Goal: Task Accomplishment & Management: Use online tool/utility

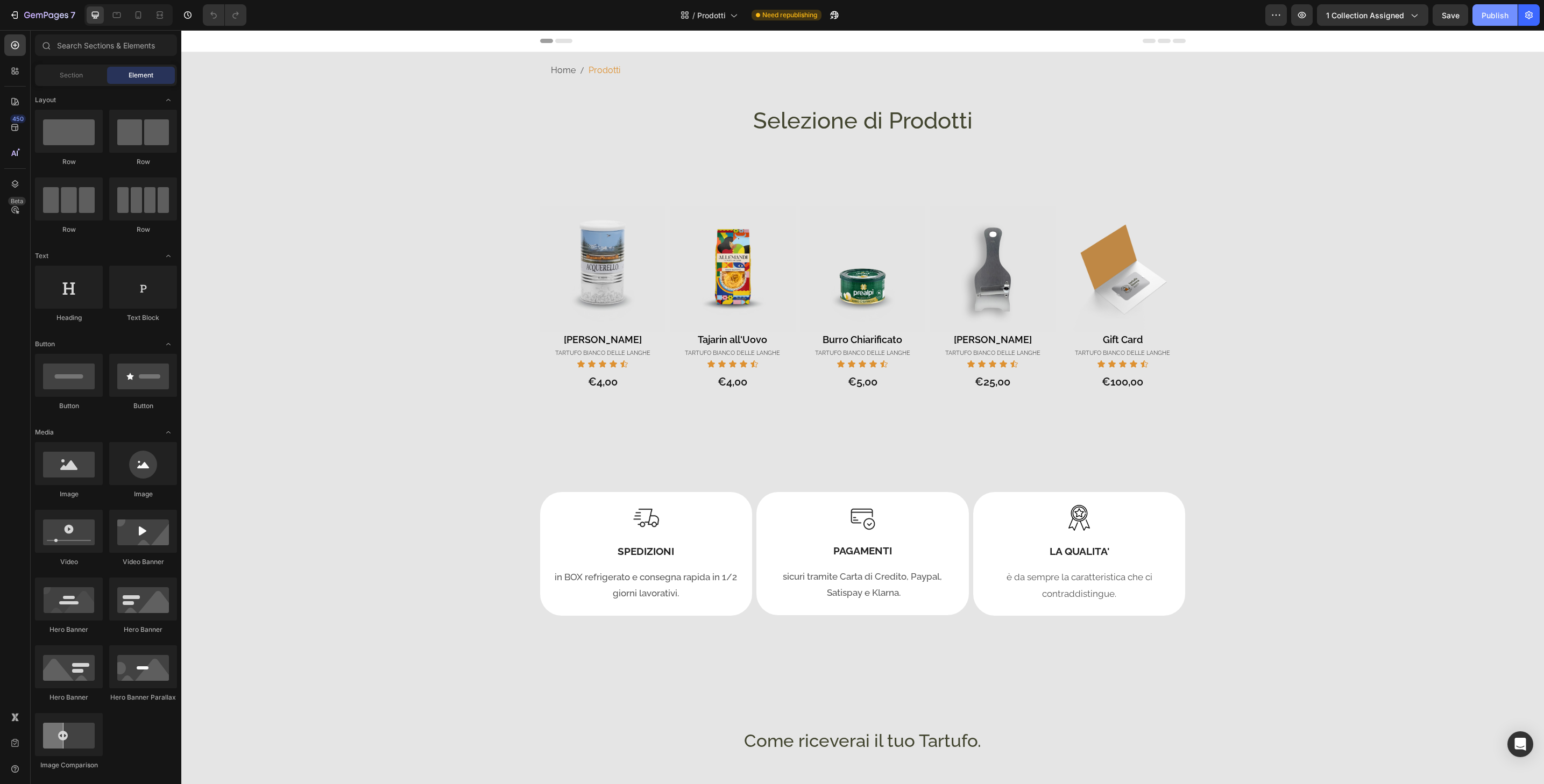
click at [1493, 20] on div "Publish" at bounding box center [1495, 15] width 27 height 12
click at [15, 16] on icon "button" at bounding box center [15, 15] width 11 height 11
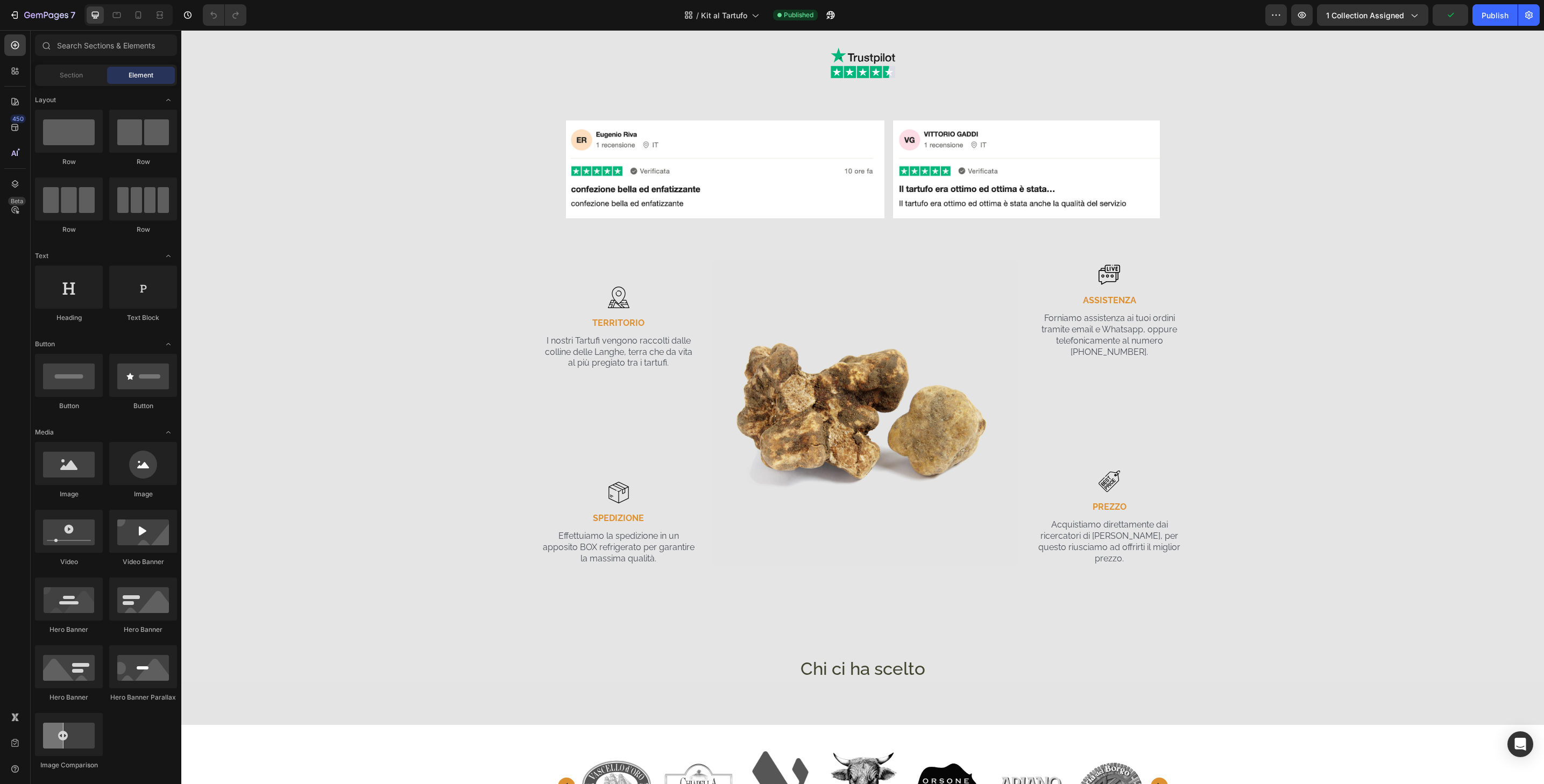
scroll to position [138, 0]
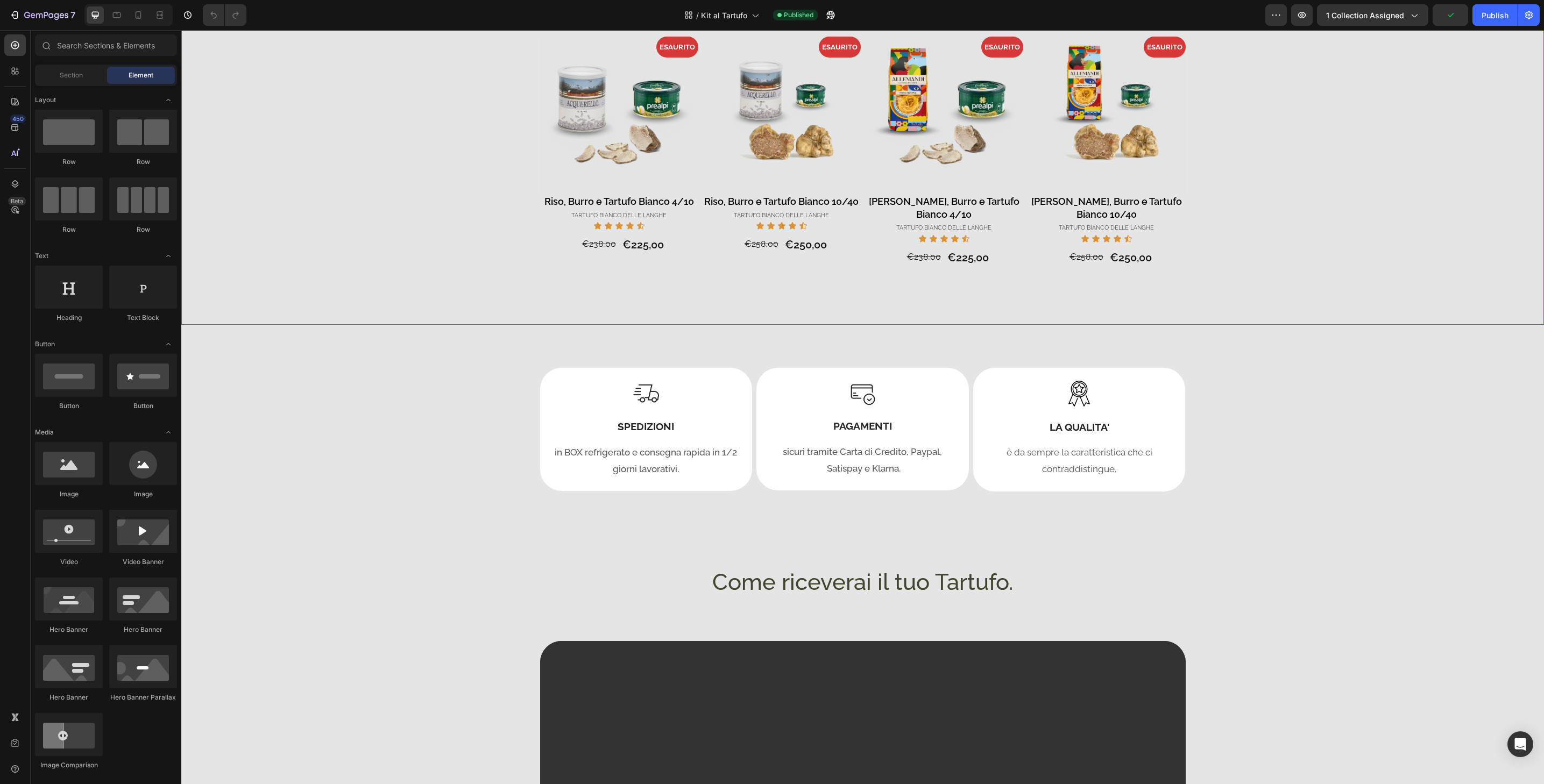
click at [1506, 32] on div "- 5% Product Badge ESAURITO Product Badge Product Images Riso, Burro e Tartufo …" at bounding box center [862, 167] width 1363 height 315
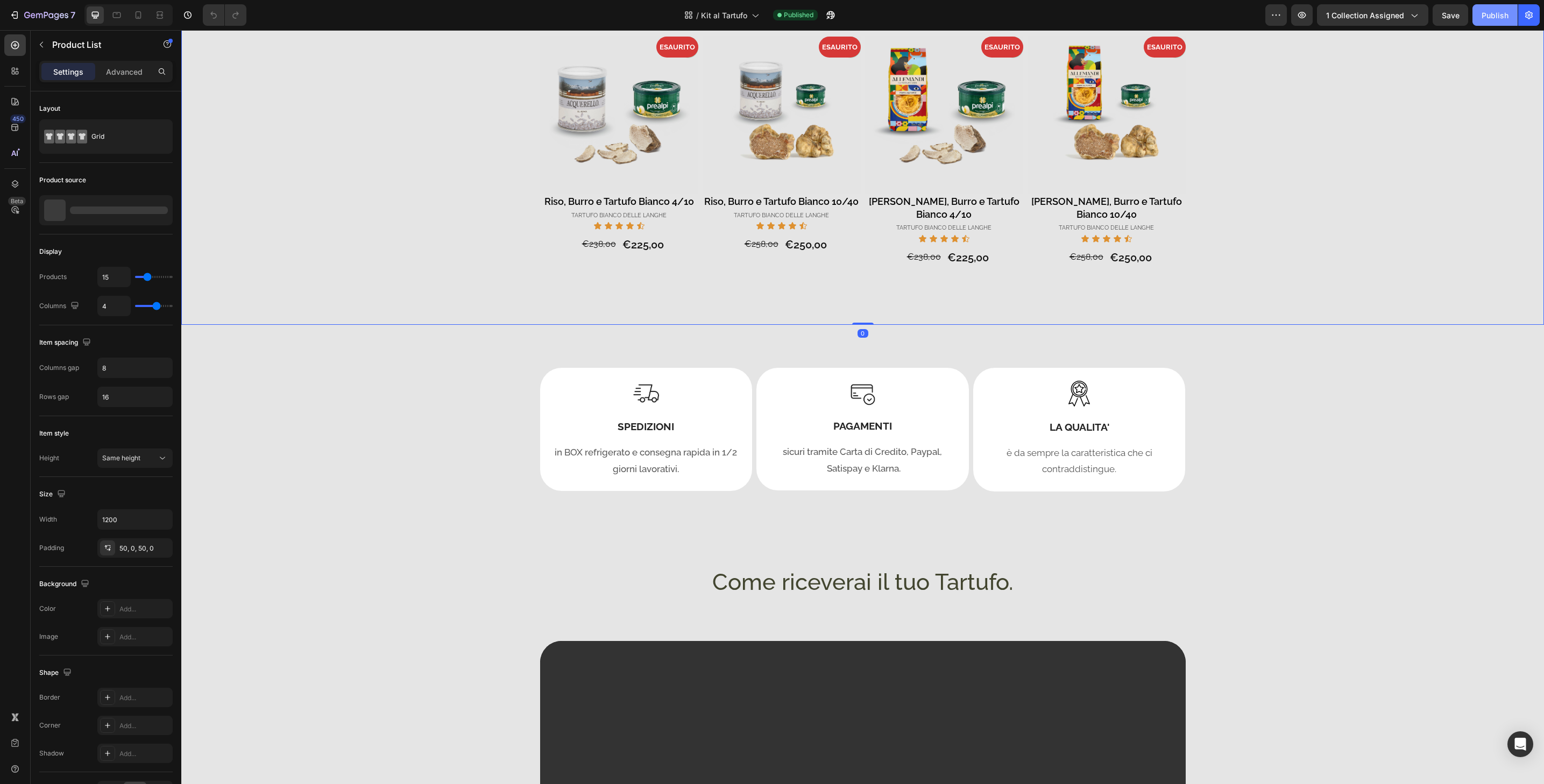
click at [1501, 20] on div "Publish" at bounding box center [1495, 15] width 27 height 12
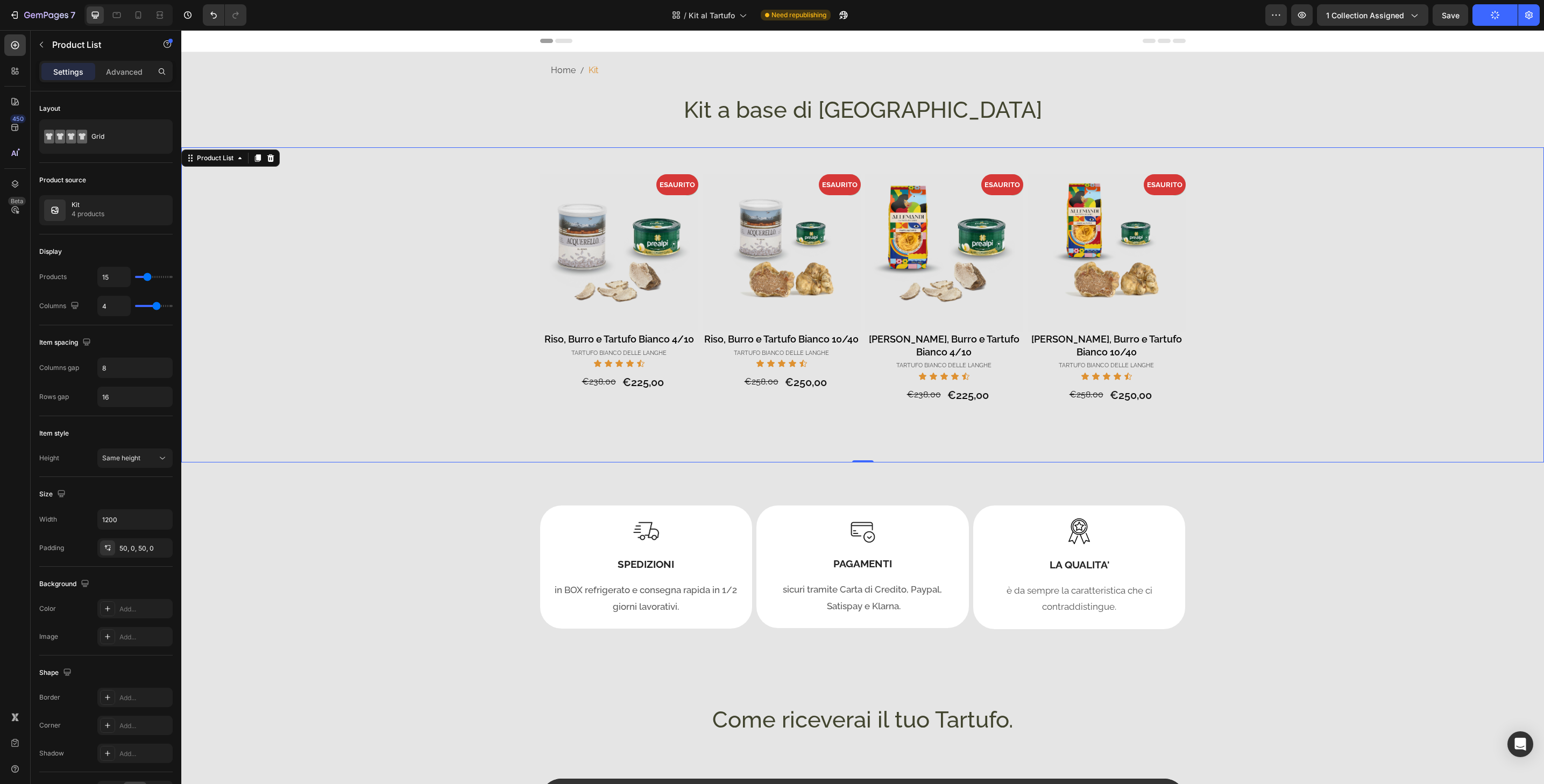
click at [135, 25] on div at bounding box center [128, 15] width 88 height 21
click at [138, 20] on icon at bounding box center [139, 15] width 11 height 11
type input "2"
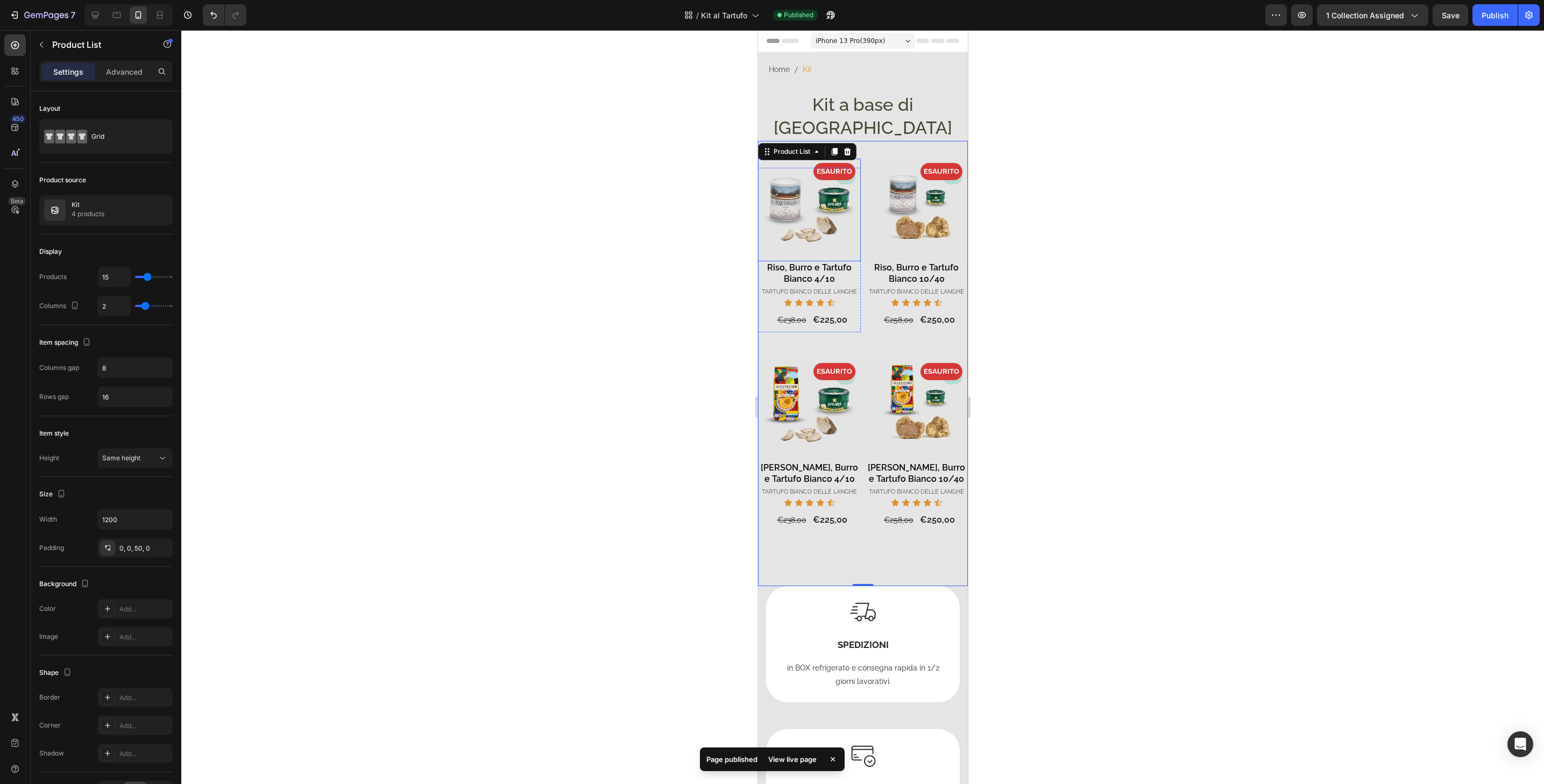
scroll to position [50, 0]
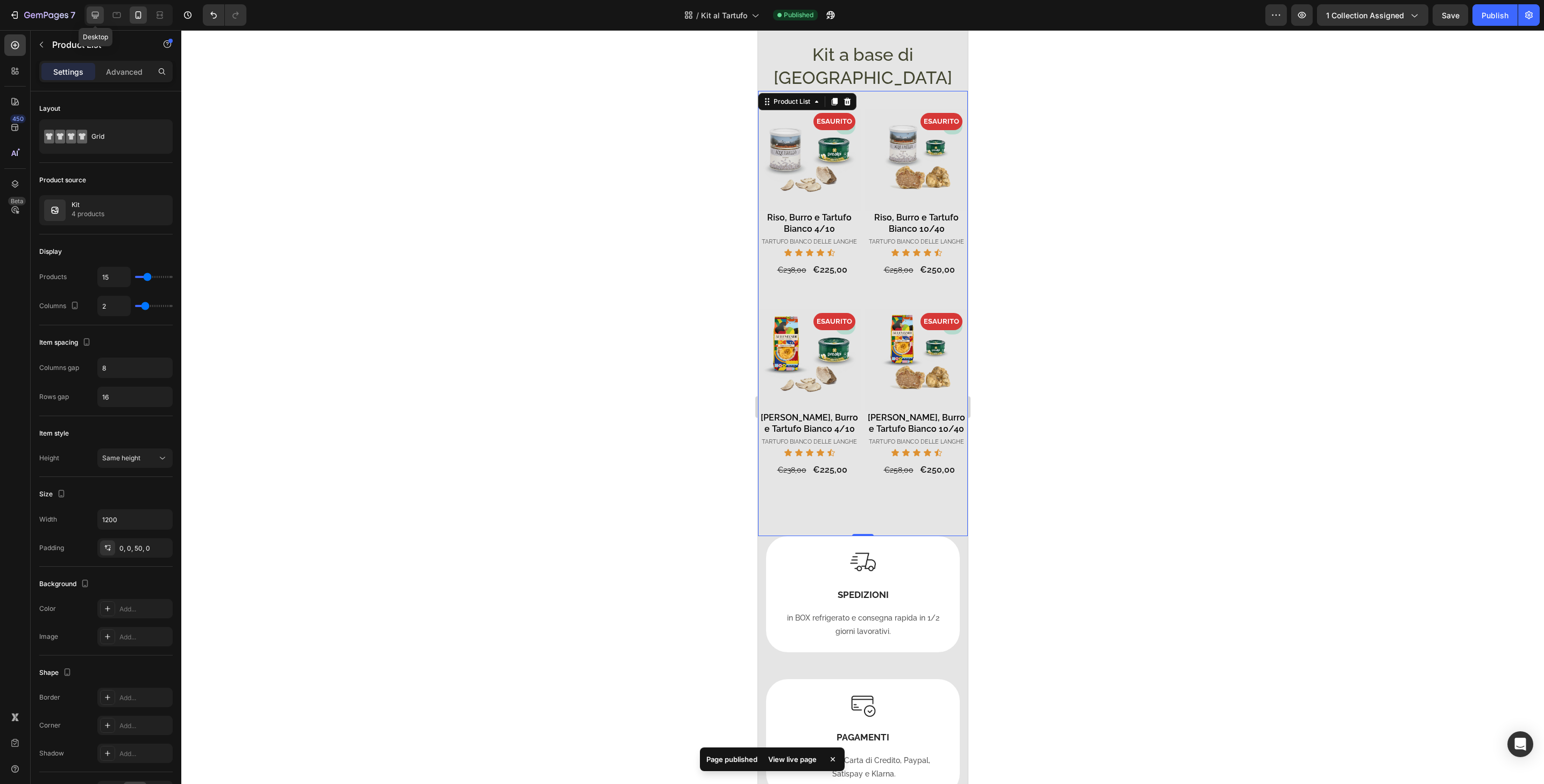
click at [97, 16] on icon at bounding box center [95, 15] width 7 height 7
type input "4"
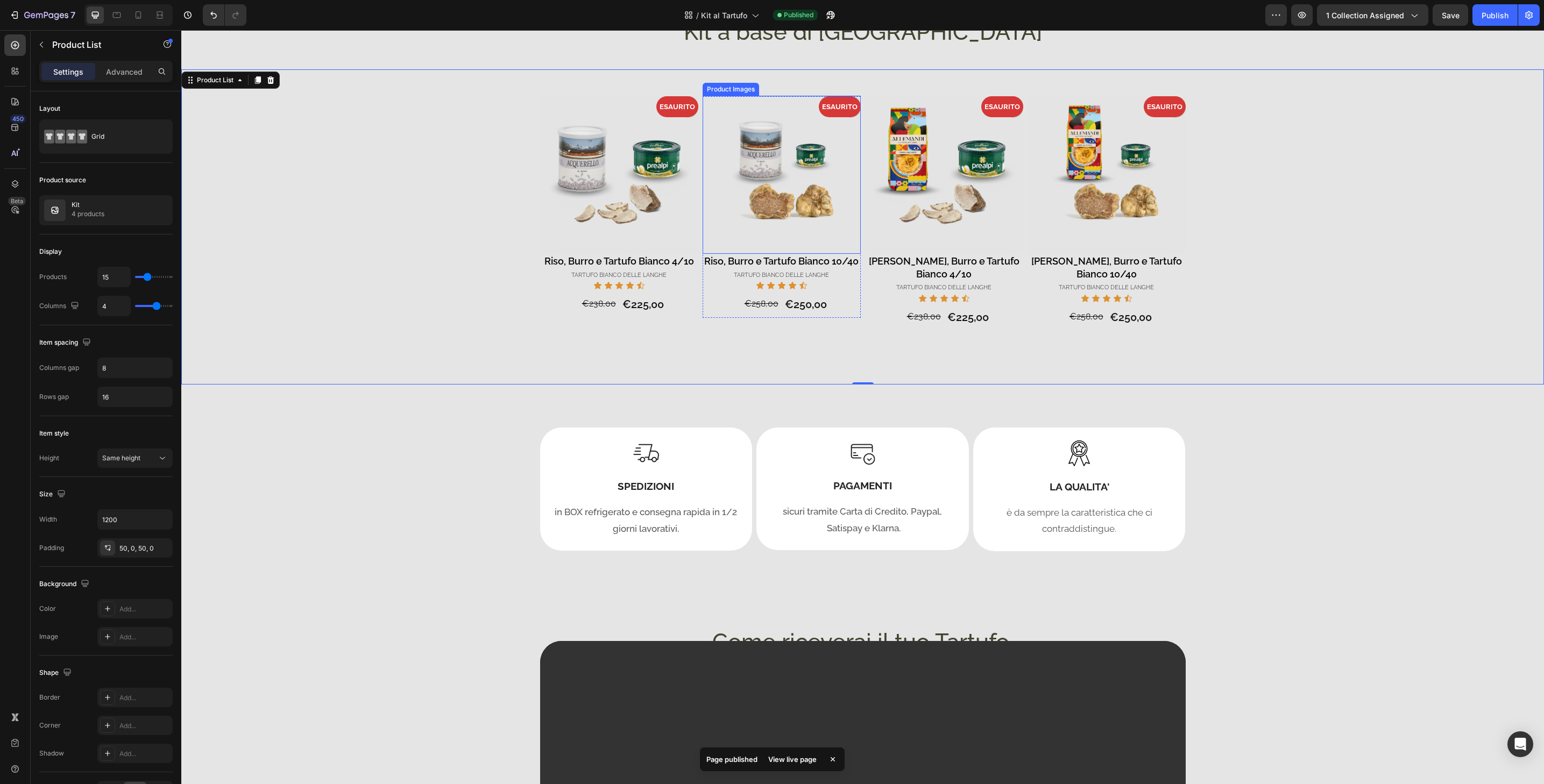
scroll to position [79, 0]
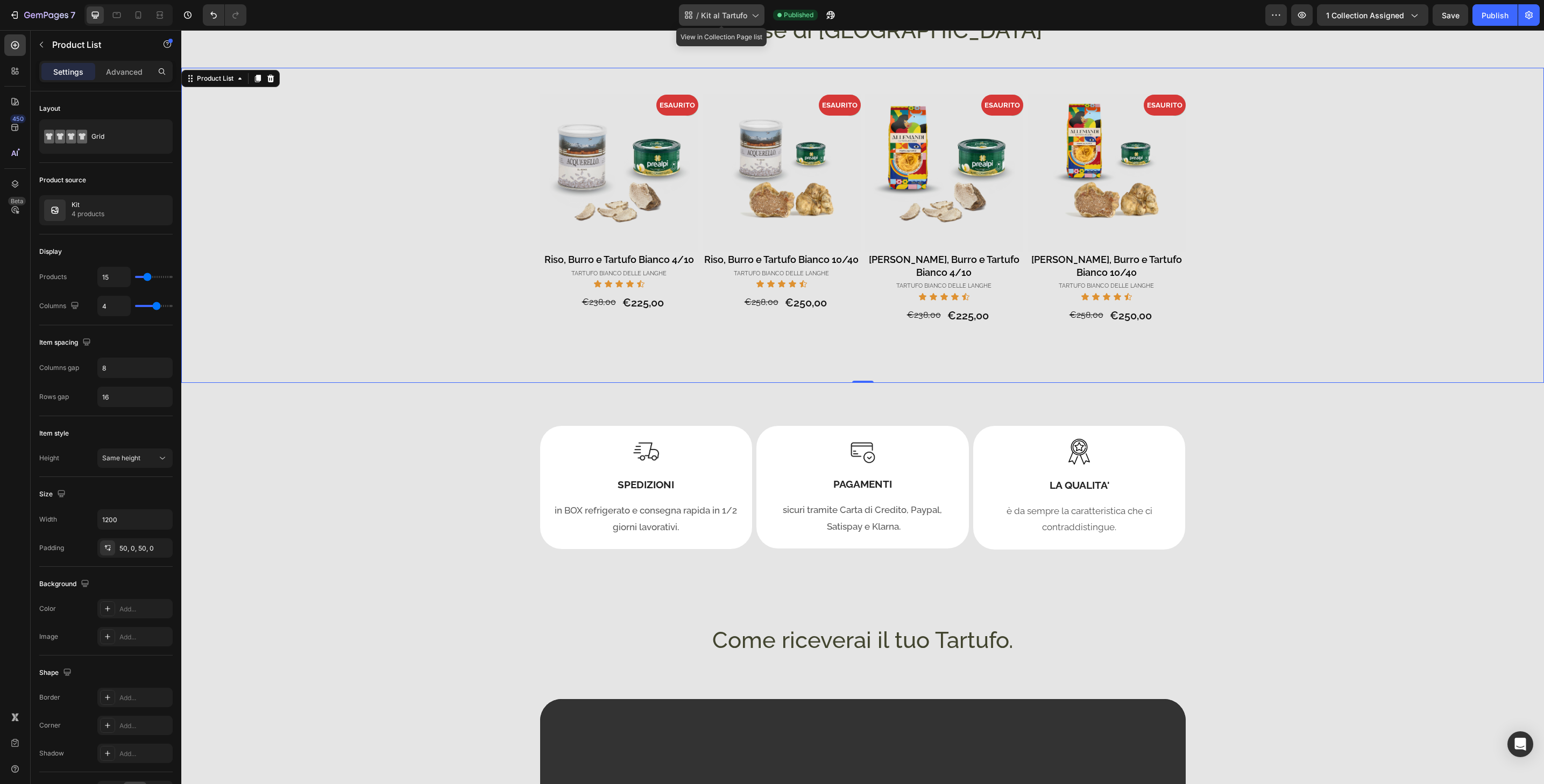
click at [735, 16] on span "Kit al Tartufo" at bounding box center [724, 15] width 46 height 12
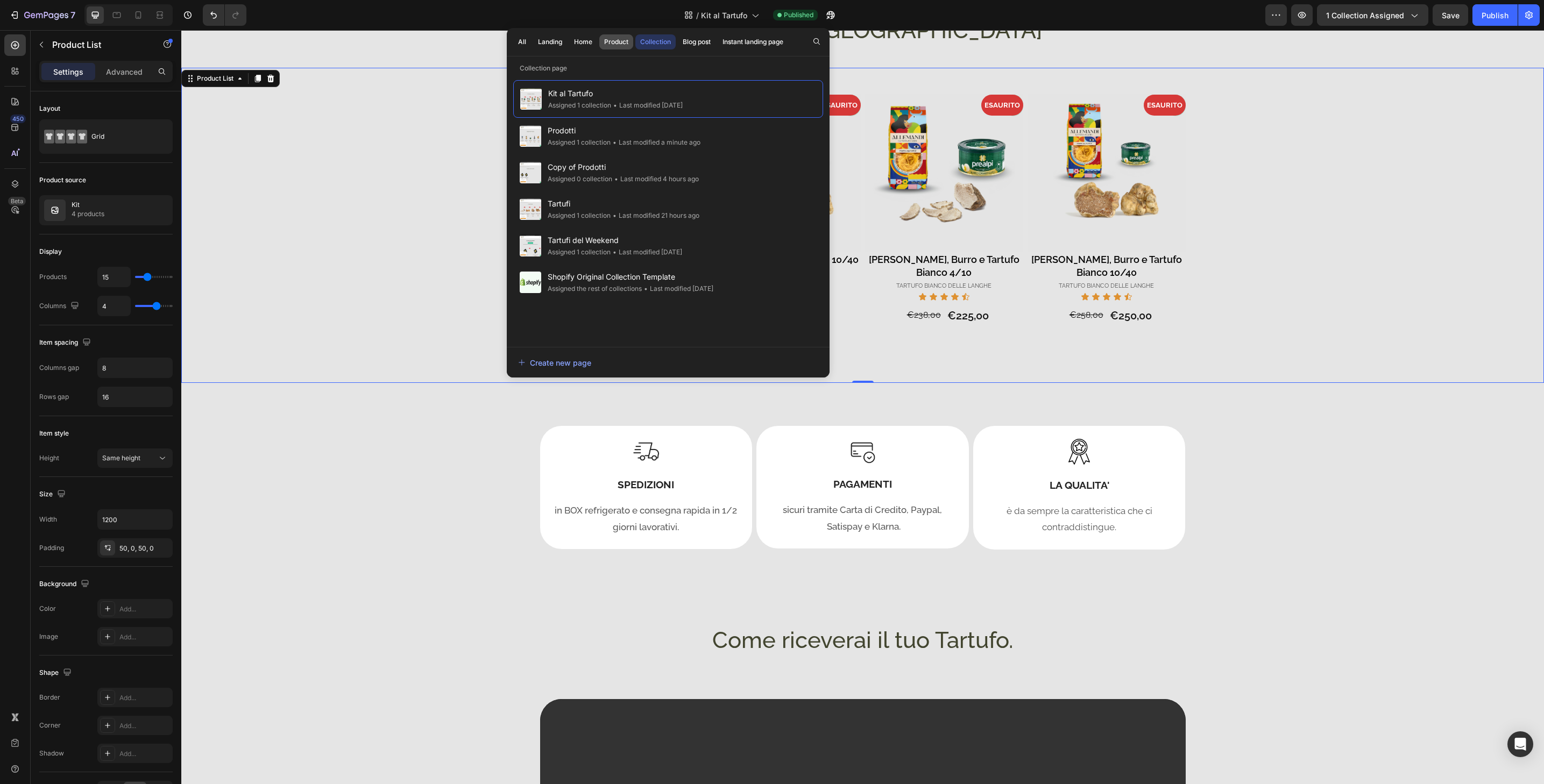
click at [620, 38] on div "Product" at bounding box center [616, 42] width 24 height 10
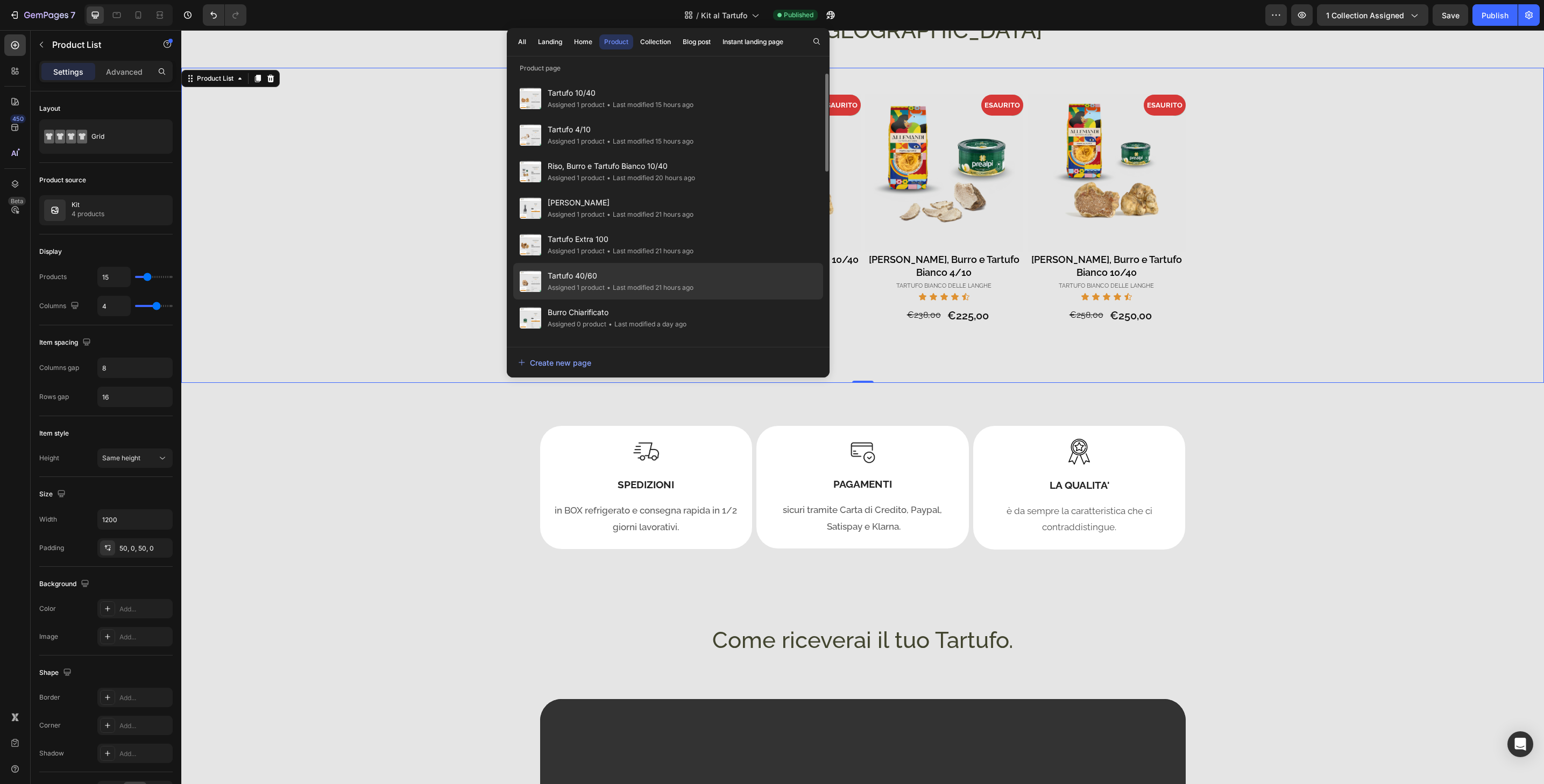
click at [734, 283] on div "Tartufo 40/60 Assigned 1 product • Last modified 21 hours ago" at bounding box center [668, 281] width 310 height 37
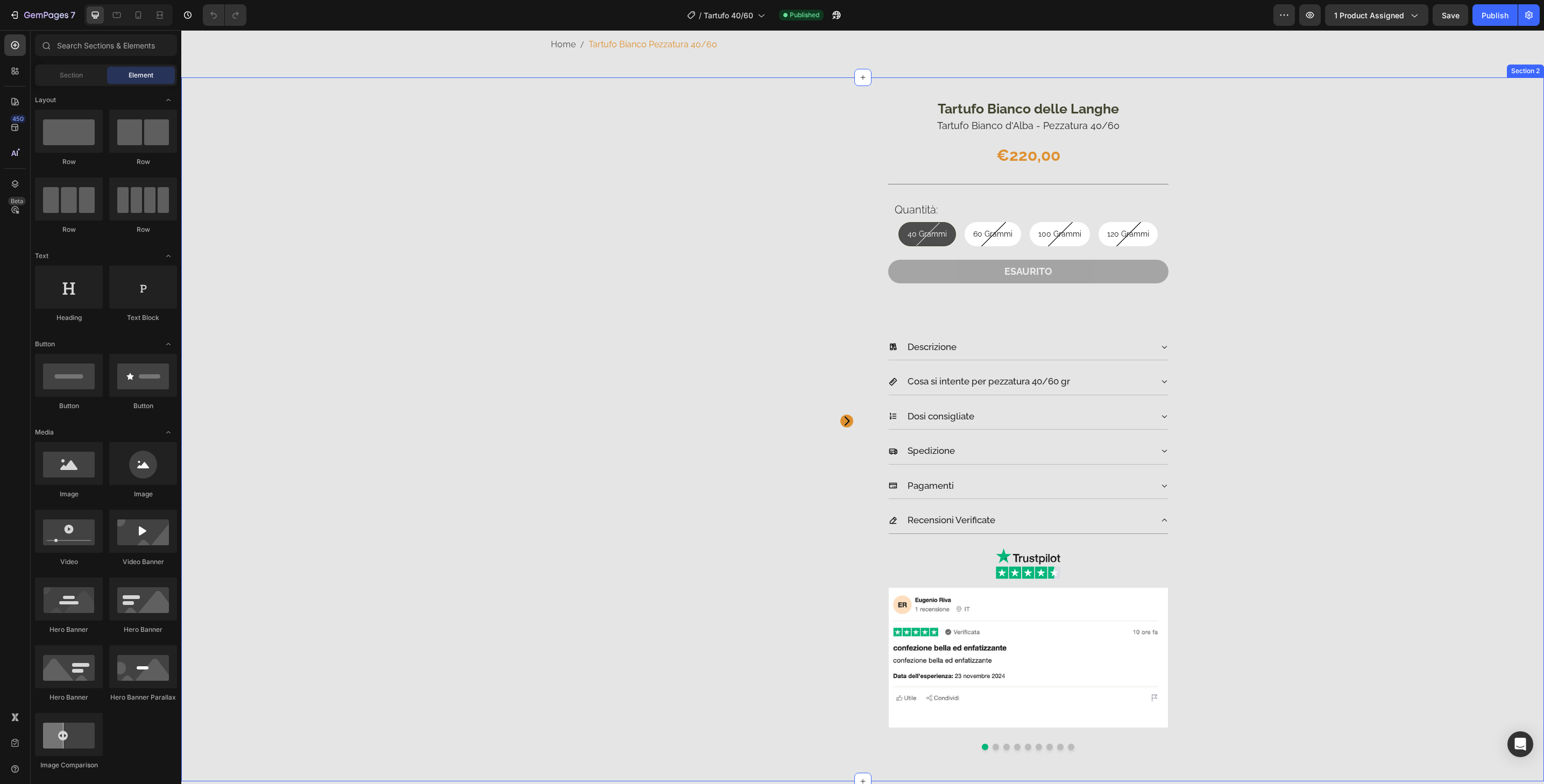
scroll to position [36, 0]
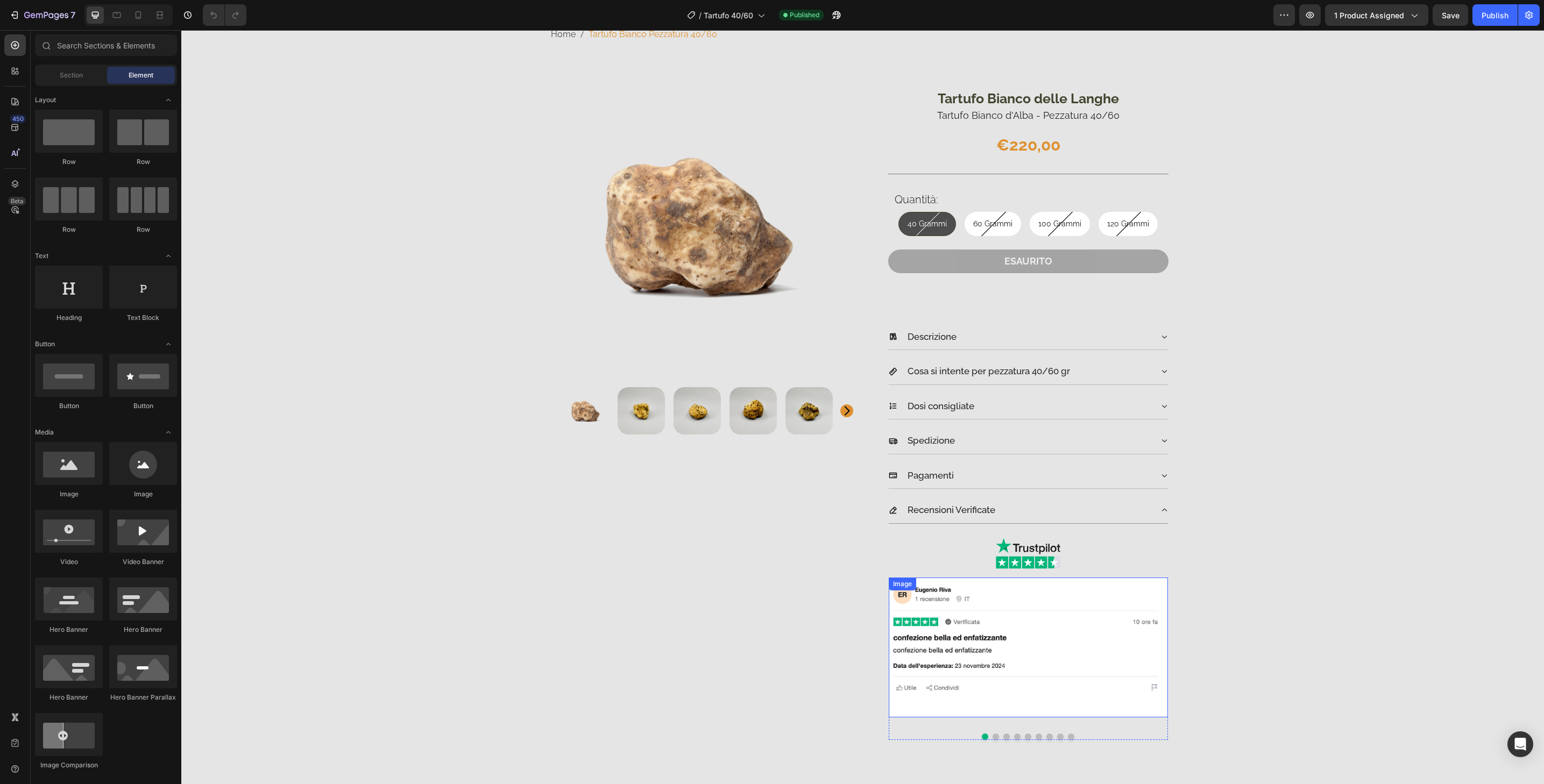
click at [1127, 655] on img at bounding box center [1028, 647] width 280 height 140
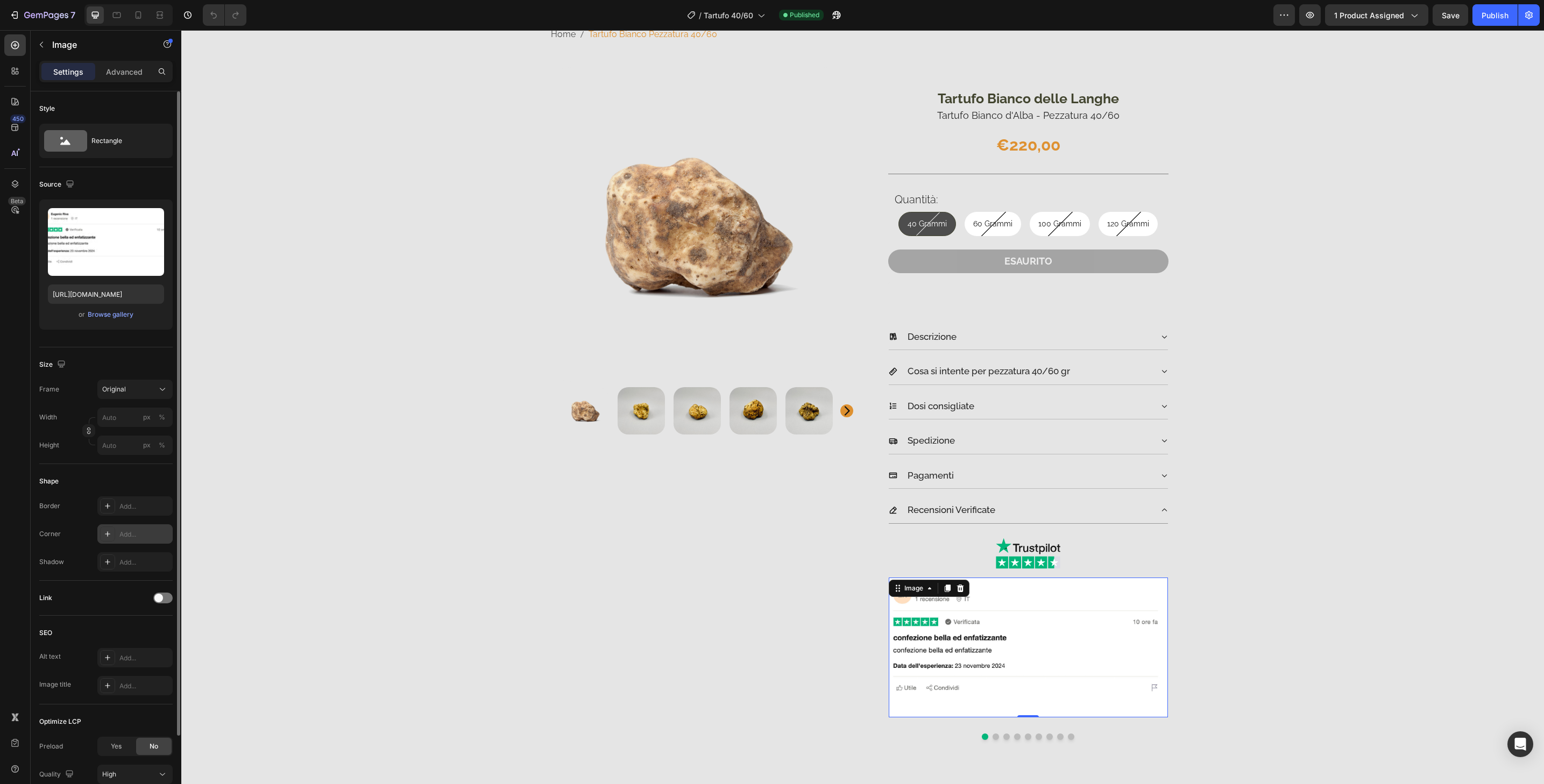
click at [171, 535] on div "Add..." at bounding box center [135, 534] width 75 height 20
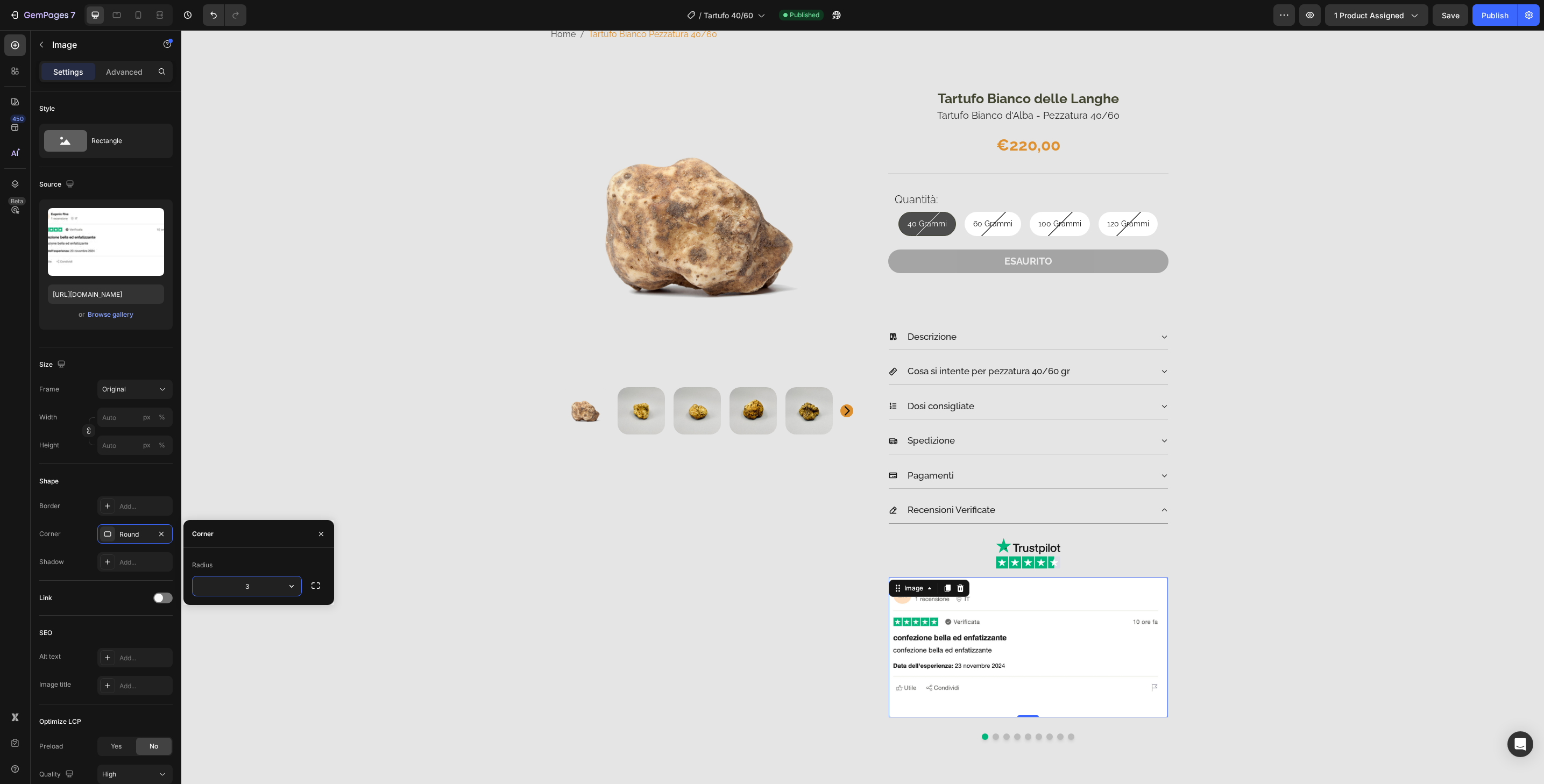
type input "32"
click at [261, 591] on input "32" at bounding box center [247, 586] width 109 height 20
click at [993, 735] on button "Dot" at bounding box center [996, 737] width 7 height 7
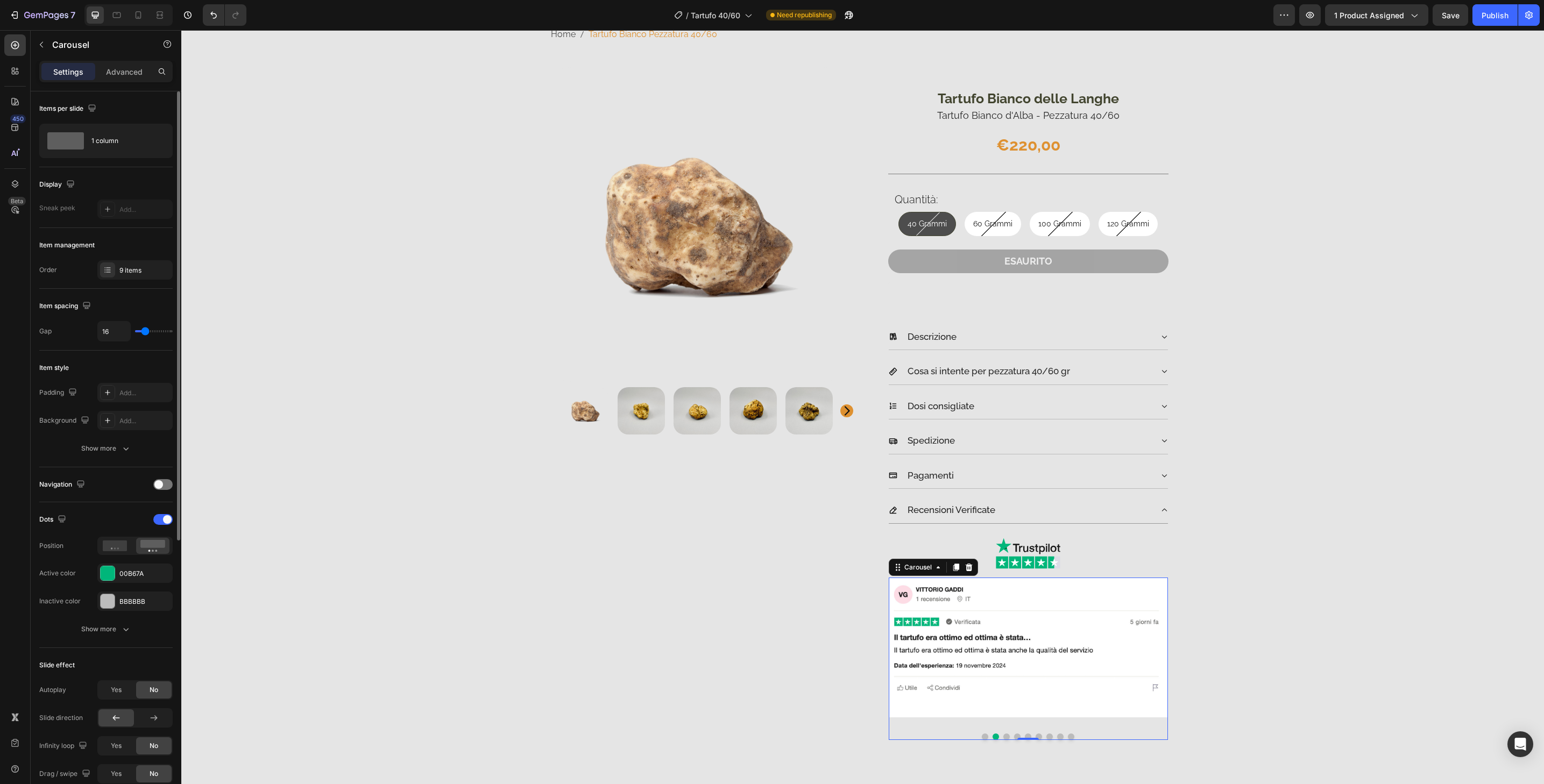
scroll to position [441, 0]
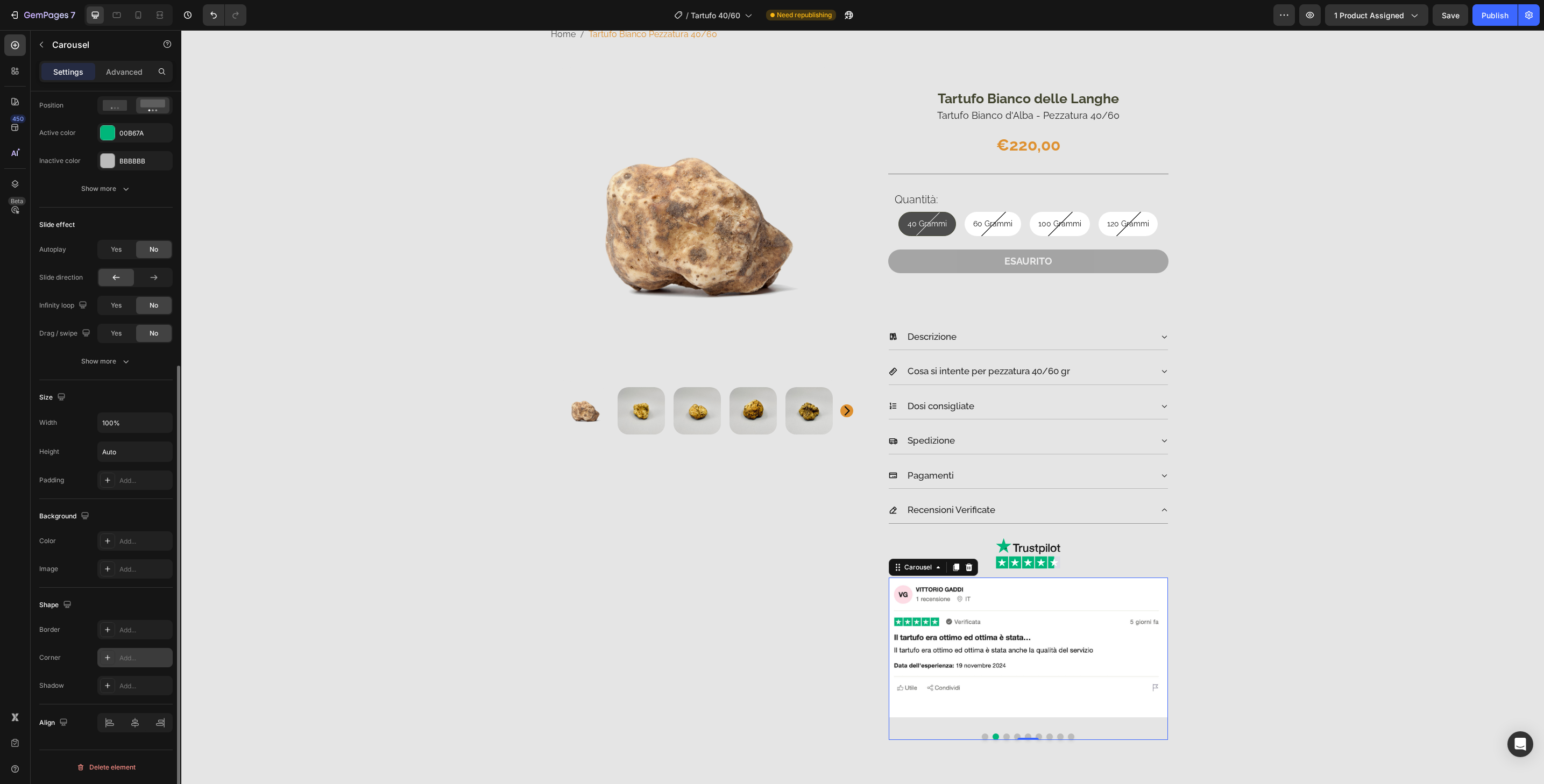
click at [157, 660] on div "Add..." at bounding box center [145, 658] width 51 height 10
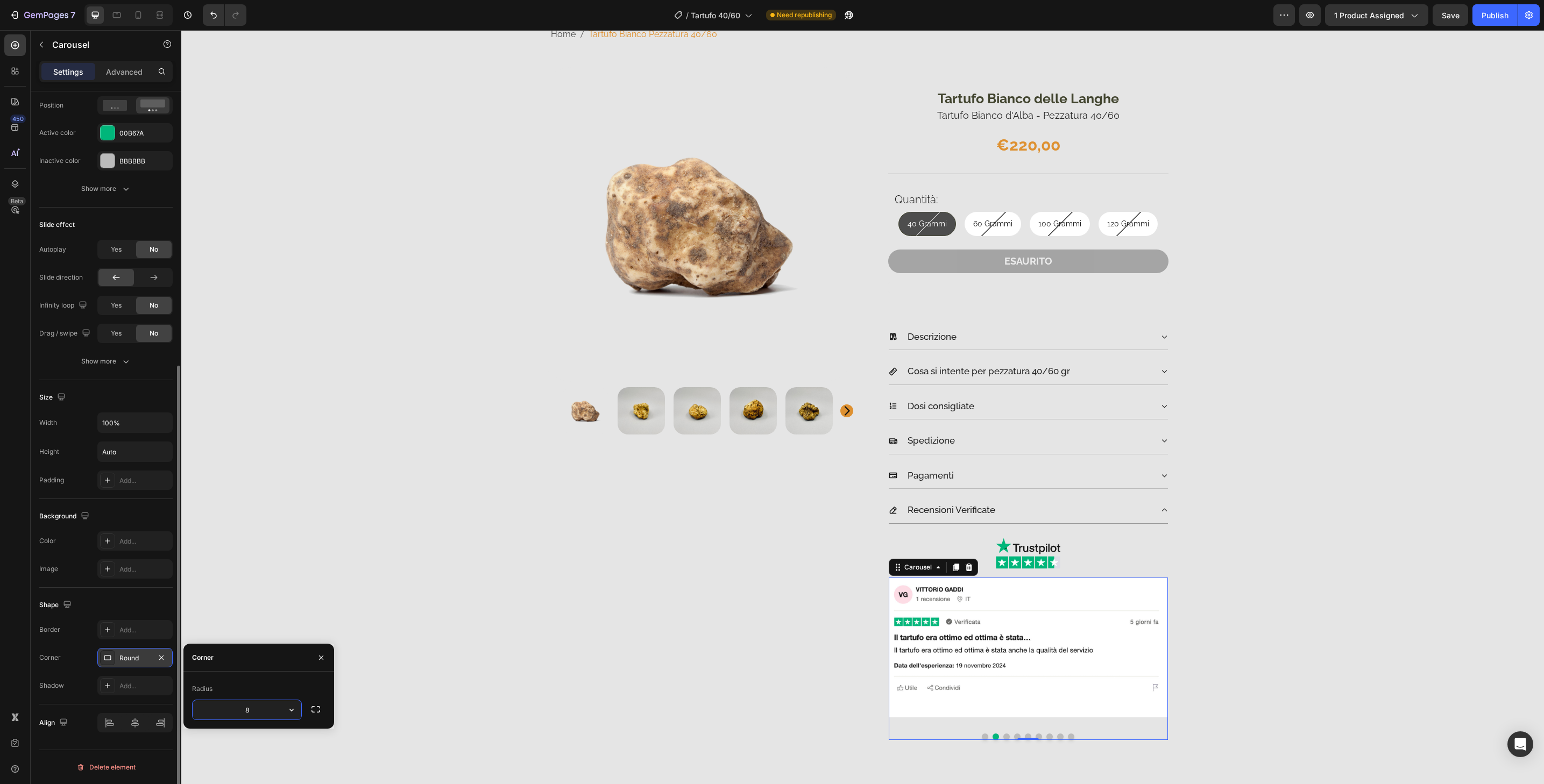
type input "32"
click at [321, 657] on icon "button" at bounding box center [321, 657] width 4 height 4
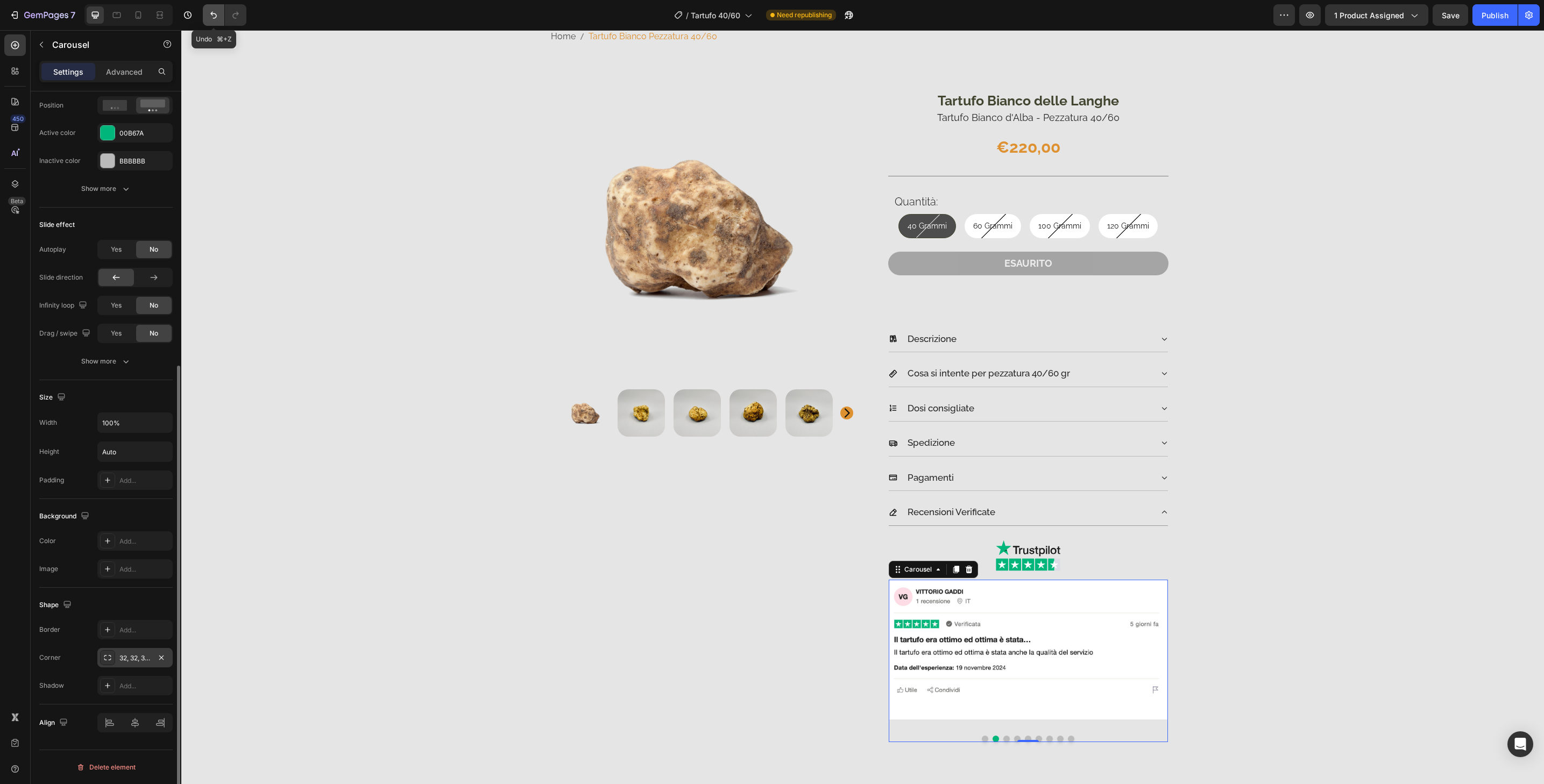
click at [215, 13] on icon "Undo/Redo" at bounding box center [214, 15] width 11 height 11
click at [1070, 688] on img at bounding box center [1028, 649] width 280 height 140
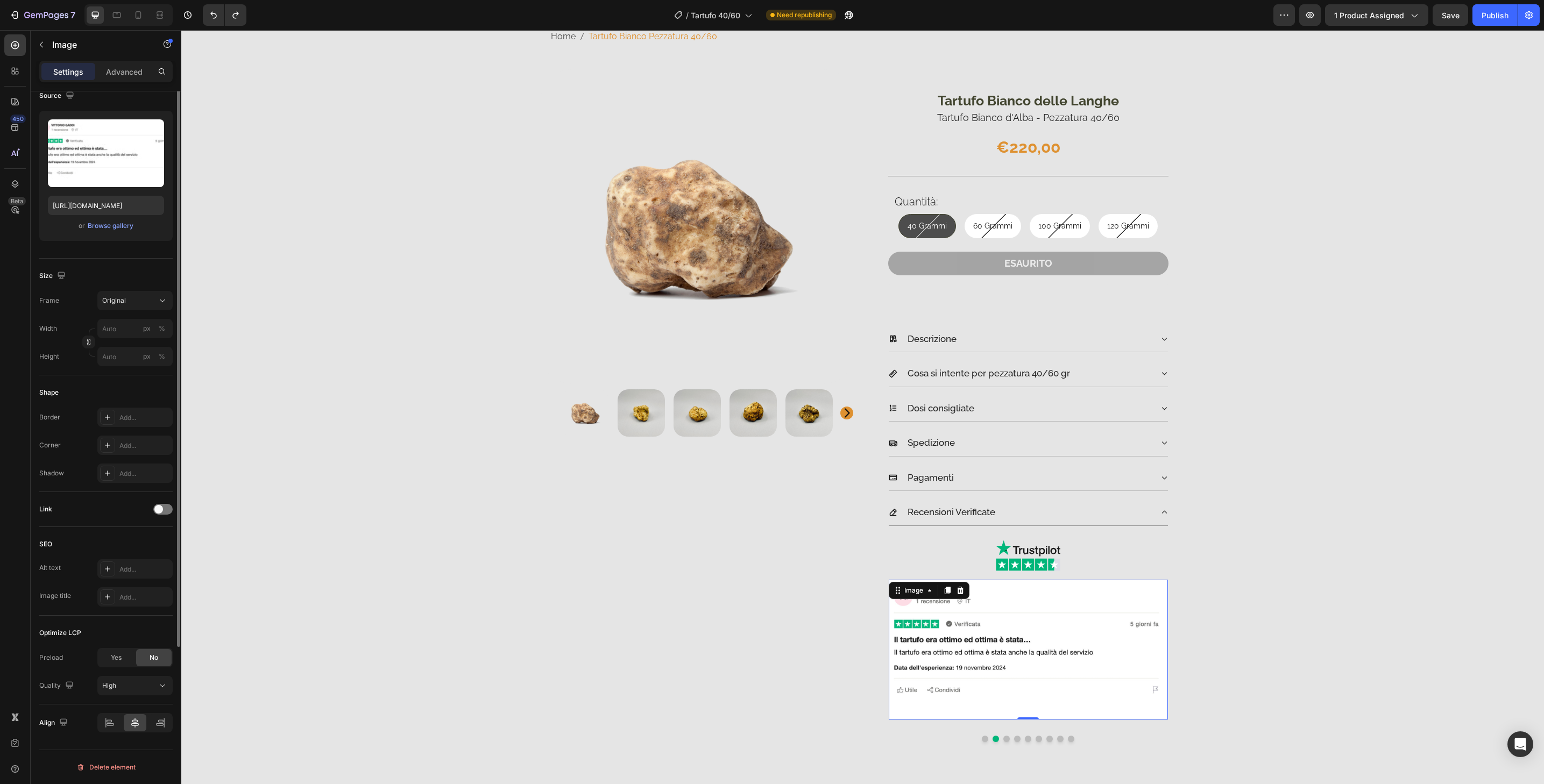
scroll to position [0, 0]
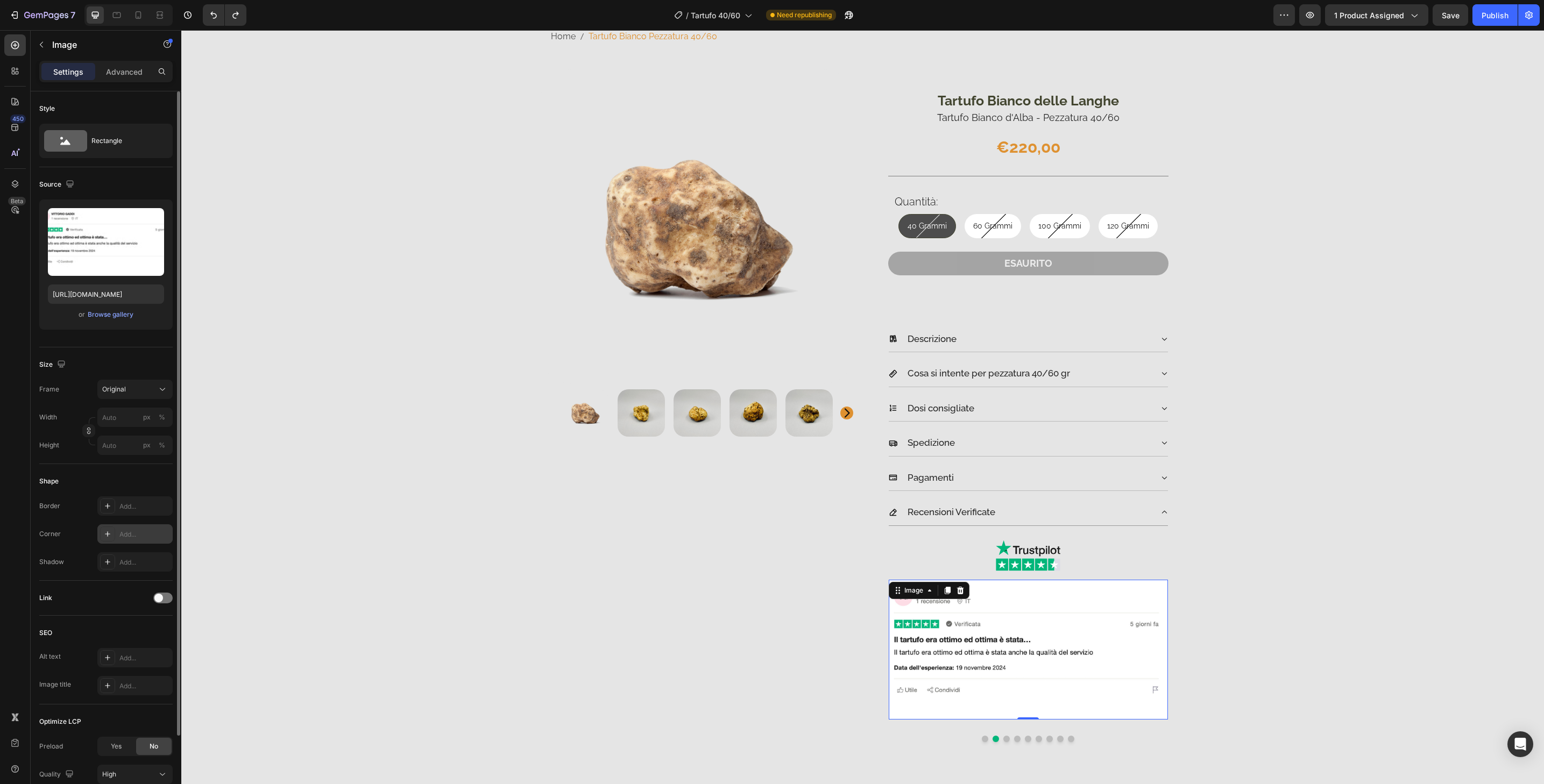
click at [132, 536] on div "Add..." at bounding box center [145, 534] width 51 height 10
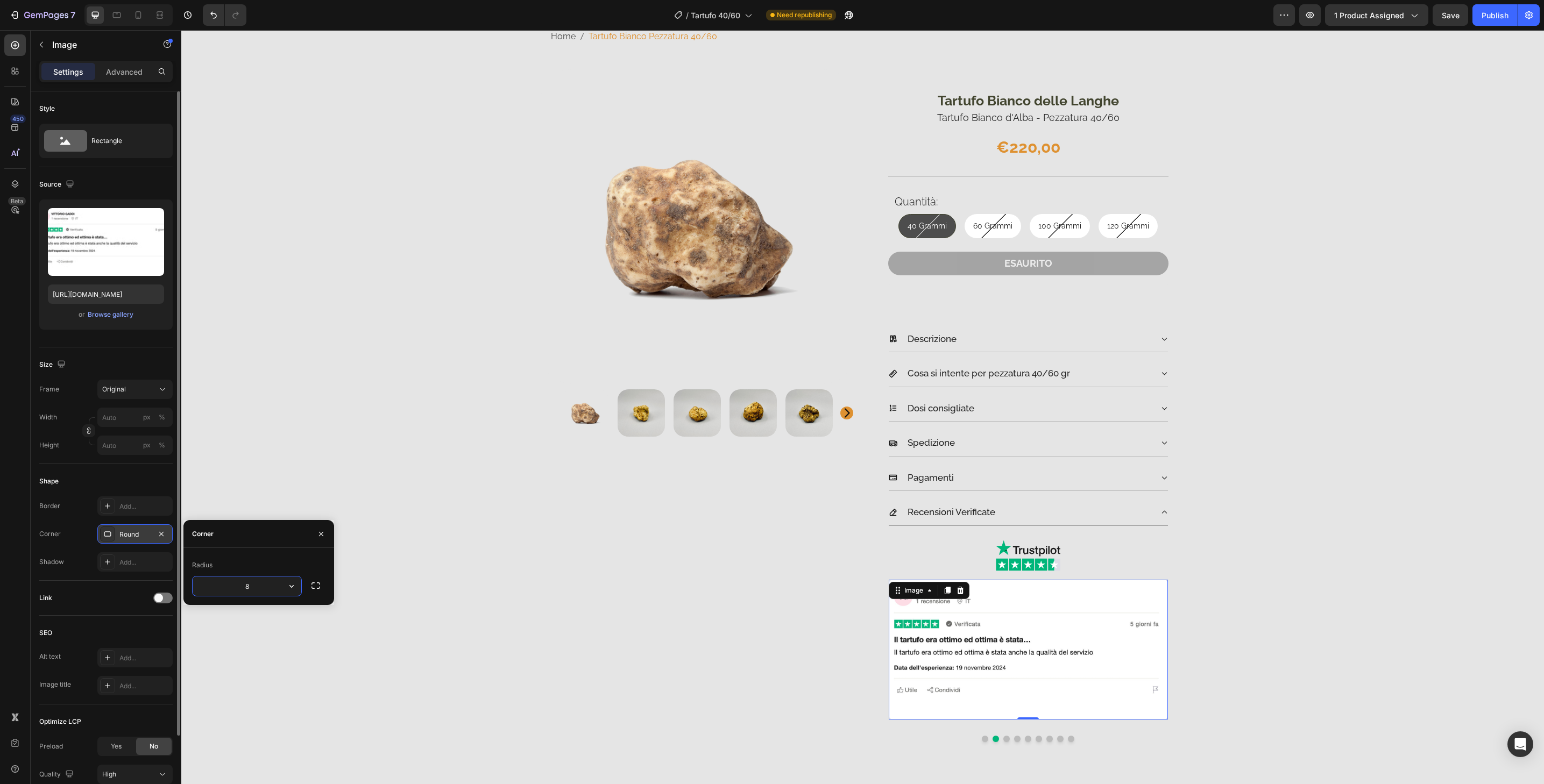
type input "32"
click at [1003, 739] on button "Dot" at bounding box center [1006, 739] width 7 height 7
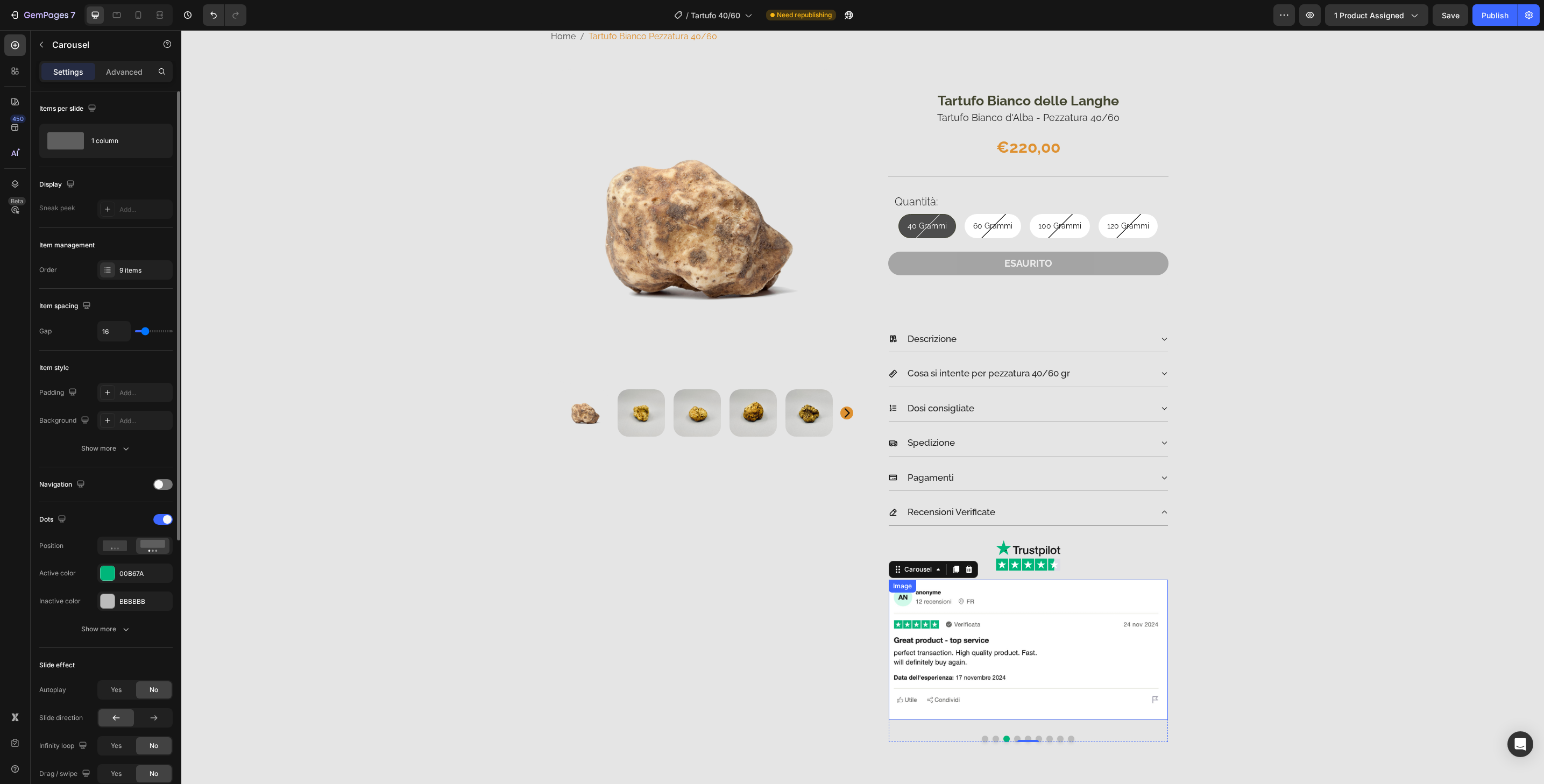
click at [1019, 673] on img at bounding box center [1028, 649] width 280 height 140
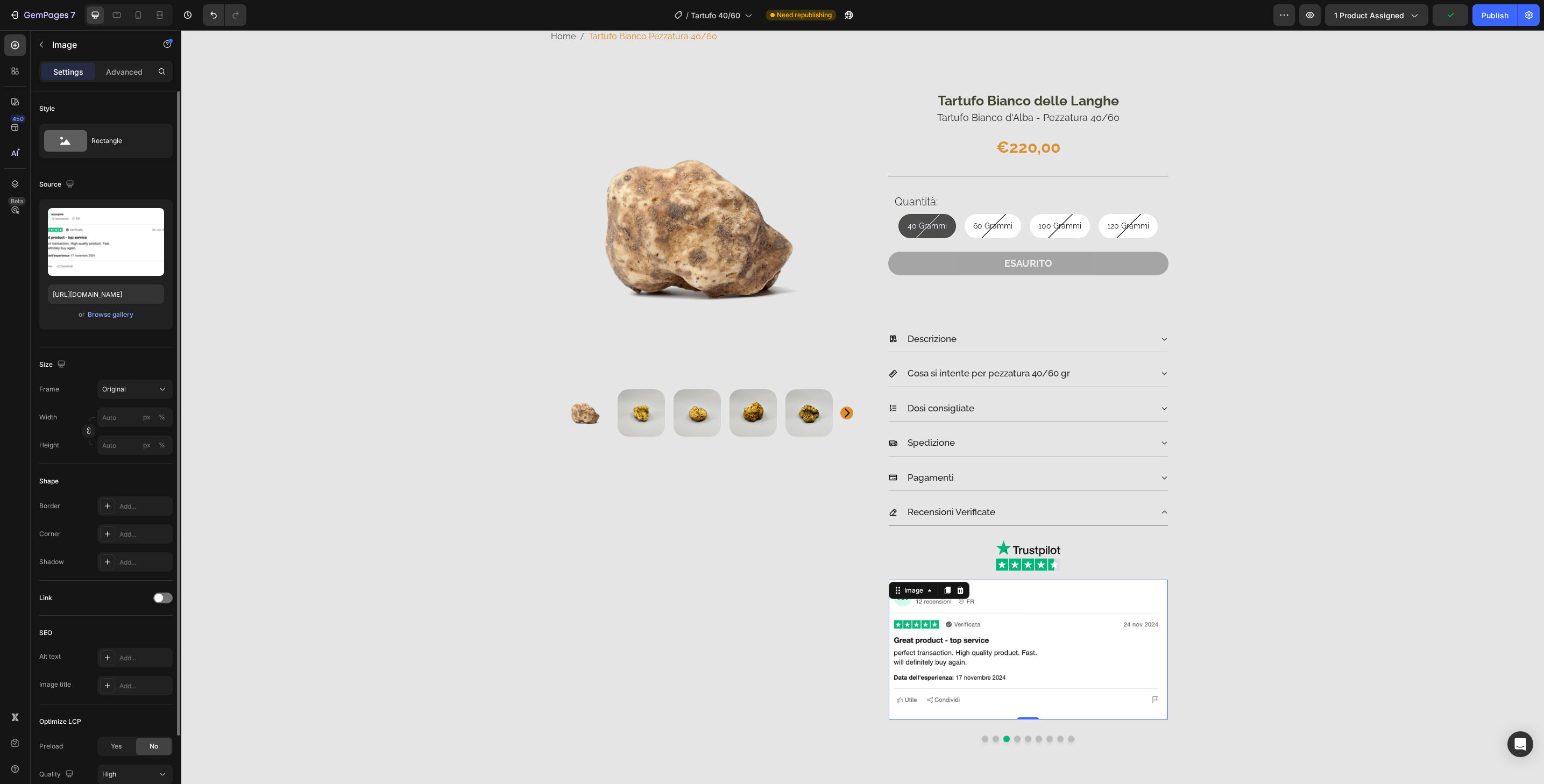
click at [1098, 627] on img at bounding box center [1028, 649] width 280 height 140
click at [155, 534] on div "Add..." at bounding box center [145, 534] width 51 height 10
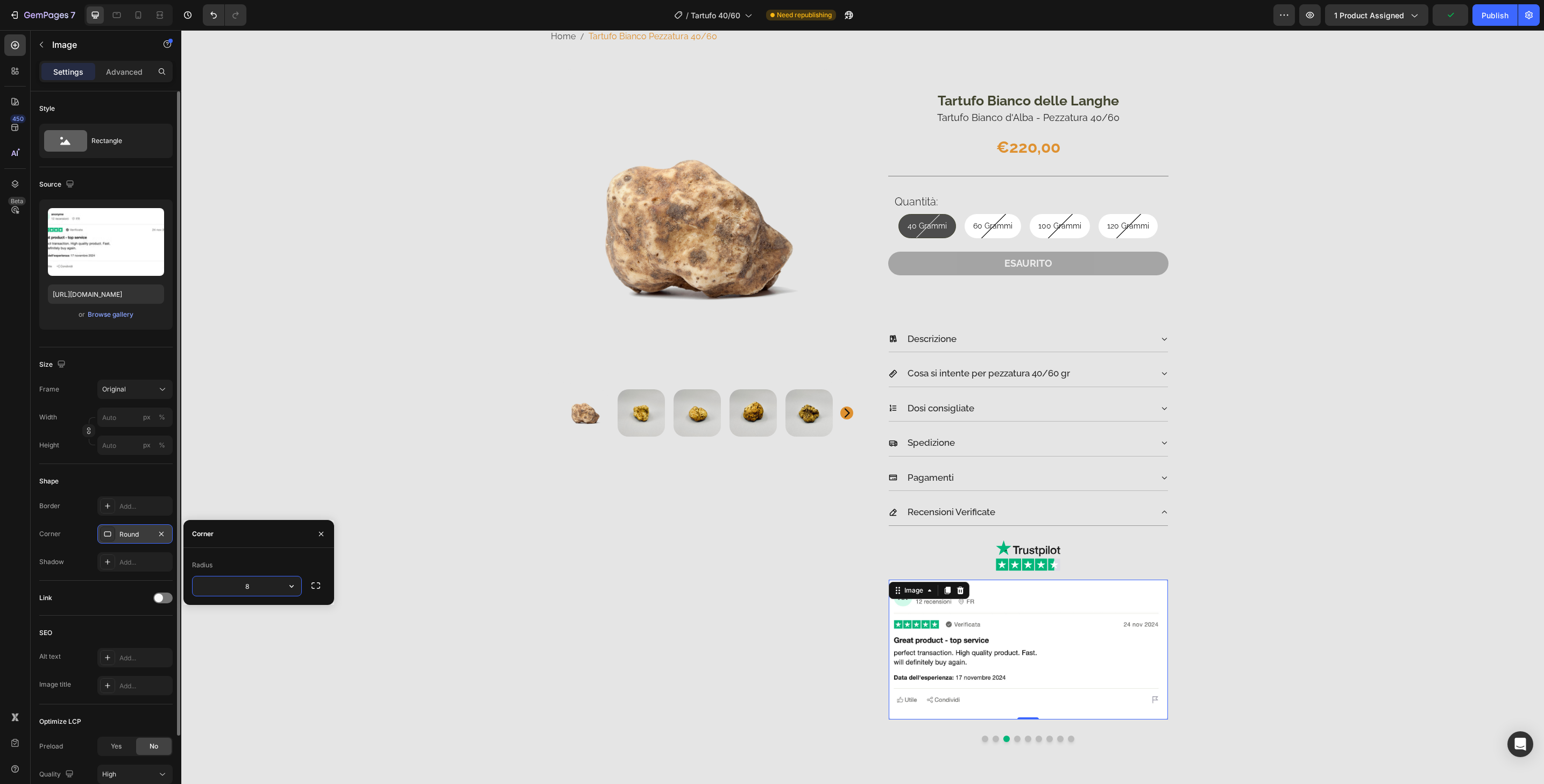
type input "32"
click at [1014, 739] on button "Dot" at bounding box center [1017, 739] width 7 height 7
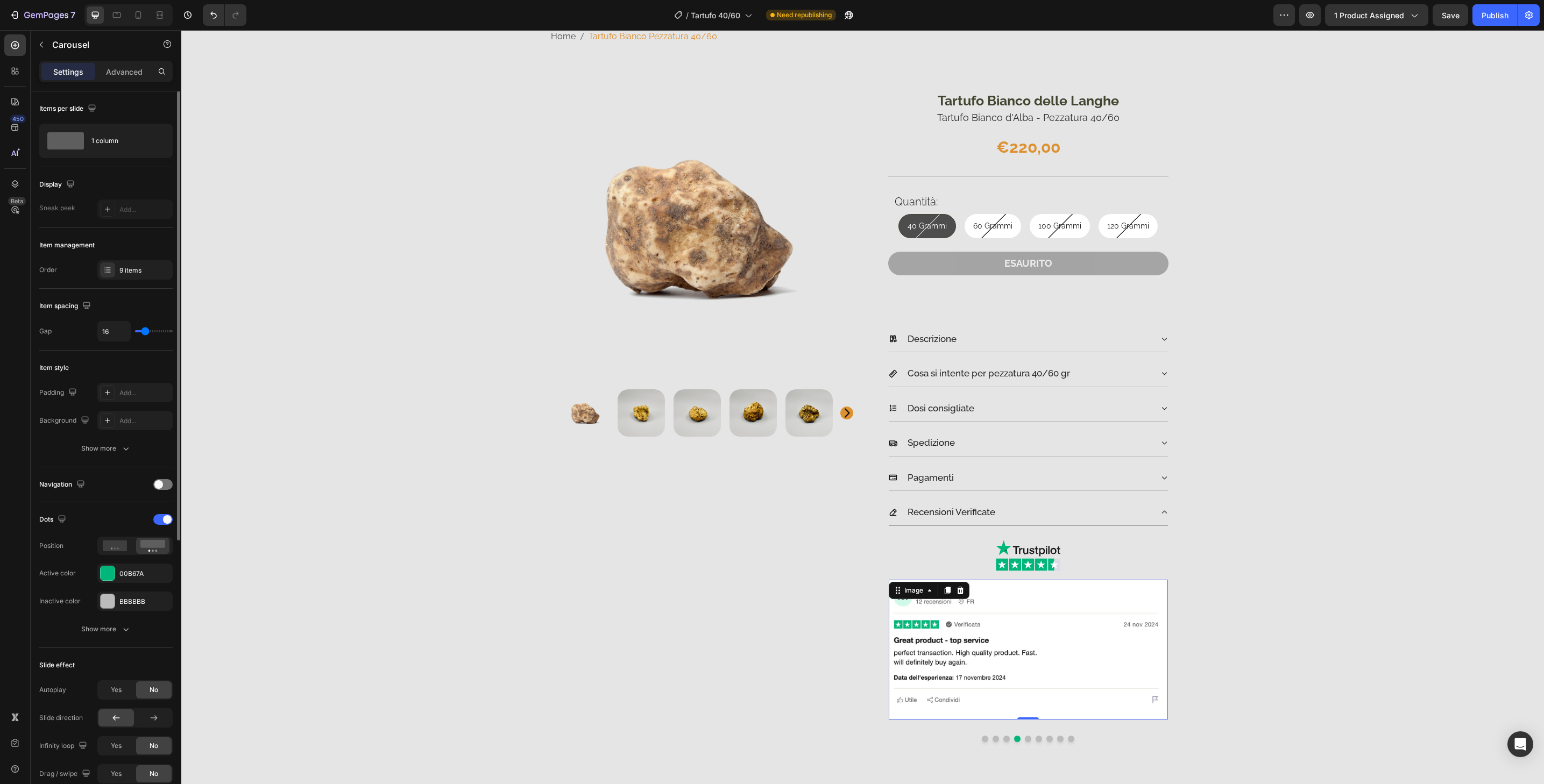
click at [1065, 677] on img at bounding box center [1028, 649] width 280 height 140
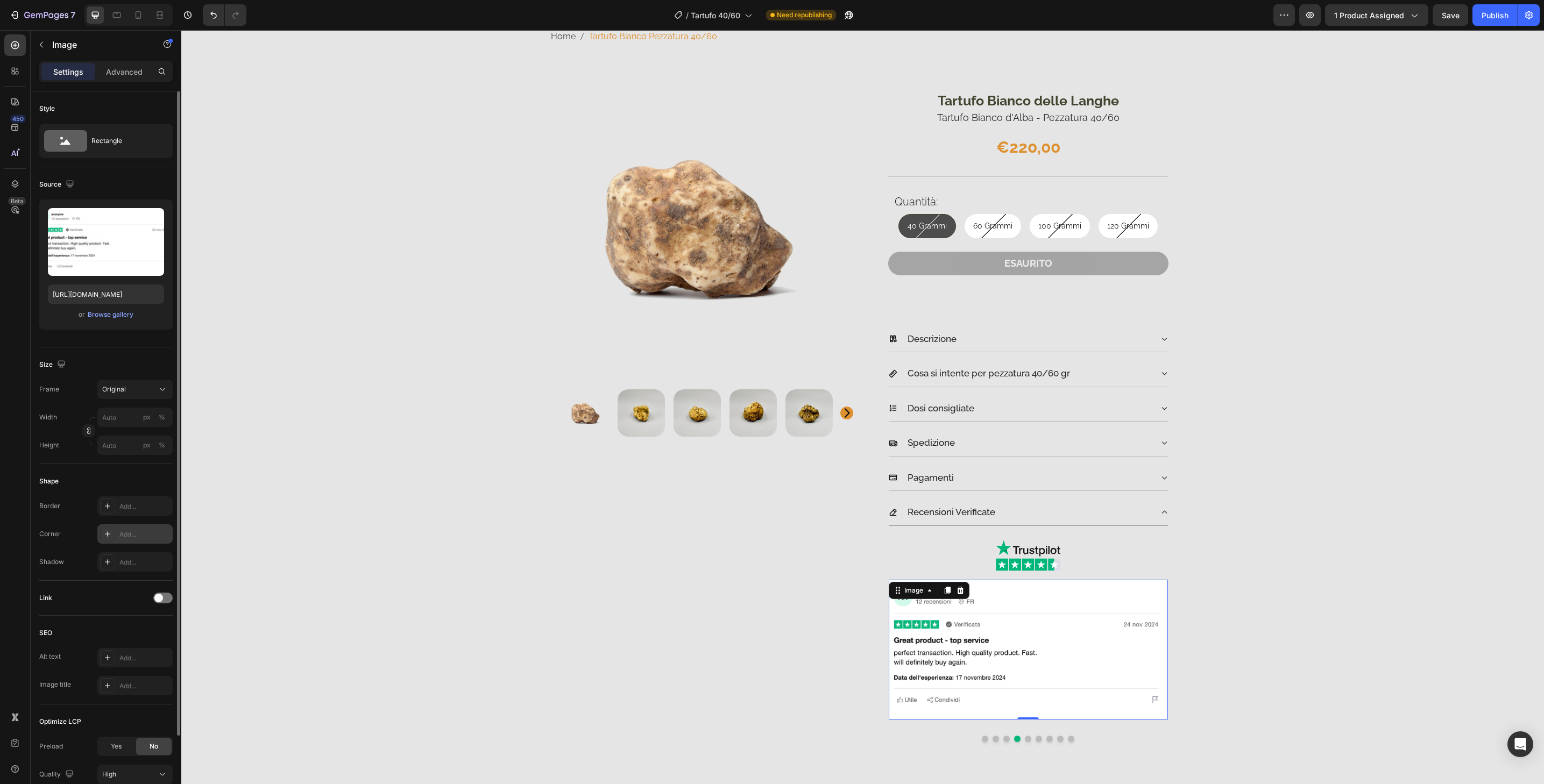
click at [139, 532] on div "Add..." at bounding box center [145, 534] width 51 height 10
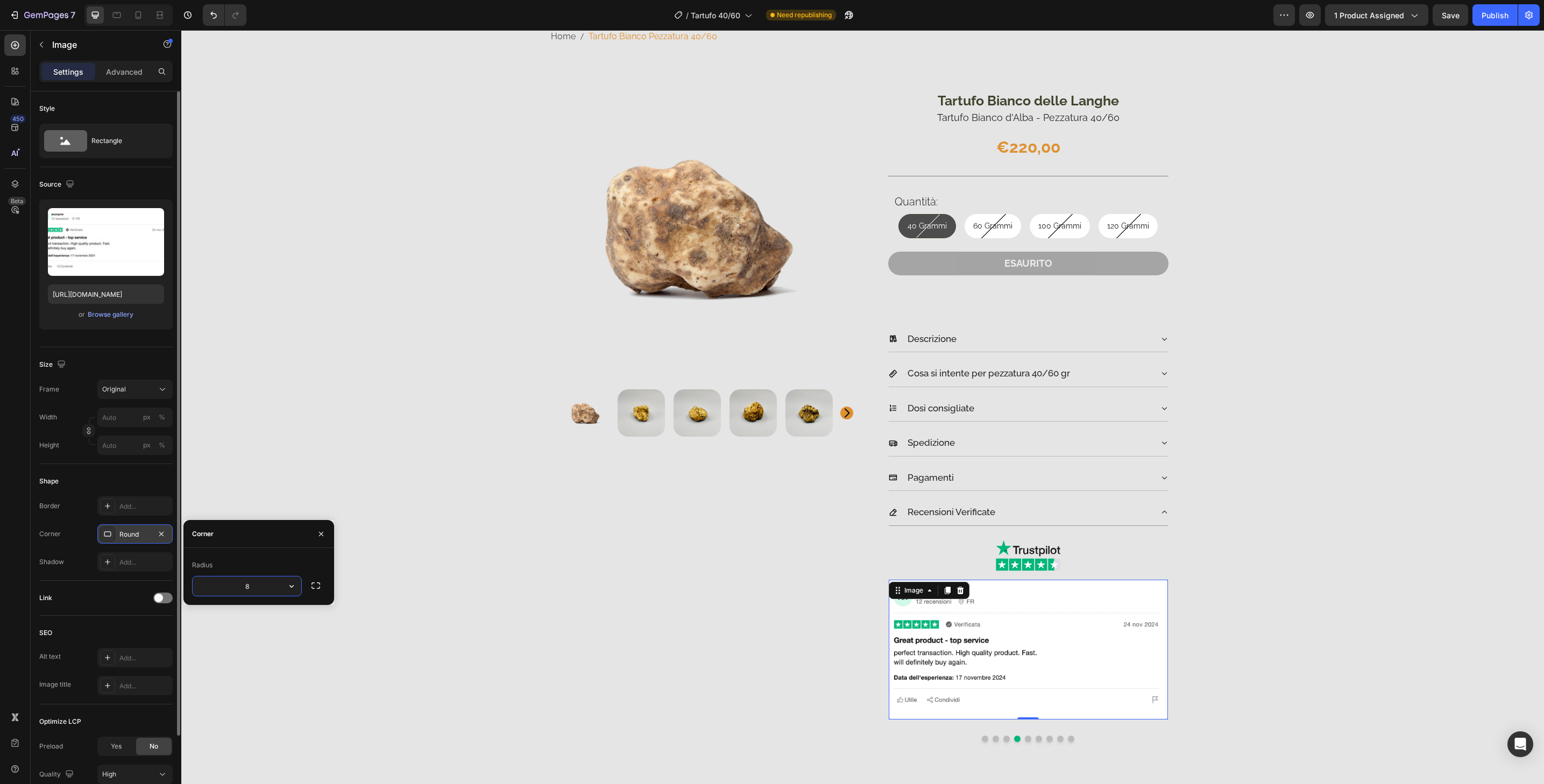
type input "32"
click at [1027, 740] on div "Image Image Image Image 0 Image Image Image Image Image Carousel" at bounding box center [1028, 661] width 280 height 162
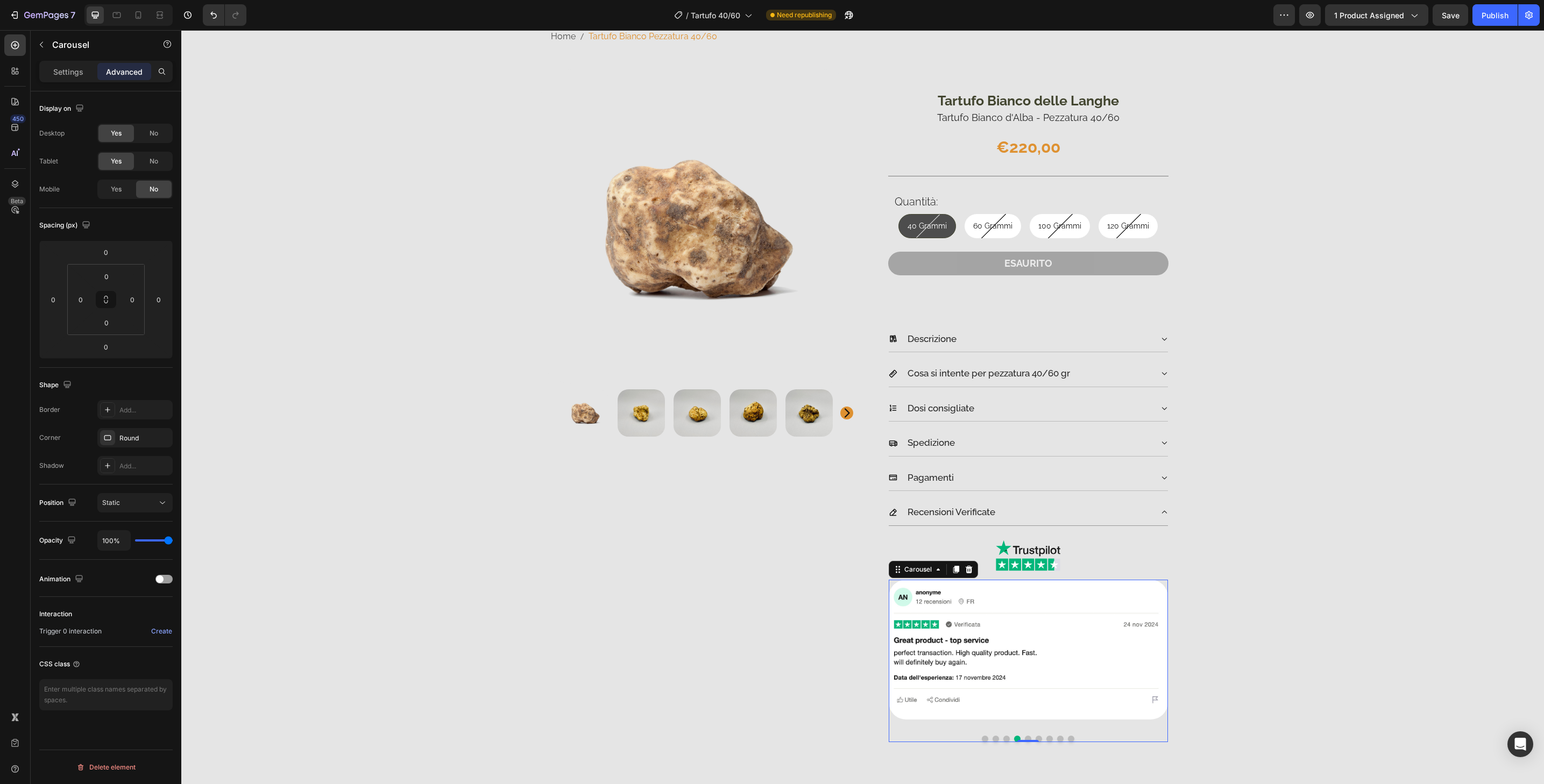
click at [1025, 736] on button "Dot" at bounding box center [1028, 739] width 7 height 7
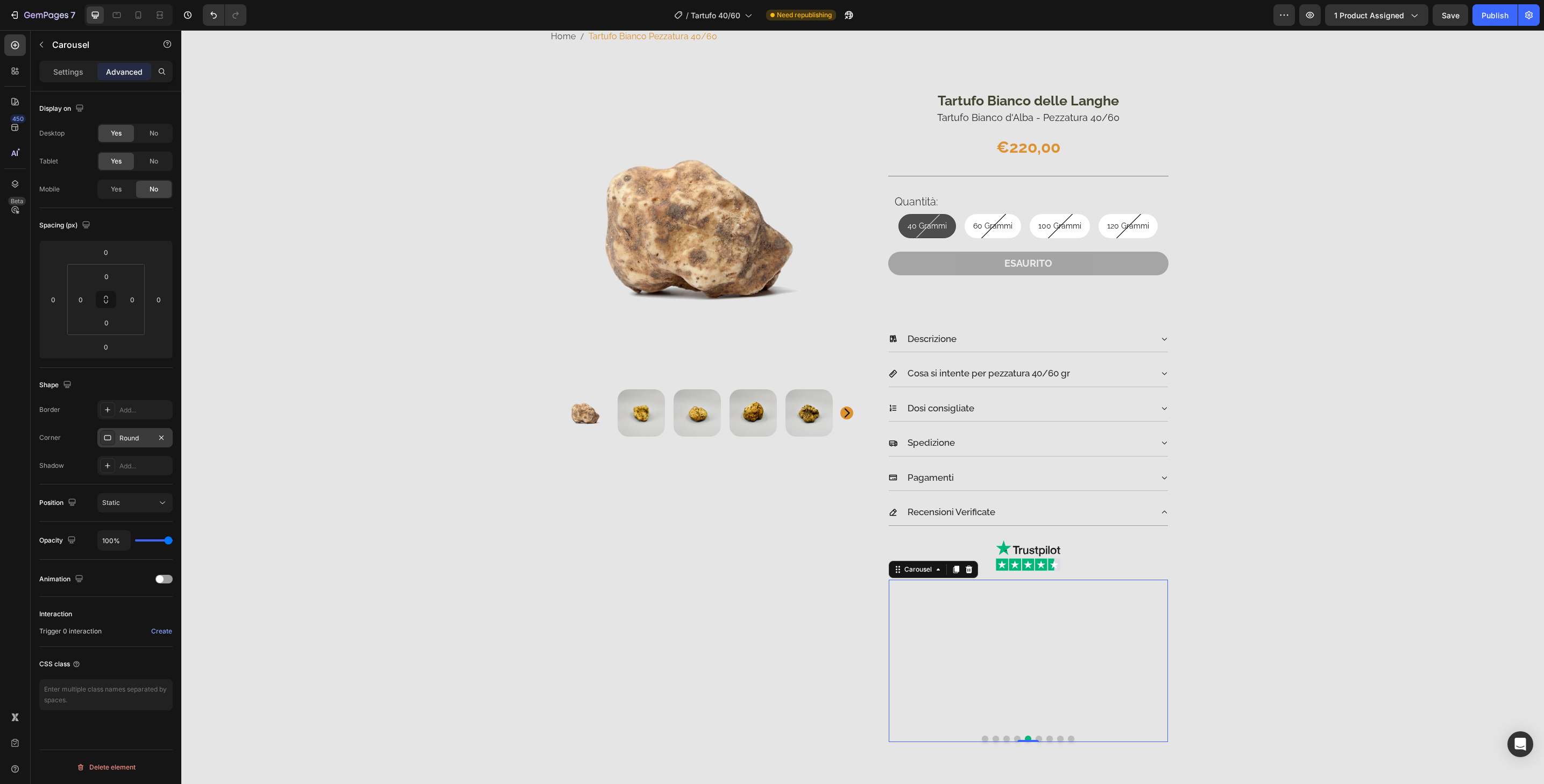
click at [131, 442] on div "Round" at bounding box center [135, 439] width 31 height 10
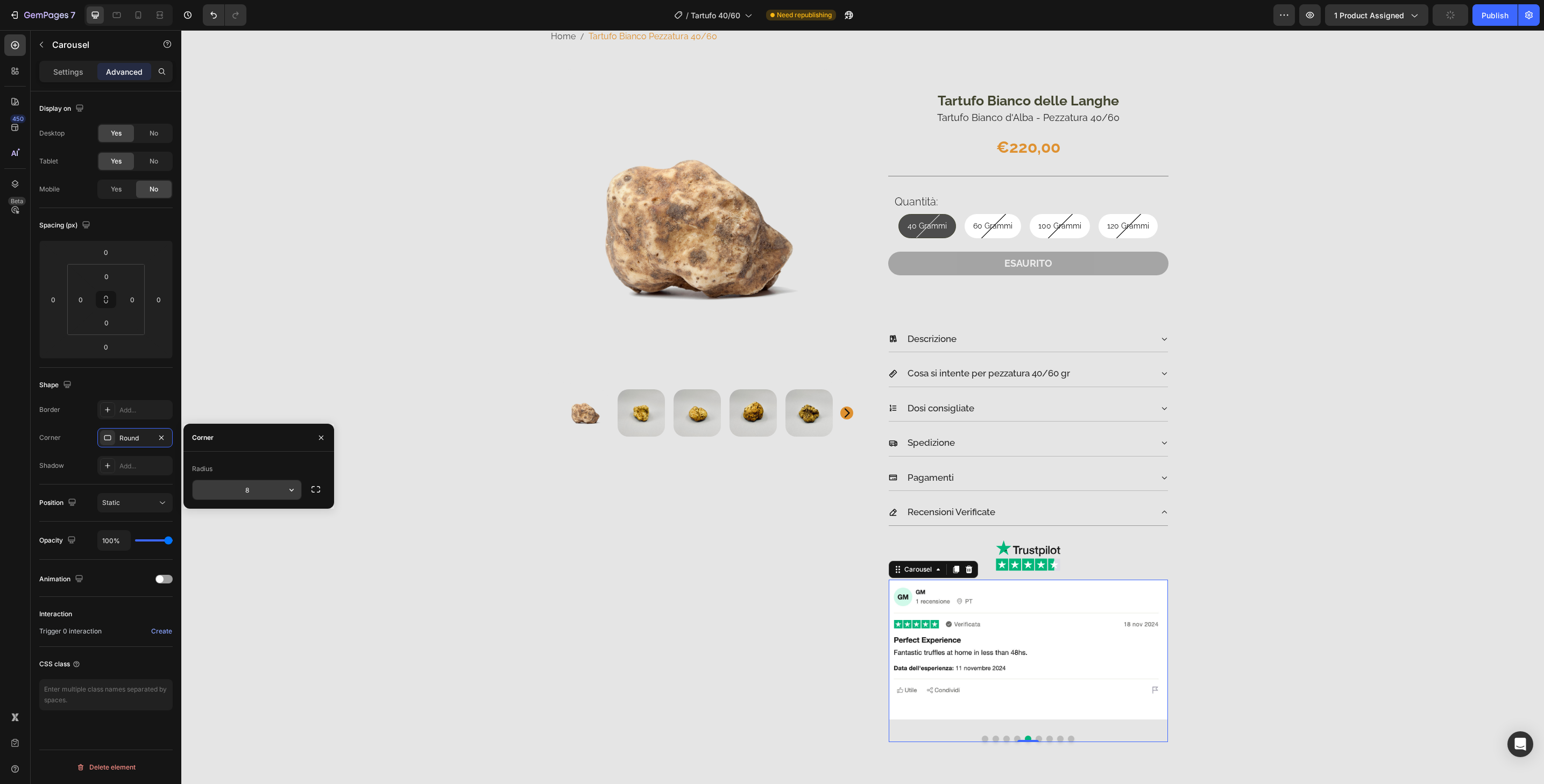
click at [262, 484] on input "8" at bounding box center [247, 490] width 109 height 20
paste input "32"
type input "32"
click at [402, 538] on div "Product Images & Gallery Tartufo Bianco delle Langhe Product Description Tartuf…" at bounding box center [862, 422] width 1347 height 704
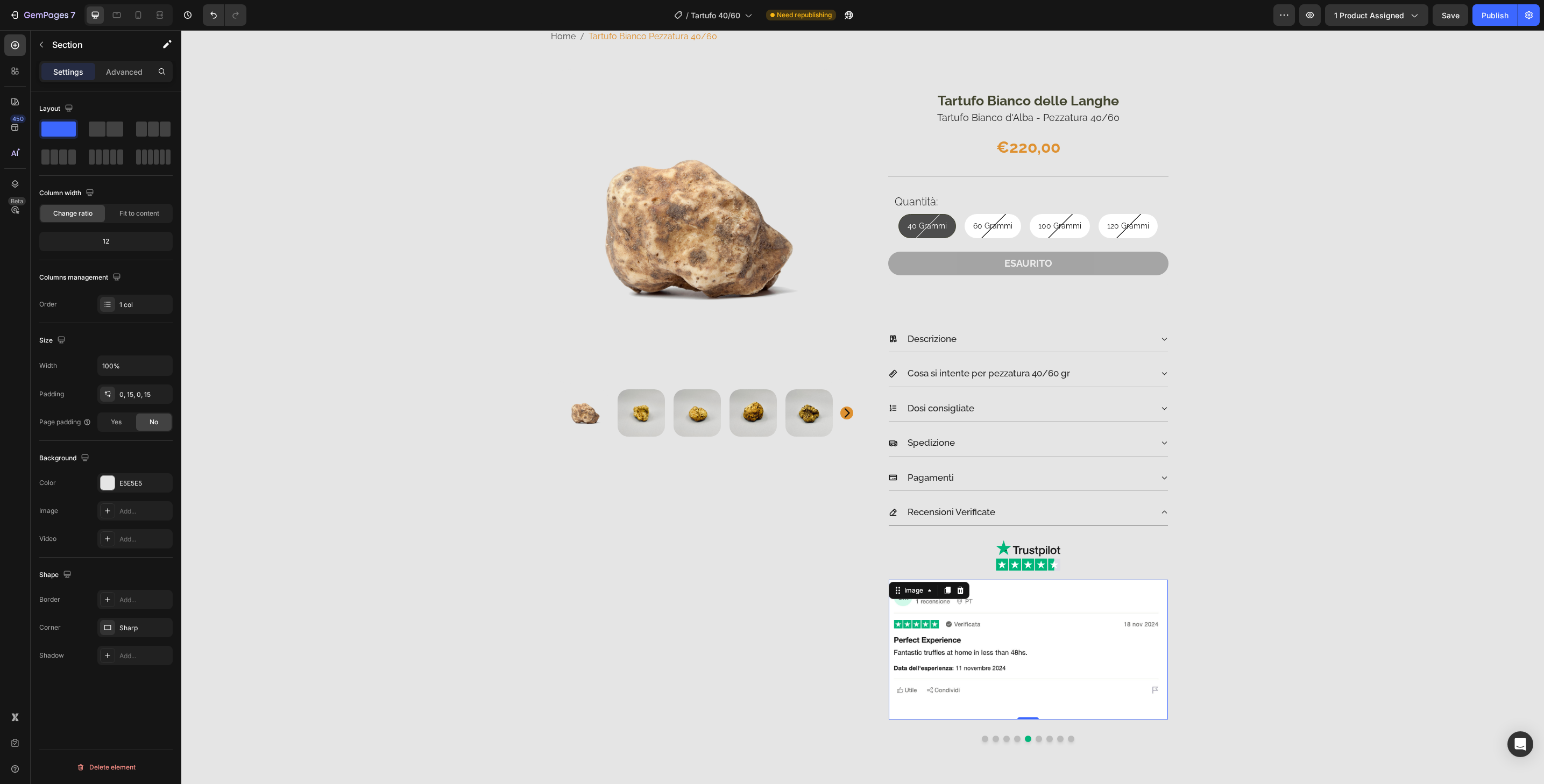
click at [1050, 594] on img at bounding box center [1028, 649] width 280 height 140
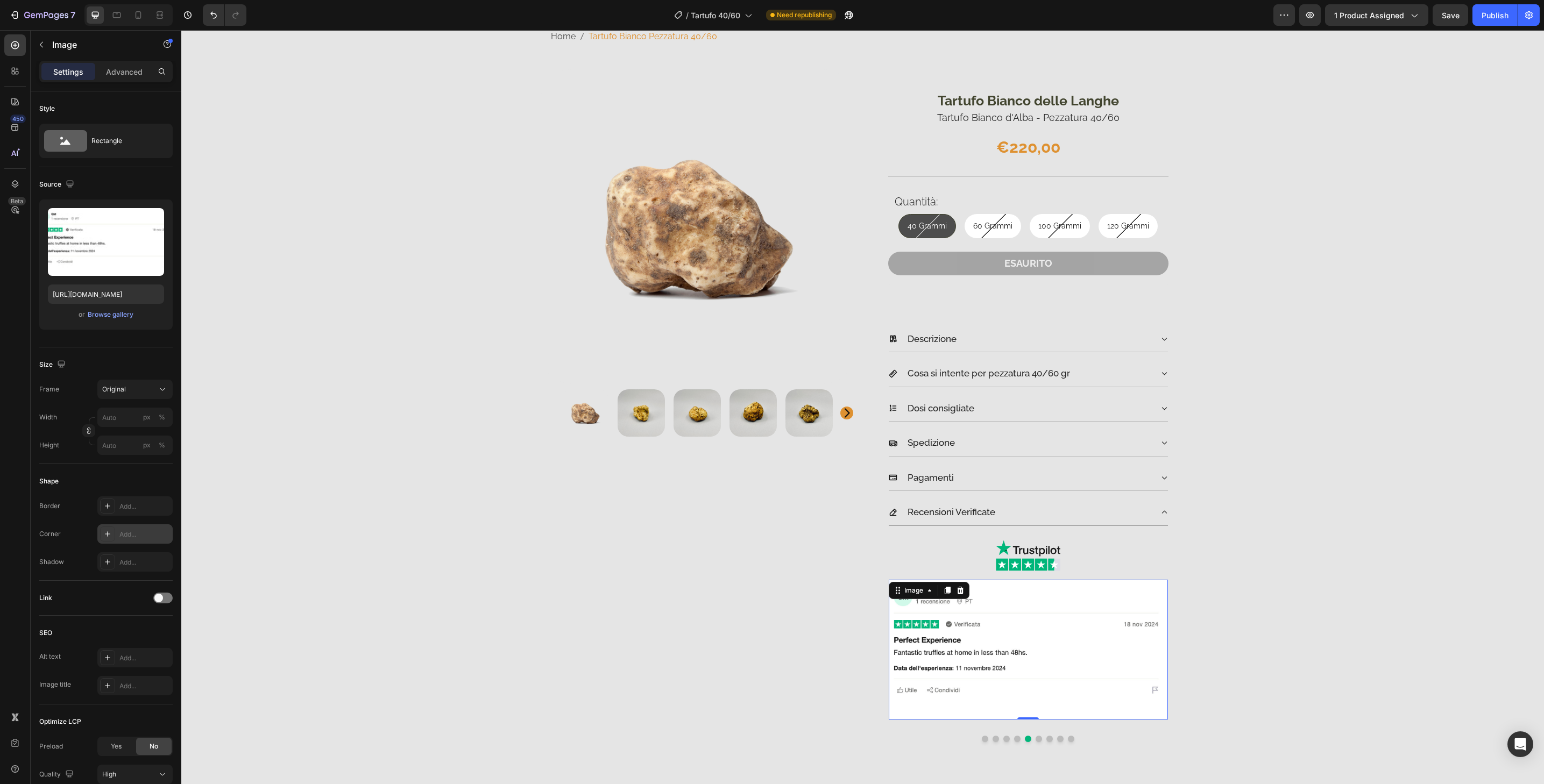
click at [134, 530] on div "Add..." at bounding box center [145, 534] width 51 height 10
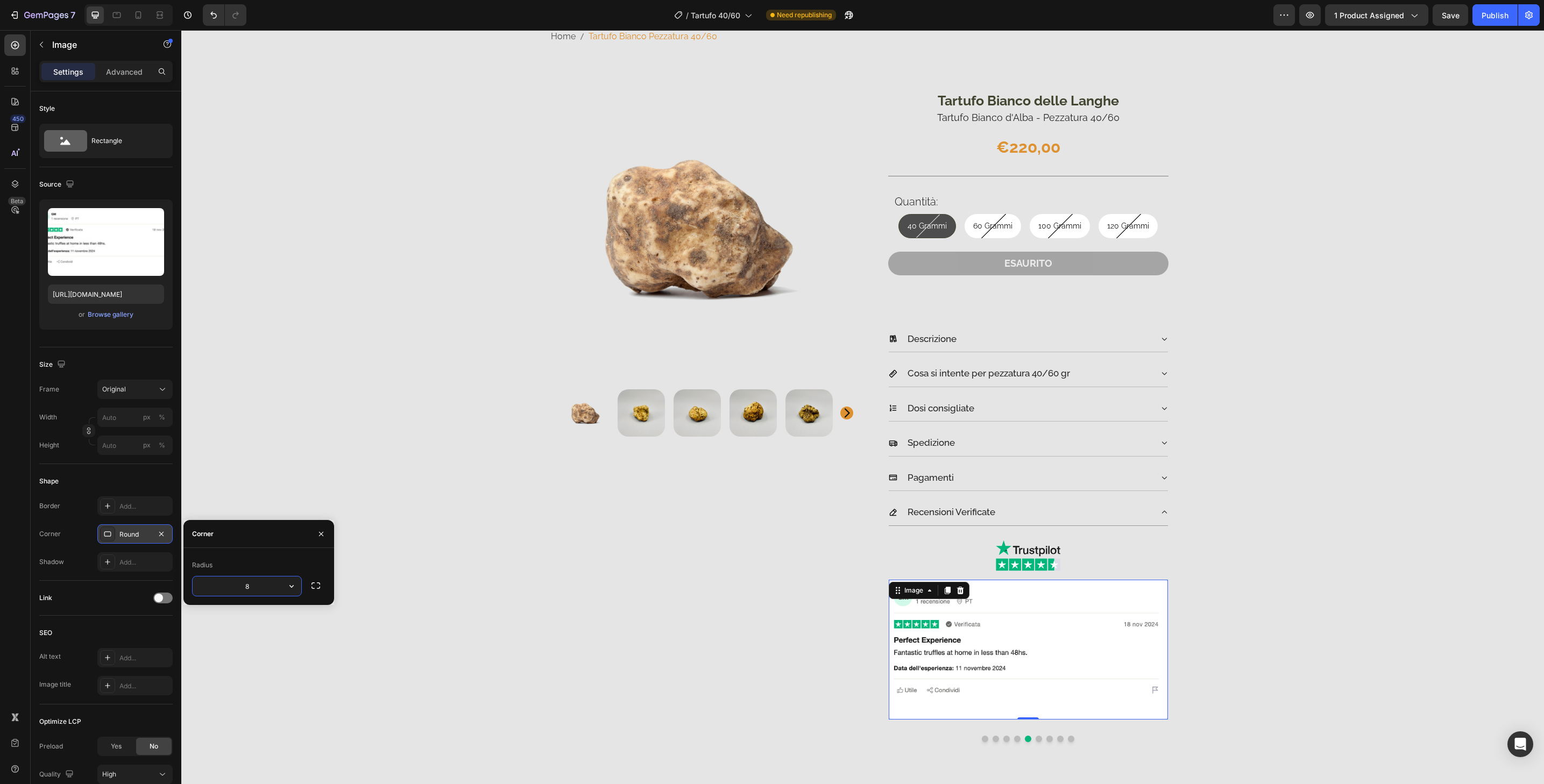
type input "32"
click at [1038, 738] on div at bounding box center [1028, 739] width 280 height 7
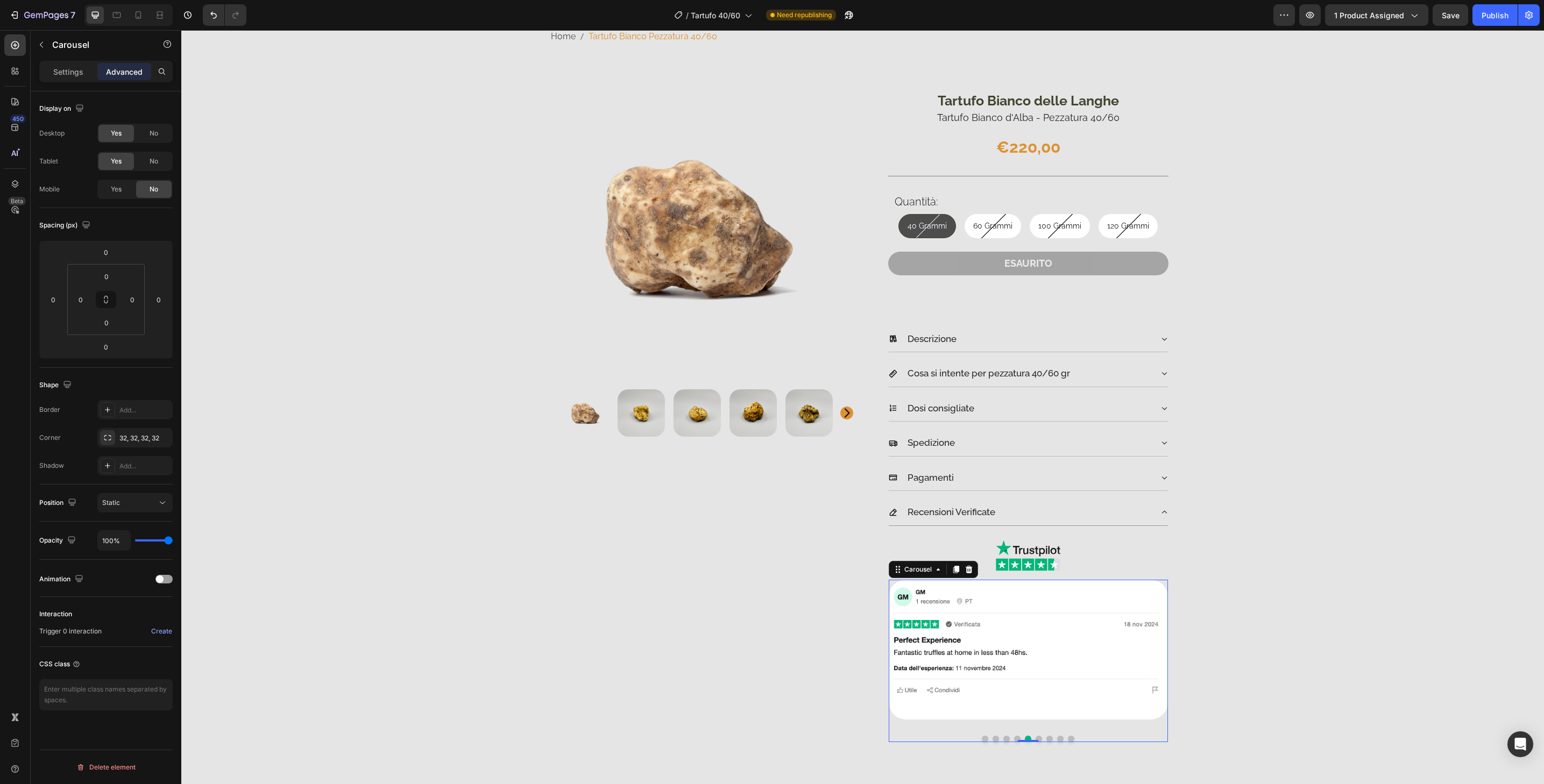
click at [1036, 739] on button "Dot" at bounding box center [1039, 739] width 7 height 7
click at [1056, 709] on img at bounding box center [1028, 649] width 280 height 140
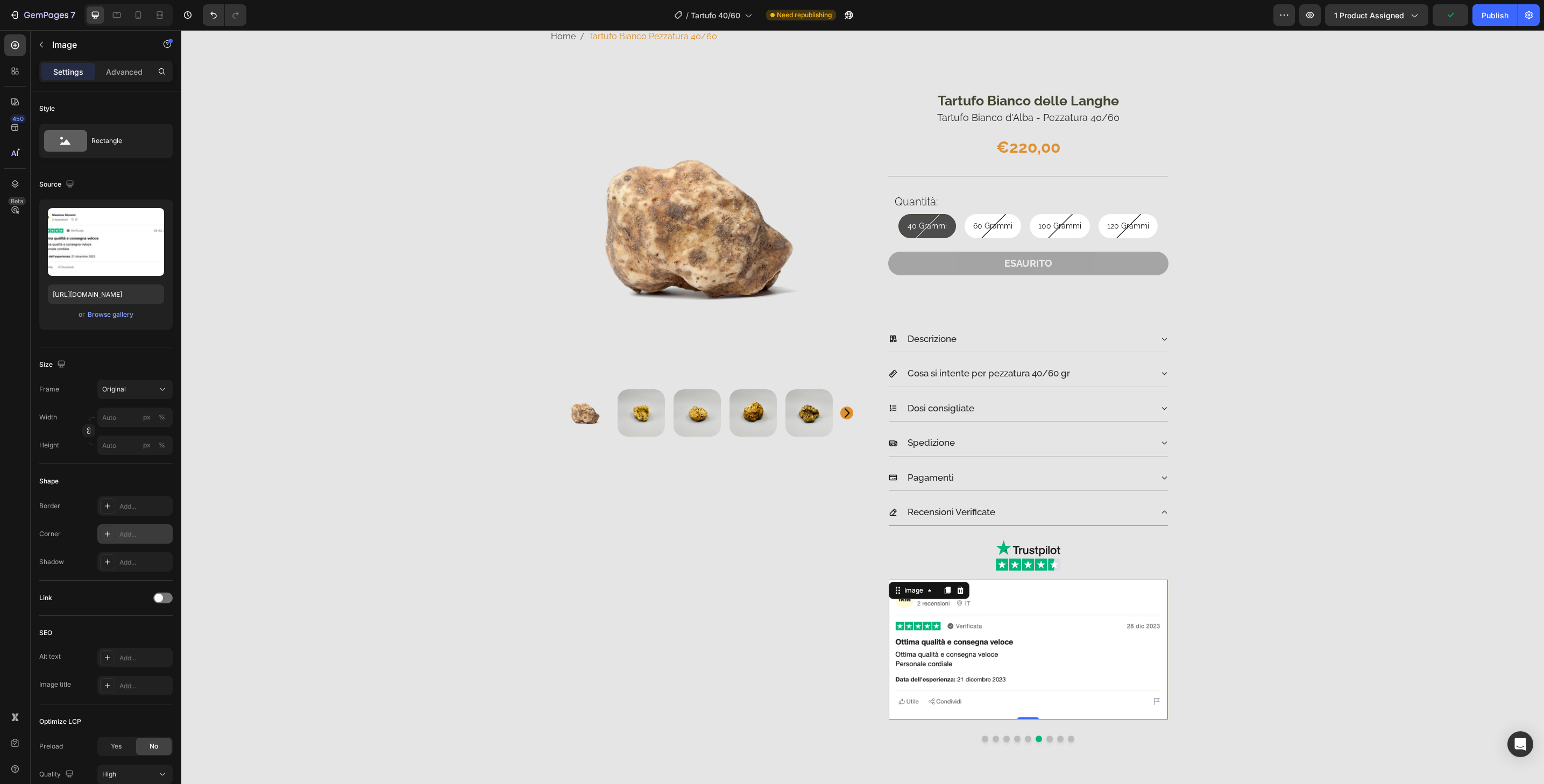
click at [142, 534] on div "Add..." at bounding box center [145, 534] width 51 height 10
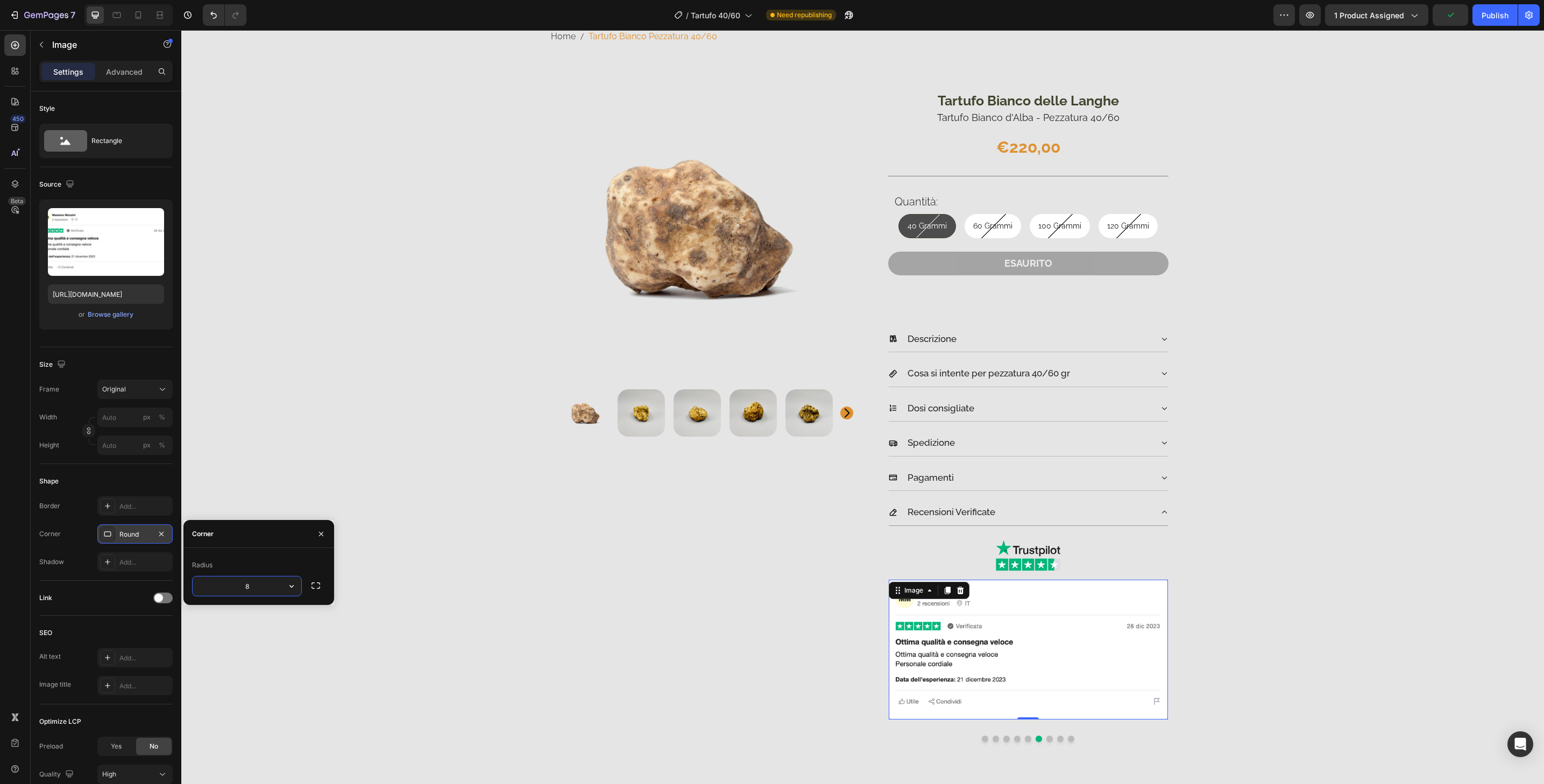
type input "32"
click at [1047, 738] on button "Dot" at bounding box center [1050, 739] width 7 height 7
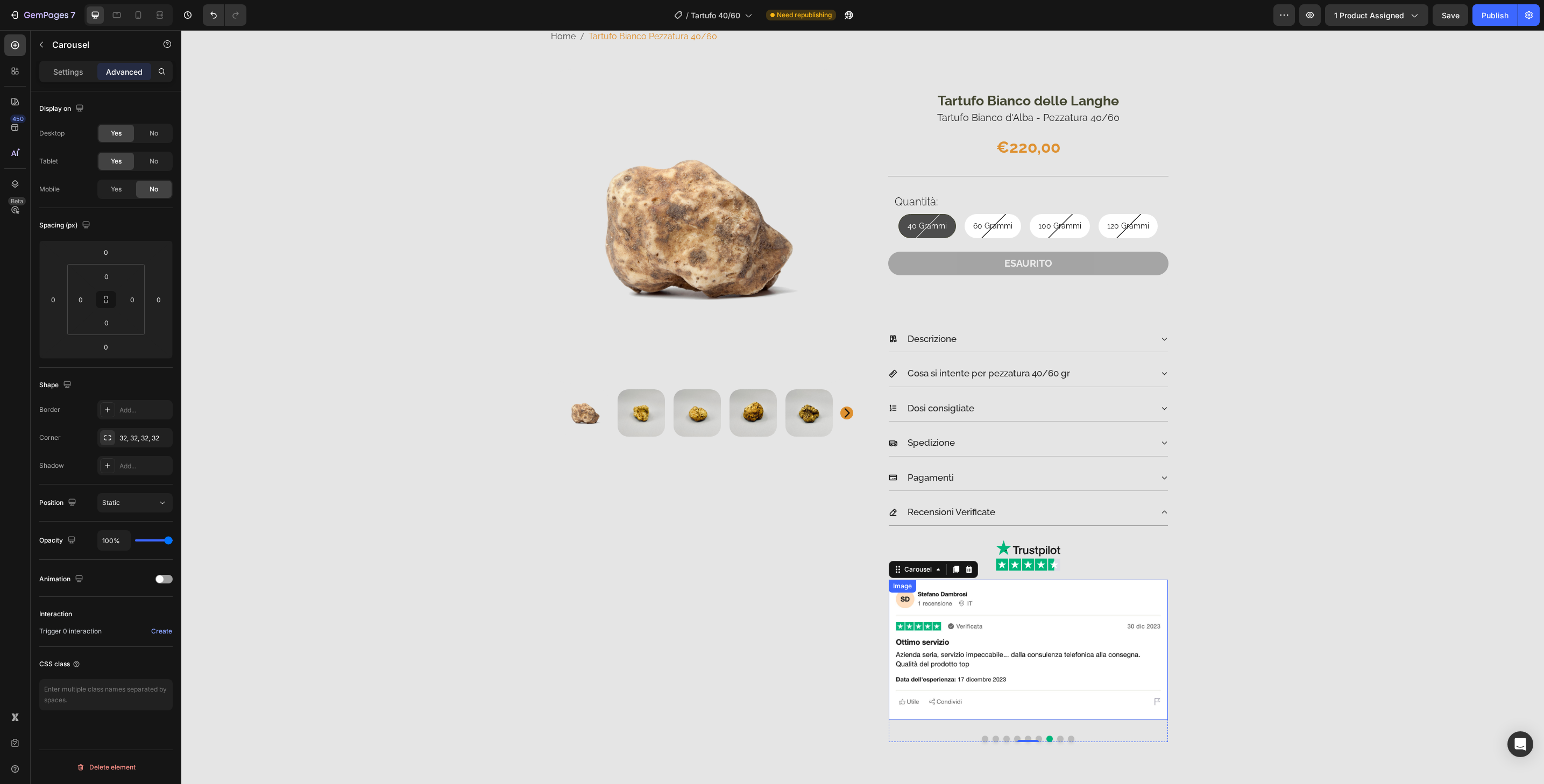
click at [1061, 708] on img at bounding box center [1028, 649] width 280 height 140
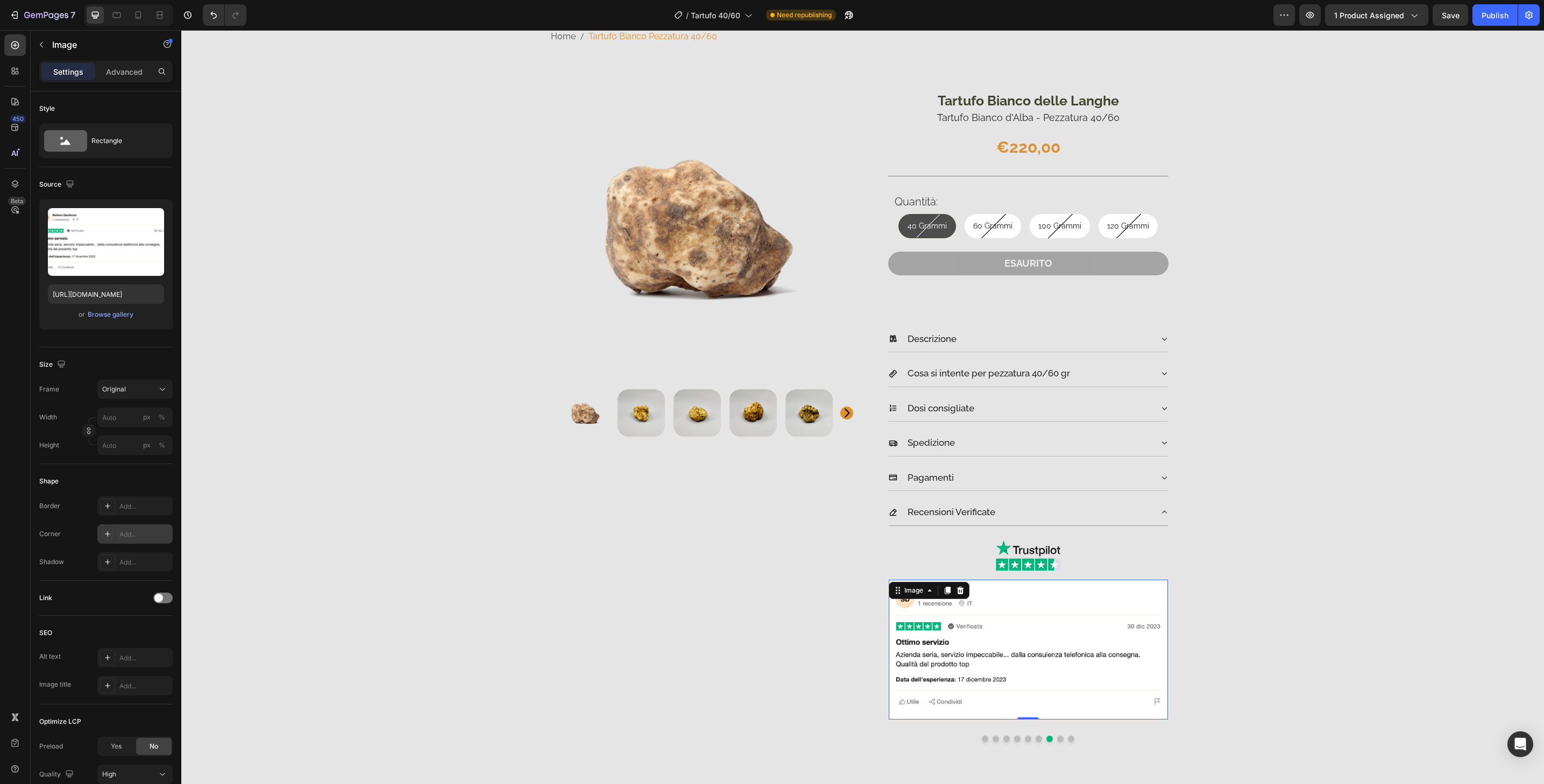
click at [153, 529] on div "Add..." at bounding box center [135, 534] width 75 height 20
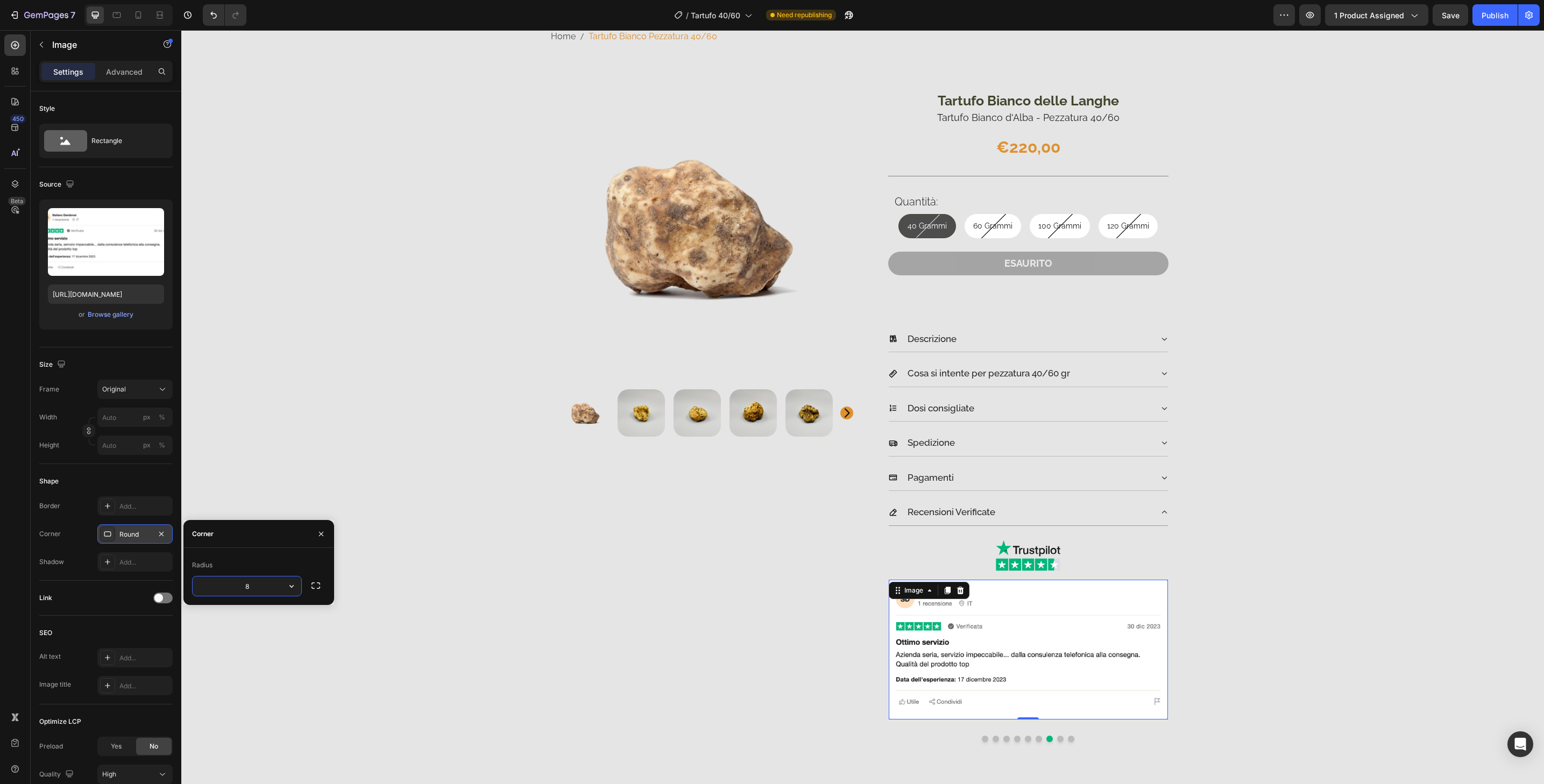
type input "32"
click at [1057, 739] on button "Dot" at bounding box center [1060, 739] width 7 height 7
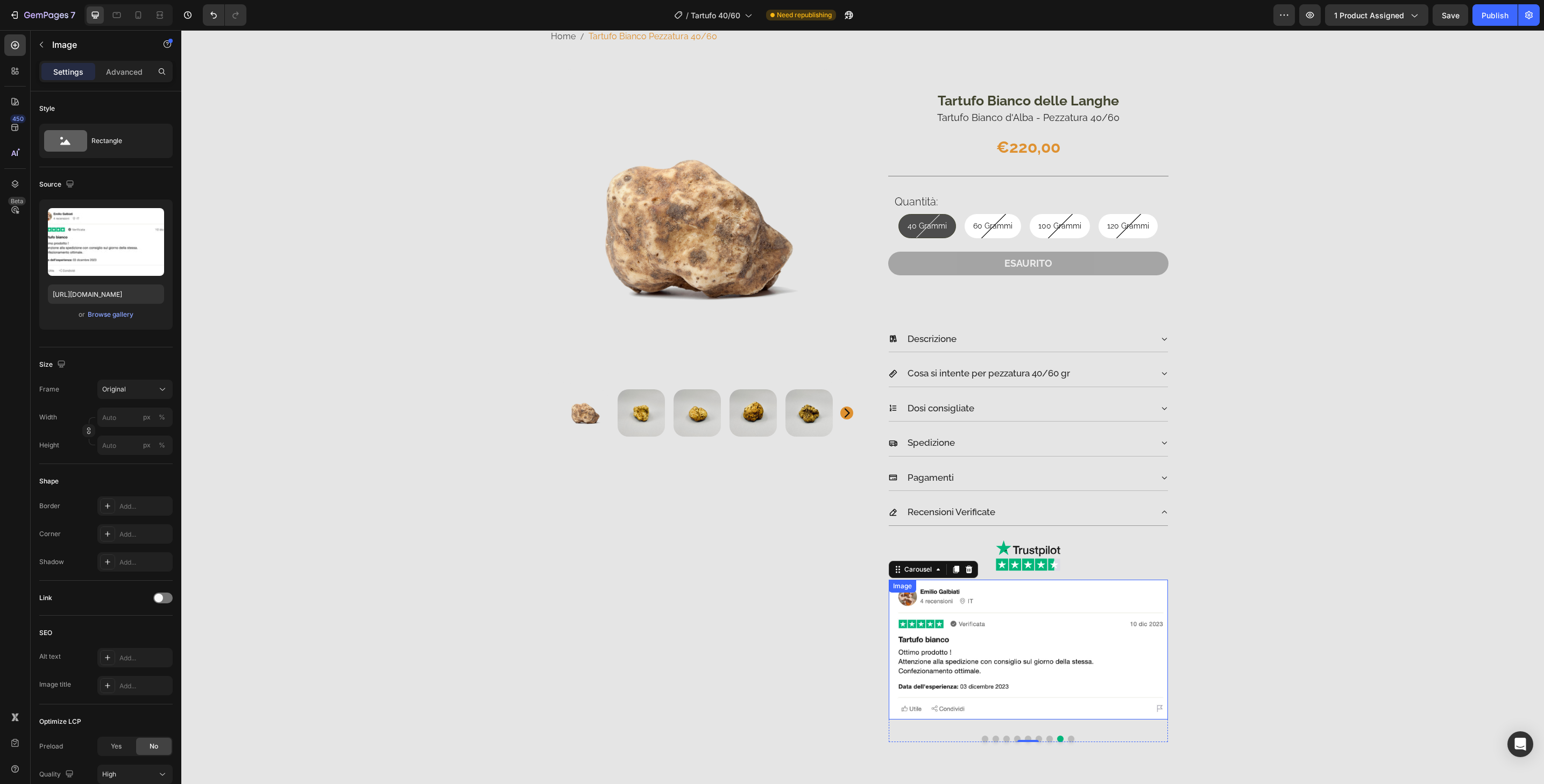
click at [1058, 713] on img at bounding box center [1028, 649] width 280 height 140
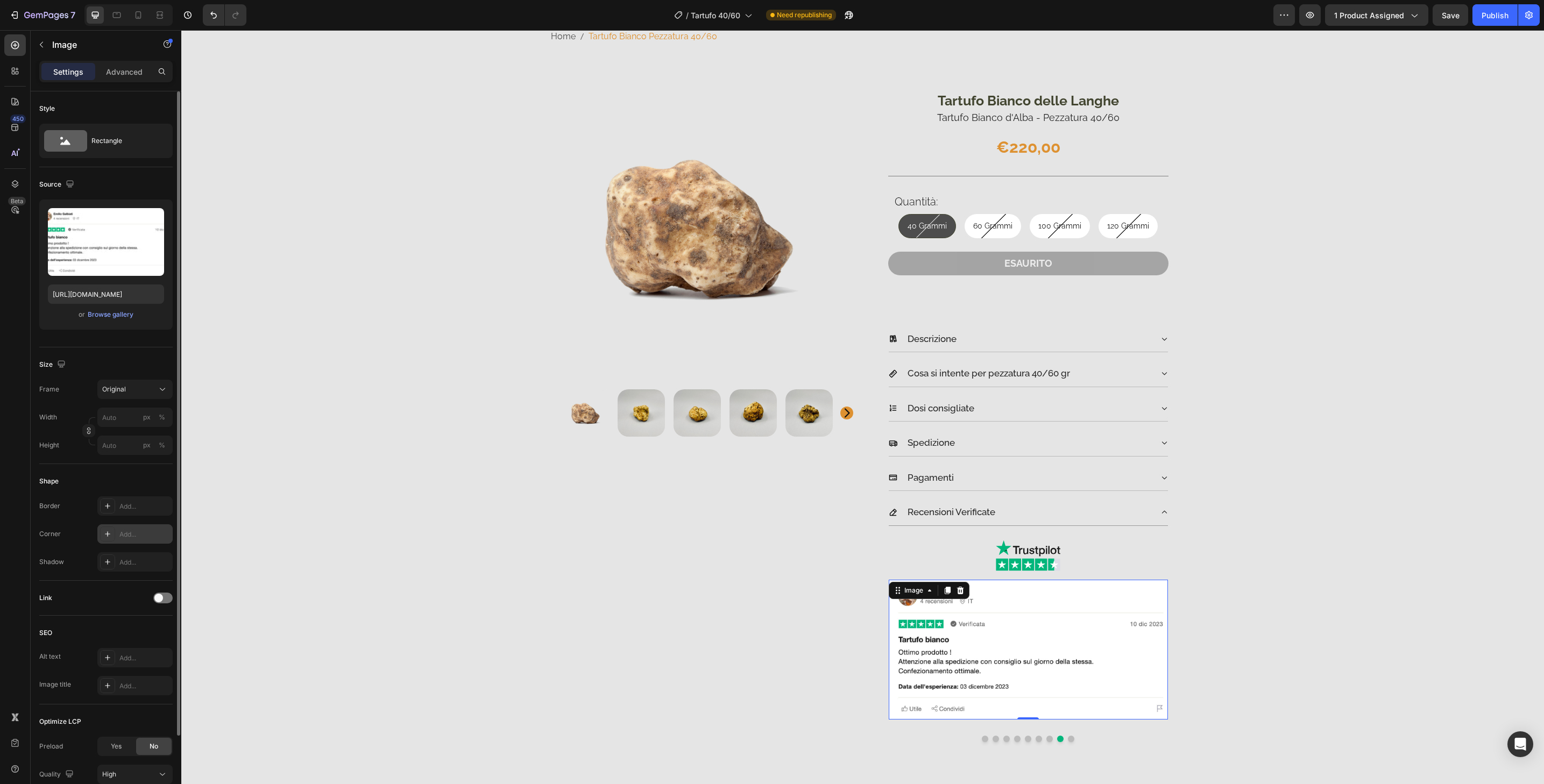
click at [158, 540] on div "Add..." at bounding box center [135, 534] width 75 height 20
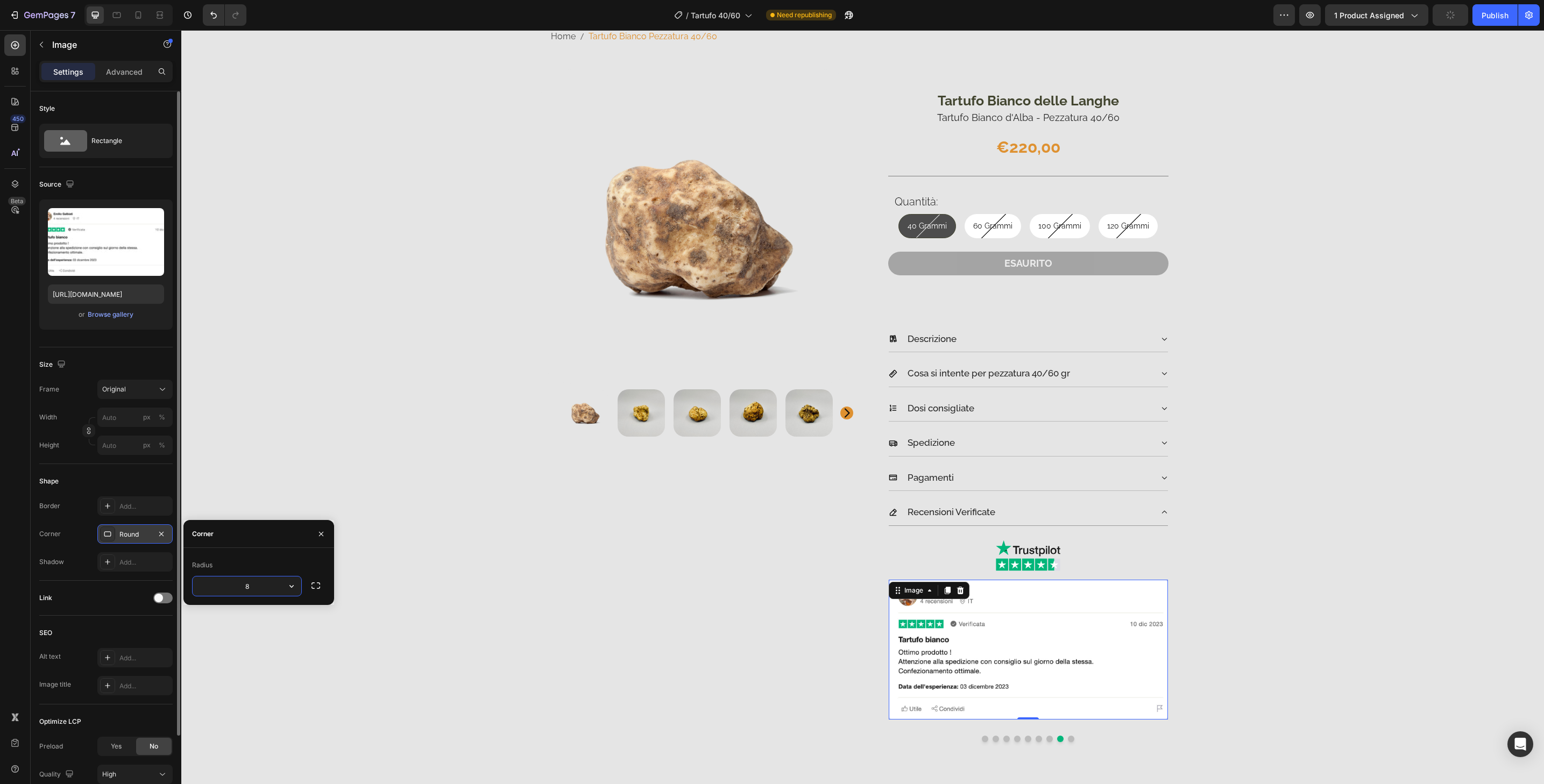
type input "32"
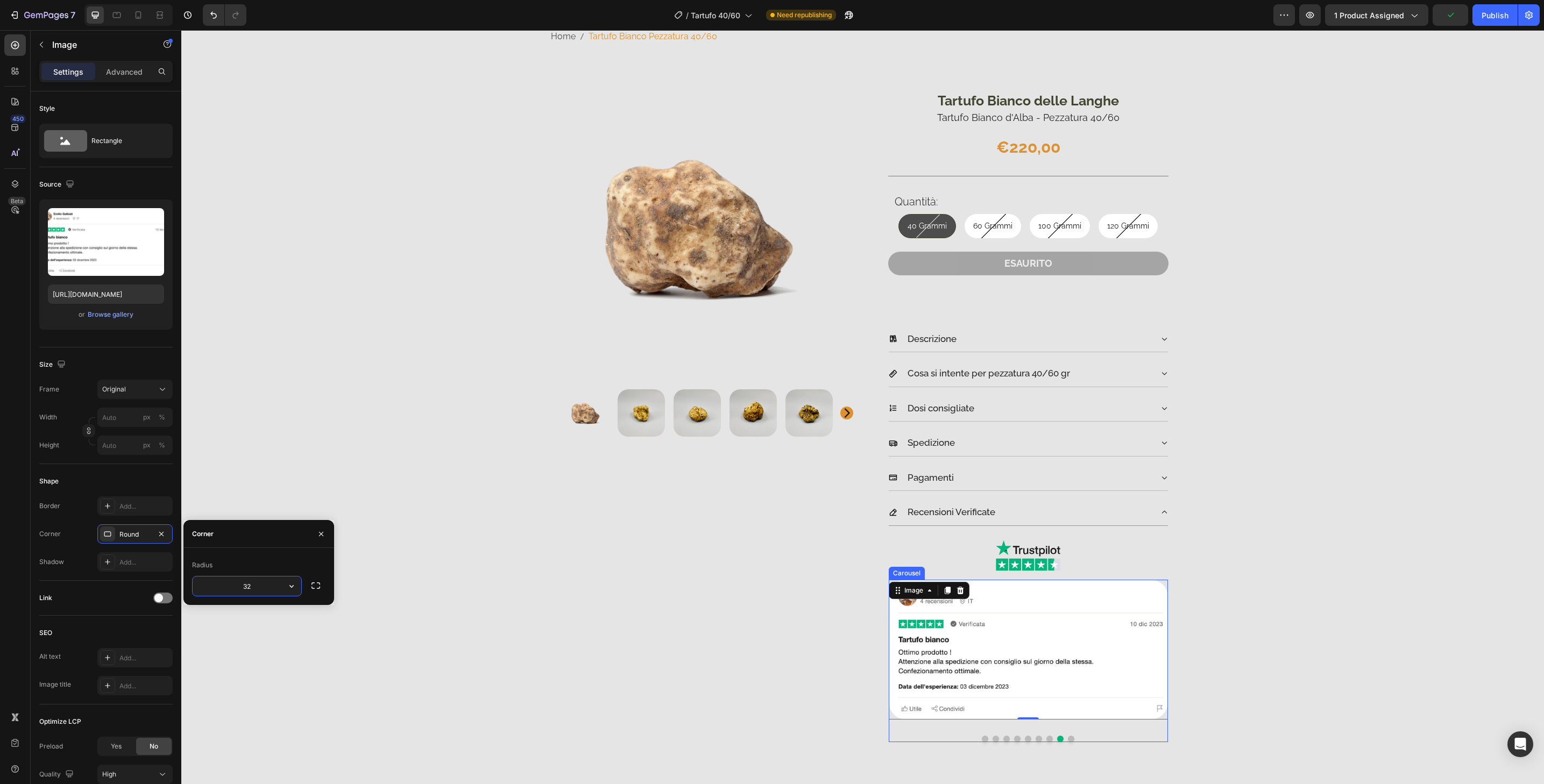
click at [1068, 738] on button "Dot" at bounding box center [1071, 739] width 7 height 7
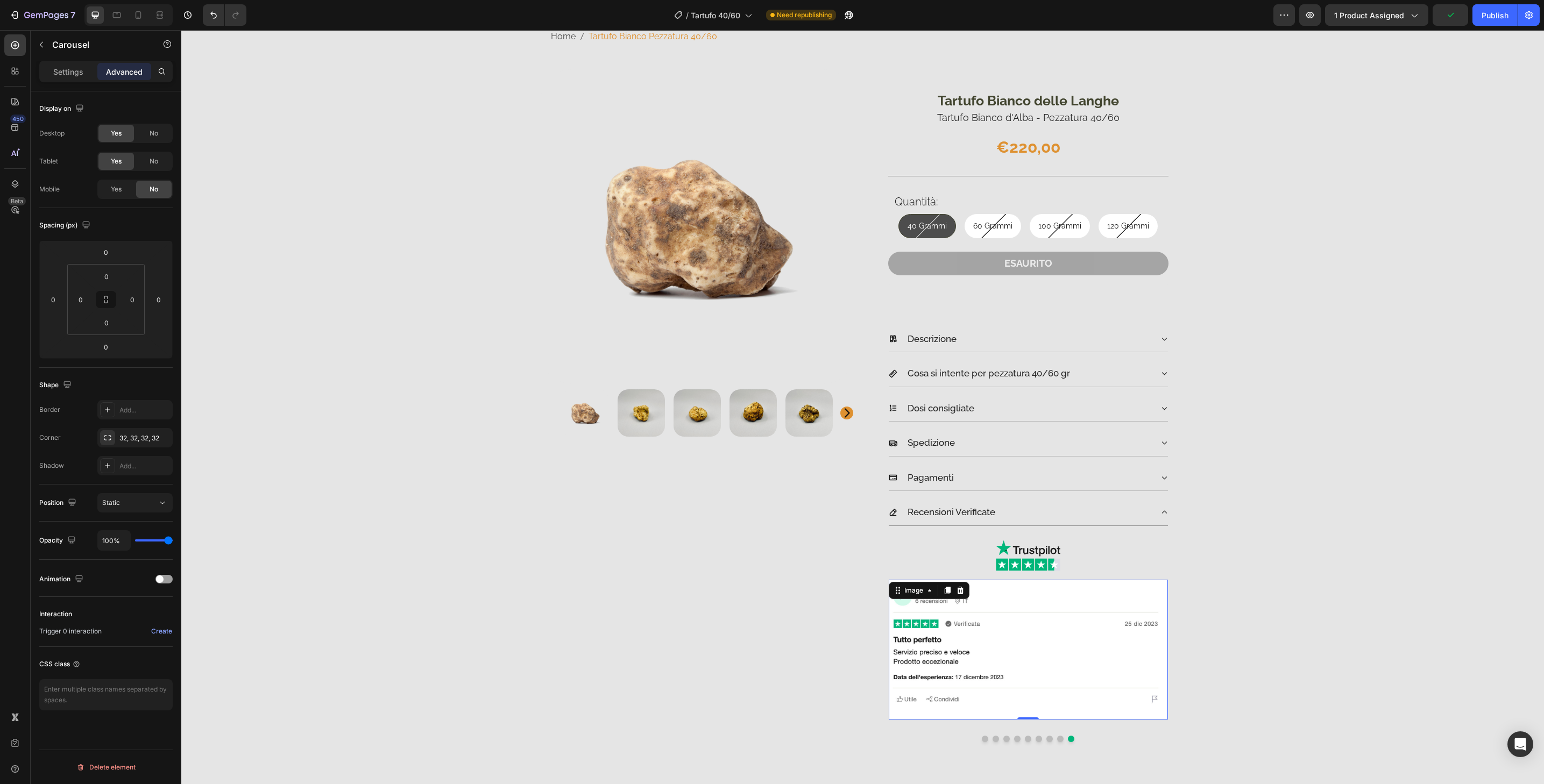
click at [1074, 717] on img at bounding box center [1028, 649] width 280 height 140
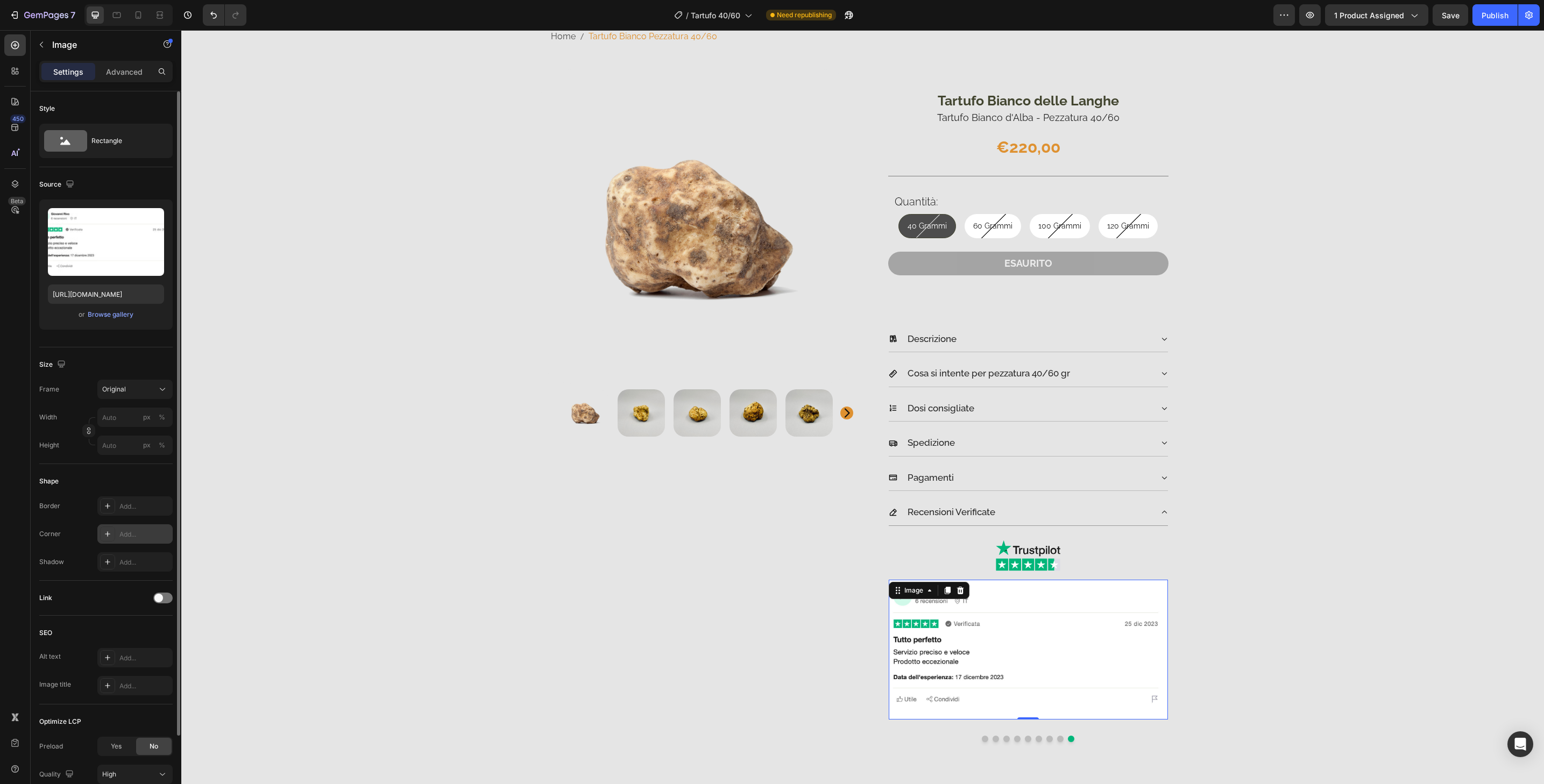
click at [161, 538] on div "Add..." at bounding box center [145, 534] width 51 height 10
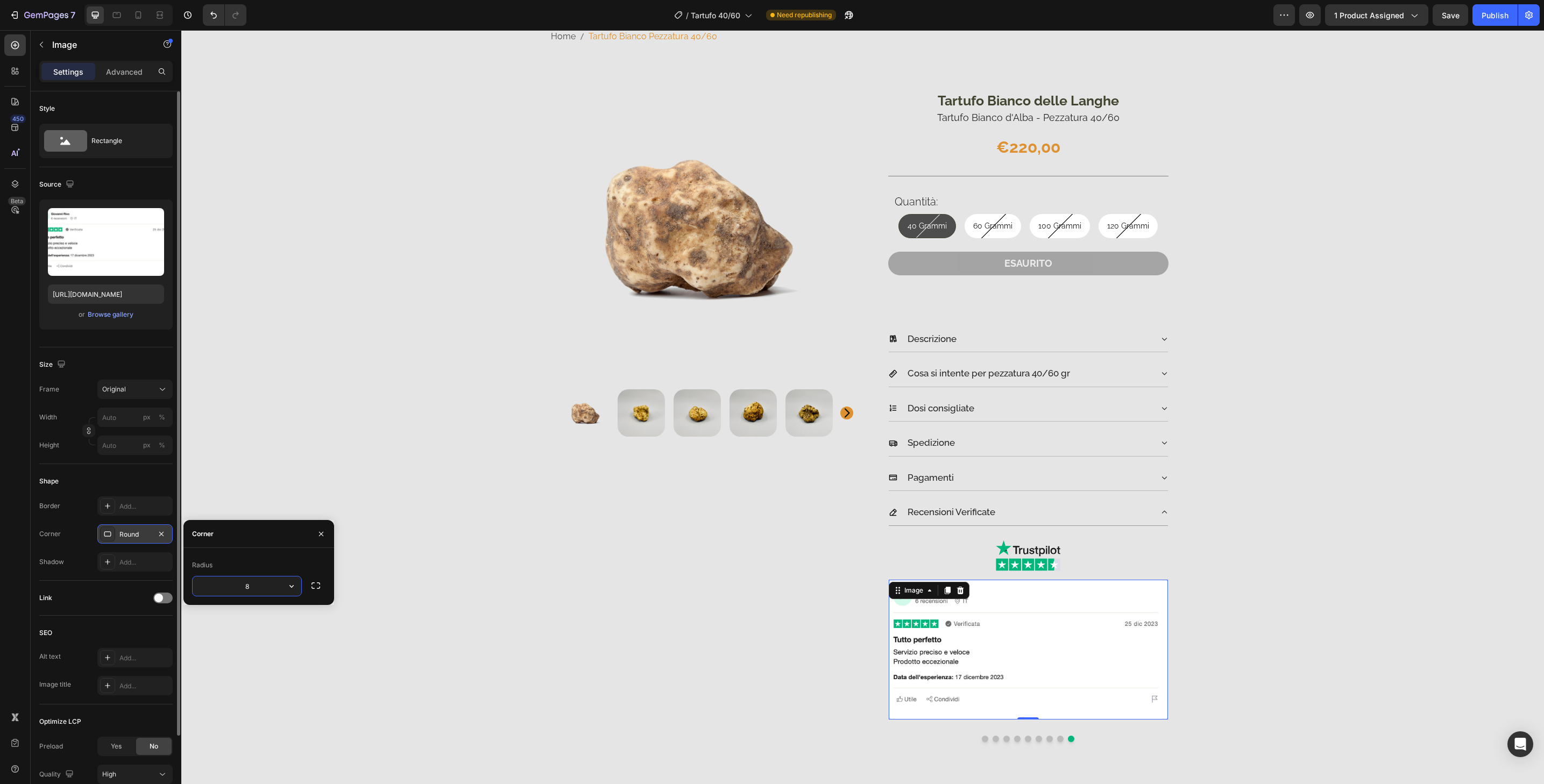
type input "32"
click at [141, 20] on icon at bounding box center [139, 15] width 11 height 11
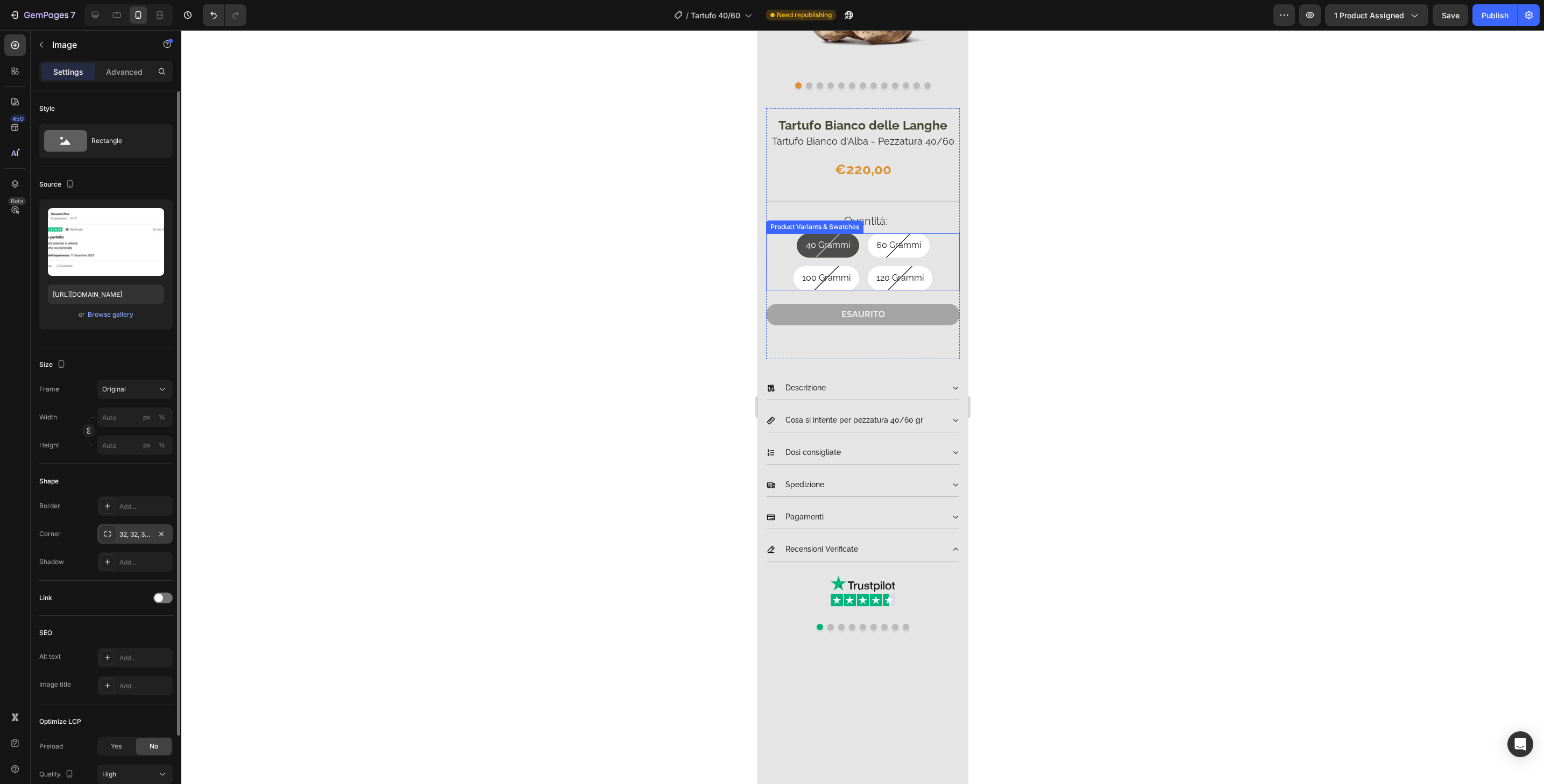
scroll to position [401, 0]
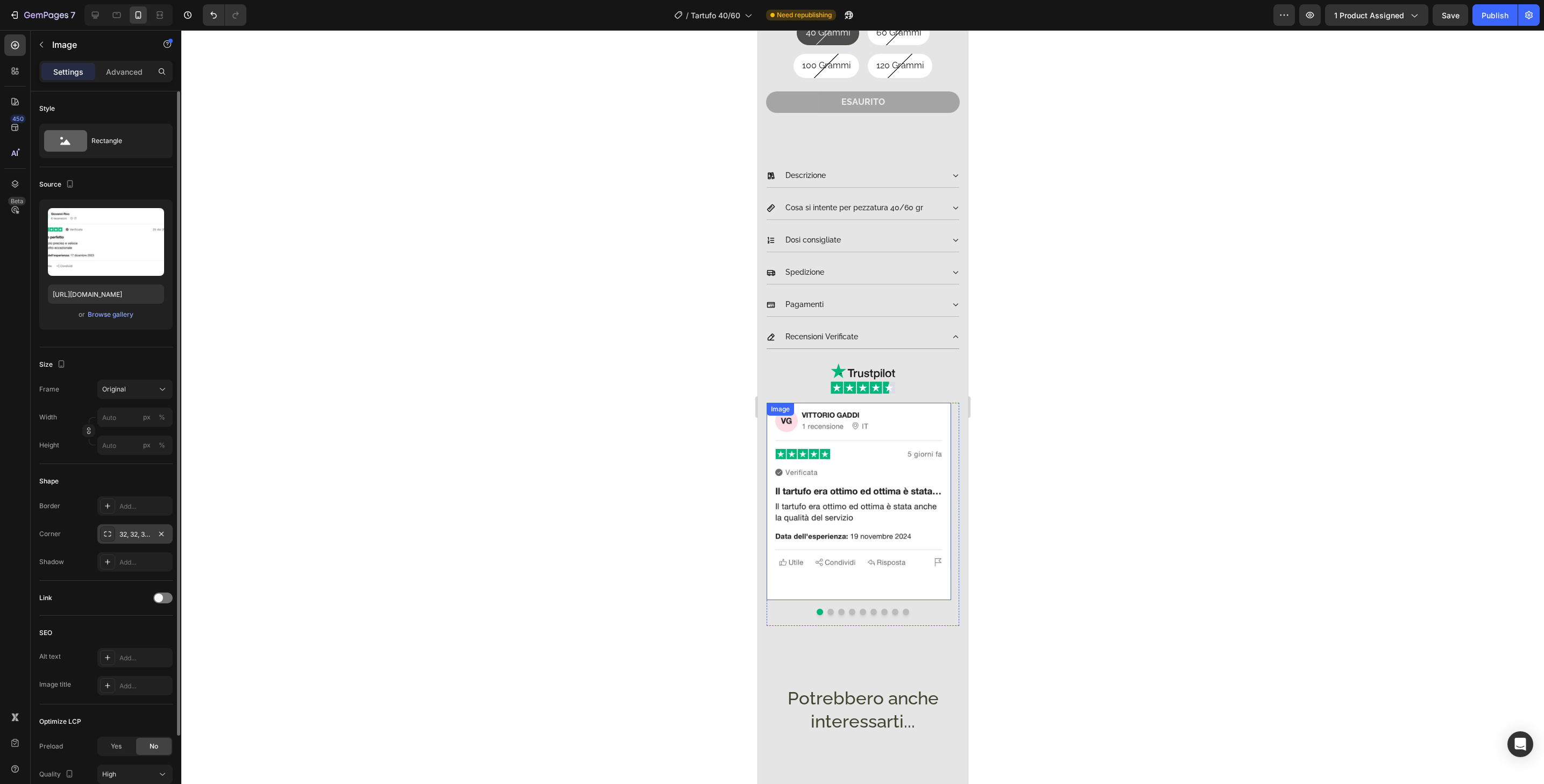
click at [934, 413] on img at bounding box center [858, 501] width 184 height 197
click at [151, 531] on div "Add..." at bounding box center [145, 534] width 51 height 10
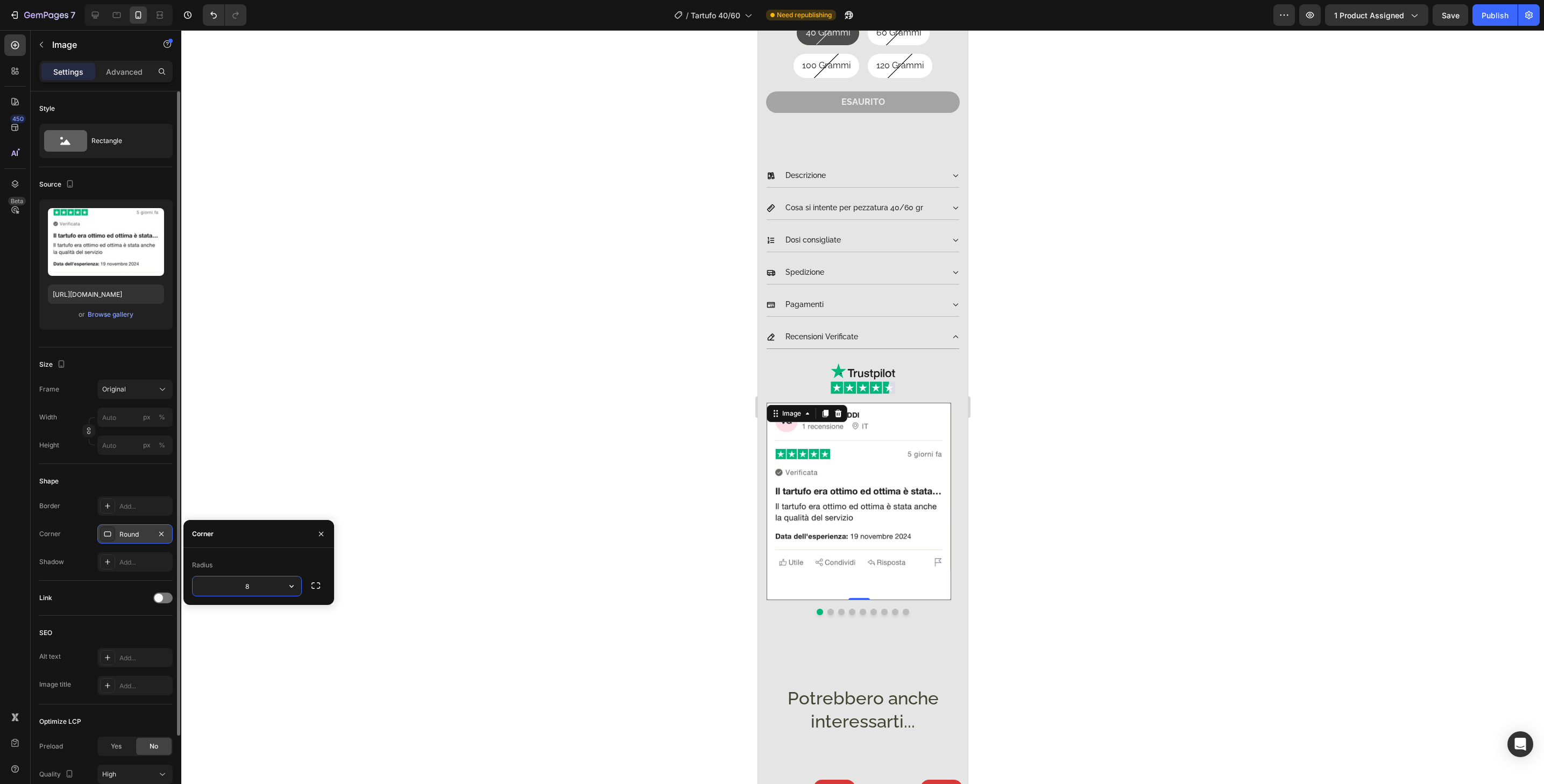
type input "32"
click at [823, 609] on div at bounding box center [862, 612] width 193 height 7
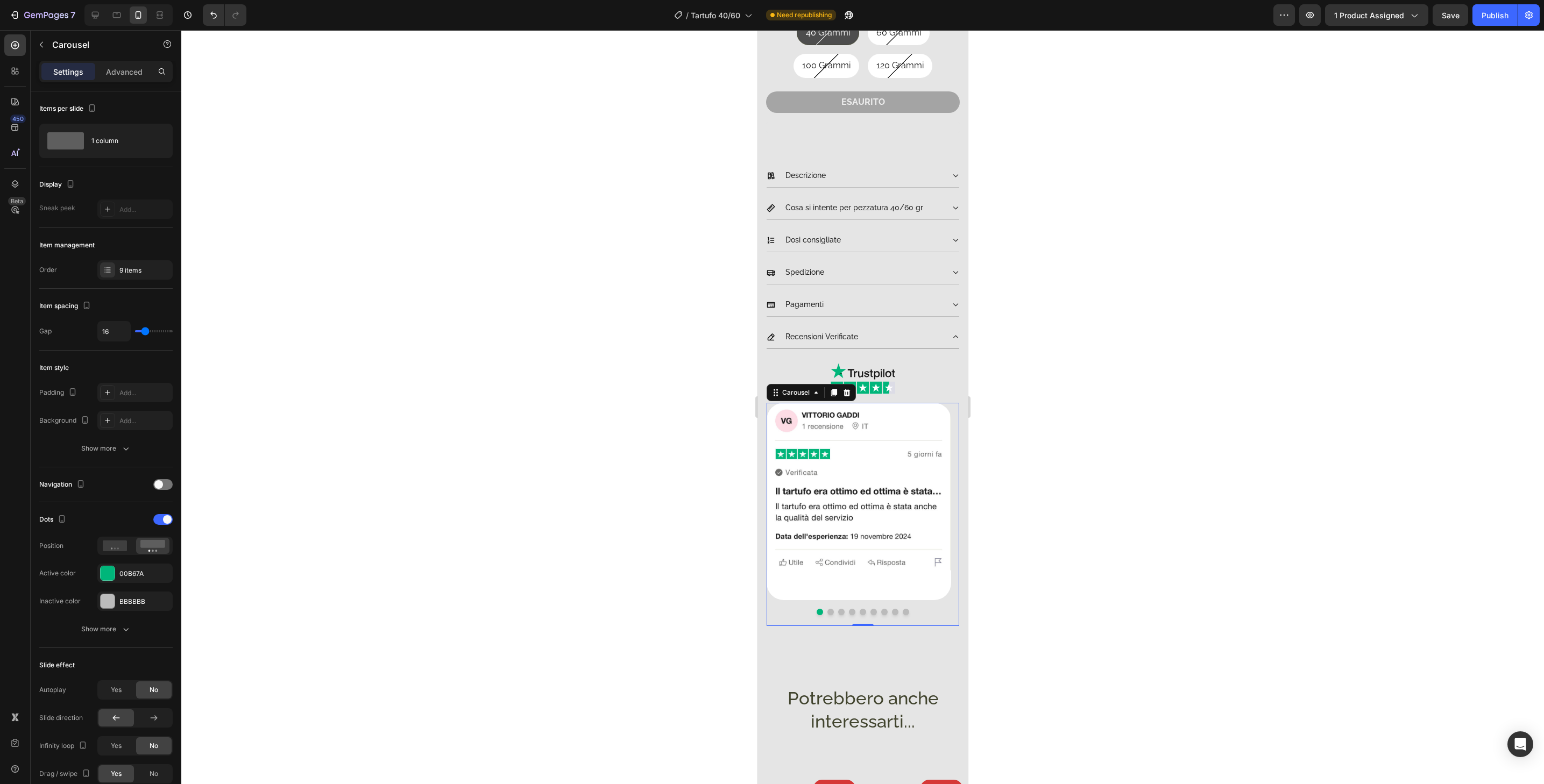
click at [827, 609] on button "Dot" at bounding box center [830, 612] width 7 height 7
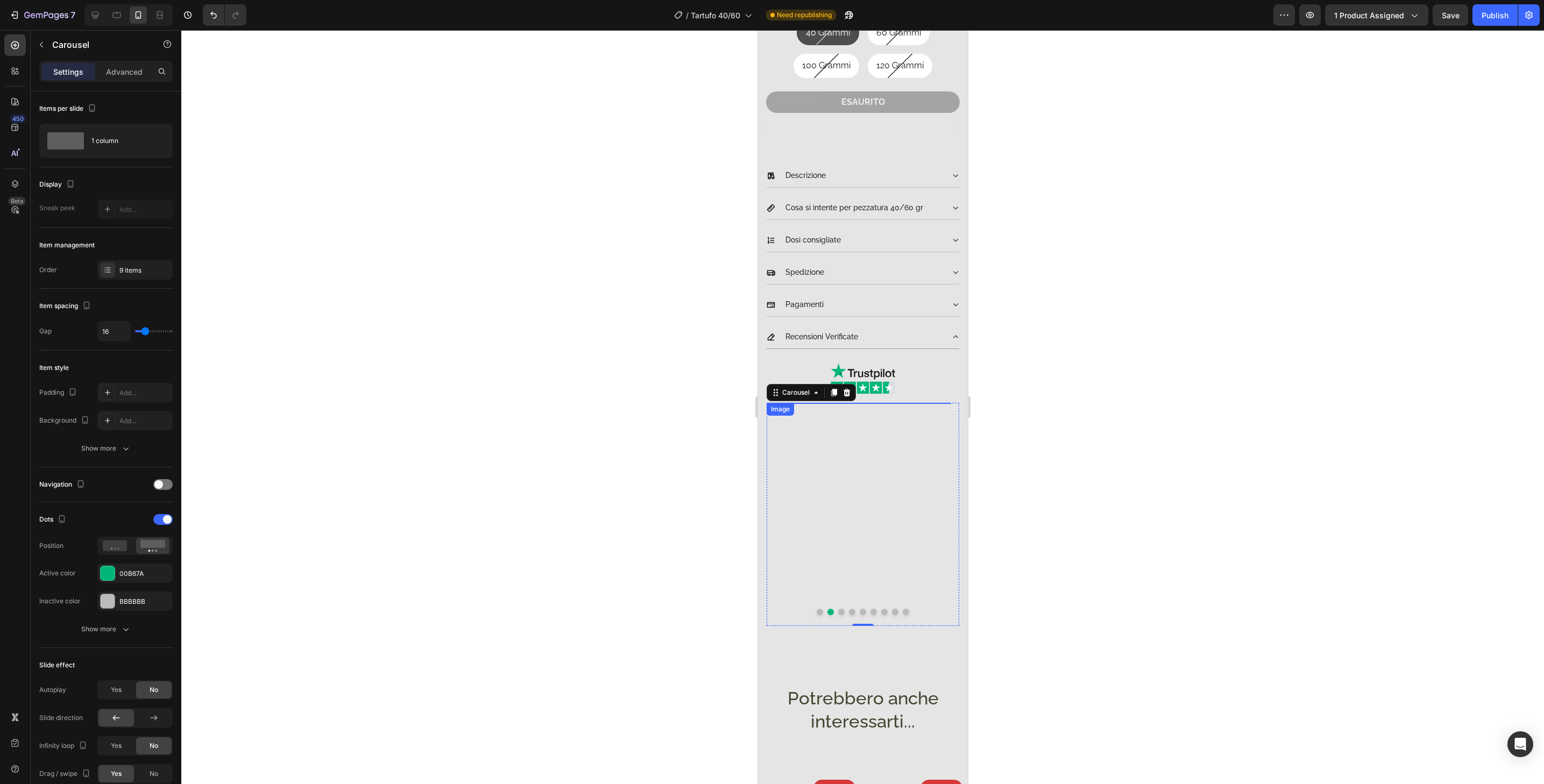
click at [939, 538] on img at bounding box center [858, 501] width 184 height 197
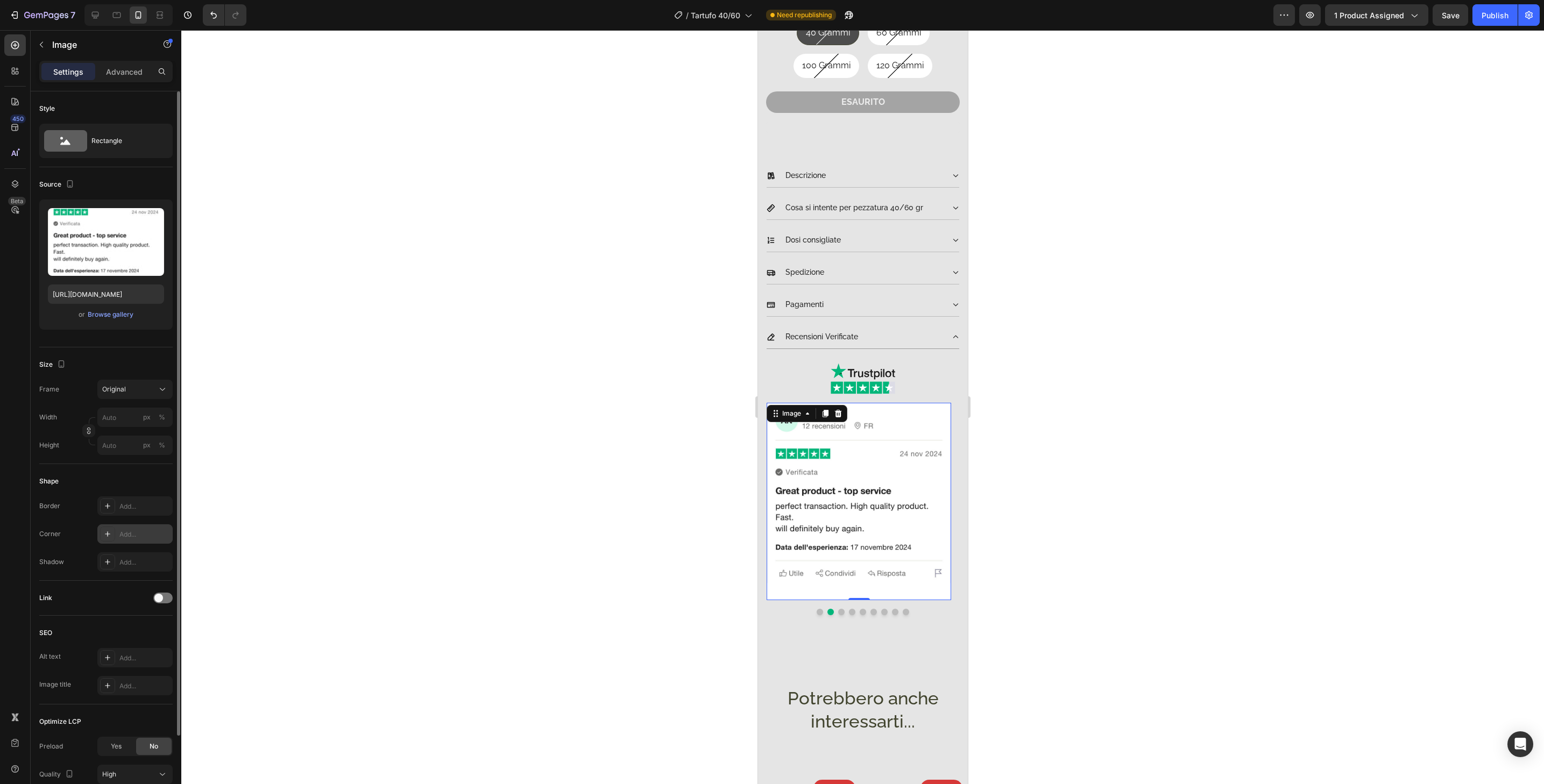
click at [146, 530] on div "Add..." at bounding box center [145, 534] width 51 height 10
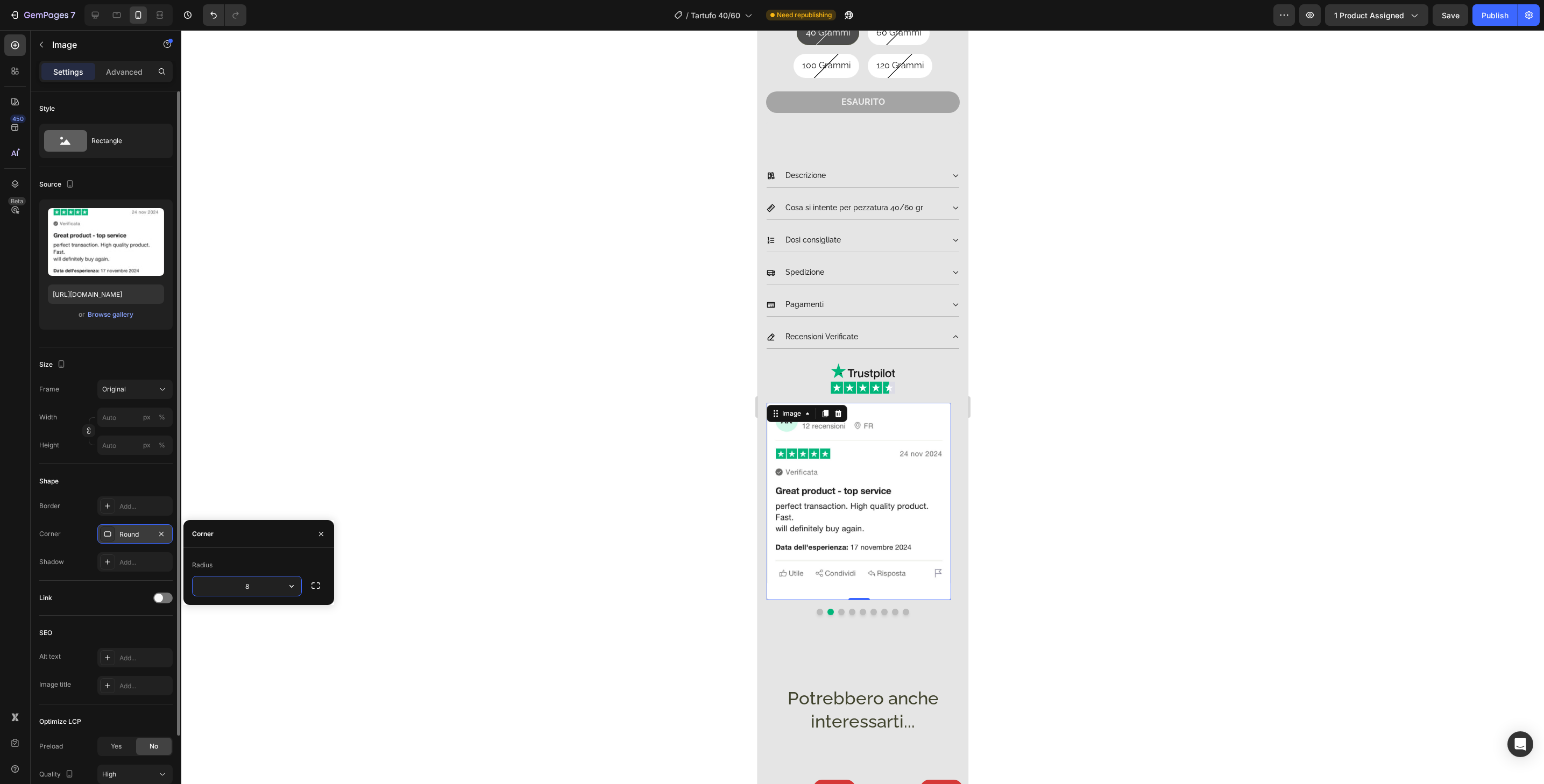
type input "32"
click at [838, 609] on button "Dot" at bounding box center [841, 612] width 7 height 7
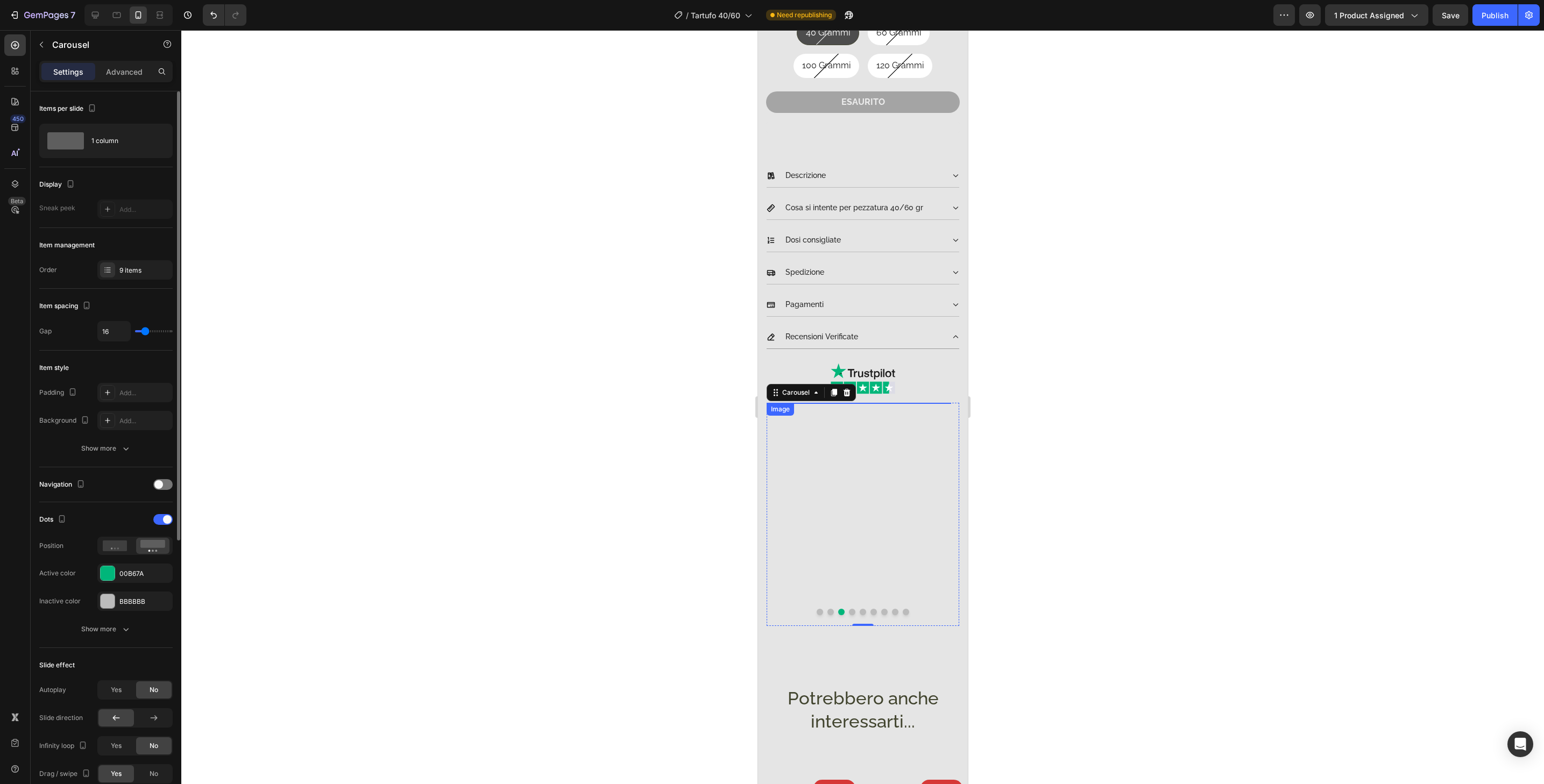
click at [923, 569] on img at bounding box center [858, 501] width 184 height 197
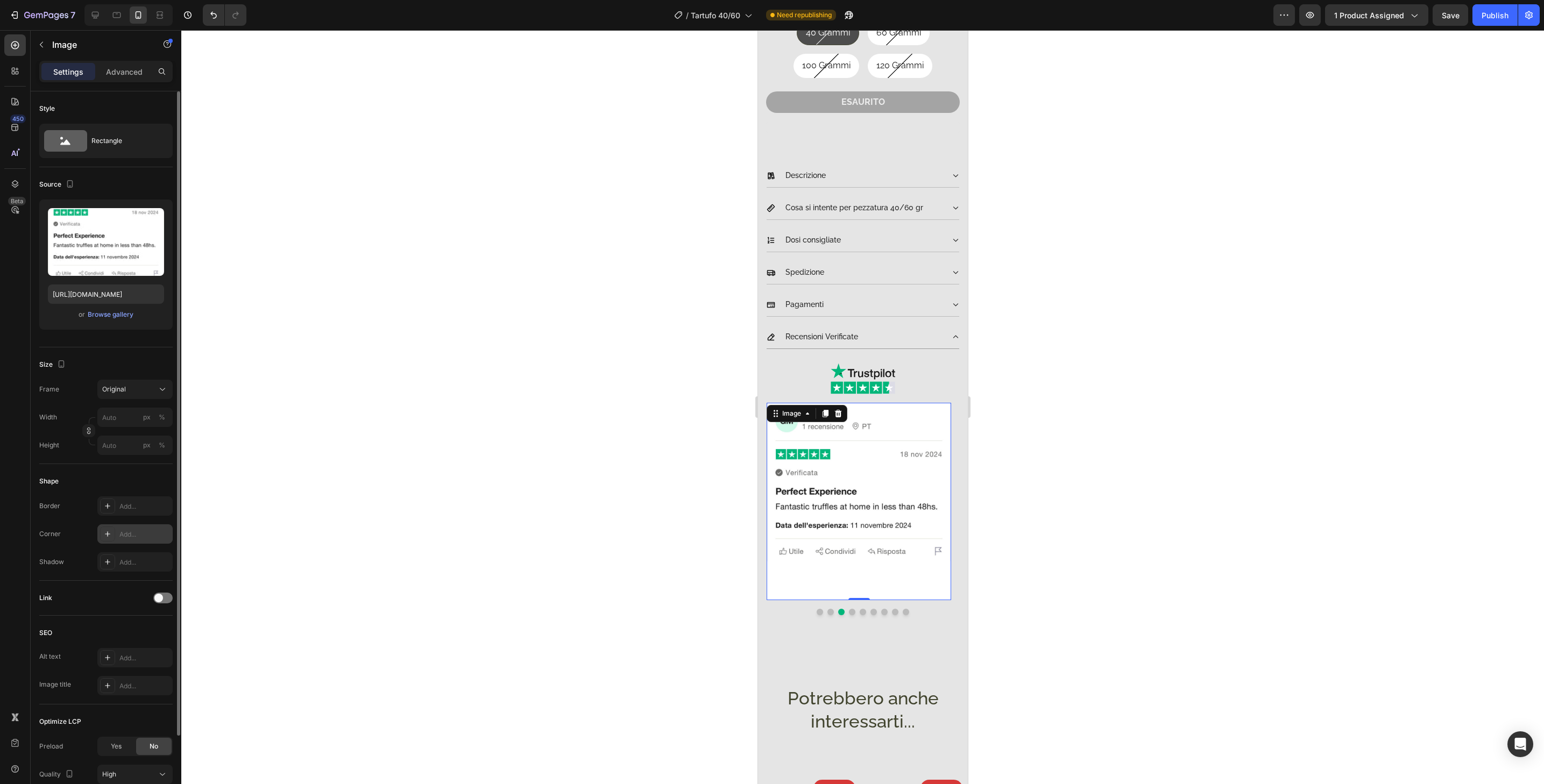
click at [150, 533] on div "Add..." at bounding box center [145, 534] width 51 height 10
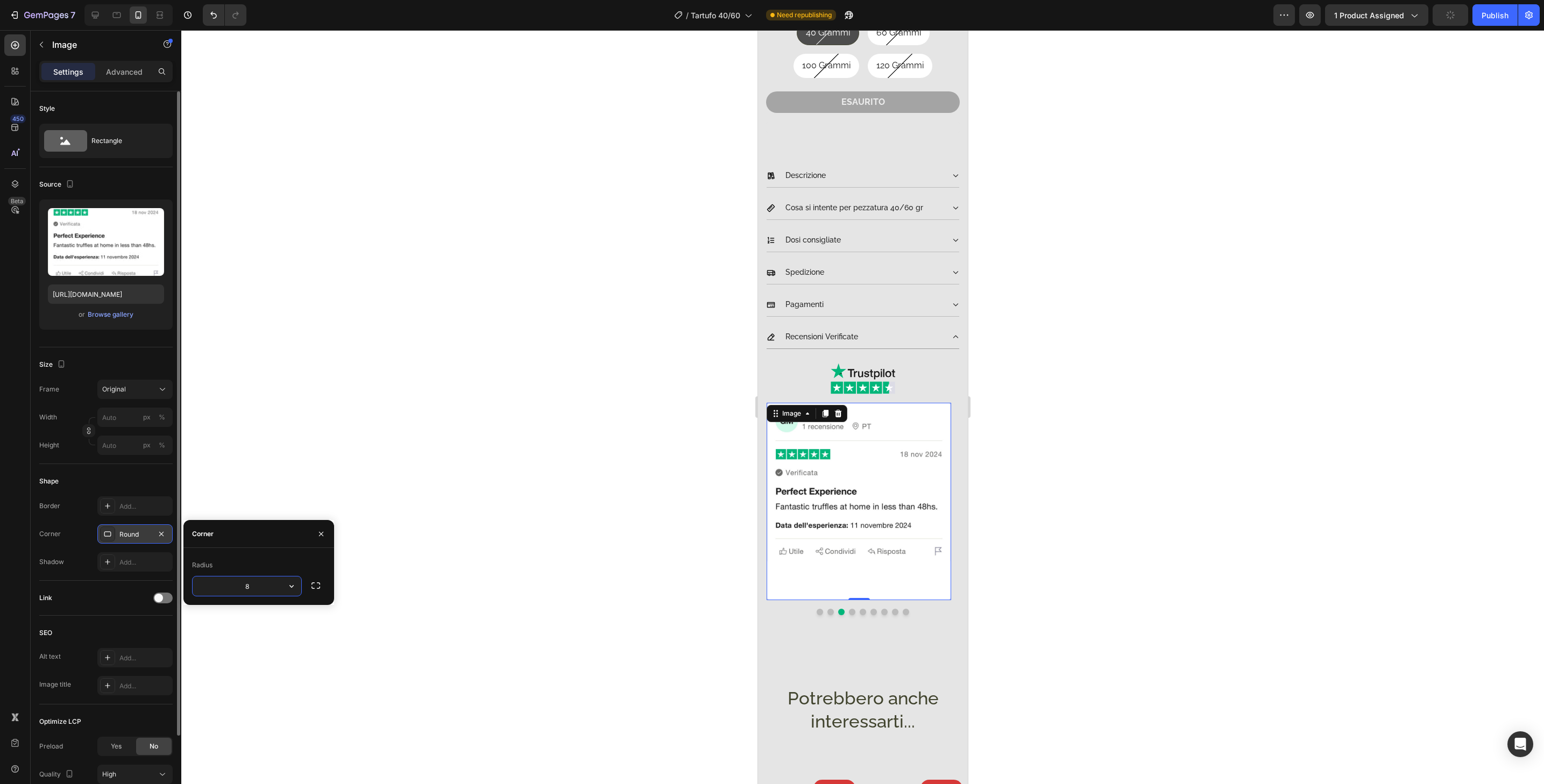
type input "32"
click at [848, 609] on button "Dot" at bounding box center [851, 612] width 7 height 7
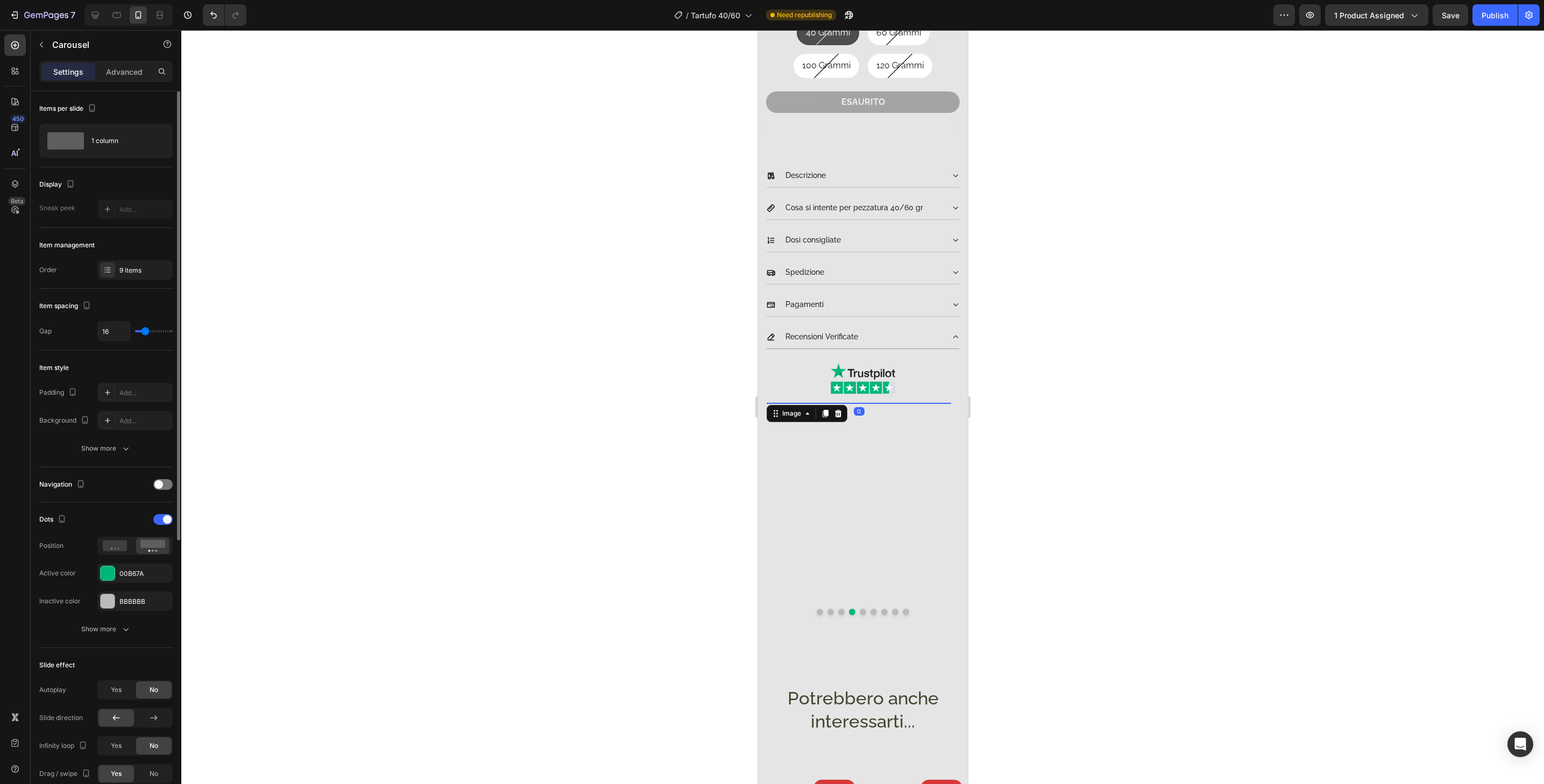
click at [884, 583] on img at bounding box center [858, 501] width 184 height 197
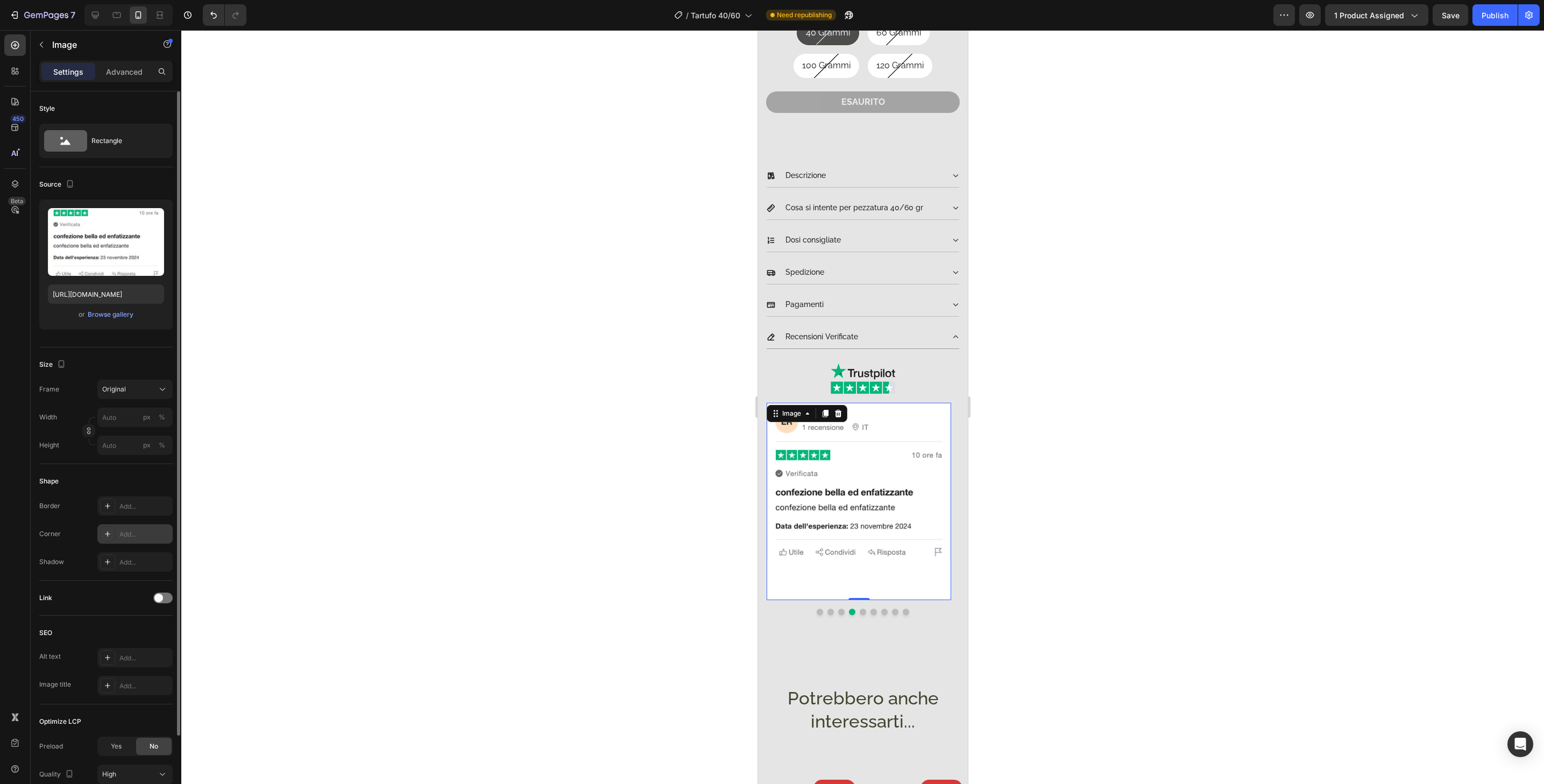
click at [126, 538] on div "Add..." at bounding box center [145, 534] width 51 height 10
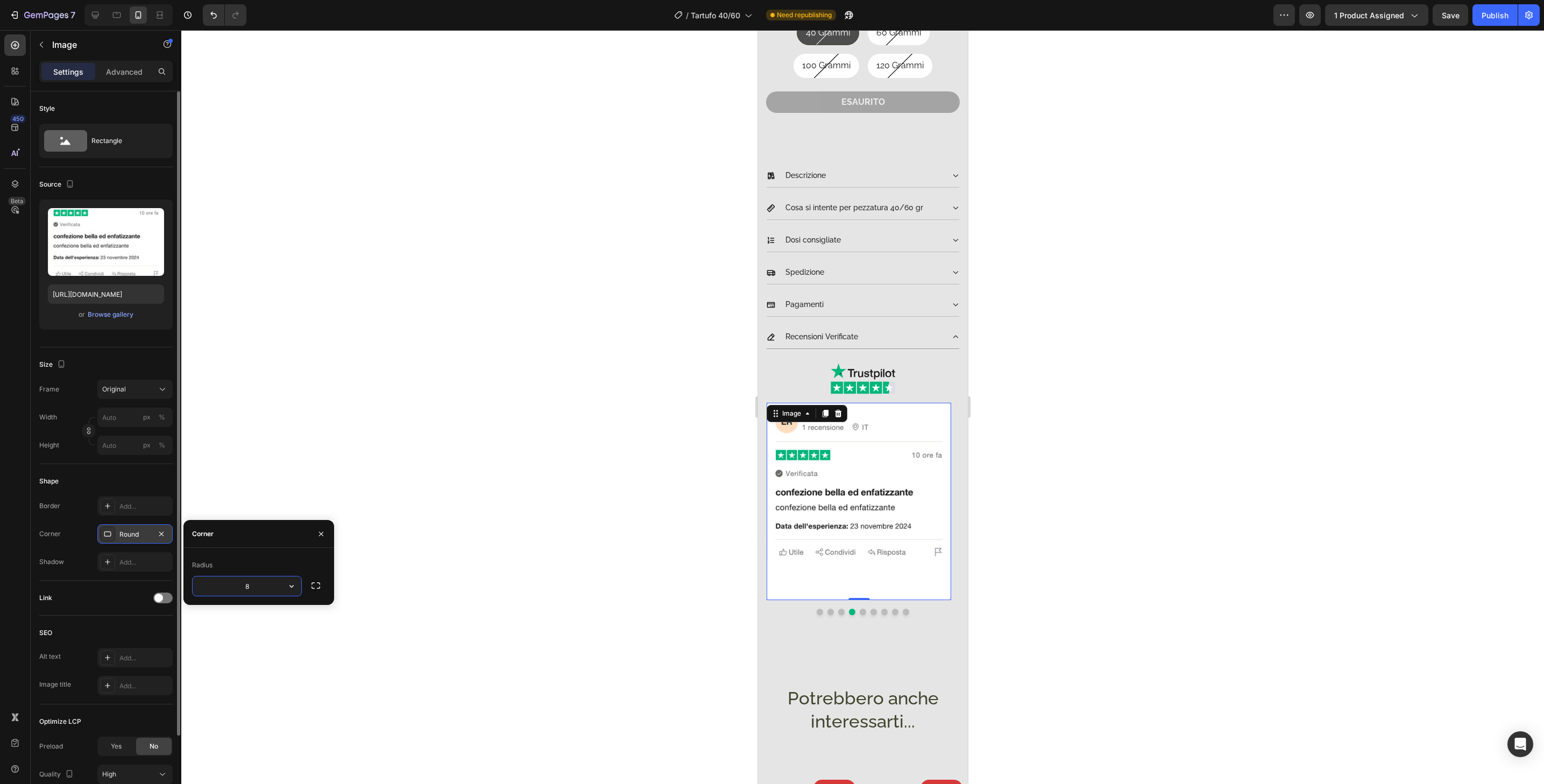
type input "32"
click at [859, 609] on button "Dot" at bounding box center [862, 612] width 7 height 7
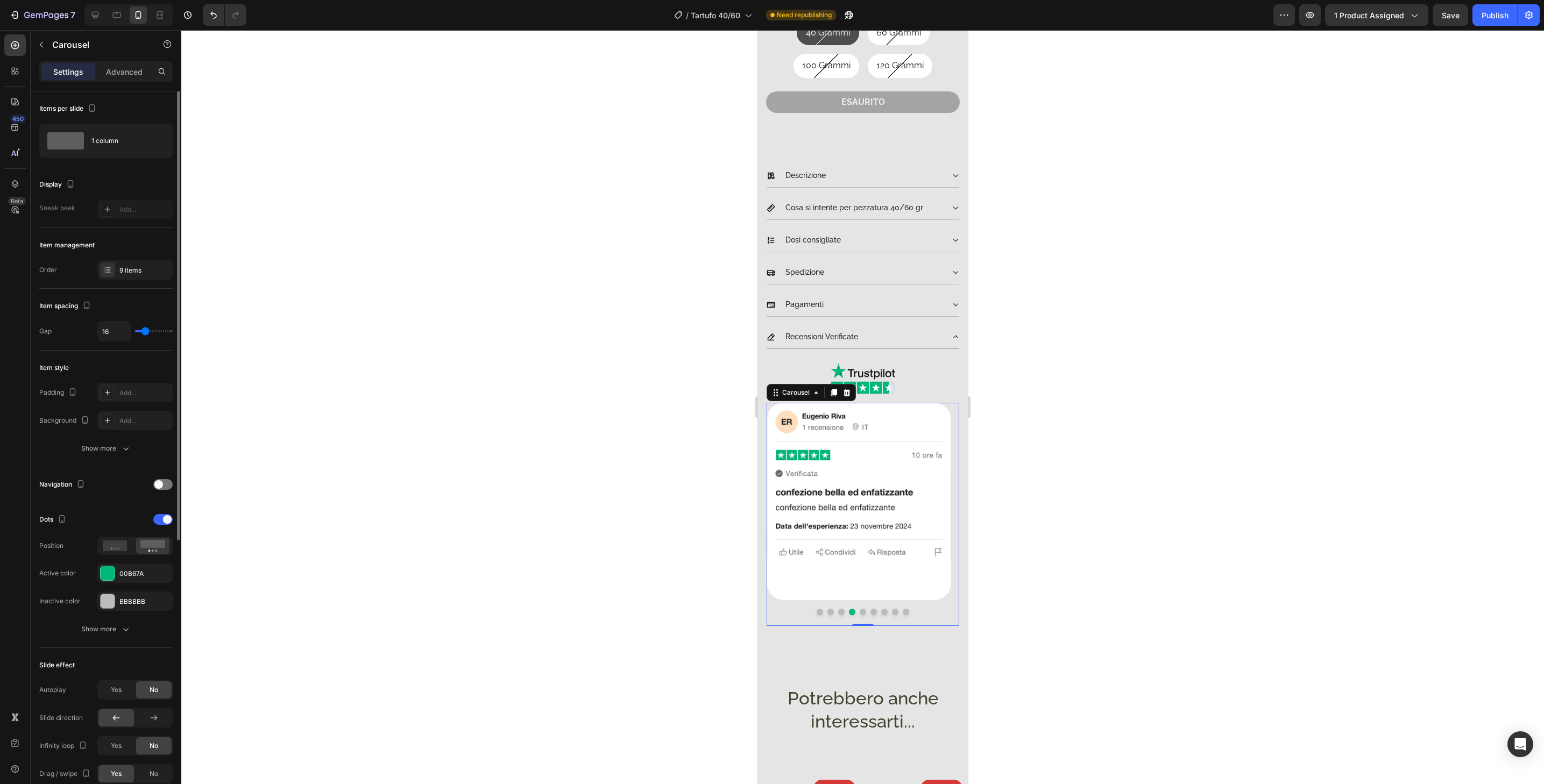
click at [859, 609] on button "Dot" at bounding box center [862, 612] width 7 height 7
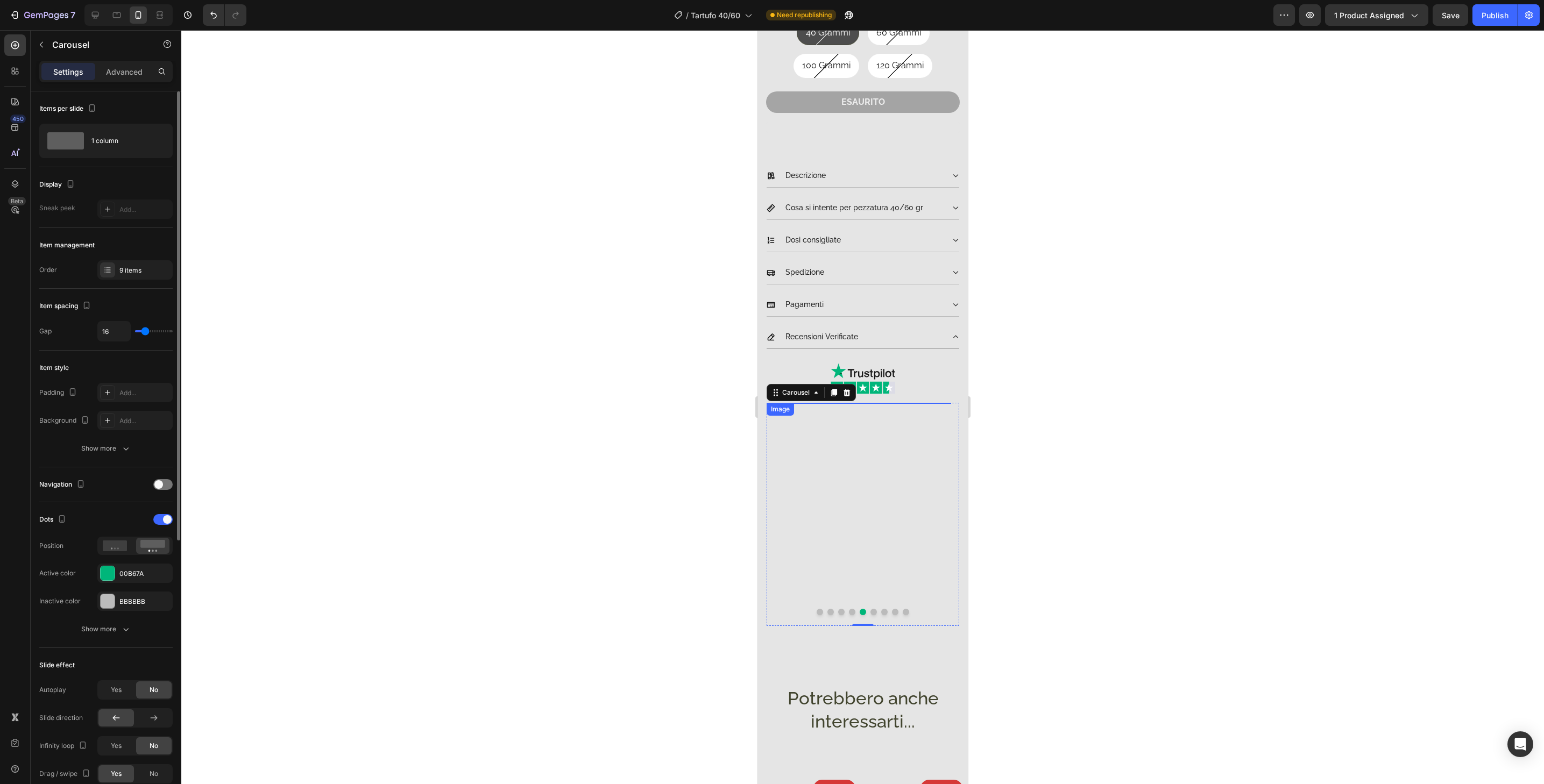
click at [875, 586] on img at bounding box center [858, 501] width 184 height 197
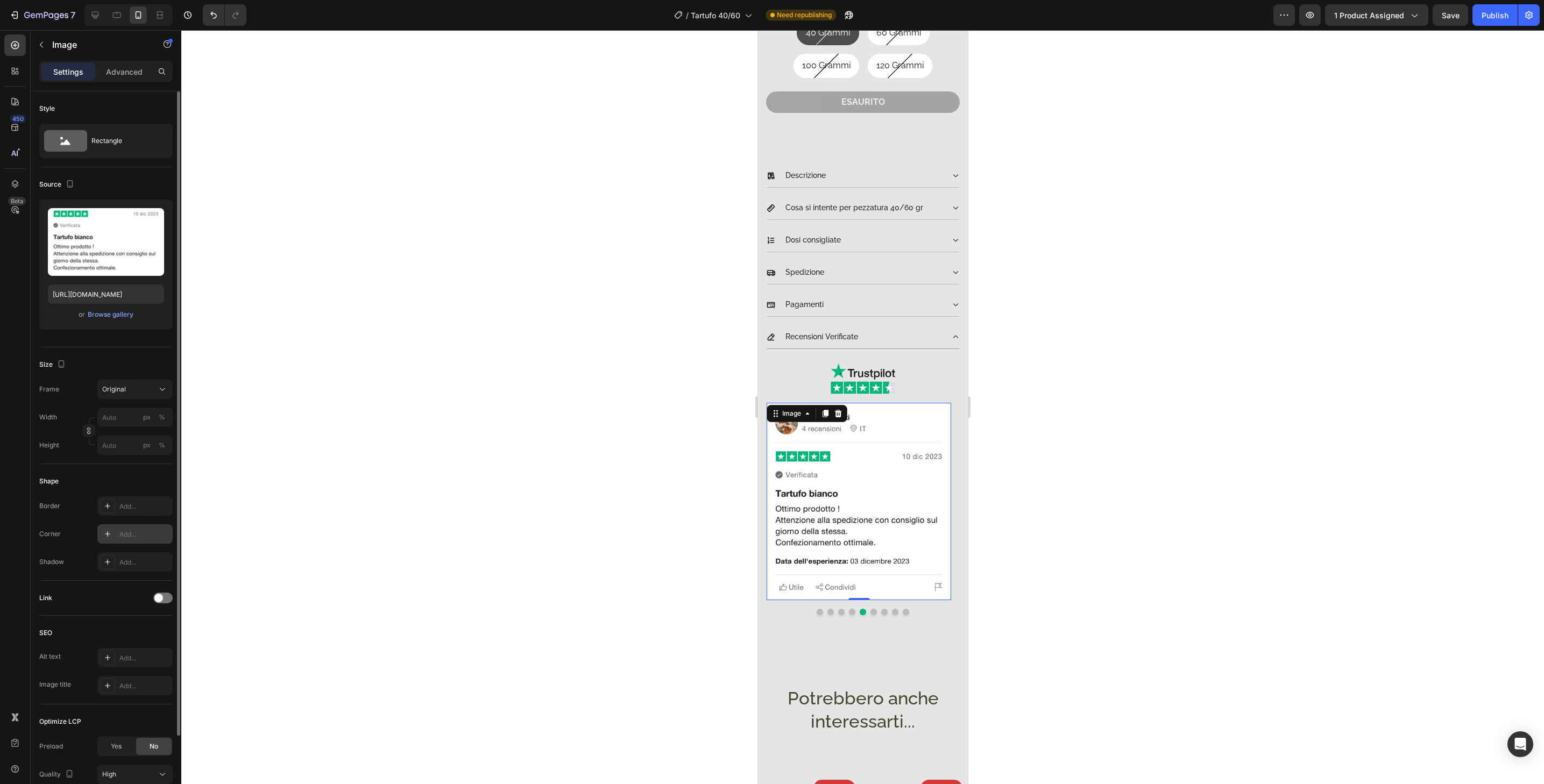
click at [153, 531] on div "Add..." at bounding box center [145, 534] width 51 height 10
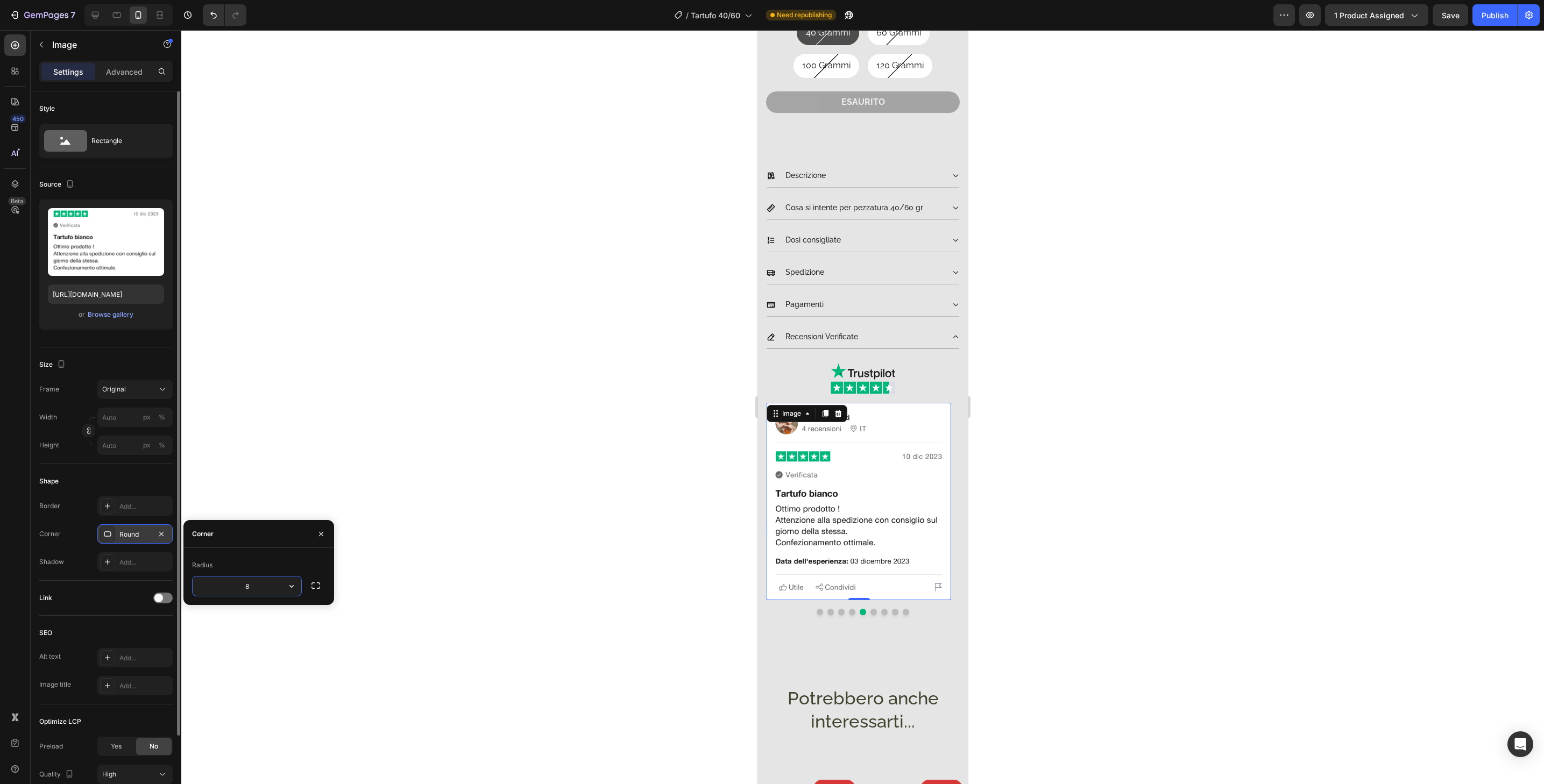
type input "32"
click at [870, 609] on button "Dot" at bounding box center [873, 612] width 7 height 7
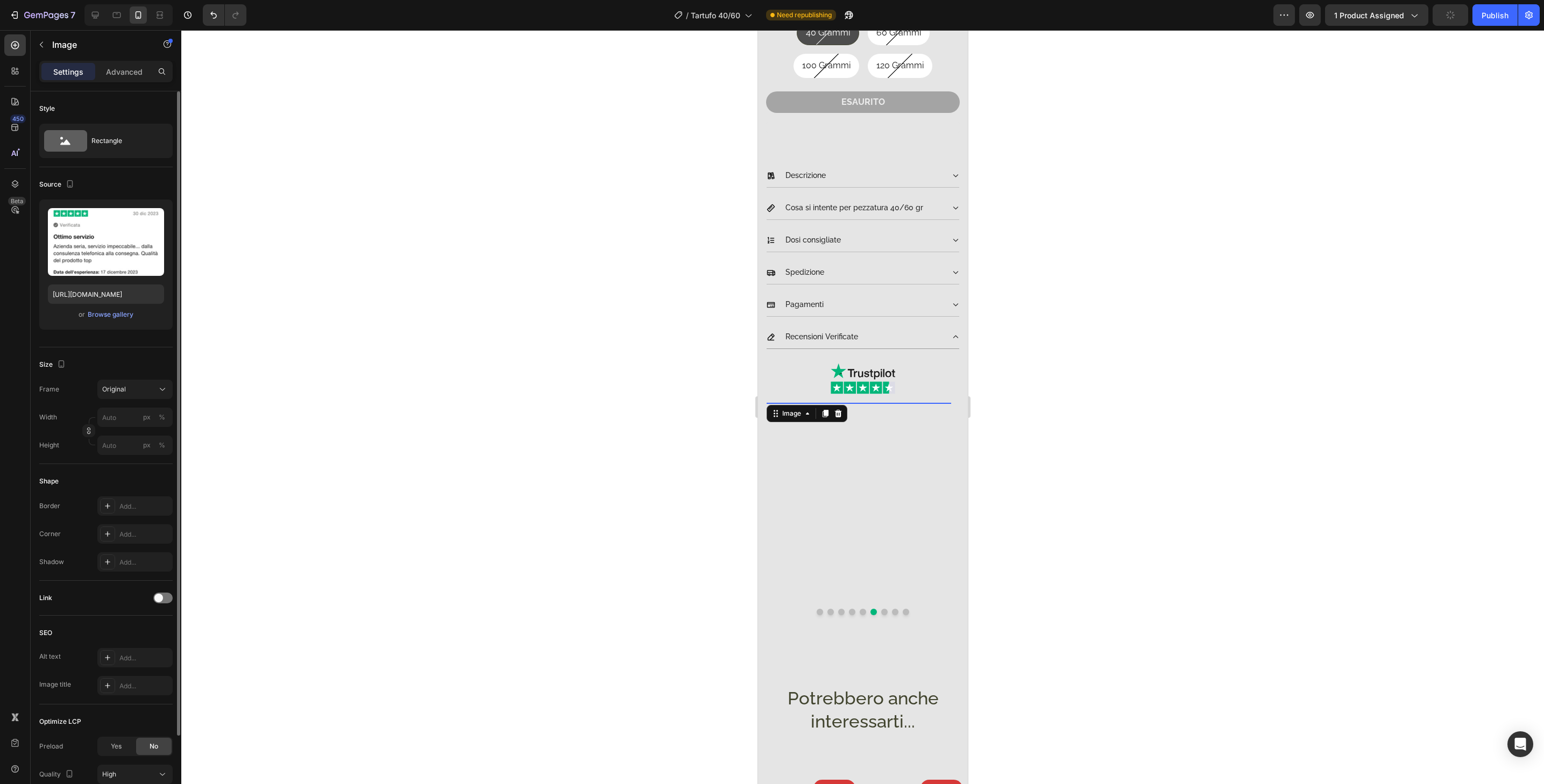
click at [906, 585] on img at bounding box center [858, 501] width 184 height 197
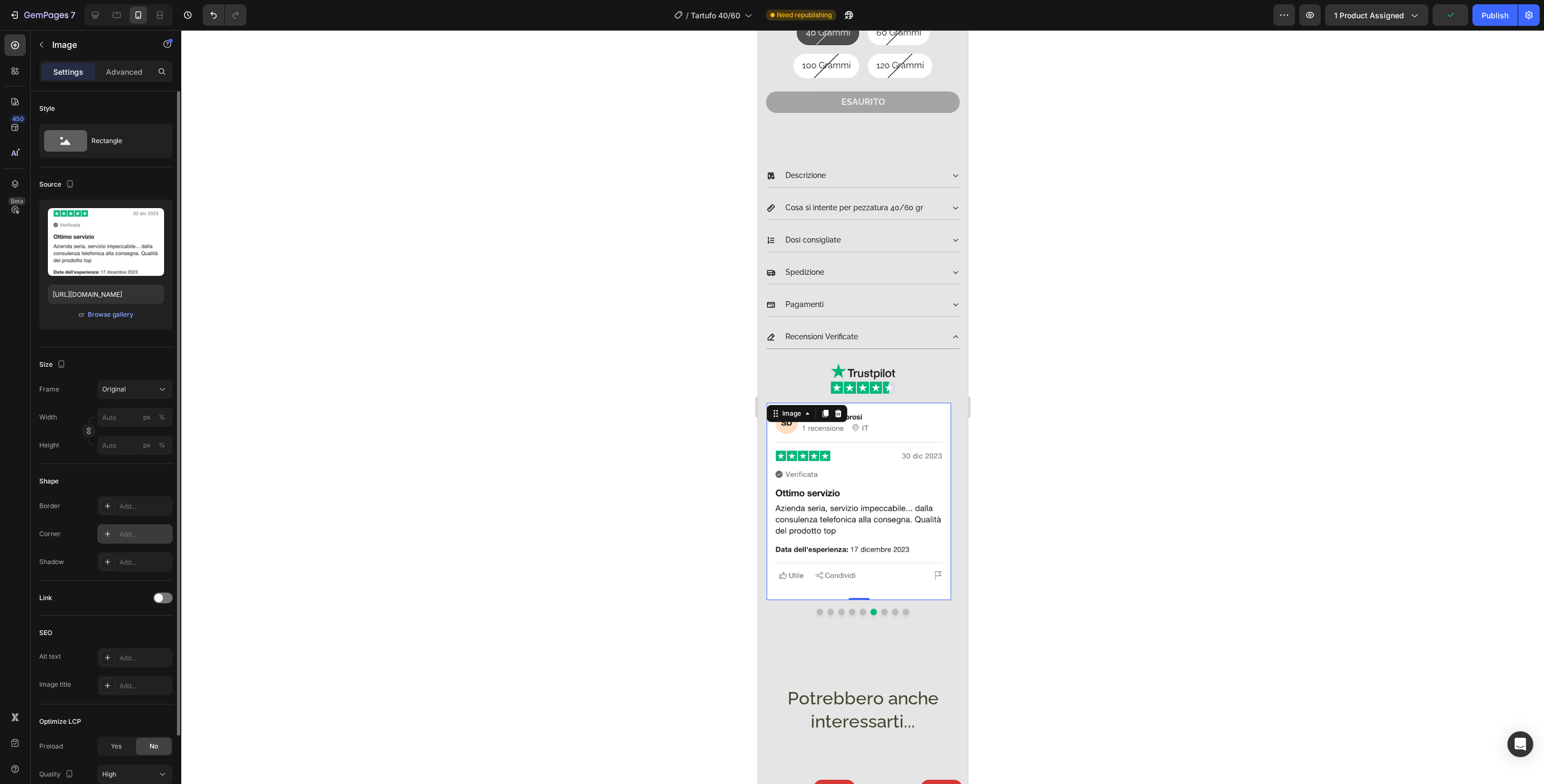
click at [130, 535] on div "Add..." at bounding box center [145, 534] width 51 height 10
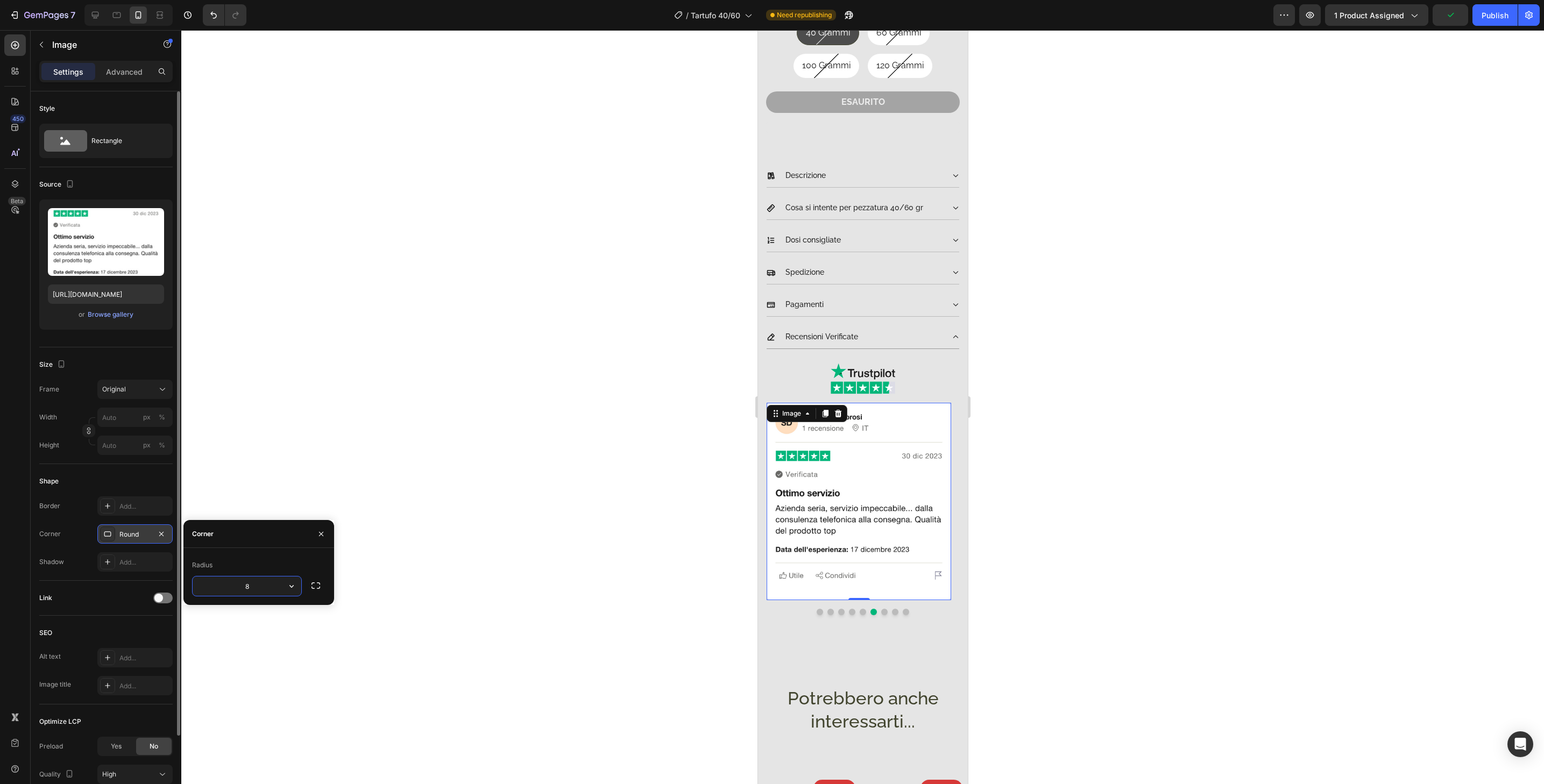
type input "32"
click at [881, 609] on button "Dot" at bounding box center [884, 612] width 7 height 7
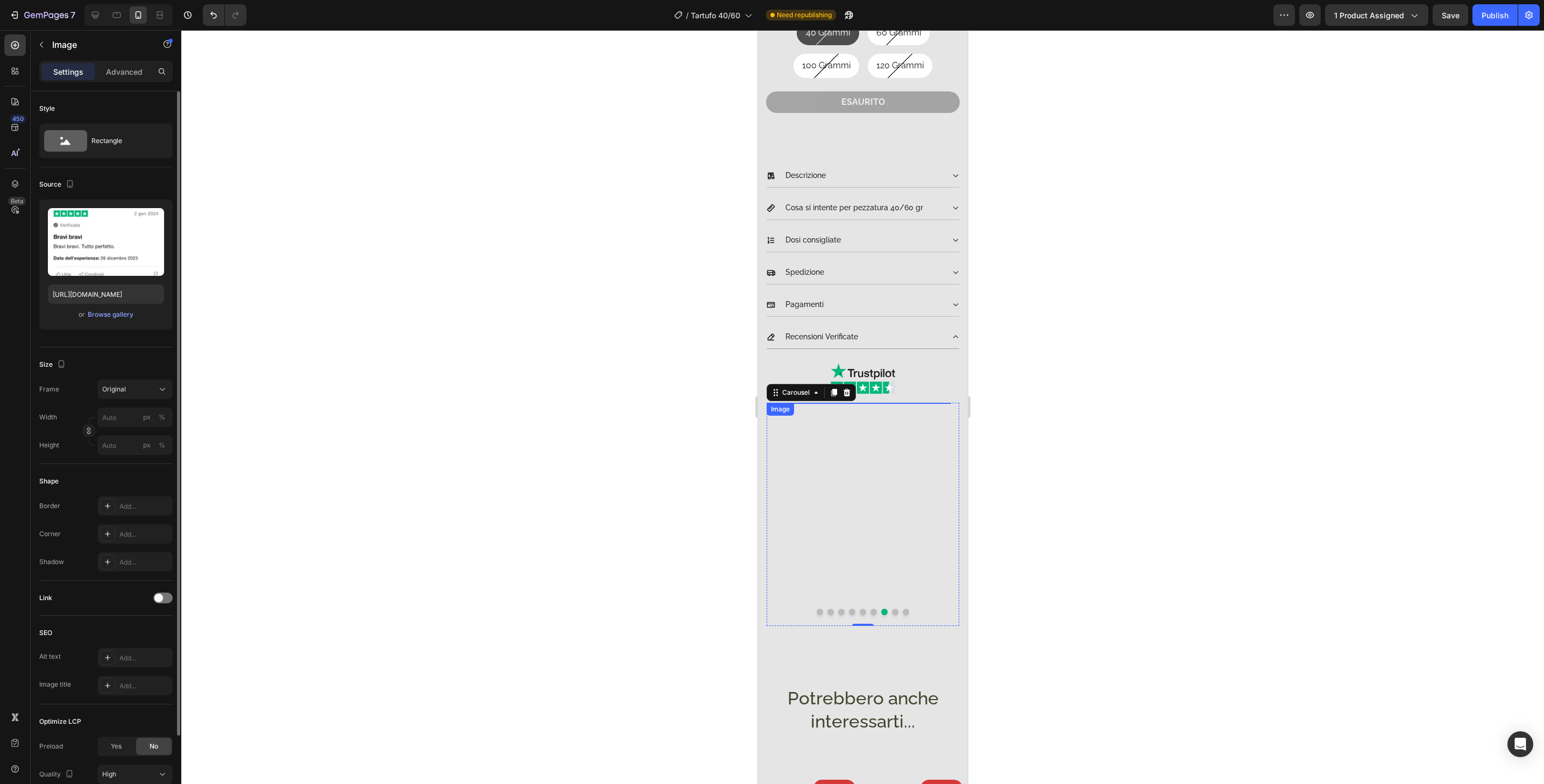
click at [887, 588] on img at bounding box center [858, 501] width 184 height 197
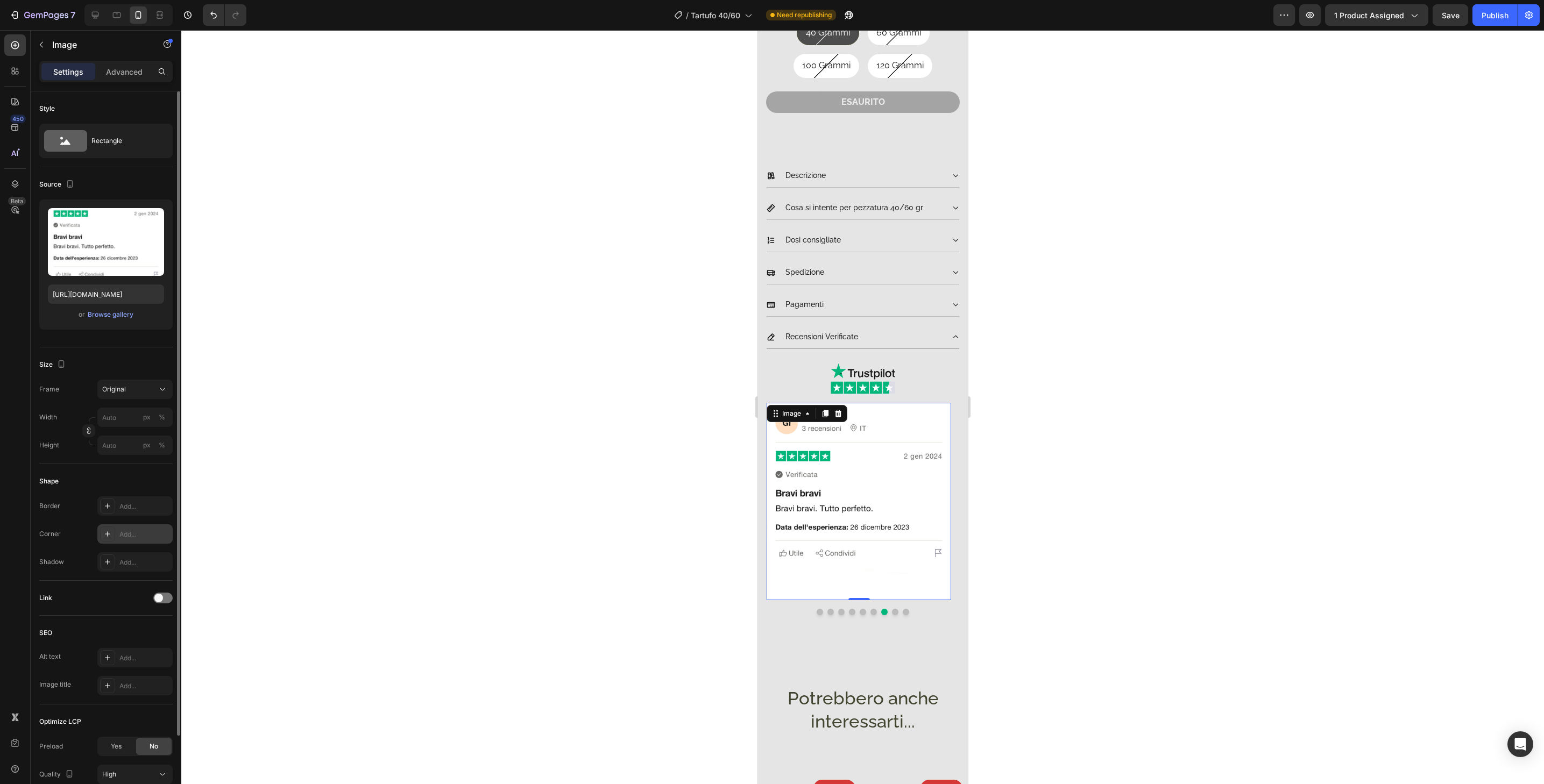
click at [128, 539] on div "Add..." at bounding box center [145, 534] width 51 height 10
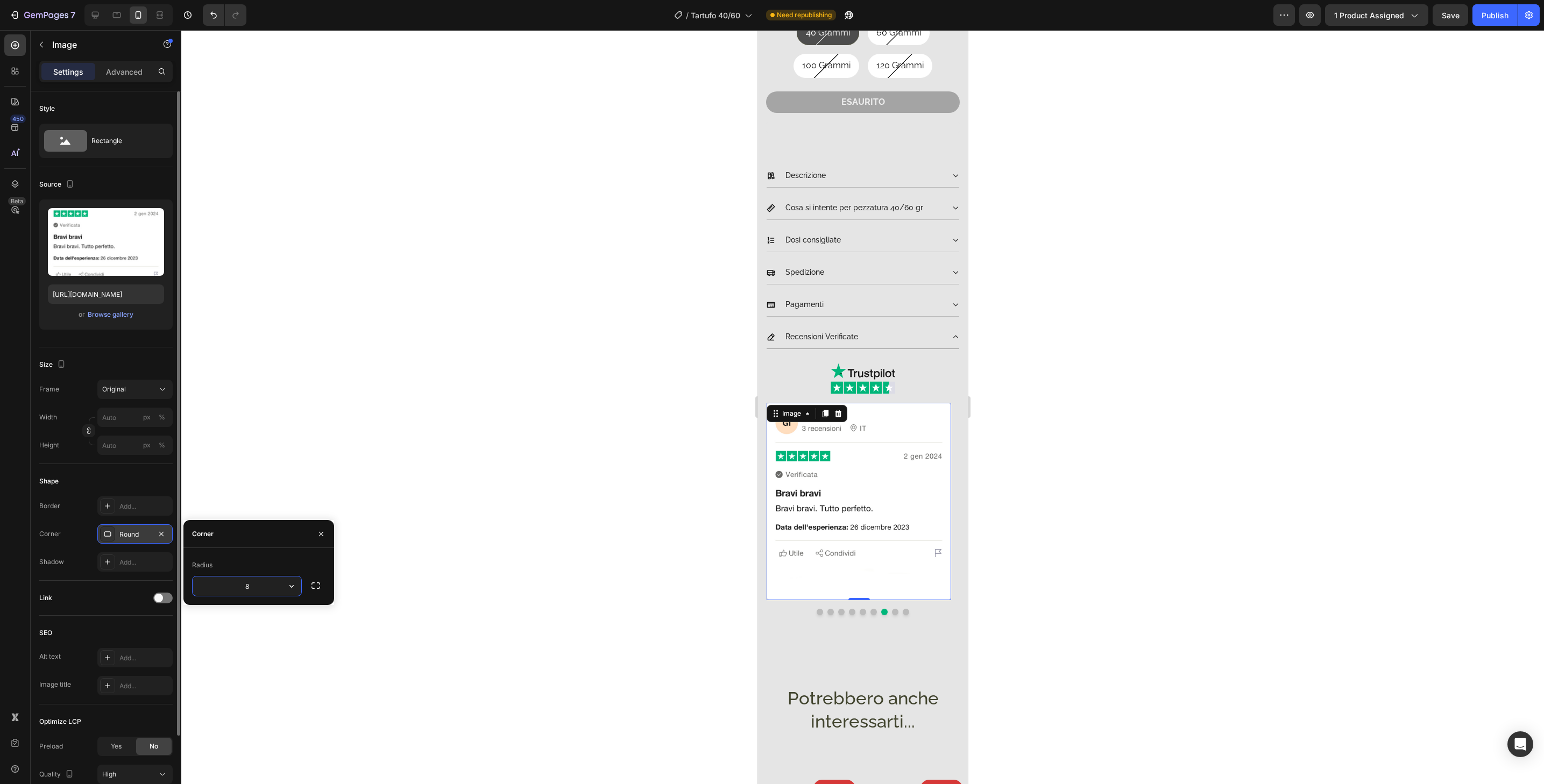
type input "32"
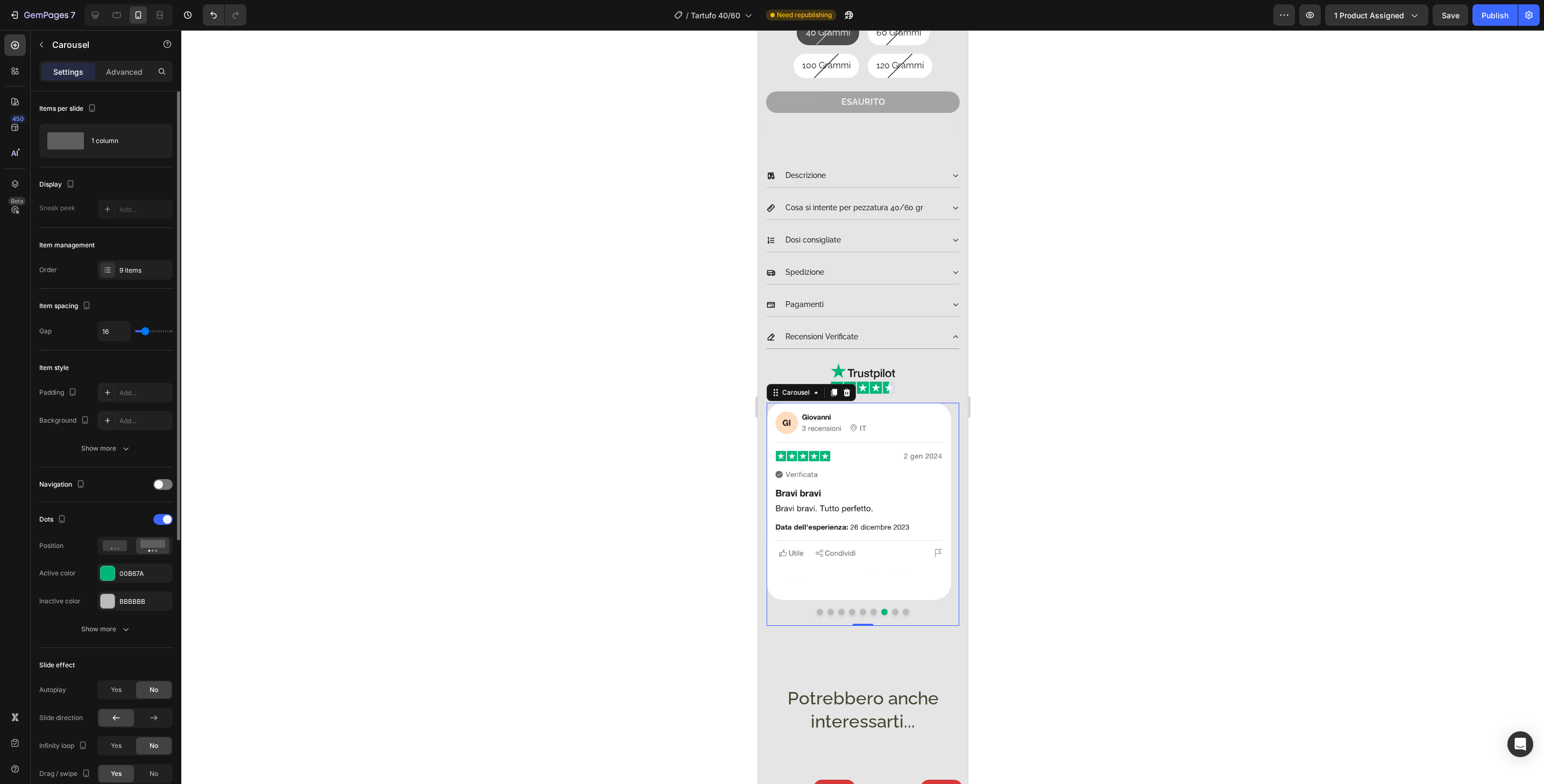
click at [892, 609] on button "Dot" at bounding box center [895, 612] width 7 height 7
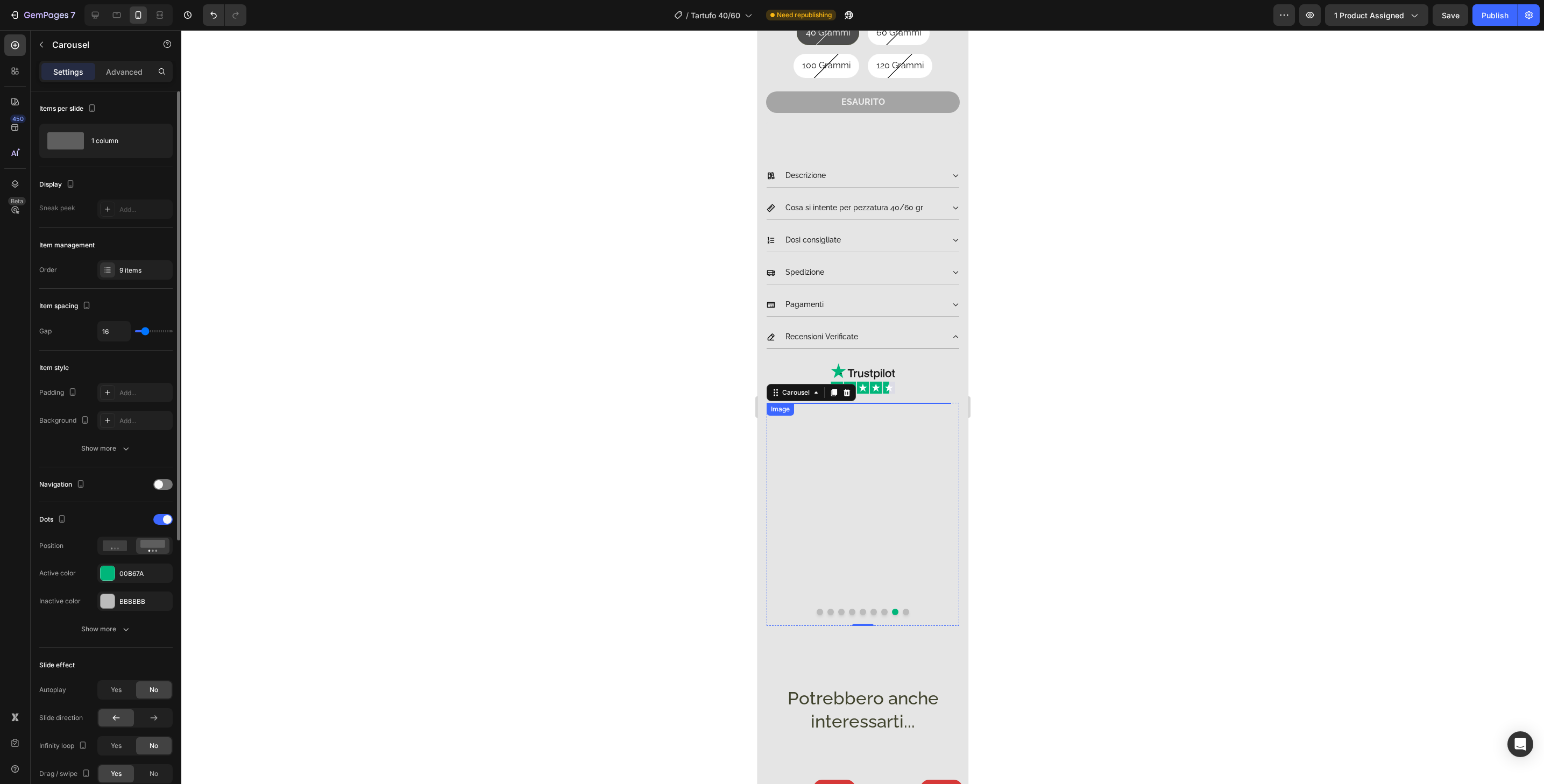
click at [892, 581] on img at bounding box center [858, 501] width 184 height 197
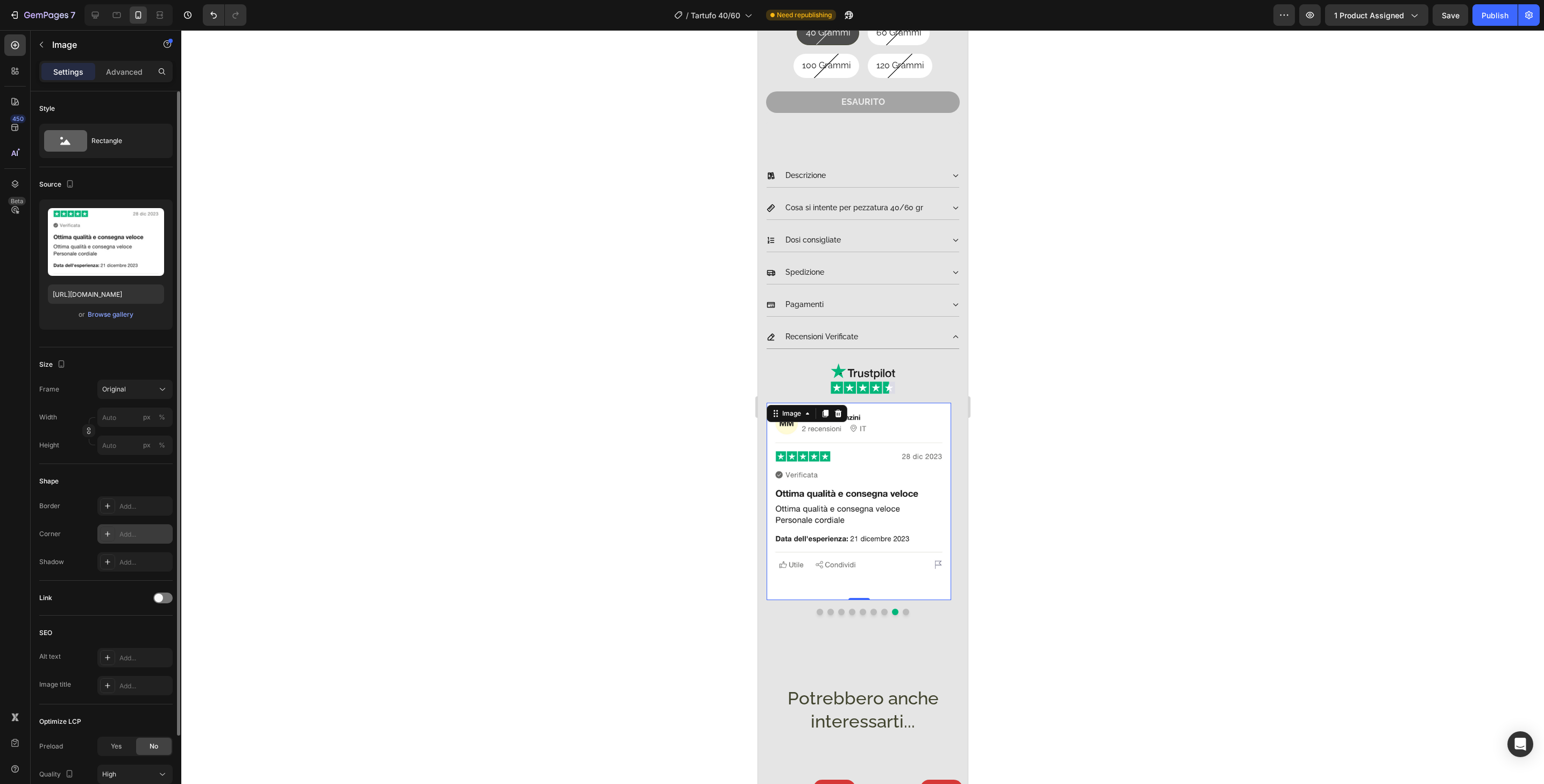
click at [140, 536] on div "Add..." at bounding box center [145, 534] width 51 height 10
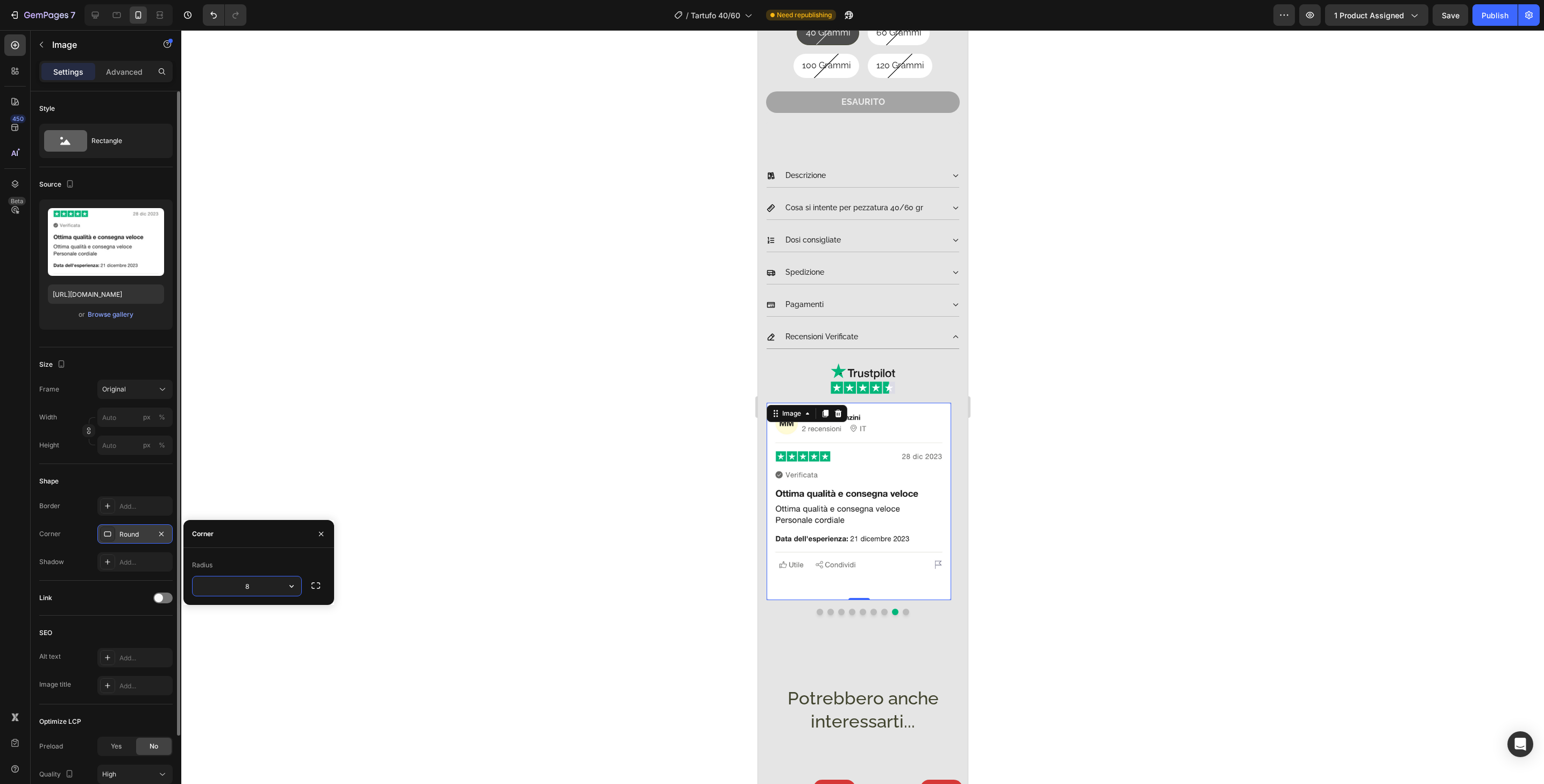
type input "32"
click at [902, 609] on button "Dot" at bounding box center [905, 612] width 7 height 7
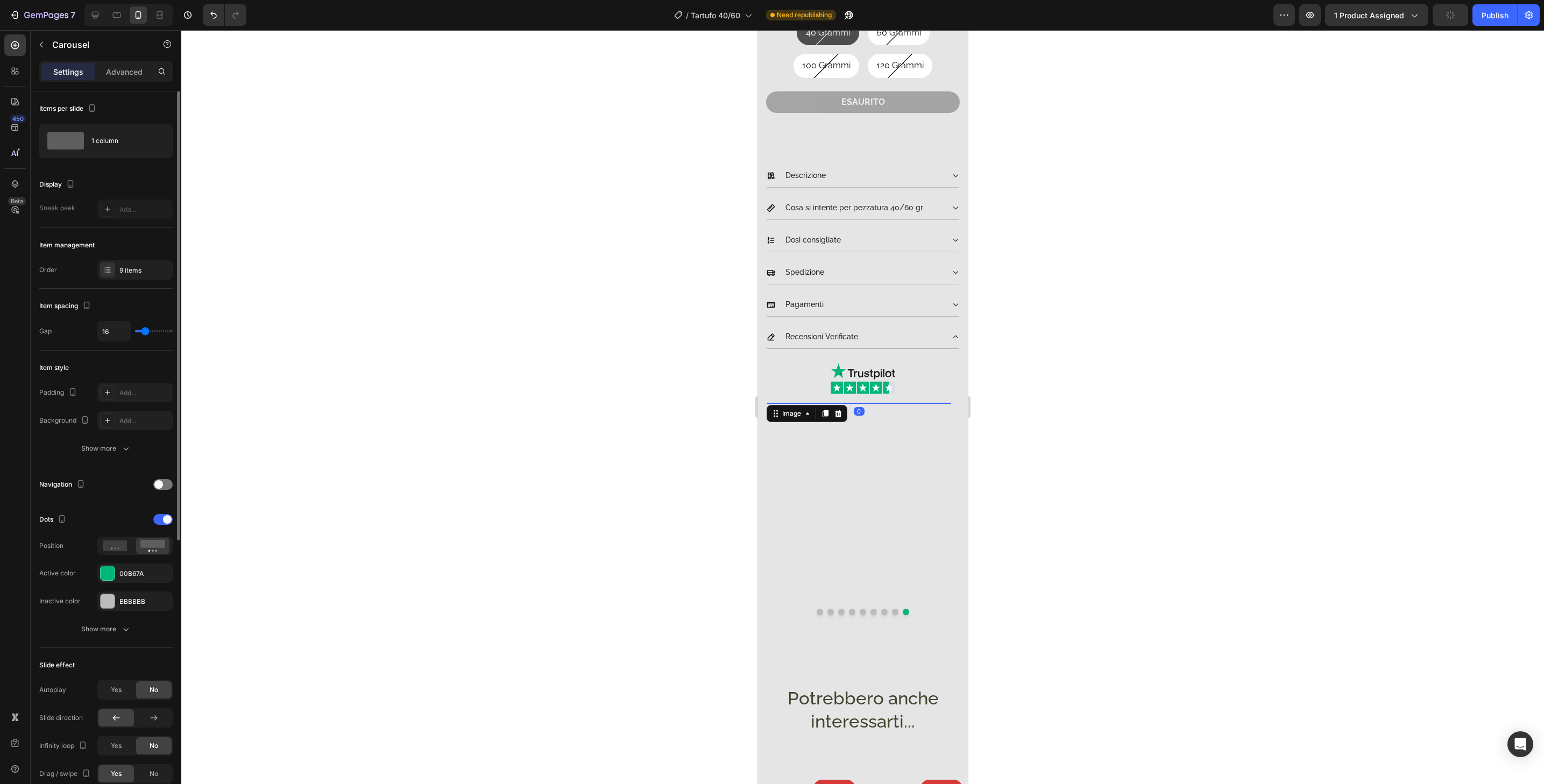
click at [903, 581] on img at bounding box center [858, 501] width 184 height 197
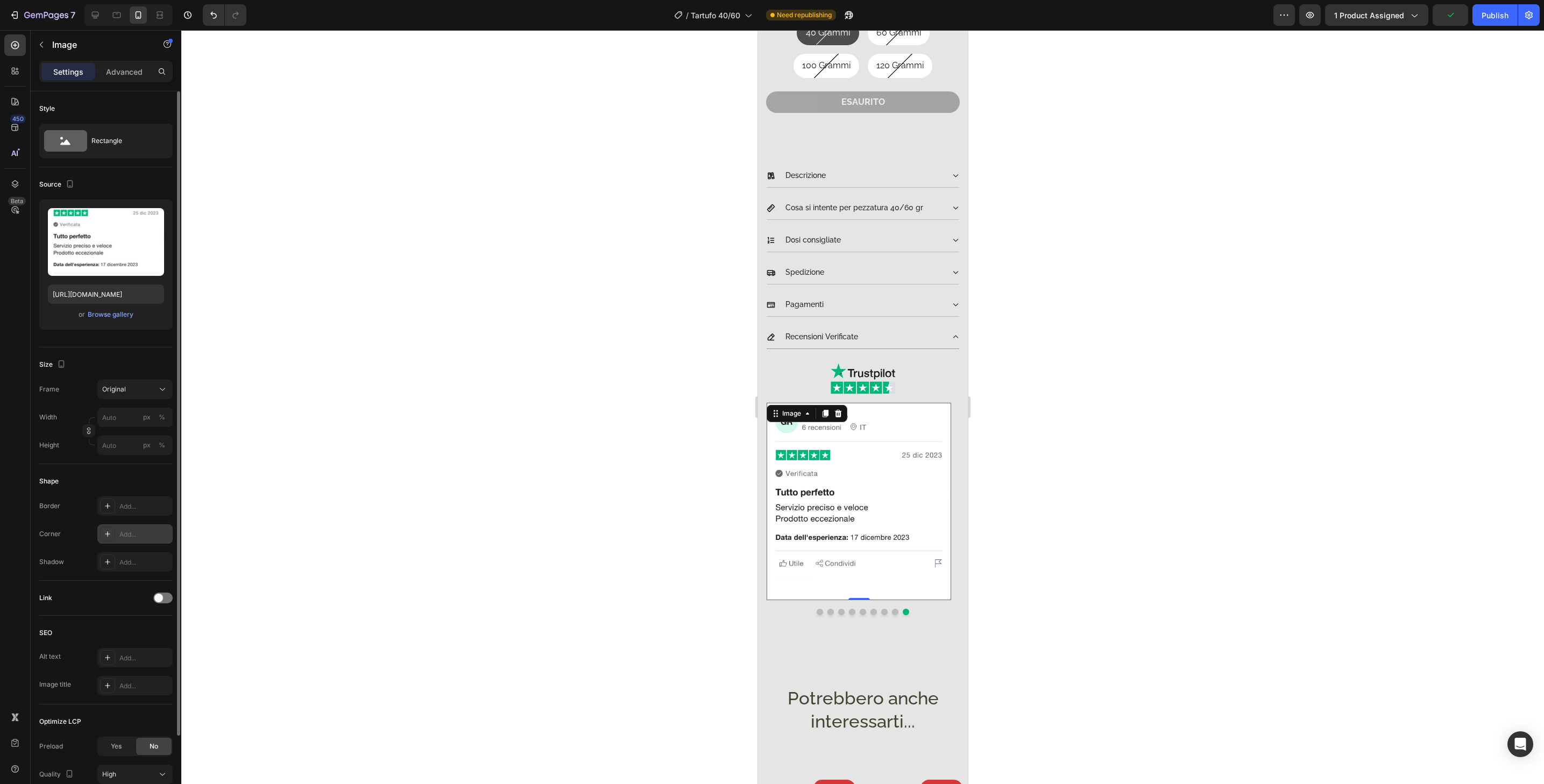
click at [142, 538] on div "Add..." at bounding box center [145, 534] width 51 height 10
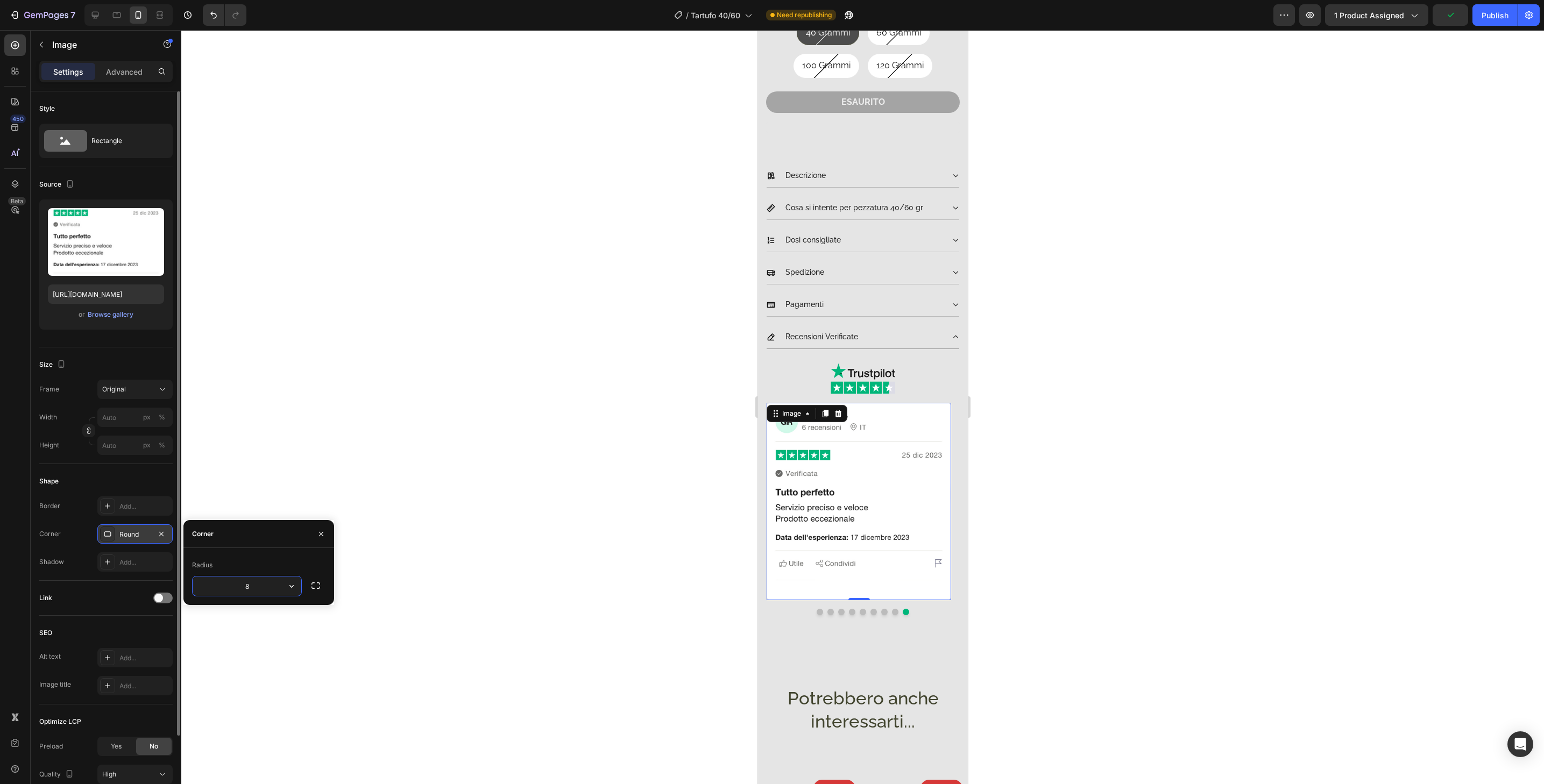
type input "32"
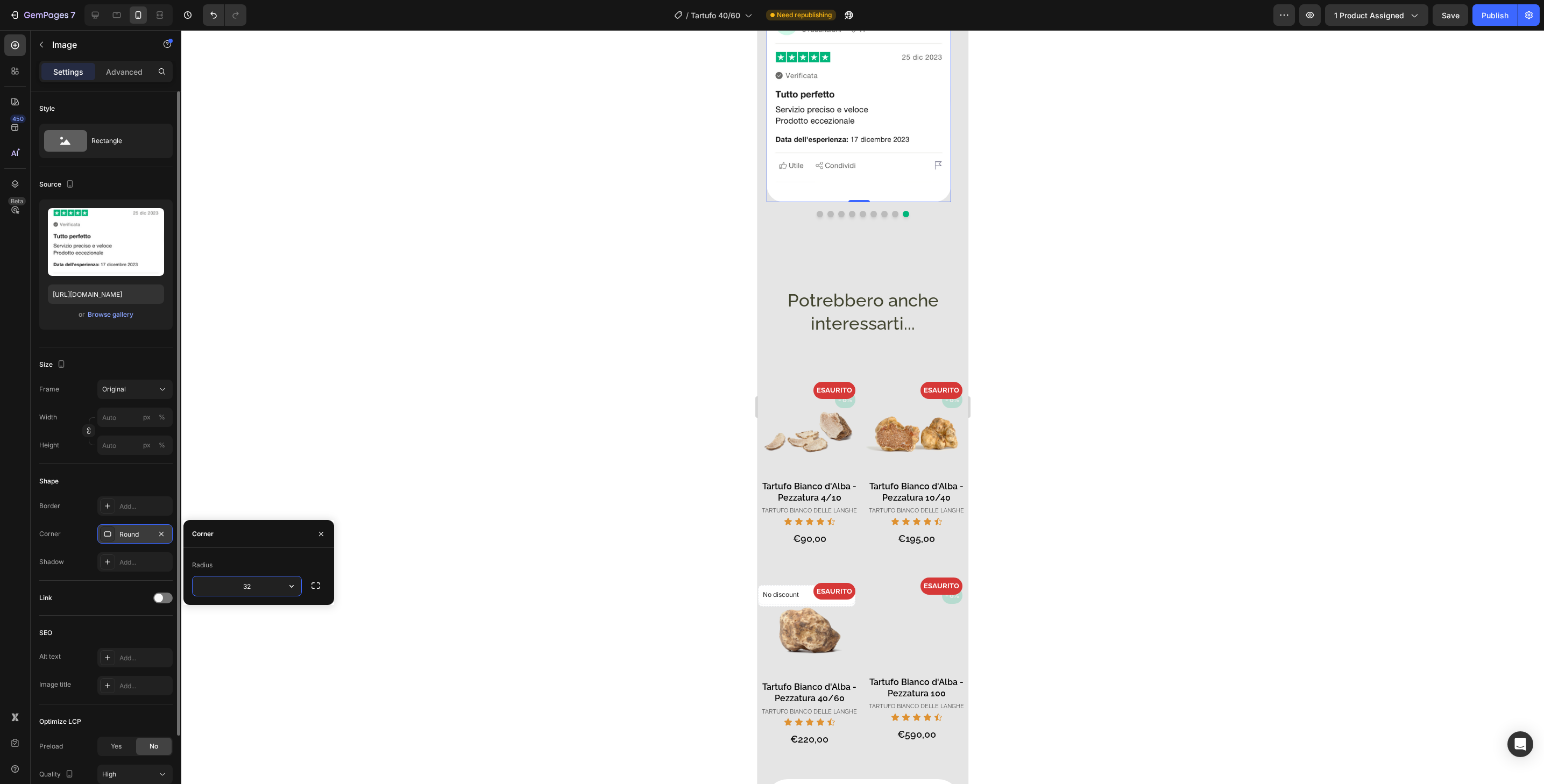
scroll to position [937, 0]
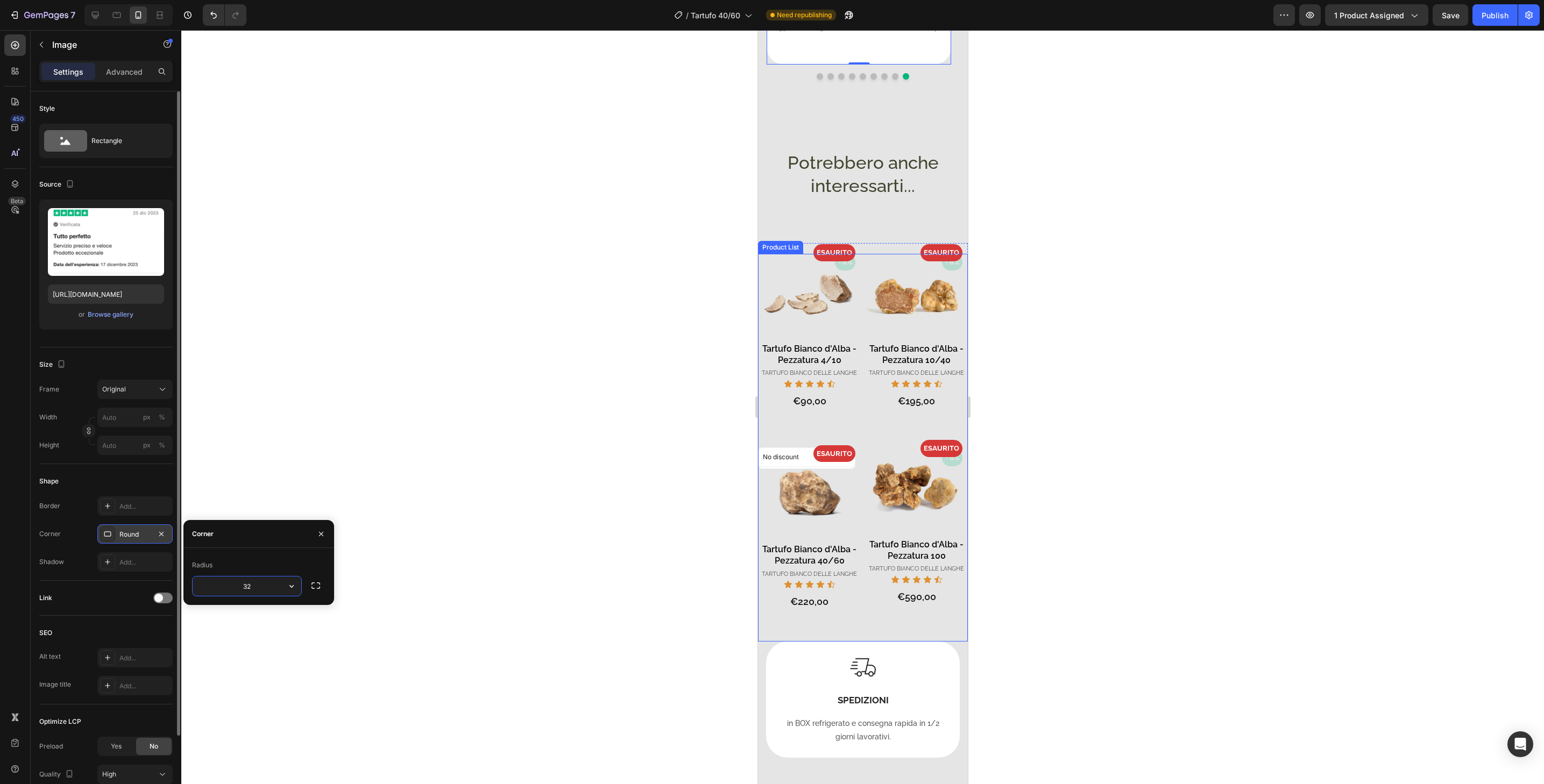
click at [957, 603] on div "- 0% Product Badge - 0% Product Badge ESAURITO Product Badge Product Images Tar…" at bounding box center [916, 545] width 103 height 192
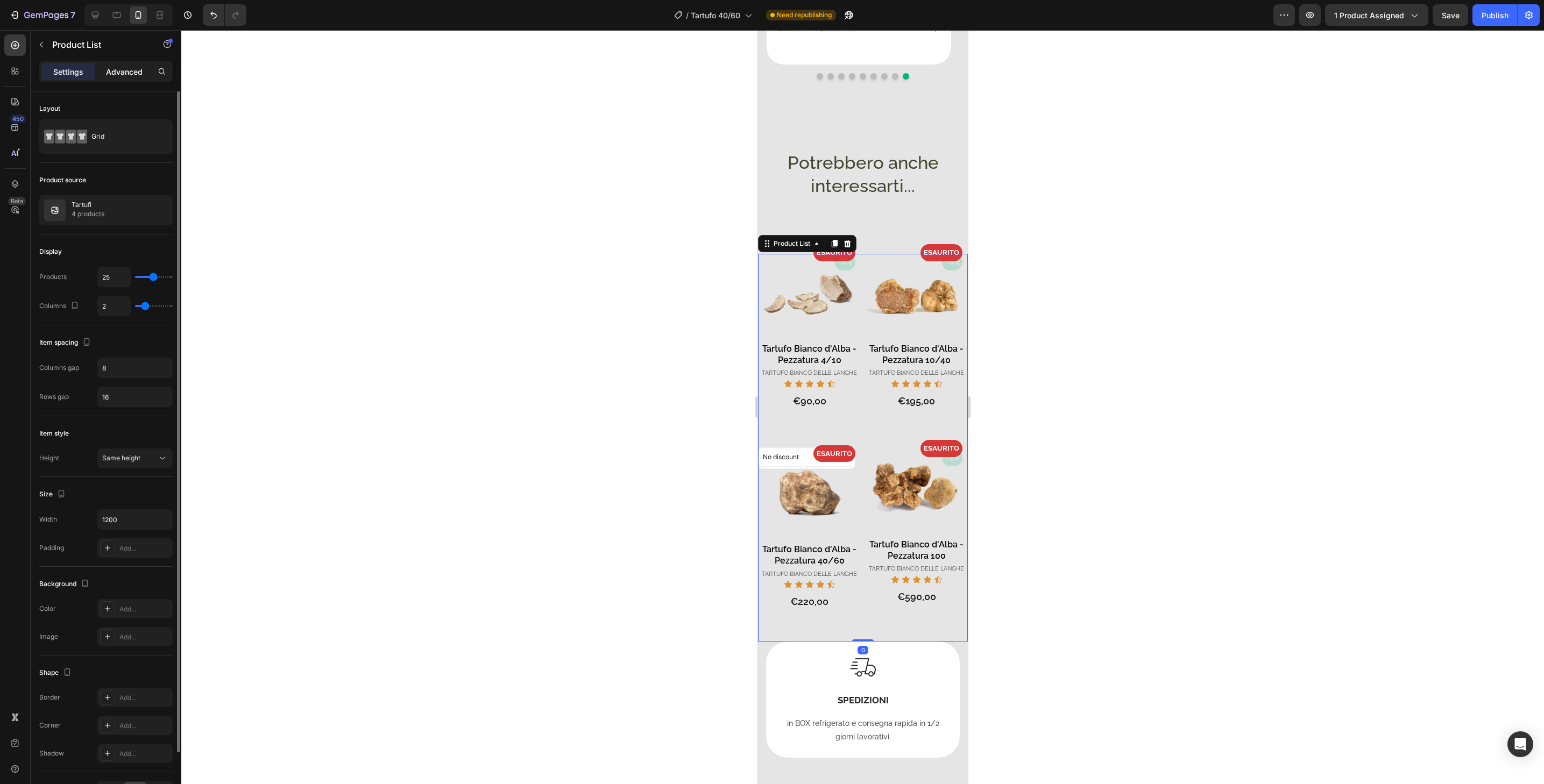
click at [134, 71] on p "Advanced" at bounding box center [124, 71] width 37 height 12
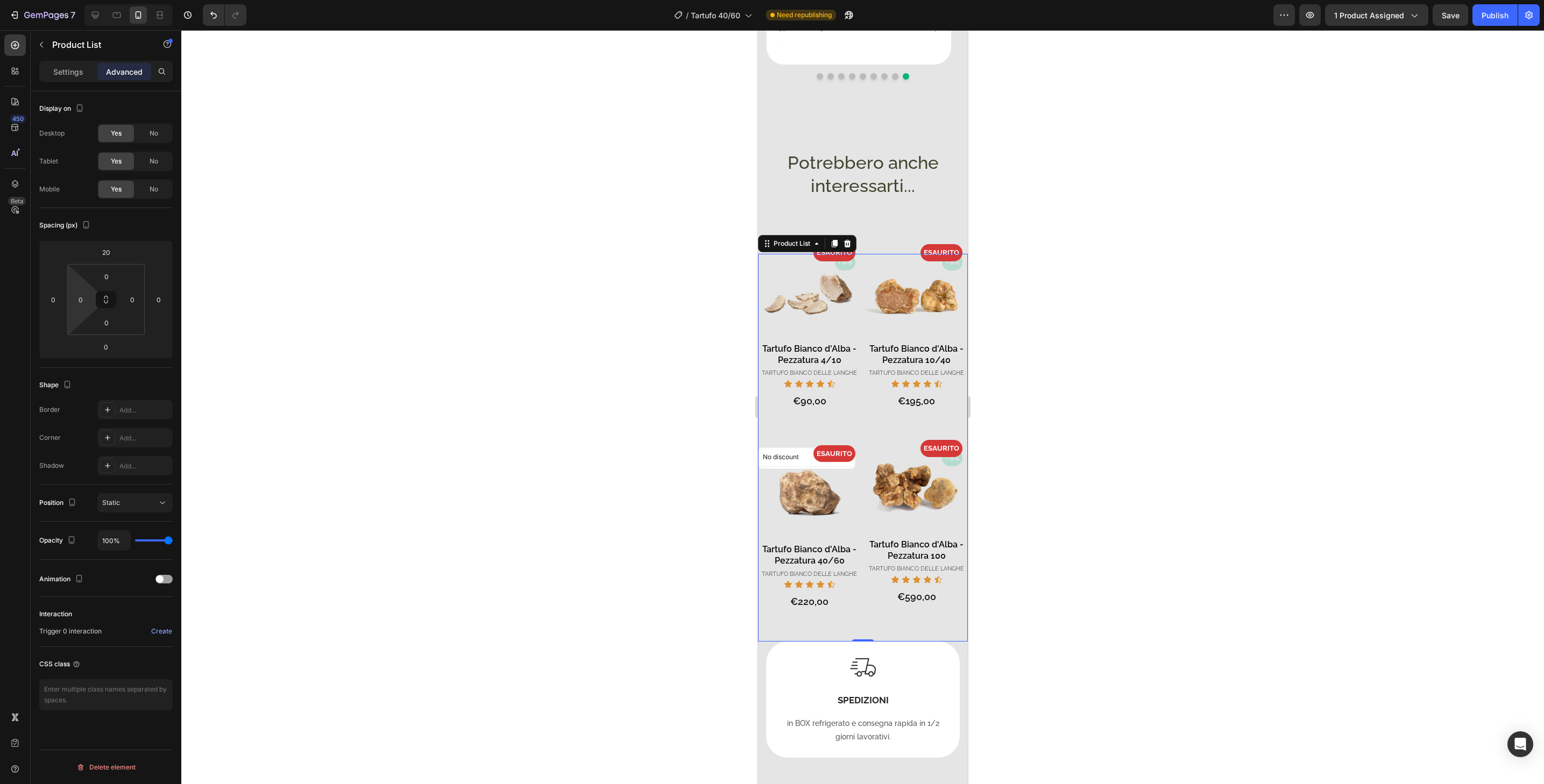
click at [83, 0] on html "7 Version history / Tartufo 40/60 Need republishing Preview 1 product assigned …" at bounding box center [772, 0] width 1544 height 0
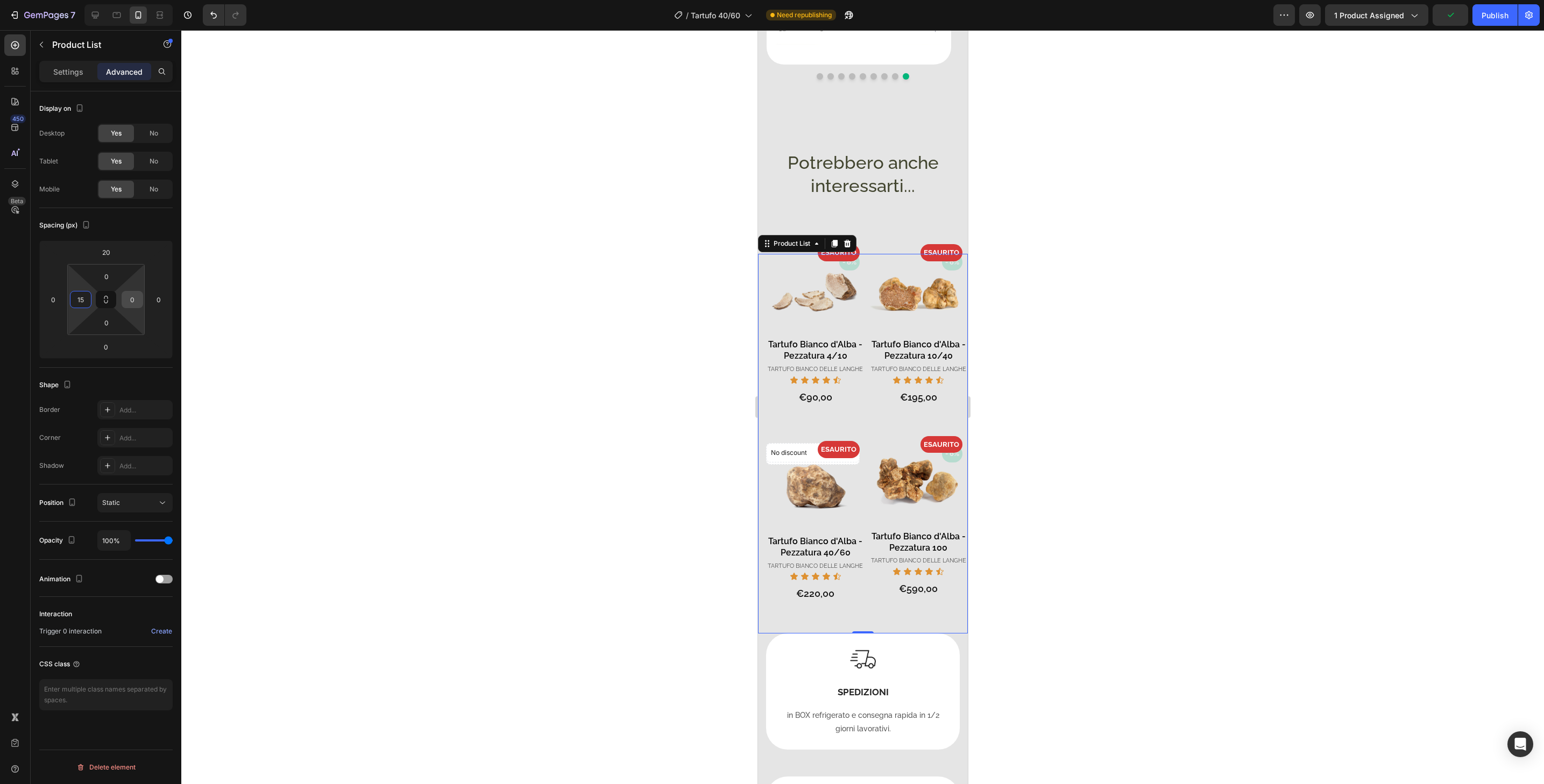
type input "15"
click at [134, 301] on input "0" at bounding box center [132, 300] width 16 height 16
type input "15"
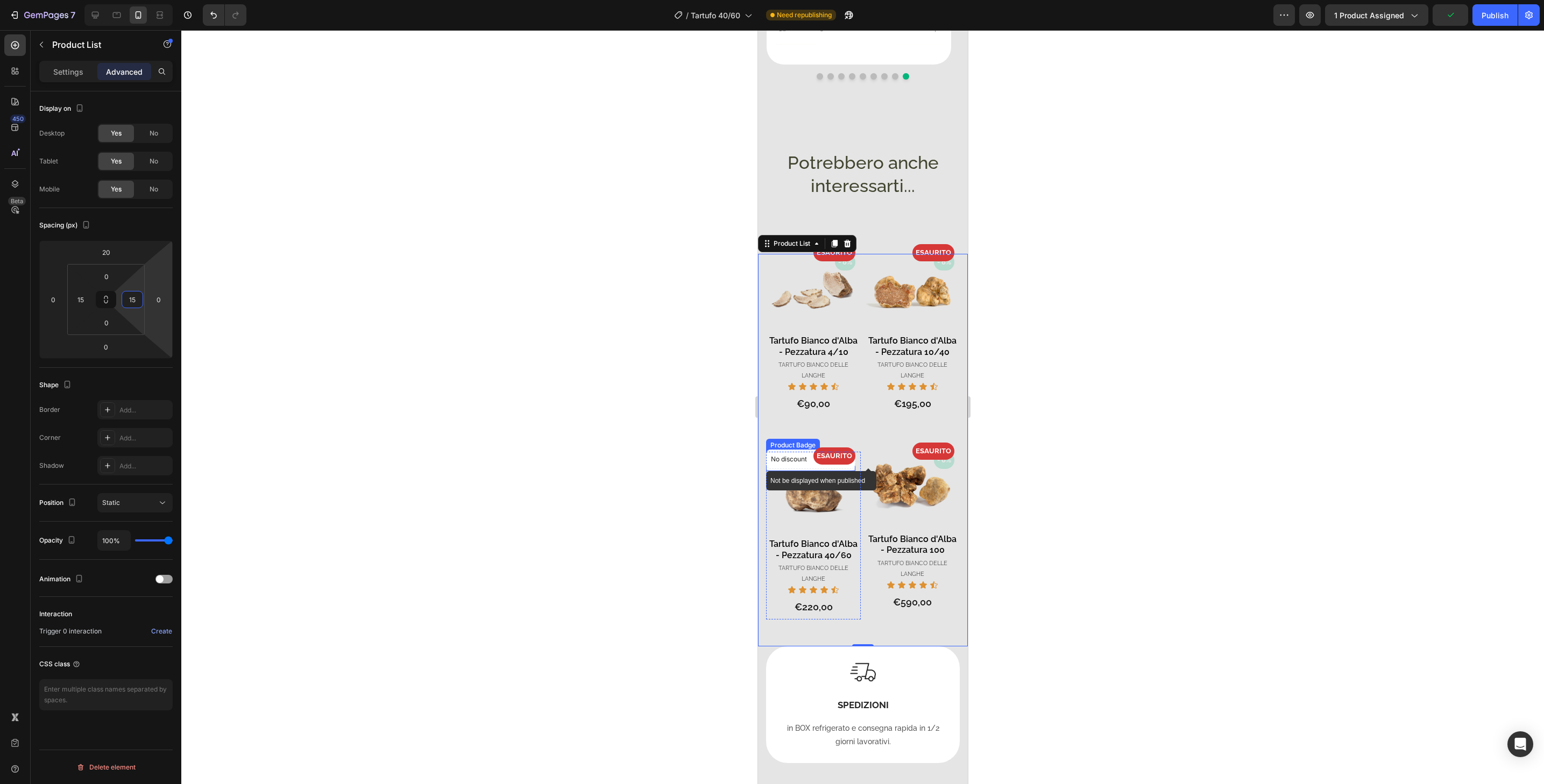
click at [846, 459] on div "No discount" at bounding box center [810, 462] width 89 height 20
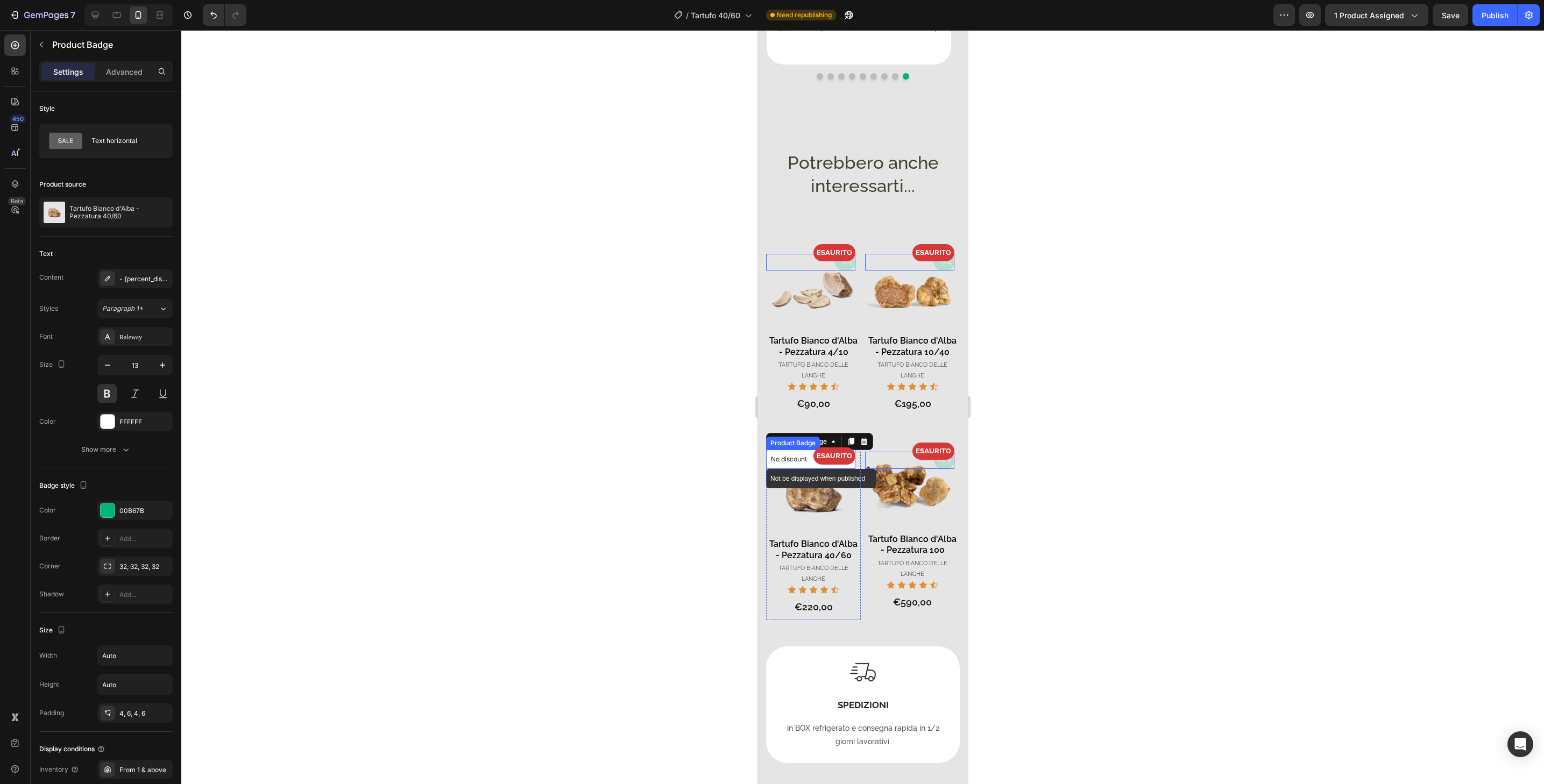
click at [843, 454] on div "No discount" at bounding box center [810, 459] width 88 height 18
click at [860, 435] on icon at bounding box center [864, 439] width 9 height 9
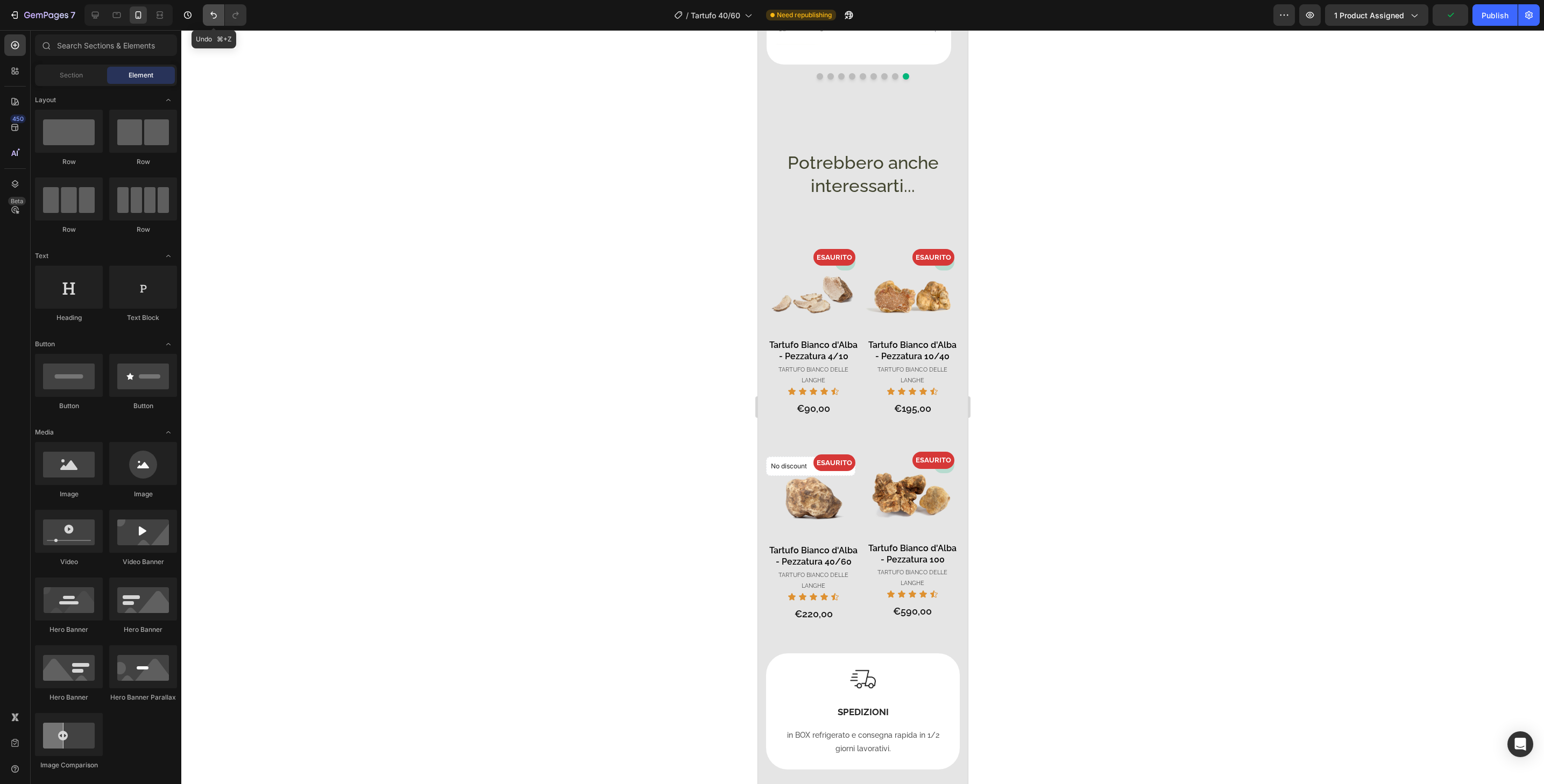
click at [215, 12] on icon "Undo/Redo" at bounding box center [214, 15] width 11 height 11
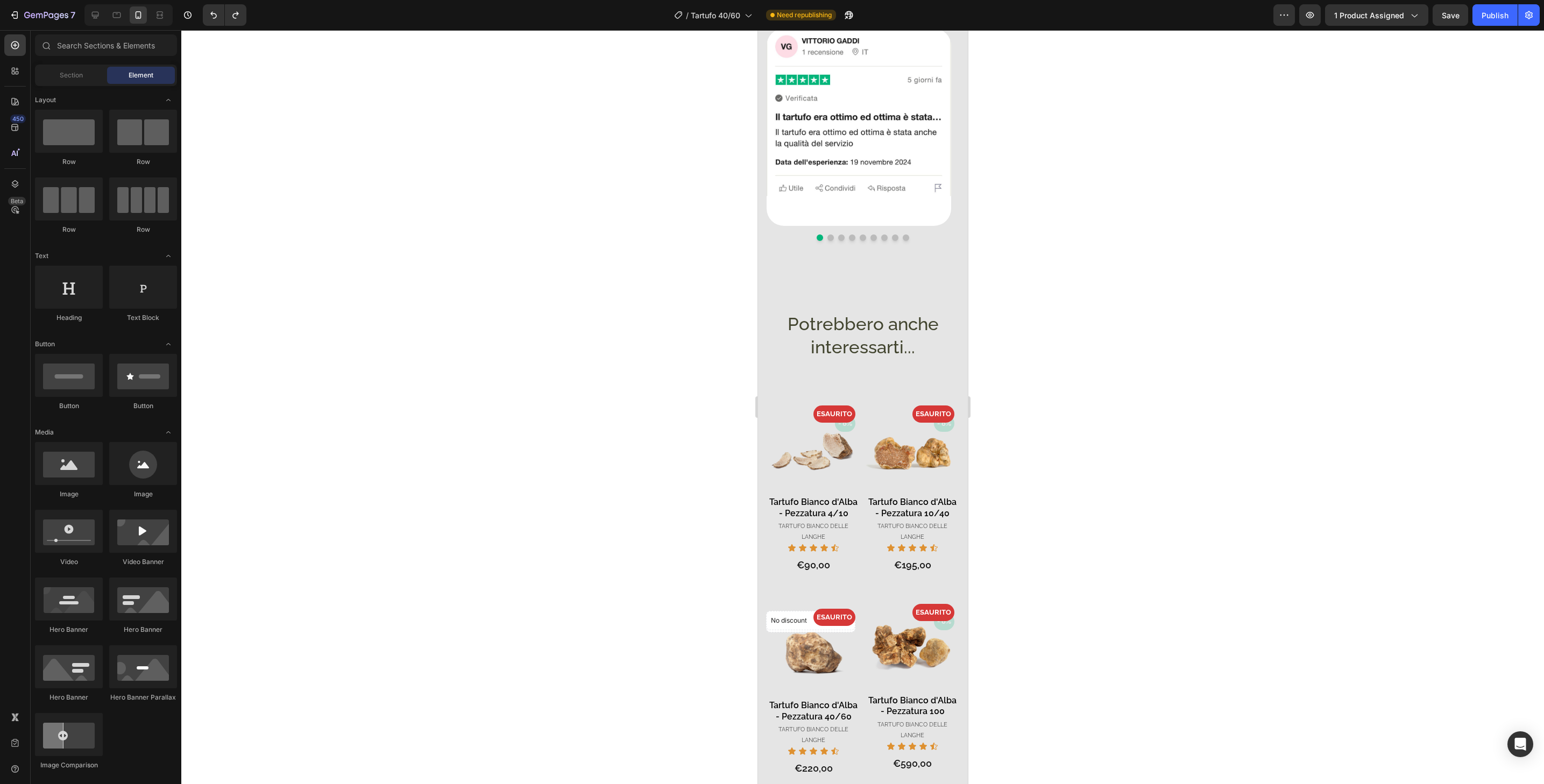
scroll to position [951, 0]
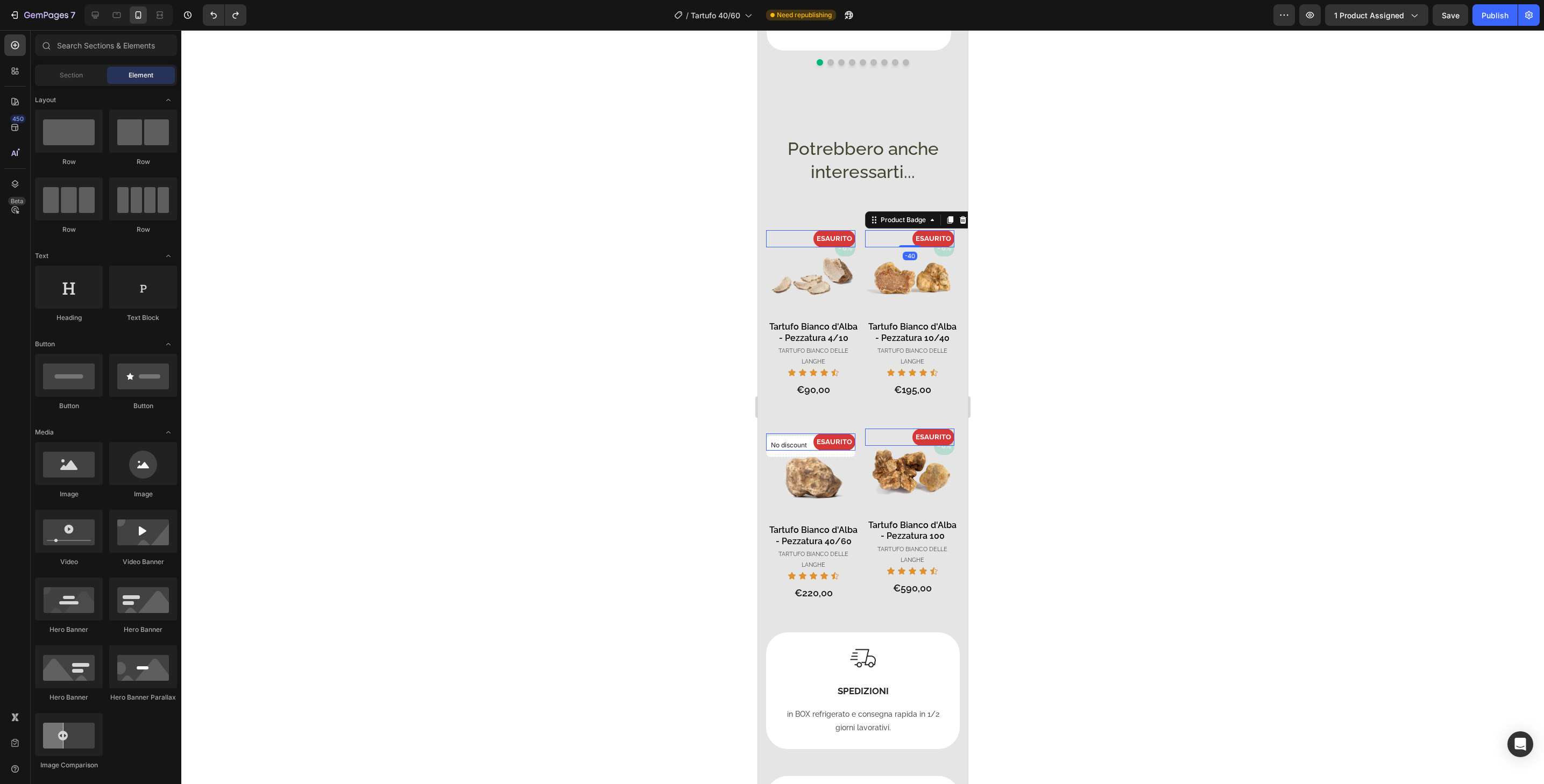
click at [879, 230] on div "ESAURITO" at bounding box center [909, 238] width 89 height 16
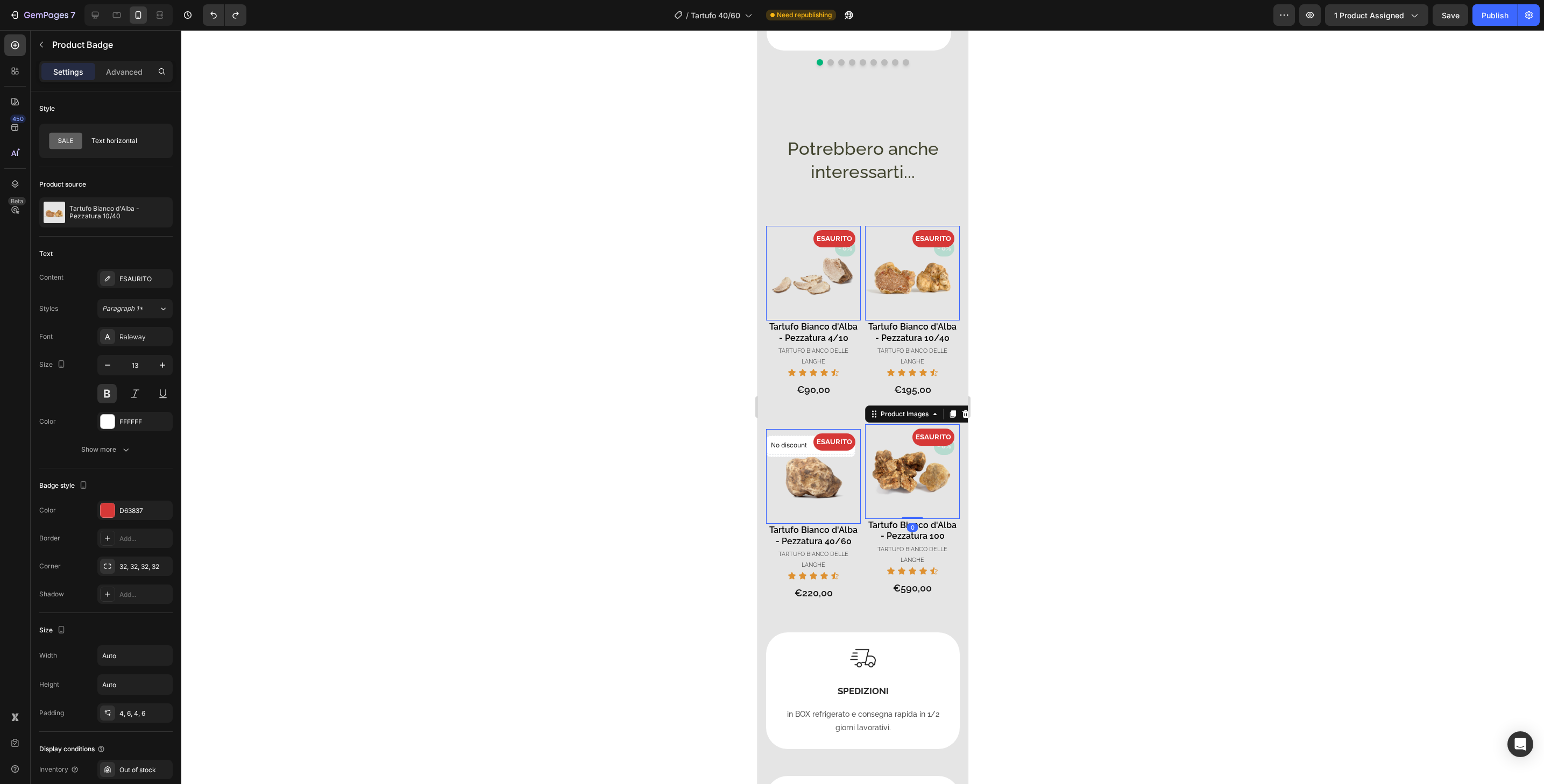
click at [933, 425] on img at bounding box center [912, 472] width 95 height 95
click at [822, 491] on img at bounding box center [813, 477] width 95 height 95
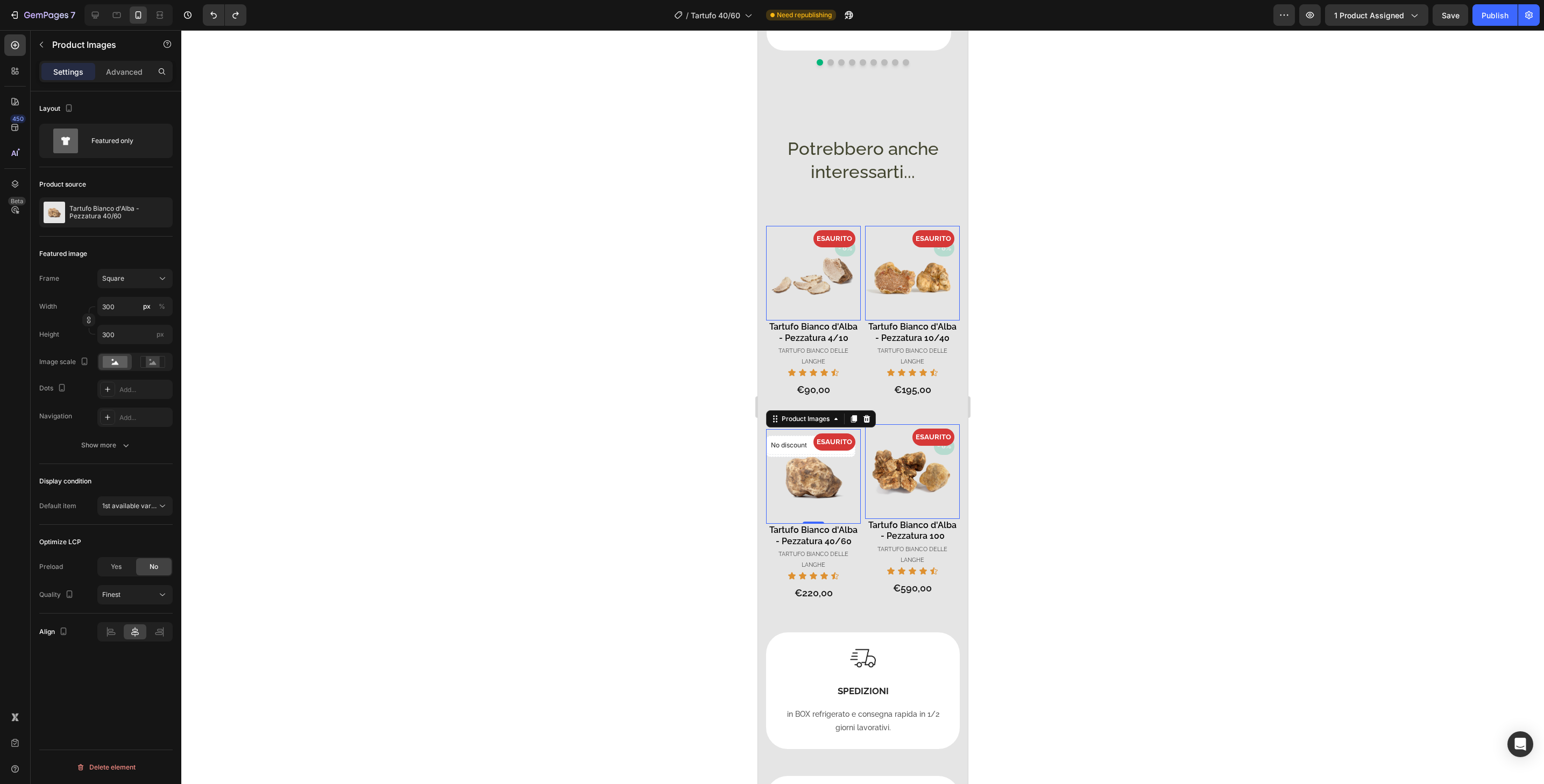
click at [846, 466] on img at bounding box center [813, 477] width 95 height 95
click at [781, 434] on div "ESAURITO" at bounding box center [810, 442] width 89 height 16
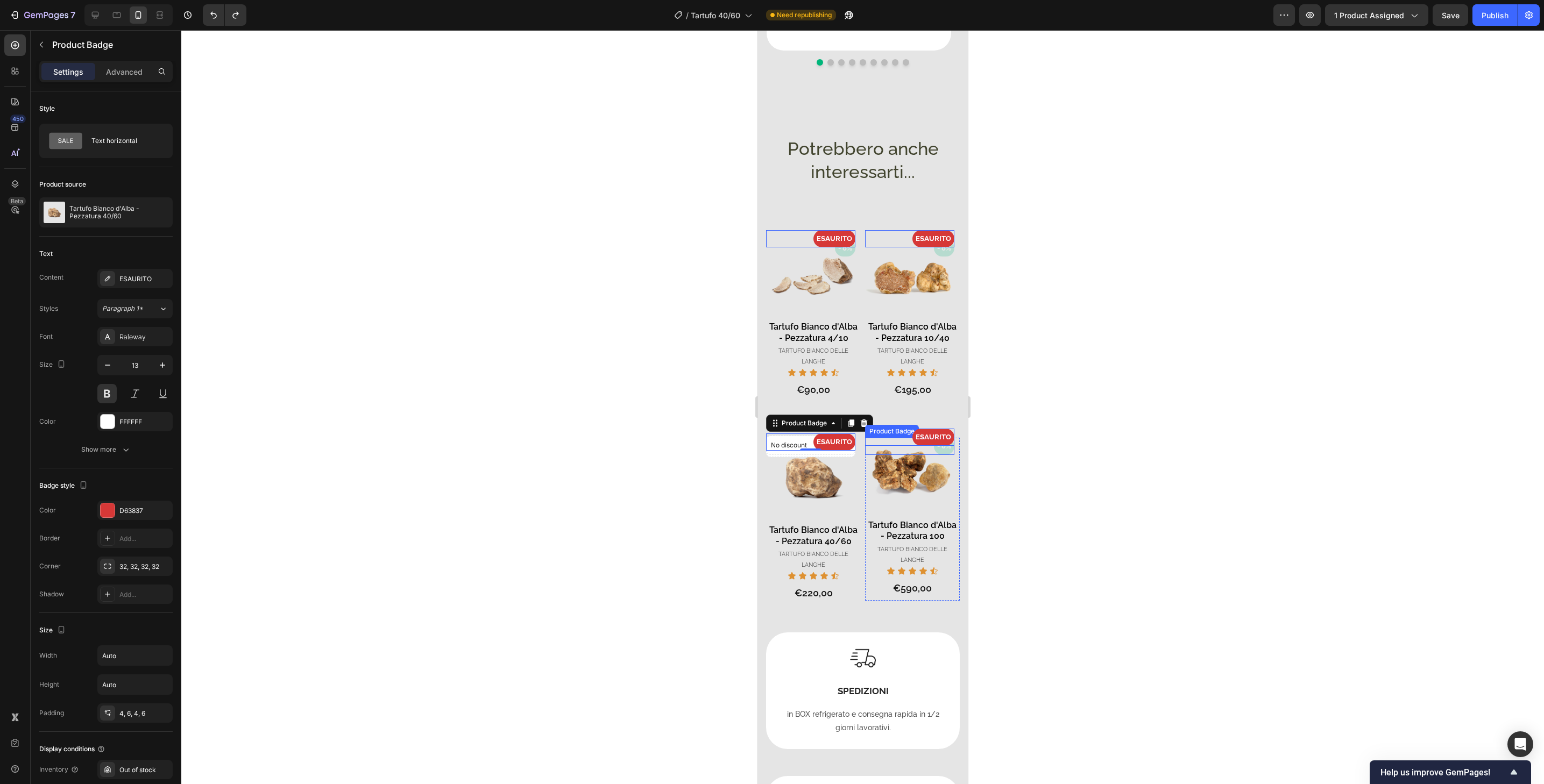
click at [934, 441] on pre "- 0%" at bounding box center [944, 446] width 21 height 16
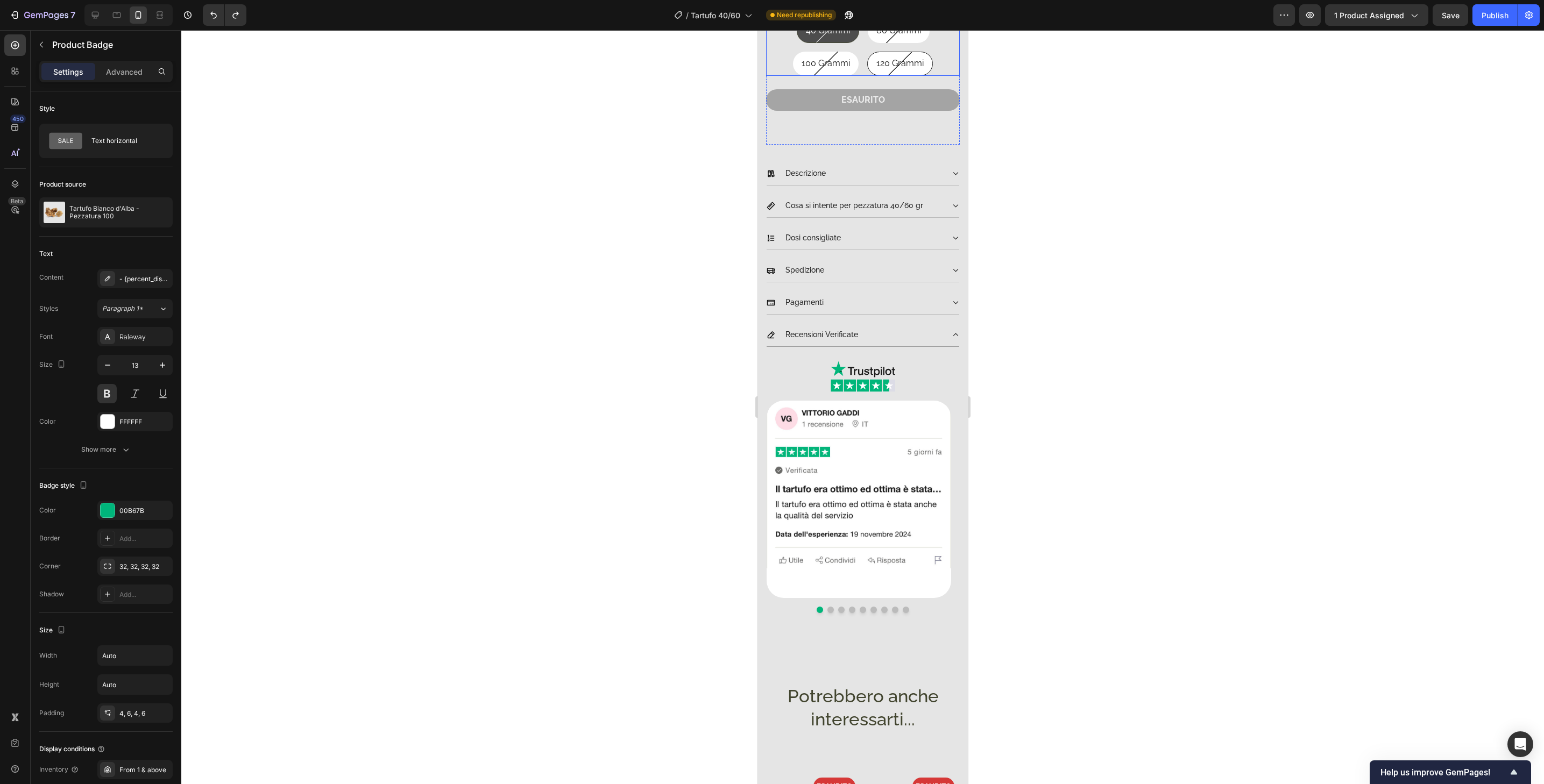
scroll to position [411, 0]
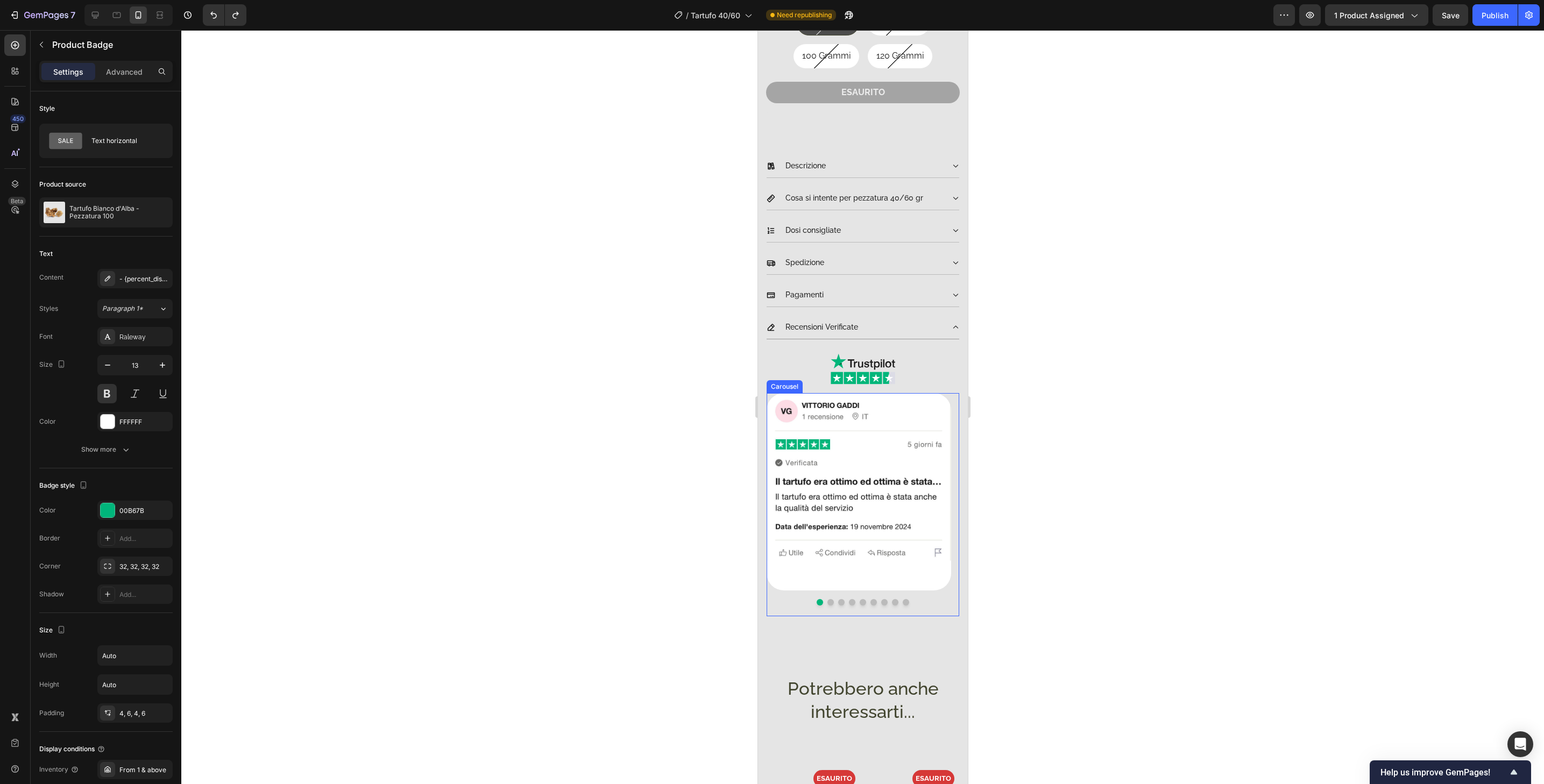
click at [902, 599] on button "Dot" at bounding box center [905, 602] width 7 height 7
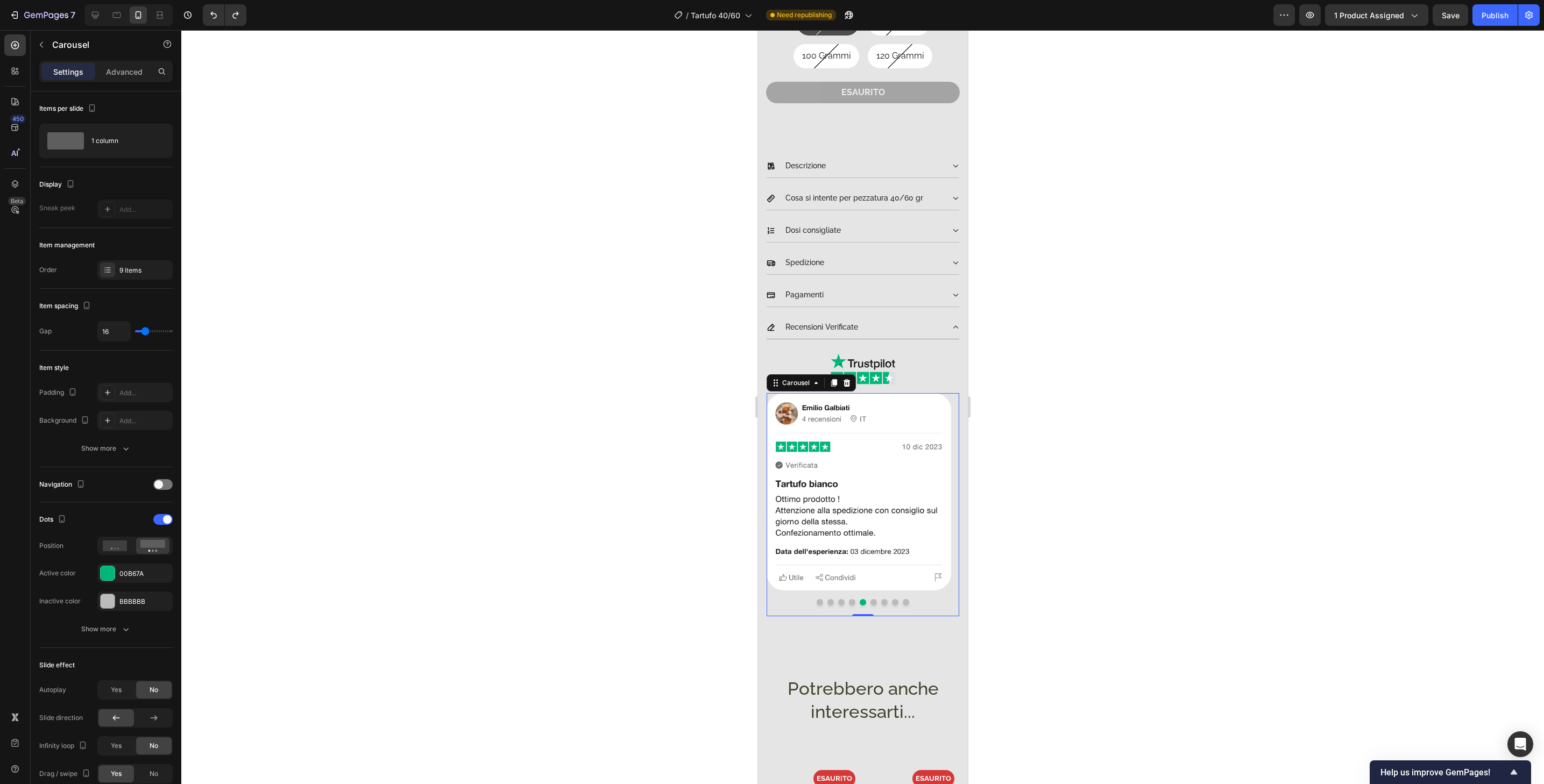
click at [892, 599] on button "Dot" at bounding box center [895, 602] width 7 height 7
click at [881, 599] on button "Dot" at bounding box center [884, 602] width 7 height 7
click at [870, 599] on button "Dot" at bounding box center [873, 602] width 7 height 7
click at [860, 599] on button "Dot" at bounding box center [862, 602] width 7 height 7
click at [907, 599] on div at bounding box center [862, 602] width 193 height 7
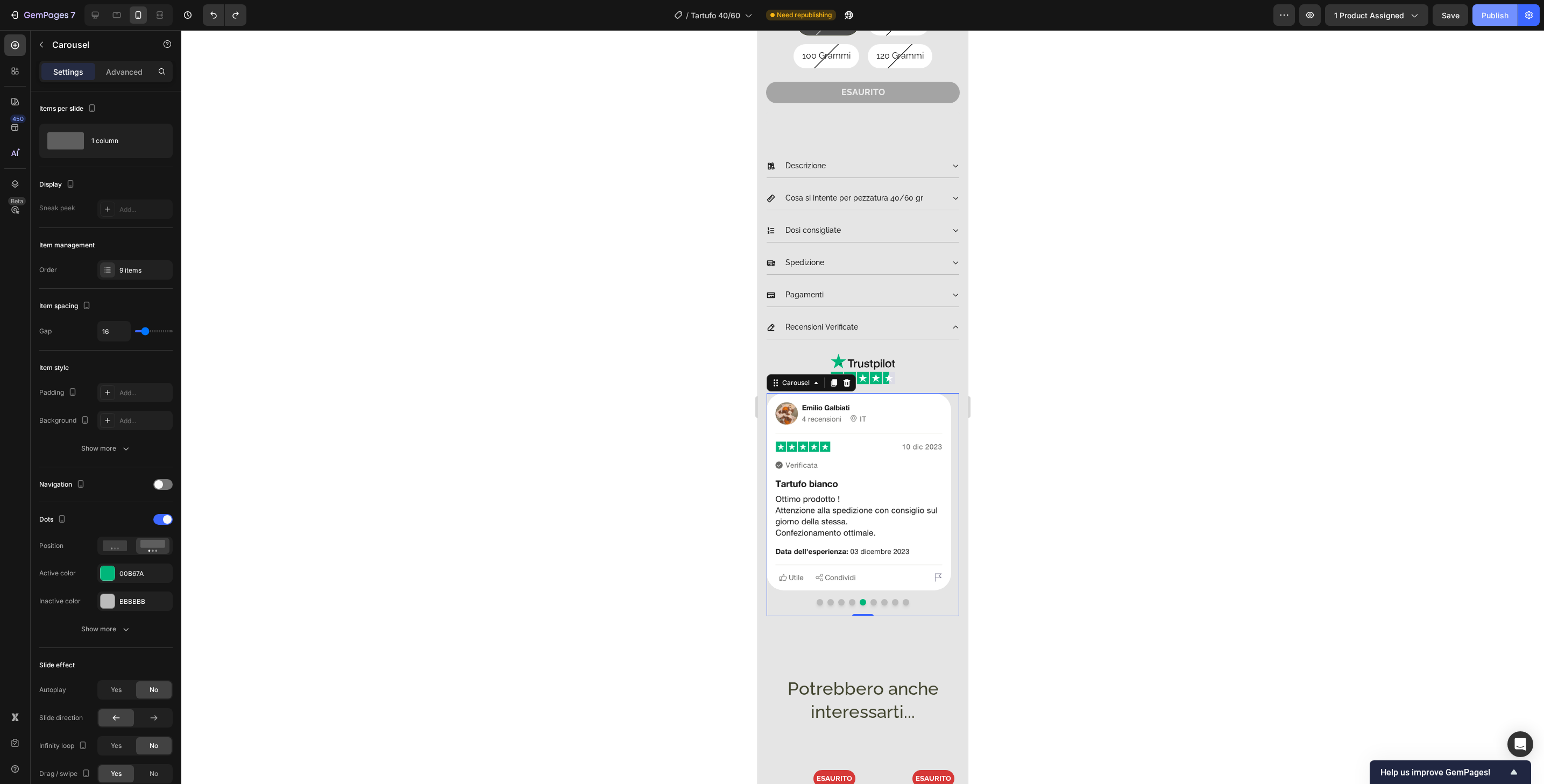
click at [1493, 12] on div "Publish" at bounding box center [1495, 15] width 27 height 12
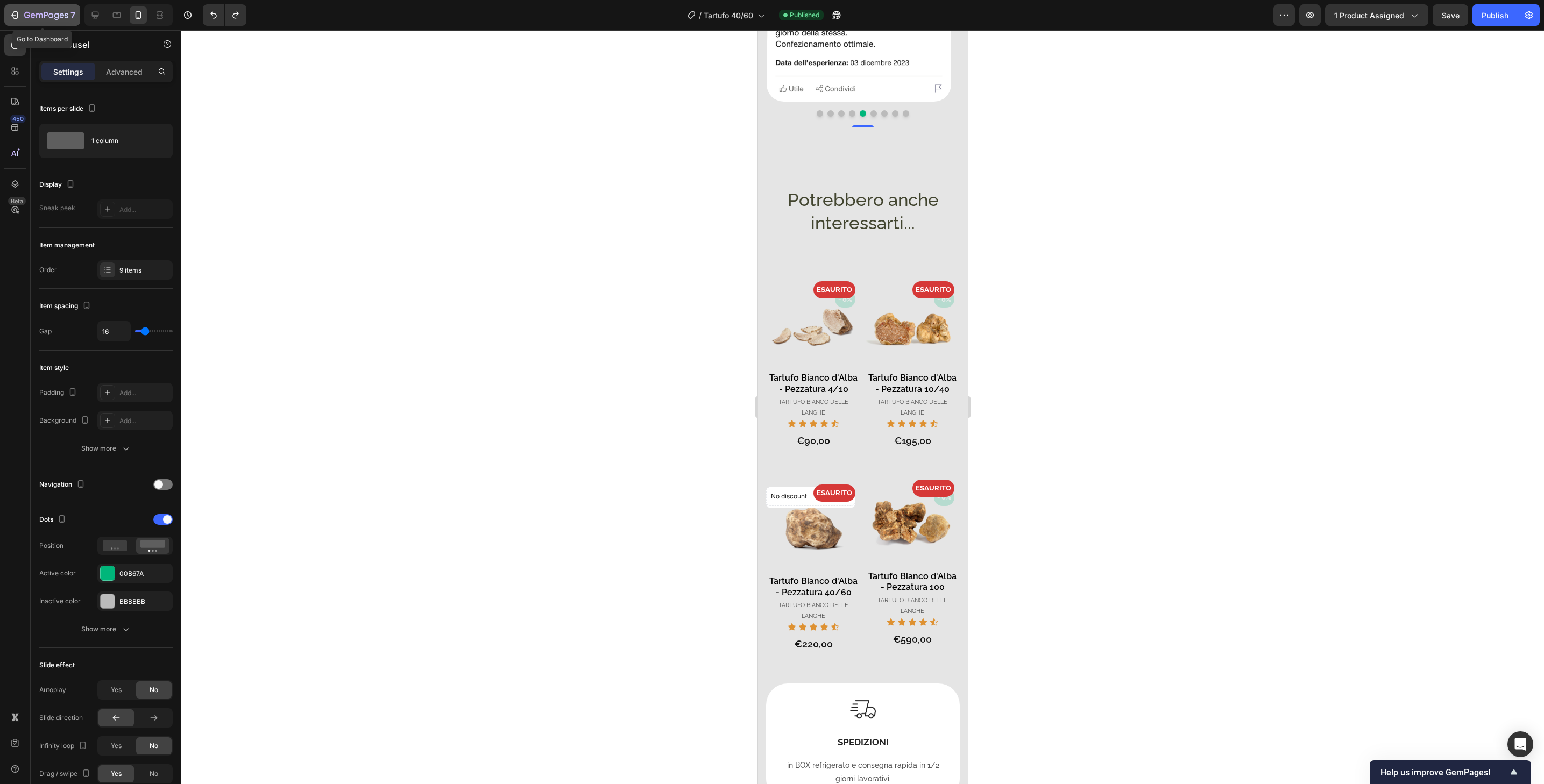
click at [52, 20] on icon "button" at bounding box center [46, 16] width 44 height 9
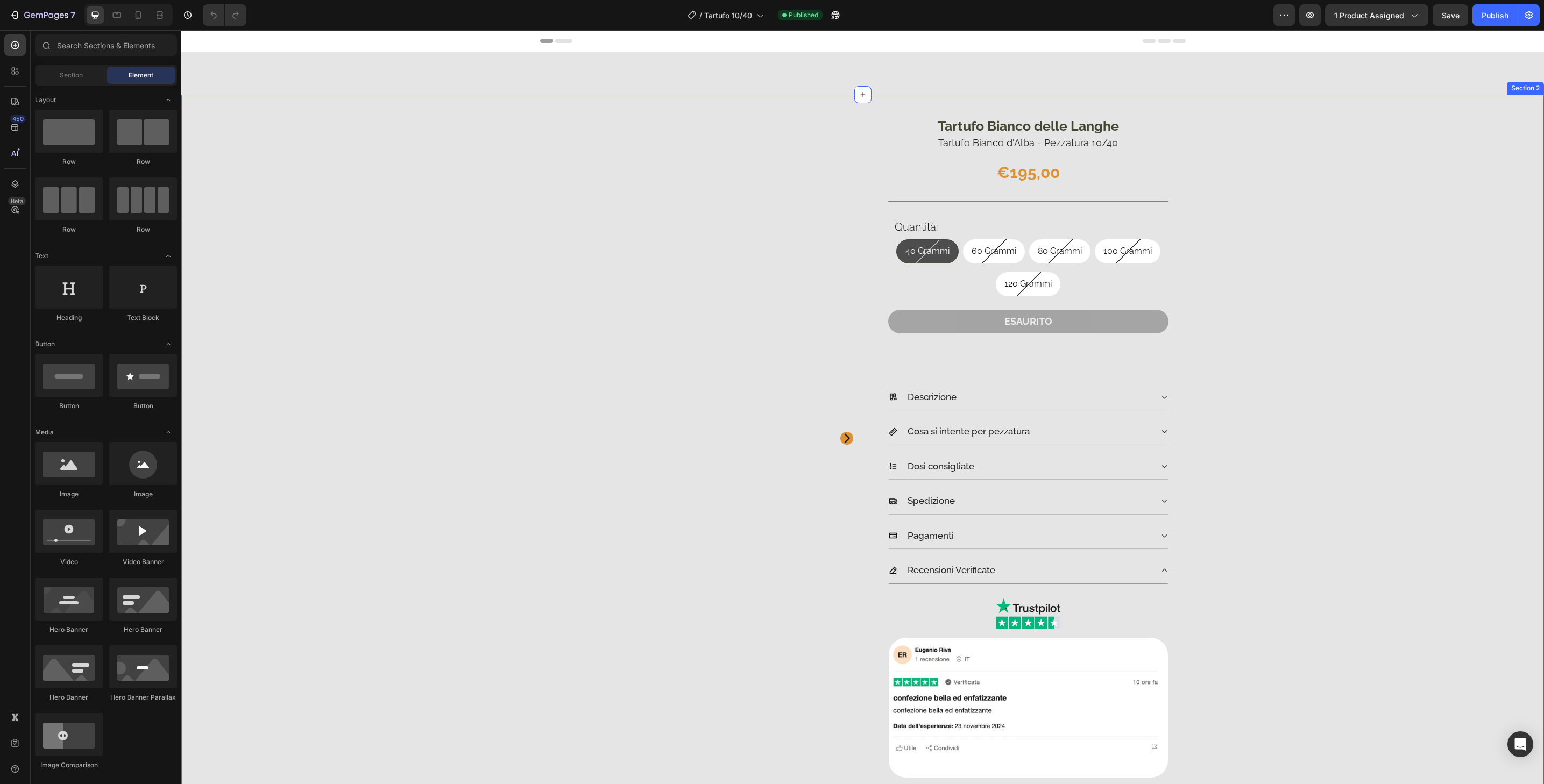
scroll to position [231, 0]
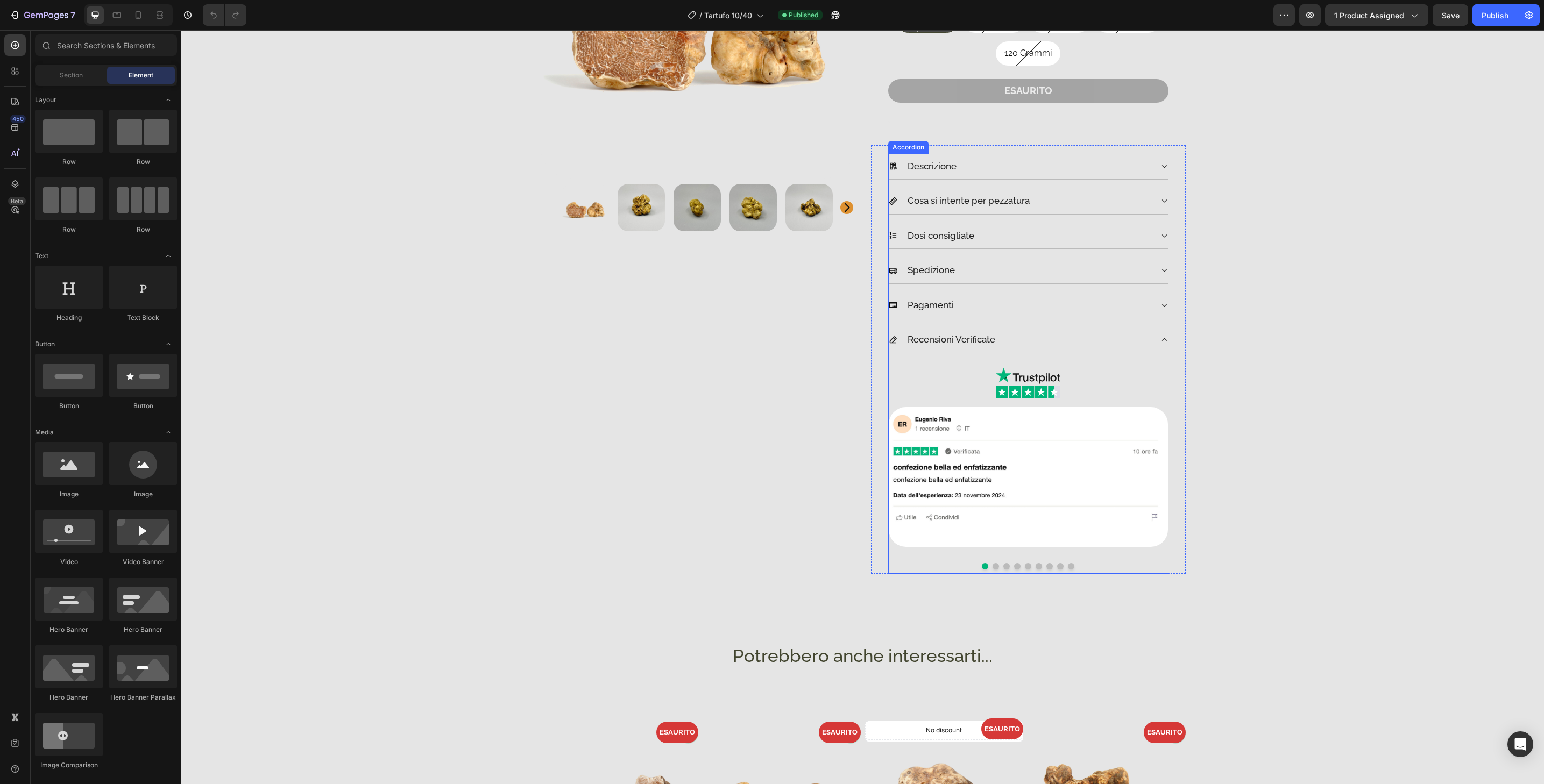
click at [993, 567] on button "Dot" at bounding box center [996, 566] width 7 height 7
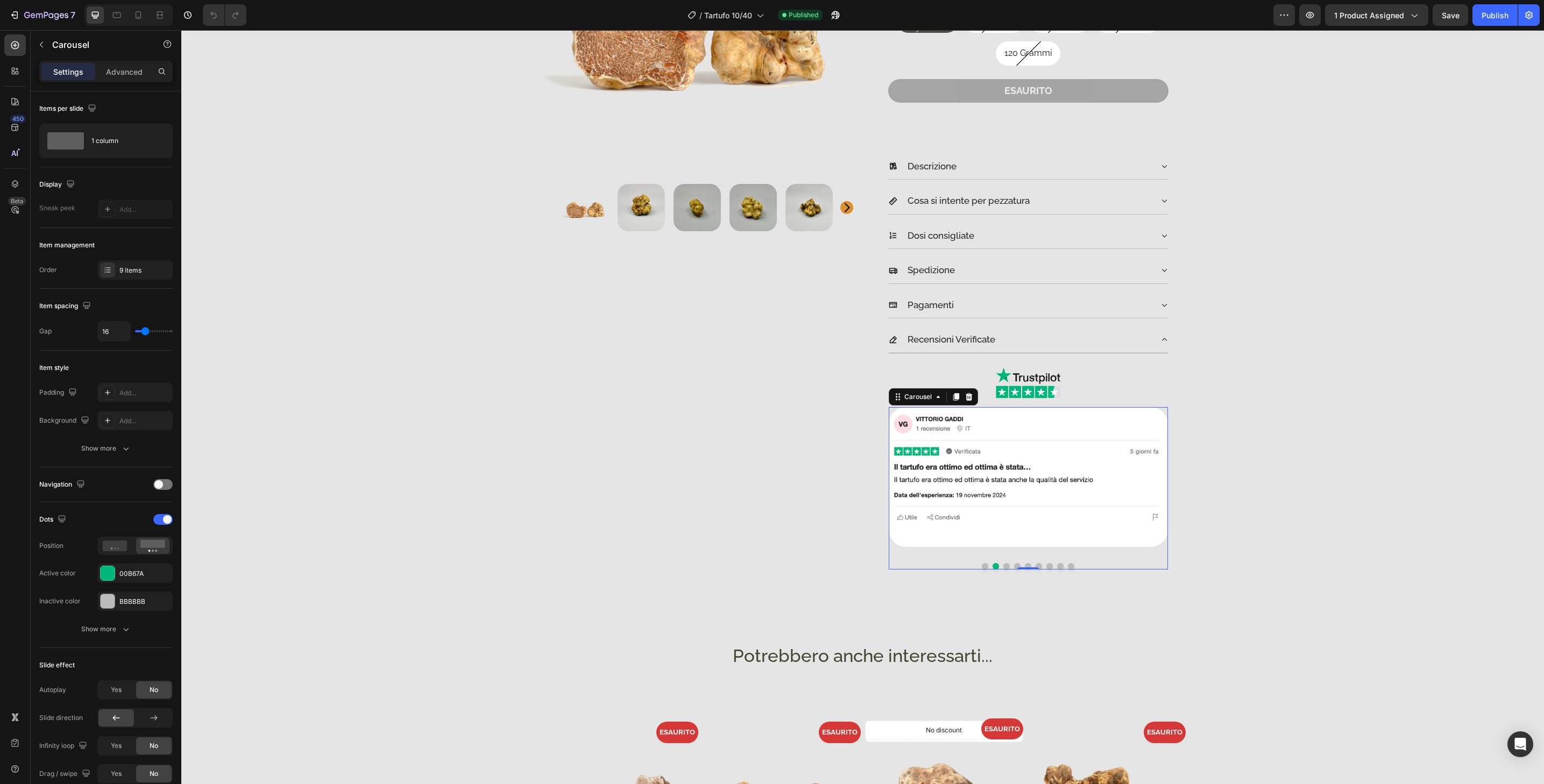
click at [1003, 567] on button "Dot" at bounding box center [1006, 566] width 7 height 7
click at [1014, 566] on button "Dot" at bounding box center [1017, 566] width 7 height 7
click at [1025, 565] on button "Dot" at bounding box center [1028, 566] width 7 height 7
click at [1033, 567] on div at bounding box center [1028, 567] width 21 height 3
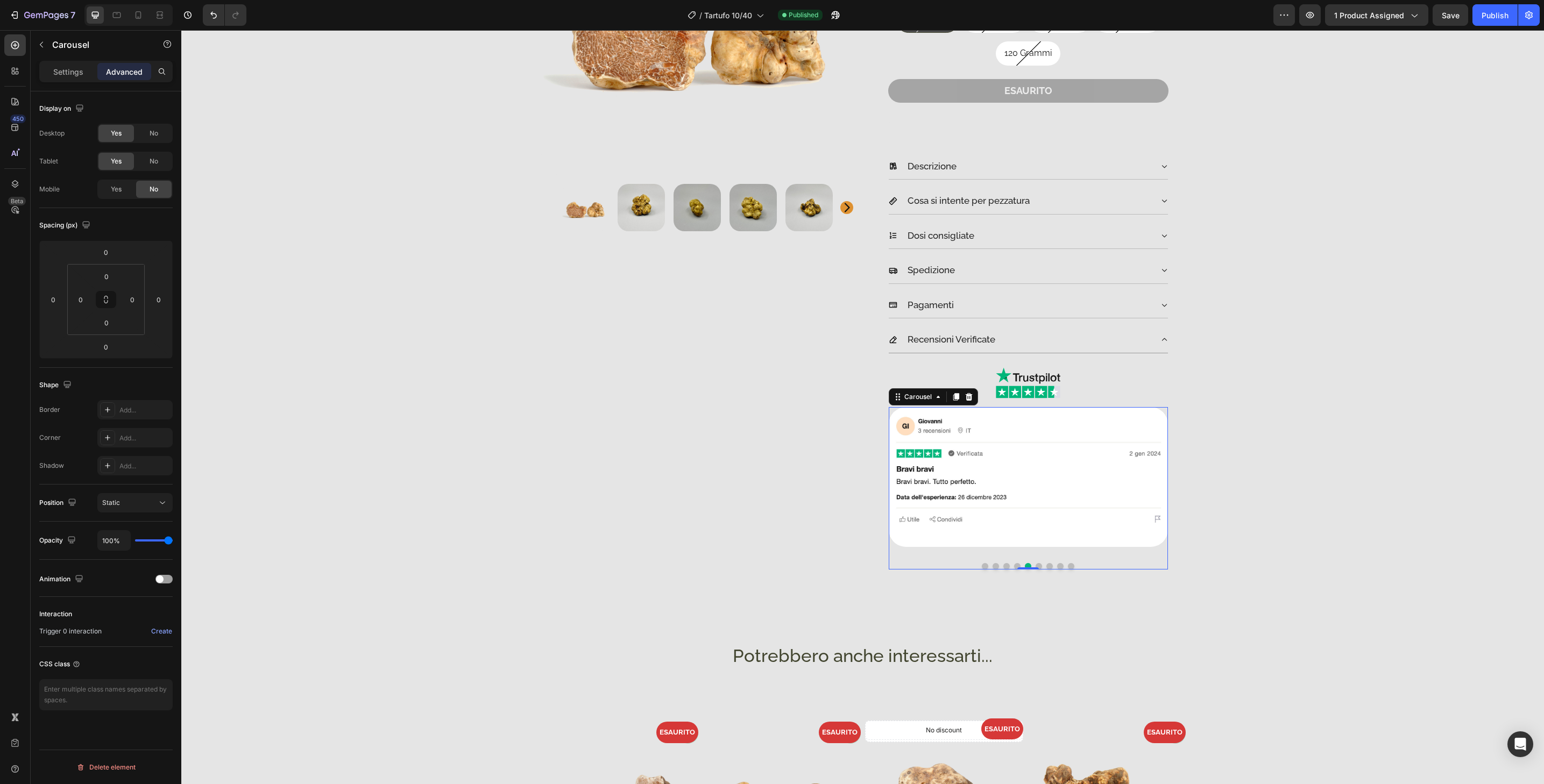
click at [1037, 567] on button "Dot" at bounding box center [1039, 566] width 7 height 7
click at [1047, 566] on button "Dot" at bounding box center [1050, 566] width 7 height 7
click at [1067, 525] on img at bounding box center [1028, 477] width 280 height 140
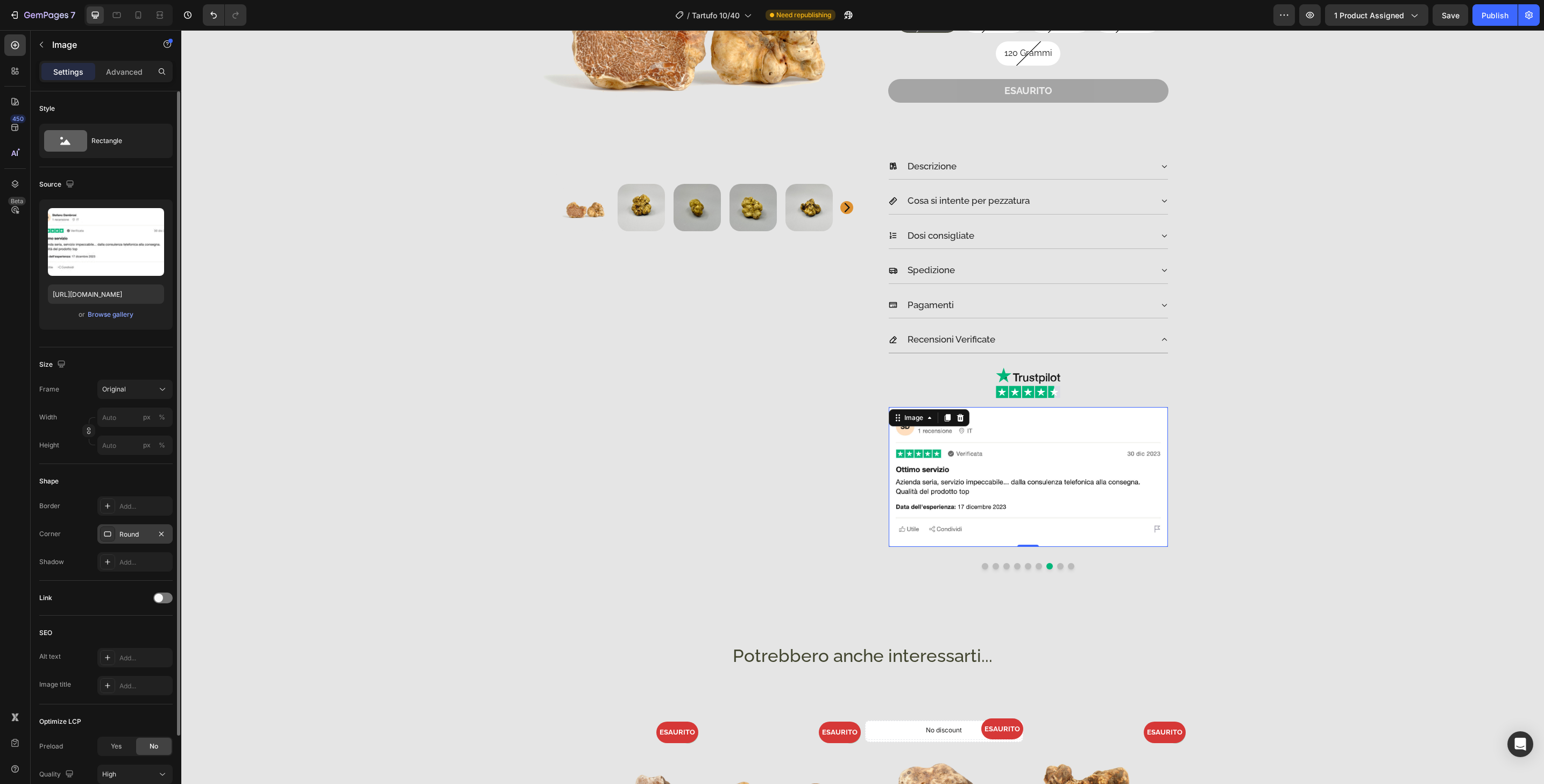
click at [146, 536] on div "Round" at bounding box center [135, 534] width 31 height 10
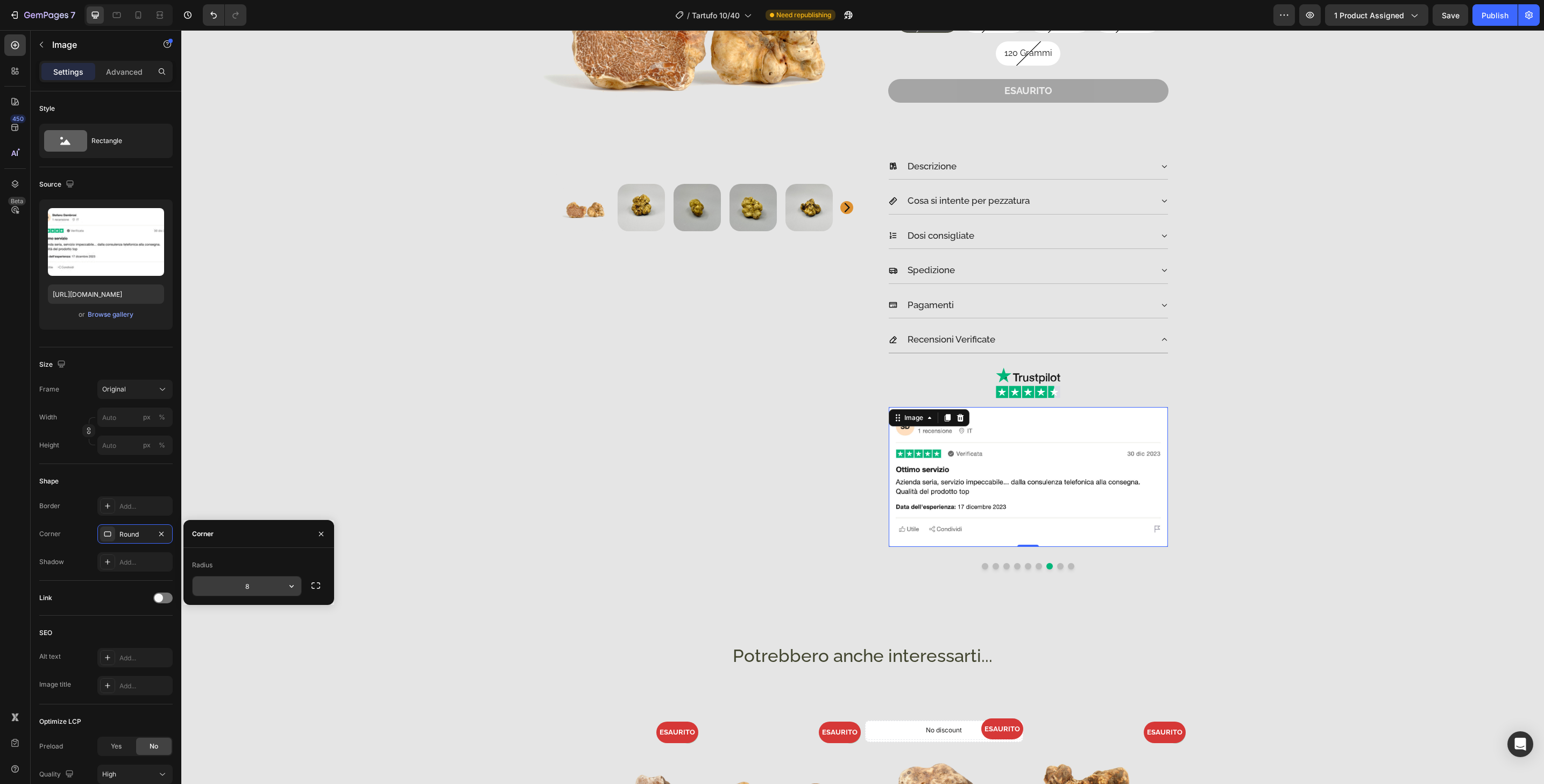
click at [278, 580] on input "8" at bounding box center [247, 586] width 109 height 20
type input "32"
click at [614, 575] on div "Product Images & Gallery Tartufo Bianco delle Langhe Product Description Tartuf…" at bounding box center [862, 280] width 1347 height 832
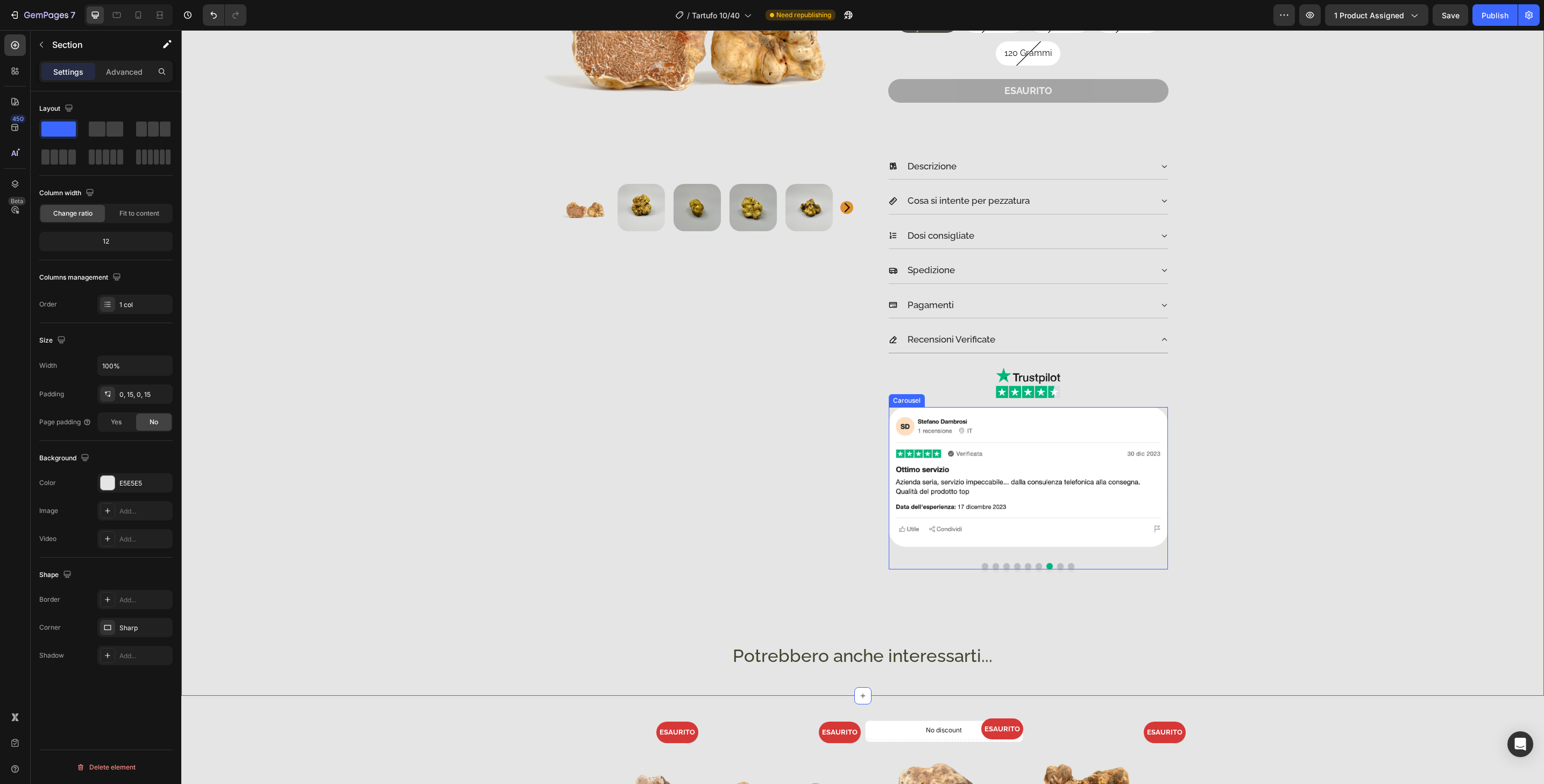
click at [1059, 566] on button "Dot" at bounding box center [1060, 566] width 7 height 7
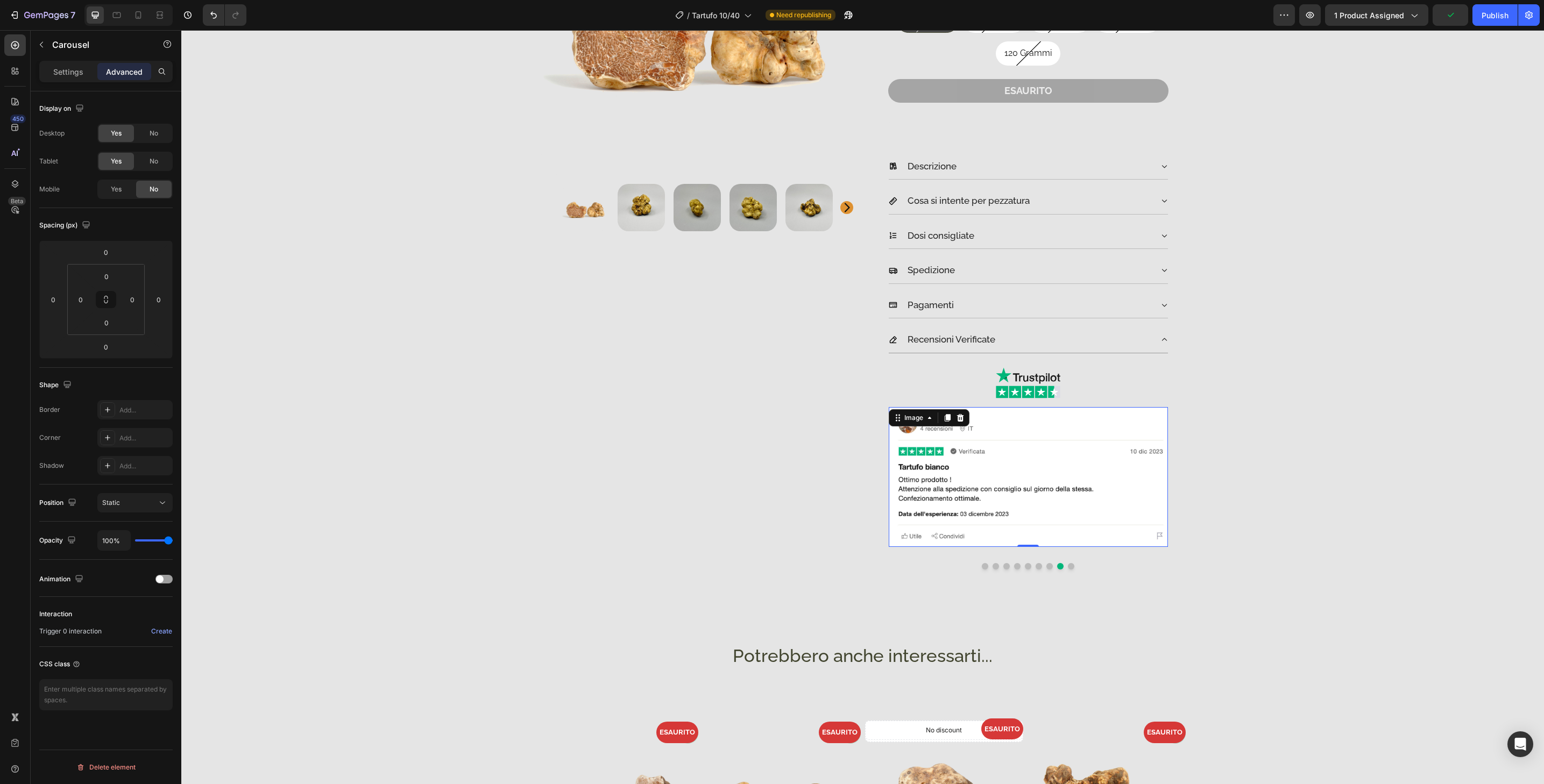
click at [1064, 530] on img at bounding box center [1028, 477] width 280 height 140
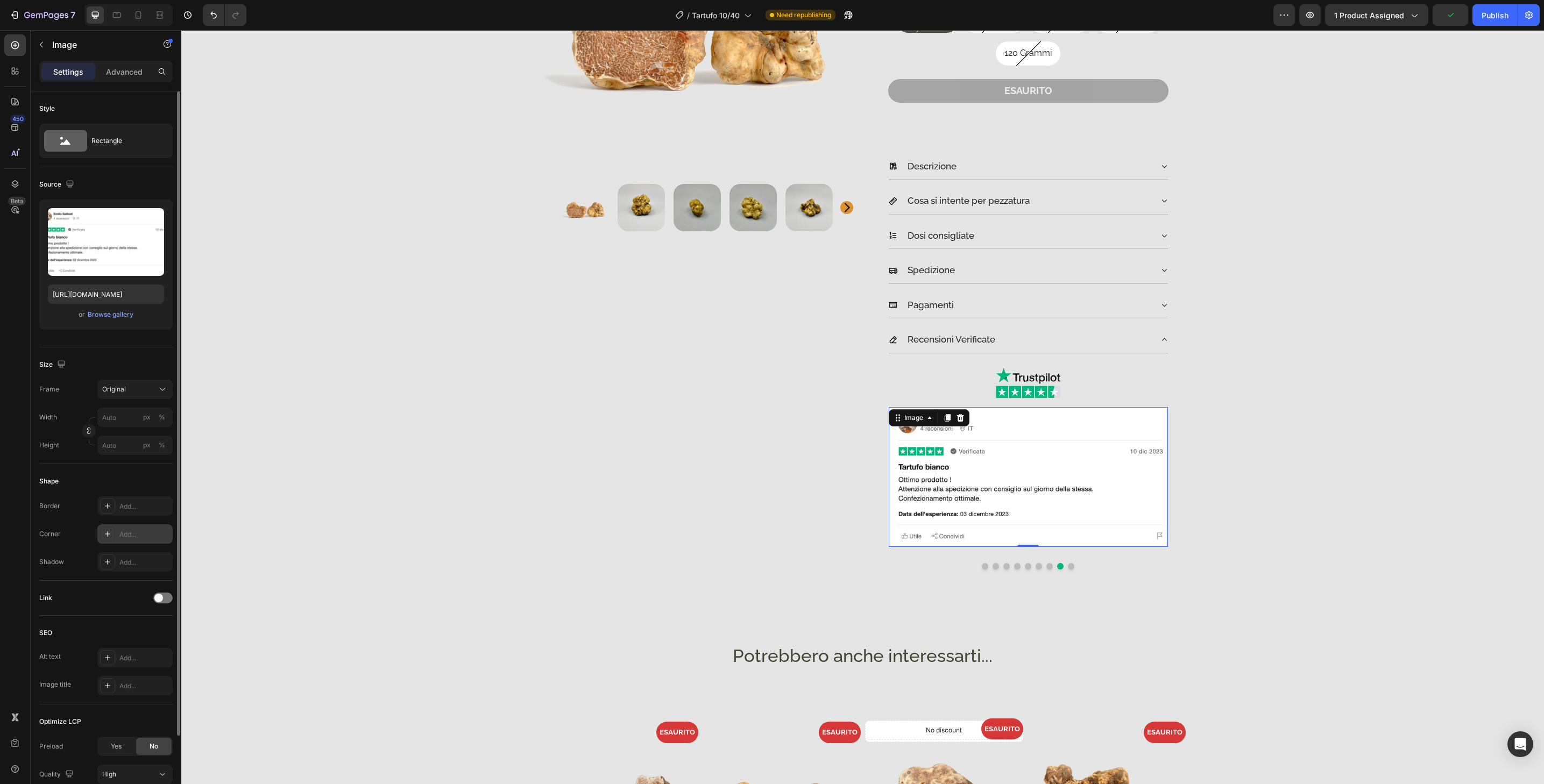
click at [160, 539] on div "Add..." at bounding box center [145, 534] width 51 height 10
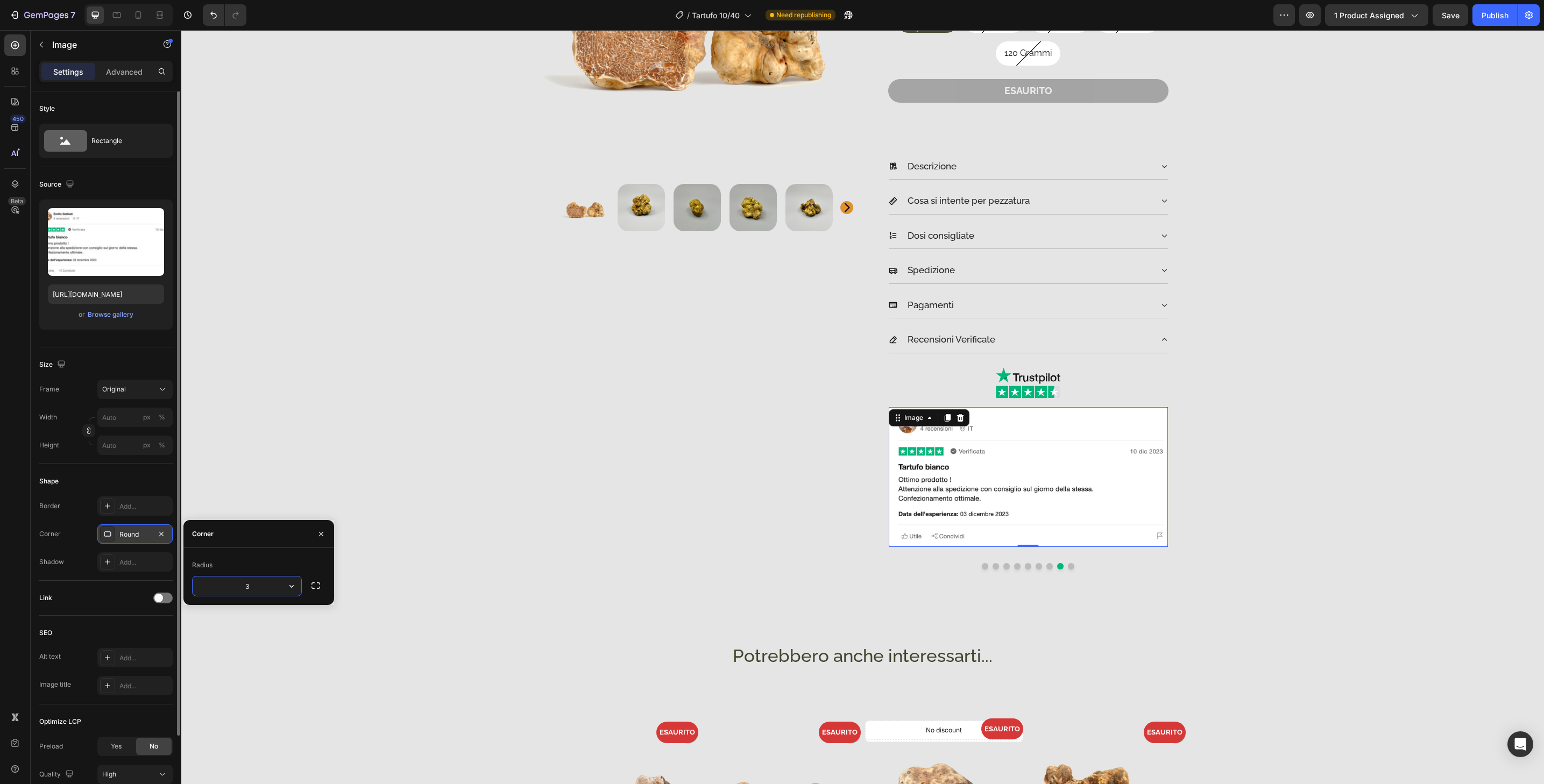
type input "32"
click at [1068, 568] on button "Dot" at bounding box center [1071, 566] width 7 height 7
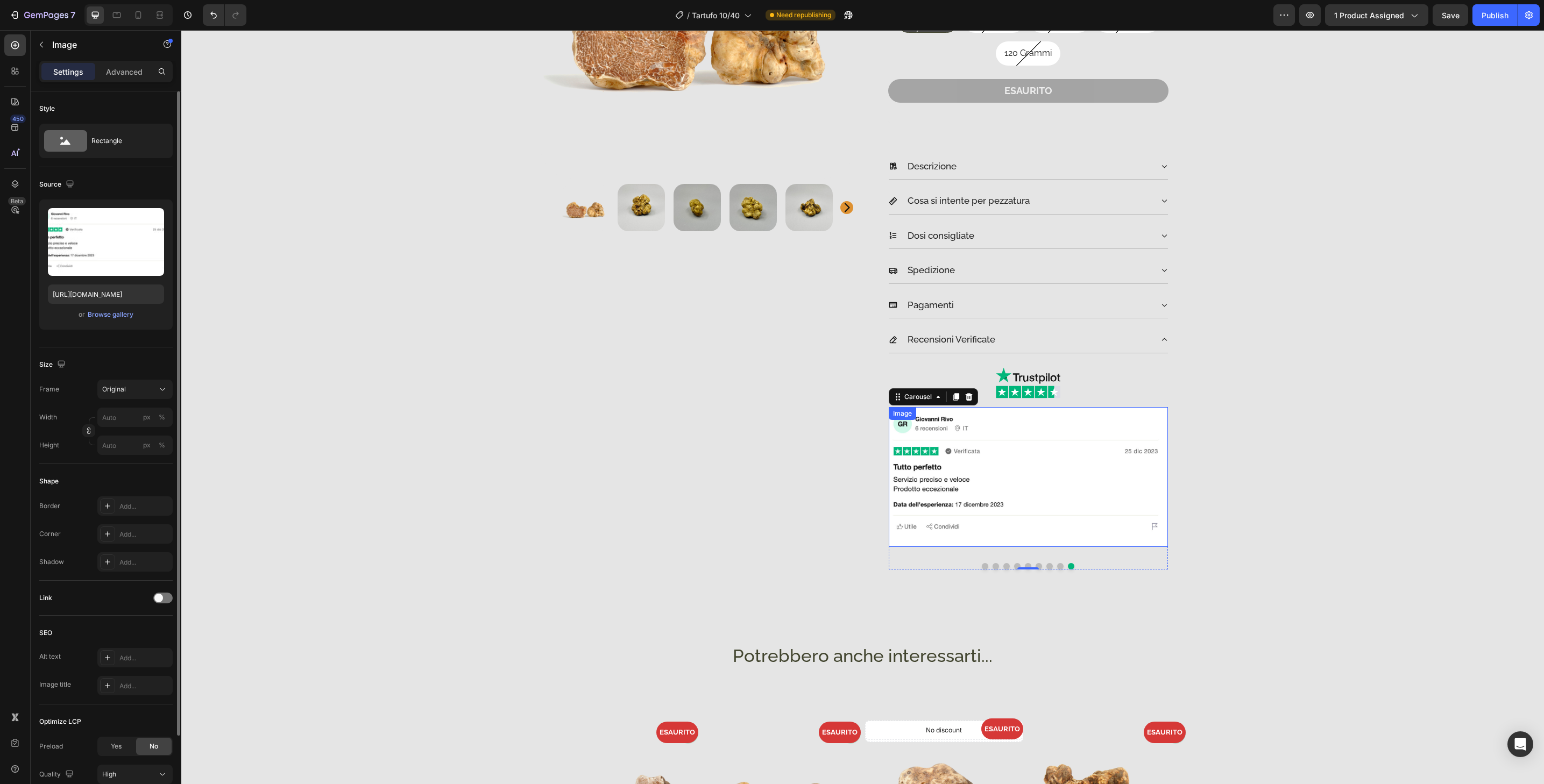
click at [1056, 536] on img at bounding box center [1028, 477] width 280 height 140
click at [145, 533] on div "Add..." at bounding box center [145, 534] width 51 height 10
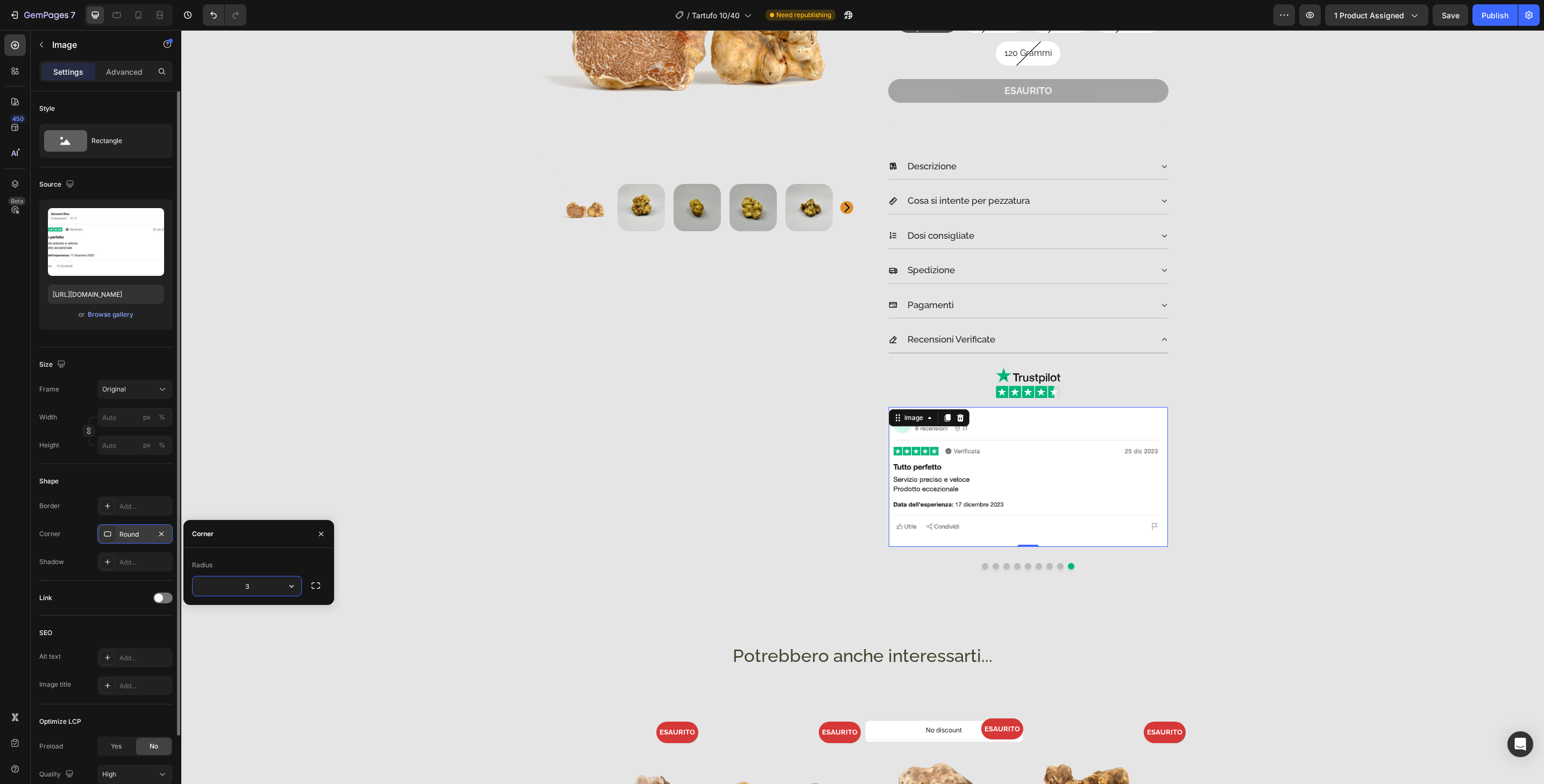
type input "32"
click at [134, 10] on icon at bounding box center [139, 15] width 11 height 11
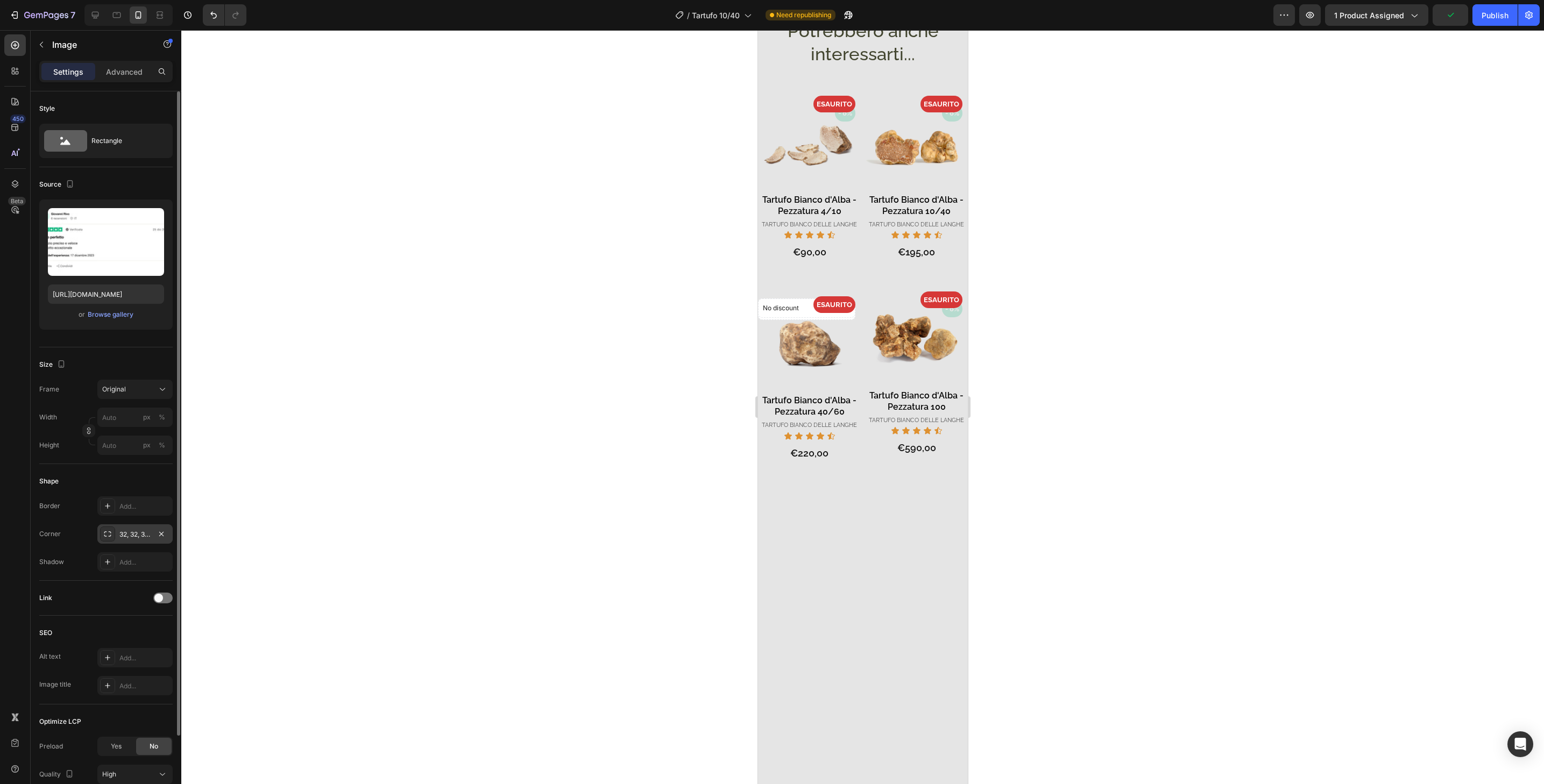
scroll to position [912, 0]
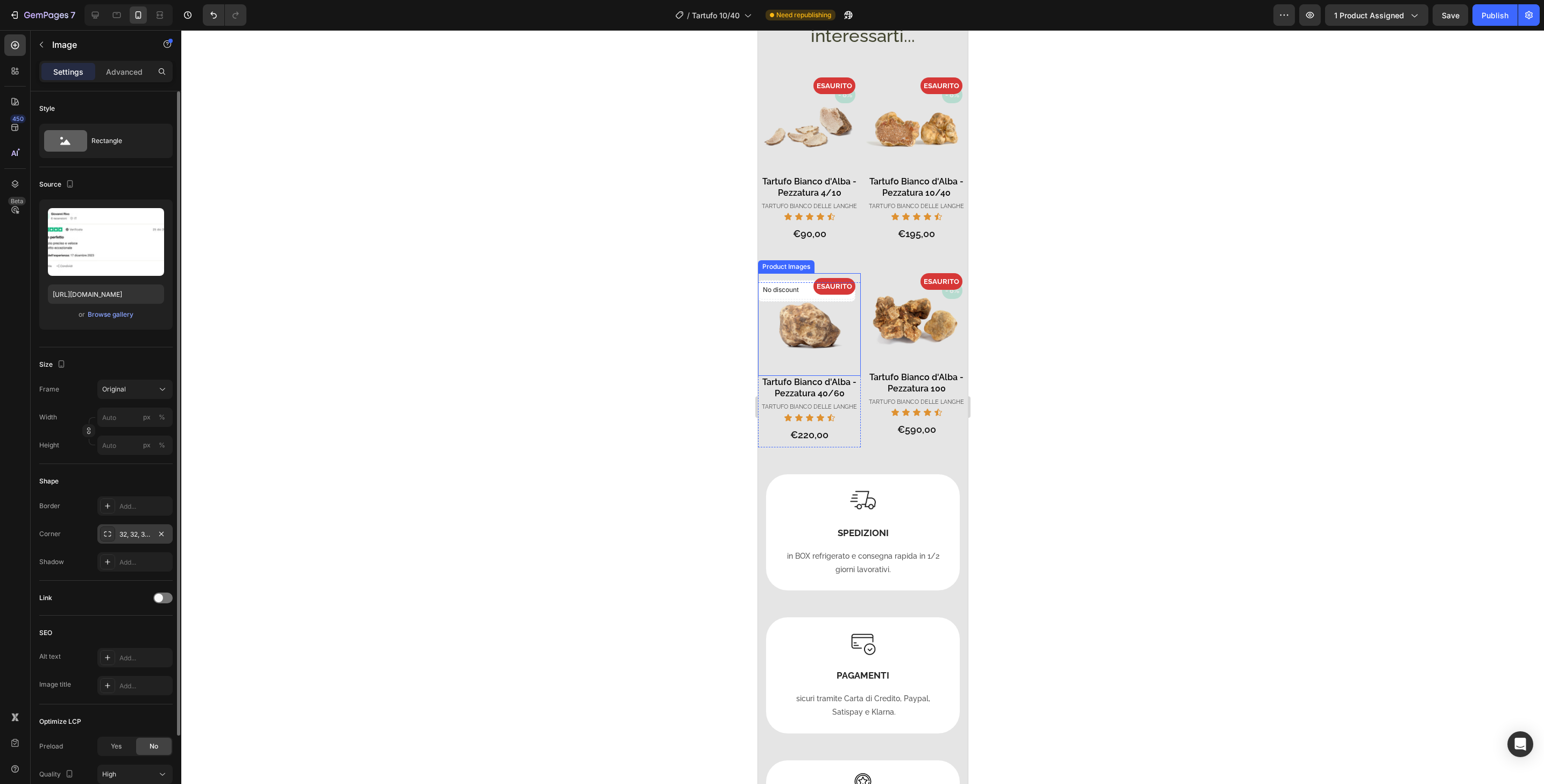
click at [846, 376] on img at bounding box center [809, 325] width 103 height 102
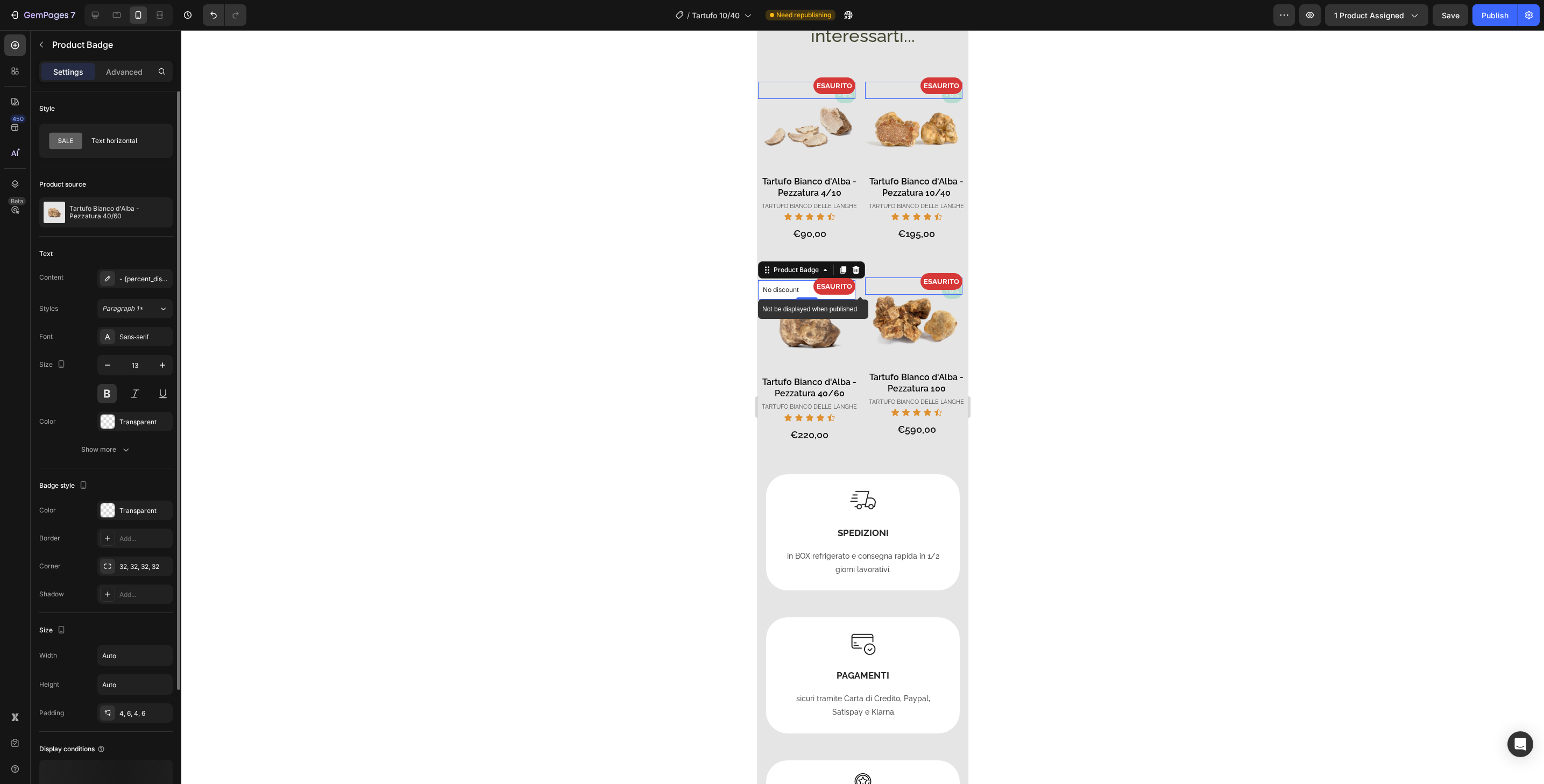
click at [839, 299] on div "No discount" at bounding box center [806, 290] width 96 height 18
click at [942, 299] on pre "- 0%" at bounding box center [952, 290] width 21 height 16
click at [958, 276] on icon at bounding box center [962, 272] width 9 height 9
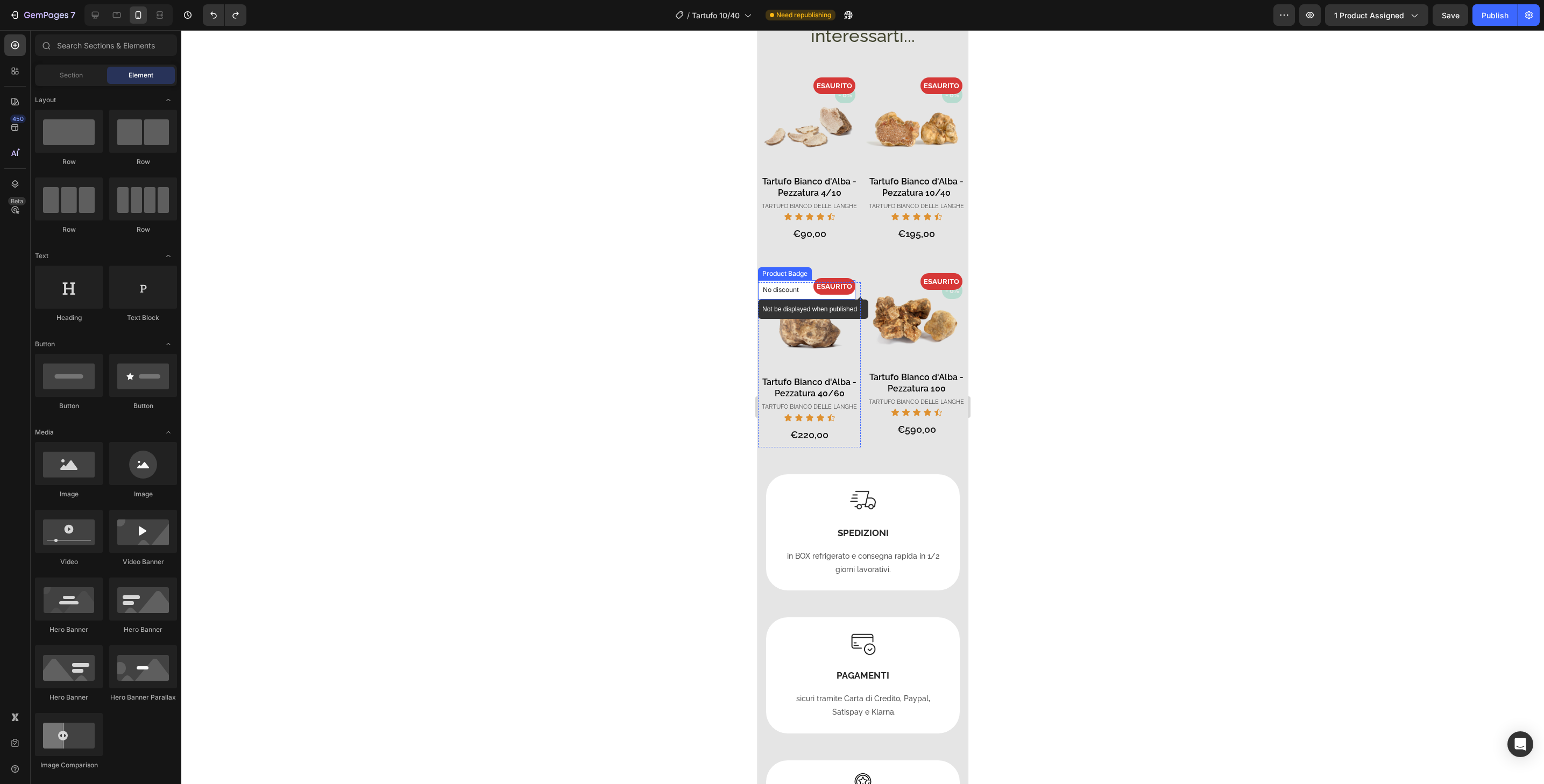
click at [847, 300] on div "No discount" at bounding box center [806, 290] width 98 height 20
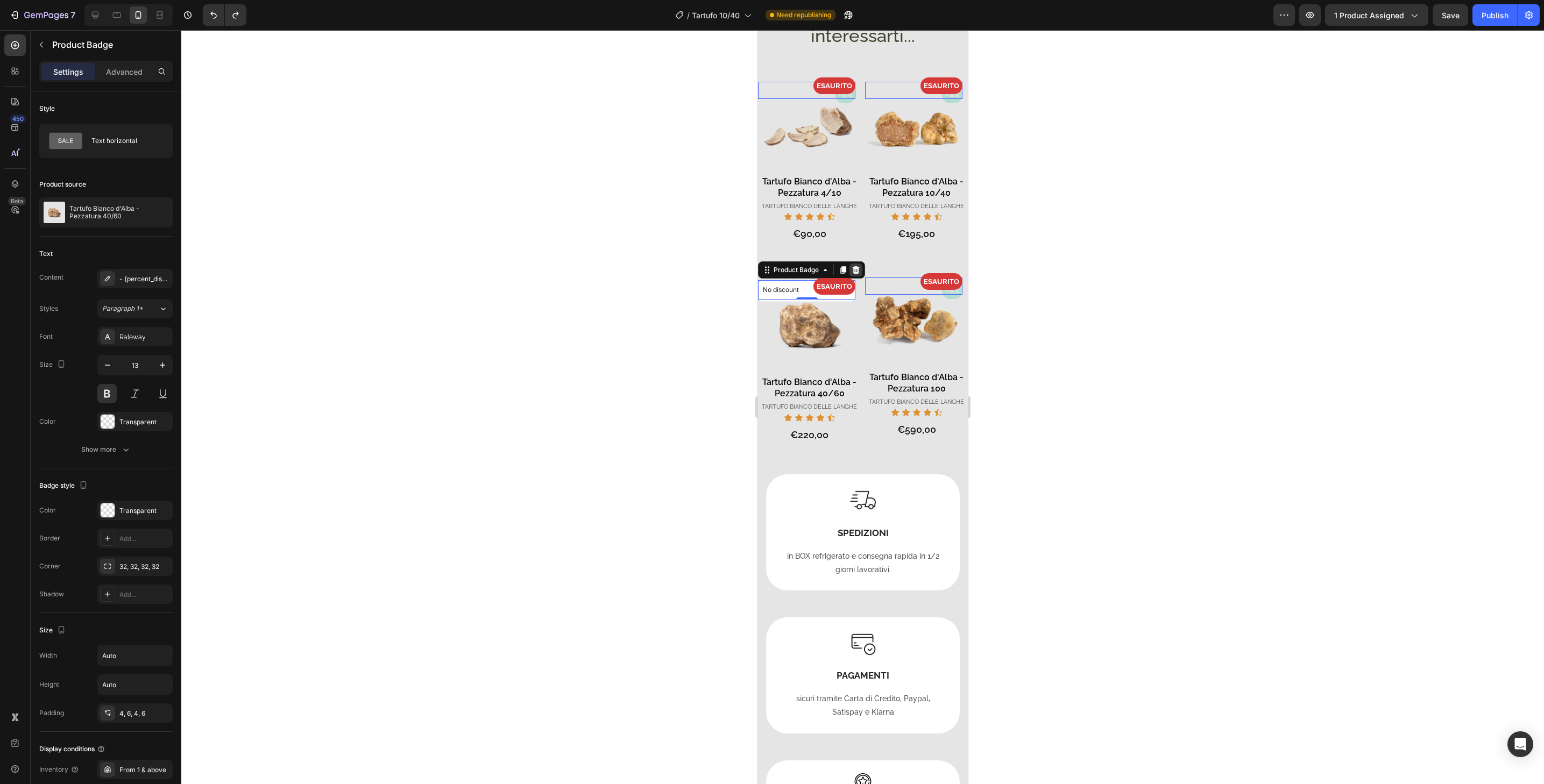
click at [857, 274] on icon at bounding box center [855, 270] width 7 height 7
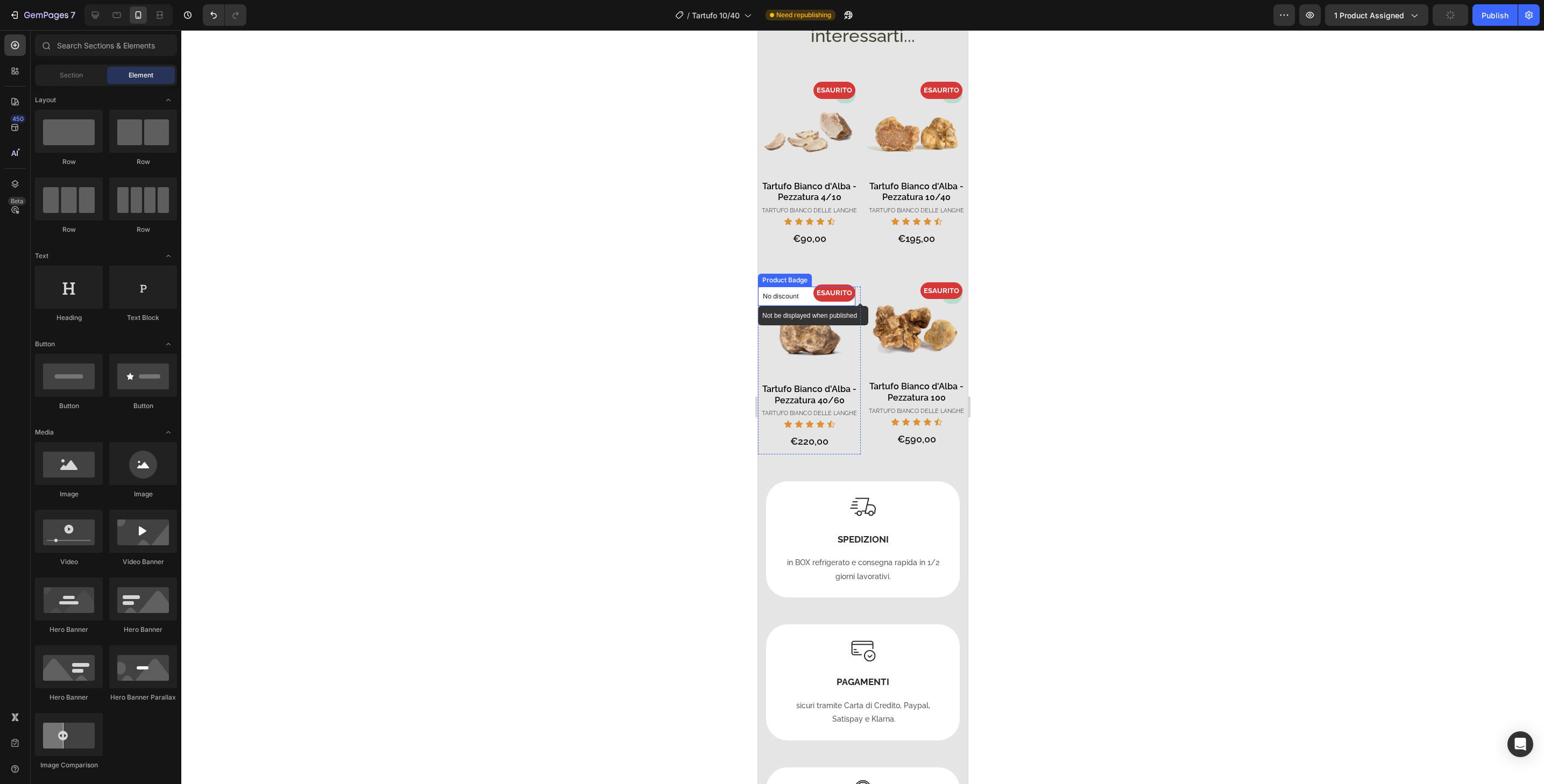
click at [843, 306] on div "No discount" at bounding box center [806, 297] width 96 height 18
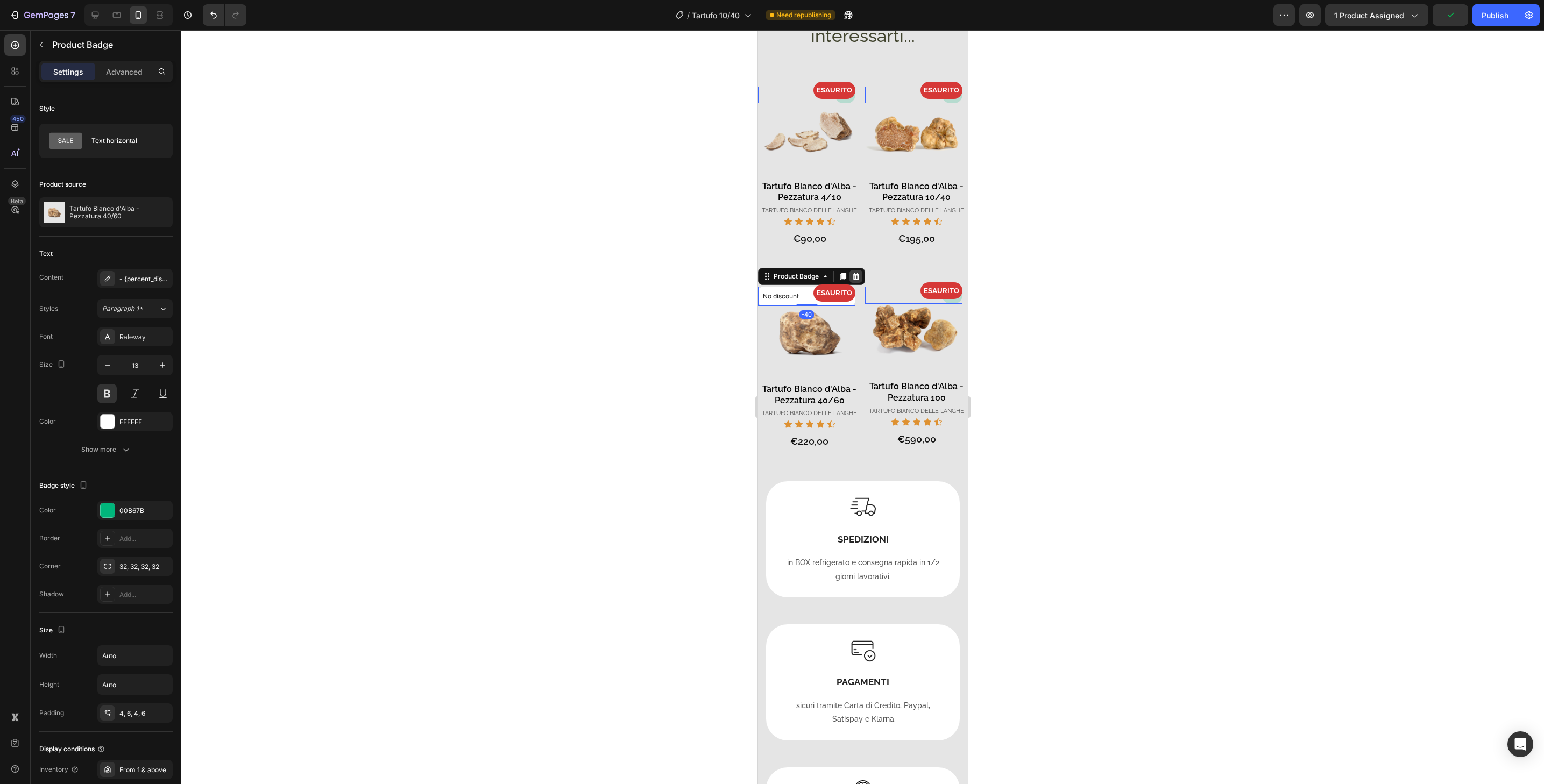
click at [854, 280] on icon at bounding box center [855, 276] width 7 height 7
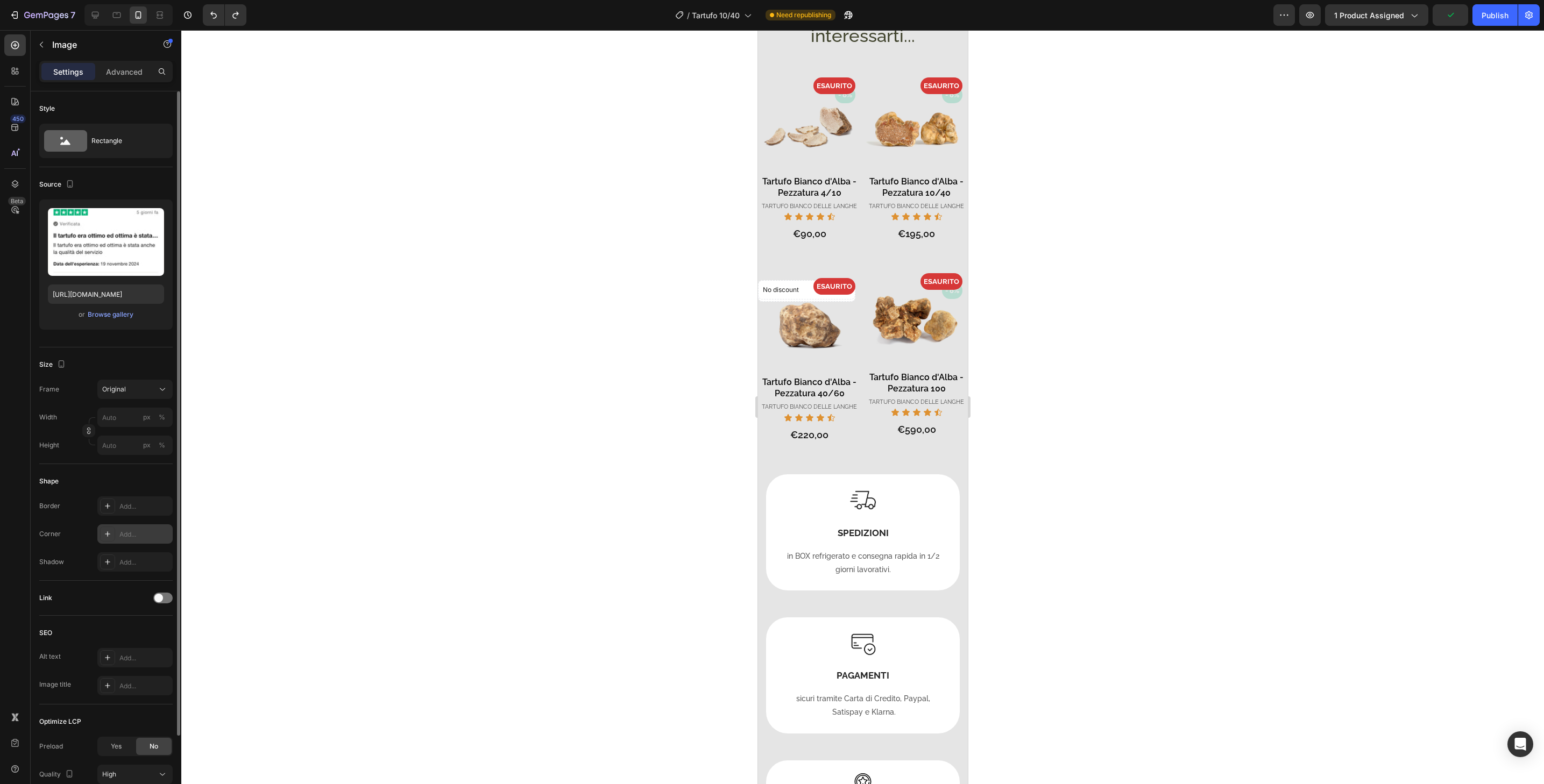
click at [148, 541] on div "Add..." at bounding box center [135, 534] width 75 height 20
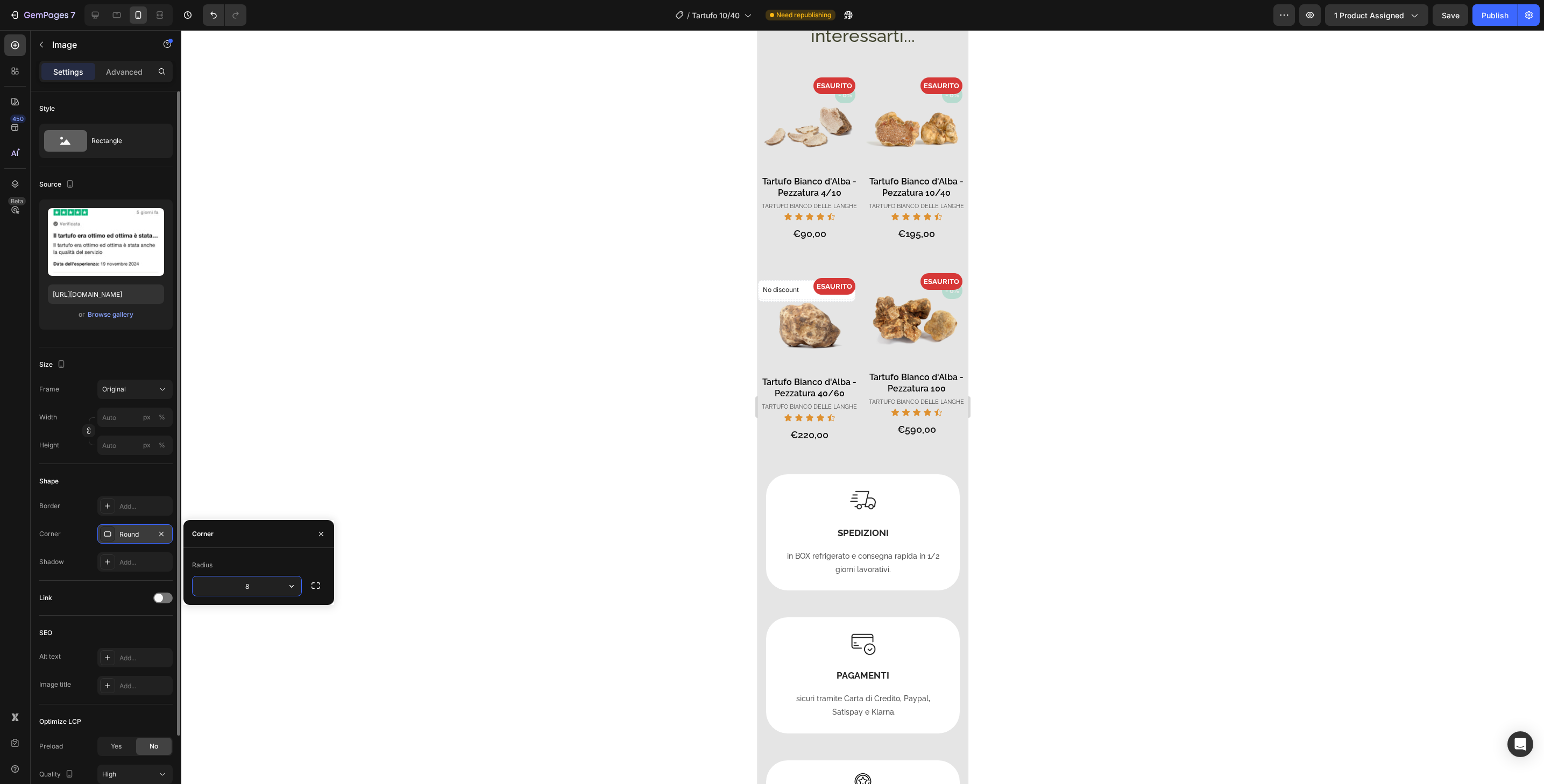
type input "32"
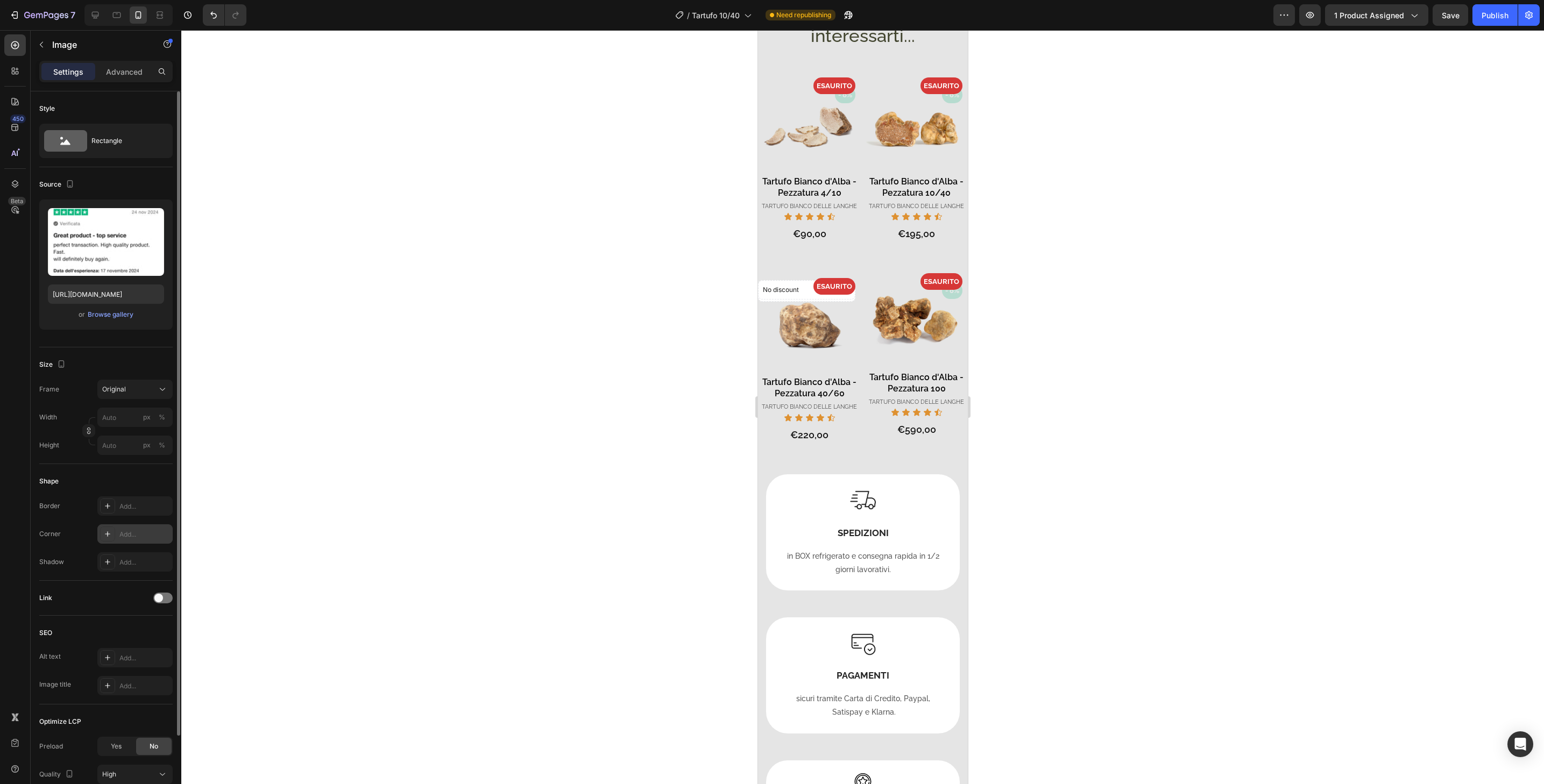
click at [149, 536] on div "Add..." at bounding box center [145, 534] width 51 height 10
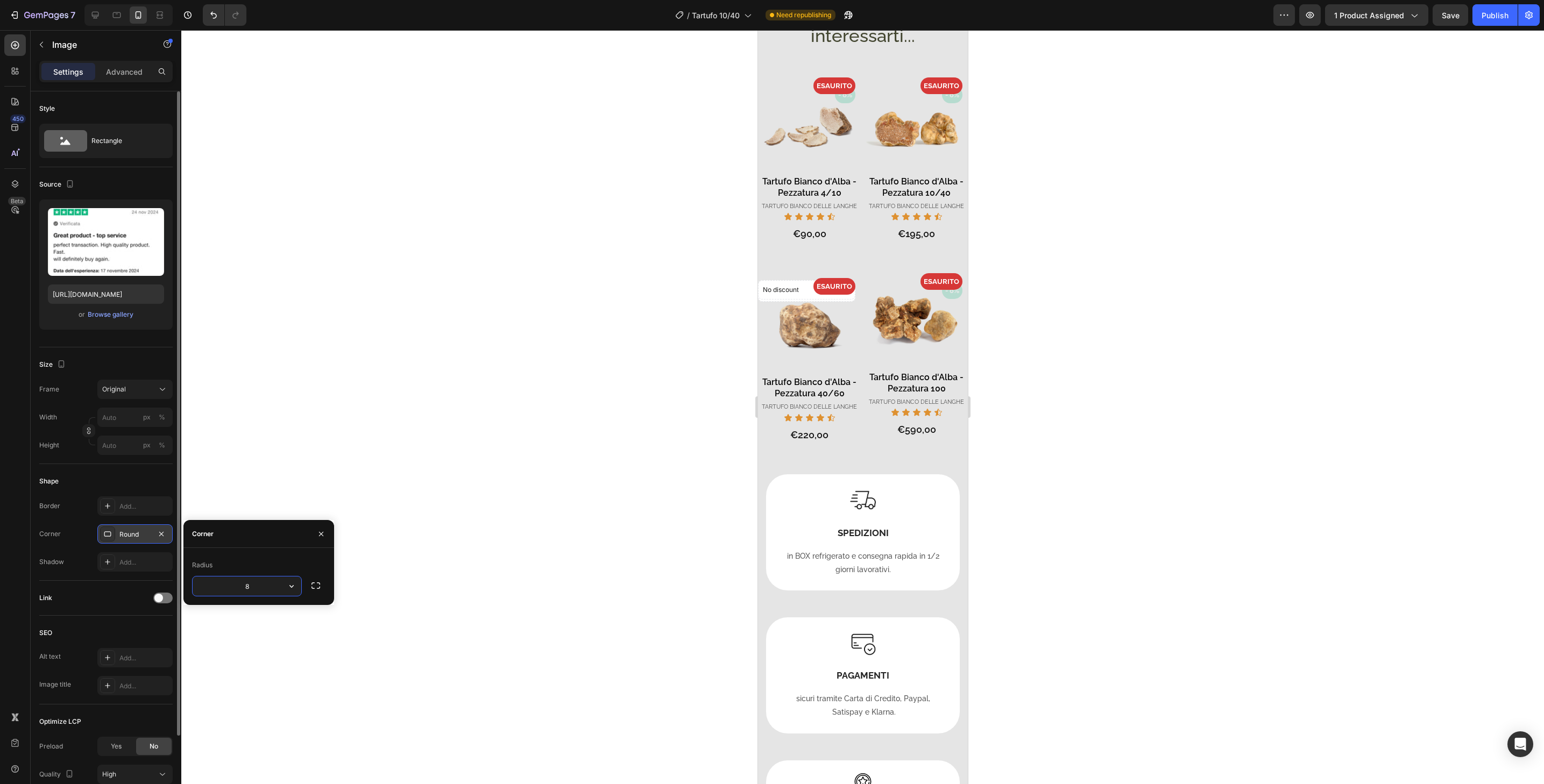
type input "32"
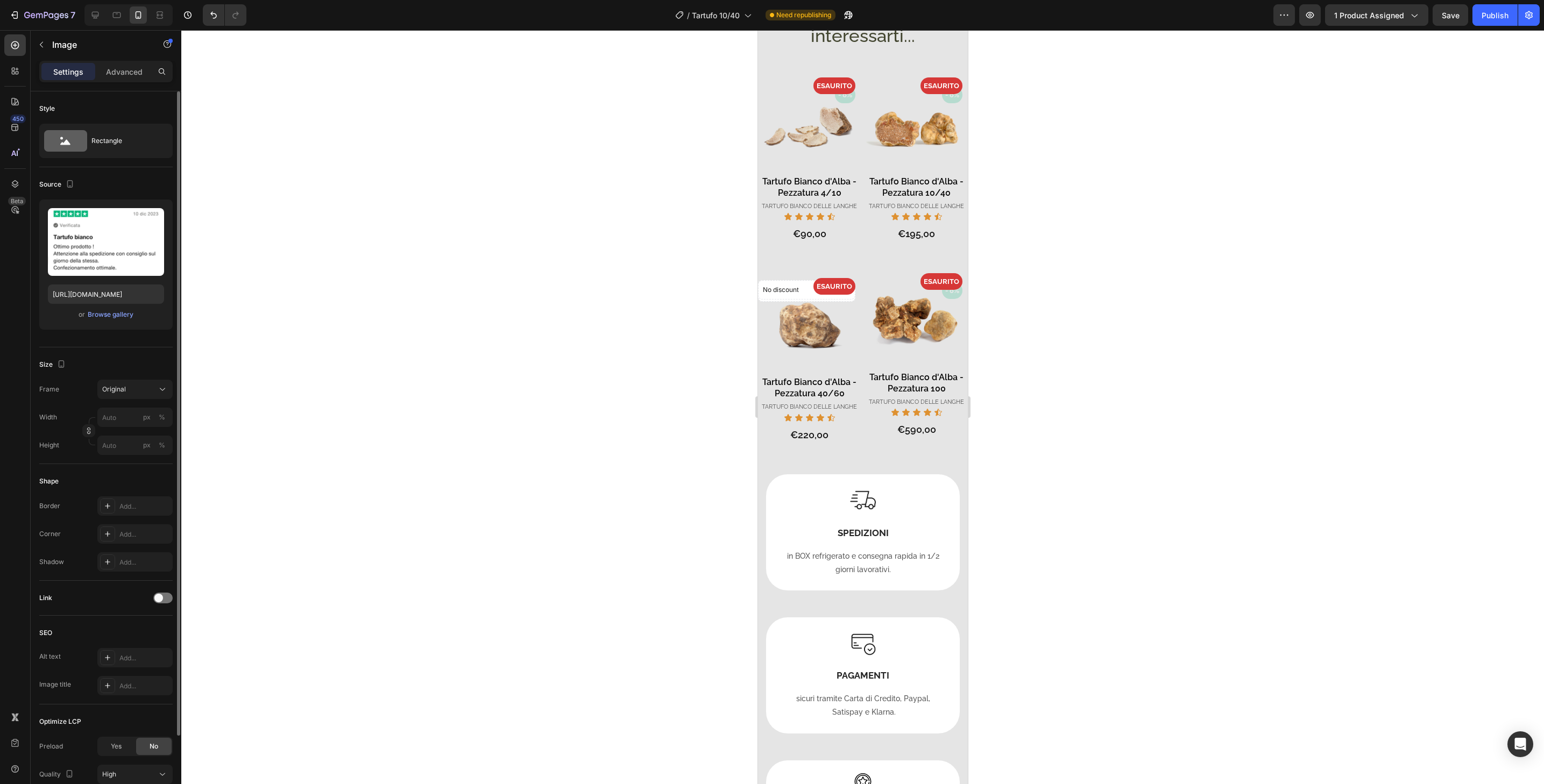
click at [142, 534] on div "Add..." at bounding box center [145, 534] width 51 height 10
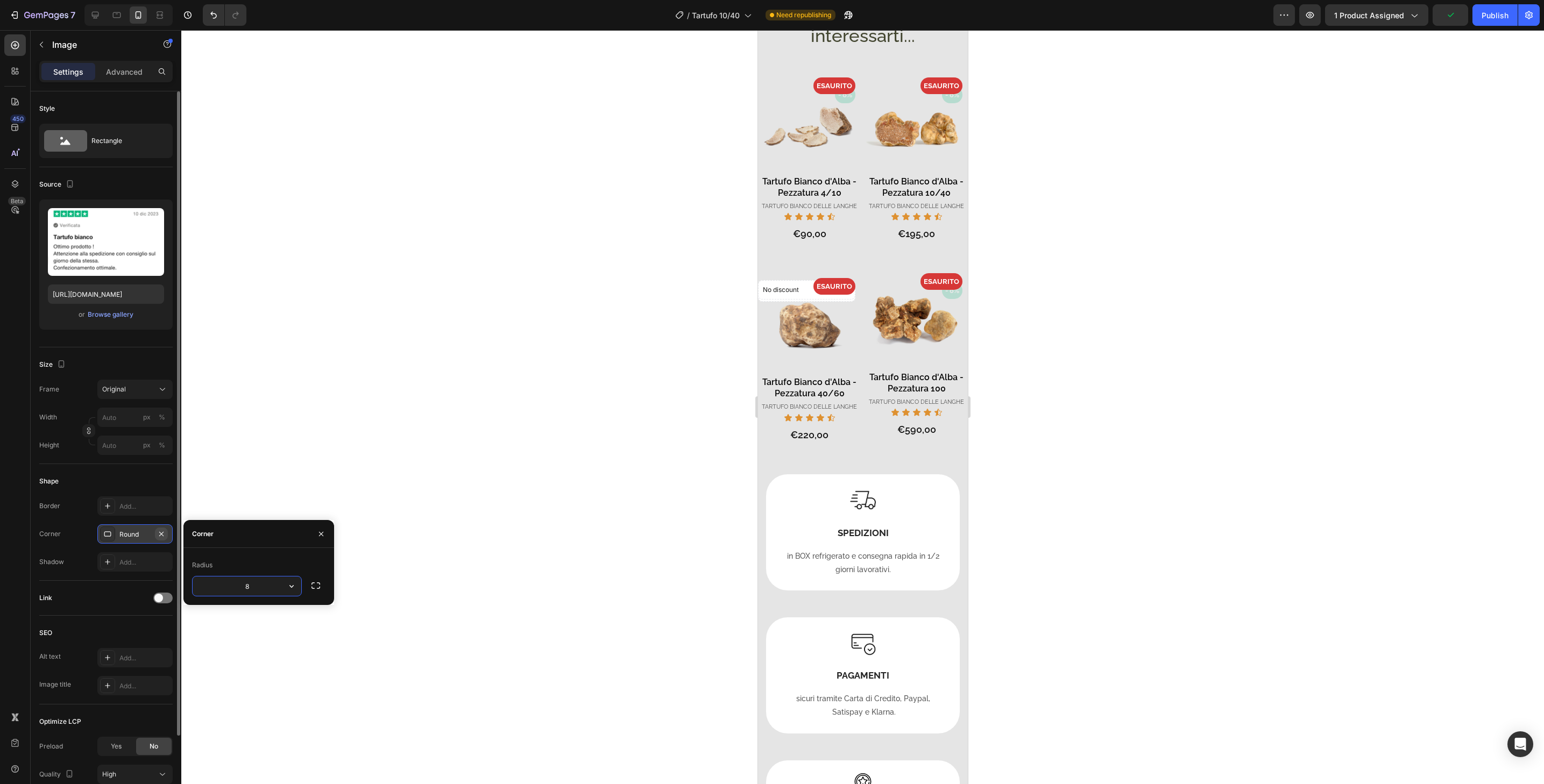
type input "32"
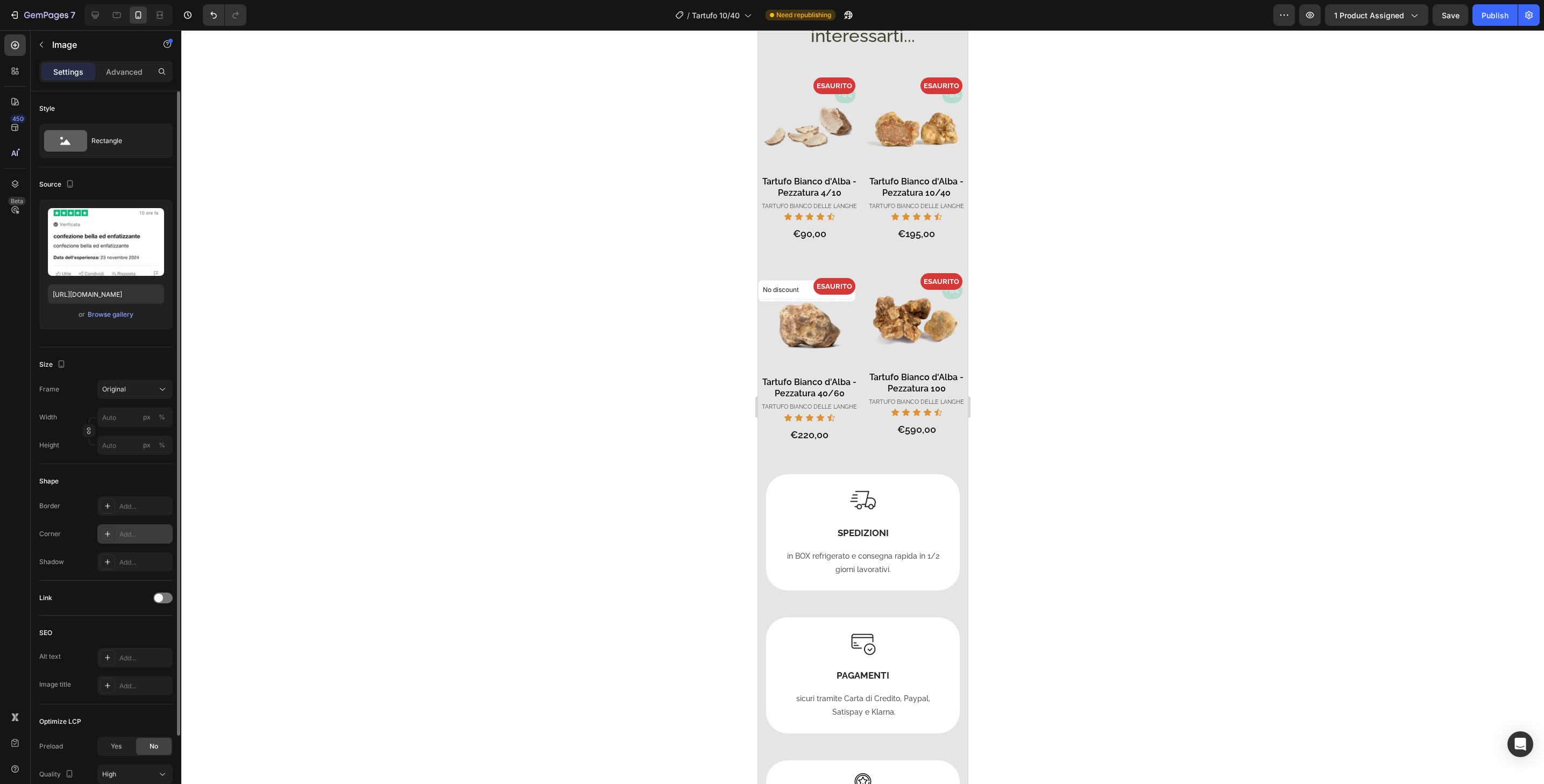
click at [161, 535] on div "Add..." at bounding box center [145, 534] width 51 height 10
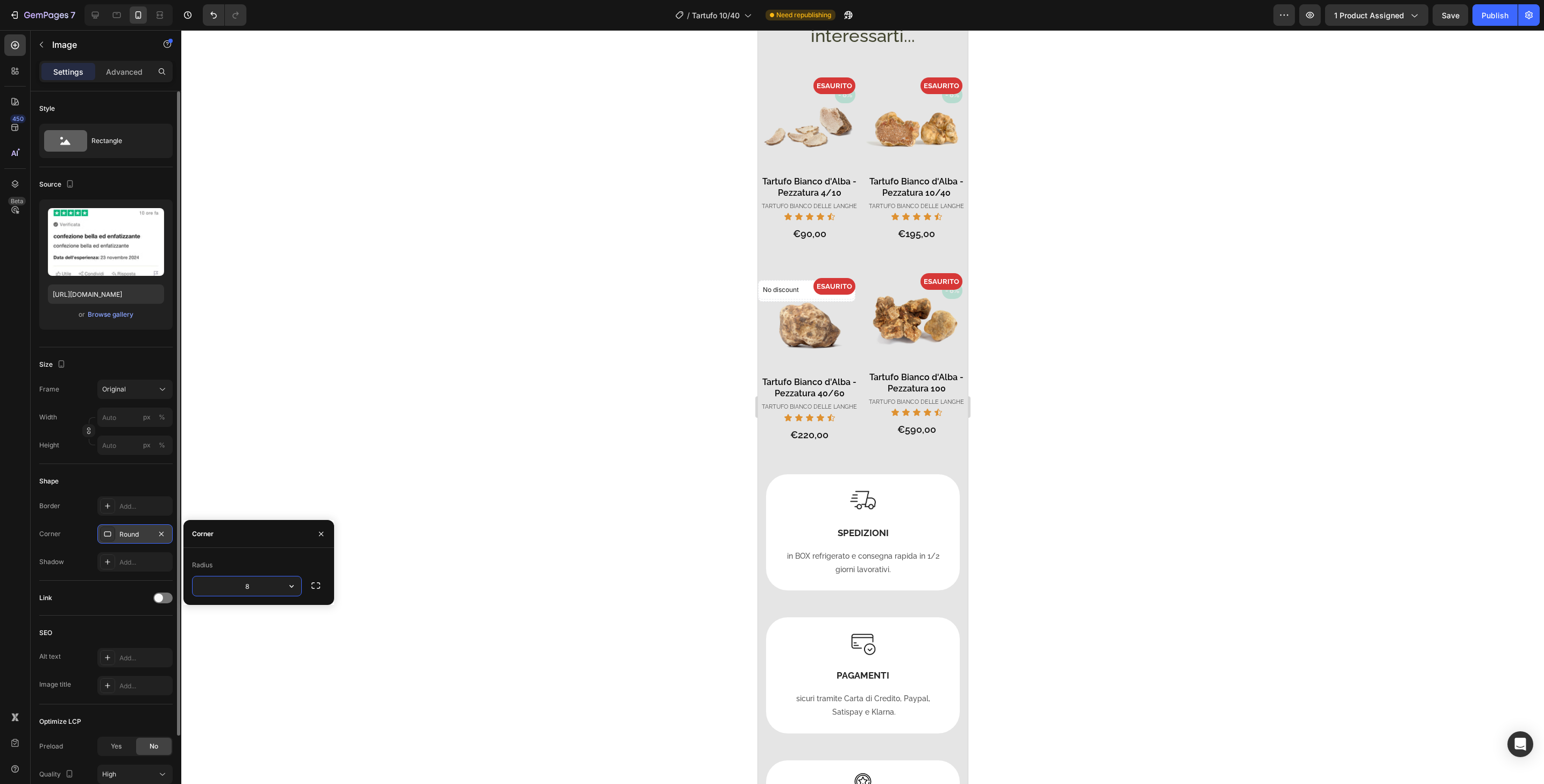
type input "32"
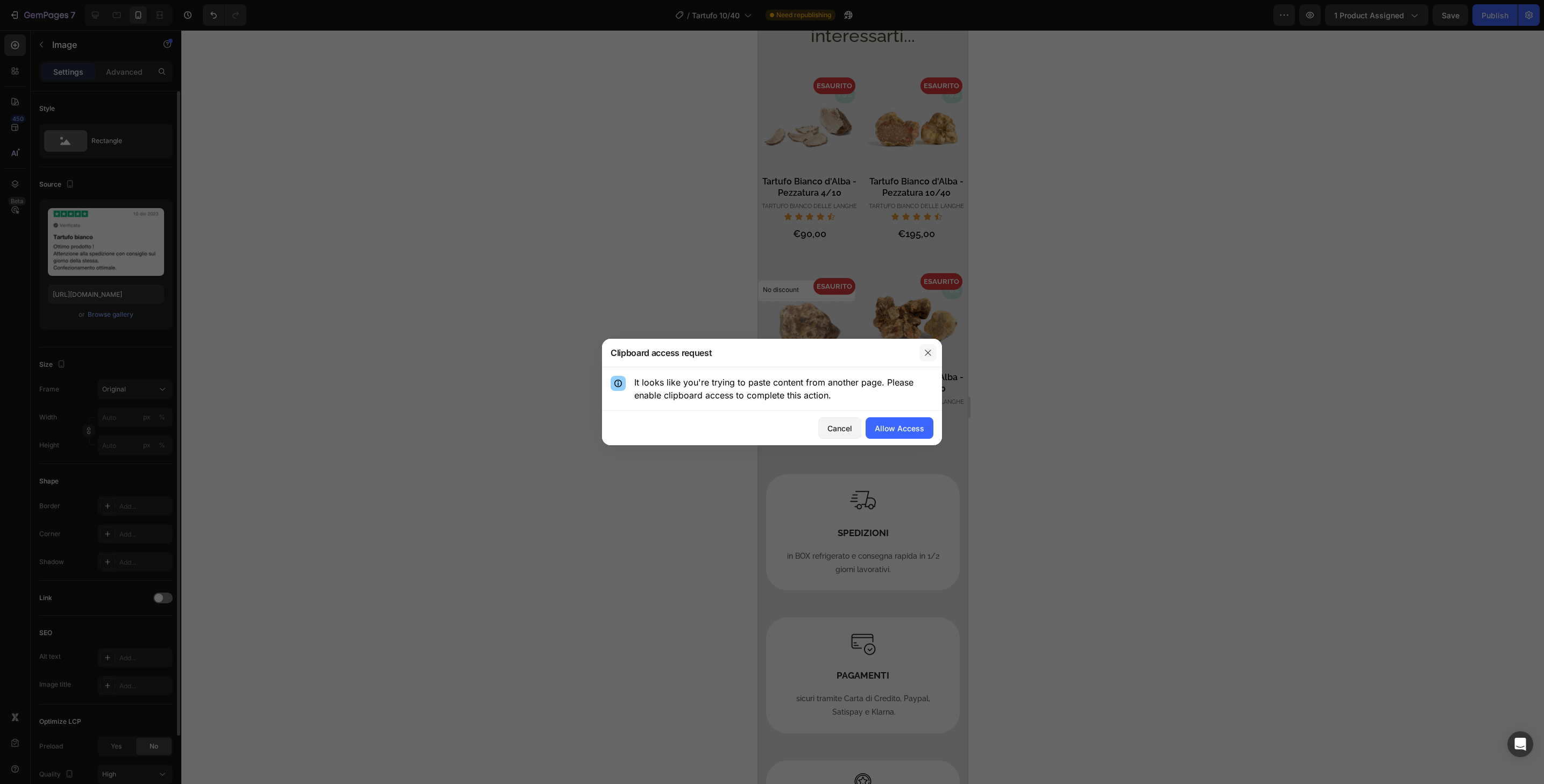
click at [929, 354] on icon "button" at bounding box center [928, 353] width 6 height 6
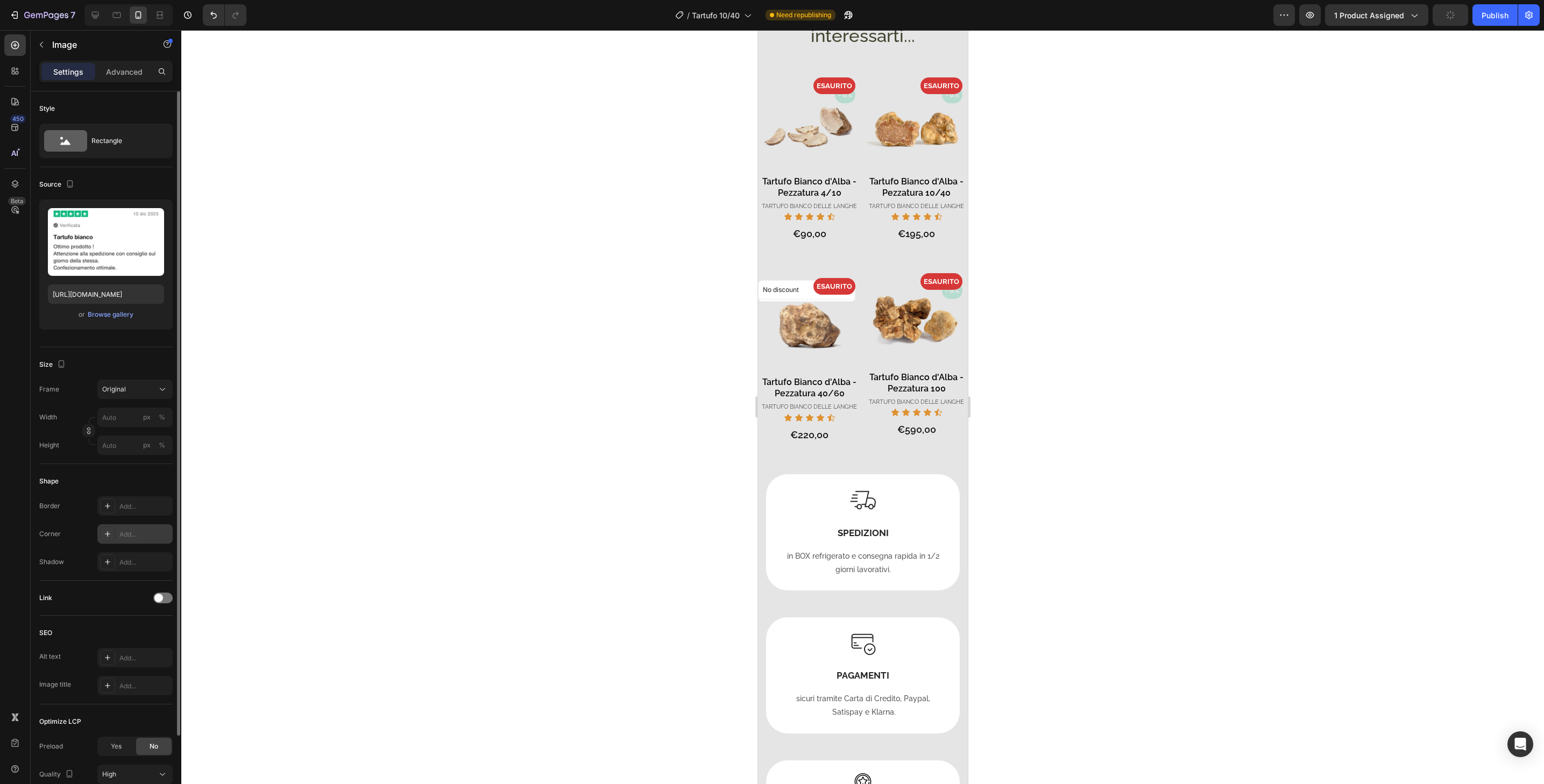
click at [142, 534] on div "Add..." at bounding box center [145, 534] width 51 height 10
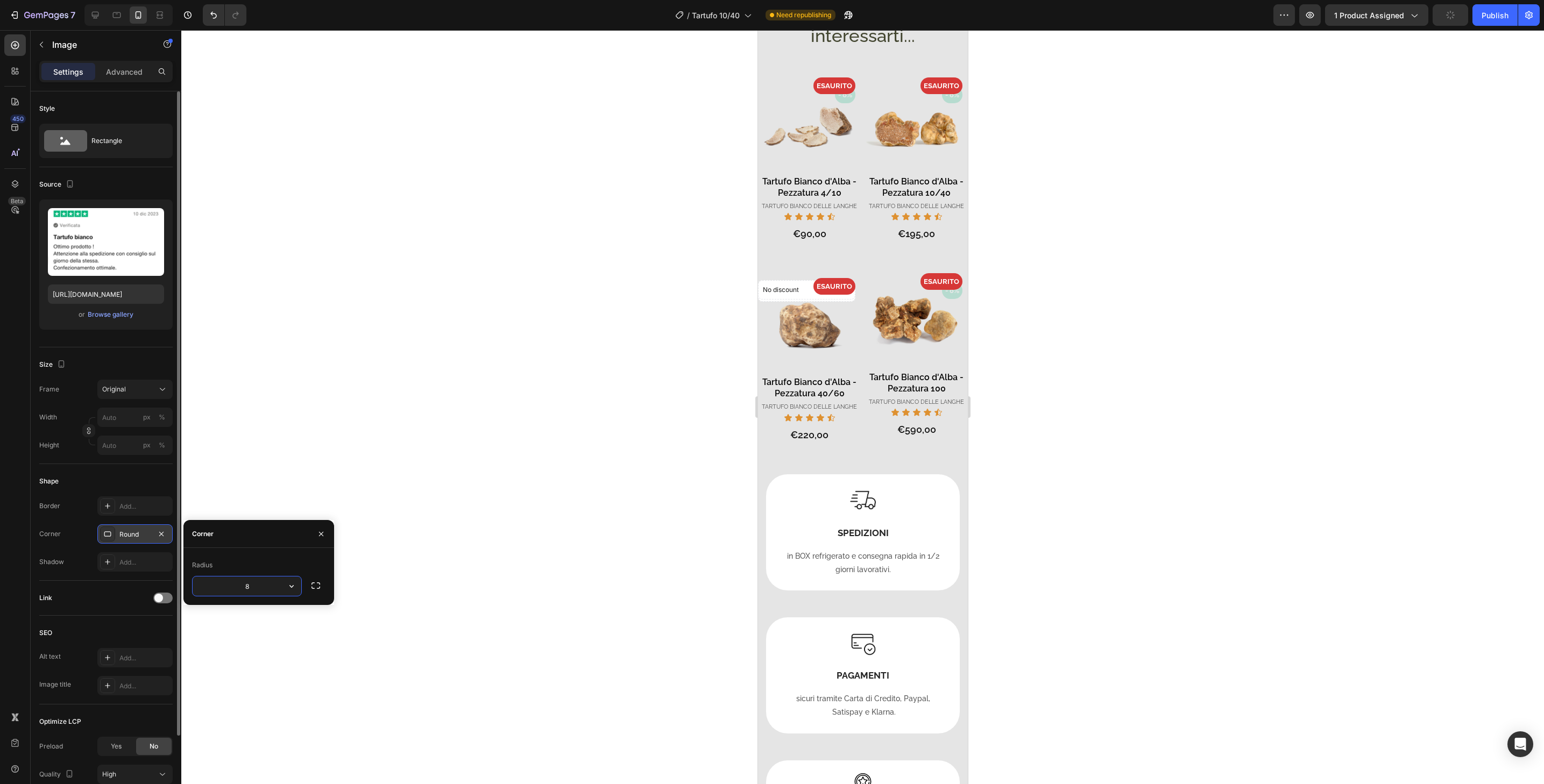
type input "32"
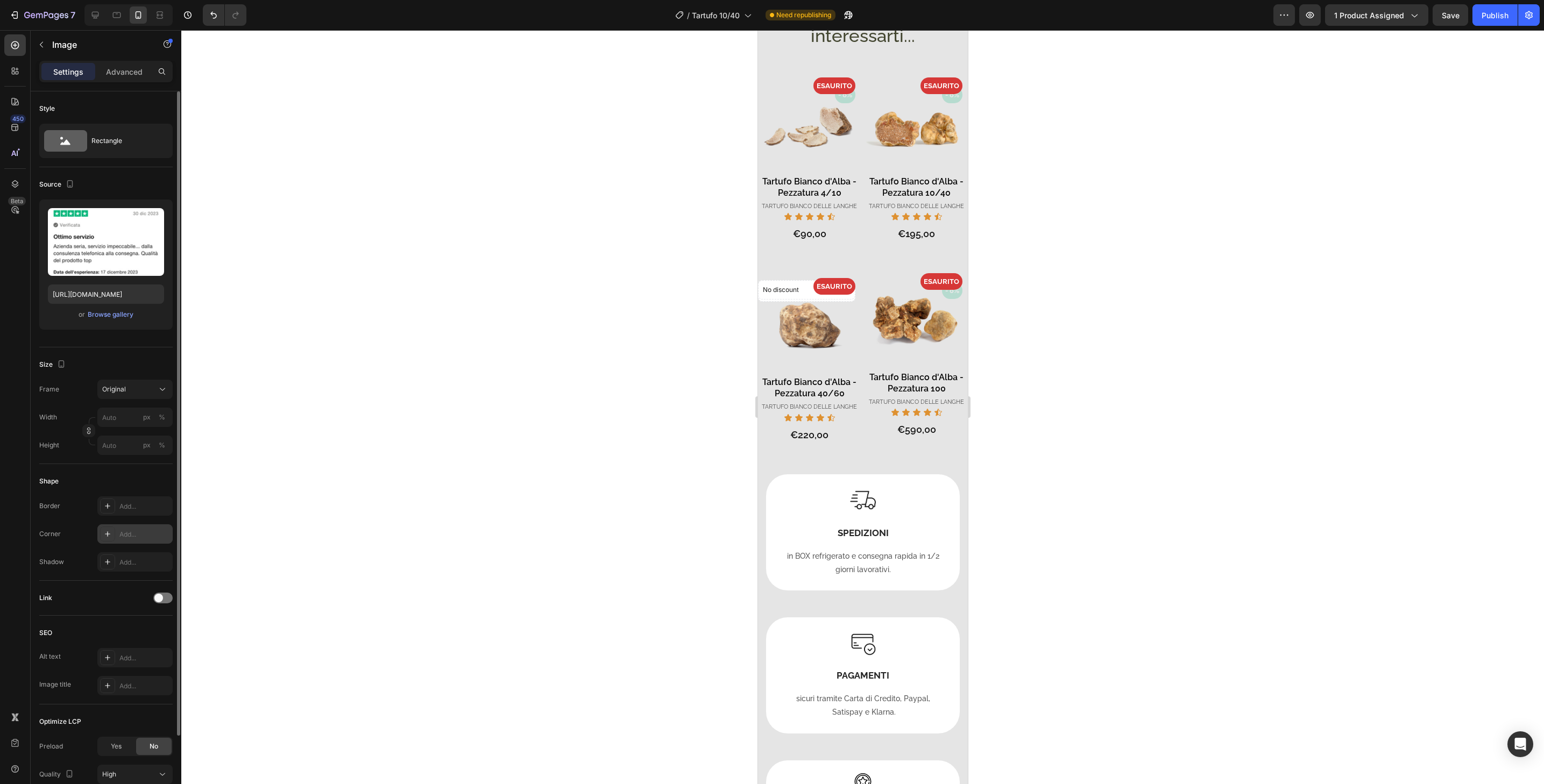
click at [140, 535] on div "Add..." at bounding box center [145, 534] width 51 height 10
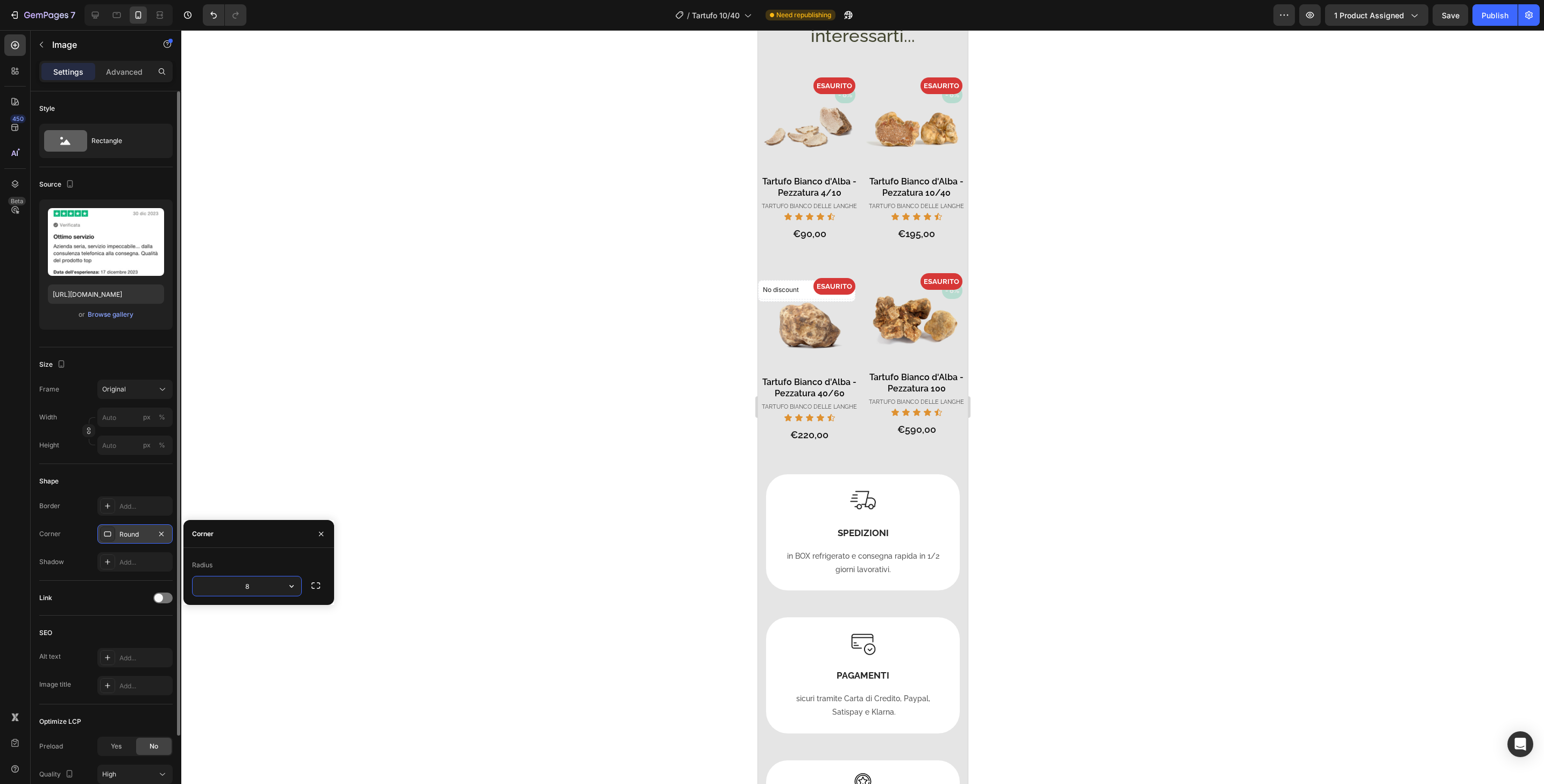
type input "32"
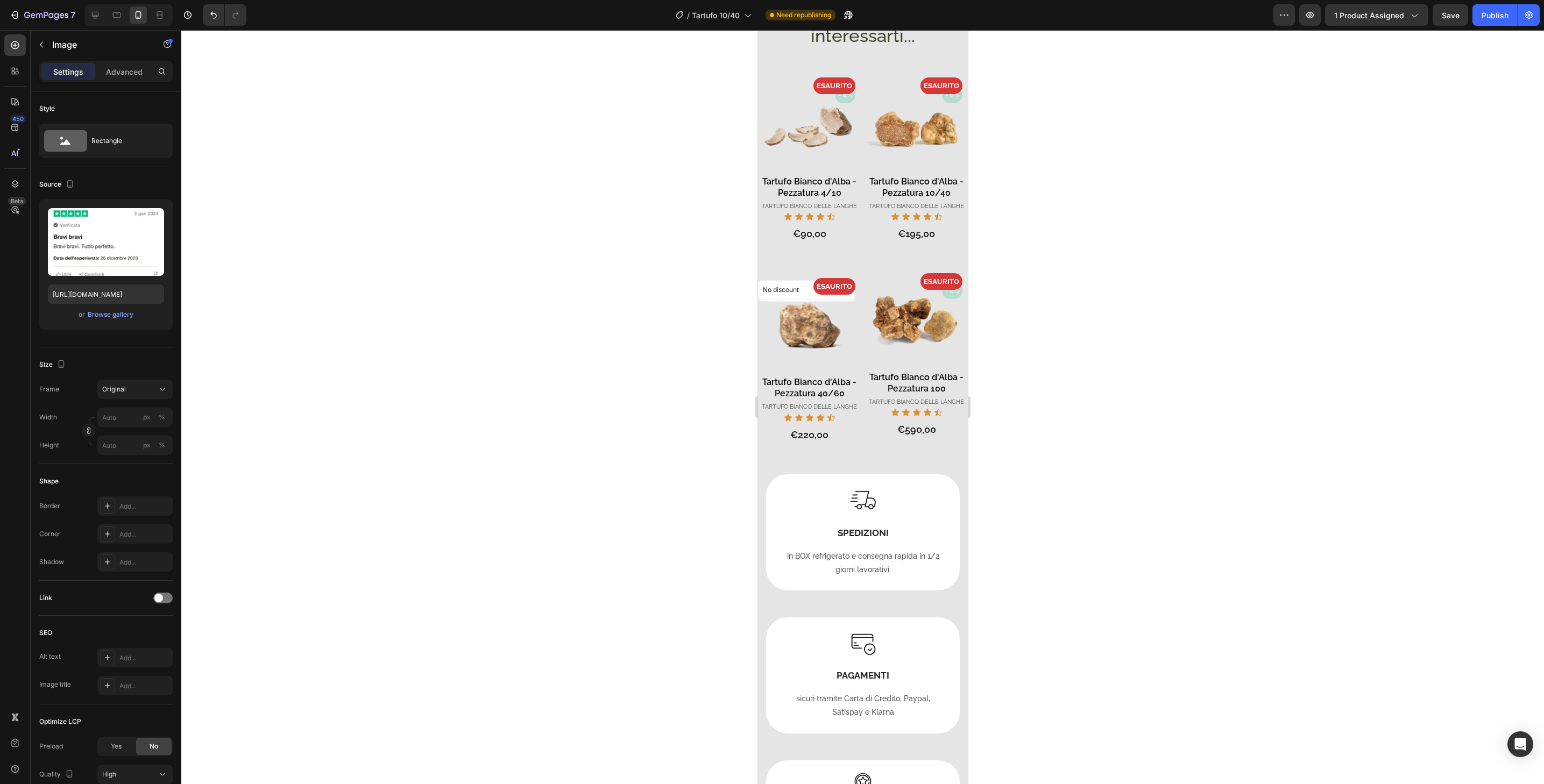
click at [140, 540] on div "Add..." at bounding box center [135, 534] width 75 height 20
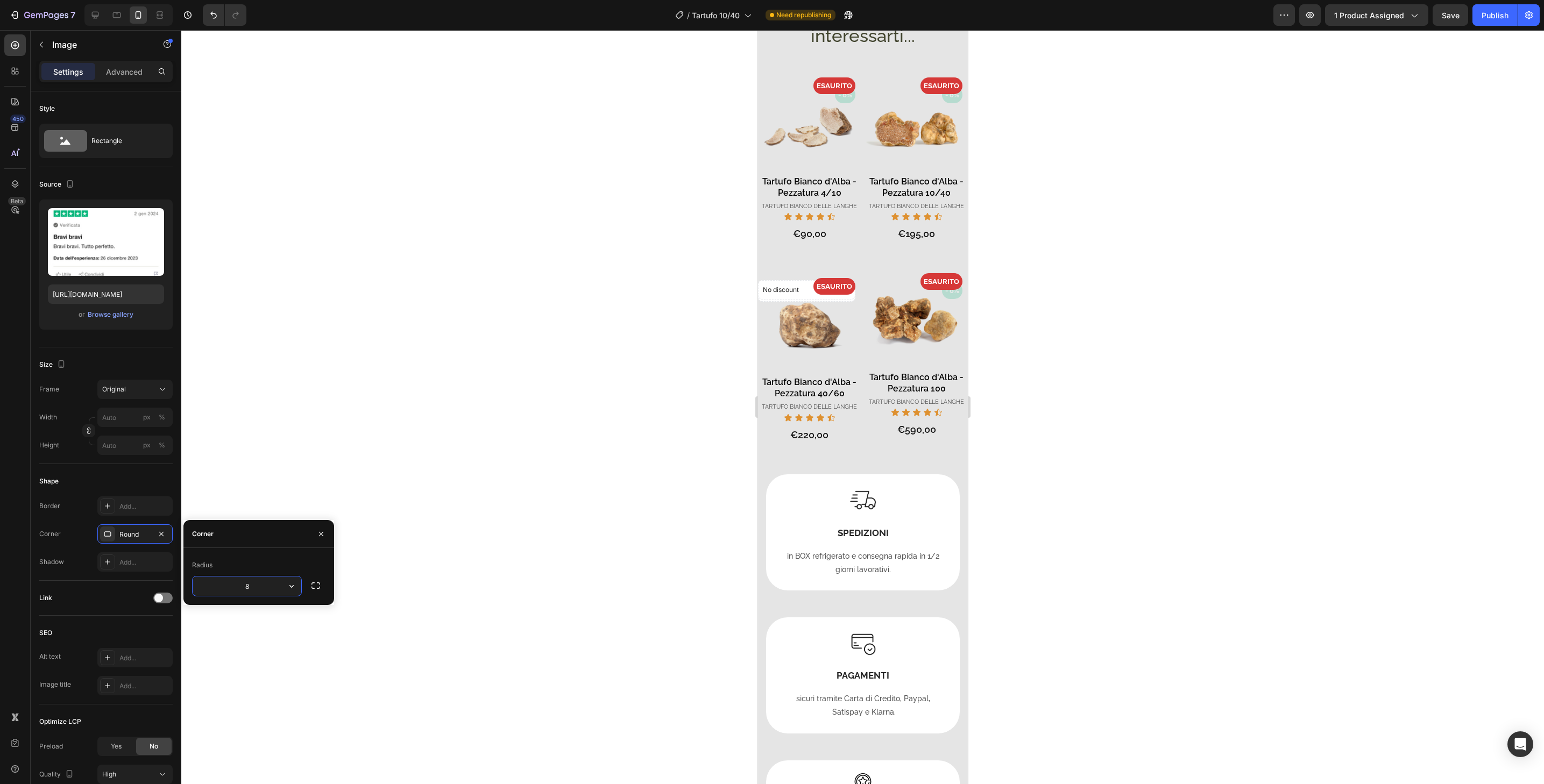
type input "32"
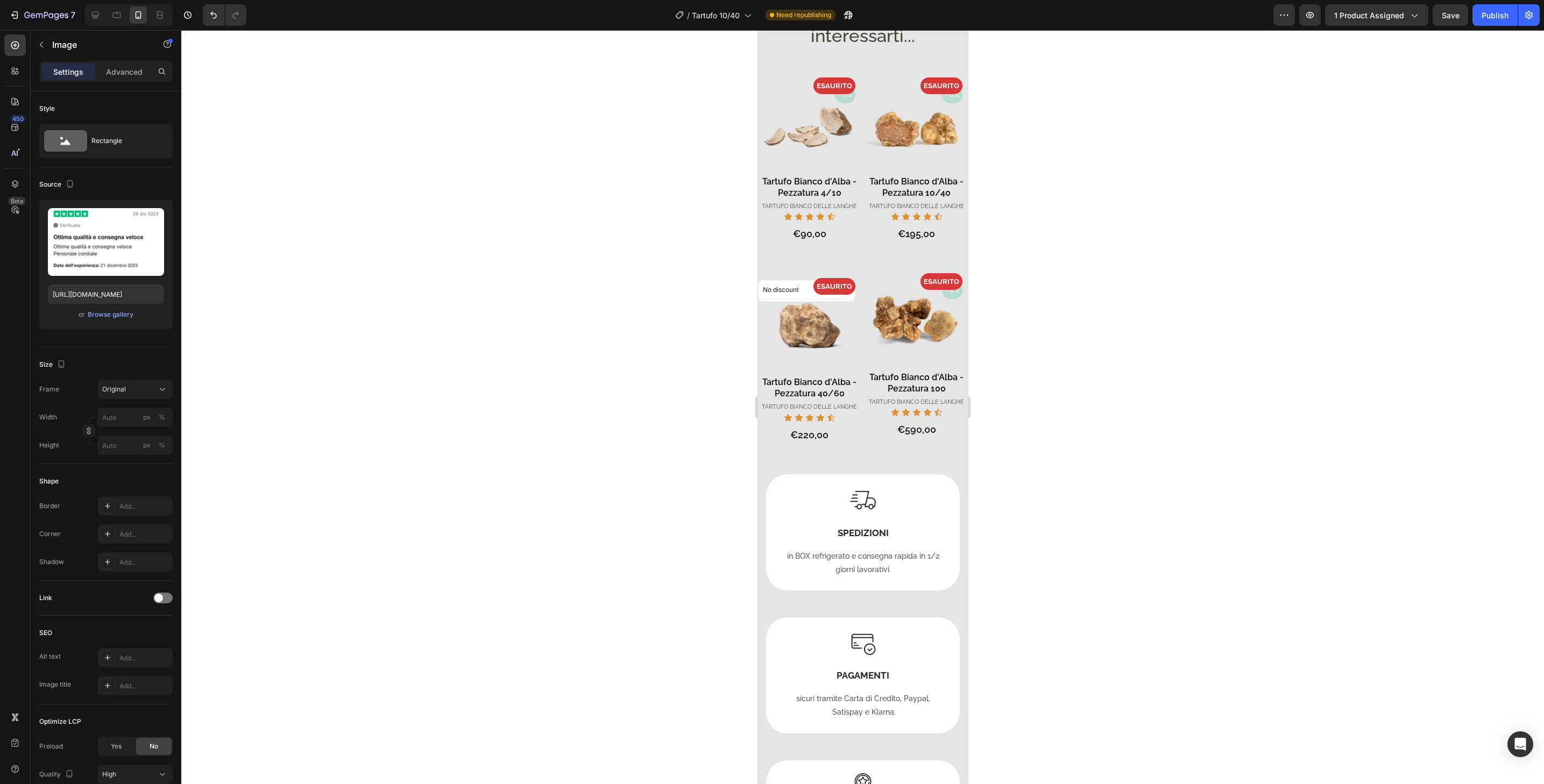
click at [146, 531] on div "Add..." at bounding box center [145, 534] width 51 height 10
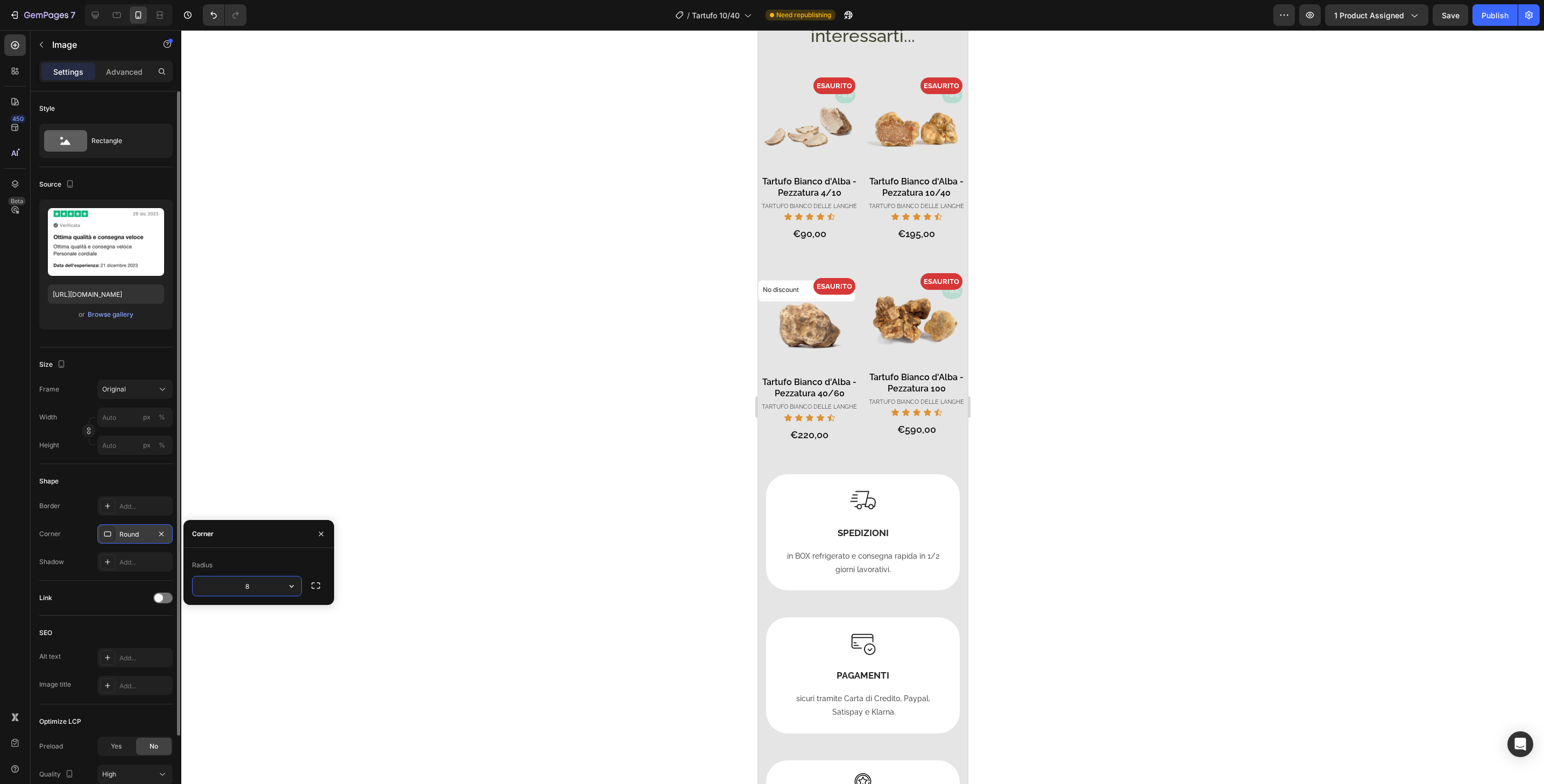
type input "32"
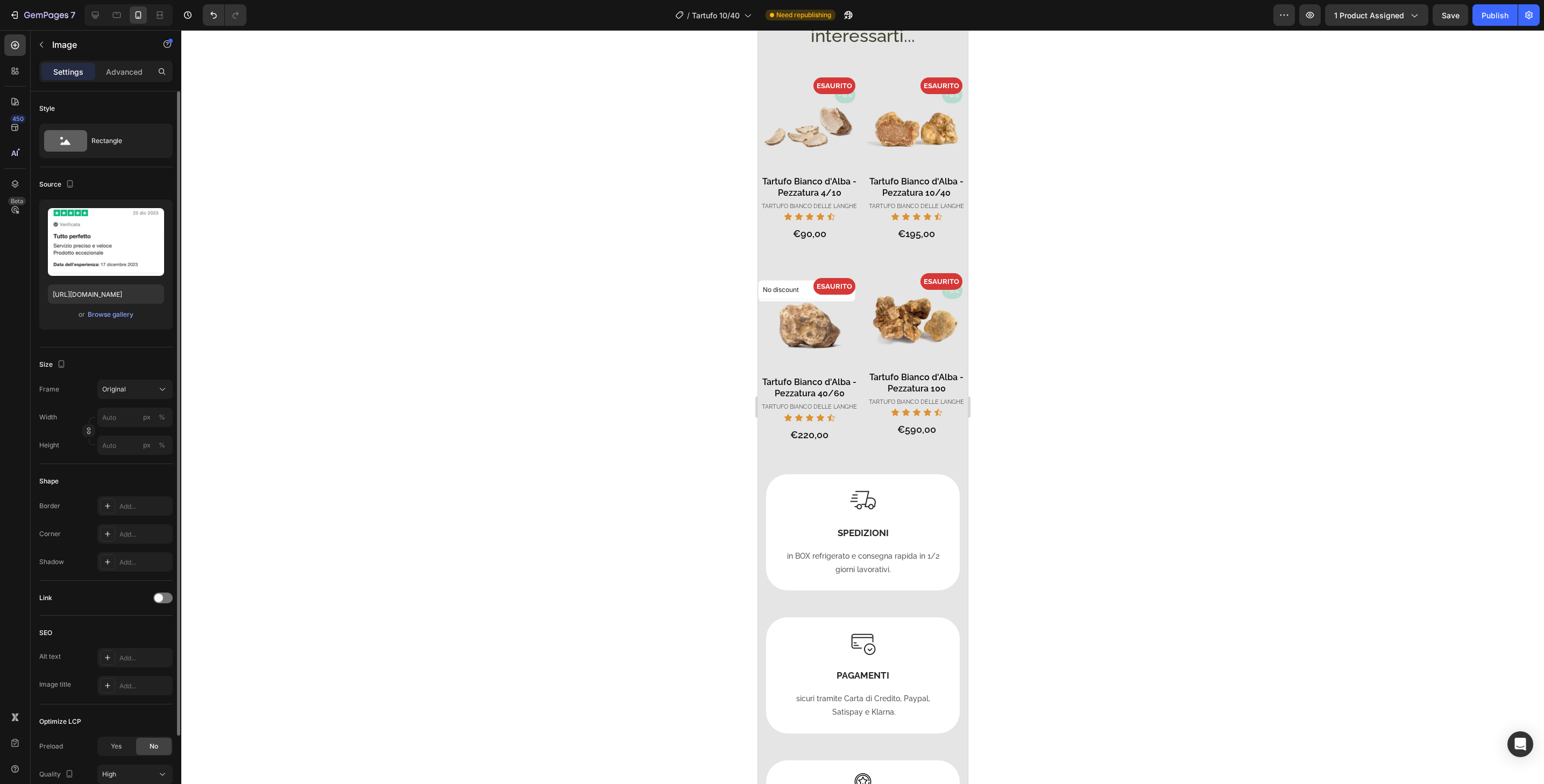
click at [157, 534] on div "Add..." at bounding box center [145, 534] width 51 height 10
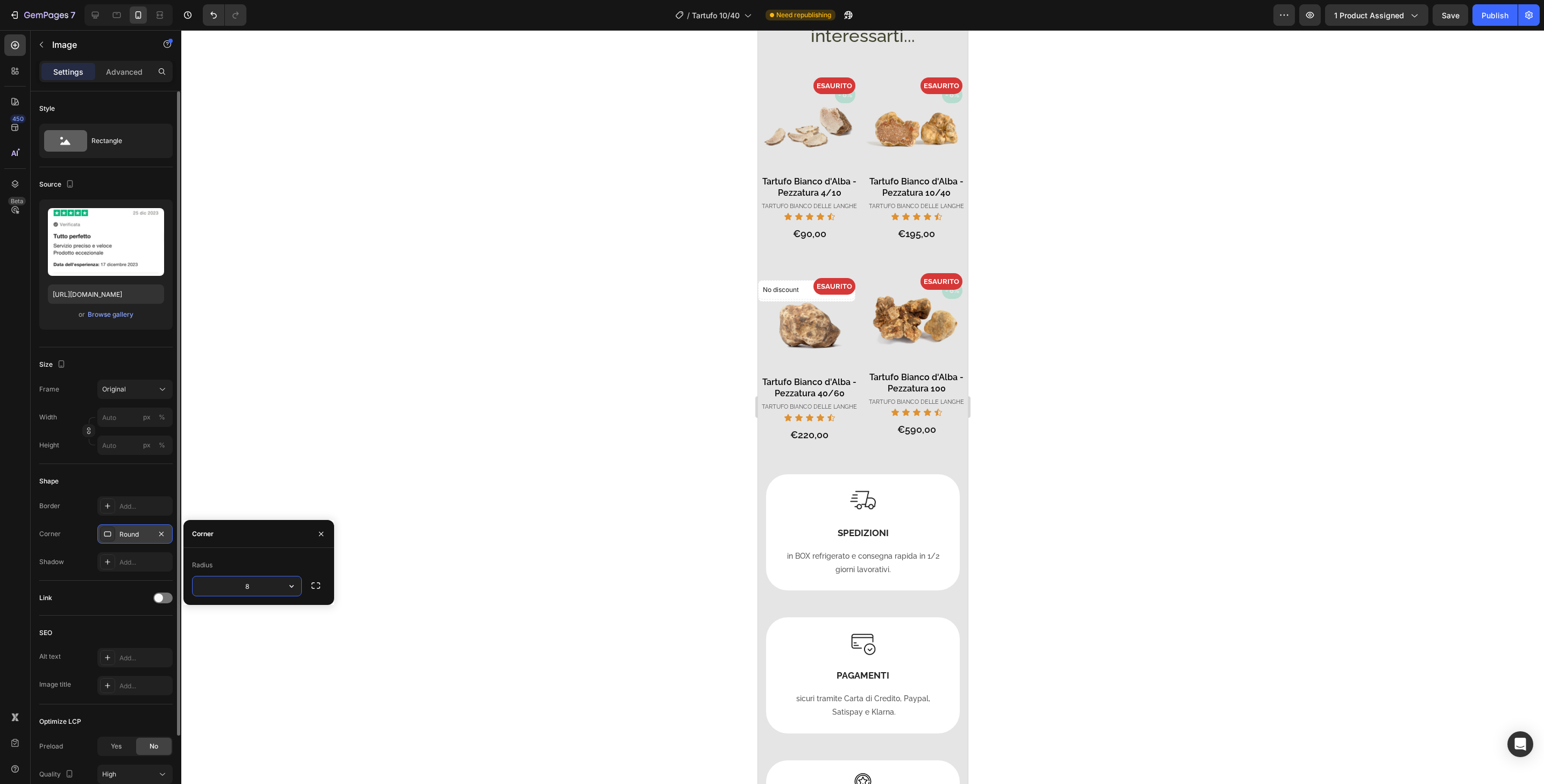
type input "32"
click at [813, 98] on div "- 0%" at bounding box center [806, 90] width 98 height 16
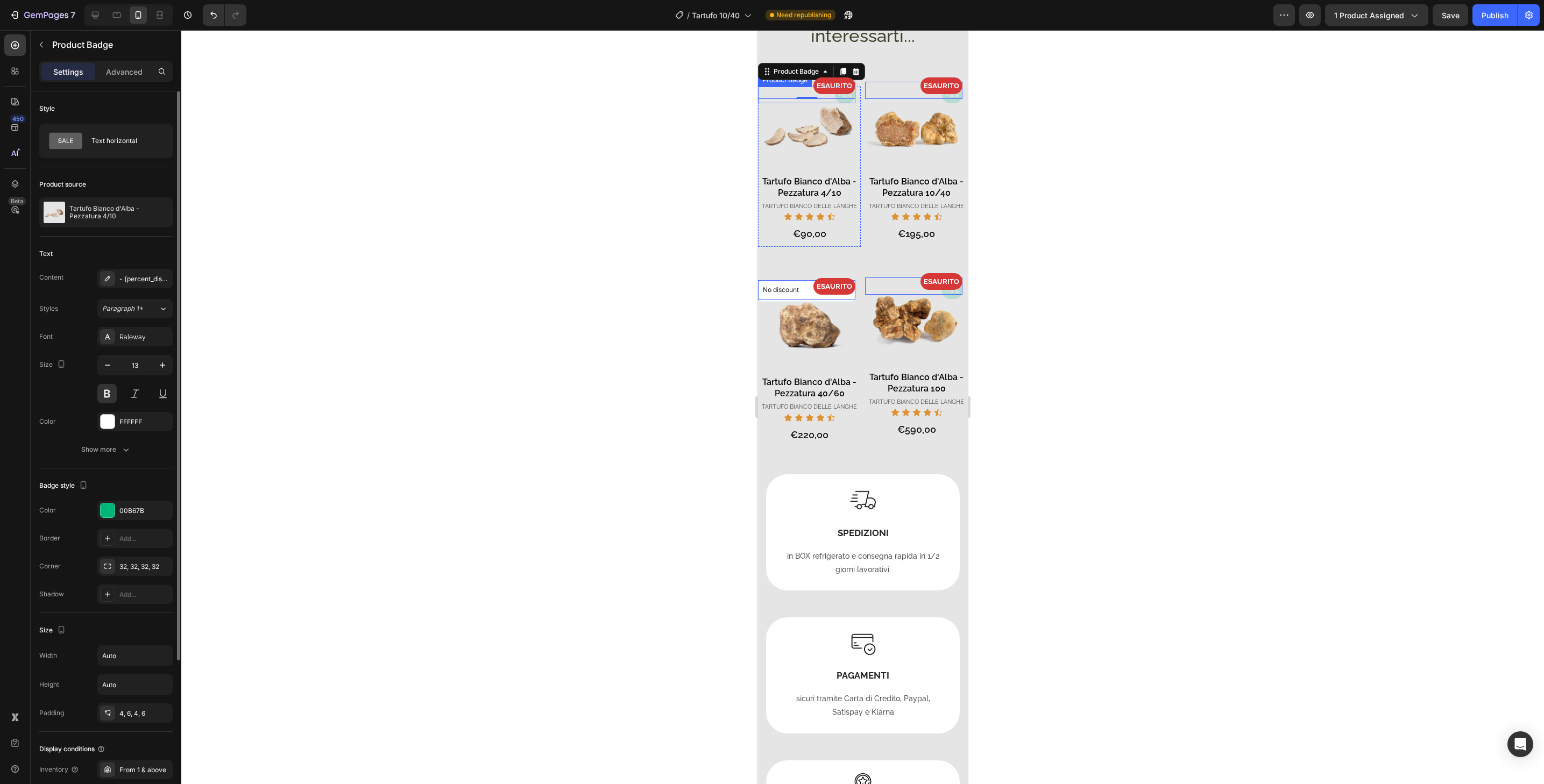
click at [818, 103] on div "- 0%" at bounding box center [806, 95] width 98 height 16
click at [943, 475] on div "- 0% Product Badge - 0% Product Badge ESAURITO Product Badge Product Images Tar…" at bounding box center [916, 378] width 103 height 192
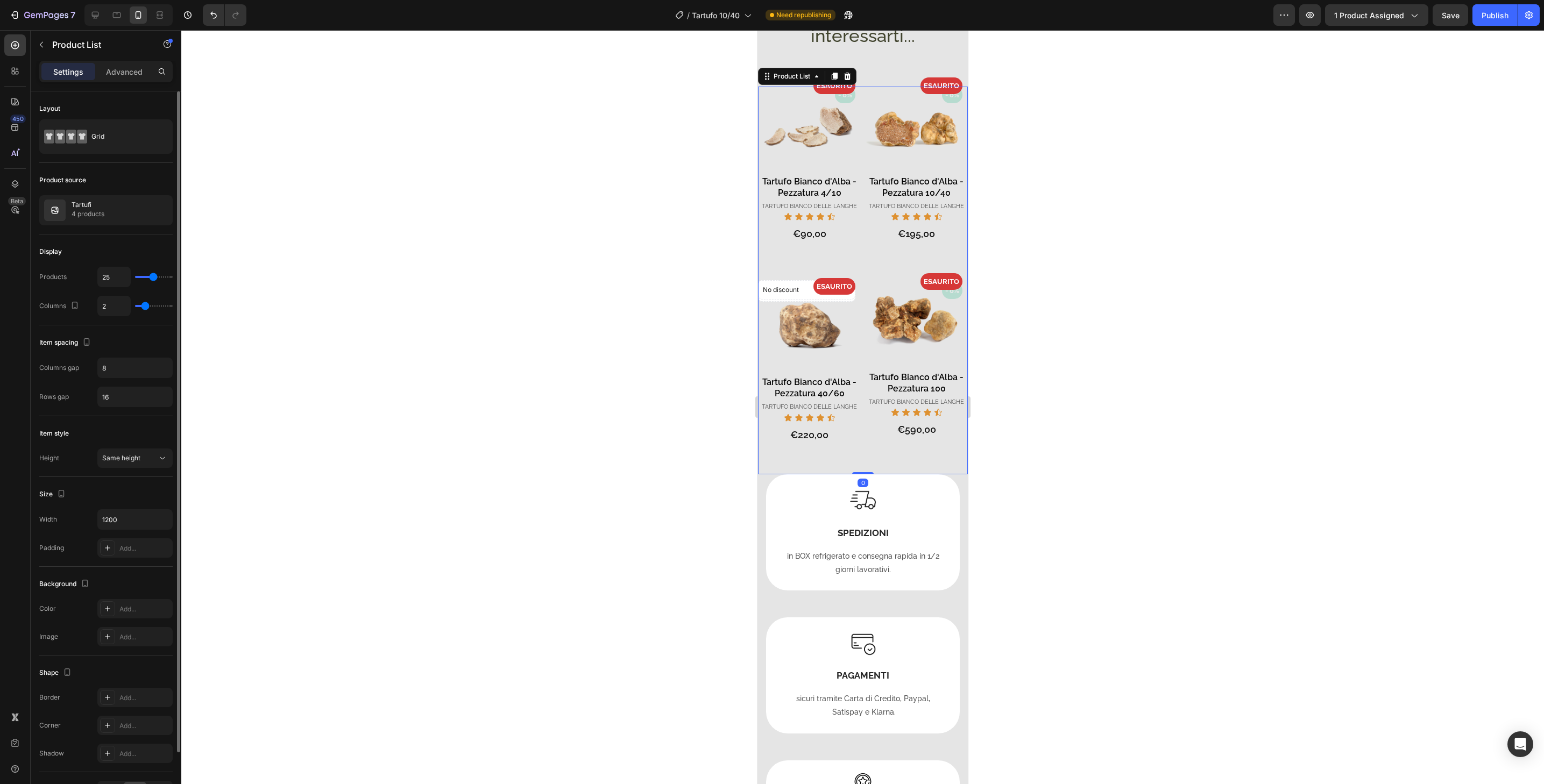
click at [128, 62] on div "Settings Advanced" at bounding box center [106, 71] width 134 height 21
click at [128, 67] on p "Advanced" at bounding box center [124, 71] width 37 height 12
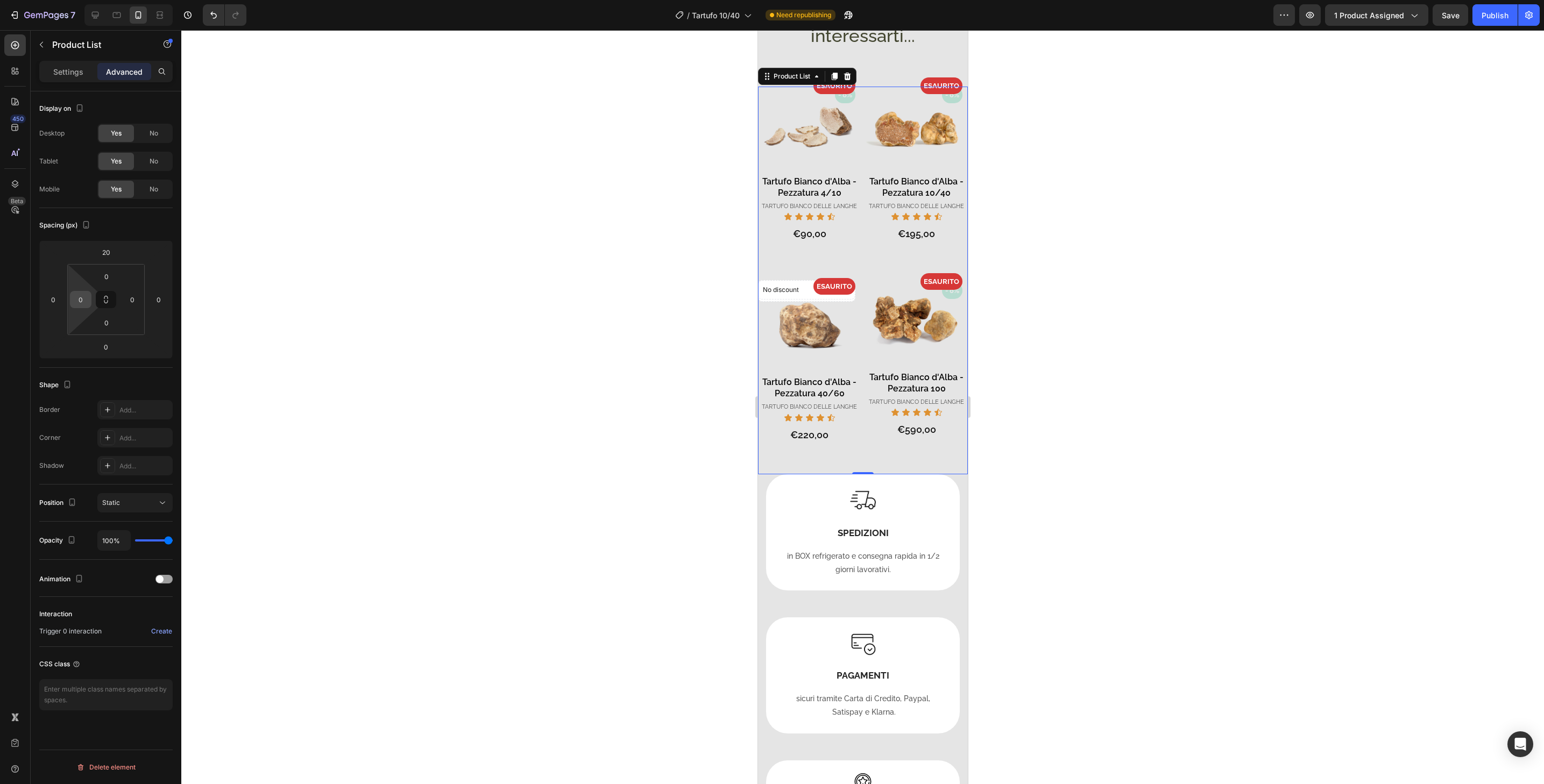
click at [77, 301] on input "0" at bounding box center [81, 300] width 16 height 16
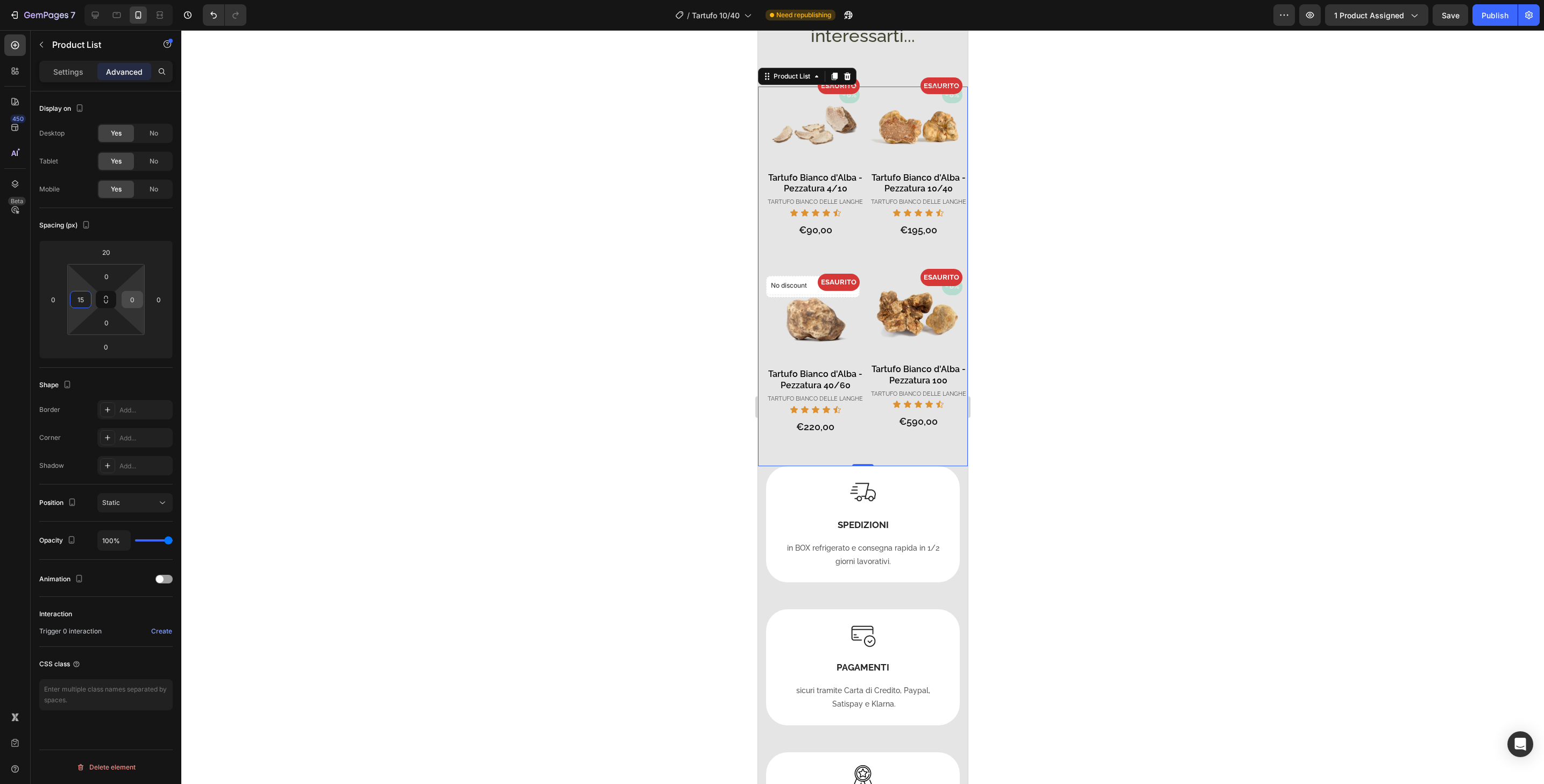
type input "15"
click at [137, 300] on input "0" at bounding box center [132, 300] width 16 height 16
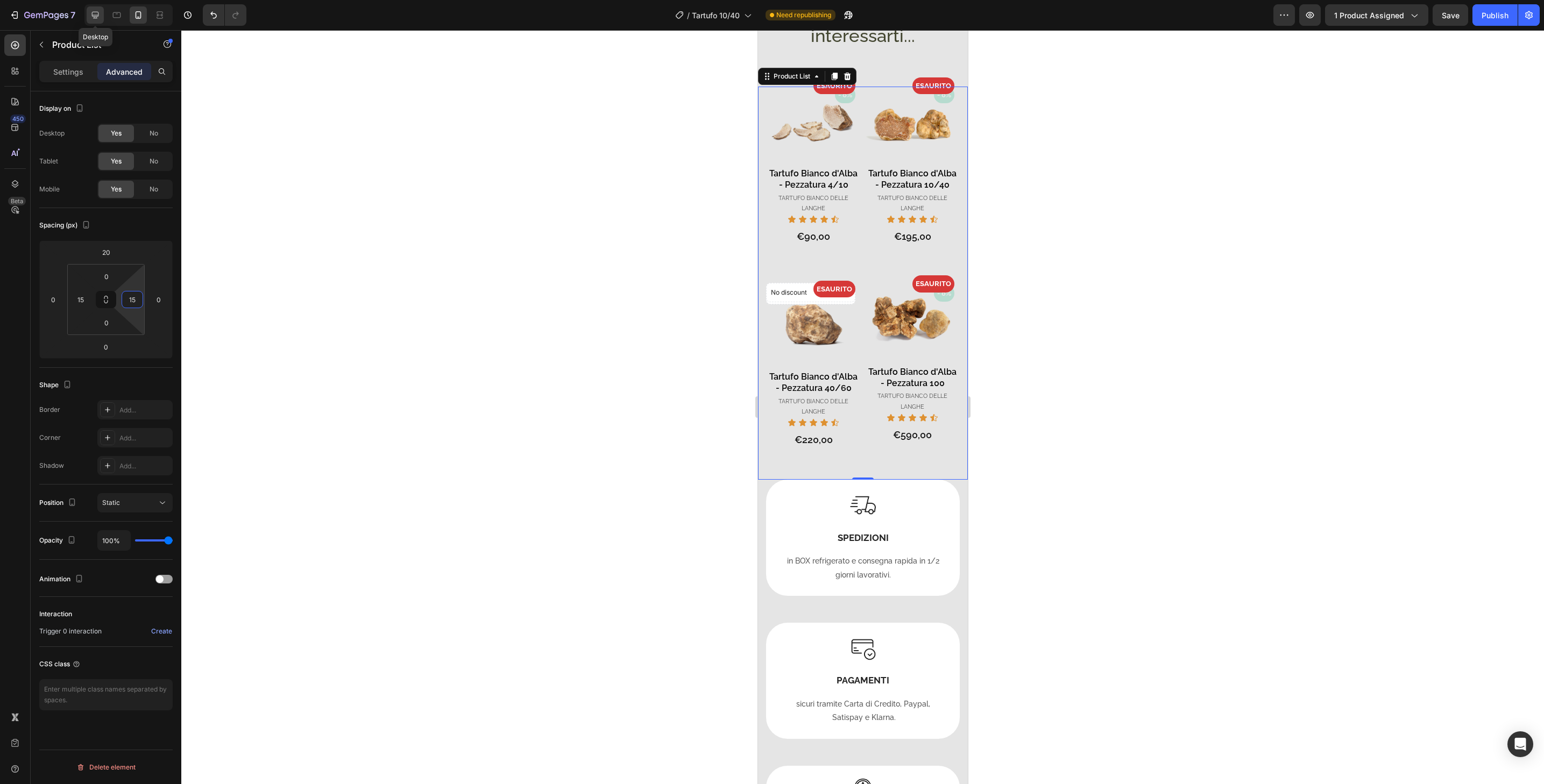
type input "15"
click at [95, 16] on icon at bounding box center [95, 15] width 11 height 11
type input "50"
type input "0"
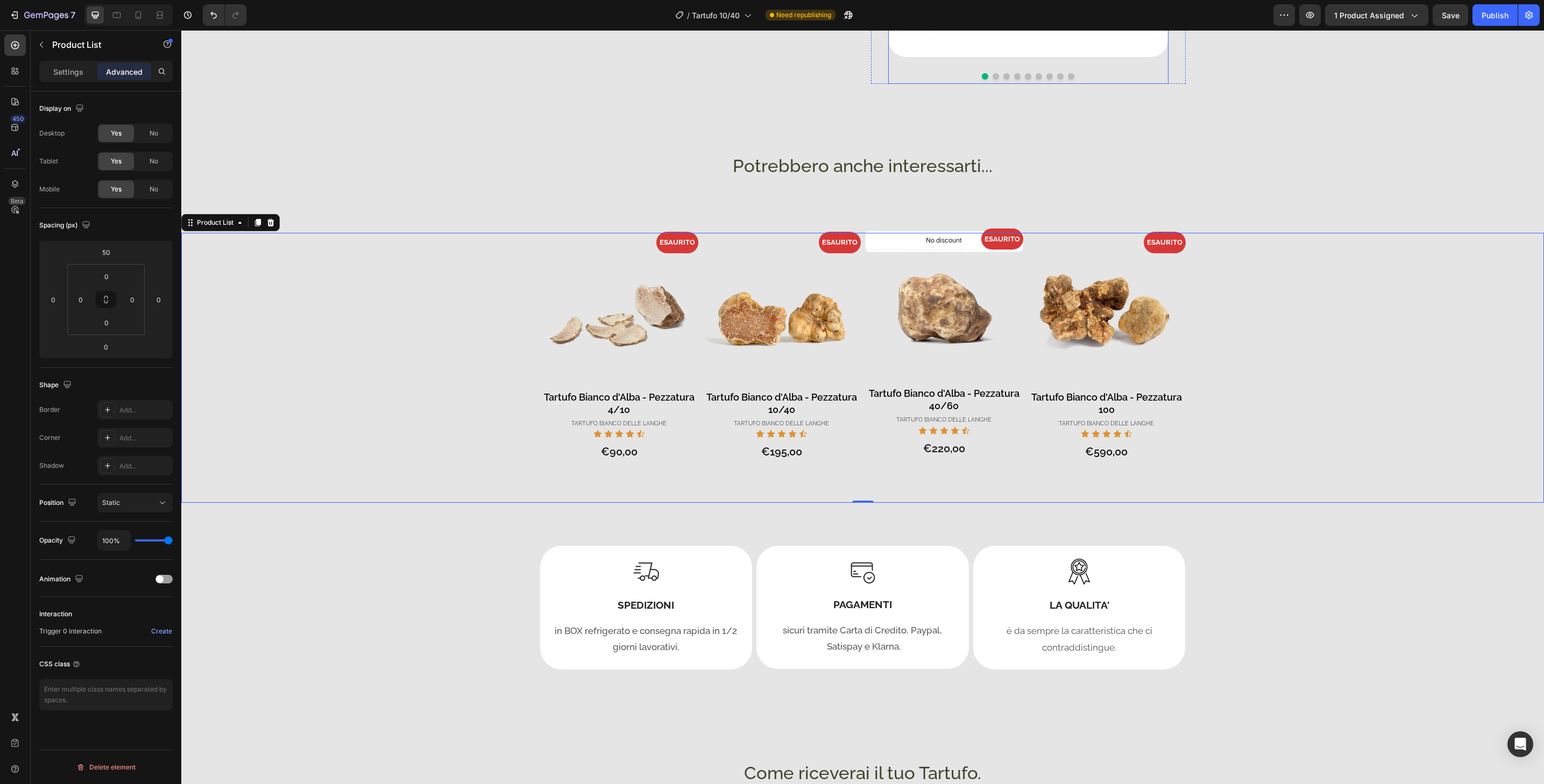
scroll to position [736, 0]
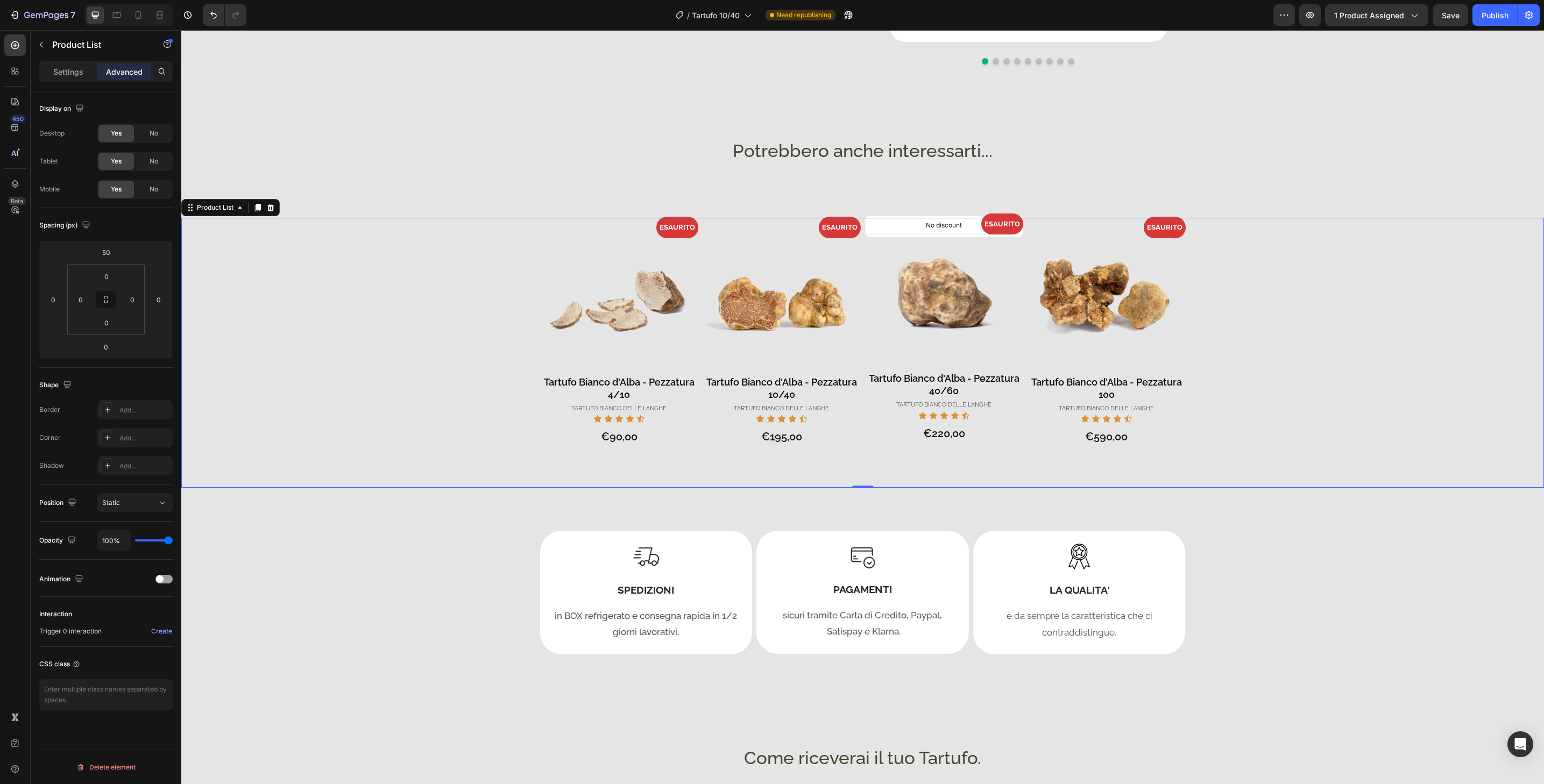
click at [368, 379] on div "- 0% Product Badge - 0% Product Badge ESAURITO Product Badge Product Images Tar…" at bounding box center [862, 353] width 1363 height 270
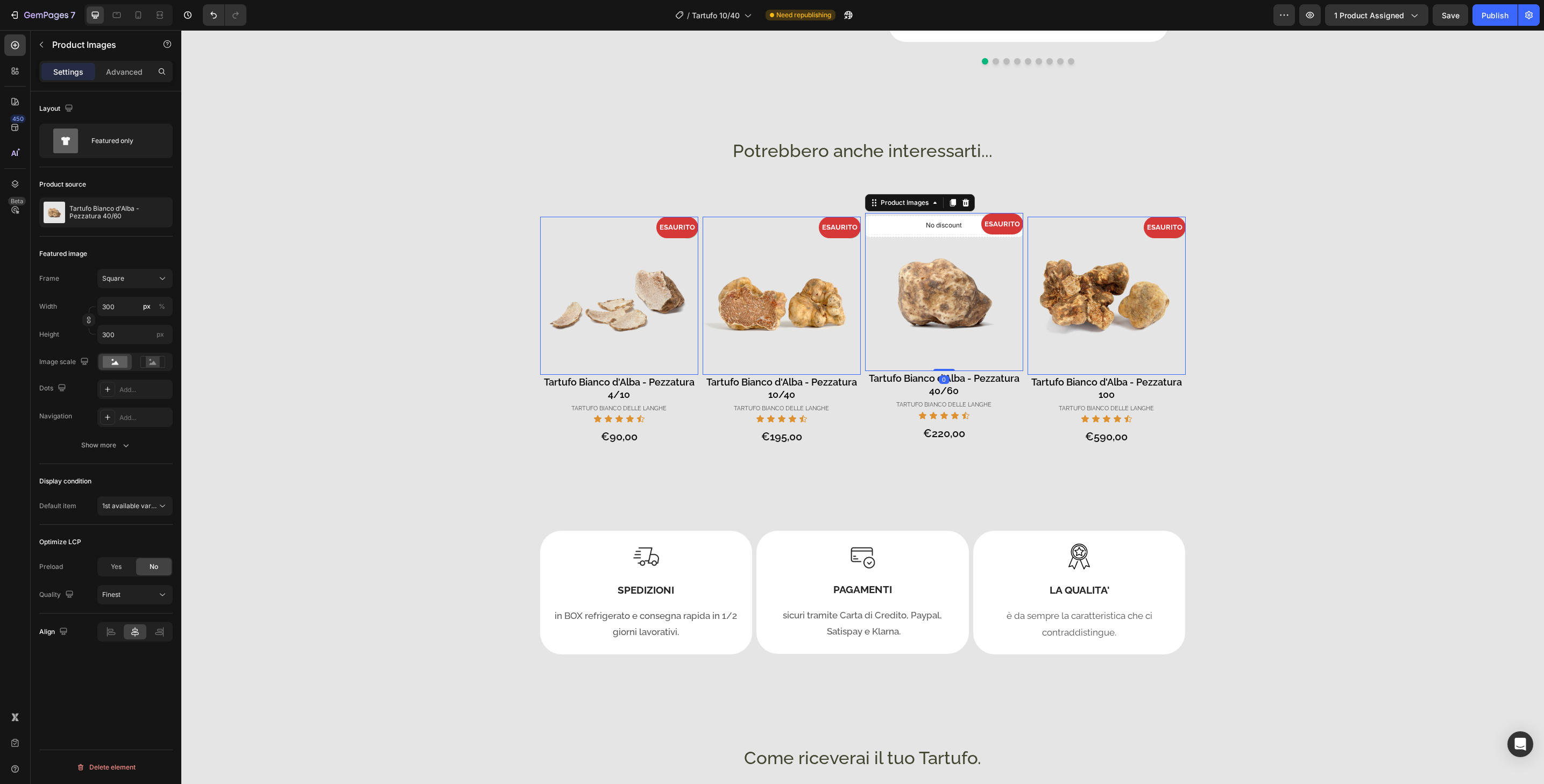
click at [969, 259] on img at bounding box center [944, 292] width 158 height 158
click at [106, 199] on div "Tartufo Bianco d'Alba - Pezzatura 40/60" at bounding box center [106, 212] width 134 height 30
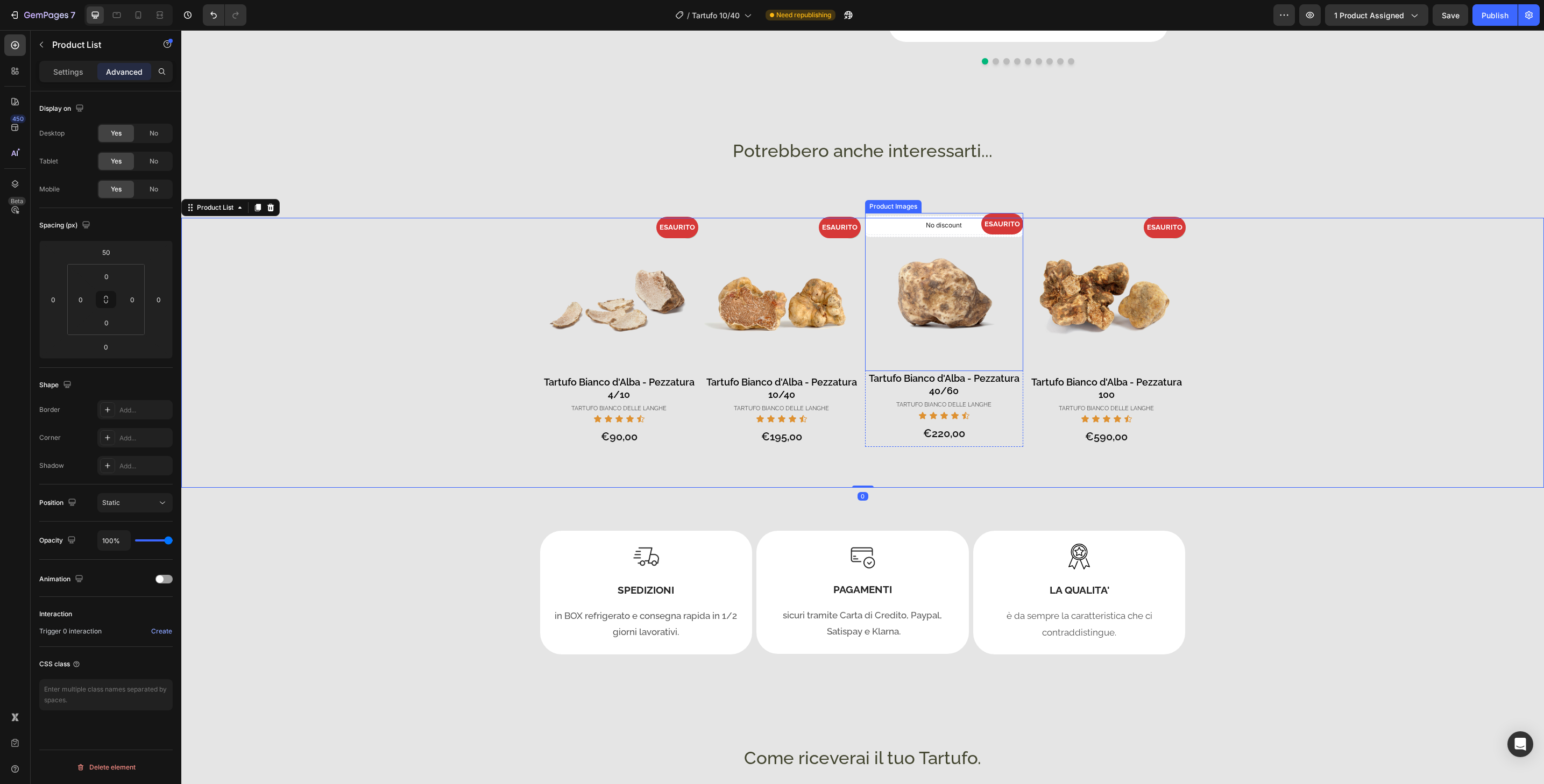
click at [971, 272] on img at bounding box center [944, 292] width 158 height 158
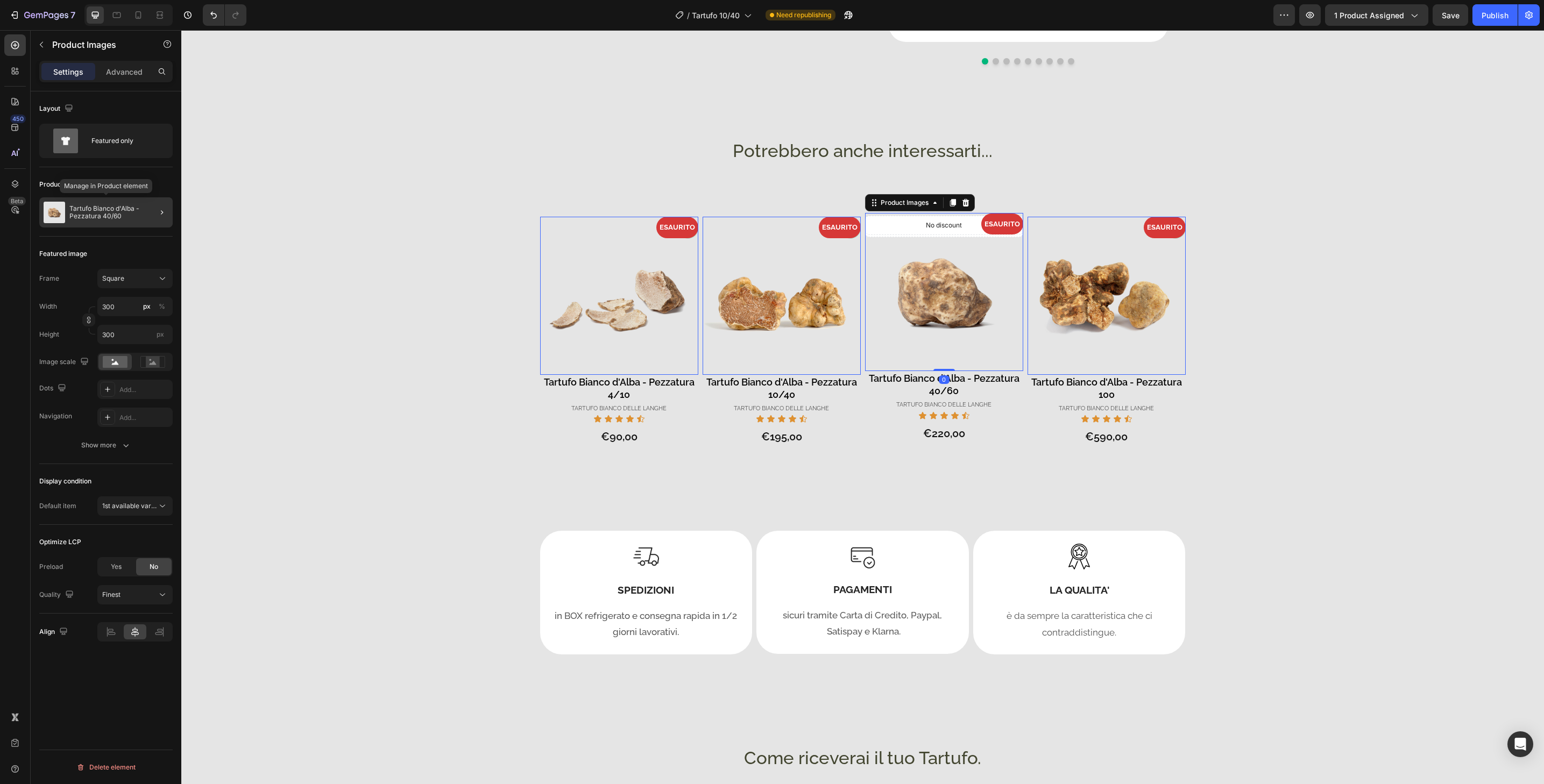
click at [139, 220] on div "Tartufo Bianco d'Alba - Pezzatura 40/60" at bounding box center [106, 212] width 134 height 30
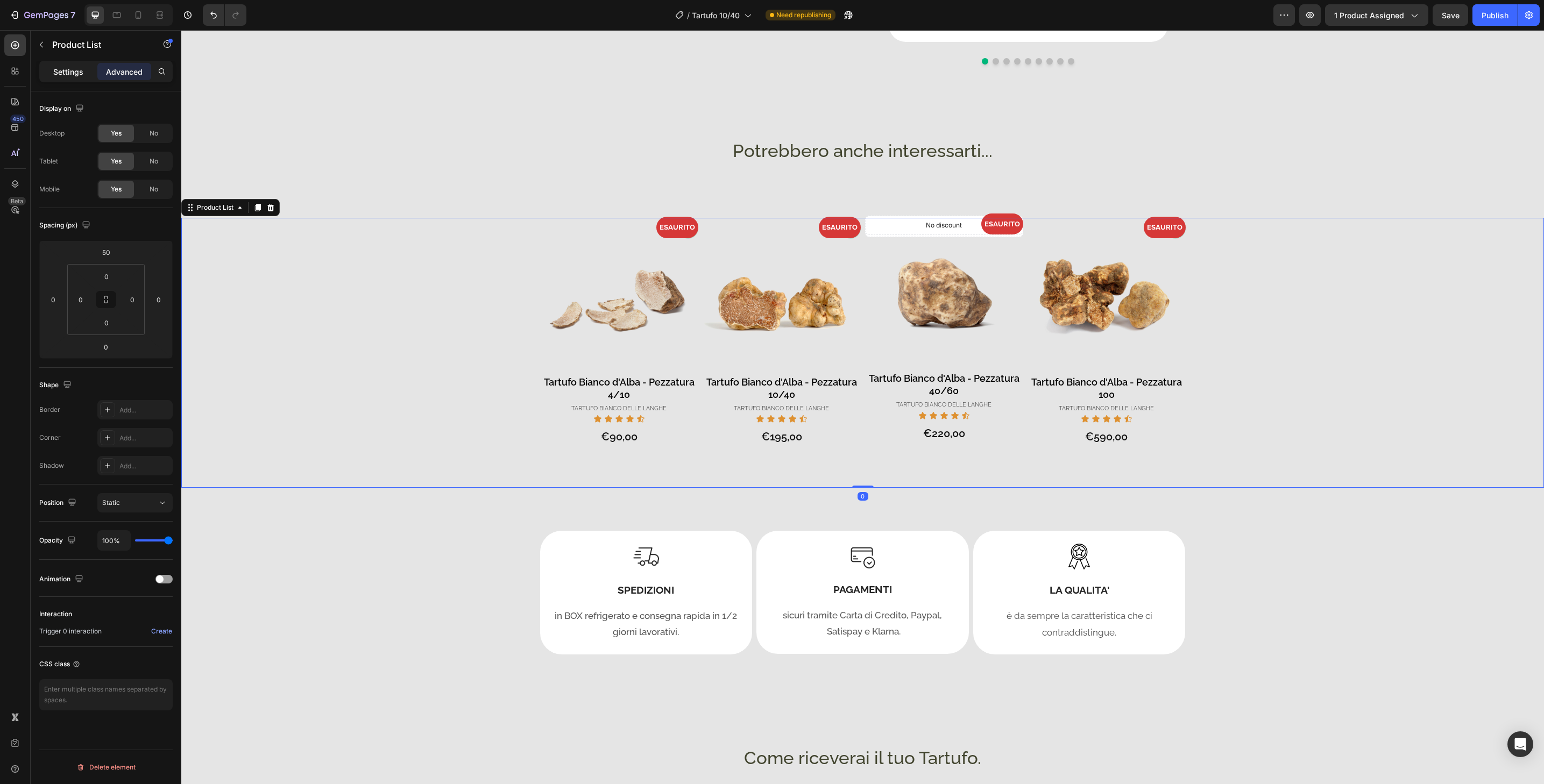
click at [70, 76] on p "Settings" at bounding box center [68, 71] width 30 height 12
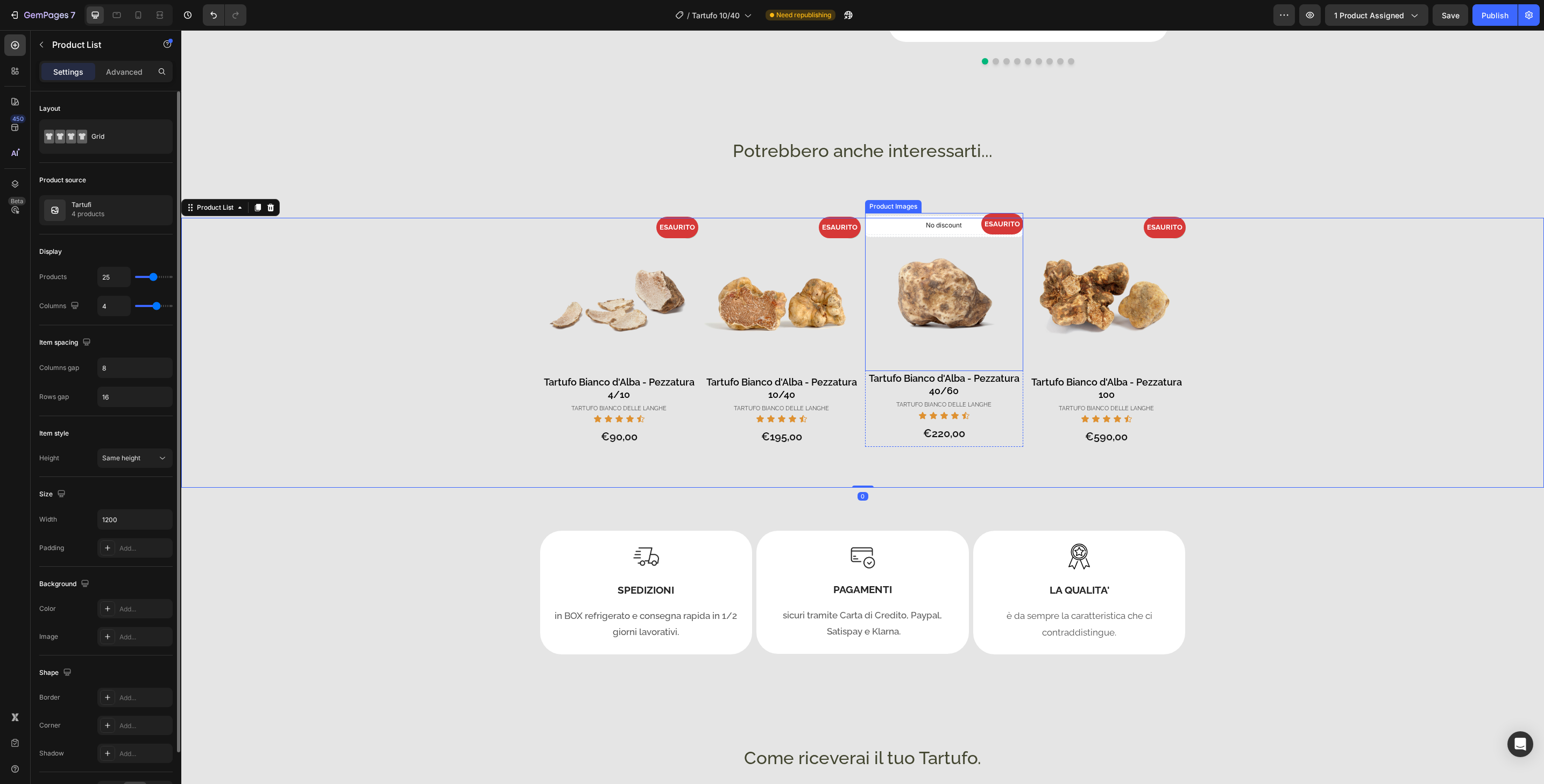
click at [896, 356] on img at bounding box center [944, 292] width 158 height 158
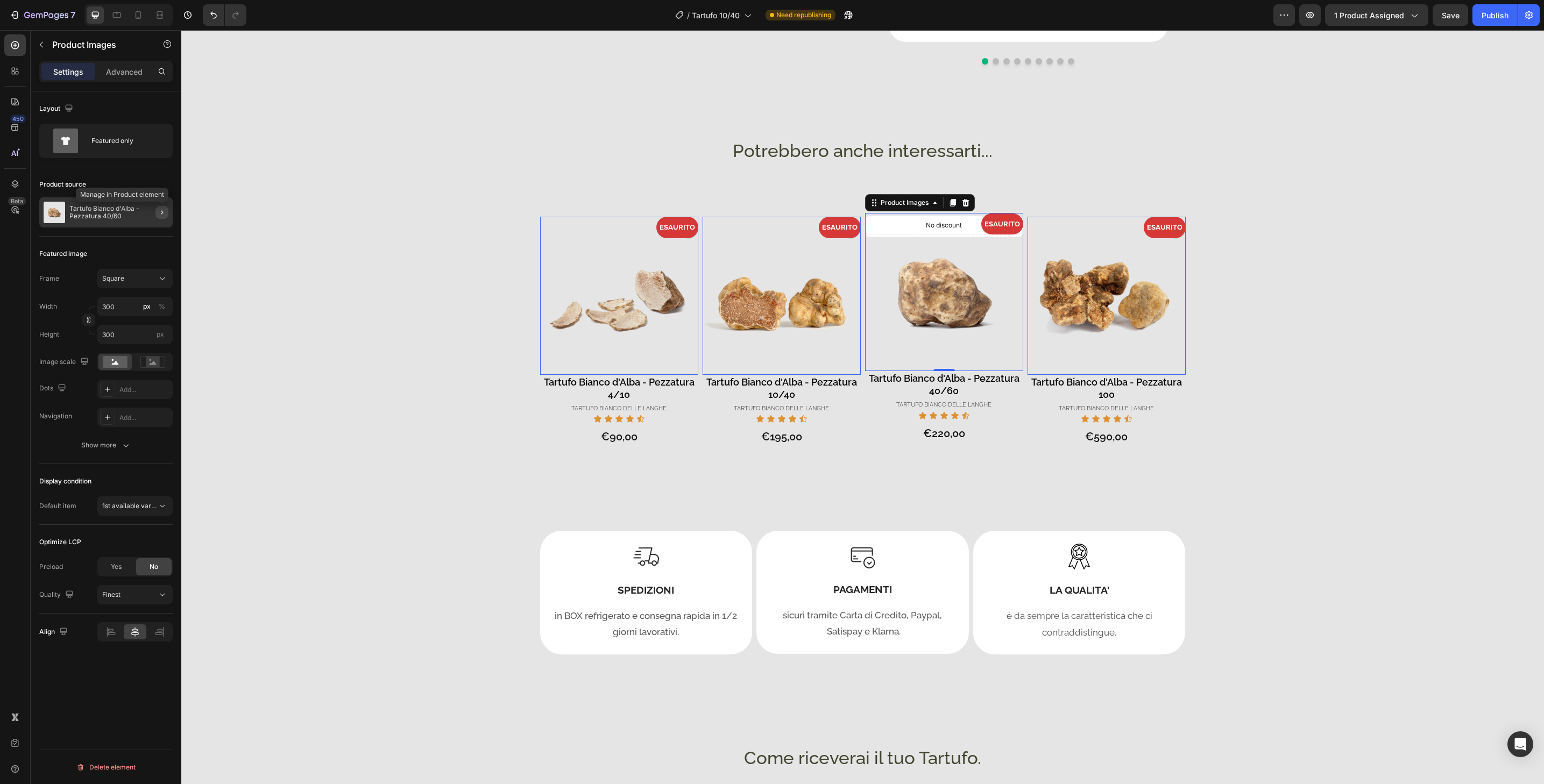
click at [164, 209] on icon "button" at bounding box center [162, 212] width 9 height 9
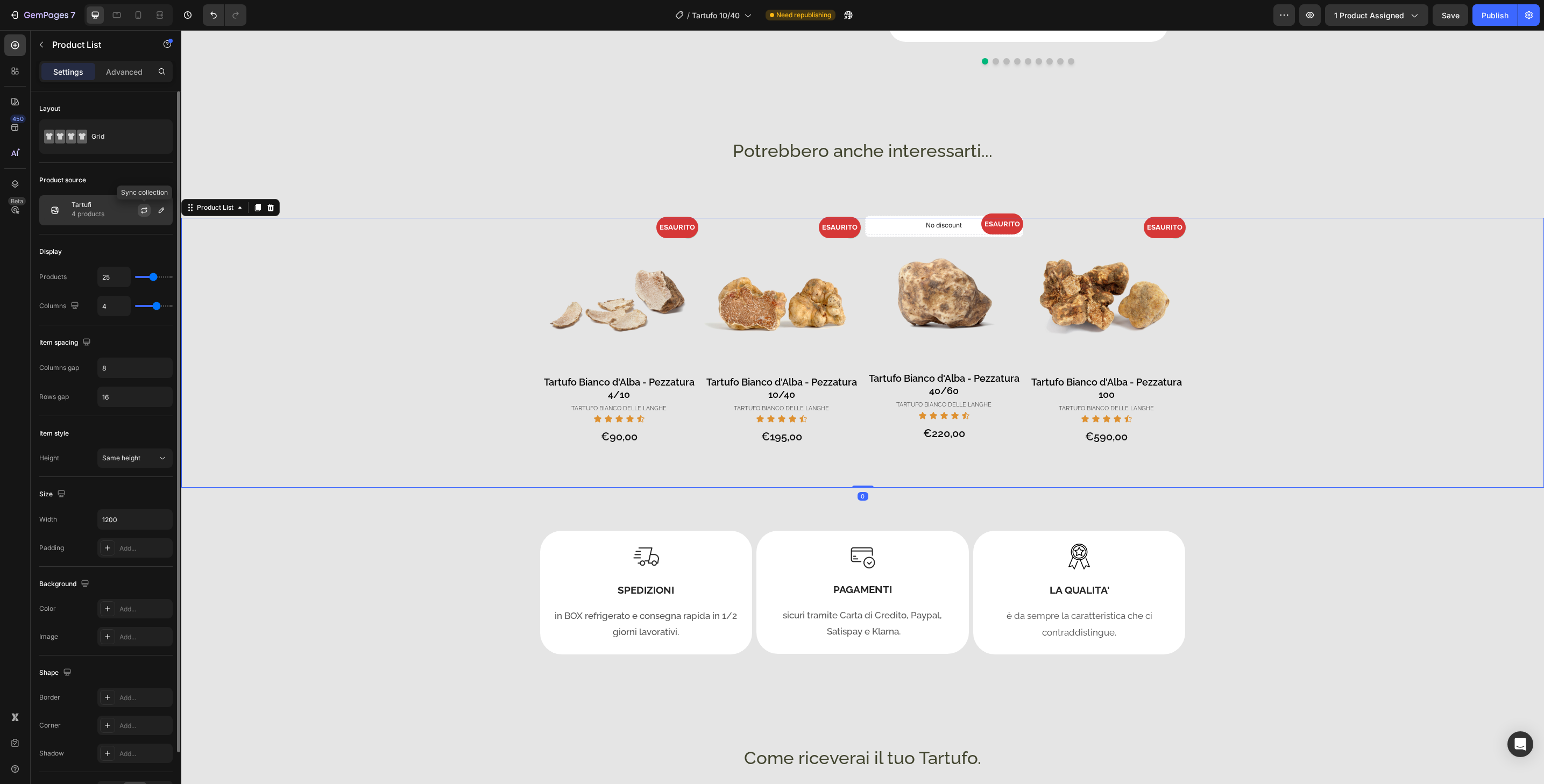
click at [145, 207] on icon "button" at bounding box center [144, 210] width 9 height 9
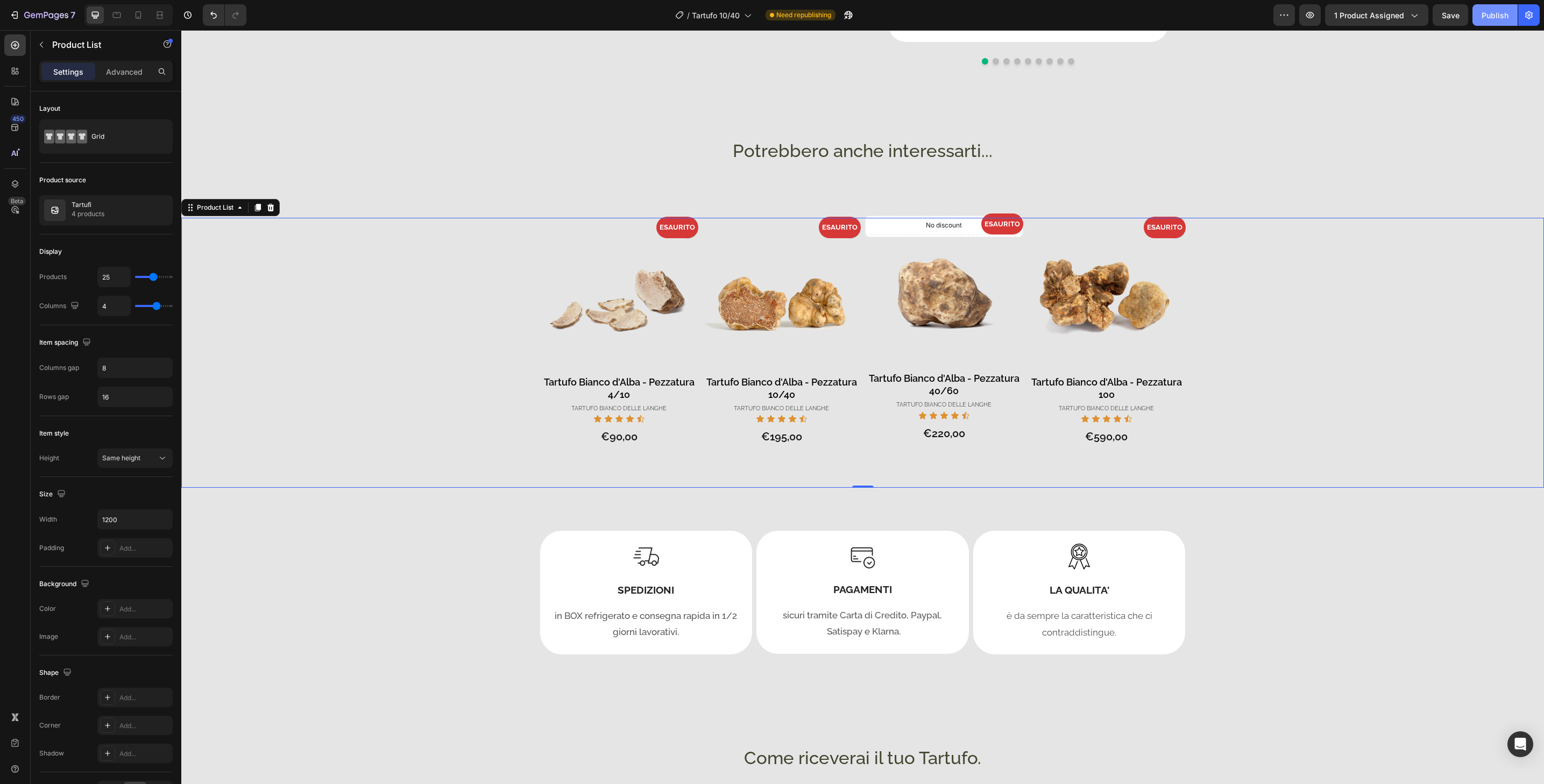
click at [1497, 15] on div "Publish" at bounding box center [1495, 15] width 27 height 12
click at [1358, 257] on div "- 0% Product Badge - 0% Product Badge ESAURITO Product Badge Product Images Tar…" at bounding box center [862, 353] width 1363 height 270
click at [227, 252] on div "- 0% Product Badge - 0% Product Badge ESAURITO Product Badge Product Images Tar…" at bounding box center [862, 353] width 1363 height 270
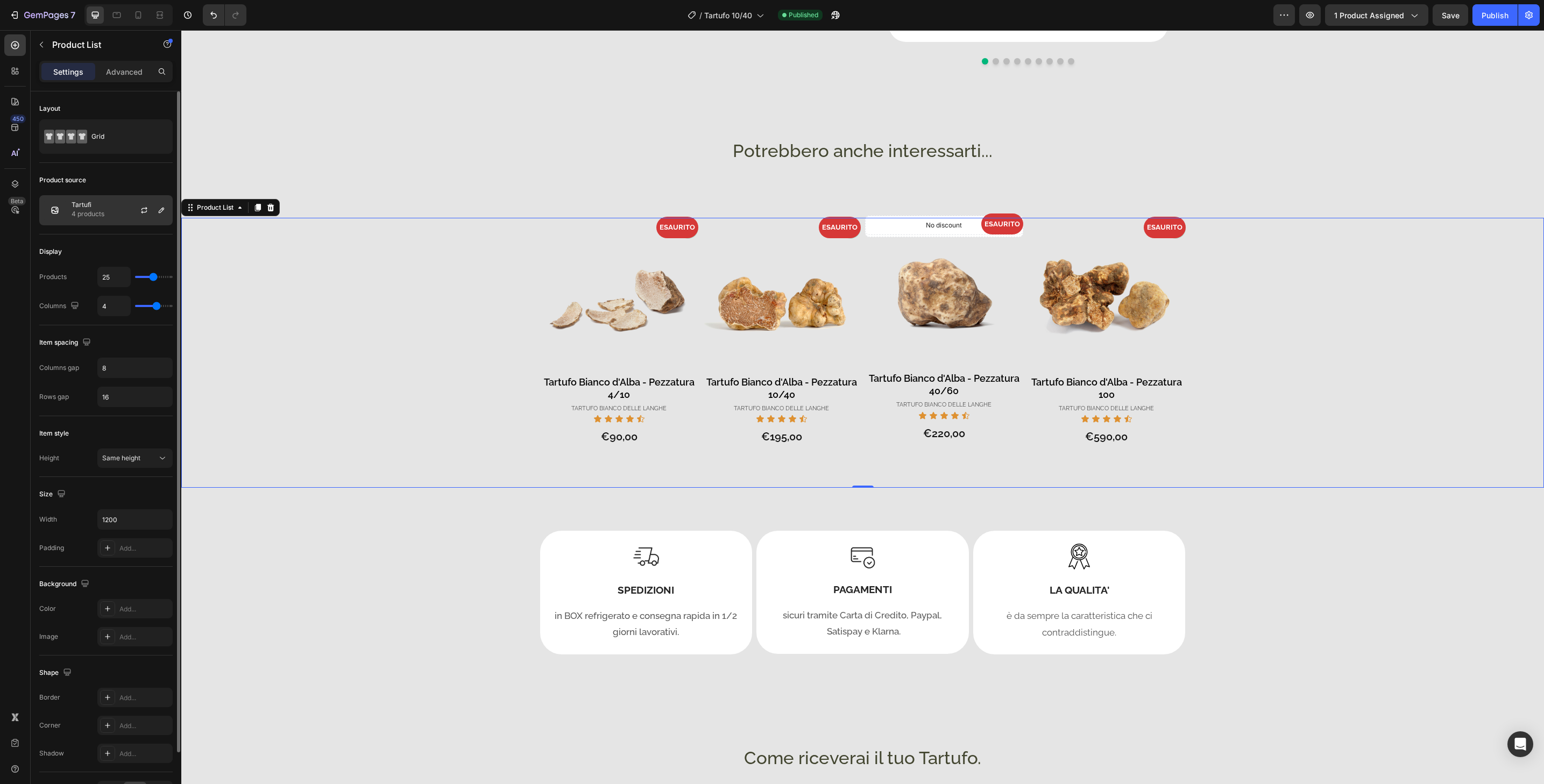
click at [123, 215] on div "Tartufi 4 products" at bounding box center [106, 210] width 134 height 30
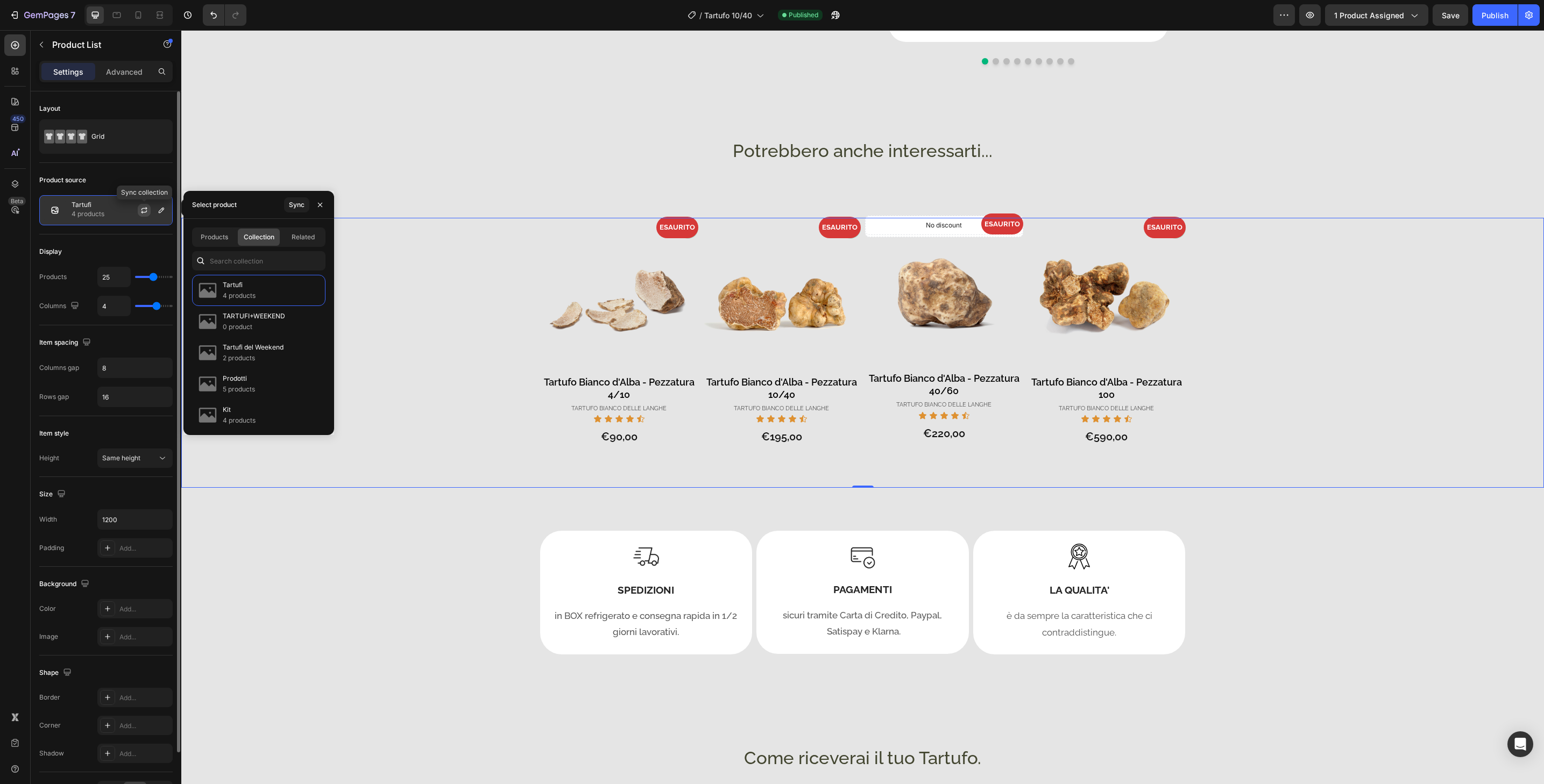
click at [142, 210] on icon "button" at bounding box center [144, 210] width 9 height 9
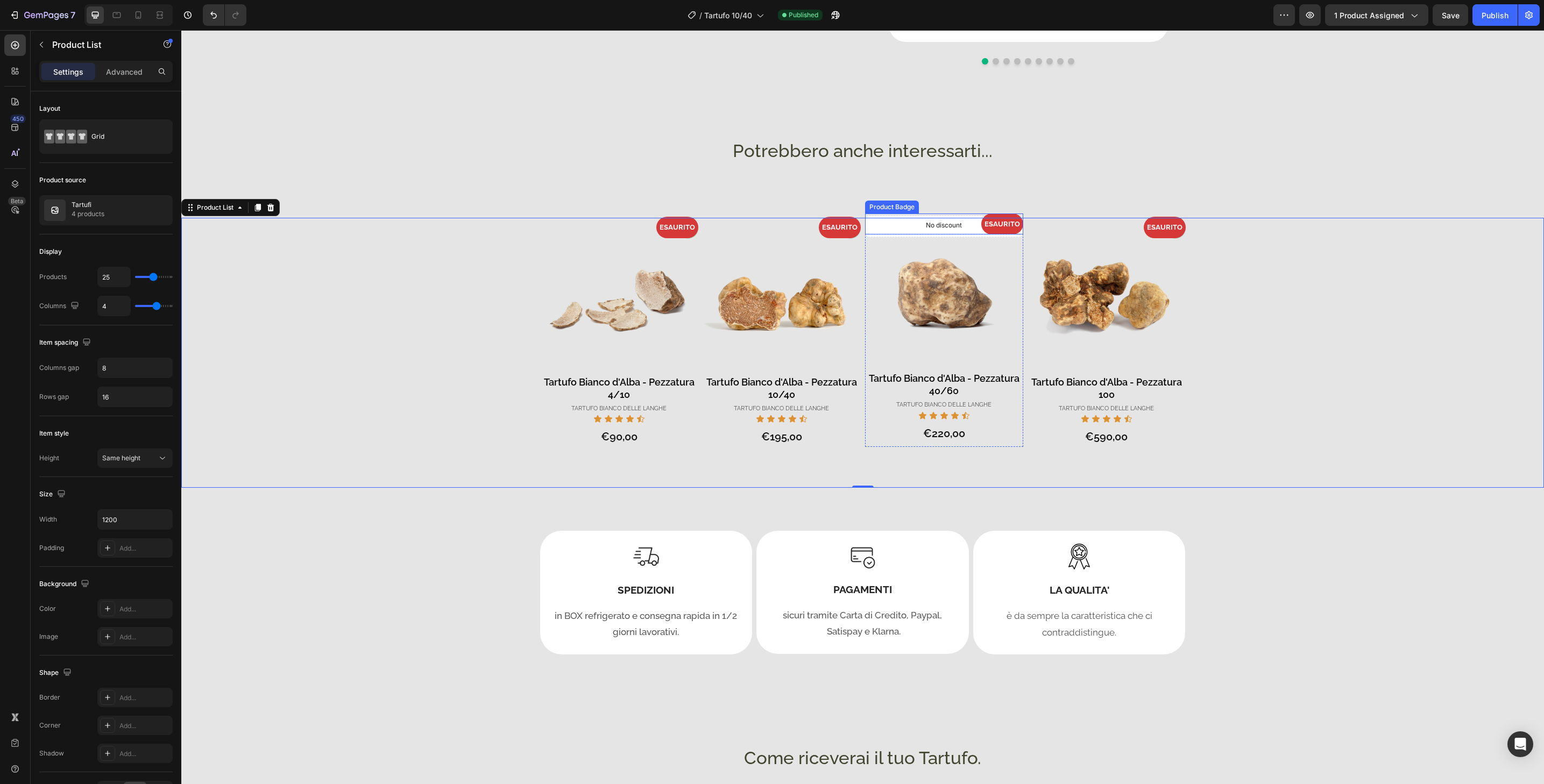
click at [969, 229] on div "ESAURITO" at bounding box center [944, 224] width 158 height 21
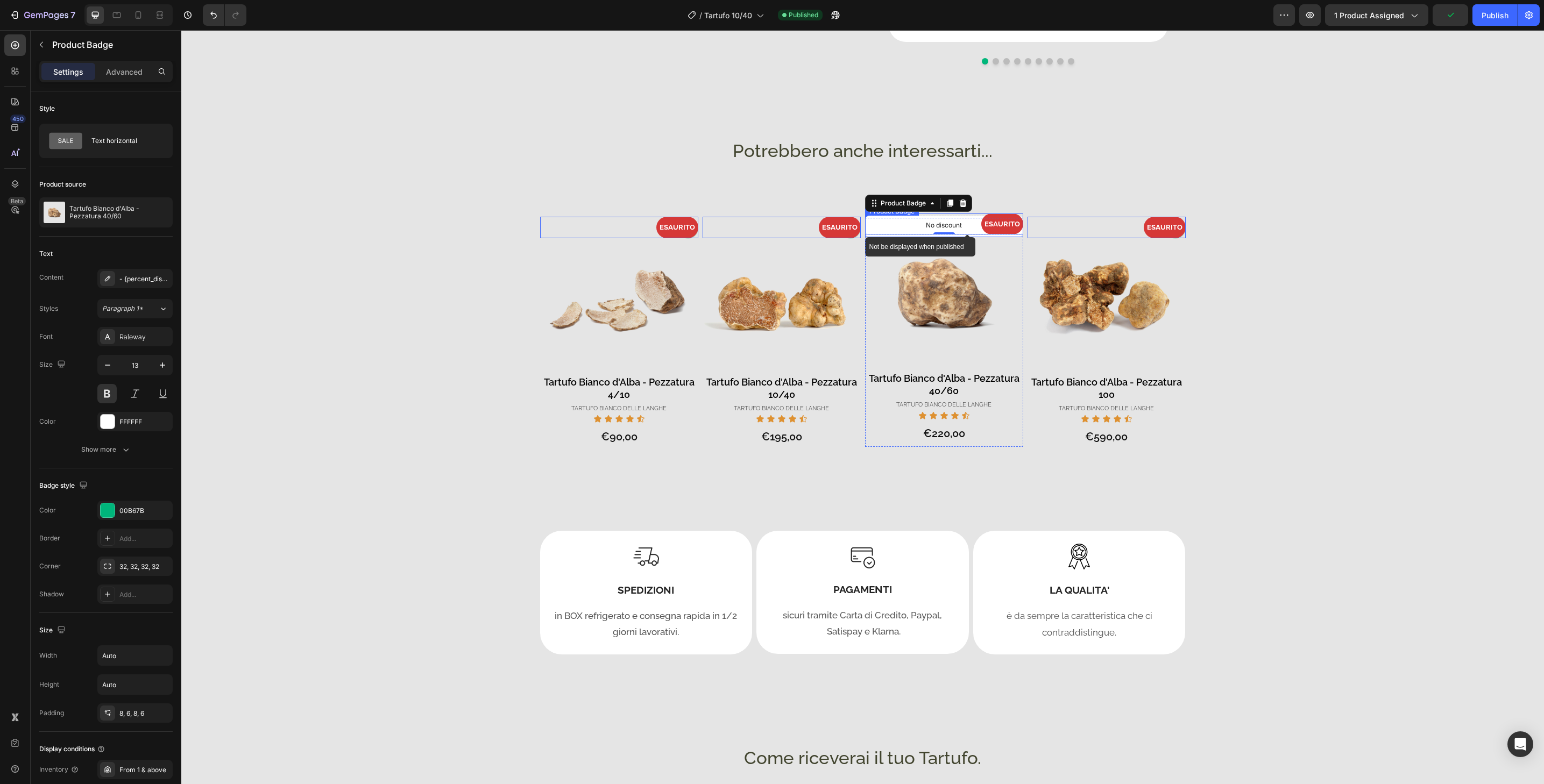
click at [975, 236] on div "No discount" at bounding box center [944, 228] width 157 height 18
click at [975, 233] on div "ESAURITO" at bounding box center [944, 224] width 158 height 21
click at [977, 217] on div "ESAURITO" at bounding box center [944, 224] width 158 height 21
click at [979, 235] on div "No discount" at bounding box center [944, 228] width 157 height 18
click at [1073, 234] on div "ESAURITO" at bounding box center [1106, 227] width 158 height 21
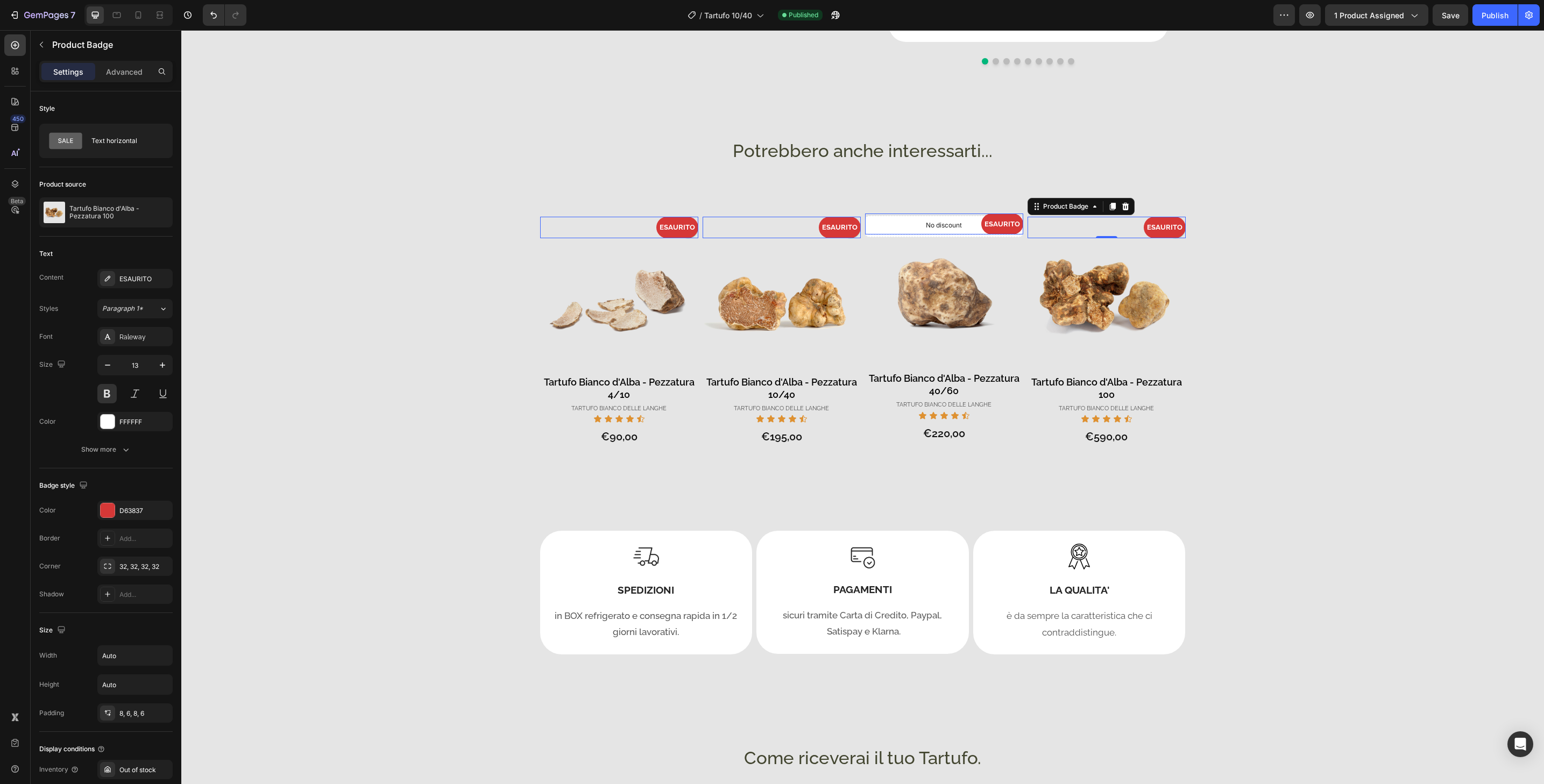
click at [975, 222] on div "ESAURITO" at bounding box center [944, 224] width 158 height 21
click at [978, 236] on div "No discount" at bounding box center [944, 228] width 157 height 18
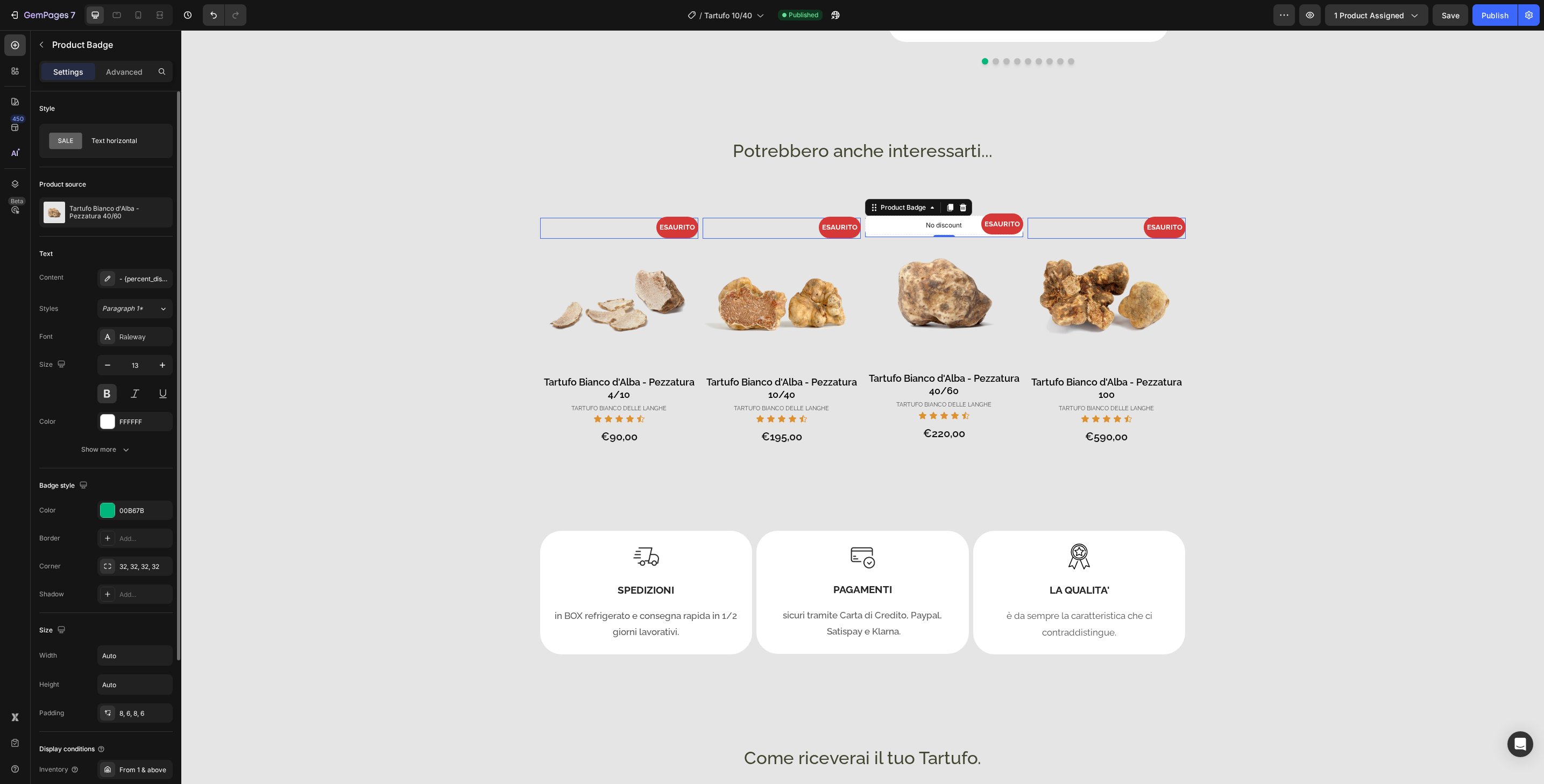
scroll to position [148, 0]
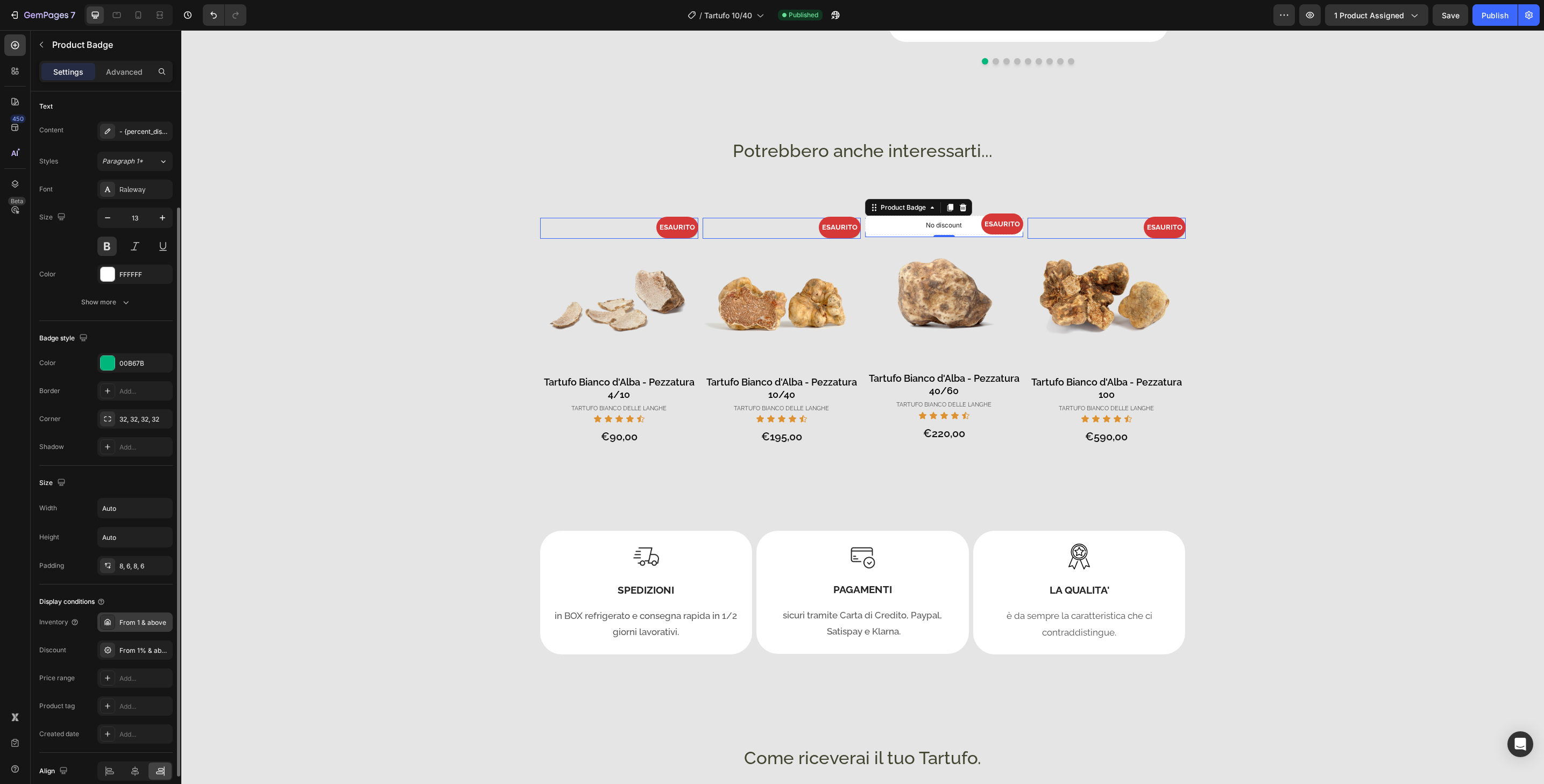
click at [142, 620] on div "From 1 & above" at bounding box center [145, 623] width 51 height 10
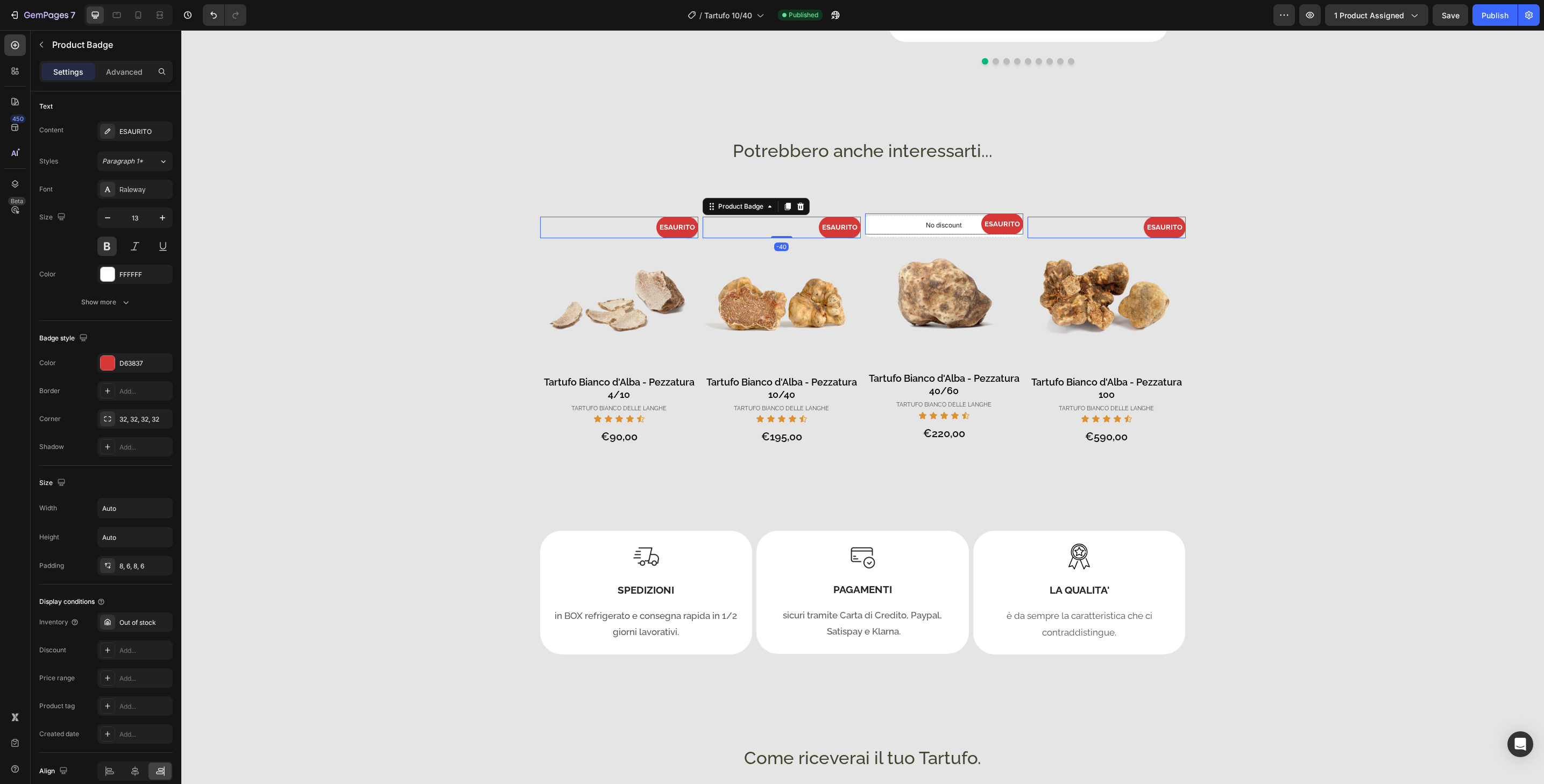
click at [726, 234] on div "ESAURITO" at bounding box center [781, 227] width 158 height 21
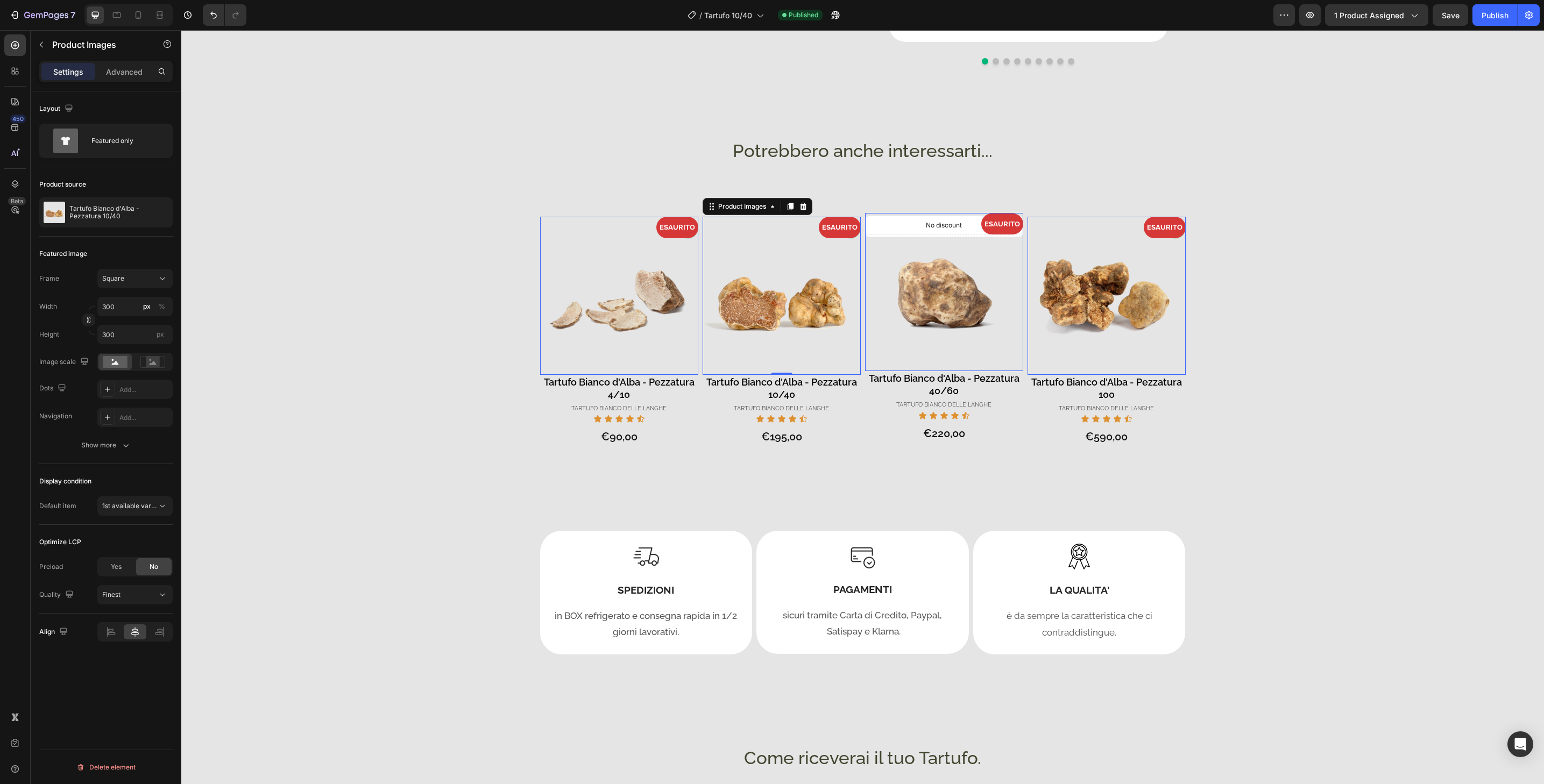
click at [735, 245] on img at bounding box center [781, 295] width 158 height 158
click at [734, 240] on img at bounding box center [781, 295] width 158 height 158
click at [735, 228] on div "ESAURITO" at bounding box center [781, 227] width 158 height 21
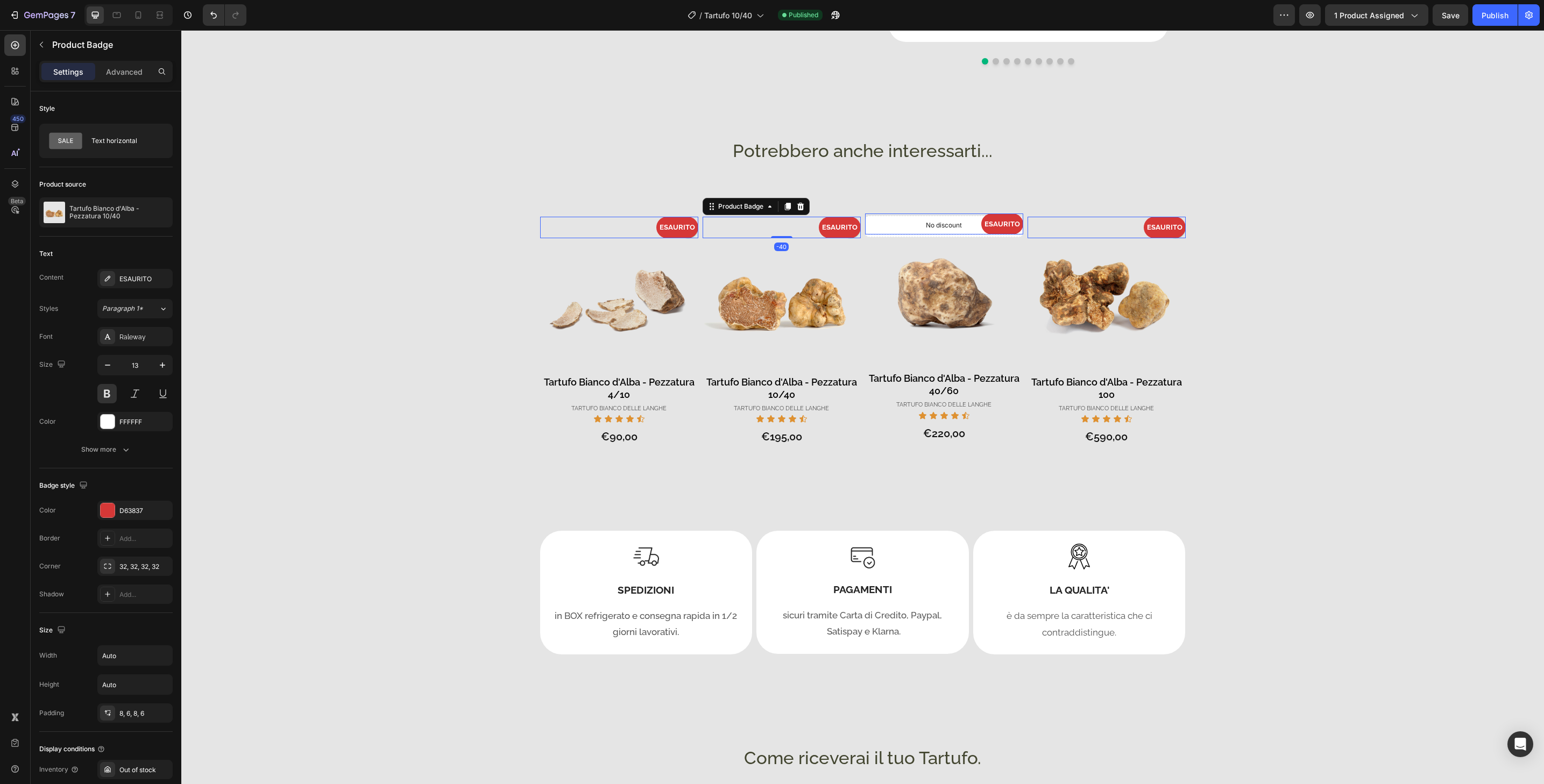
click at [735, 221] on div "ESAURITO" at bounding box center [781, 227] width 158 height 21
click at [938, 237] on div "No discount" at bounding box center [944, 228] width 158 height 20
click at [134, 18] on icon at bounding box center [139, 15] width 11 height 11
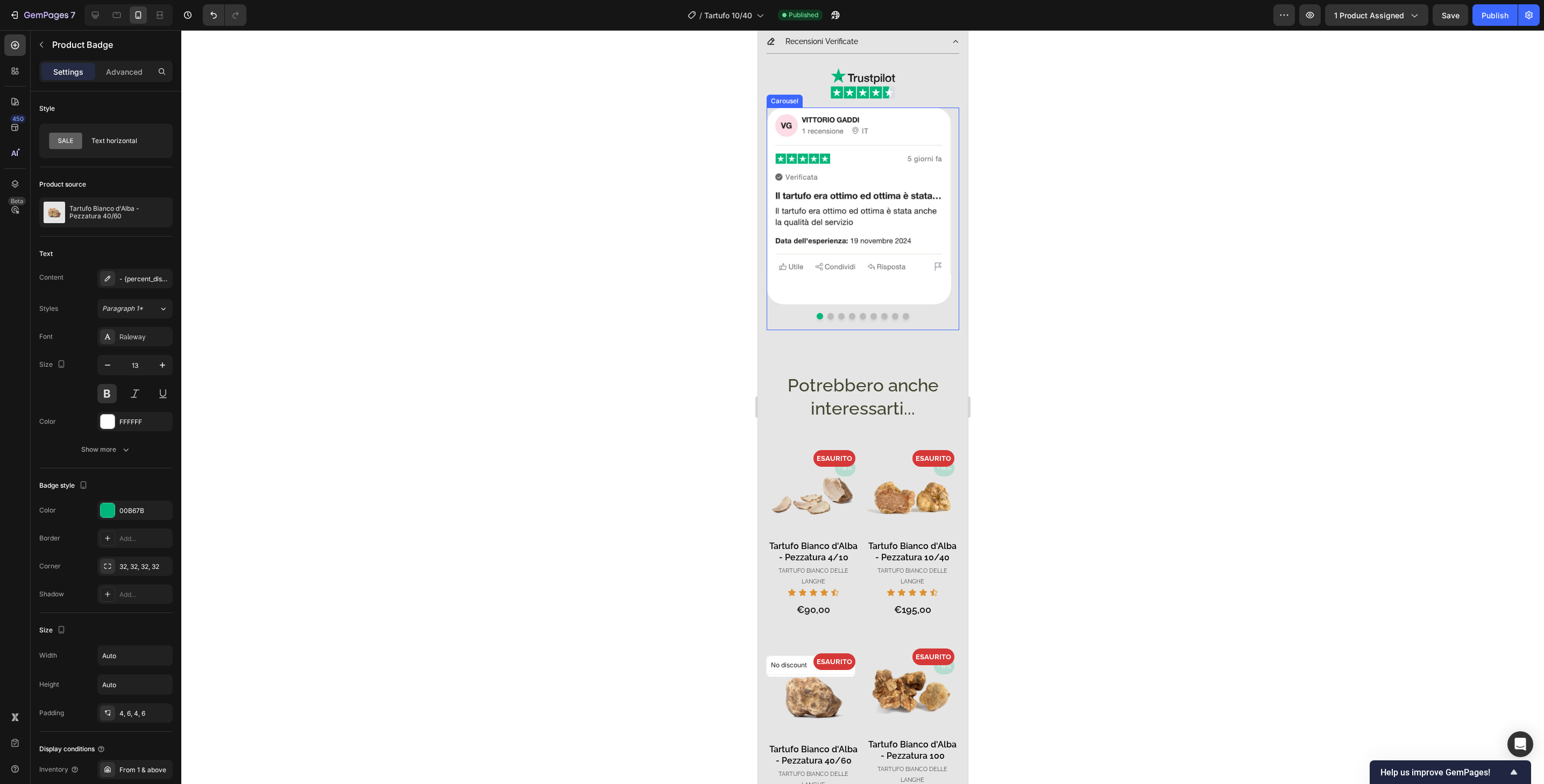
click at [902, 313] on button "Dot" at bounding box center [905, 316] width 7 height 7
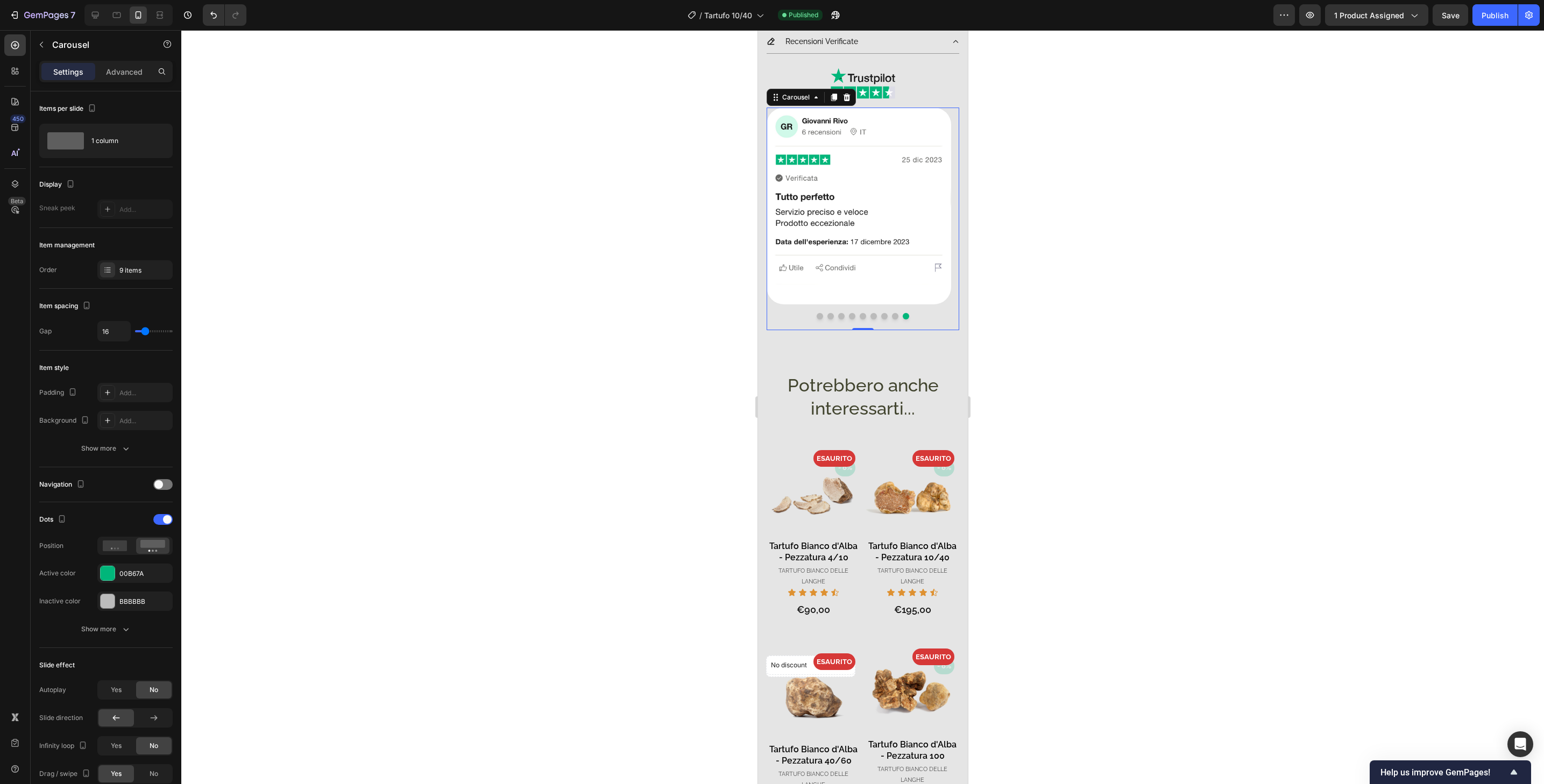
click at [892, 313] on button "Dot" at bounding box center [895, 316] width 7 height 7
click at [881, 313] on button "Dot" at bounding box center [884, 316] width 7 height 7
click at [870, 313] on button "Dot" at bounding box center [873, 316] width 7 height 7
click at [859, 313] on button "Dot" at bounding box center [862, 316] width 7 height 7
click at [849, 313] on button "Dot" at bounding box center [851, 316] width 7 height 7
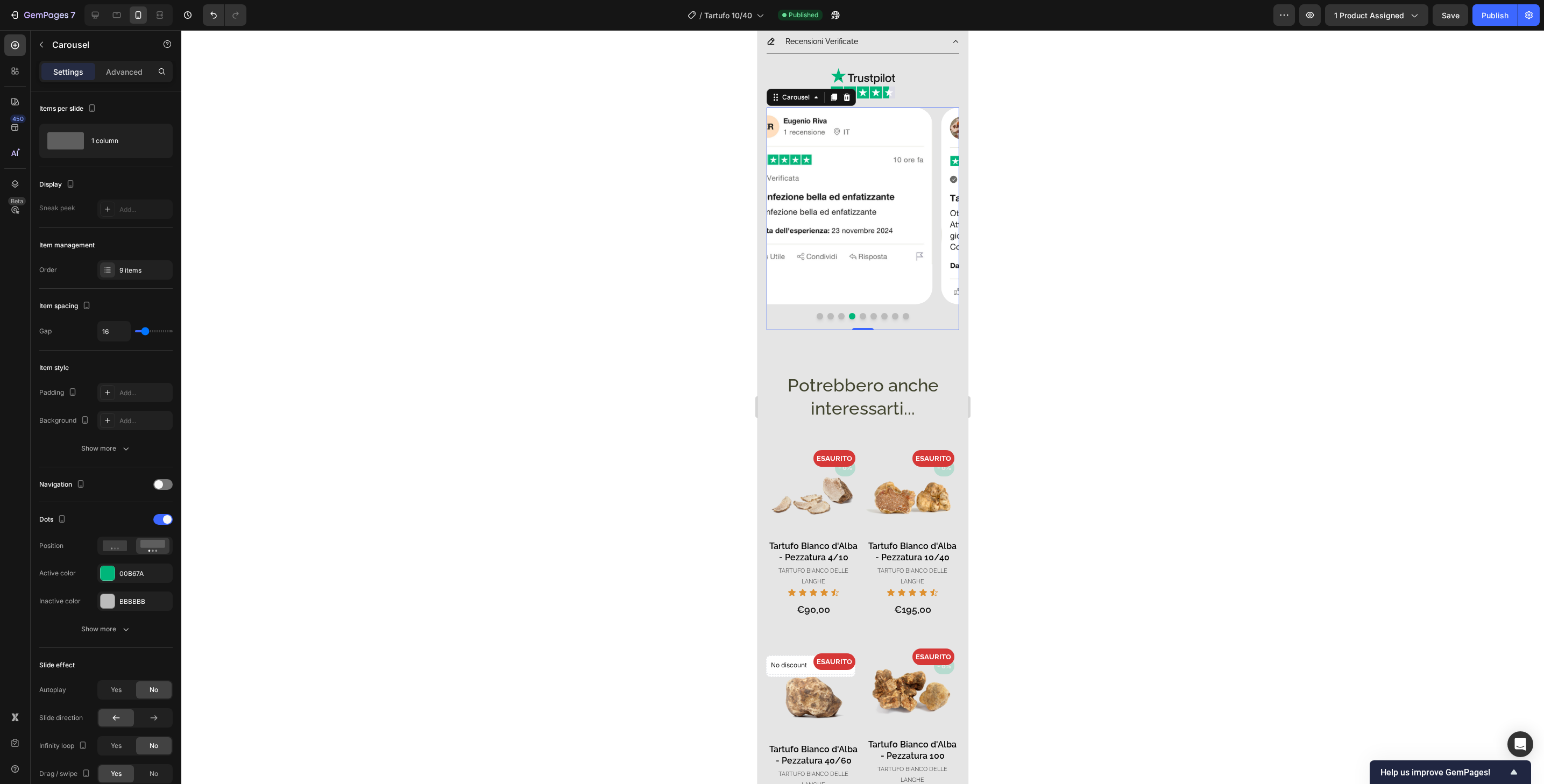
click at [839, 313] on button "Dot" at bounding box center [841, 316] width 7 height 7
click at [830, 313] on div at bounding box center [862, 316] width 193 height 7
click at [828, 313] on button "Dot" at bounding box center [830, 316] width 7 height 7
click at [816, 313] on button "Dot" at bounding box center [819, 316] width 7 height 7
click at [727, 24] on div "/ Tartufo 10/40" at bounding box center [726, 15] width 87 height 21
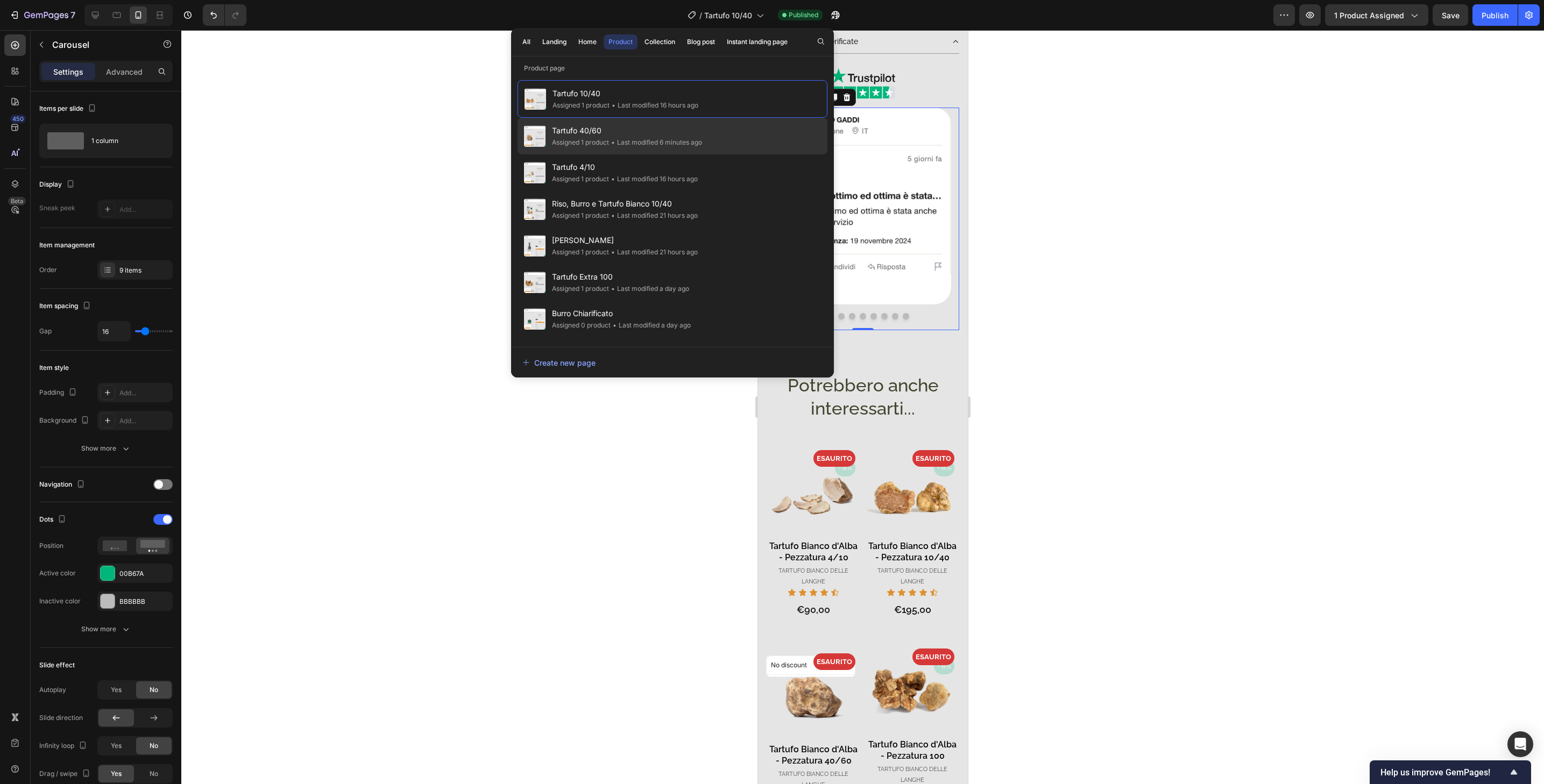
click at [759, 146] on div "Tartufo 40/60 Assigned 1 product • Last modified 6 minutes ago" at bounding box center [673, 136] width 310 height 37
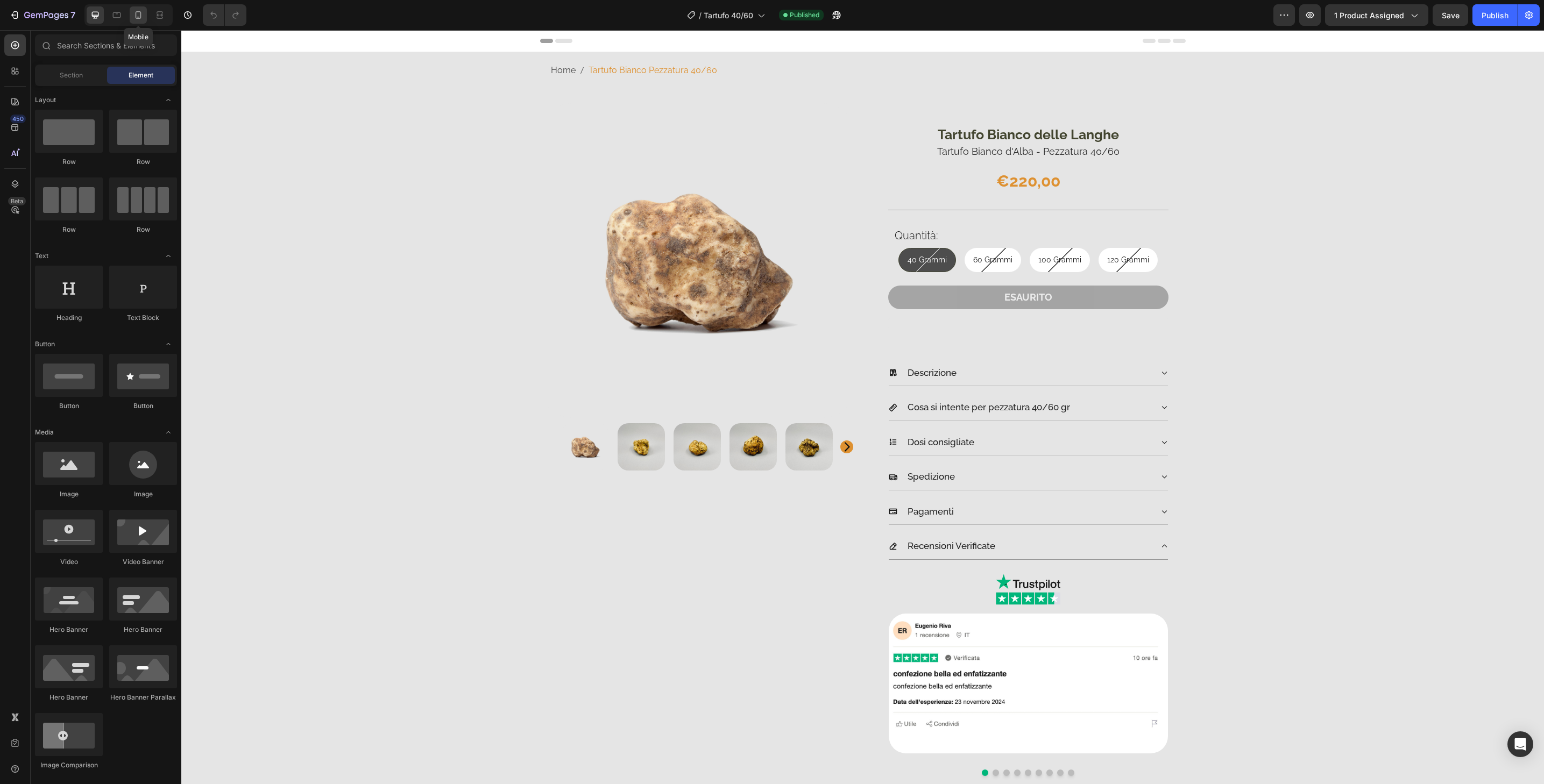
click at [146, 16] on div at bounding box center [138, 15] width 17 height 17
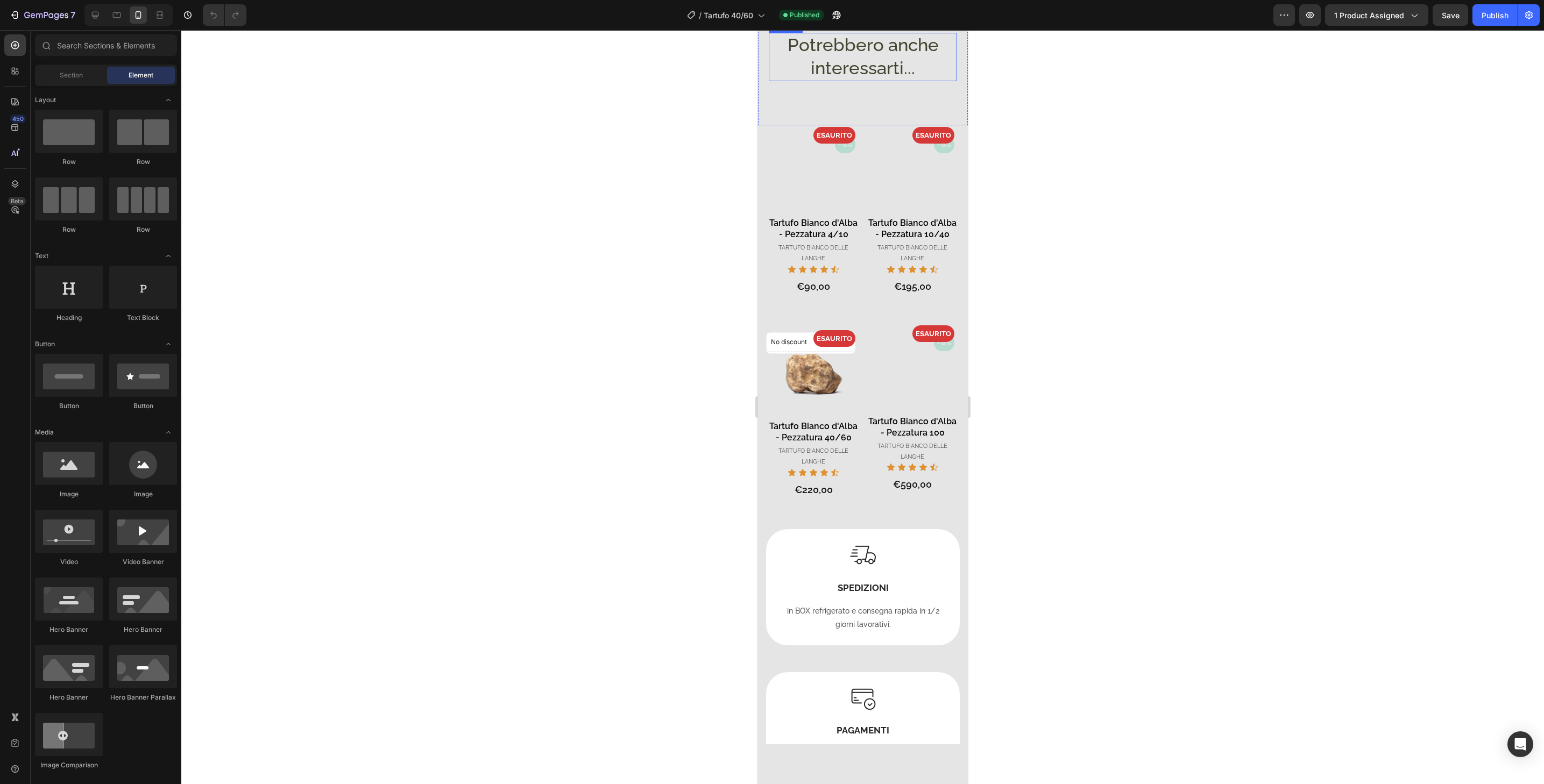
scroll to position [933, 0]
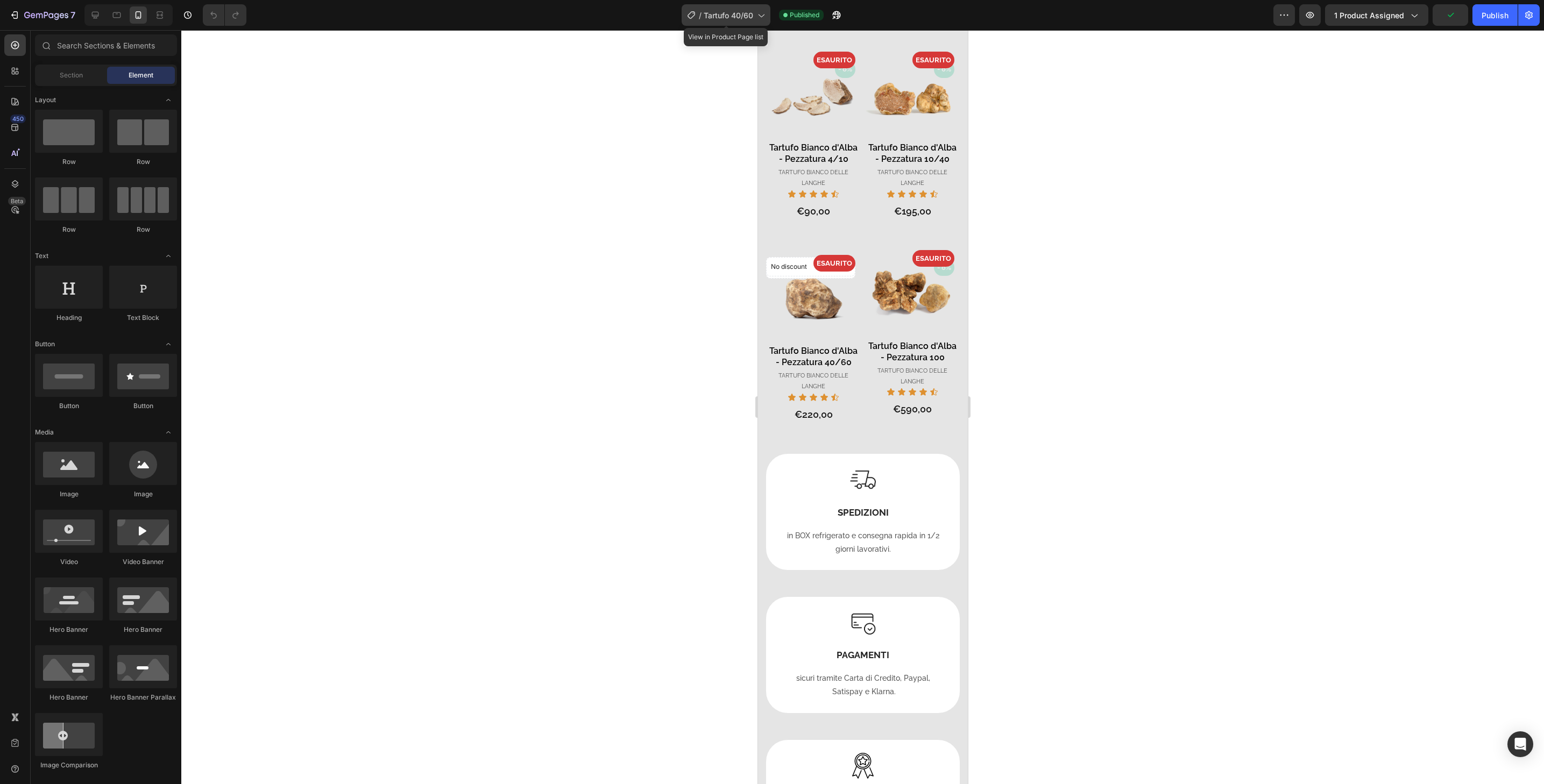
click at [763, 19] on icon at bounding box center [761, 15] width 11 height 11
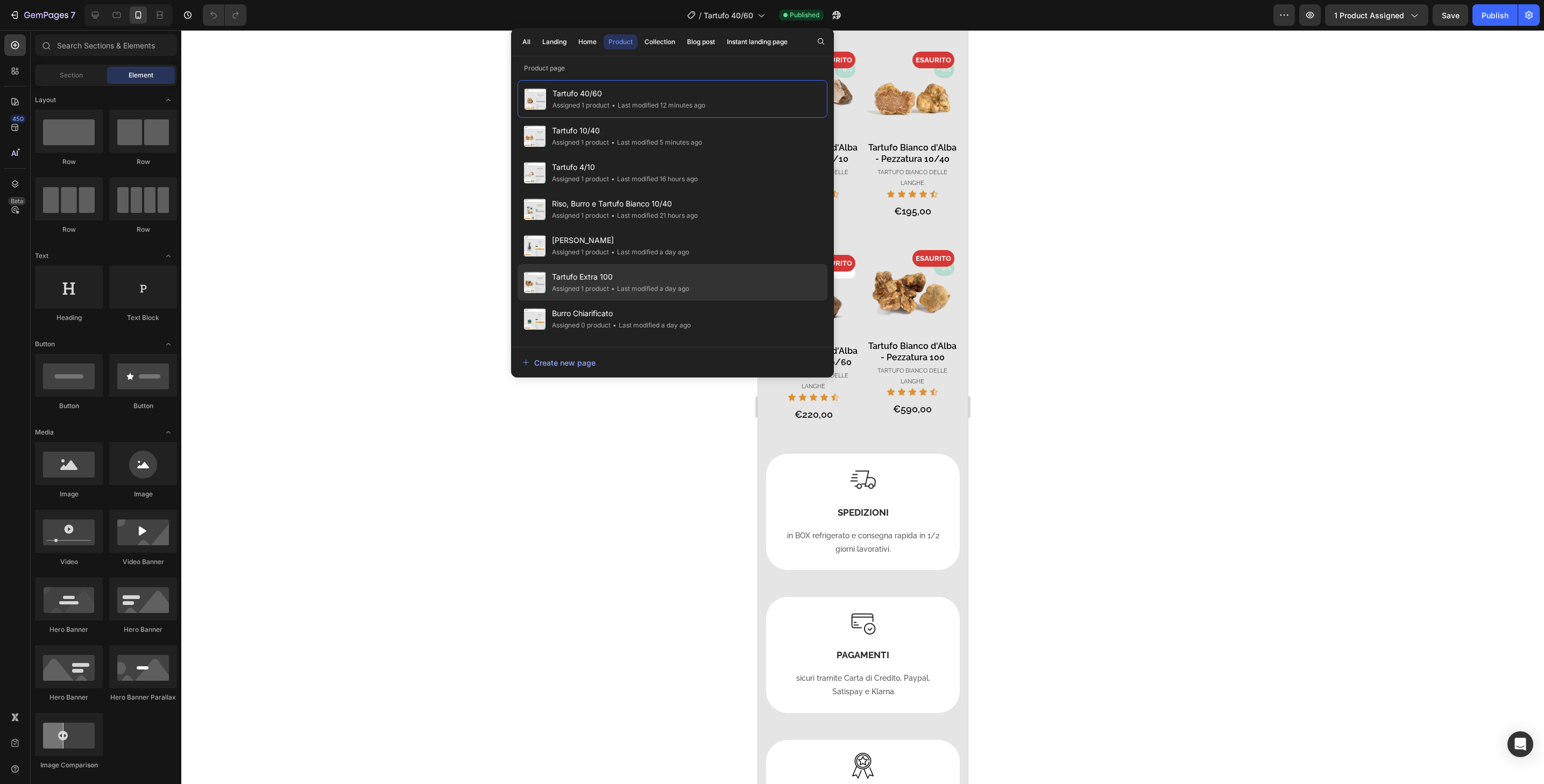
click at [775, 270] on div "Tartufo Extra 100 Assigned 1 product • Last modified a day ago" at bounding box center [673, 282] width 310 height 37
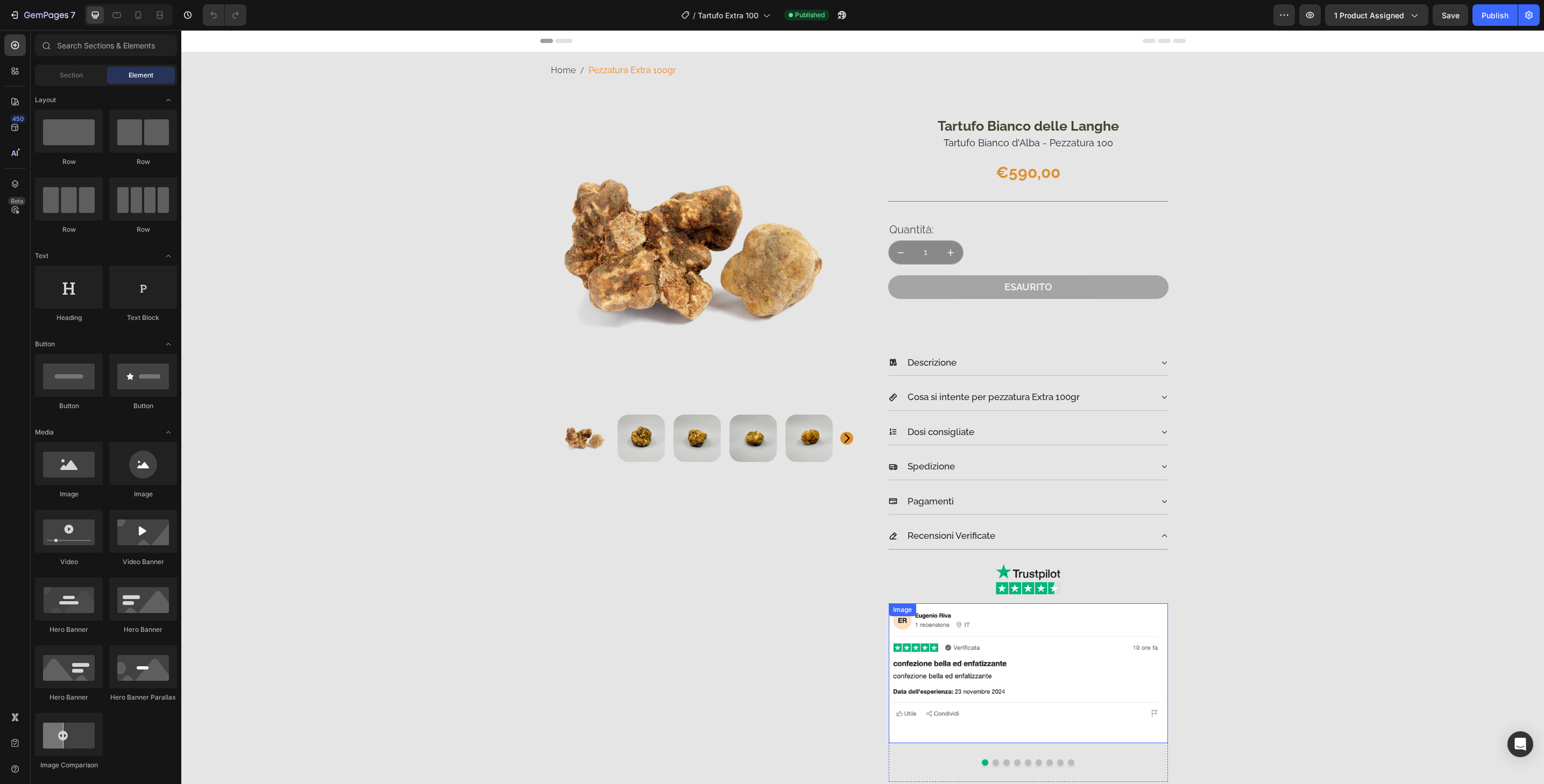
click at [1162, 626] on img at bounding box center [1028, 673] width 280 height 140
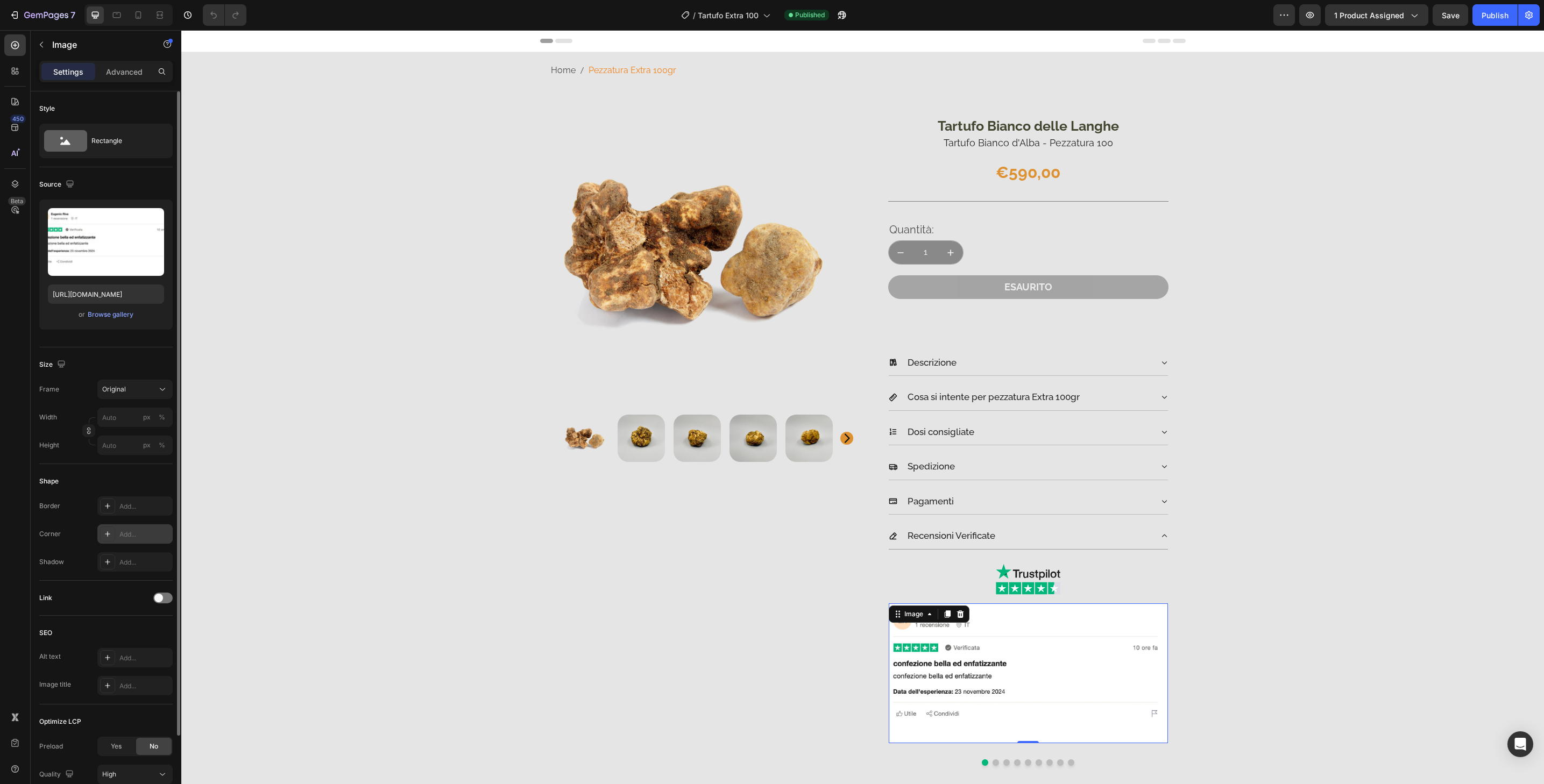
click at [143, 535] on div "Add..." at bounding box center [145, 534] width 51 height 10
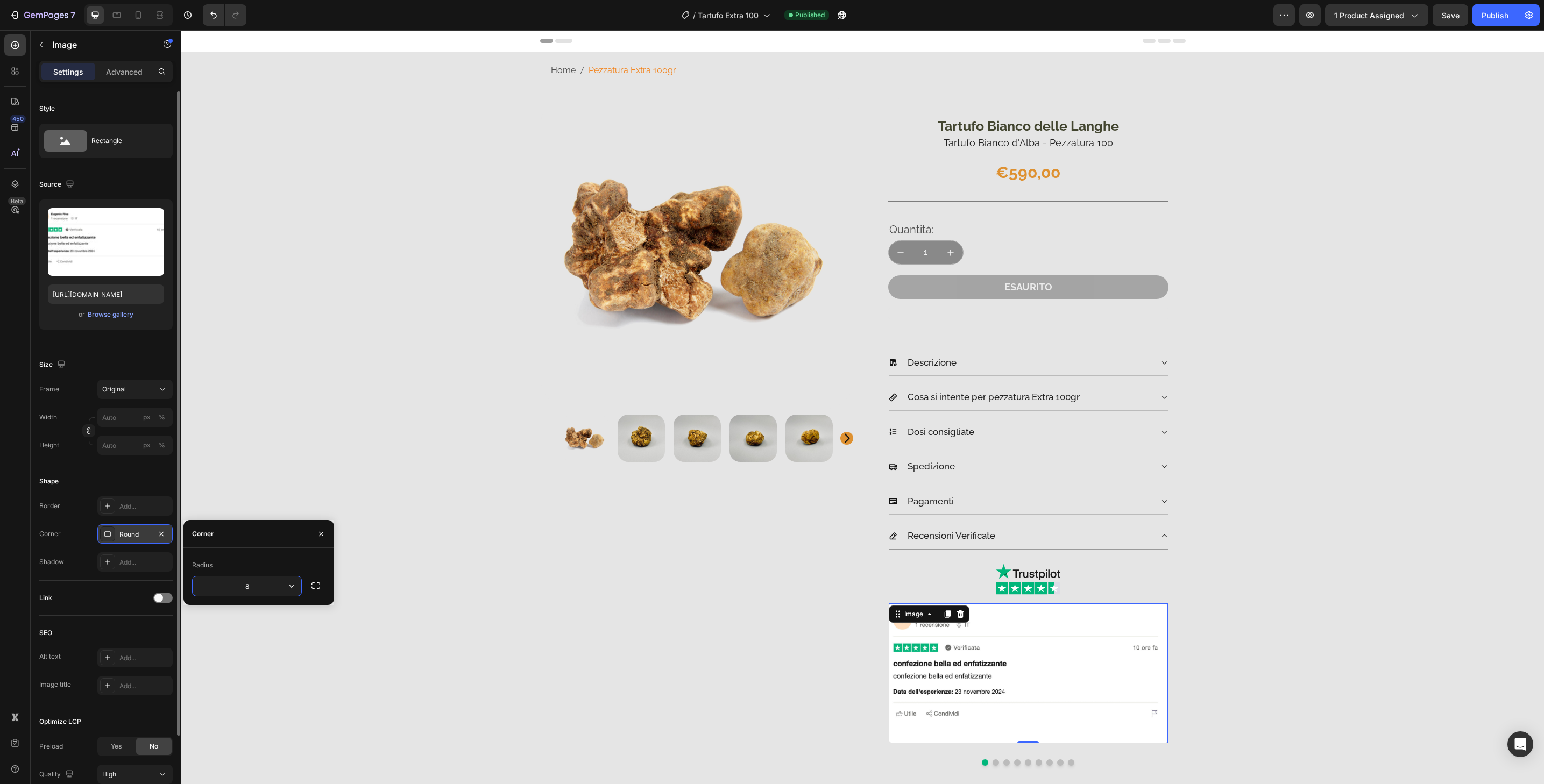
type input "32"
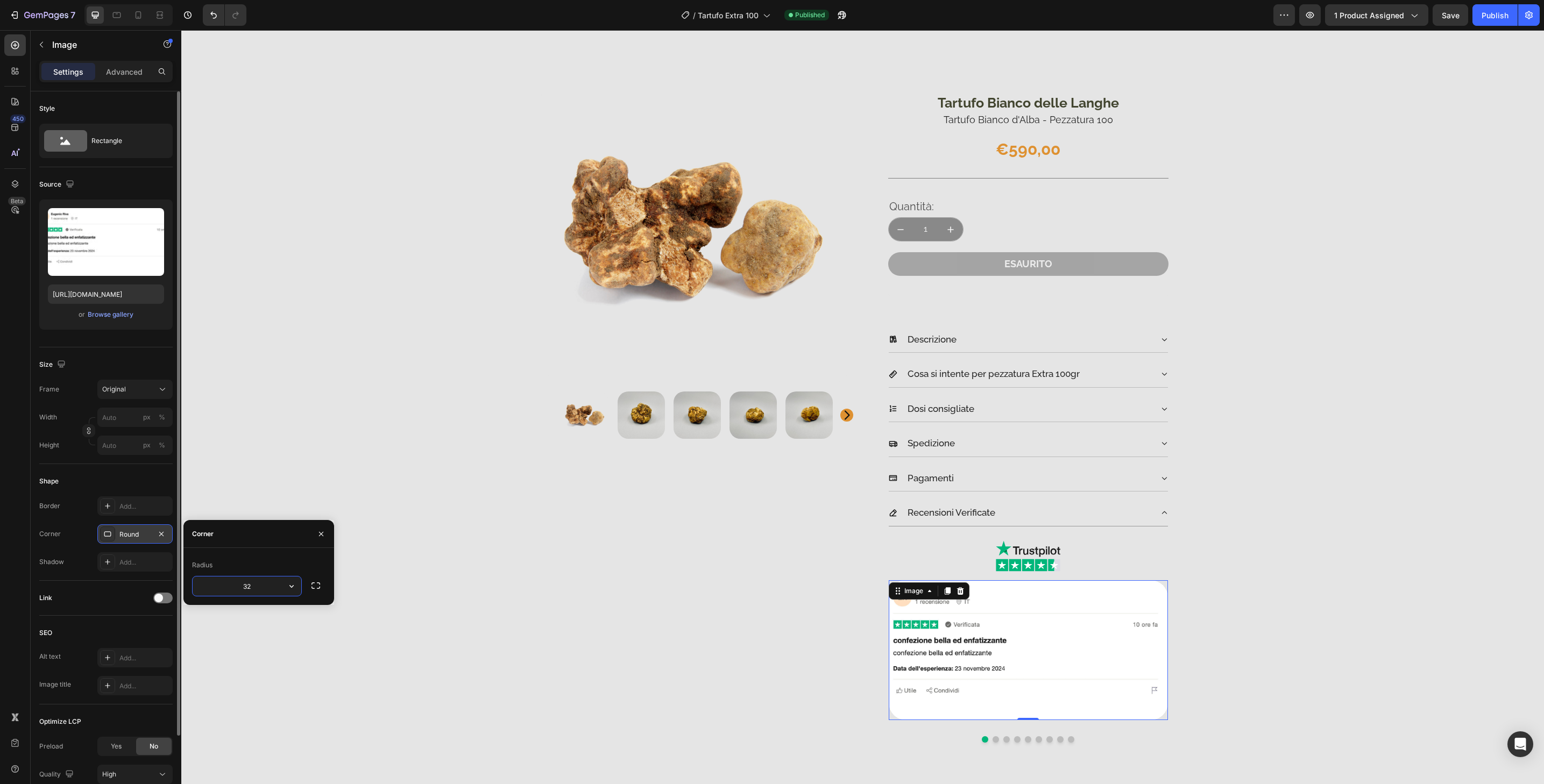
scroll to position [142, 0]
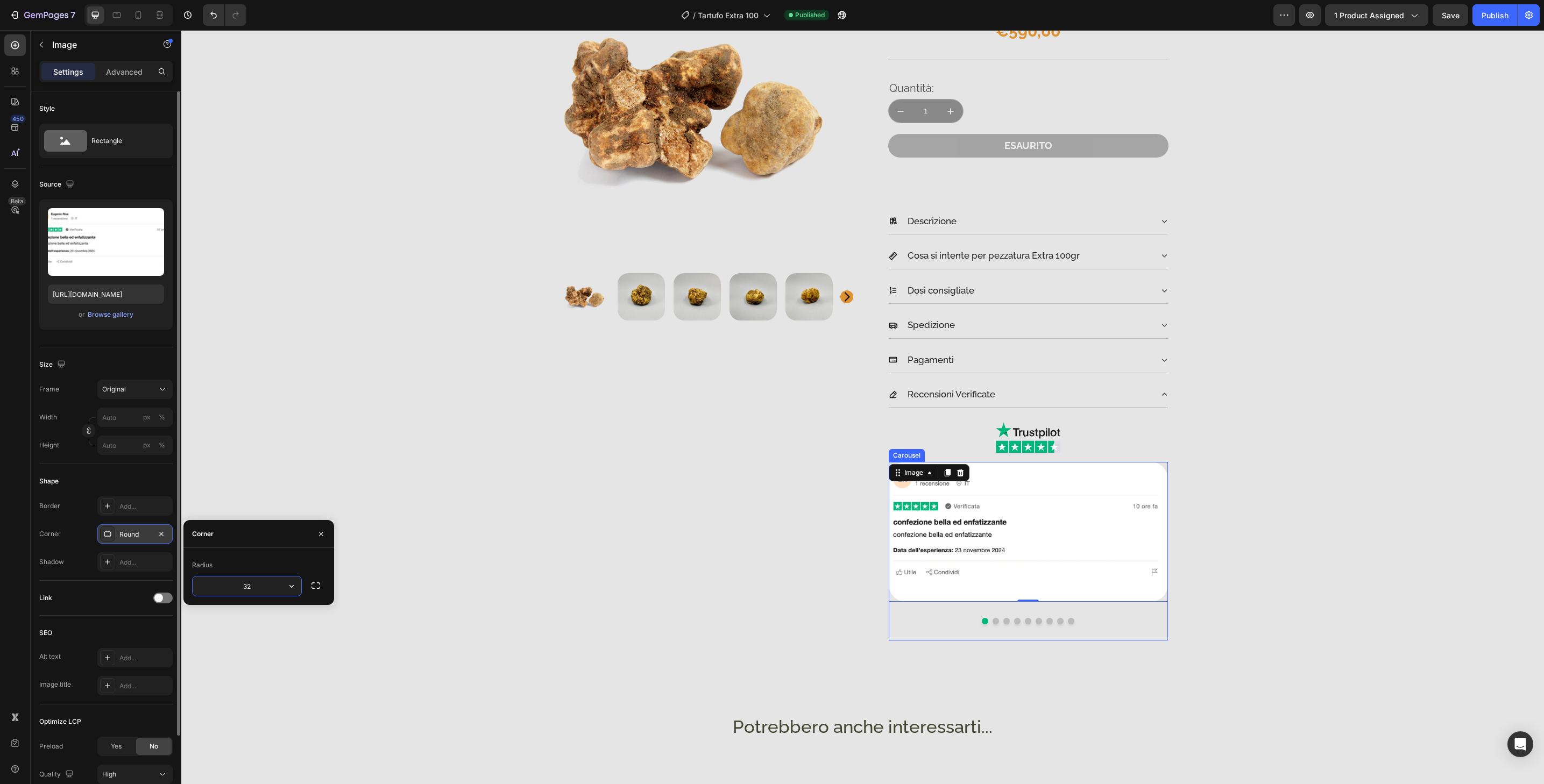
click at [993, 620] on button "Dot" at bounding box center [996, 621] width 7 height 7
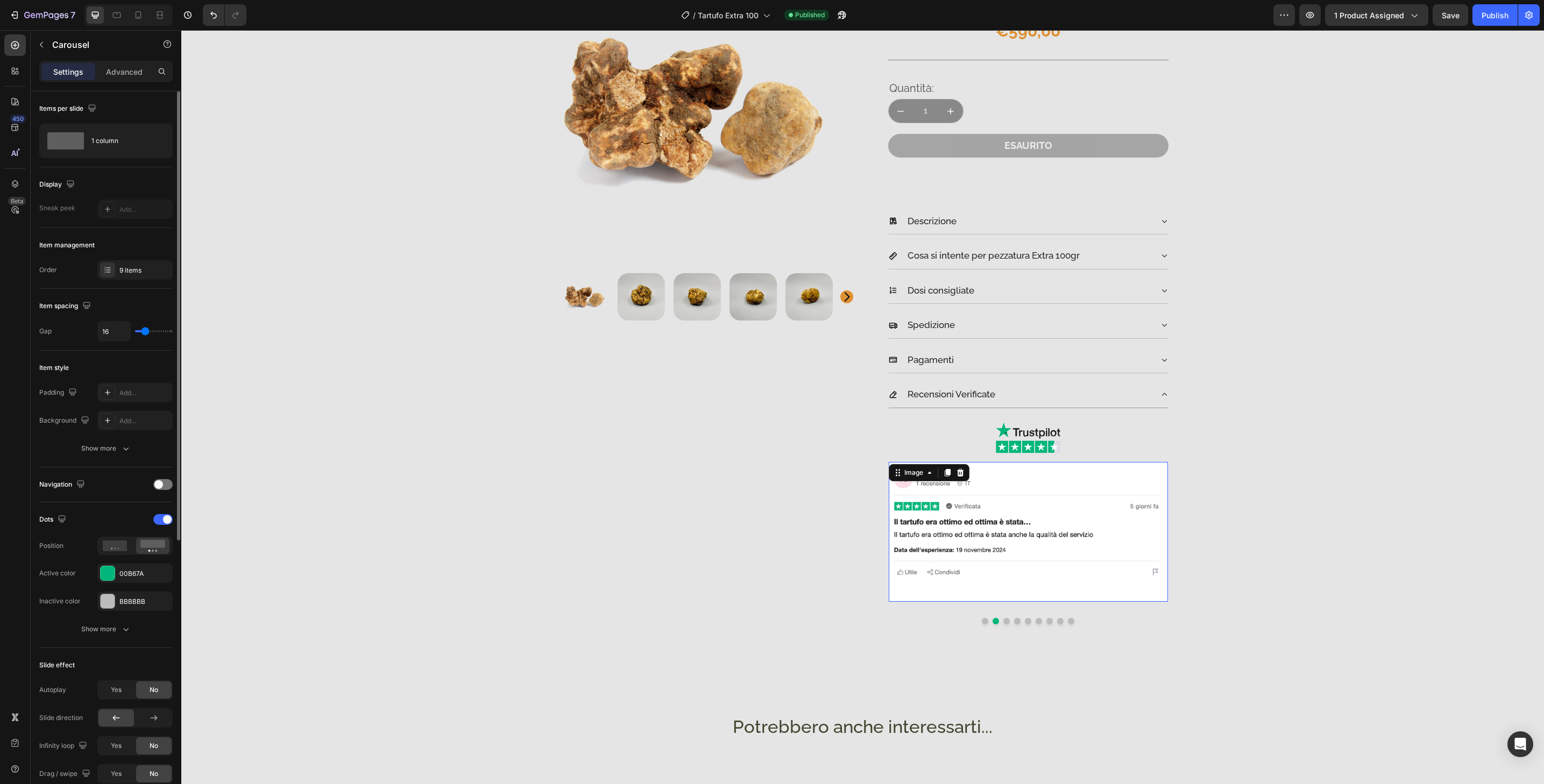
click at [1088, 587] on img at bounding box center [1028, 531] width 280 height 140
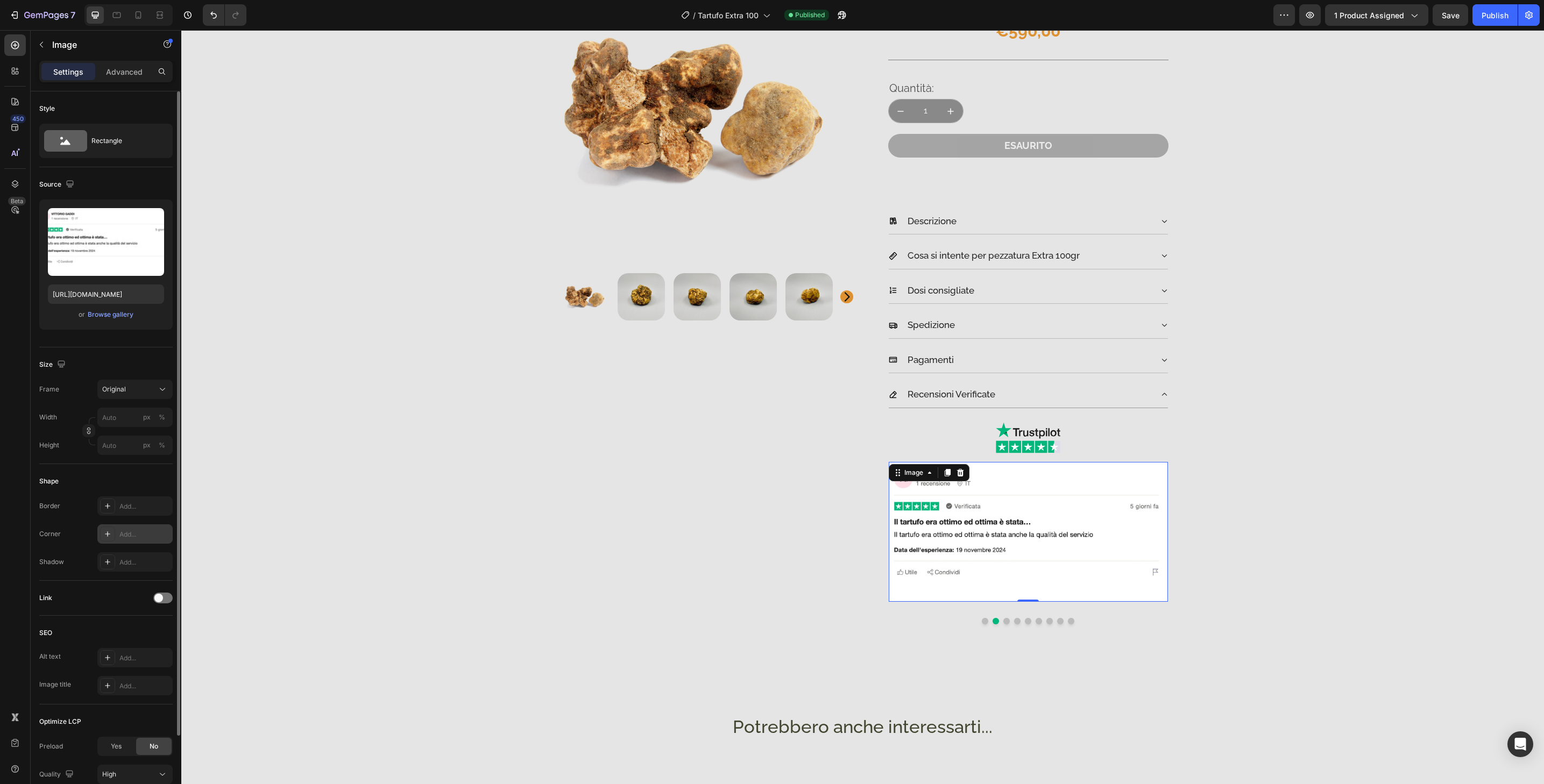
click at [157, 531] on div "Add..." at bounding box center [145, 534] width 51 height 10
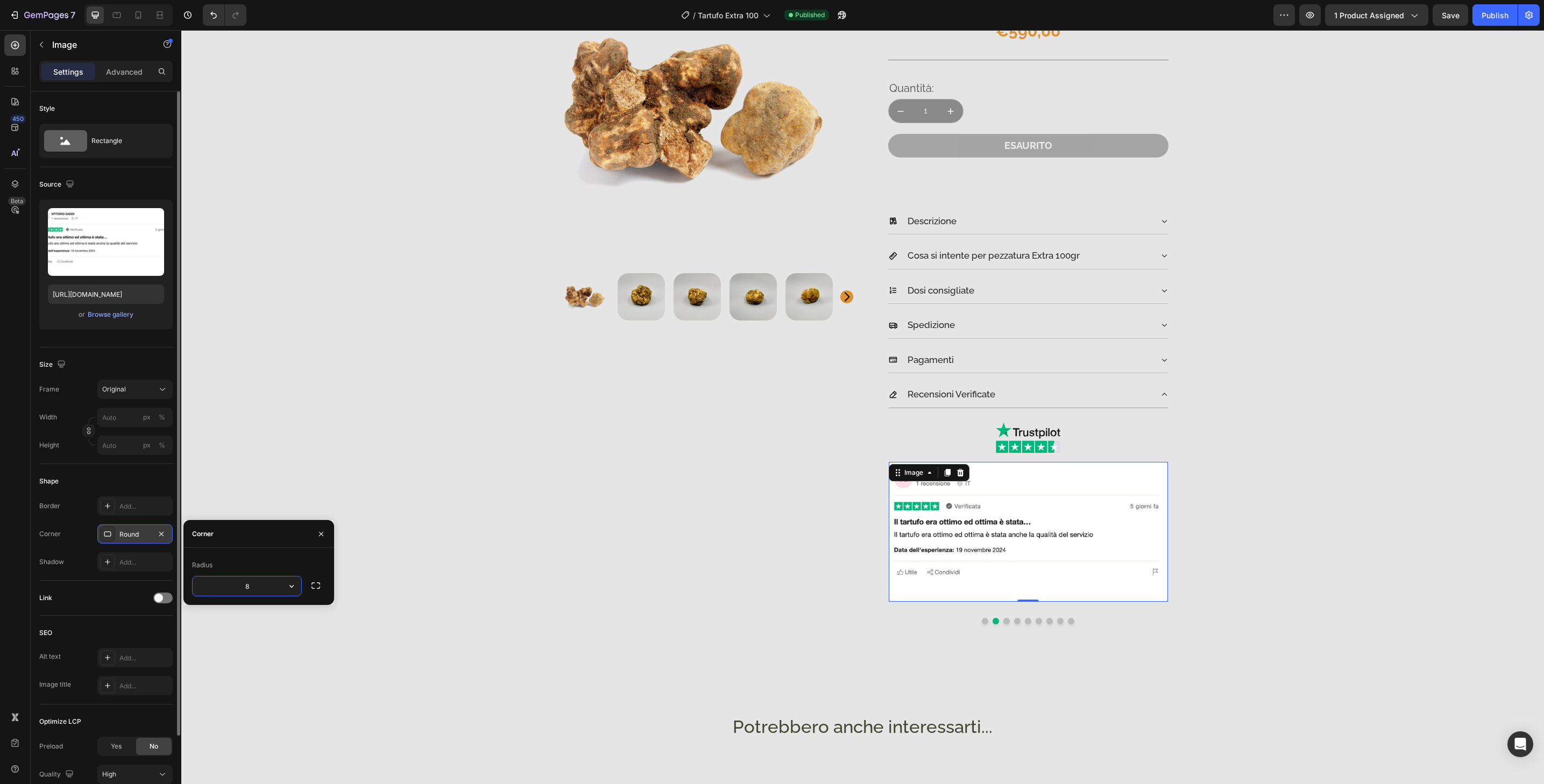
type input "32"
click at [1004, 623] on button "Dot" at bounding box center [1006, 621] width 7 height 7
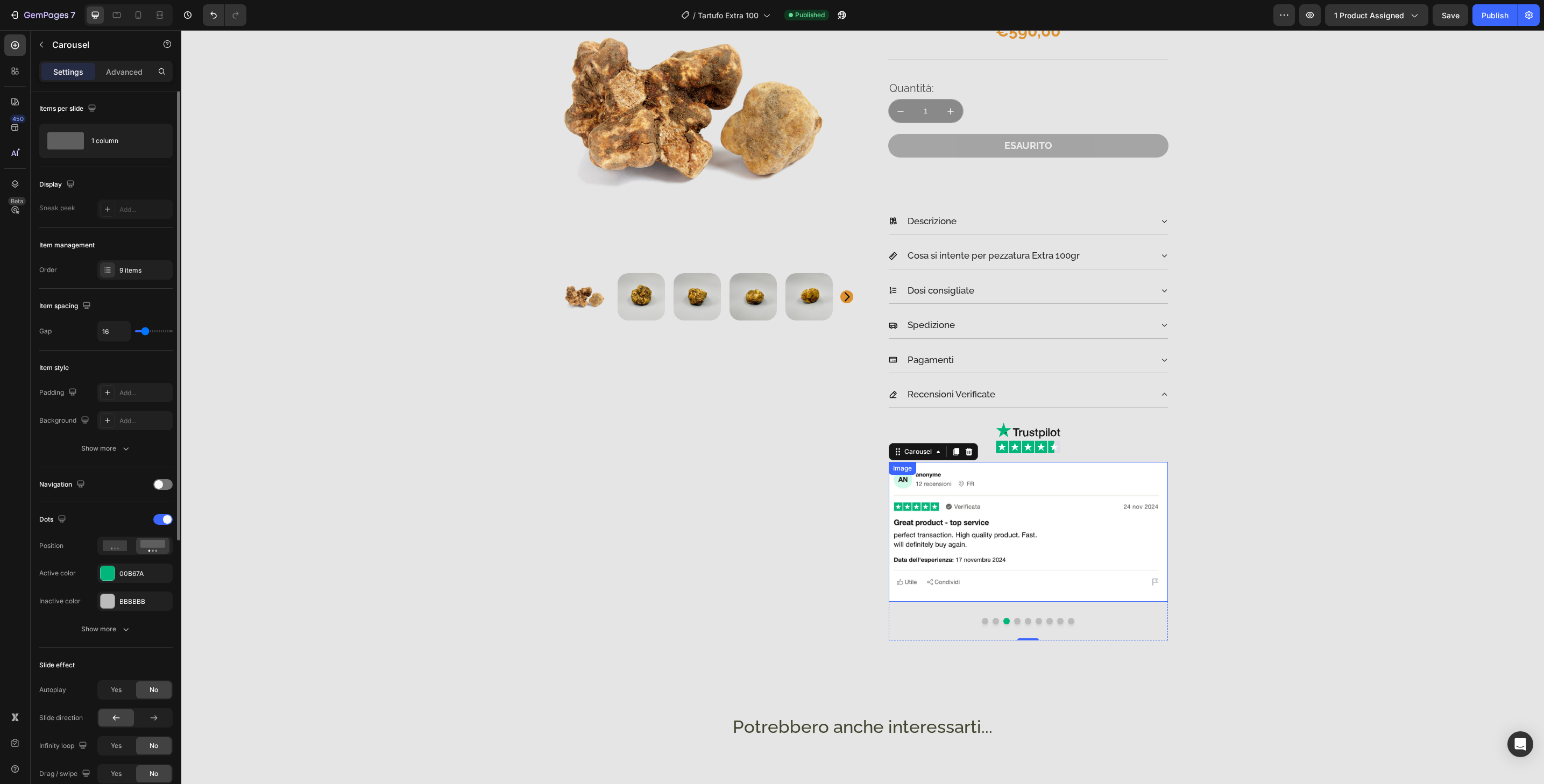
click at [1009, 600] on img at bounding box center [1028, 531] width 280 height 140
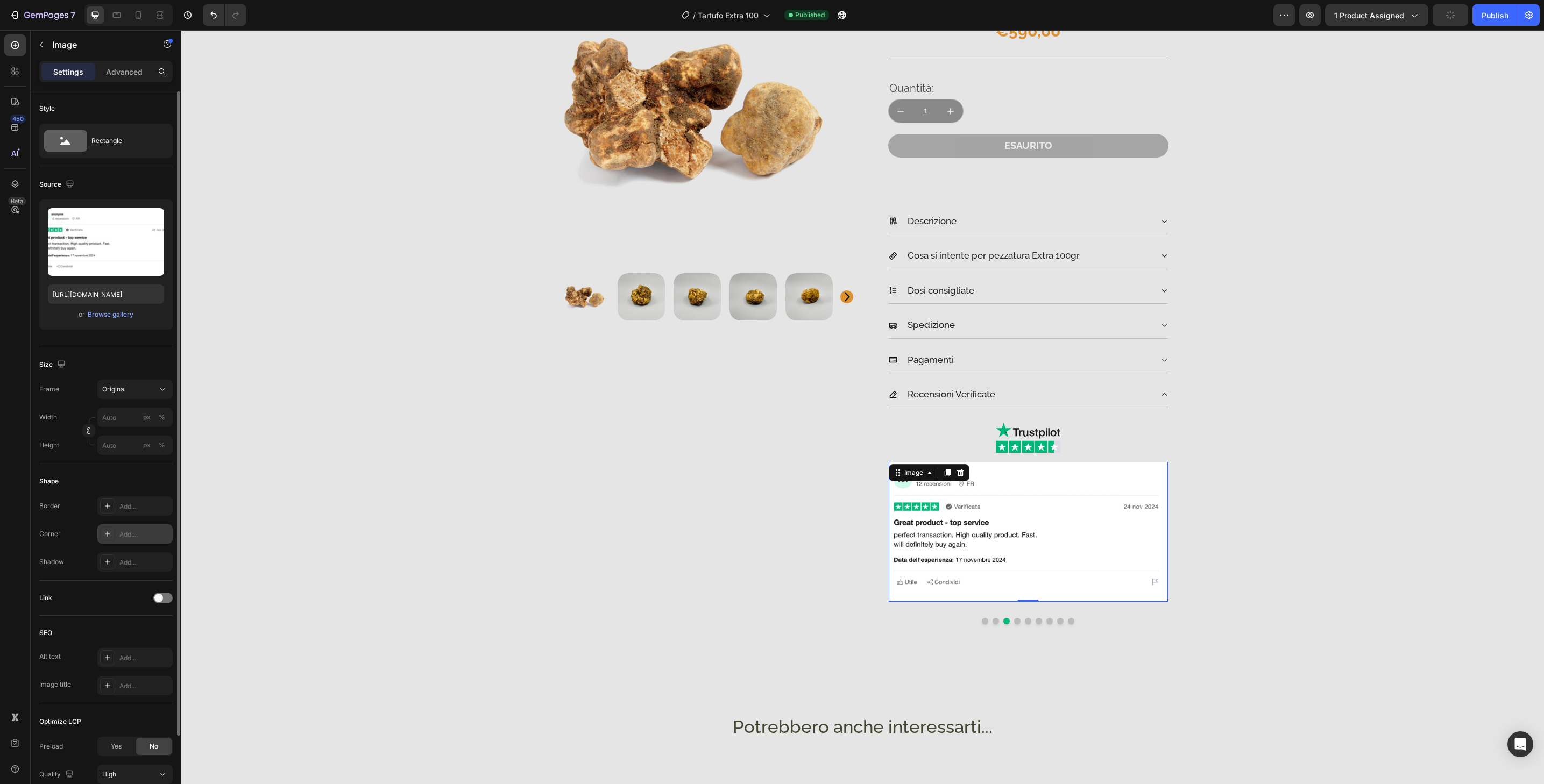
click at [133, 540] on div "Add..." at bounding box center [135, 534] width 75 height 20
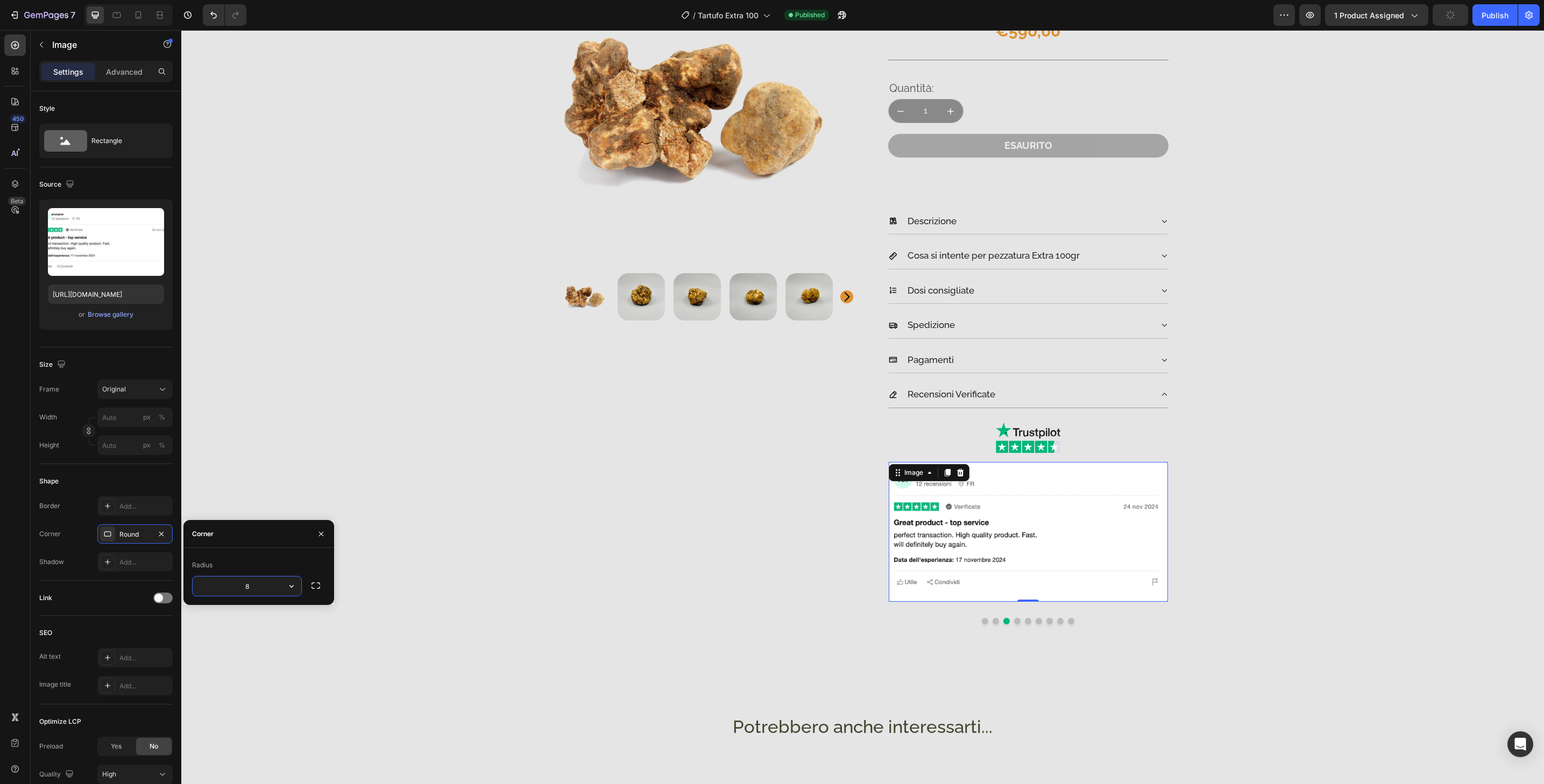
type input "32"
click at [1009, 622] on div at bounding box center [1028, 621] width 280 height 7
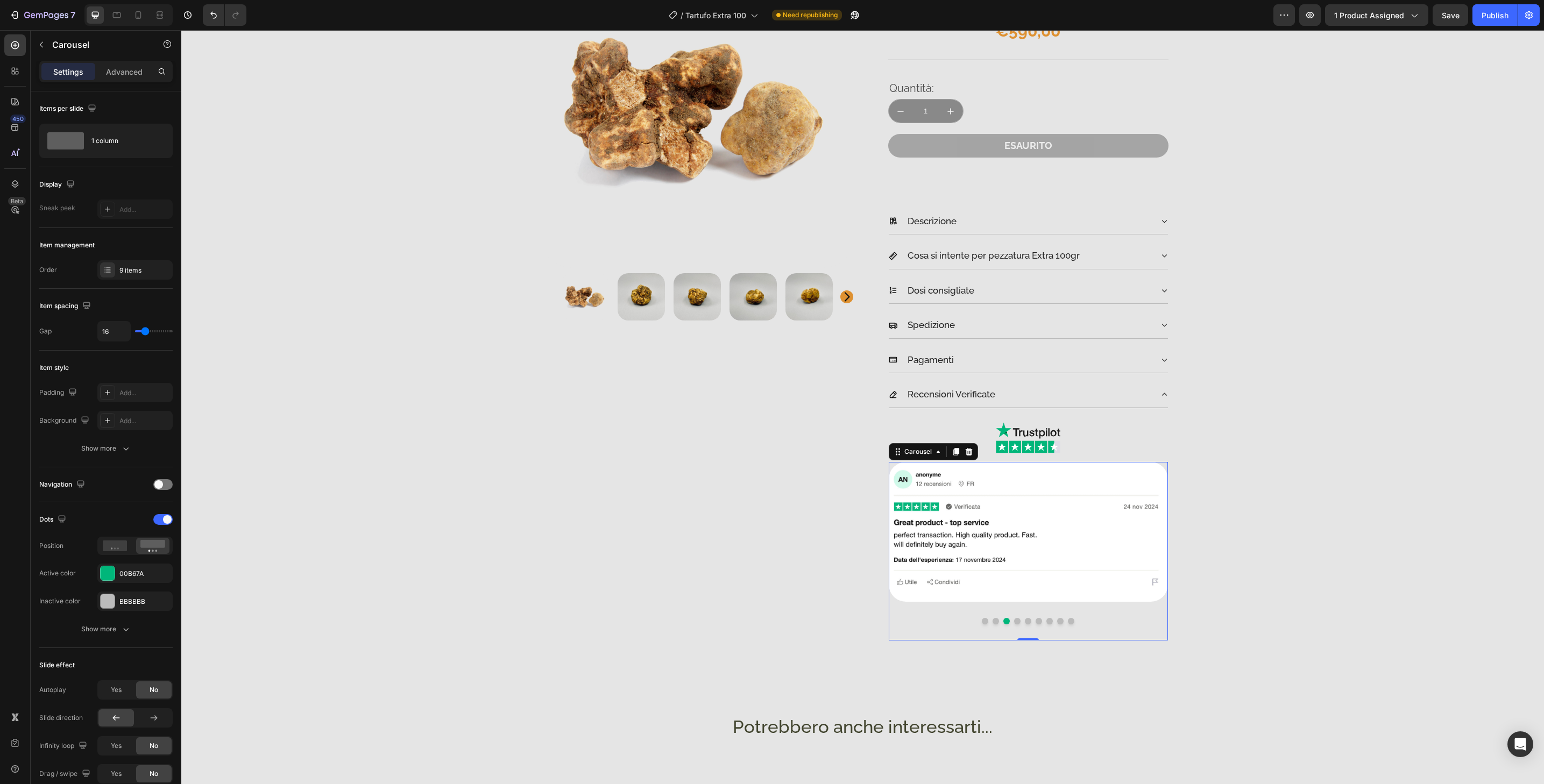
click at [1014, 622] on button "Dot" at bounding box center [1017, 621] width 7 height 7
click at [1019, 597] on img at bounding box center [1028, 531] width 280 height 140
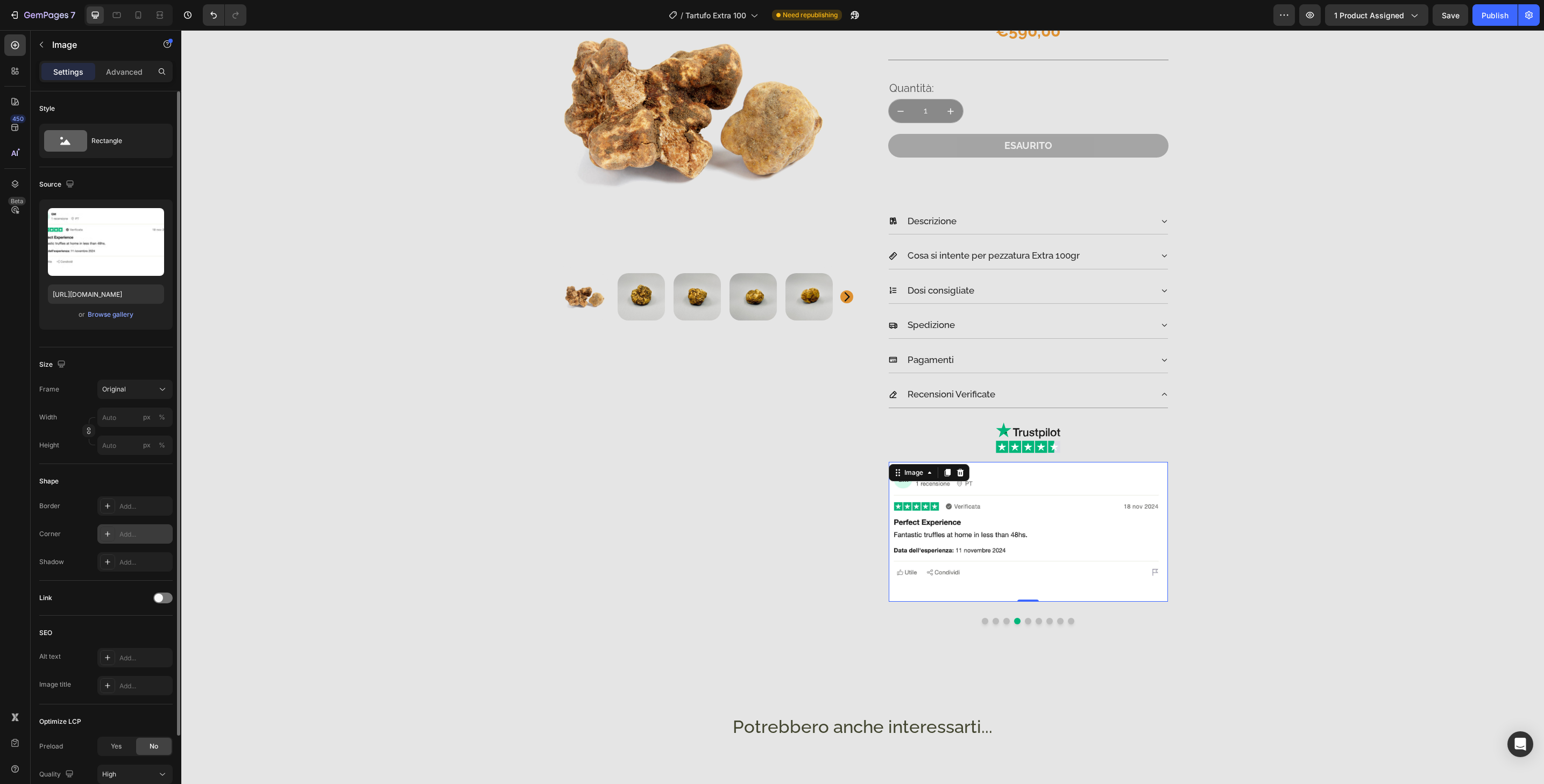
click at [127, 538] on div "Add..." at bounding box center [145, 534] width 51 height 10
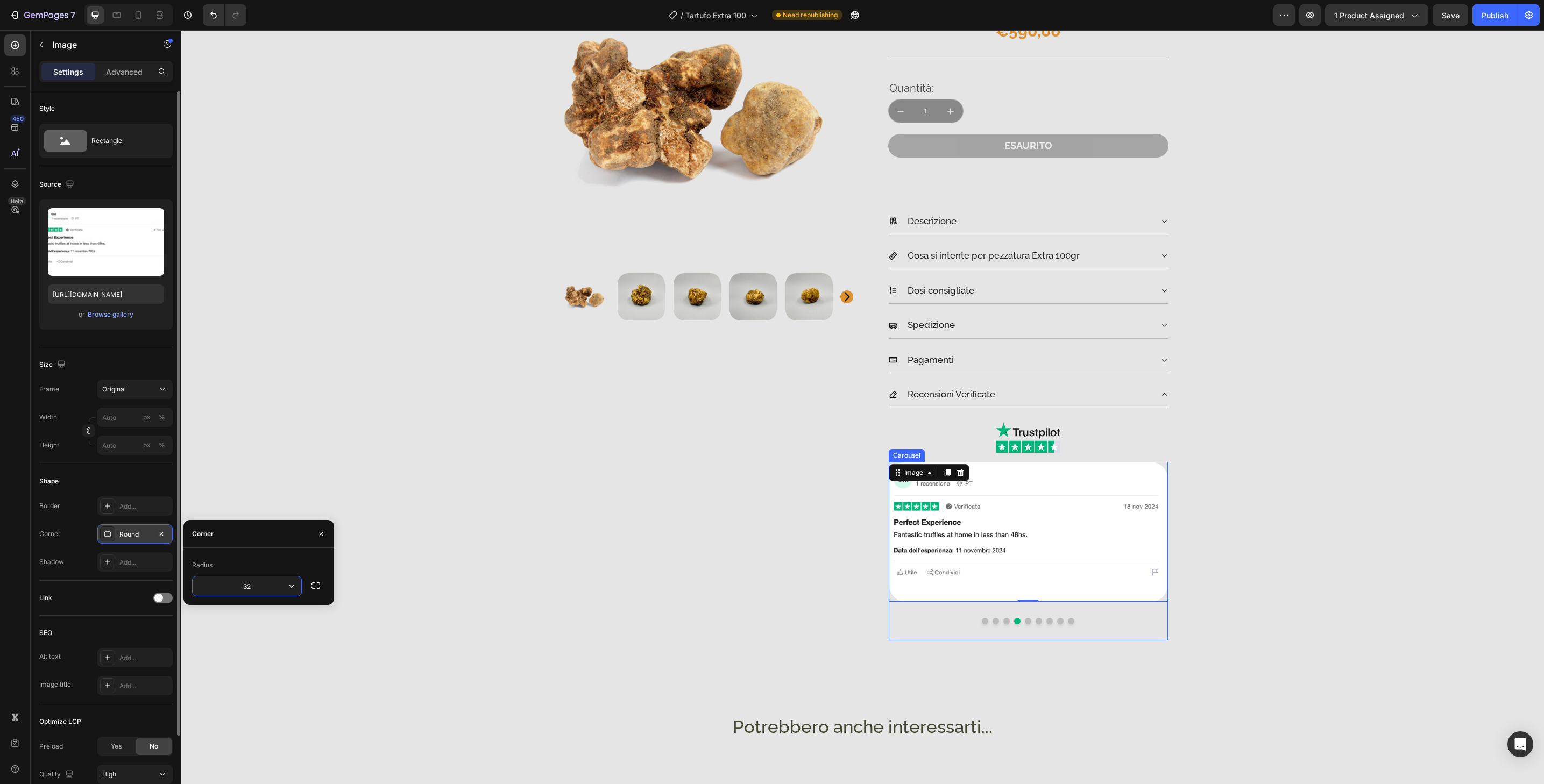
click at [1025, 622] on button "Dot" at bounding box center [1028, 621] width 7 height 7
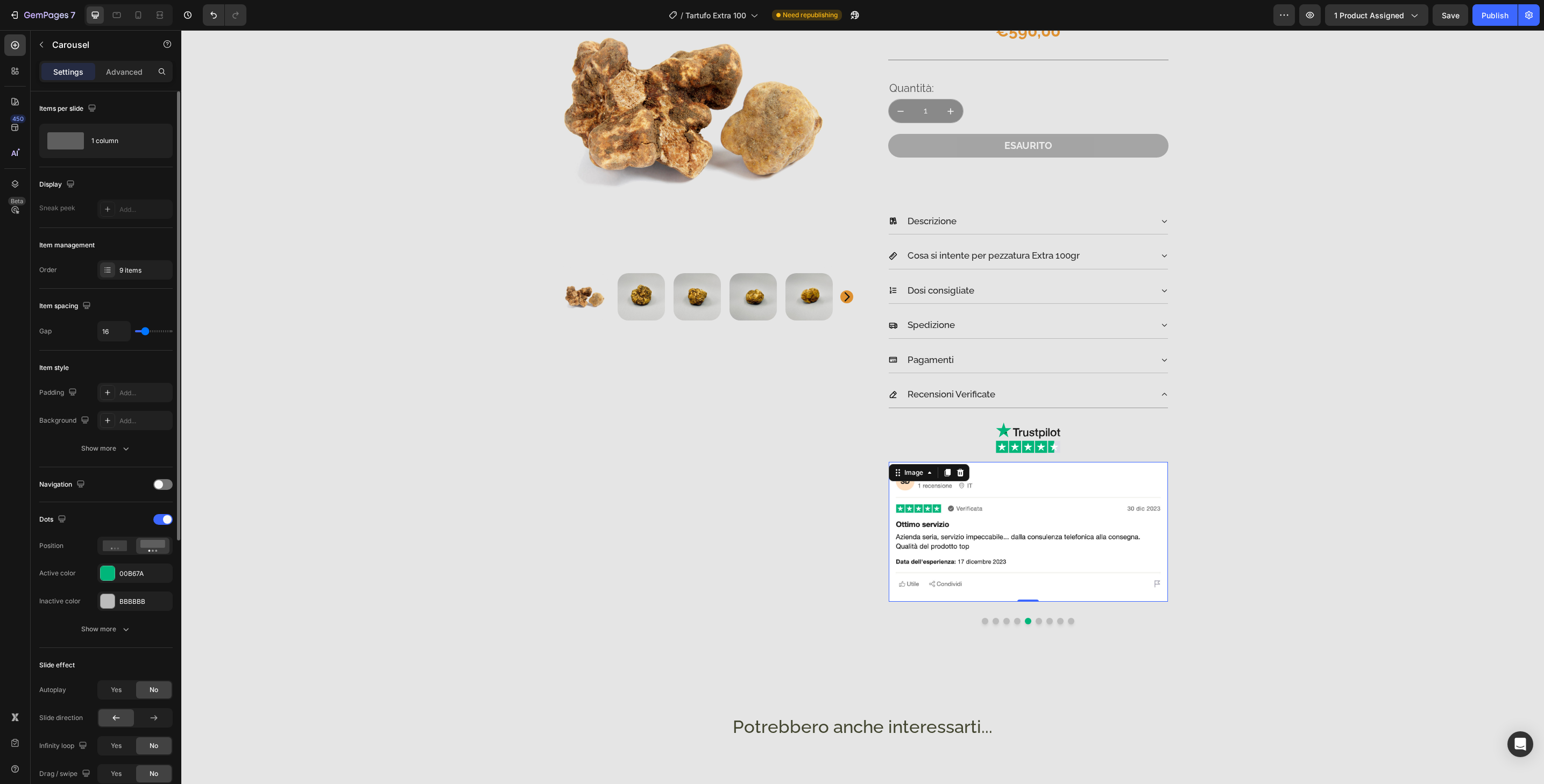
click at [1037, 592] on img at bounding box center [1028, 531] width 280 height 140
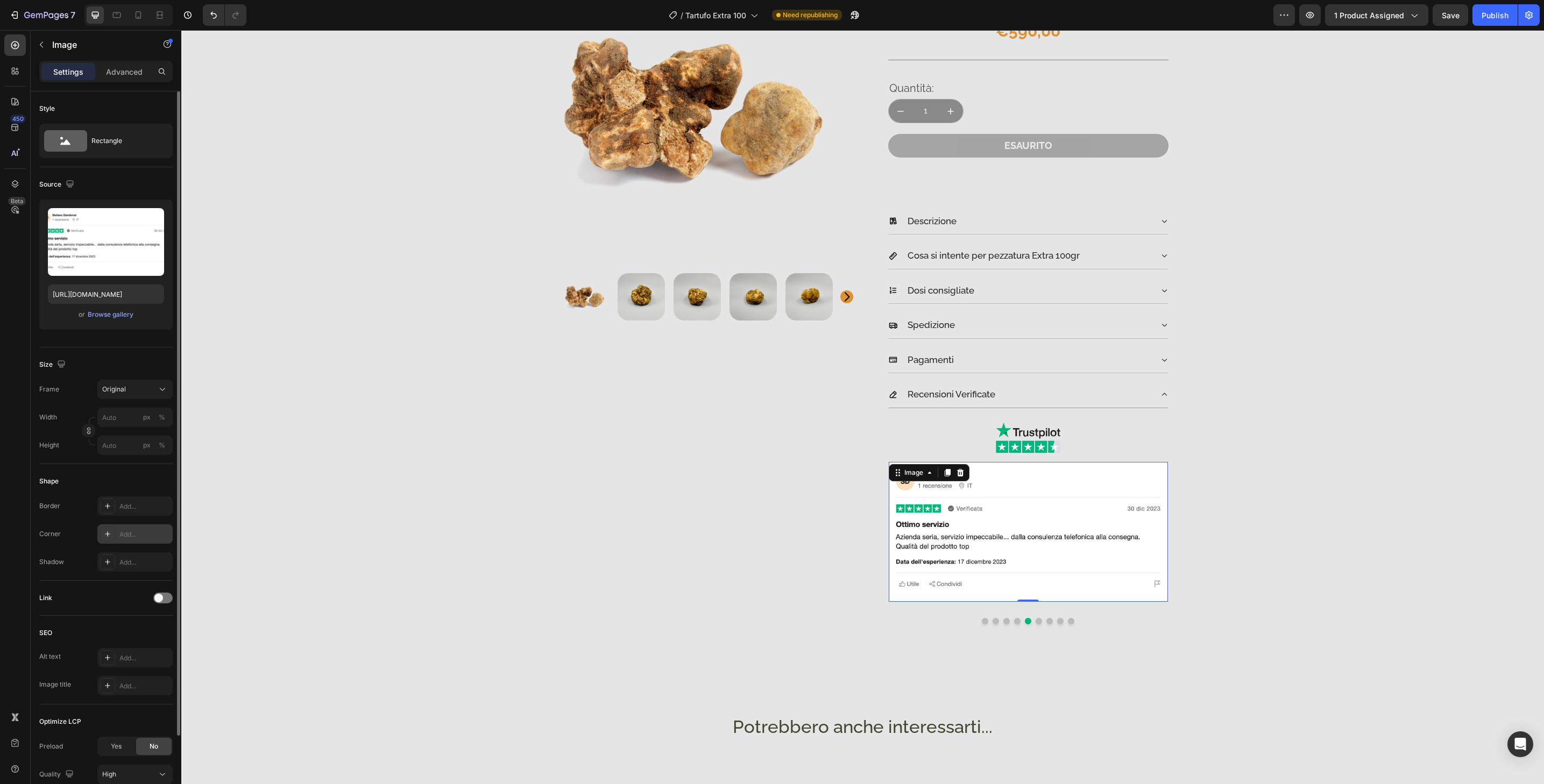
click at [153, 536] on div "Add..." at bounding box center [145, 534] width 51 height 10
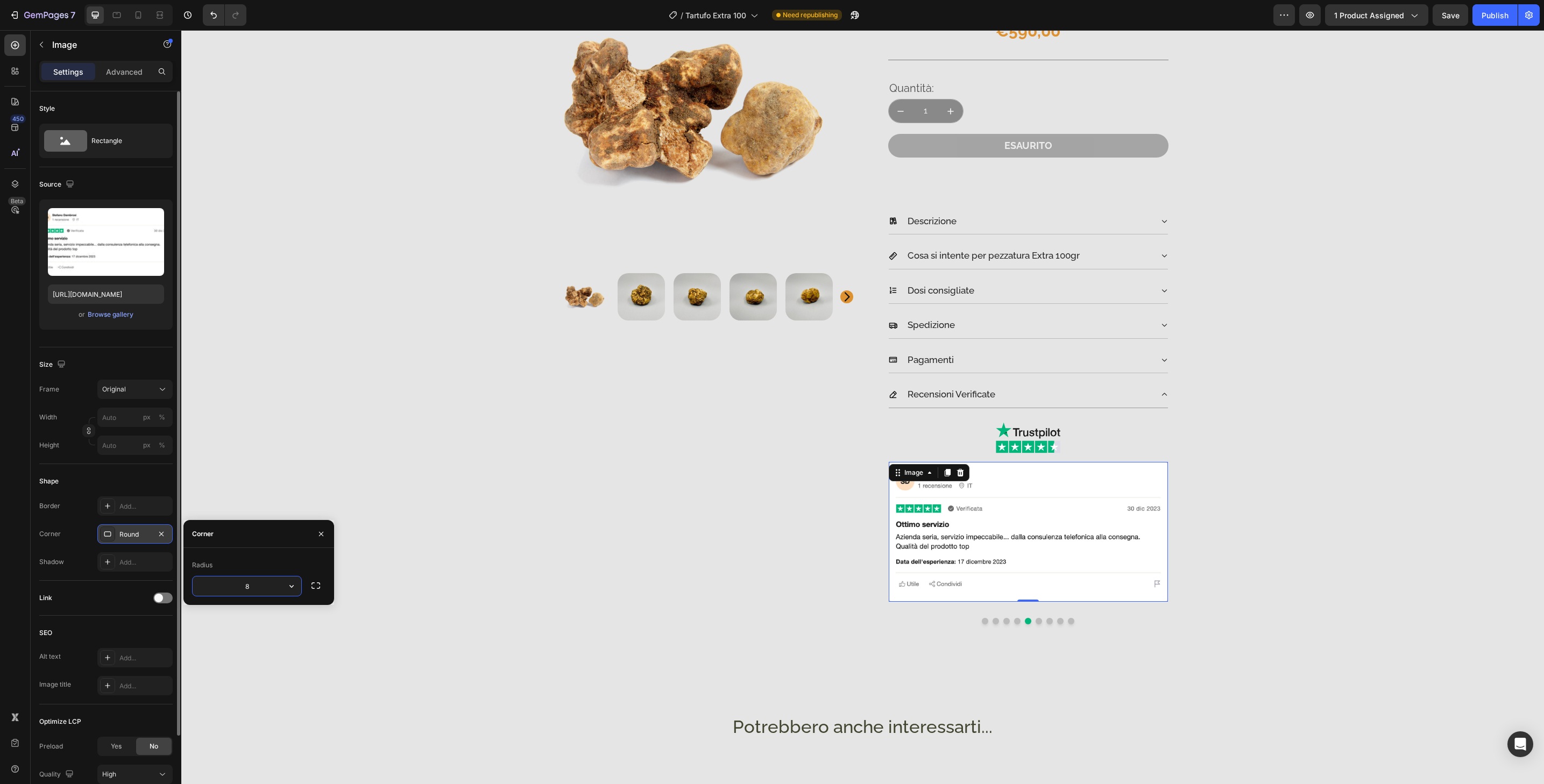
type input "32"
click at [1037, 624] on div at bounding box center [1028, 621] width 280 height 7
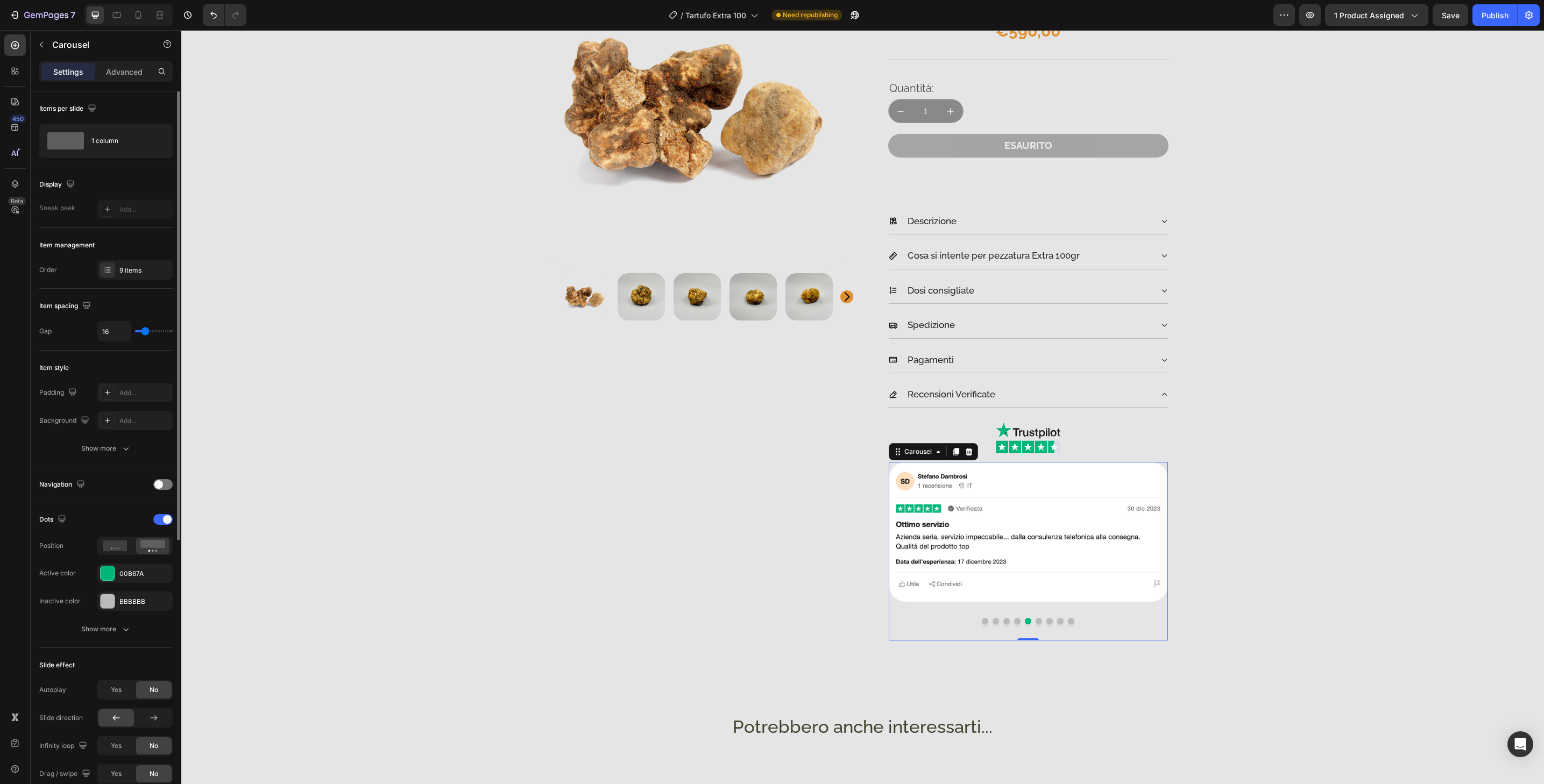
click at [1036, 621] on button "Dot" at bounding box center [1039, 621] width 7 height 7
click at [1045, 591] on img at bounding box center [1028, 531] width 280 height 140
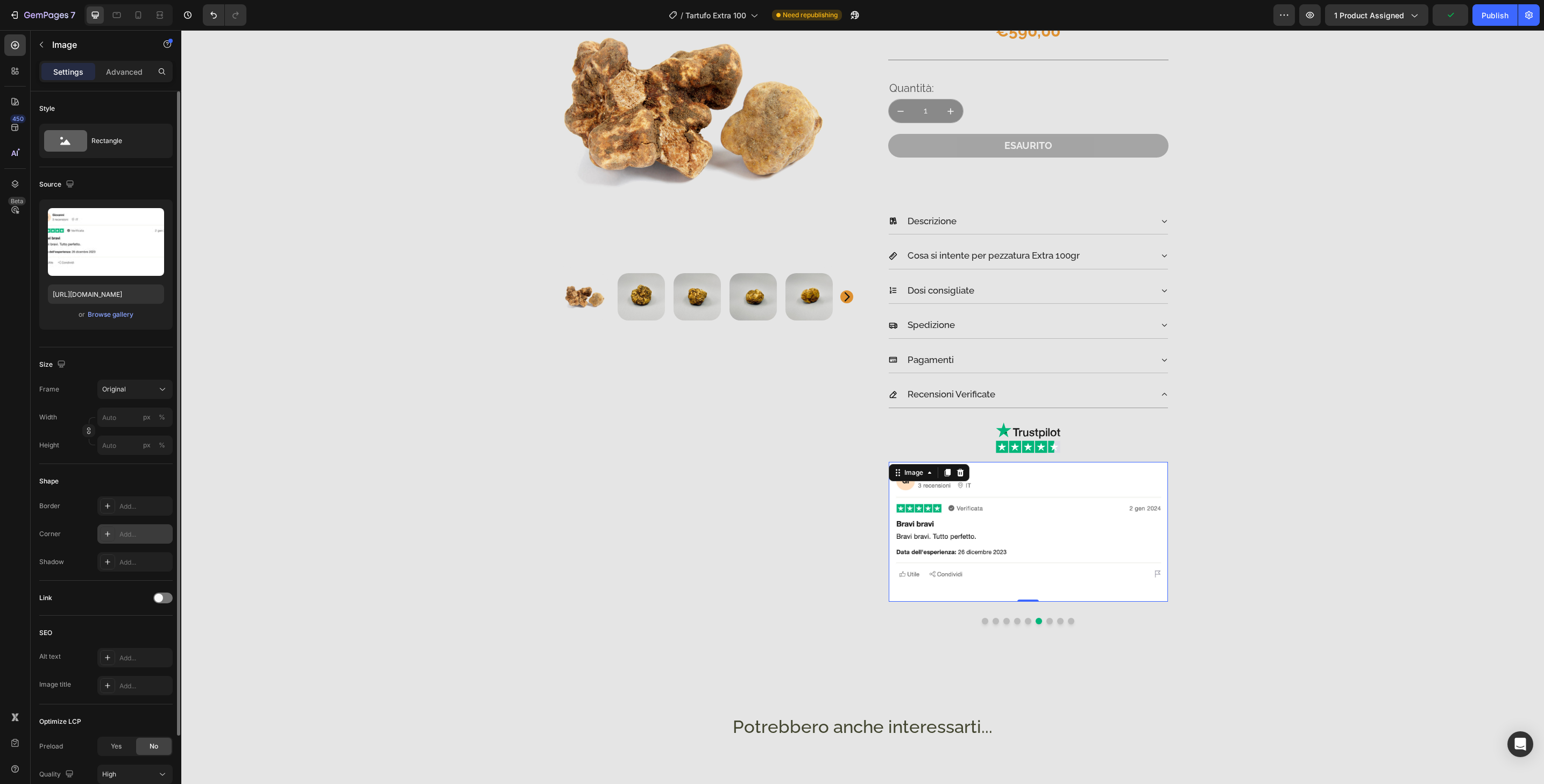
click at [131, 536] on div "Add..." at bounding box center [145, 534] width 51 height 10
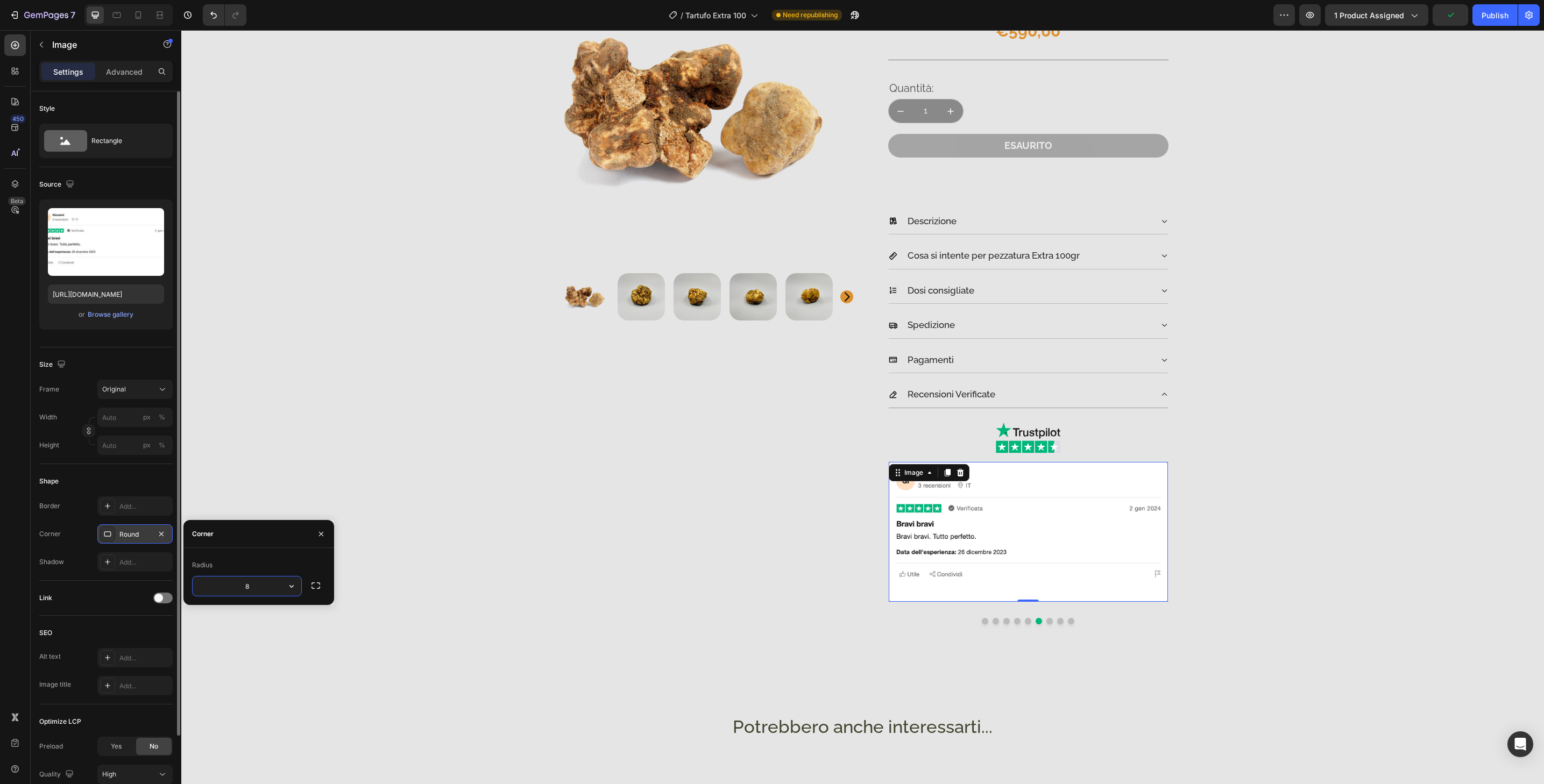
type input "32"
click at [1047, 622] on button "Dot" at bounding box center [1050, 621] width 7 height 7
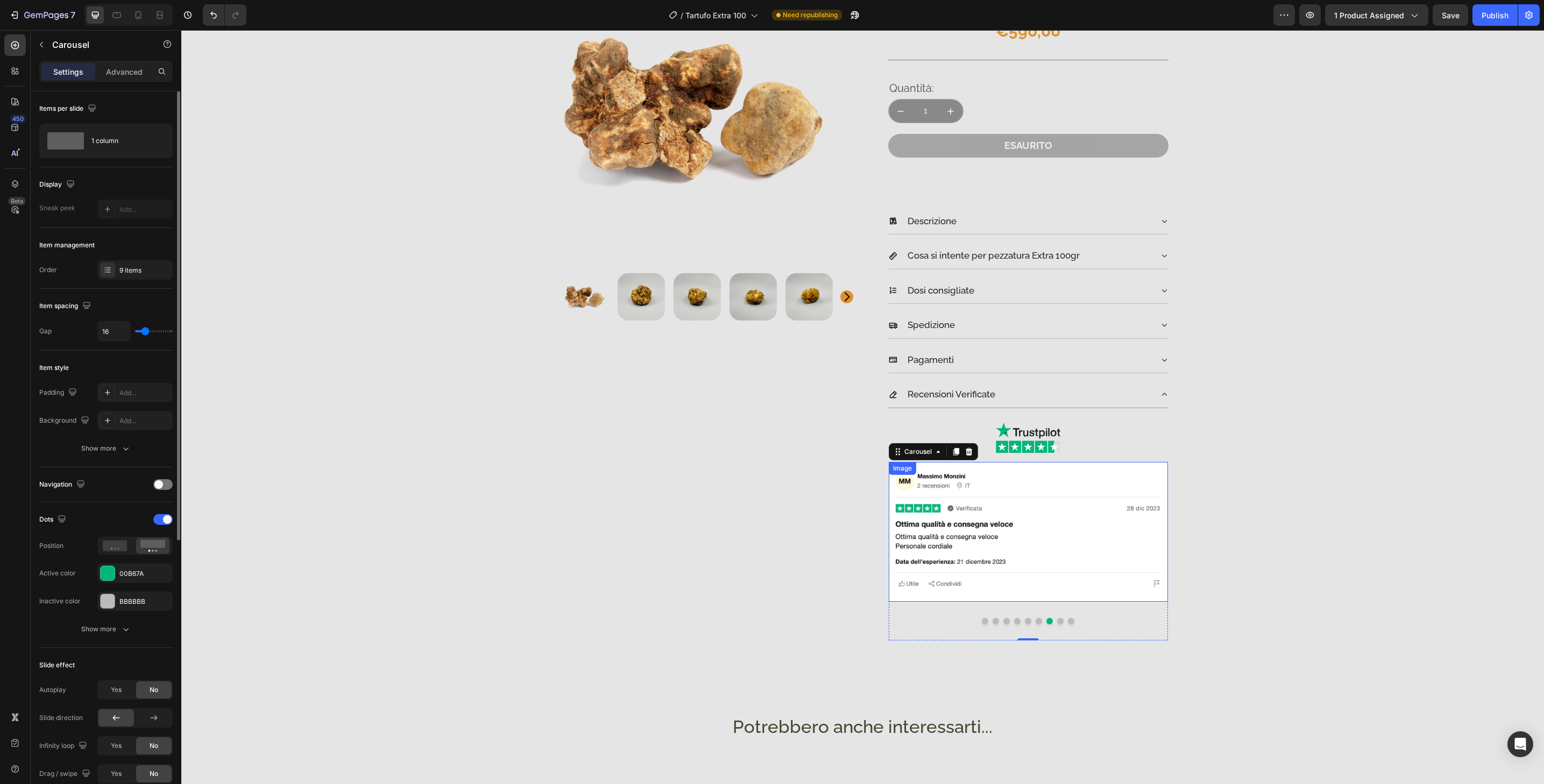
click at [1066, 595] on img at bounding box center [1028, 531] width 280 height 140
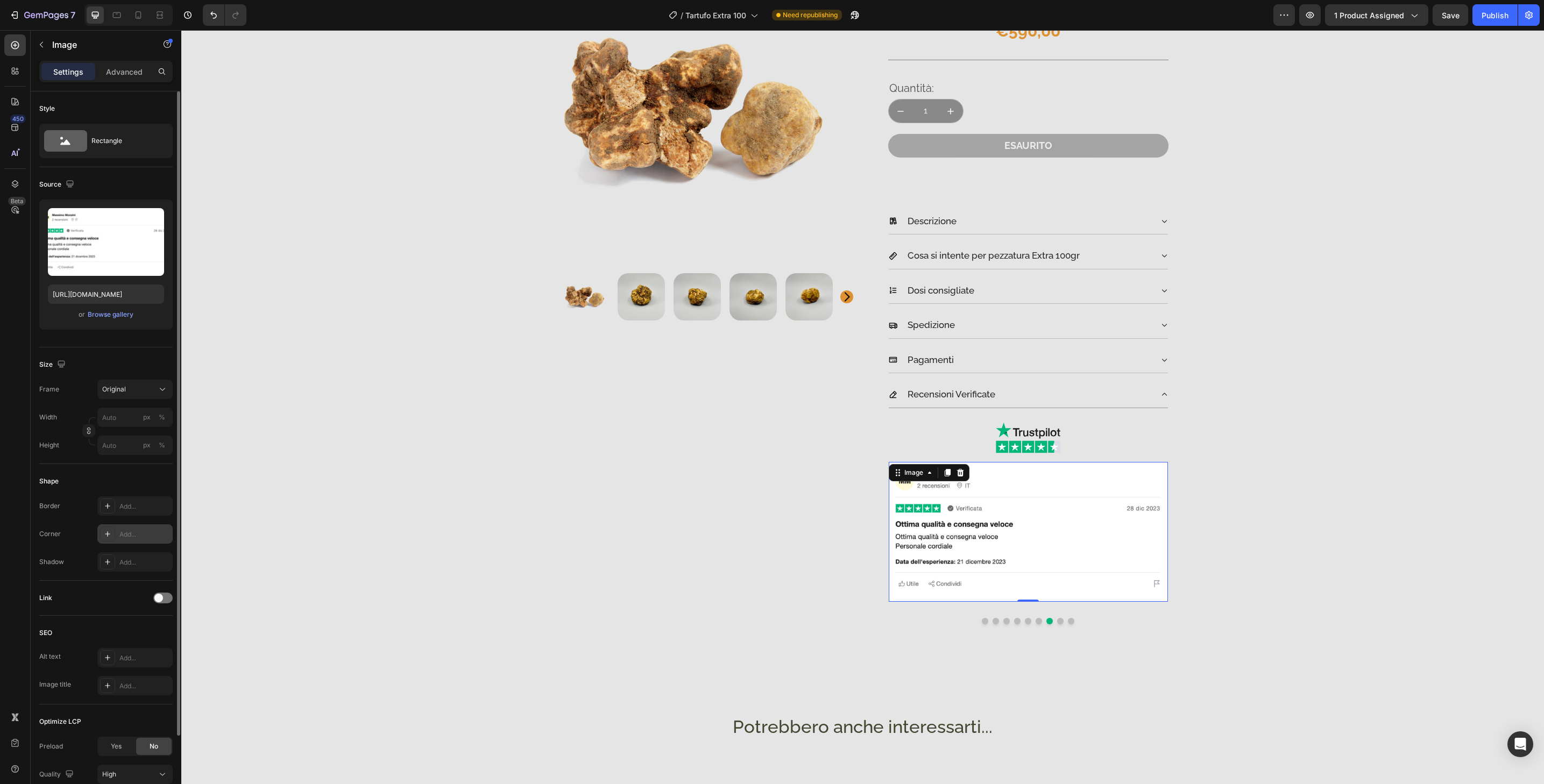
click at [130, 542] on div "Add..." at bounding box center [135, 534] width 75 height 20
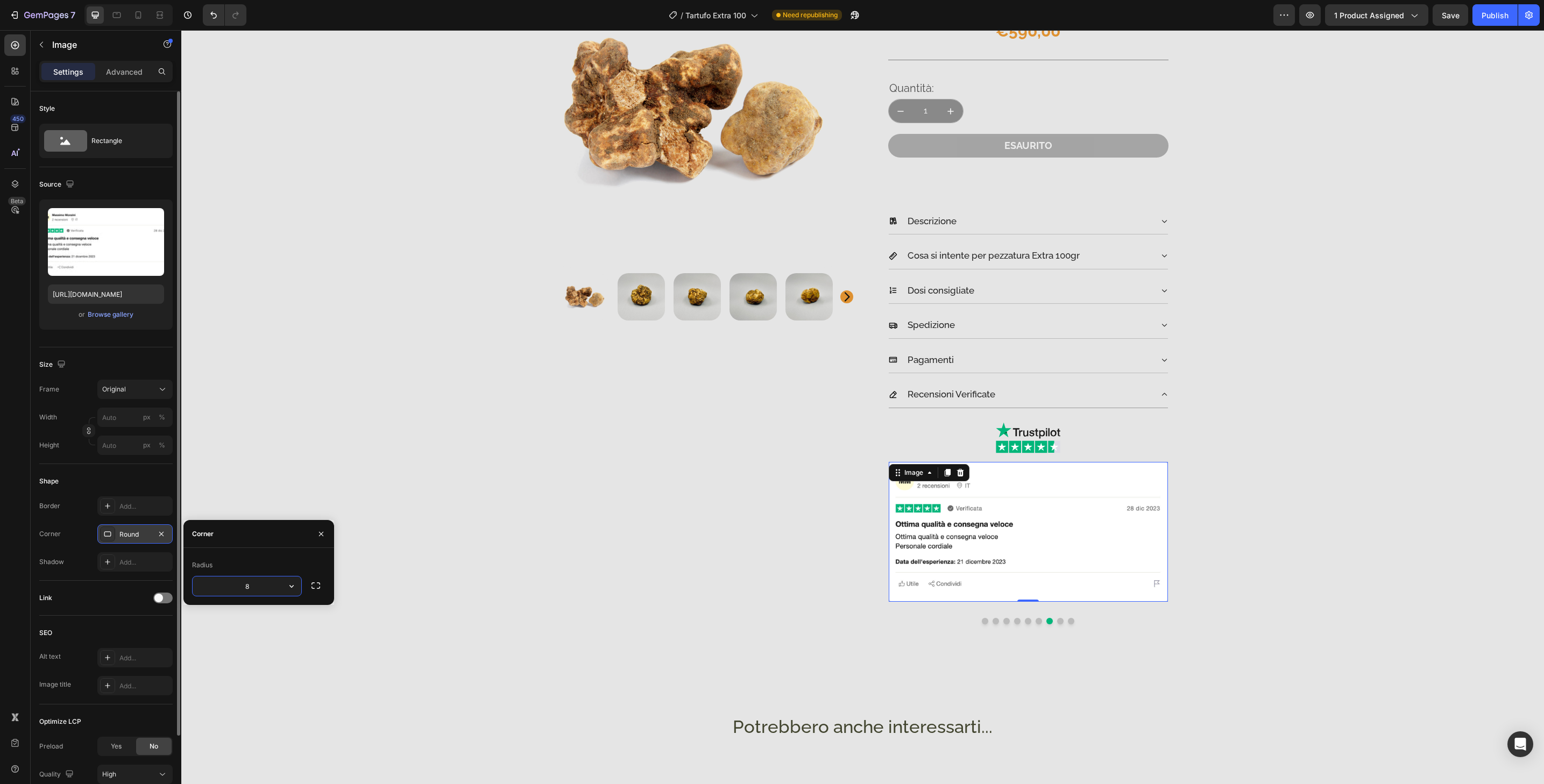
type input "32"
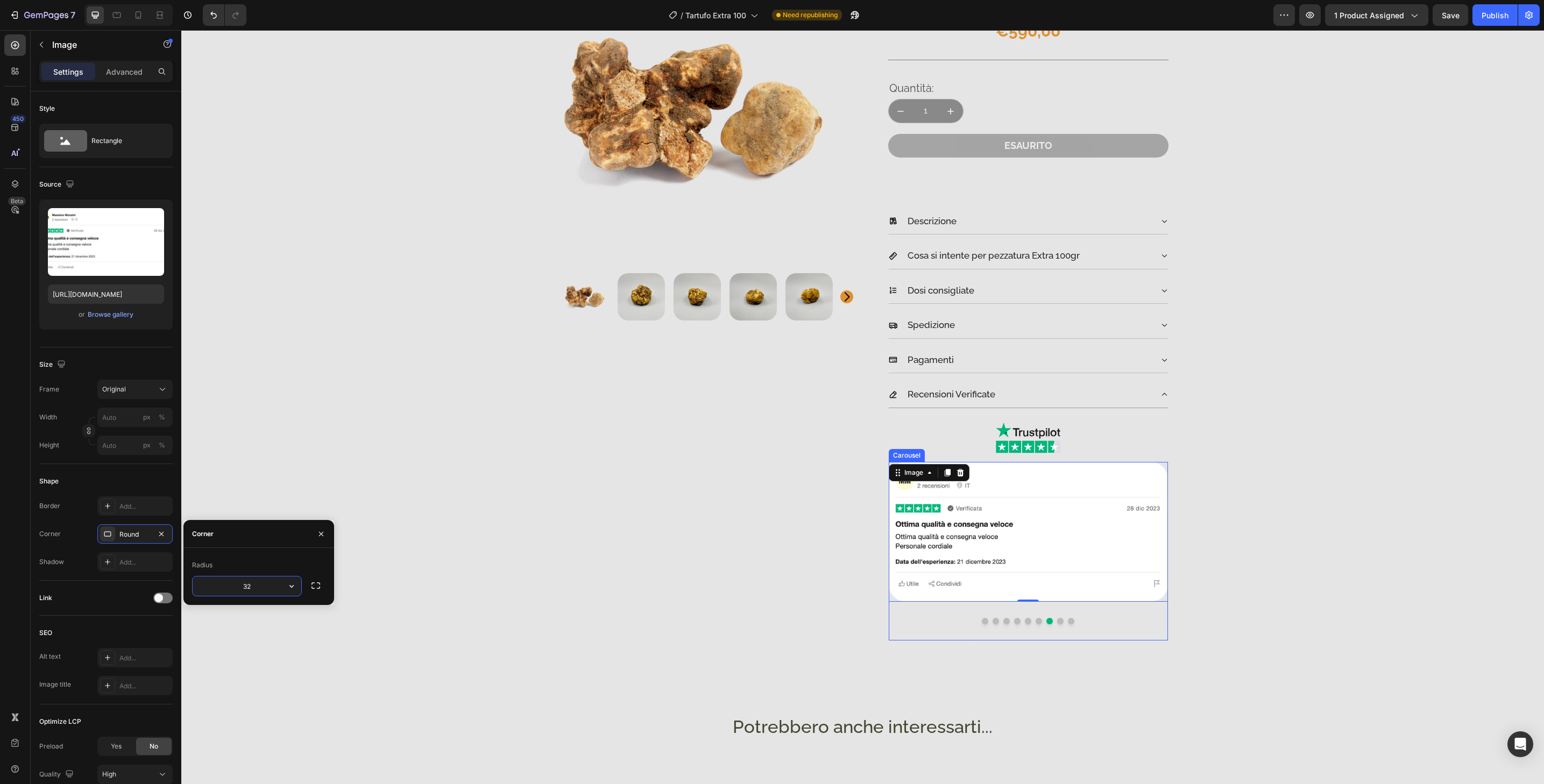
click at [1057, 620] on button "Dot" at bounding box center [1060, 621] width 7 height 7
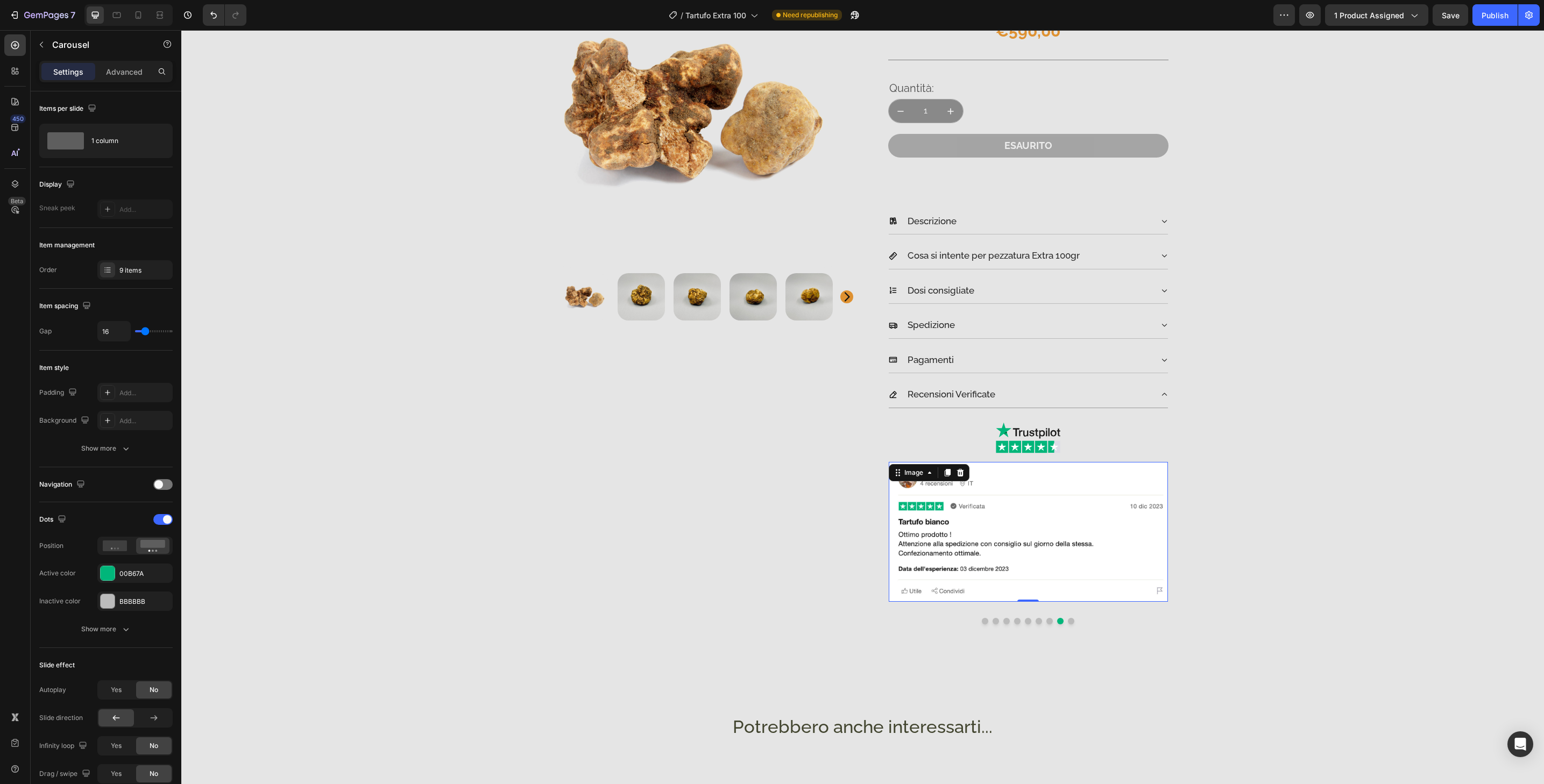
click at [1058, 595] on img at bounding box center [1028, 531] width 280 height 140
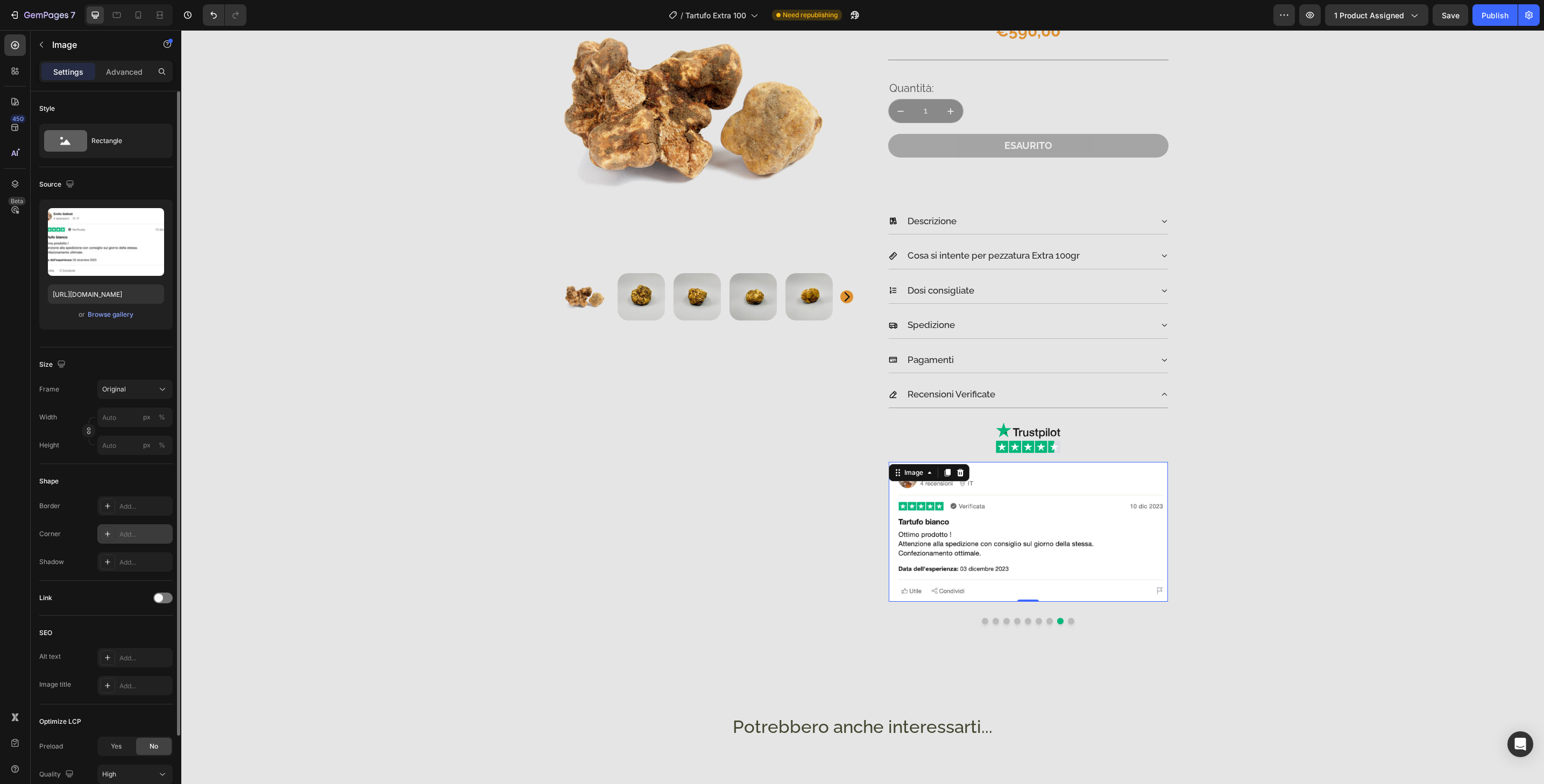
click at [137, 534] on div "Add..." at bounding box center [145, 534] width 51 height 10
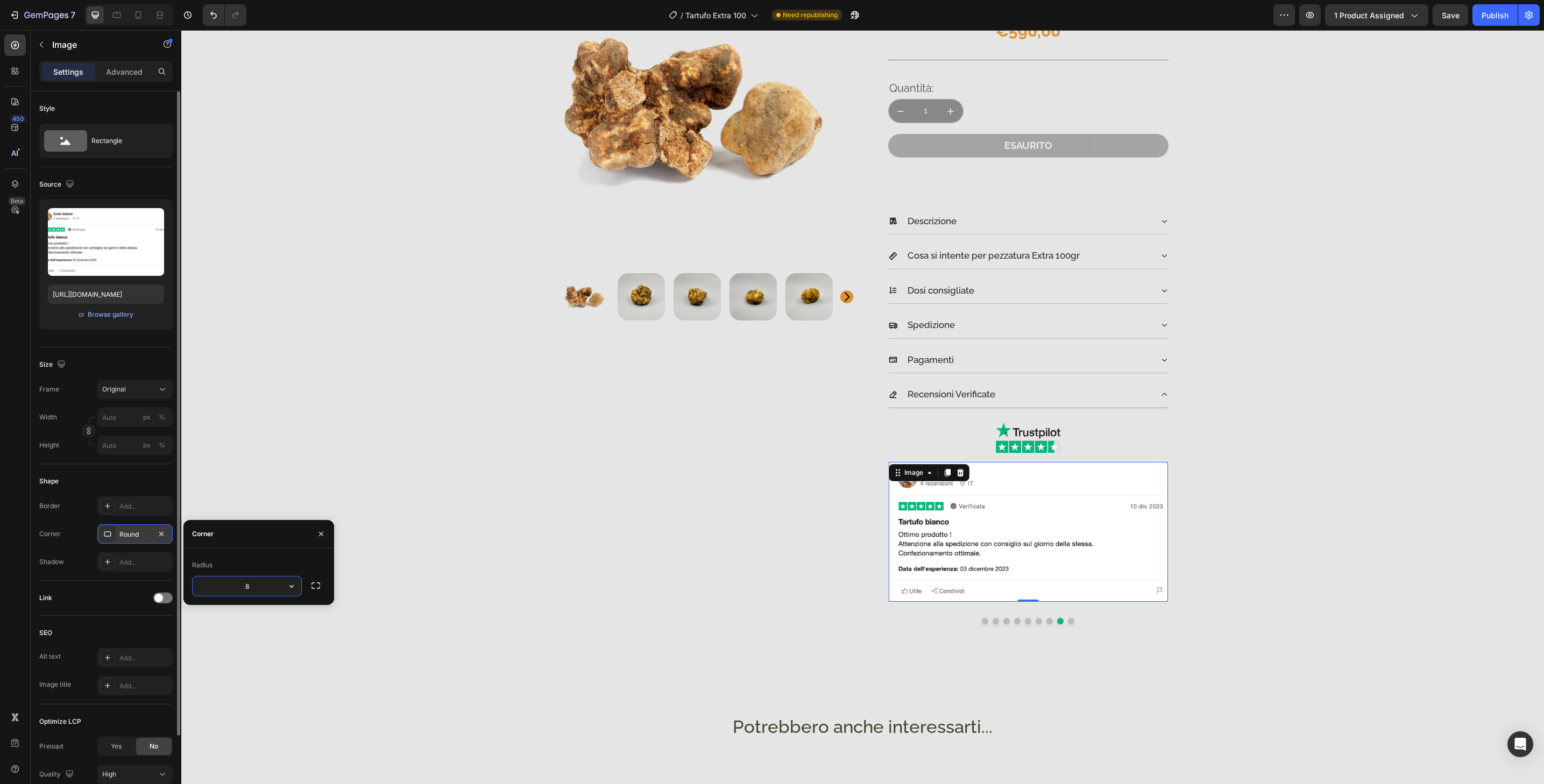
type input "32"
click at [1068, 621] on button "Dot" at bounding box center [1071, 621] width 7 height 7
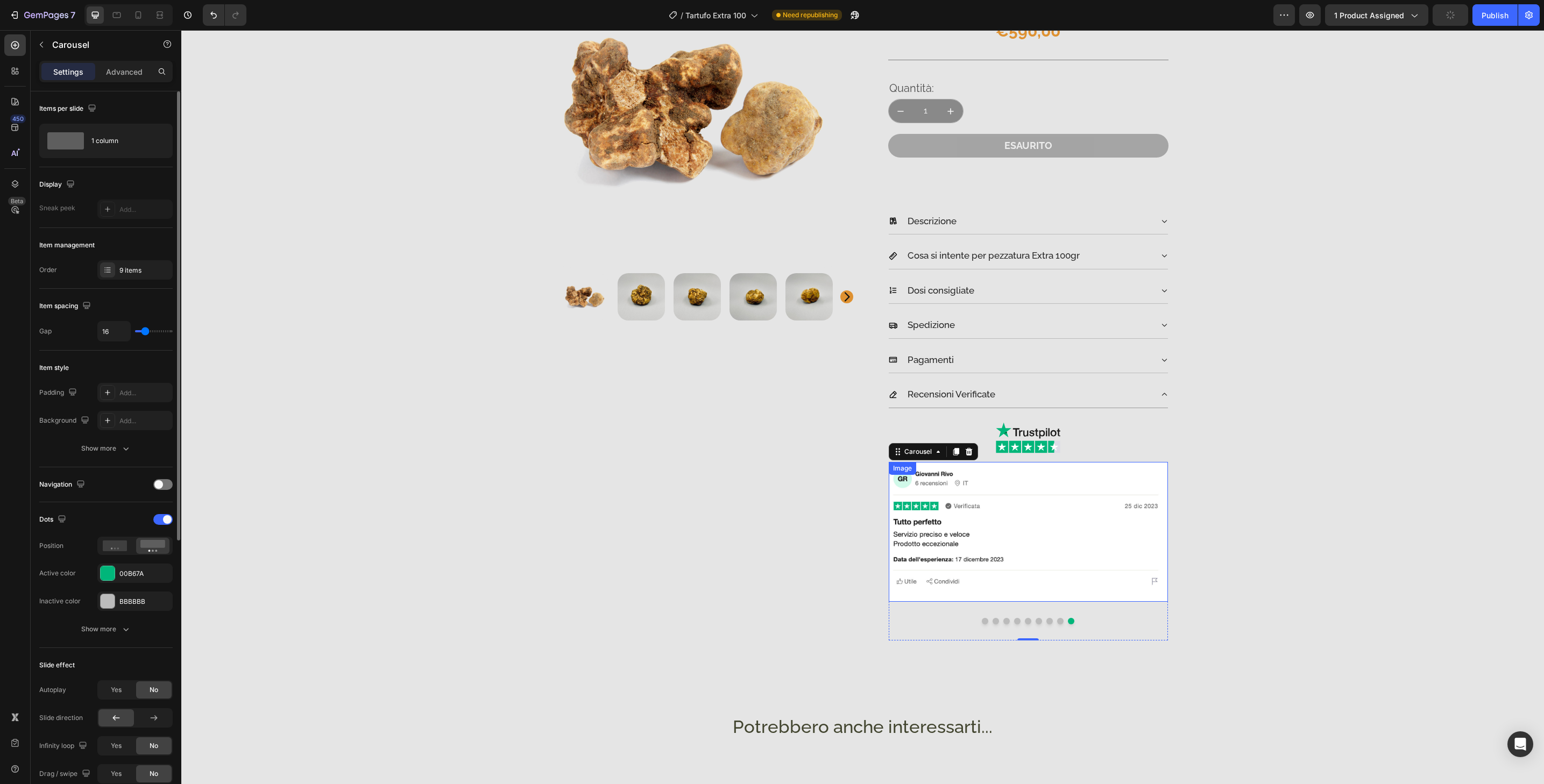
click at [1072, 594] on img at bounding box center [1028, 531] width 280 height 140
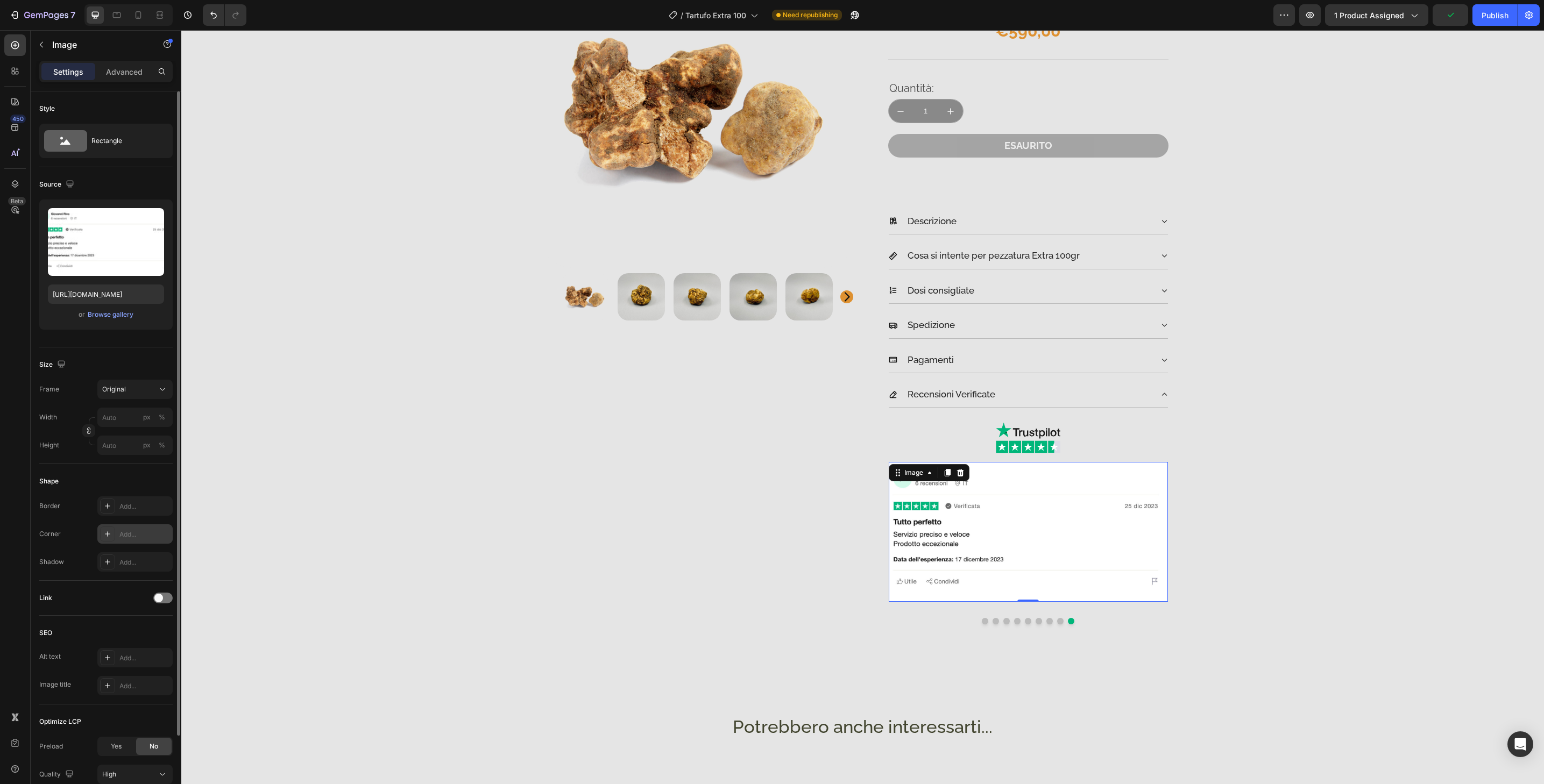
click at [129, 536] on div "Add..." at bounding box center [145, 534] width 51 height 10
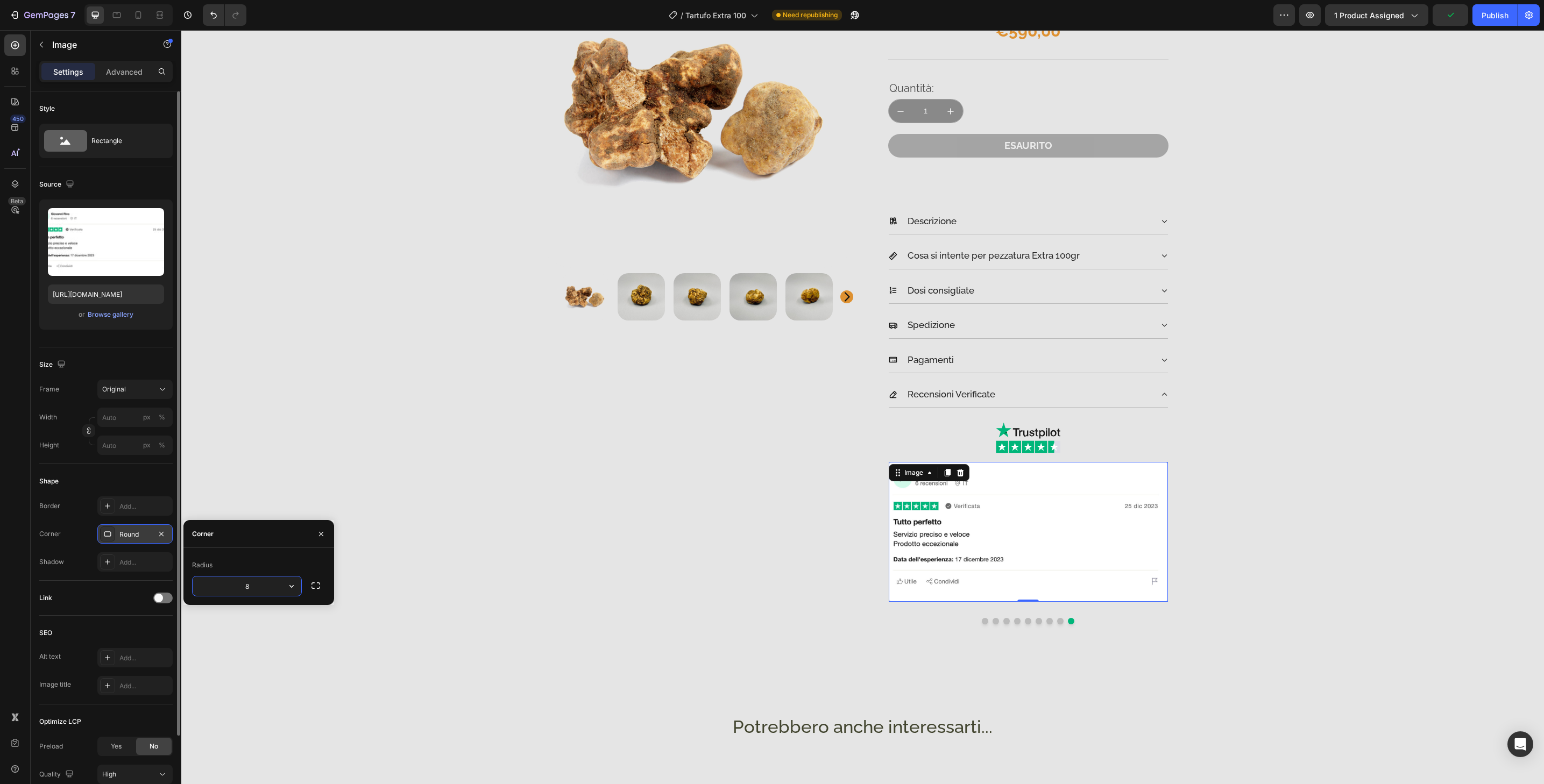
type input "32"
click at [1247, 448] on div "Product Images & Gallery Tartufo Bianco delle Langhe Product Description Tartuf…" at bounding box center [862, 360] width 1347 height 814
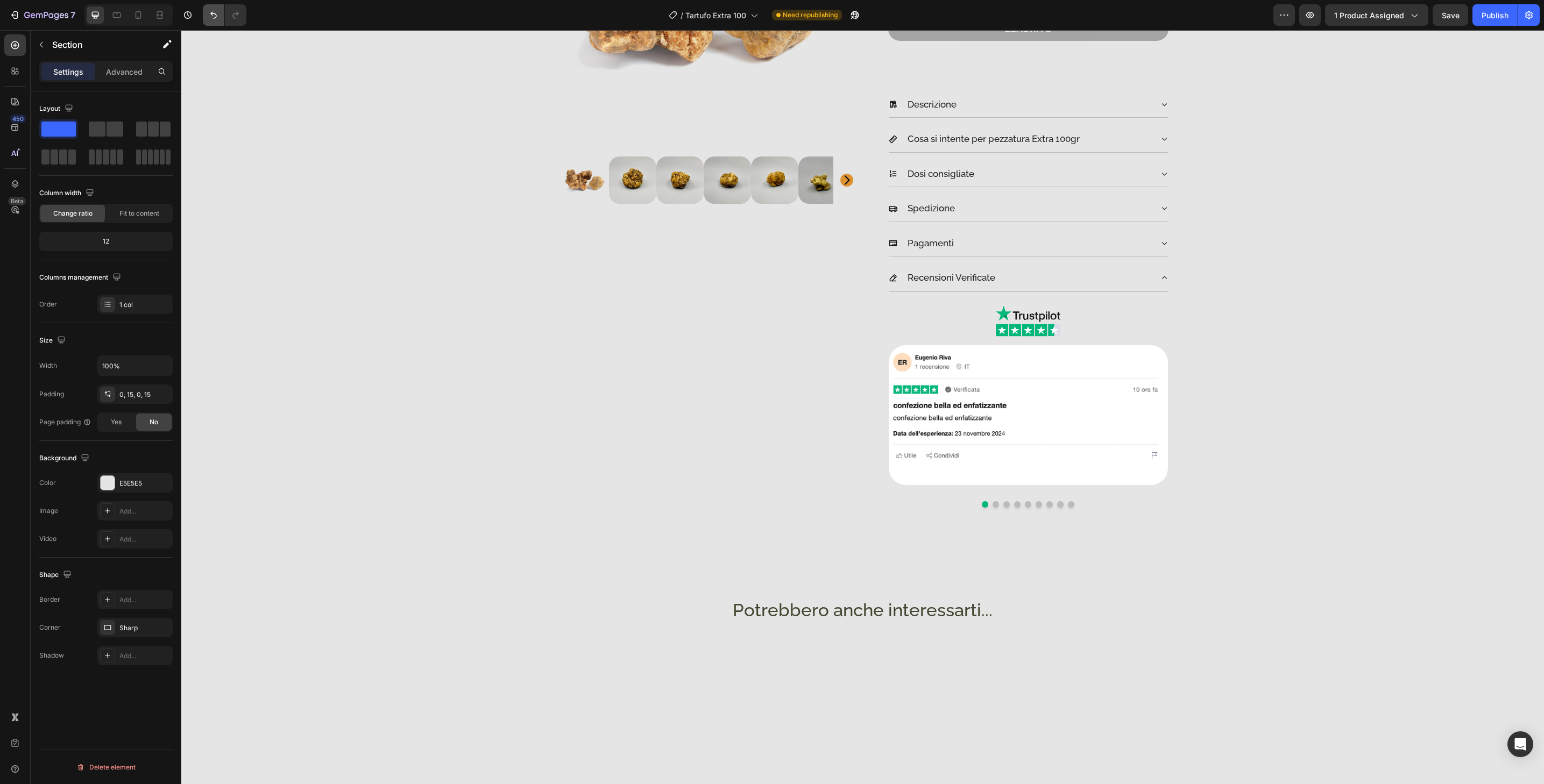
scroll to position [0, 0]
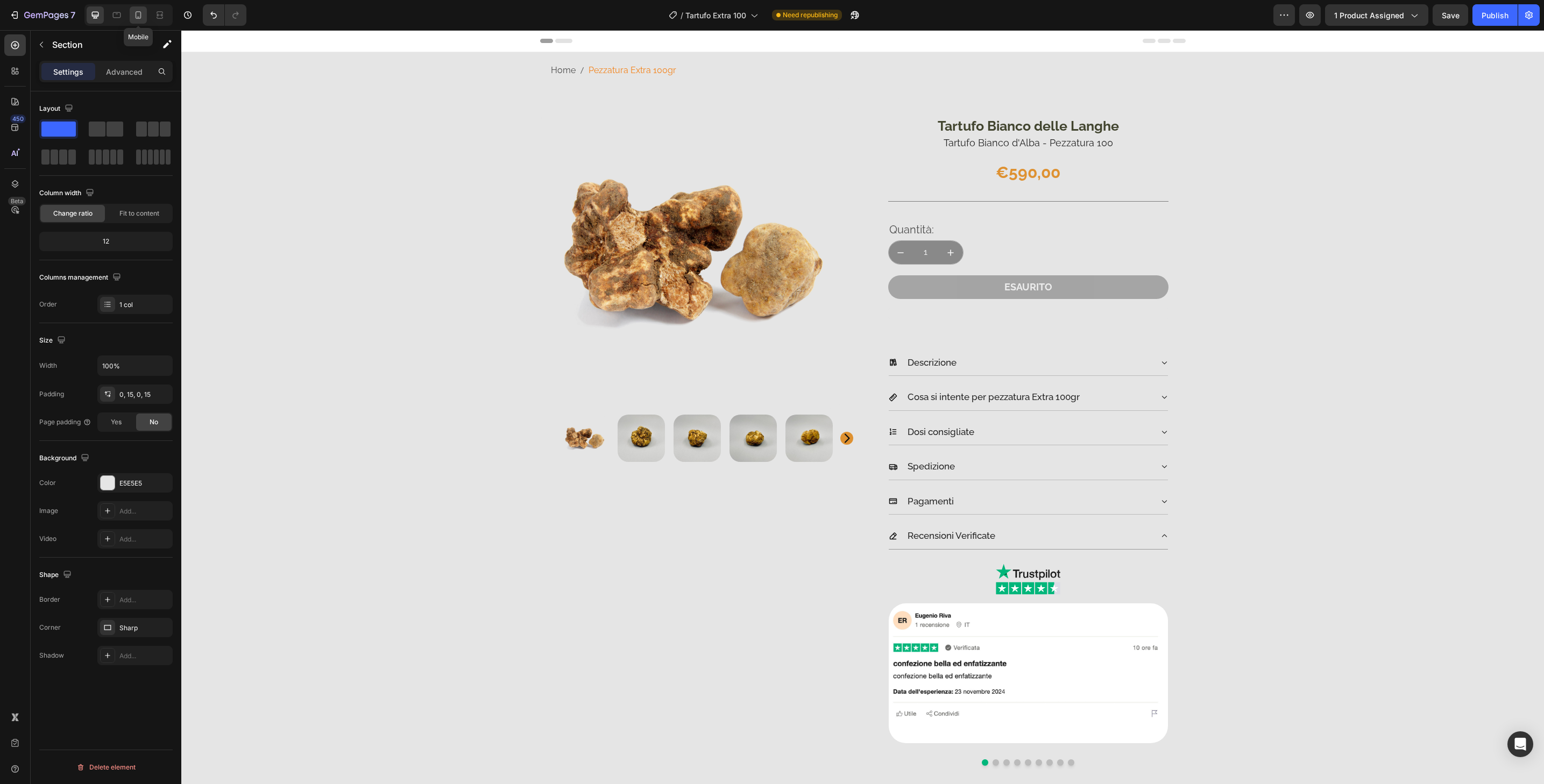
click at [142, 21] on div at bounding box center [138, 15] width 17 height 17
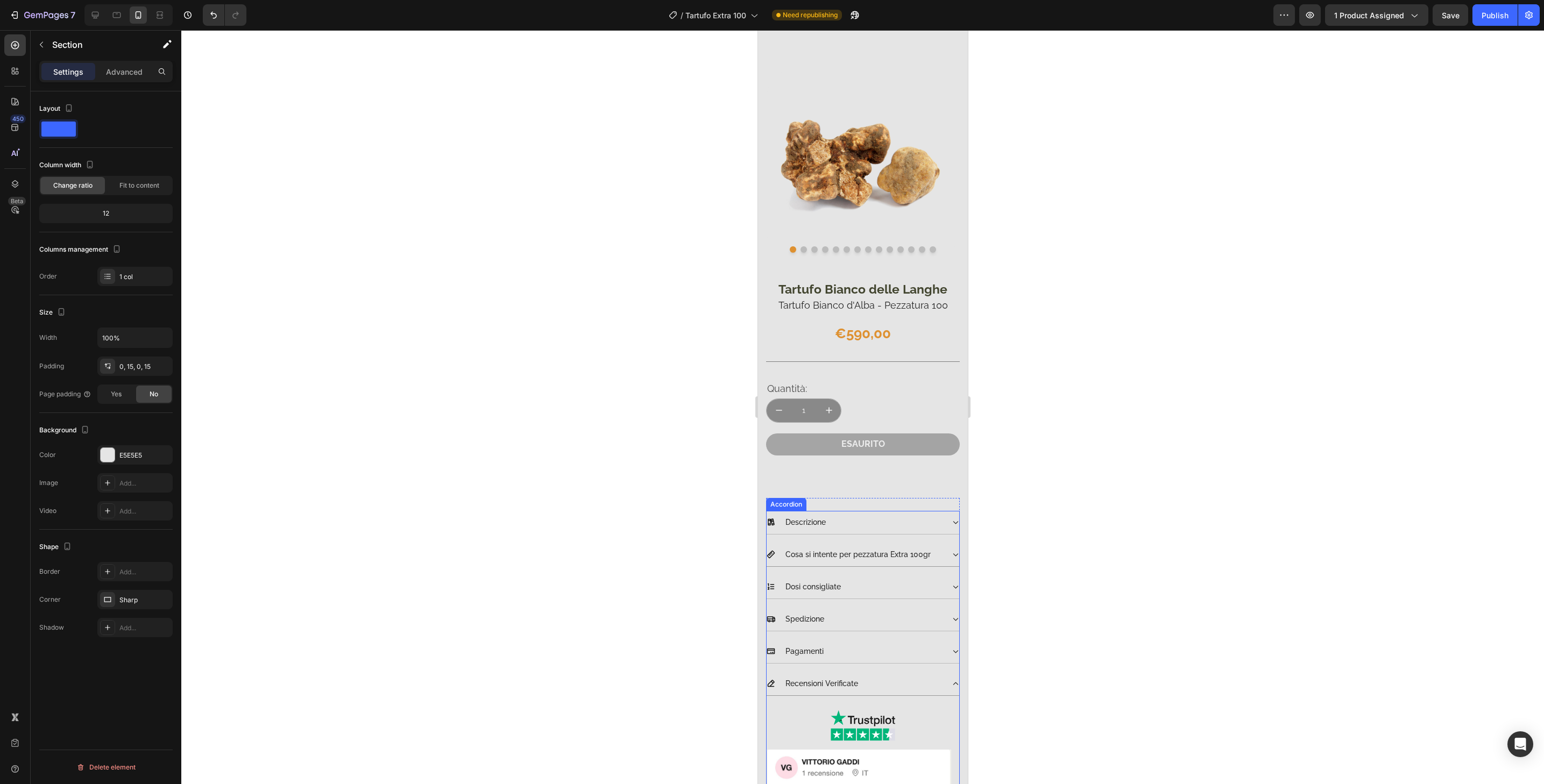
scroll to position [863, 0]
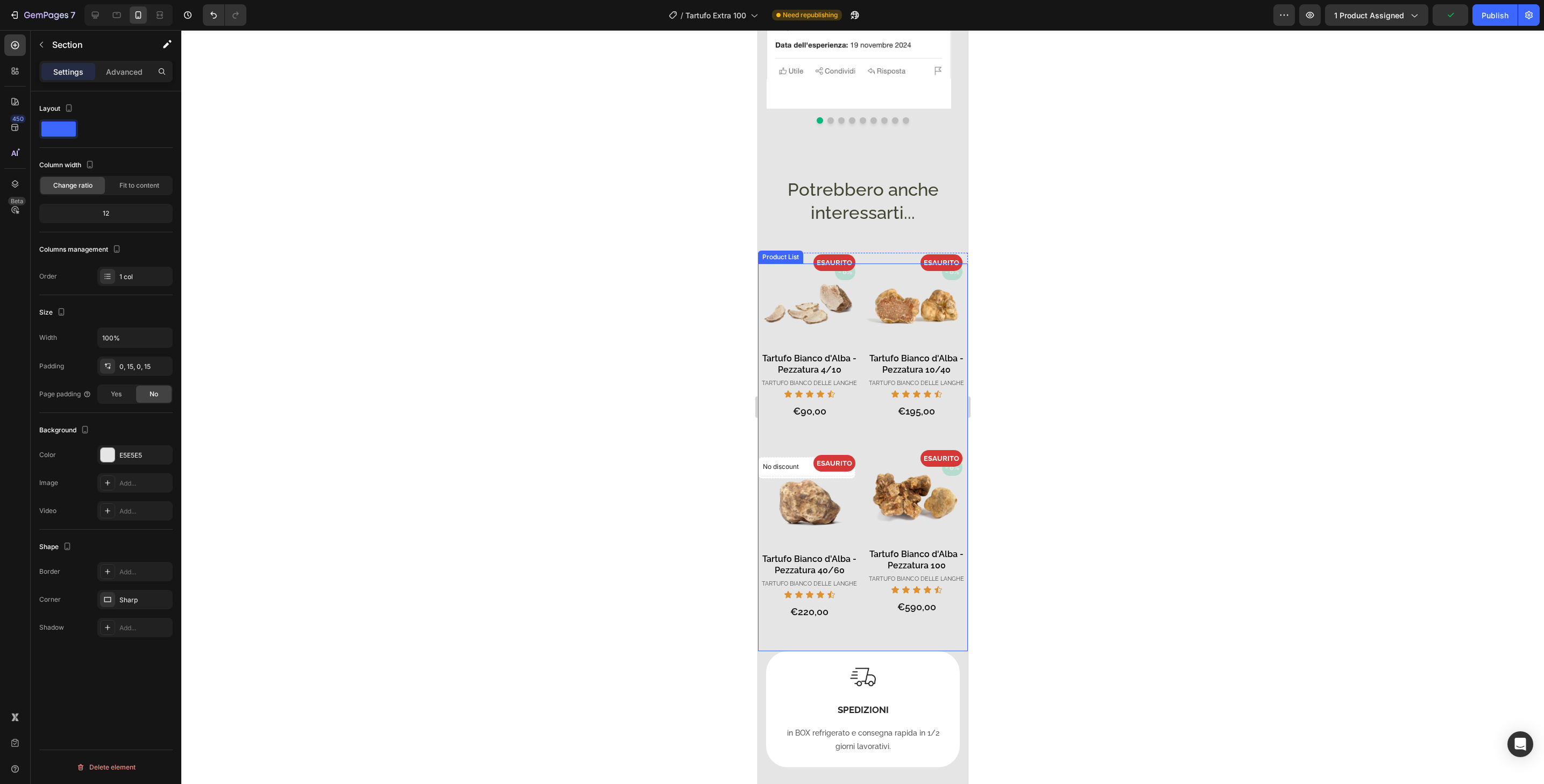
click at [953, 625] on div "- 0% Product Badge - 0% Product Badge ESAURITO Product Badge Product Images Tar…" at bounding box center [916, 555] width 103 height 192
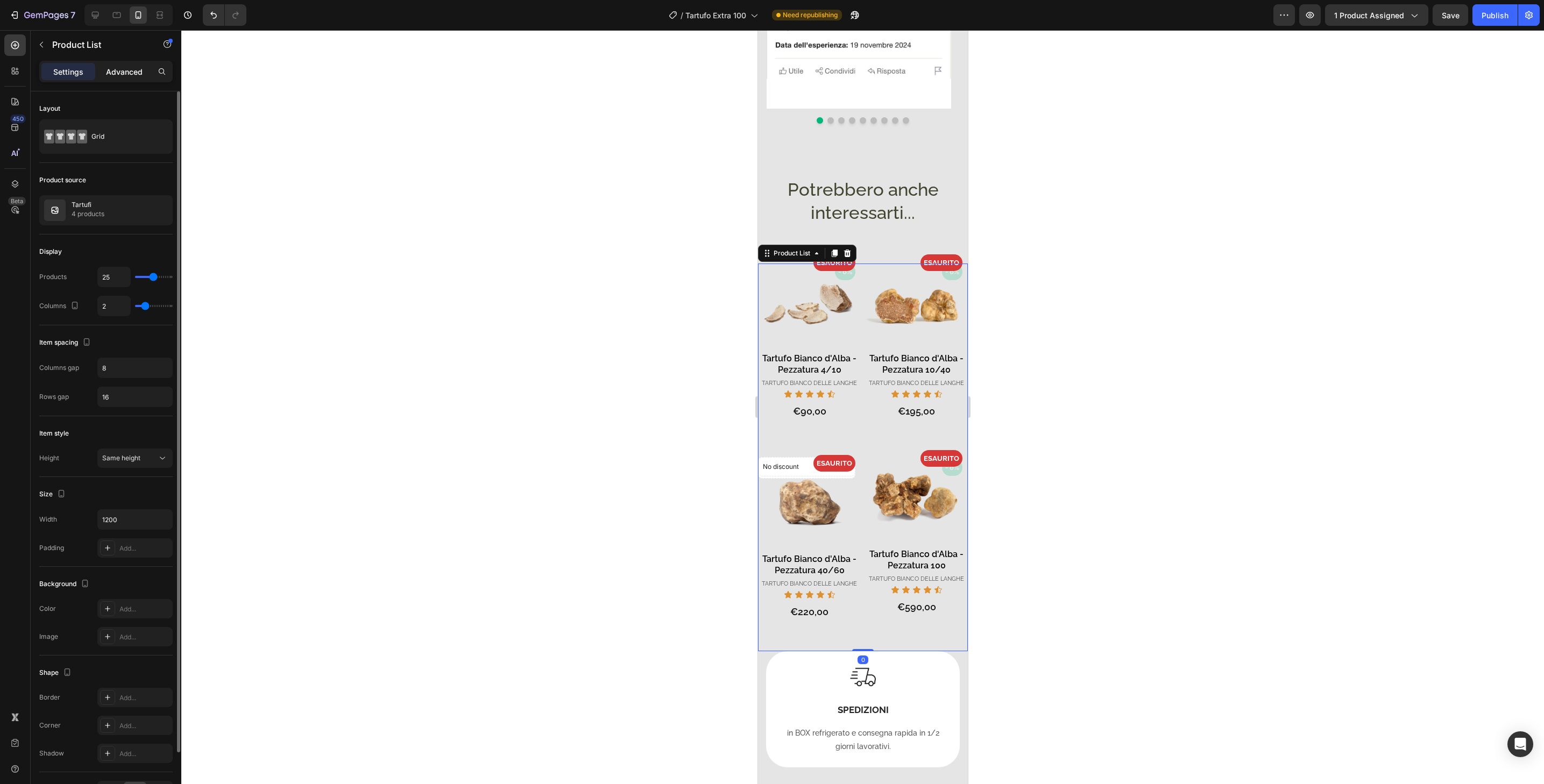
click at [131, 76] on p "Advanced" at bounding box center [124, 71] width 37 height 12
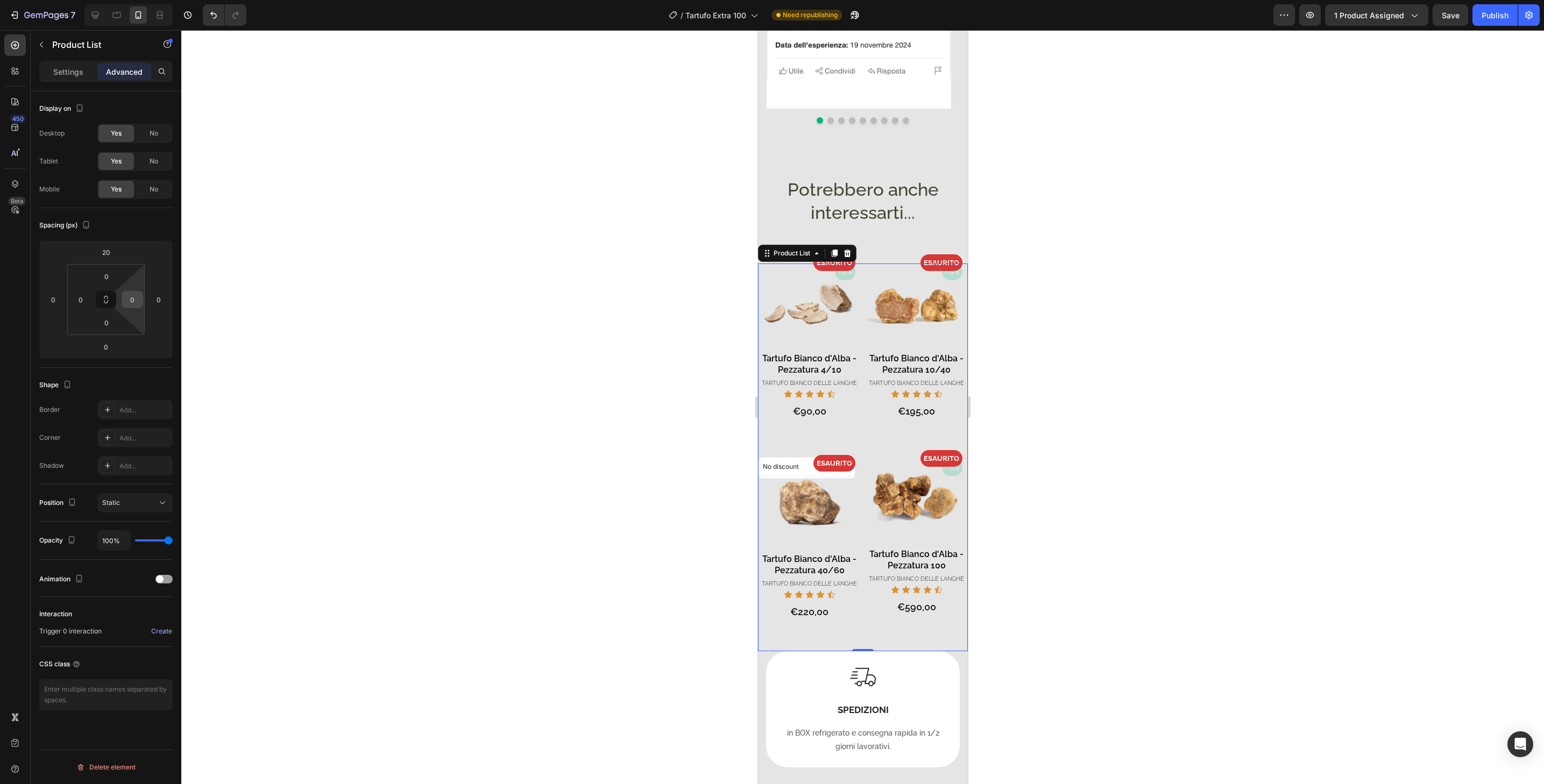
click at [124, 300] on div "0" at bounding box center [132, 300] width 21 height 17
click at [124, 300] on input "0" at bounding box center [132, 300] width 16 height 16
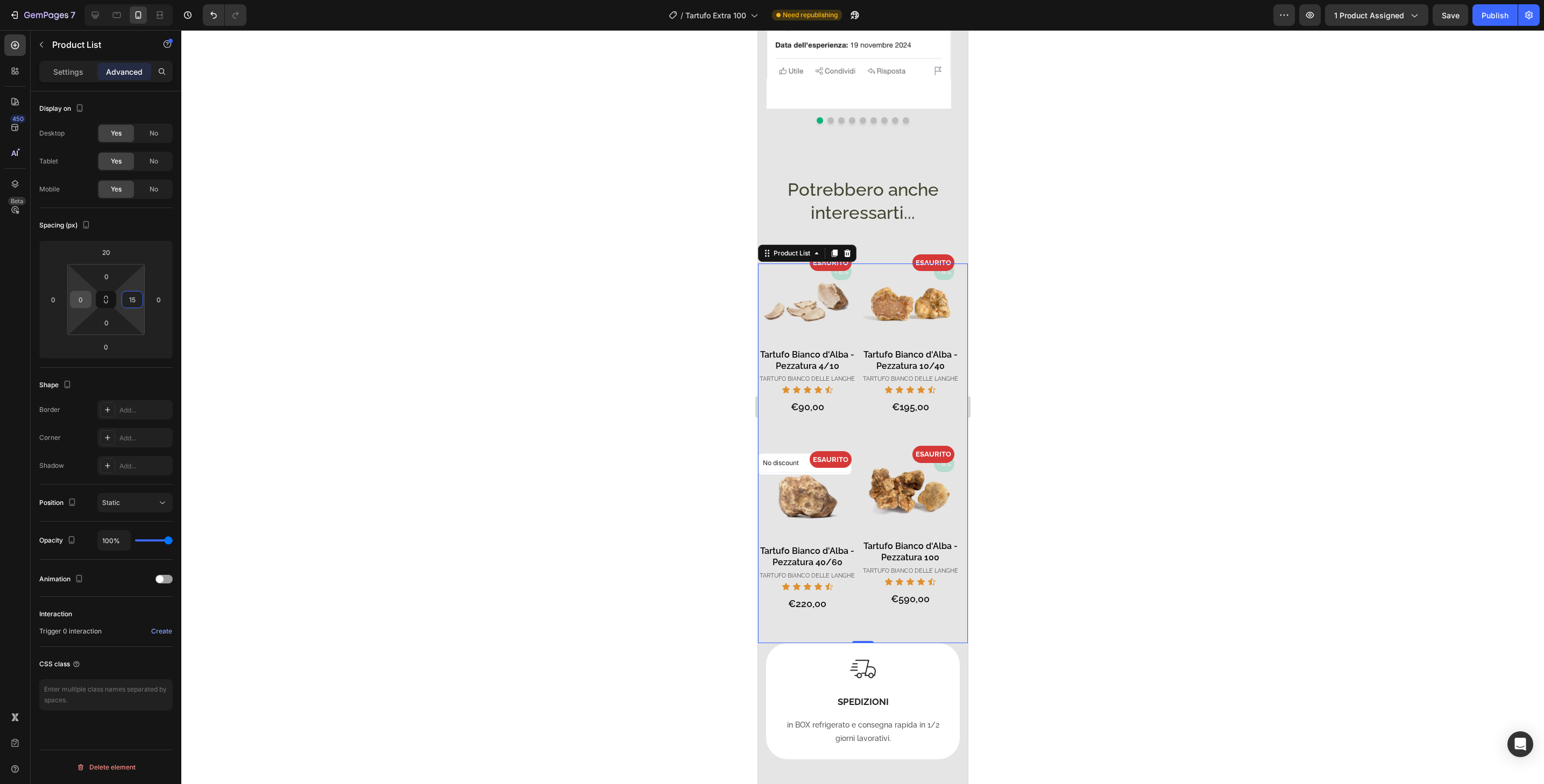
type input "15"
click at [85, 298] on input "0" at bounding box center [81, 300] width 16 height 16
type input "15"
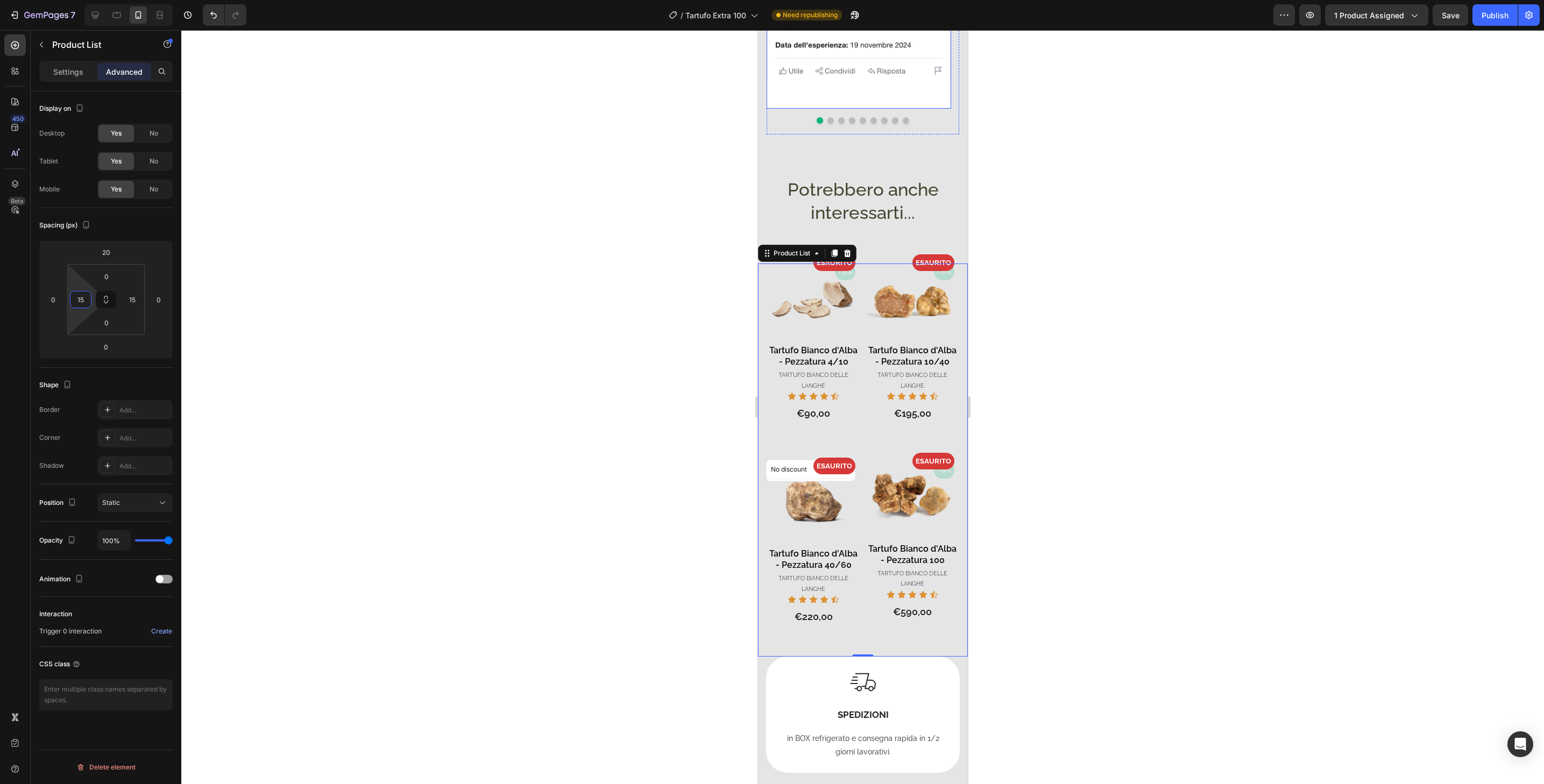
click at [900, 89] on img at bounding box center [858, 10] width 184 height 197
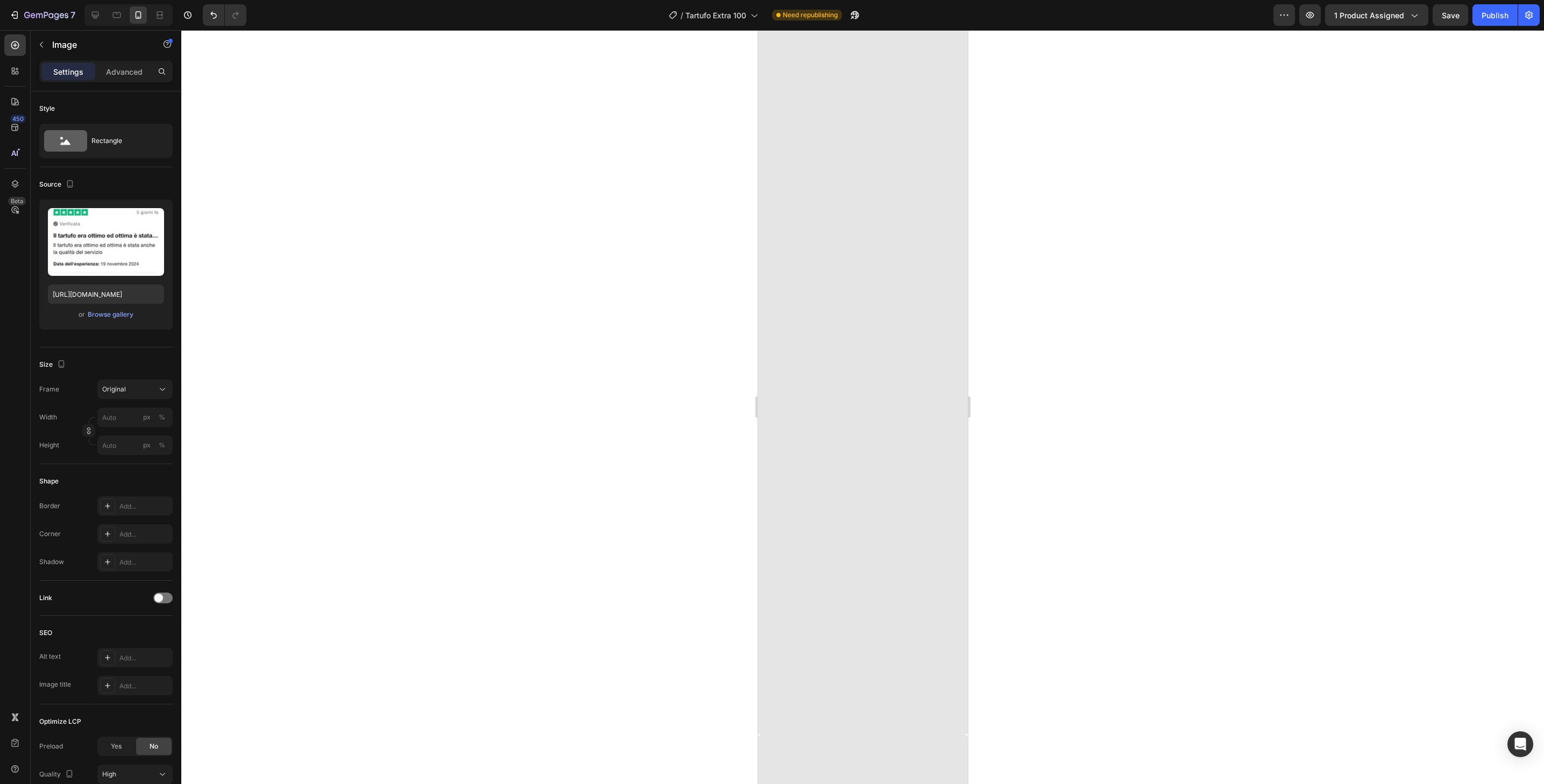
scroll to position [0, 0]
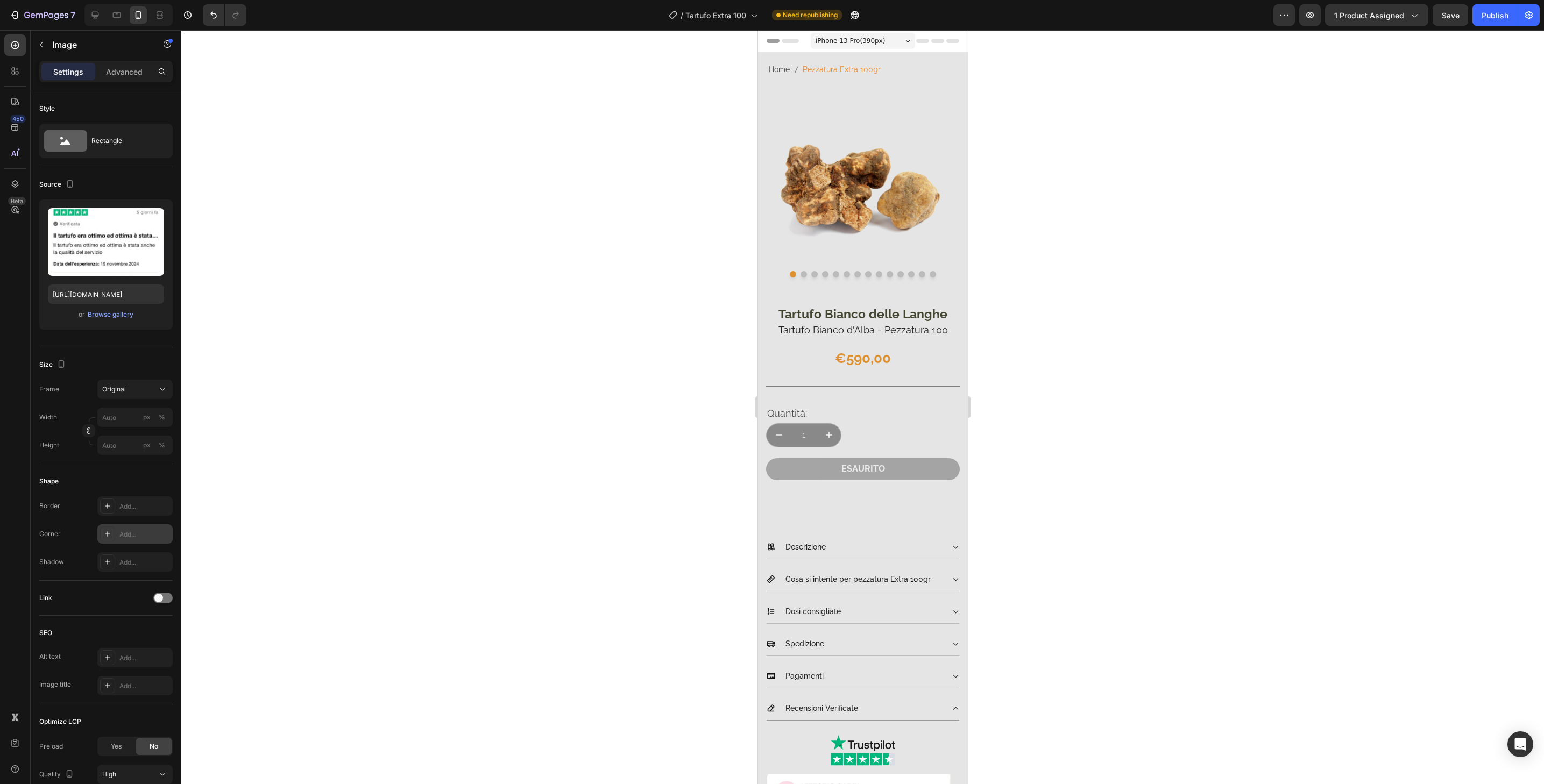
click at [160, 529] on div "Add..." at bounding box center [135, 534] width 75 height 20
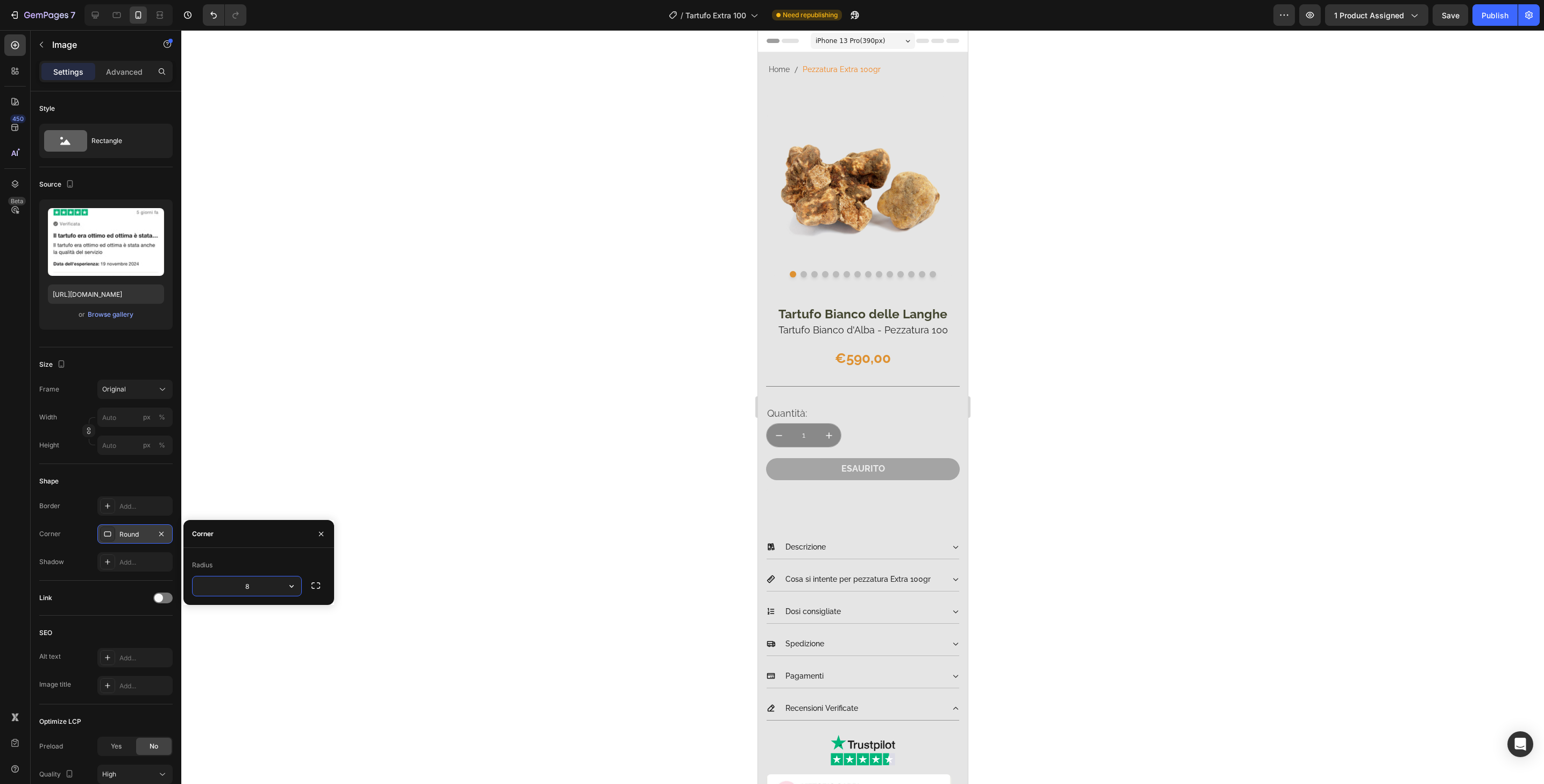
type input "32"
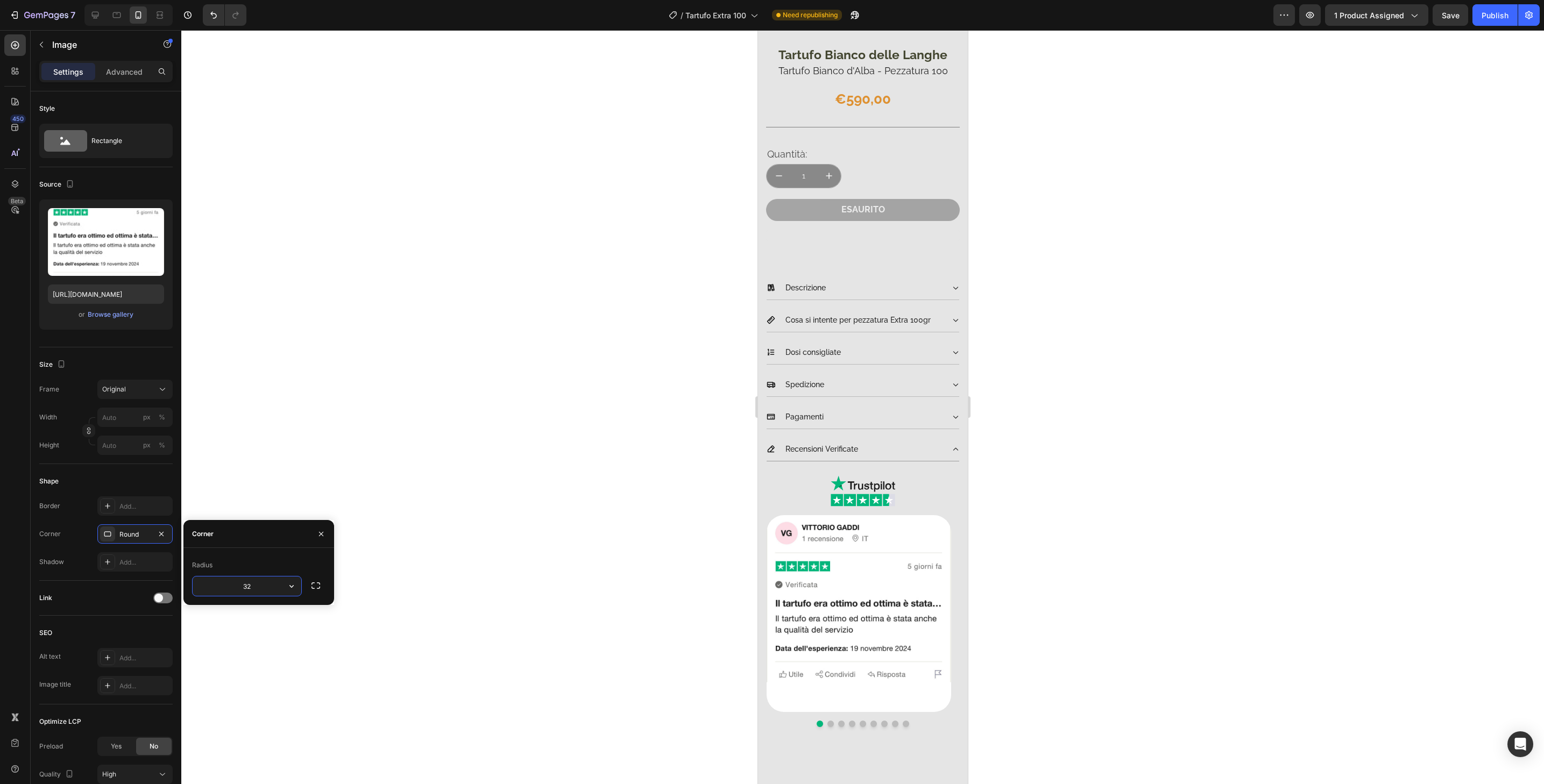
scroll to position [287, 0]
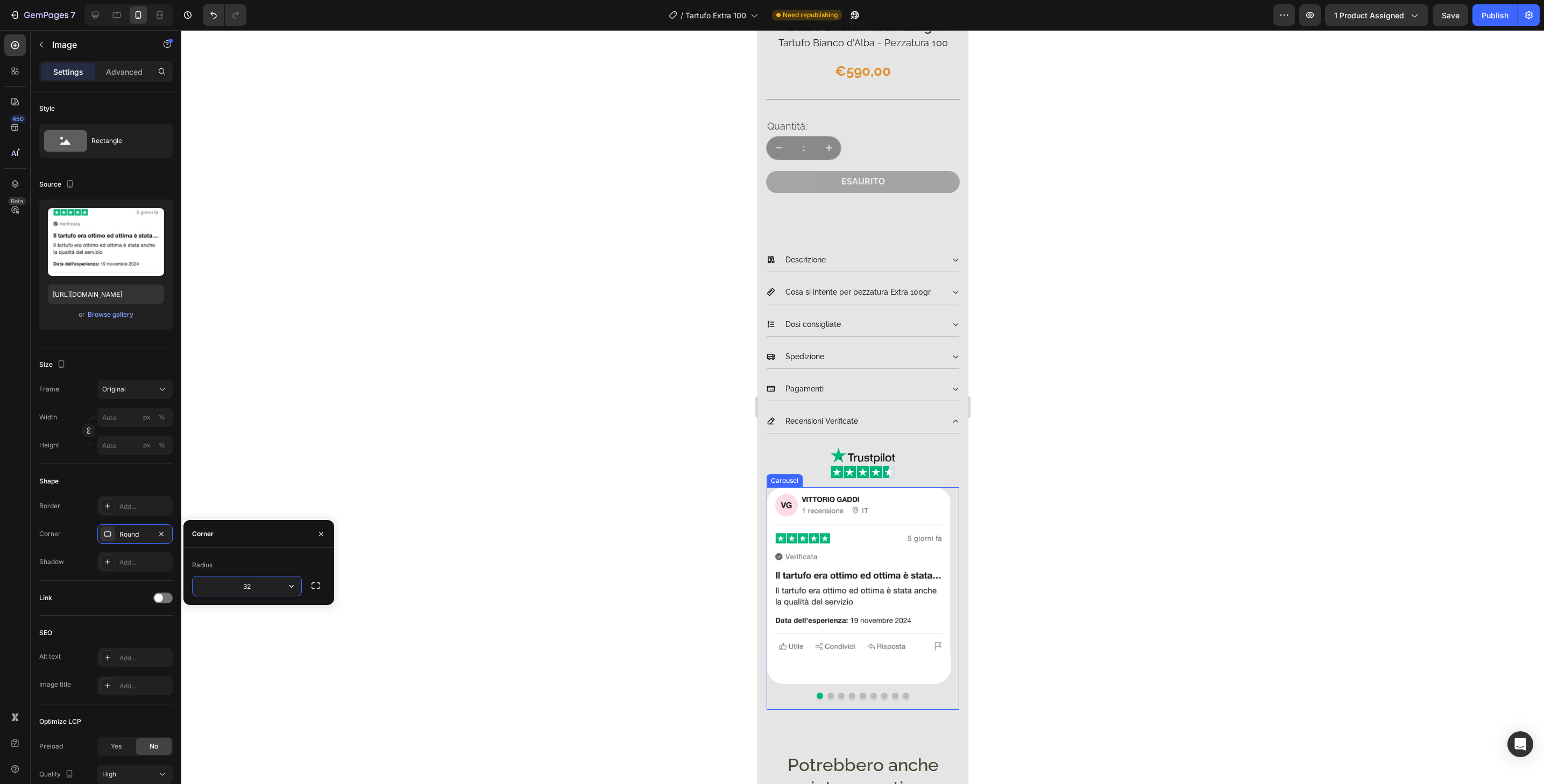
click at [827, 693] on button "Dot" at bounding box center [830, 696] width 7 height 7
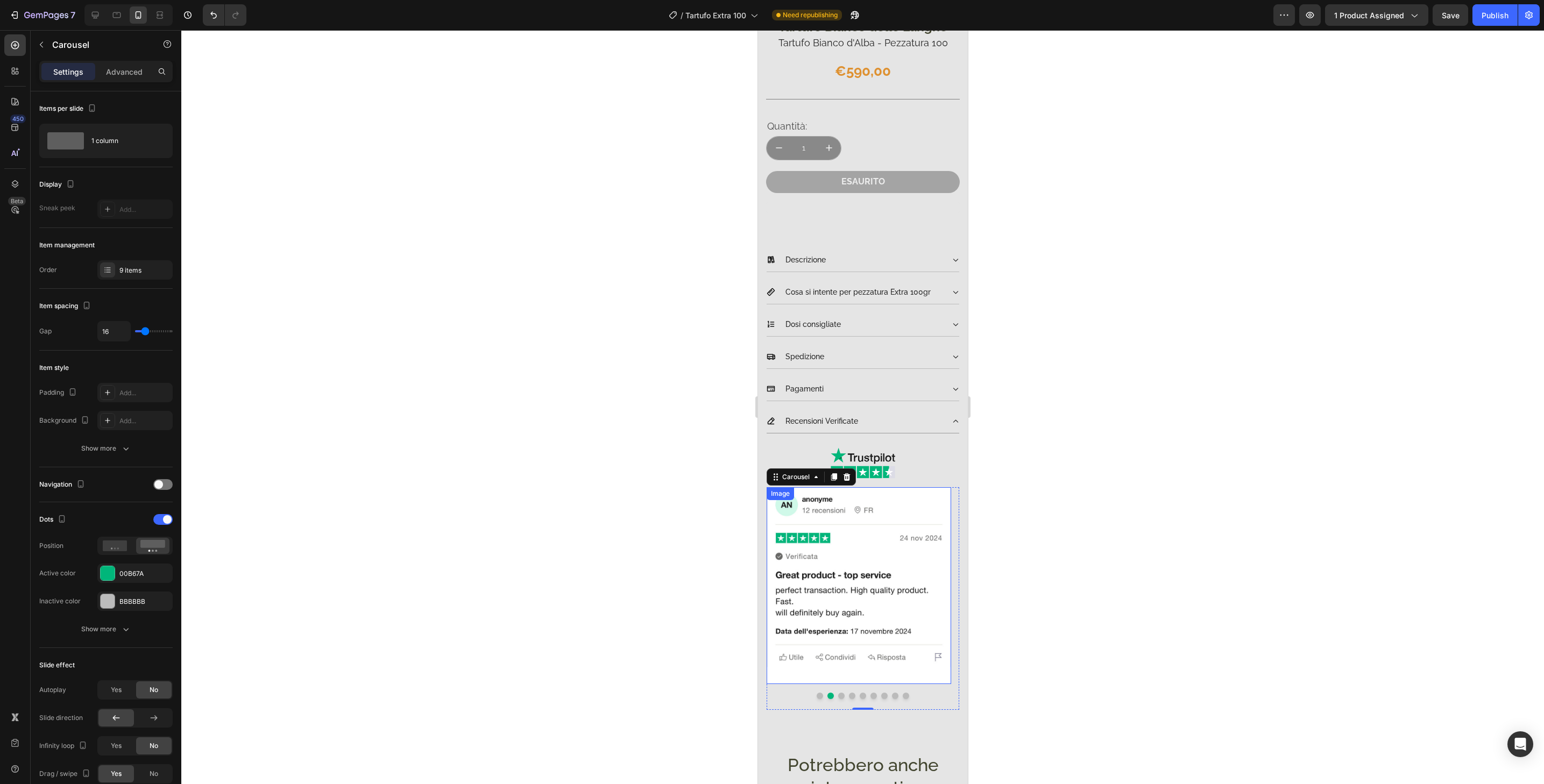
click at [879, 669] on img at bounding box center [858, 586] width 184 height 197
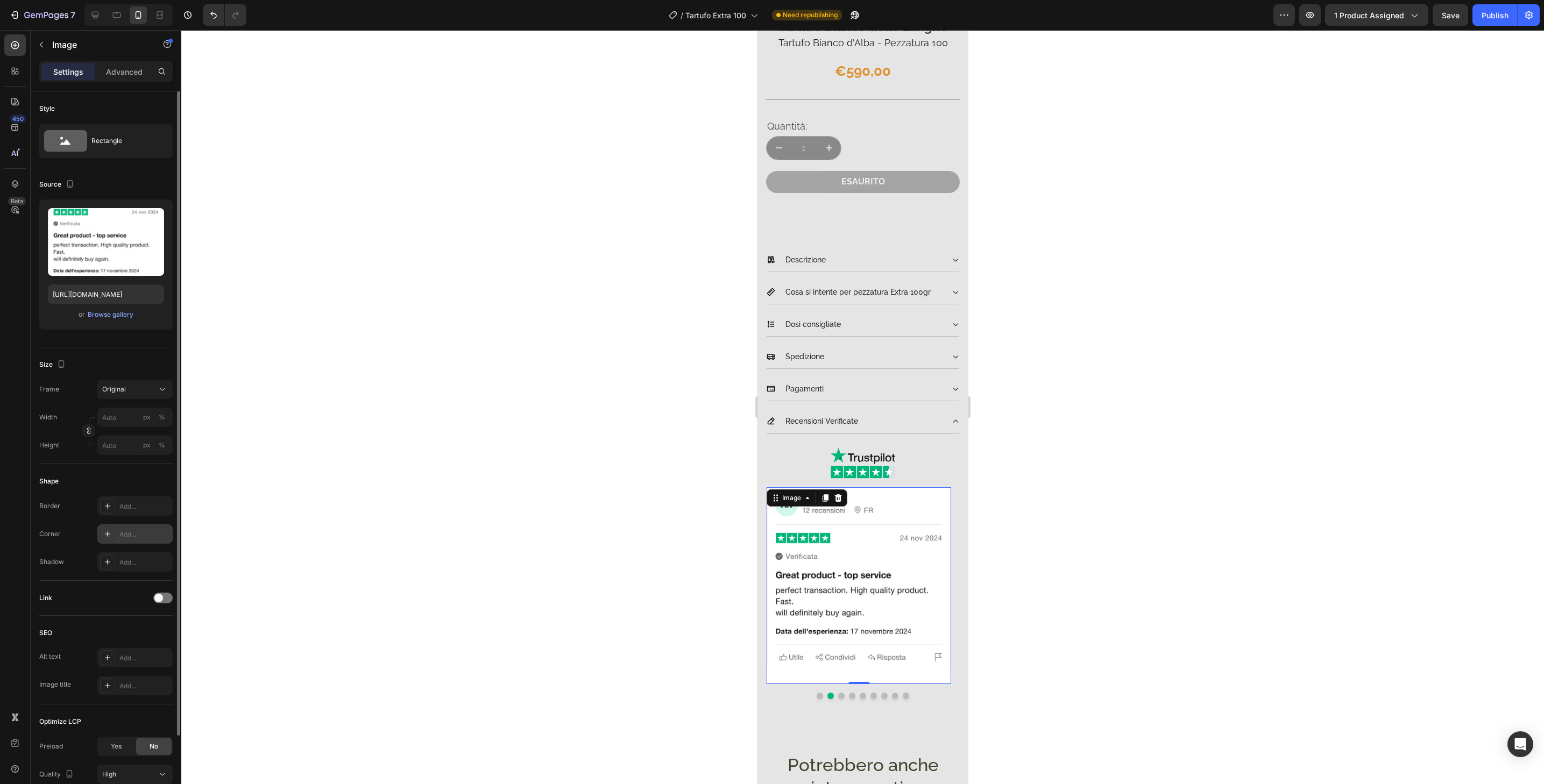
click at [156, 537] on div "Add..." at bounding box center [145, 534] width 51 height 10
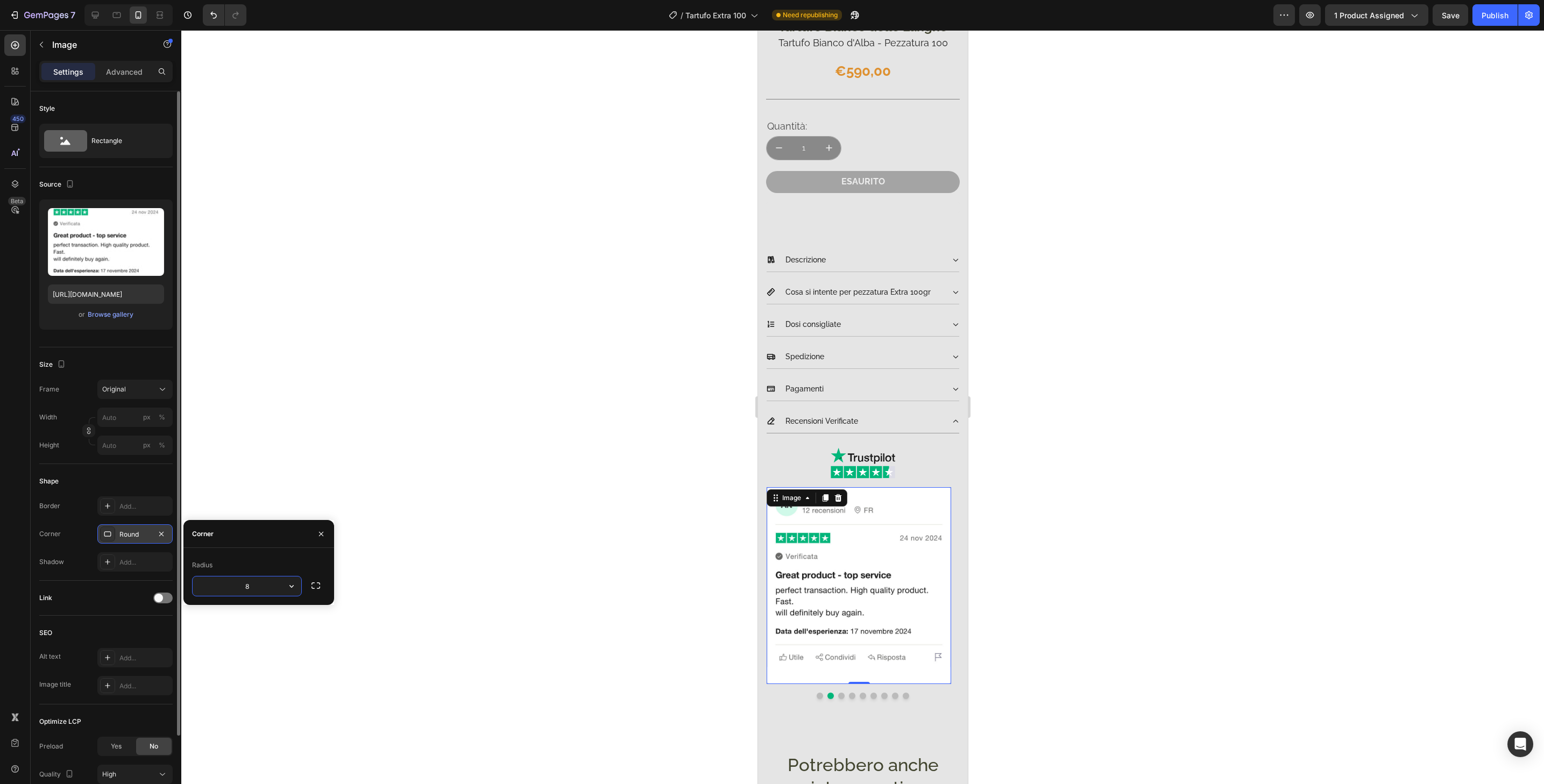
type input "32"
click at [838, 693] on button "Dot" at bounding box center [841, 696] width 7 height 7
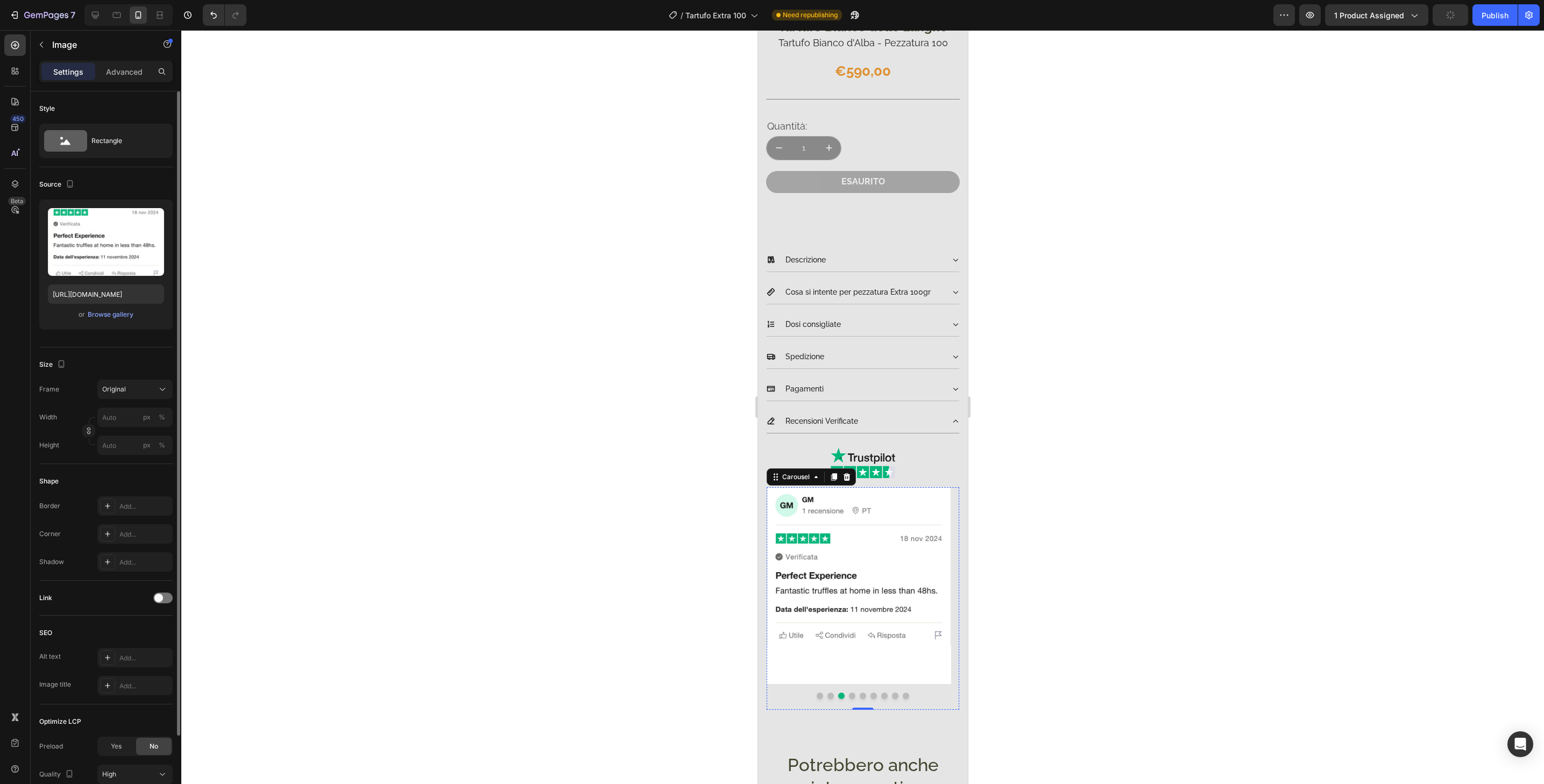
click at [849, 669] on img at bounding box center [858, 586] width 184 height 197
click at [157, 536] on div "Add..." at bounding box center [145, 534] width 51 height 10
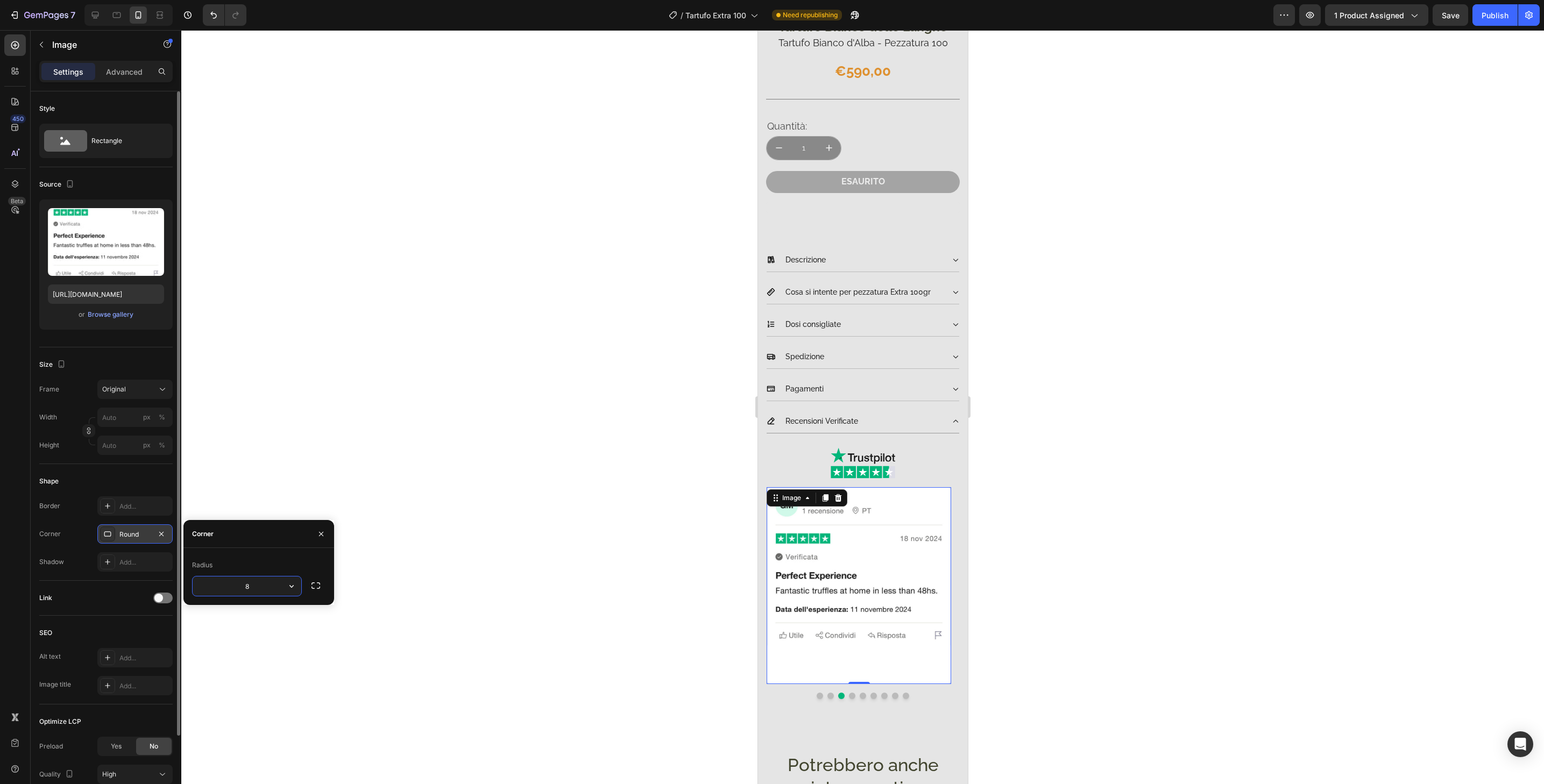
type input "32"
click at [848, 693] on button "Dot" at bounding box center [851, 696] width 7 height 7
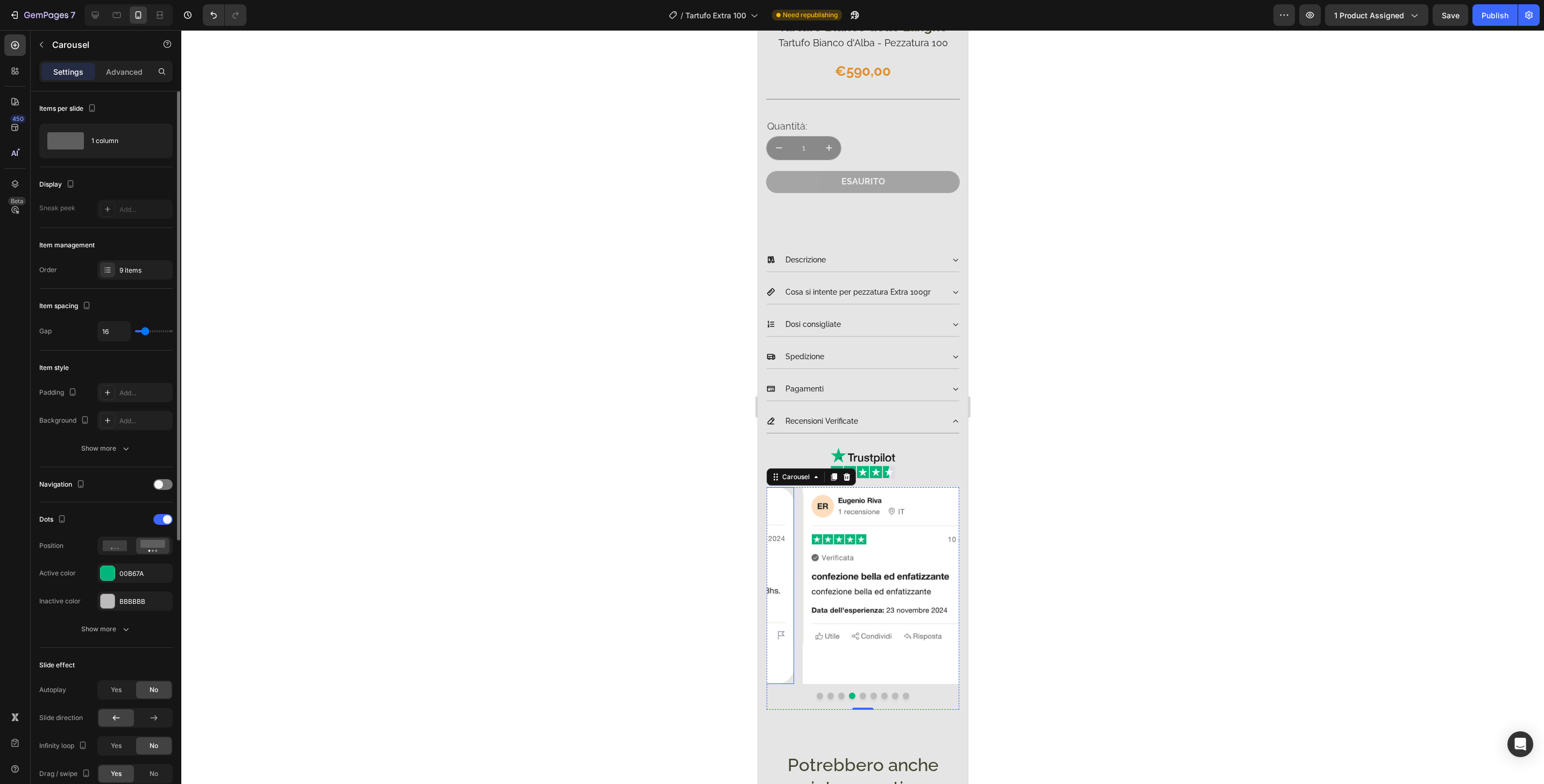
click at [854, 669] on img at bounding box center [894, 586] width 184 height 197
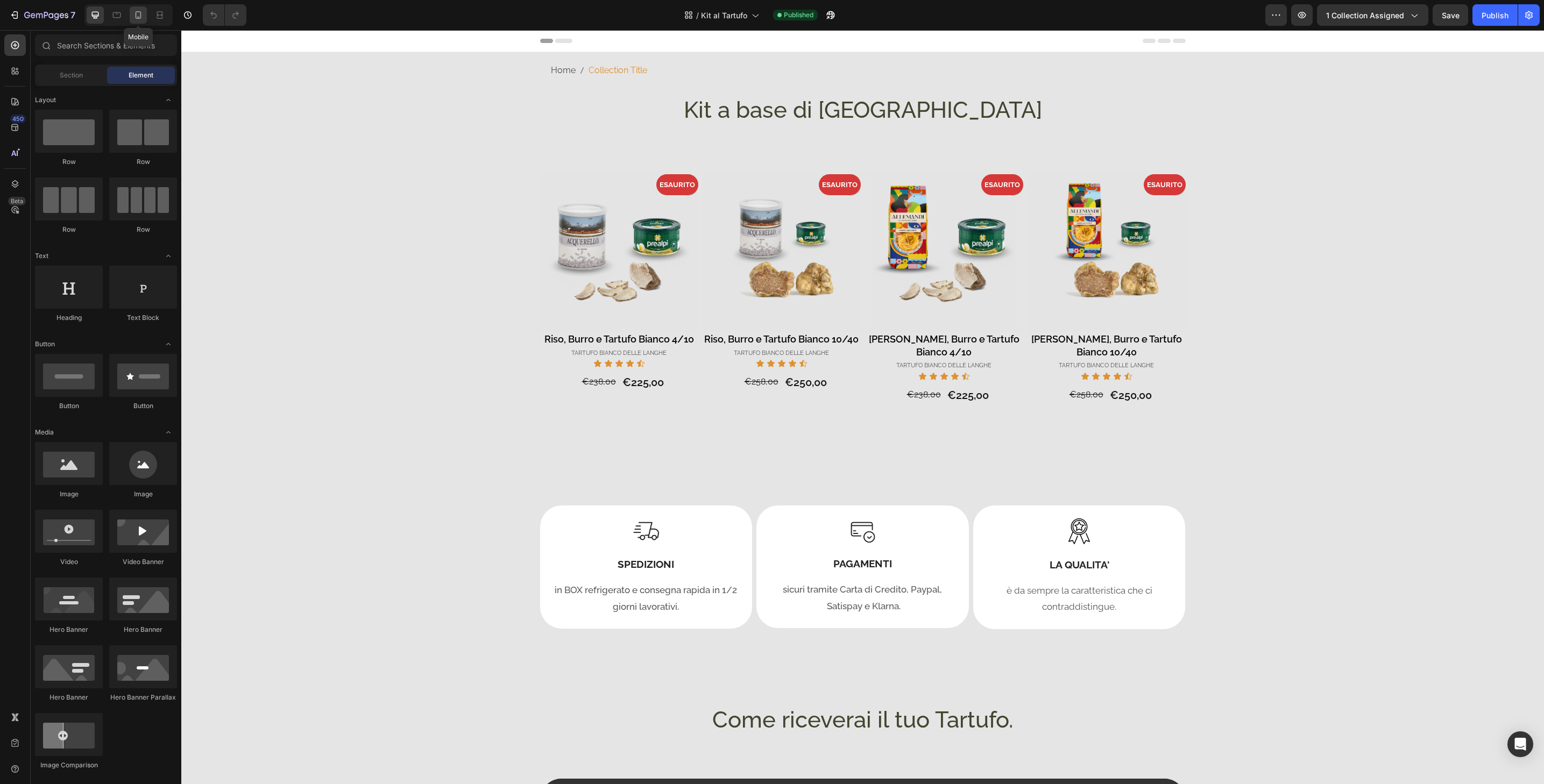
click at [139, 13] on icon at bounding box center [139, 15] width 11 height 11
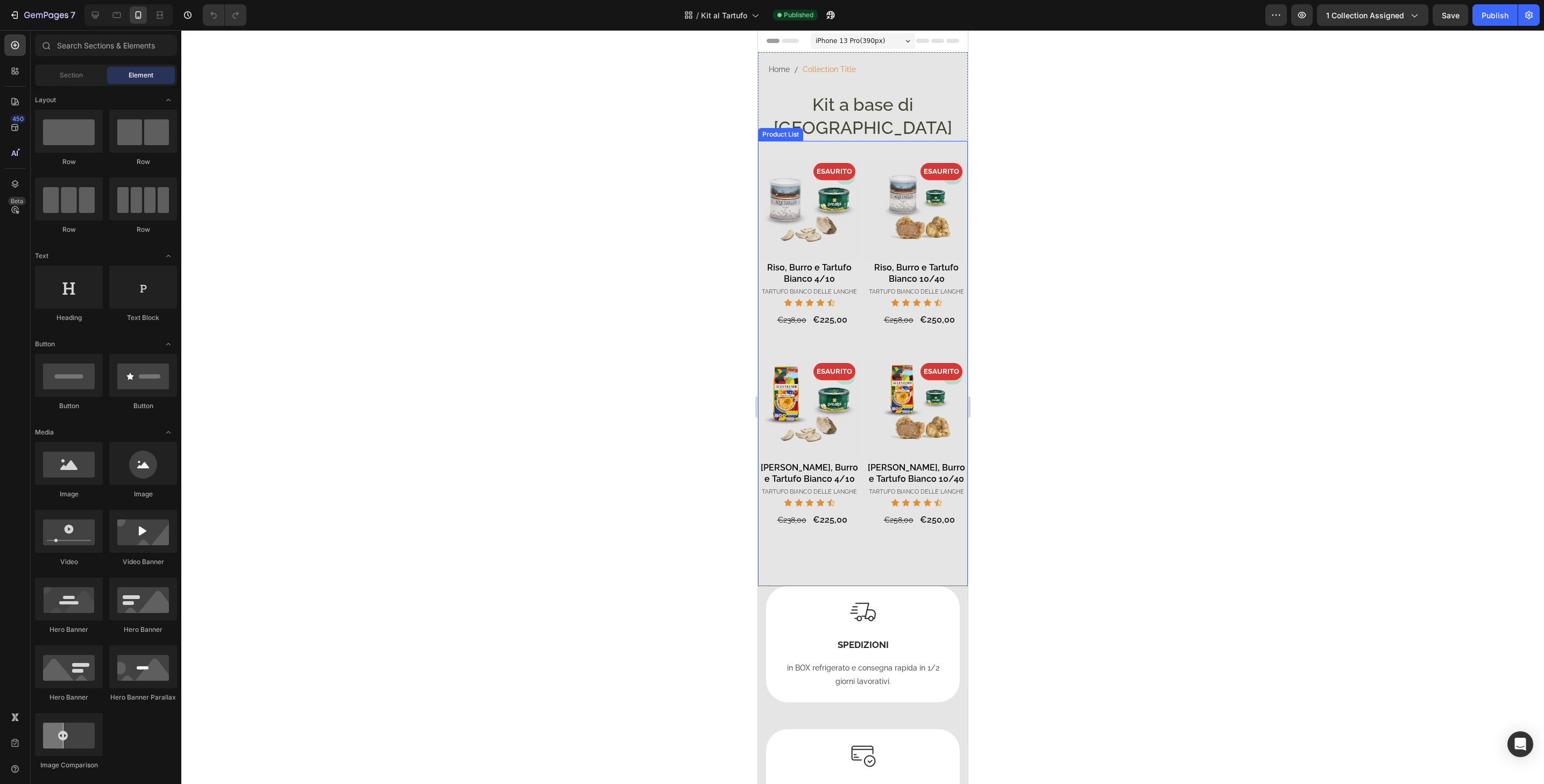
click at [953, 510] on div "- 3% Product Badge ESAURITO Product Badge Product Images Tajarin, Burro e Tartu…" at bounding box center [916, 464] width 103 height 192
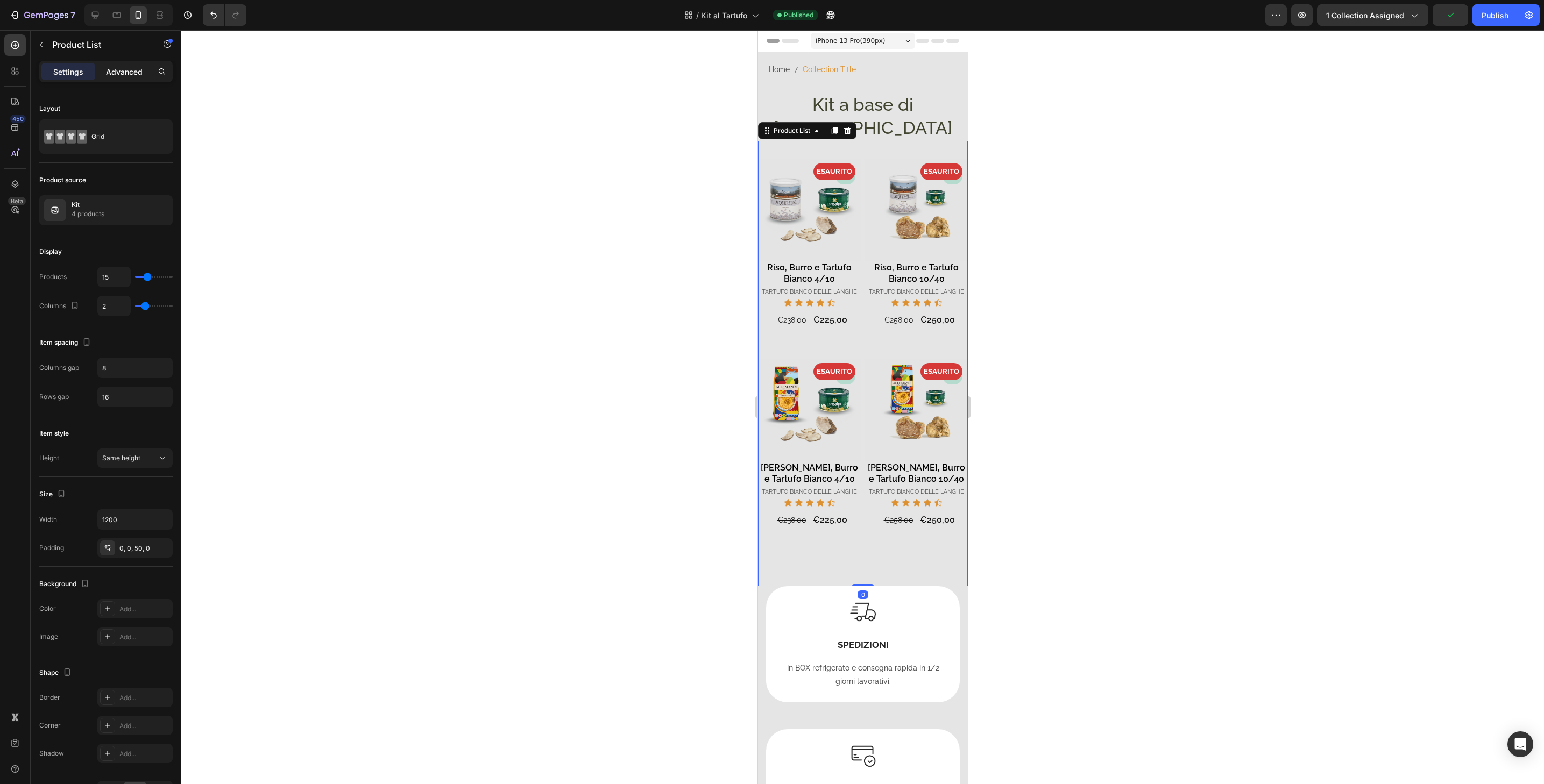
click at [115, 74] on p "Advanced" at bounding box center [124, 71] width 37 height 12
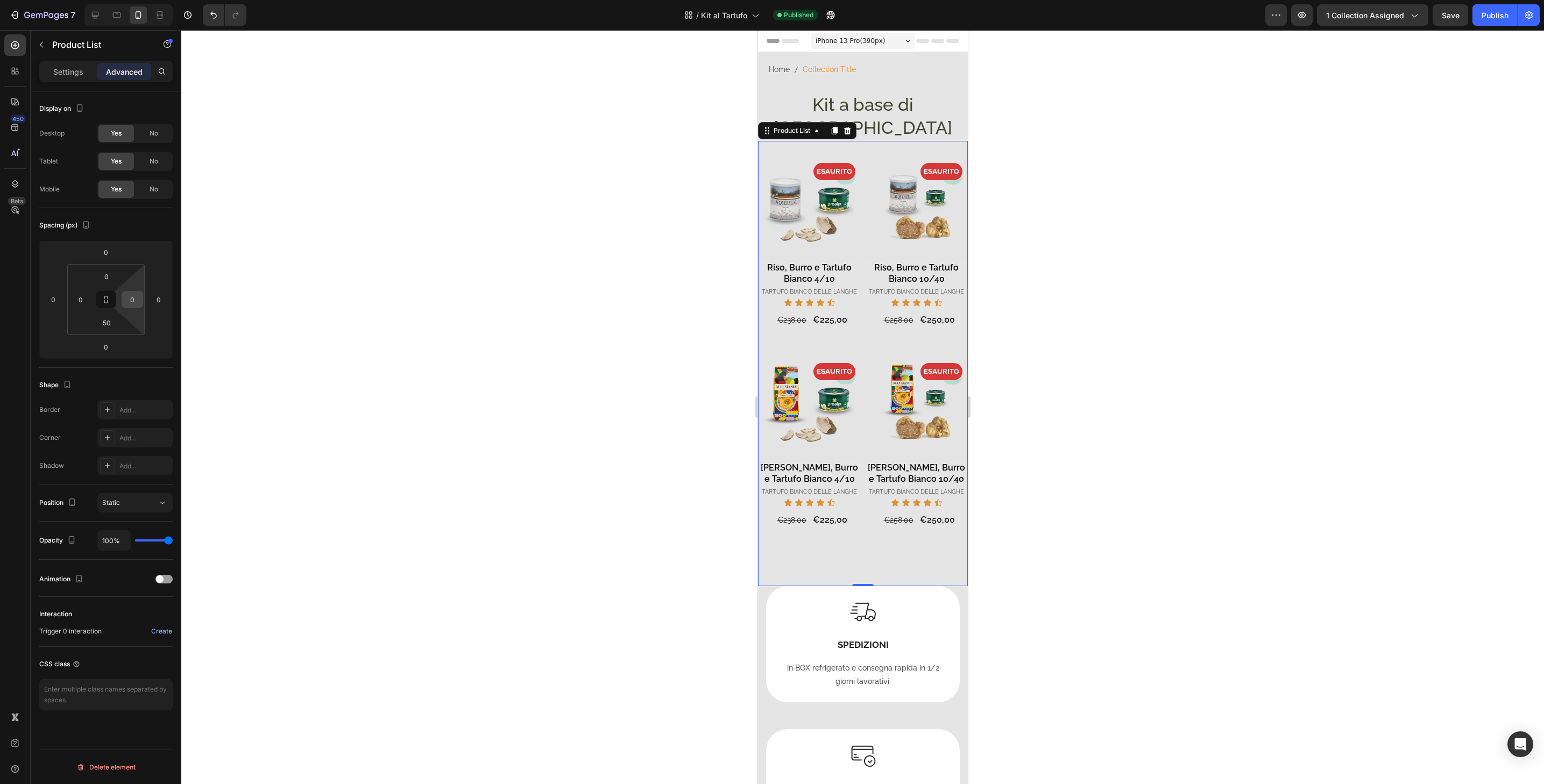
click at [128, 303] on input "0" at bounding box center [132, 300] width 16 height 16
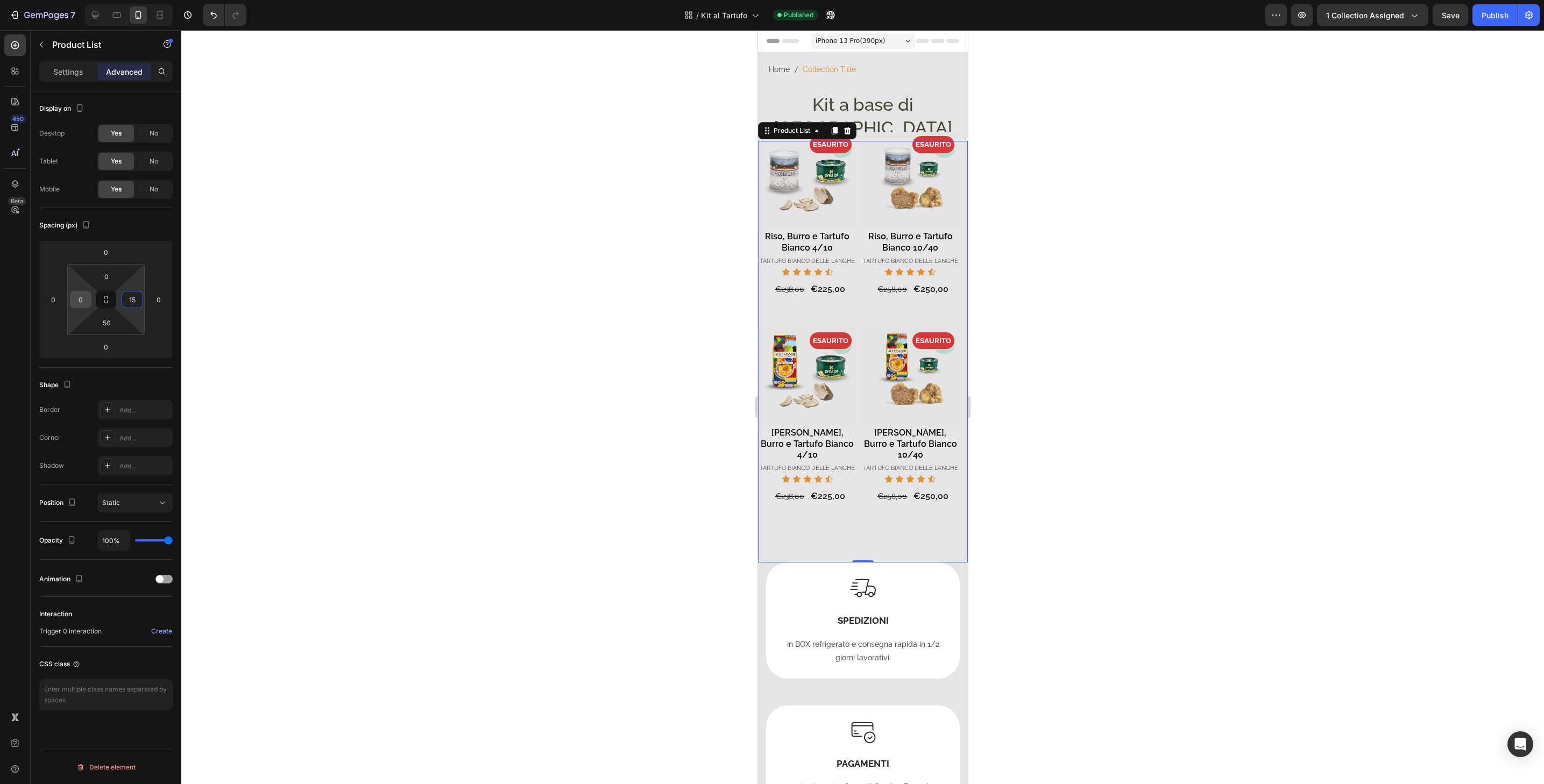
type input "15"
click at [85, 300] on input "0" at bounding box center [81, 300] width 16 height 16
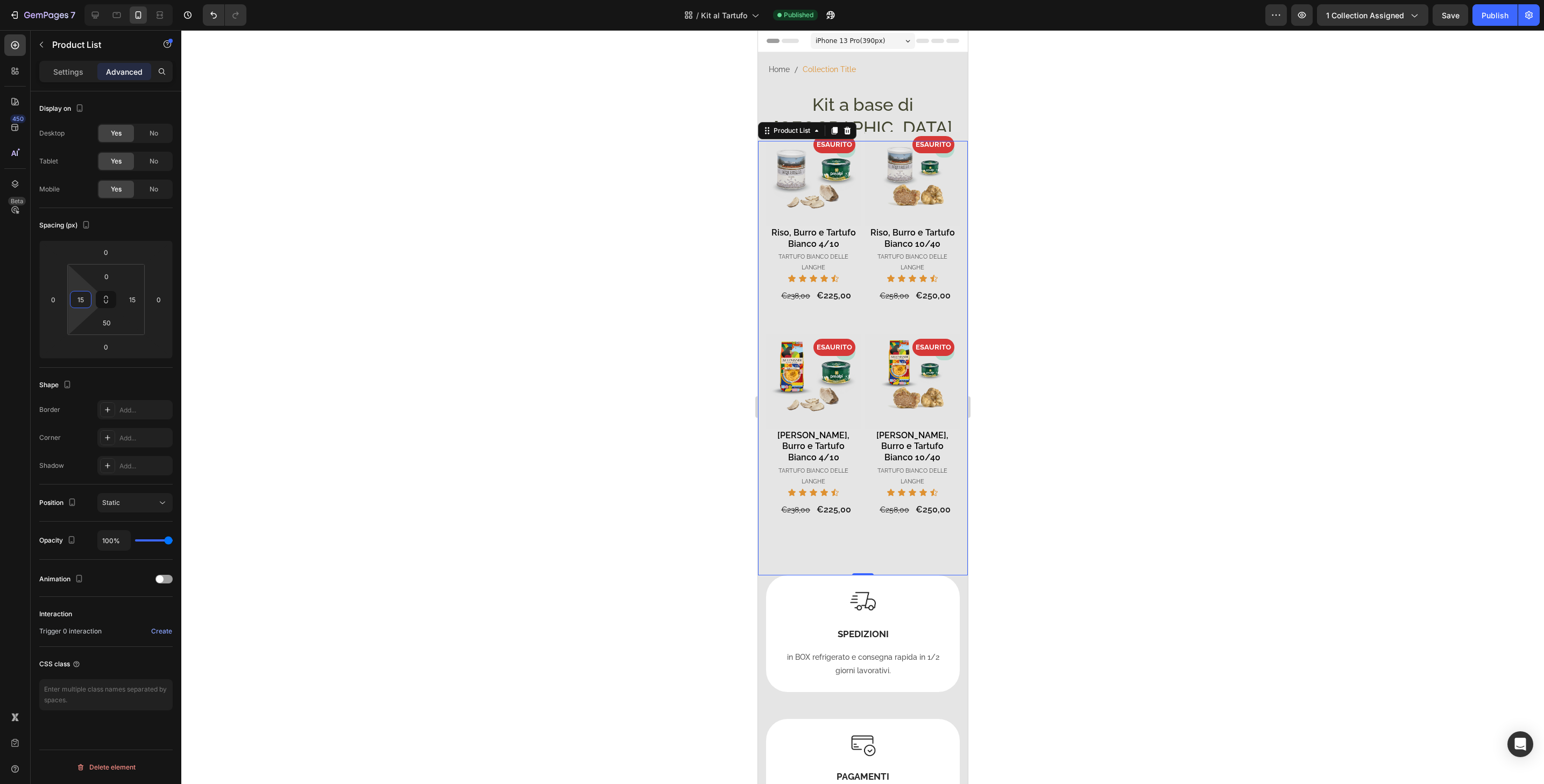
type input "15"
click at [1094, 309] on div at bounding box center [862, 407] width 1363 height 754
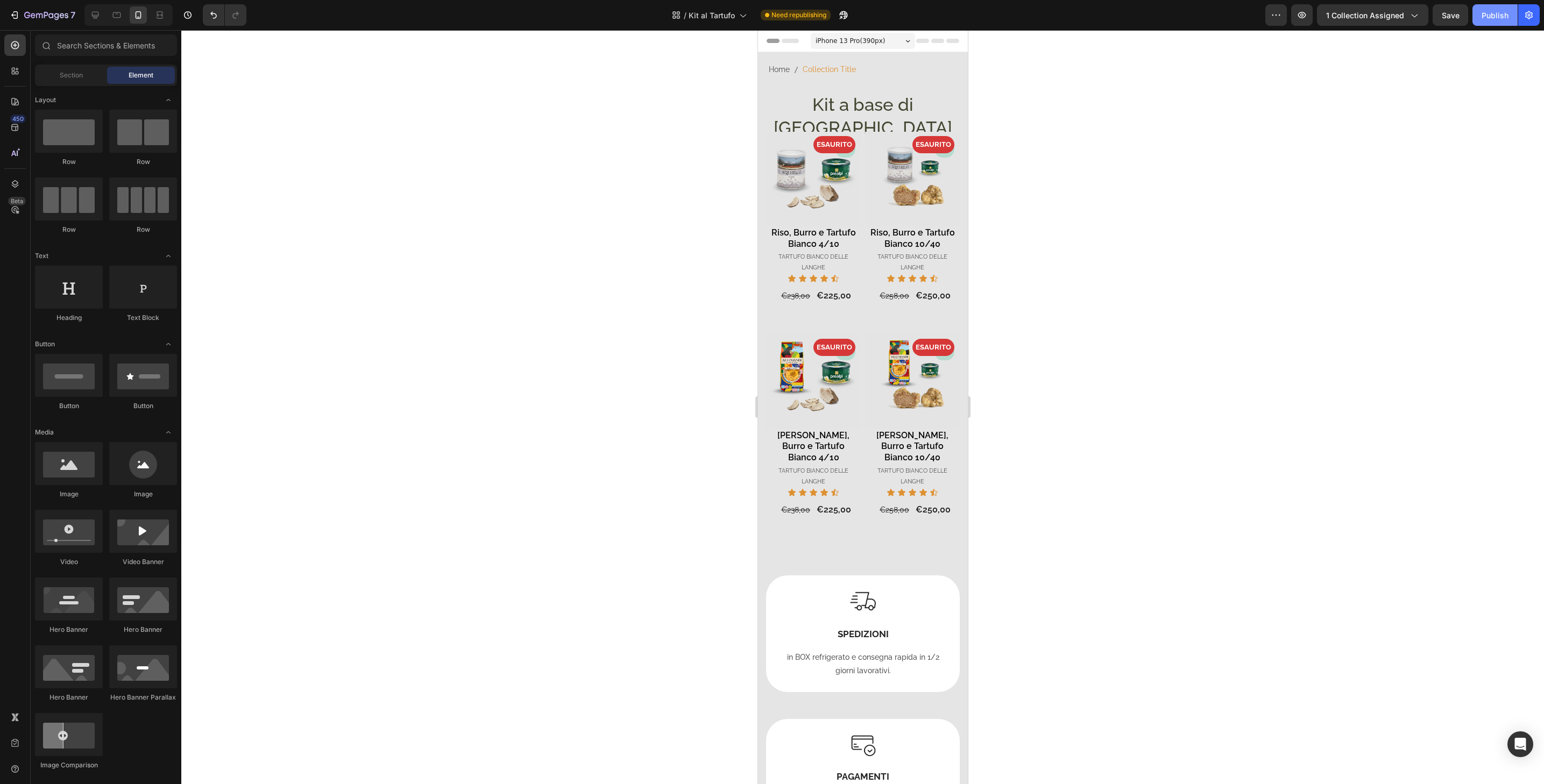
click at [1487, 11] on div "Publish" at bounding box center [1495, 15] width 27 height 12
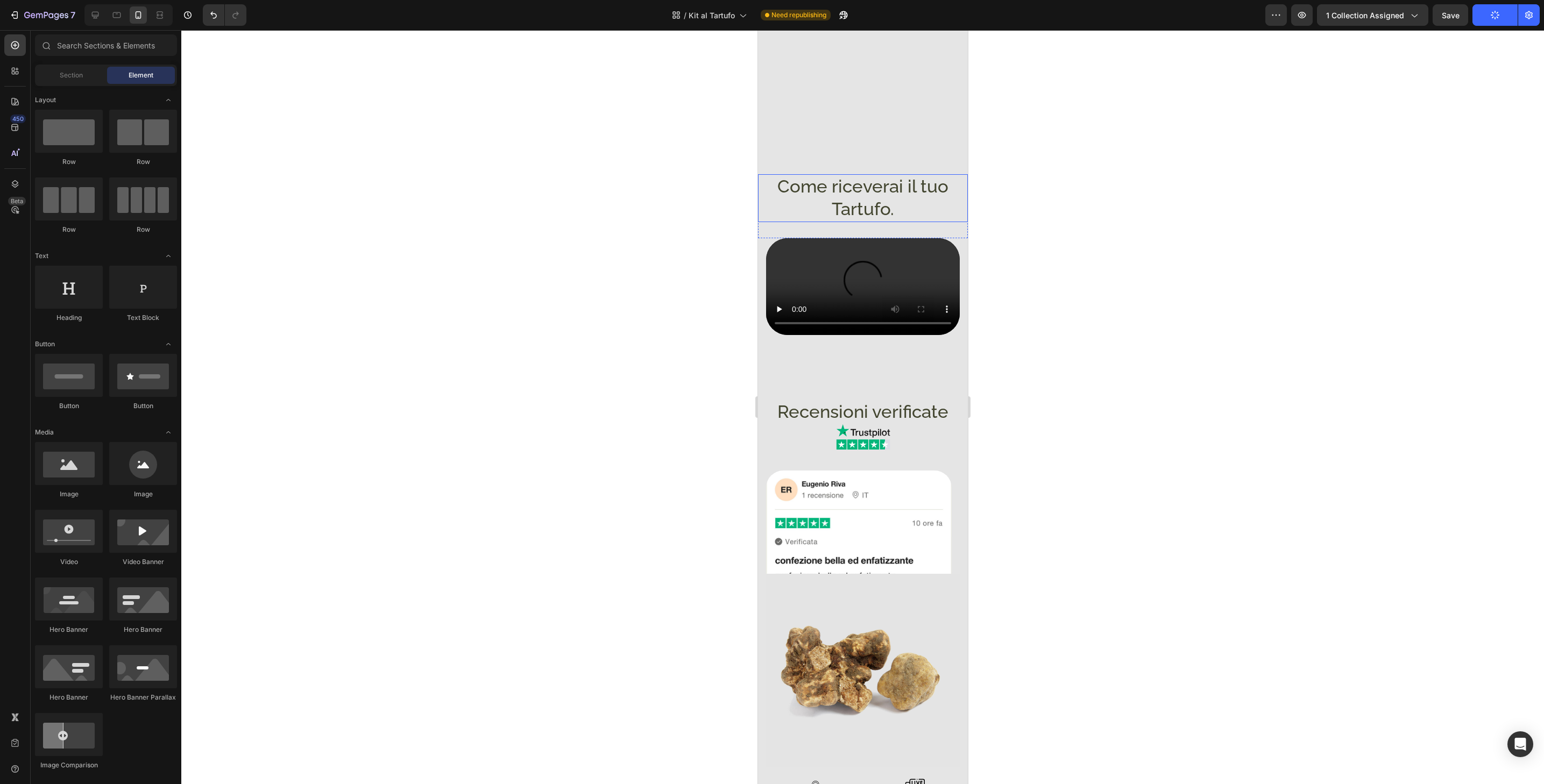
scroll to position [1094, 0]
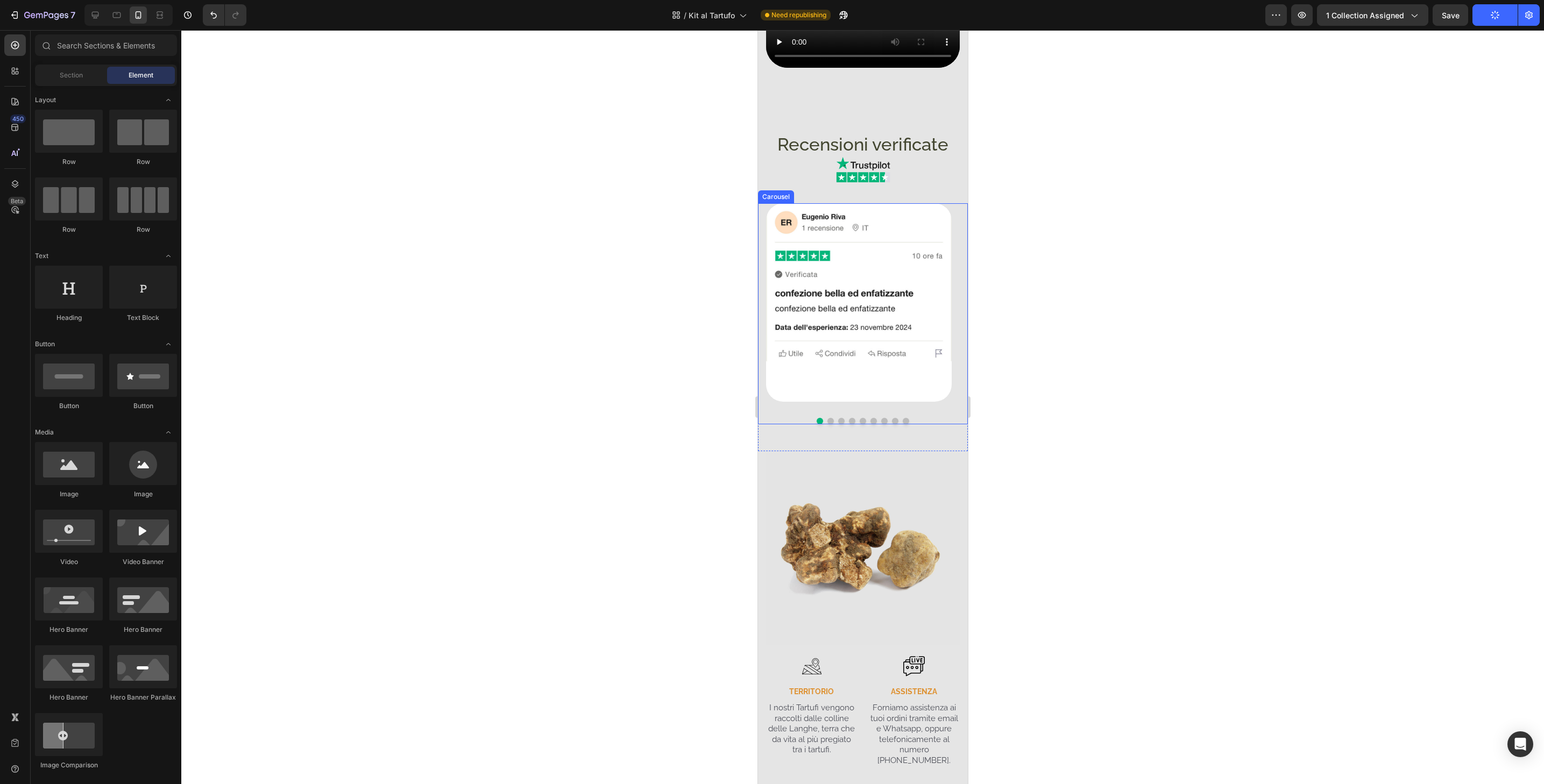
click at [827, 425] on button "Dot" at bounding box center [830, 421] width 7 height 7
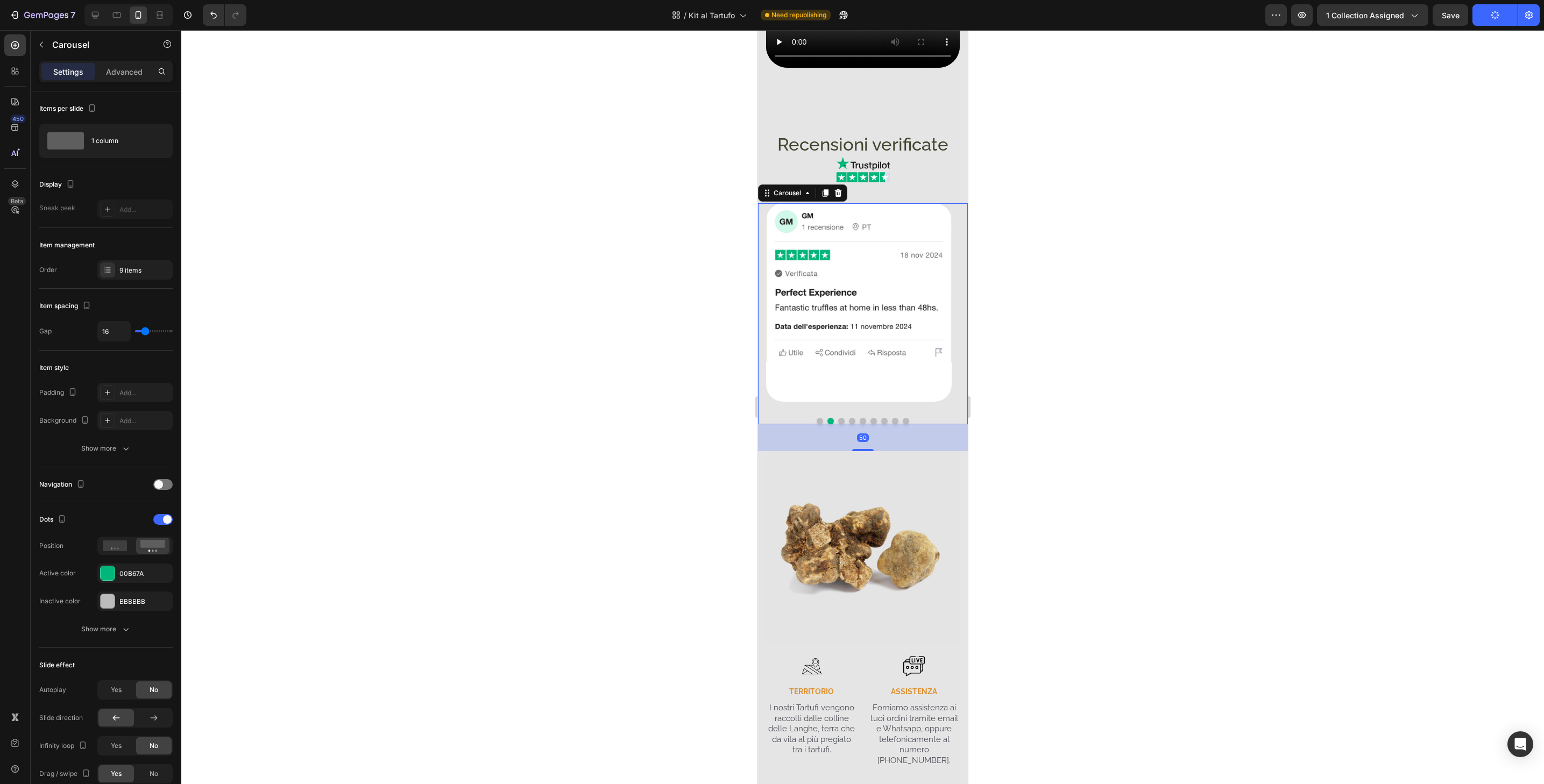
click at [838, 425] on button "Dot" at bounding box center [841, 421] width 7 height 7
click at [848, 425] on button "Dot" at bounding box center [851, 421] width 7 height 7
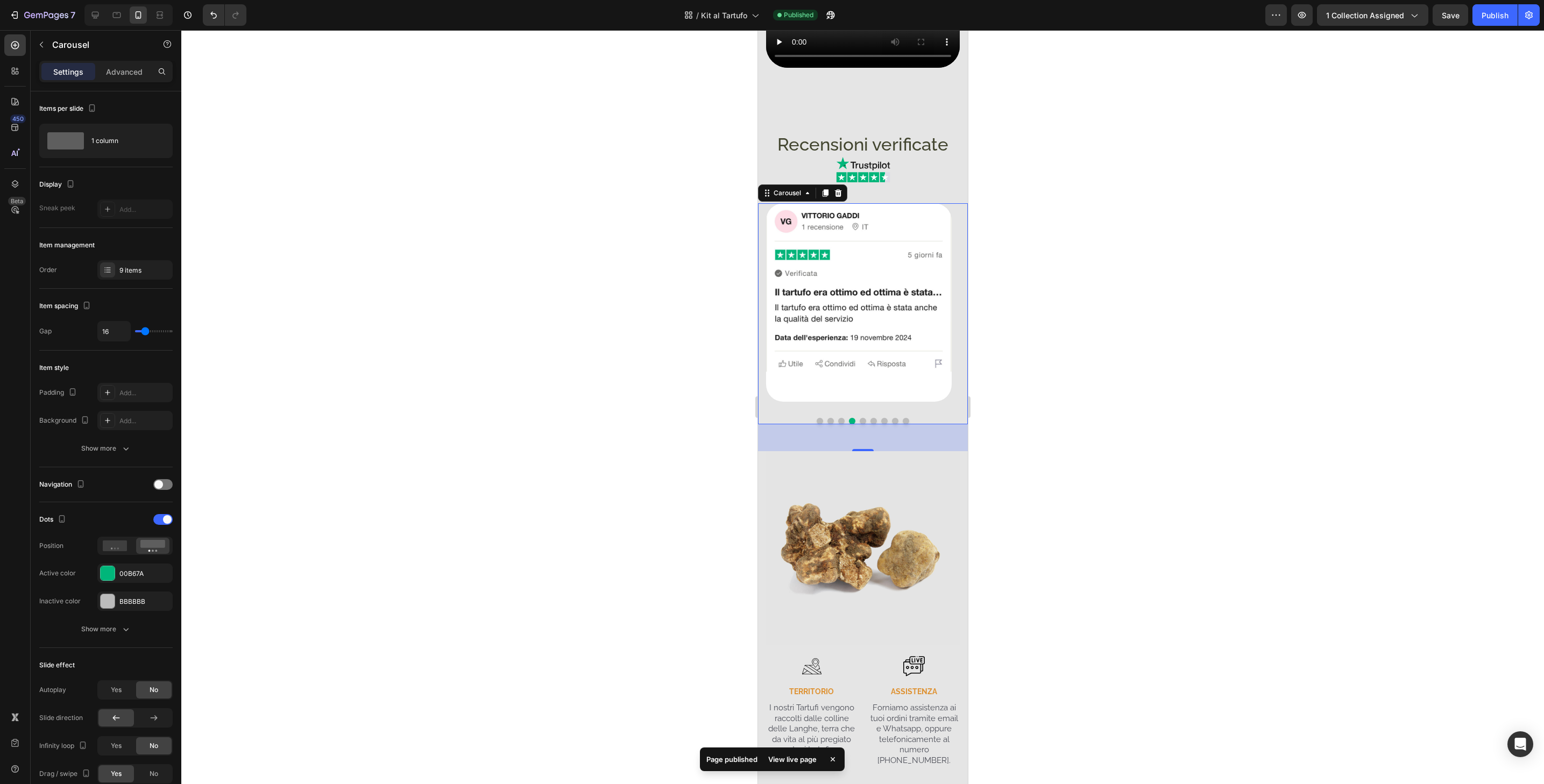
click at [862, 425] on div at bounding box center [862, 421] width 210 height 7
click at [870, 425] on button "Dot" at bounding box center [873, 421] width 7 height 7
click at [881, 425] on button "Dot" at bounding box center [884, 421] width 7 height 7
click at [892, 425] on button "Dot" at bounding box center [895, 421] width 7 height 7
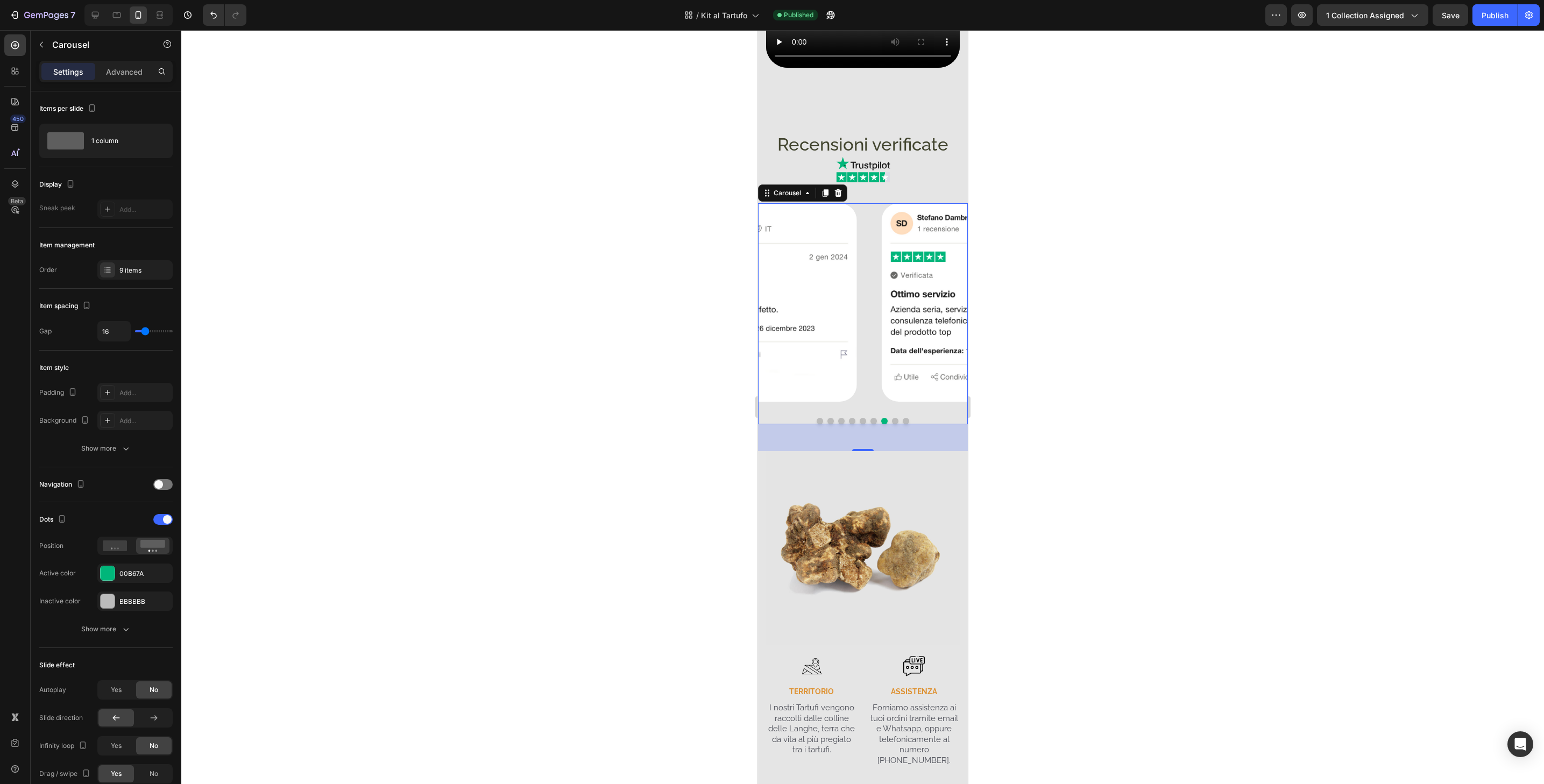
click at [902, 425] on button "Dot" at bounding box center [905, 421] width 7 height 7
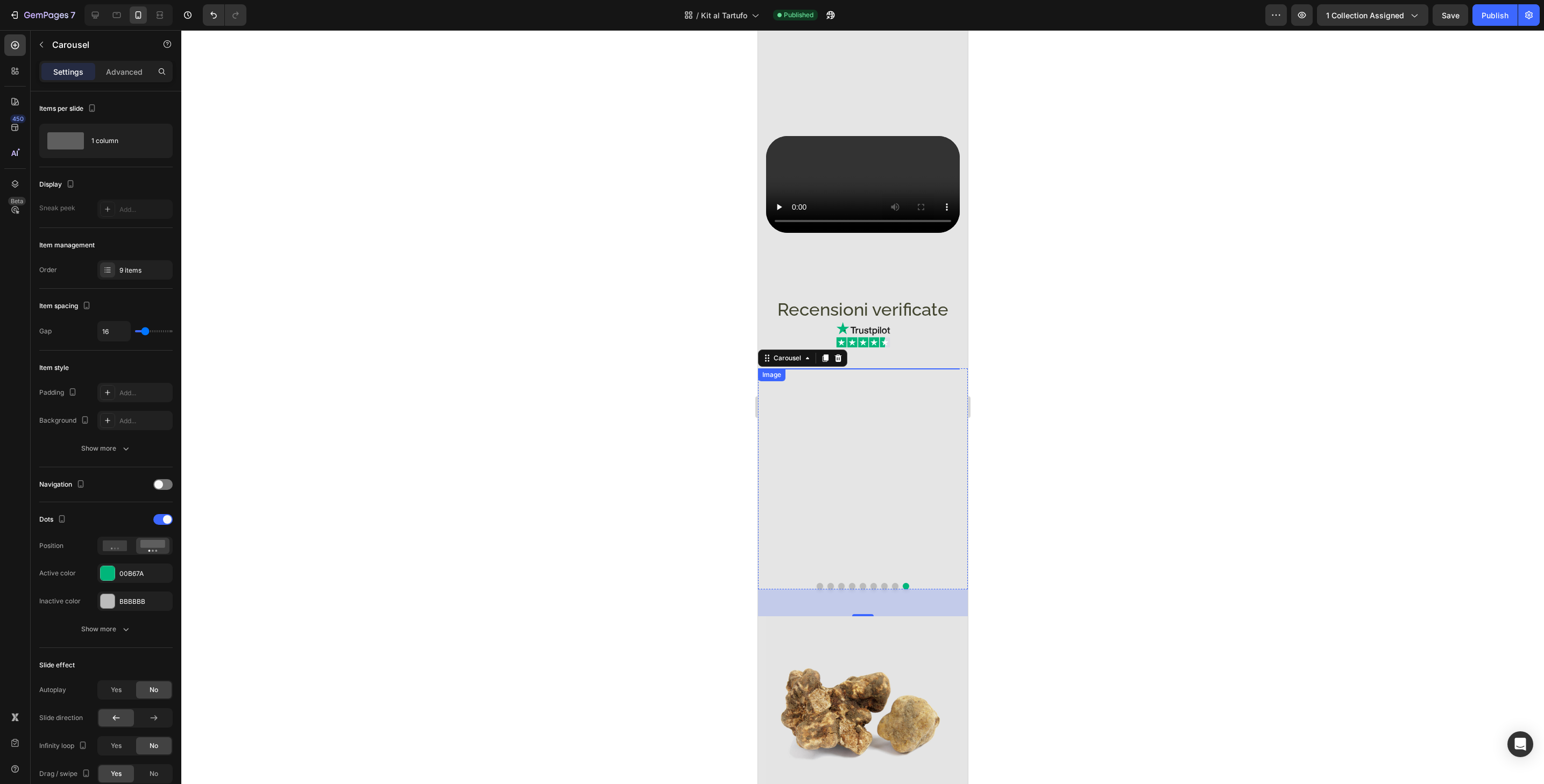
scroll to position [0, 0]
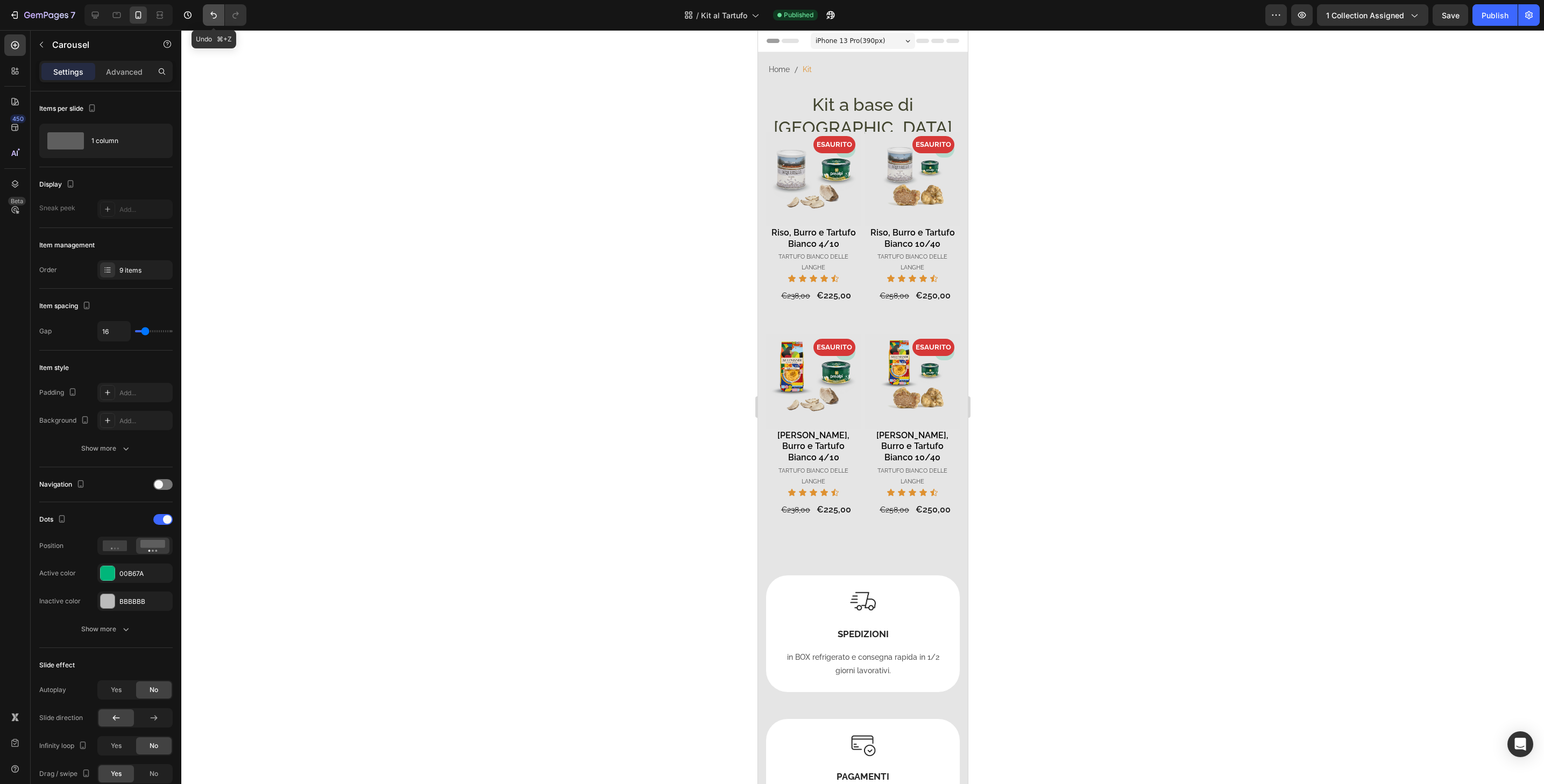
click at [214, 10] on icon "Undo/Redo" at bounding box center [214, 15] width 11 height 11
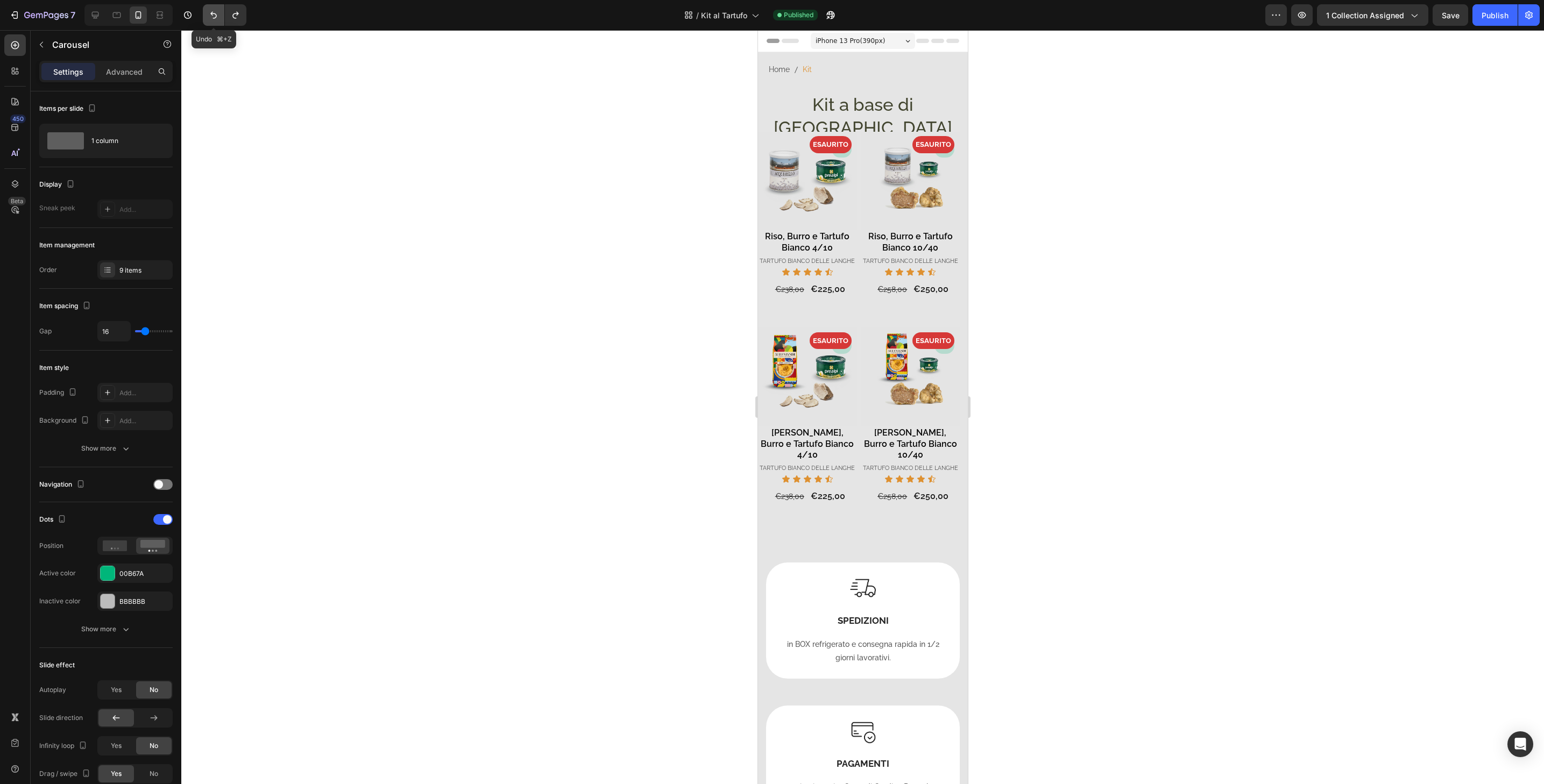
click at [214, 10] on icon "Undo/Redo" at bounding box center [214, 15] width 11 height 11
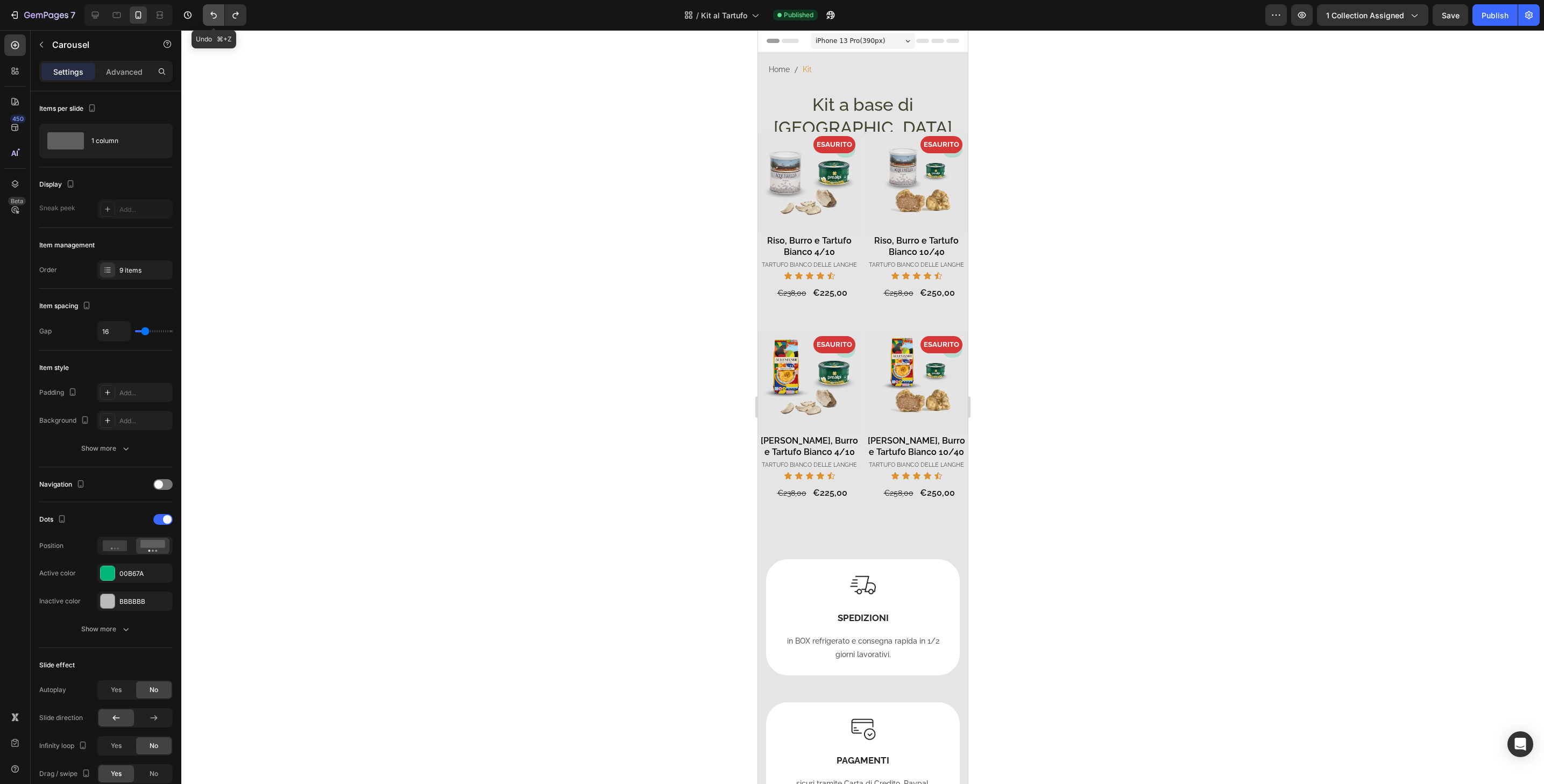
click at [214, 10] on icon "Undo/Redo" at bounding box center [214, 15] width 11 height 11
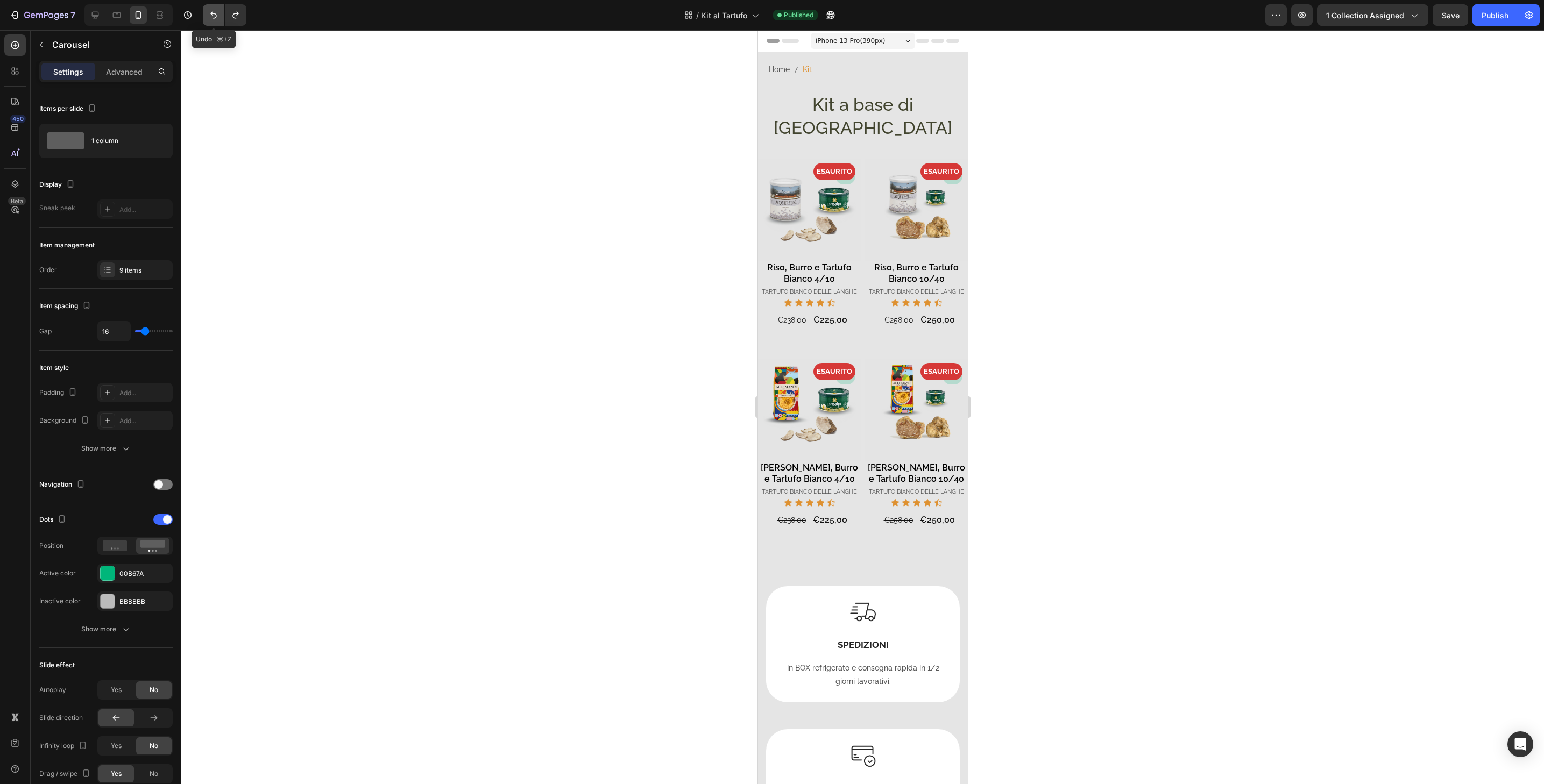
click at [214, 10] on icon "Undo/Redo" at bounding box center [214, 15] width 11 height 11
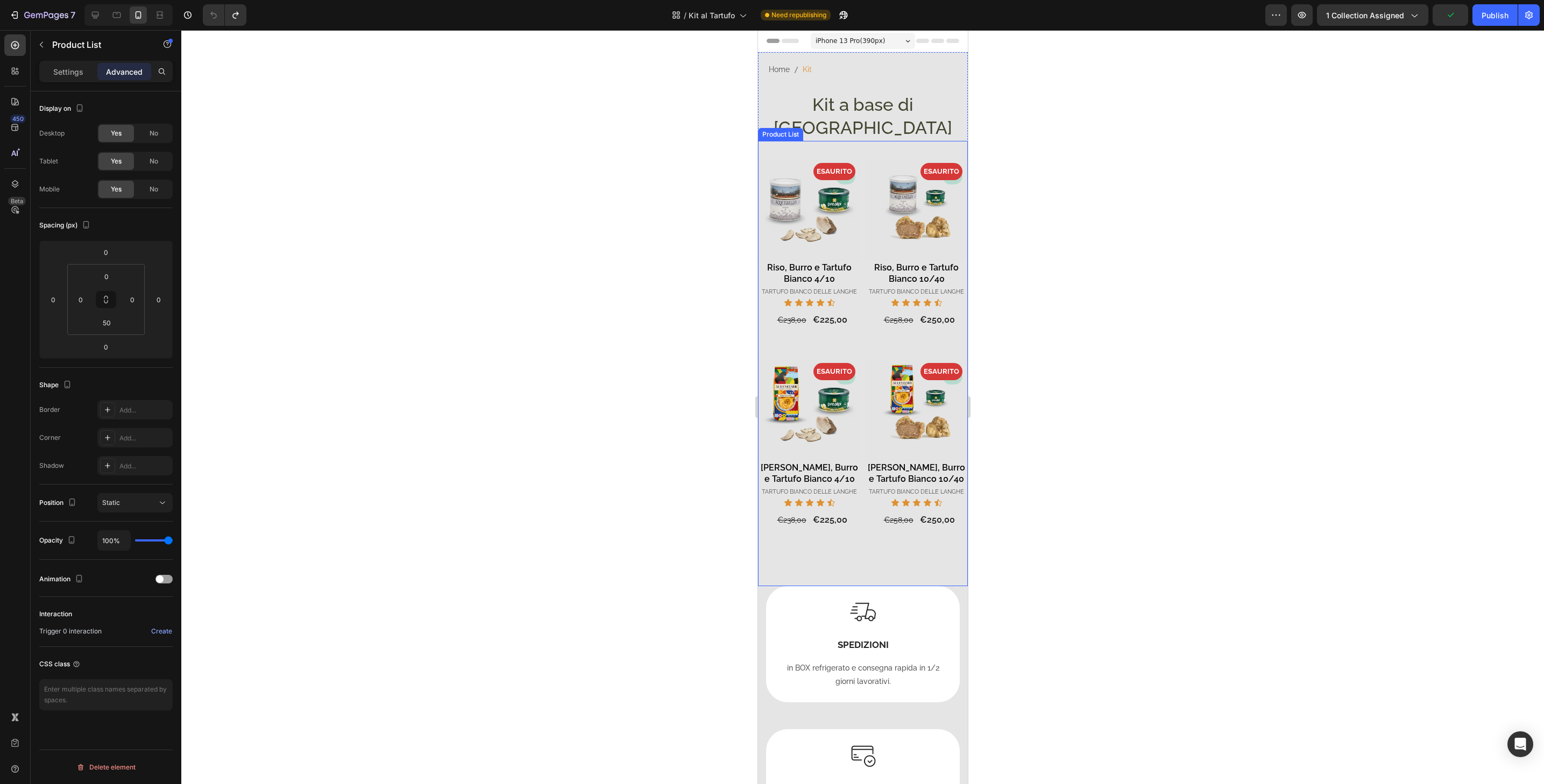
click at [954, 512] on div "- 3% Product Badge ESAURITO Product Badge Product Images Tajarin, Burro e Tartu…" at bounding box center [916, 464] width 103 height 192
click at [956, 313] on div "- 5% Product Badge ESAURITO Product Badge Product Images Riso, Burro e Tartufo …" at bounding box center [862, 364] width 210 height 392
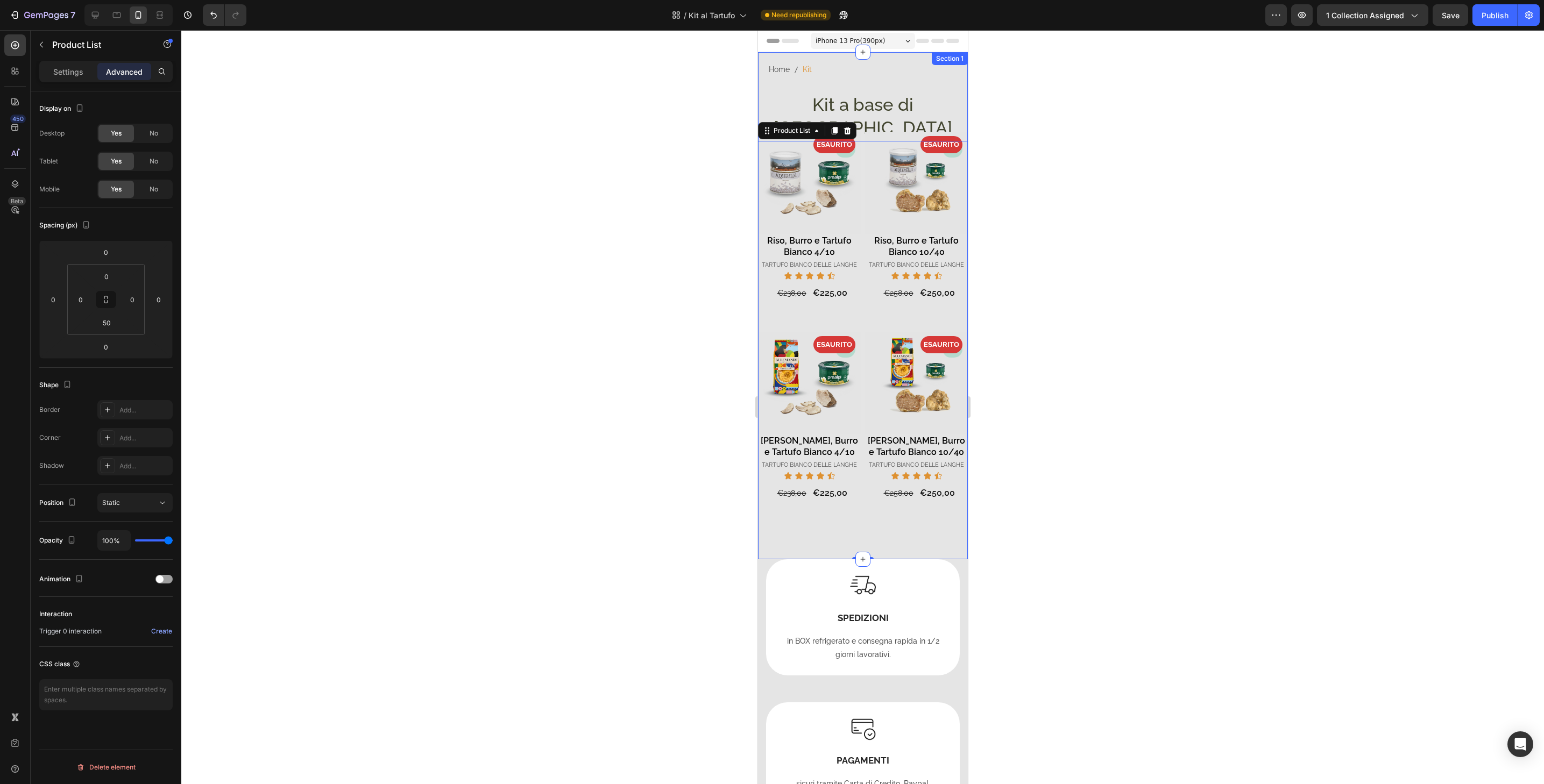
click at [956, 106] on div "Home Kit Breadcrumb Row Kit a base di Tartufo Heading - 5% Product Badge ESAURI…" at bounding box center [862, 306] width 210 height 507
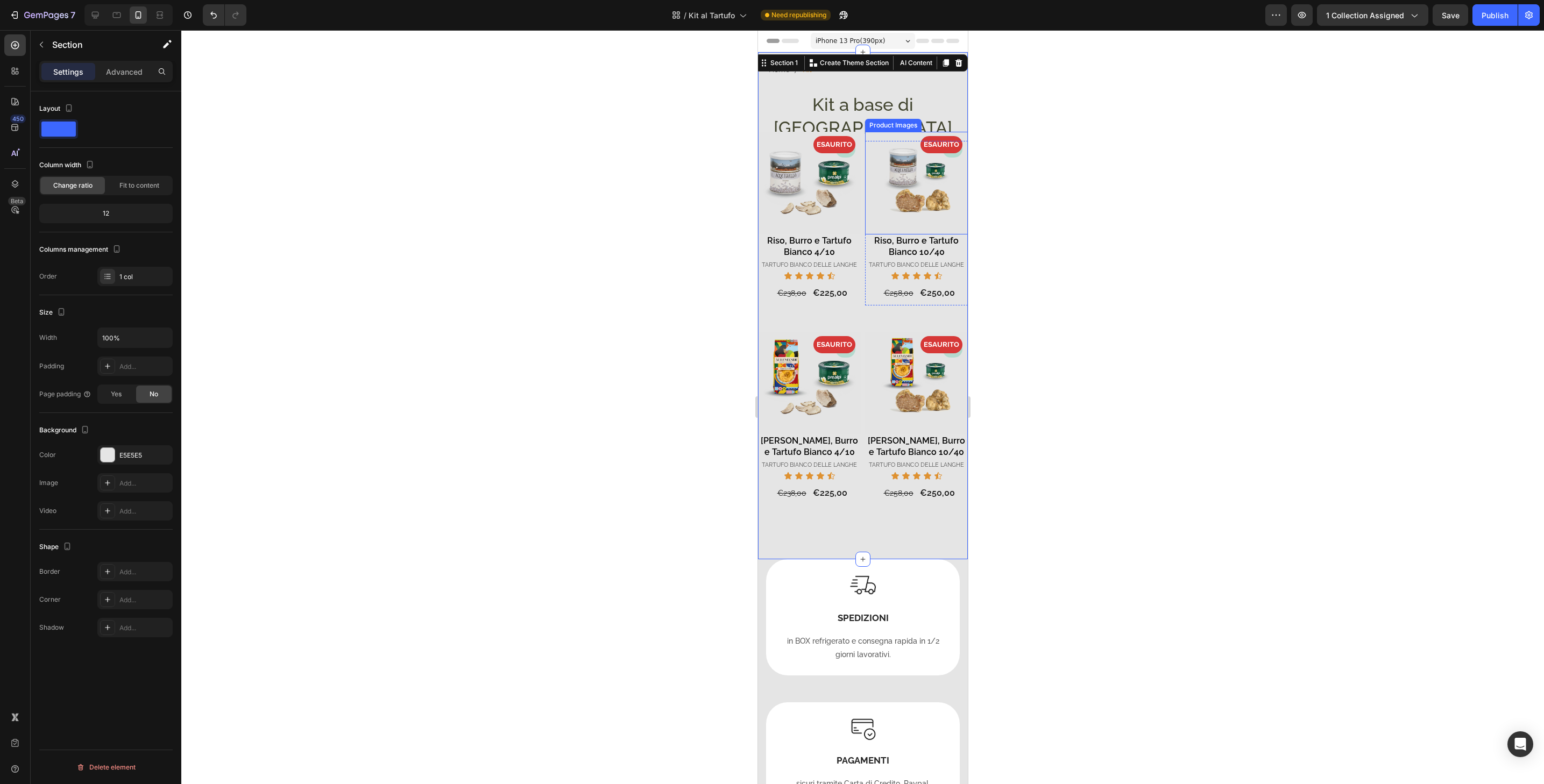
click at [957, 132] on img at bounding box center [916, 183] width 103 height 102
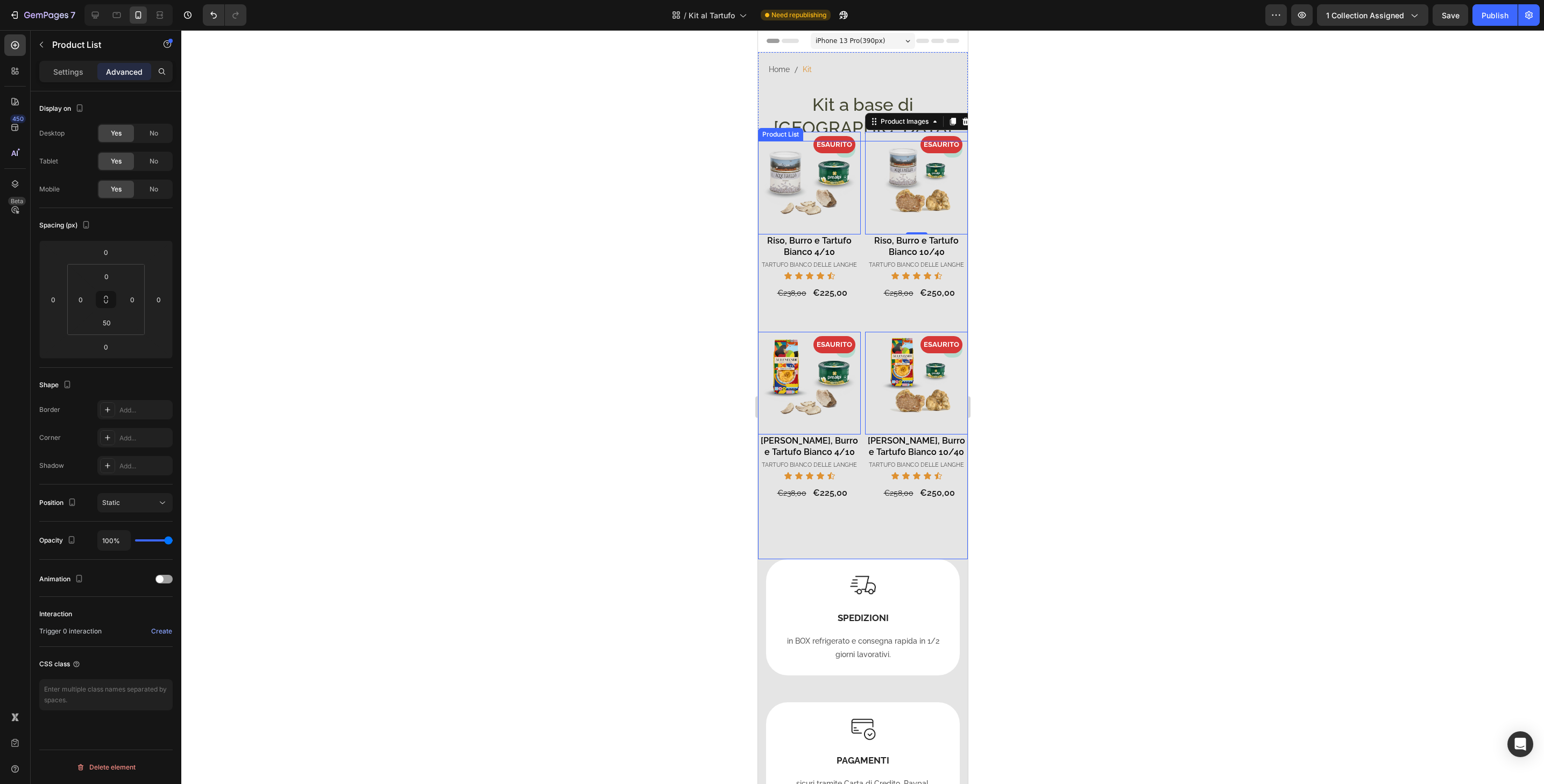
click at [954, 484] on div "- 3% Product Badge ESAURITO Product Badge Product Images 0 Tajarin, Burro e Tar…" at bounding box center [916, 437] width 103 height 192
click at [140, 302] on input "0" at bounding box center [132, 300] width 16 height 16
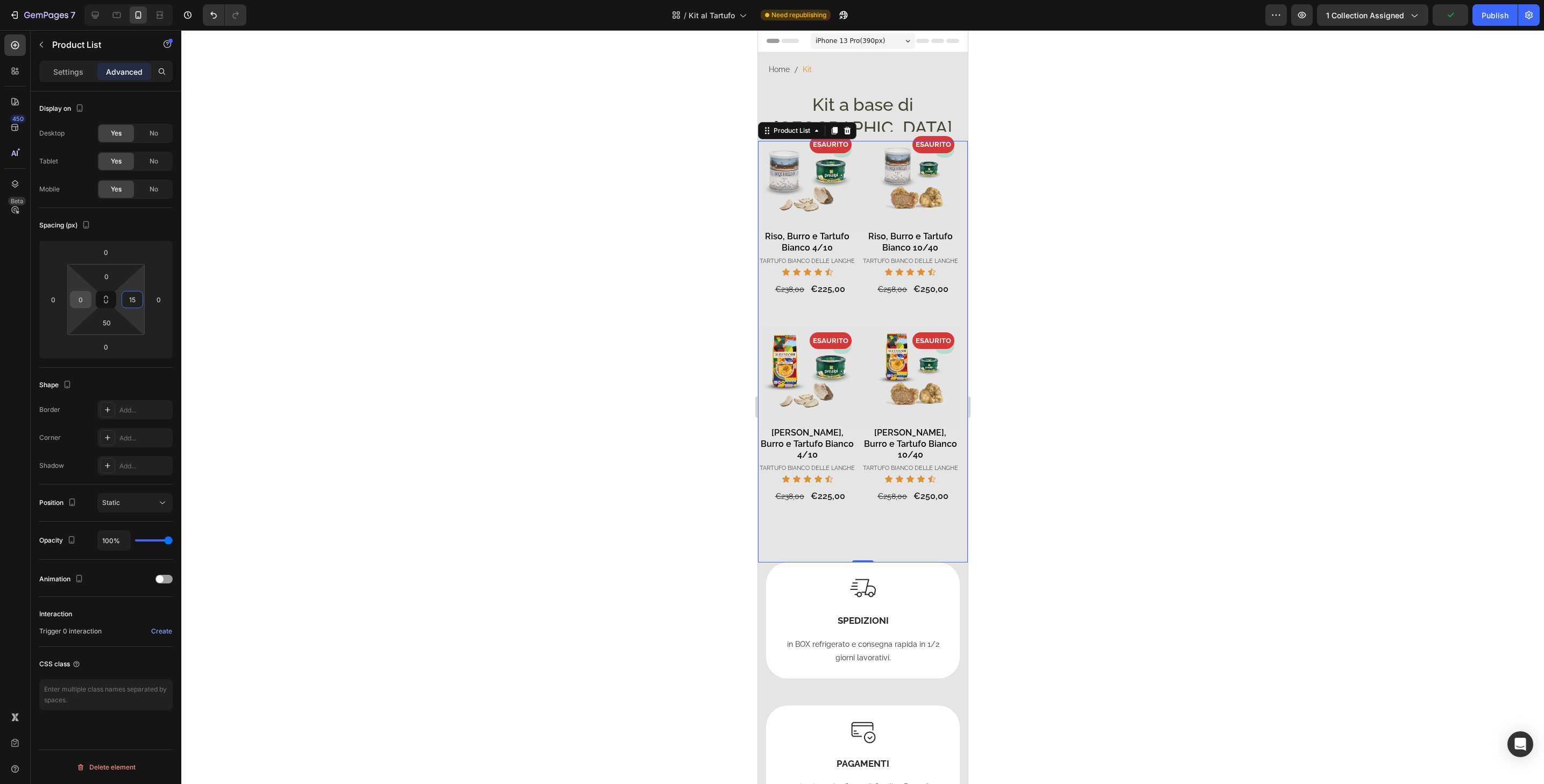
type input "15"
click at [87, 304] on input "0" at bounding box center [81, 300] width 16 height 16
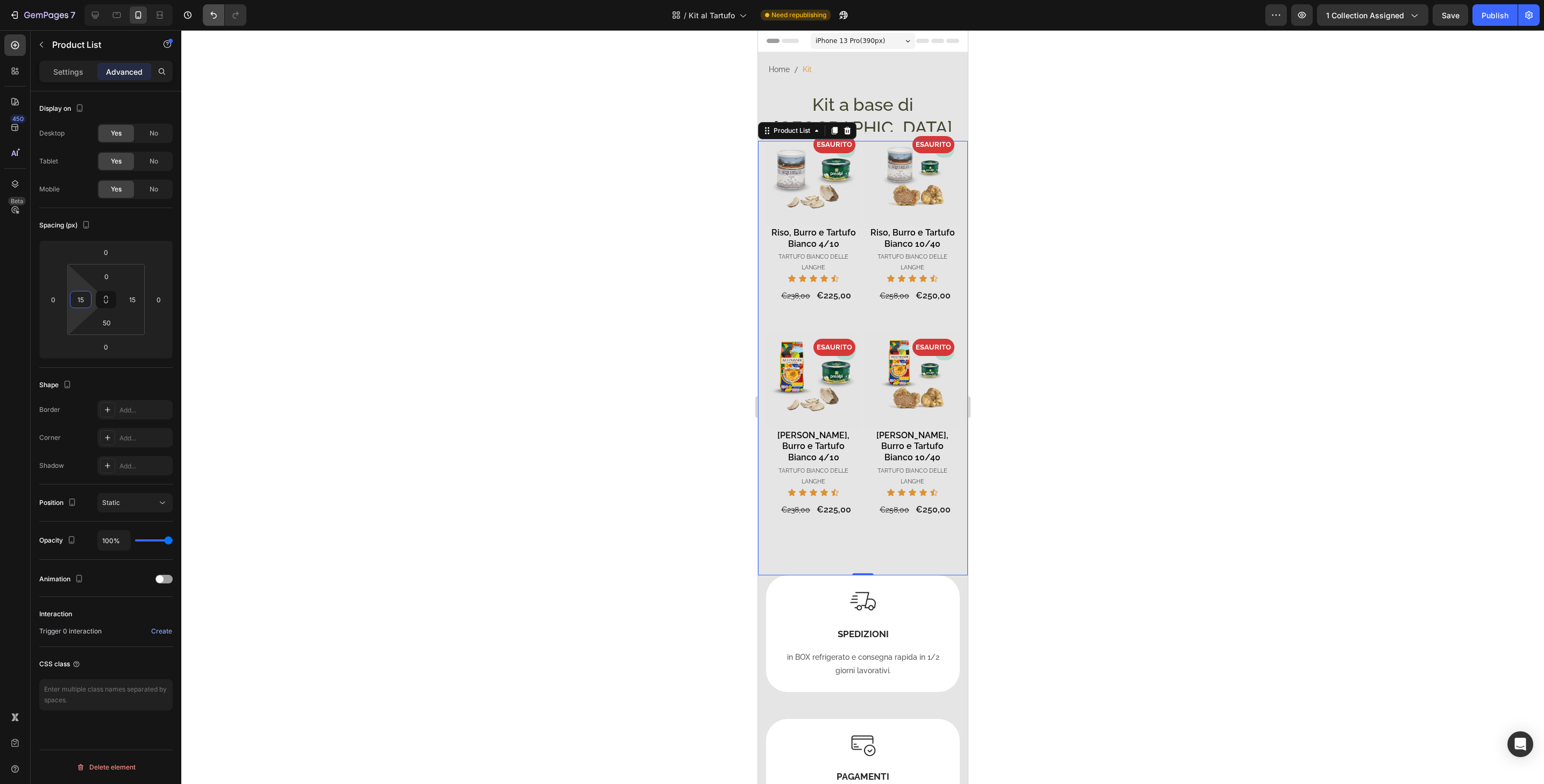
type input "15"
click at [953, 108] on div "Home Kit Breadcrumb Row Kit a base di Tartufo Heading - 5% Product Badge ESAURI…" at bounding box center [862, 314] width 210 height 523
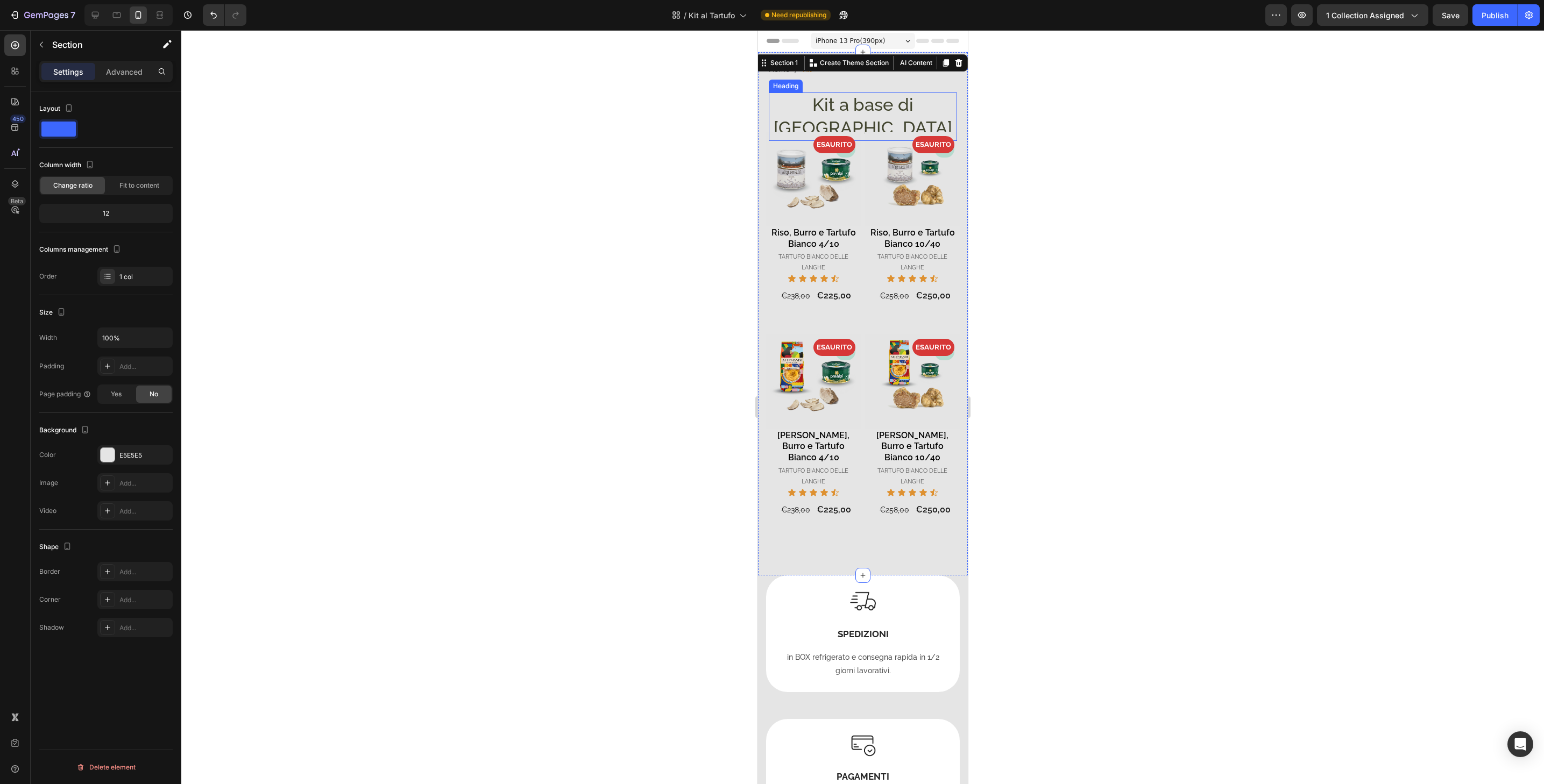
click at [933, 107] on h2 "Kit a base di Tartufo" at bounding box center [862, 117] width 189 height 48
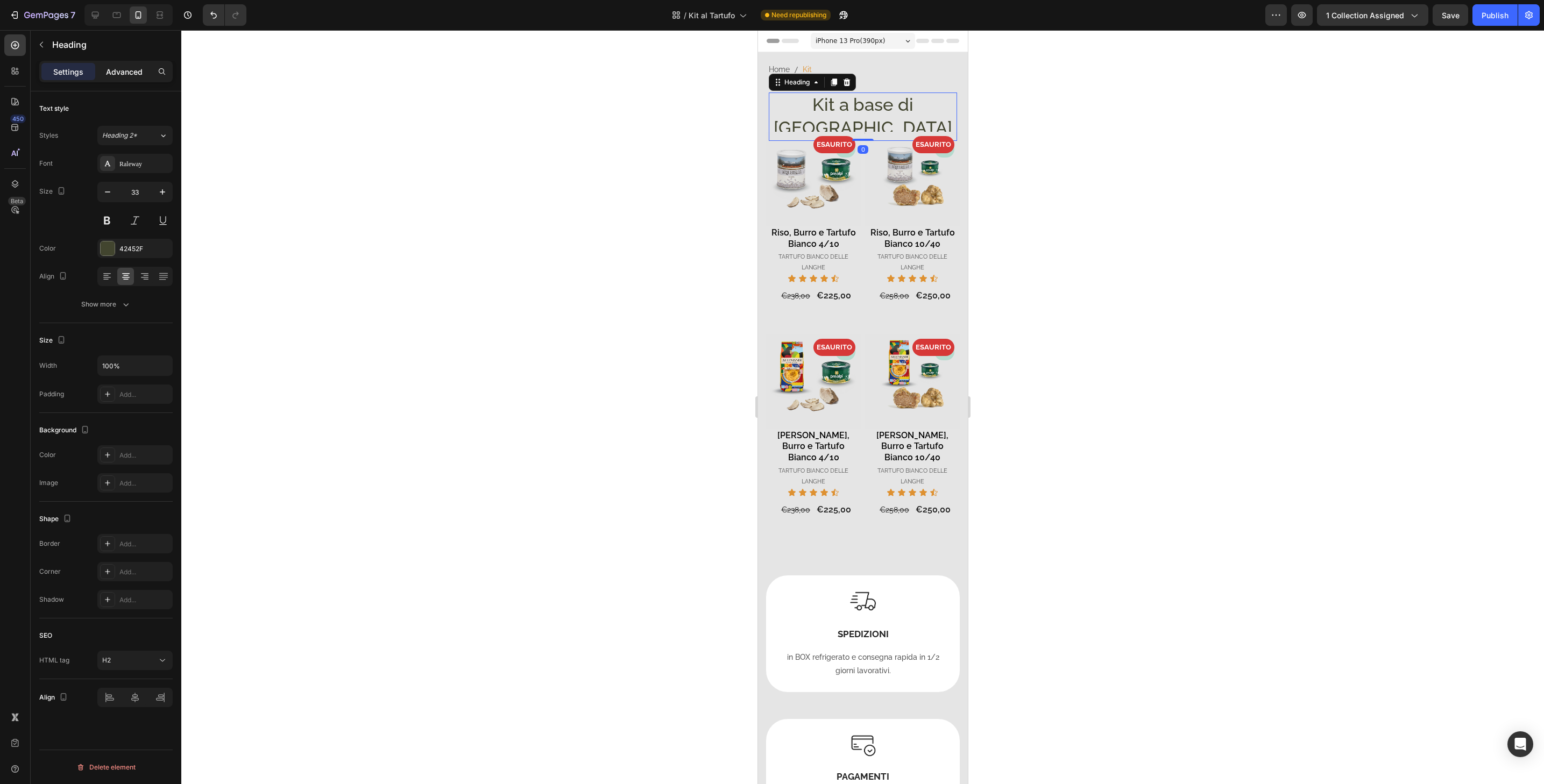
click at [142, 71] on p "Advanced" at bounding box center [124, 71] width 37 height 12
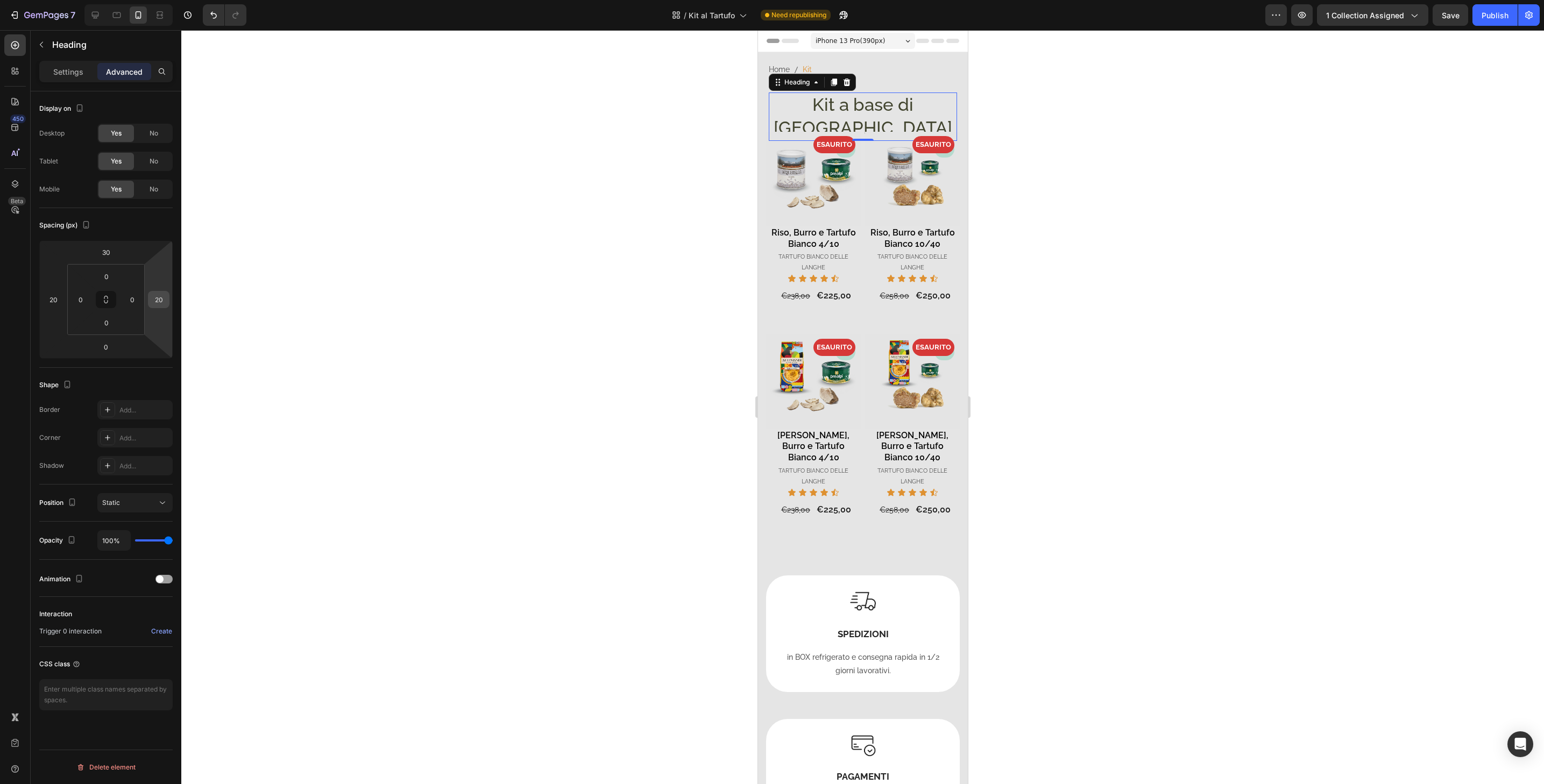
click at [164, 297] on input "20" at bounding box center [159, 300] width 16 height 16
type input "0"
click at [47, 0] on html "7 Version history / Kit al Tartufo Need republishing Preview 1 collection assig…" at bounding box center [772, 0] width 1544 height 0
type input "0"
click at [956, 151] on div "- 5% Product Badge ESAURITO Product Badge Product Images Riso, Burro e Tartufo …" at bounding box center [862, 358] width 210 height 434
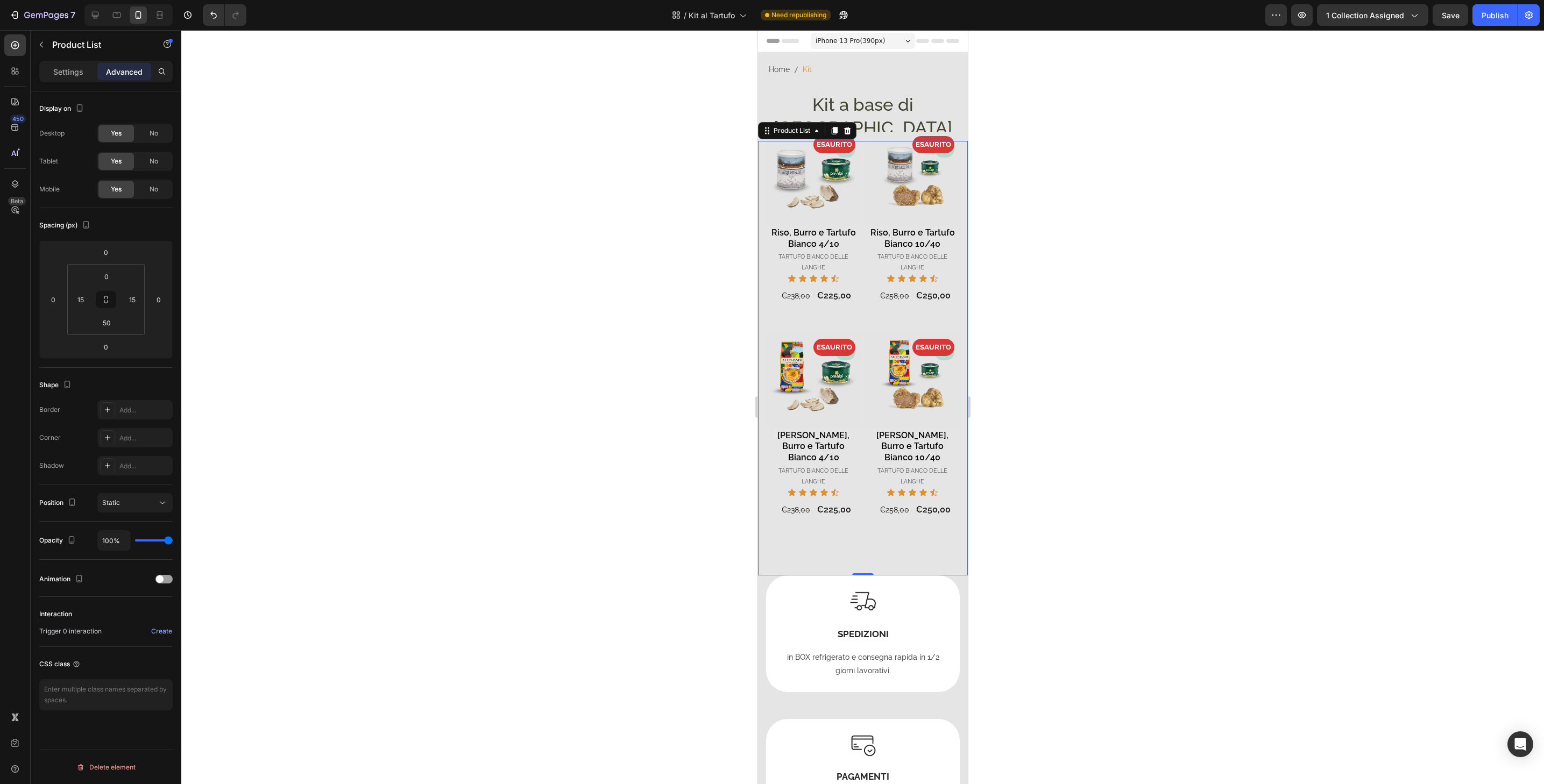
click at [957, 174] on div "- 5% Product Badge ESAURITO Product Badge Product Images Riso, Burro e Tartufo …" at bounding box center [862, 358] width 210 height 434
click at [920, 102] on h2 "Kit a base di Tartufo" at bounding box center [862, 117] width 210 height 48
click at [66, 68] on p "Settings" at bounding box center [68, 71] width 30 height 12
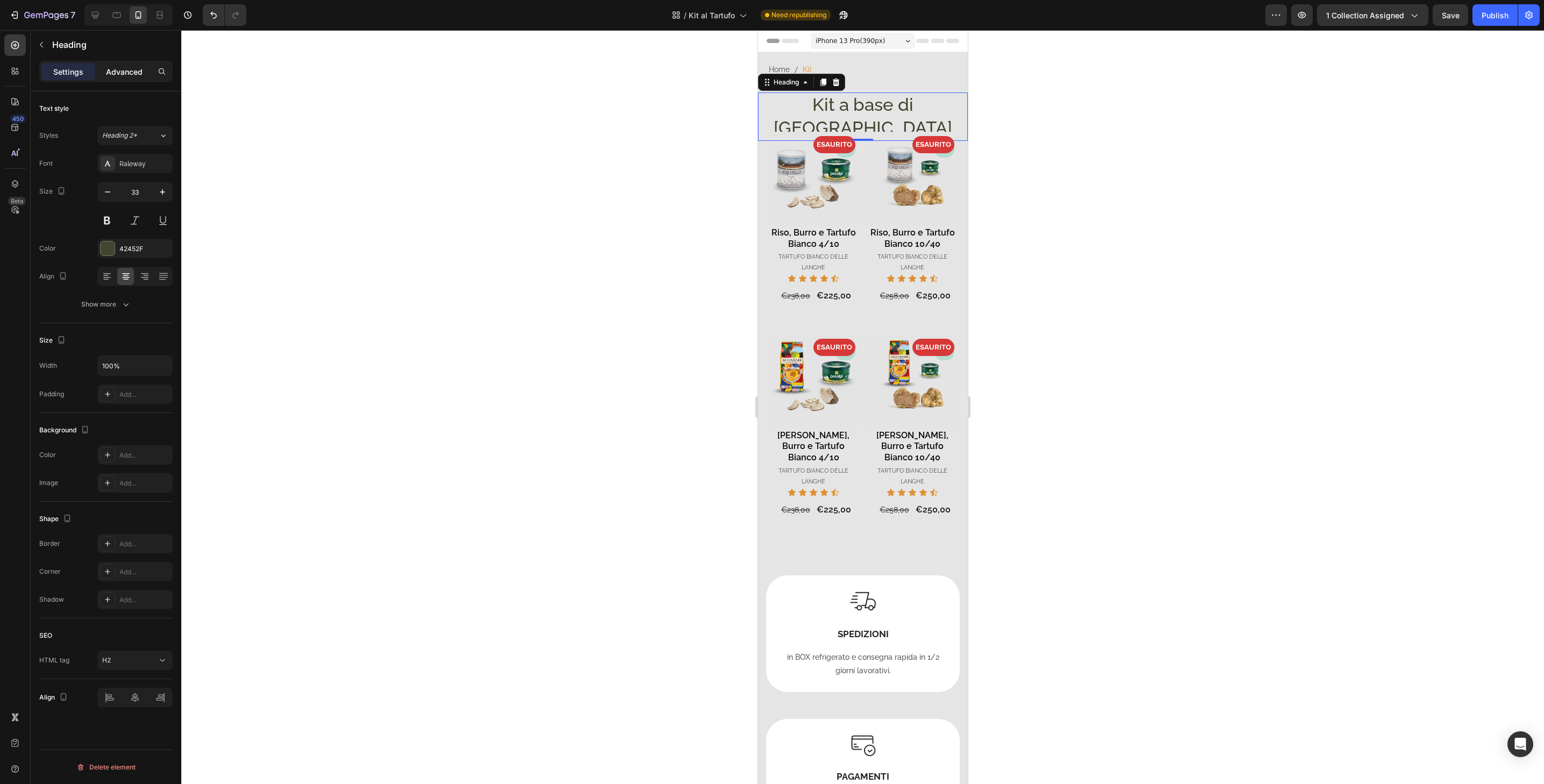
click at [134, 71] on p "Advanced" at bounding box center [124, 71] width 37 height 12
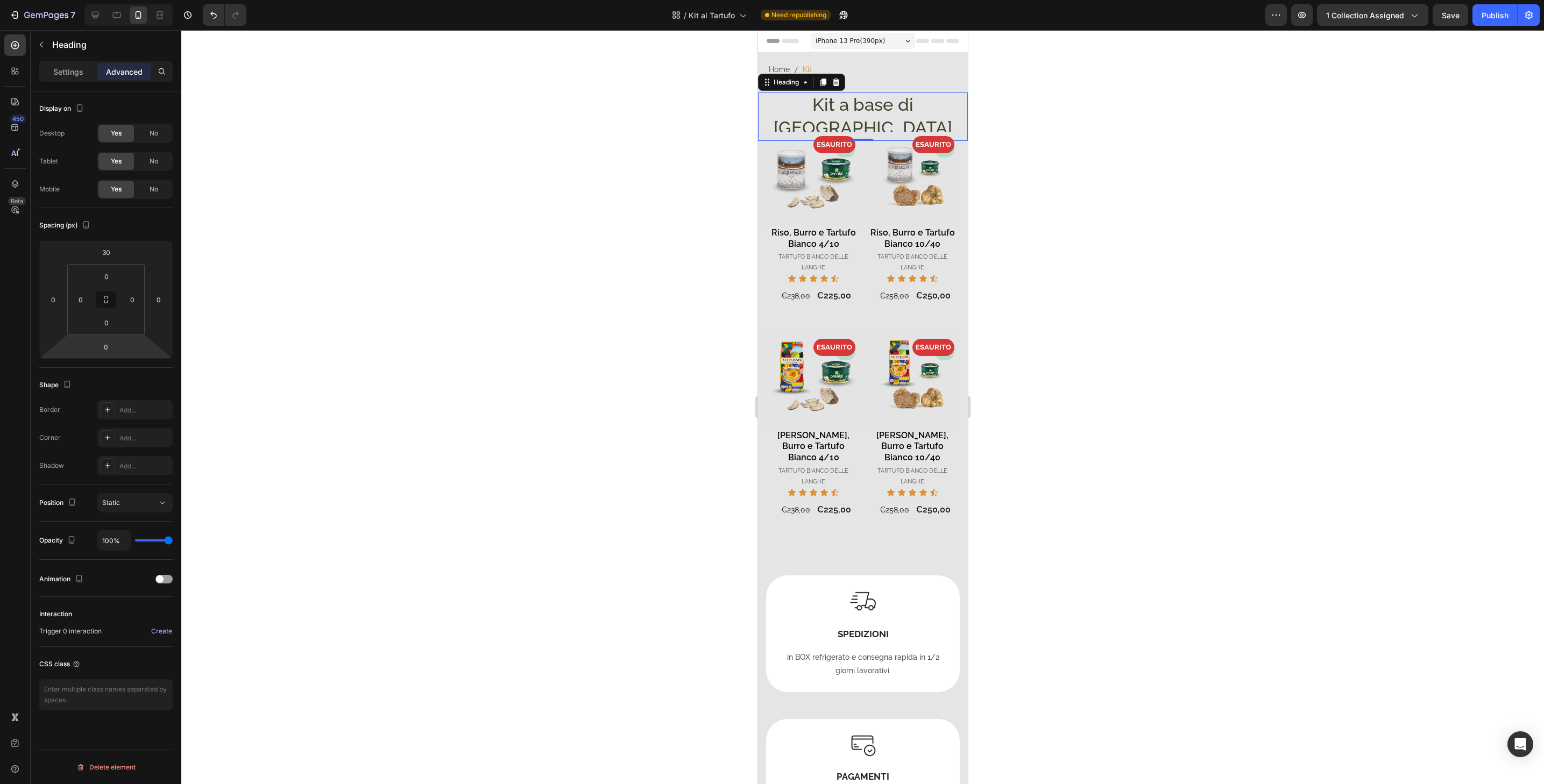
click at [114, 0] on html "7 Version history / Kit al Tartufo Need republishing Preview 1 collection assig…" at bounding box center [772, 0] width 1544 height 0
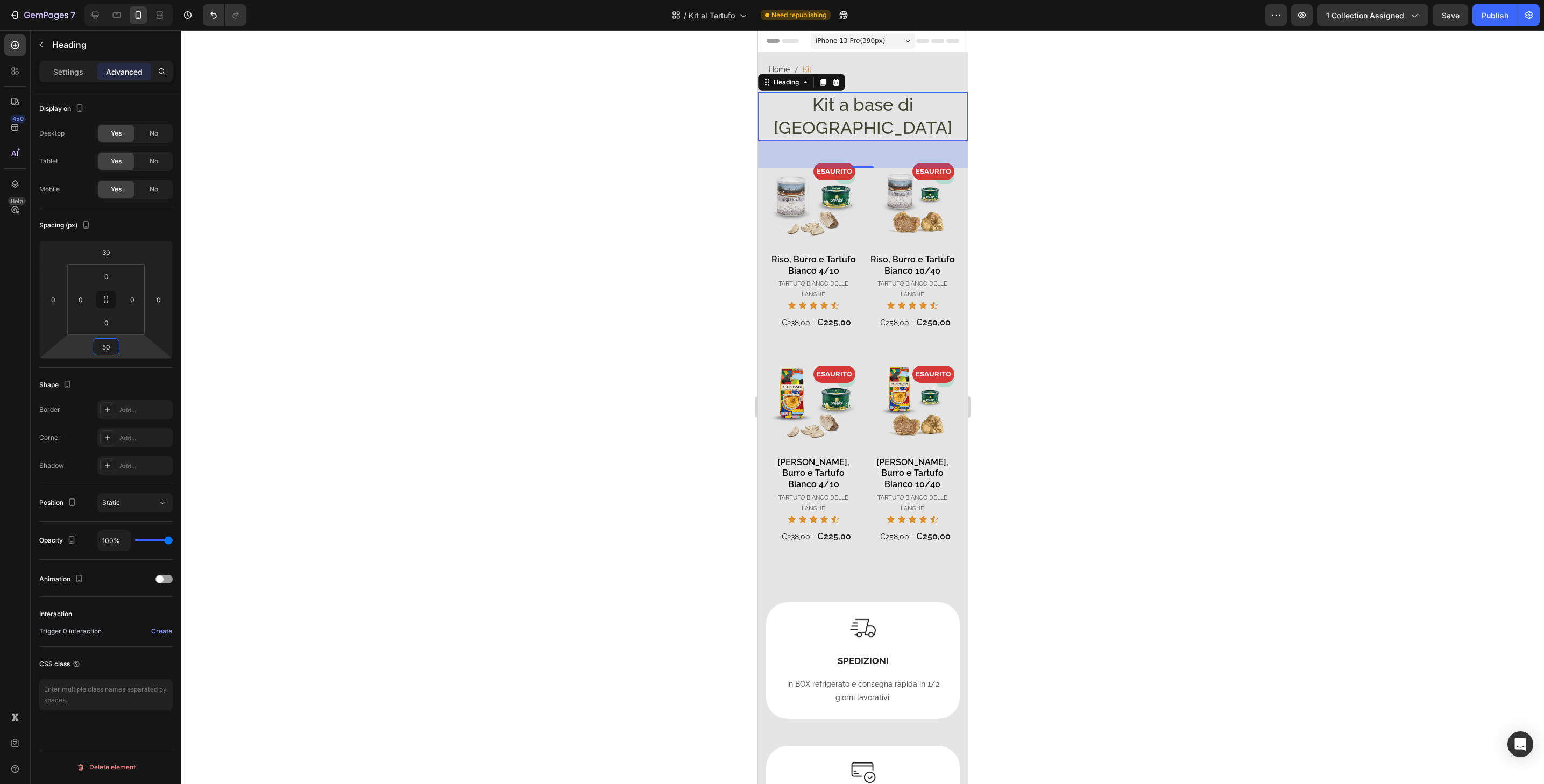
click at [113, 348] on input "50" at bounding box center [106, 347] width 21 height 16
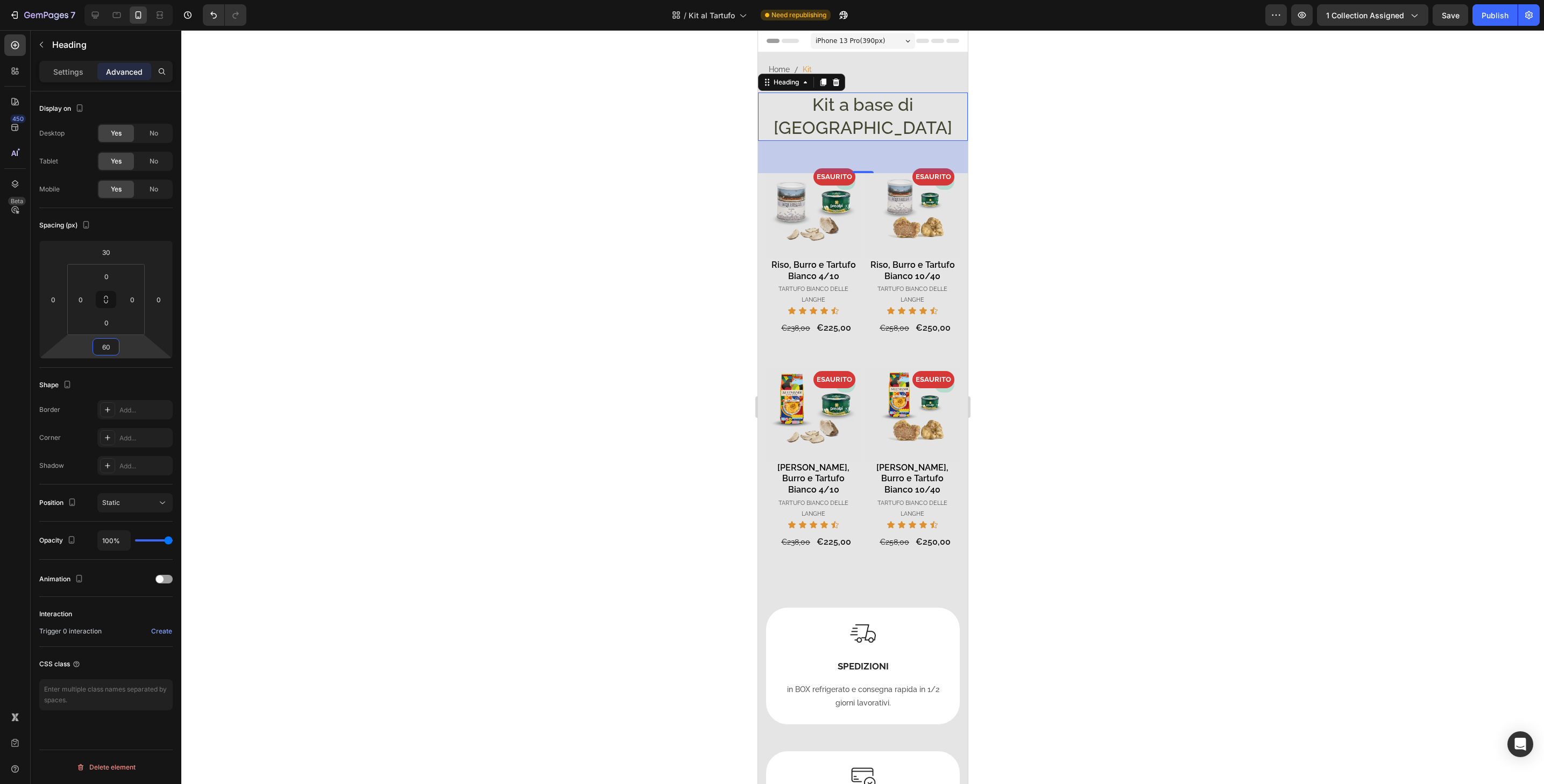
type input "60"
click at [1506, 12] on div "Publish" at bounding box center [1495, 15] width 27 height 12
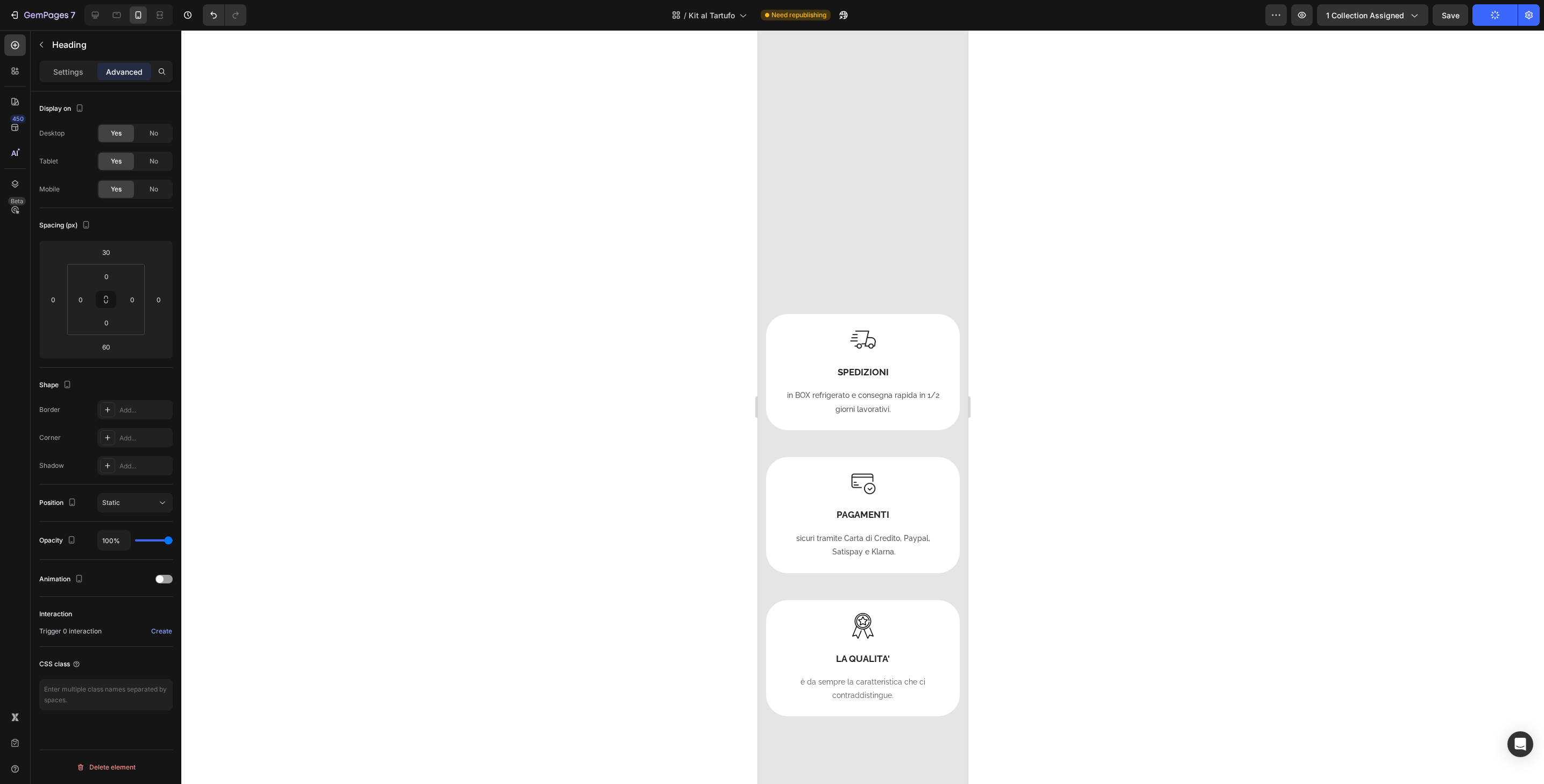
scroll to position [245, 0]
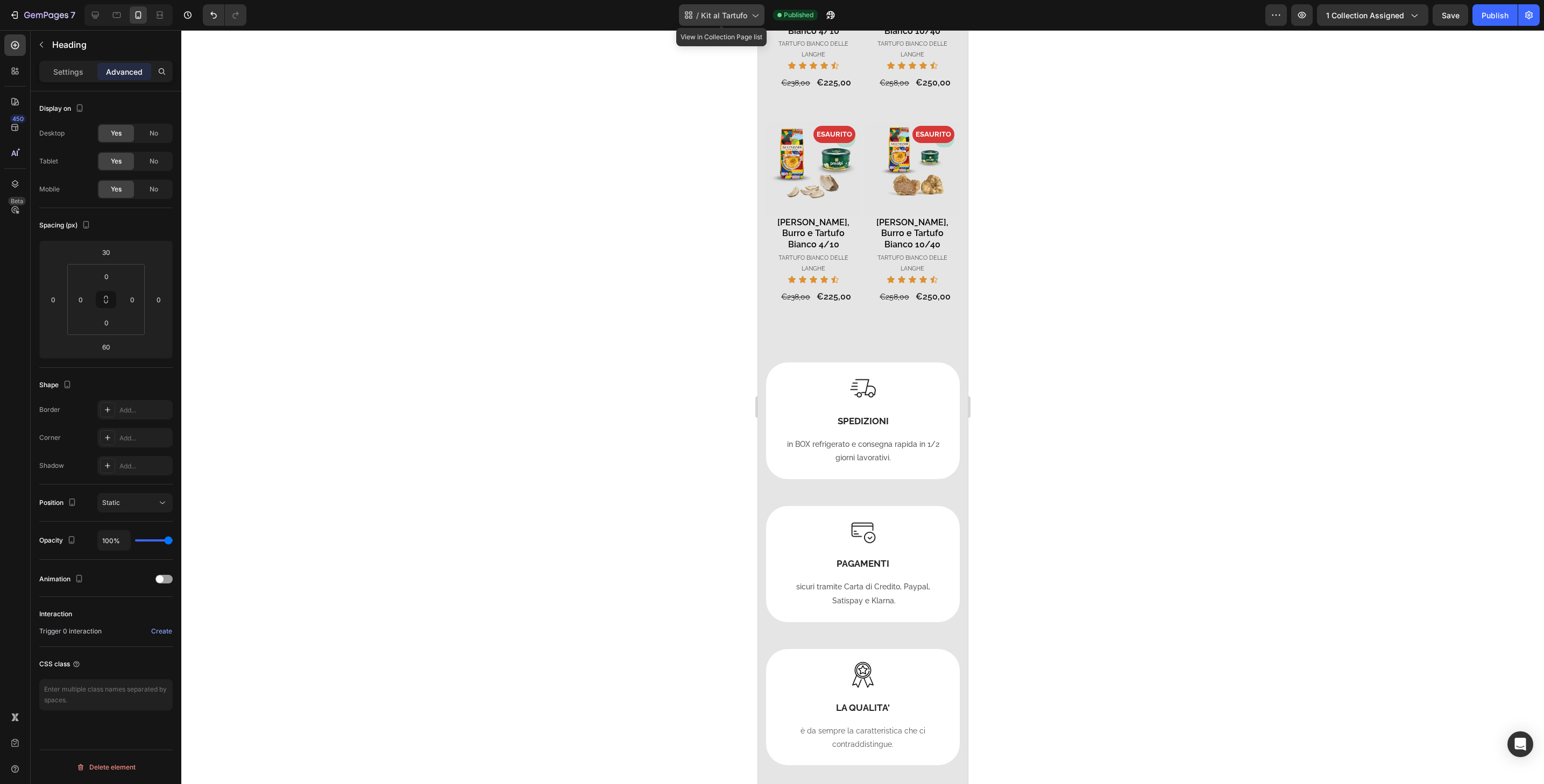
click at [754, 12] on icon at bounding box center [755, 15] width 11 height 11
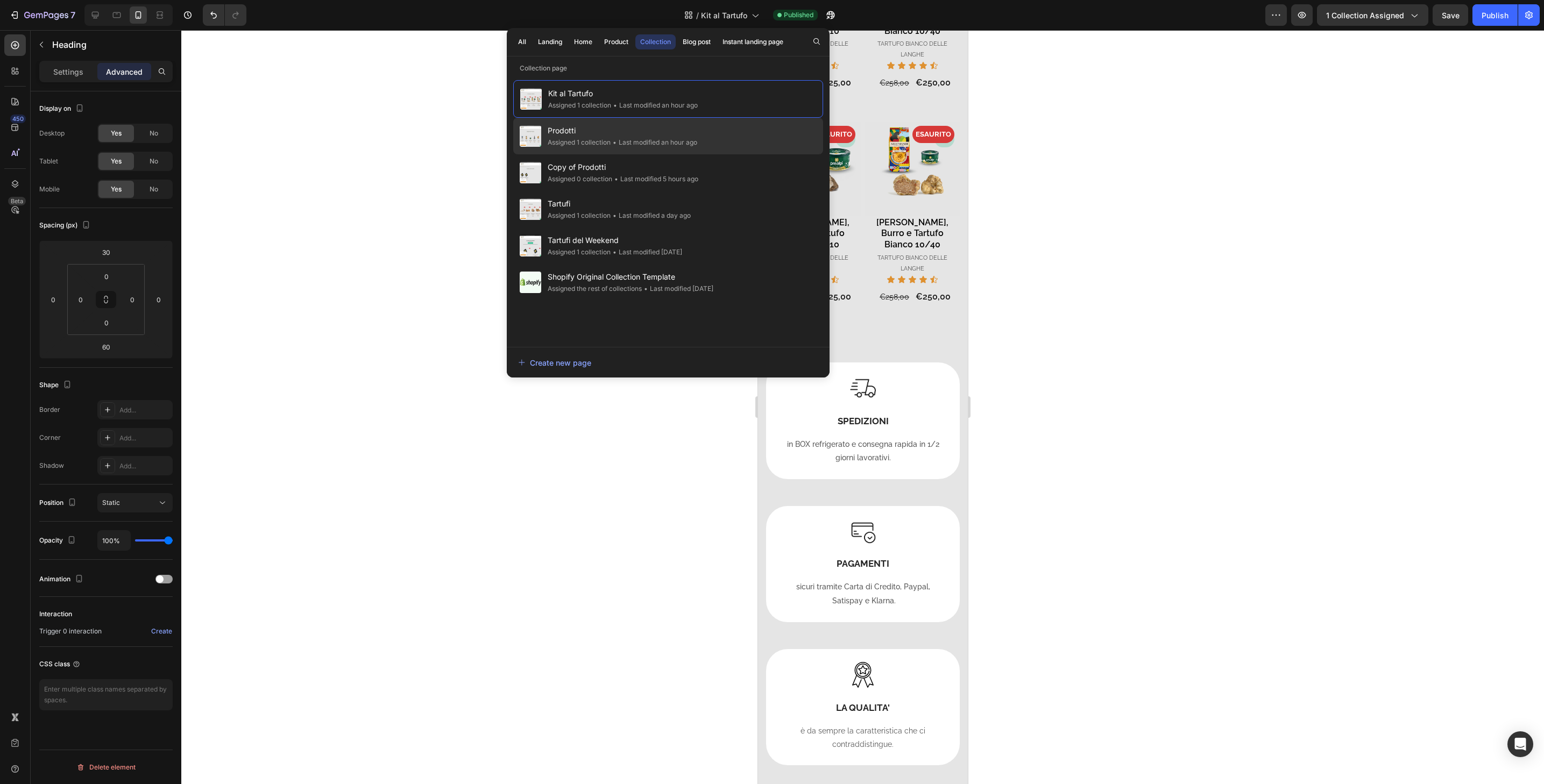
click at [729, 137] on div "Prodotti Assigned 1 collection • Last modified an hour ago" at bounding box center [668, 136] width 310 height 37
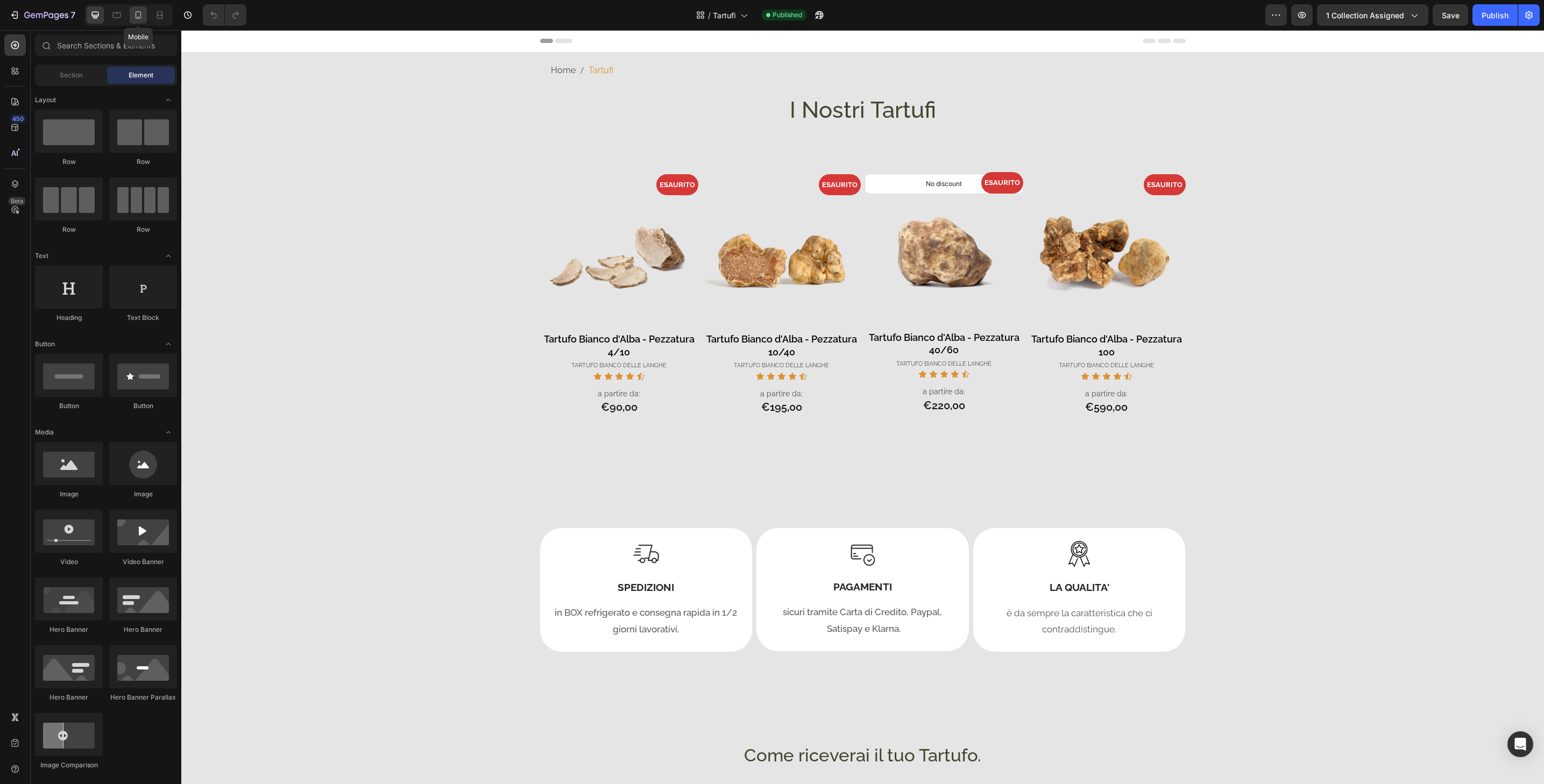
click at [139, 20] on icon at bounding box center [139, 15] width 11 height 11
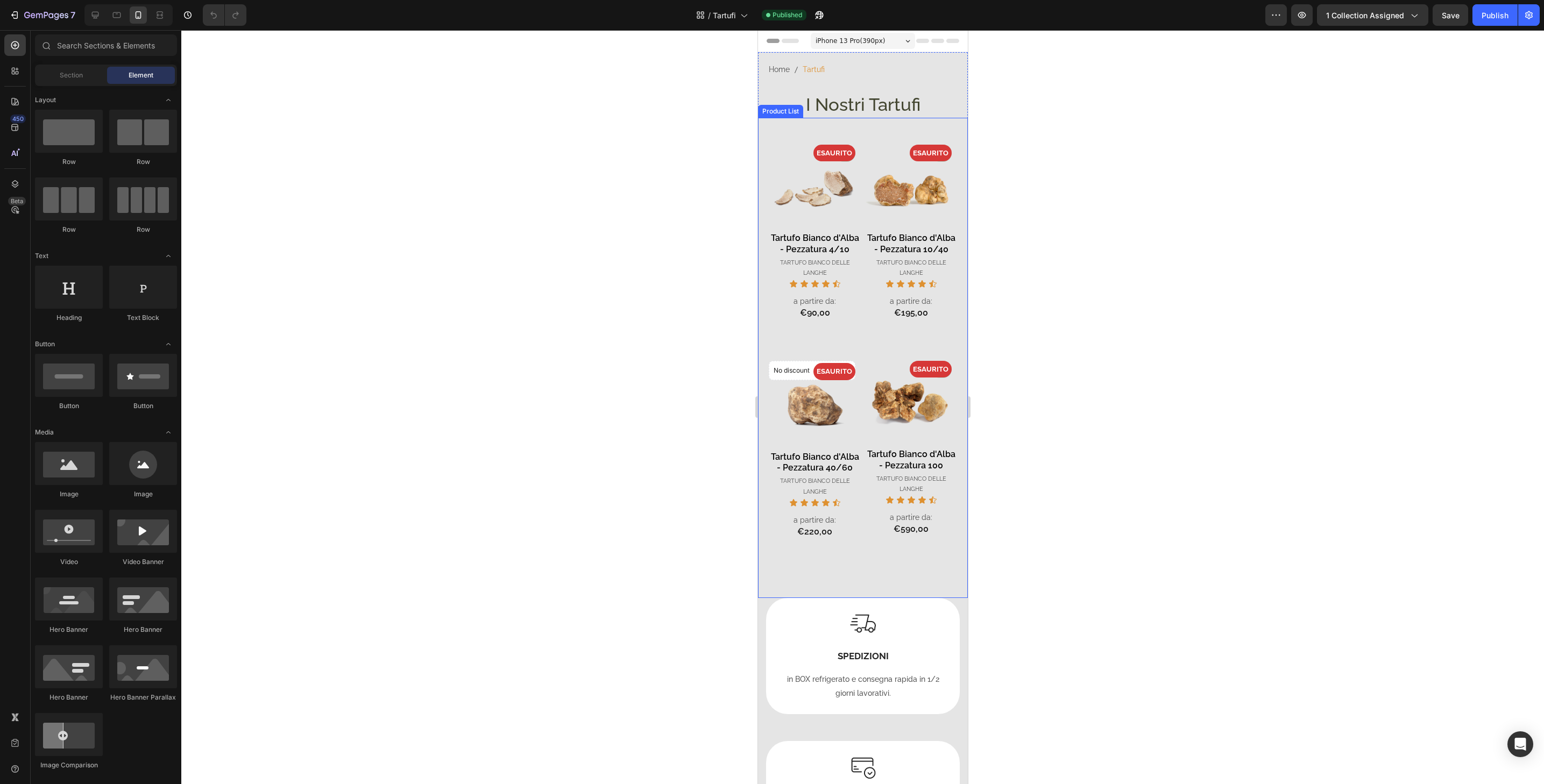
click at [950, 187] on div "- 0% Product Badge ESAURITO Product Badge Product Images Tartufo Bianco d'Alba …" at bounding box center [862, 358] width 210 height 480
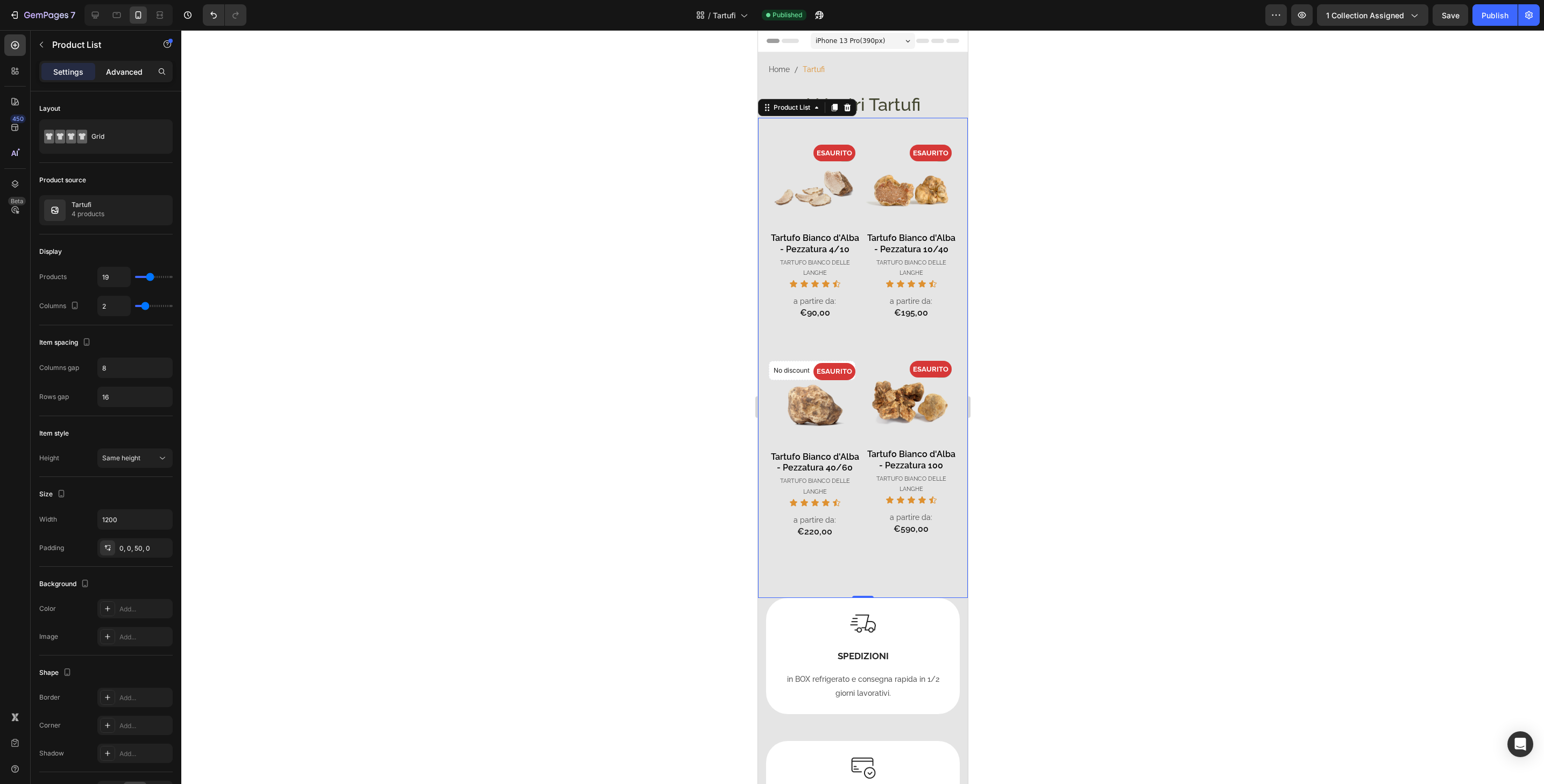
click at [149, 70] on div "Advanced" at bounding box center [124, 71] width 54 height 17
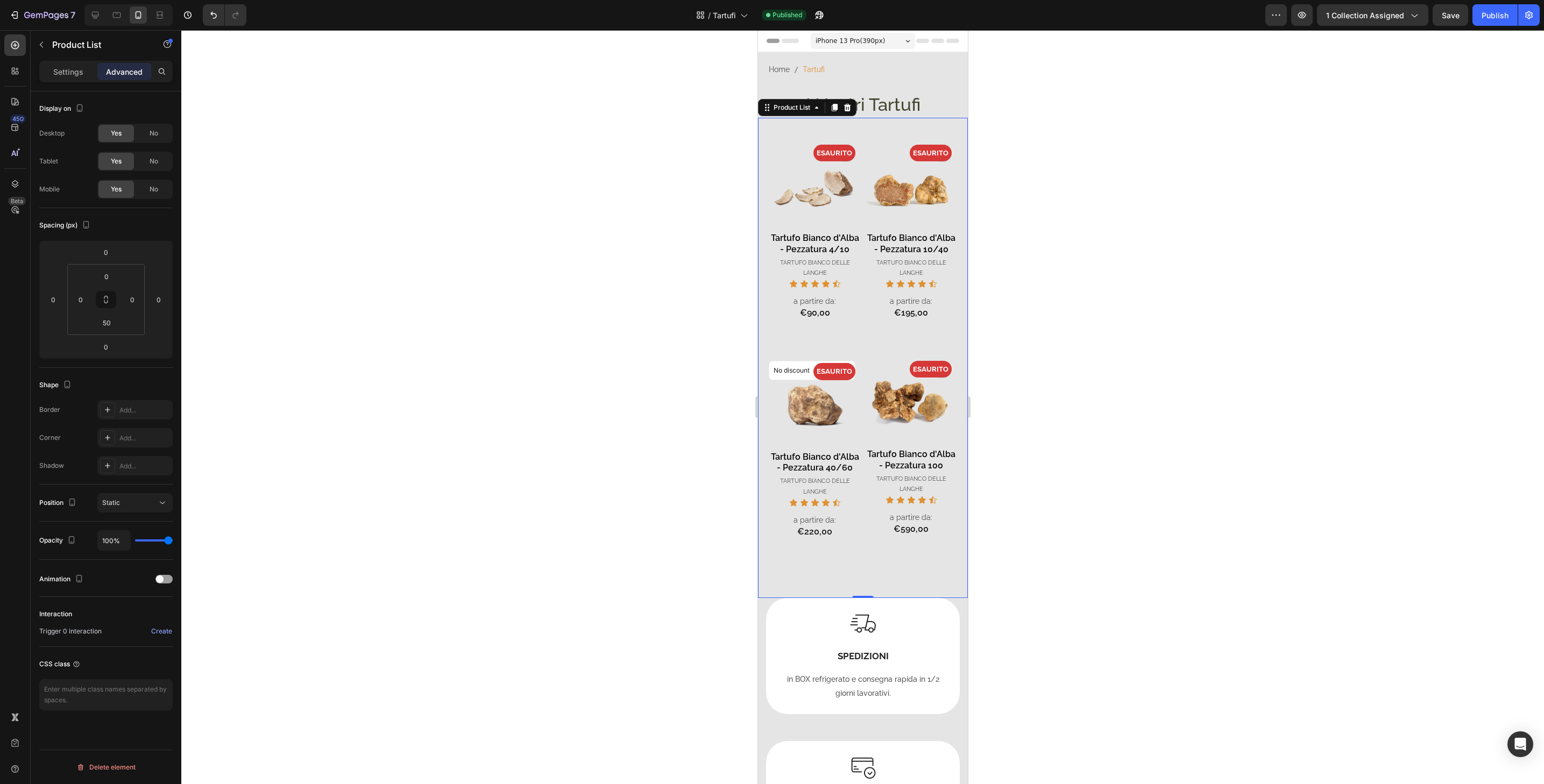
click at [1136, 77] on div at bounding box center [862, 407] width 1363 height 754
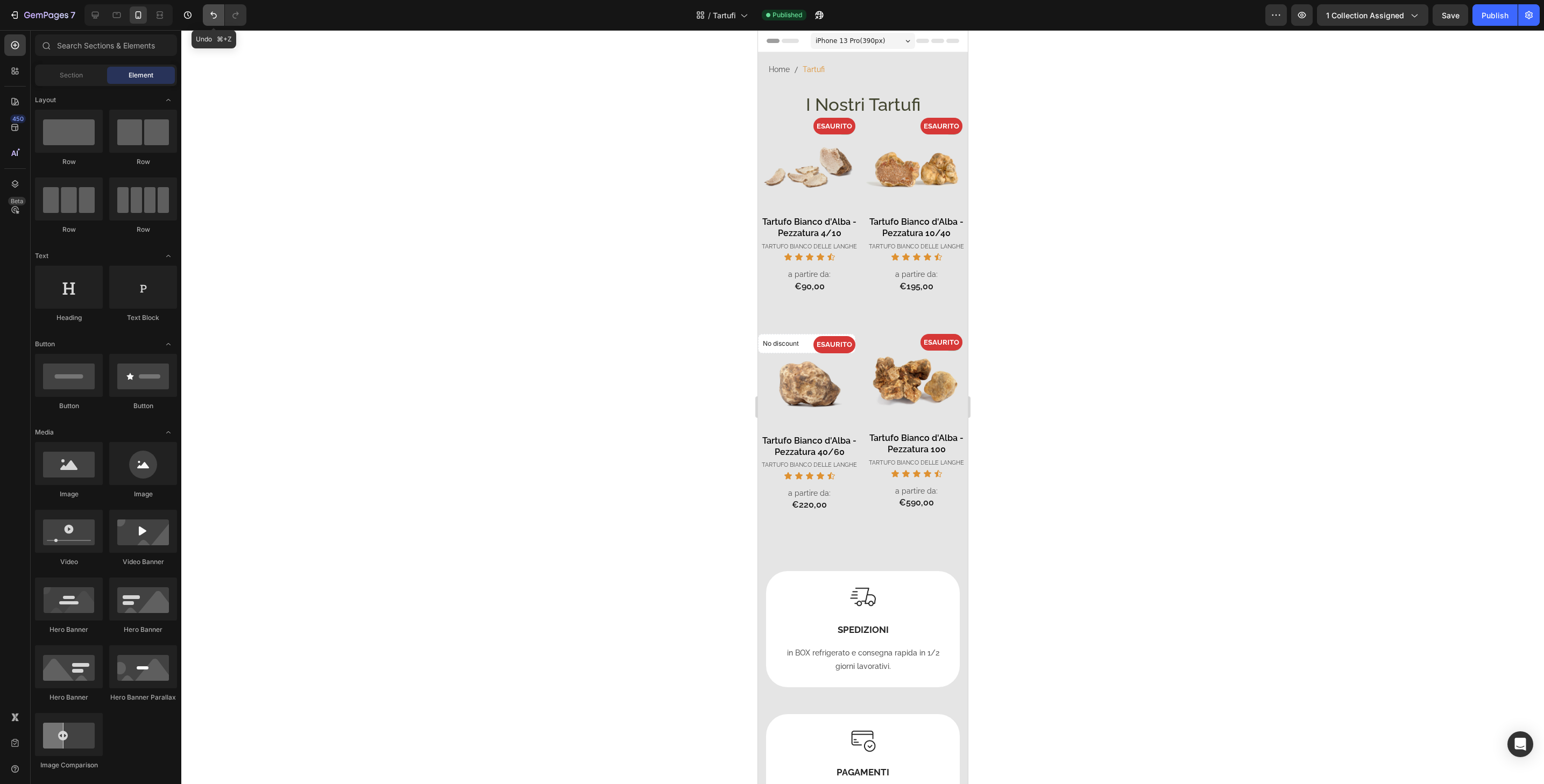
click at [217, 14] on icon "Undo/Redo" at bounding box center [214, 15] width 11 height 11
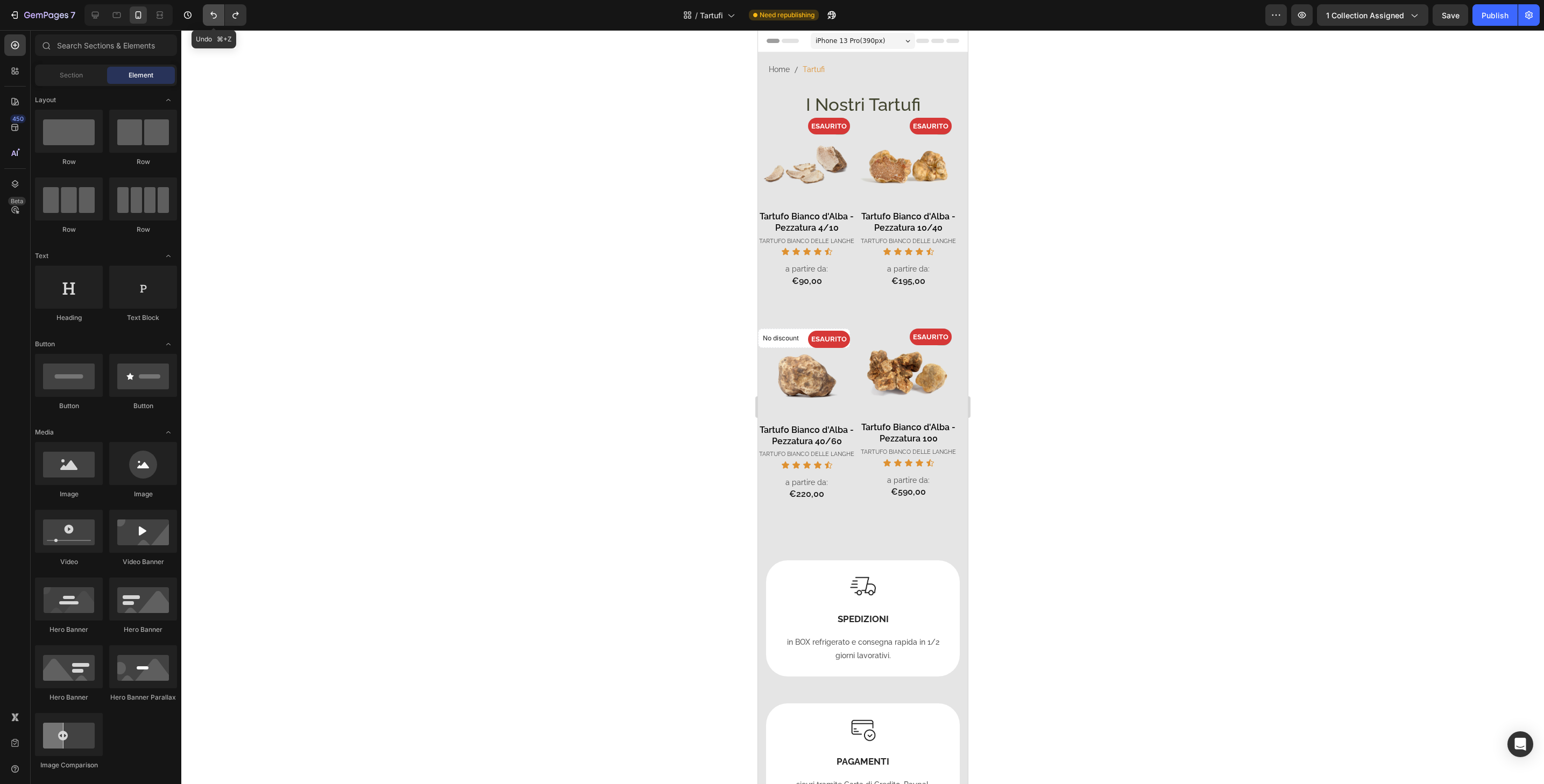
click at [217, 15] on icon "Undo/Redo" at bounding box center [214, 15] width 11 height 11
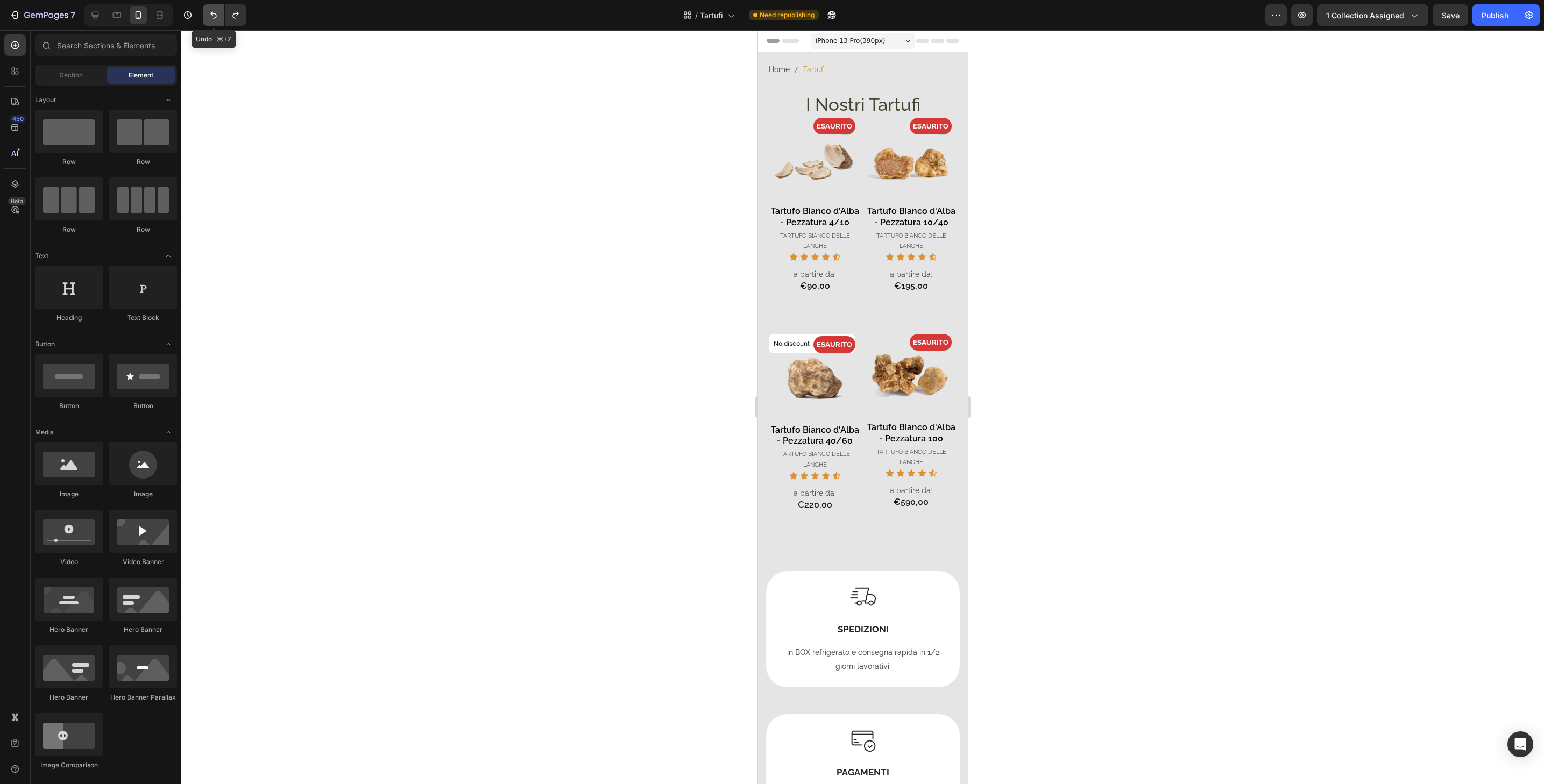
click at [217, 15] on icon "Undo/Redo" at bounding box center [214, 15] width 11 height 11
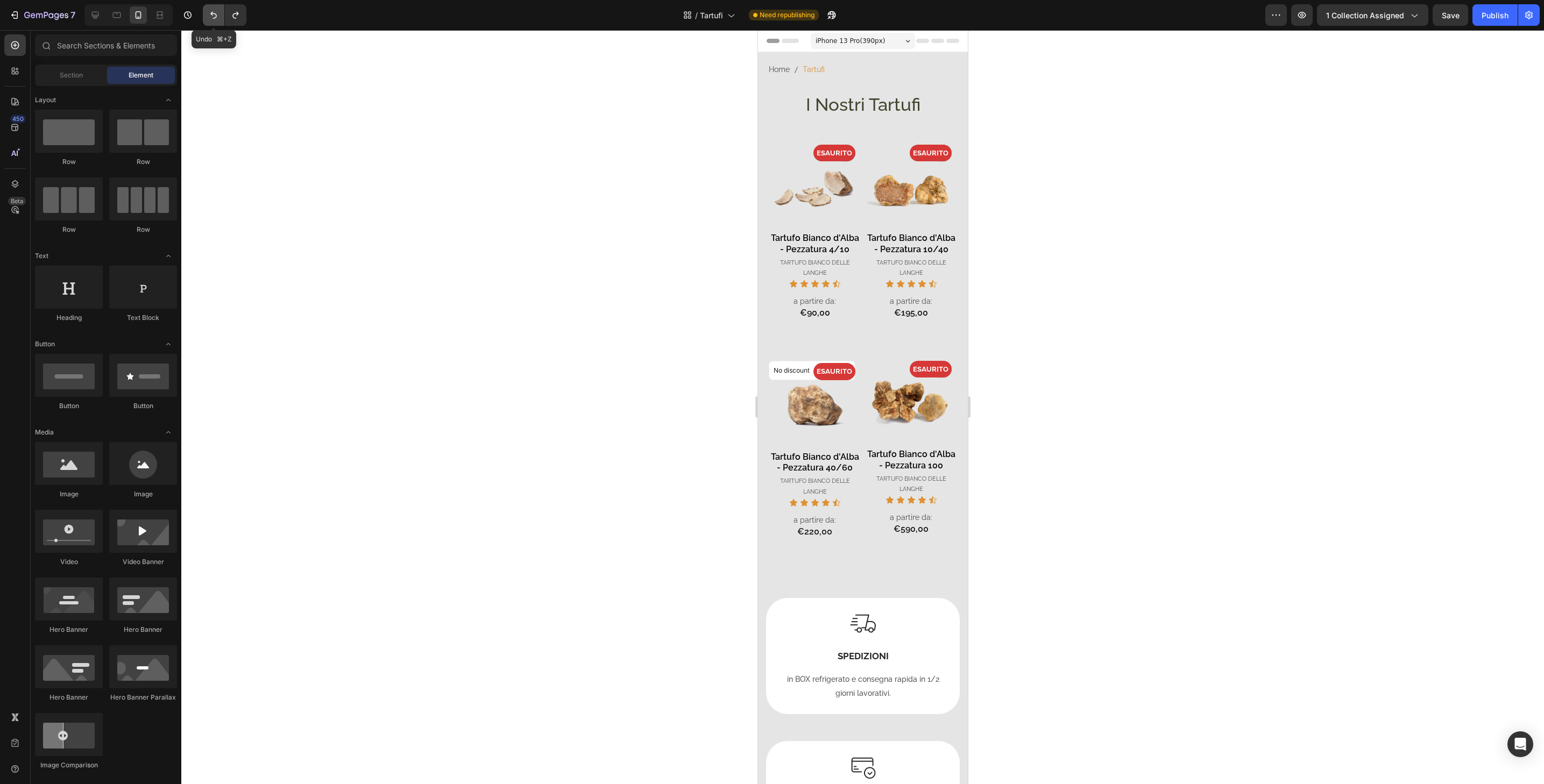
click at [217, 15] on icon "Undo/Redo" at bounding box center [214, 15] width 11 height 11
click at [951, 171] on div "- 0% Product Badge ESAURITO Product Badge Product Images Tartufo Bianco d'Alba …" at bounding box center [862, 358] width 210 height 480
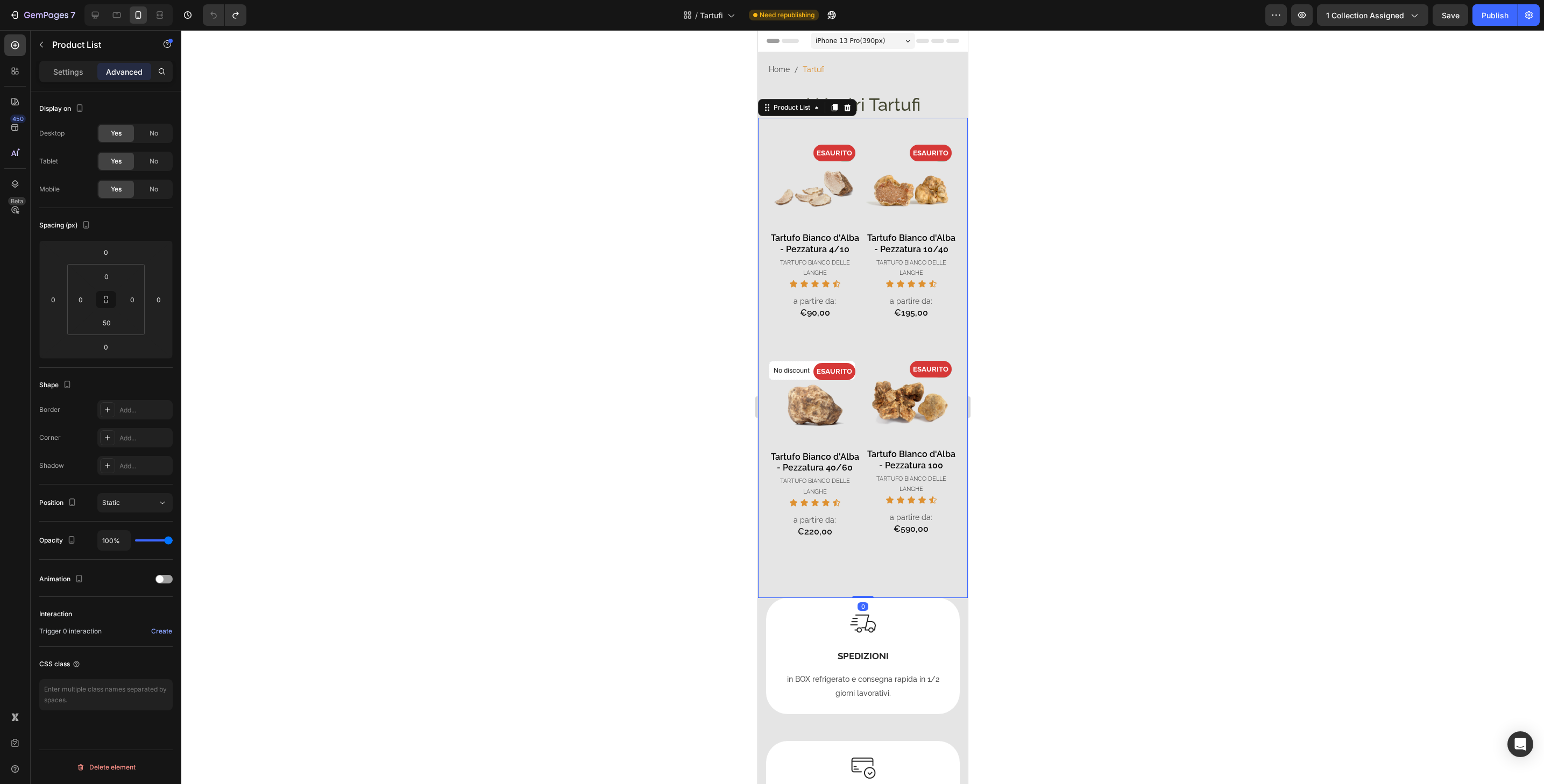
click at [1016, 169] on div at bounding box center [862, 407] width 1363 height 754
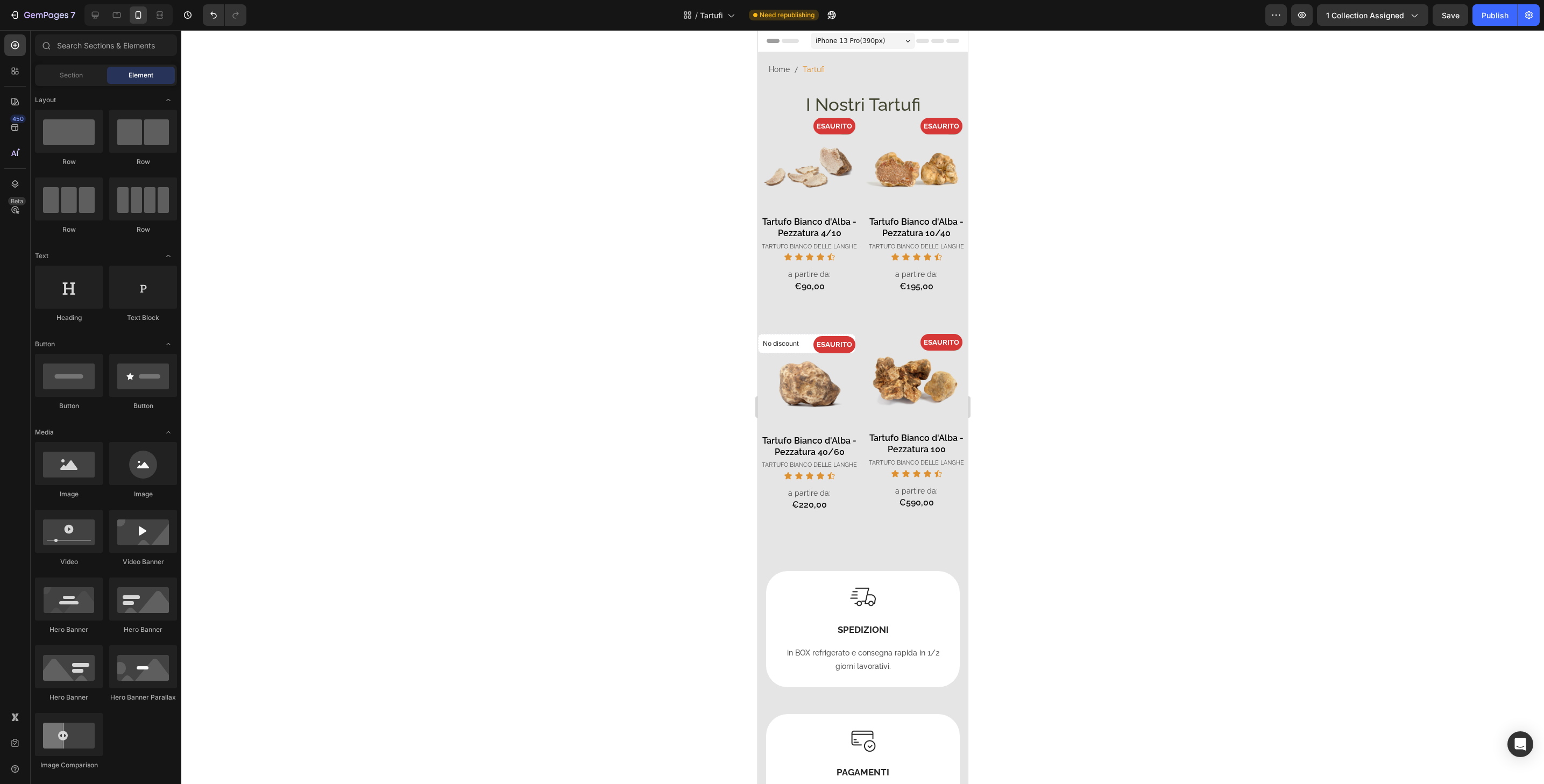
click at [1016, 169] on div at bounding box center [862, 407] width 1363 height 754
click at [216, 13] on icon "Undo/Redo" at bounding box center [214, 15] width 7 height 7
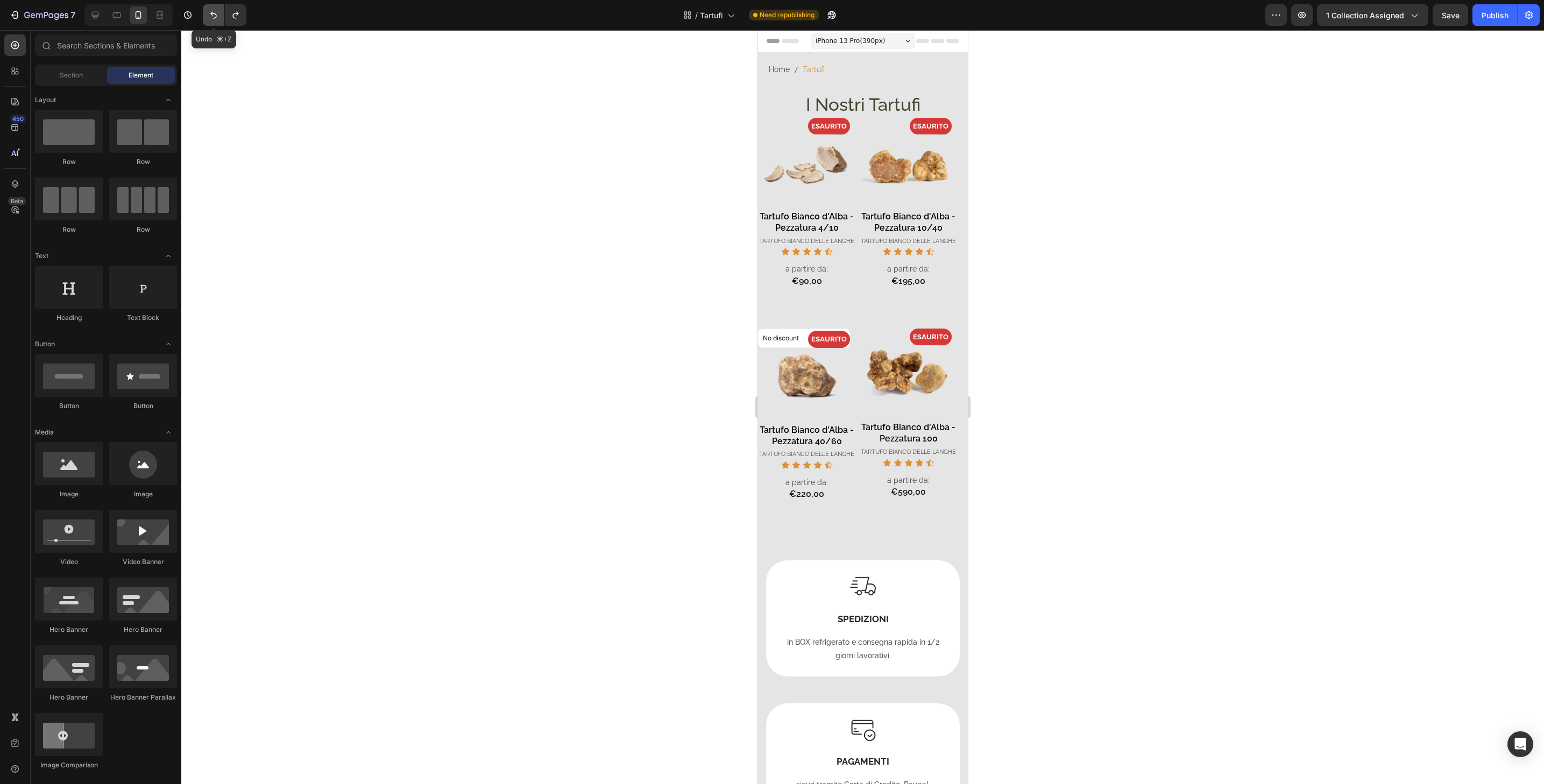
click at [216, 13] on icon "Undo/Redo" at bounding box center [214, 15] width 7 height 7
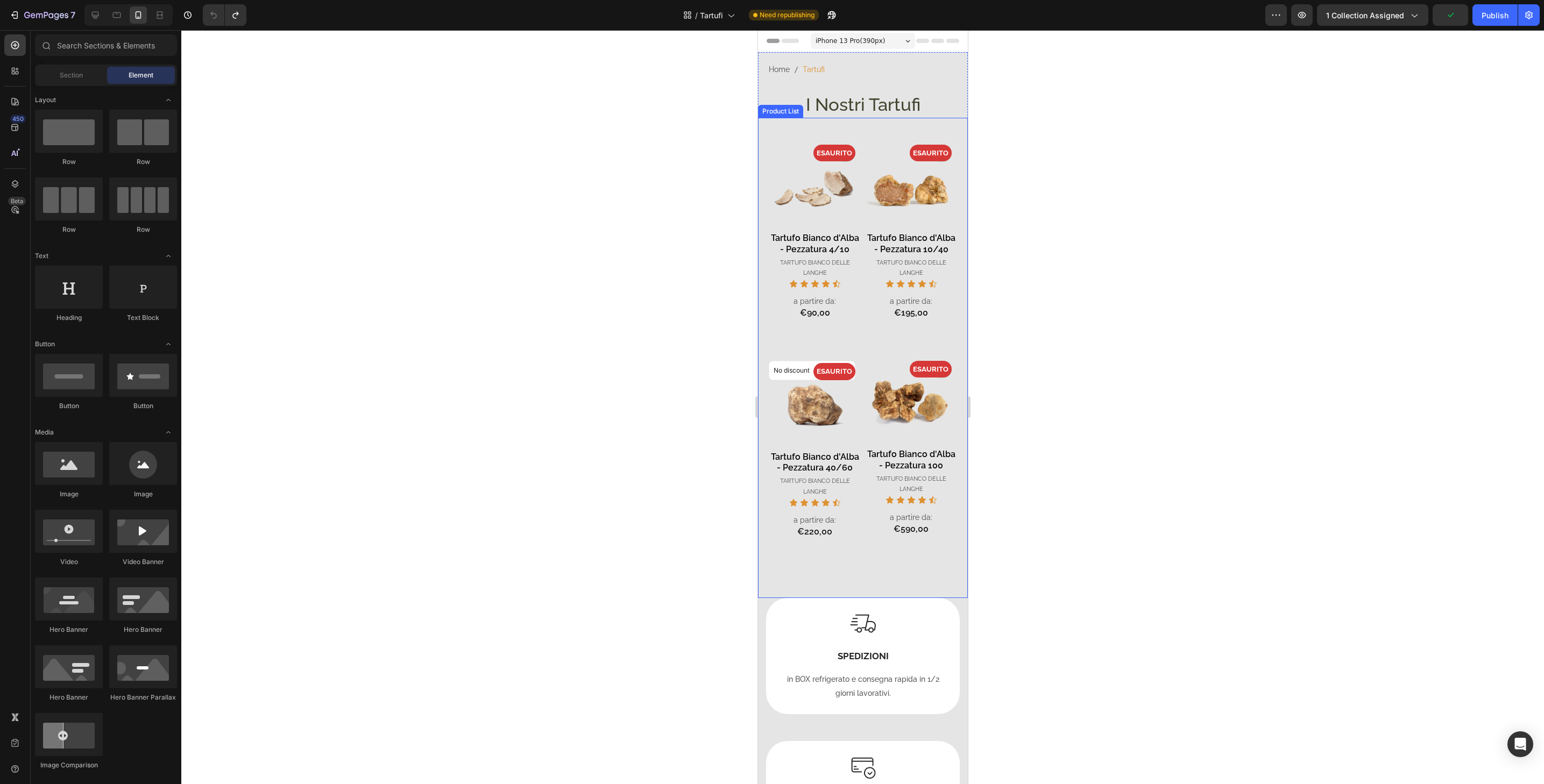
click at [948, 585] on div "- 0% Product Badge ESAURITO Product Badge Product Images Tartufo Bianco d'Alba …" at bounding box center [862, 358] width 210 height 480
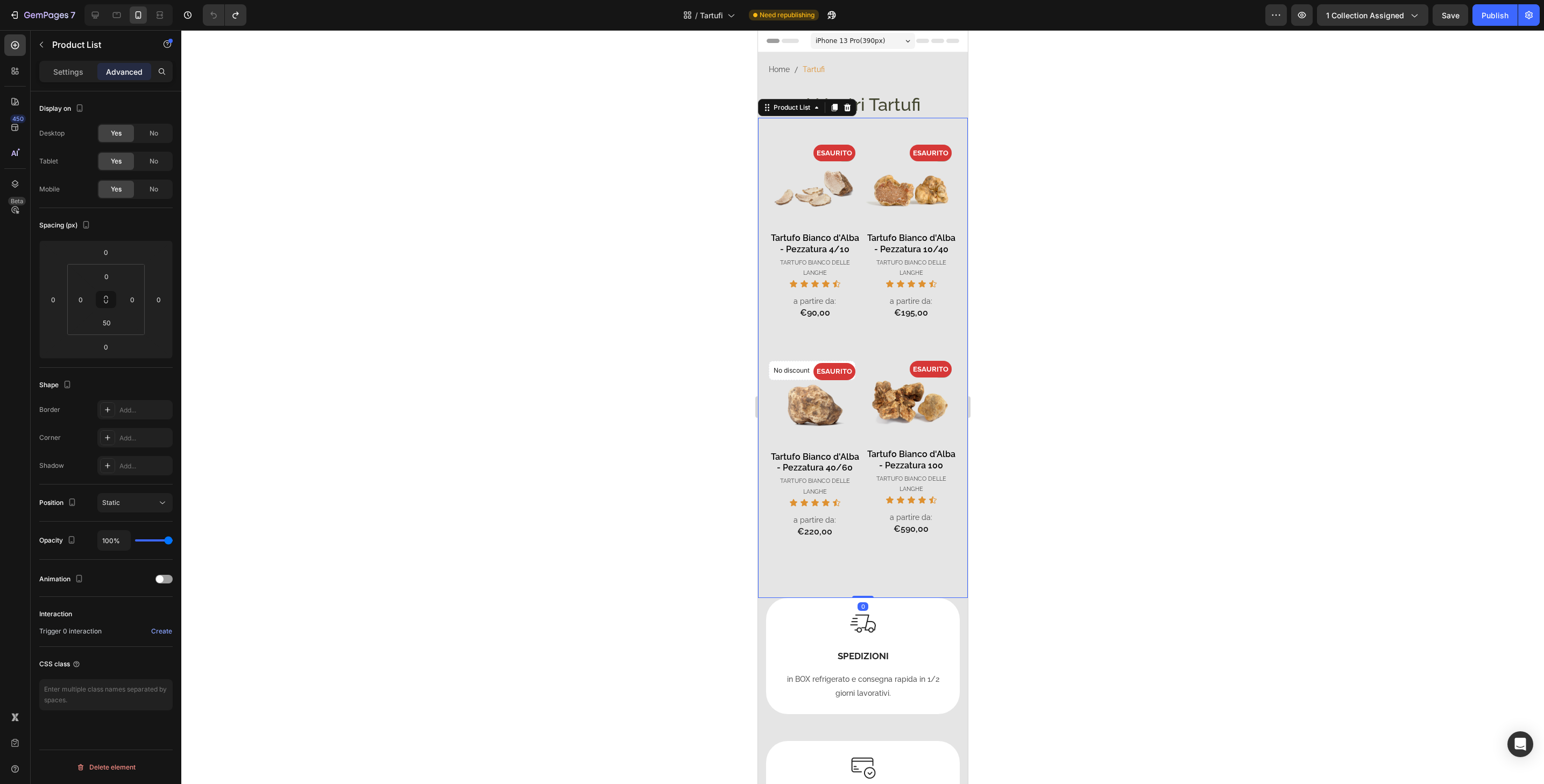
click at [1055, 633] on div at bounding box center [862, 407] width 1363 height 754
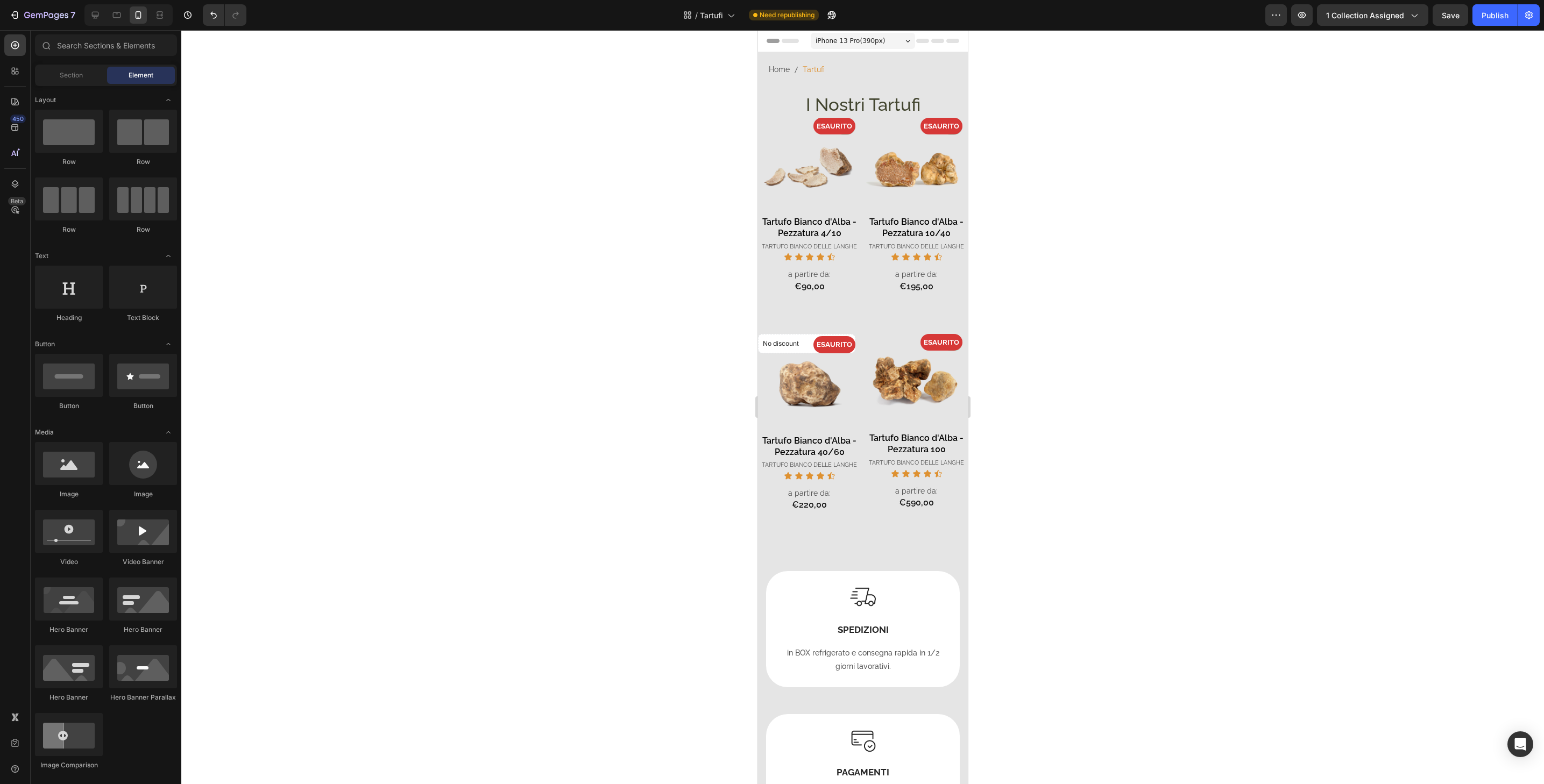
click at [1055, 633] on div at bounding box center [862, 407] width 1363 height 754
click at [211, 13] on icon "Undo/Redo" at bounding box center [214, 15] width 7 height 7
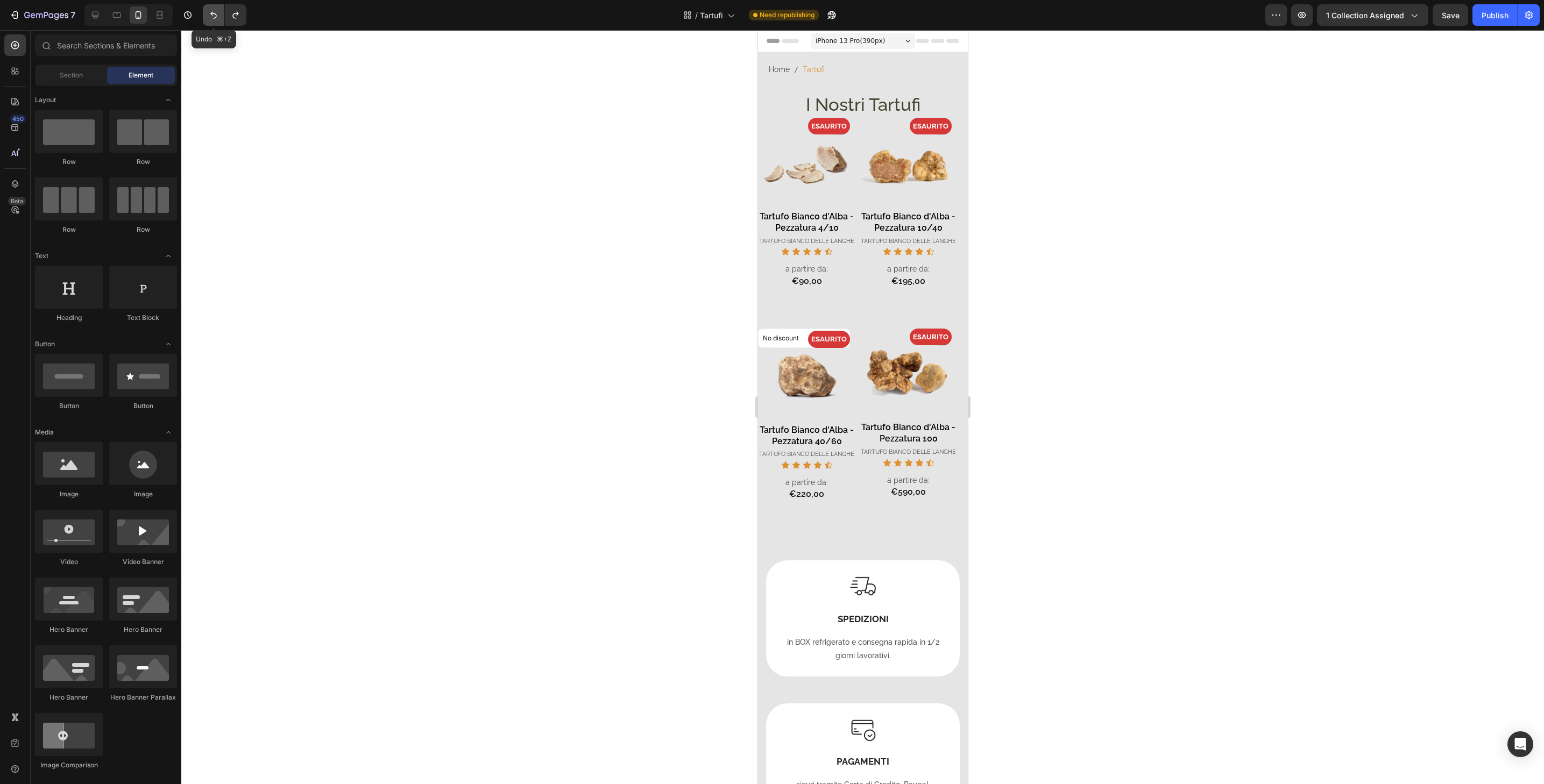
click at [211, 13] on icon "Undo/Redo" at bounding box center [214, 15] width 7 height 7
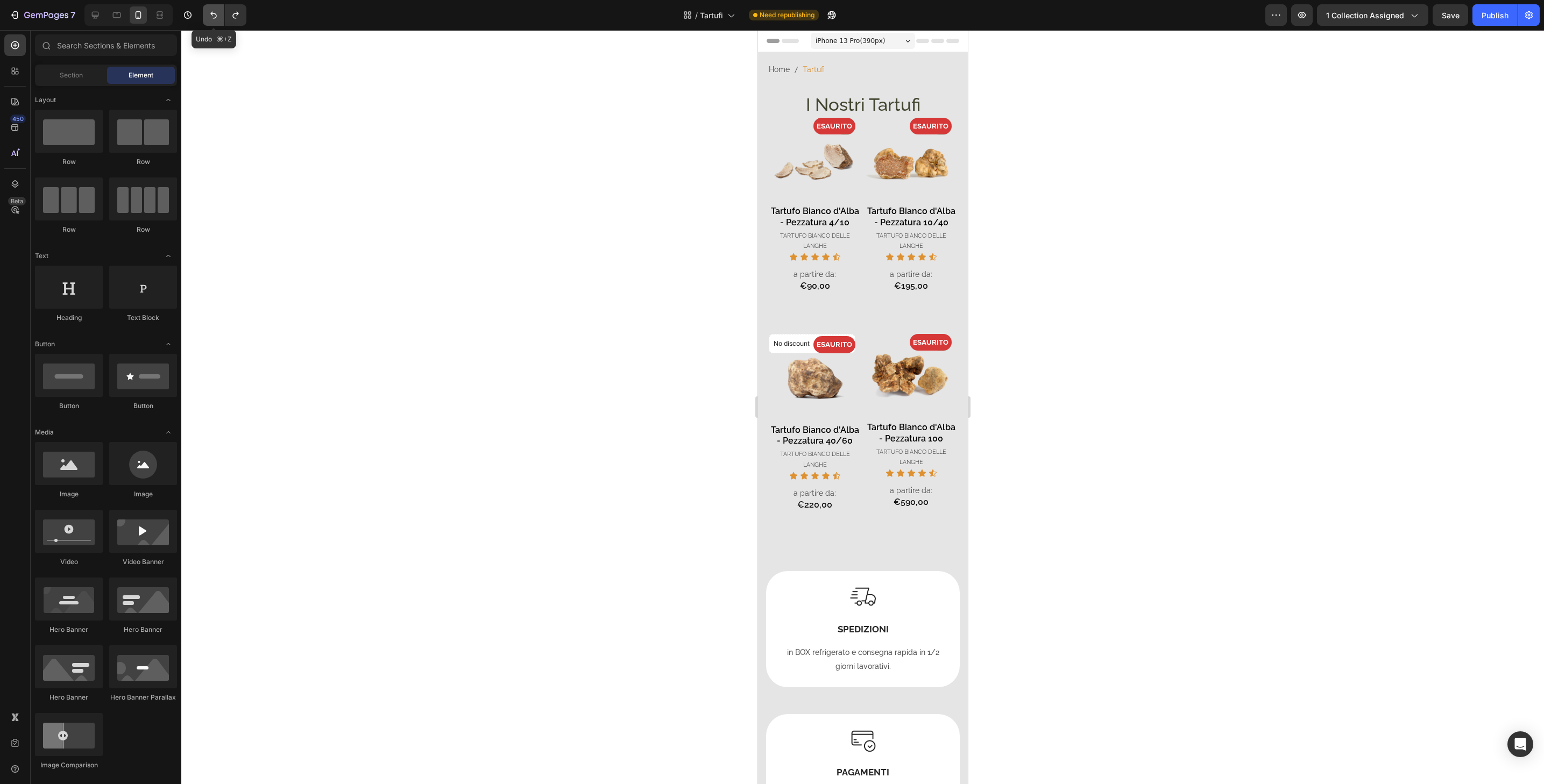
click at [211, 13] on icon "Undo/Redo" at bounding box center [214, 15] width 7 height 7
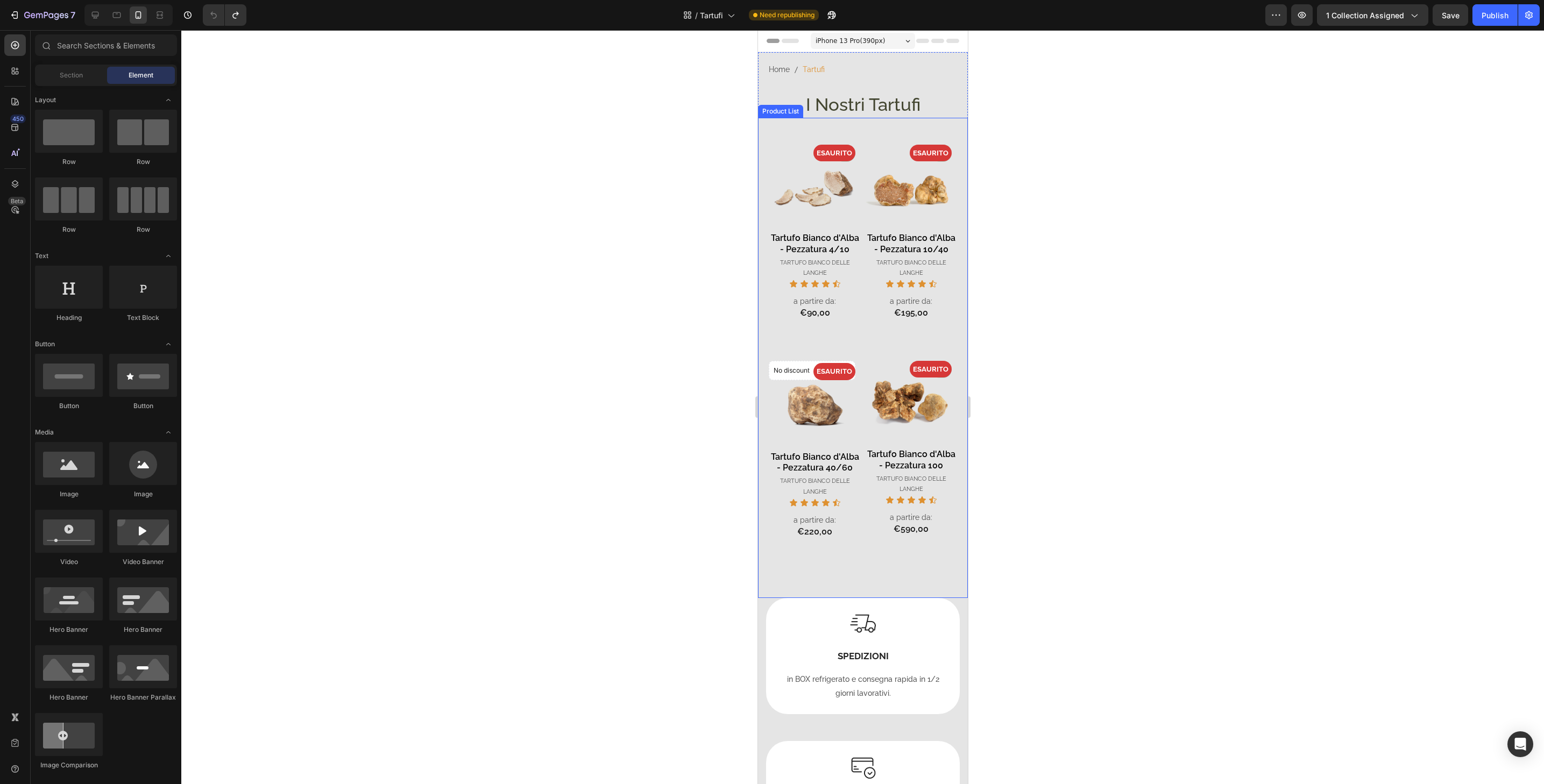
click at [785, 111] on div "Product List" at bounding box center [780, 112] width 41 height 10
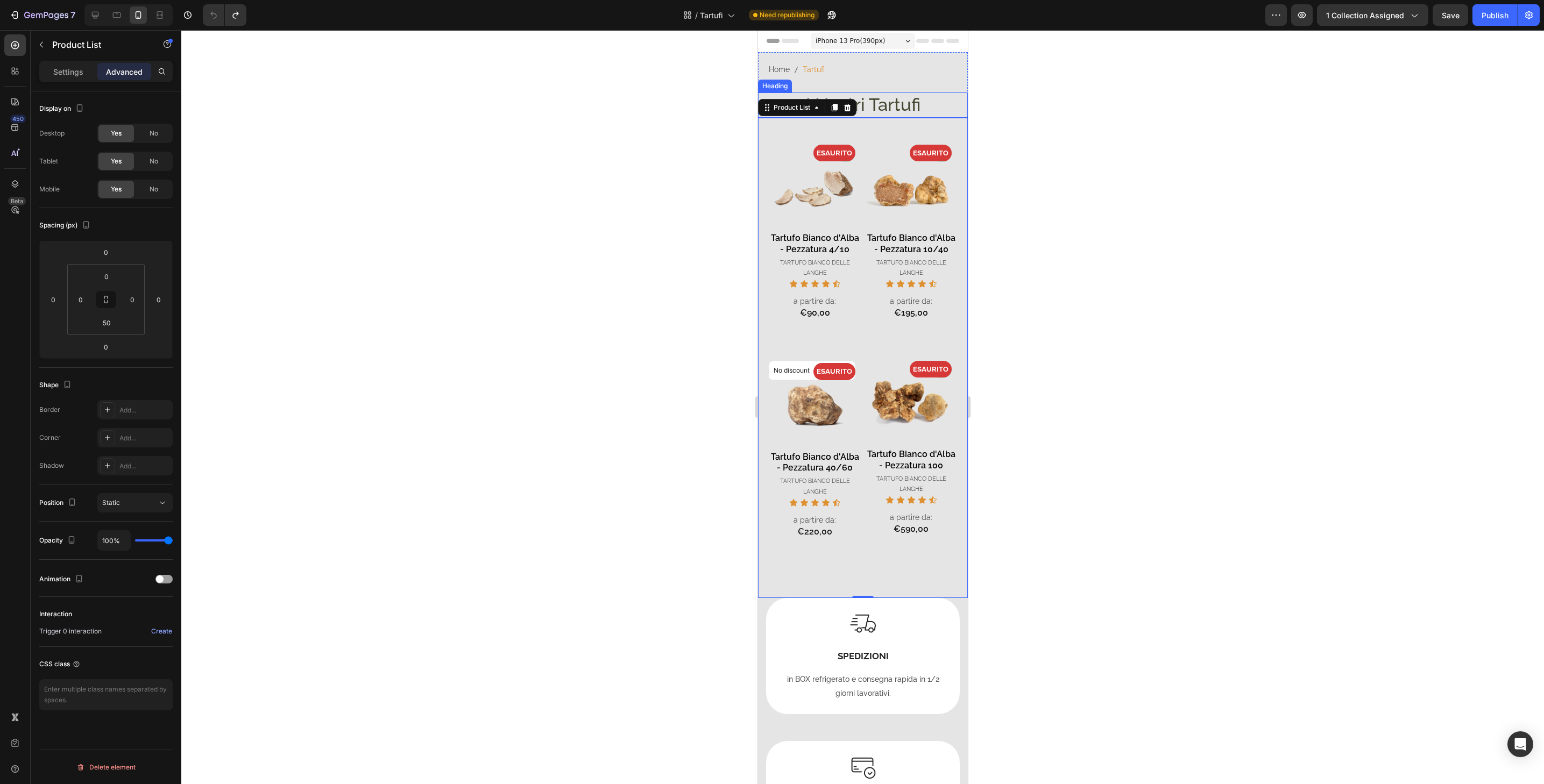
click at [923, 106] on h2 "I Nostri Tartufi" at bounding box center [862, 105] width 210 height 25
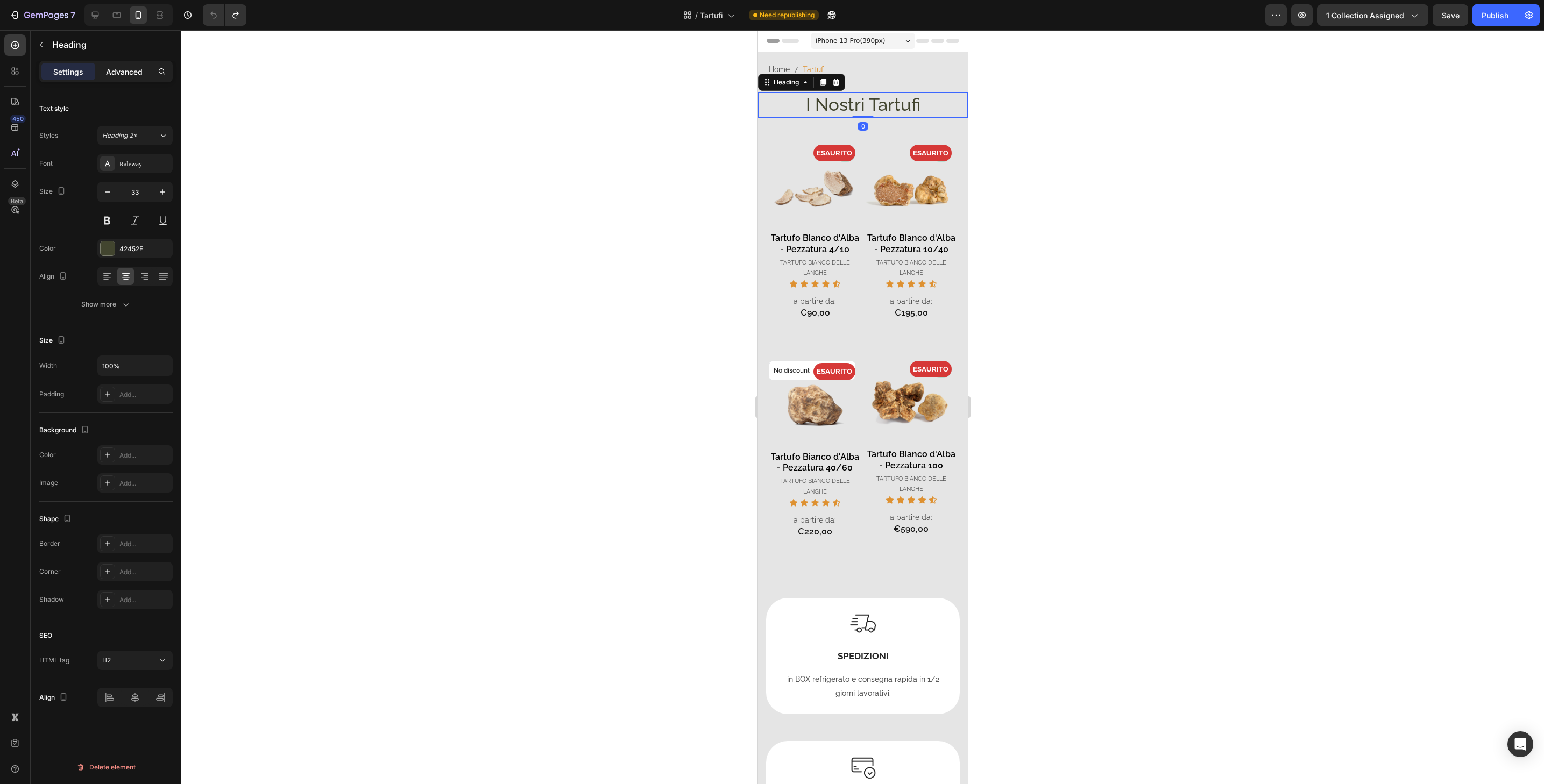
click at [142, 68] on p "Advanced" at bounding box center [124, 71] width 37 height 12
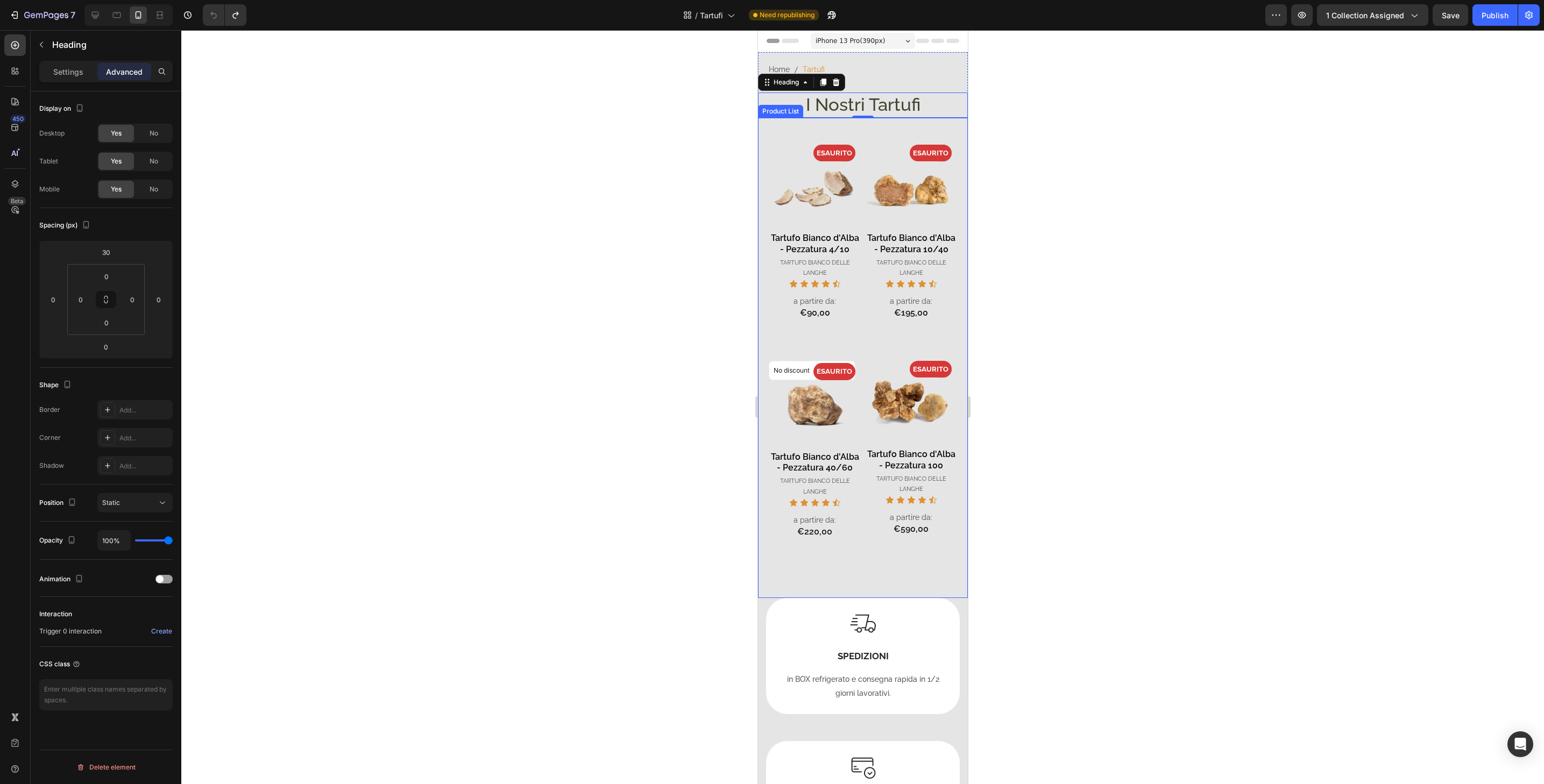
click at [954, 207] on div "- 0% Product Badge ESAURITO Product Badge Product Images Tartufo Bianco d'Alba …" at bounding box center [862, 358] width 210 height 480
click at [917, 128] on div "- 0% Product Badge ESAURITO Product Badge Product Images Tartufo Bianco d'Alba …" at bounding box center [862, 358] width 210 height 480
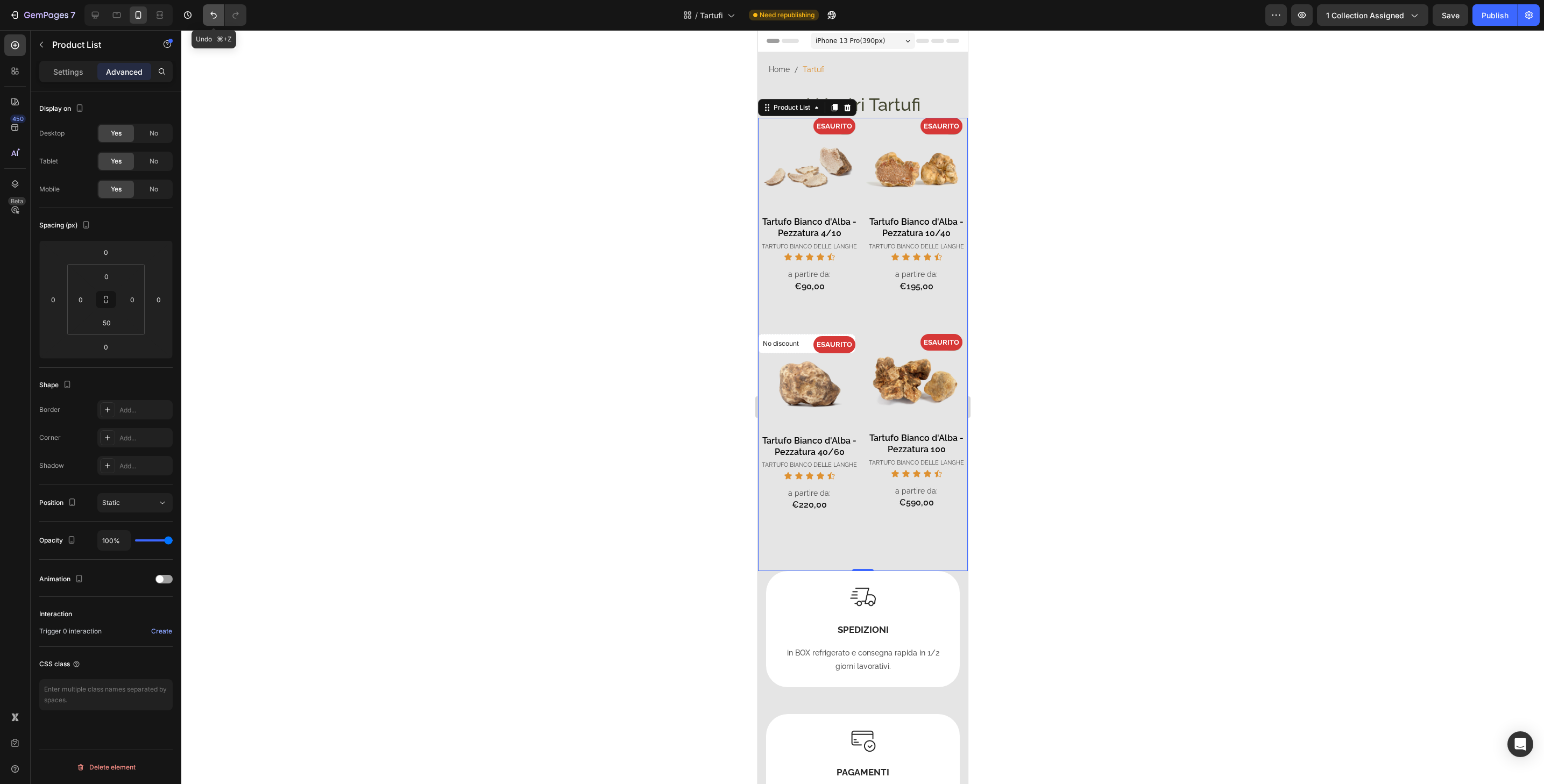
click at [220, 7] on button "Undo/Redo" at bounding box center [213, 15] width 21 height 21
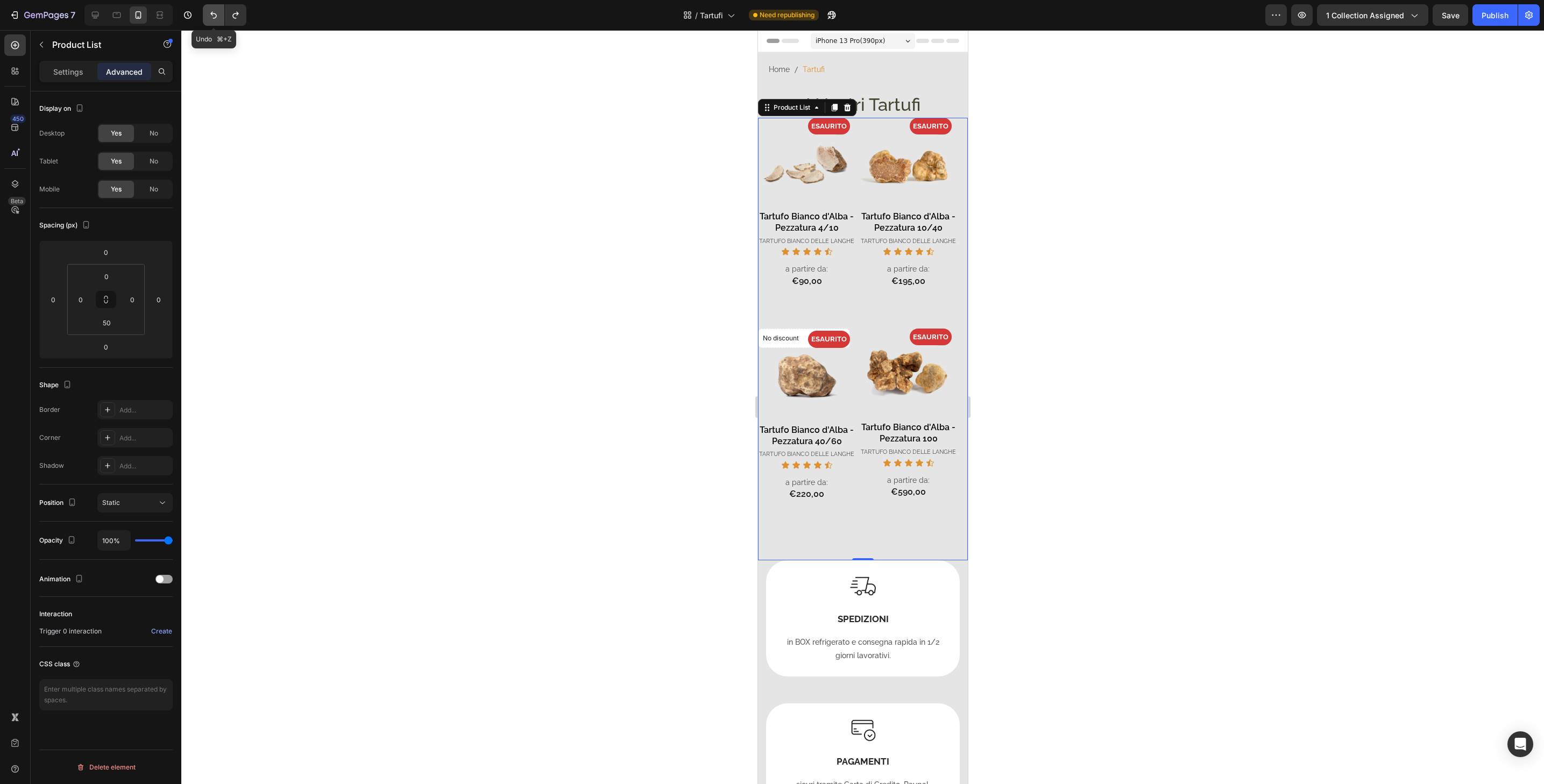
click at [220, 20] on button "Undo/Redo" at bounding box center [213, 15] width 21 height 21
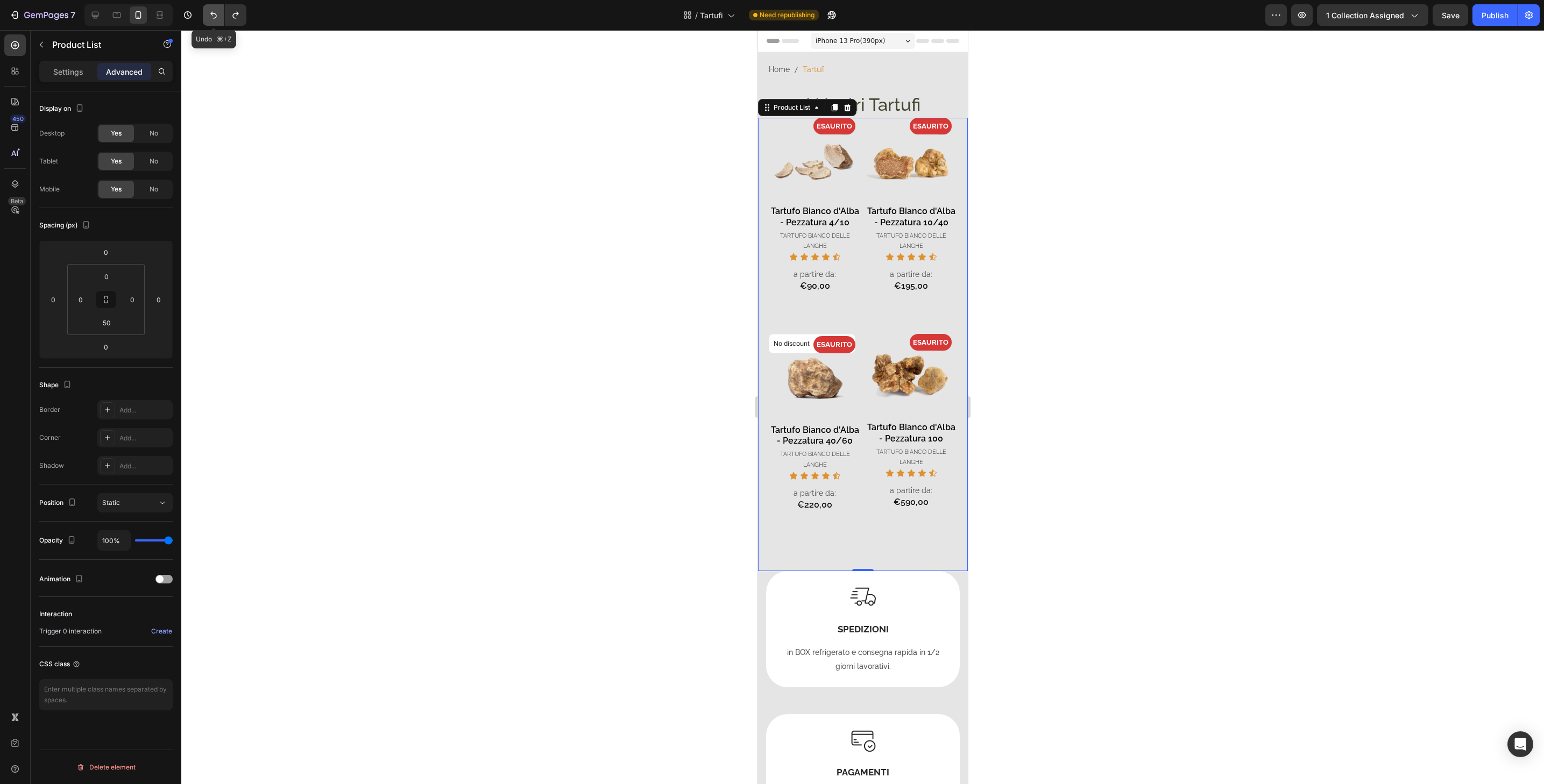
click at [220, 20] on button "Undo/Redo" at bounding box center [213, 15] width 21 height 21
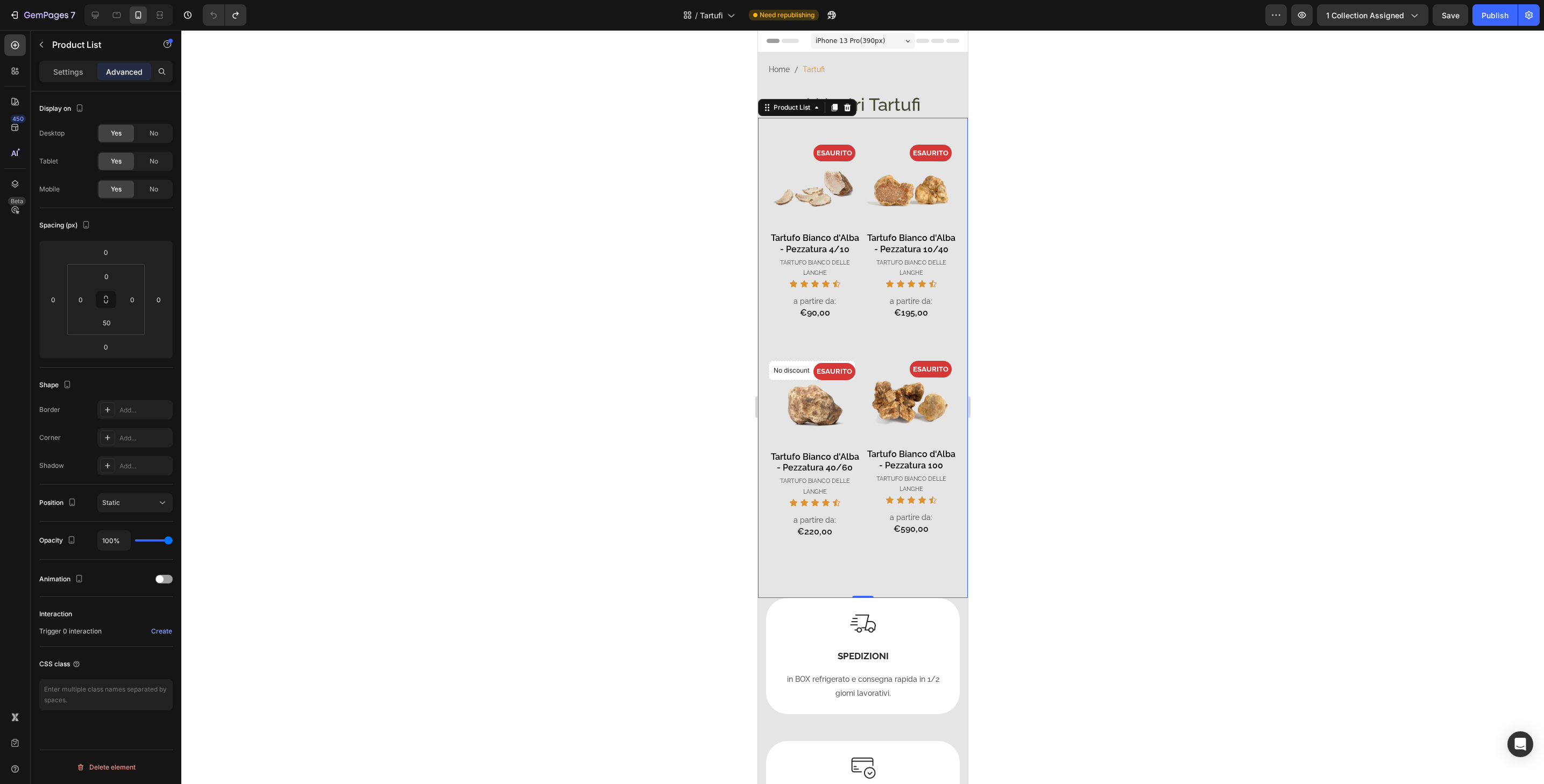
click at [936, 121] on div "- 0% Product Badge ESAURITO Product Badge Product Images Tartufo Bianco d'Alba …" at bounding box center [862, 358] width 210 height 480
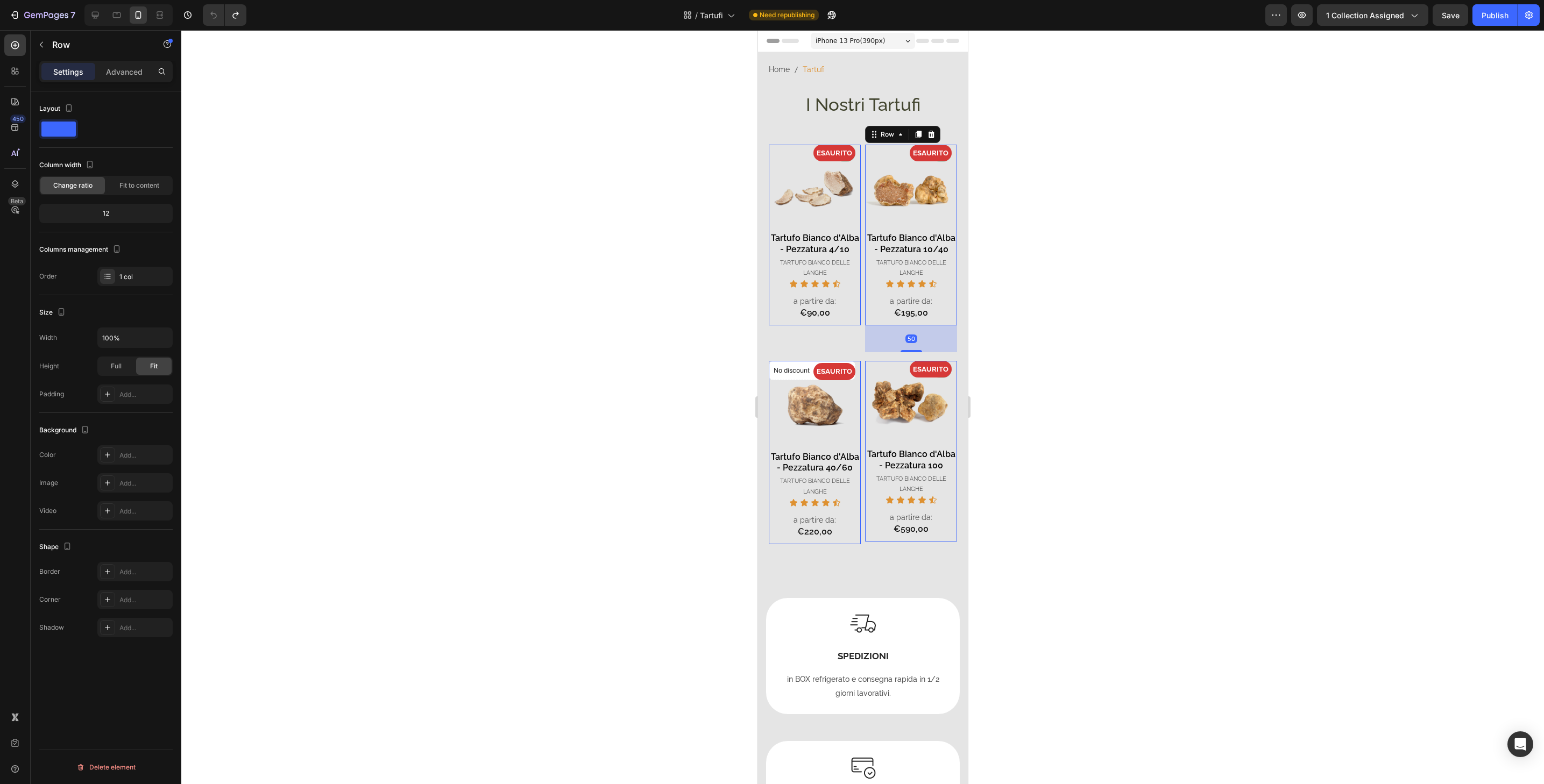
click at [937, 325] on div "- 0% Product Badge ESAURITO Product Badge Product Images Tartufo Bianco d'Alba …" at bounding box center [911, 235] width 92 height 181
click at [103, 77] on div "Advanced" at bounding box center [124, 71] width 54 height 17
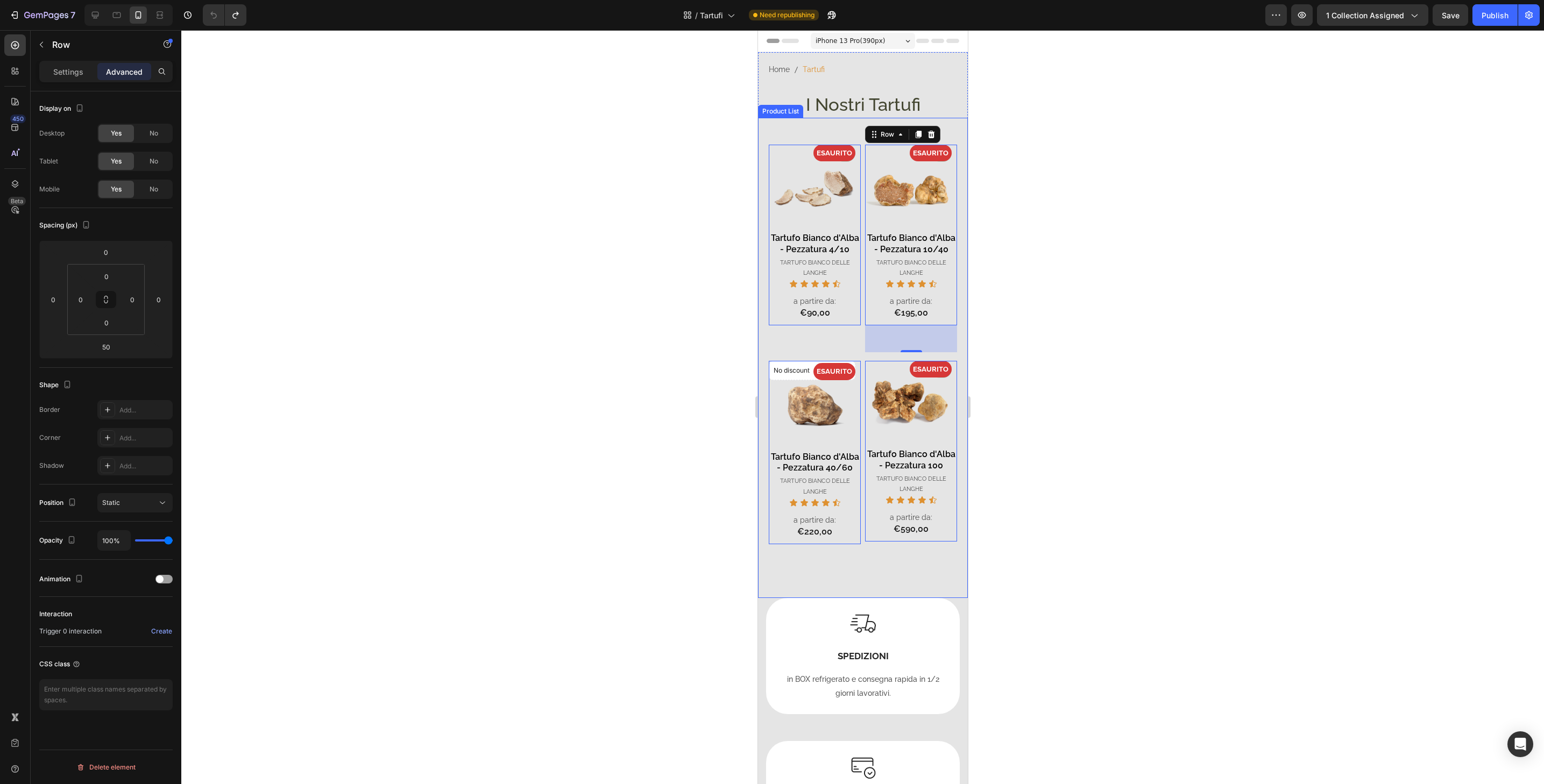
click at [809, 125] on div "- 0% Product Badge ESAURITO Product Badge Product Images Tartufo Bianco d'Alba …" at bounding box center [862, 358] width 210 height 480
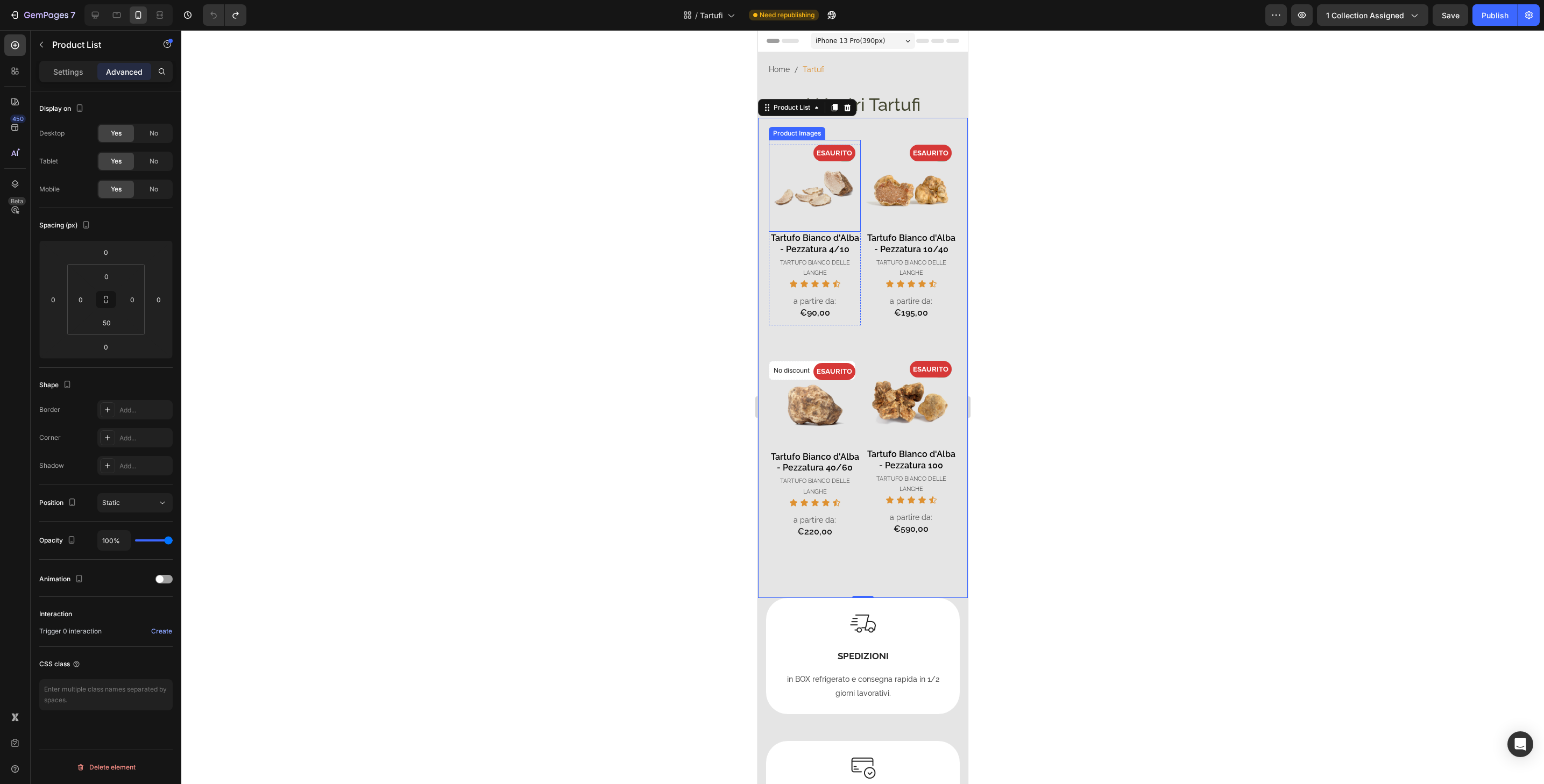
click at [822, 140] on img at bounding box center [814, 185] width 92 height 92
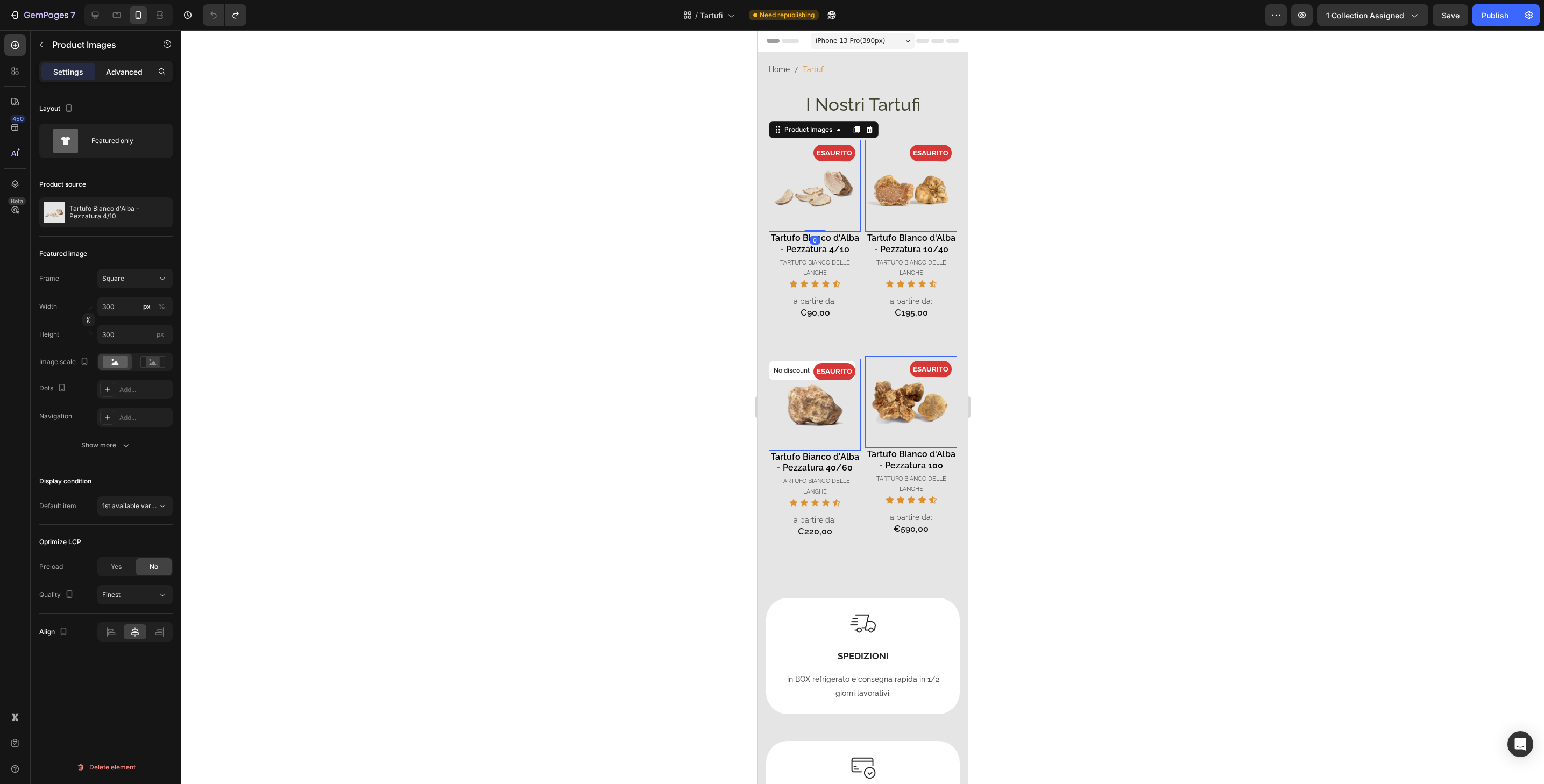
click at [138, 69] on p "Advanced" at bounding box center [124, 71] width 37 height 12
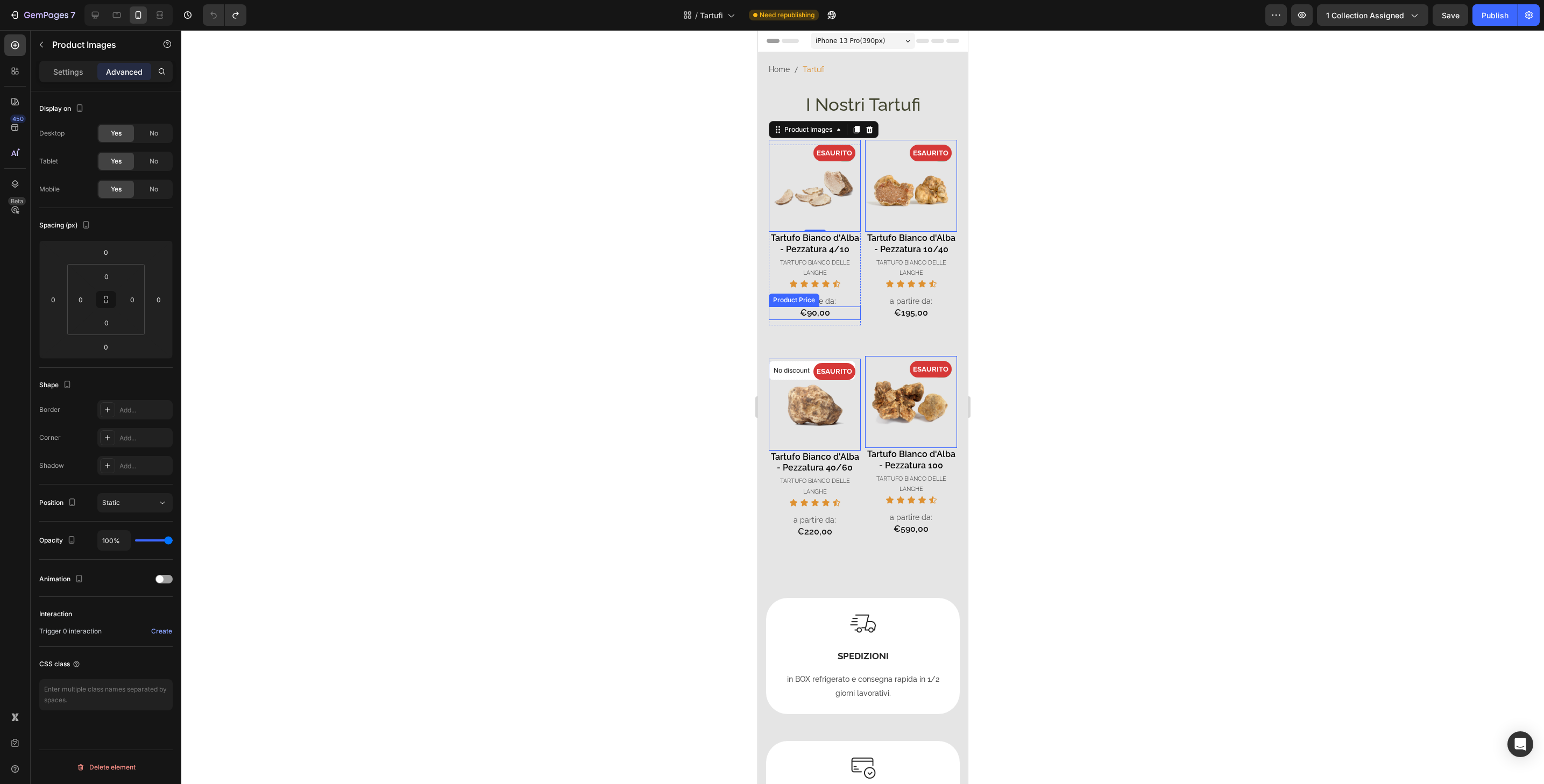
click at [851, 320] on div "€90,00" at bounding box center [814, 314] width 92 height 13
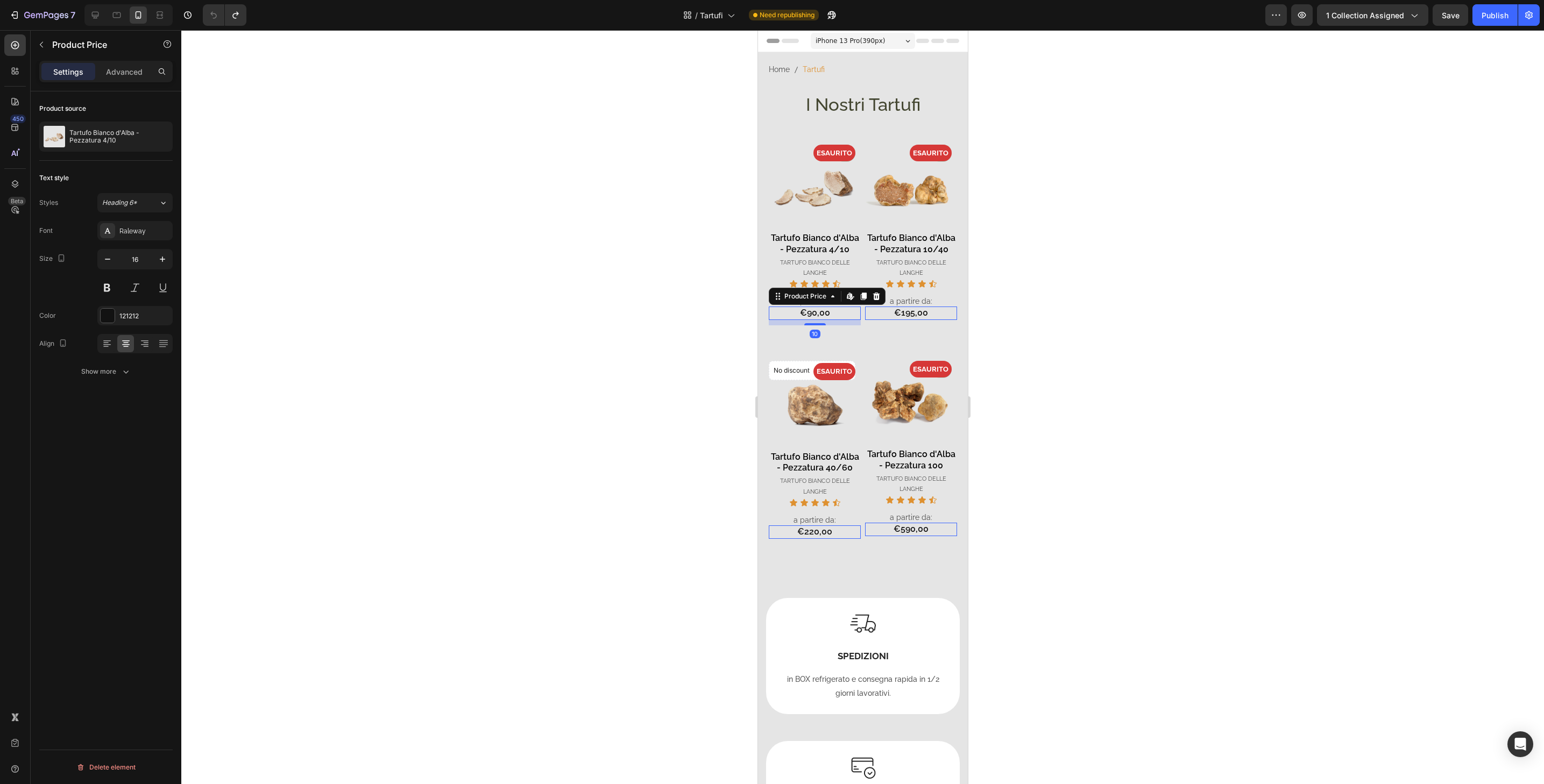
click at [853, 325] on div "10" at bounding box center [814, 323] width 92 height 5
click at [1070, 334] on div at bounding box center [862, 407] width 1363 height 754
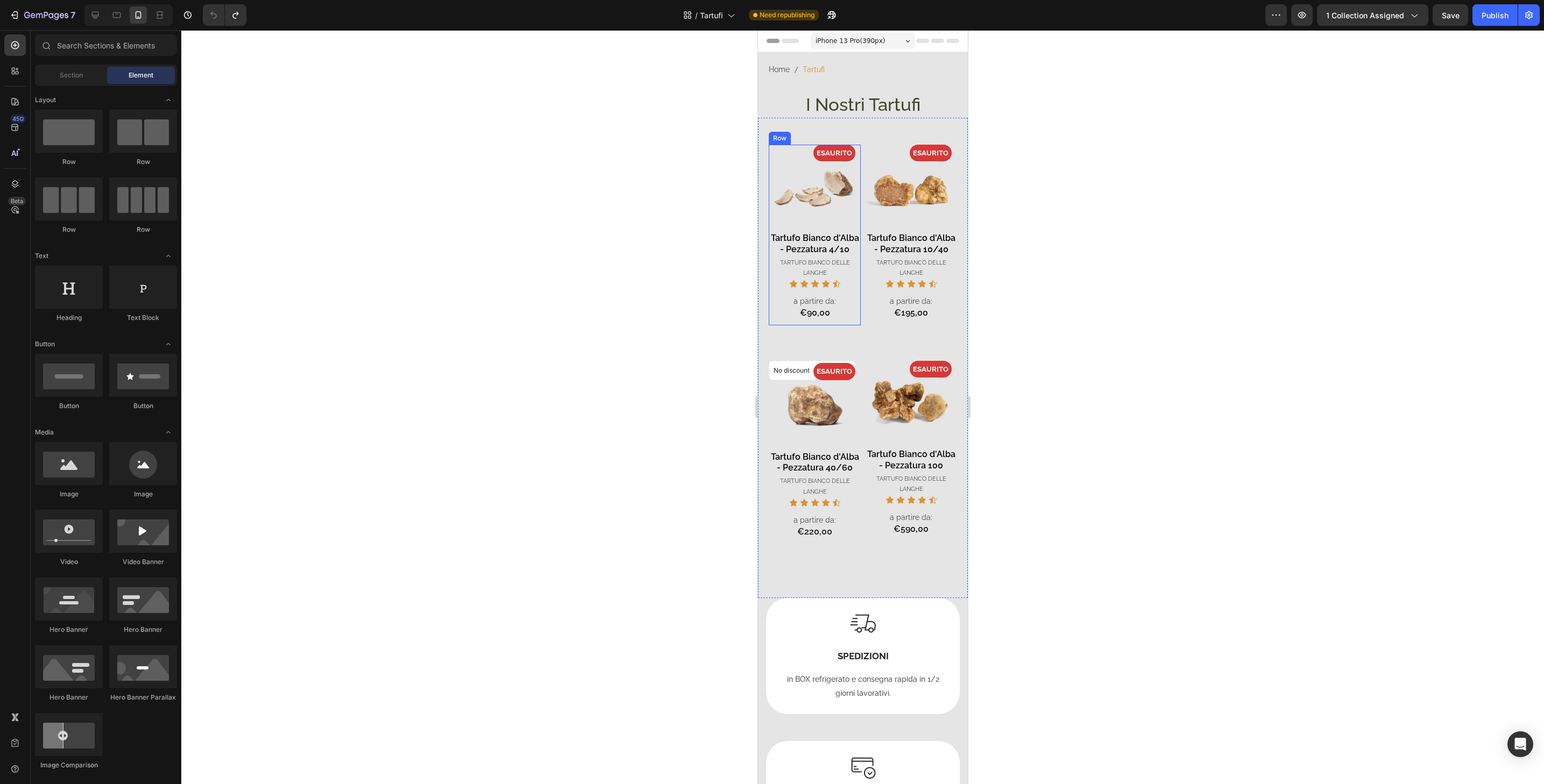
click at [843, 325] on div "- 0% Product Badge ESAURITO Product Badge Product Images Tartufo Bianco d'Alba …" at bounding box center [814, 235] width 92 height 181
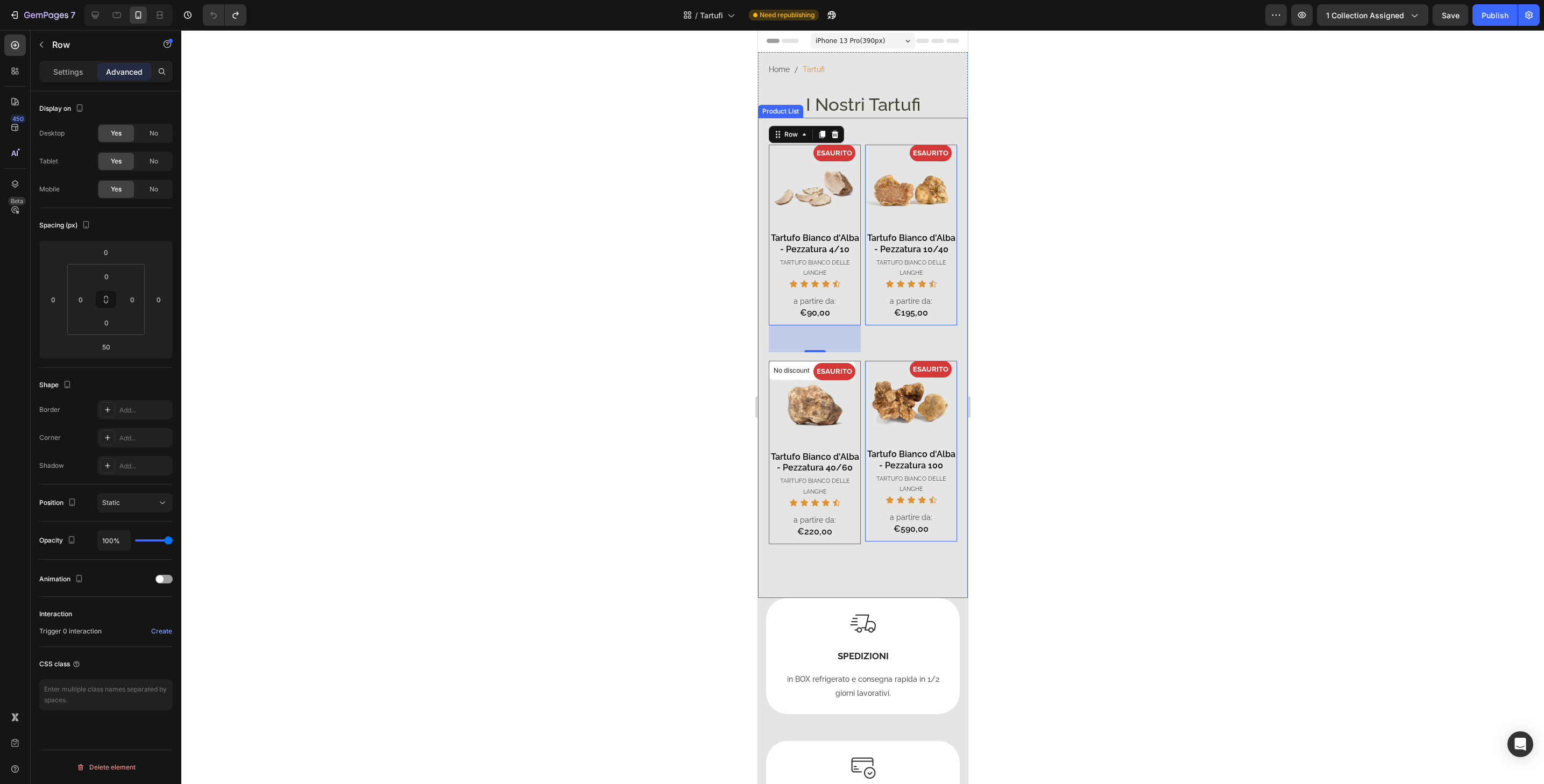
click at [890, 133] on div "- 0% Product Badge ESAURITO Product Badge Product Images Tartufo Bianco d'Alba …" at bounding box center [862, 358] width 210 height 480
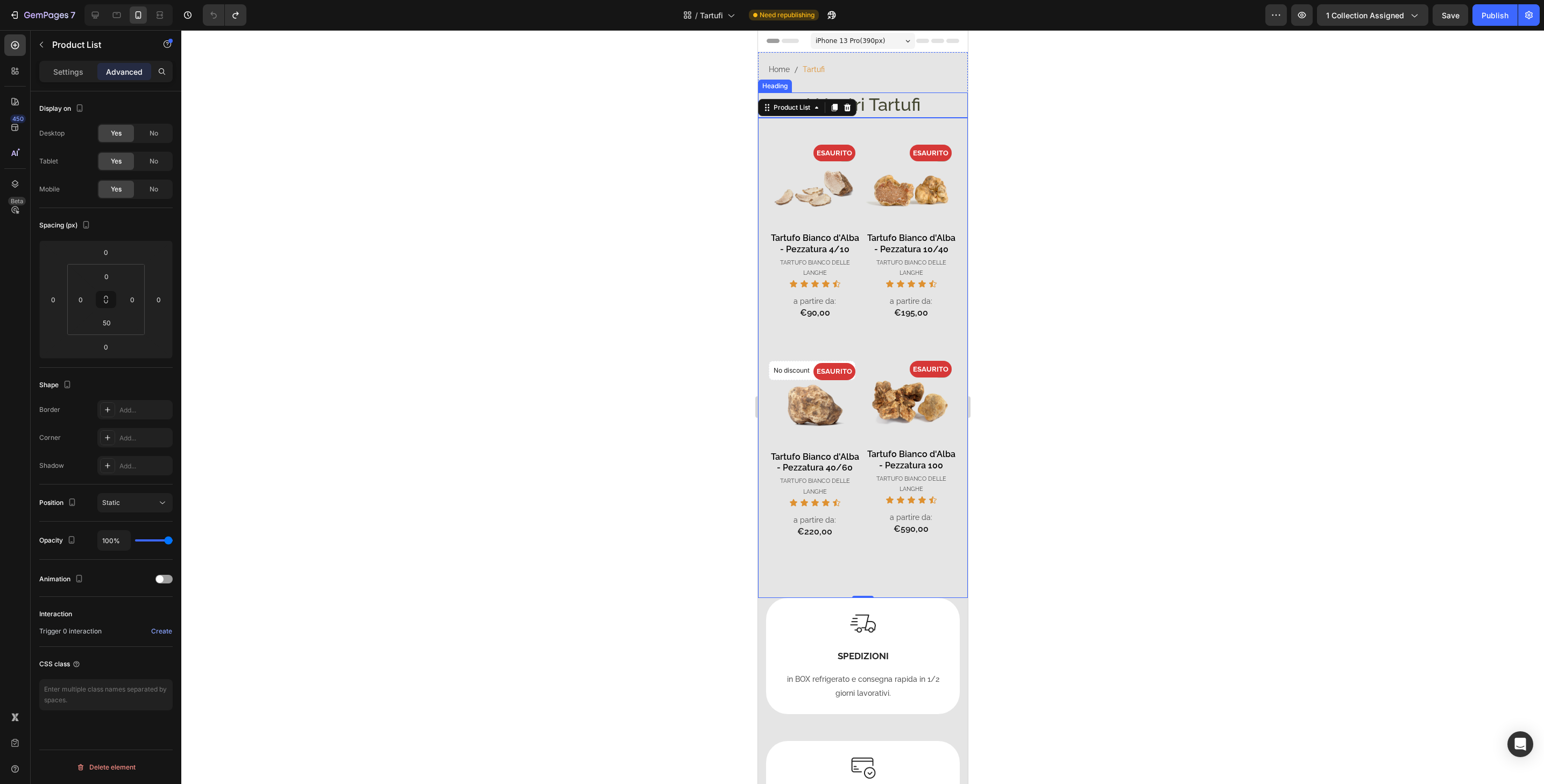
click at [925, 106] on h2 "I Nostri Tartufi" at bounding box center [862, 105] width 210 height 25
click at [82, 69] on p "Settings" at bounding box center [68, 71] width 30 height 12
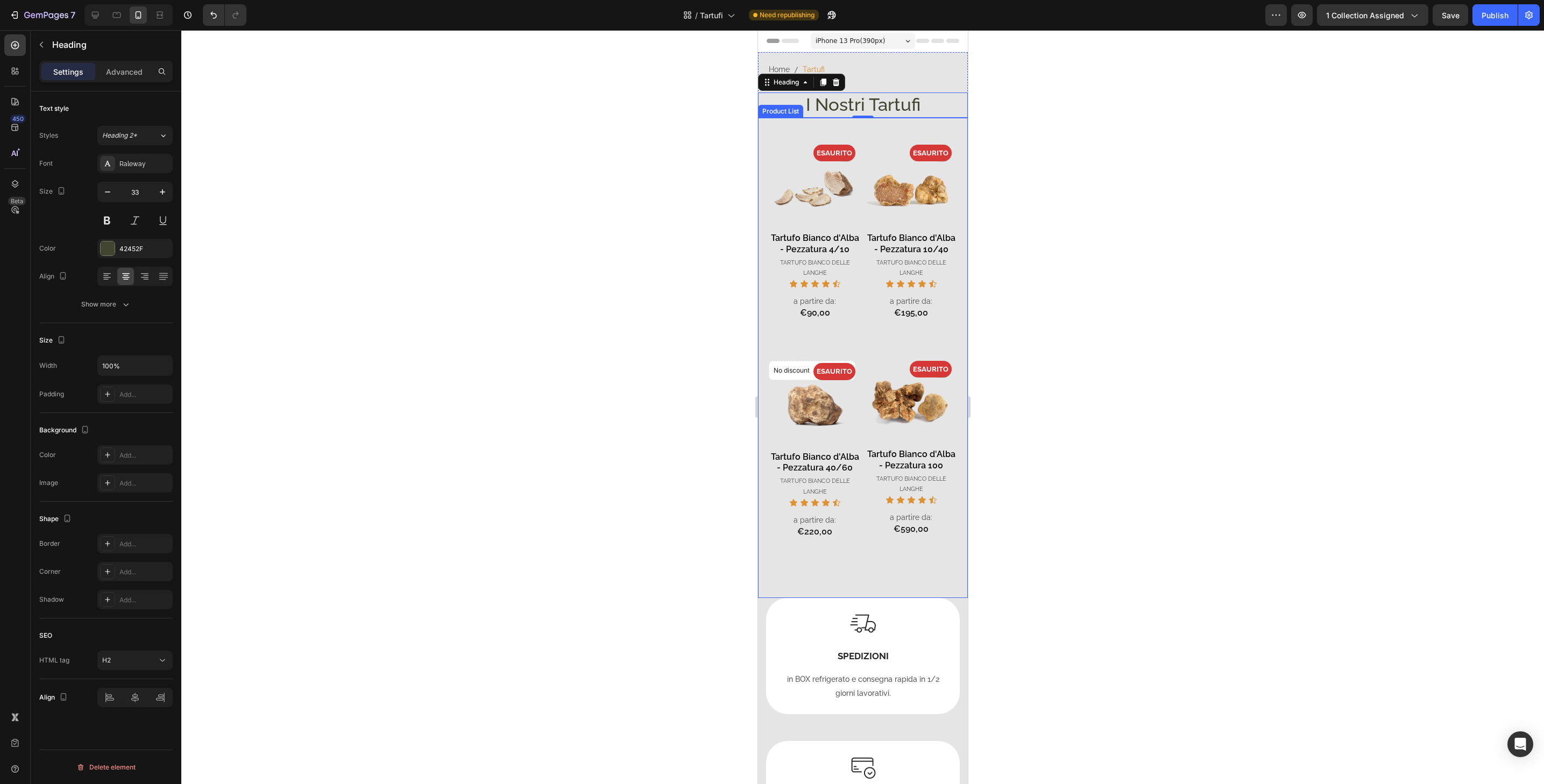
click at [850, 123] on div "- 0% Product Badge ESAURITO Product Badge Product Images Tartufo Bianco d'Alba …" at bounding box center [862, 358] width 210 height 480
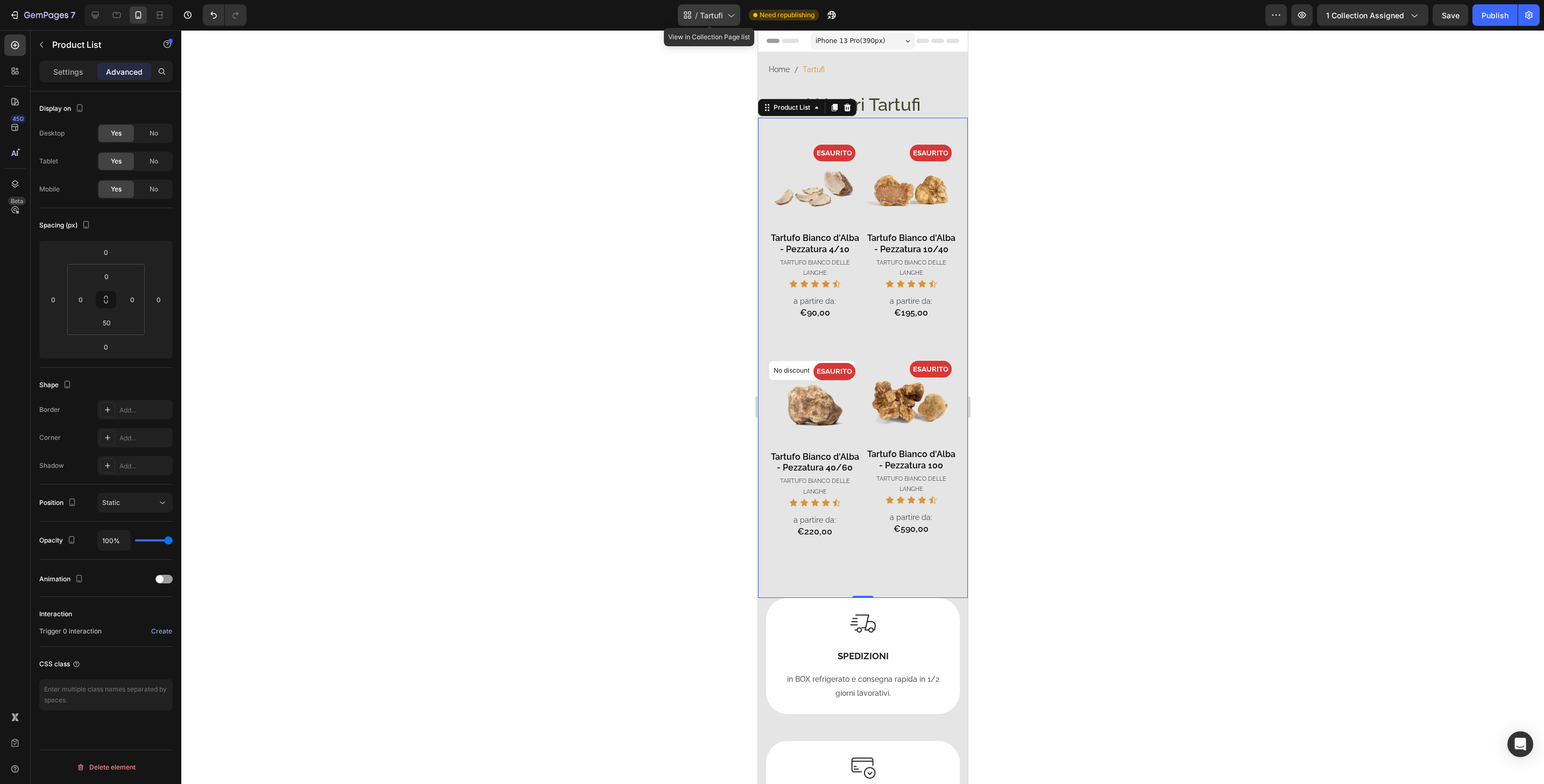
click at [734, 16] on icon at bounding box center [731, 15] width 11 height 11
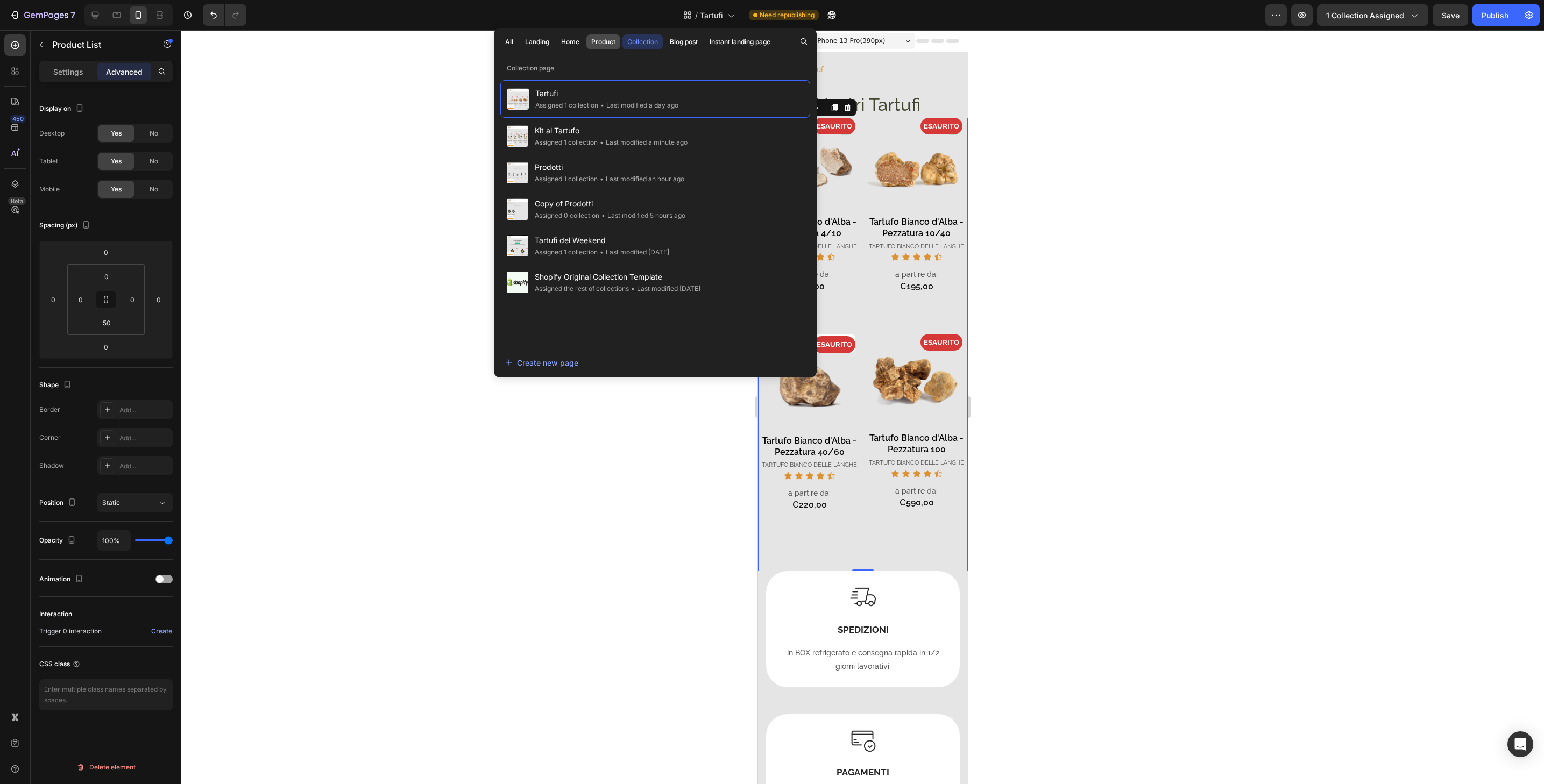
click at [605, 42] on div "Product" at bounding box center [604, 42] width 24 height 10
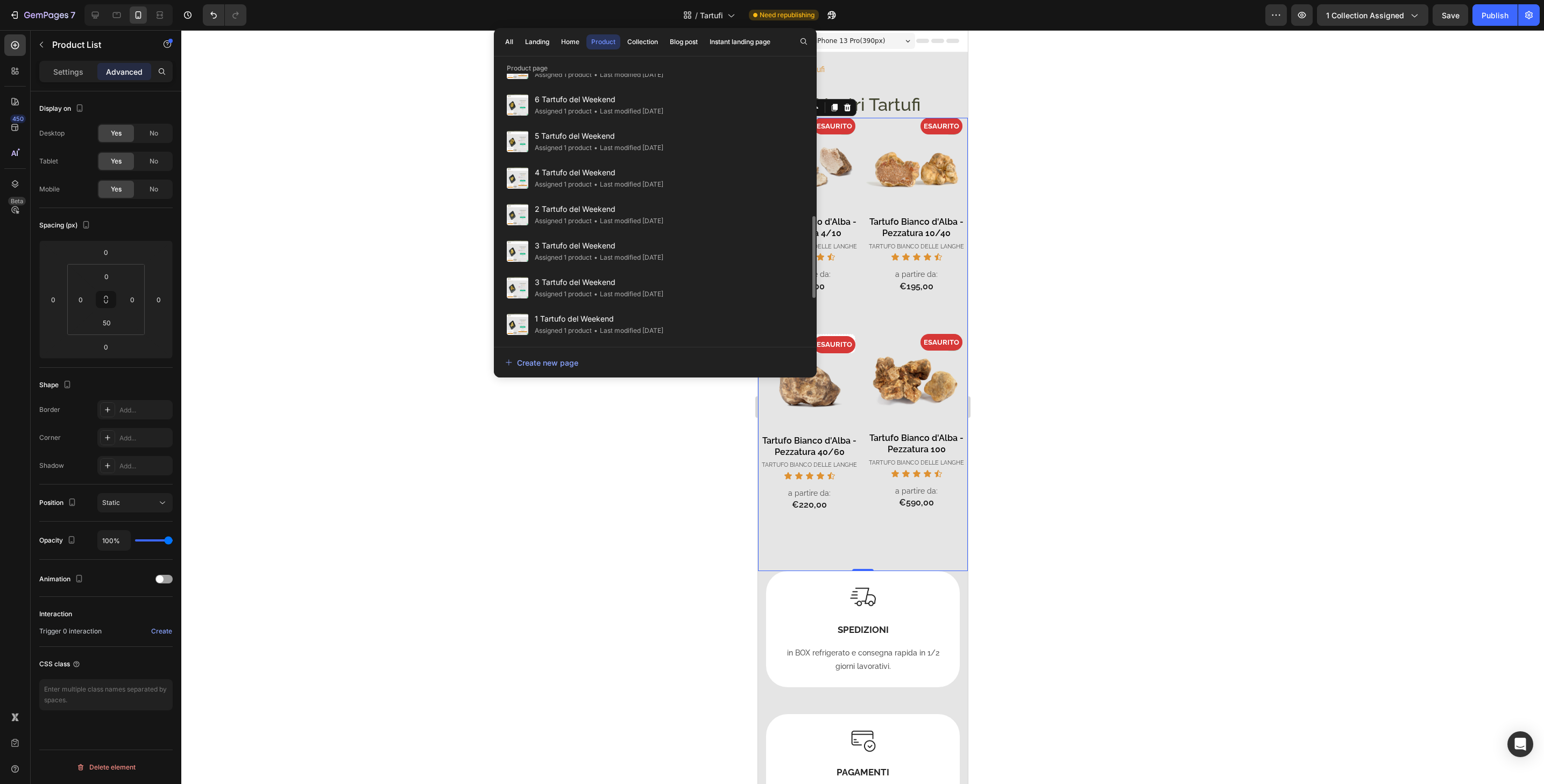
scroll to position [616, 0]
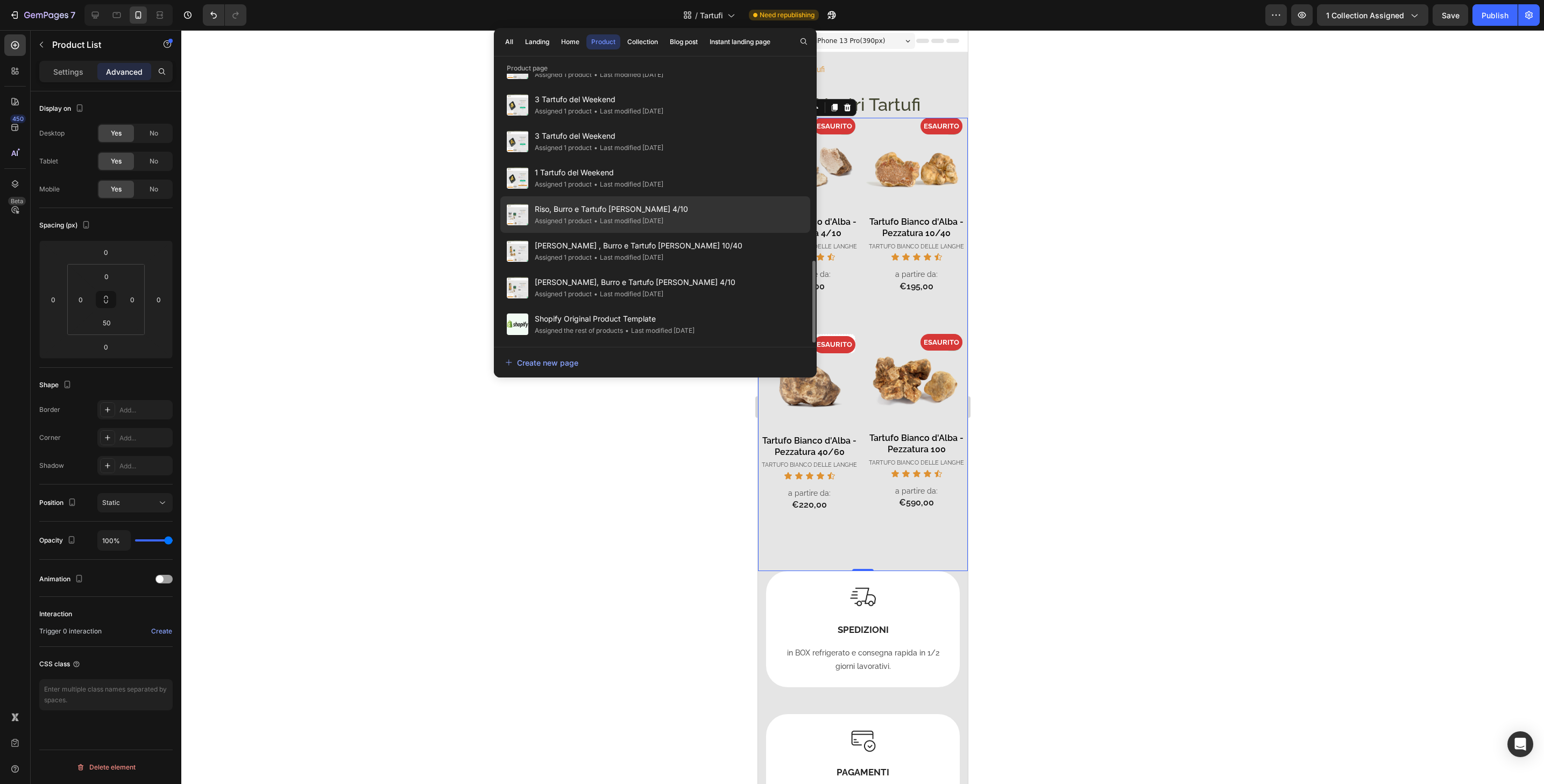
click at [728, 209] on div "Riso, Burro e Tartufo Bianco 4/10 Assigned 1 product • Last modified 3 days ago" at bounding box center [655, 215] width 310 height 37
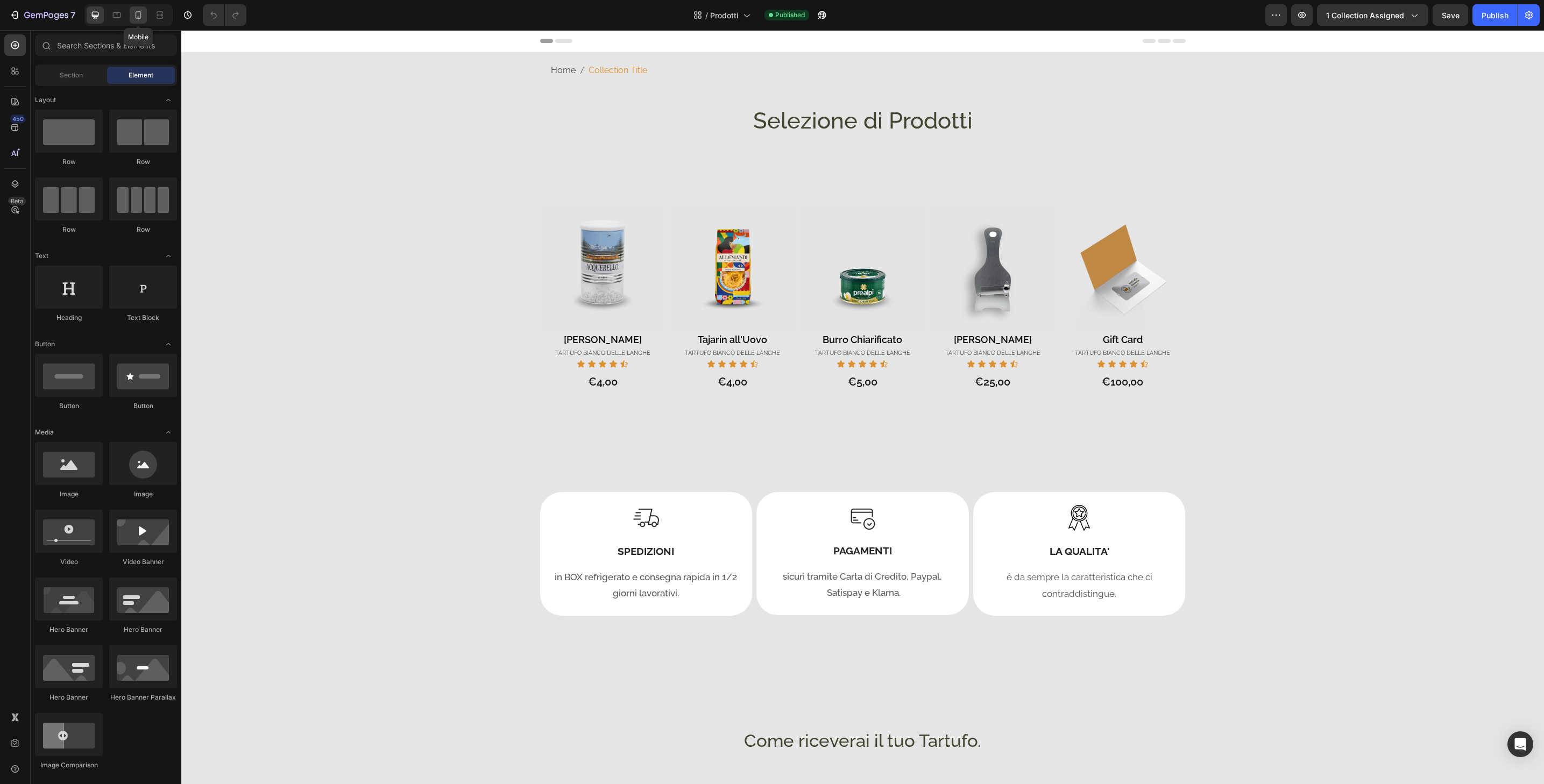
click at [140, 16] on icon at bounding box center [139, 15] width 11 height 11
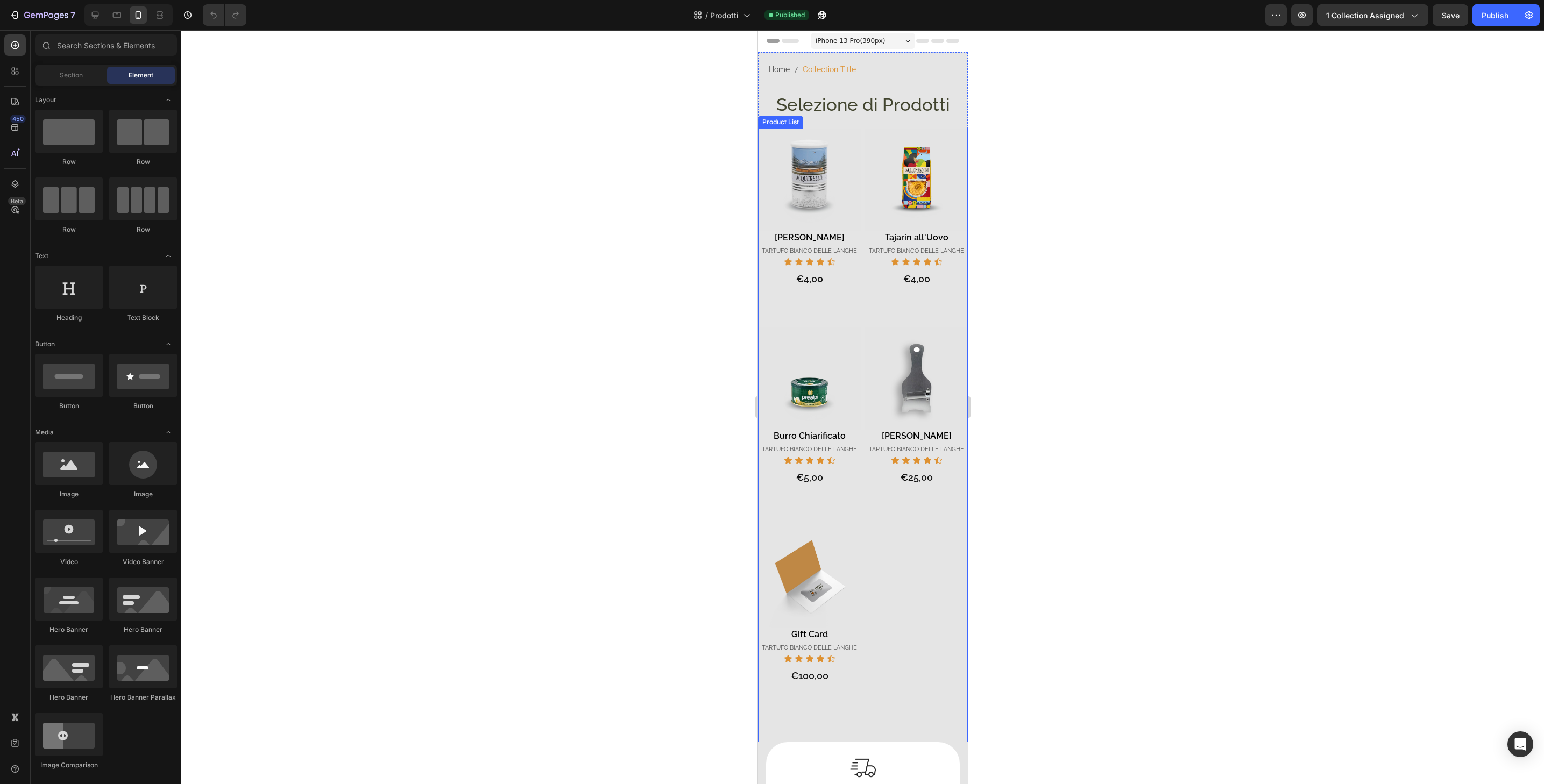
click at [956, 291] on div "Product Images Tajarin all'Uovo Product Title TARTUFO BIANCO DELLE LANGHE Headi…" at bounding box center [916, 223] width 103 height 190
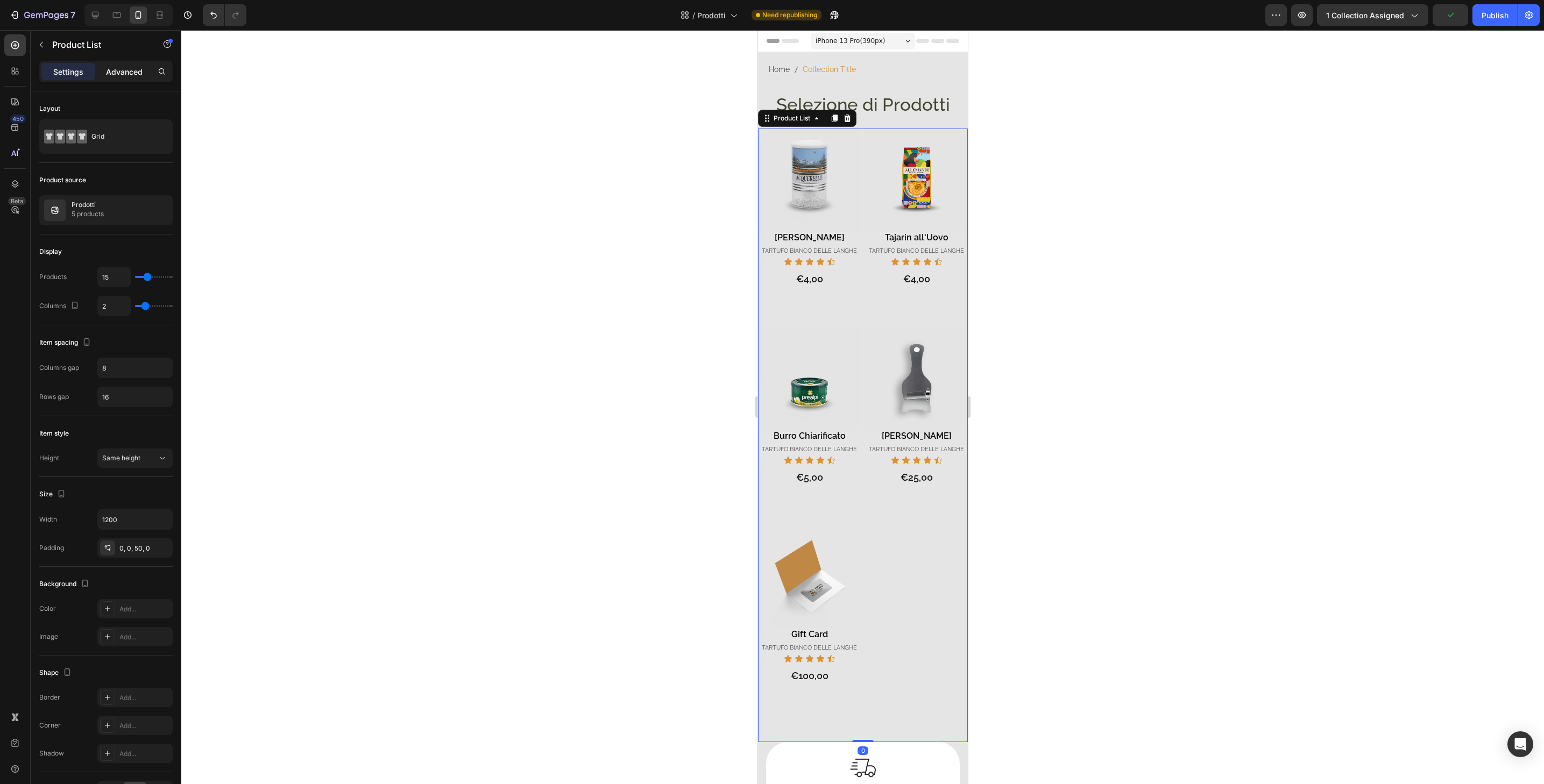
click at [135, 69] on p "Advanced" at bounding box center [124, 71] width 37 height 12
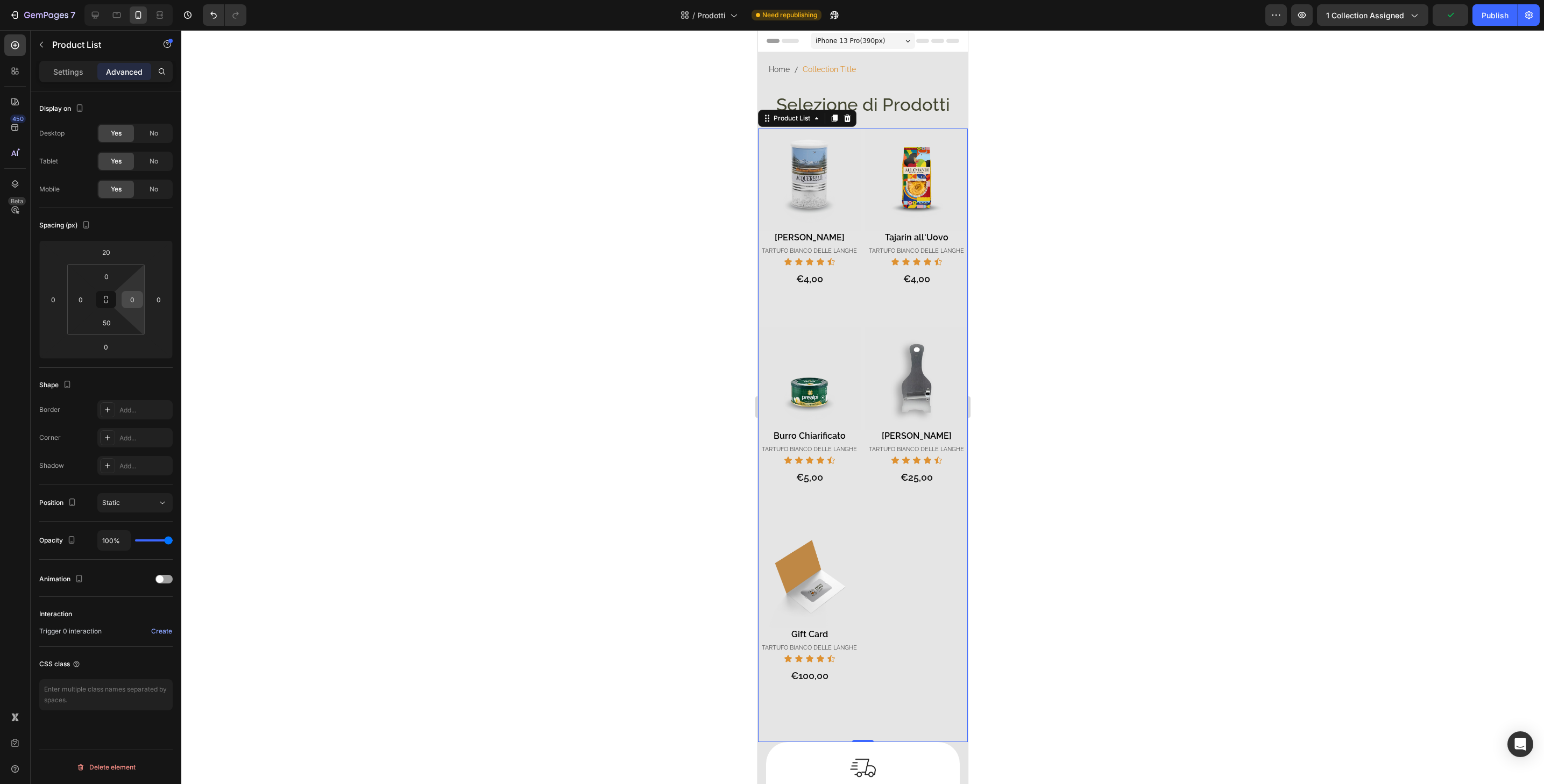
click at [140, 303] on input "0" at bounding box center [132, 300] width 16 height 16
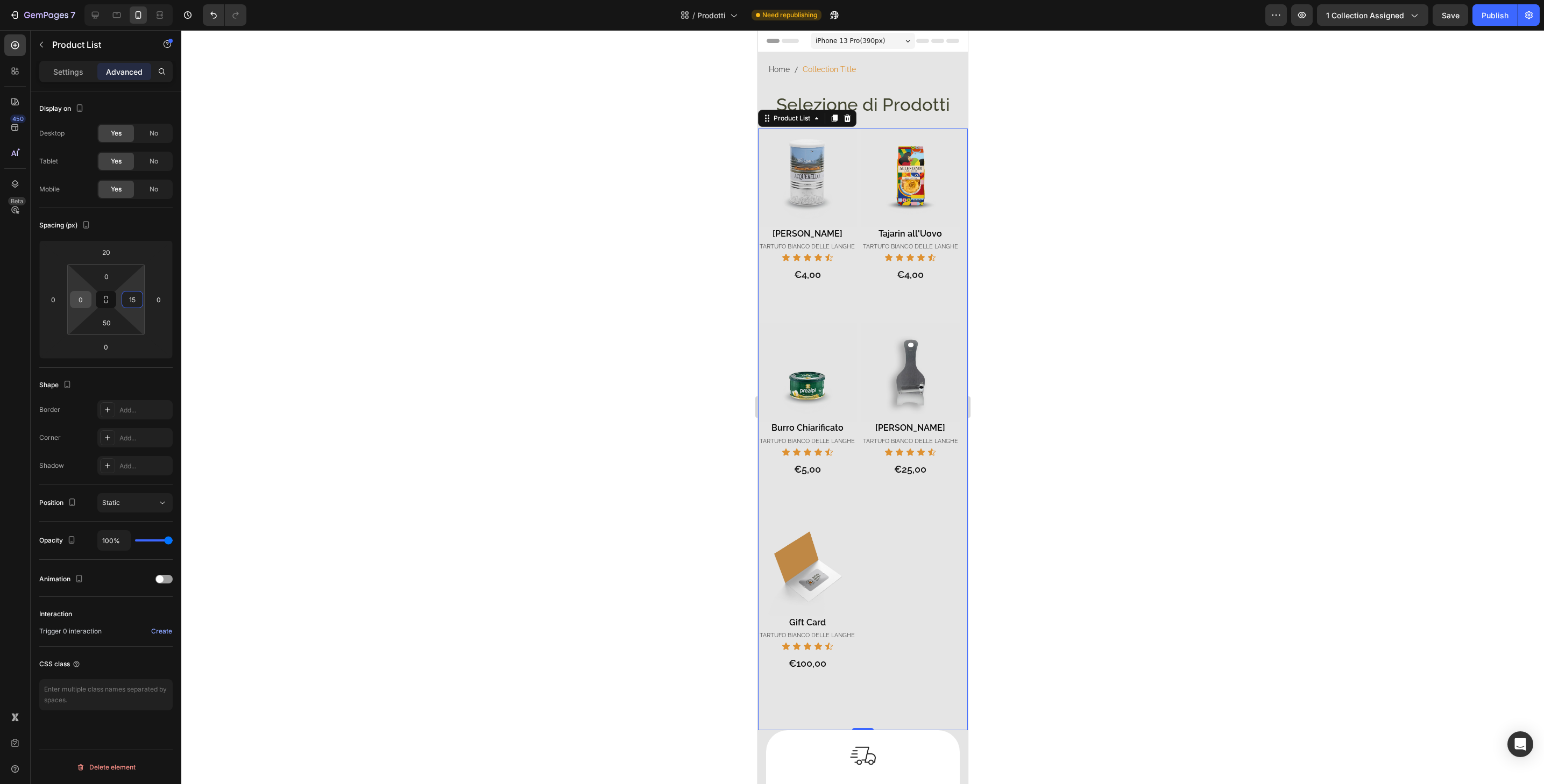
type input "15"
click at [82, 303] on input "0" at bounding box center [81, 300] width 16 height 16
type input "15"
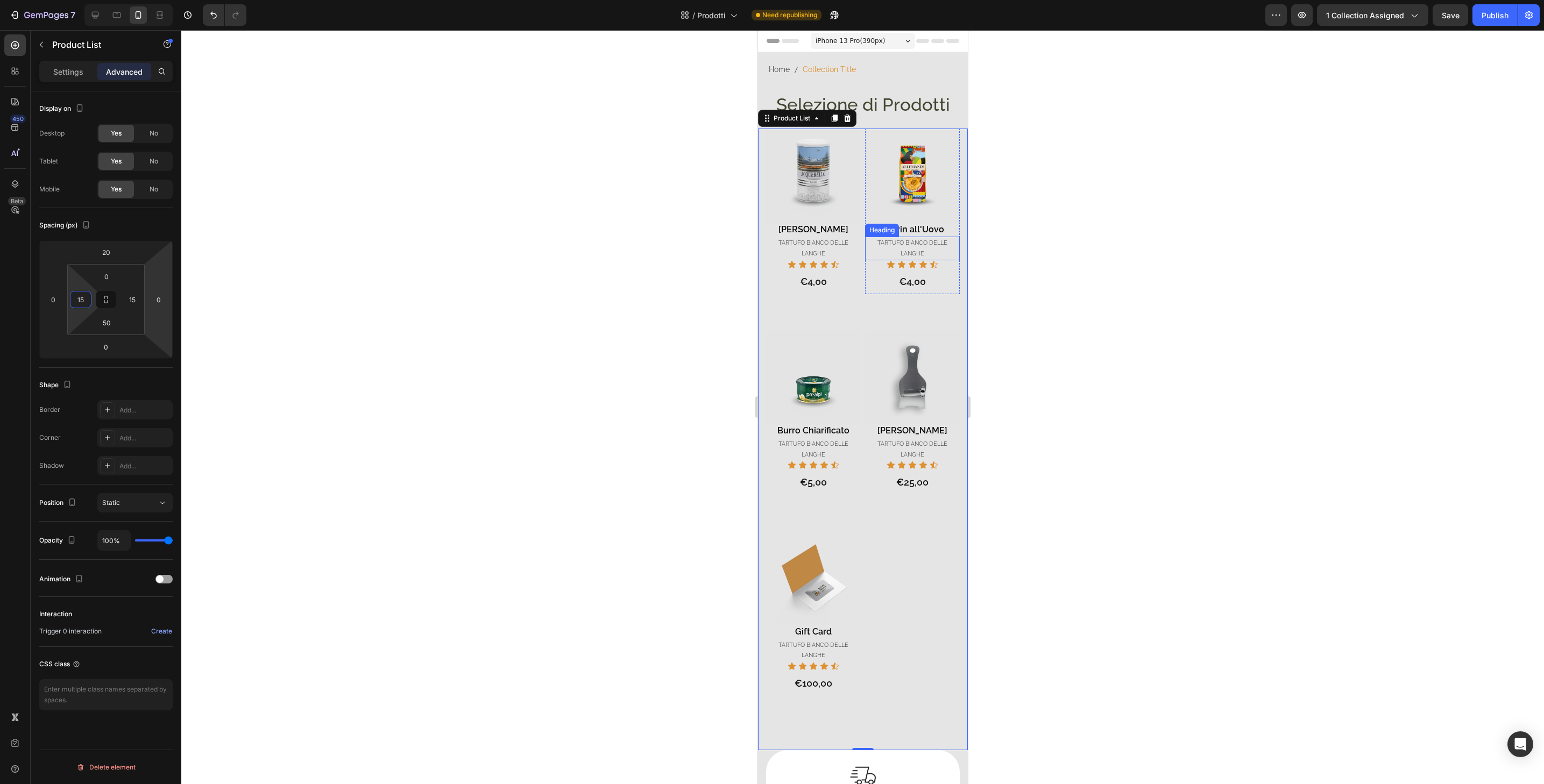
click at [1274, 186] on div at bounding box center [862, 407] width 1363 height 754
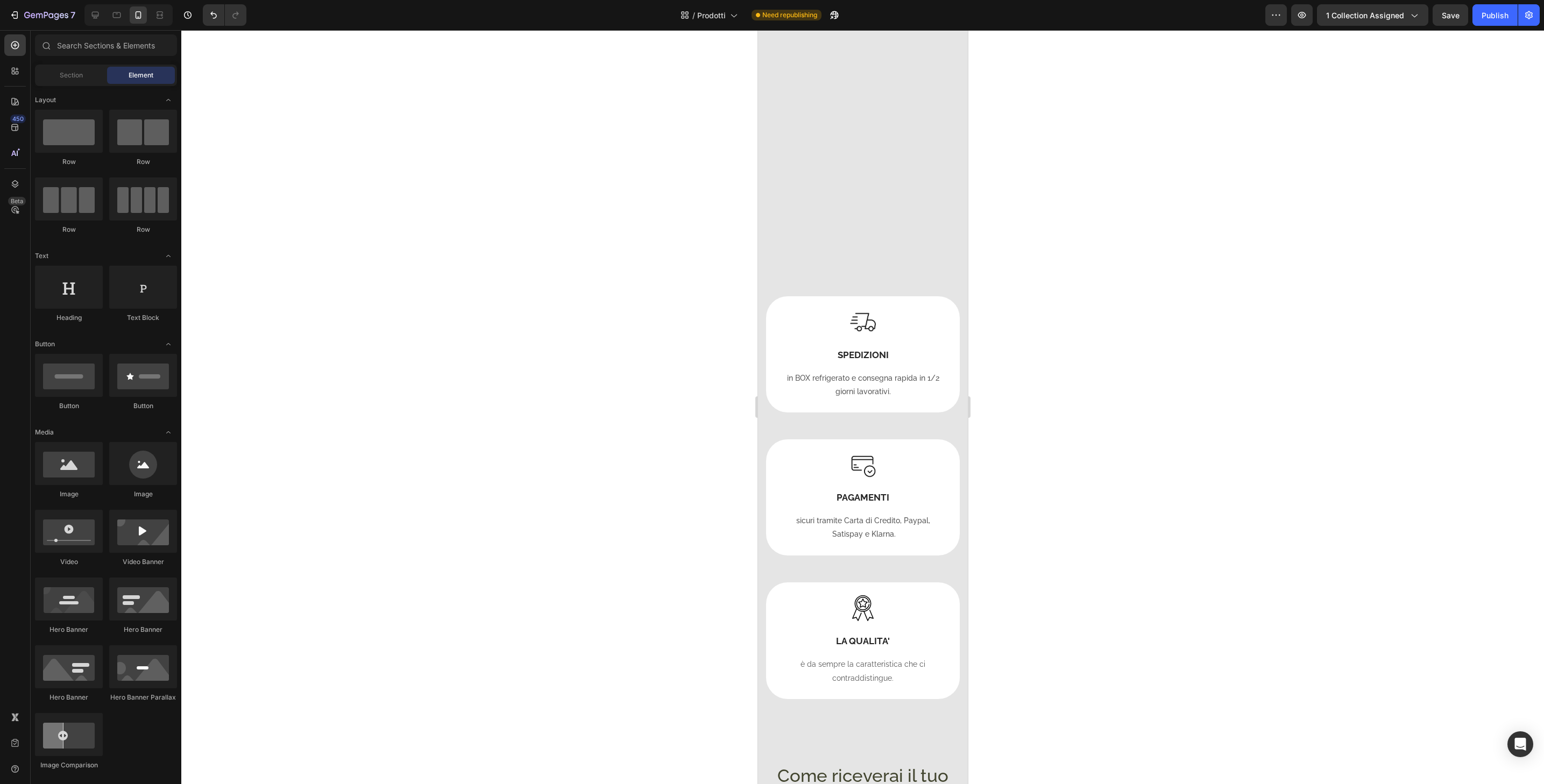
scroll to position [1284, 0]
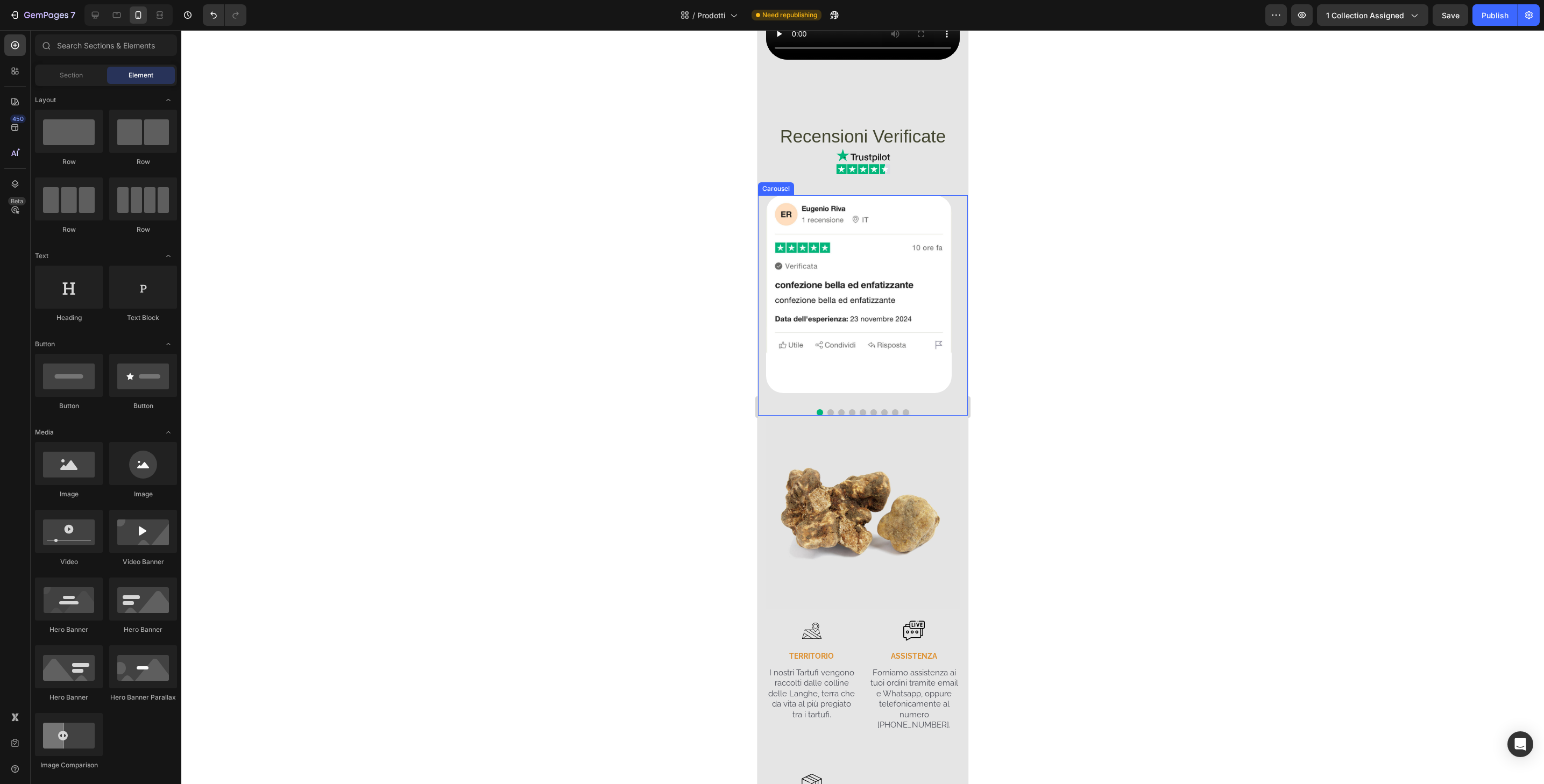
click at [902, 415] on button "Dot" at bounding box center [905, 412] width 7 height 7
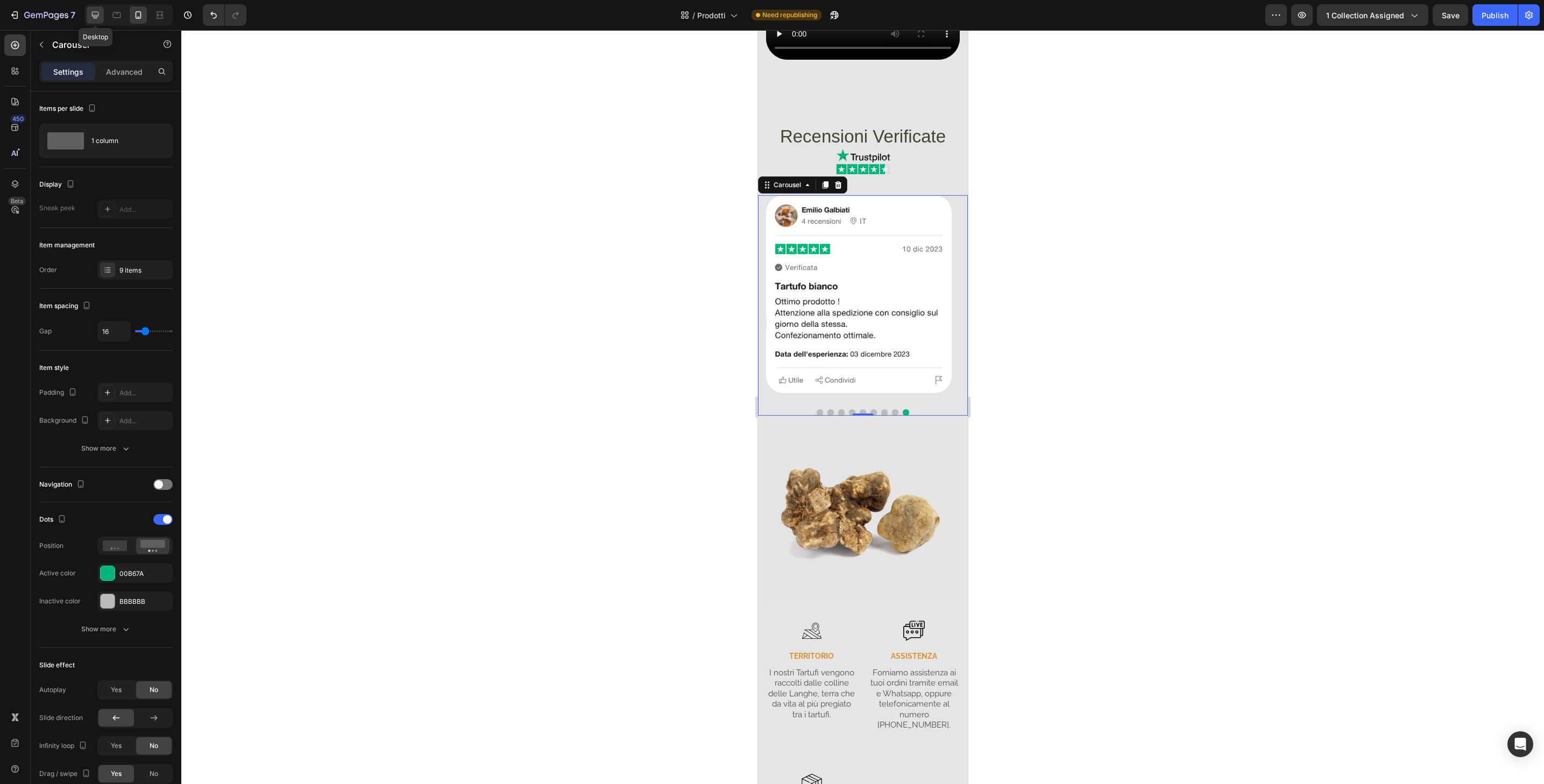
click at [95, 15] on icon at bounding box center [95, 15] width 11 height 11
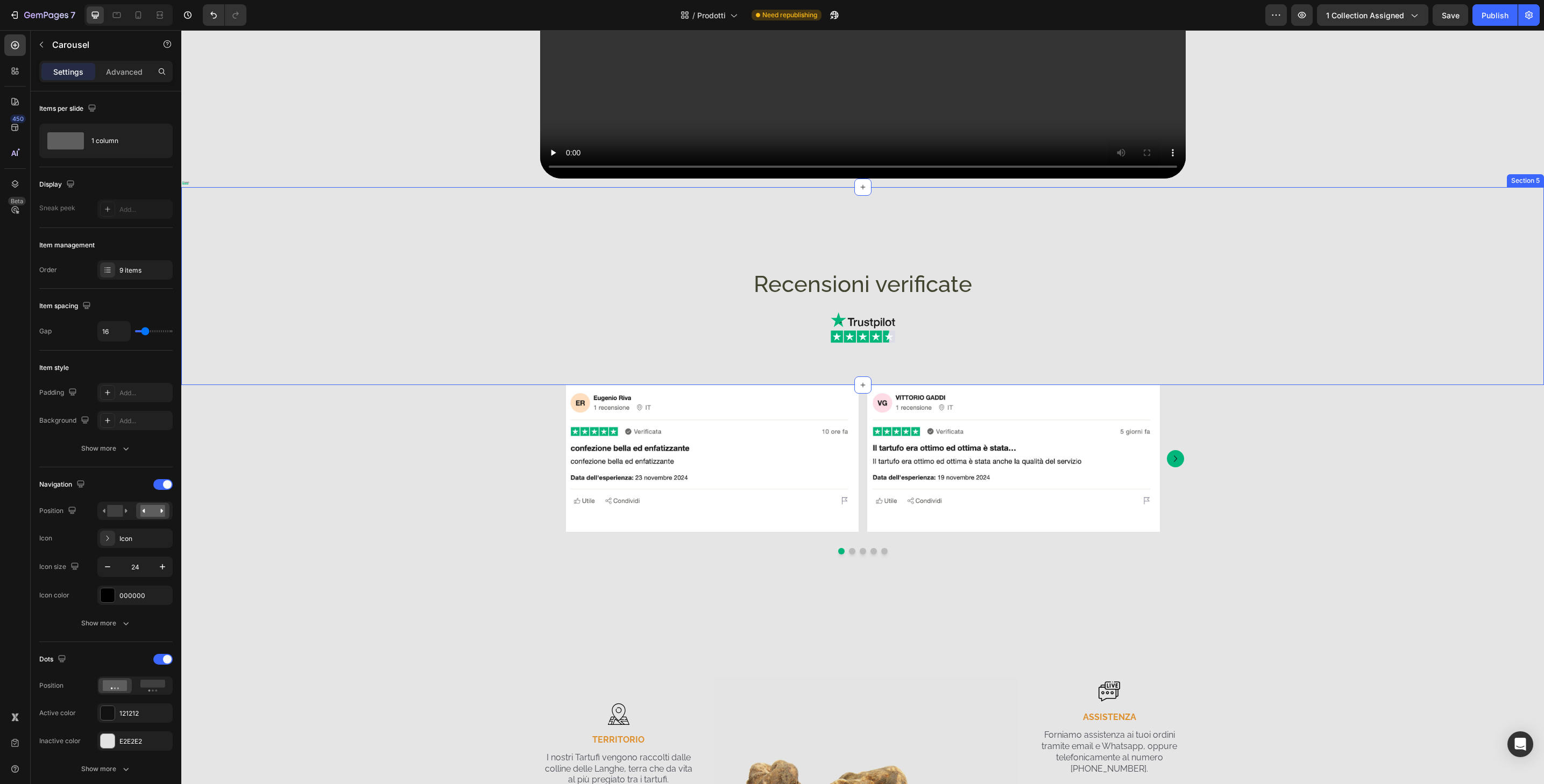
scroll to position [1469, 0]
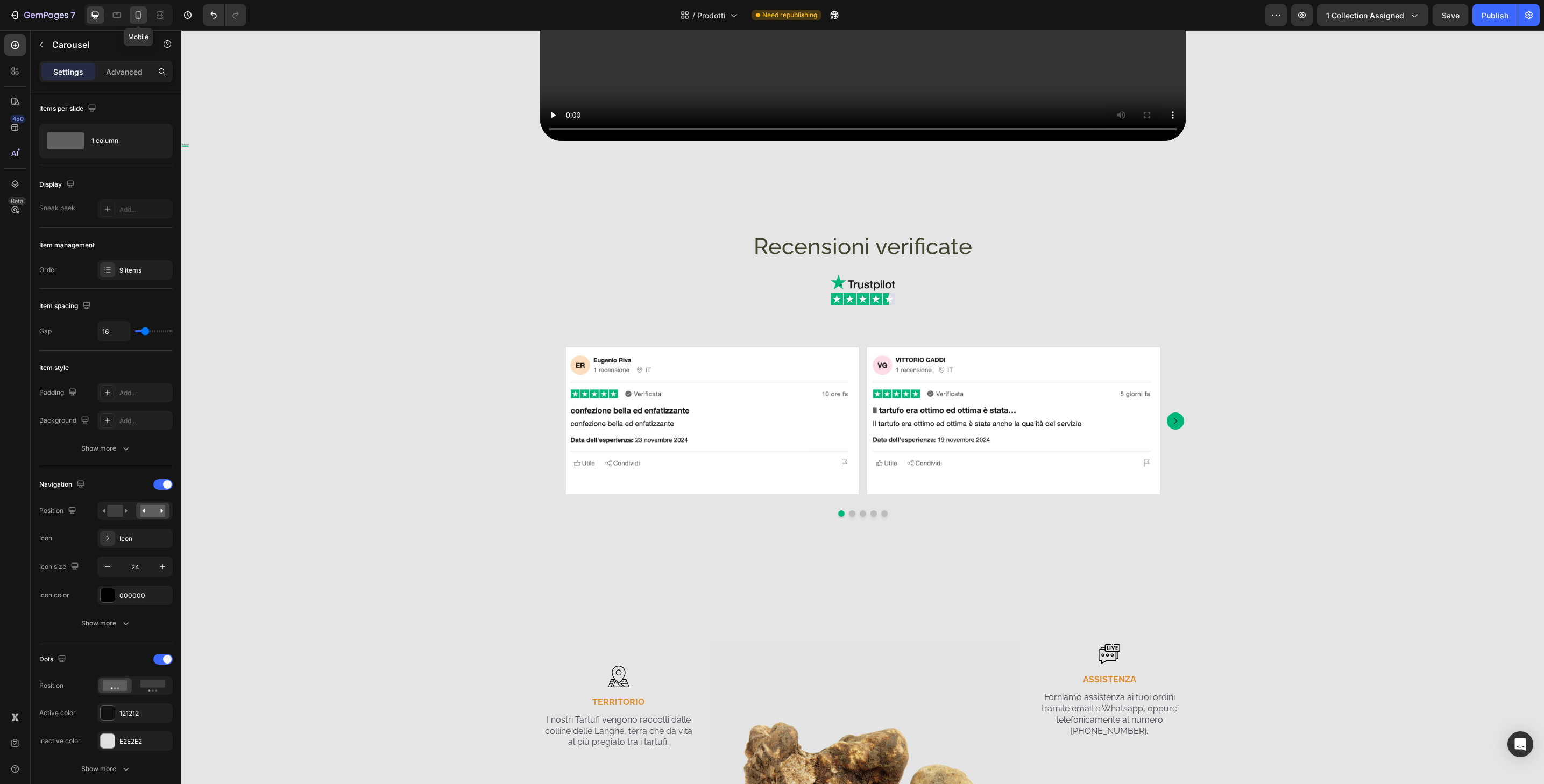
click at [137, 12] on icon at bounding box center [139, 15] width 11 height 11
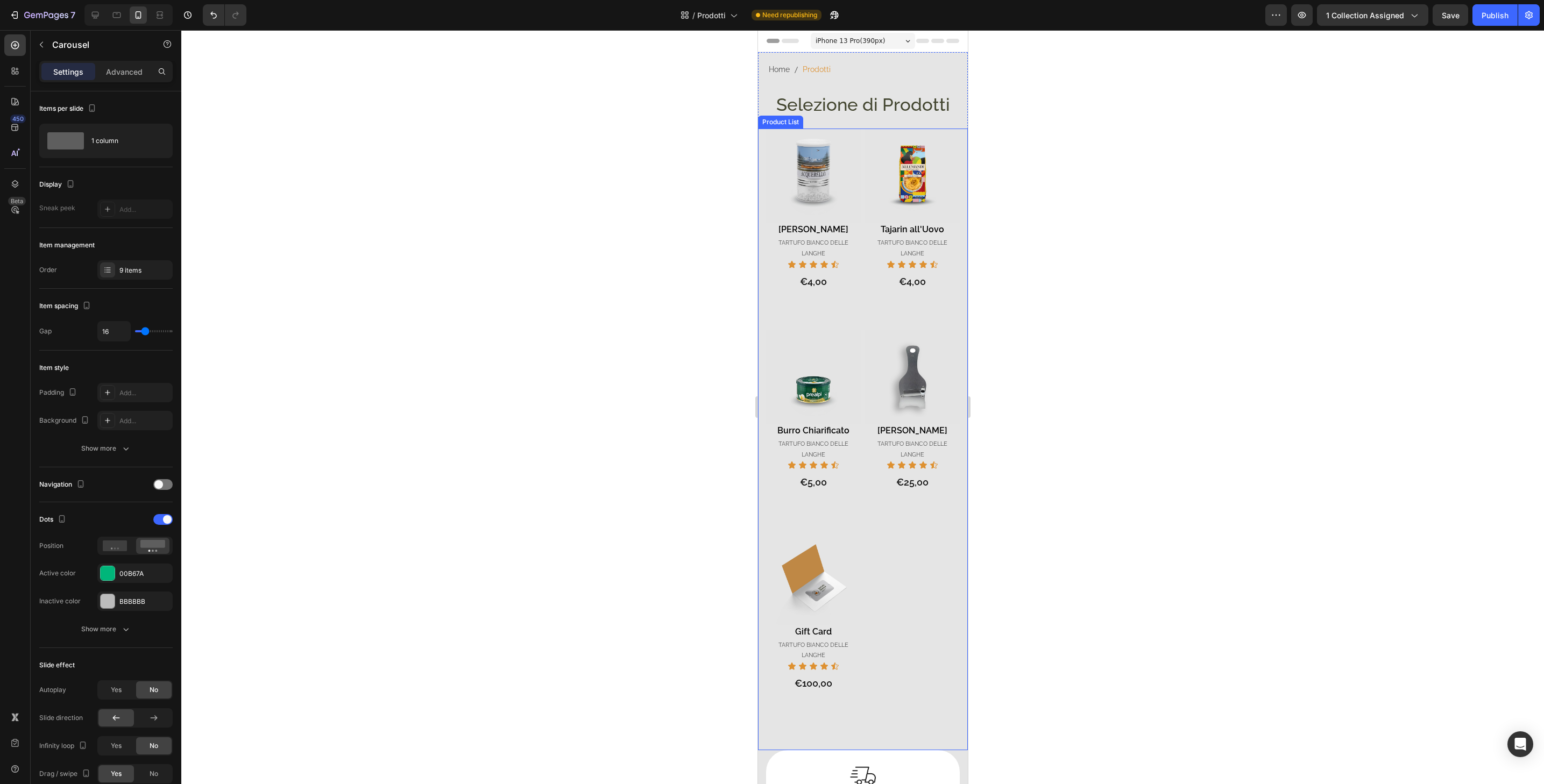
click at [956, 159] on div "Product Images Riso Acquerello Product Title TARTUFO BIANCO DELLE LANGHE Headin…" at bounding box center [862, 439] width 210 height 621
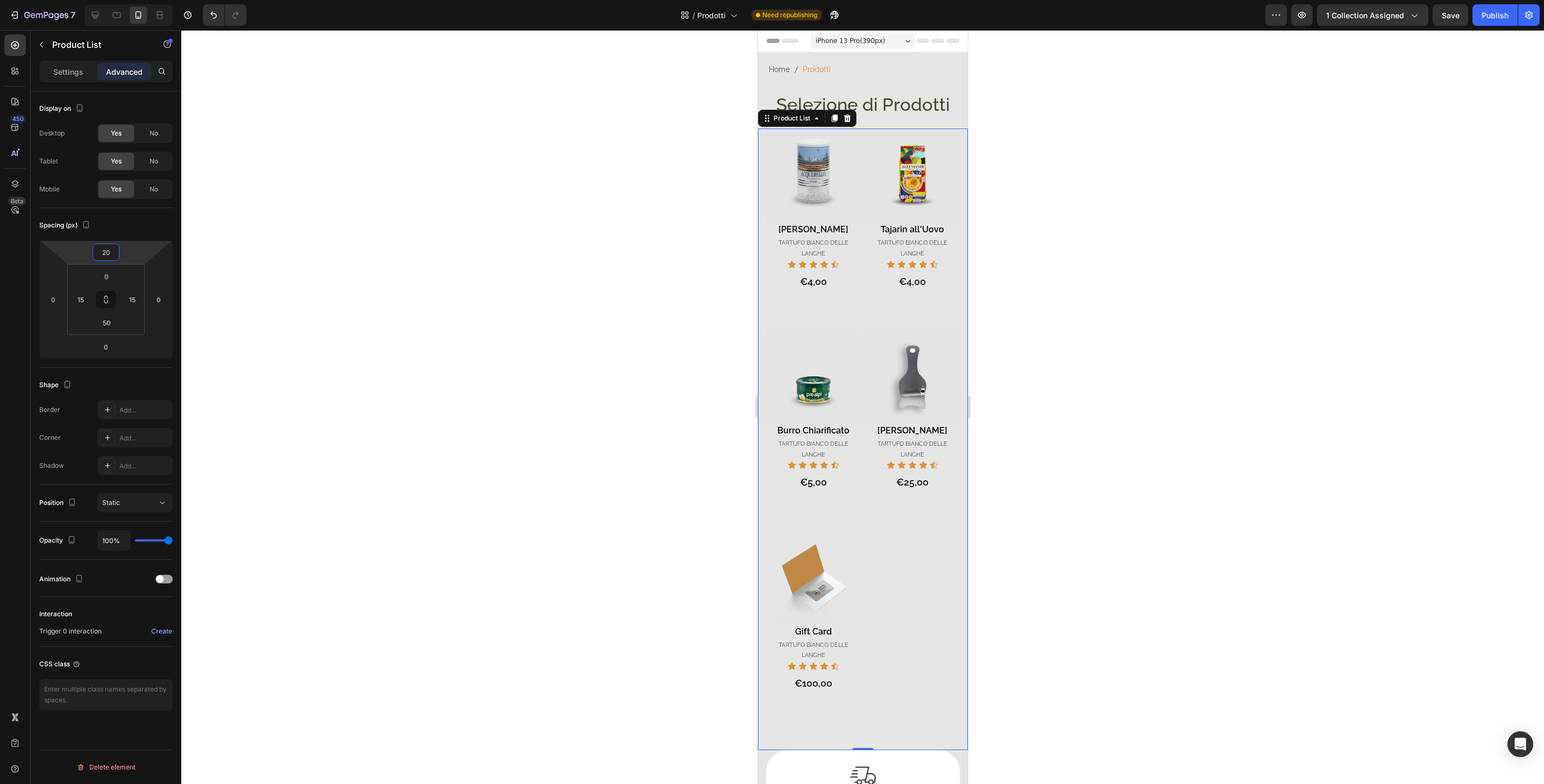
click at [110, 254] on input "20" at bounding box center [106, 252] width 21 height 16
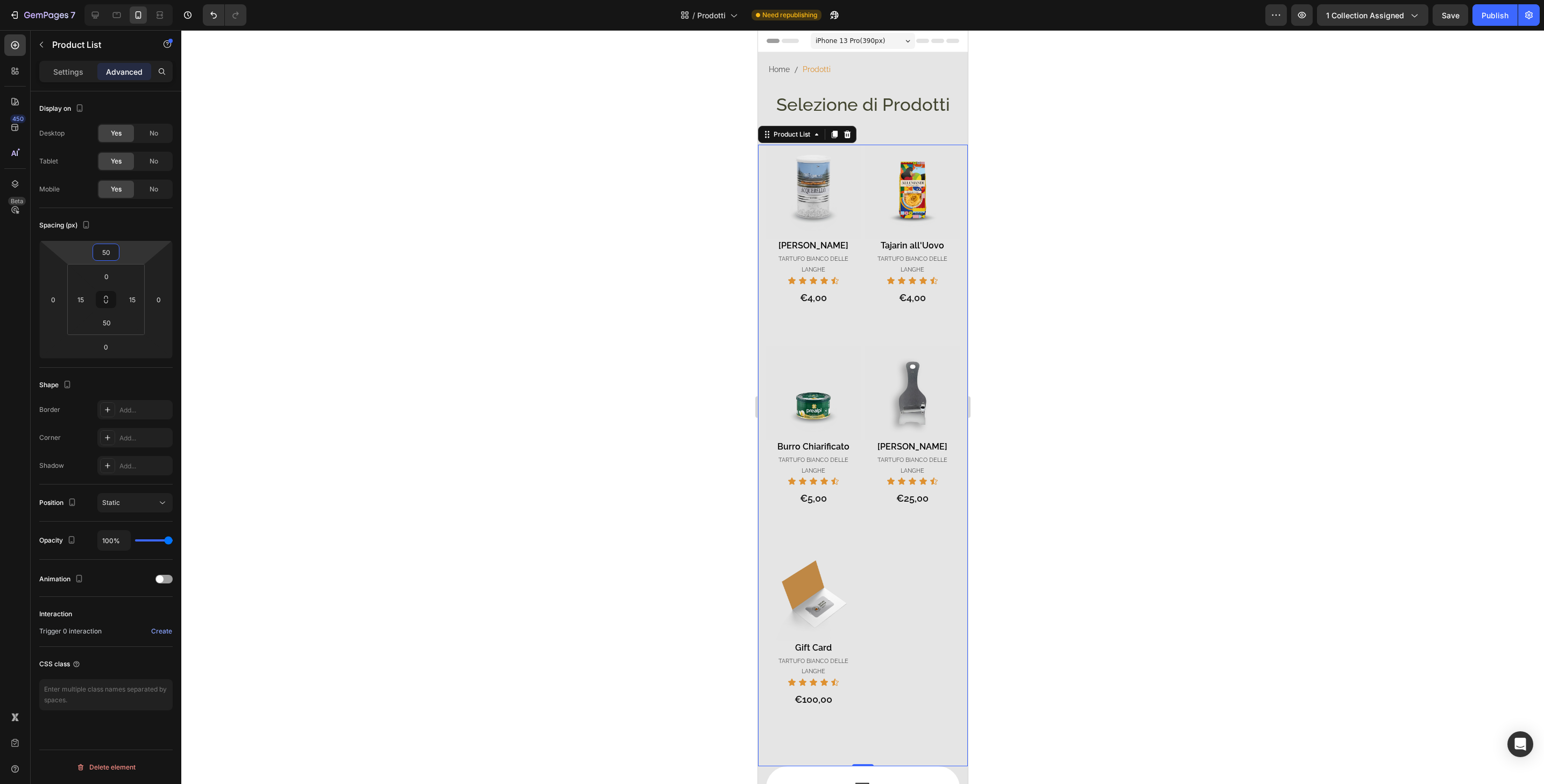
type input "50"
click at [1507, 17] on div "Publish" at bounding box center [1495, 15] width 27 height 12
click at [725, 12] on span "Prodotti" at bounding box center [724, 15] width 29 height 12
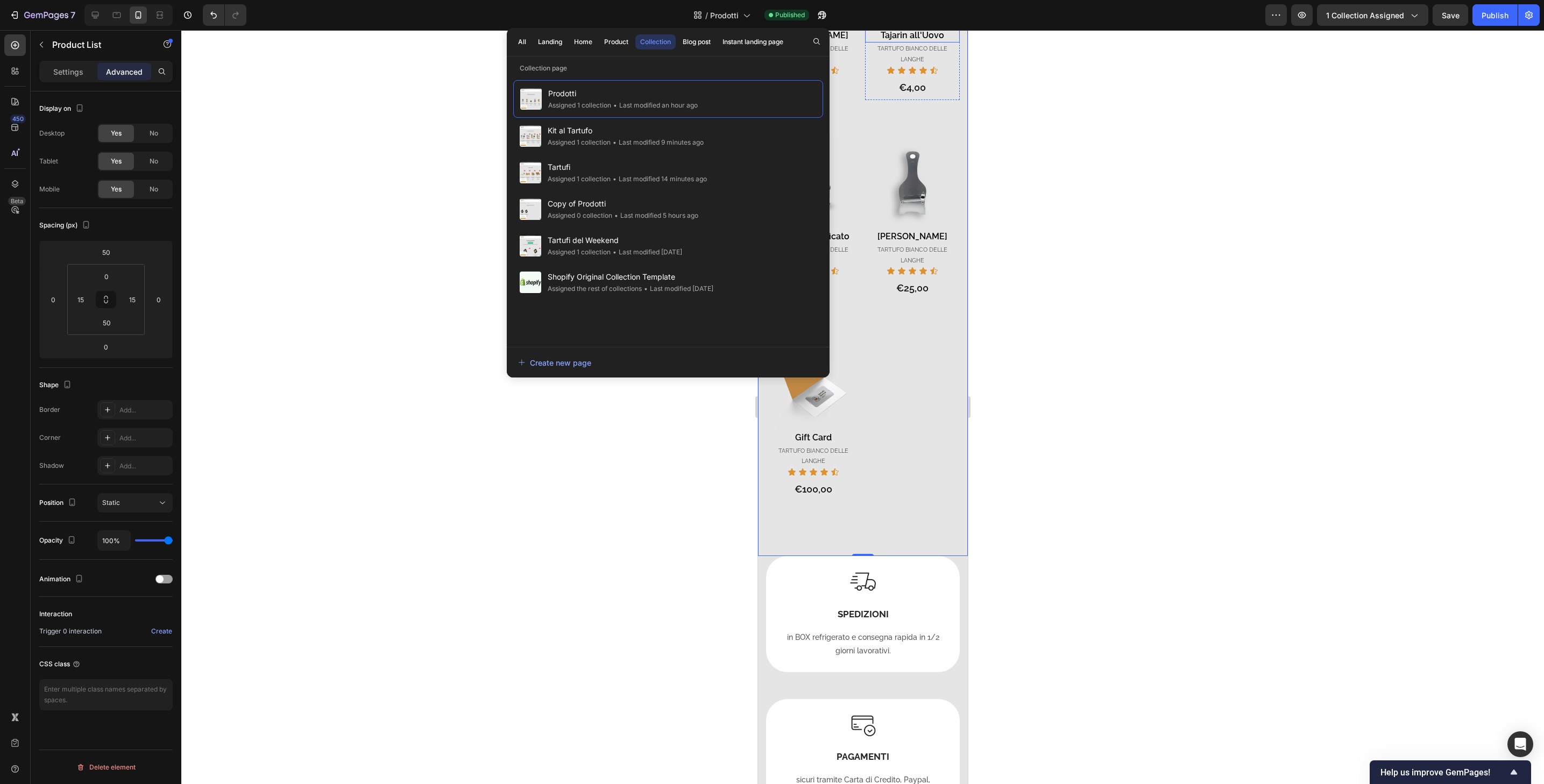
scroll to position [243, 0]
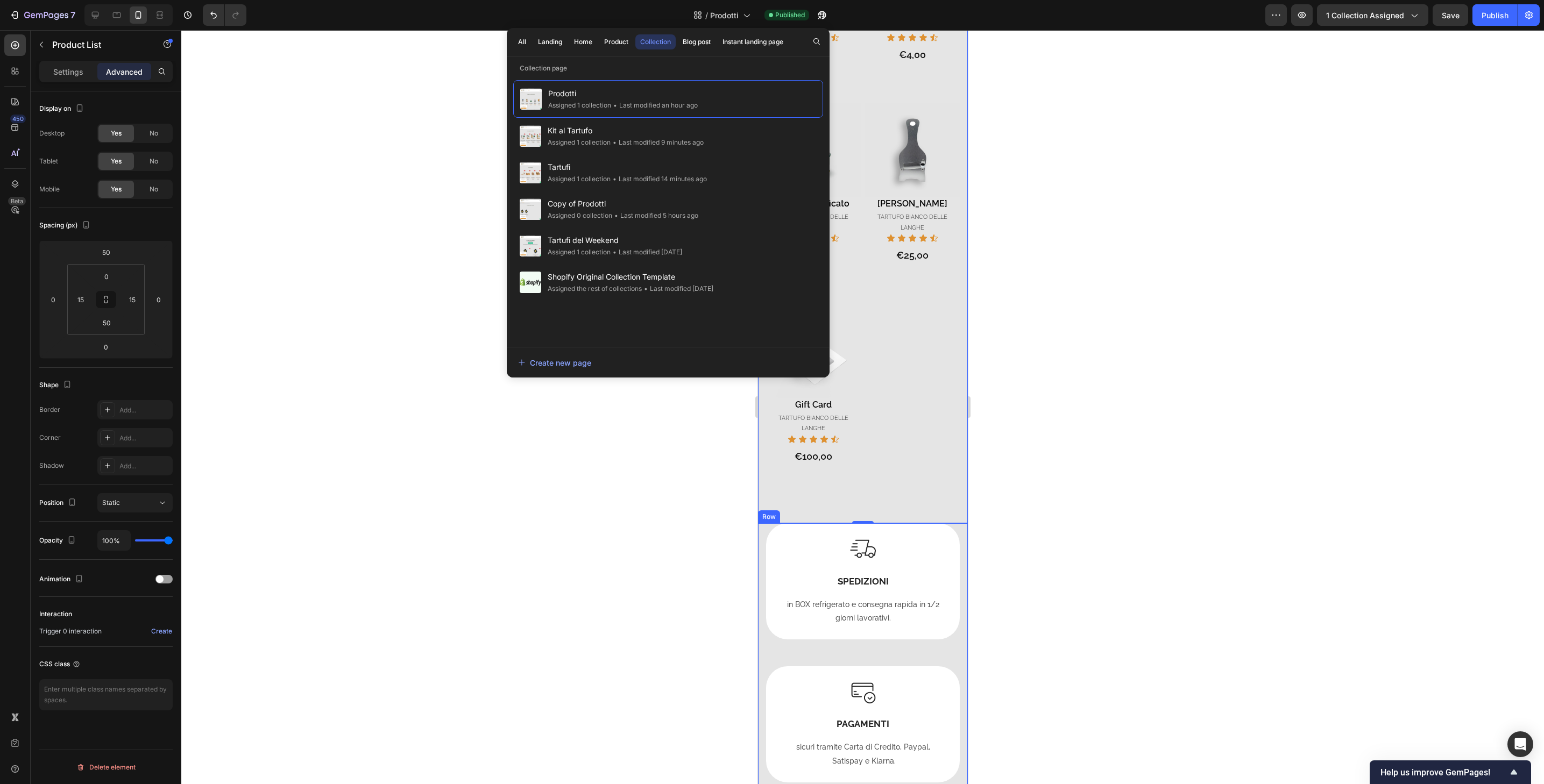
click at [955, 530] on div "Image SPEDIZIONI Heading in BOX refrigerato e consegna rapida in 1/2 giorni lav…" at bounding box center [862, 725] width 210 height 403
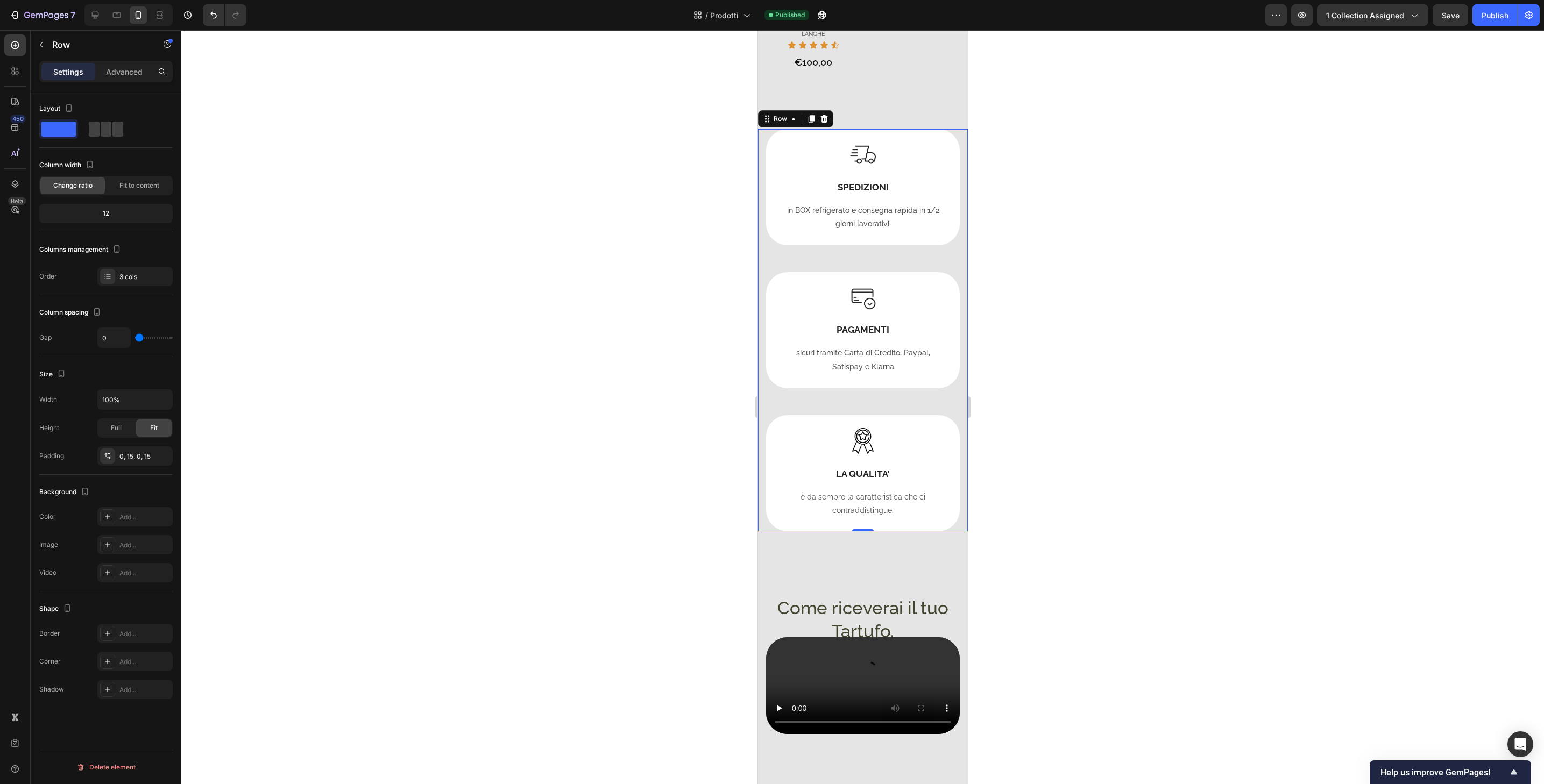
scroll to position [647, 0]
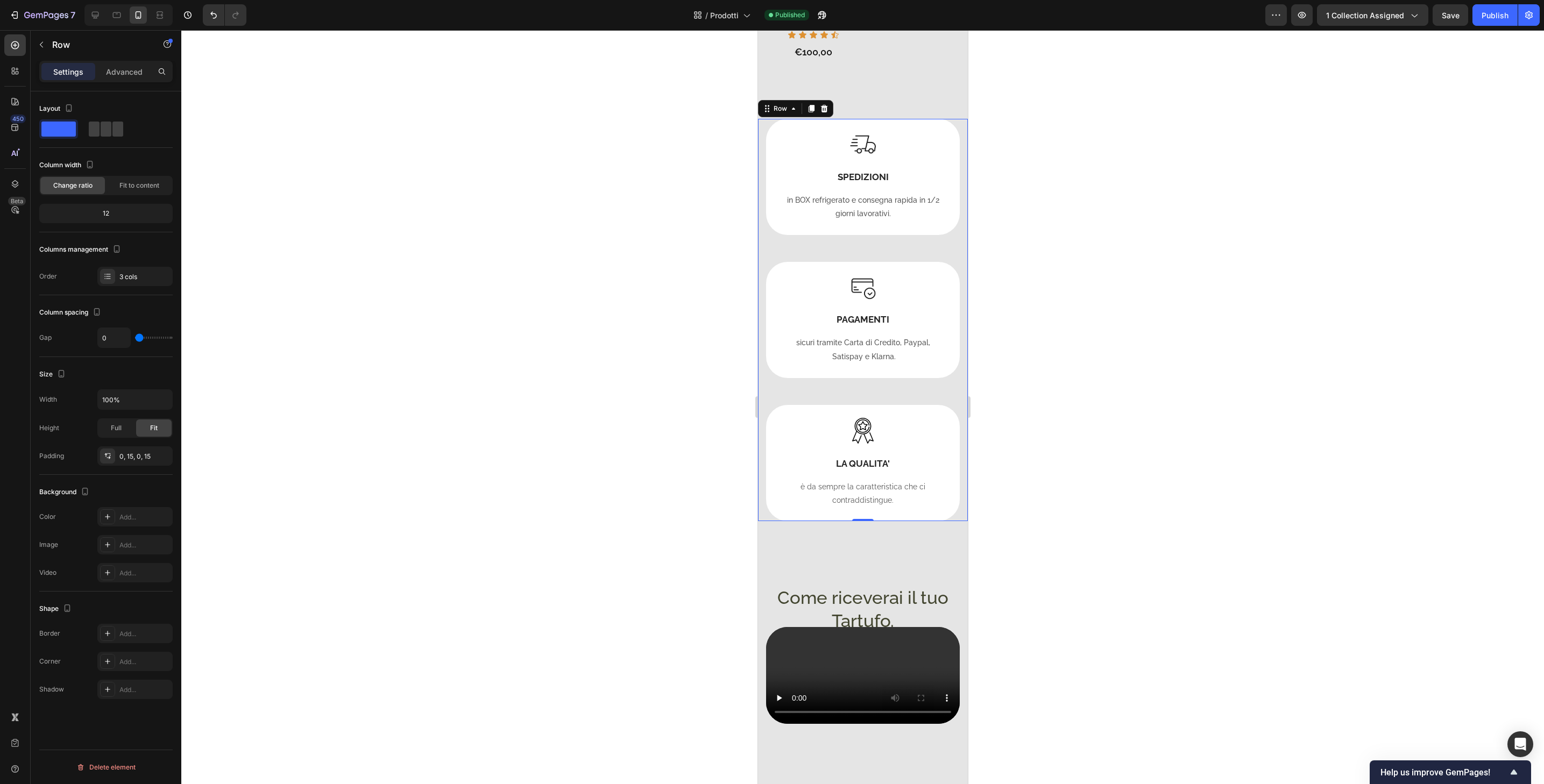
click at [955, 503] on div "Image SPEDIZIONI Heading in BOX refrigerato e consegna rapida in 1/2 giorni lav…" at bounding box center [862, 320] width 210 height 403
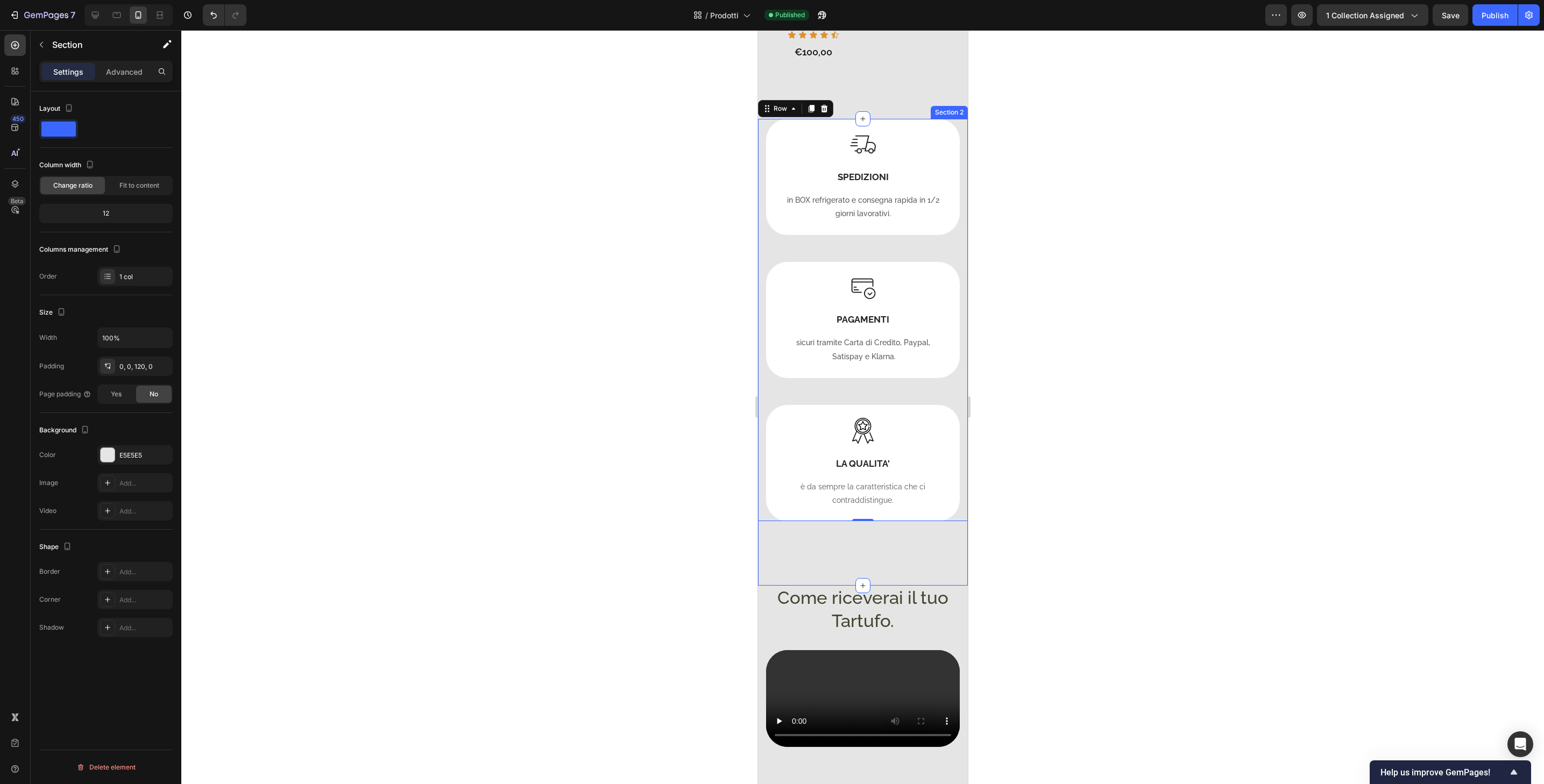
click at [953, 527] on div "Image SPEDIZIONI Heading in BOX refrigerato e consegna rapida in 1/2 giorni lav…" at bounding box center [862, 353] width 210 height 467
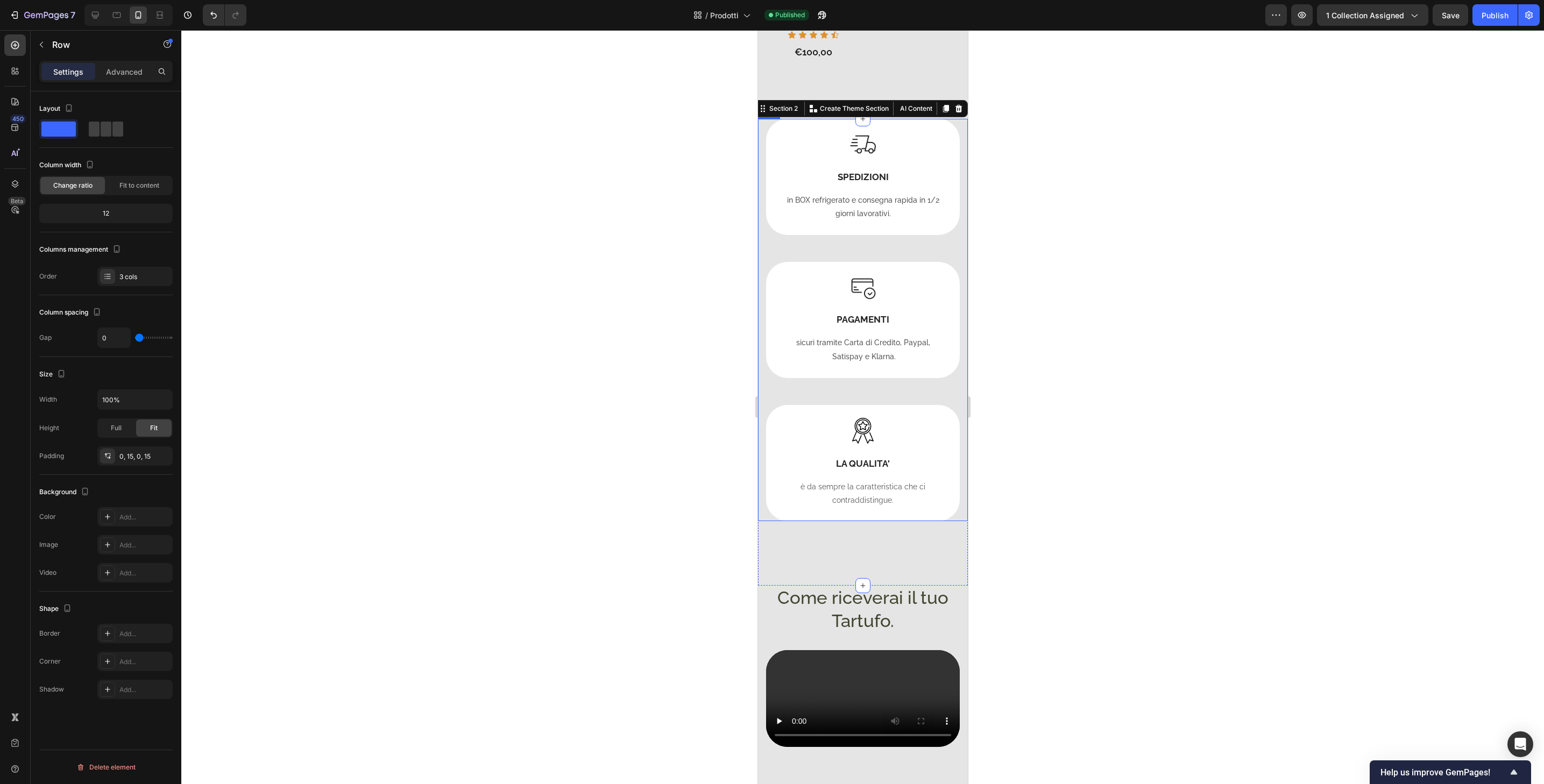
click at [953, 222] on div "Image SPEDIZIONI Heading in BOX refrigerato e consegna rapida in 1/2 giorni lav…" at bounding box center [862, 320] width 210 height 403
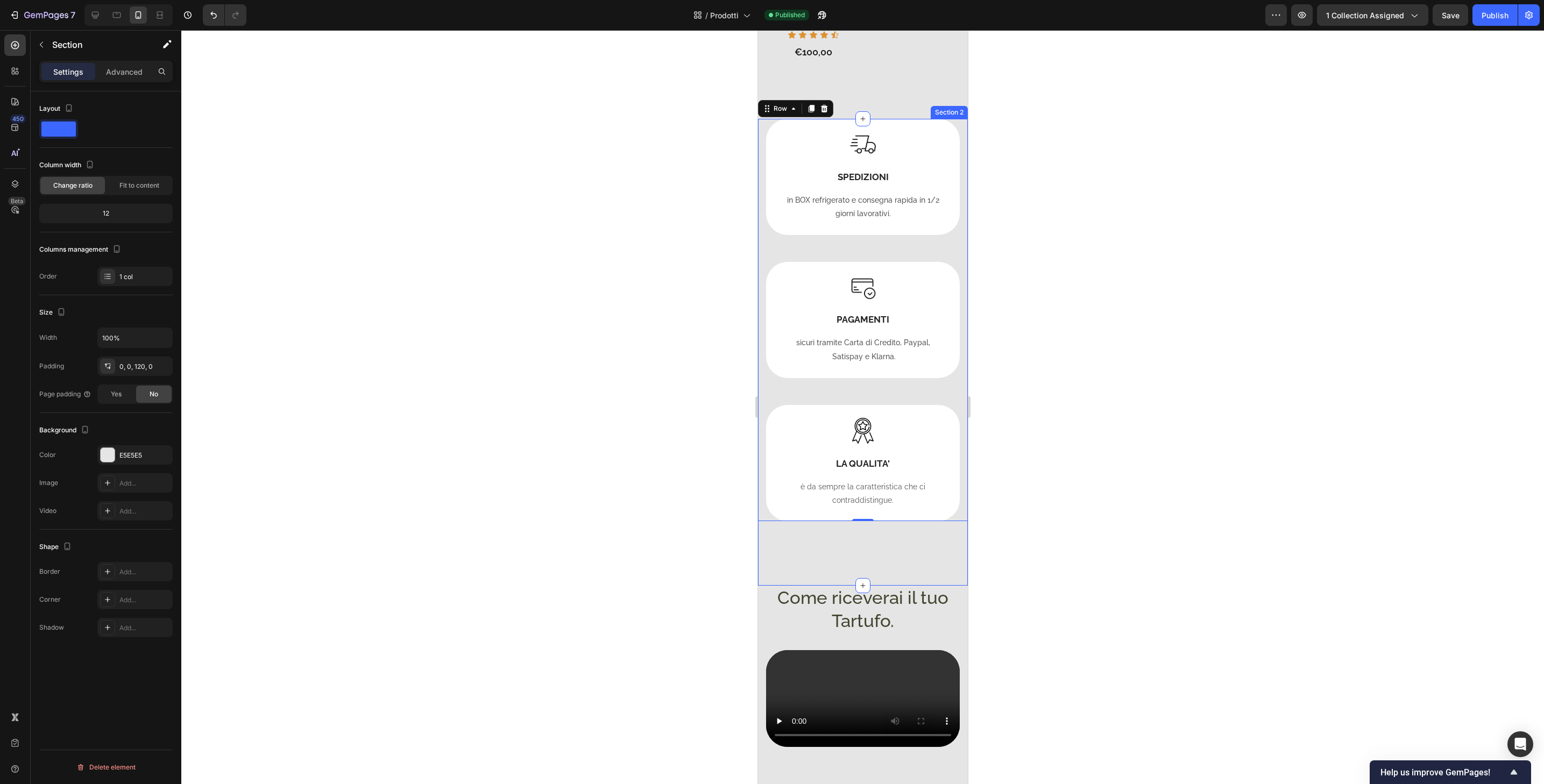
click at [902, 533] on div "Image SPEDIZIONI Heading in BOX refrigerato e consegna rapida in 1/2 giorni lav…" at bounding box center [862, 353] width 210 height 467
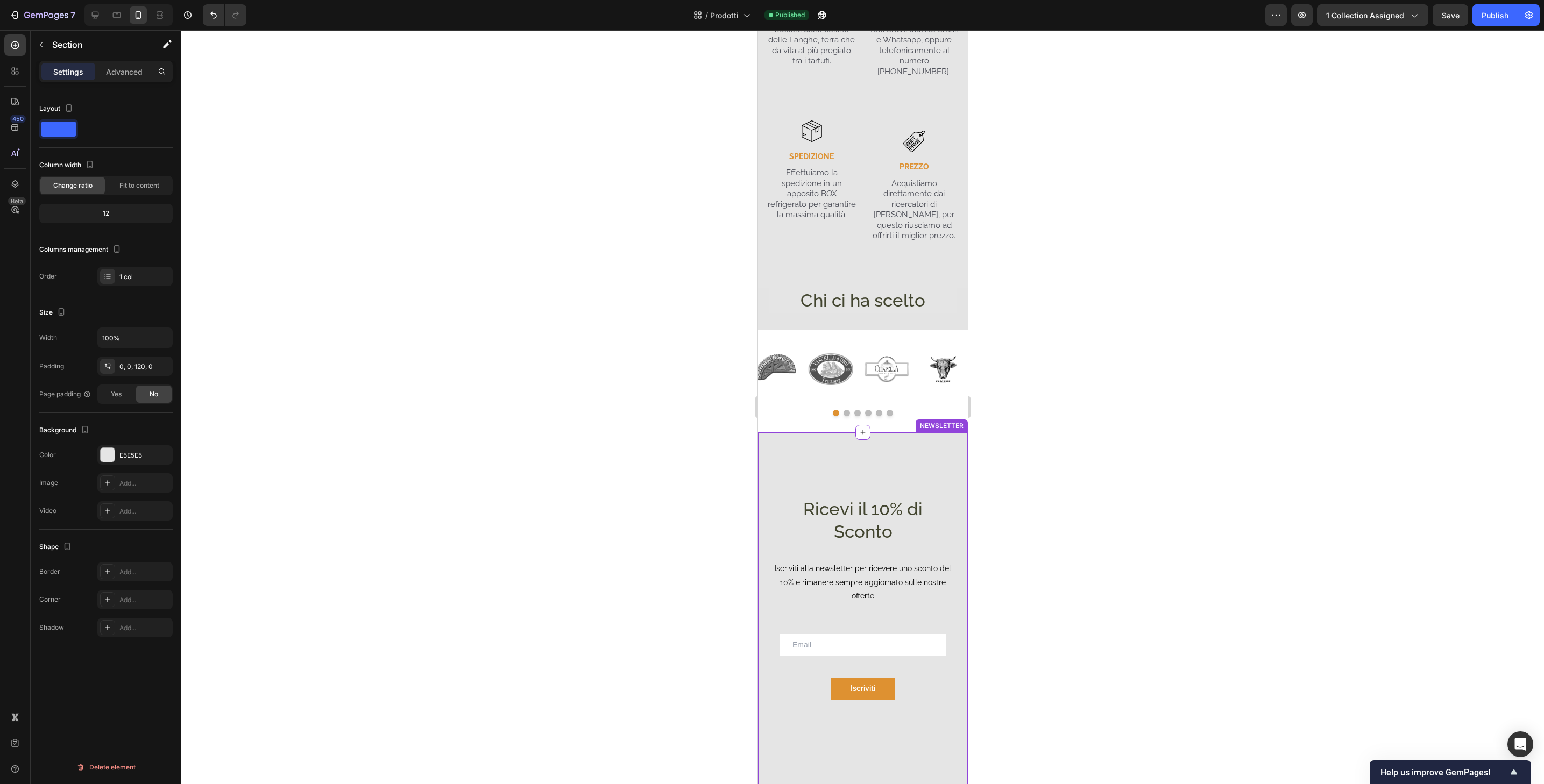
scroll to position [1952, 0]
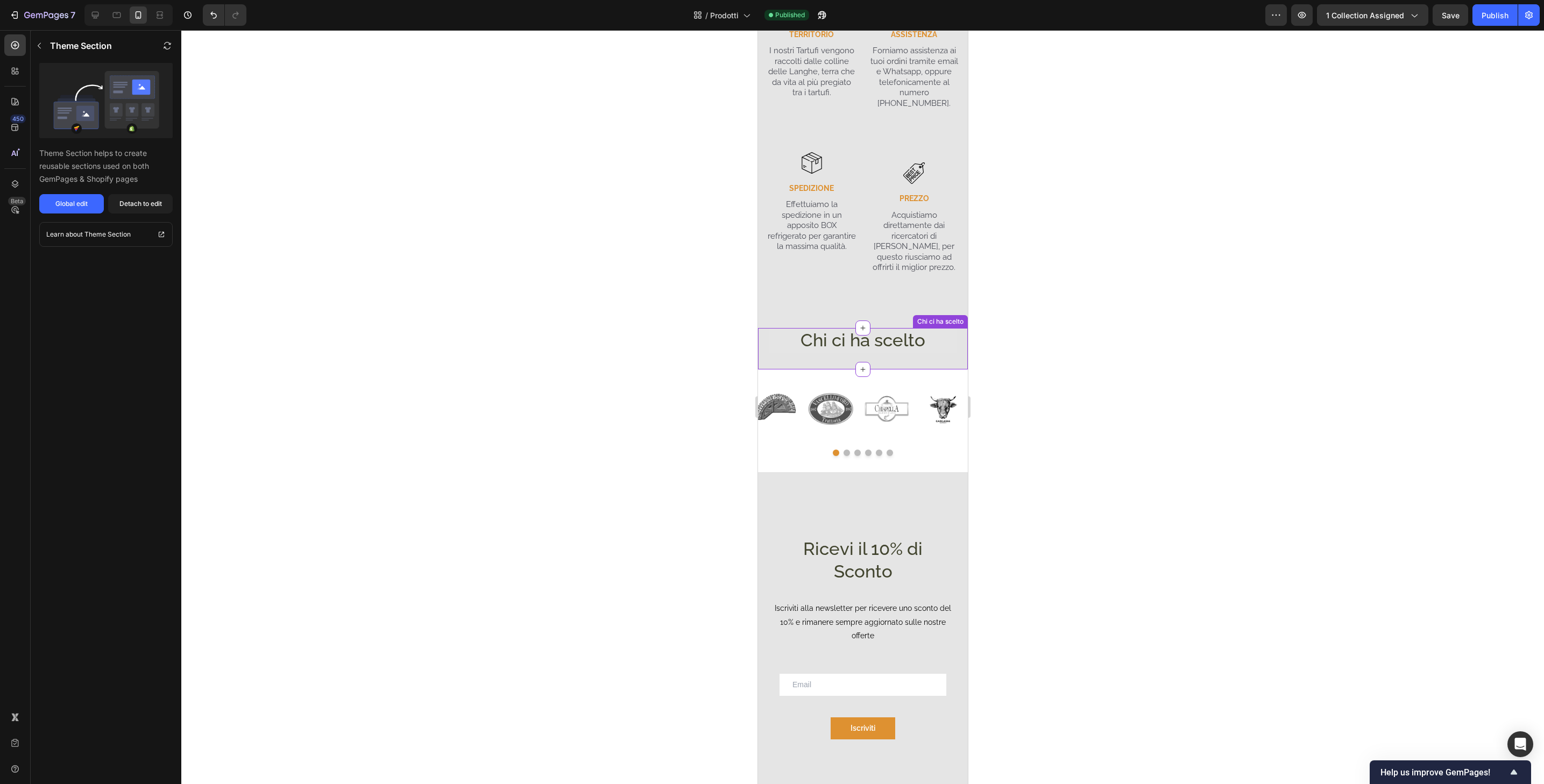
click at [926, 346] on div "Chi ci ha scelto Heading" at bounding box center [862, 349] width 210 height 41
click at [914, 286] on div "Image ASSISTENZA Text Block Forniamo assistenza ai tuoi ordini tramite email e …" at bounding box center [914, 157] width 92 height 340
click at [102, 15] on div at bounding box center [95, 15] width 17 height 17
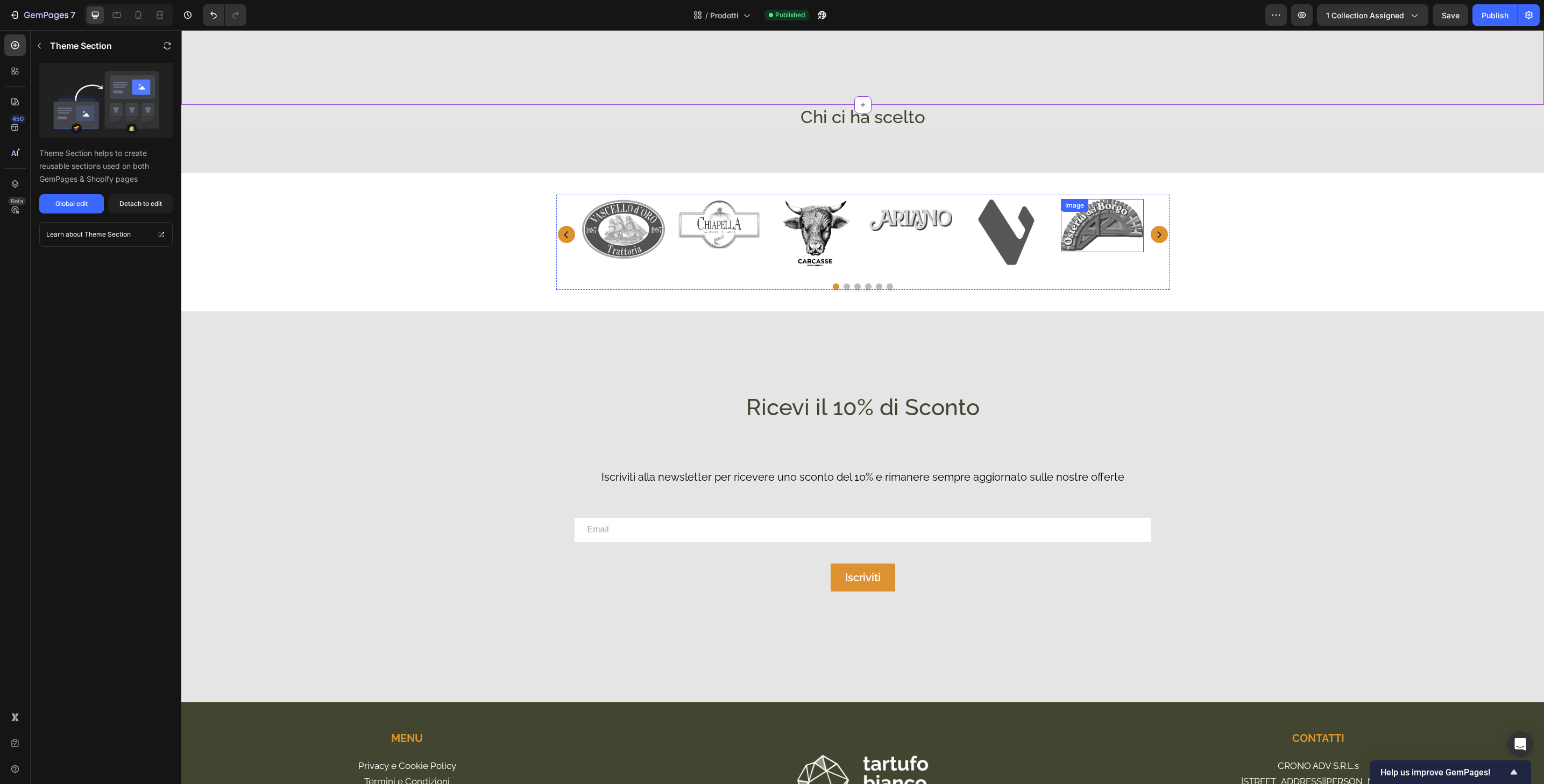
scroll to position [2530, 0]
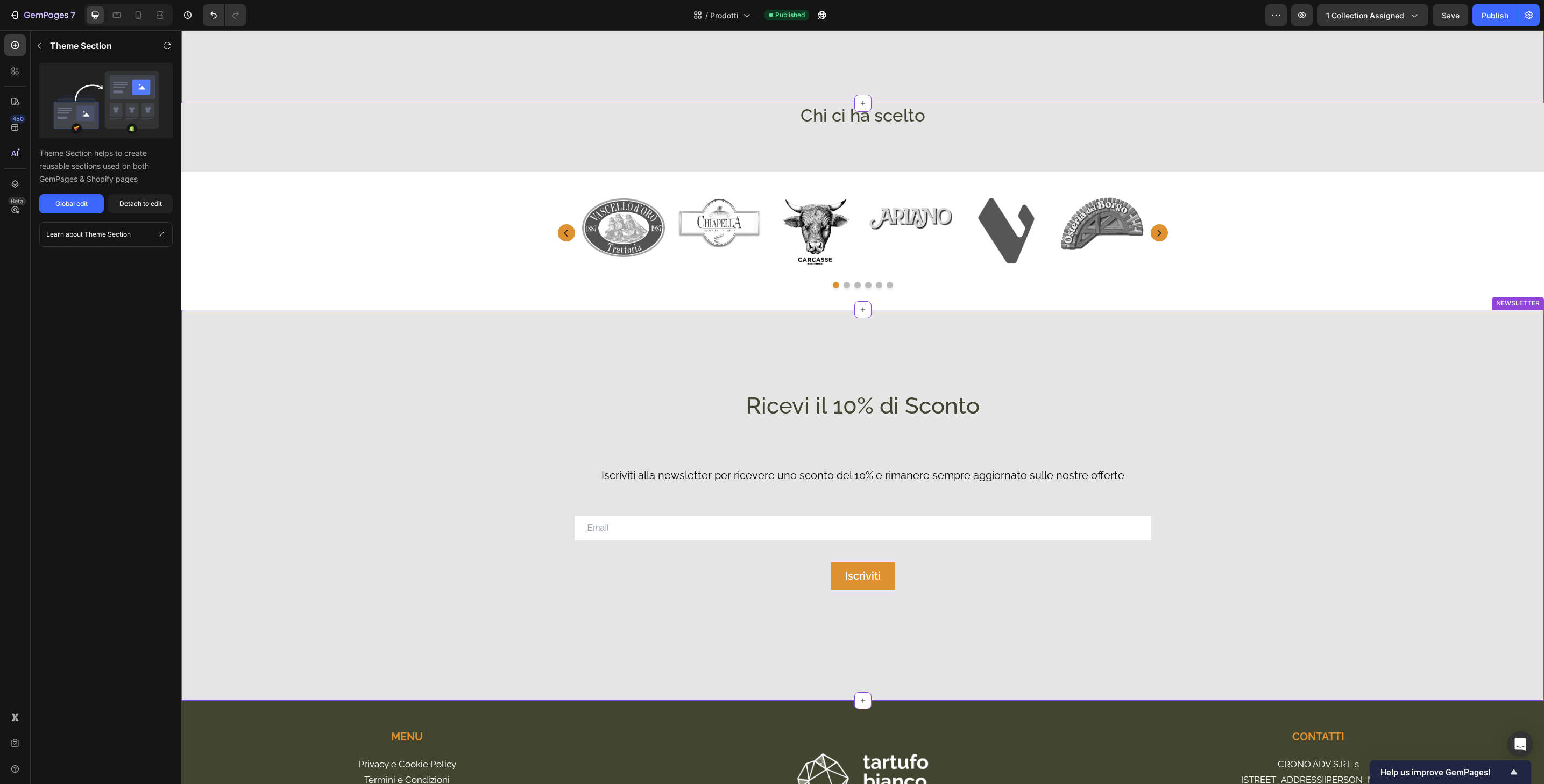
click at [589, 429] on div "Ricevi il 10% di Sconto Heading Iscriviti alla newsletter per ricevere uno scon…" at bounding box center [862, 505] width 594 height 229
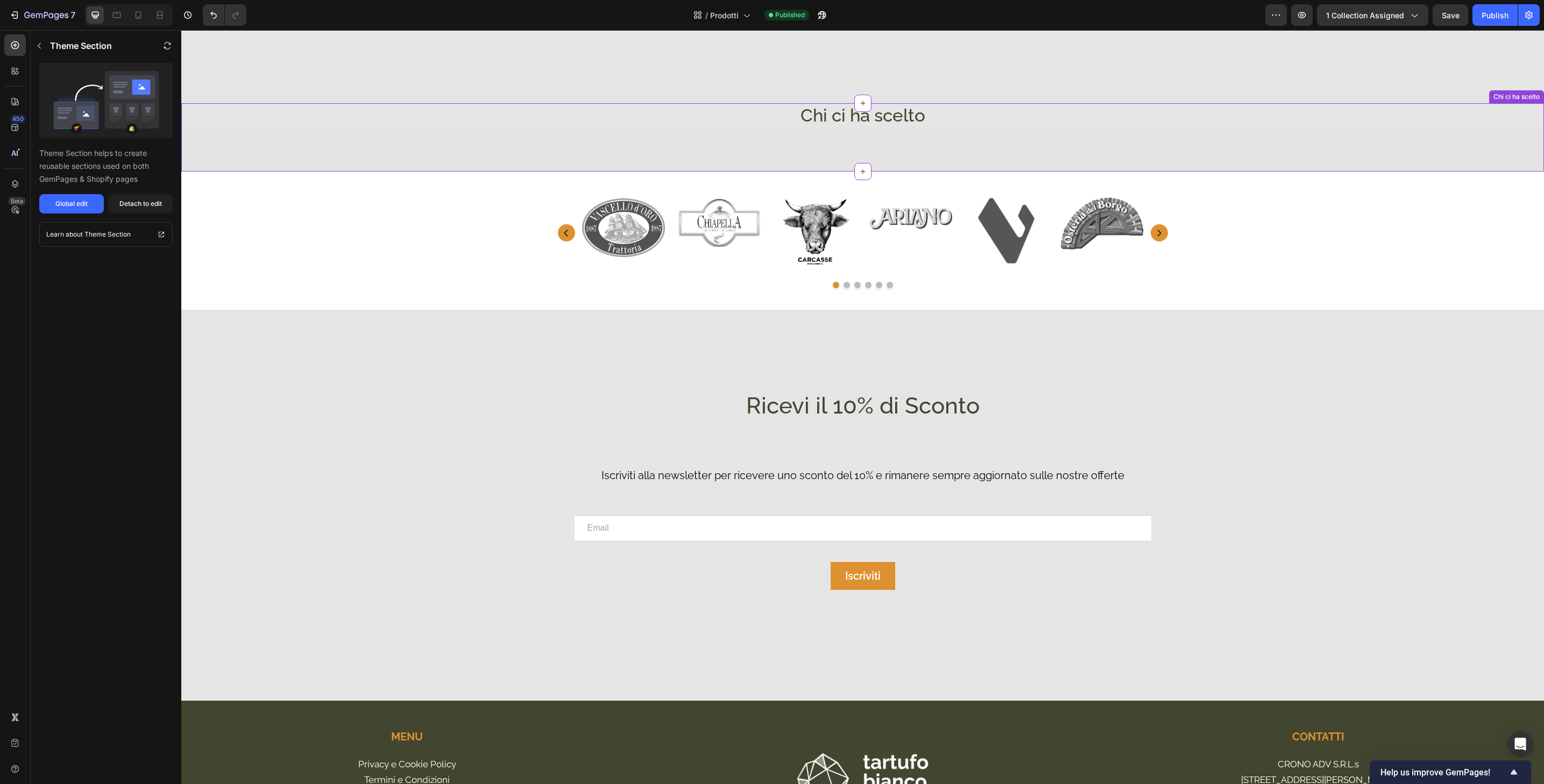
click at [1389, 124] on h2 "Chi ci ha scelto" at bounding box center [862, 115] width 1363 height 25
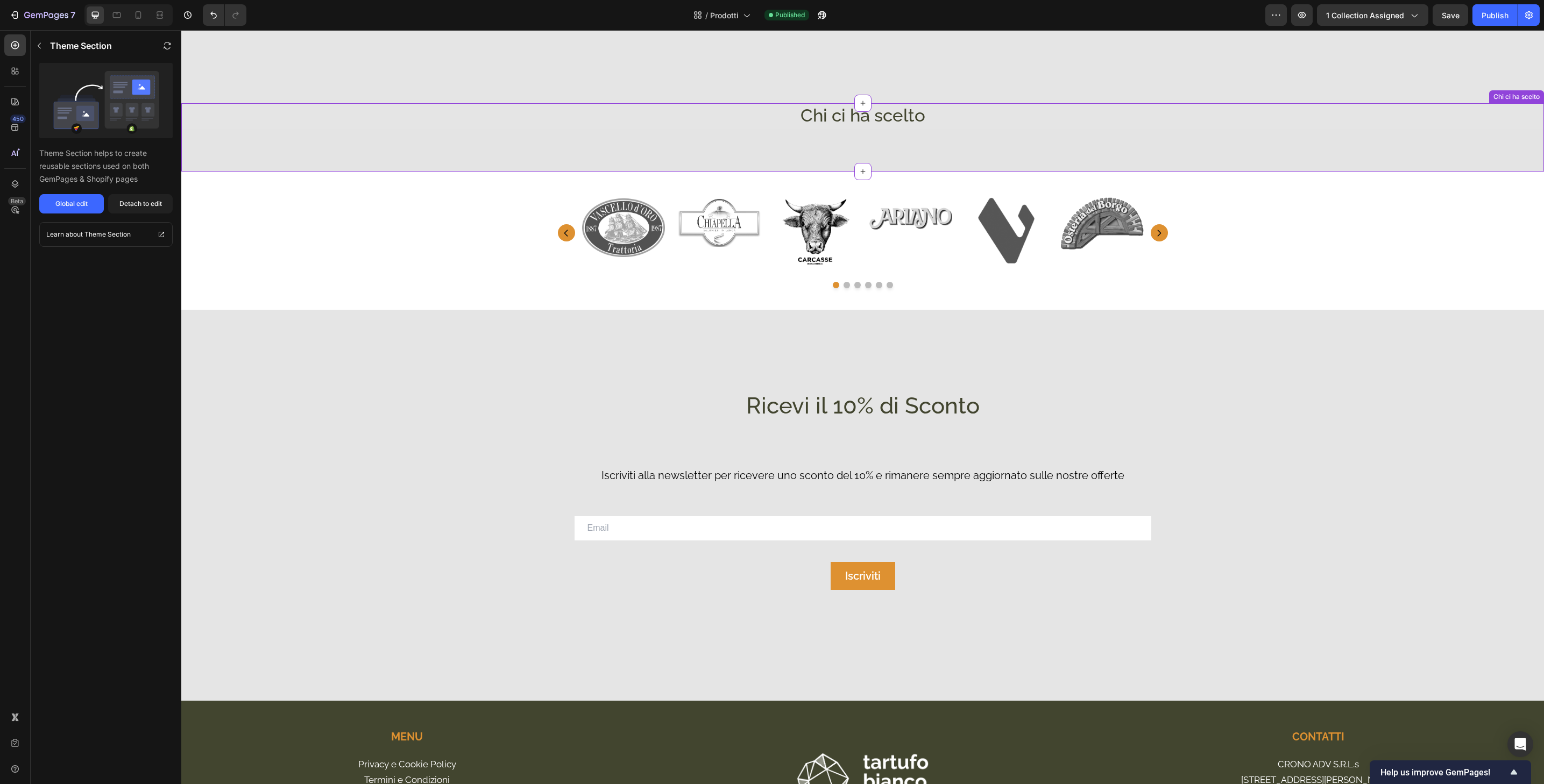
click at [958, 161] on div "Chi ci ha scelto Heading" at bounding box center [862, 137] width 1363 height 68
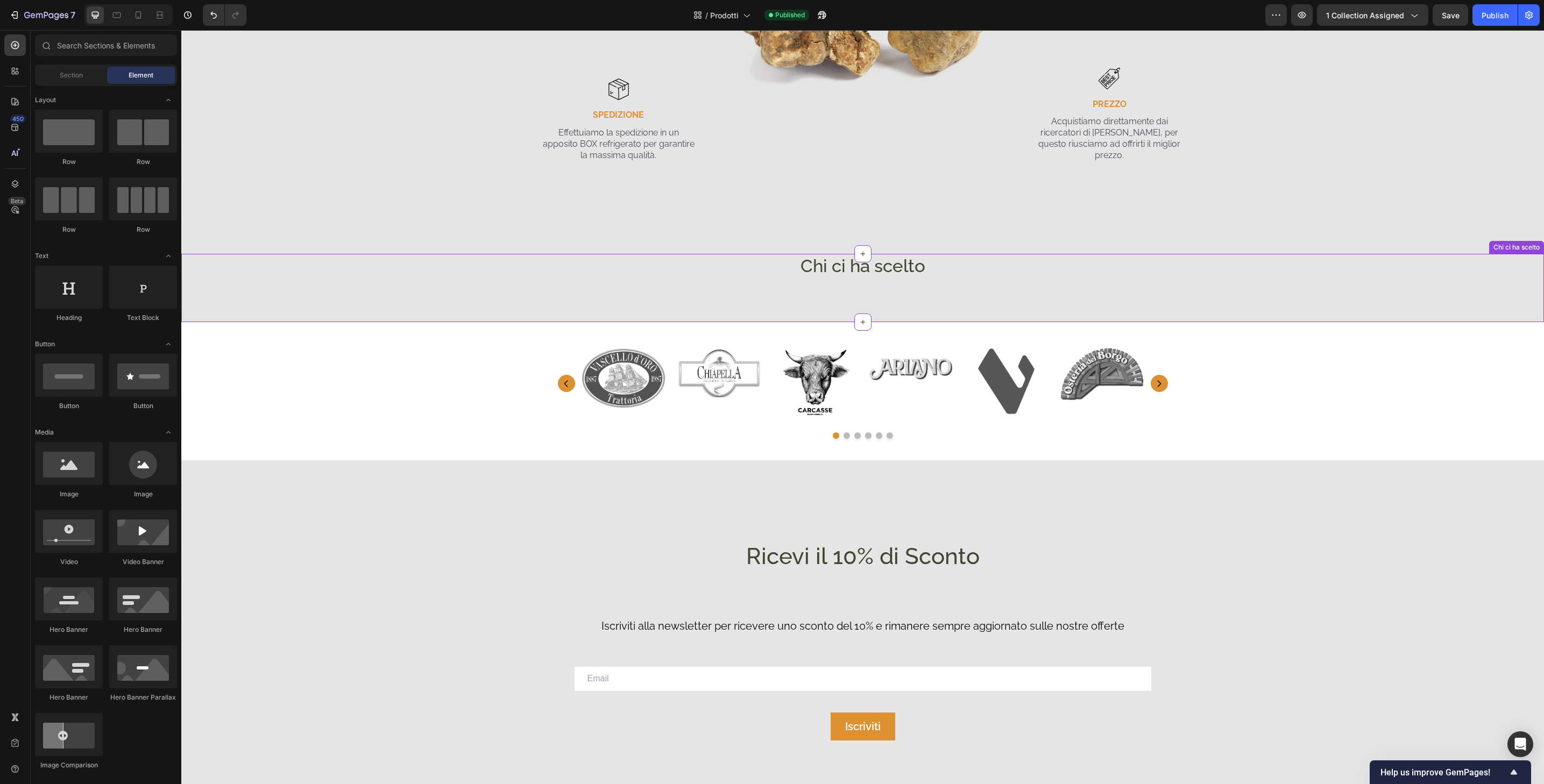
scroll to position [2340, 0]
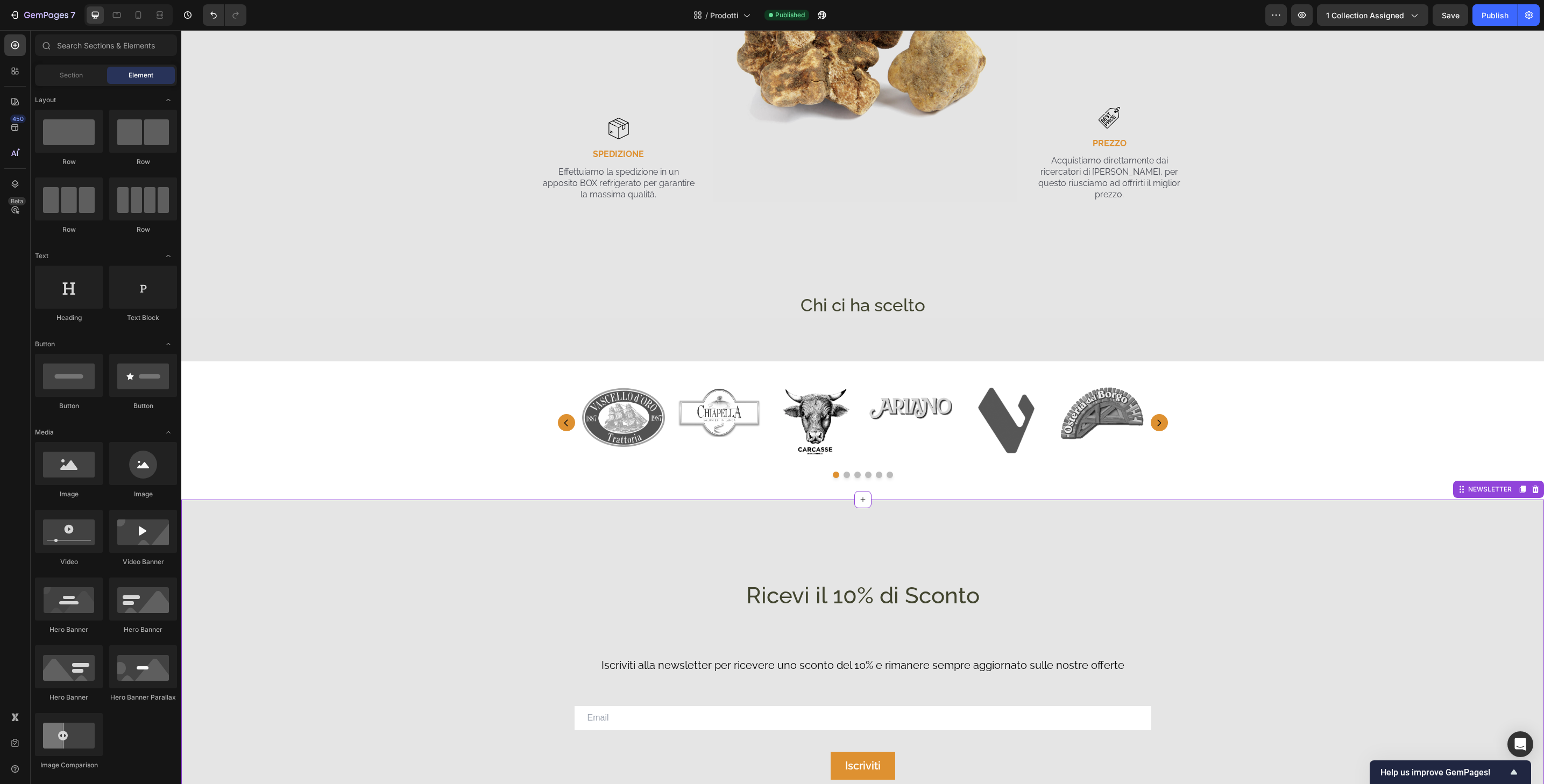
click at [1129, 535] on div "Ricevi il 10% di Sconto Heading Iscriviti alla newsletter per ricevere uno scon…" at bounding box center [862, 655] width 1363 height 311
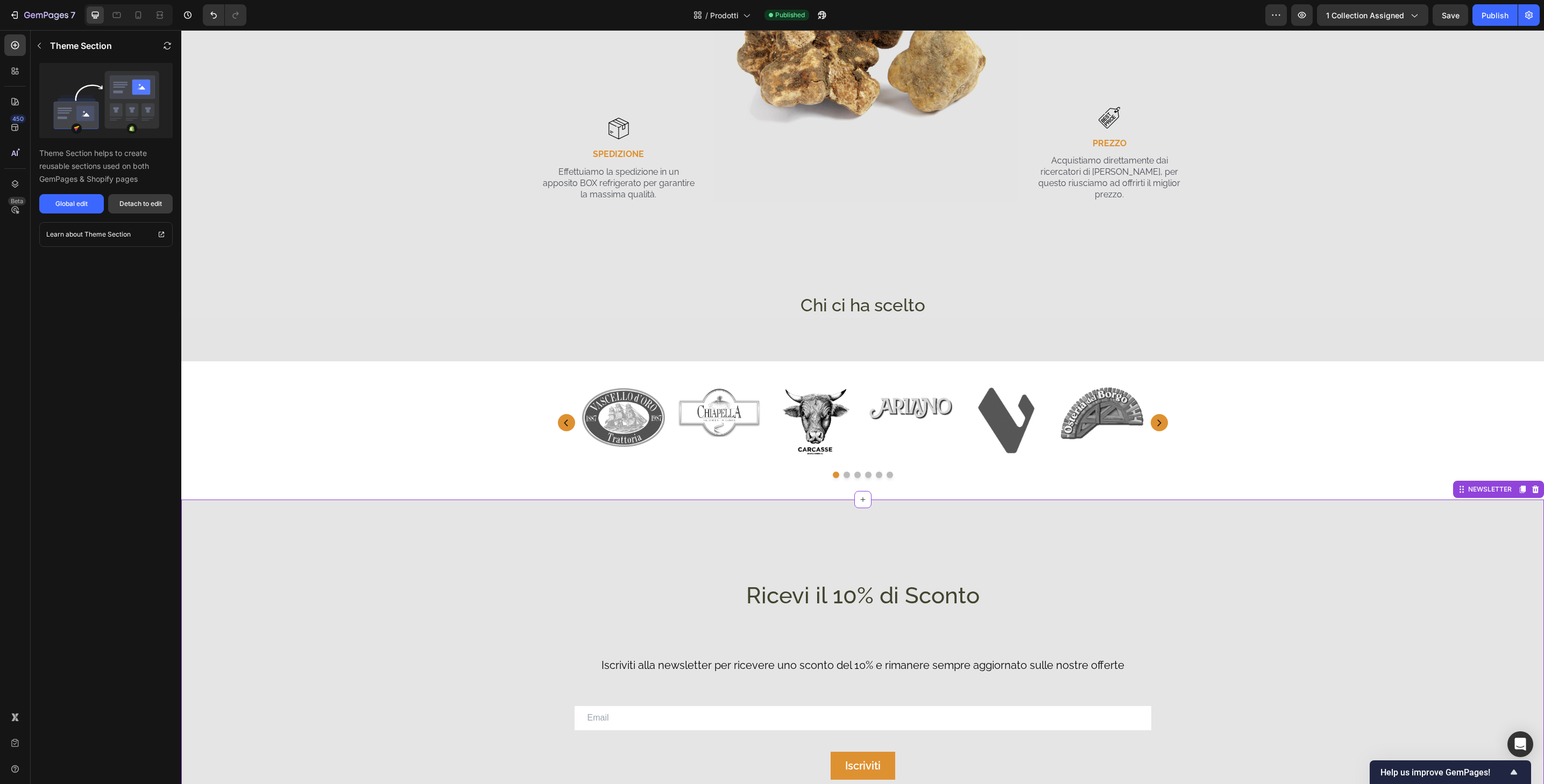
drag, startPoint x: 152, startPoint y: 205, endPoint x: 720, endPoint y: 432, distance: 611.7
click at [152, 205] on div "Detach to edit" at bounding box center [141, 204] width 43 height 10
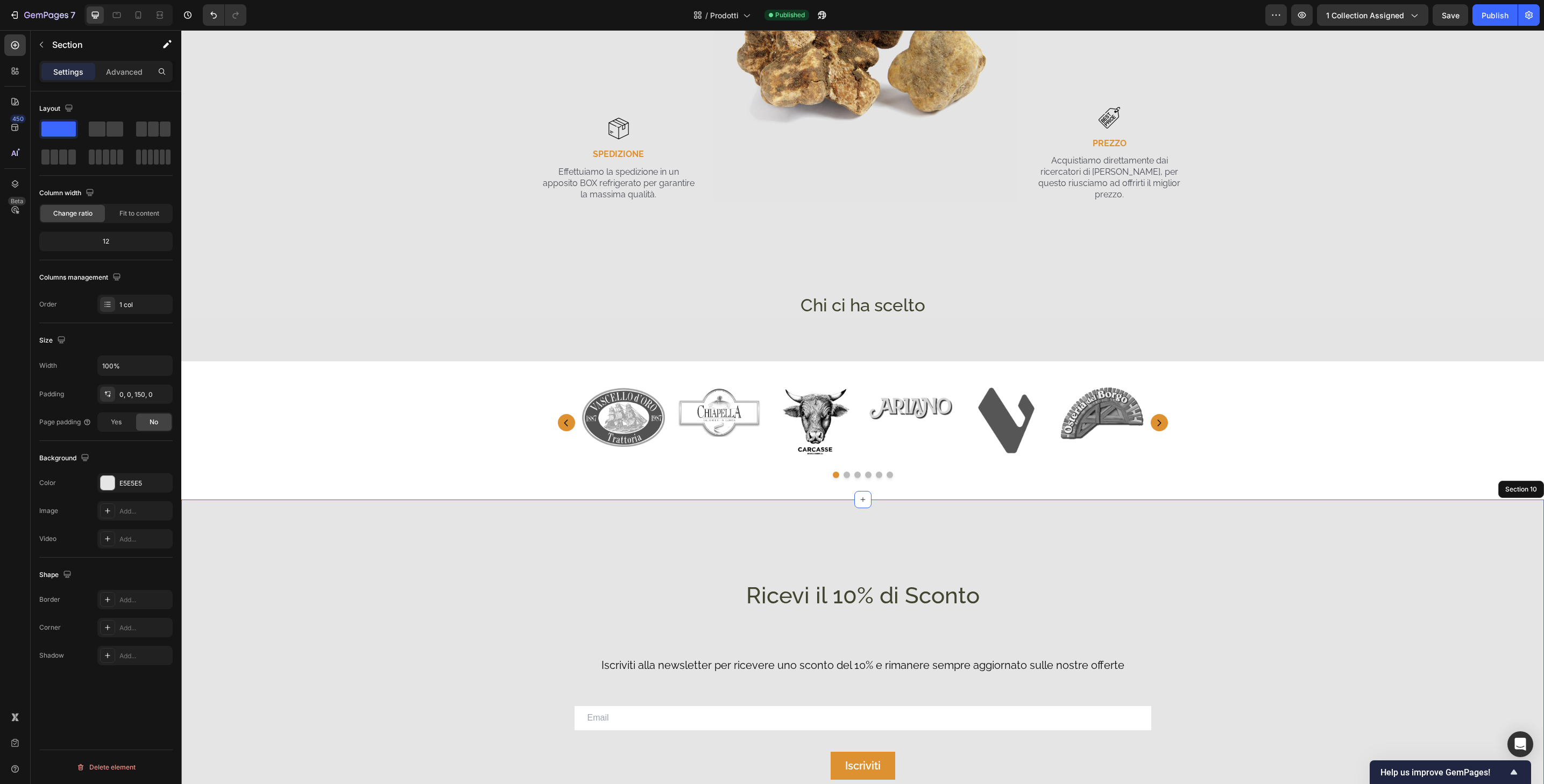
click at [1358, 534] on div "Ricevi il 10% di Sconto Heading Iscriviti alla newsletter per ricevere uno scon…" at bounding box center [862, 655] width 1363 height 311
drag, startPoint x: 126, startPoint y: 72, endPoint x: 137, endPoint y: 72, distance: 11.0
click at [126, 72] on p "Advanced" at bounding box center [124, 71] width 37 height 12
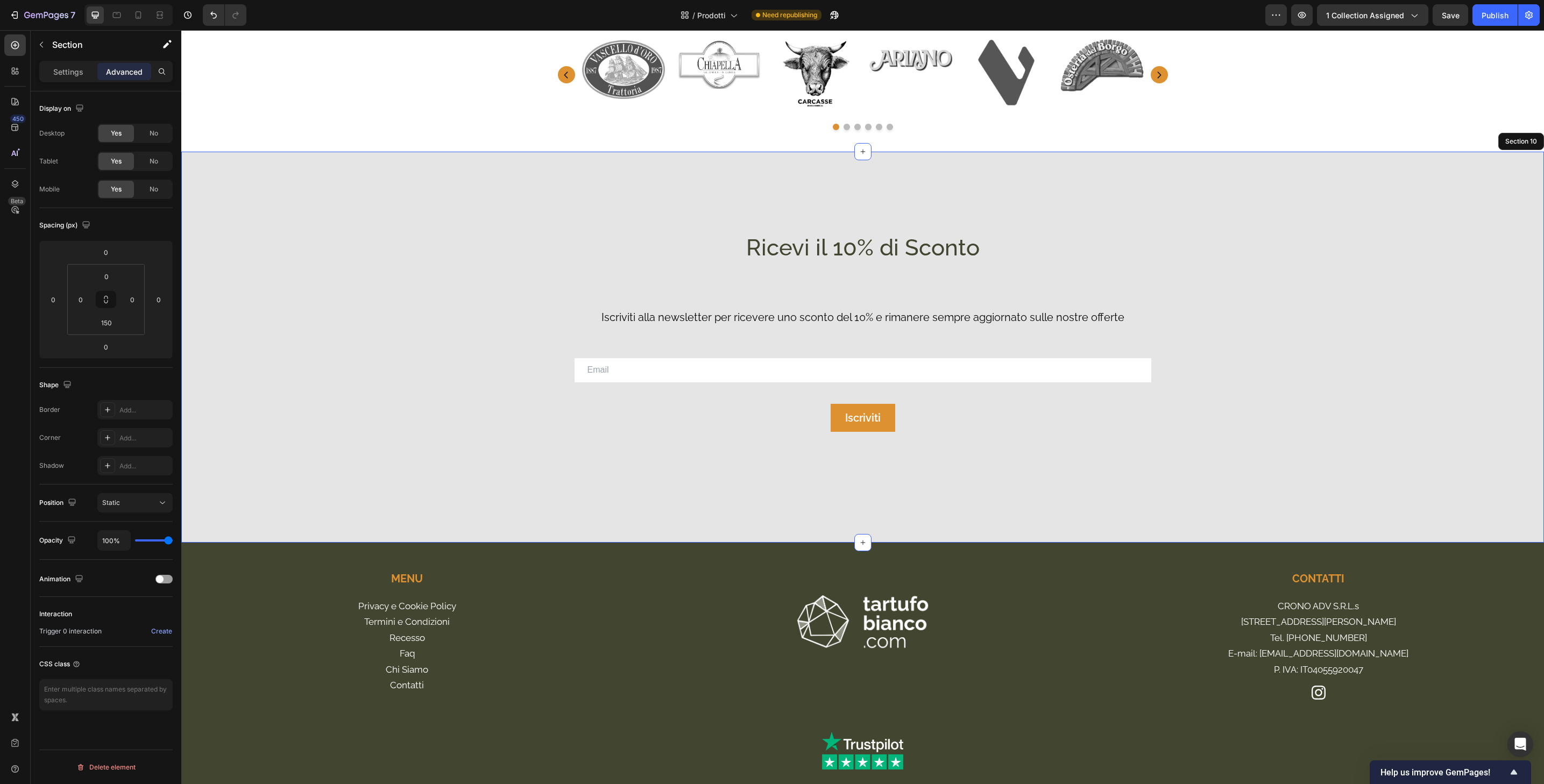
scroll to position [2692, 0]
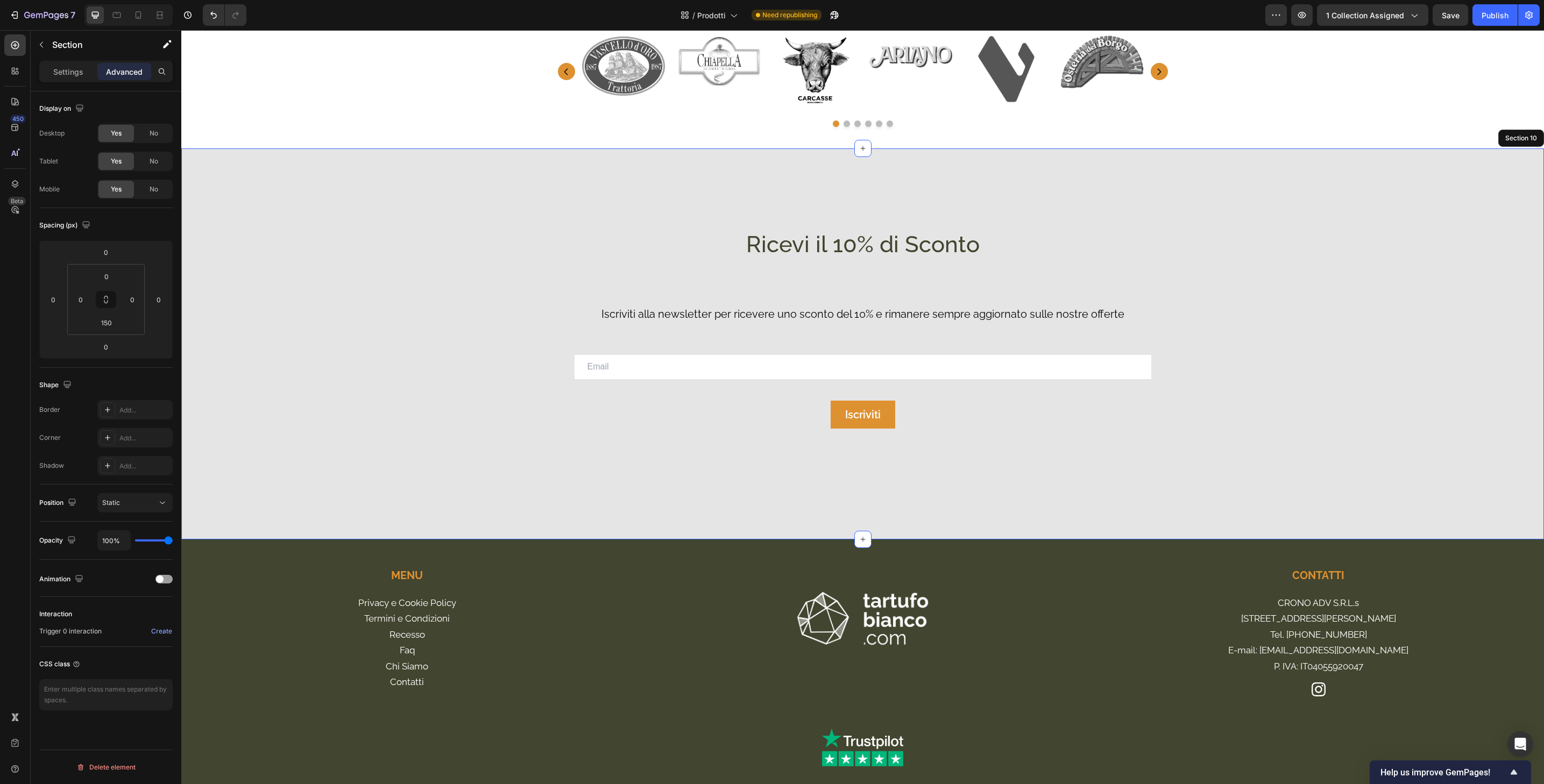
click at [1043, 204] on div "Ricevi il 10% di Sconto Heading Iscriviti alla newsletter per ricevere uno scon…" at bounding box center [862, 303] width 1363 height 311
click at [626, 444] on div "Ricevi il 10% di Sconto Heading Iscriviti alla newsletter per ricevere uno scon…" at bounding box center [862, 344] width 594 height 229
click at [1288, 164] on div "Ricevi il 10% di Sconto Heading Iscriviti alla newsletter per ricevere uno scon…" at bounding box center [862, 303] width 1363 height 311
click at [139, 14] on icon at bounding box center [139, 15] width 11 height 11
type input "0"
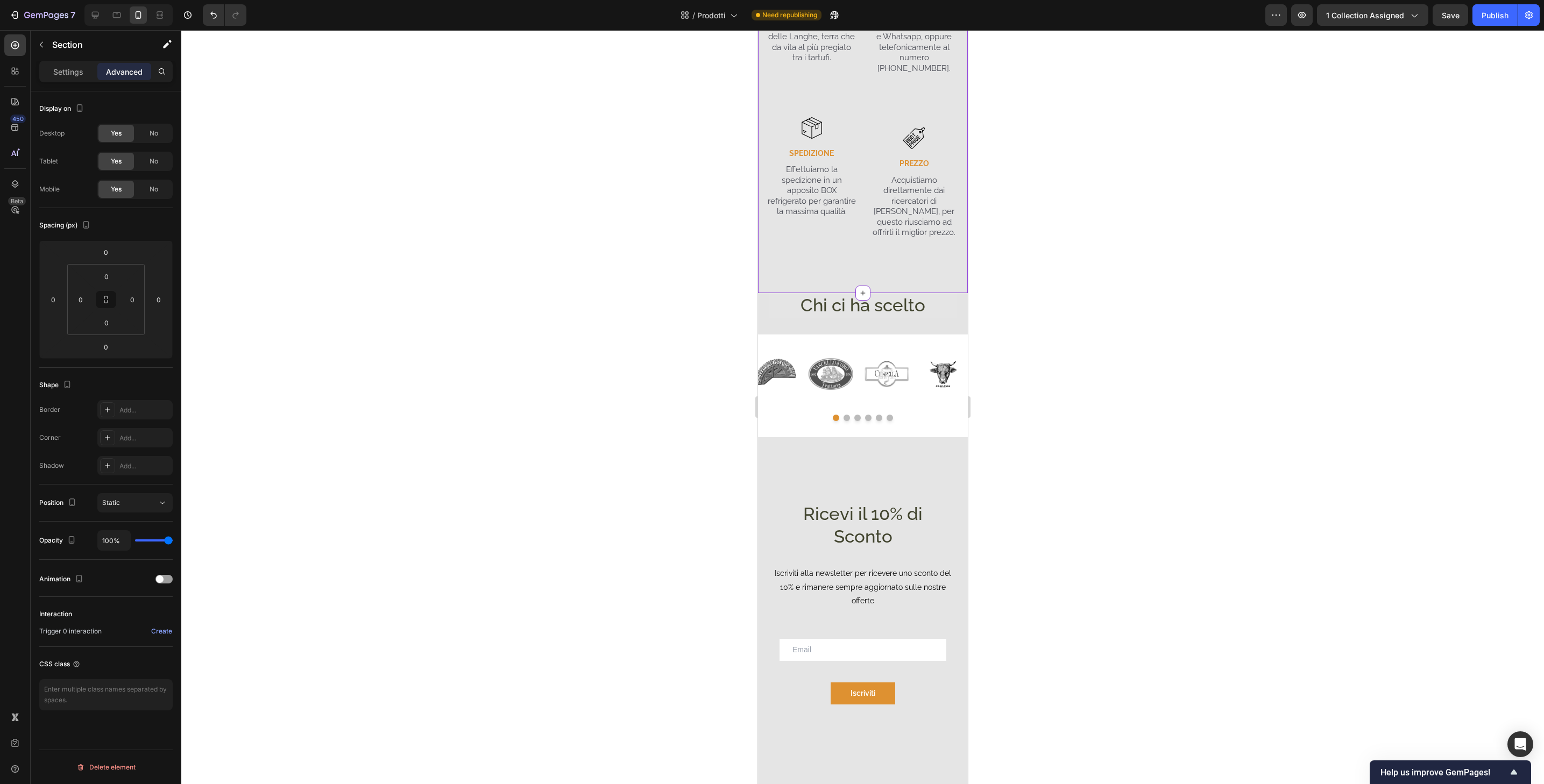
scroll to position [2490, 0]
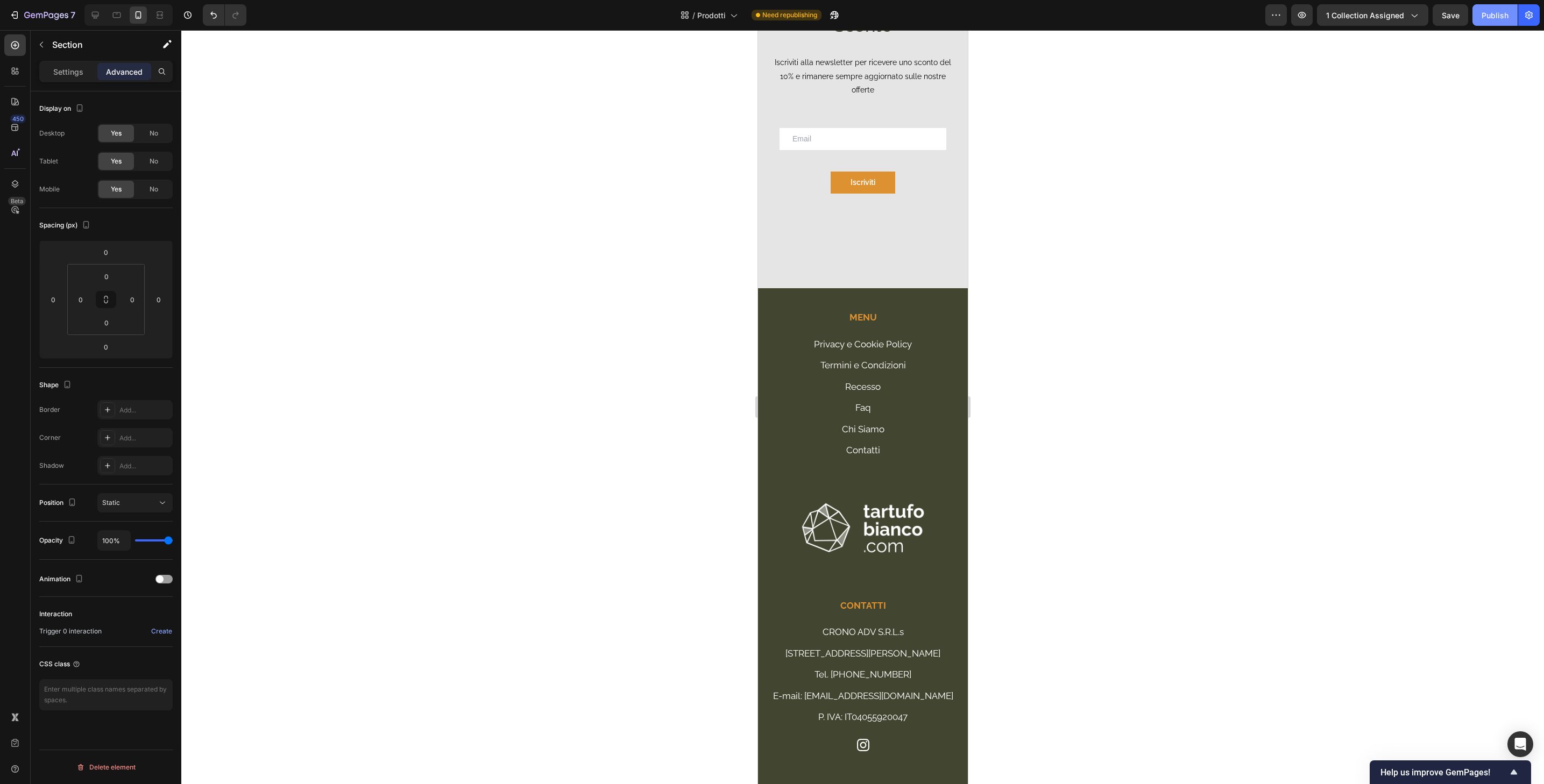
click at [1480, 16] on button "Publish" at bounding box center [1495, 15] width 45 height 21
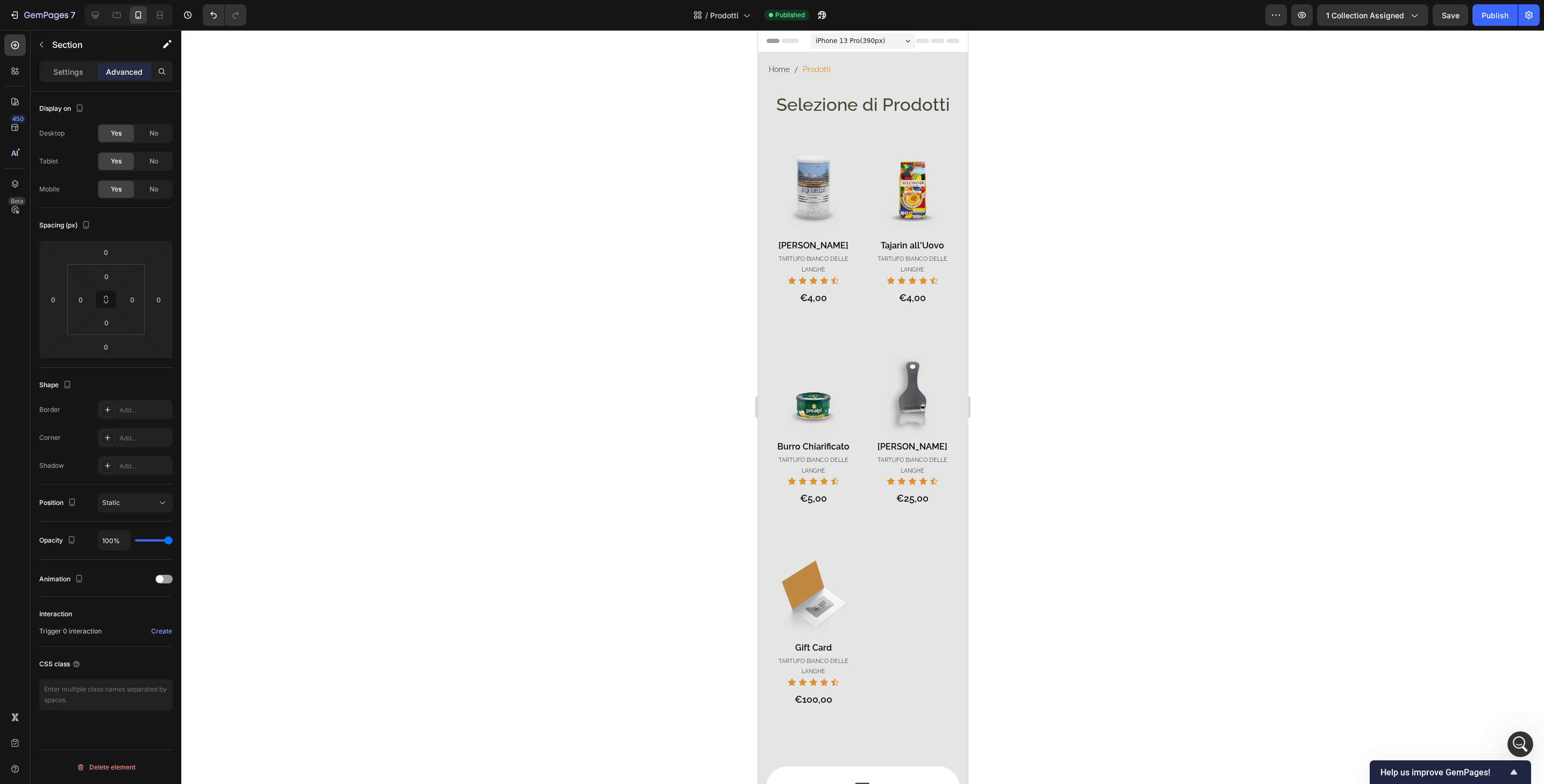
scroll to position [0, 0]
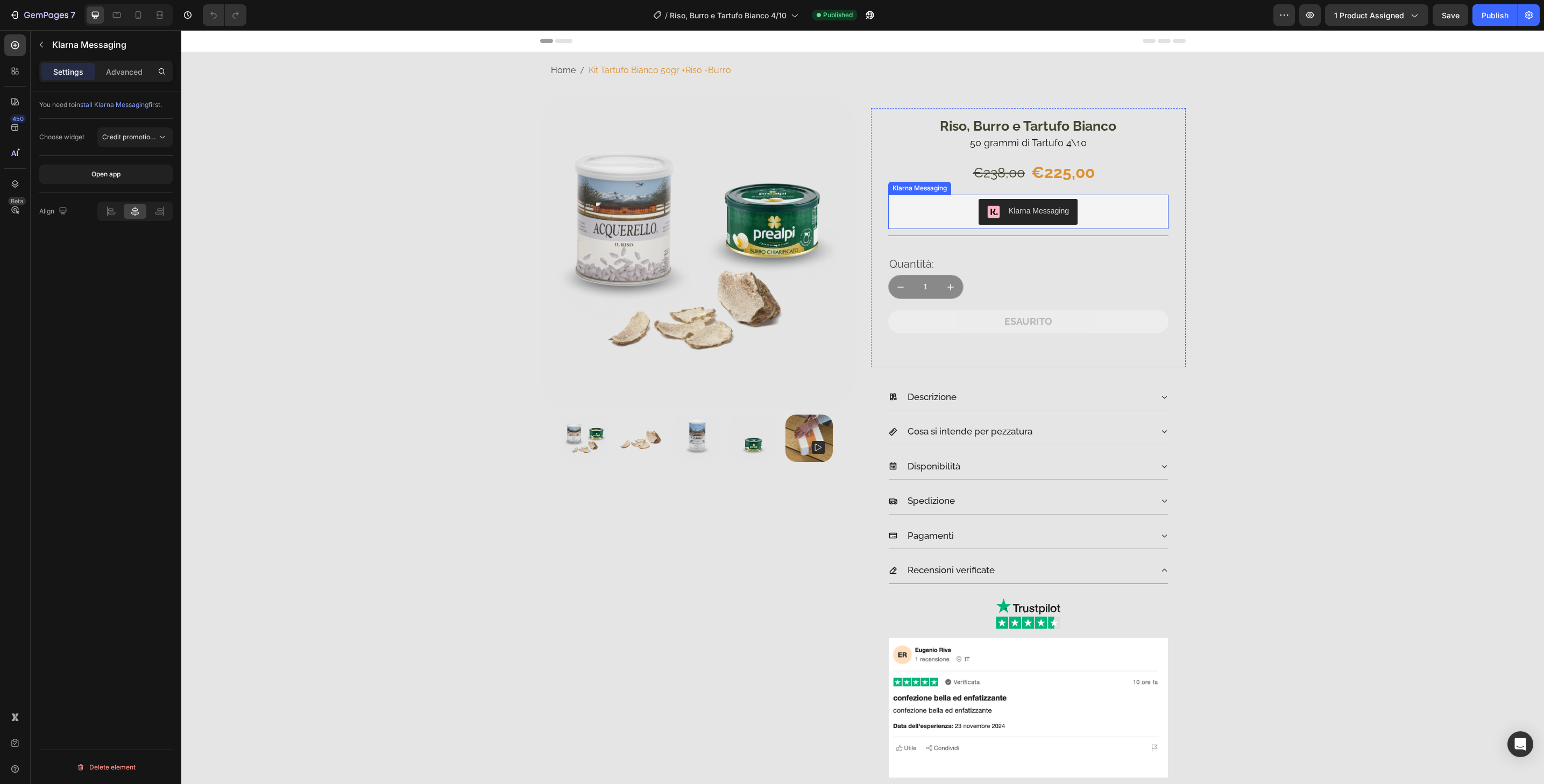
click at [1163, 218] on div "Klarna Messaging" at bounding box center [1028, 212] width 280 height 34
click at [993, 181] on icon at bounding box center [995, 184] width 7 height 7
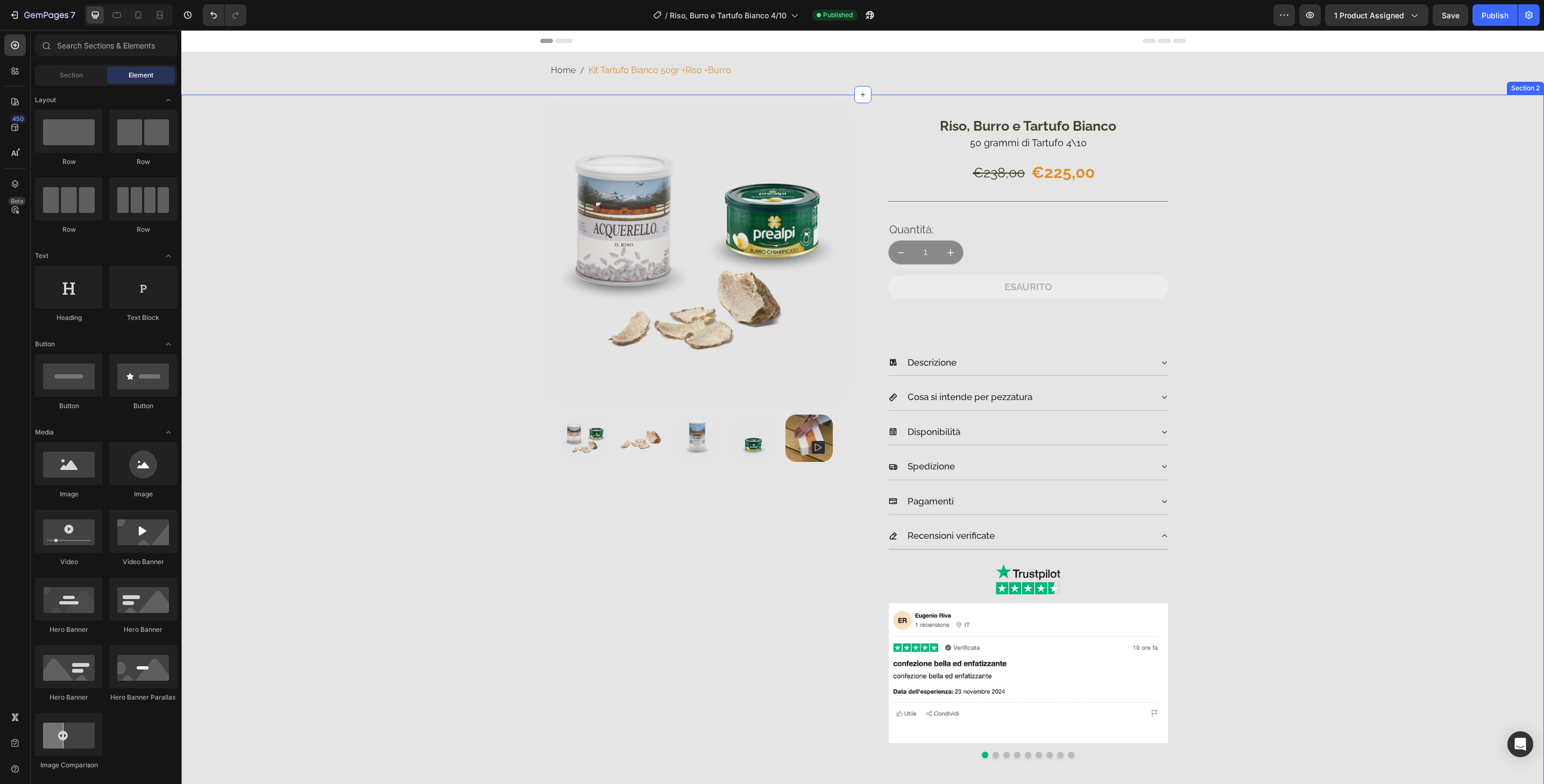
scroll to position [502, 0]
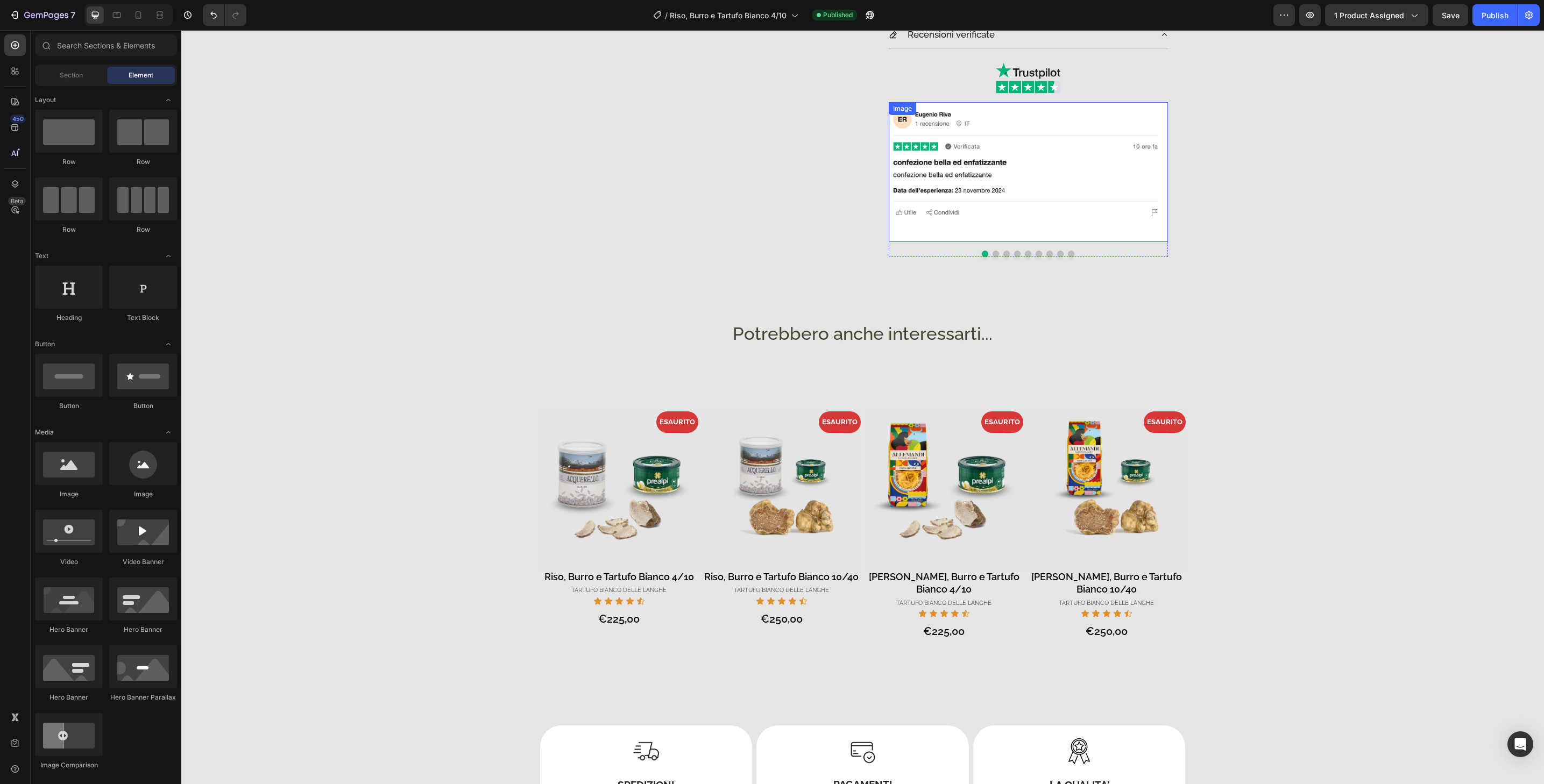
click at [1143, 232] on img at bounding box center [1028, 172] width 280 height 140
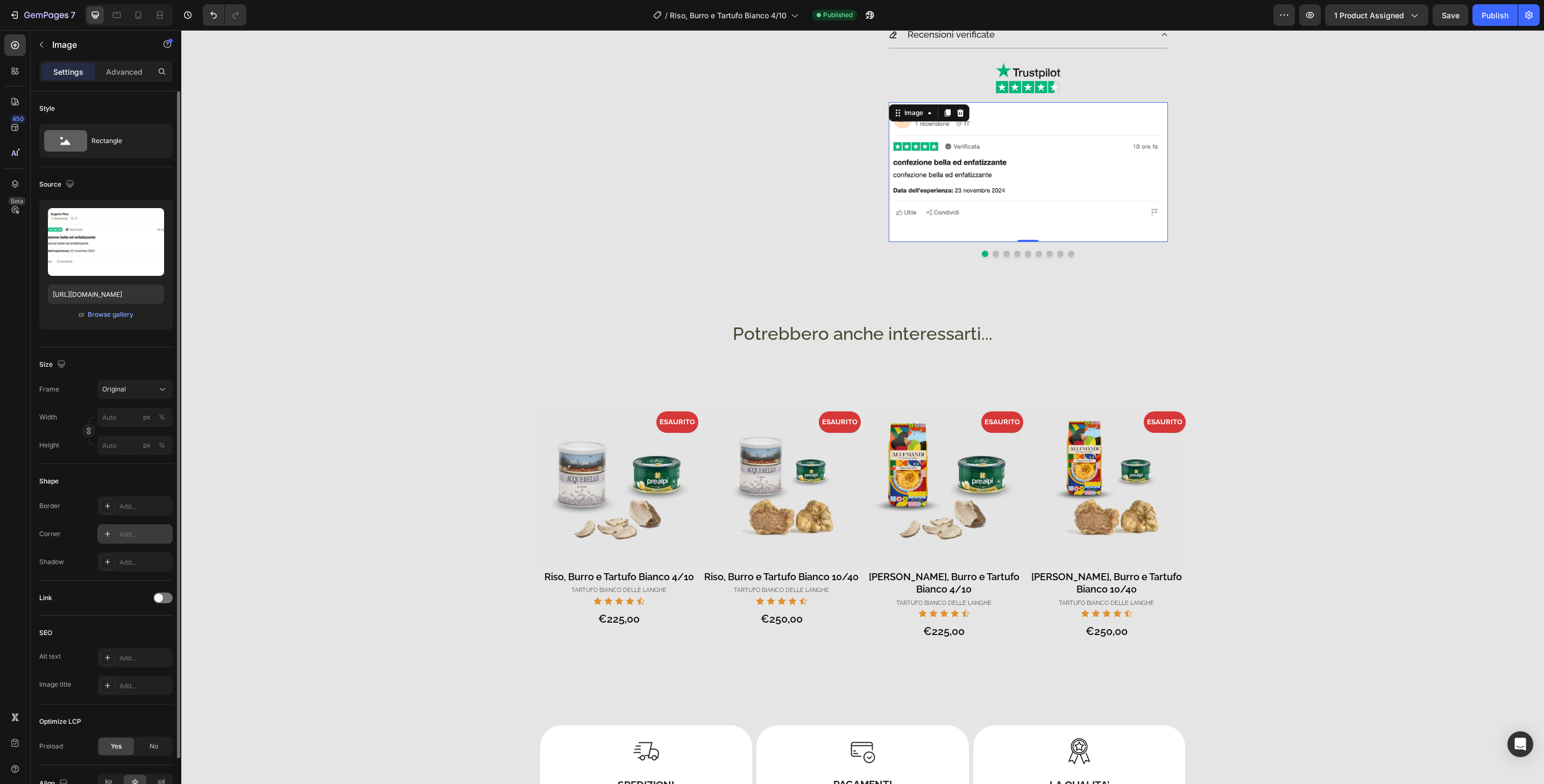
click at [153, 528] on div "Add..." at bounding box center [135, 534] width 75 height 20
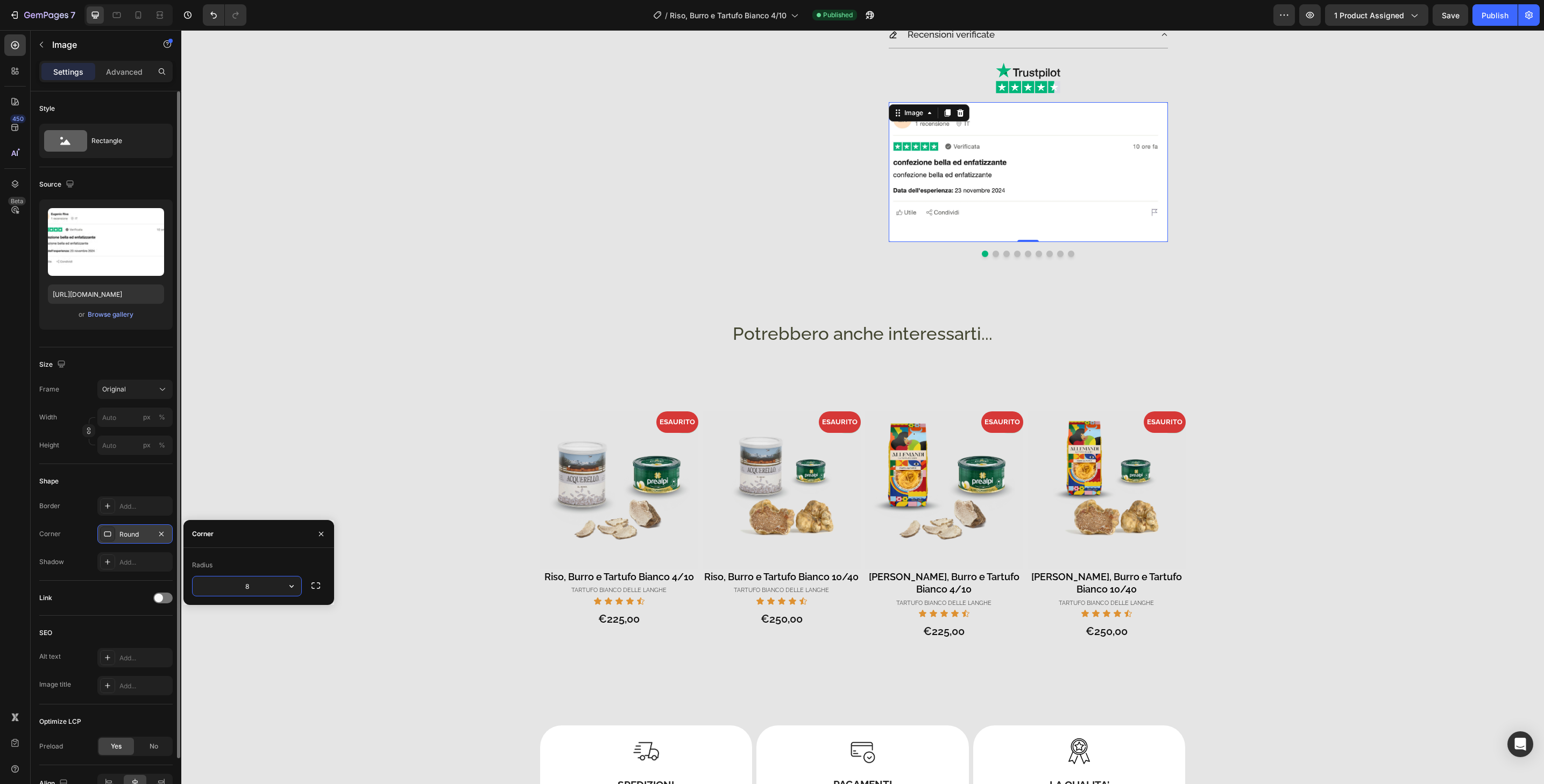
type input "32"
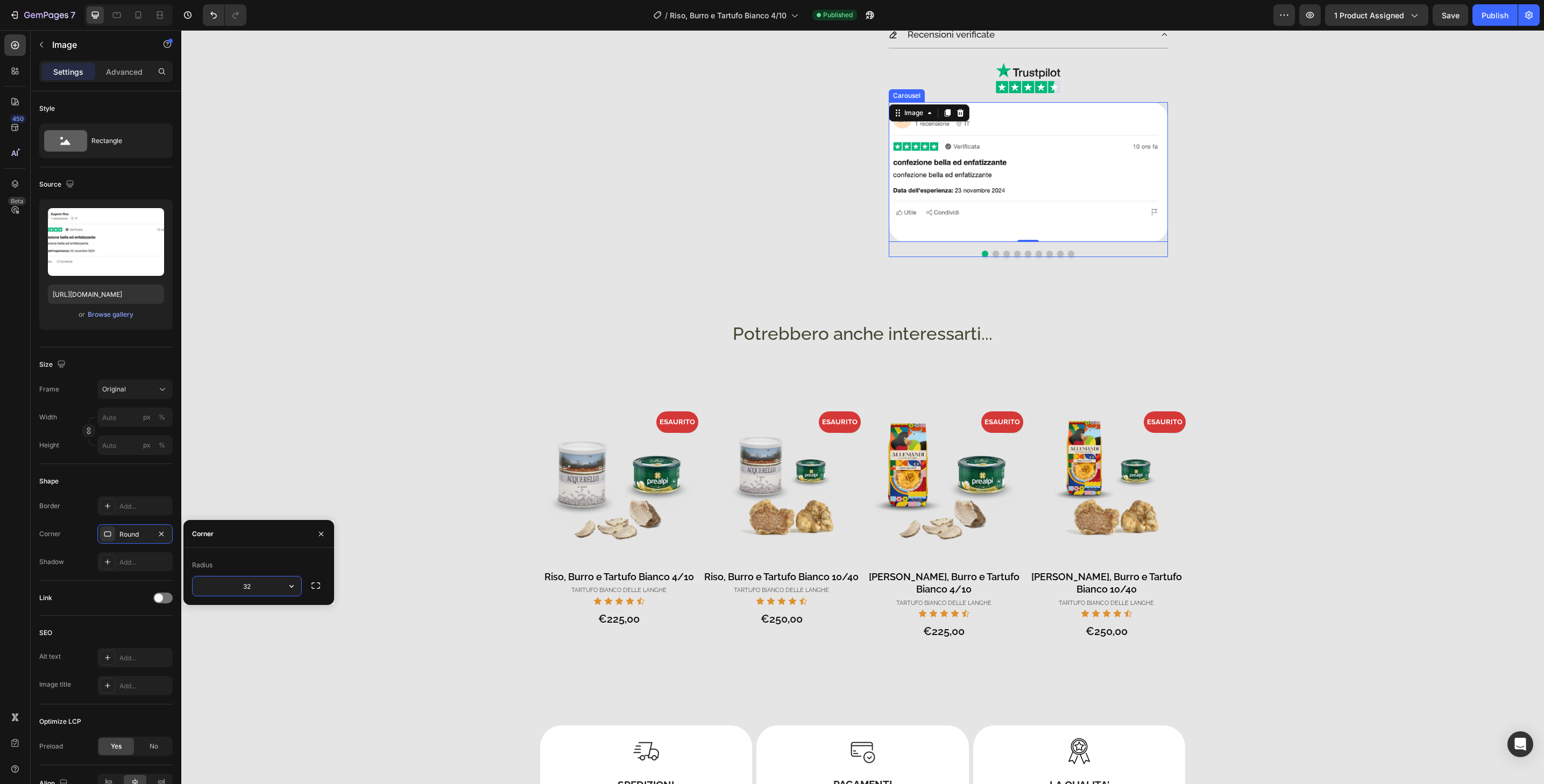
click at [993, 254] on button "Dot" at bounding box center [996, 254] width 7 height 7
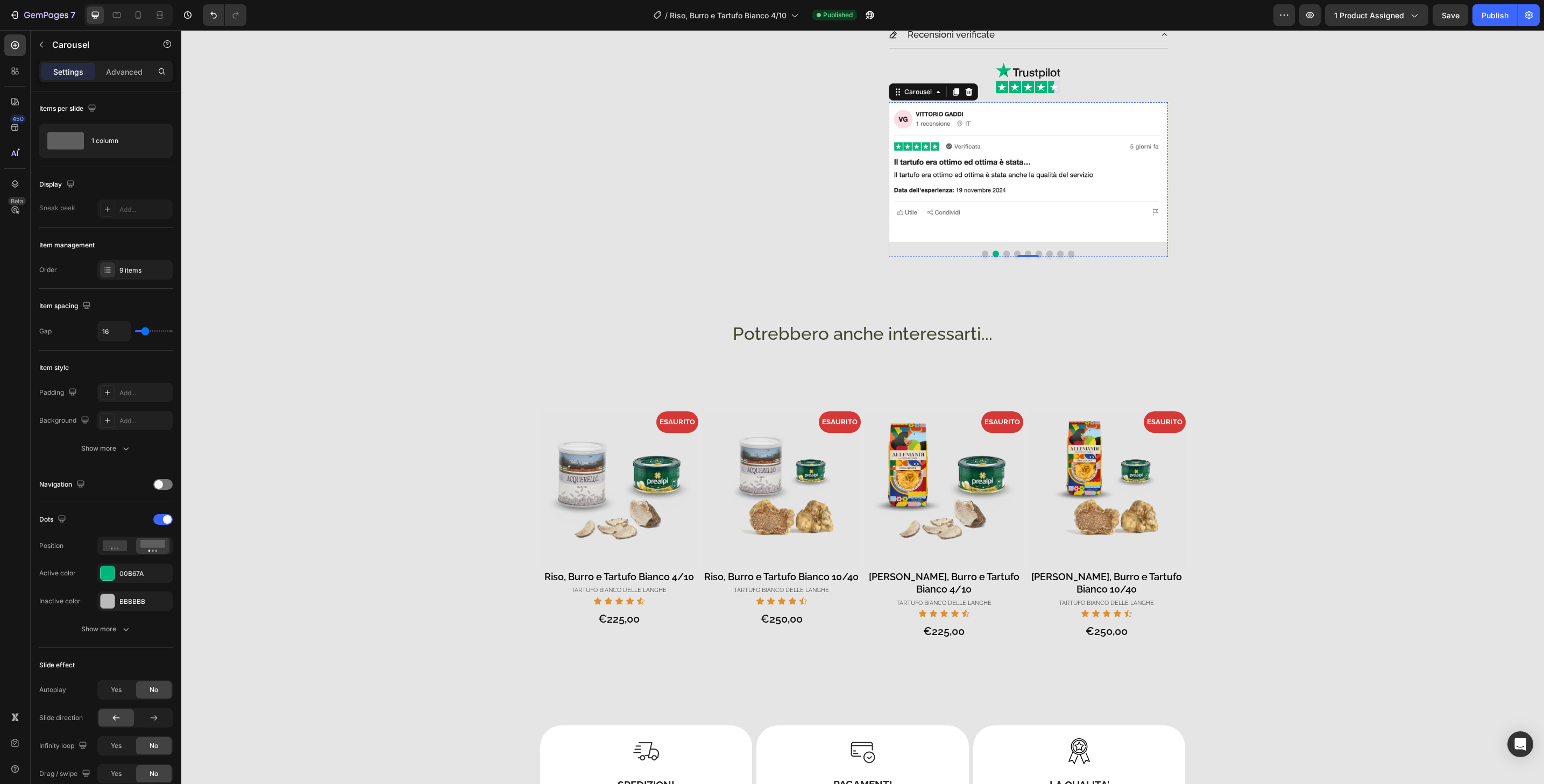
click at [997, 227] on img at bounding box center [1028, 172] width 280 height 140
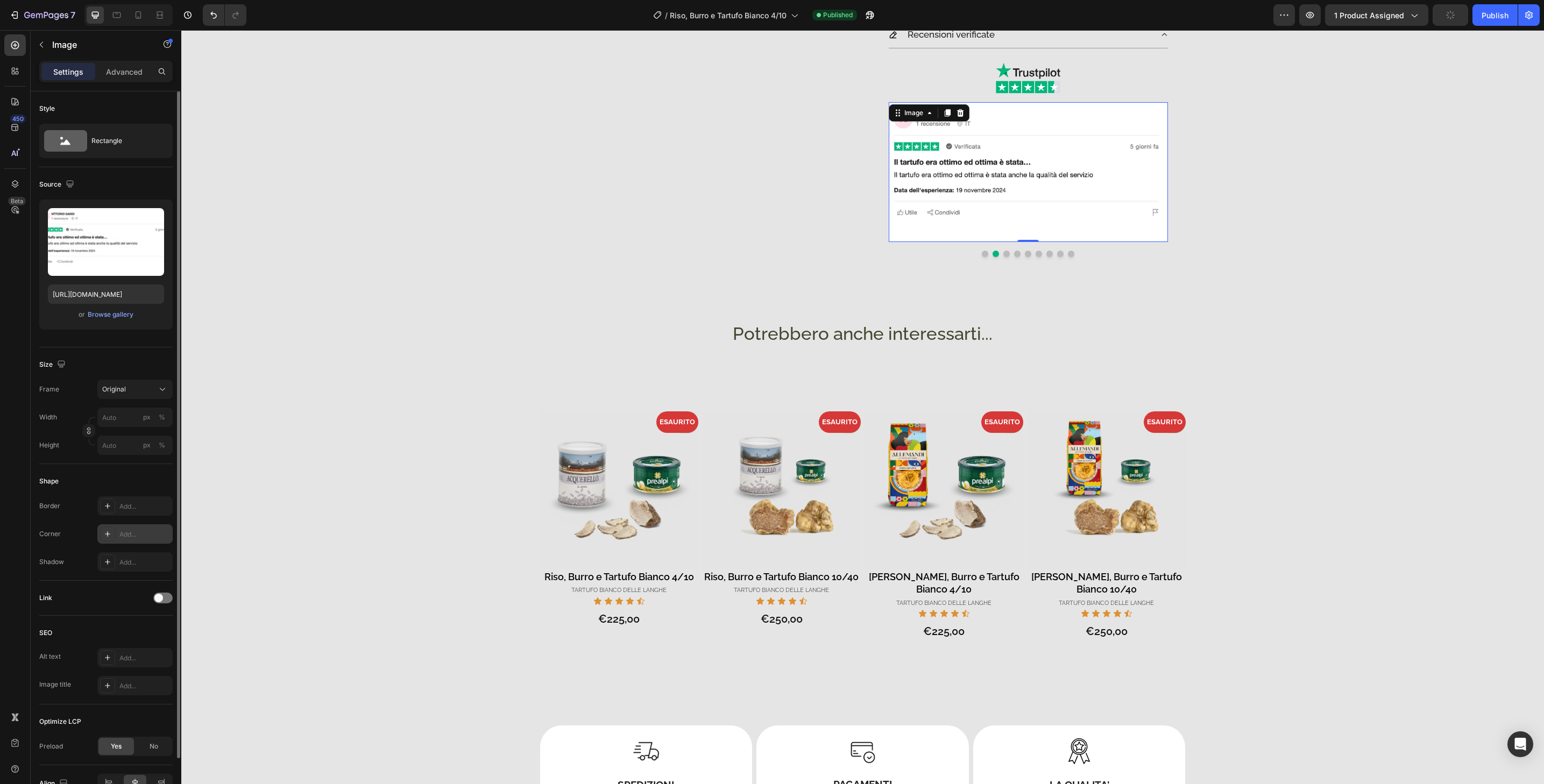
click at [146, 533] on div "Add..." at bounding box center [145, 534] width 51 height 10
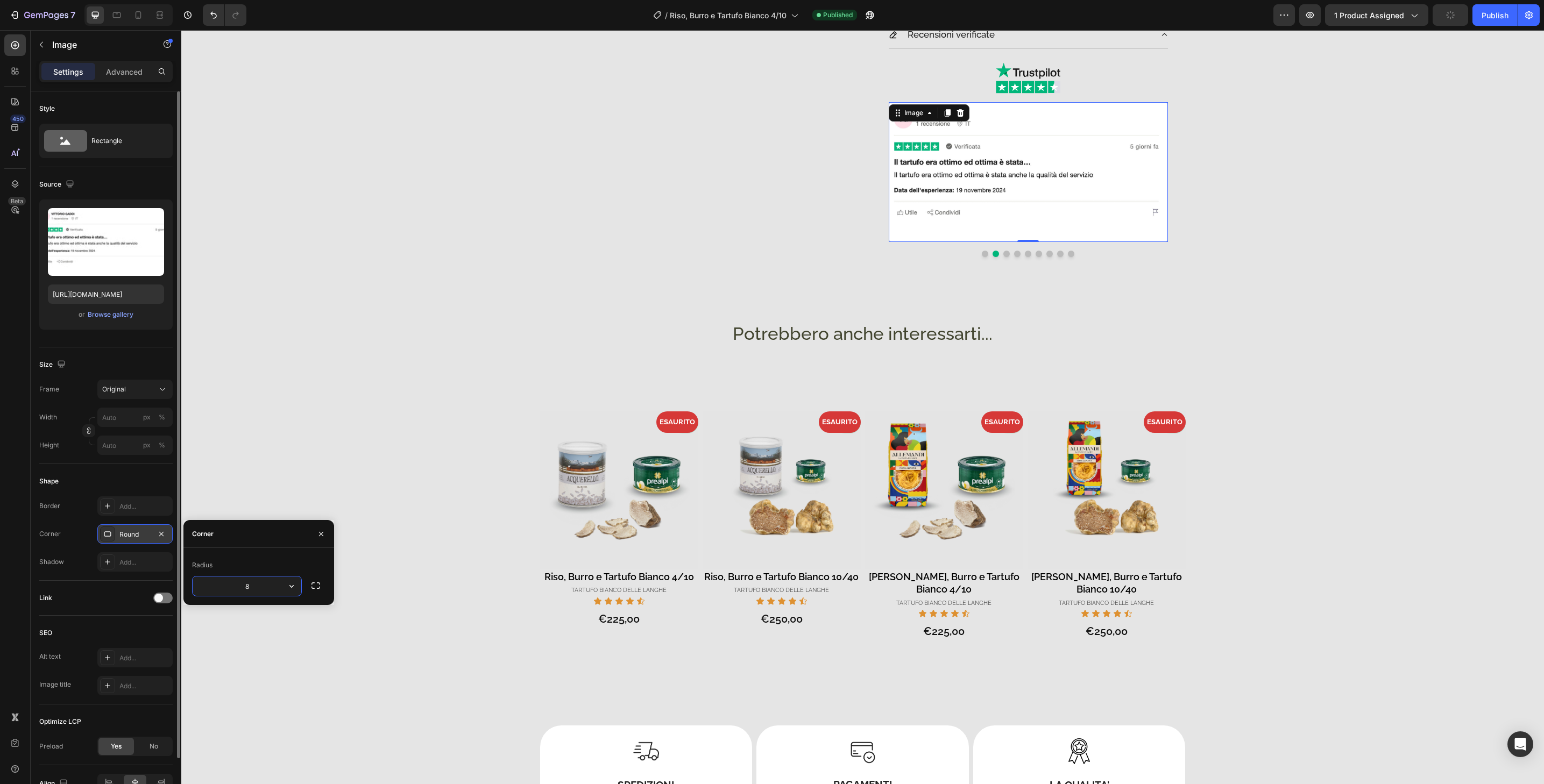
type input "32"
click at [1004, 253] on button "Dot" at bounding box center [1006, 254] width 7 height 7
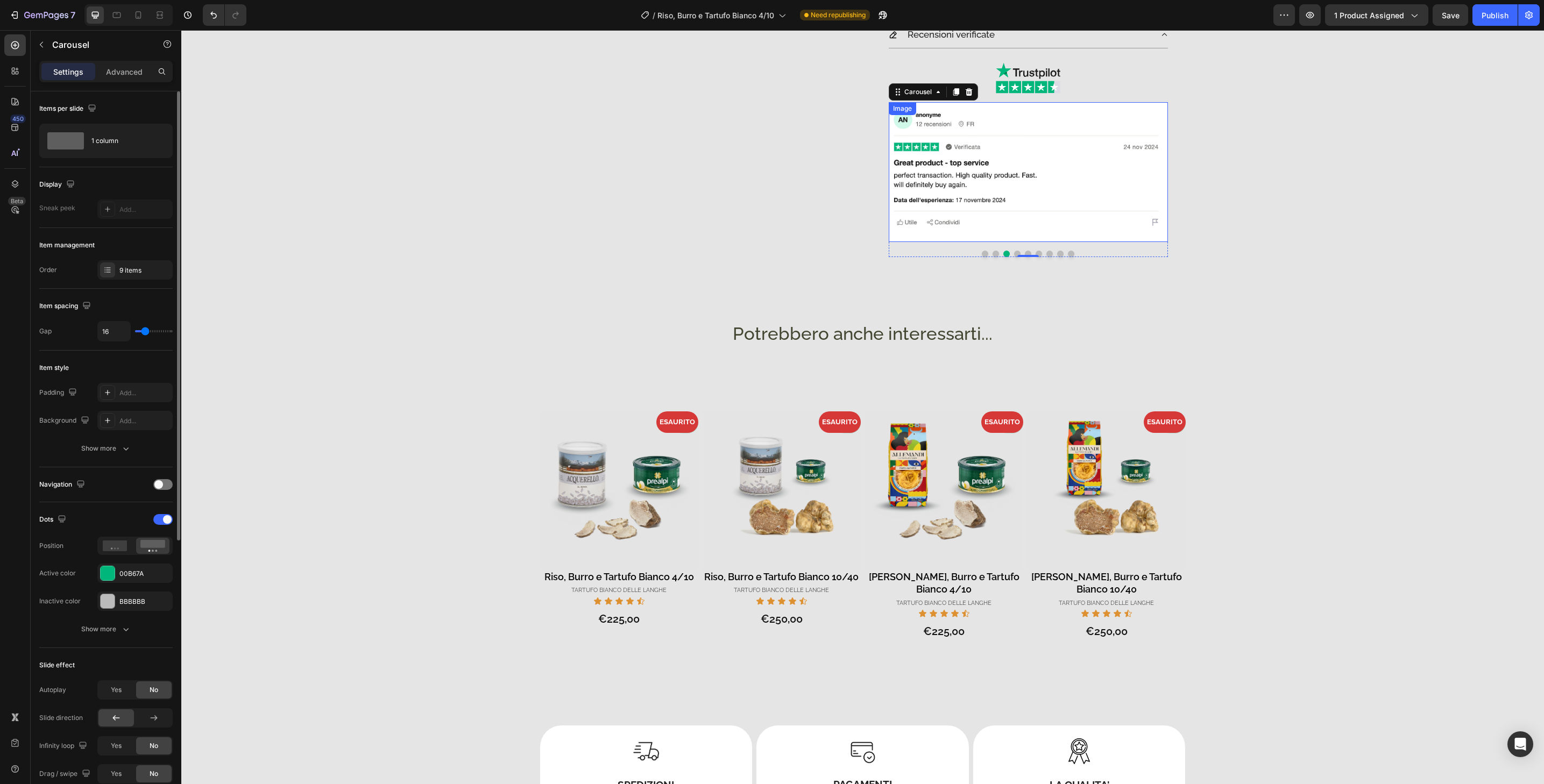
click at [1005, 236] on img at bounding box center [1028, 172] width 280 height 140
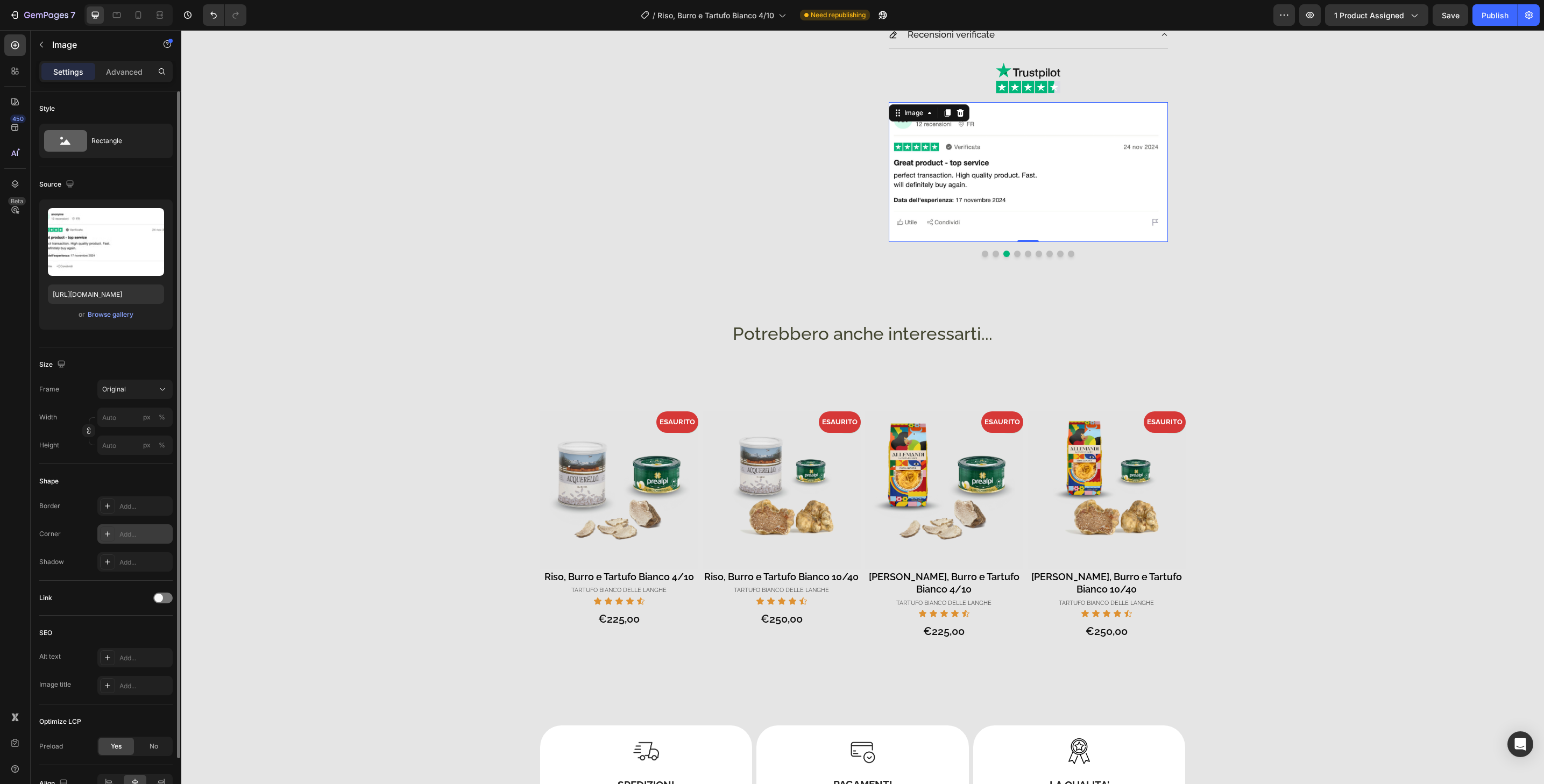
click at [133, 537] on div "Add..." at bounding box center [145, 534] width 51 height 10
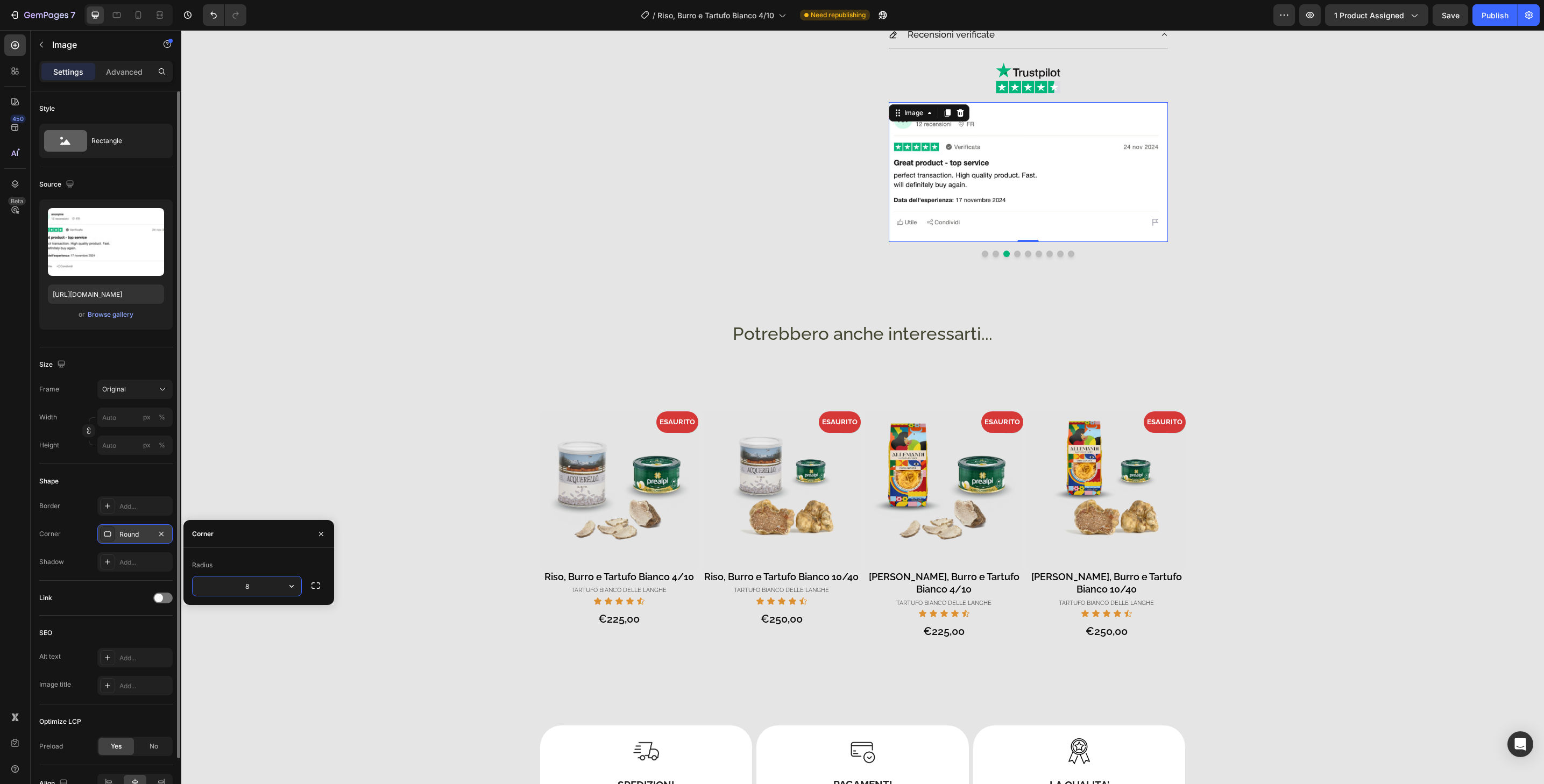
type input "32"
click at [1014, 253] on button "Dot" at bounding box center [1017, 254] width 7 height 7
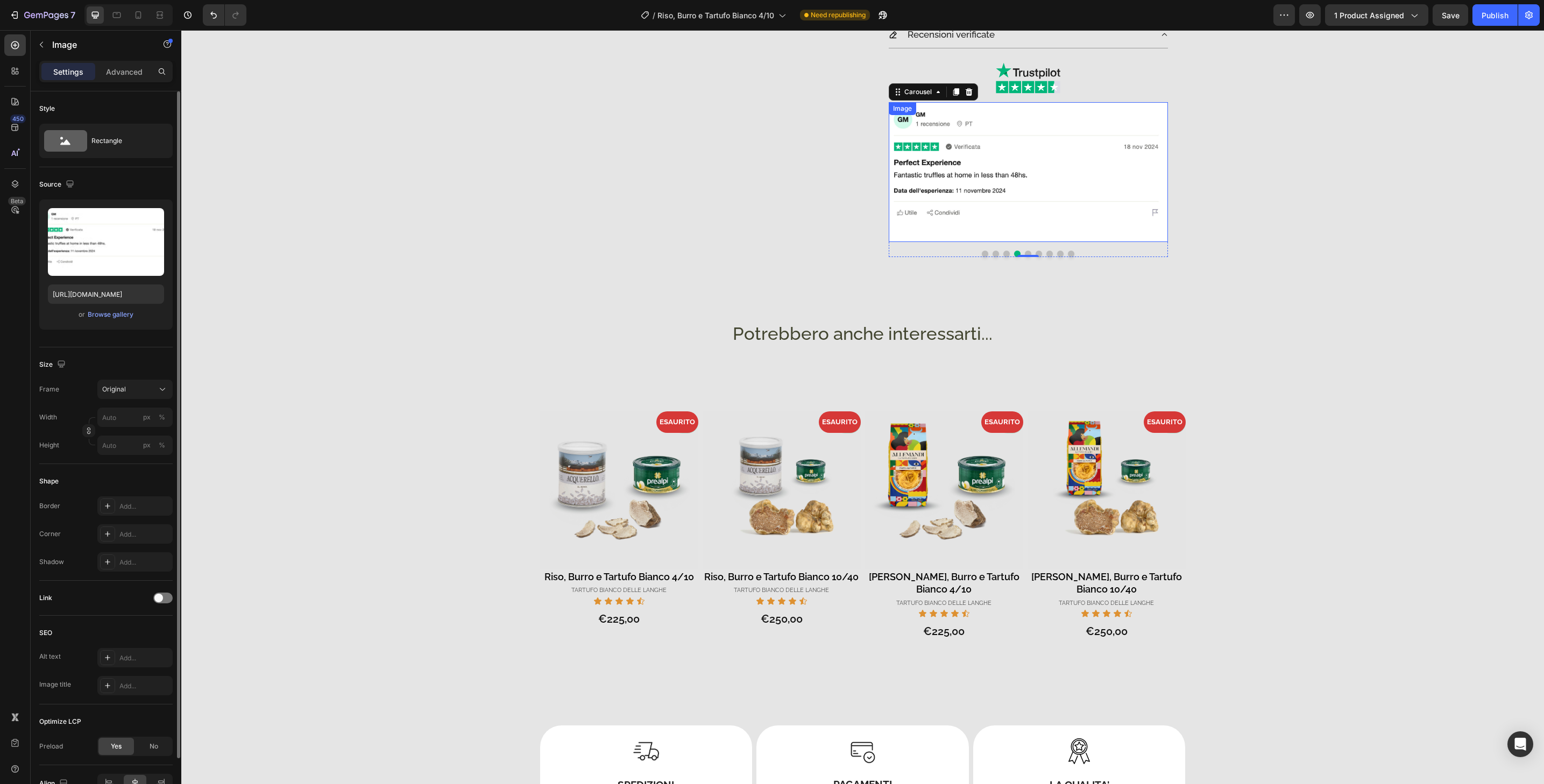
click at [1017, 236] on img at bounding box center [1028, 172] width 280 height 140
click at [154, 539] on div "Add..." at bounding box center [135, 534] width 75 height 20
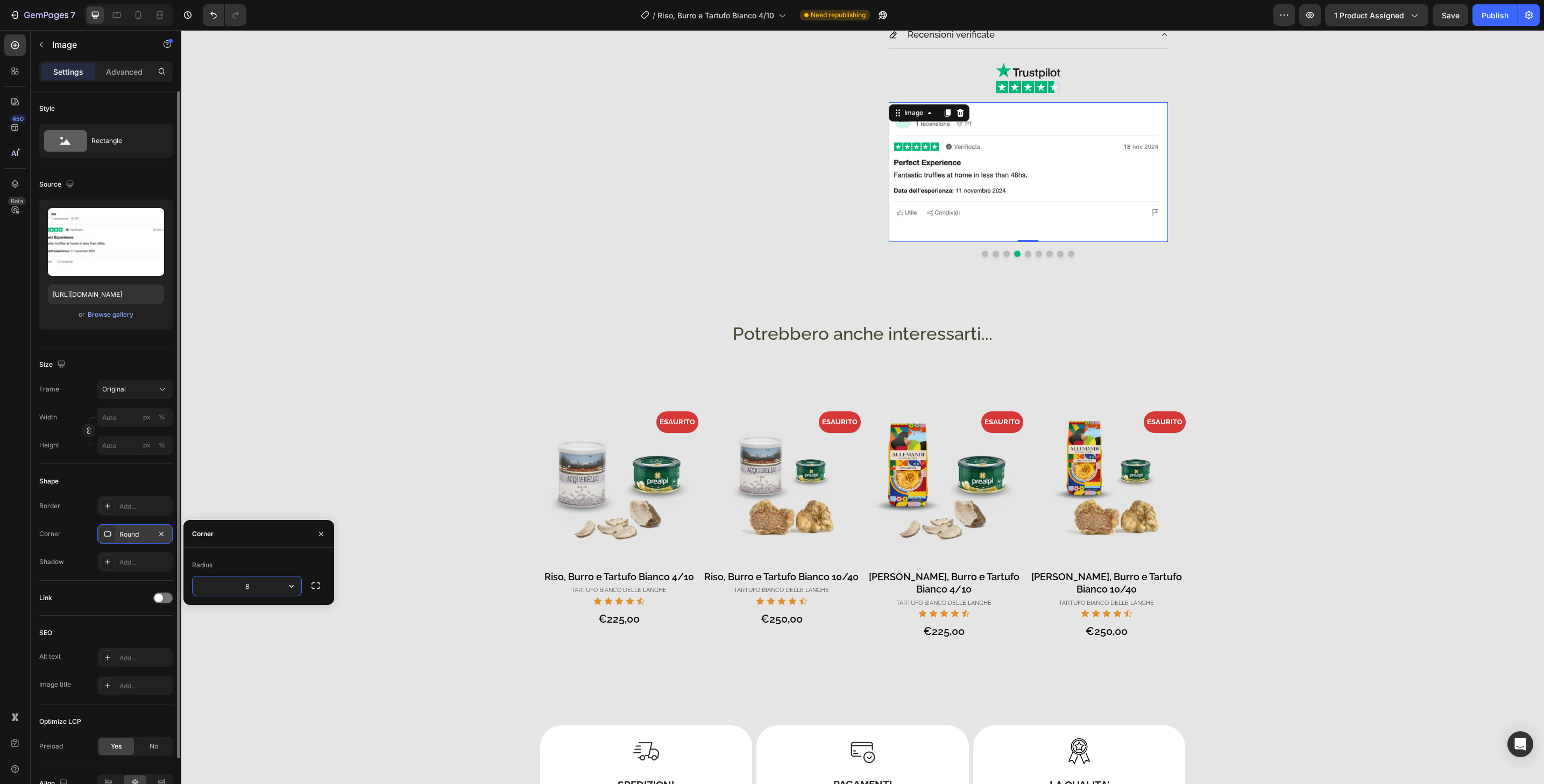
type input "32"
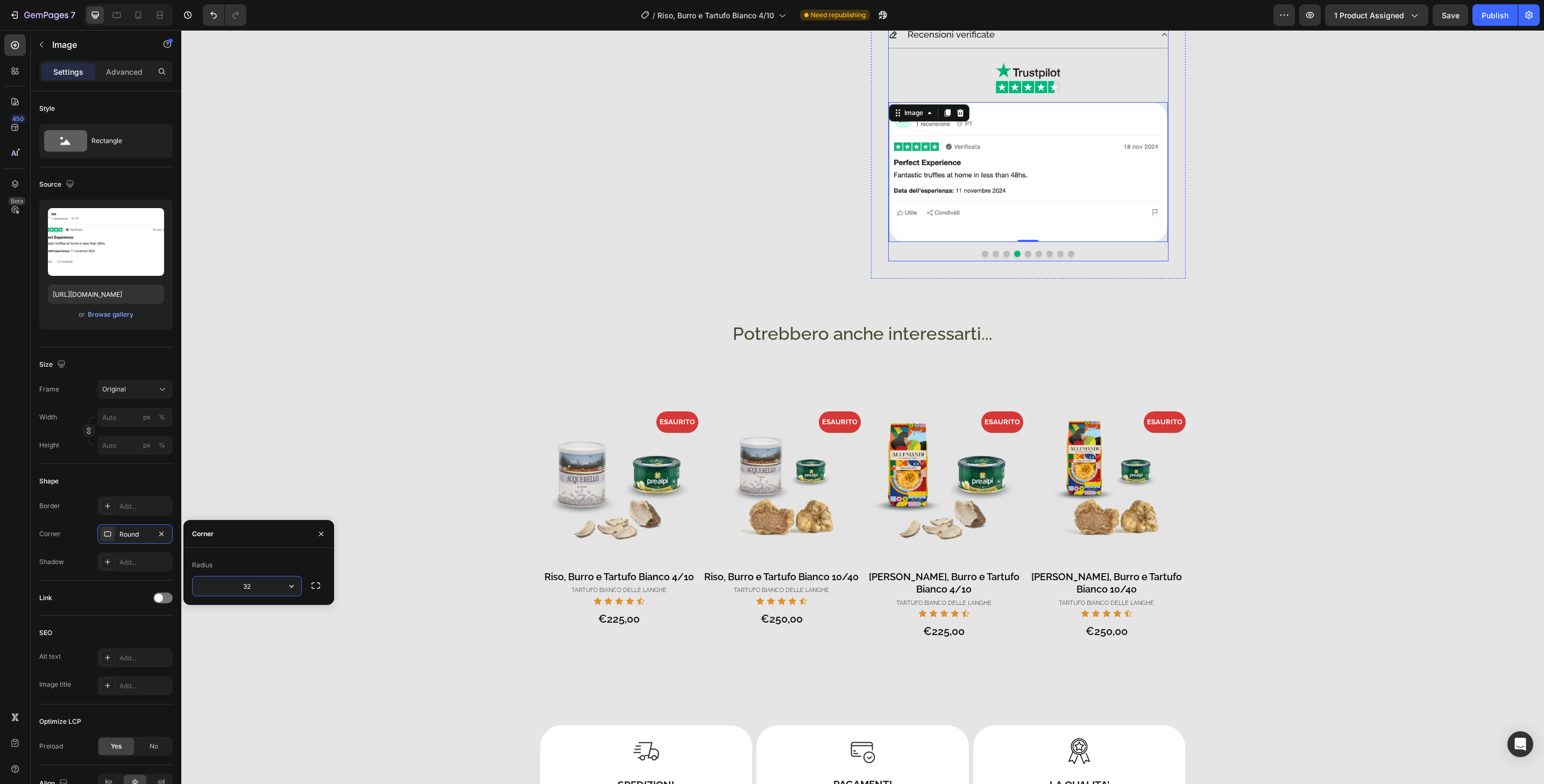
click at [1025, 255] on button "Dot" at bounding box center [1028, 254] width 7 height 7
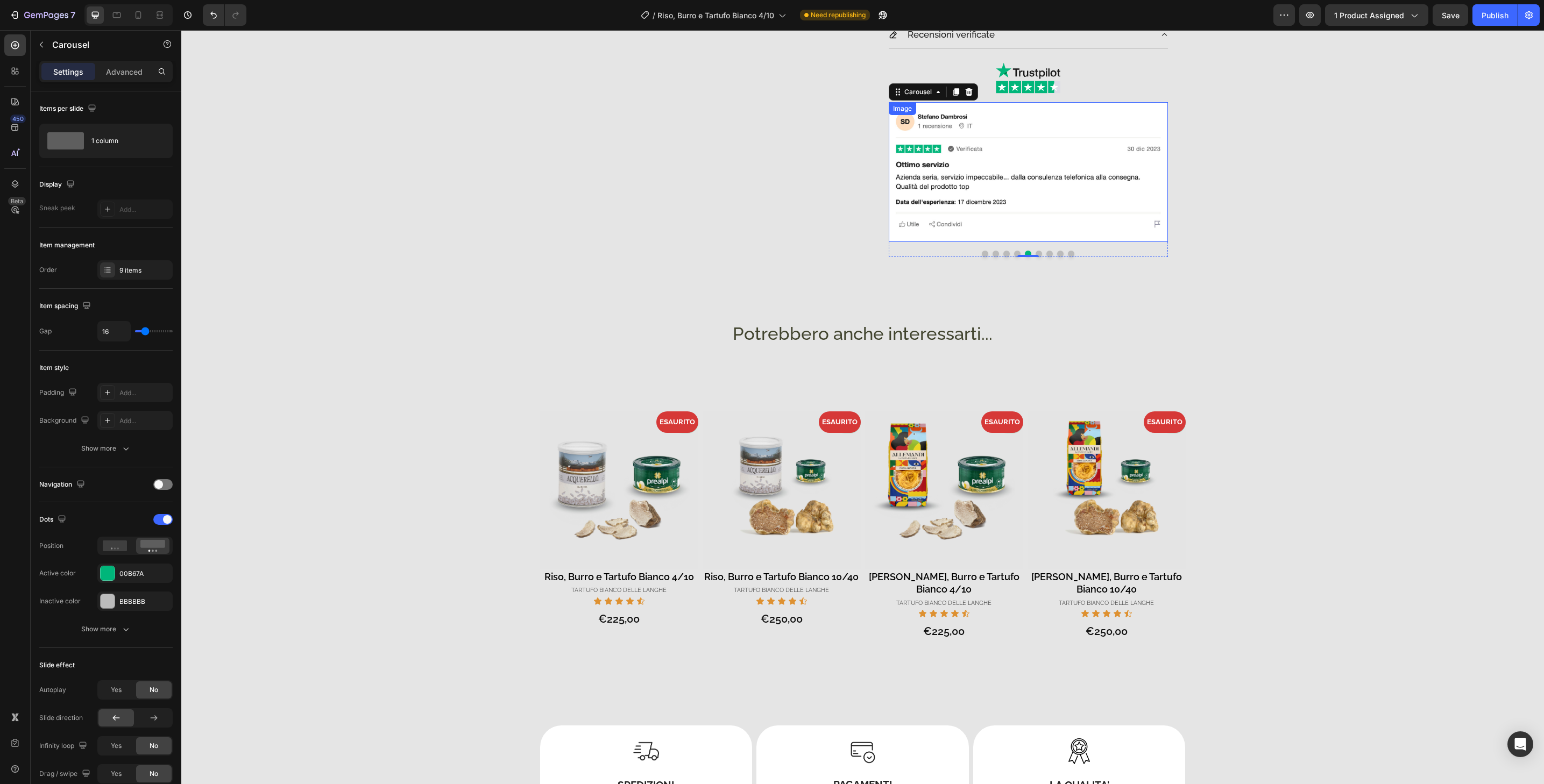
click at [1029, 236] on img at bounding box center [1028, 172] width 280 height 140
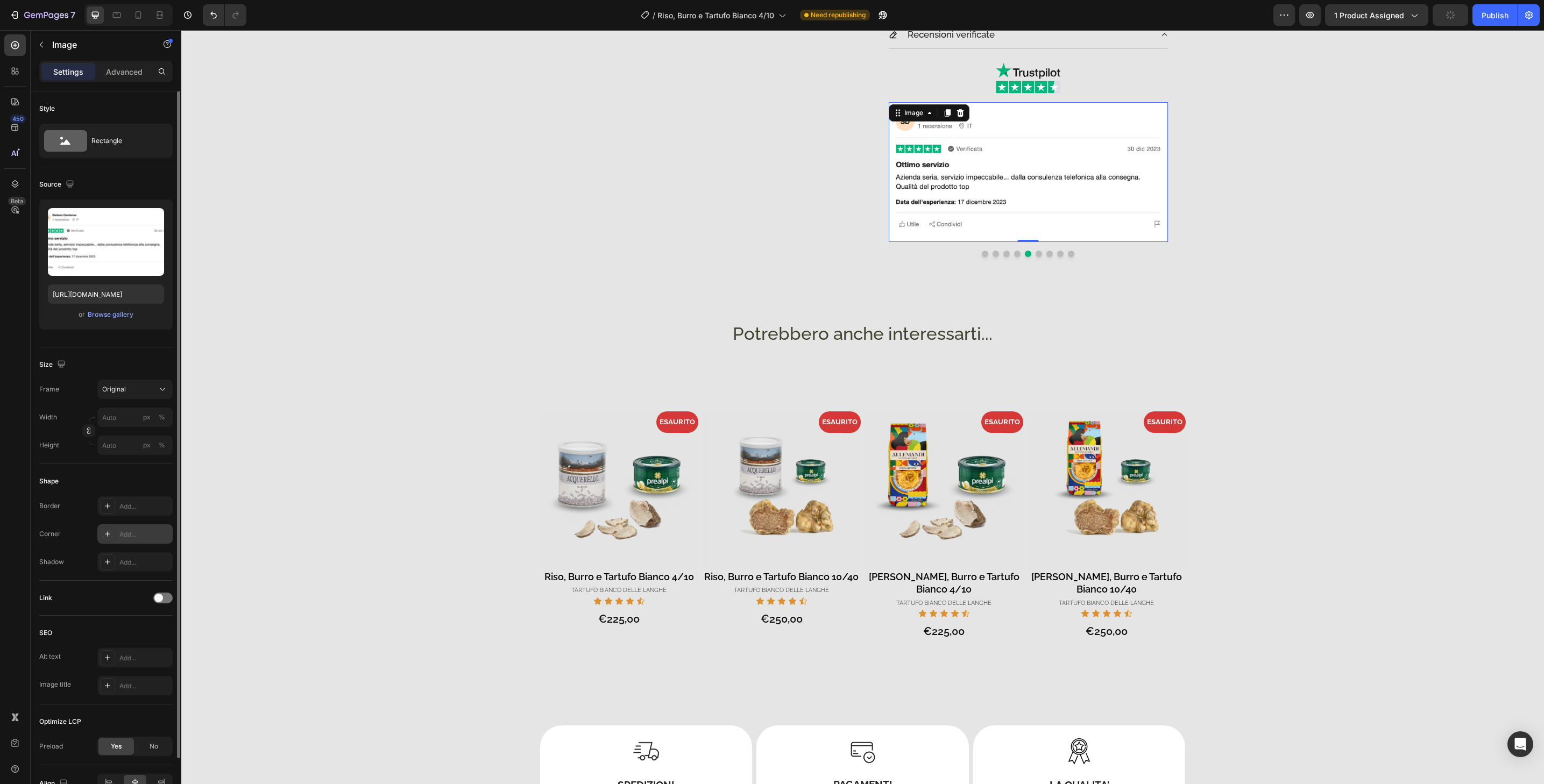
click at [156, 525] on div "Add..." at bounding box center [135, 534] width 75 height 20
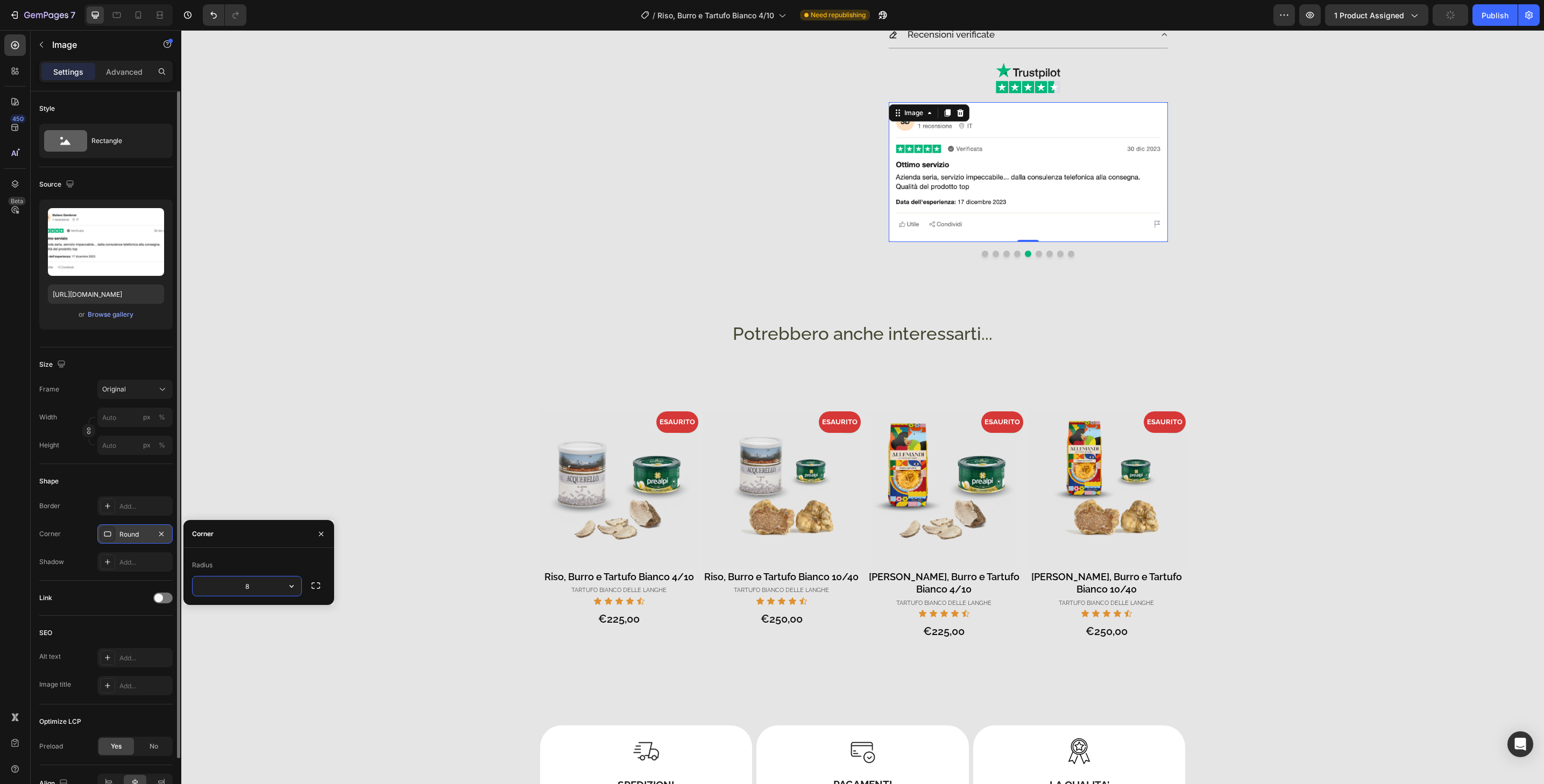
type input "32"
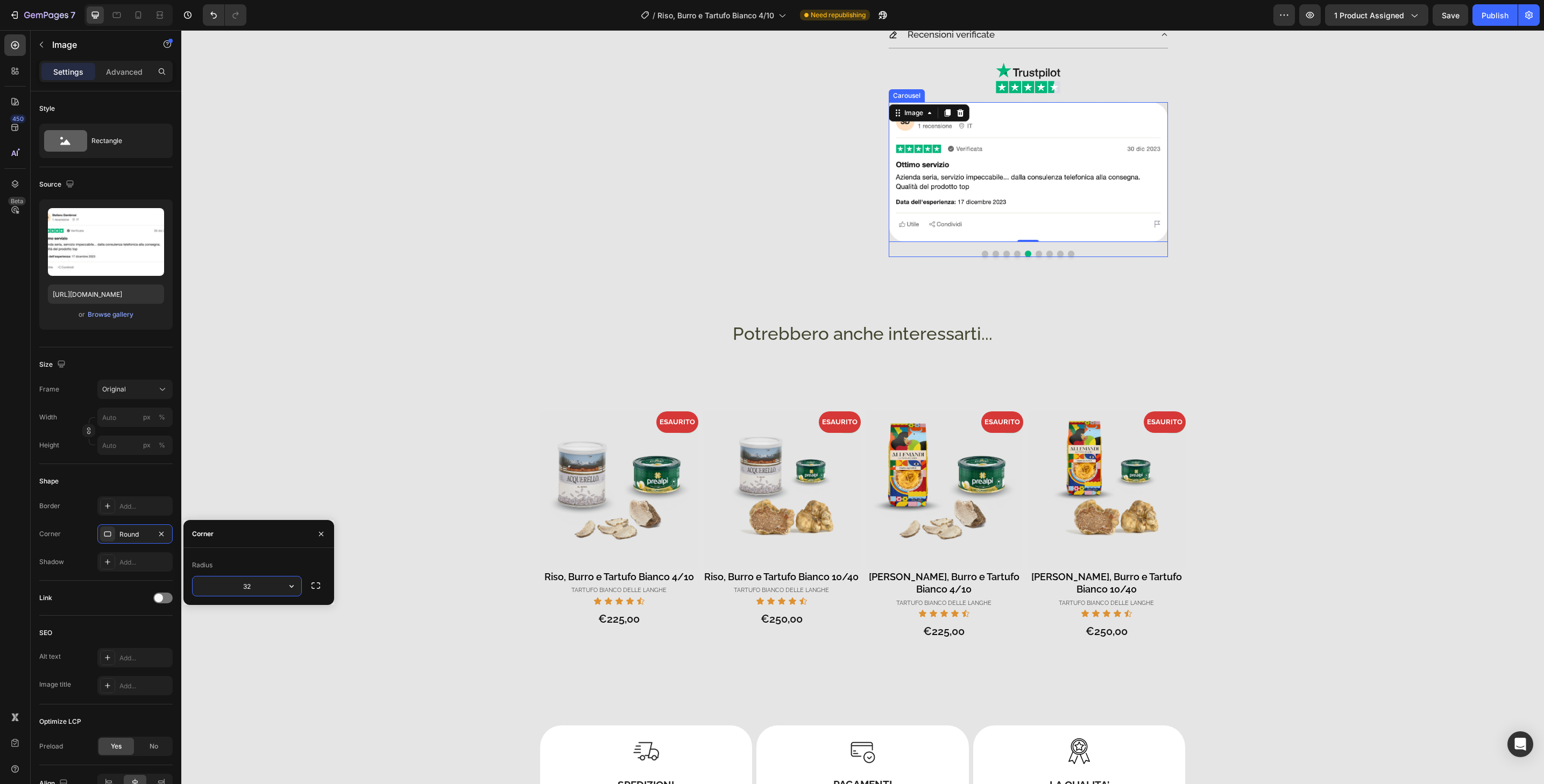
click at [1036, 254] on button "Dot" at bounding box center [1039, 254] width 7 height 7
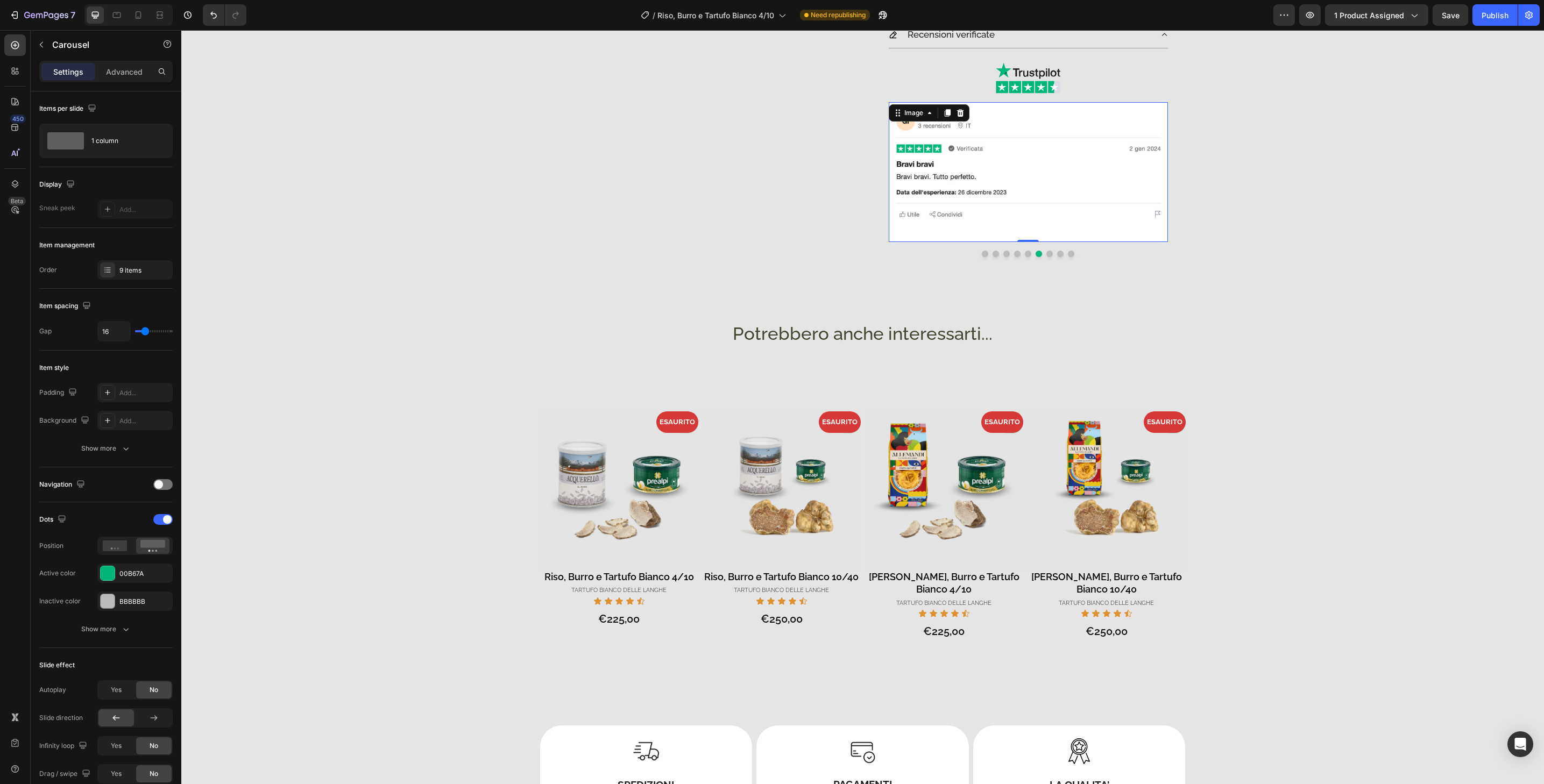
click at [1035, 237] on img at bounding box center [1028, 172] width 280 height 140
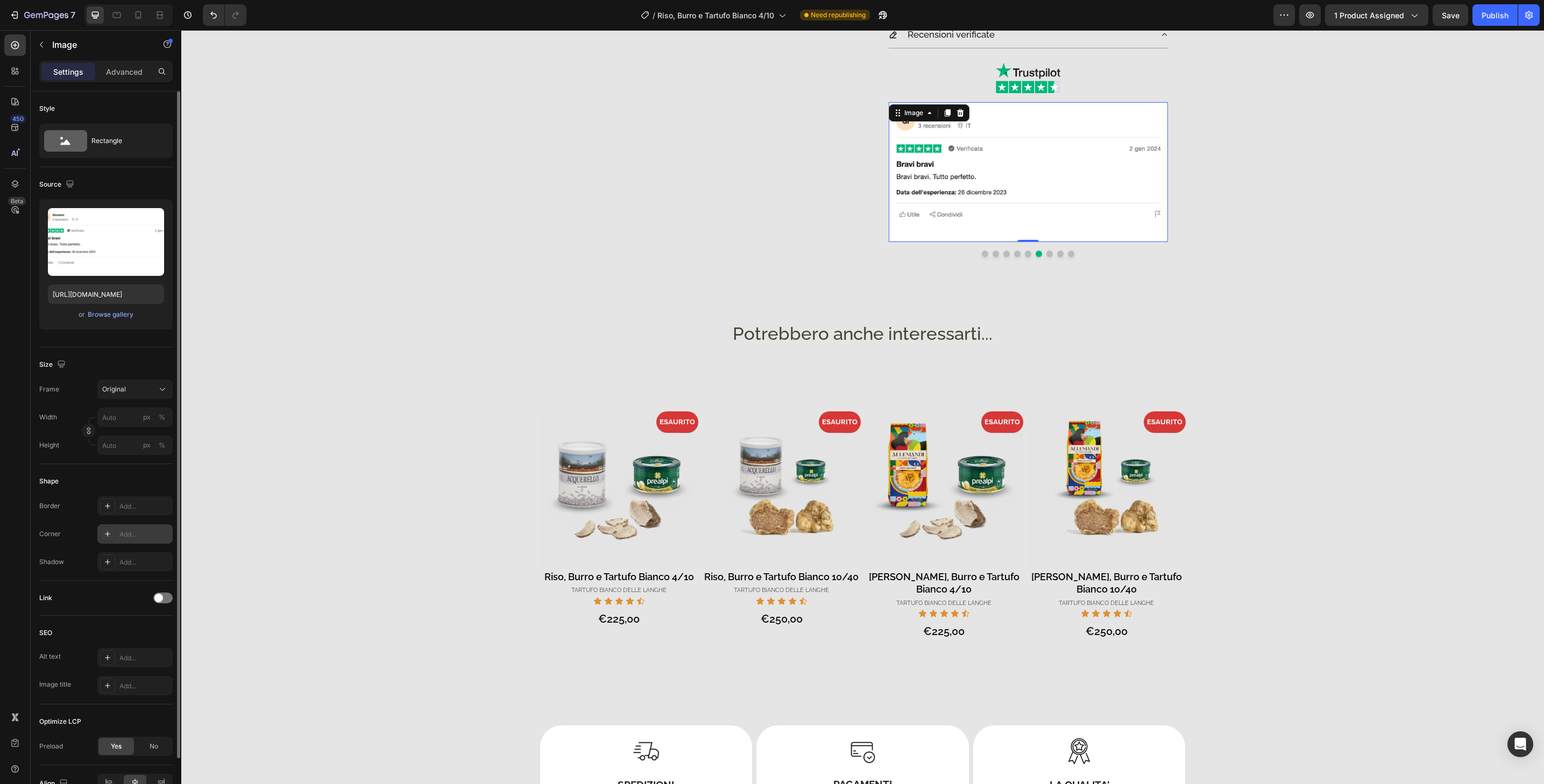
click at [148, 533] on div "Add..." at bounding box center [145, 534] width 51 height 10
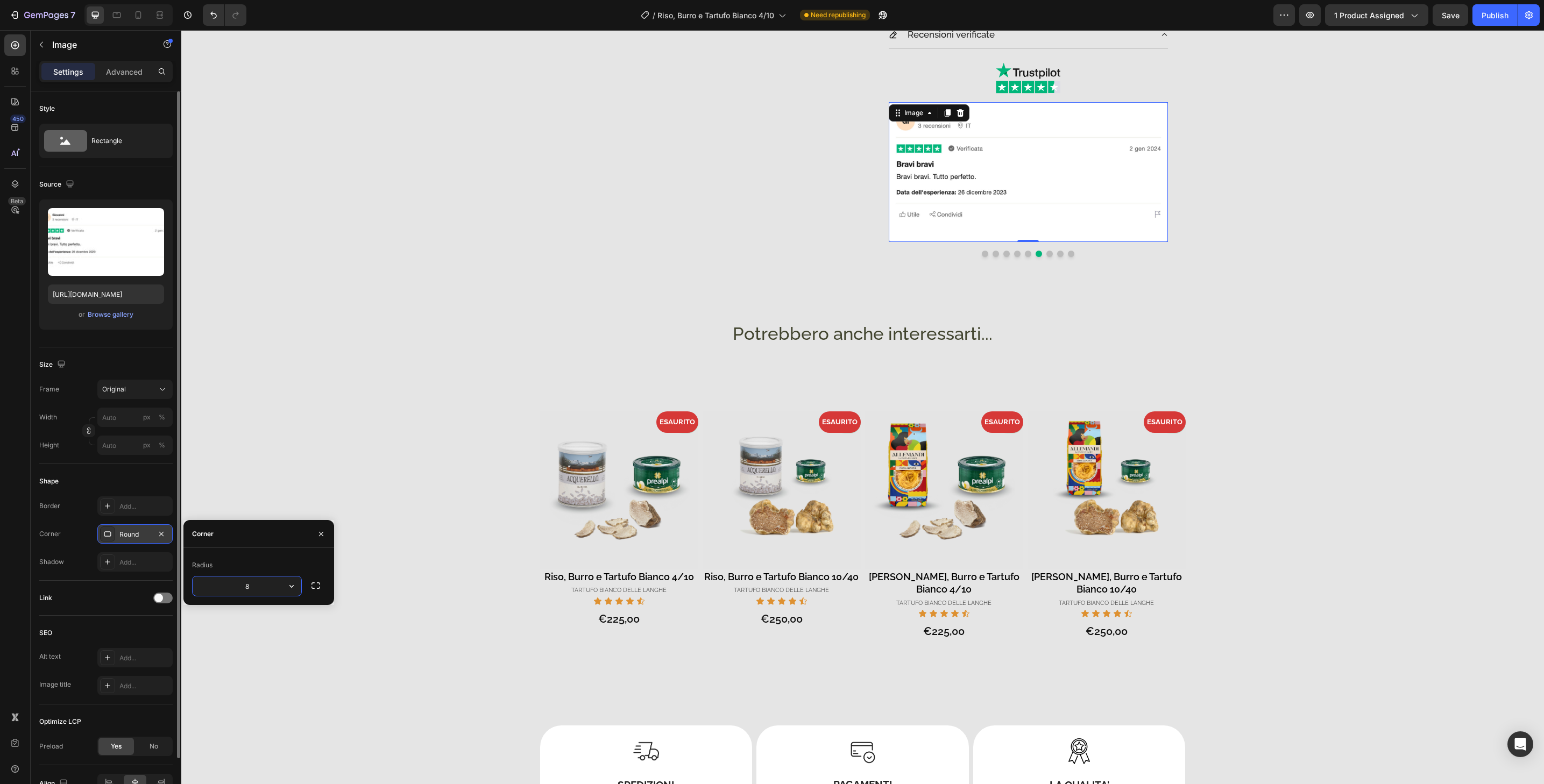
type input "32"
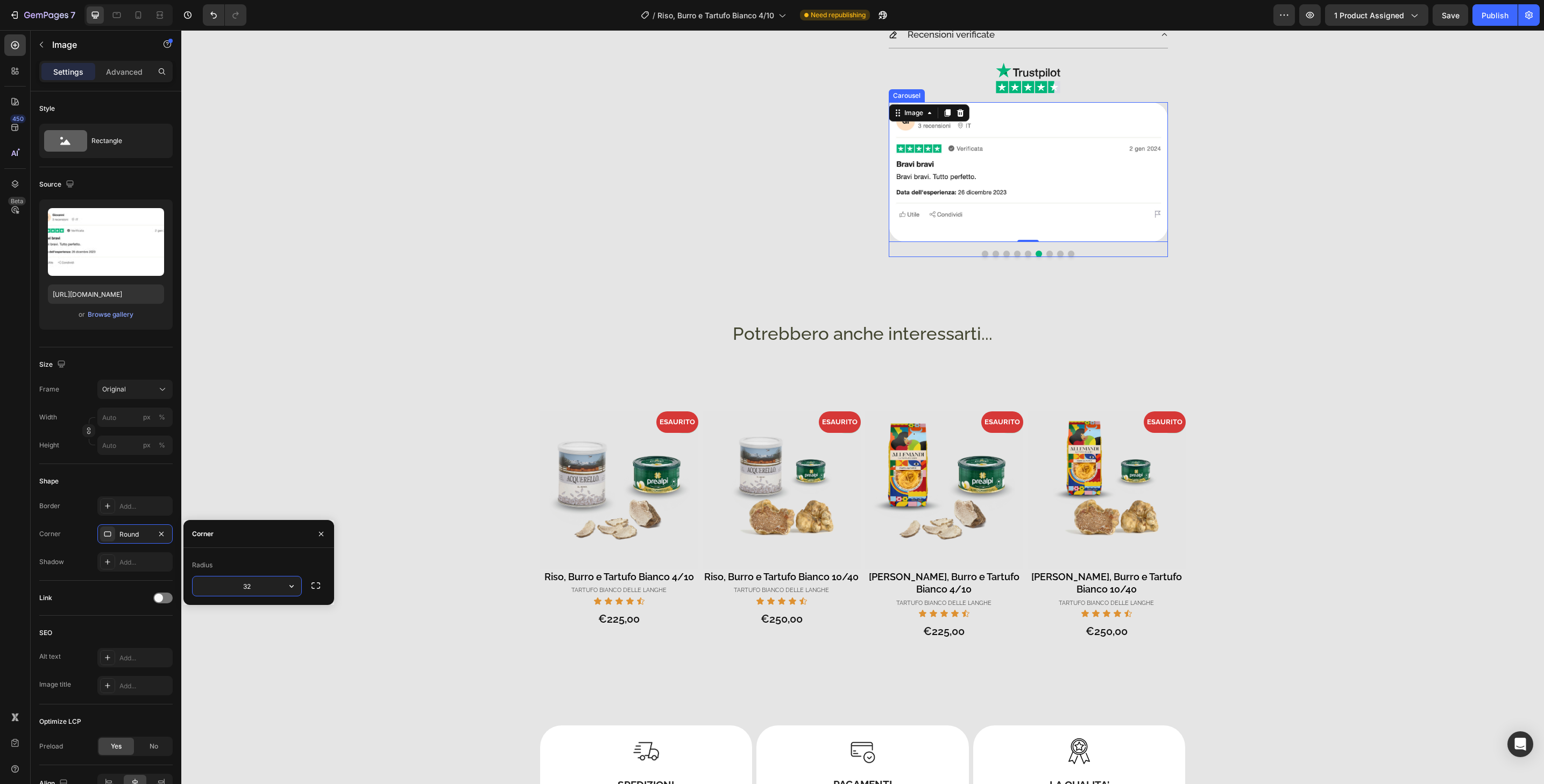
click at [1047, 253] on button "Dot" at bounding box center [1050, 254] width 7 height 7
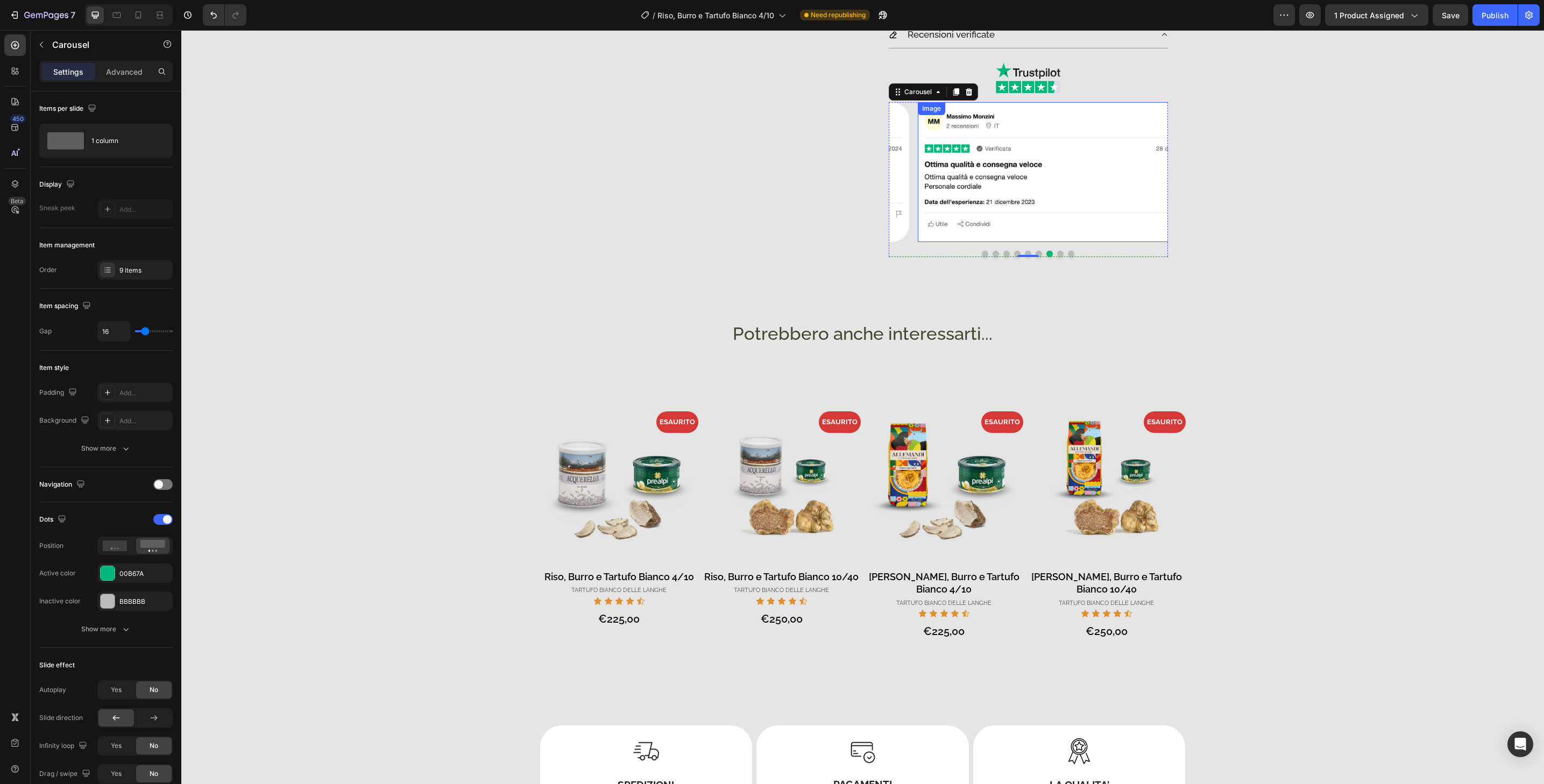
click at [1052, 238] on img at bounding box center [1058, 172] width 280 height 140
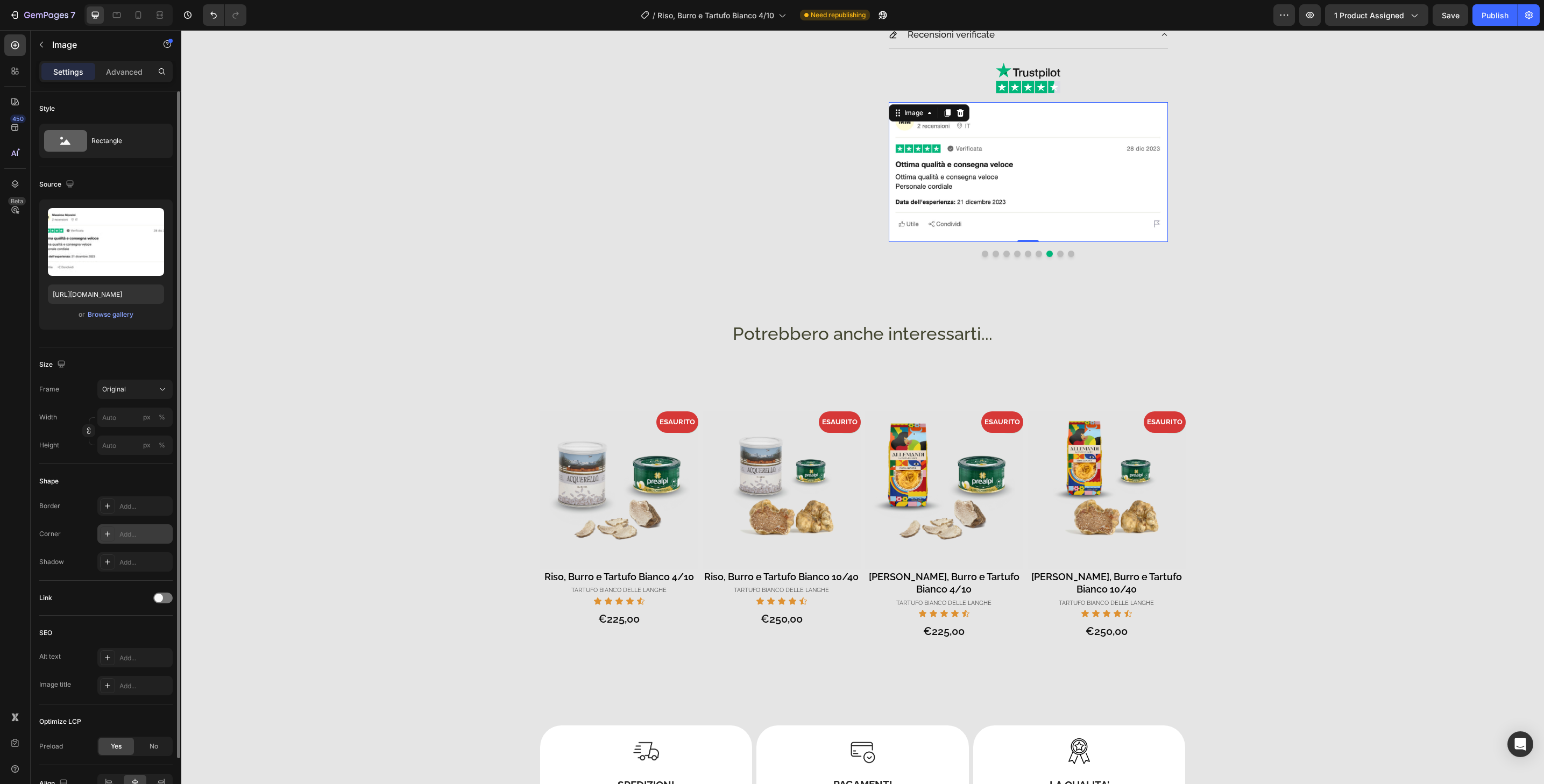
click at [124, 538] on div "Add..." at bounding box center [145, 534] width 51 height 10
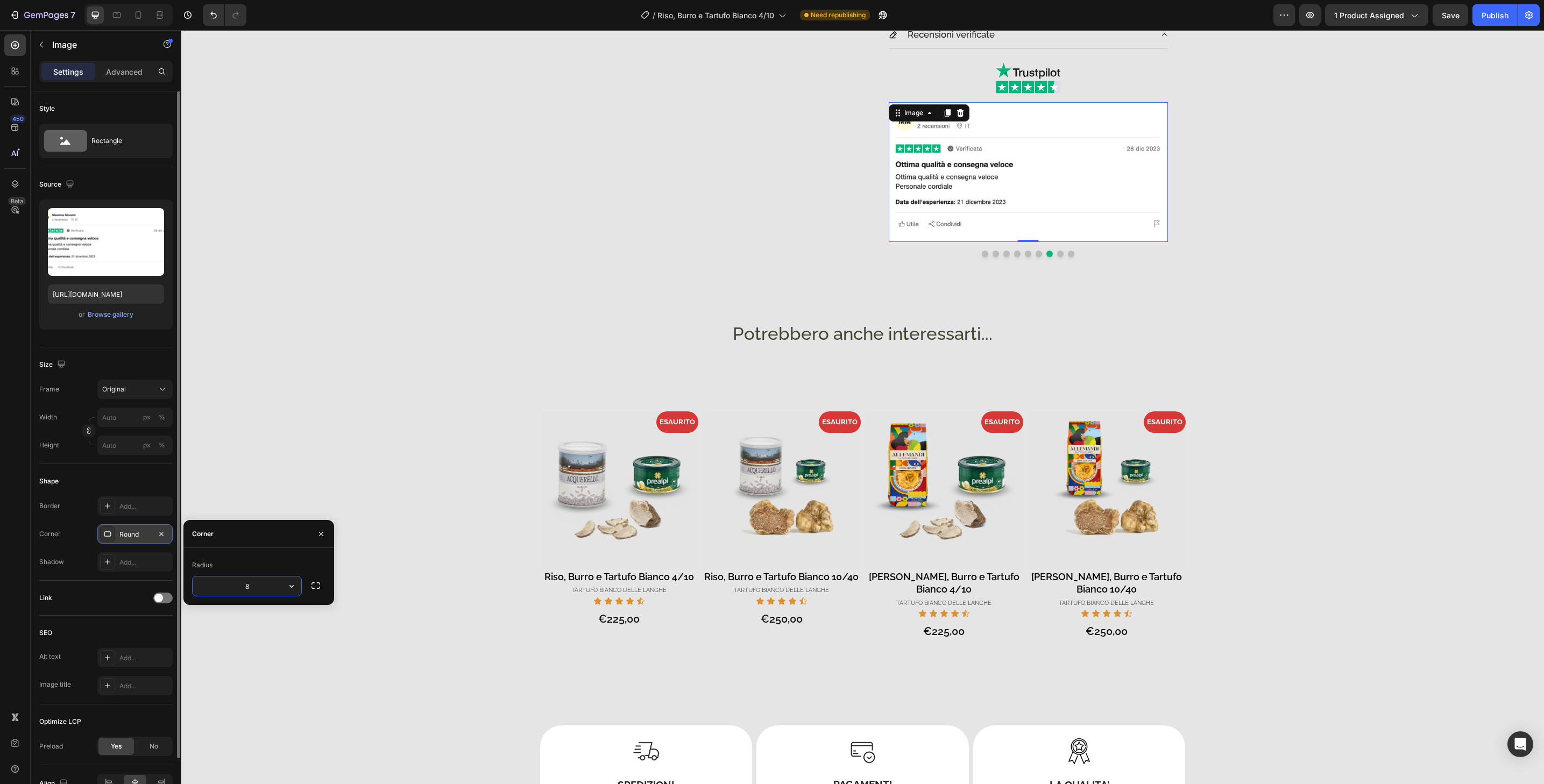
type input "32"
click at [1057, 253] on button "Dot" at bounding box center [1060, 254] width 7 height 7
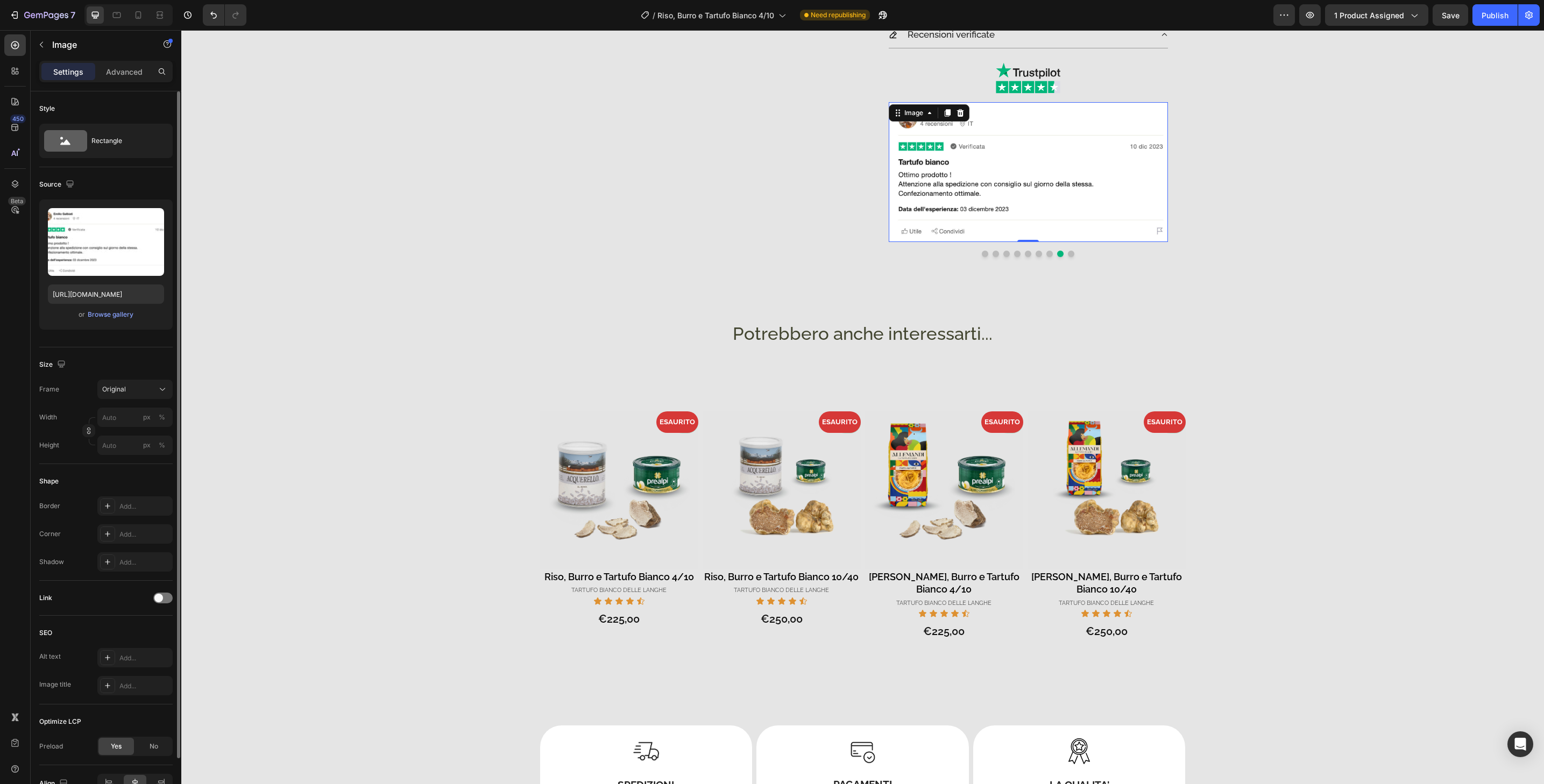
click at [1058, 232] on img at bounding box center [1028, 172] width 280 height 140
click at [153, 538] on div "Add..." at bounding box center [145, 534] width 51 height 10
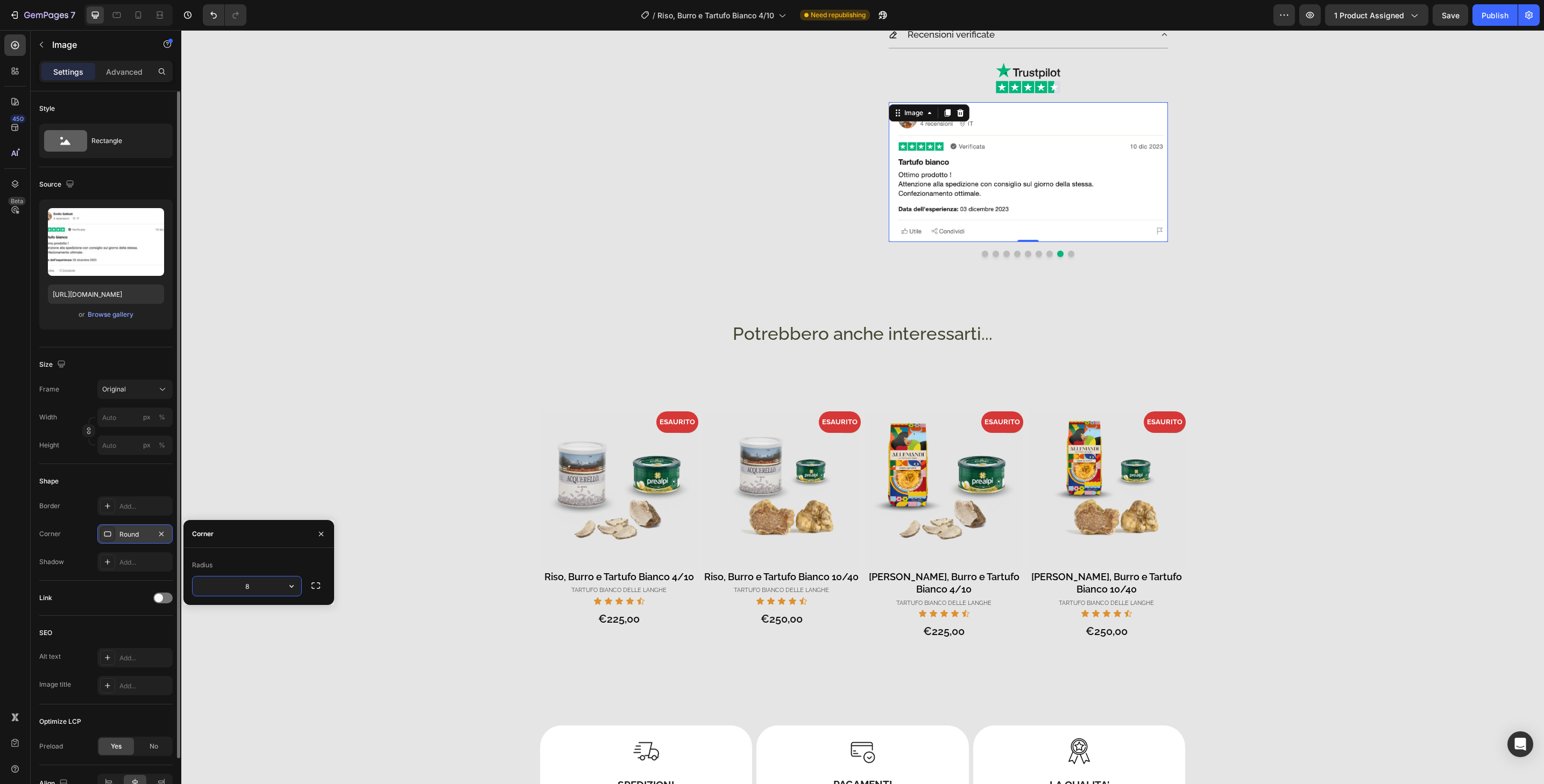
type input "32"
click at [1070, 252] on button "Dot" at bounding box center [1071, 254] width 7 height 7
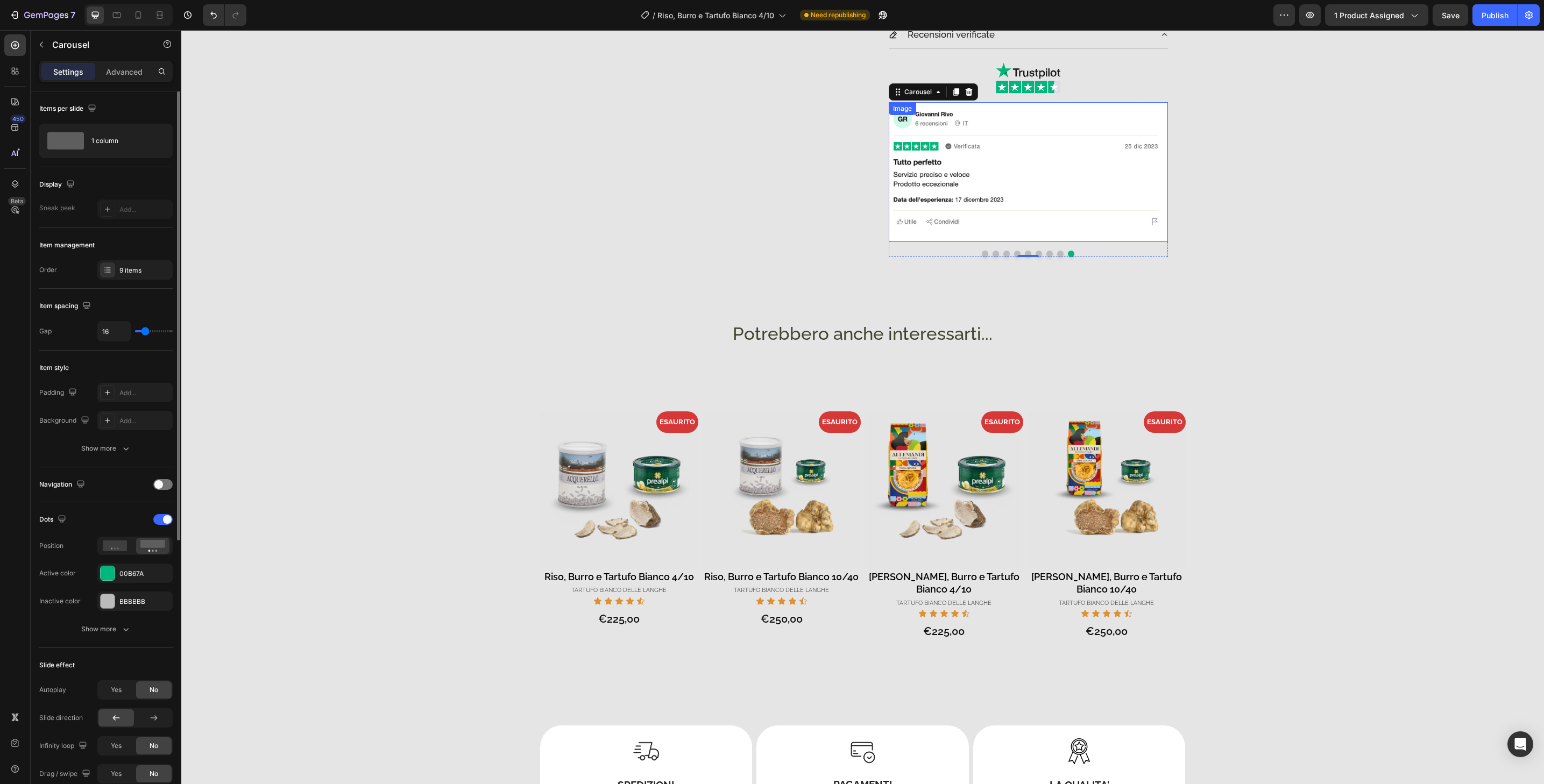
click at [1080, 232] on img at bounding box center [1028, 172] width 280 height 140
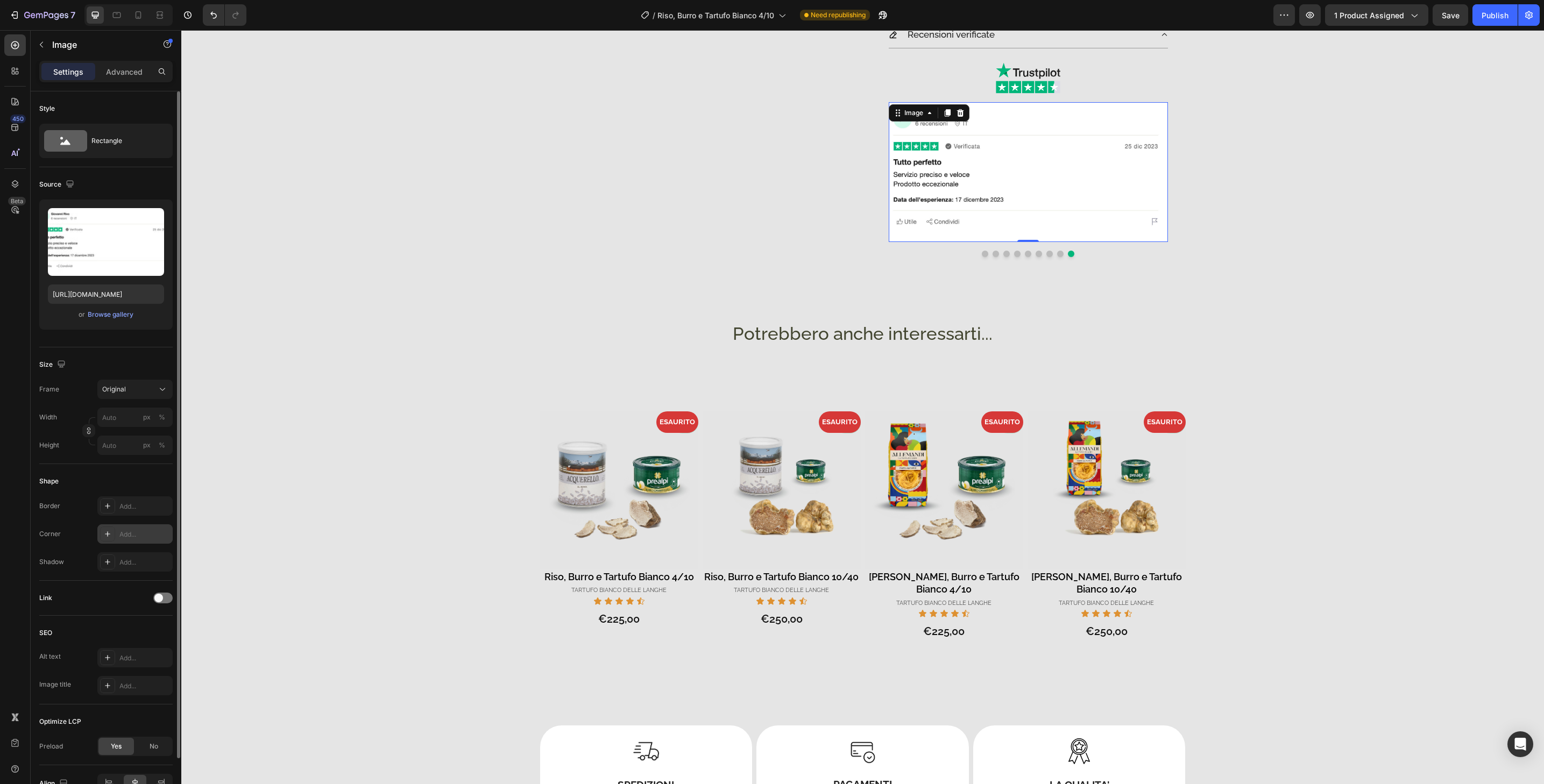
click at [135, 541] on div "Add..." at bounding box center [135, 534] width 75 height 20
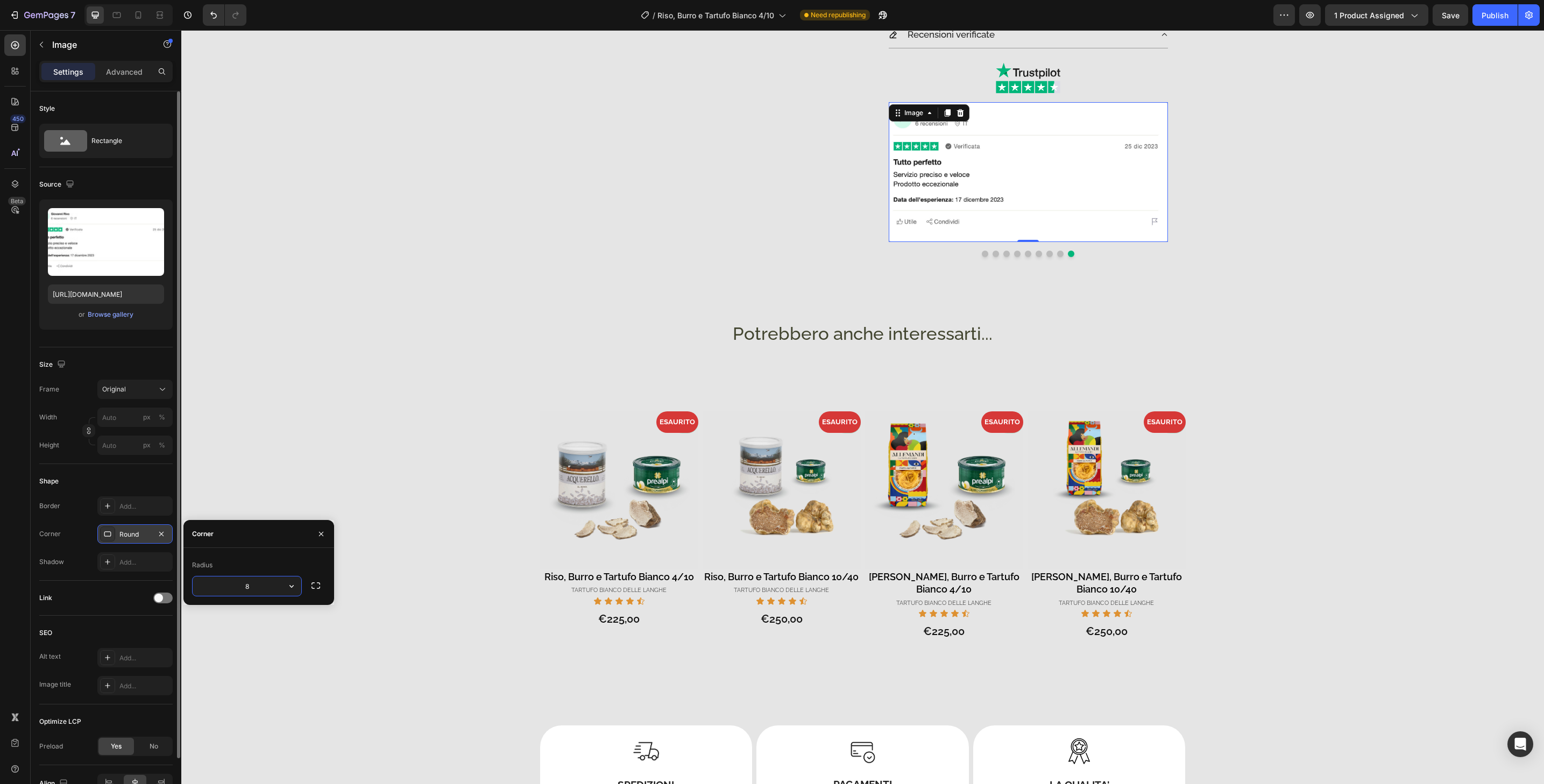
type input "32"
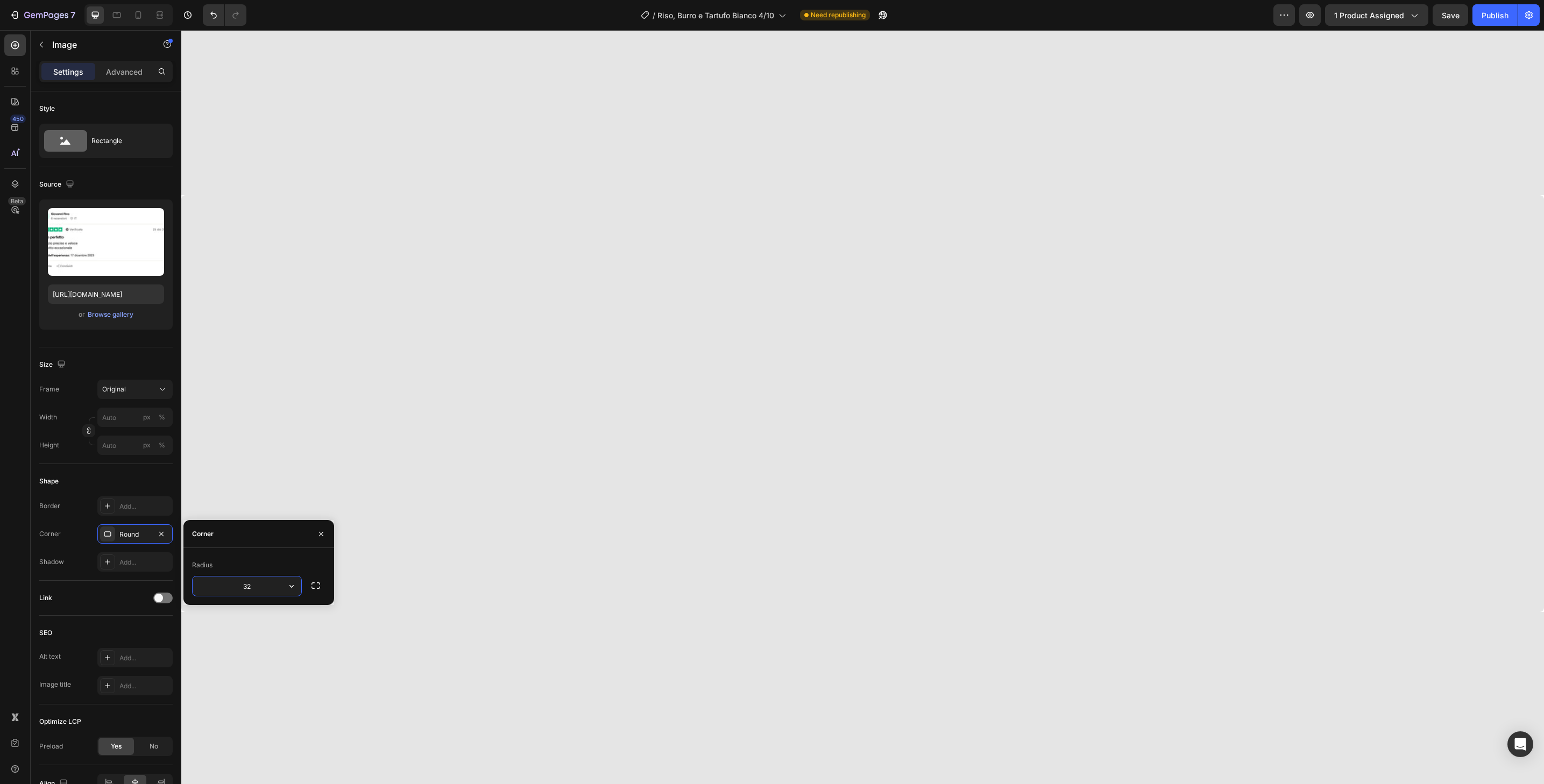
scroll to position [0, 0]
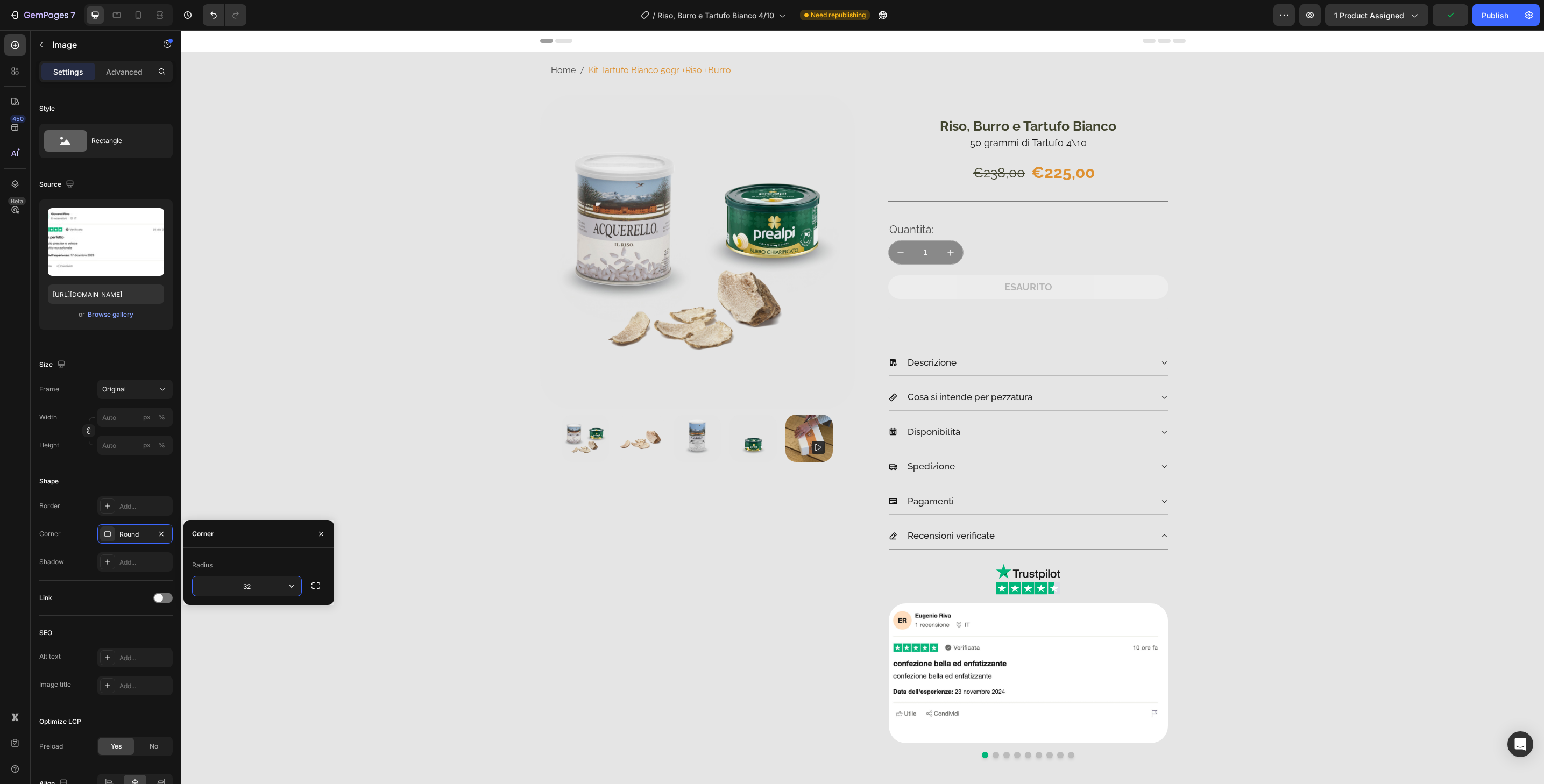
click at [147, 21] on div at bounding box center [128, 15] width 88 height 21
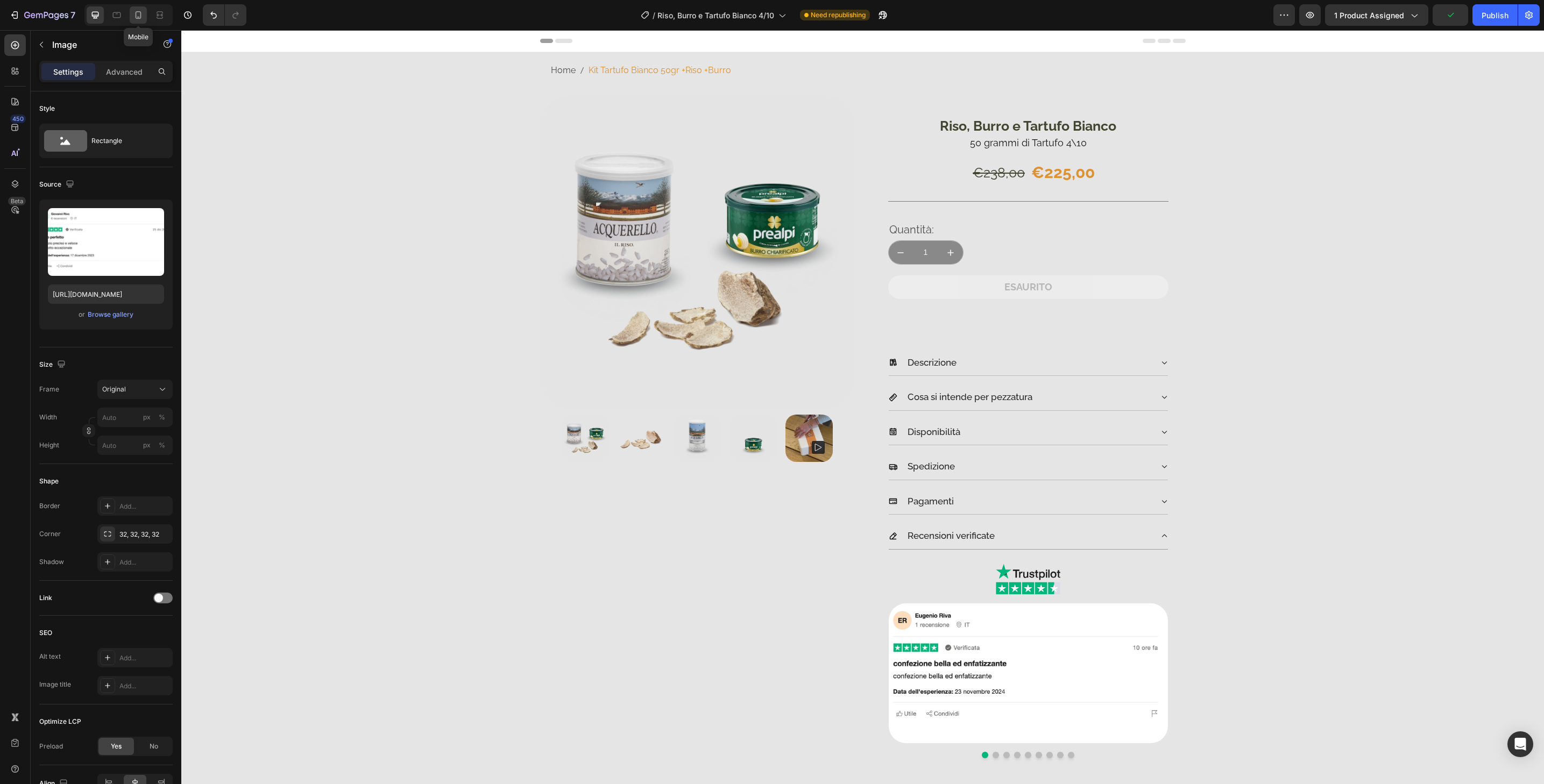
click at [143, 20] on icon at bounding box center [139, 15] width 11 height 11
type input "[URL][DOMAIN_NAME]"
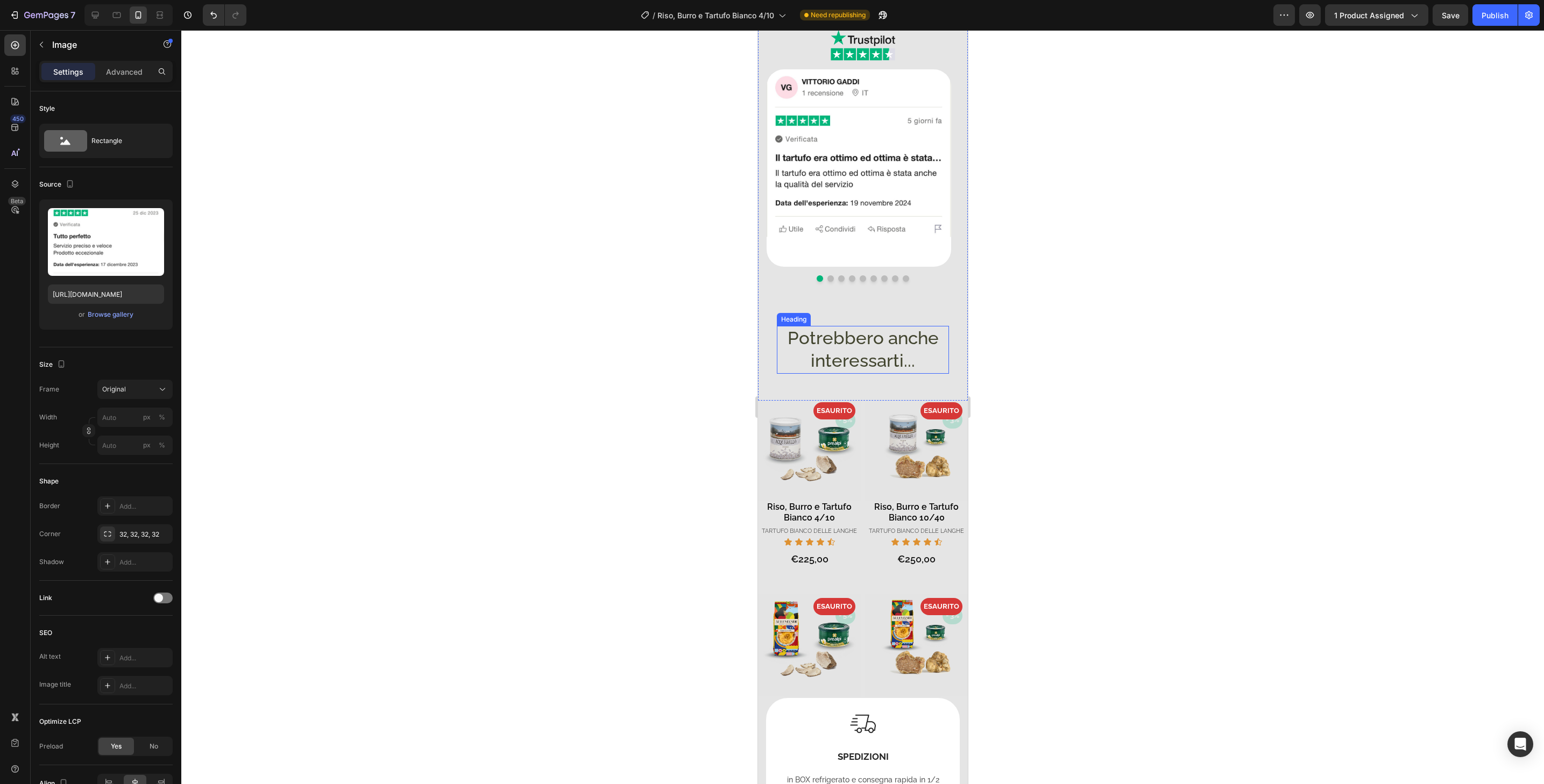
scroll to position [697, 0]
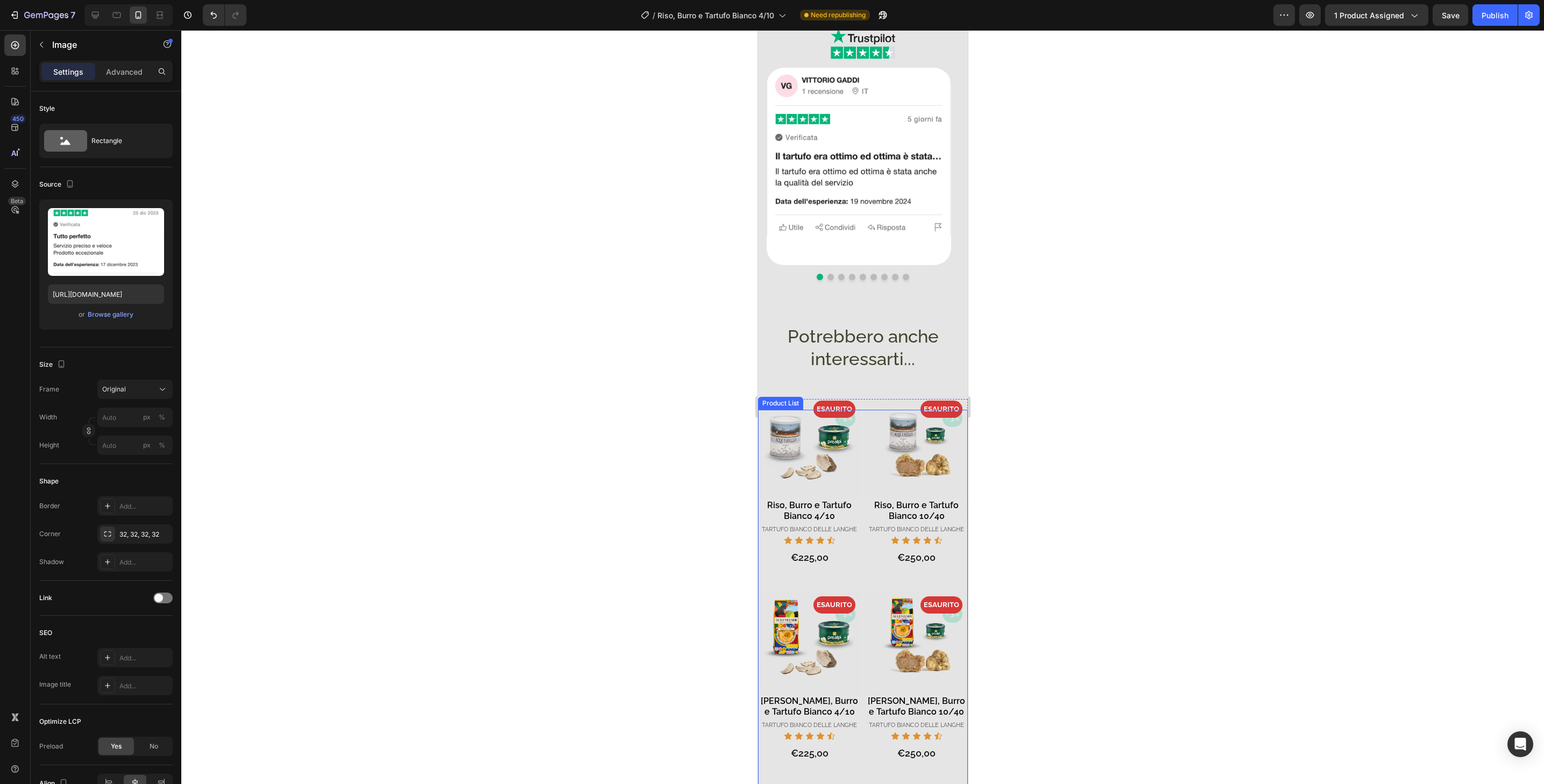
click at [946, 764] on div "- 3% Product Badge - 3% Product Badge ESAURITO Product Badge Product Images Taj…" at bounding box center [916, 699] width 103 height 187
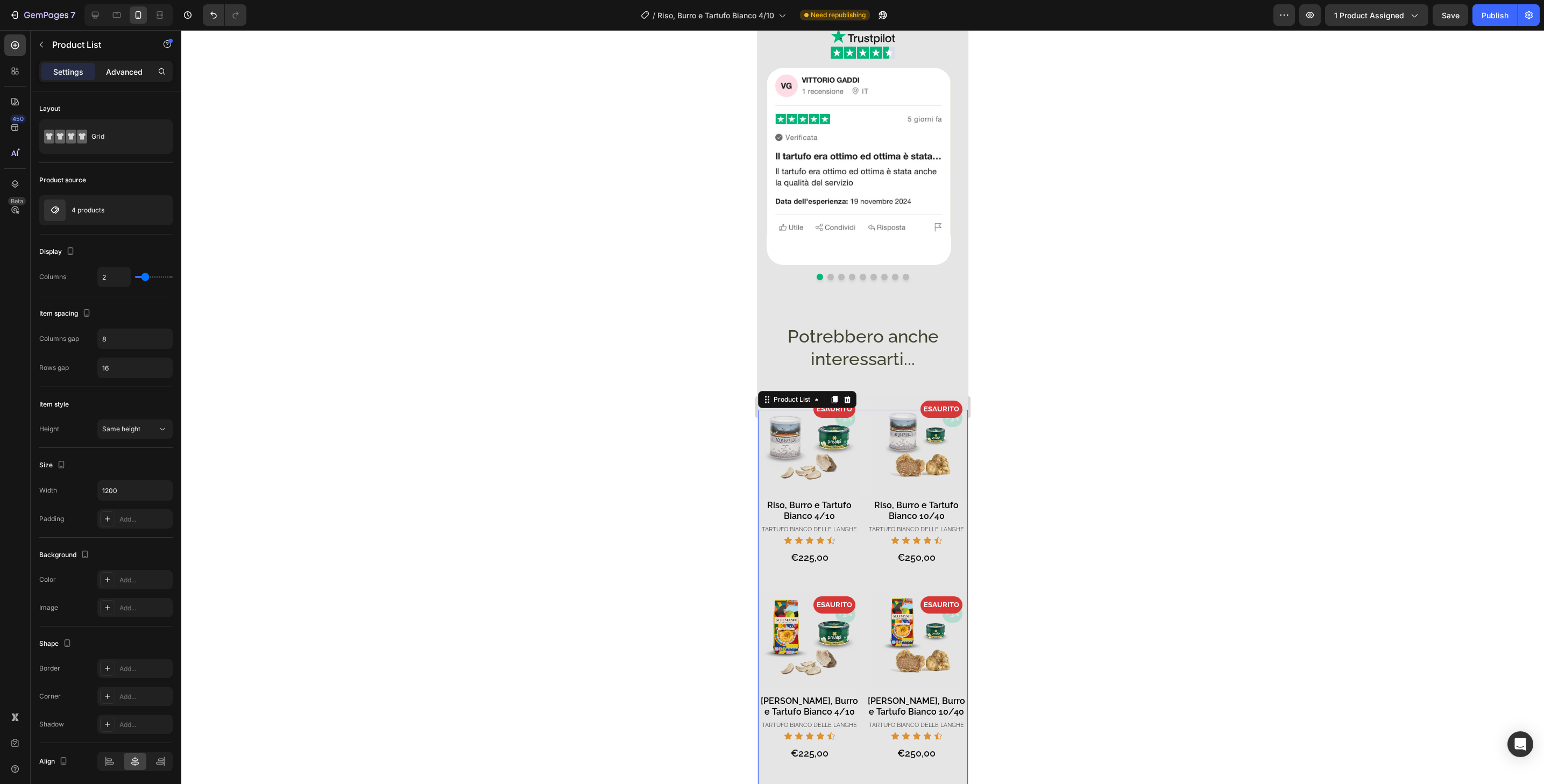
click at [123, 72] on p "Advanced" at bounding box center [124, 71] width 37 height 12
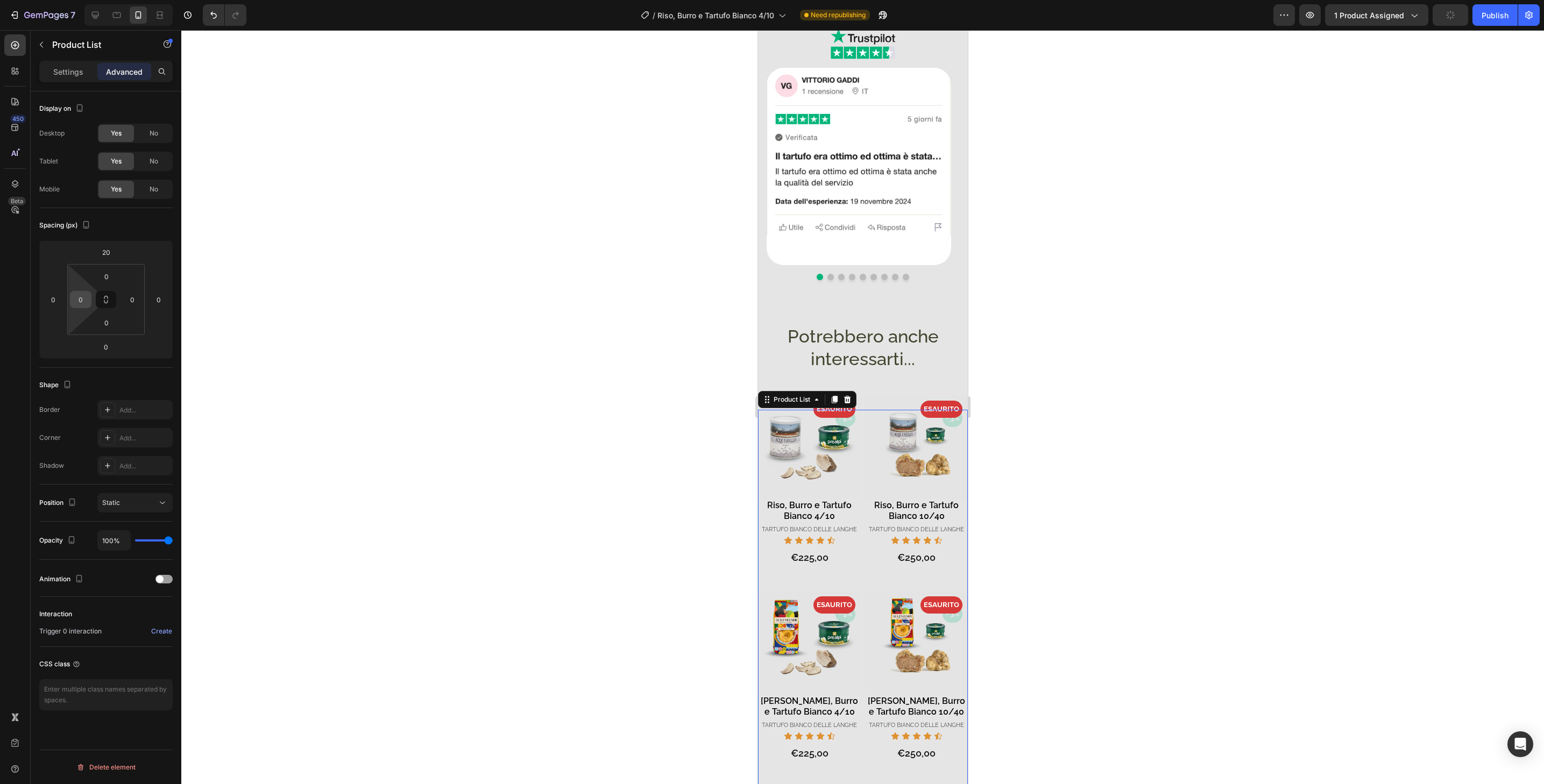
click at [84, 303] on input "0" at bounding box center [81, 300] width 16 height 16
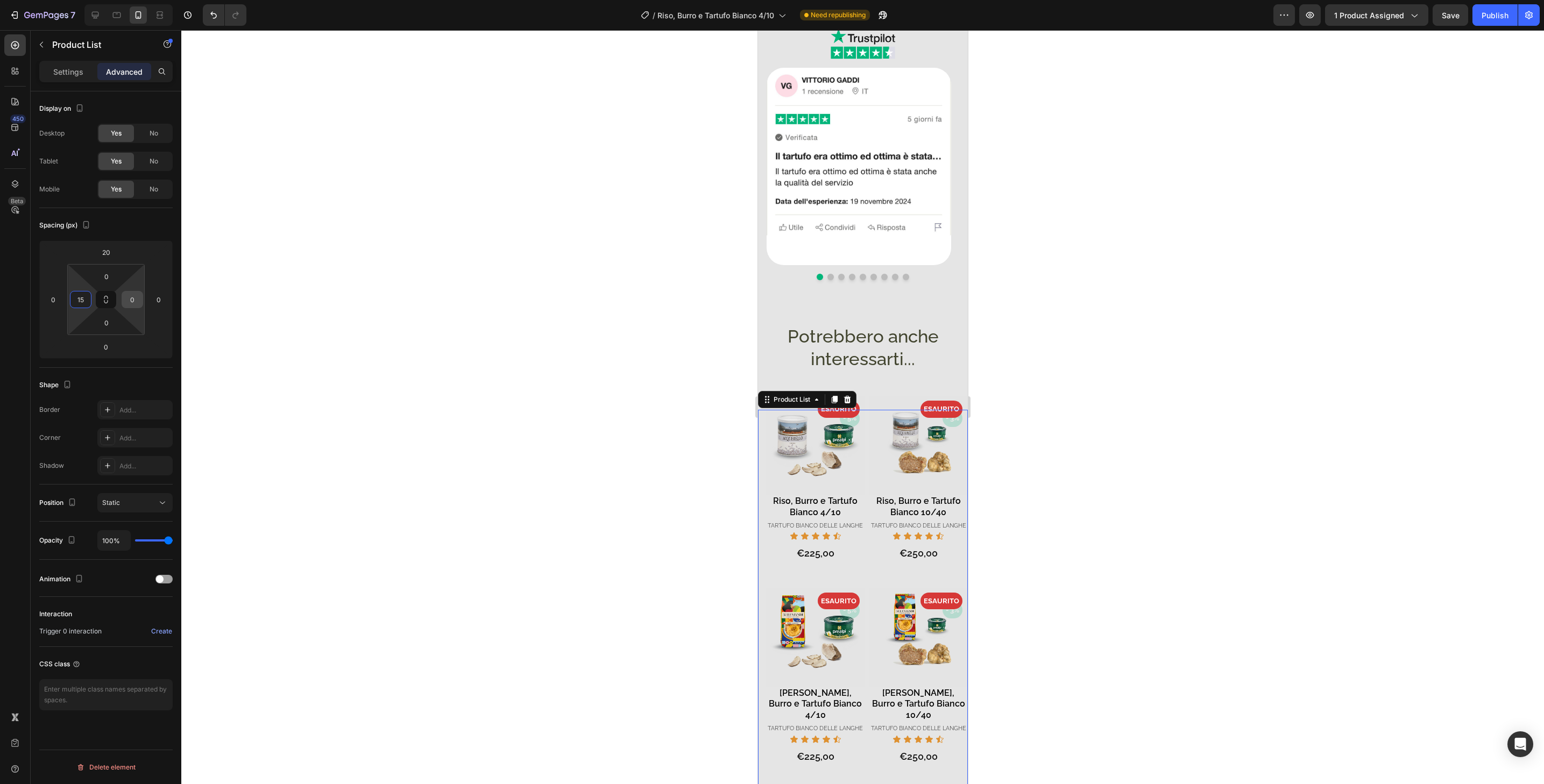
type input "15"
click at [137, 298] on input "0" at bounding box center [132, 300] width 16 height 16
type input "15"
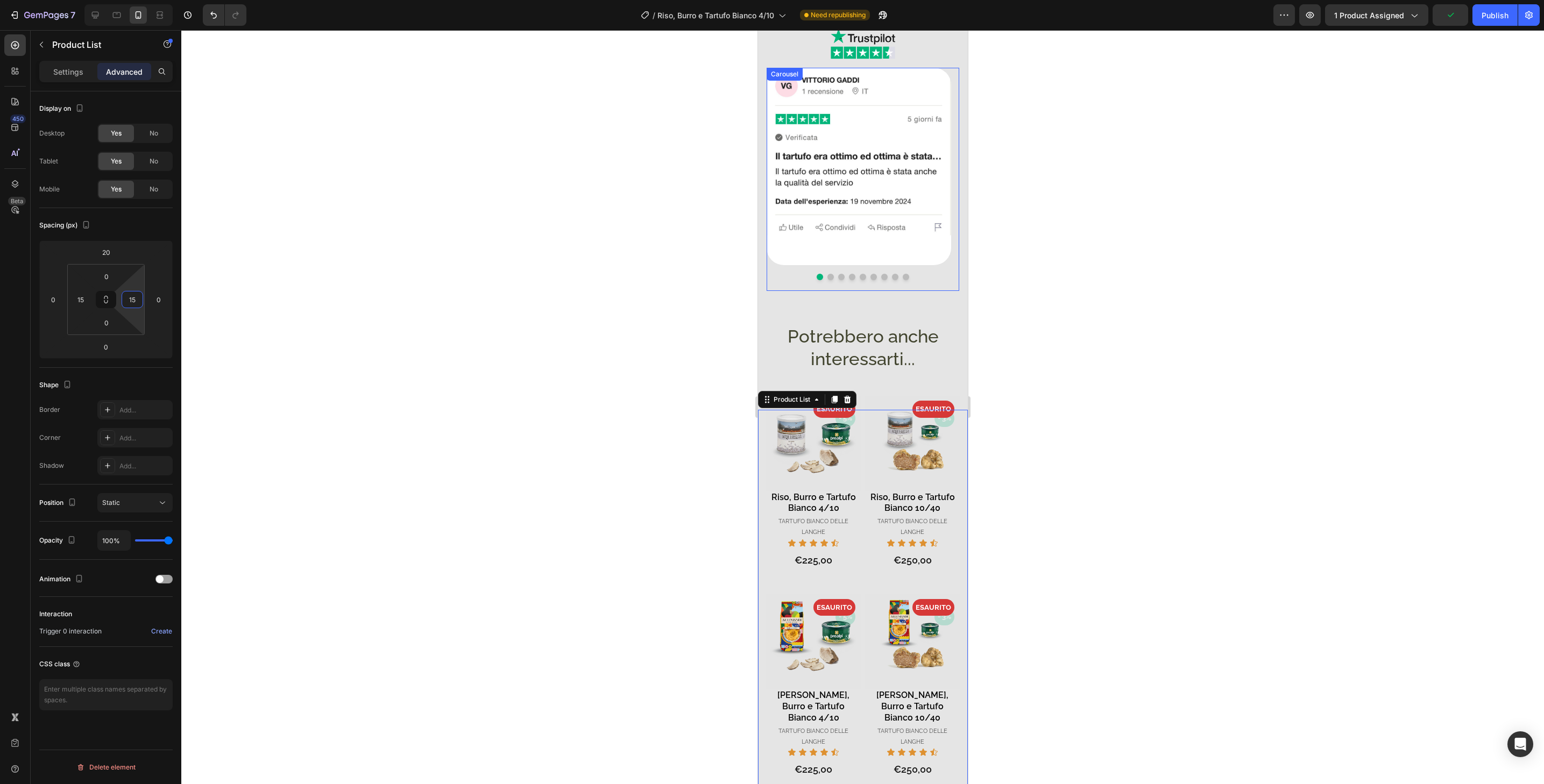
click at [827, 274] on button "Dot" at bounding box center [830, 277] width 7 height 7
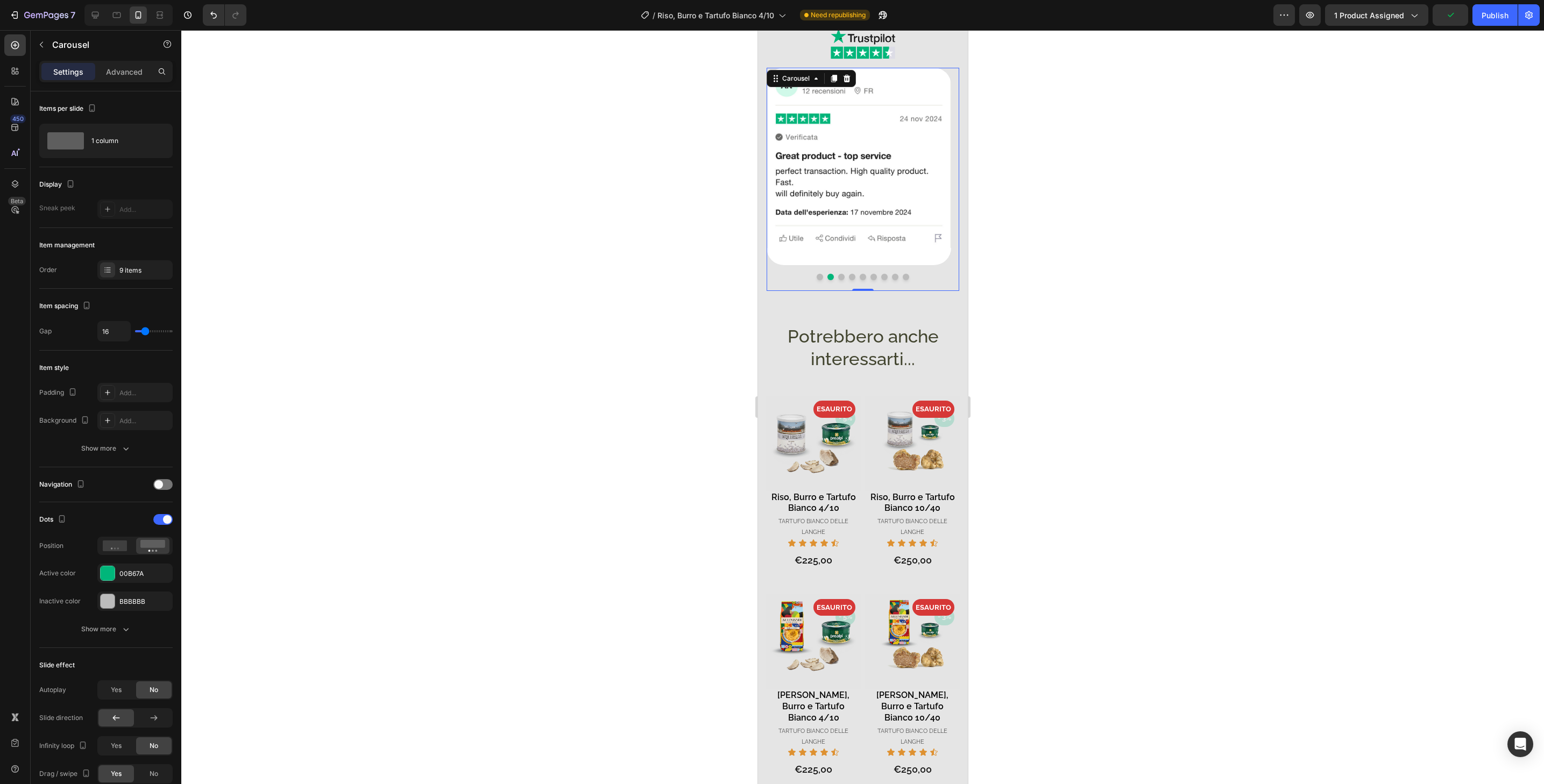
click at [838, 274] on button "Dot" at bounding box center [841, 277] width 7 height 7
click at [848, 274] on button "Dot" at bounding box center [851, 277] width 7 height 7
click at [859, 274] on button "Dot" at bounding box center [862, 277] width 7 height 7
click at [865, 274] on div at bounding box center [862, 277] width 193 height 7
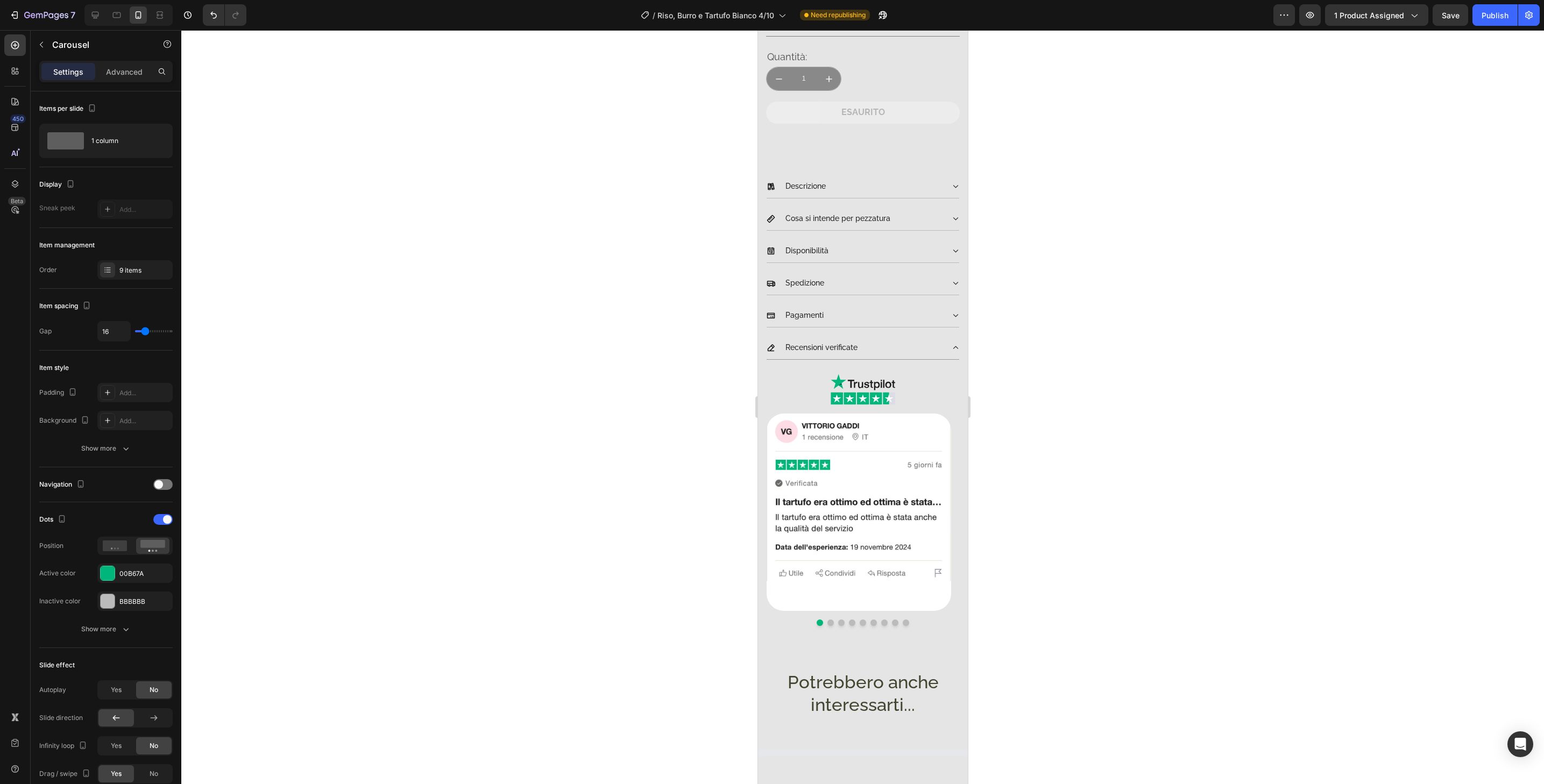
scroll to position [0, 0]
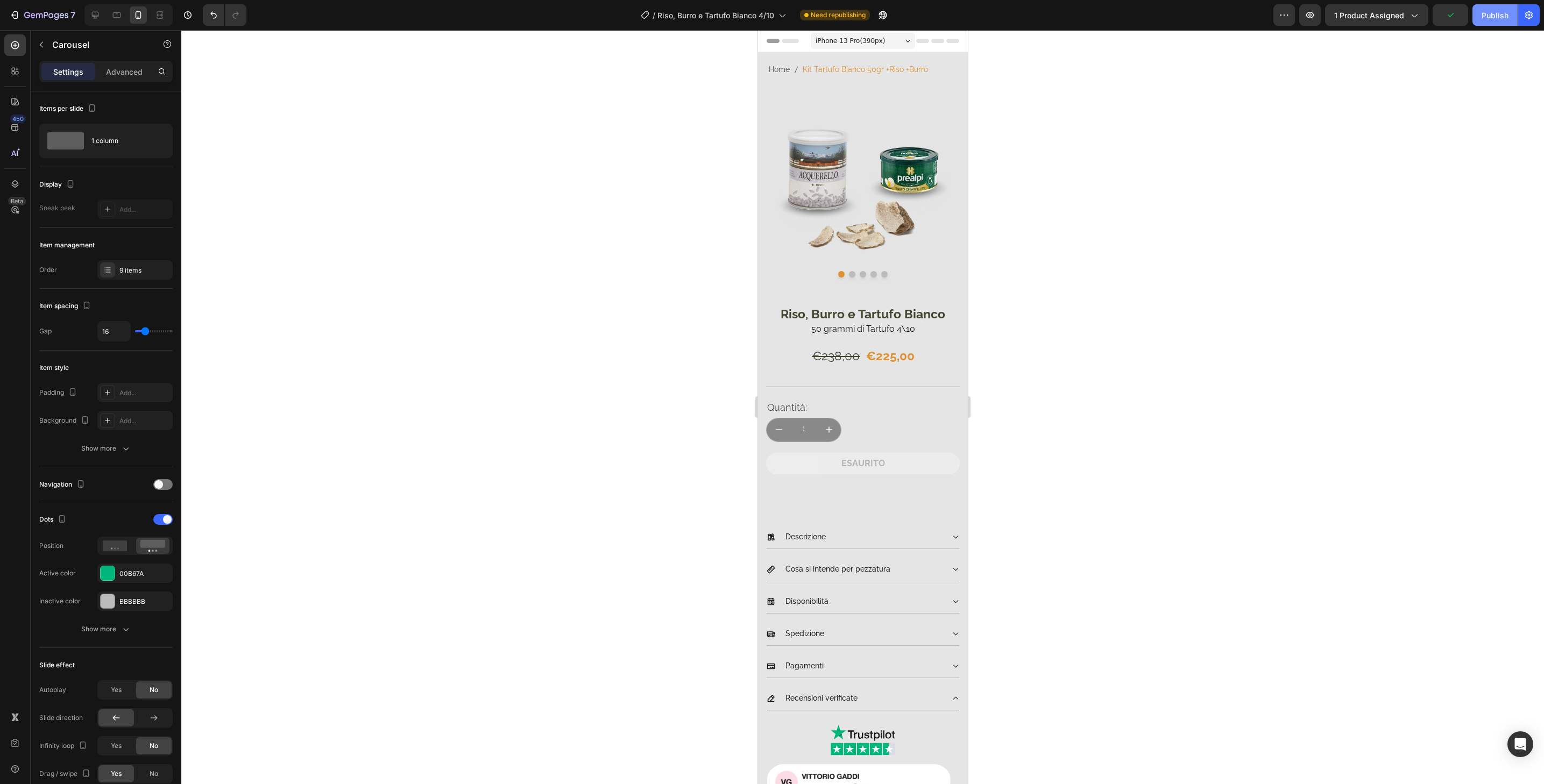
click at [1496, 18] on div "Publish" at bounding box center [1495, 15] width 27 height 12
click at [770, 7] on div at bounding box center [772, 9] width 4 height 9
click at [771, 12] on div at bounding box center [772, 9] width 4 height 9
click at [798, 16] on icon at bounding box center [794, 15] width 11 height 11
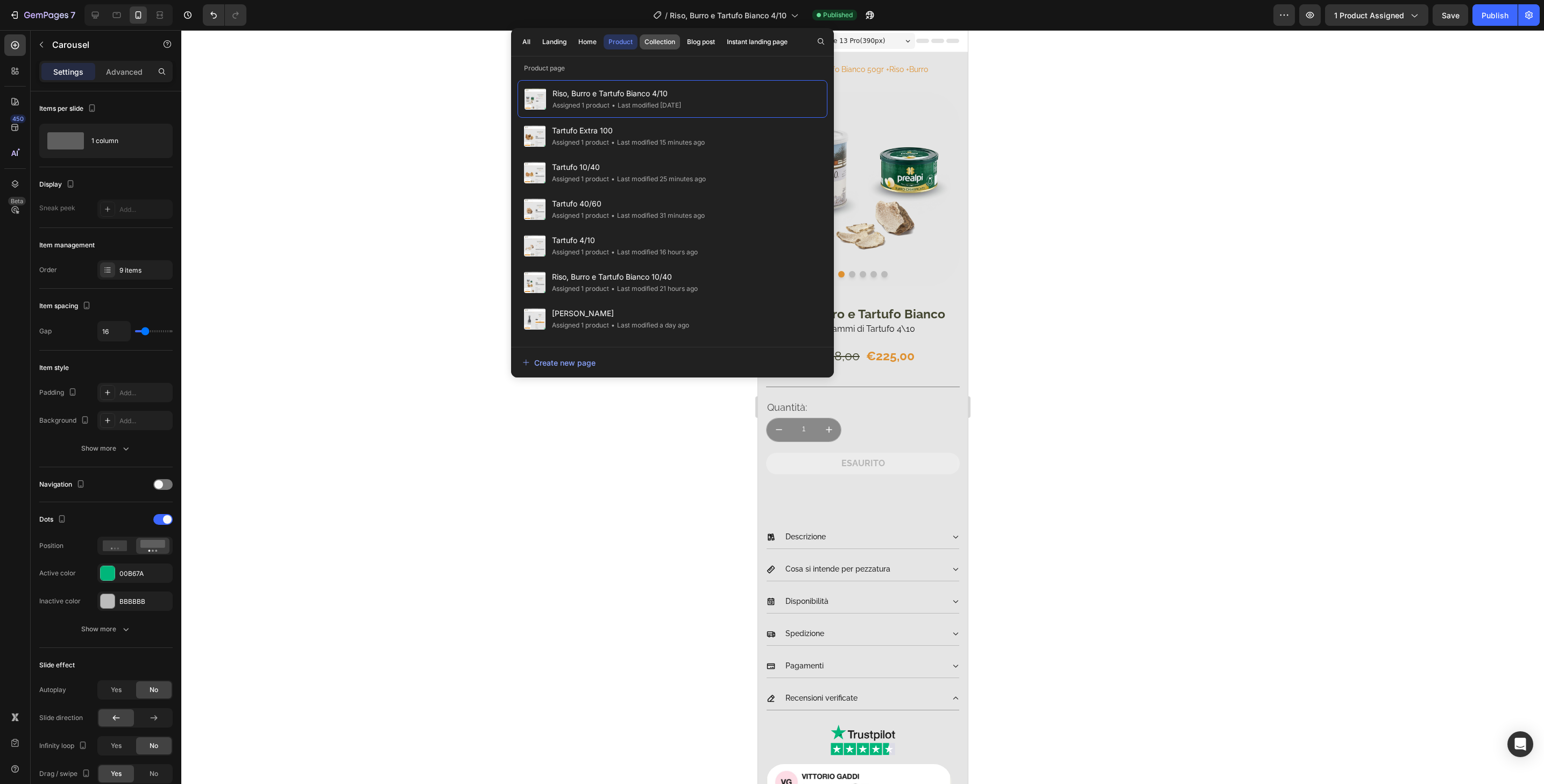
click at [666, 41] on div "Collection" at bounding box center [660, 42] width 31 height 10
click at [679, 104] on div "• Last modified 8 minutes ago" at bounding box center [662, 105] width 93 height 11
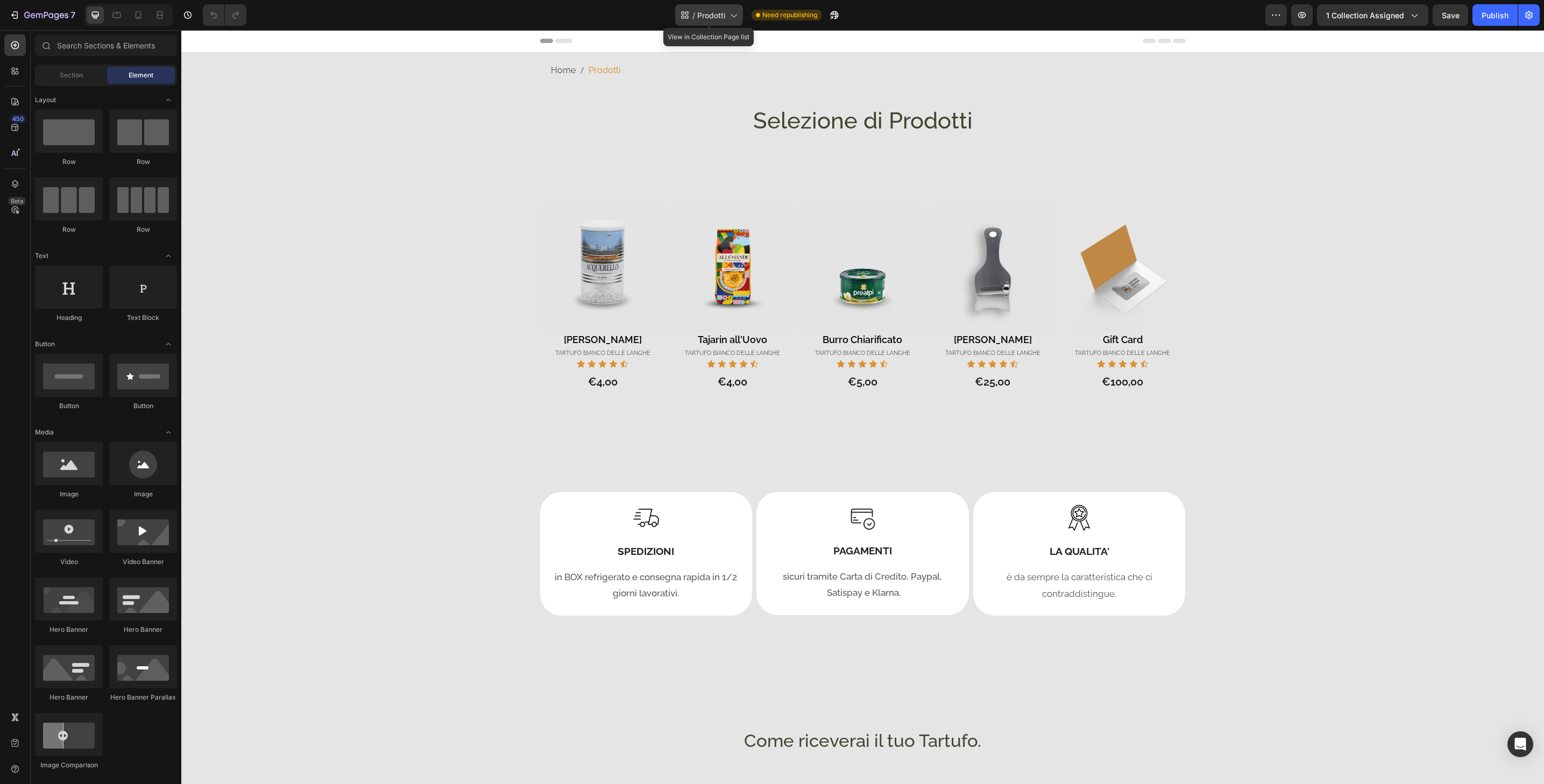
click at [728, 18] on icon at bounding box center [734, 15] width 11 height 11
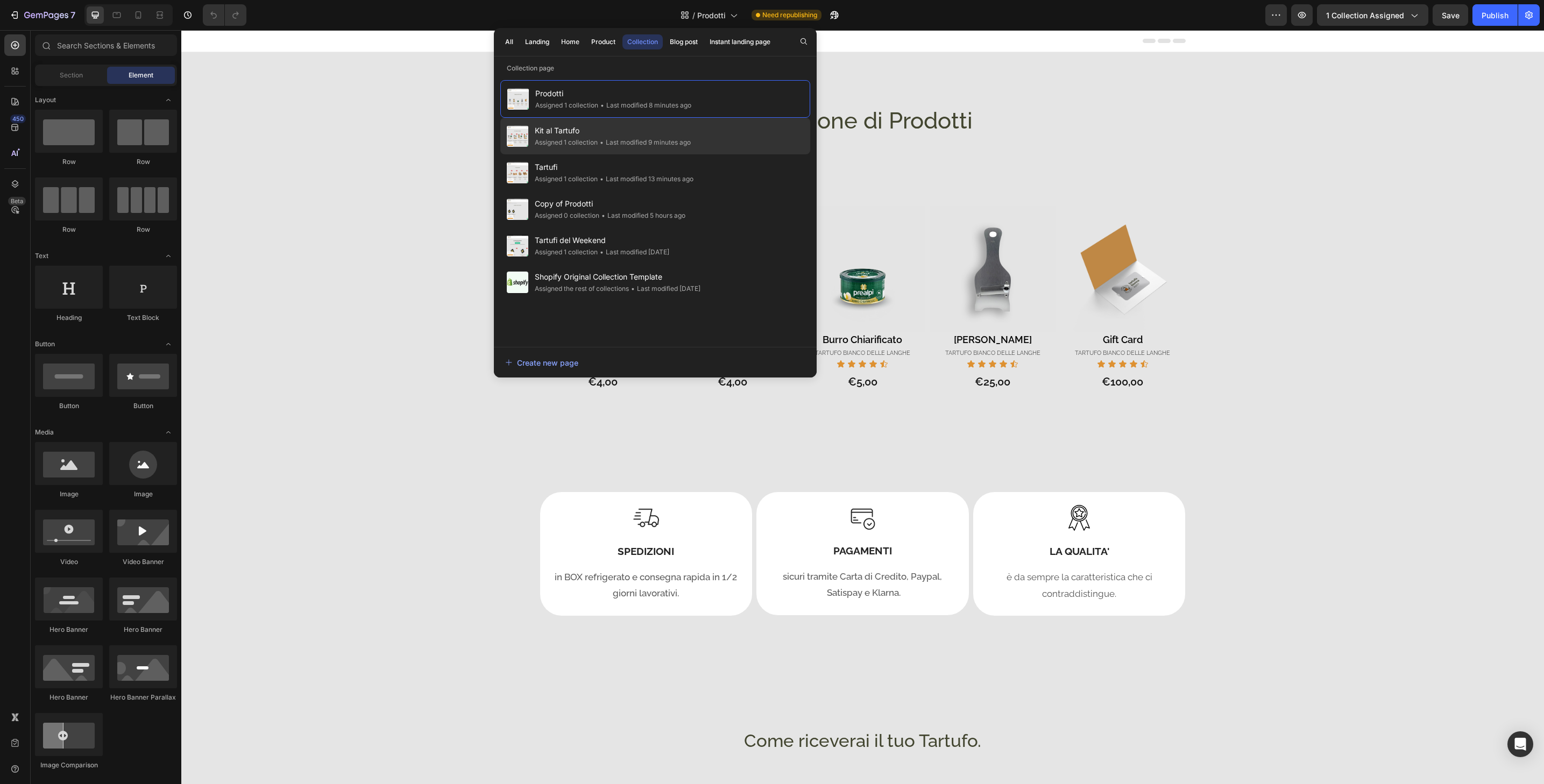
click at [613, 130] on span "Kit al Tartufo" at bounding box center [613, 131] width 156 height 13
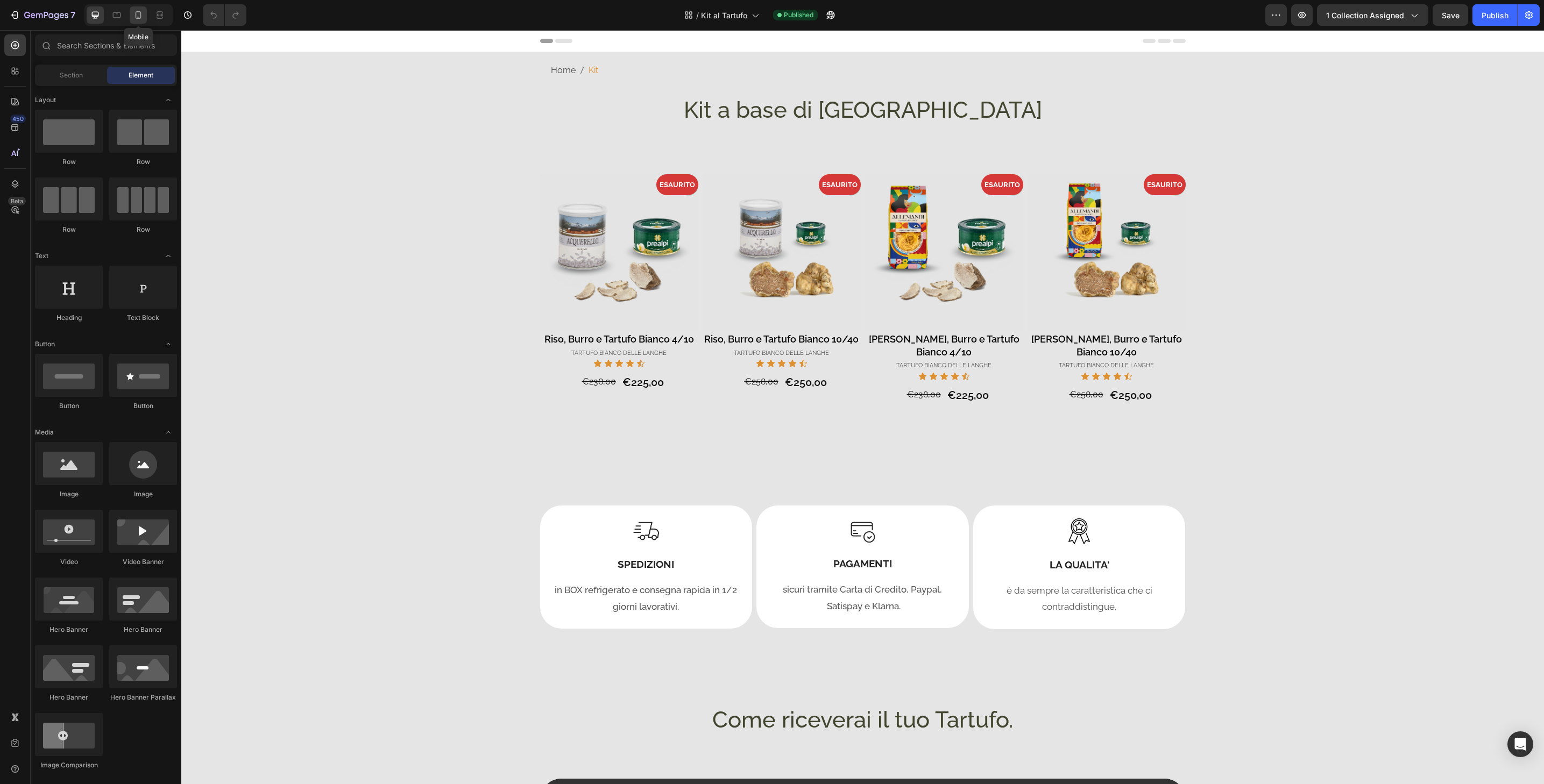
click at [140, 20] on icon at bounding box center [139, 15] width 11 height 11
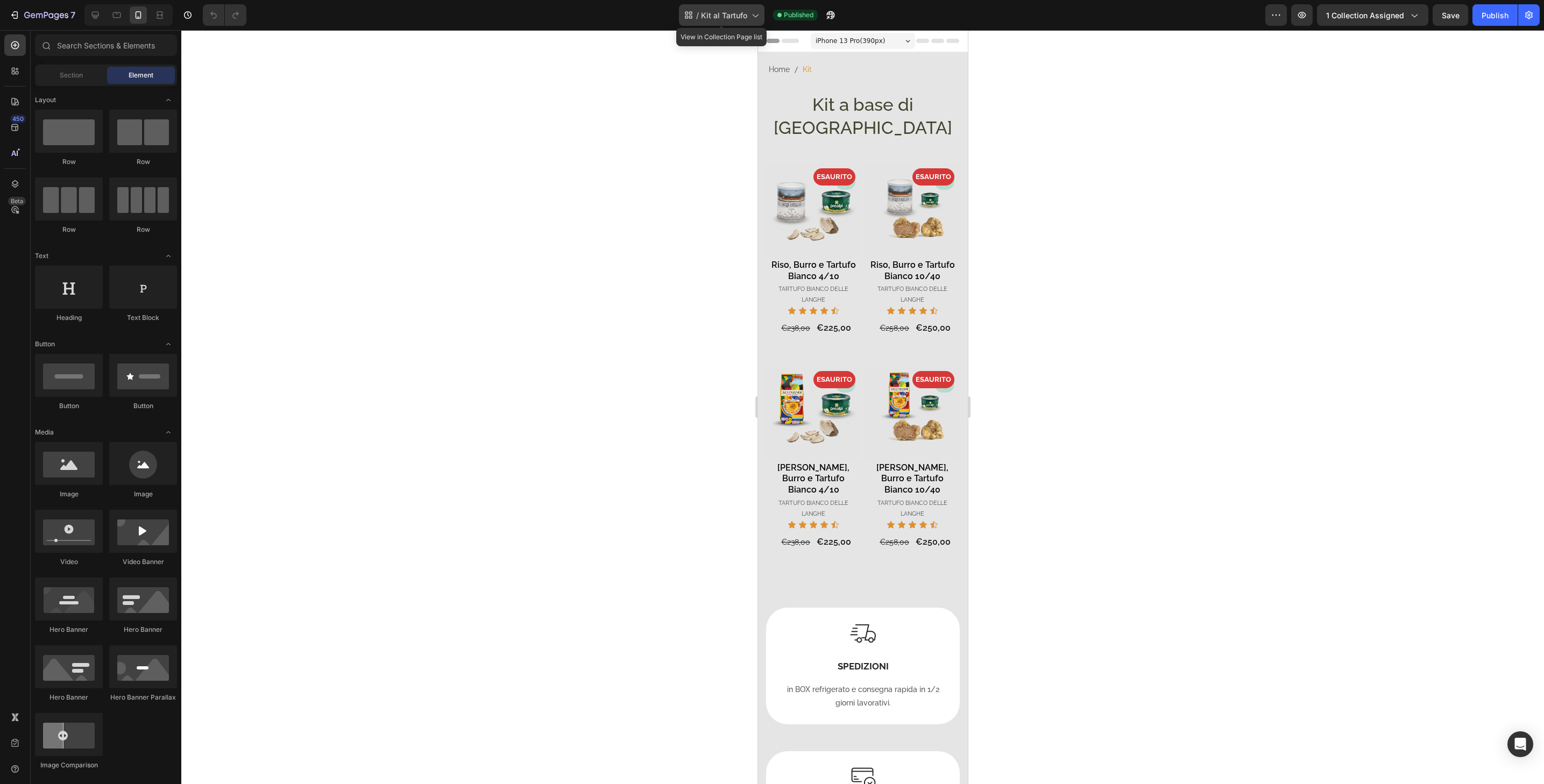
click at [721, 10] on span "Kit al Tartufo" at bounding box center [724, 15] width 46 height 12
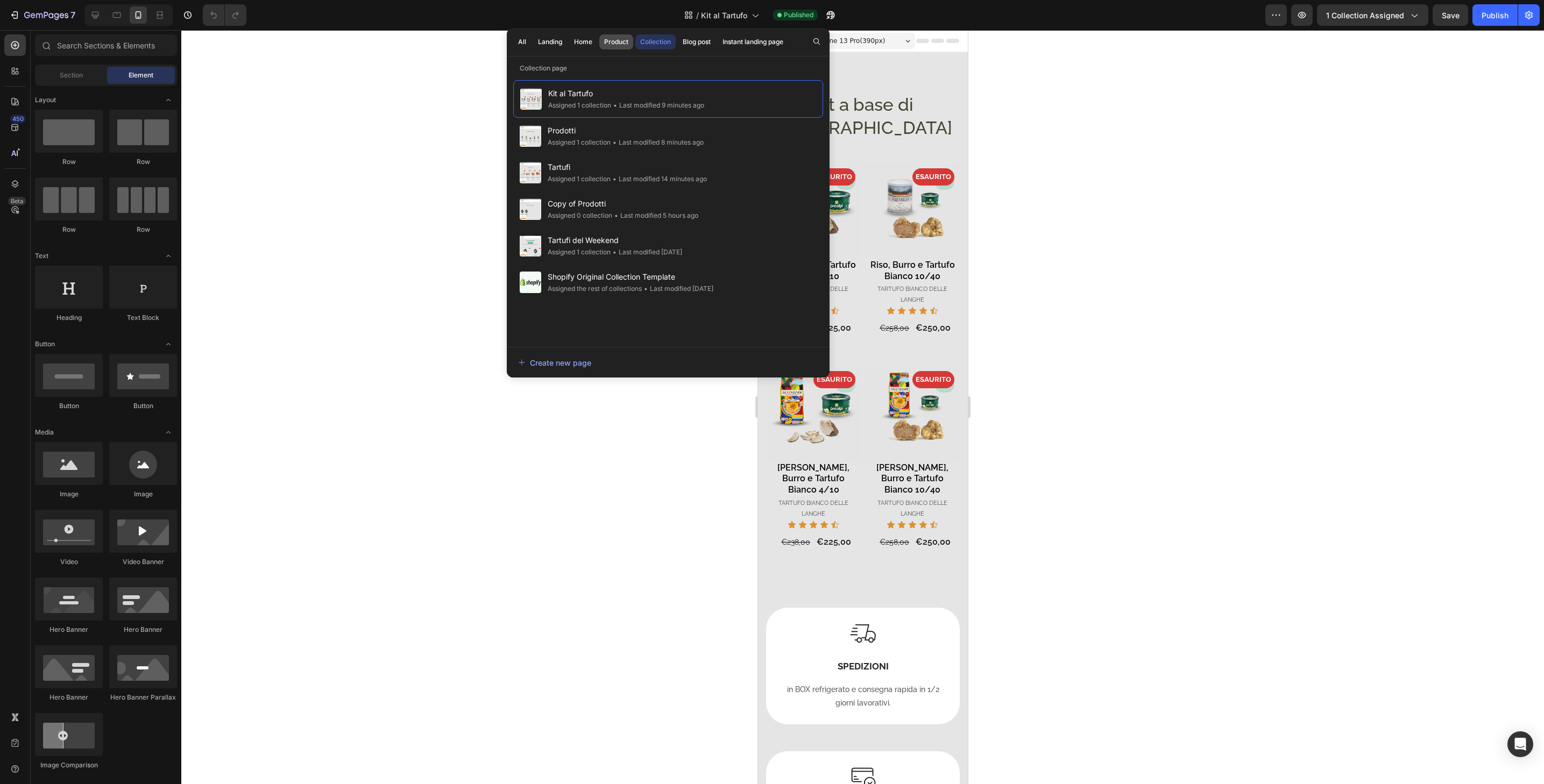
click at [617, 45] on div "Product" at bounding box center [616, 42] width 24 height 10
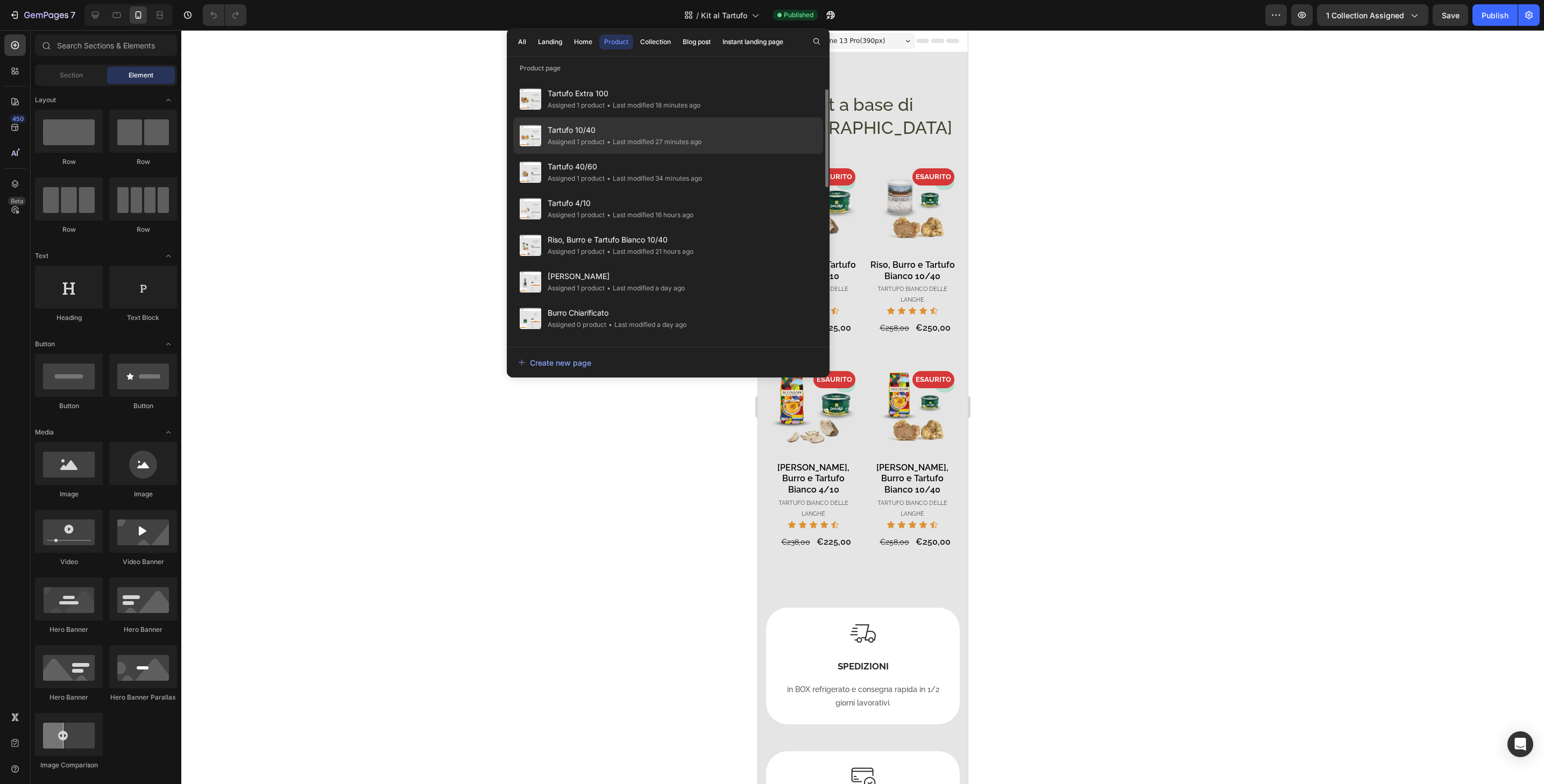
scroll to position [38, 0]
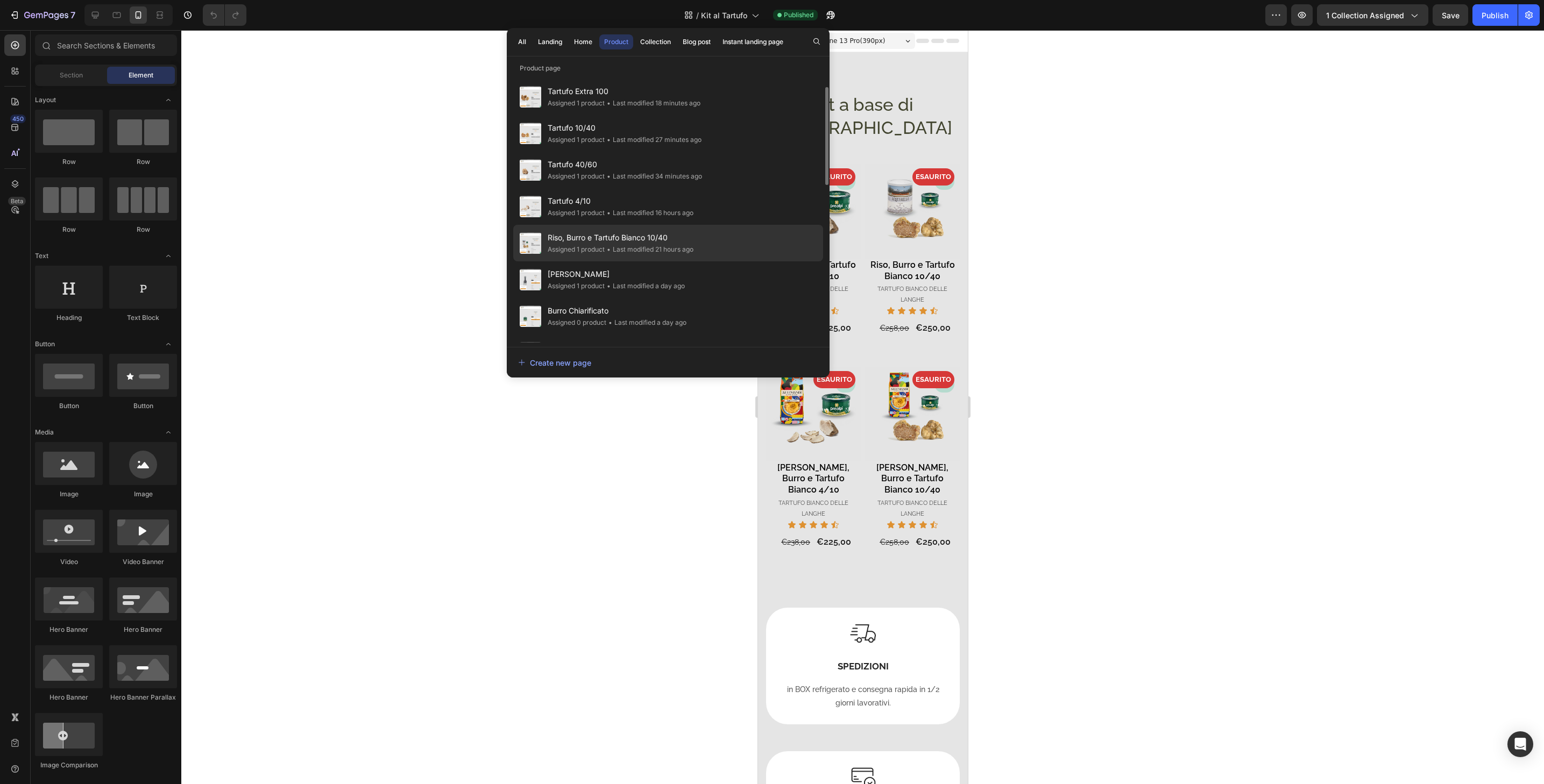
click at [712, 239] on div "Riso, Burro e Tartufo Bianco 10/40 Assigned 1 product • Last modified 21 hours …" at bounding box center [668, 243] width 310 height 37
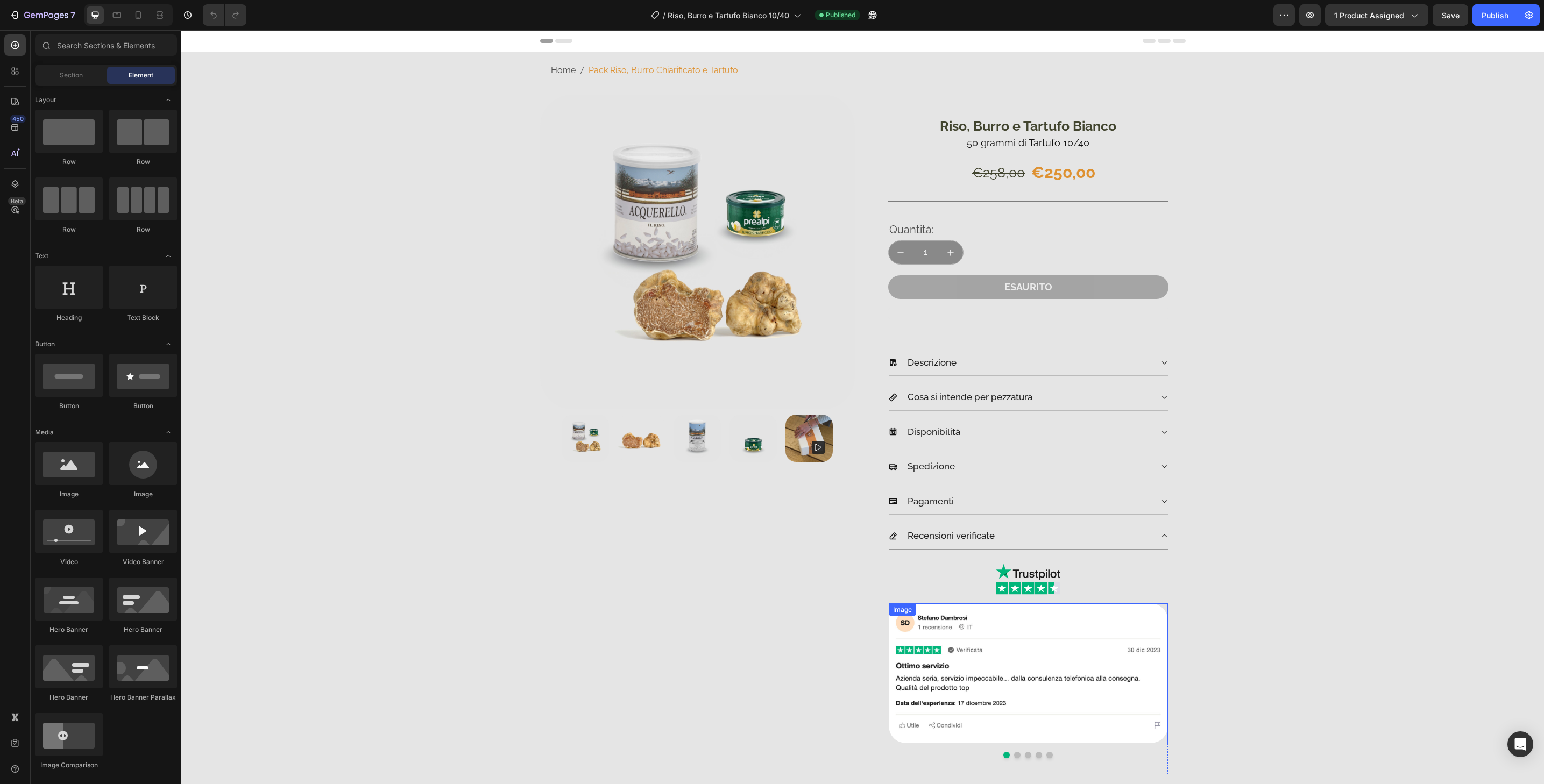
click at [1160, 617] on img at bounding box center [1028, 673] width 280 height 140
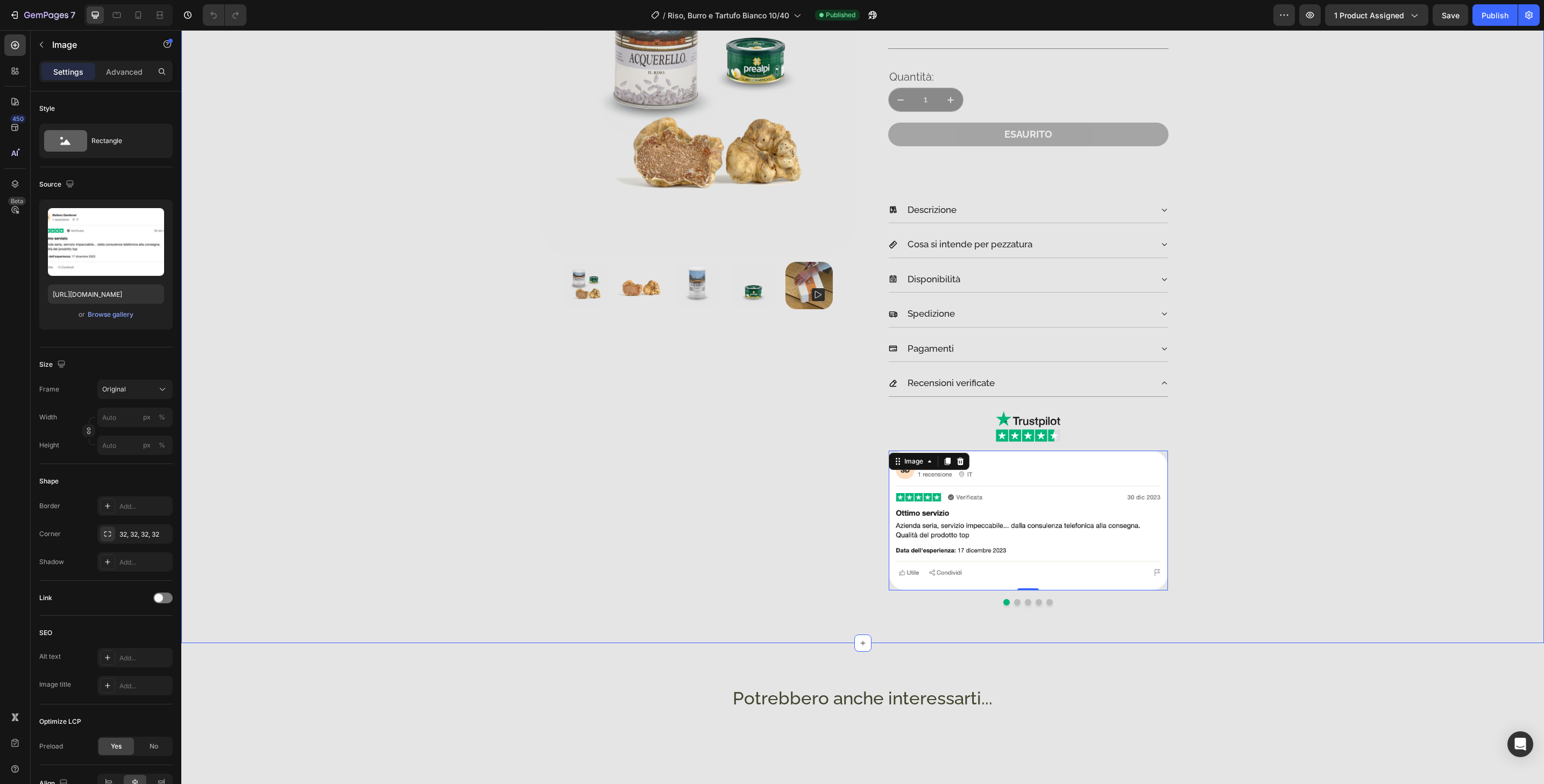
scroll to position [192, 0]
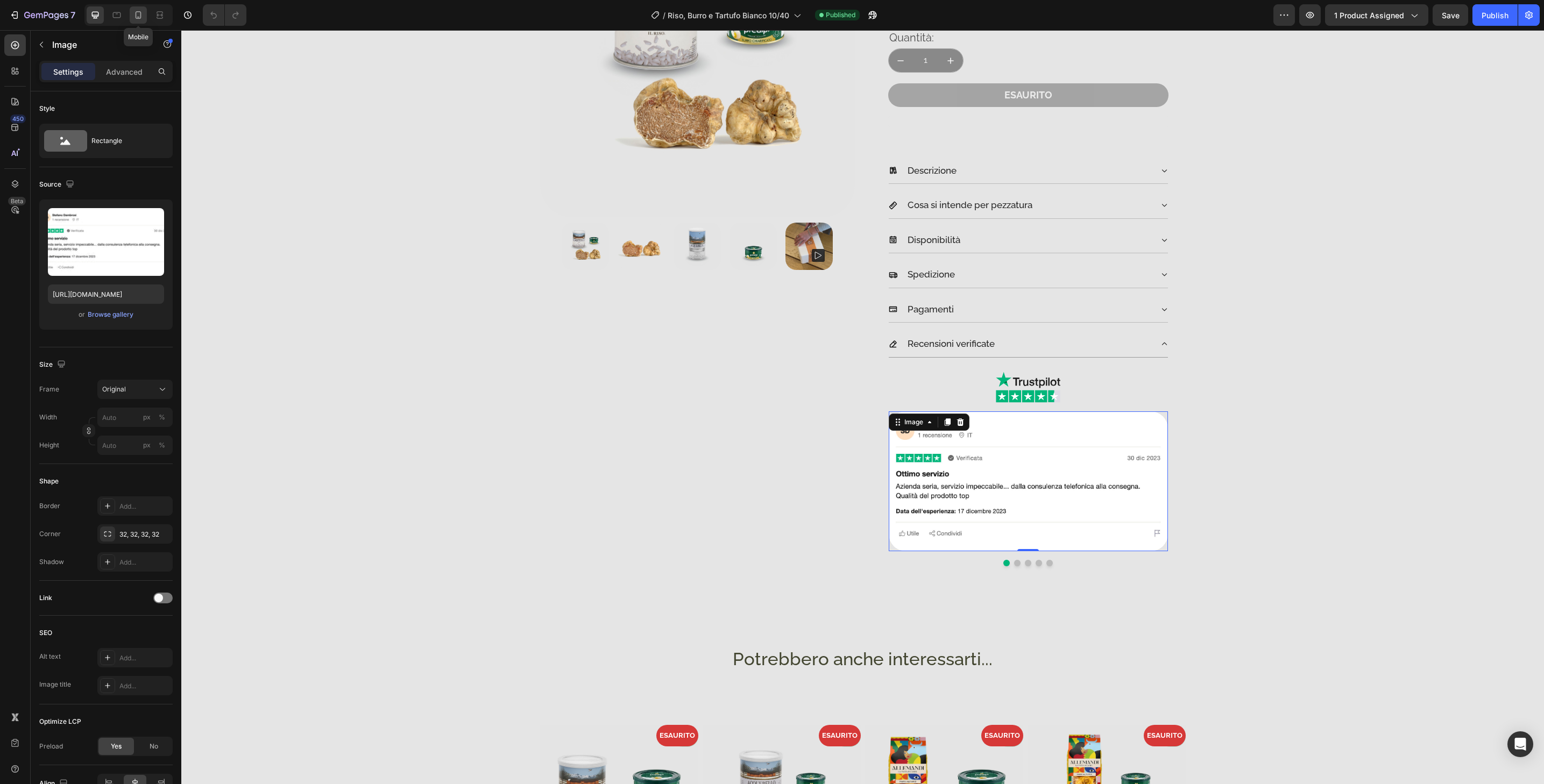
click at [142, 17] on icon at bounding box center [139, 15] width 11 height 11
type input "[URL][DOMAIN_NAME]"
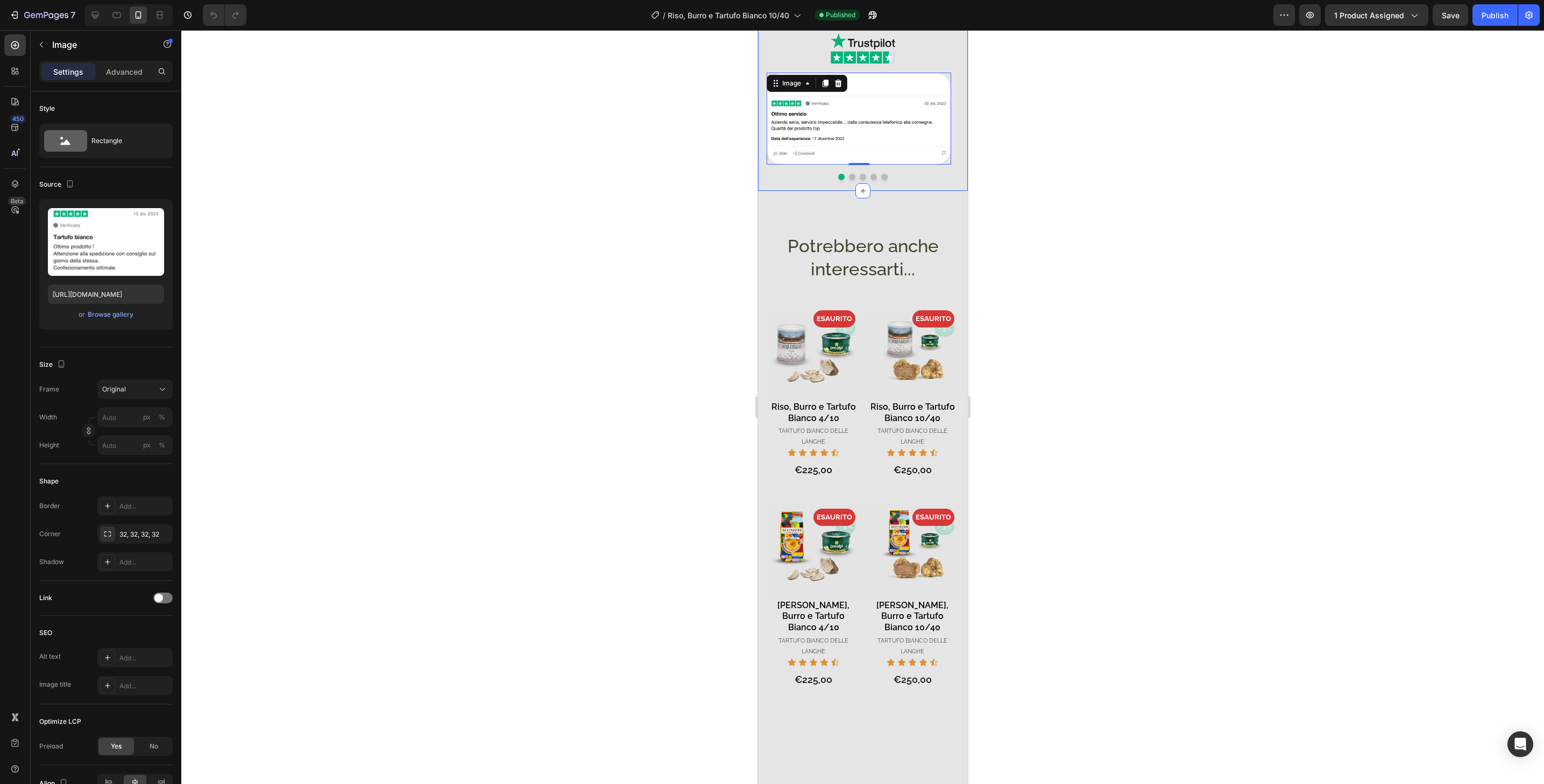
scroll to position [702, 0]
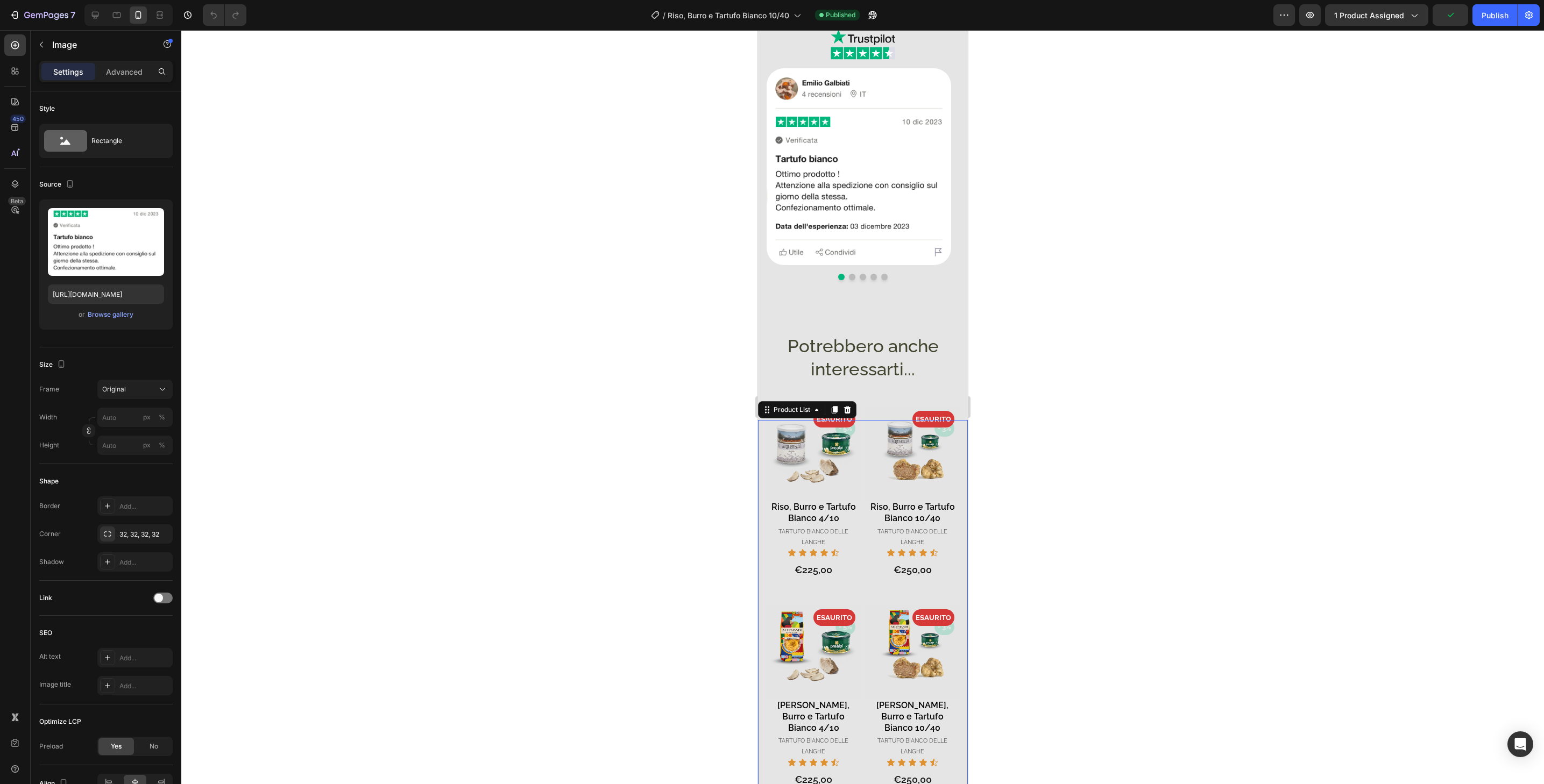
click at [959, 437] on div "- 5% Product Badge - 5% Product Badge ESAURITO Product Badge Product Images Ris…" at bounding box center [862, 620] width 210 height 399
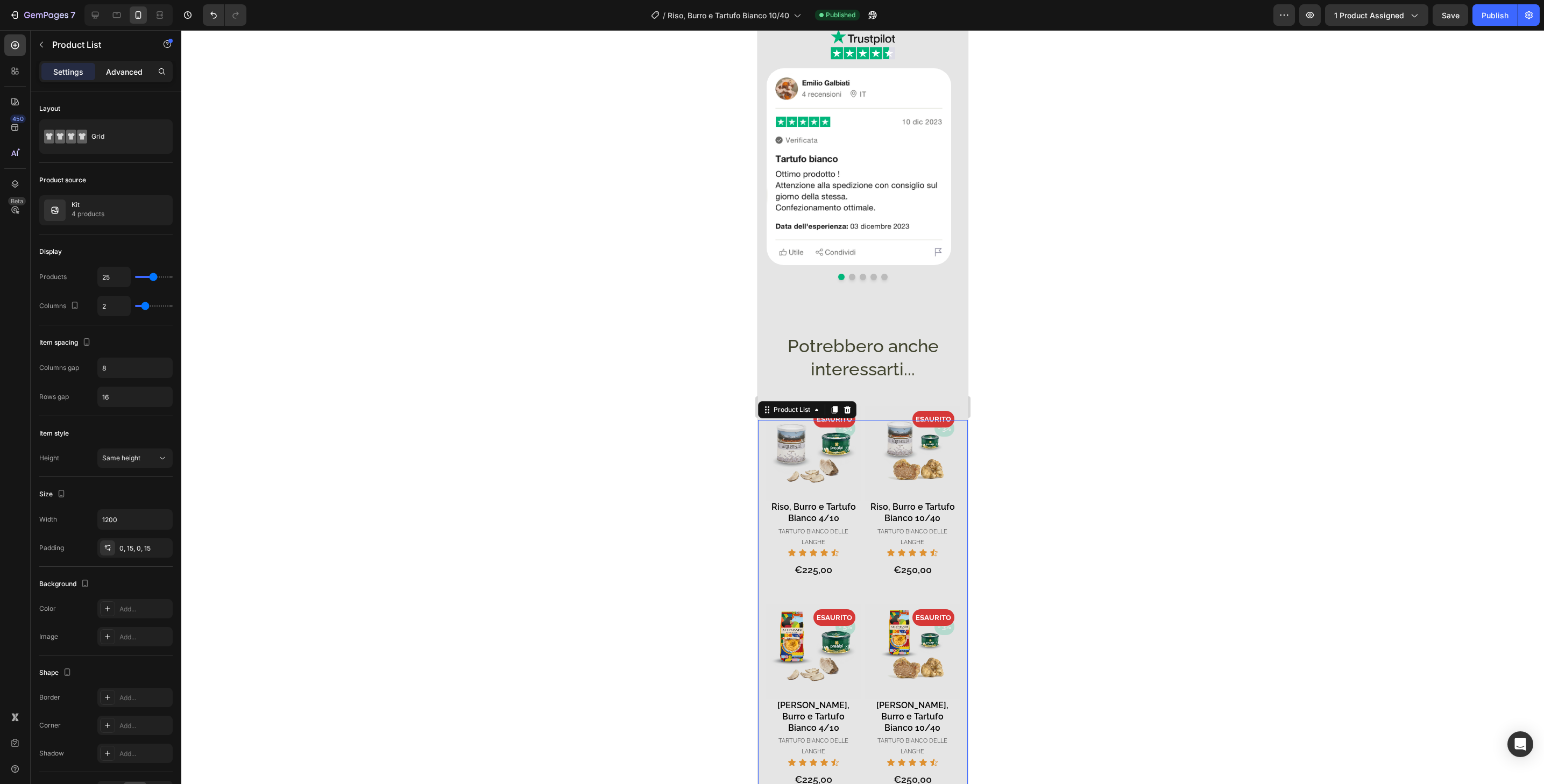
click at [121, 77] on p "Advanced" at bounding box center [124, 71] width 37 height 12
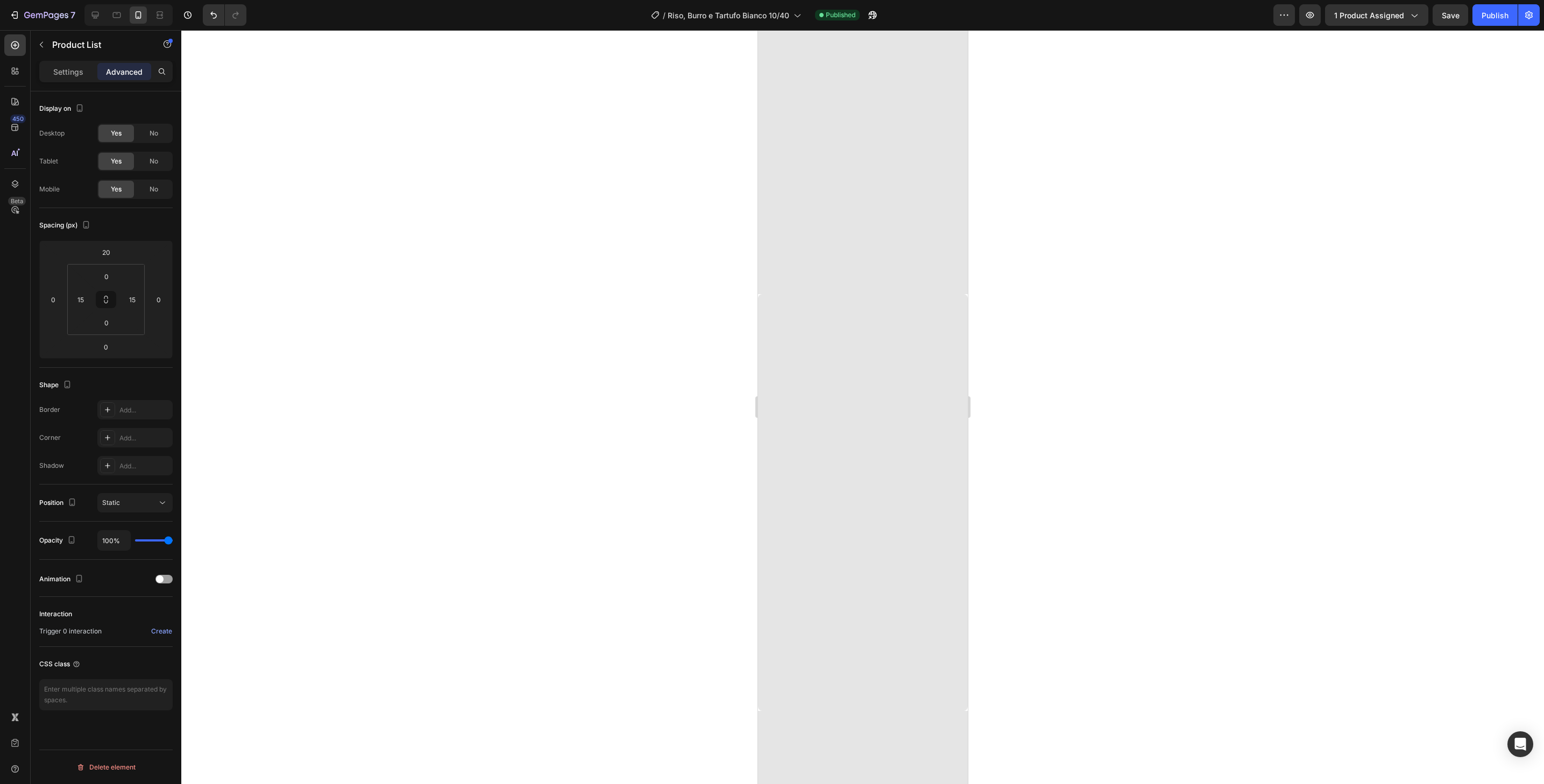
scroll to position [0, 0]
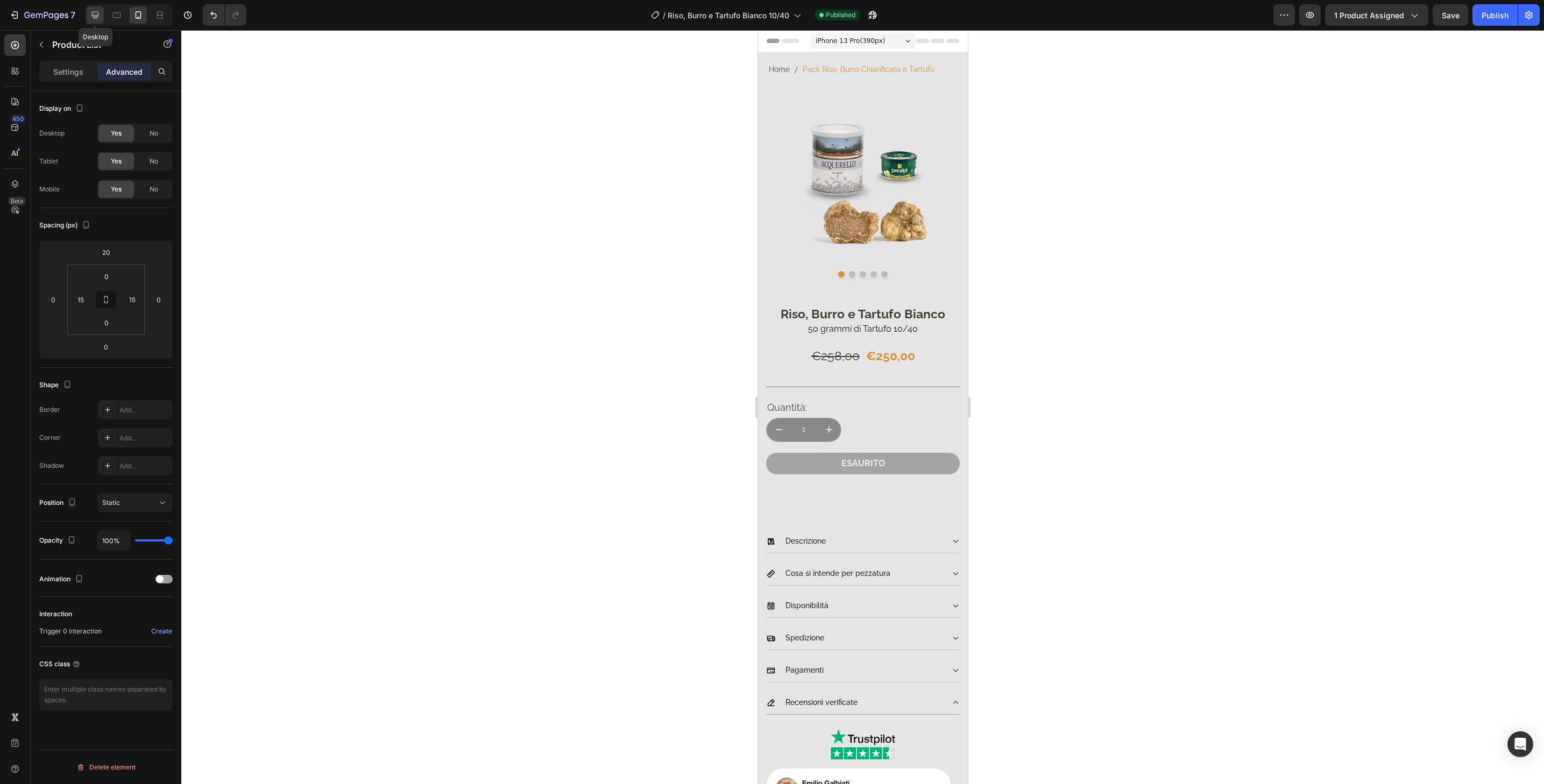
click at [92, 14] on icon at bounding box center [95, 15] width 7 height 7
type input "50"
type input "0"
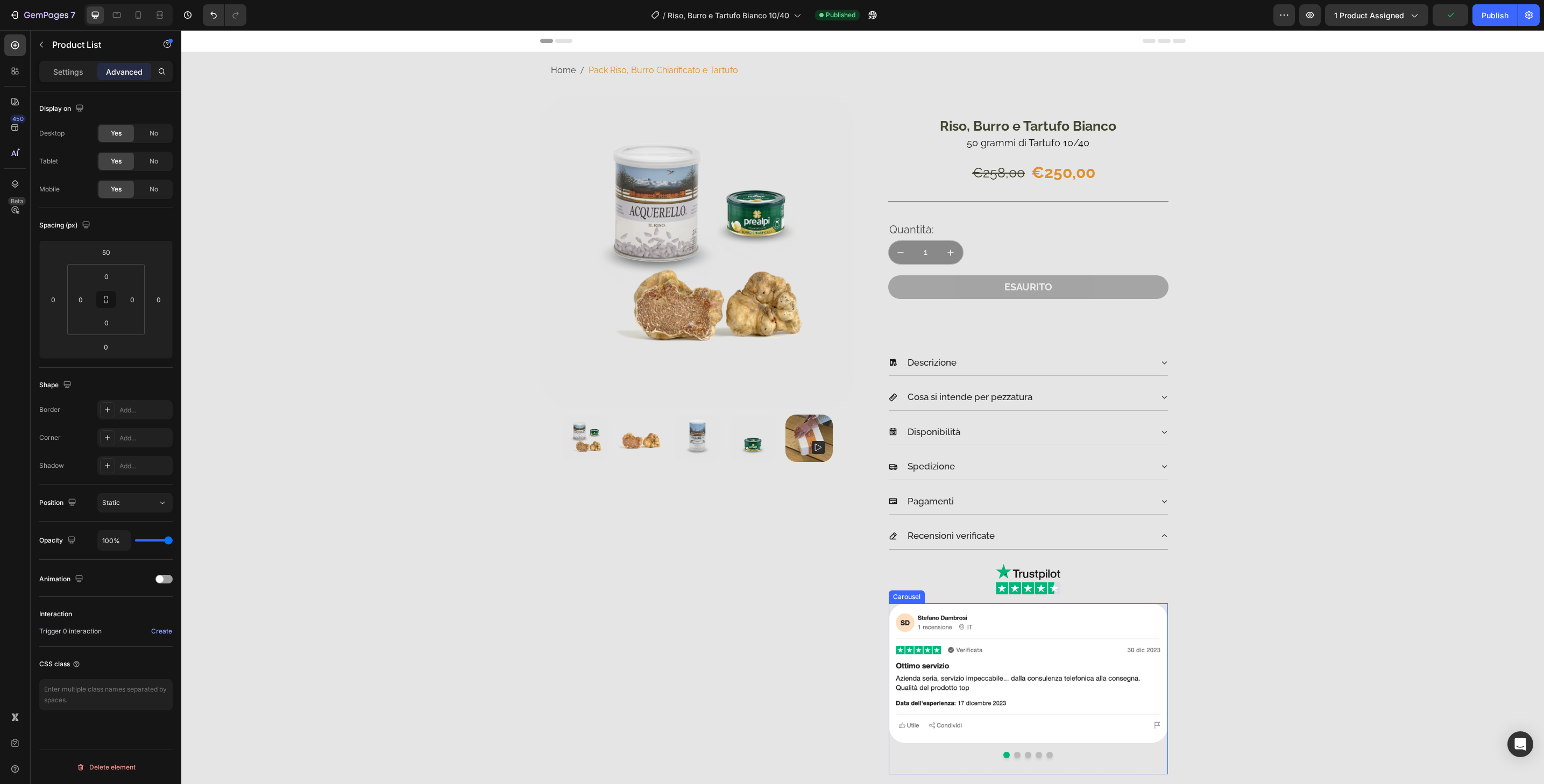
click at [1047, 755] on button "Dot" at bounding box center [1050, 755] width 7 height 7
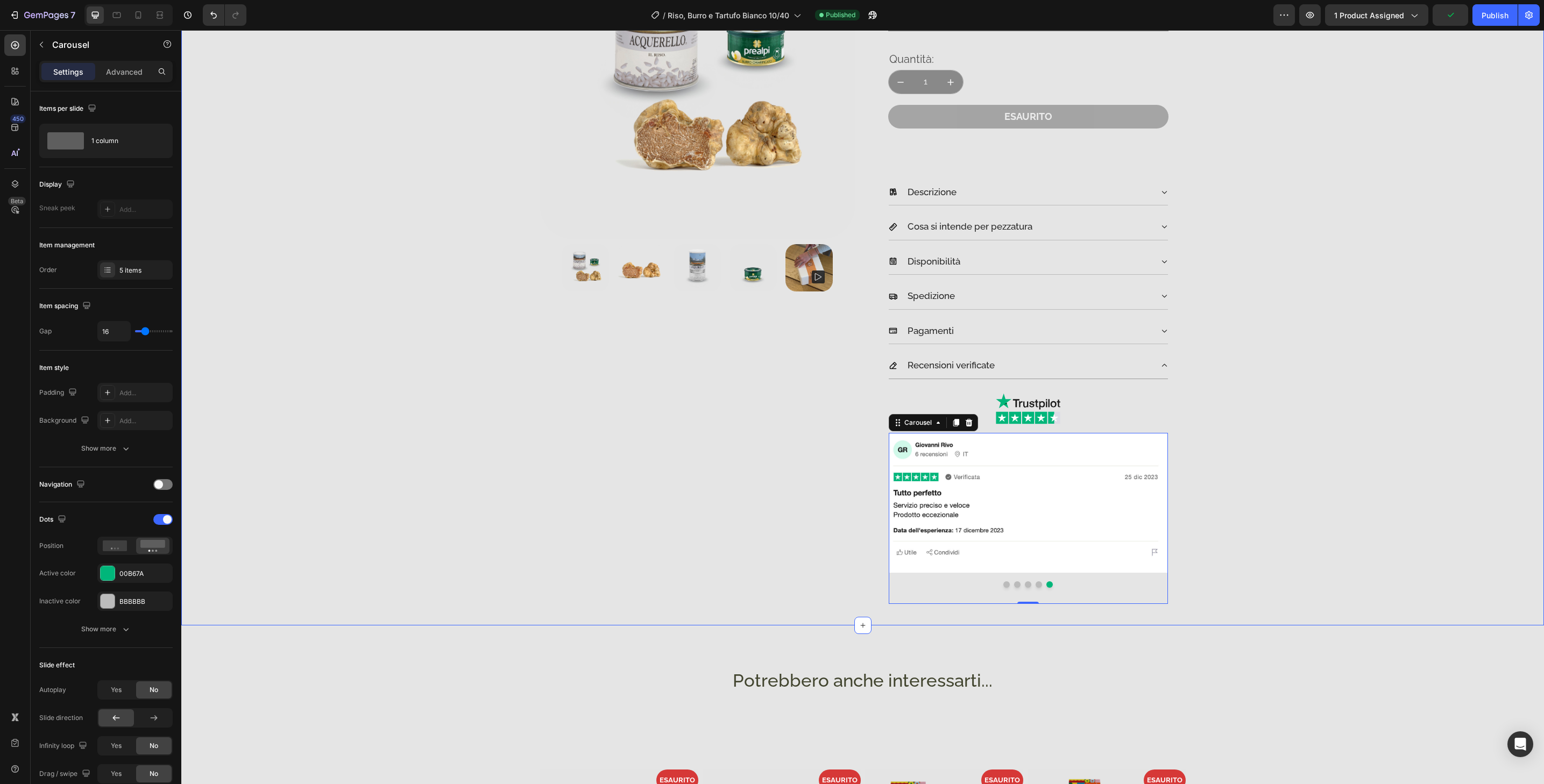
scroll to position [217, 0]
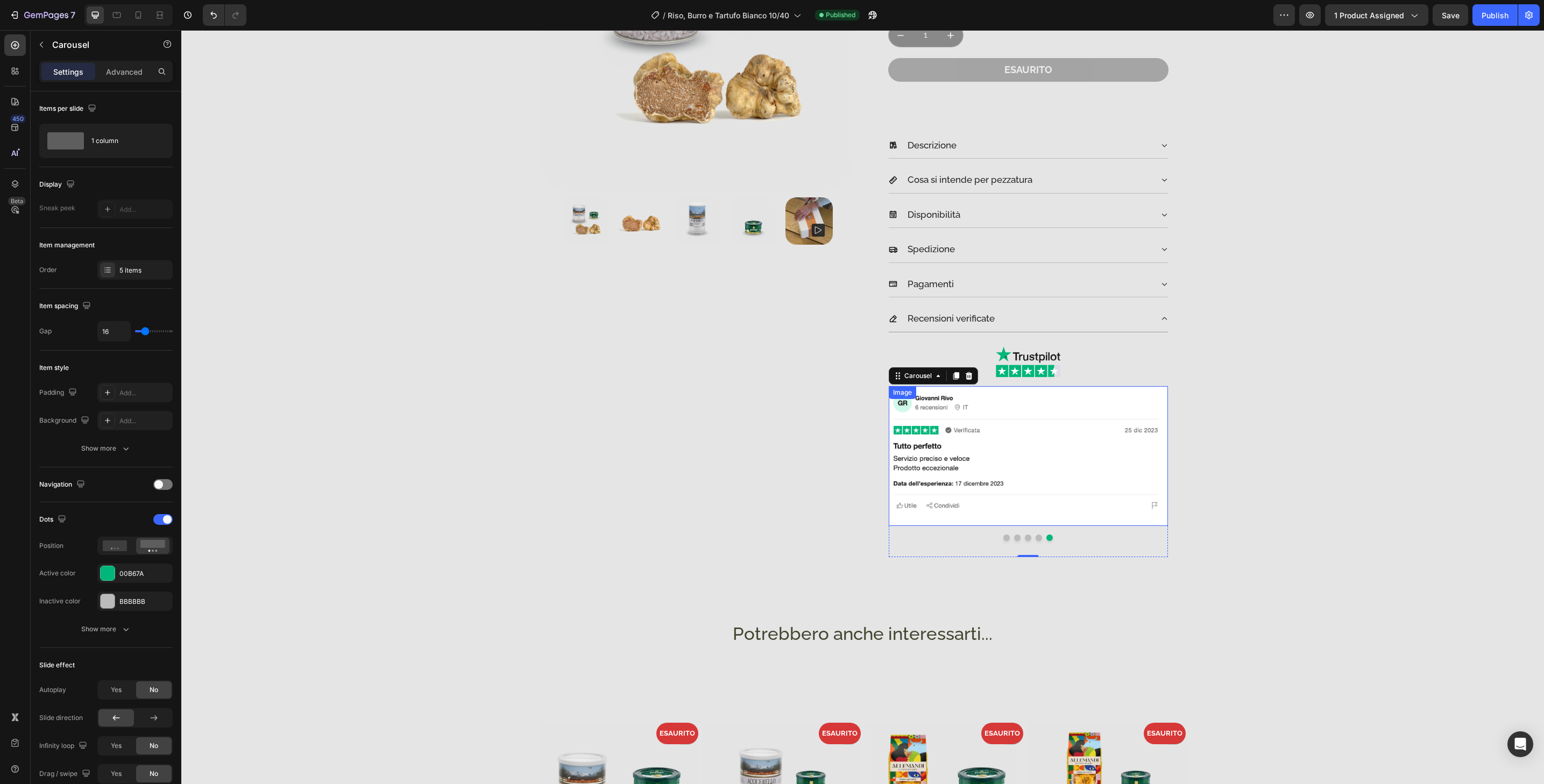
click at [1023, 505] on img at bounding box center [1028, 456] width 280 height 140
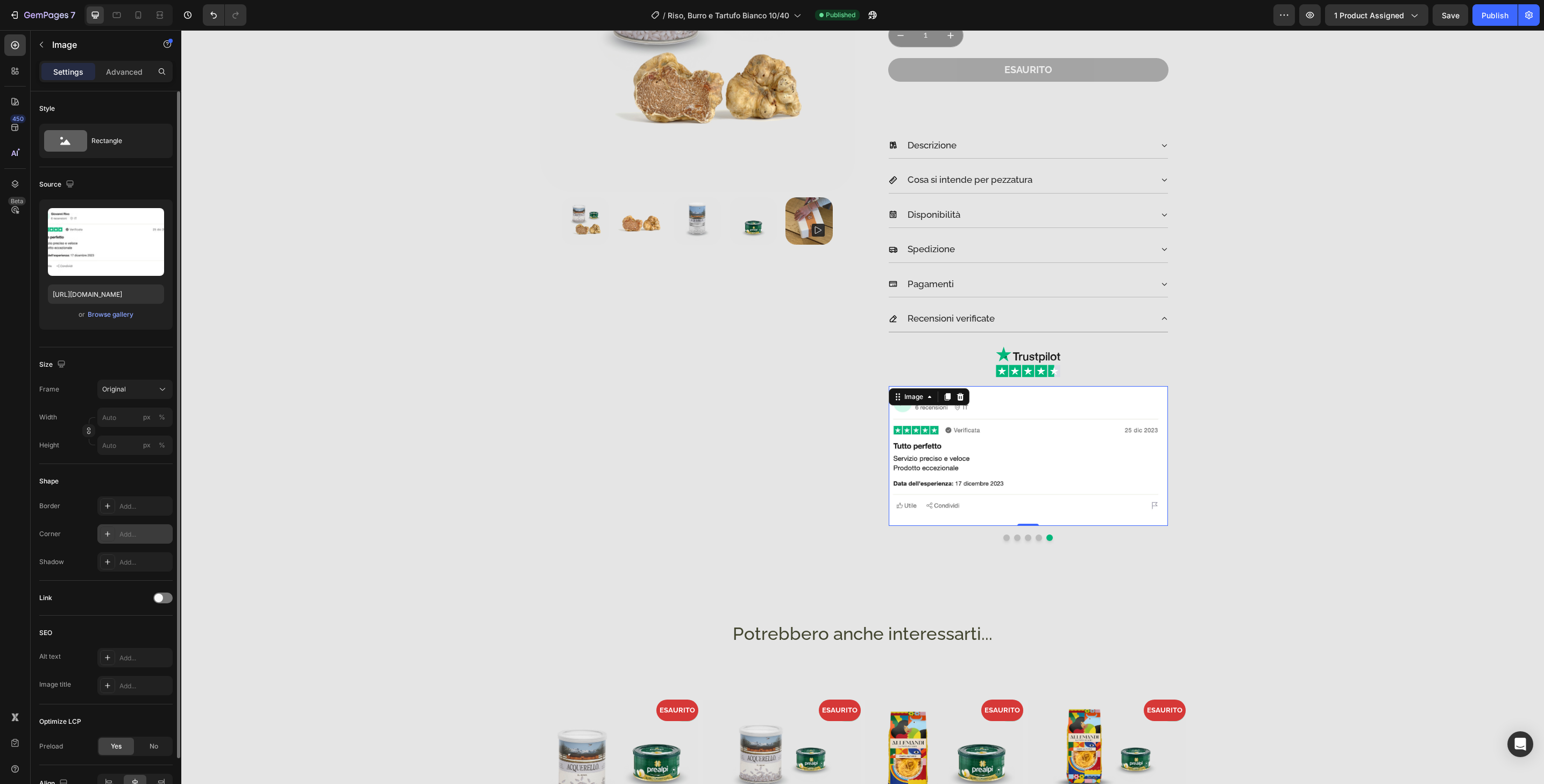
click at [143, 534] on div "Add..." at bounding box center [145, 534] width 51 height 10
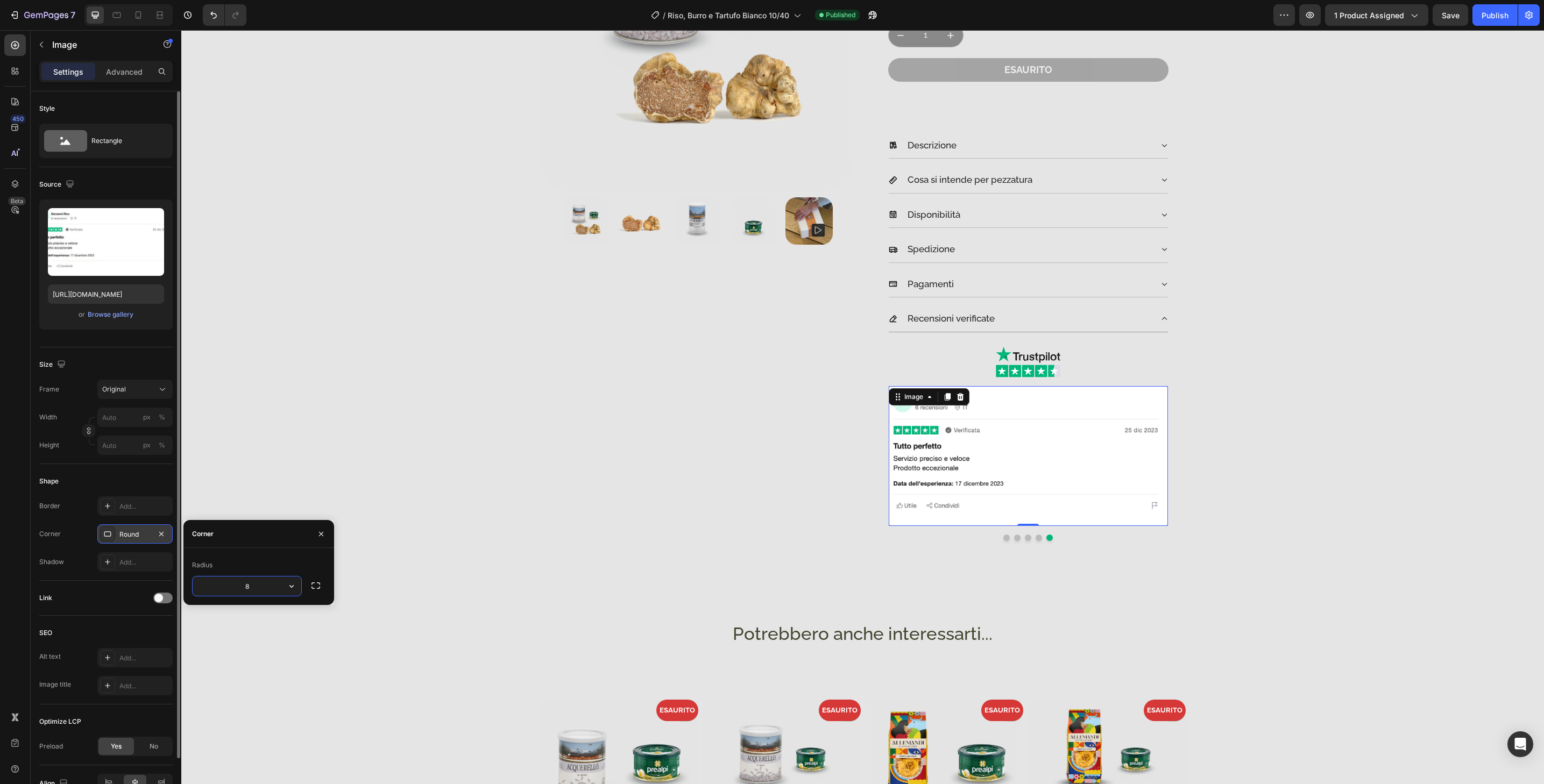
type input "32"
click at [1036, 539] on button "Dot" at bounding box center [1039, 538] width 7 height 7
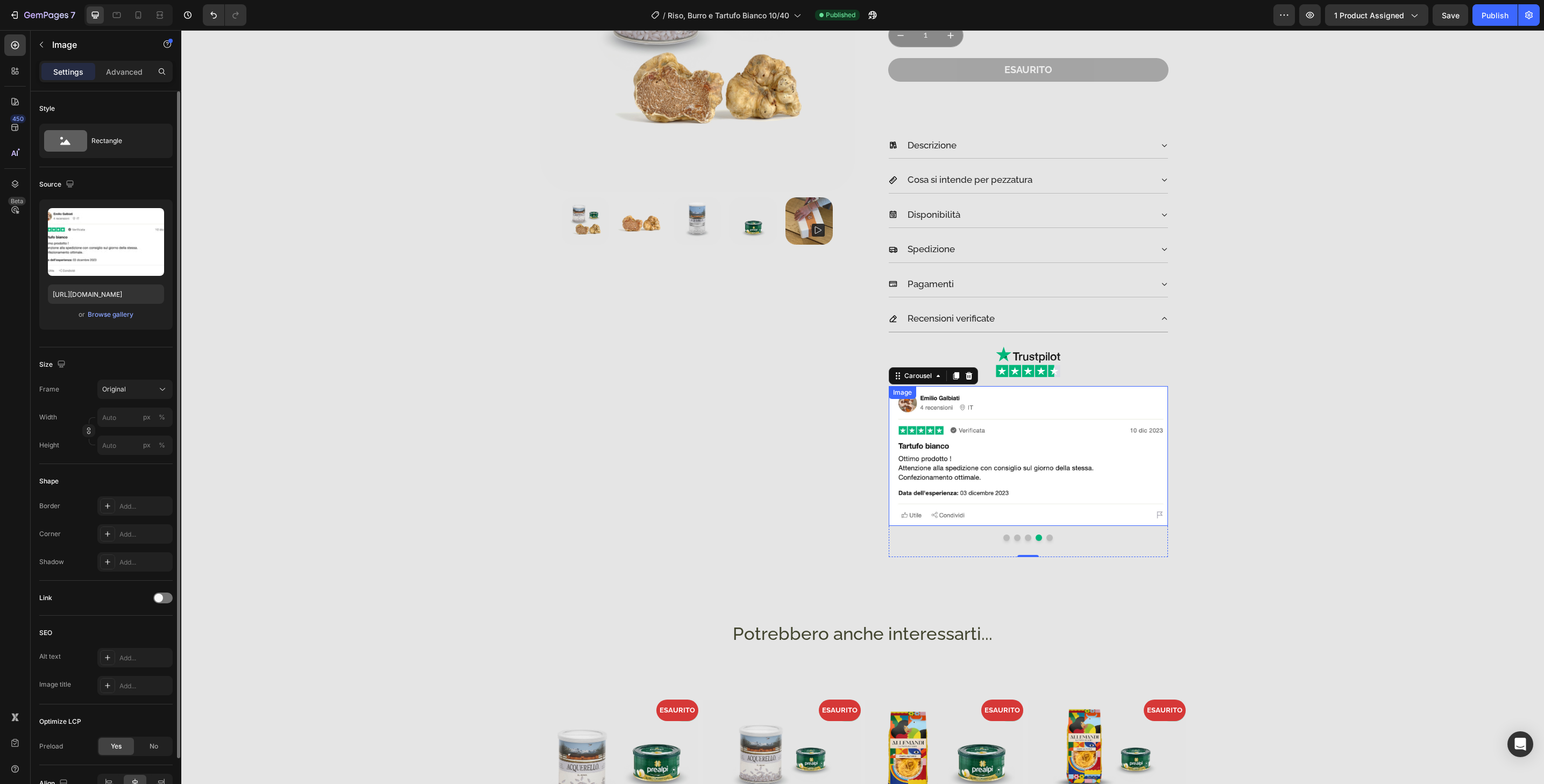
click at [1034, 523] on img at bounding box center [1028, 456] width 280 height 140
click at [134, 531] on div "Add..." at bounding box center [145, 534] width 51 height 10
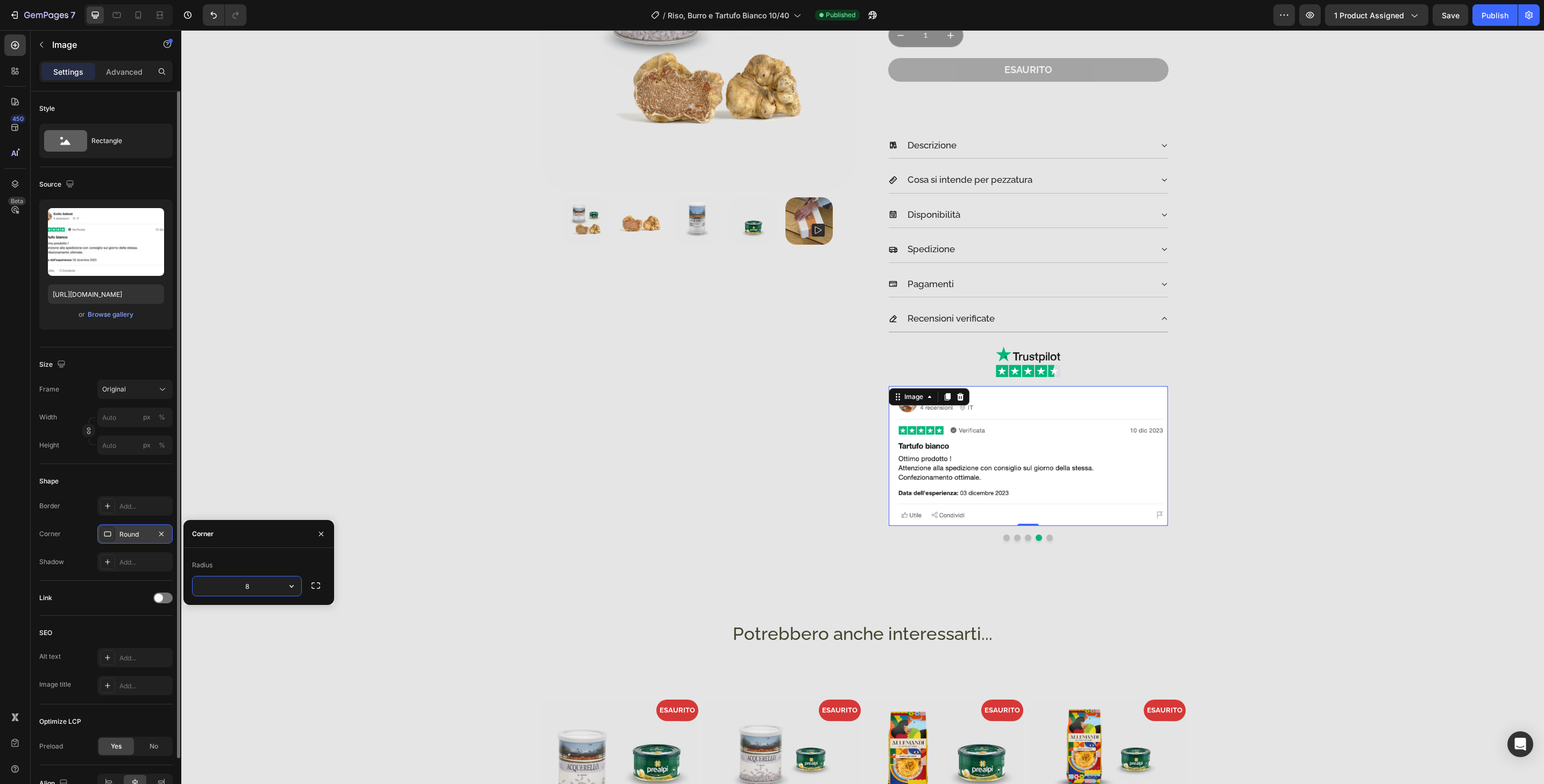
type input "32"
click at [1025, 536] on button "Dot" at bounding box center [1028, 538] width 7 height 7
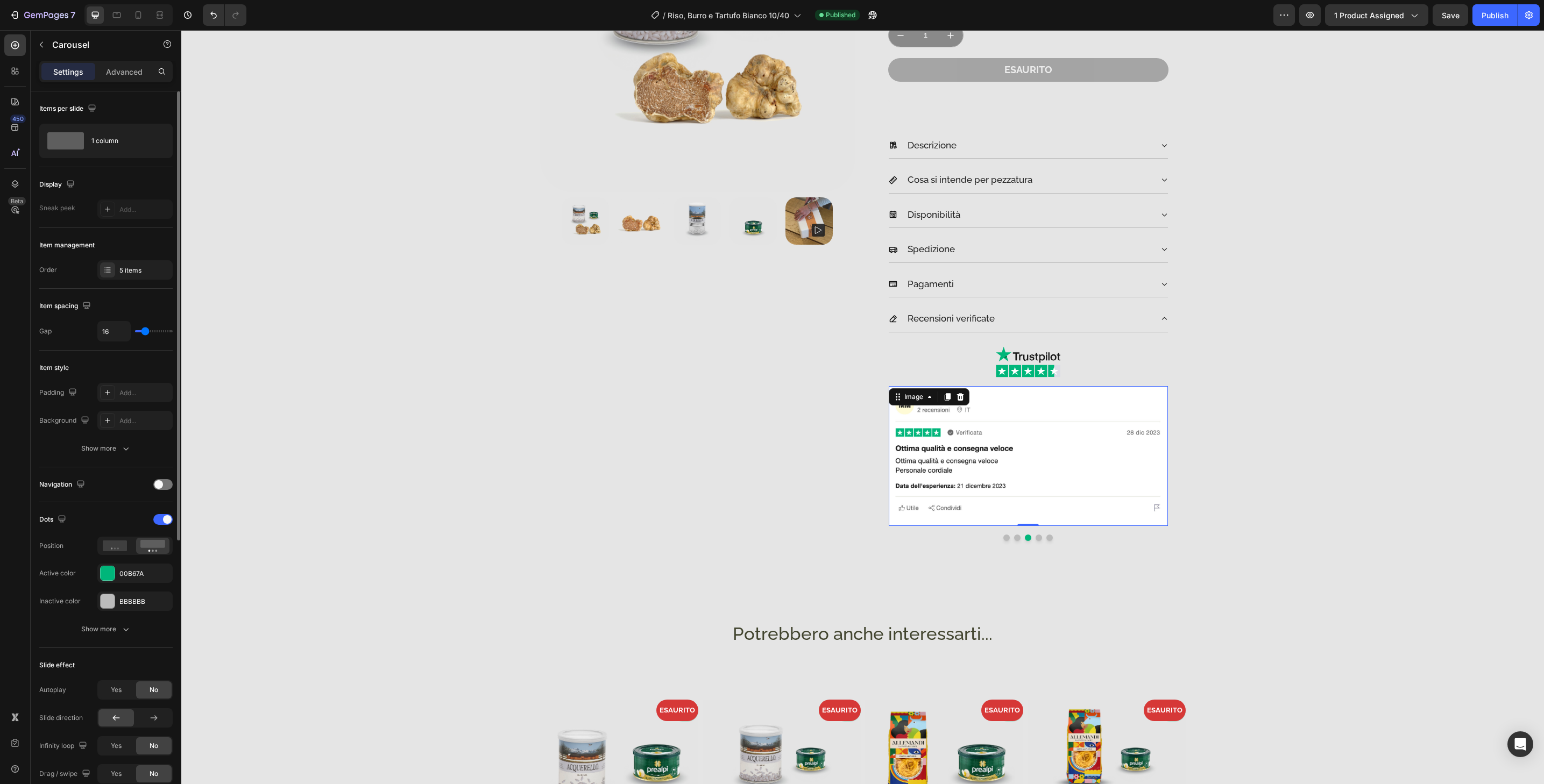
click at [1025, 522] on img at bounding box center [1028, 456] width 280 height 140
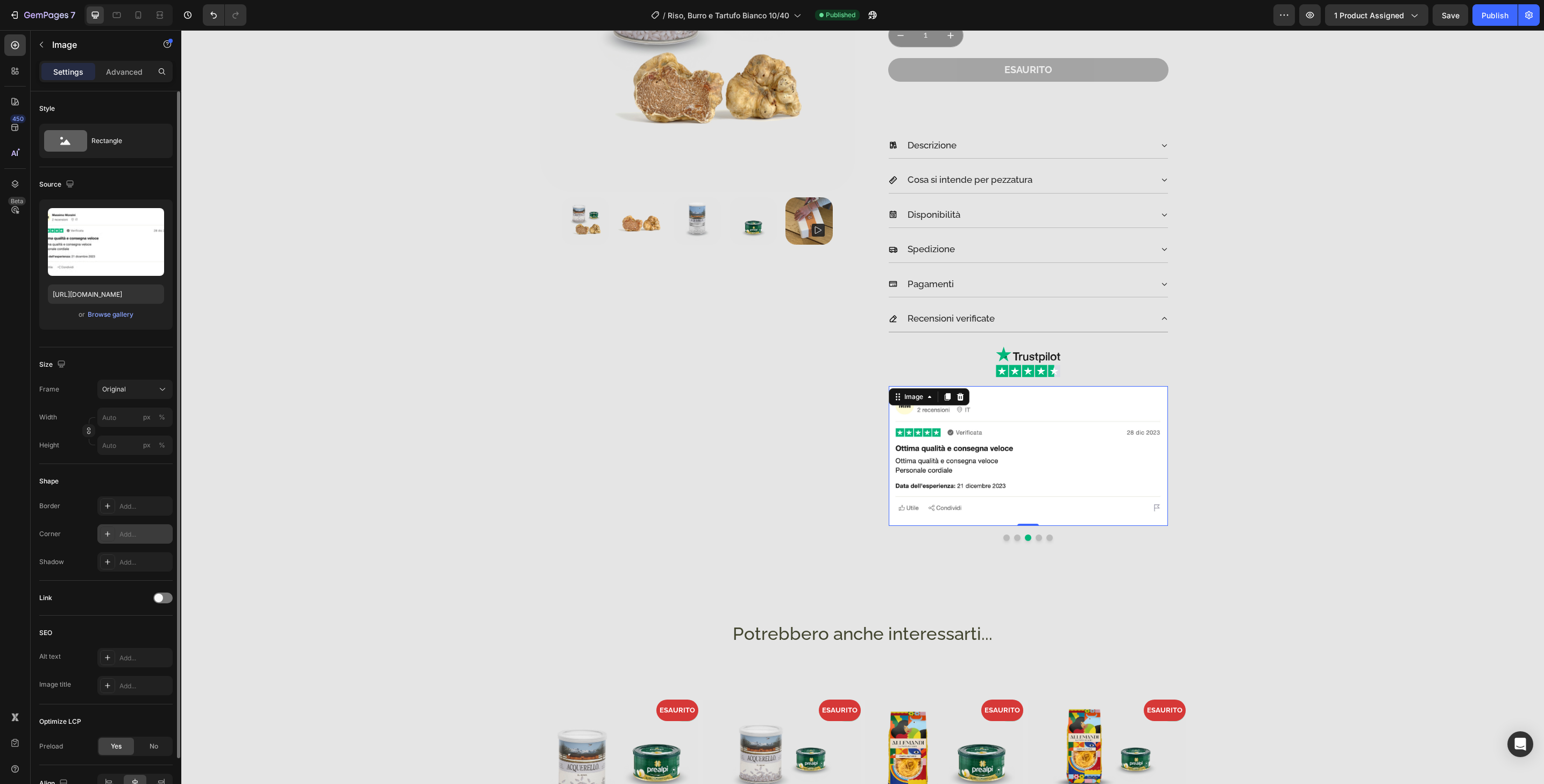
click at [129, 538] on div "Add..." at bounding box center [145, 534] width 51 height 10
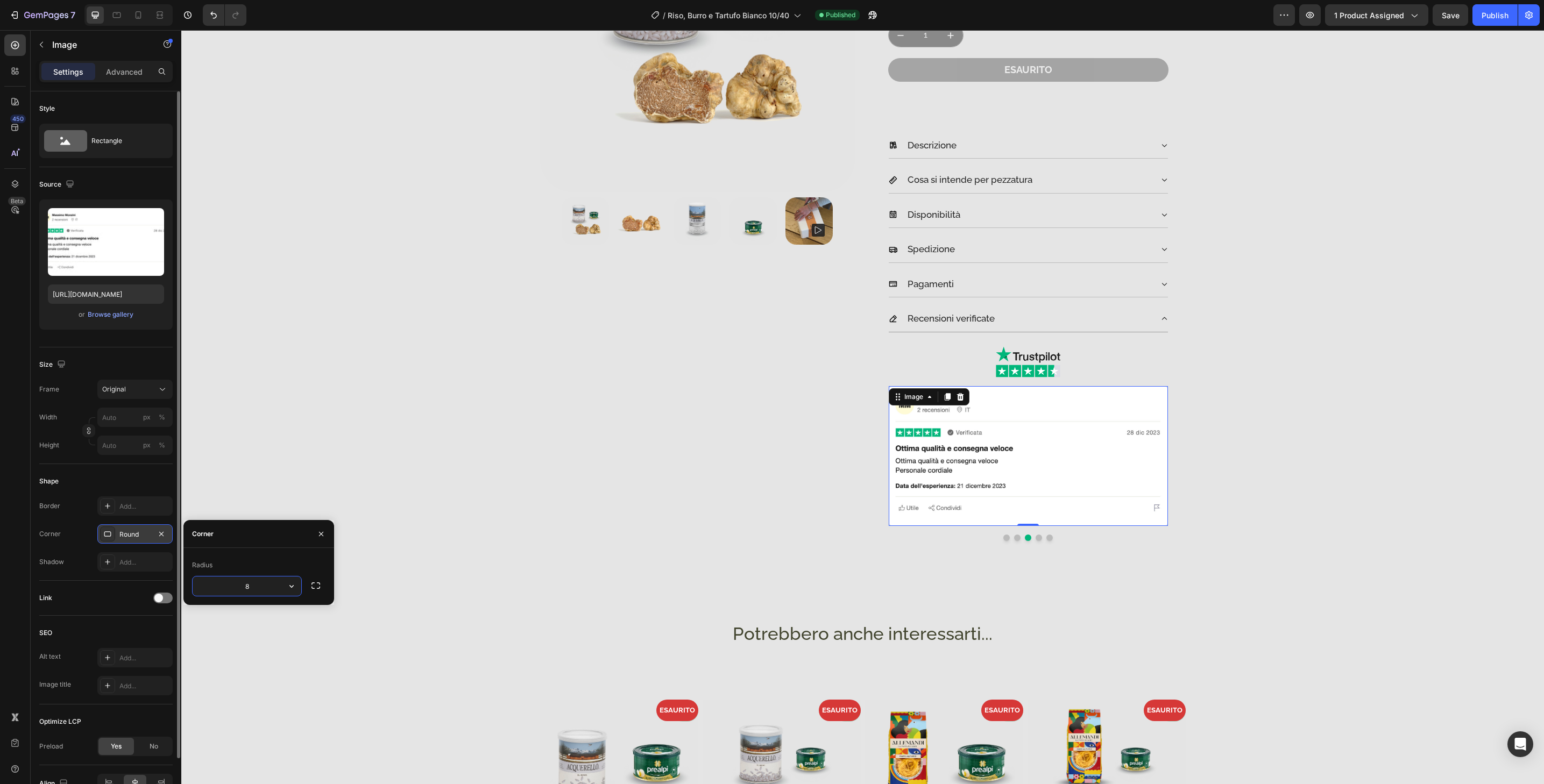
type input "32"
click at [1014, 537] on button "Dot" at bounding box center [1017, 538] width 7 height 7
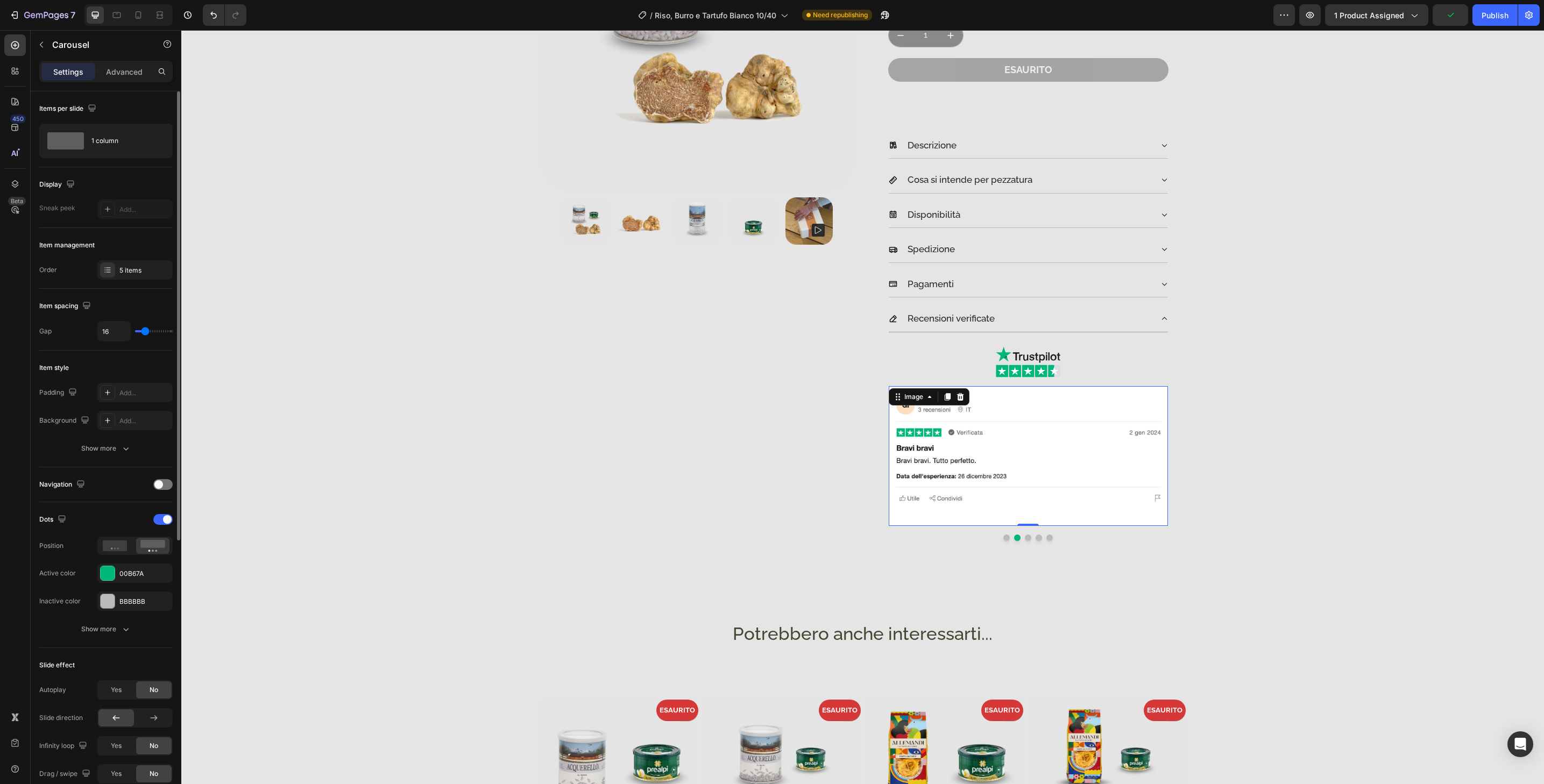
click at [1012, 516] on img at bounding box center [1028, 456] width 280 height 140
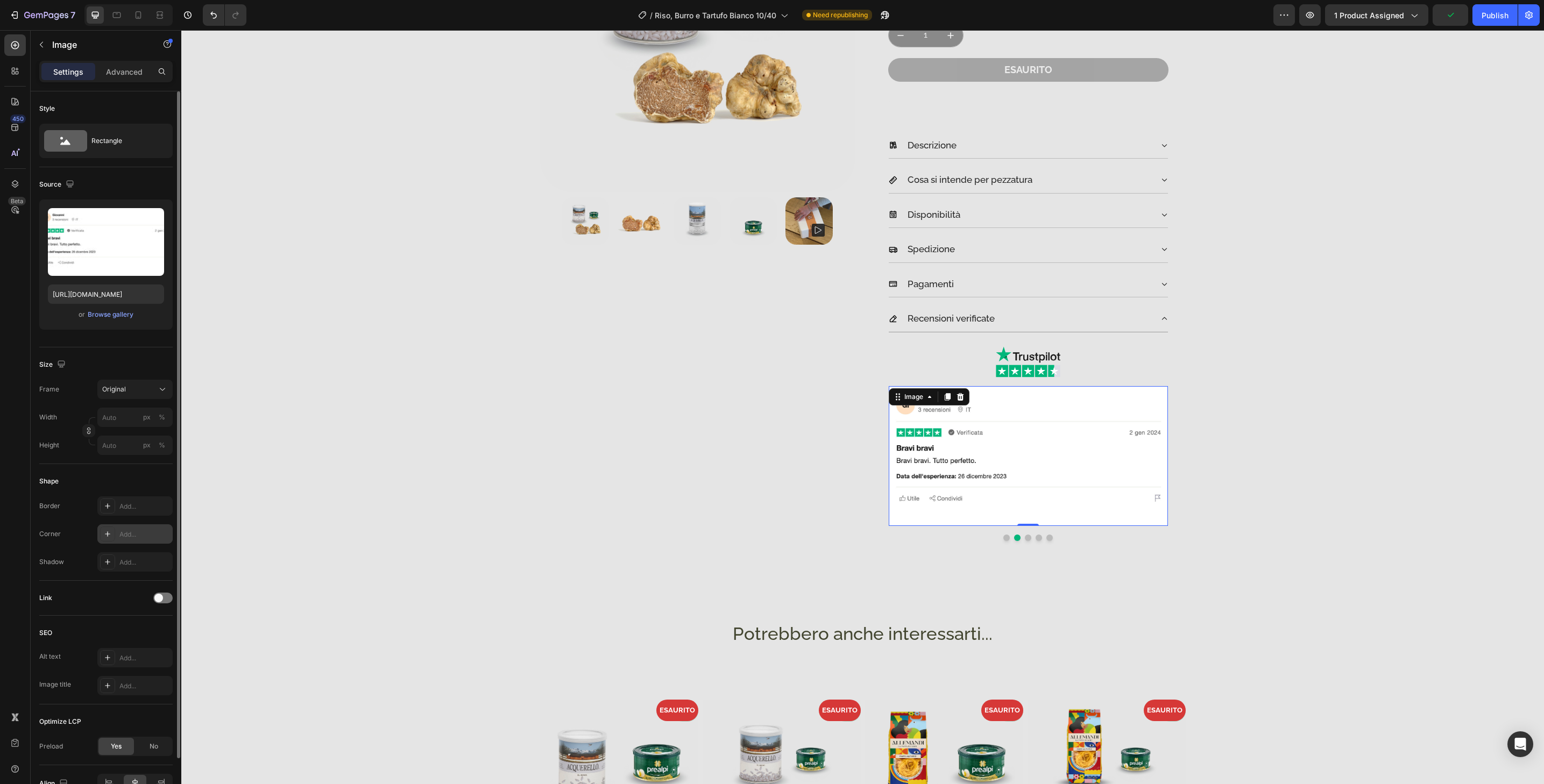
click at [150, 536] on div "Add..." at bounding box center [145, 534] width 51 height 10
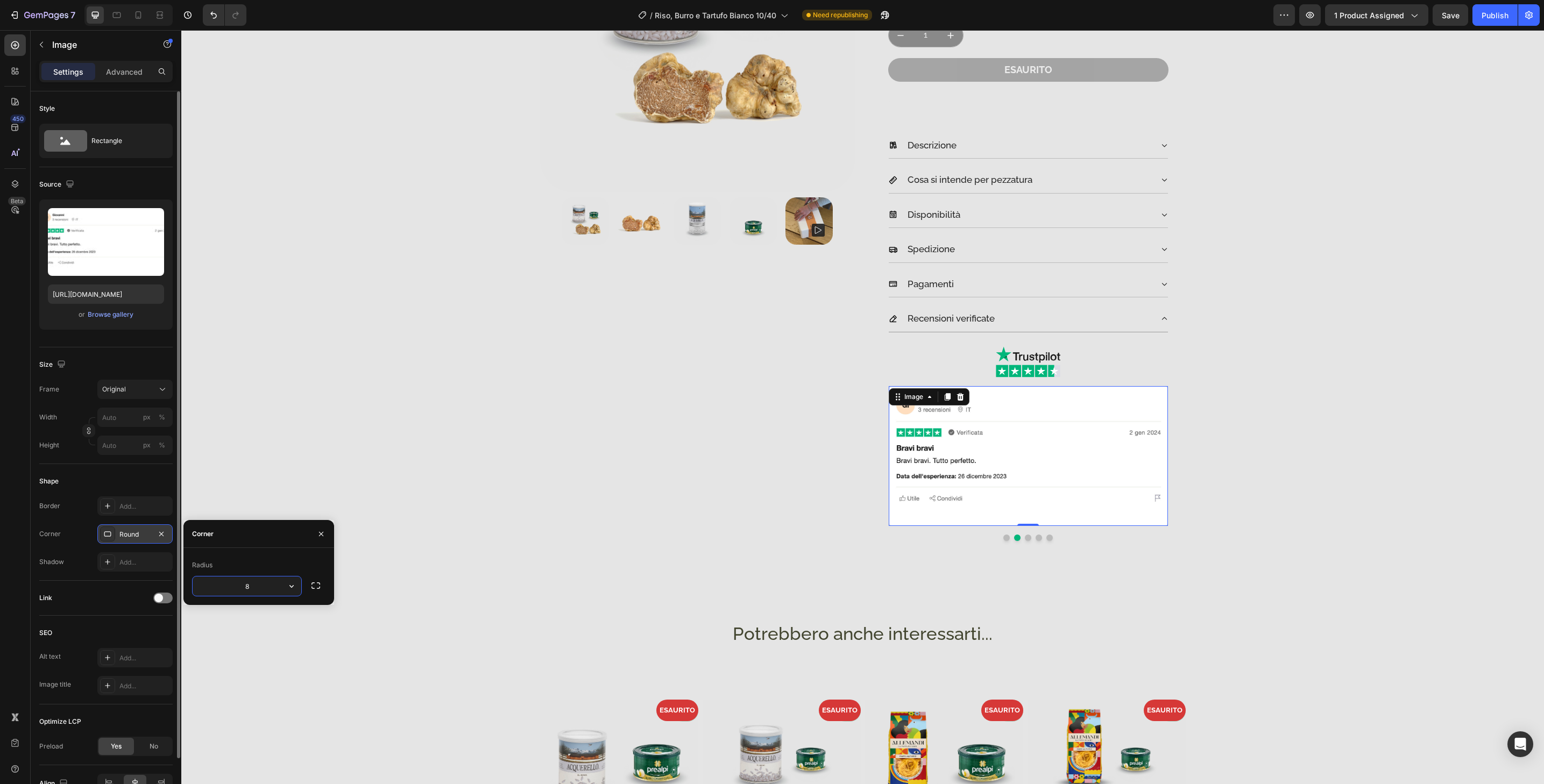
type input "32"
click at [1003, 535] on button "Dot" at bounding box center [1006, 538] width 7 height 7
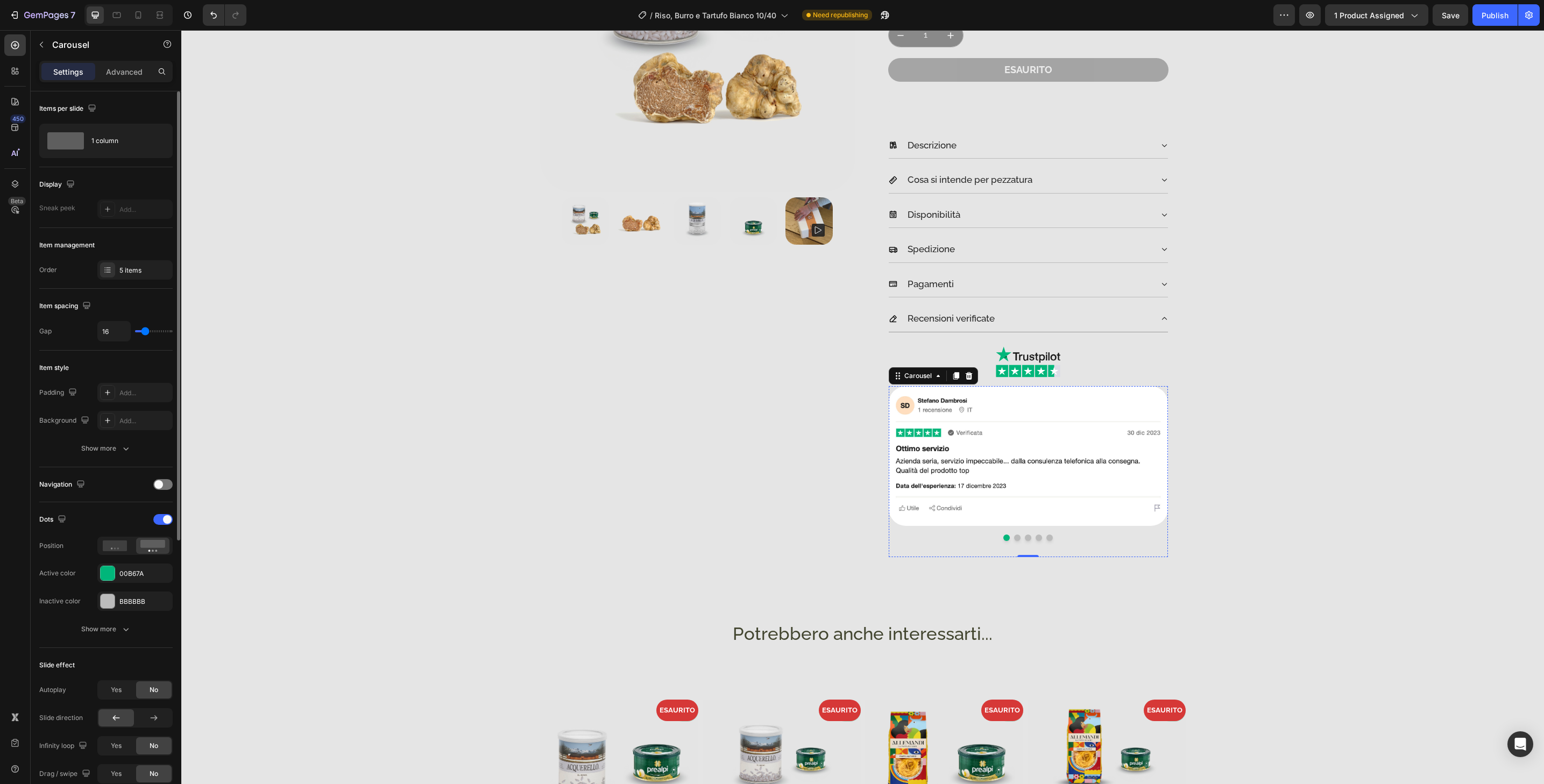
click at [1002, 514] on img at bounding box center [1028, 456] width 280 height 140
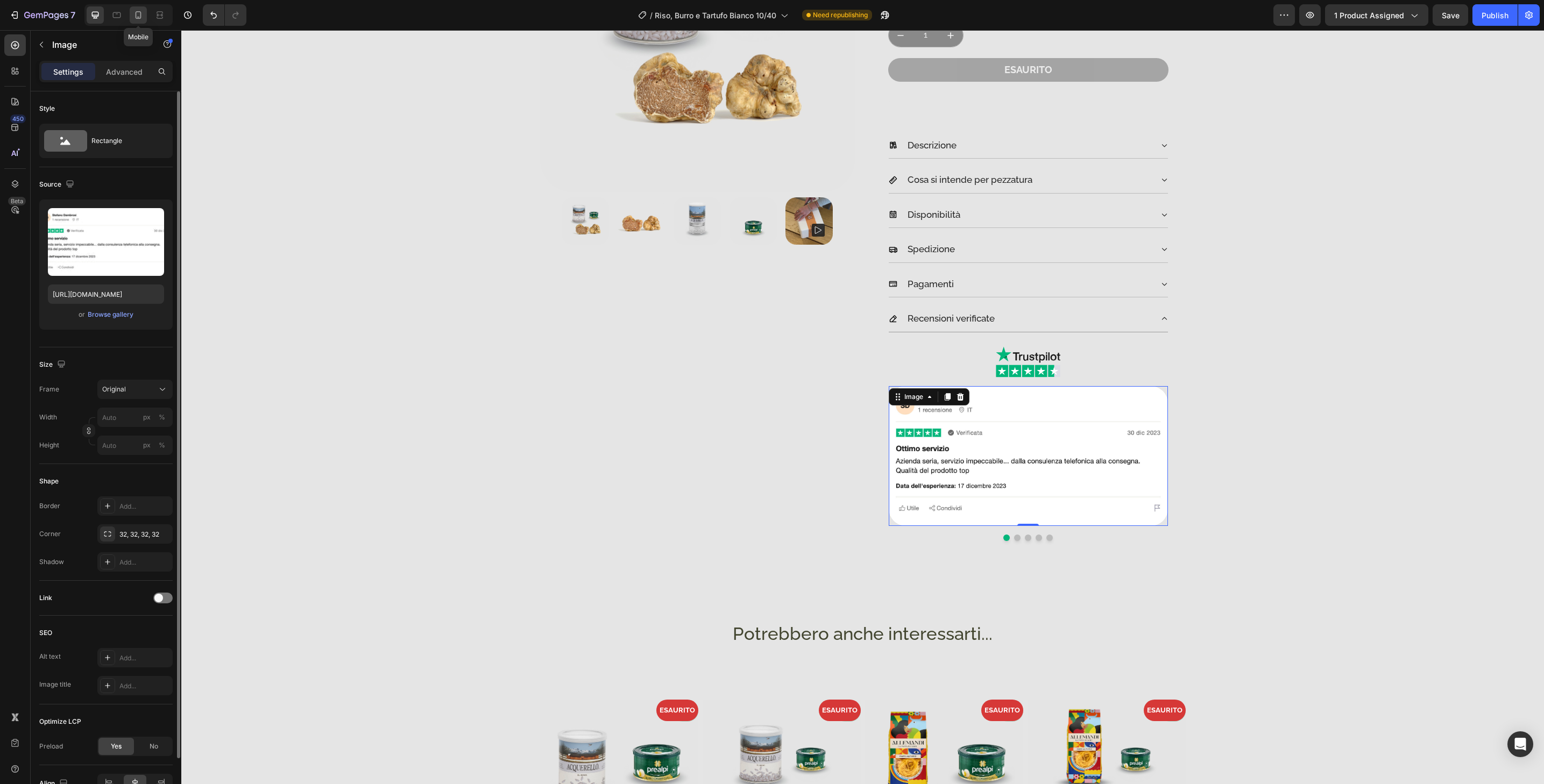
click at [142, 17] on icon at bounding box center [139, 15] width 11 height 11
type input "https://cdn.shopify.com/s/files/1/0767/1749/0507/files/gempages_518908478870258…"
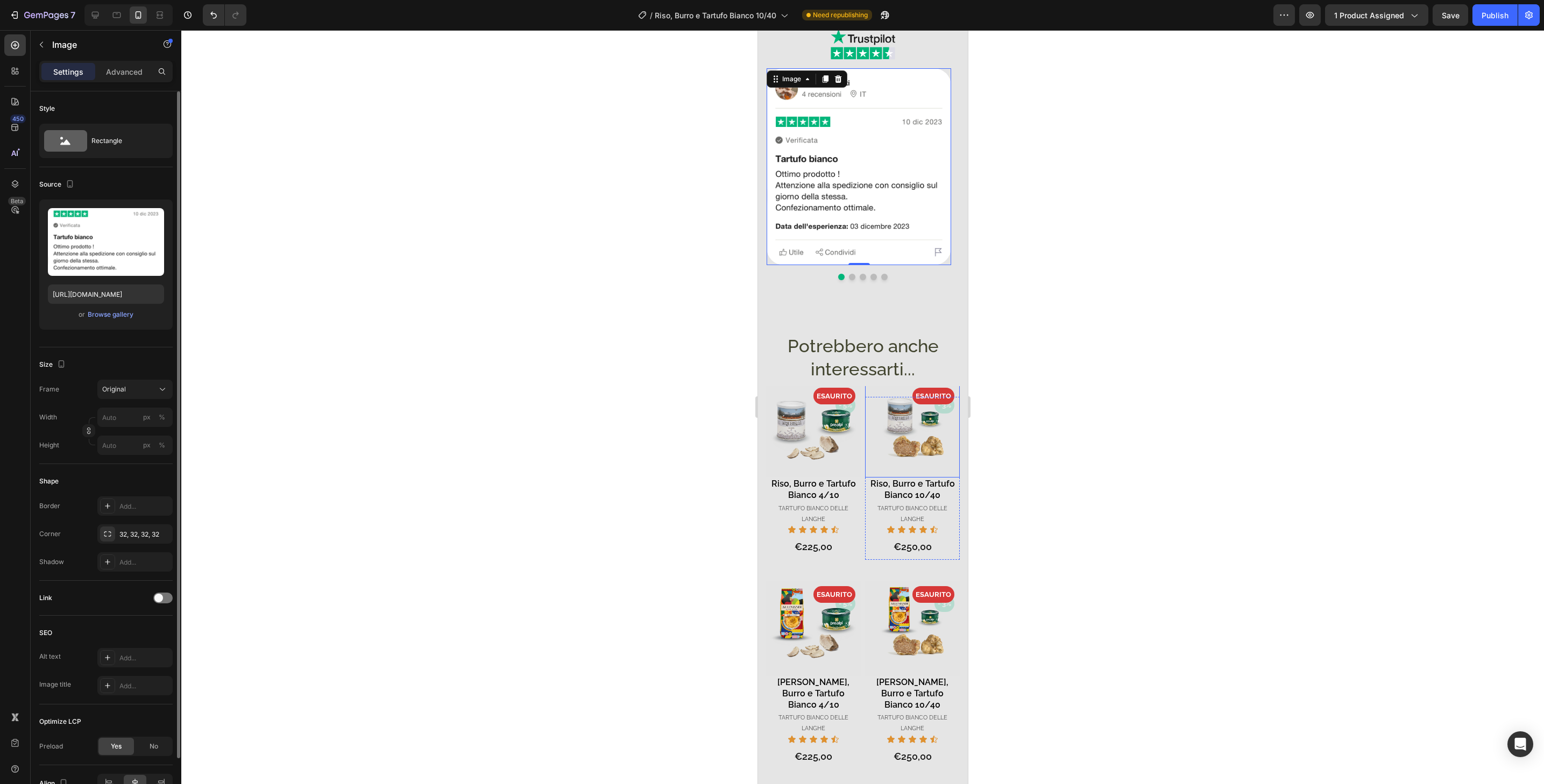
scroll to position [702, 0]
click at [848, 274] on button "Dot" at bounding box center [851, 277] width 7 height 7
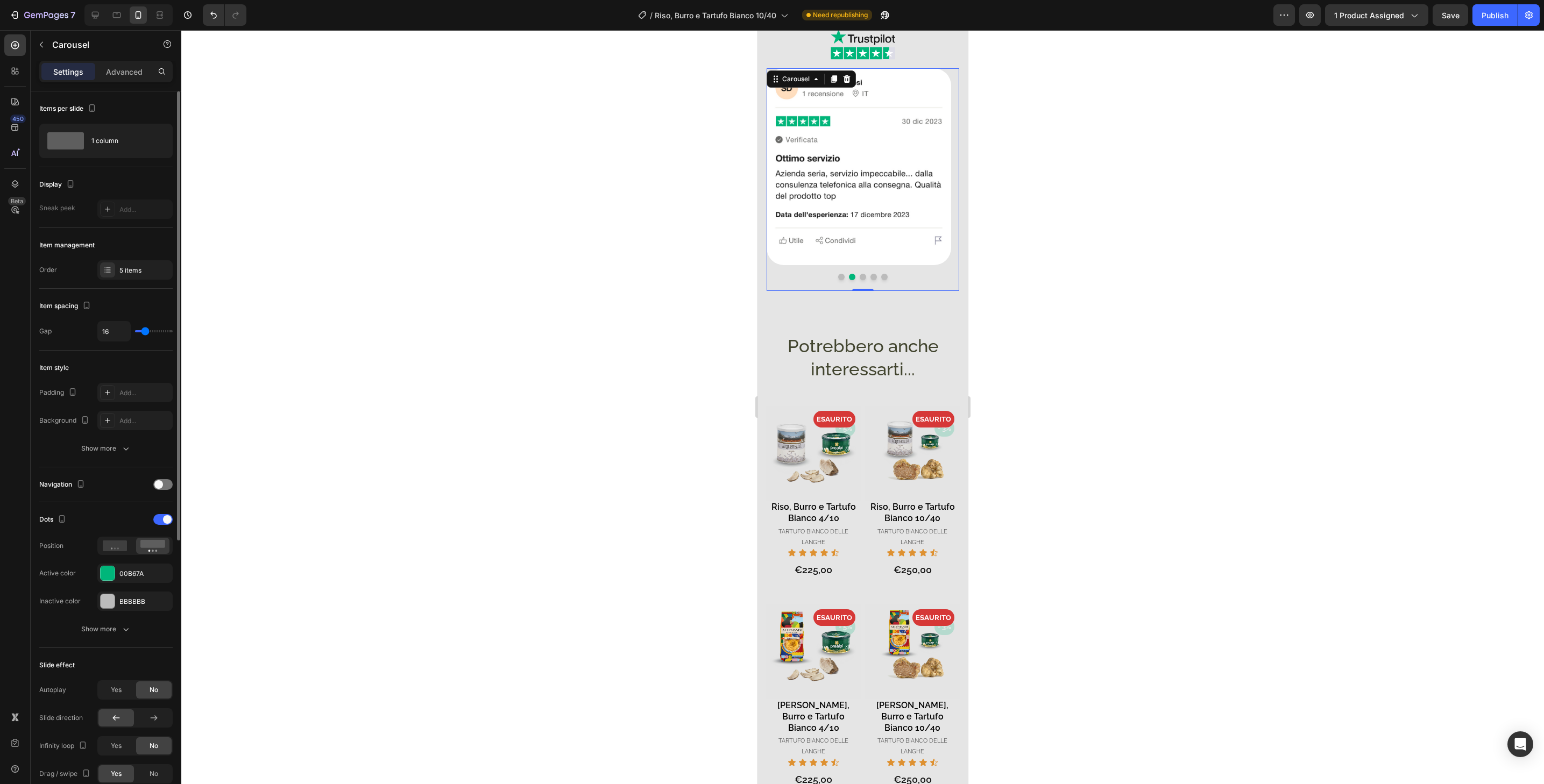
click at [859, 274] on button "Dot" at bounding box center [862, 277] width 7 height 7
click at [870, 274] on button "Dot" at bounding box center [873, 277] width 7 height 7
click at [882, 274] on button "Dot" at bounding box center [884, 277] width 7 height 7
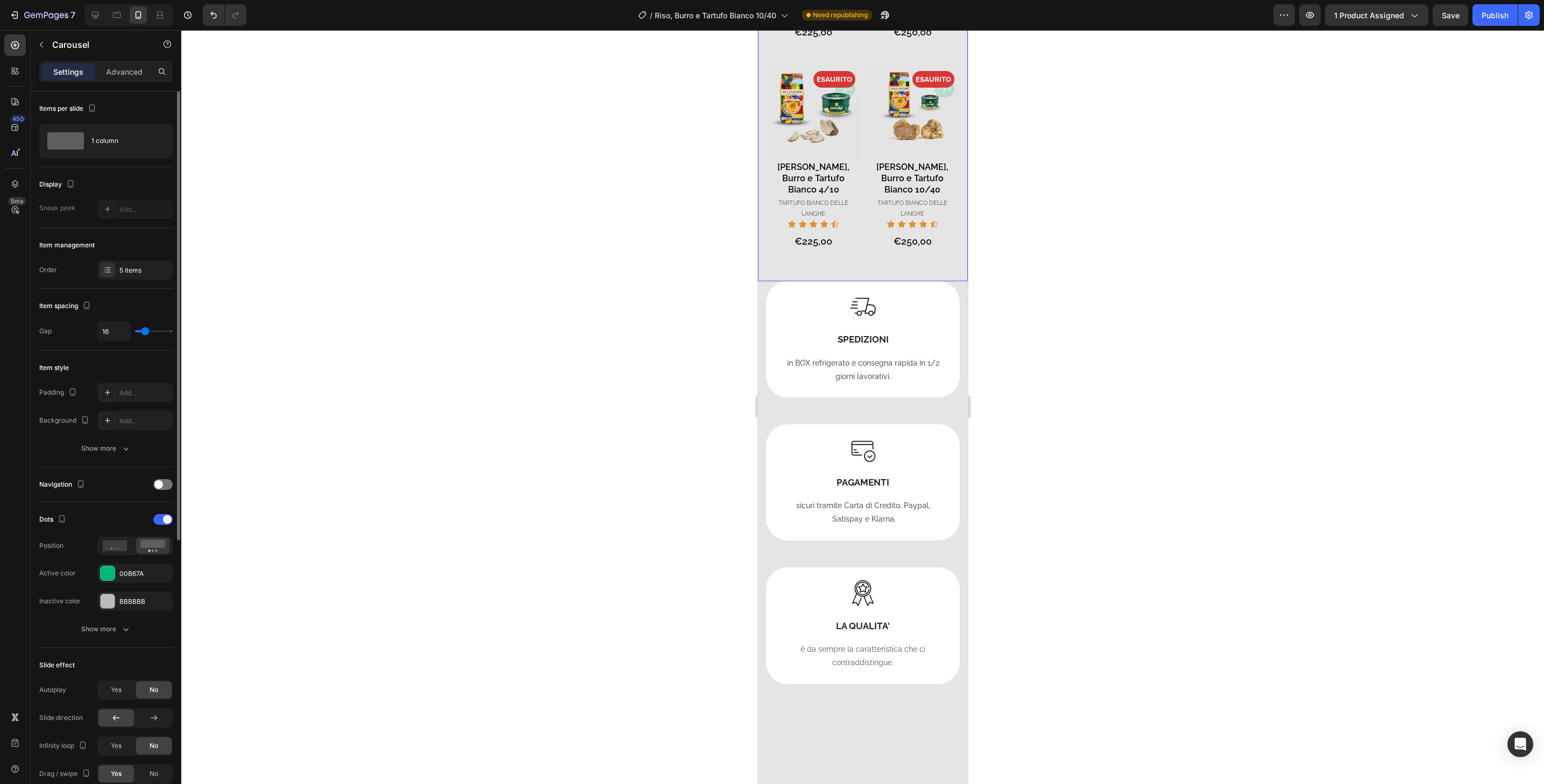
scroll to position [0, 0]
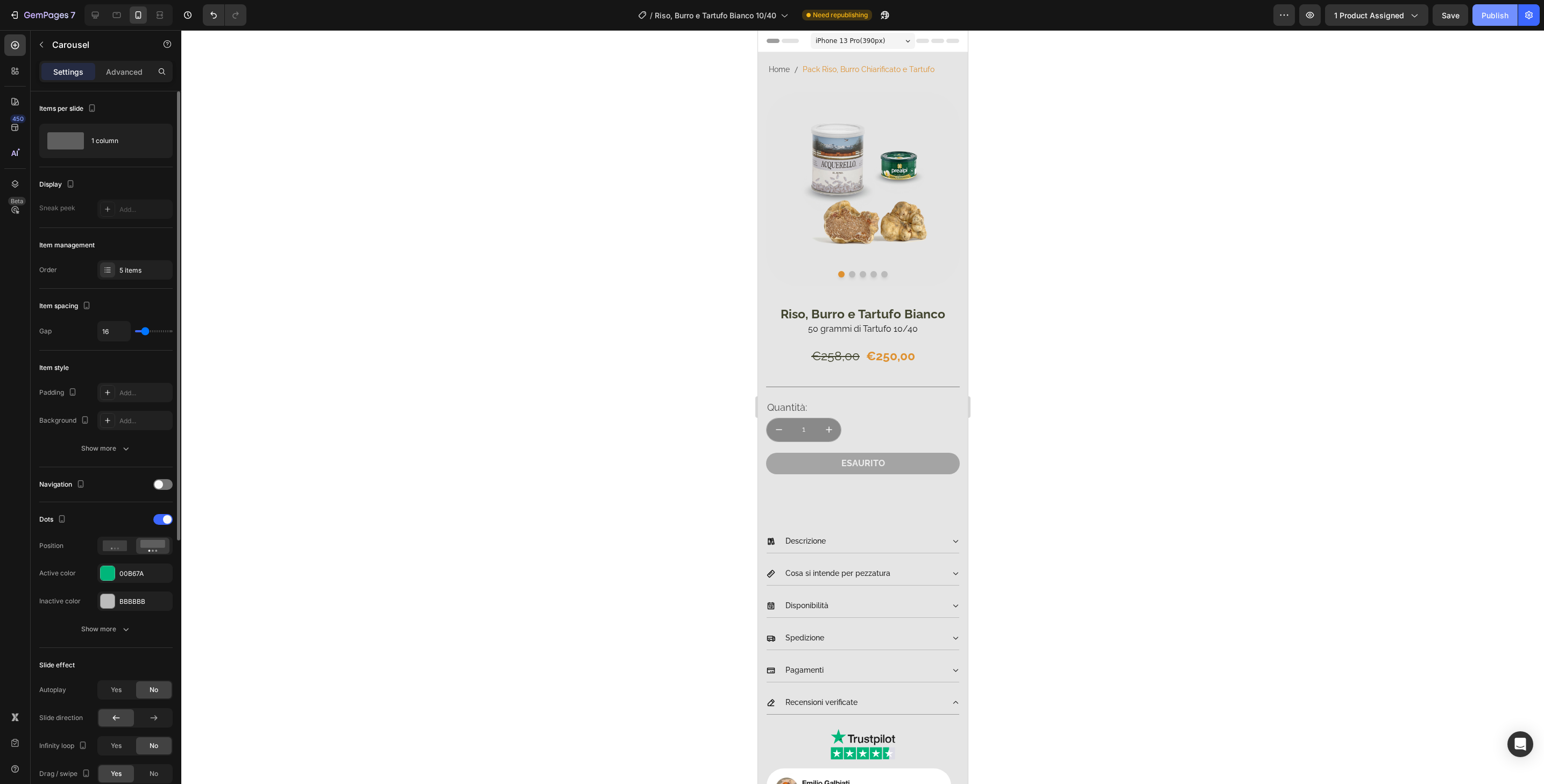
click at [1486, 18] on div "Publish" at bounding box center [1495, 15] width 27 height 12
click at [684, 17] on span "Riso, Burro e Tartufo Bianco 10/40" at bounding box center [728, 15] width 121 height 12
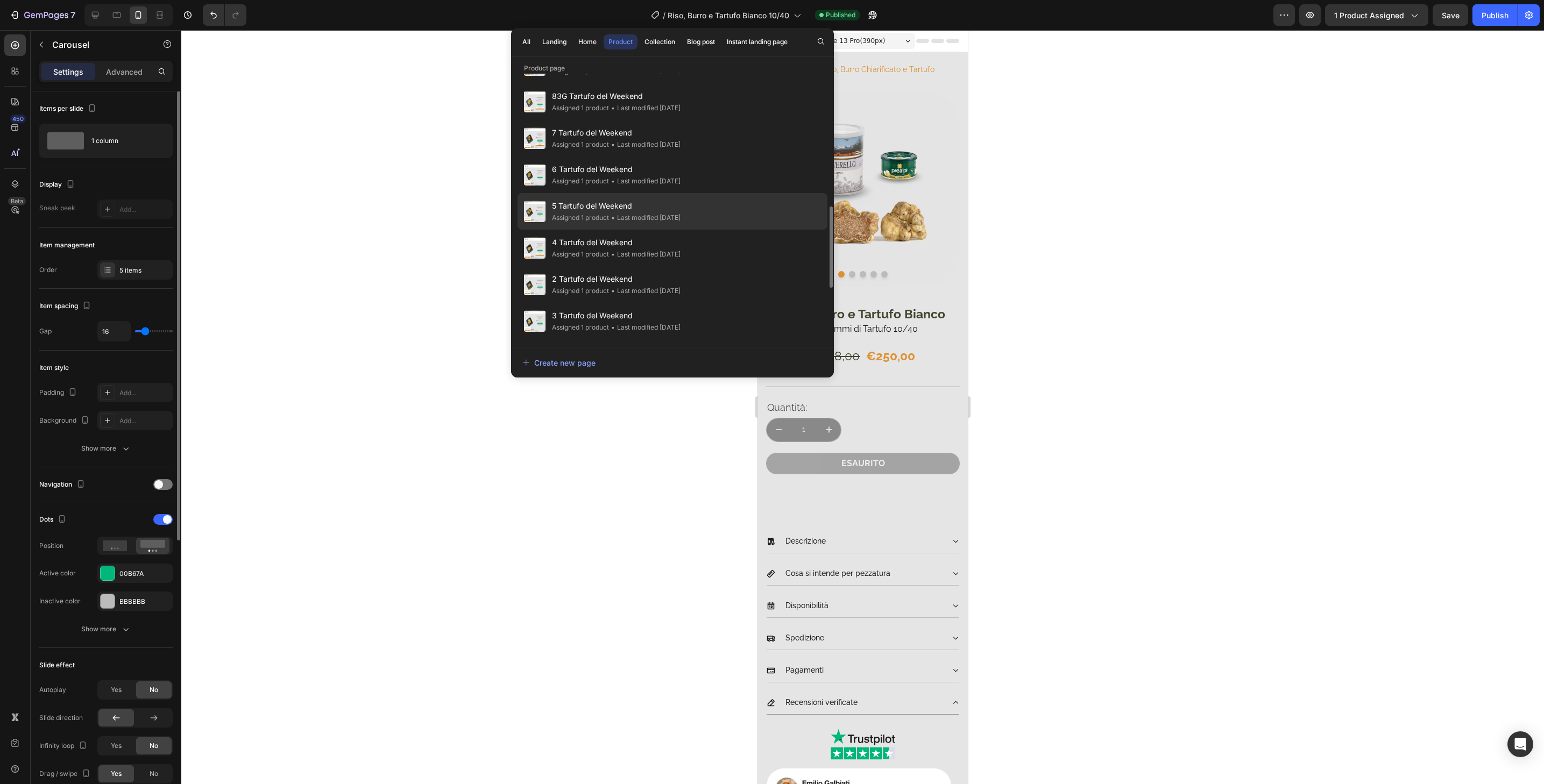
scroll to position [616, 0]
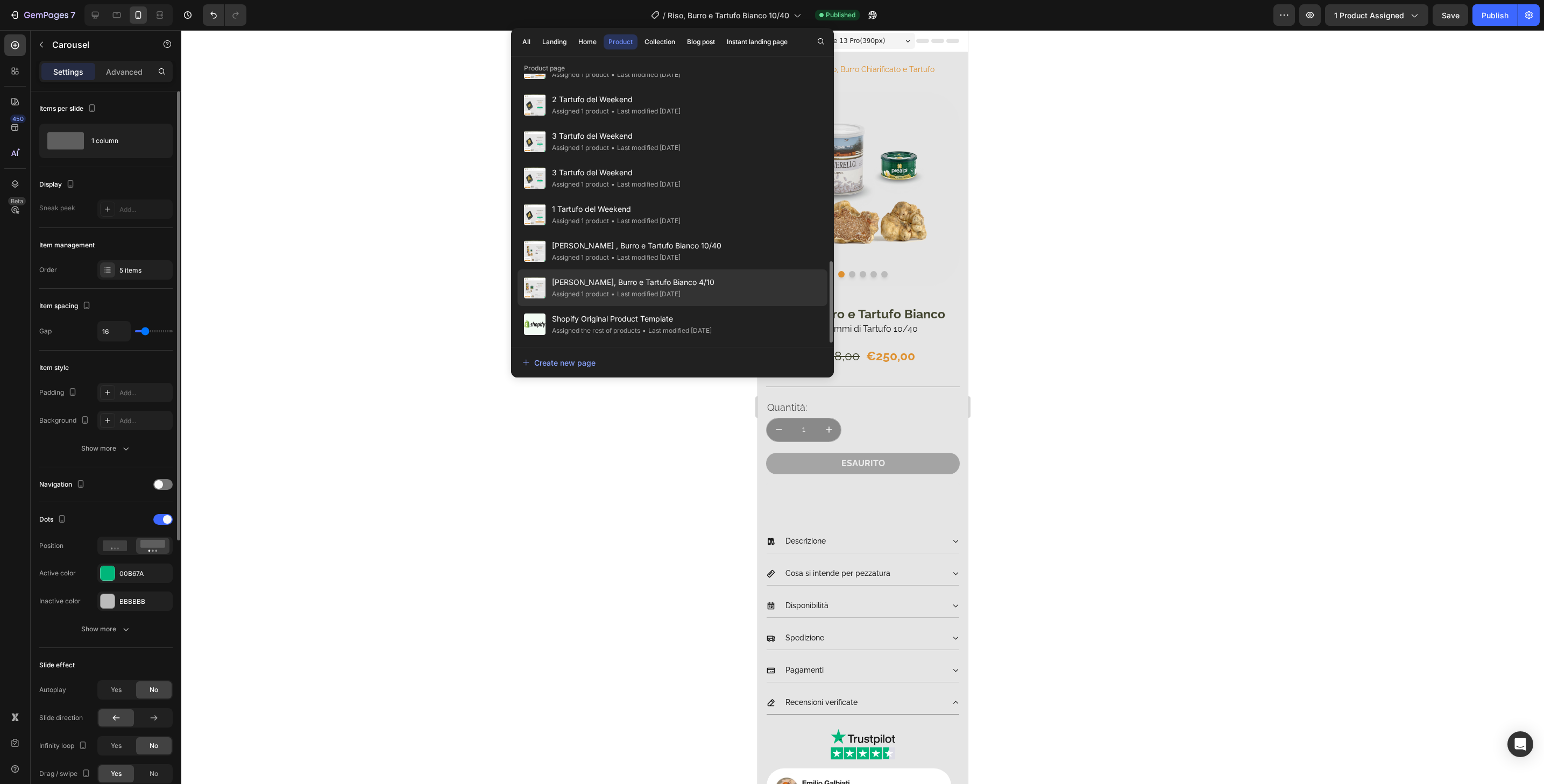
click at [730, 285] on div "Tajarin, Burro e Tartufo Bianco 4/10 Assigned 1 product • Last modified 3 days …" at bounding box center [673, 288] width 310 height 37
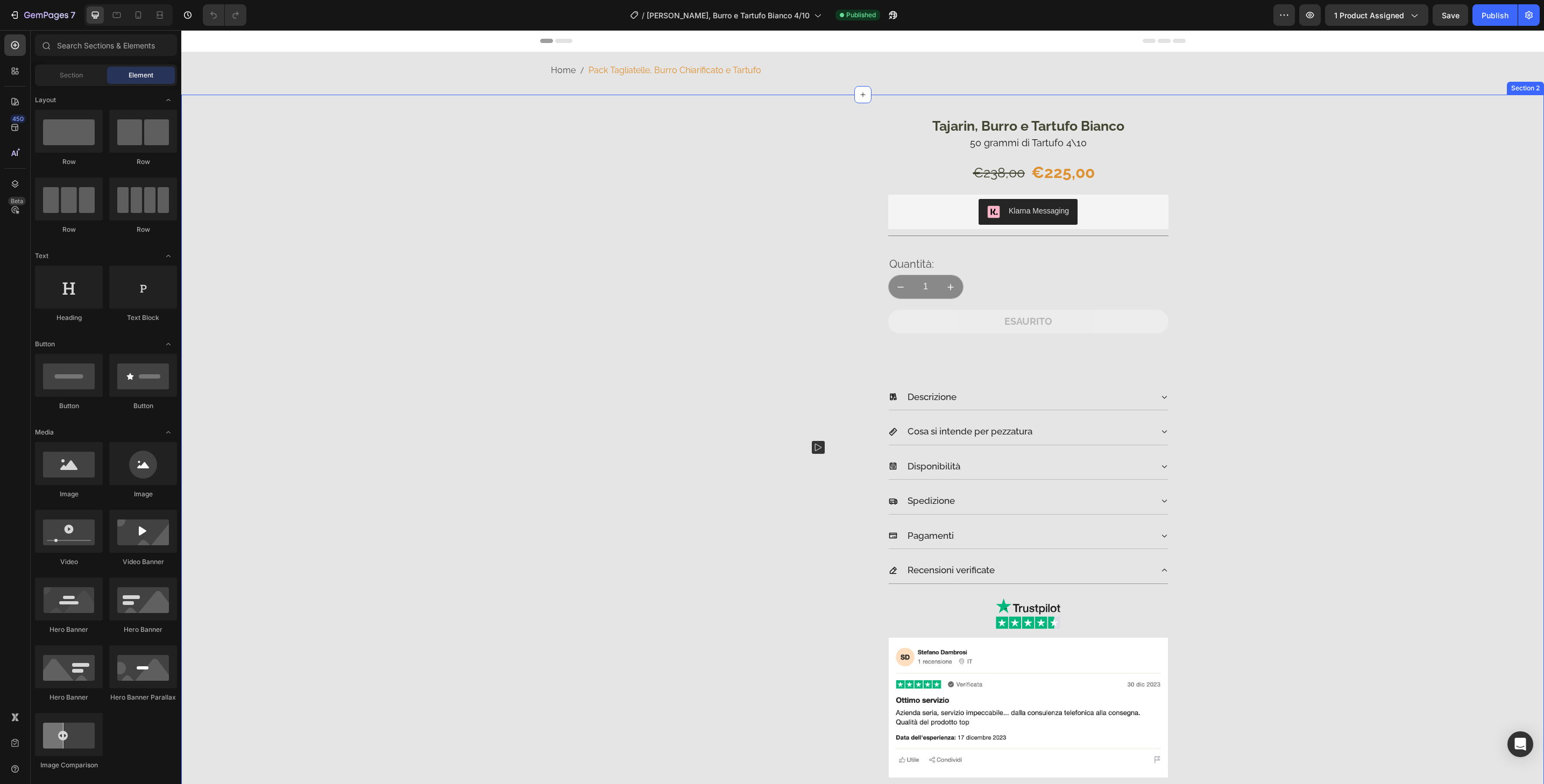
scroll to position [530, 0]
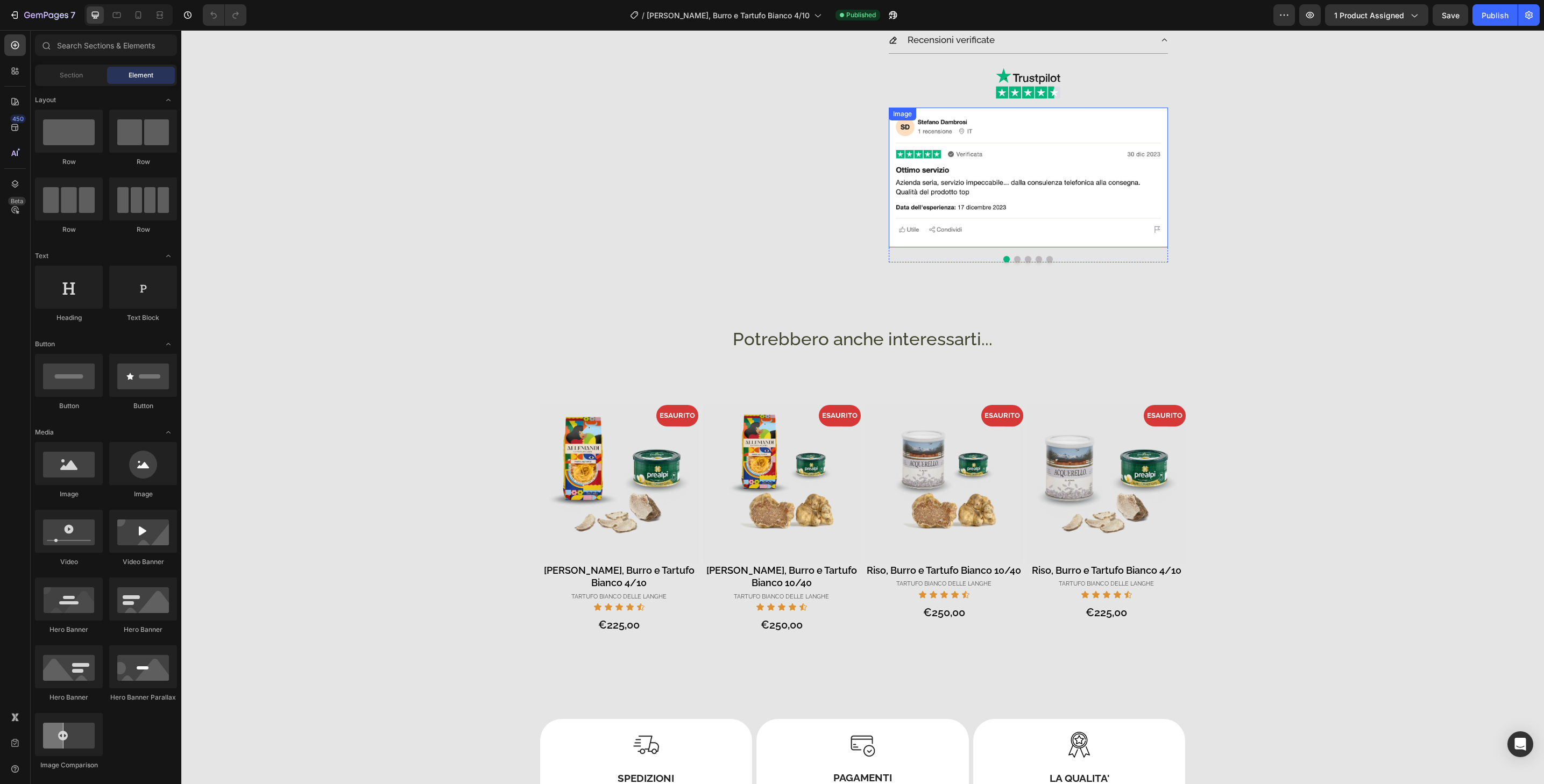
click at [1091, 243] on img at bounding box center [1028, 177] width 280 height 140
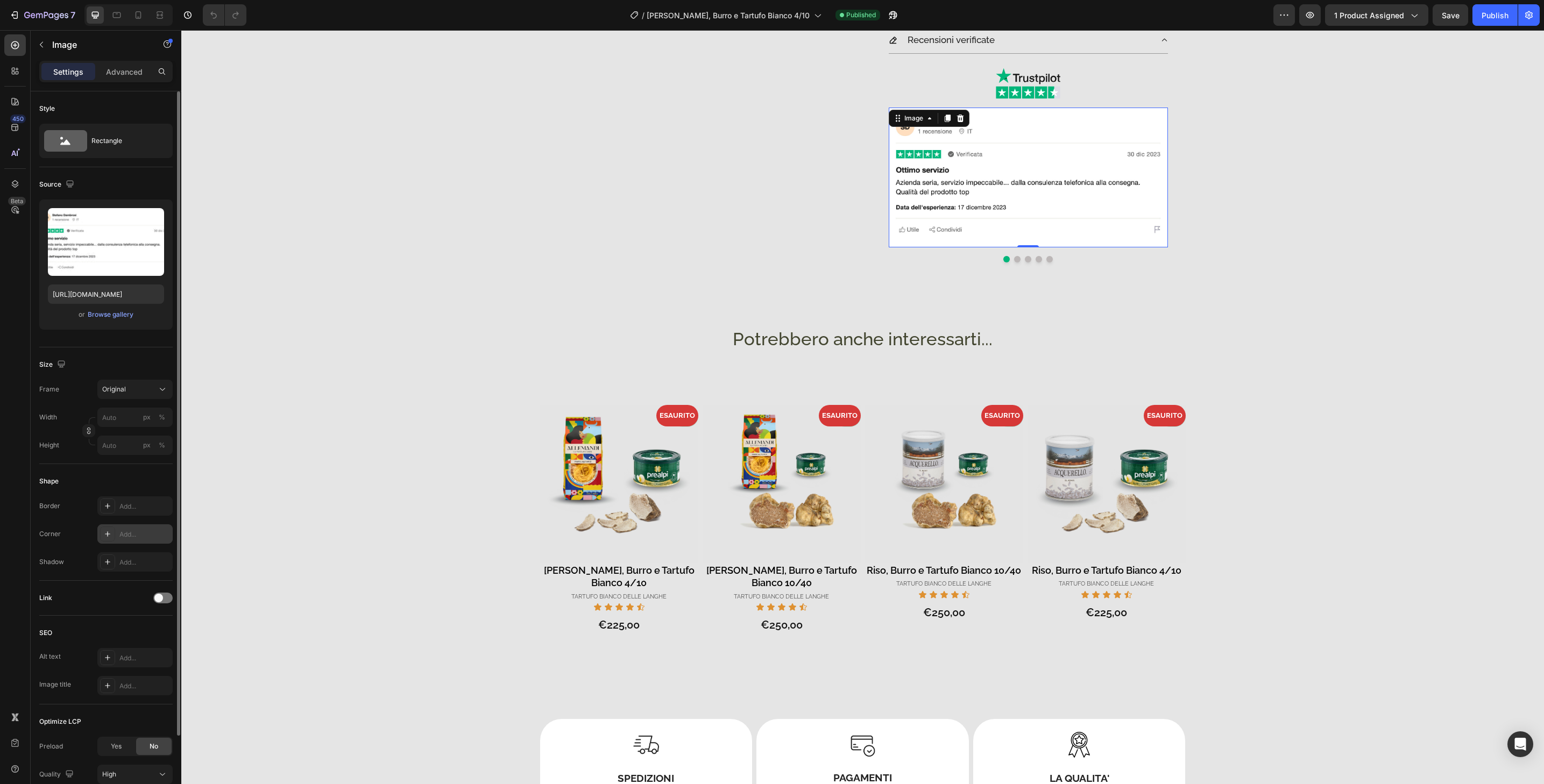
click at [129, 529] on div "Add..." at bounding box center [135, 534] width 75 height 20
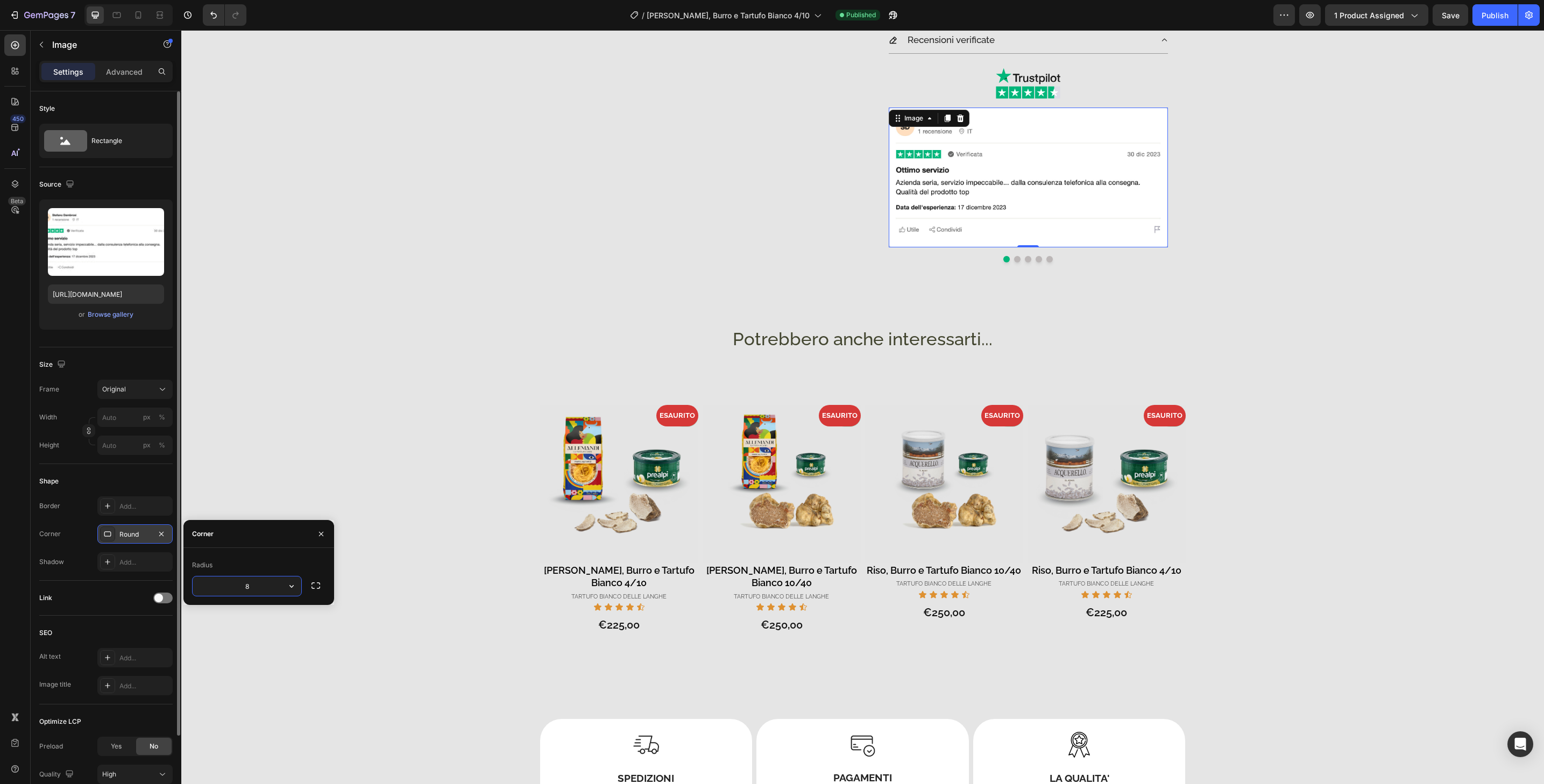
type input "32"
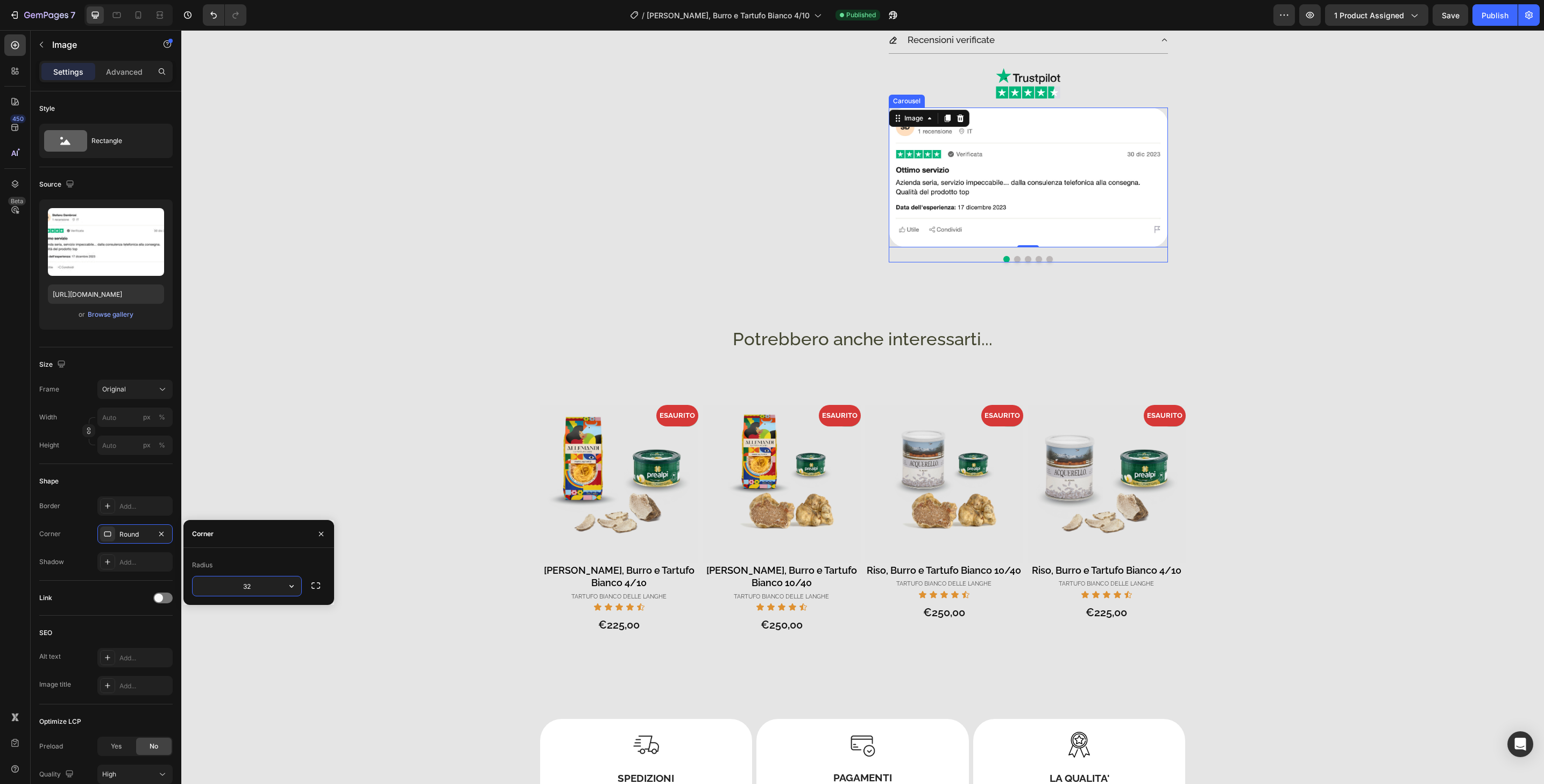
click at [1014, 261] on button "Dot" at bounding box center [1017, 259] width 7 height 7
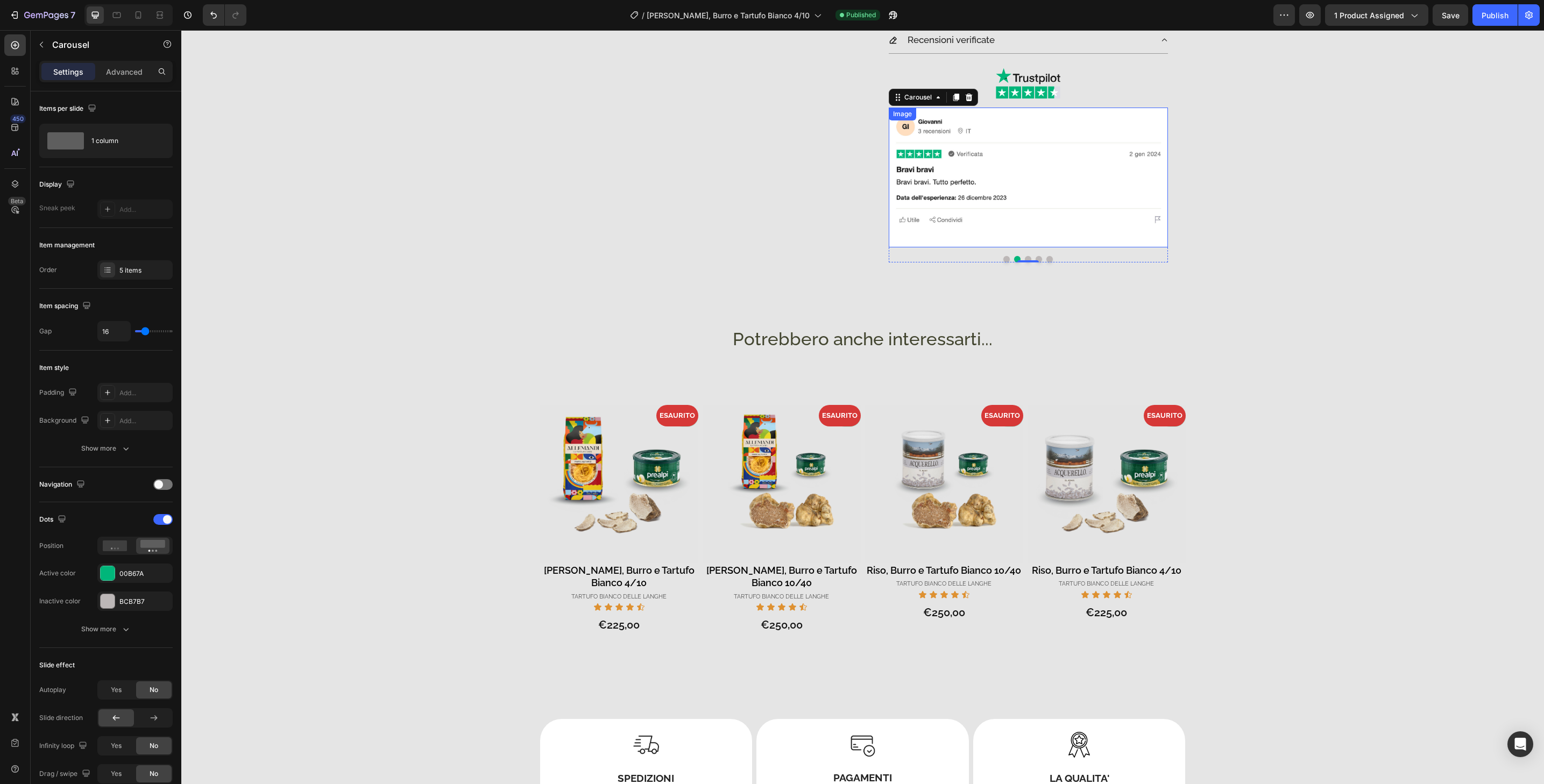
click at [1100, 240] on img at bounding box center [1028, 177] width 280 height 140
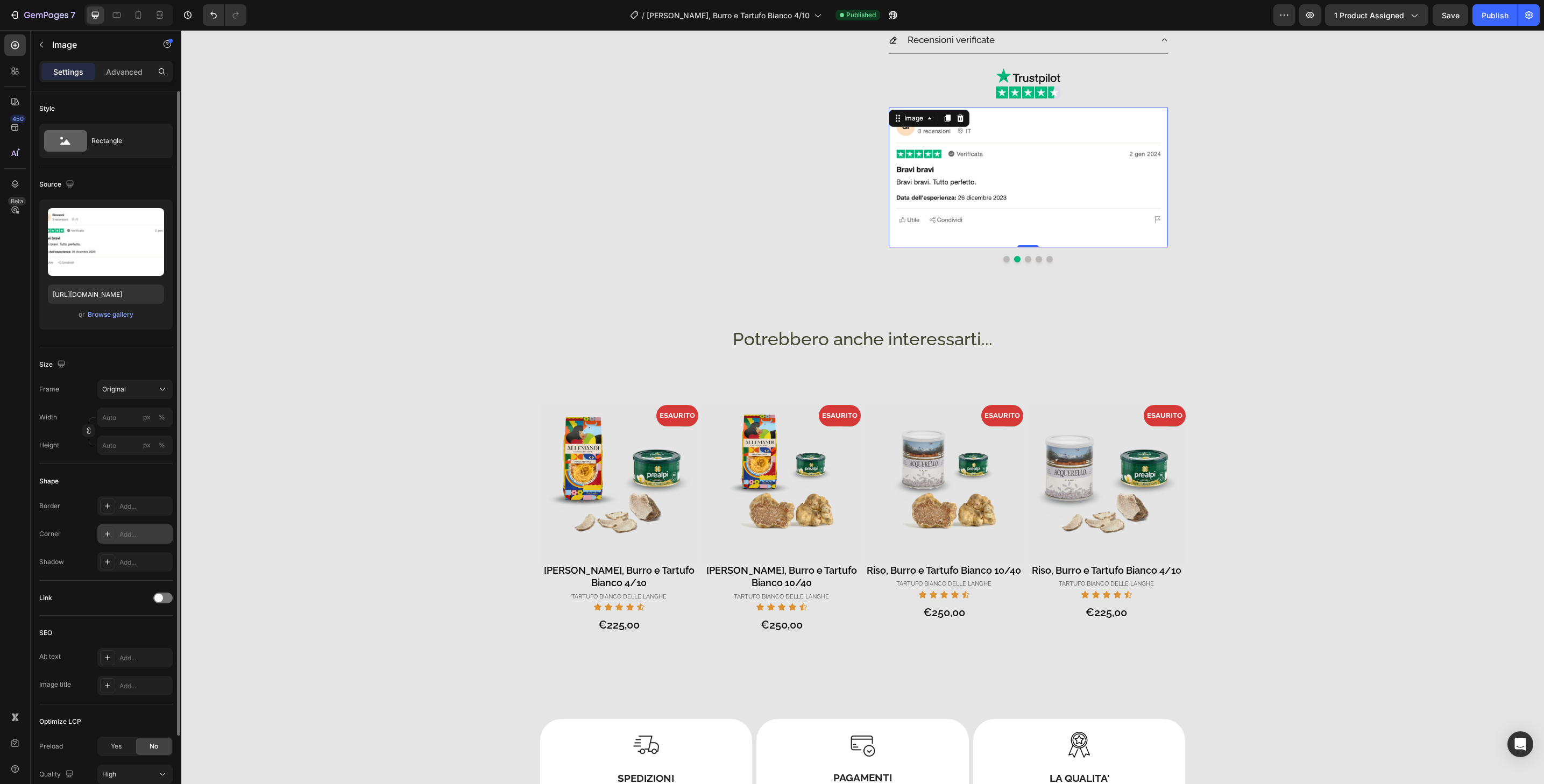
click at [140, 534] on div "Add..." at bounding box center [145, 534] width 51 height 10
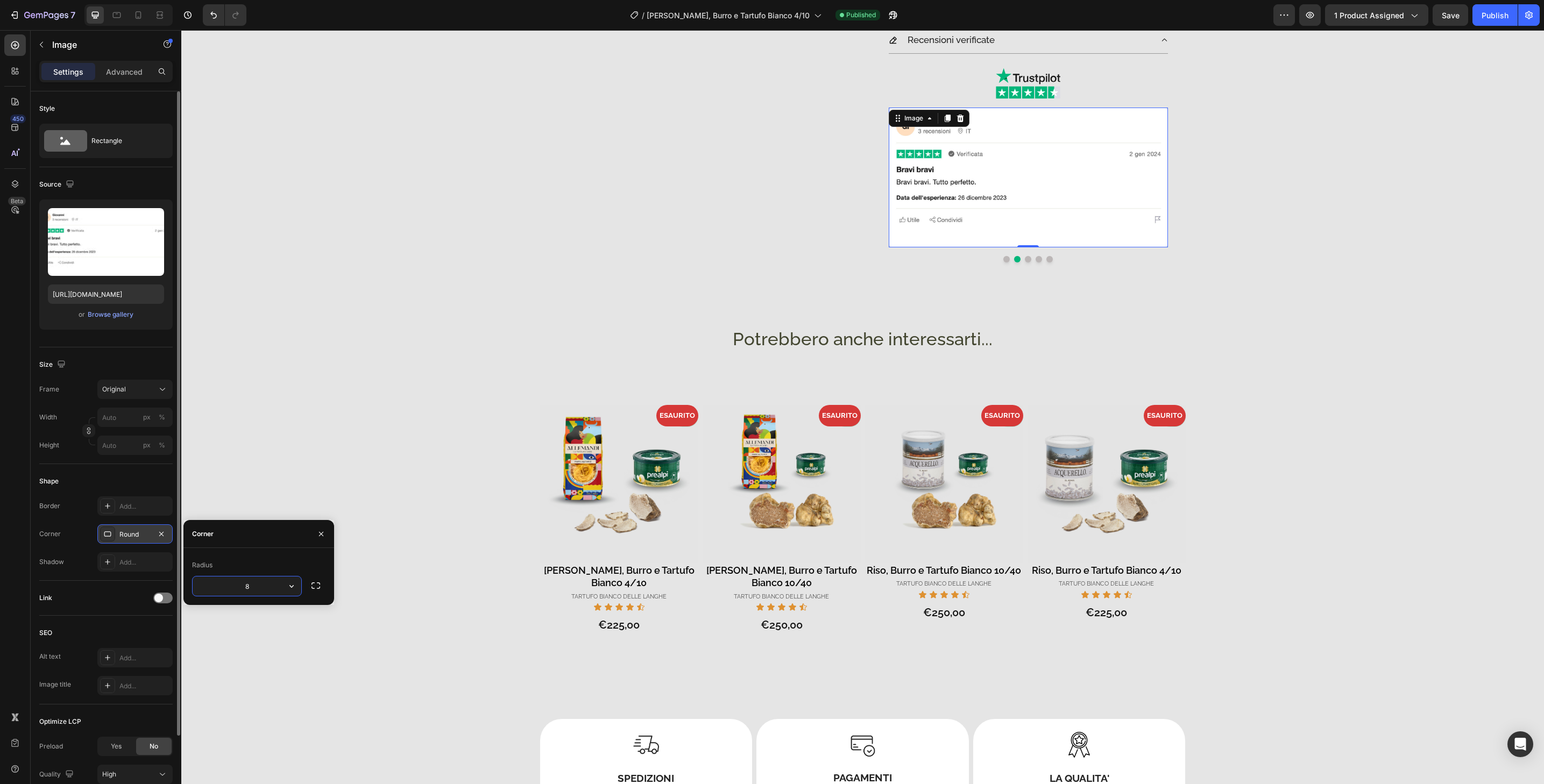
type input "32"
click at [1025, 259] on button "Dot" at bounding box center [1028, 259] width 7 height 7
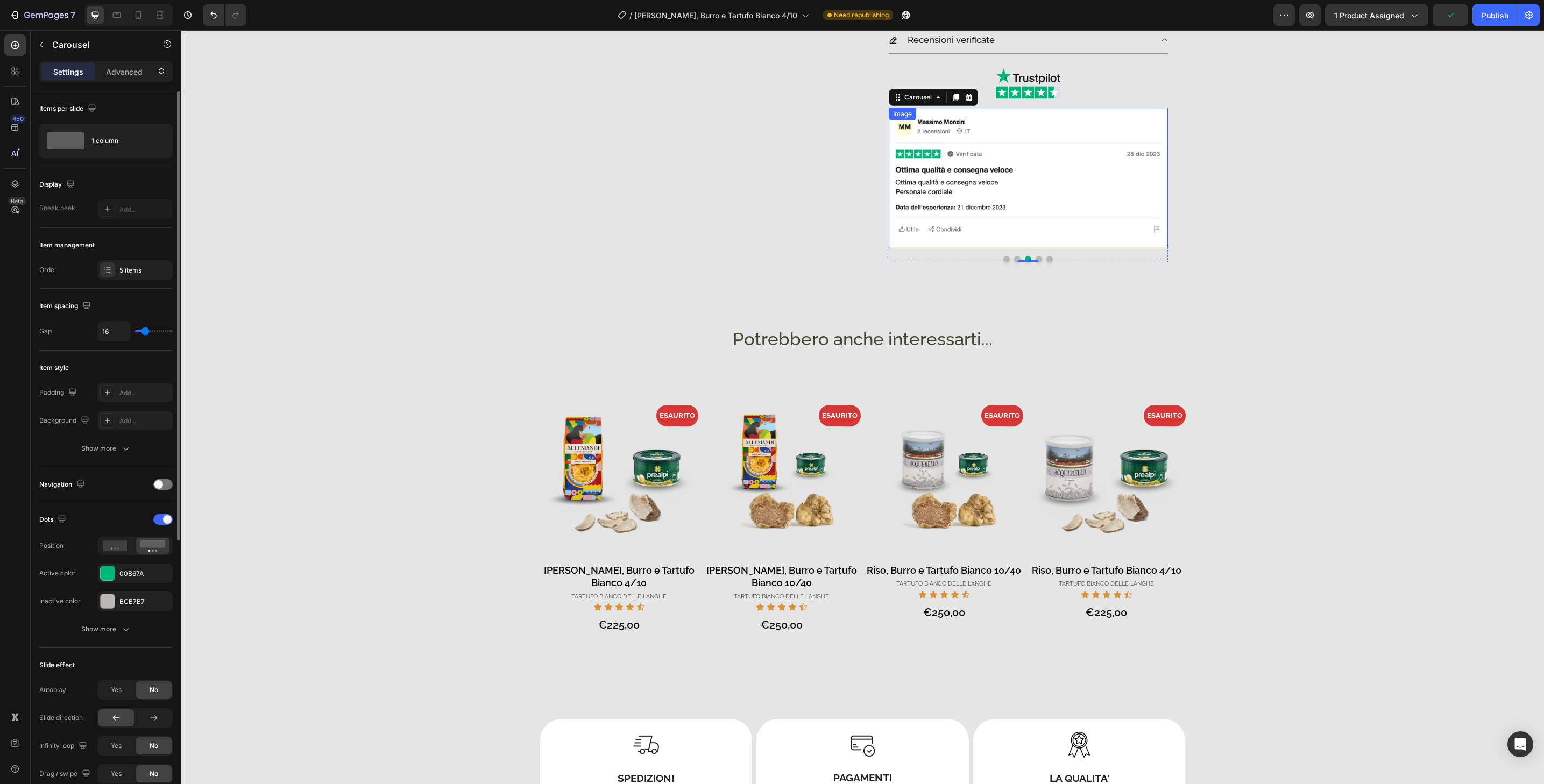
click at [1022, 237] on img at bounding box center [1028, 177] width 280 height 140
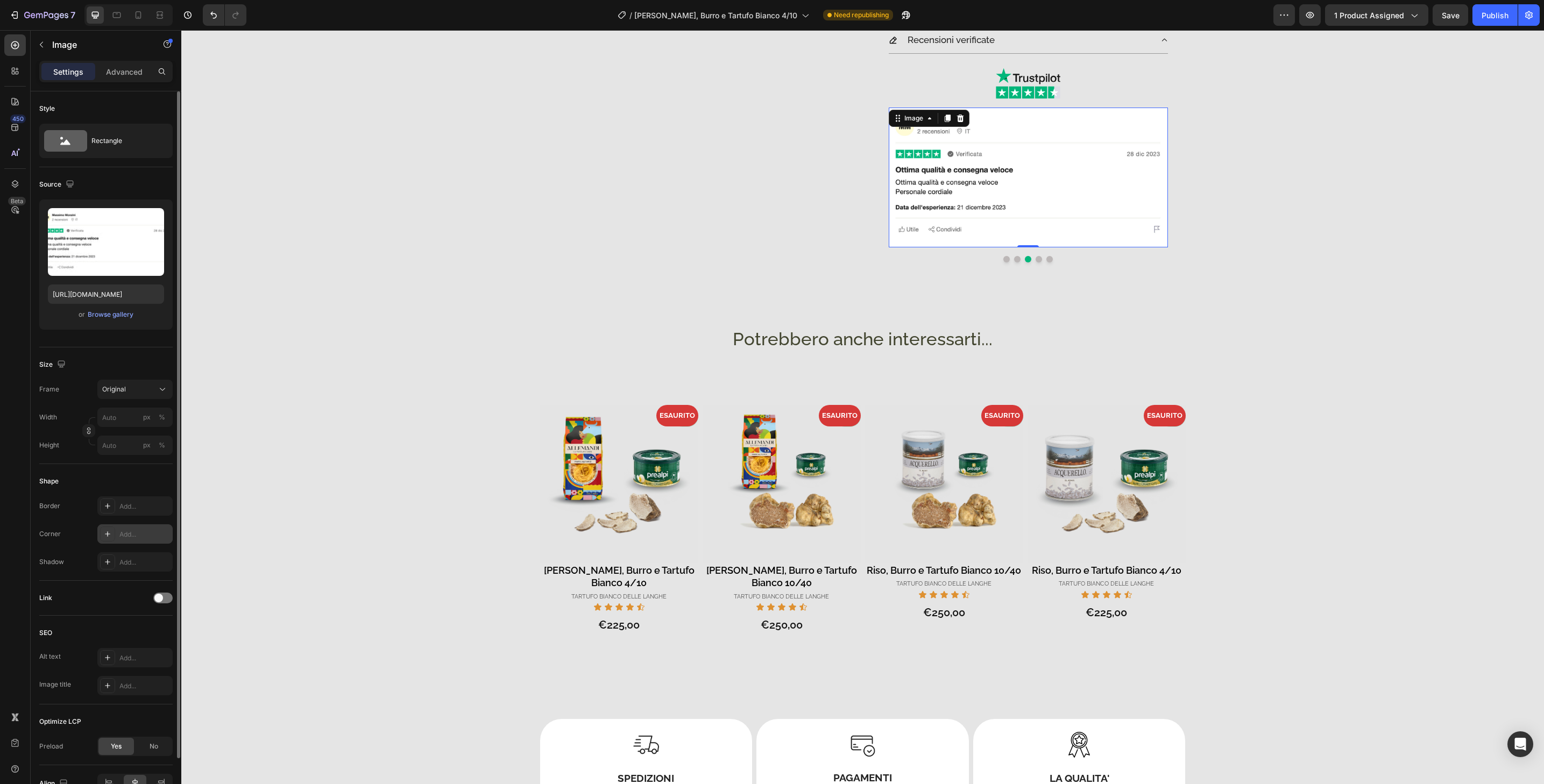
click at [153, 535] on div "Add..." at bounding box center [145, 534] width 51 height 10
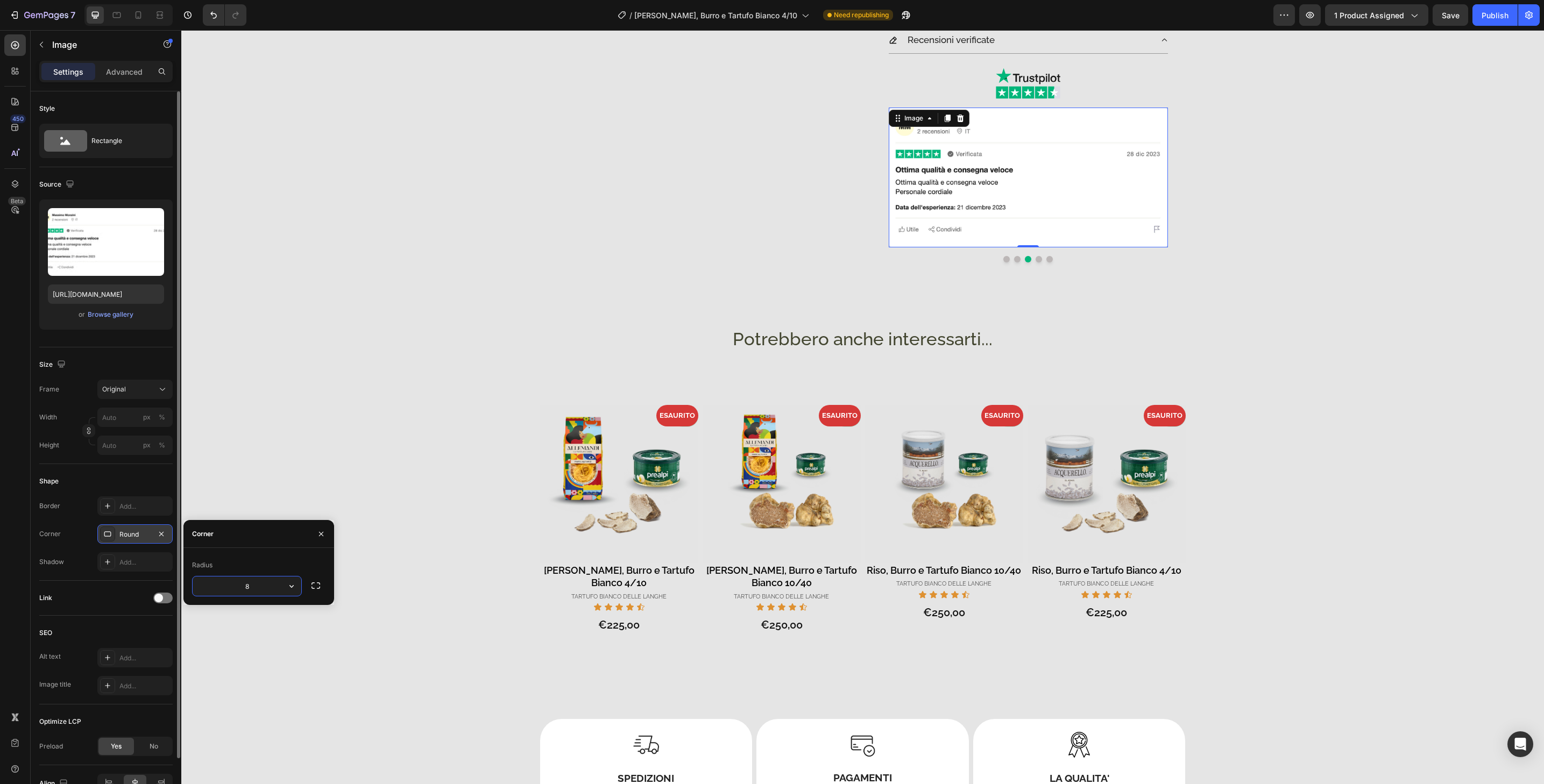
type input "32"
click at [1036, 259] on button "Dot" at bounding box center [1039, 259] width 7 height 7
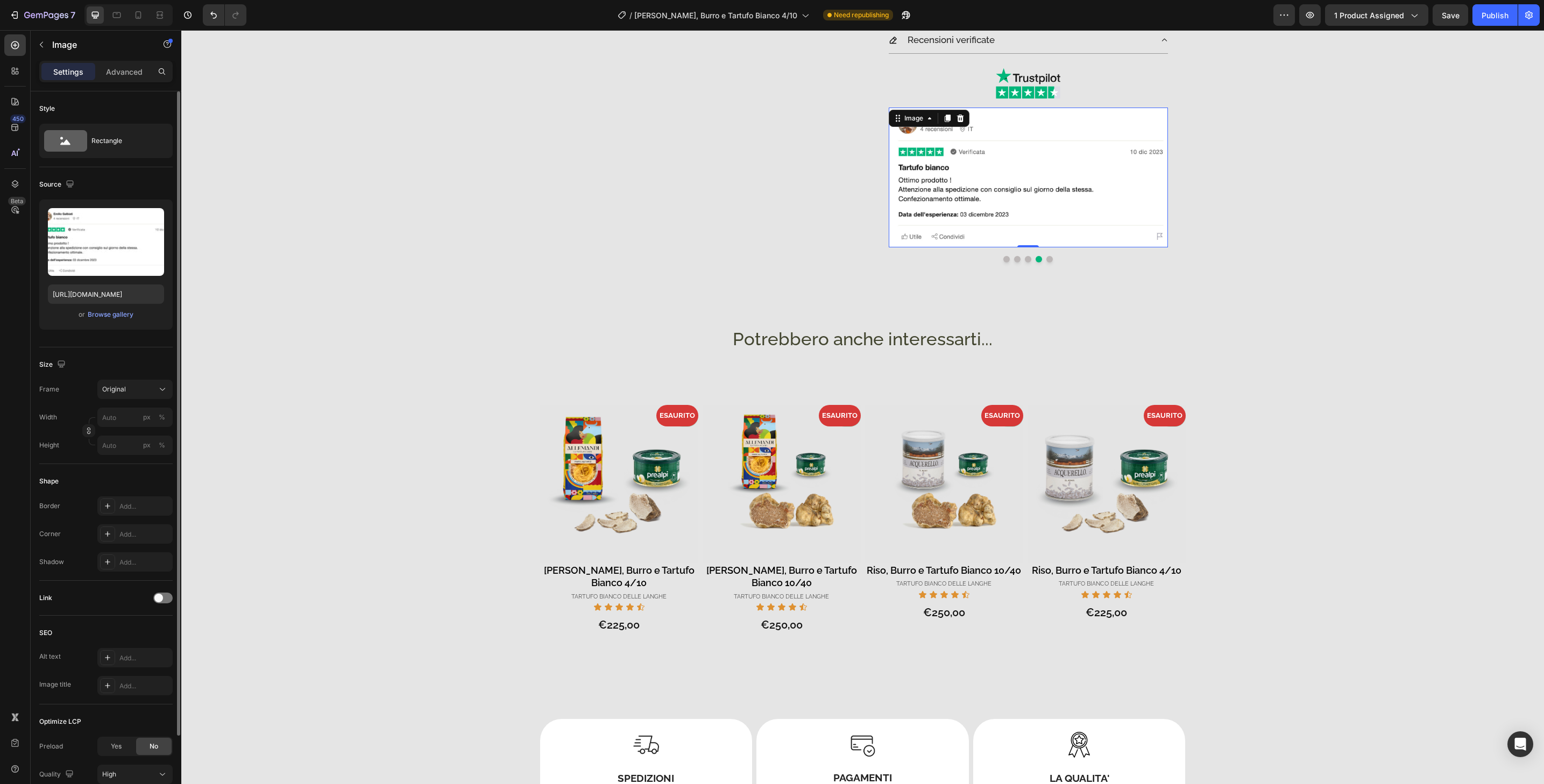
click at [1035, 245] on img at bounding box center [1028, 177] width 280 height 140
click at [152, 536] on div "Add..." at bounding box center [145, 534] width 51 height 10
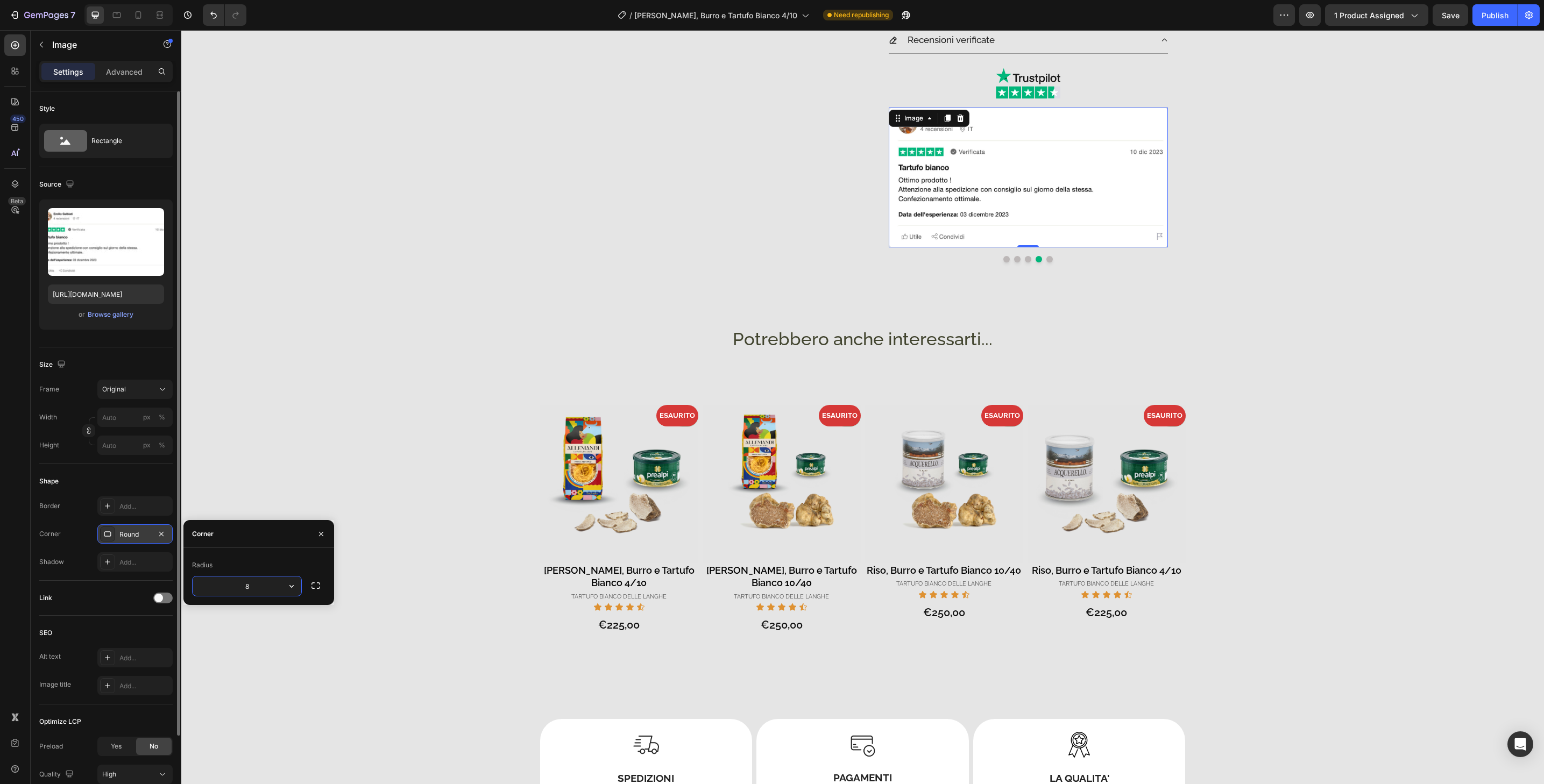
type input "32"
click at [1047, 259] on button "Dot" at bounding box center [1050, 259] width 7 height 7
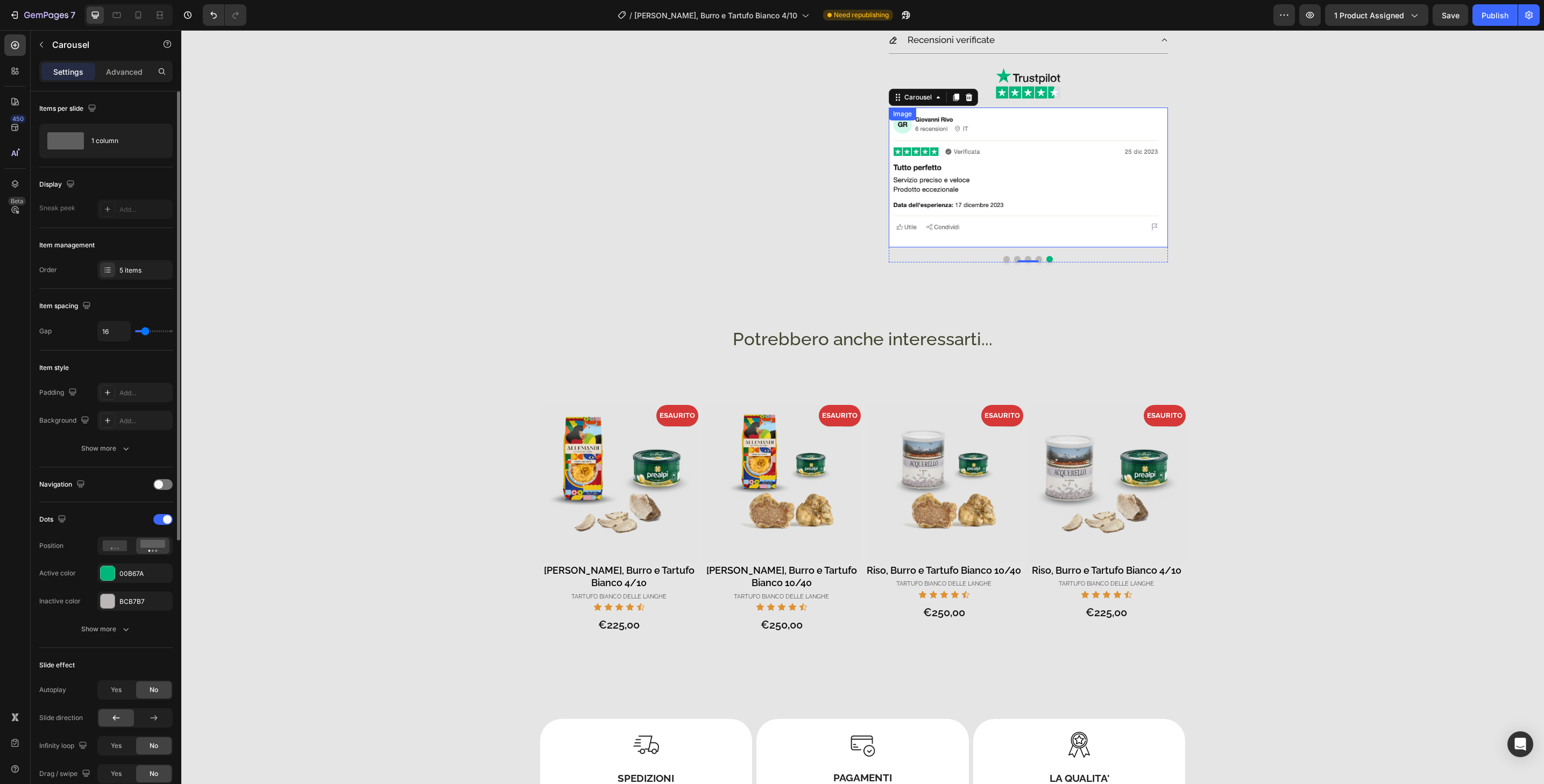
click at [1047, 243] on img at bounding box center [1028, 177] width 280 height 140
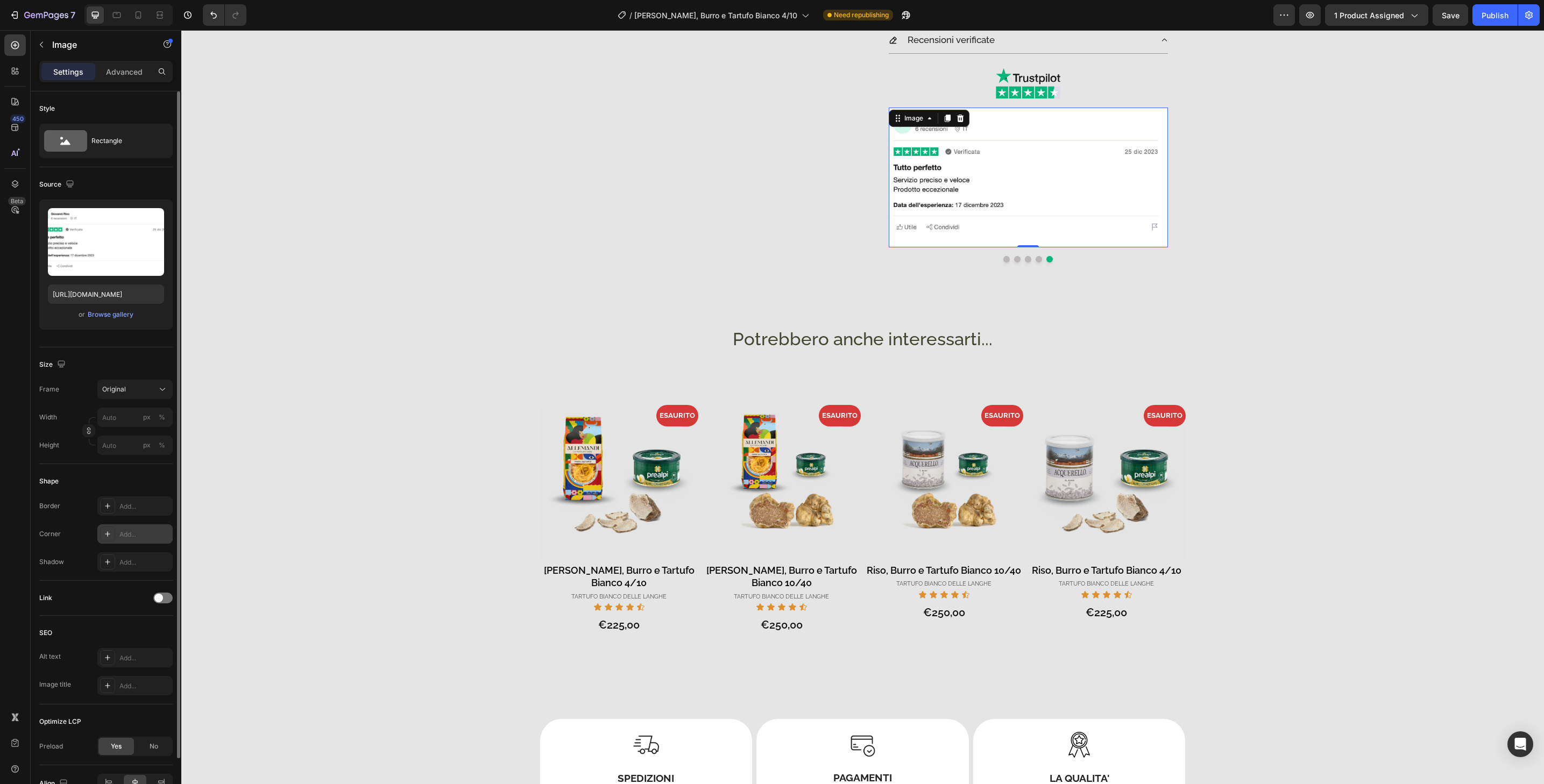
click at [128, 543] on div "Add..." at bounding box center [135, 534] width 75 height 20
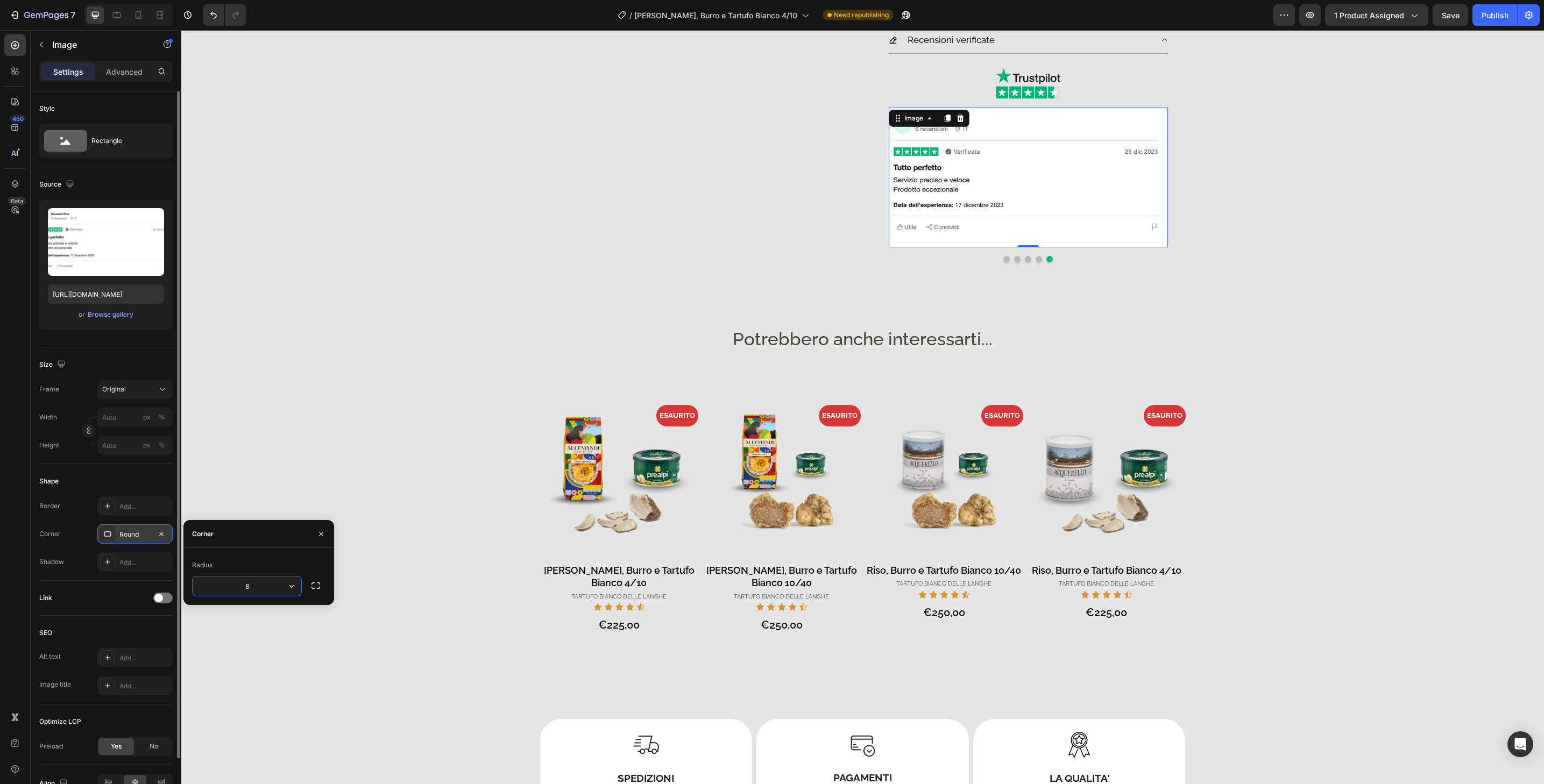
type input "32"
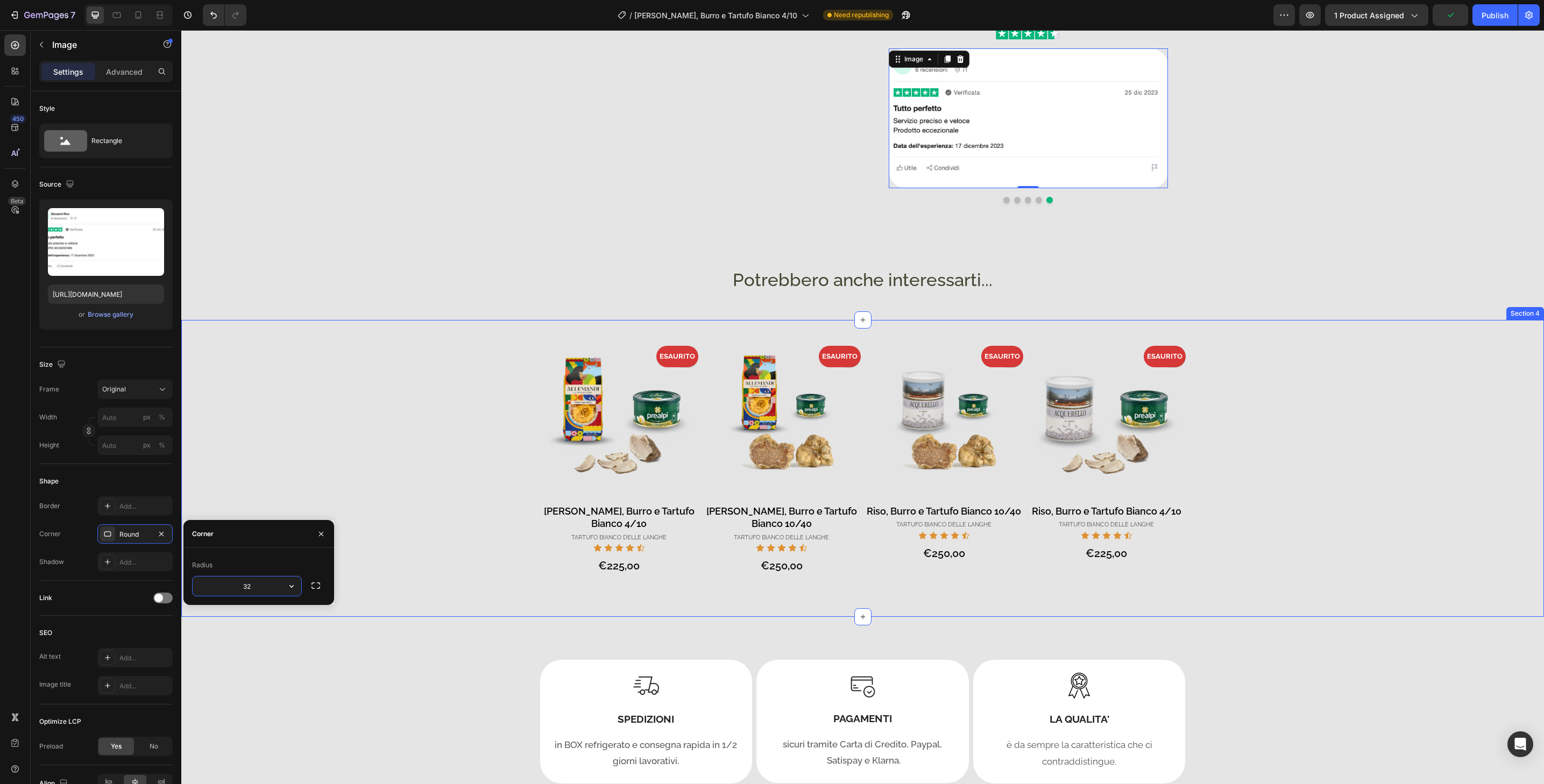
scroll to position [0, 0]
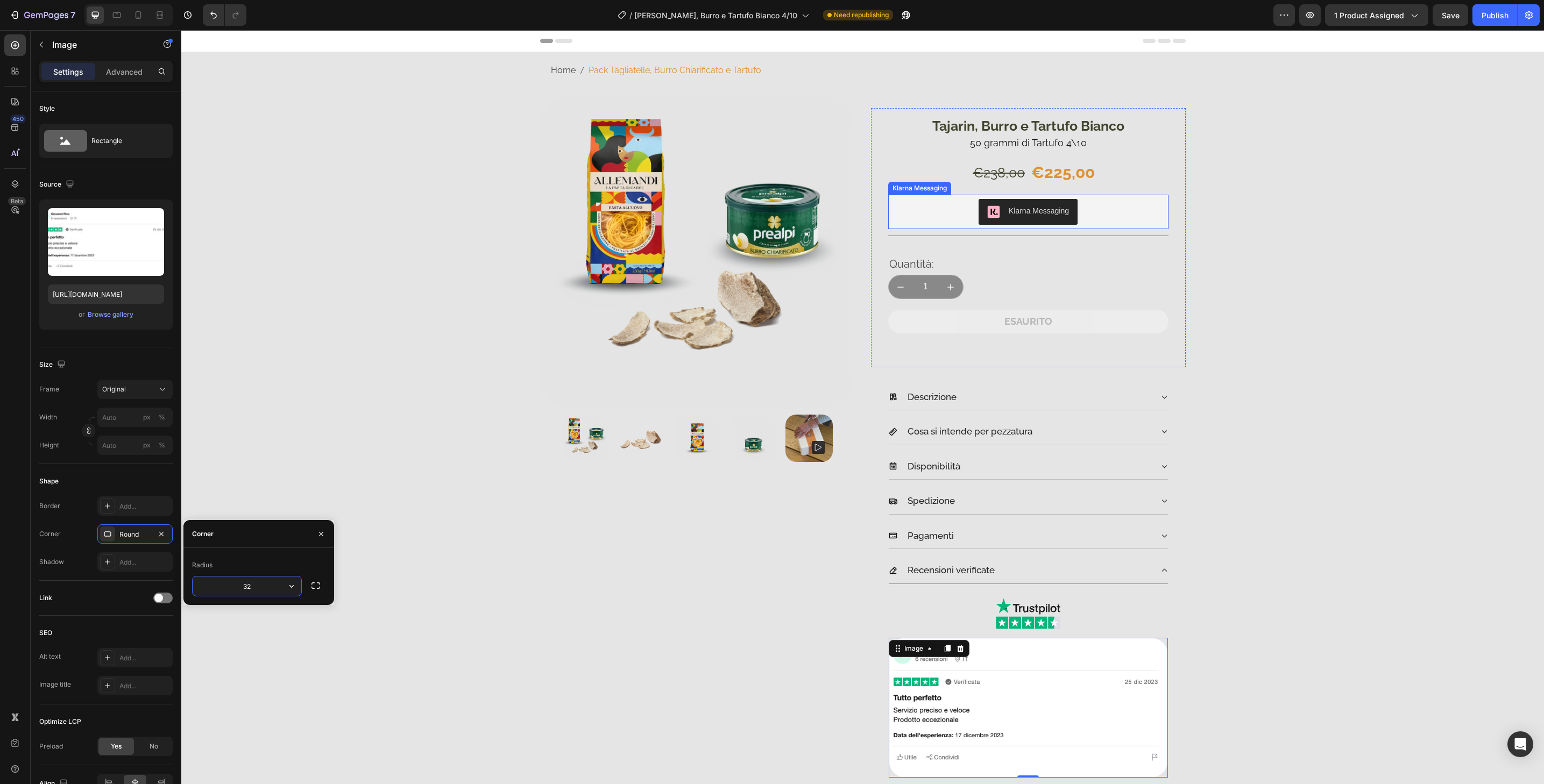
click at [1120, 211] on div "Klarna Messaging" at bounding box center [1028, 212] width 272 height 26
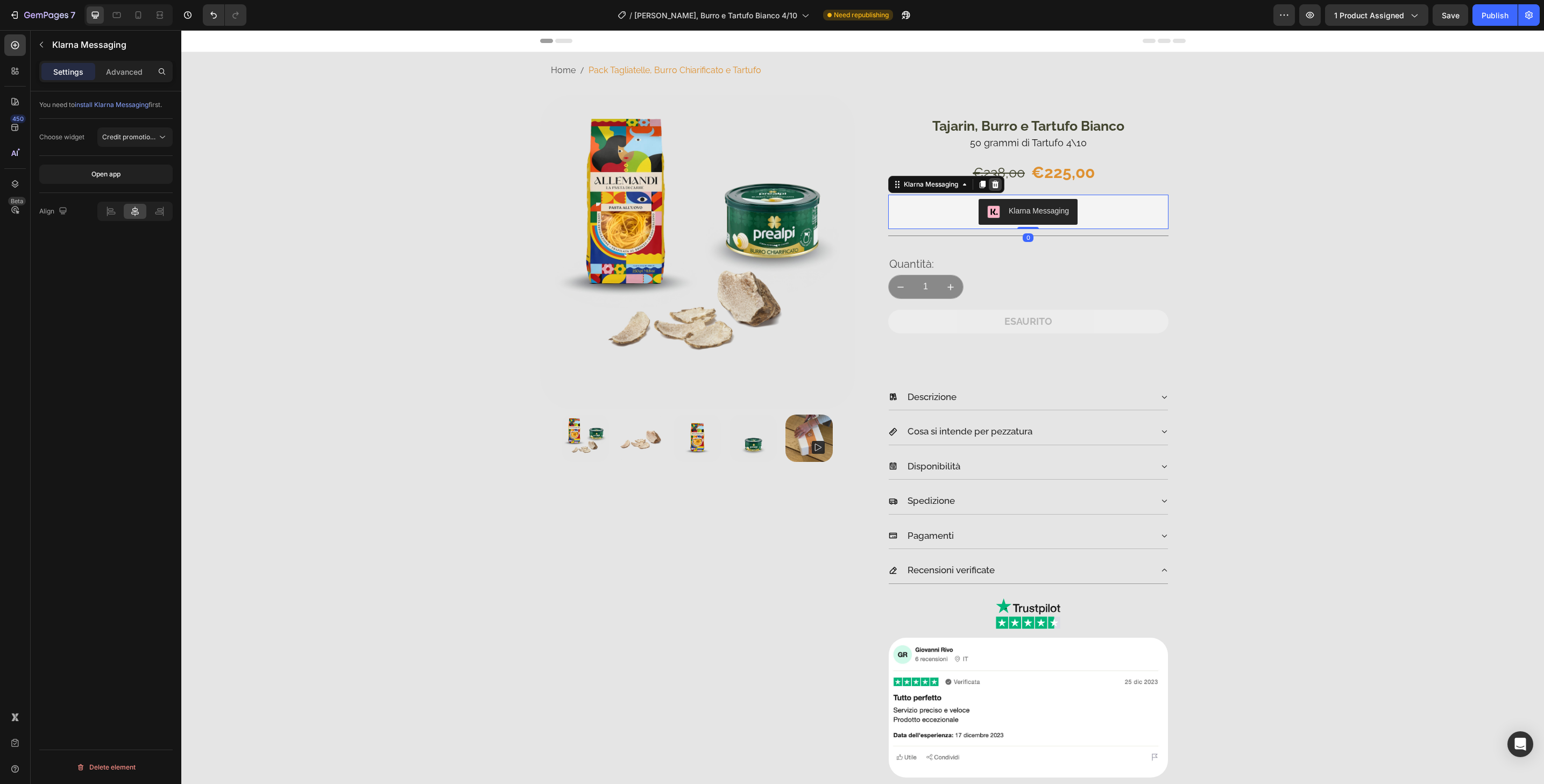
click at [993, 185] on icon at bounding box center [995, 184] width 7 height 7
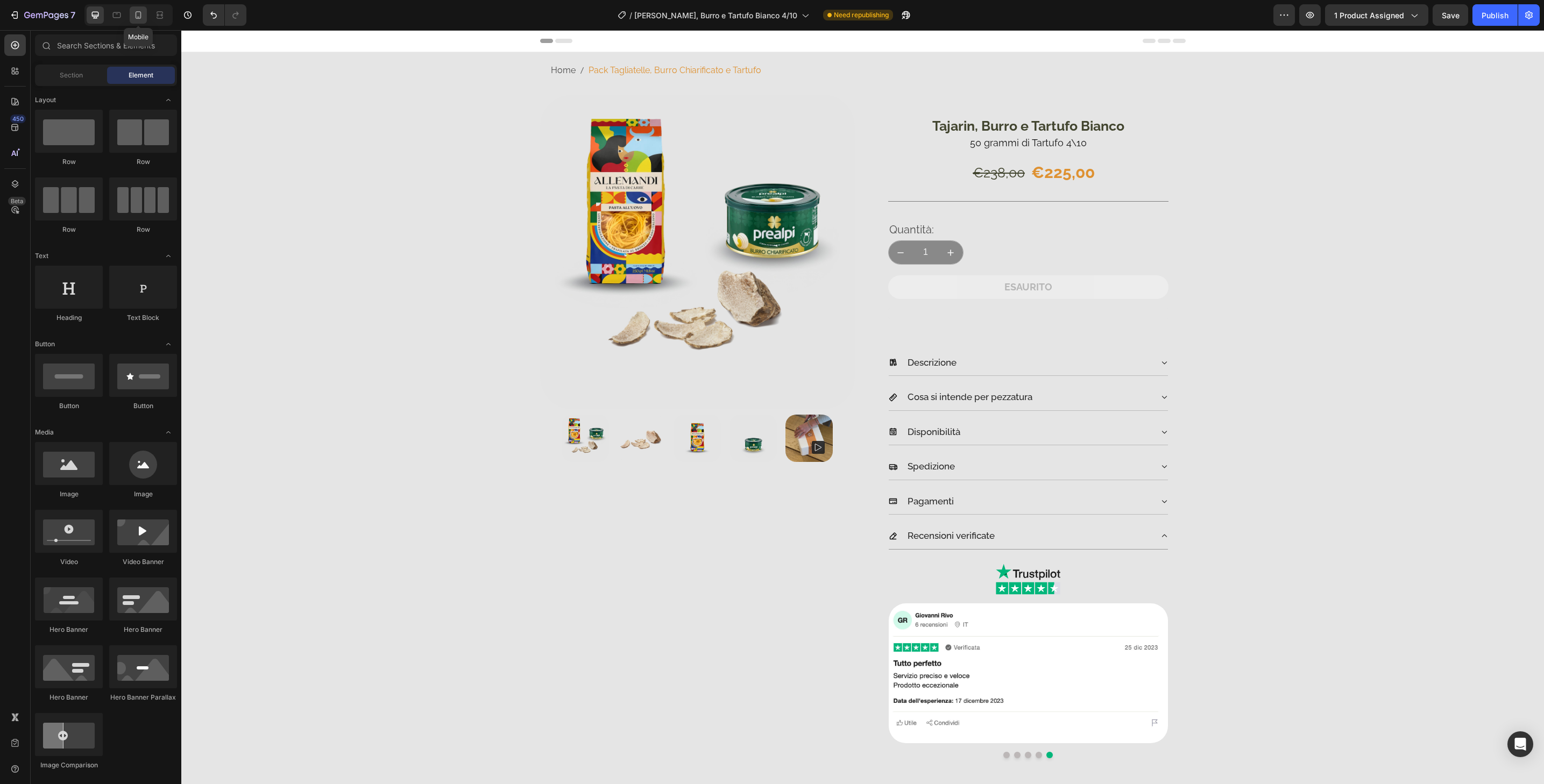
click at [138, 15] on icon at bounding box center [139, 15] width 11 height 11
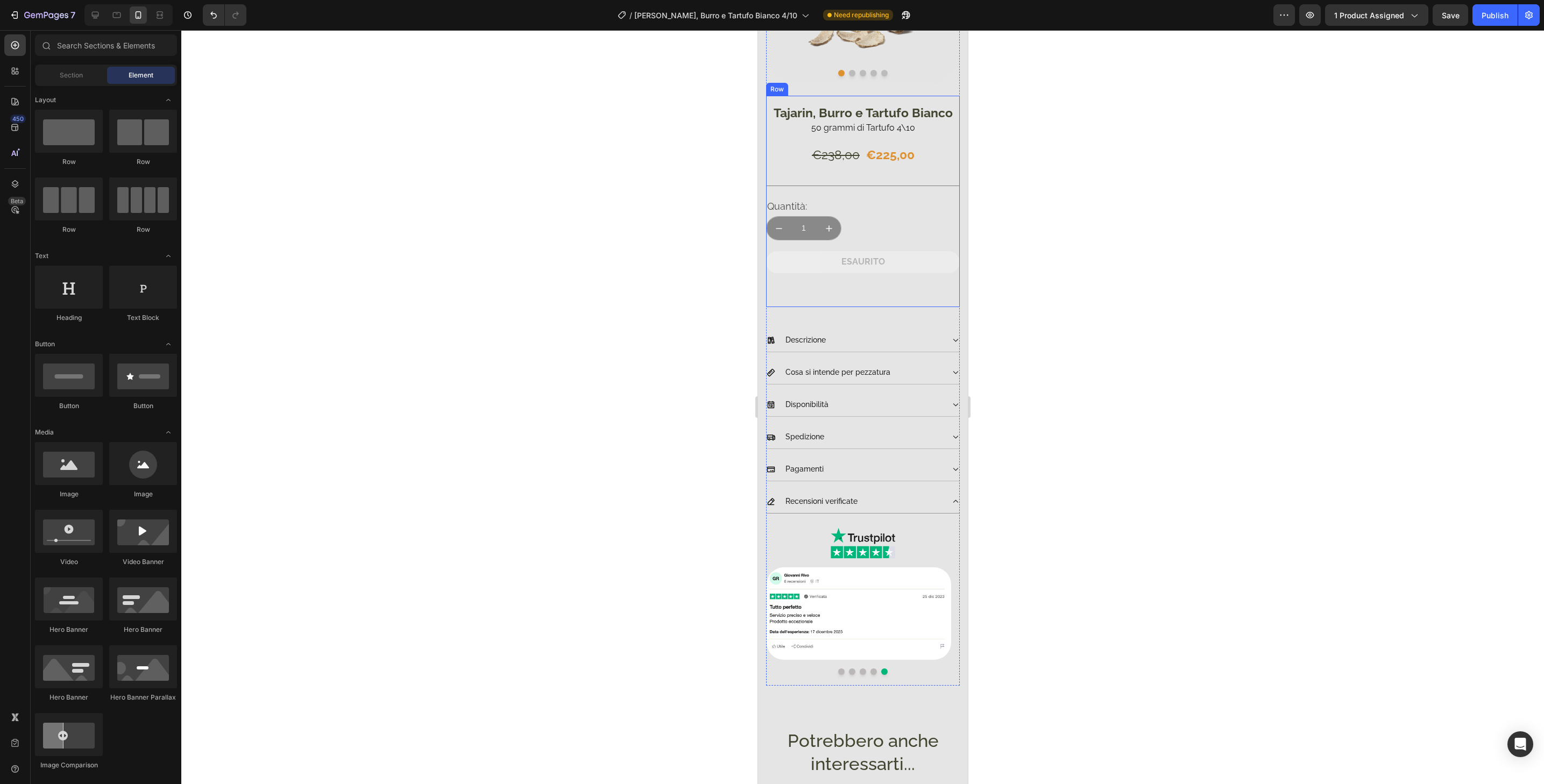
scroll to position [459, 0]
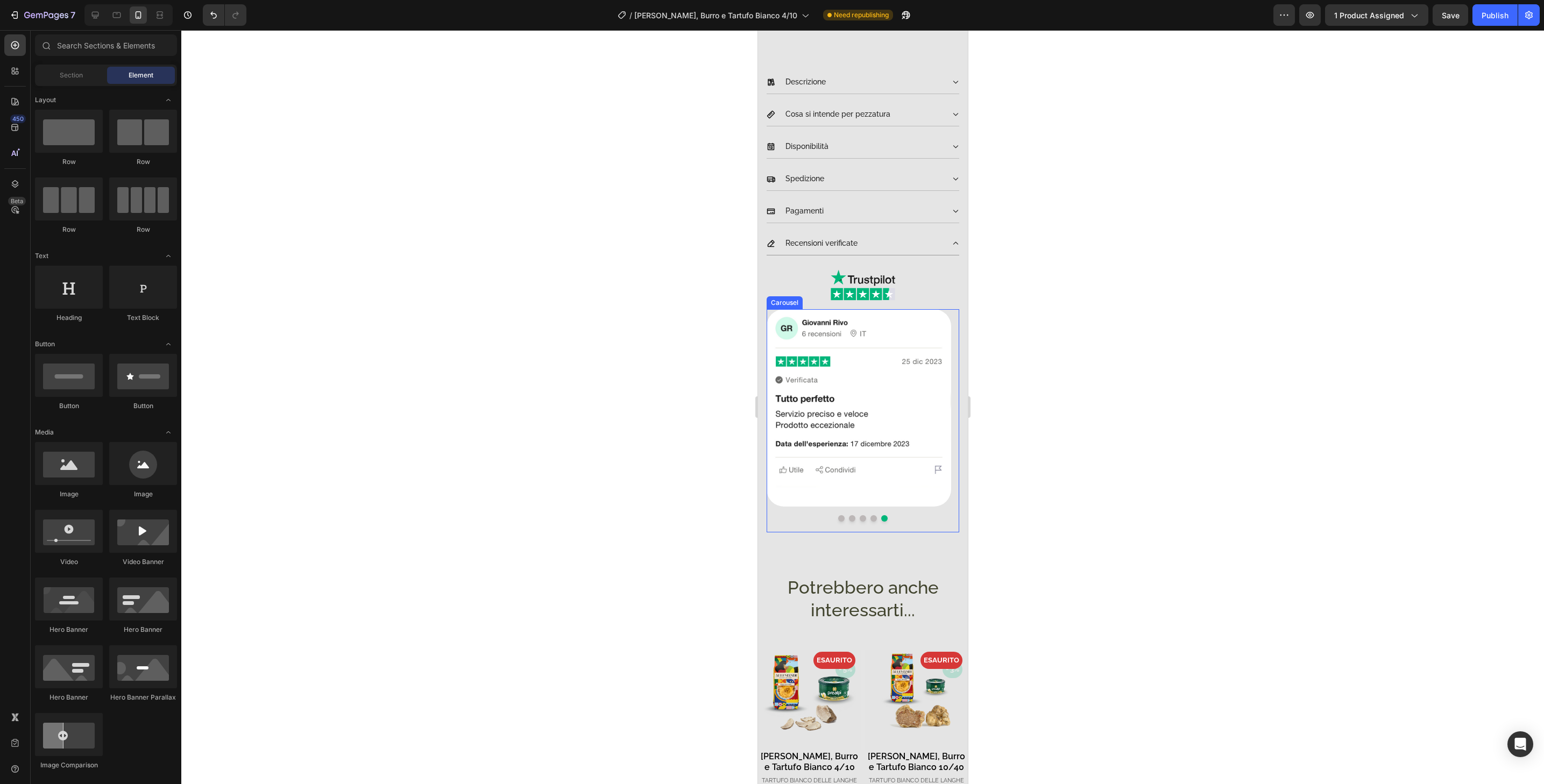
click at [870, 516] on button "Dot" at bounding box center [873, 519] width 7 height 7
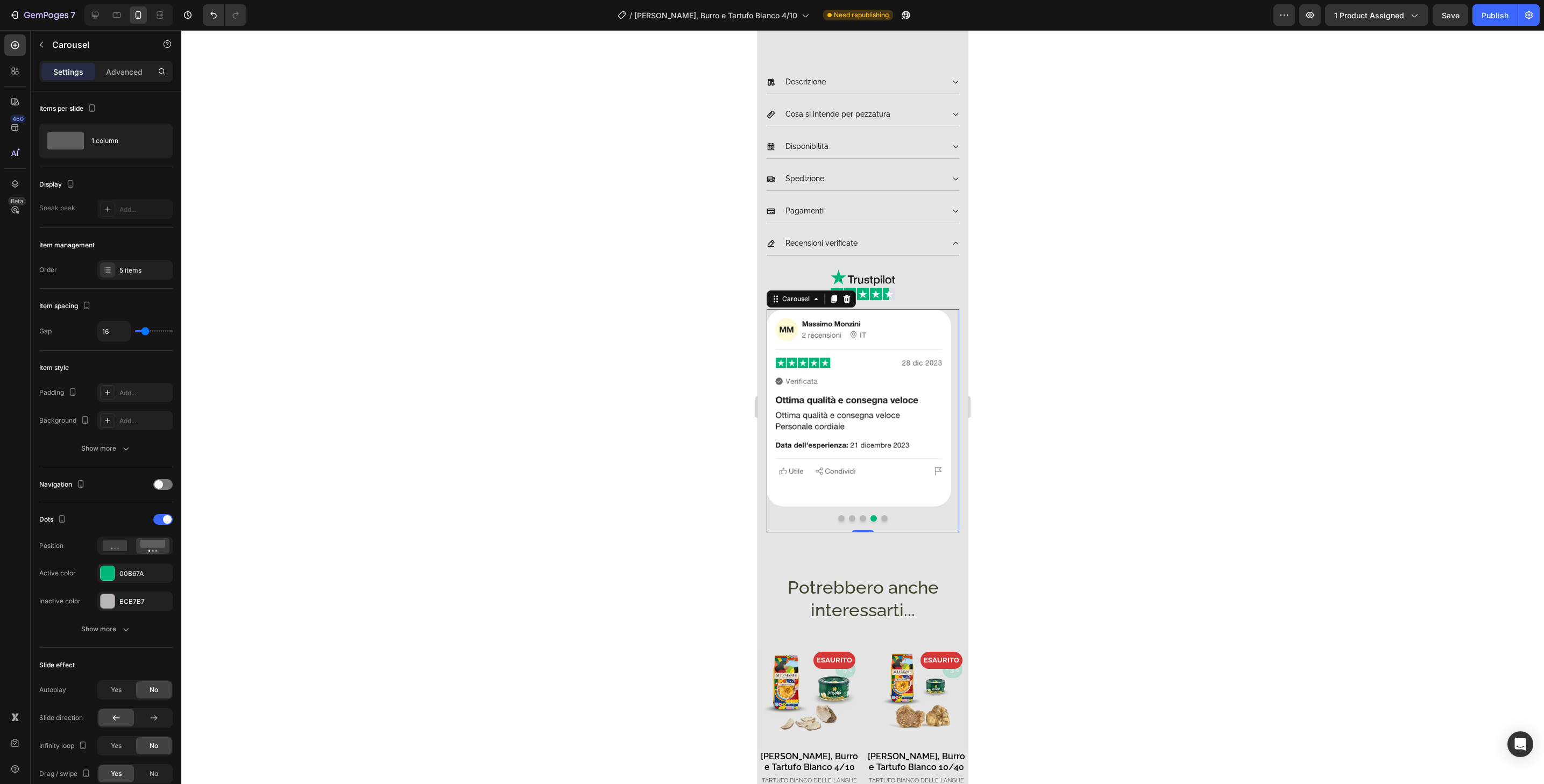
click at [860, 516] on button "Dot" at bounding box center [862, 519] width 7 height 7
click at [956, 626] on div "Potrebbero anche interessarti... Heading" at bounding box center [862, 605] width 210 height 92
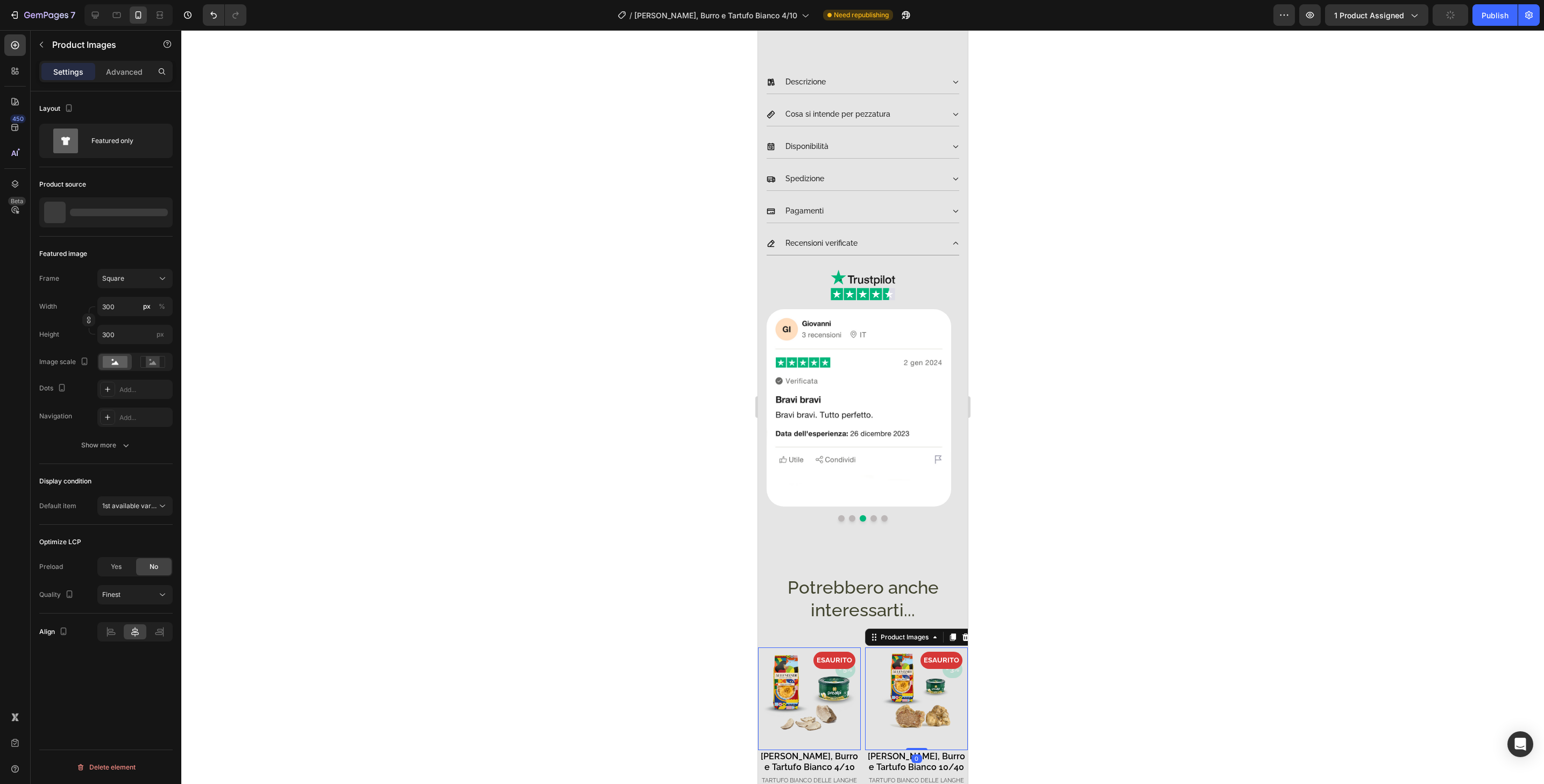
click at [956, 650] on img at bounding box center [916, 699] width 103 height 102
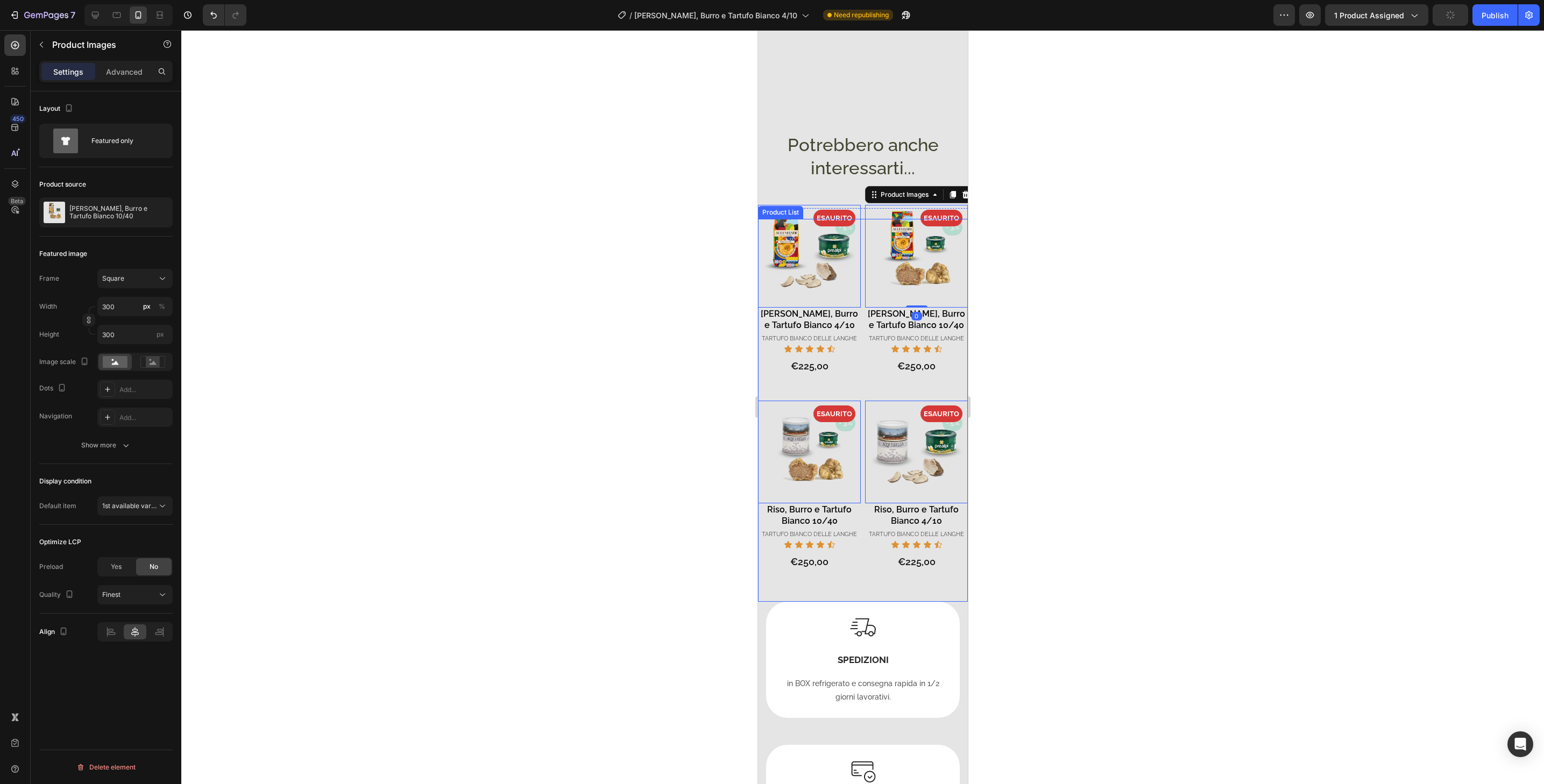
scroll to position [958, 0]
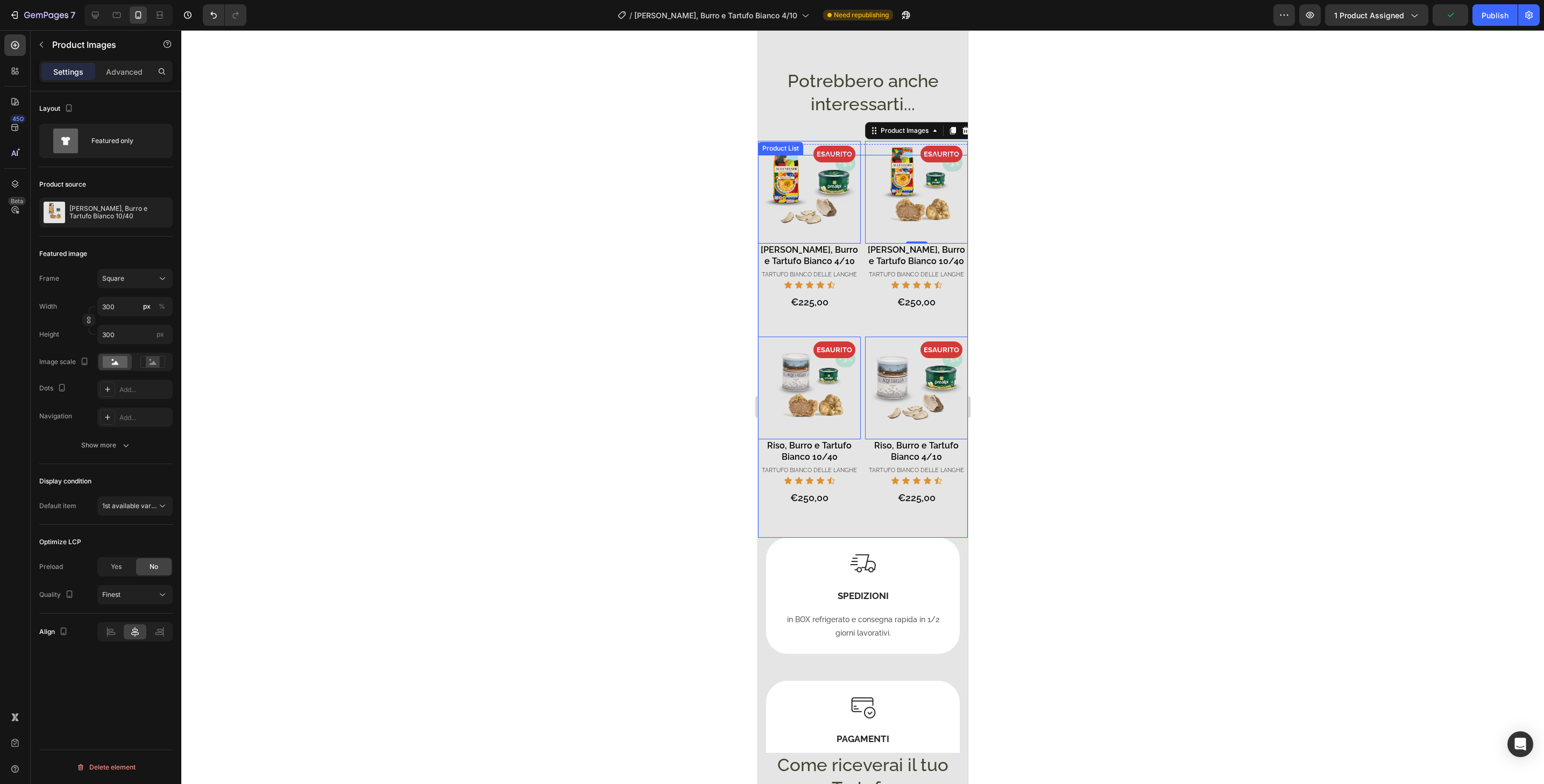
click at [926, 526] on div "- 5% Product Badge - 5% Product Badge ESAURITO Product Badge Product Images 0 R…" at bounding box center [916, 444] width 103 height 187
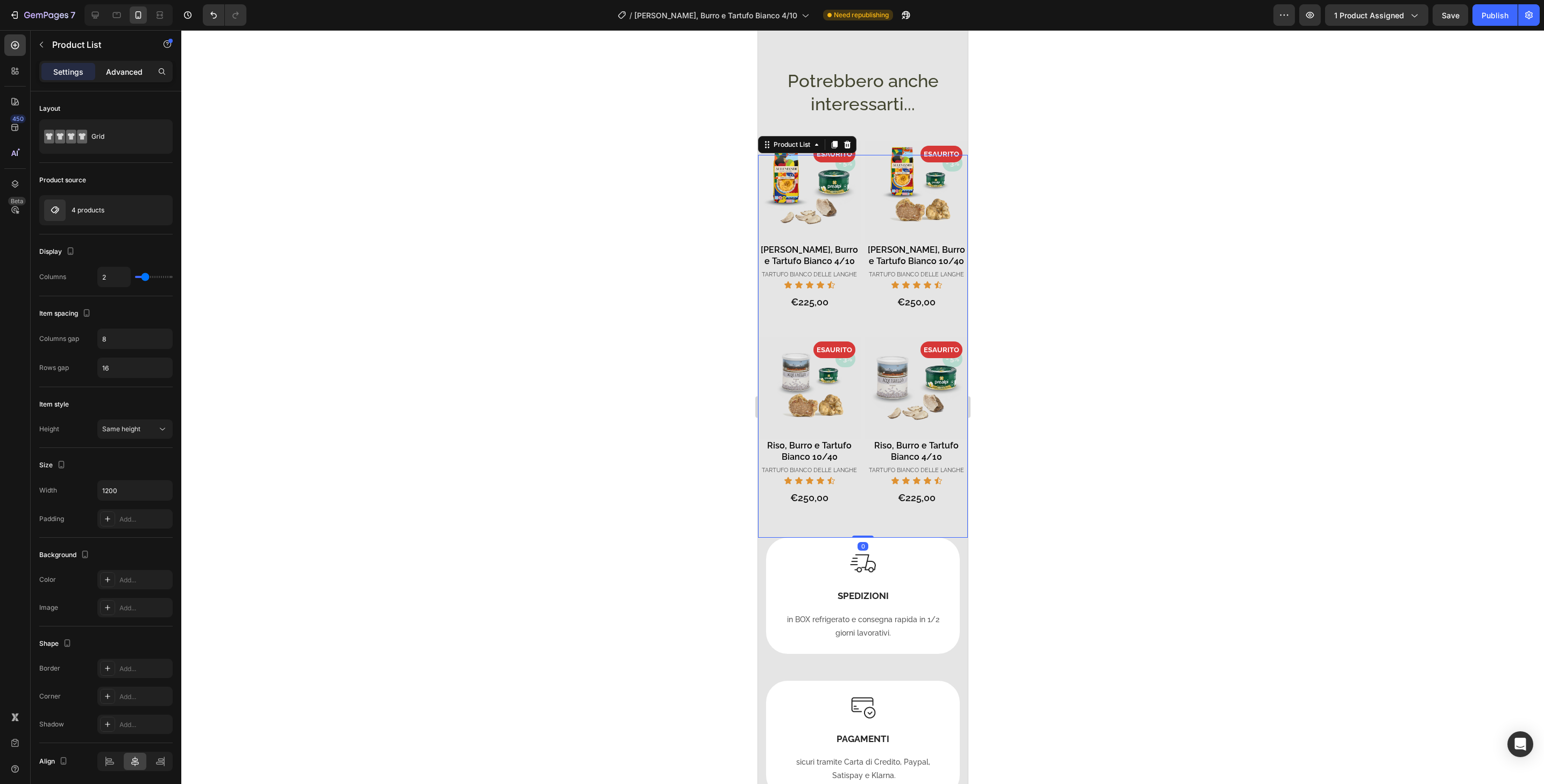
click at [127, 67] on p "Advanced" at bounding box center [124, 71] width 37 height 12
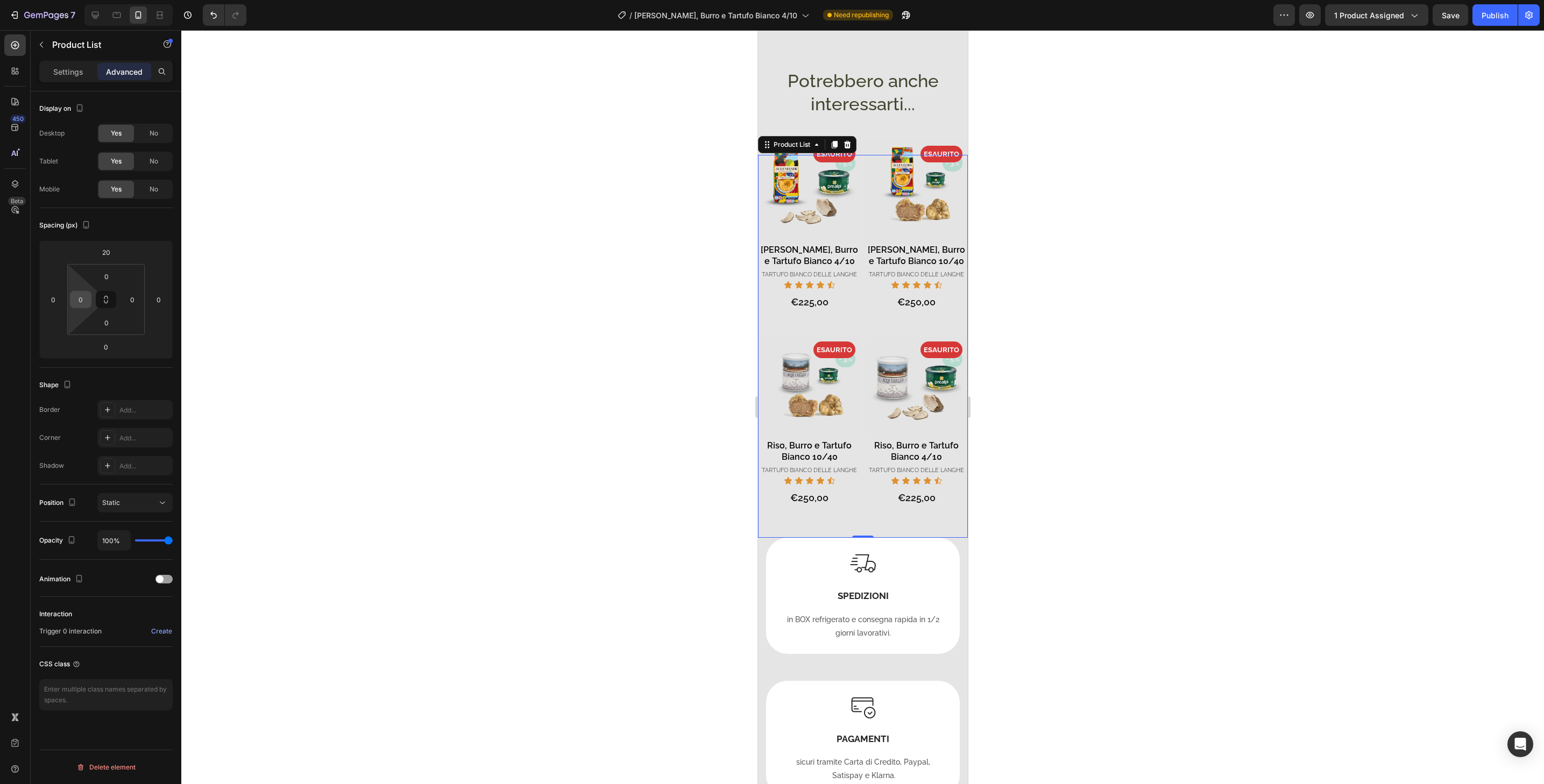
click at [72, 300] on div "0" at bounding box center [81, 300] width 21 height 17
click at [81, 298] on input "0" at bounding box center [81, 300] width 16 height 16
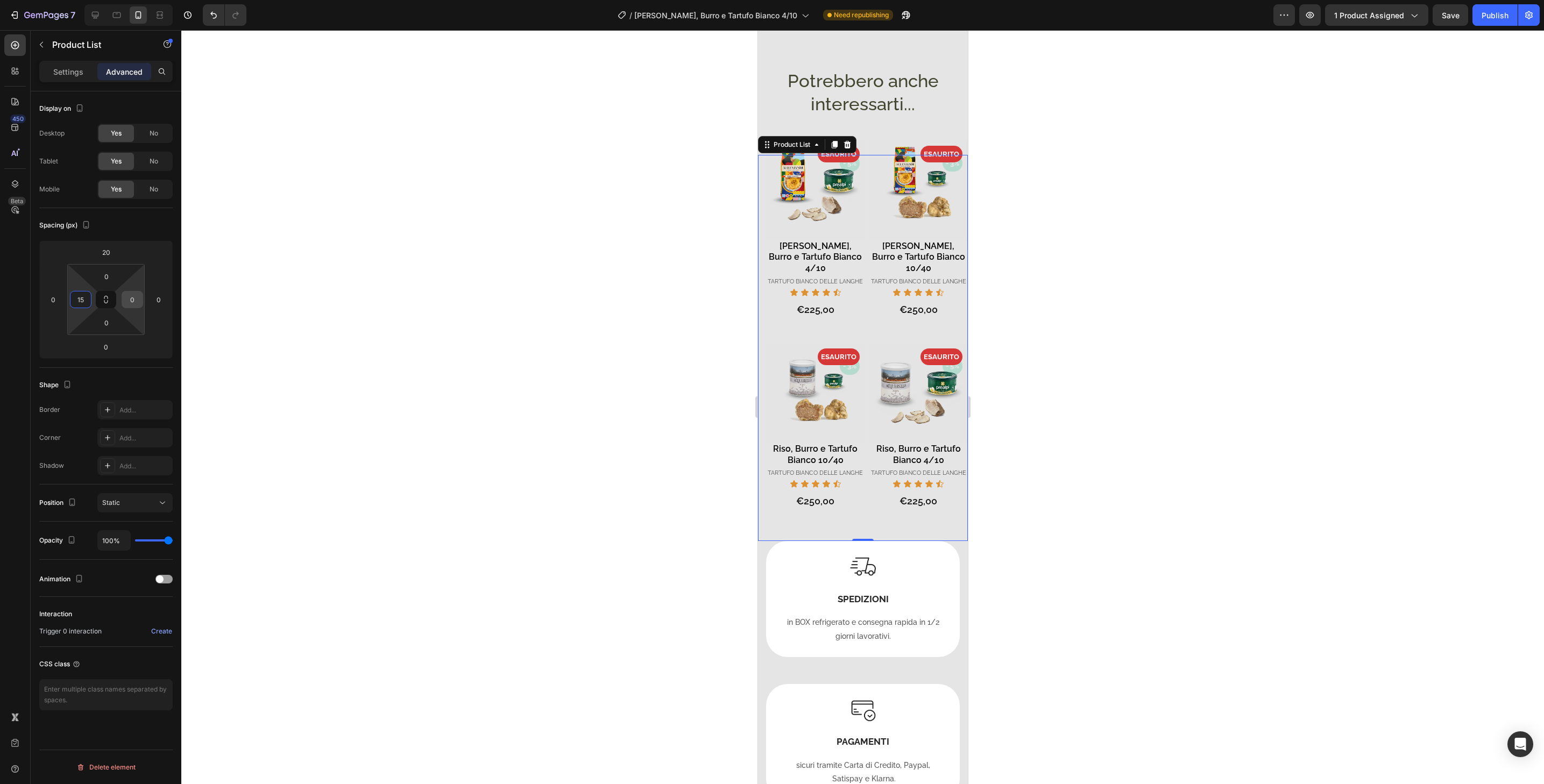
type input "15"
click at [135, 297] on input "0" at bounding box center [132, 300] width 16 height 16
type input "15"
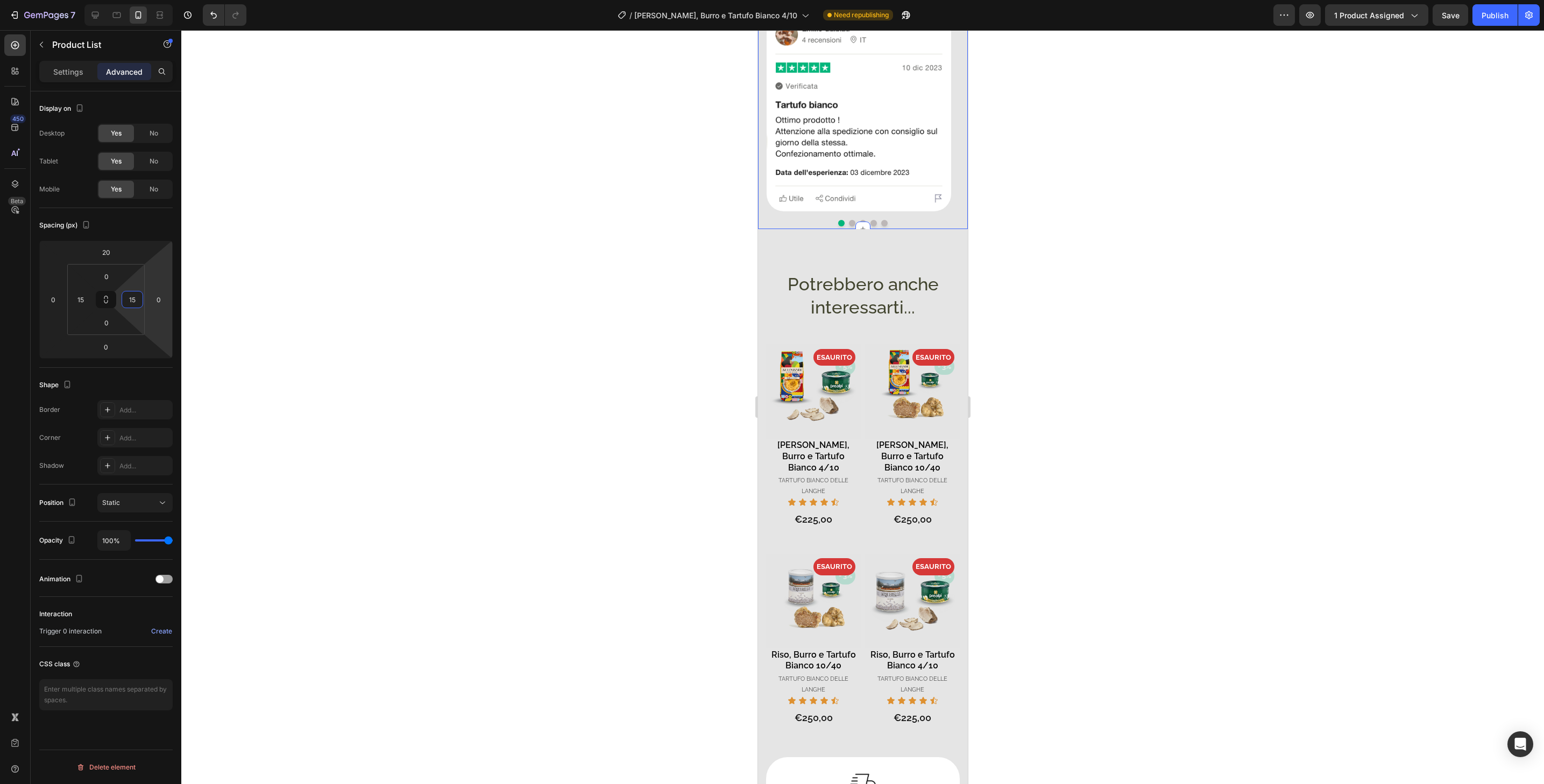
scroll to position [752, 0]
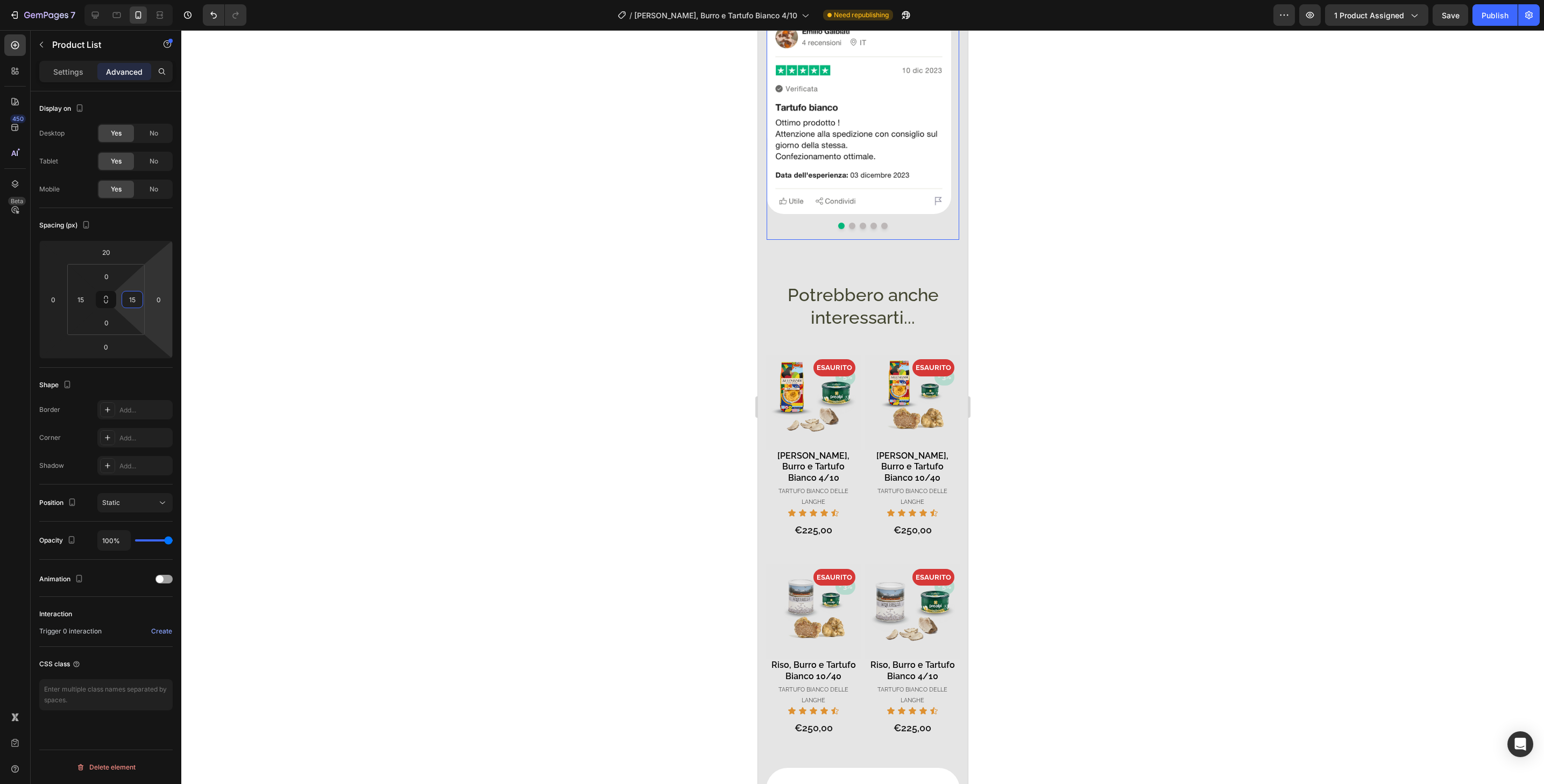
click at [881, 223] on button "Dot" at bounding box center [884, 226] width 7 height 7
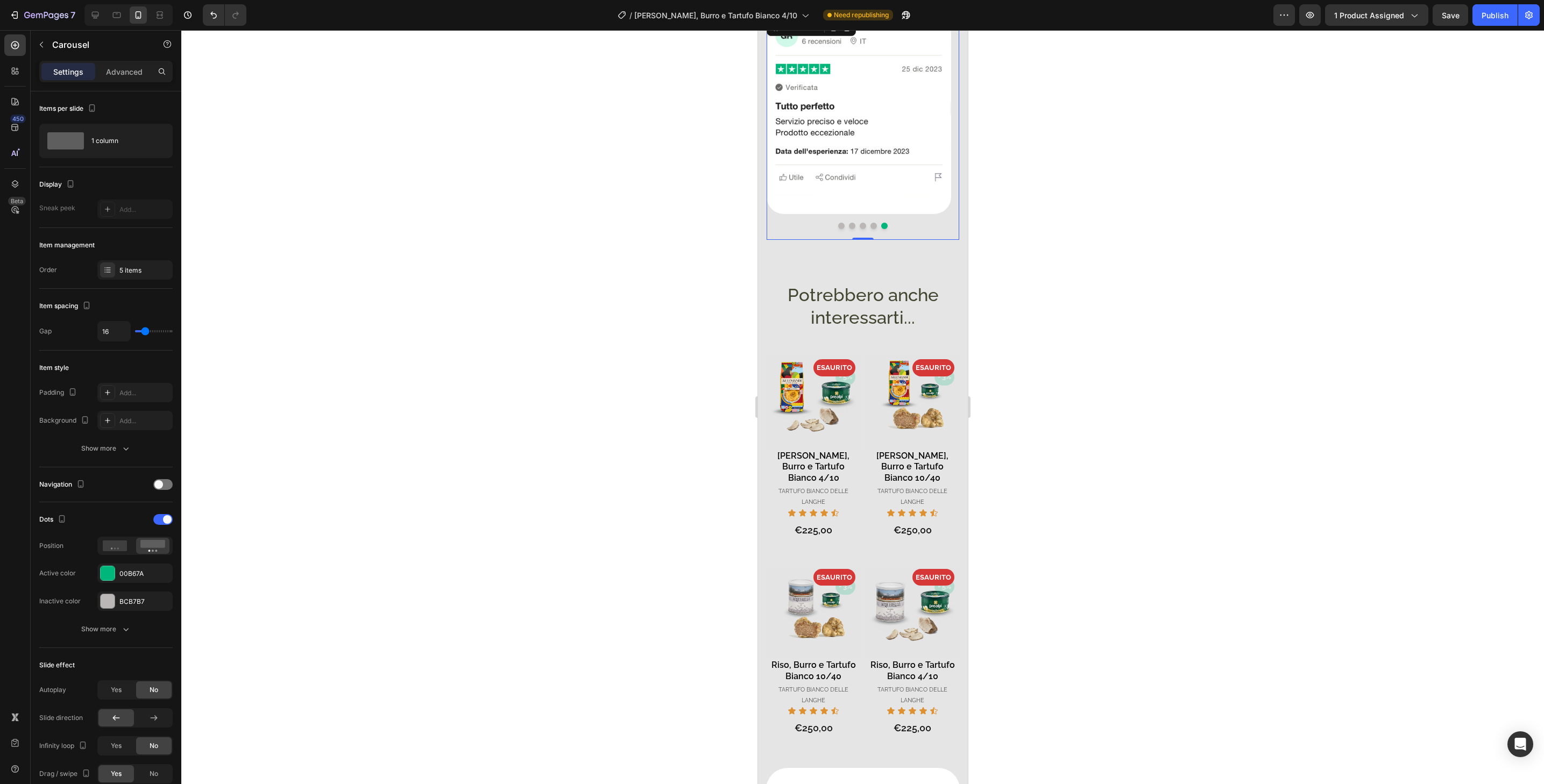
click at [870, 223] on button "Dot" at bounding box center [873, 226] width 7 height 7
click at [859, 223] on button "Dot" at bounding box center [862, 226] width 7 height 7
click at [848, 223] on button "Dot" at bounding box center [851, 226] width 7 height 7
click at [839, 223] on button "Dot" at bounding box center [841, 226] width 7 height 7
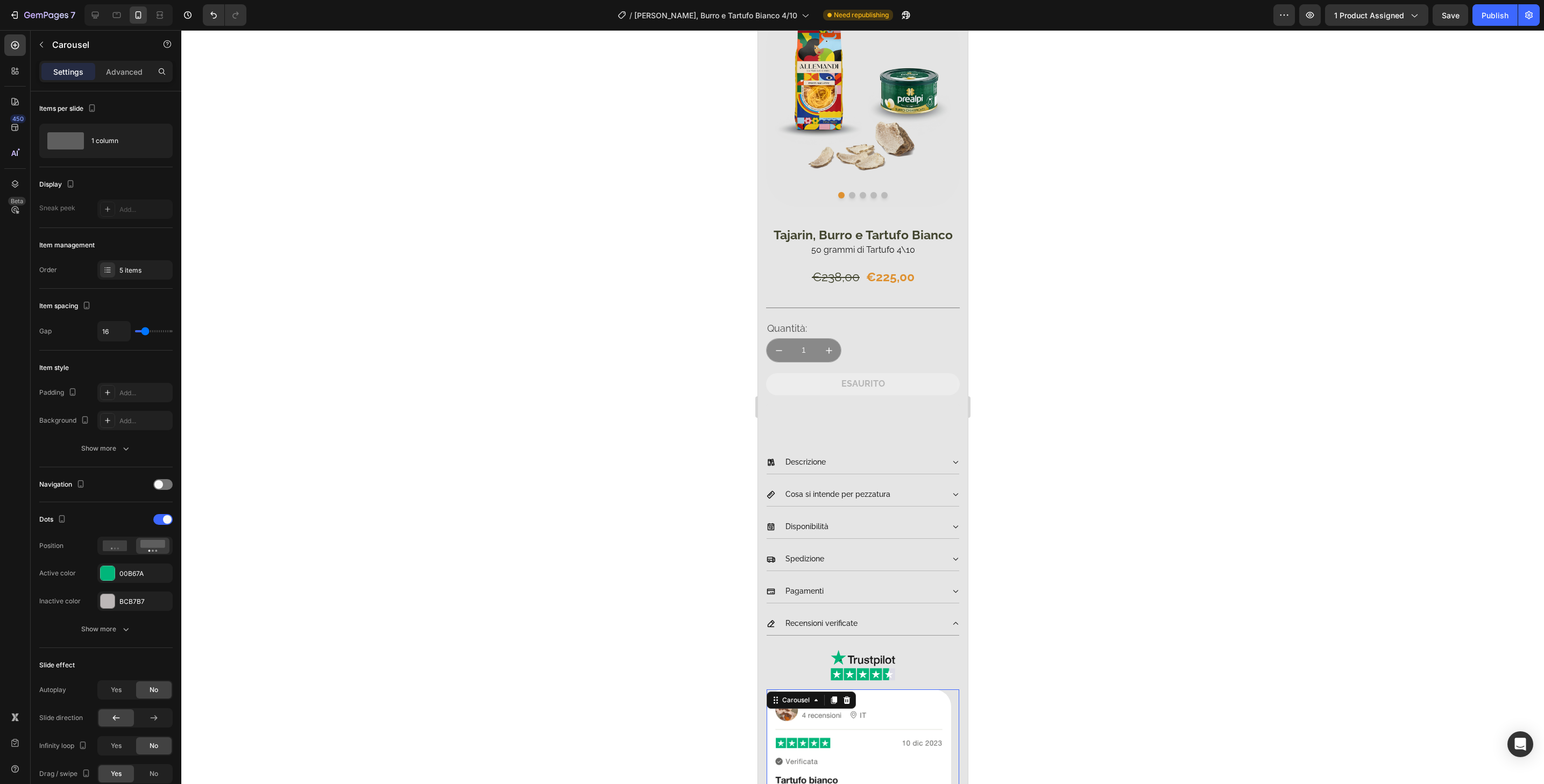
scroll to position [0, 0]
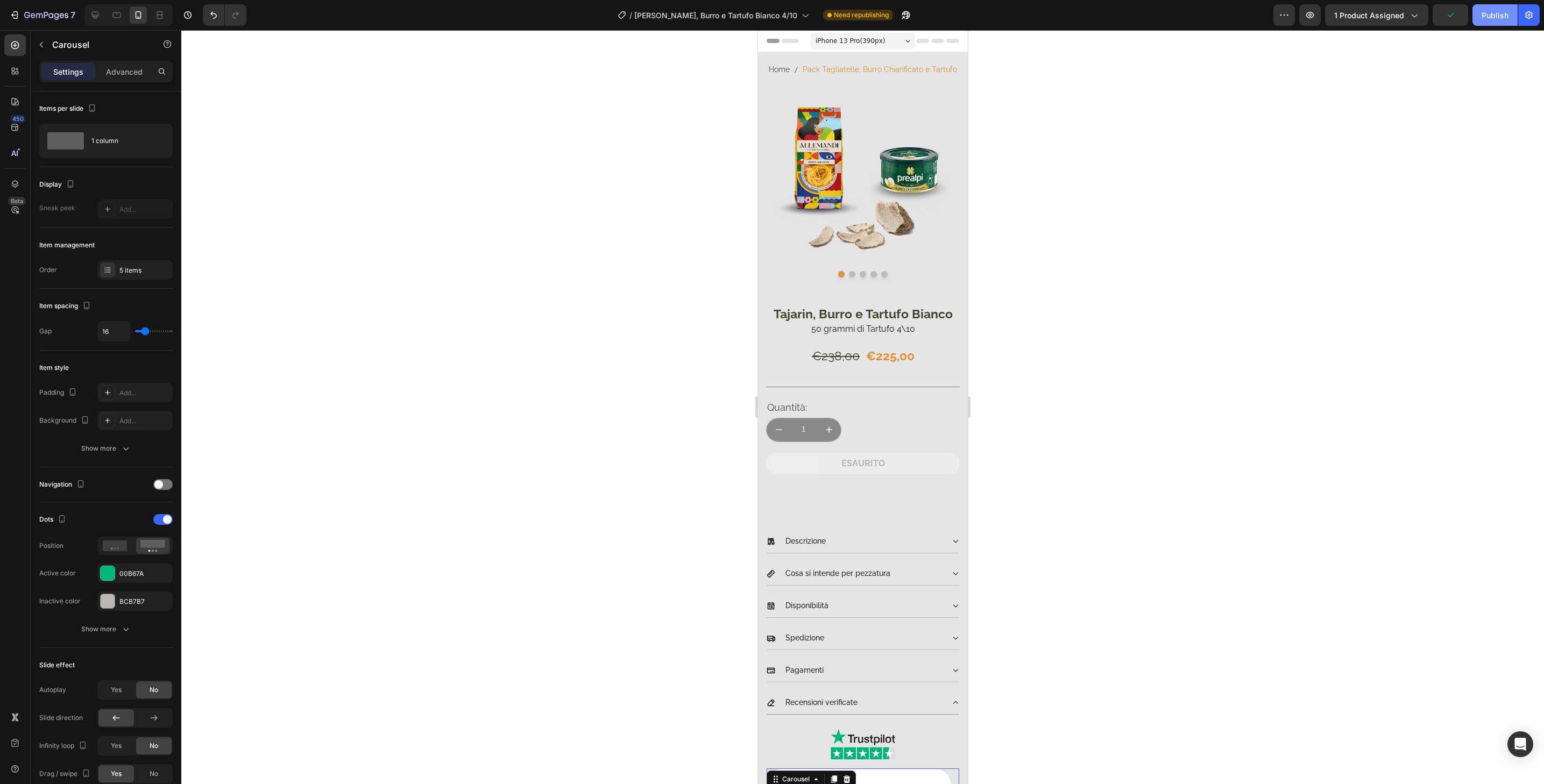
click at [1504, 10] on div "Publish" at bounding box center [1495, 15] width 27 height 12
click at [710, 14] on span "[PERSON_NAME], Burro e Tartufo Bianco 4/10" at bounding box center [728, 15] width 163 height 12
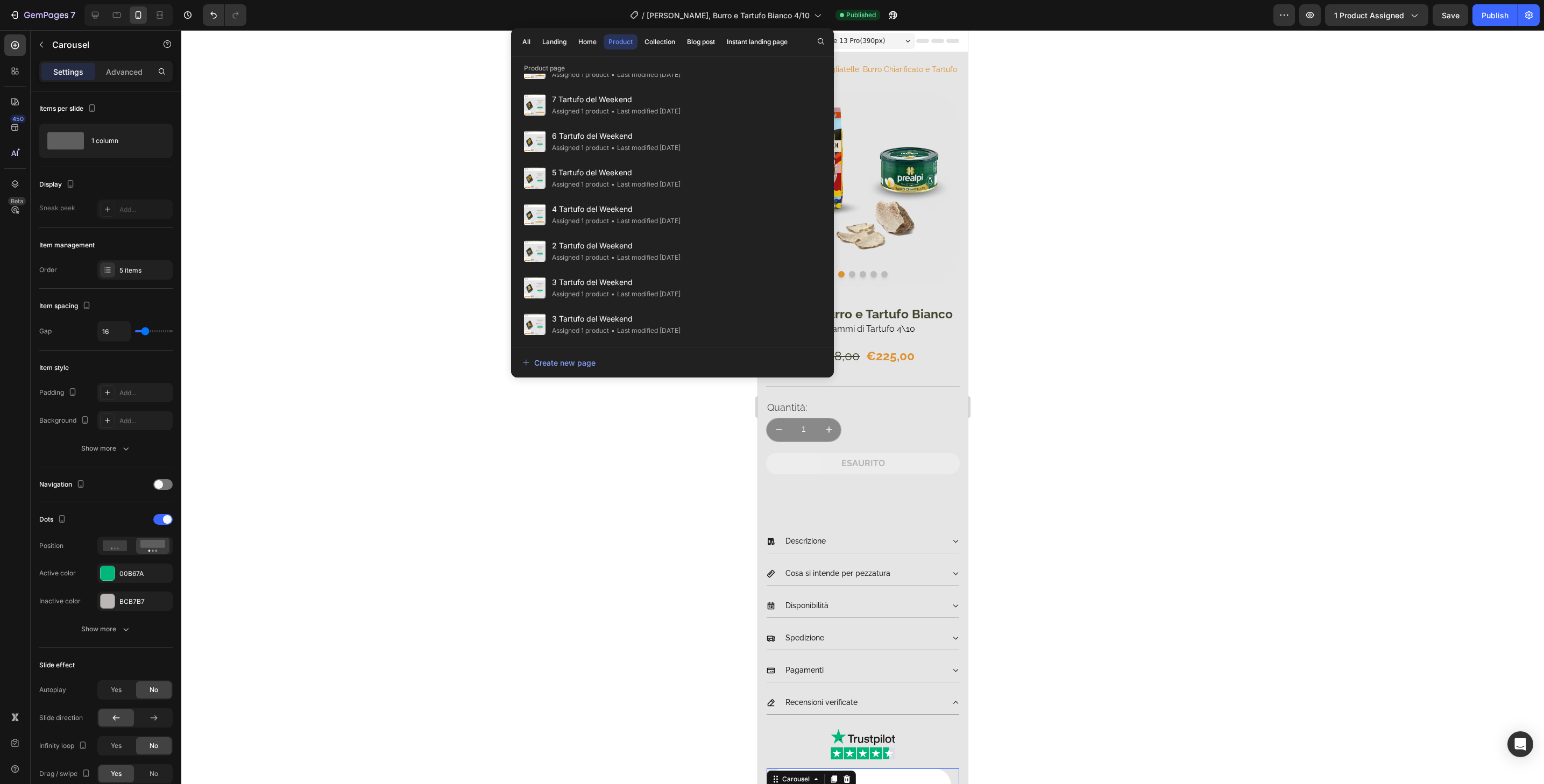
scroll to position [616, 0]
click at [699, 279] on div "Tajarin , Burro e Tartufo Bianco 10/40 Assigned 1 product • Last modified 3 day…" at bounding box center [673, 288] width 310 height 37
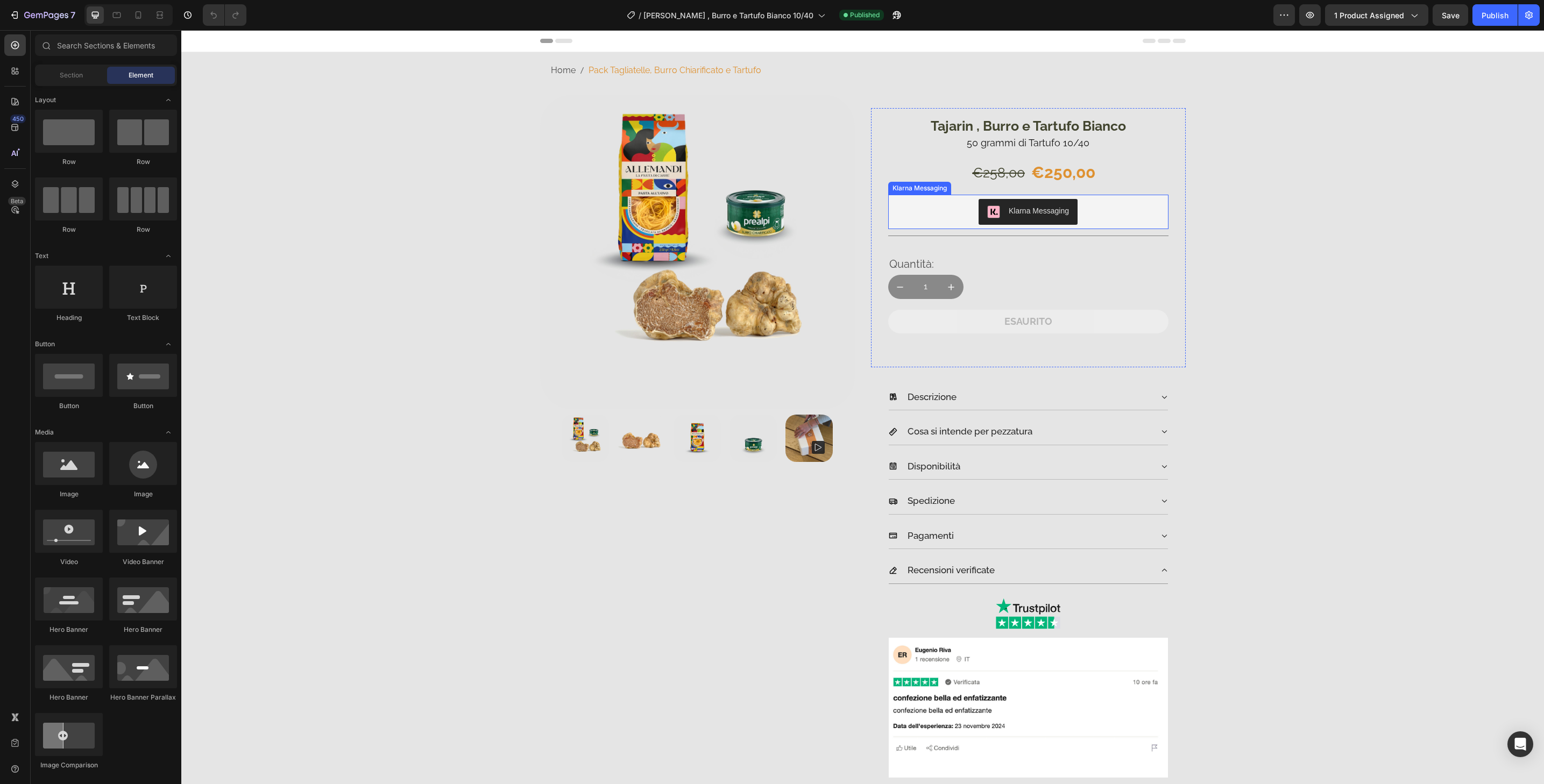
click at [1150, 215] on div "Klarna Messaging" at bounding box center [1028, 212] width 272 height 26
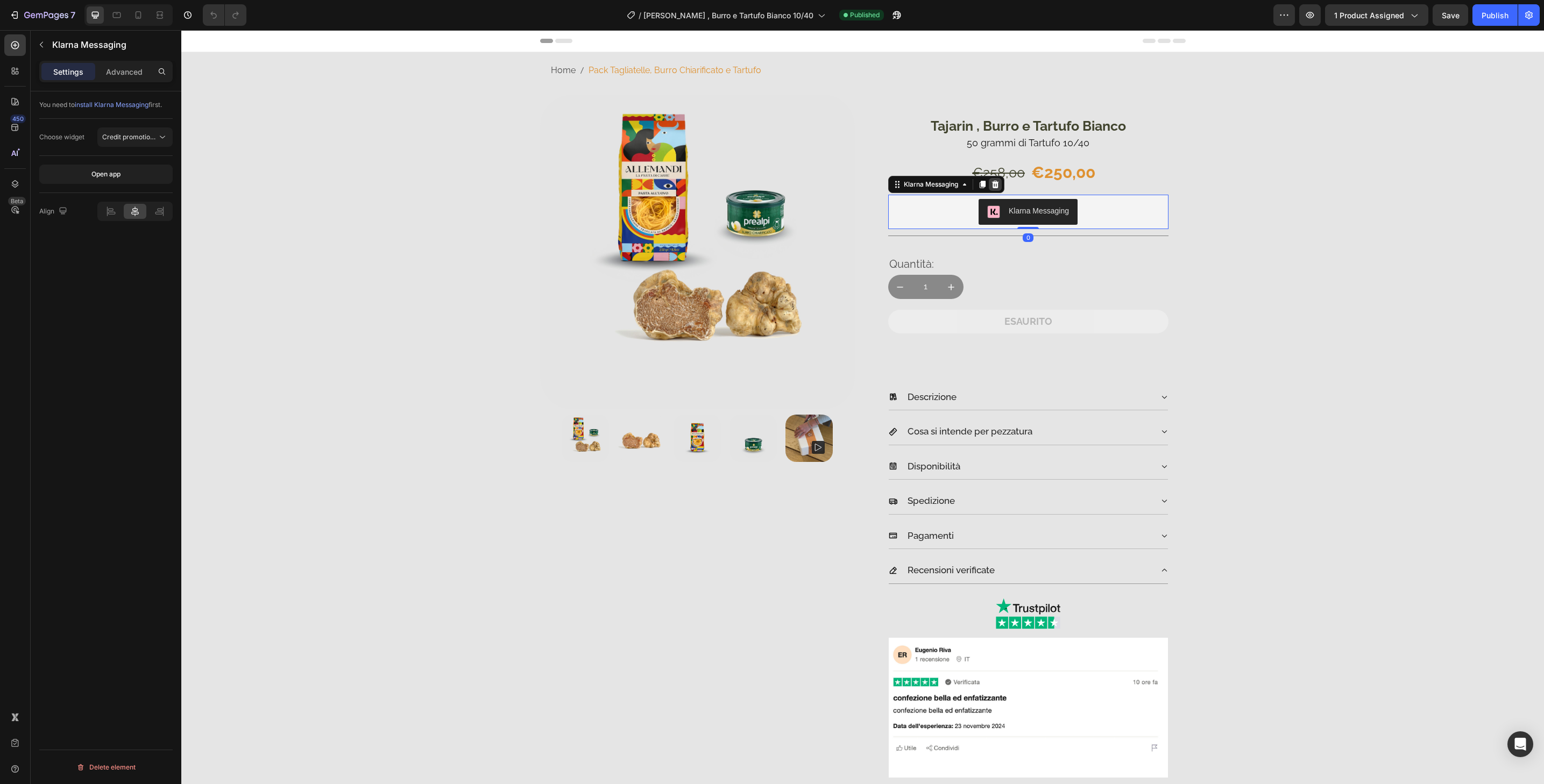
click at [994, 181] on icon at bounding box center [995, 184] width 9 height 9
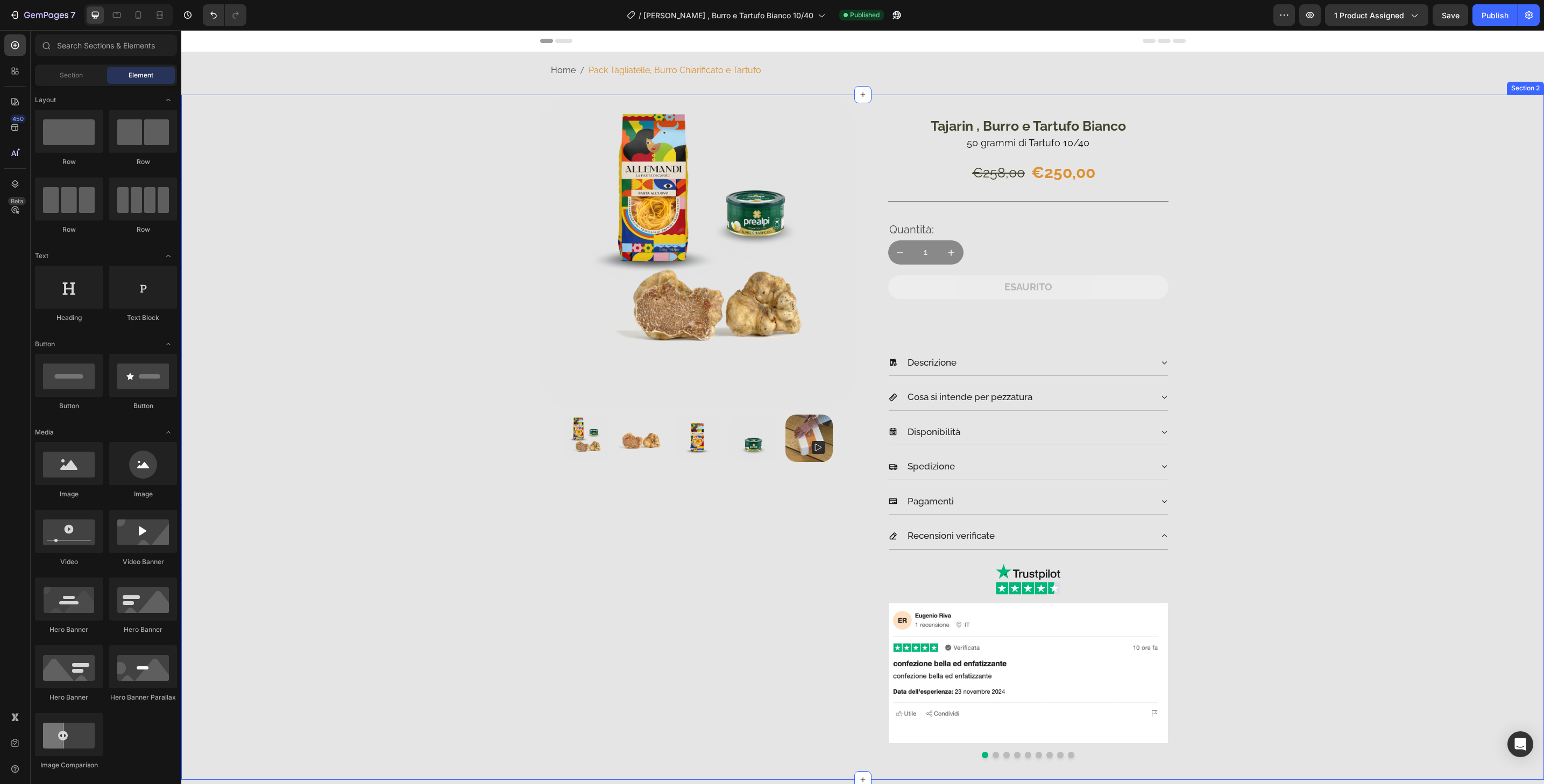
scroll to position [505, 0]
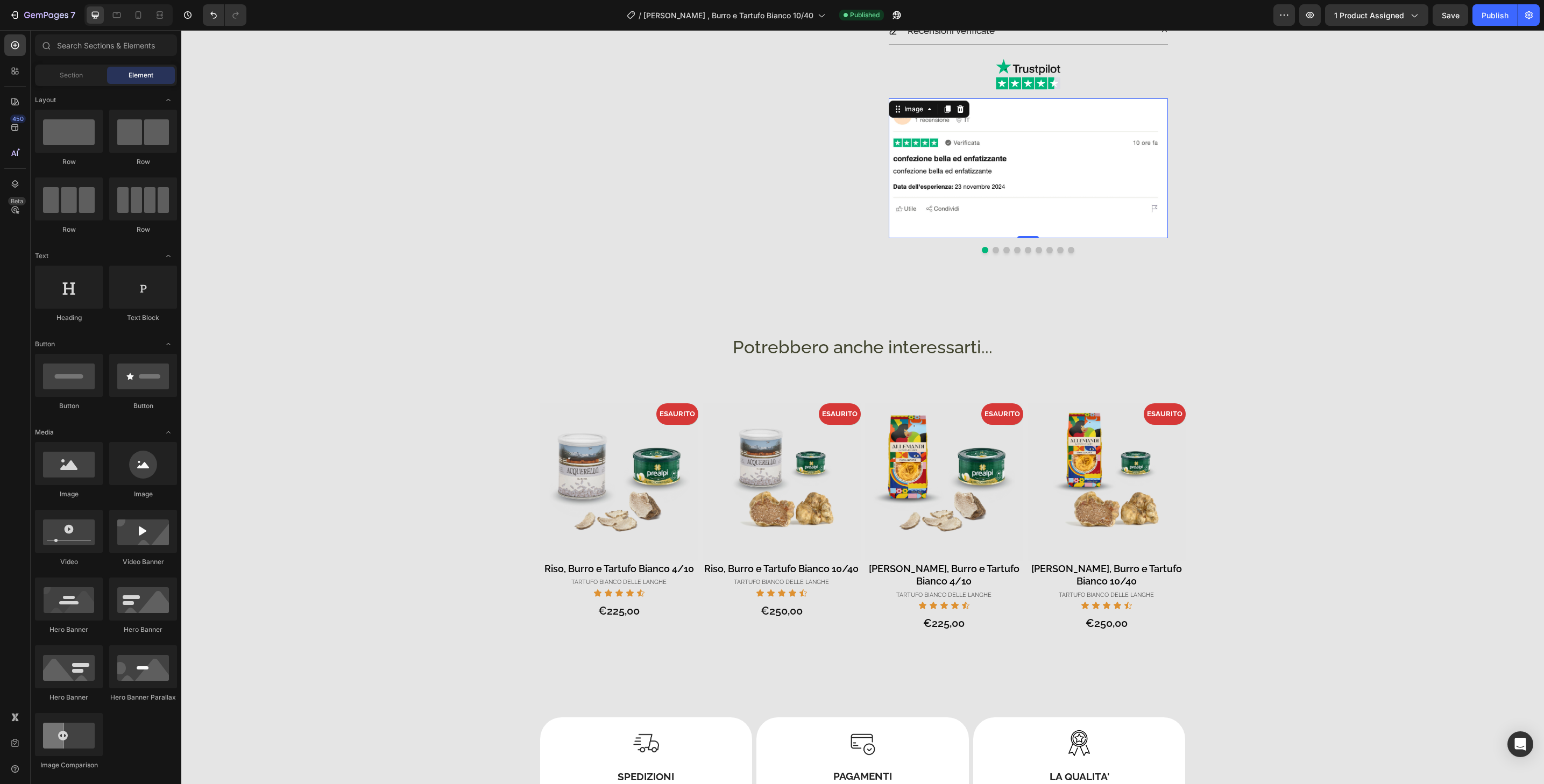
click at [1109, 231] on img at bounding box center [1028, 168] width 280 height 140
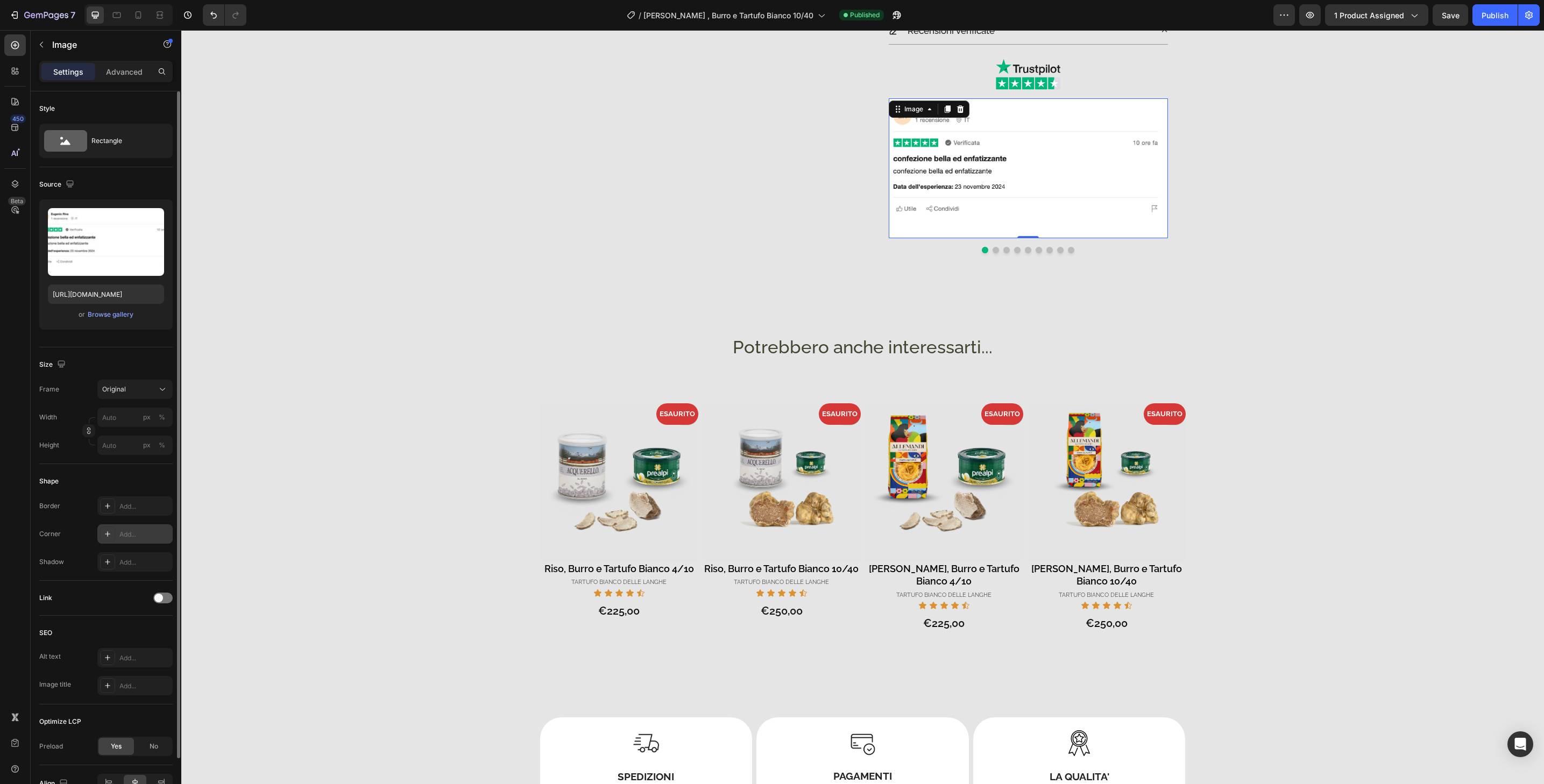
click at [146, 542] on div "Add..." at bounding box center [135, 534] width 75 height 20
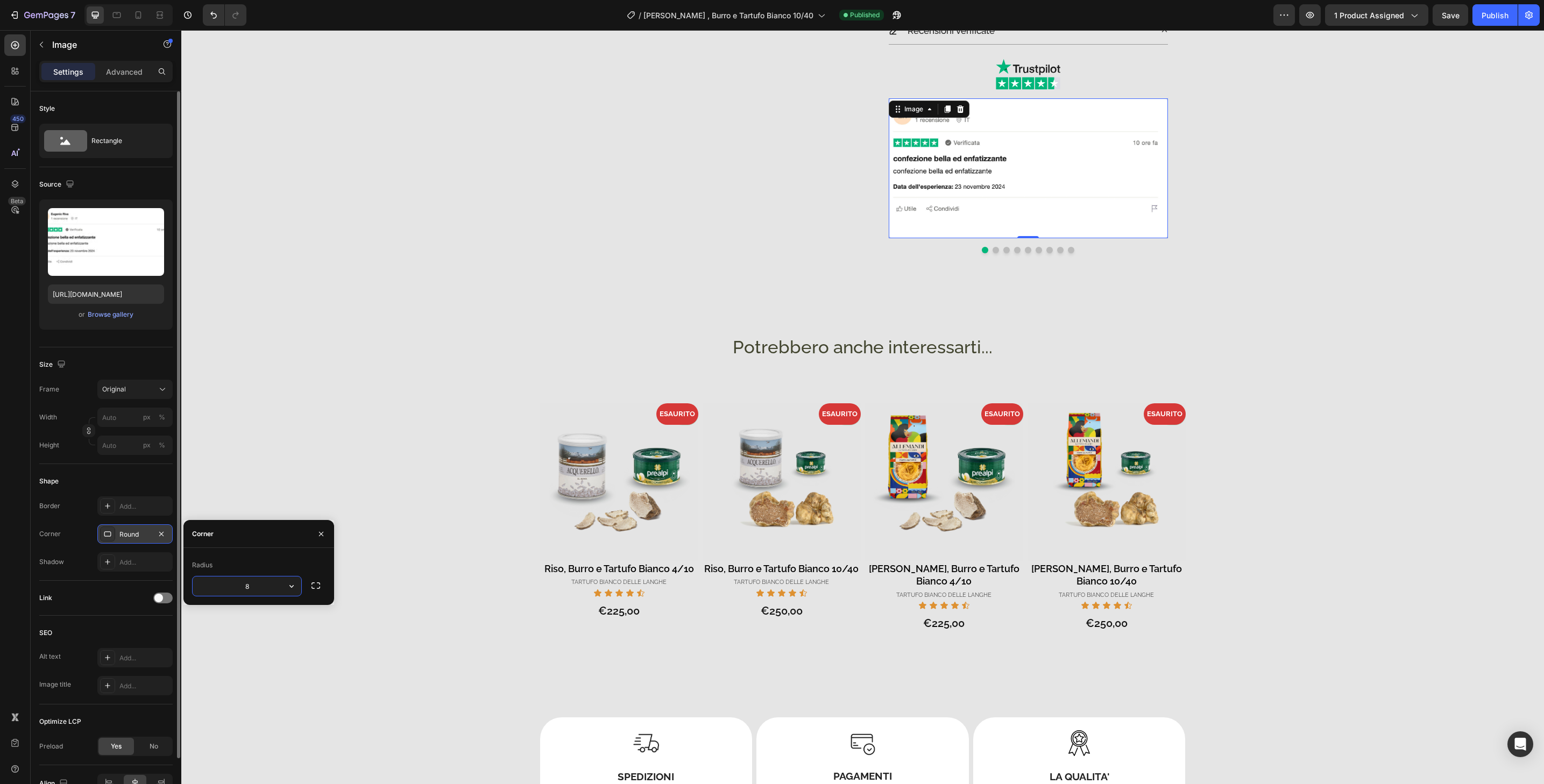
type input "32"
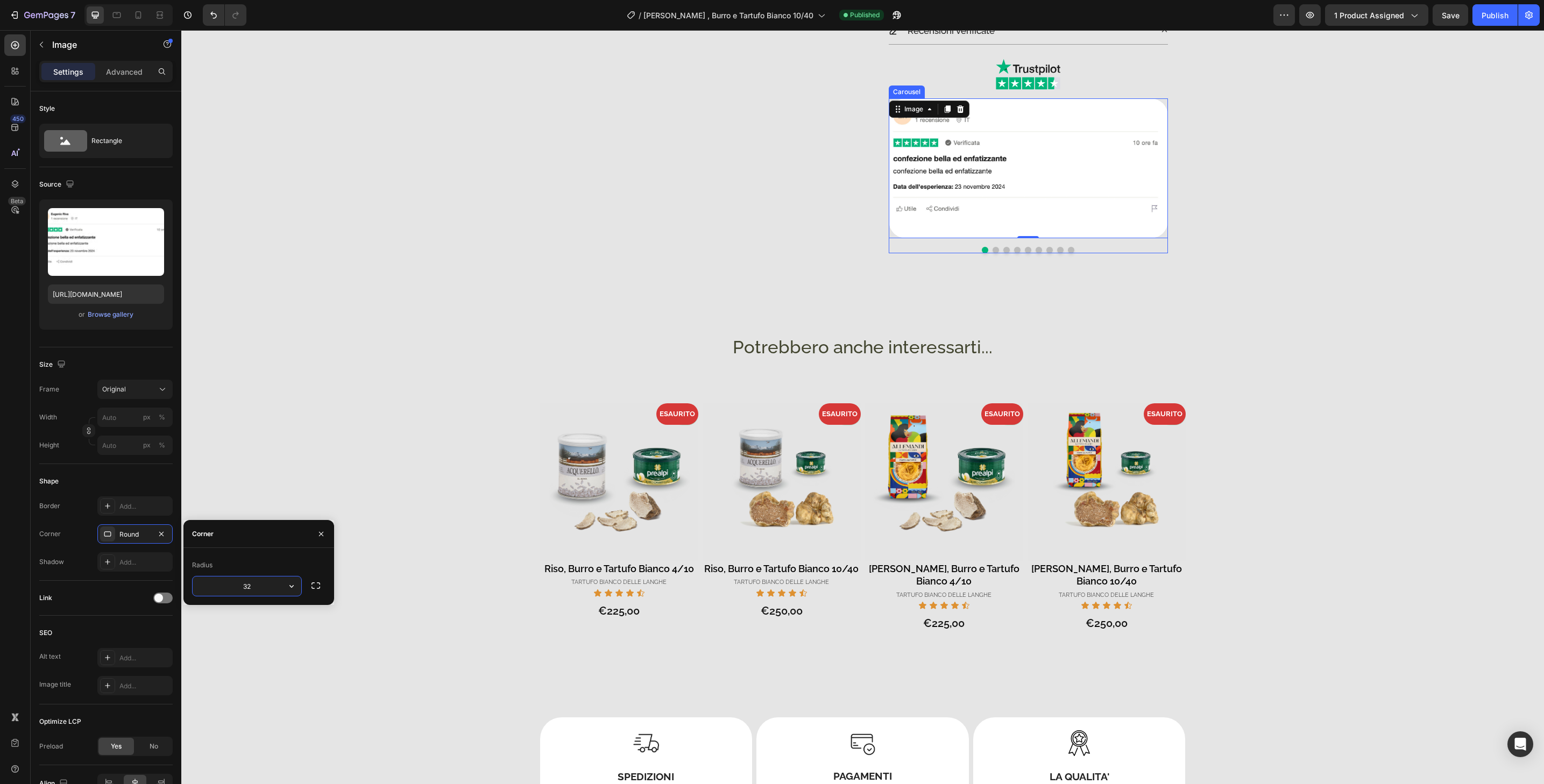
click at [993, 251] on button "Dot" at bounding box center [996, 250] width 7 height 7
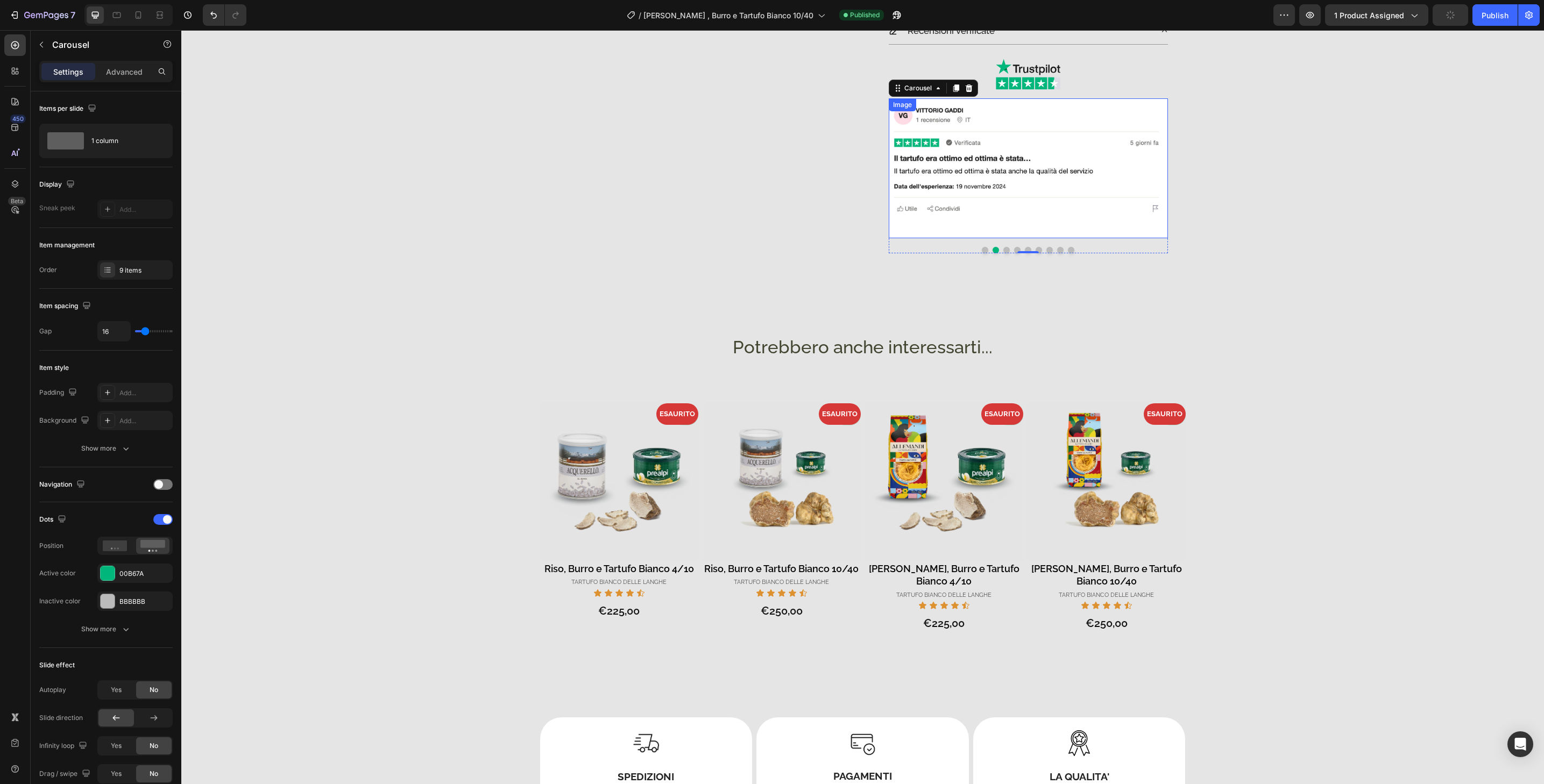
click at [1068, 199] on img at bounding box center [1028, 168] width 280 height 140
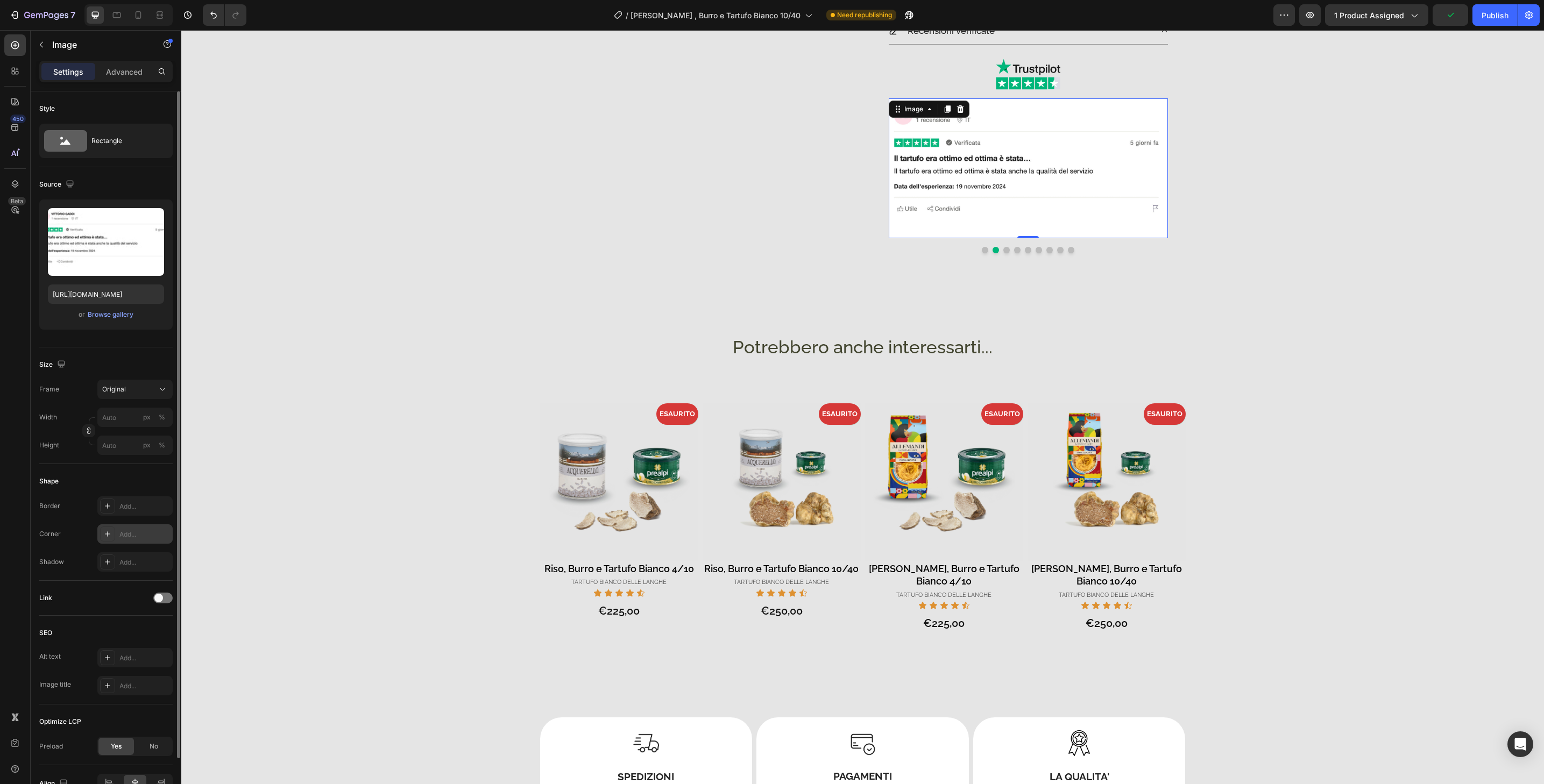
click at [151, 527] on div "Add..." at bounding box center [135, 534] width 75 height 20
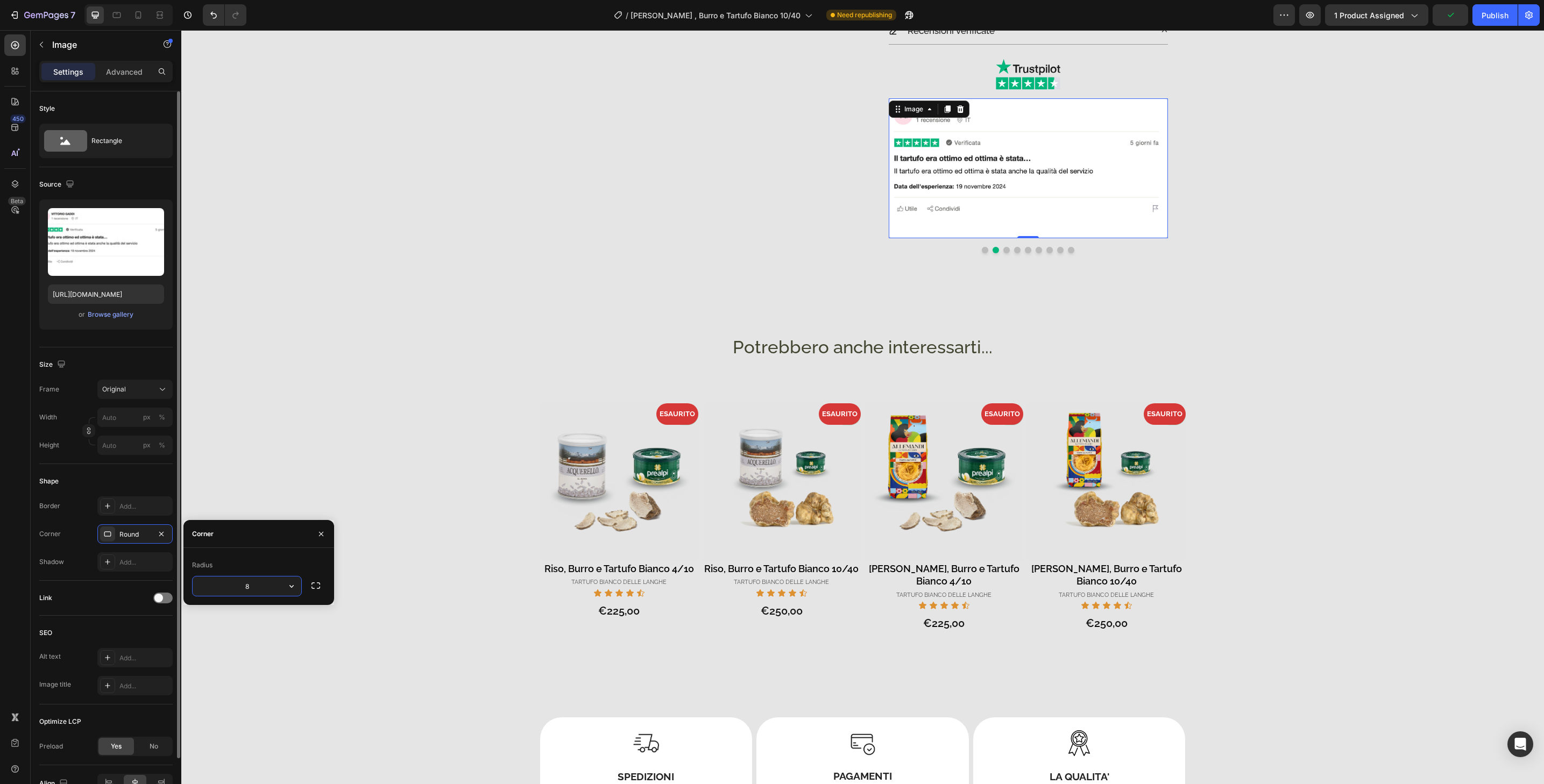
type input "32"
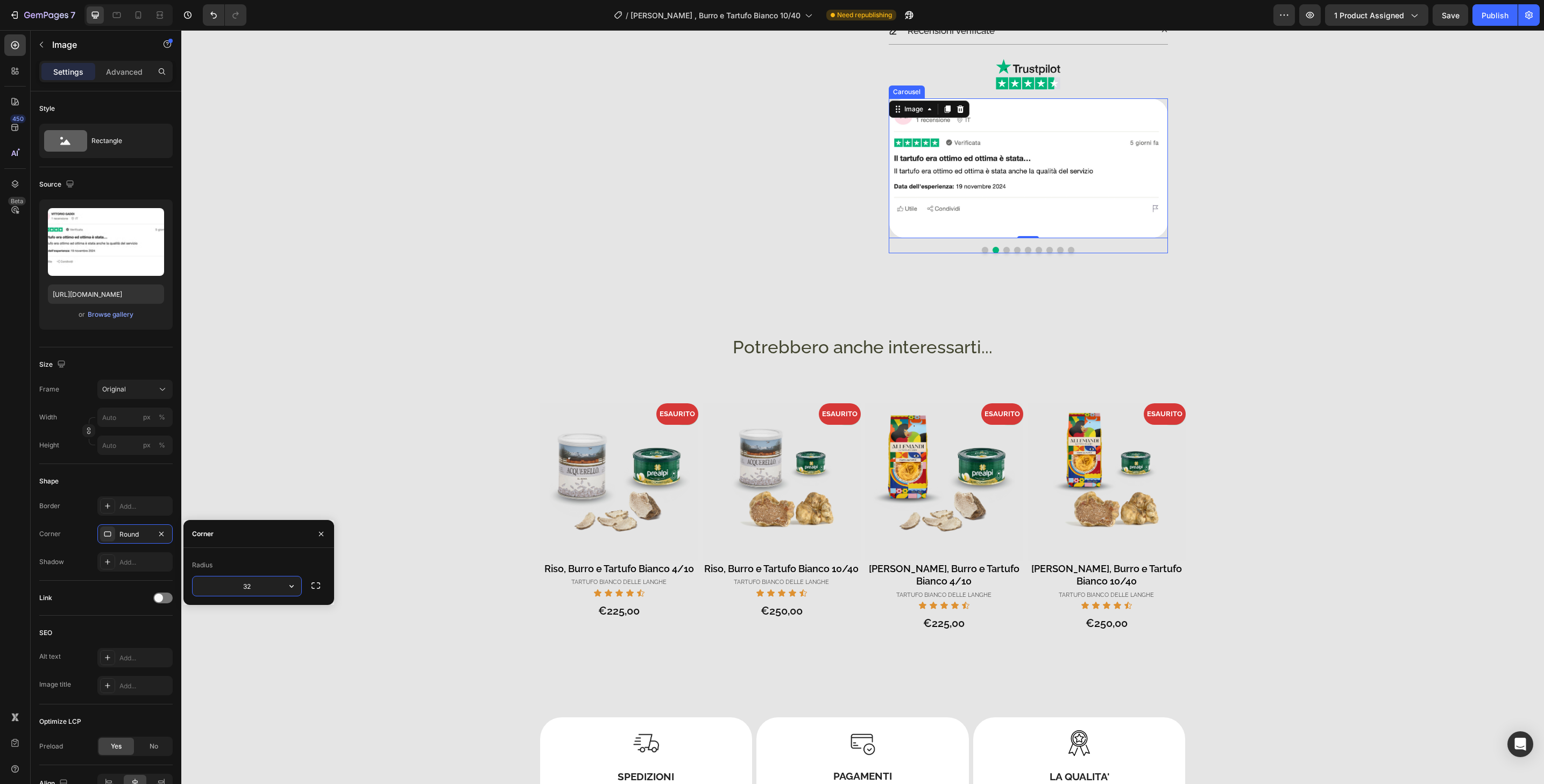
click at [1003, 250] on button "Dot" at bounding box center [1006, 250] width 7 height 7
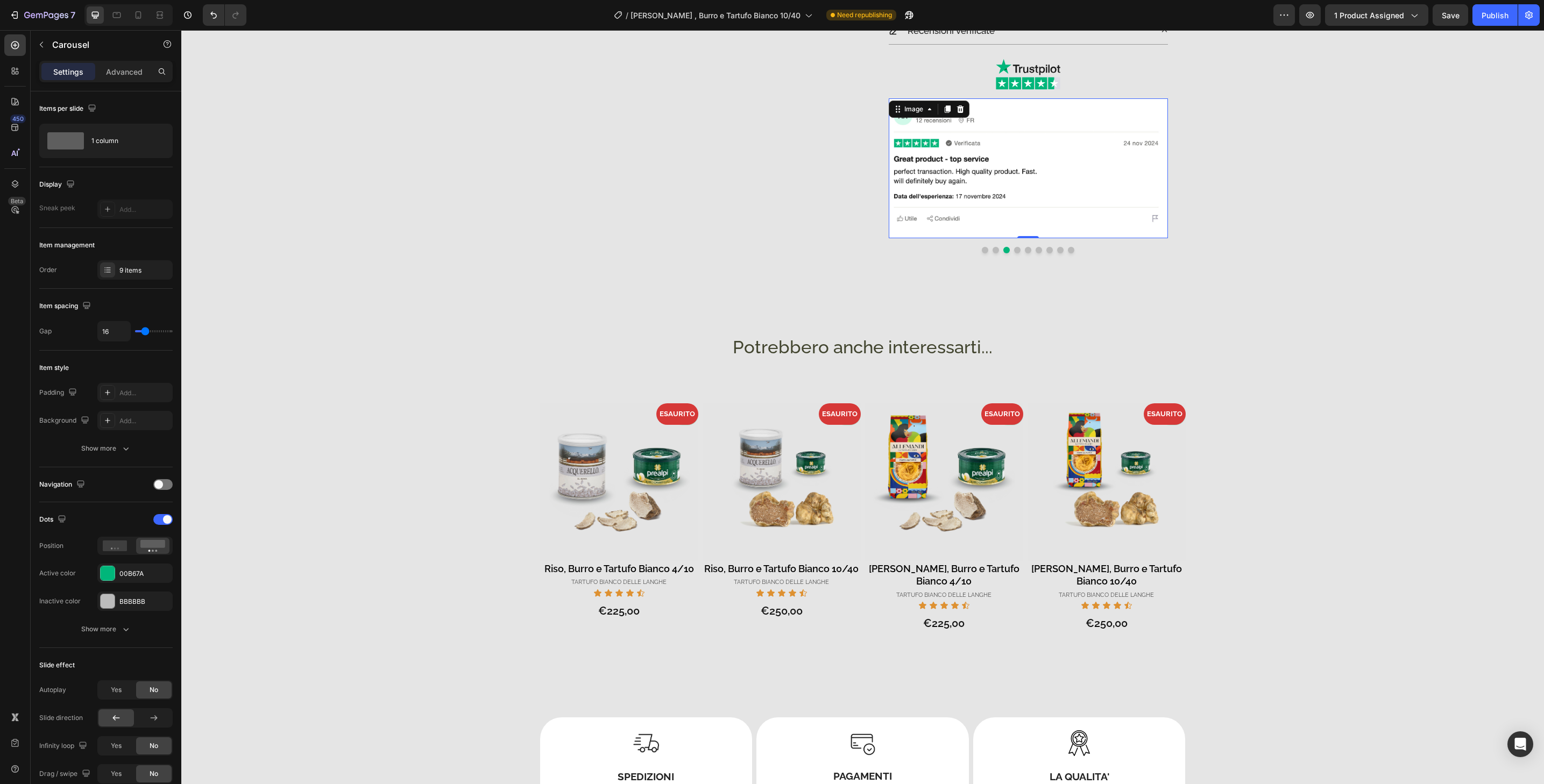
click at [1007, 230] on img at bounding box center [1028, 168] width 280 height 140
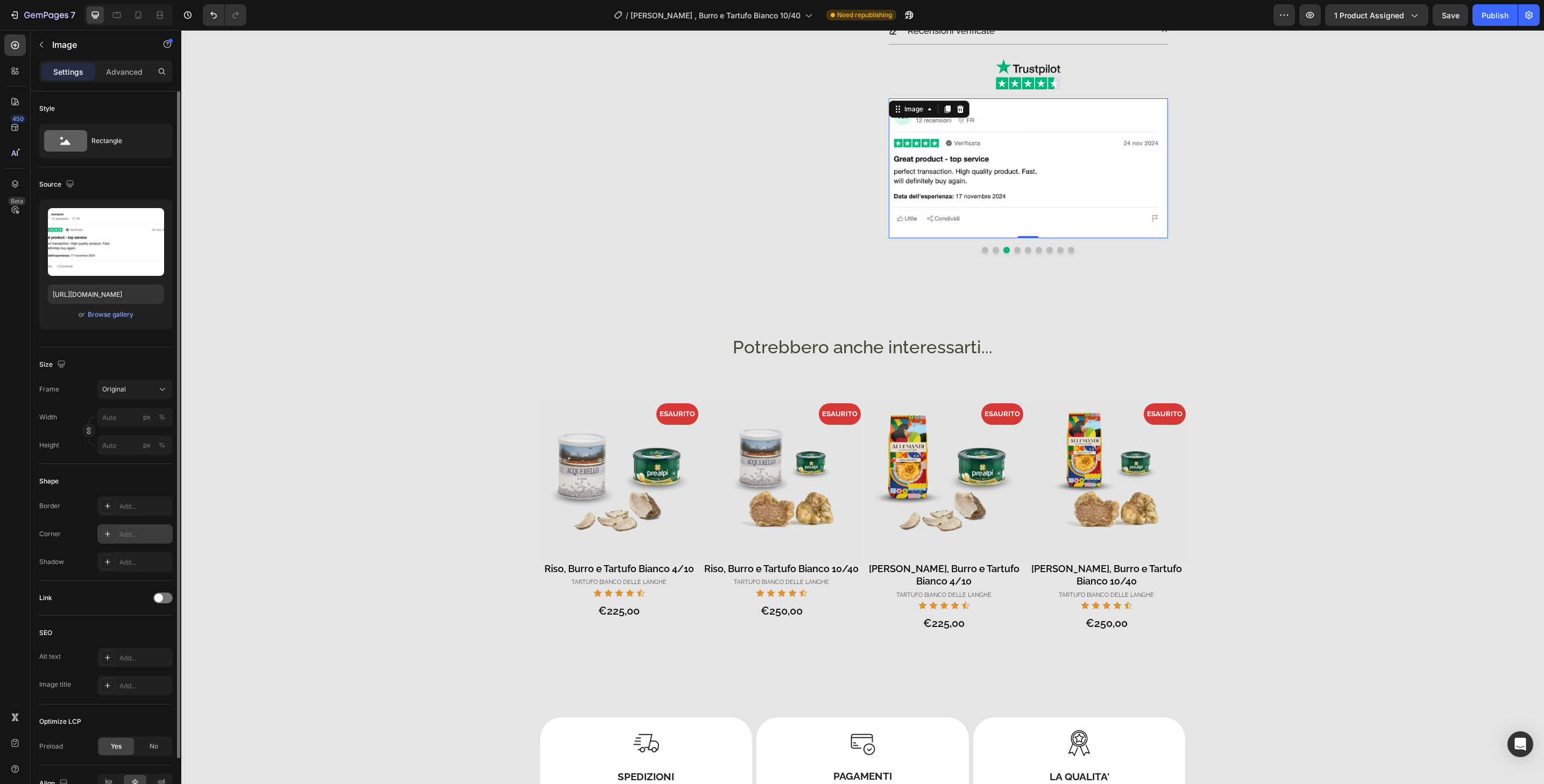
click at [125, 533] on div "Add..." at bounding box center [145, 534] width 51 height 10
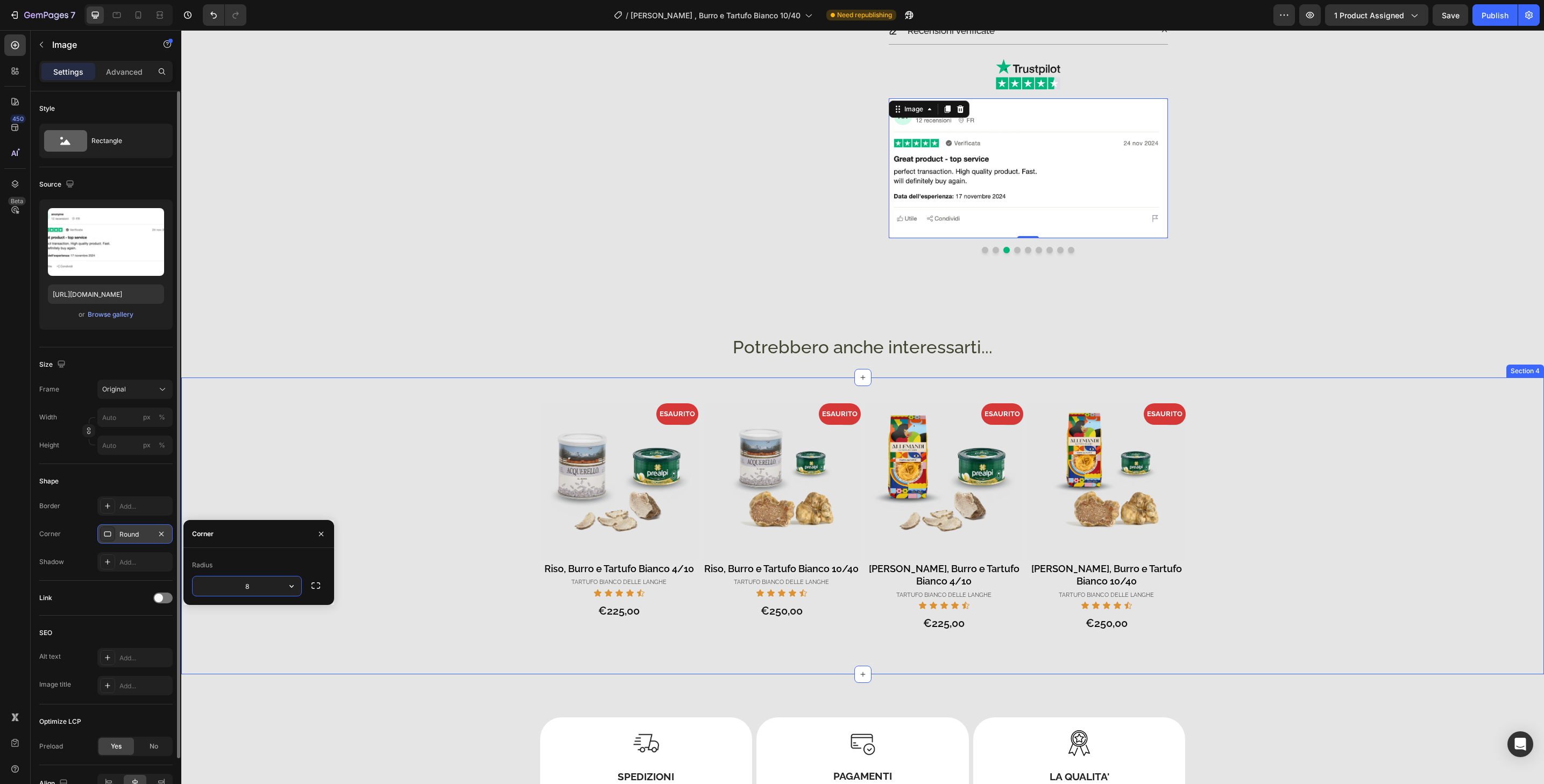
type input "32"
click at [1014, 250] on button "Dot" at bounding box center [1017, 250] width 7 height 7
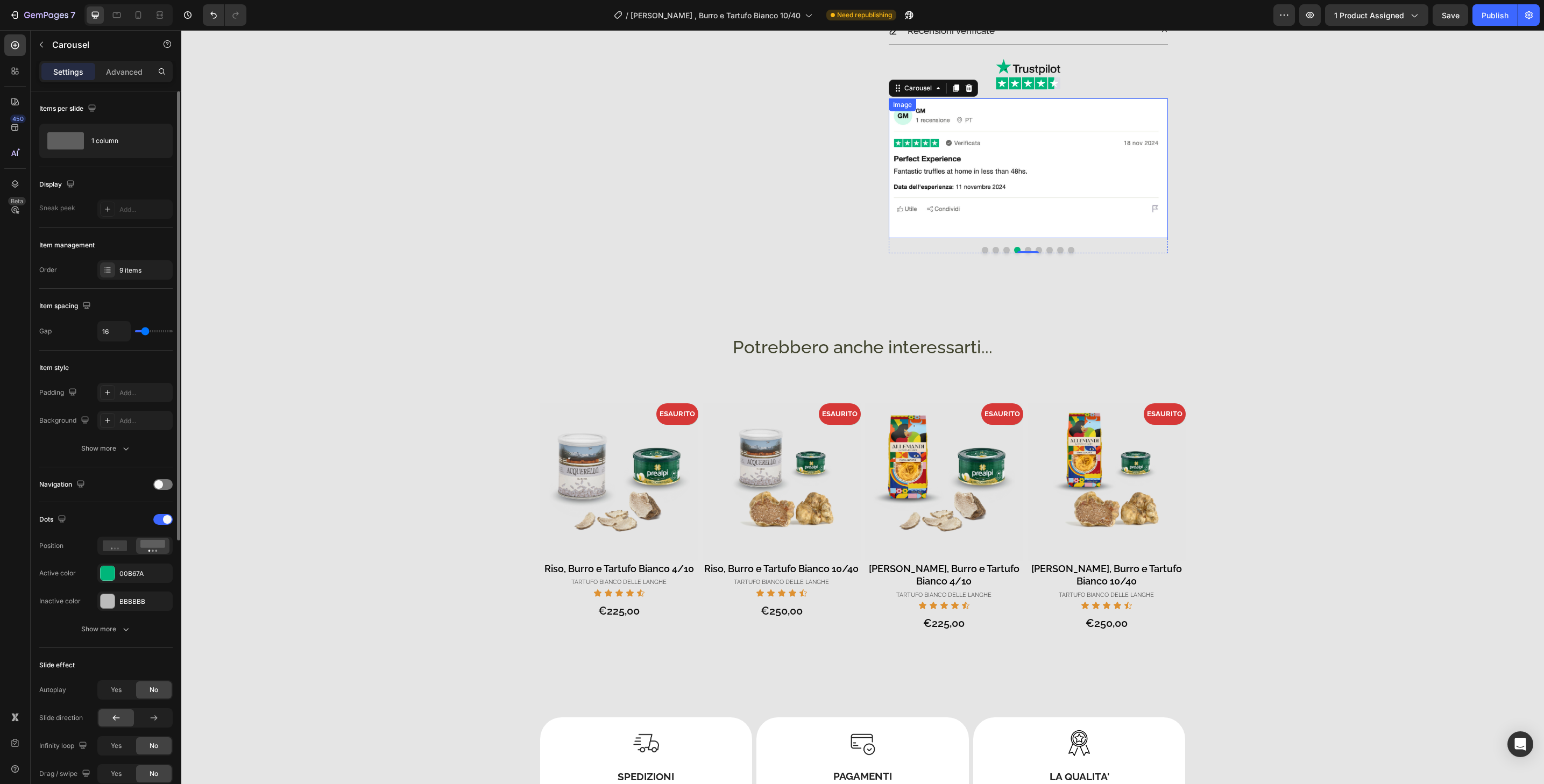
click at [1016, 234] on img at bounding box center [1028, 168] width 280 height 140
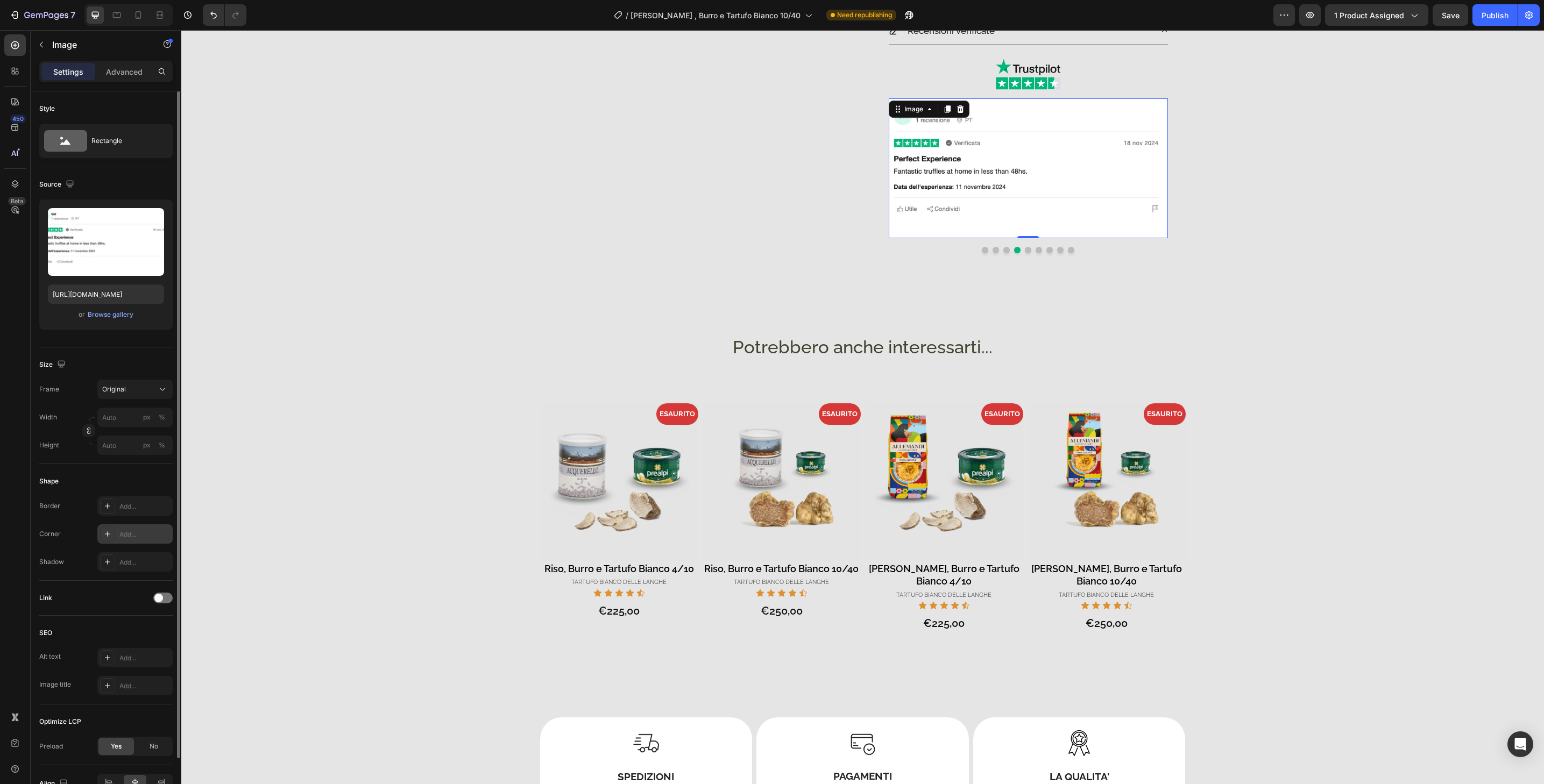
click at [161, 528] on div "Add..." at bounding box center [135, 534] width 75 height 20
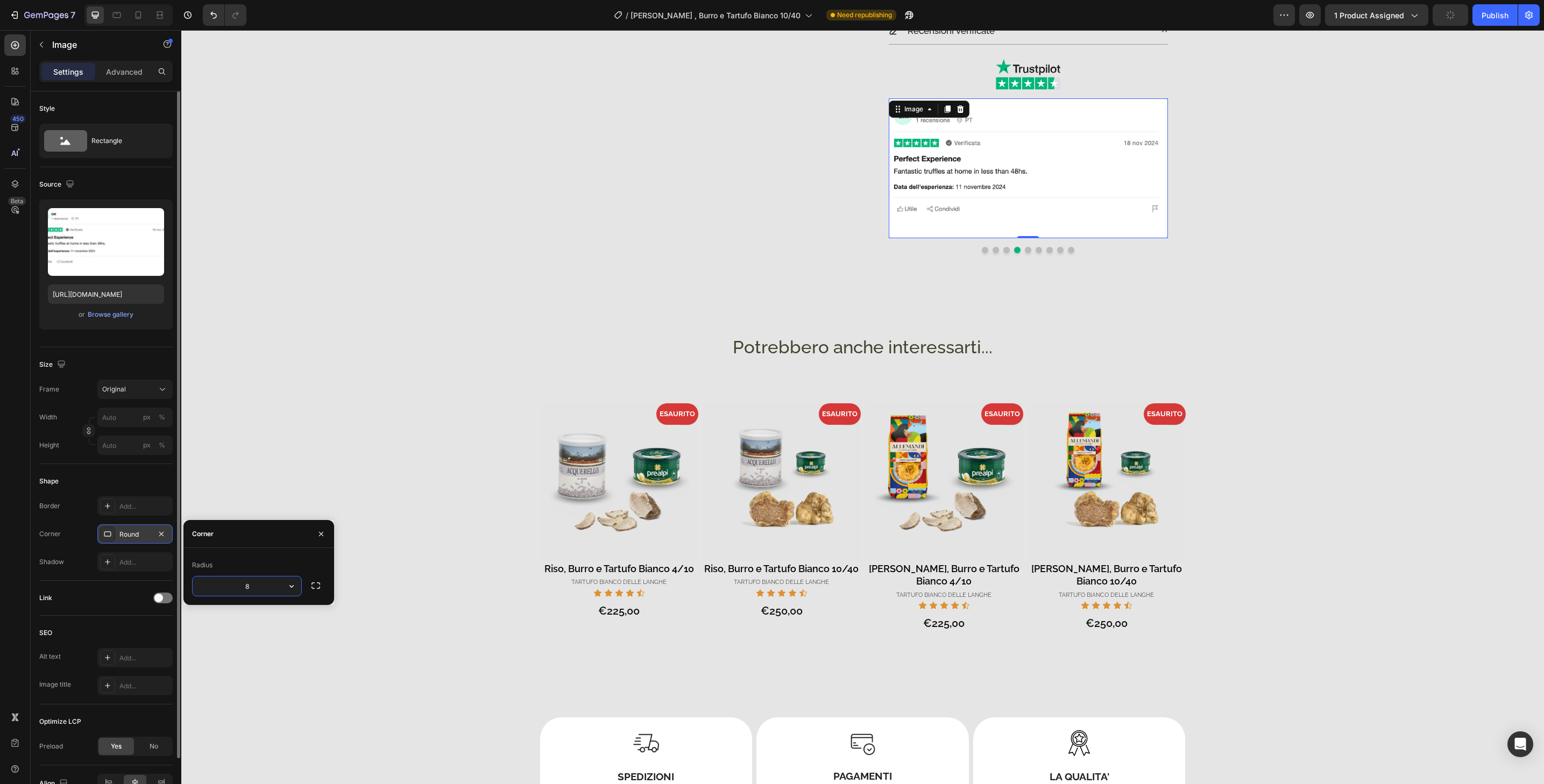
type input "32"
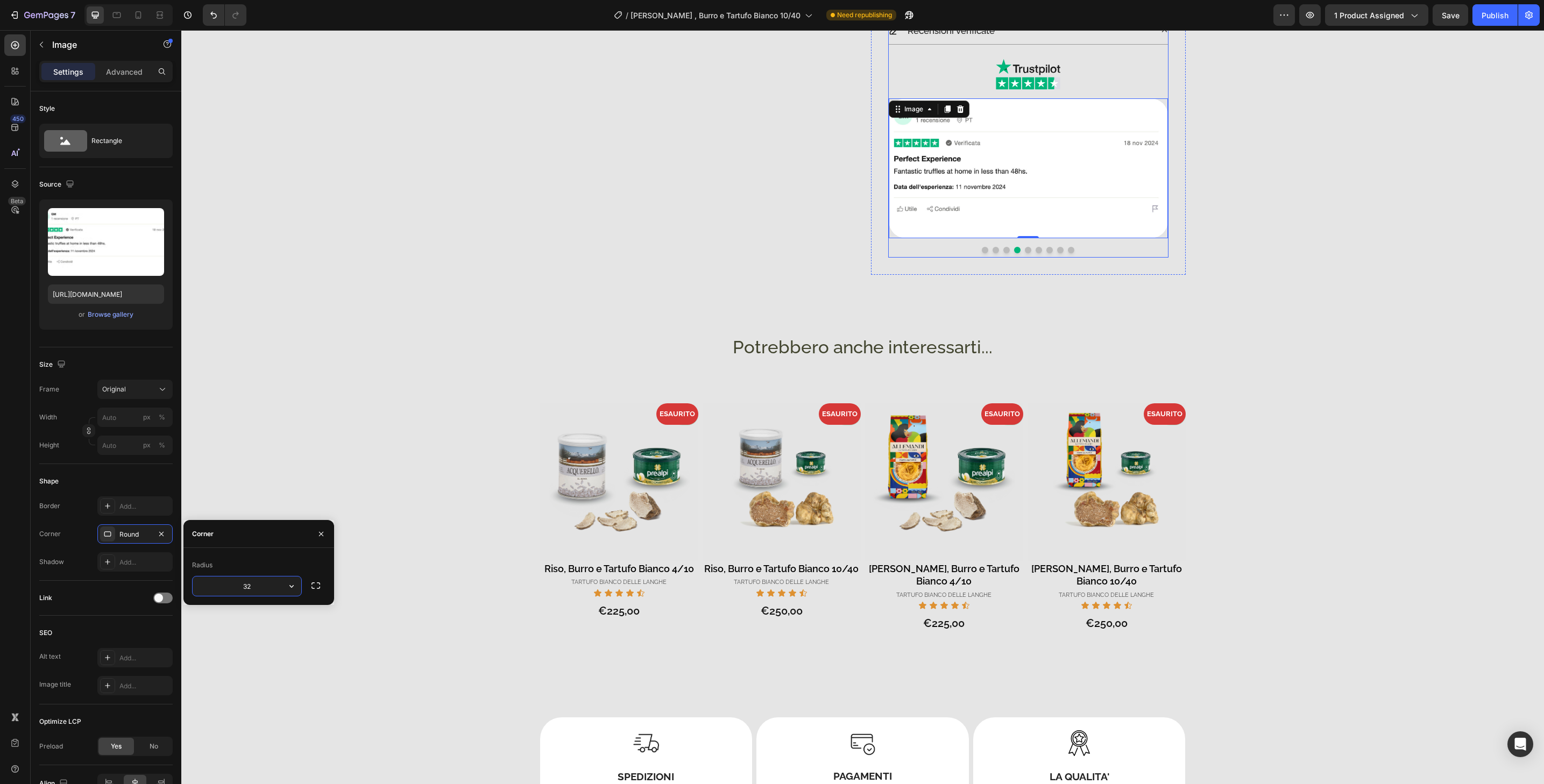
click at [1023, 253] on div ".id533233680290677969 .st0{fill:#191919;} .id533233680290677969 .st1{fill:#00B6…" at bounding box center [1028, 151] width 280 height 213
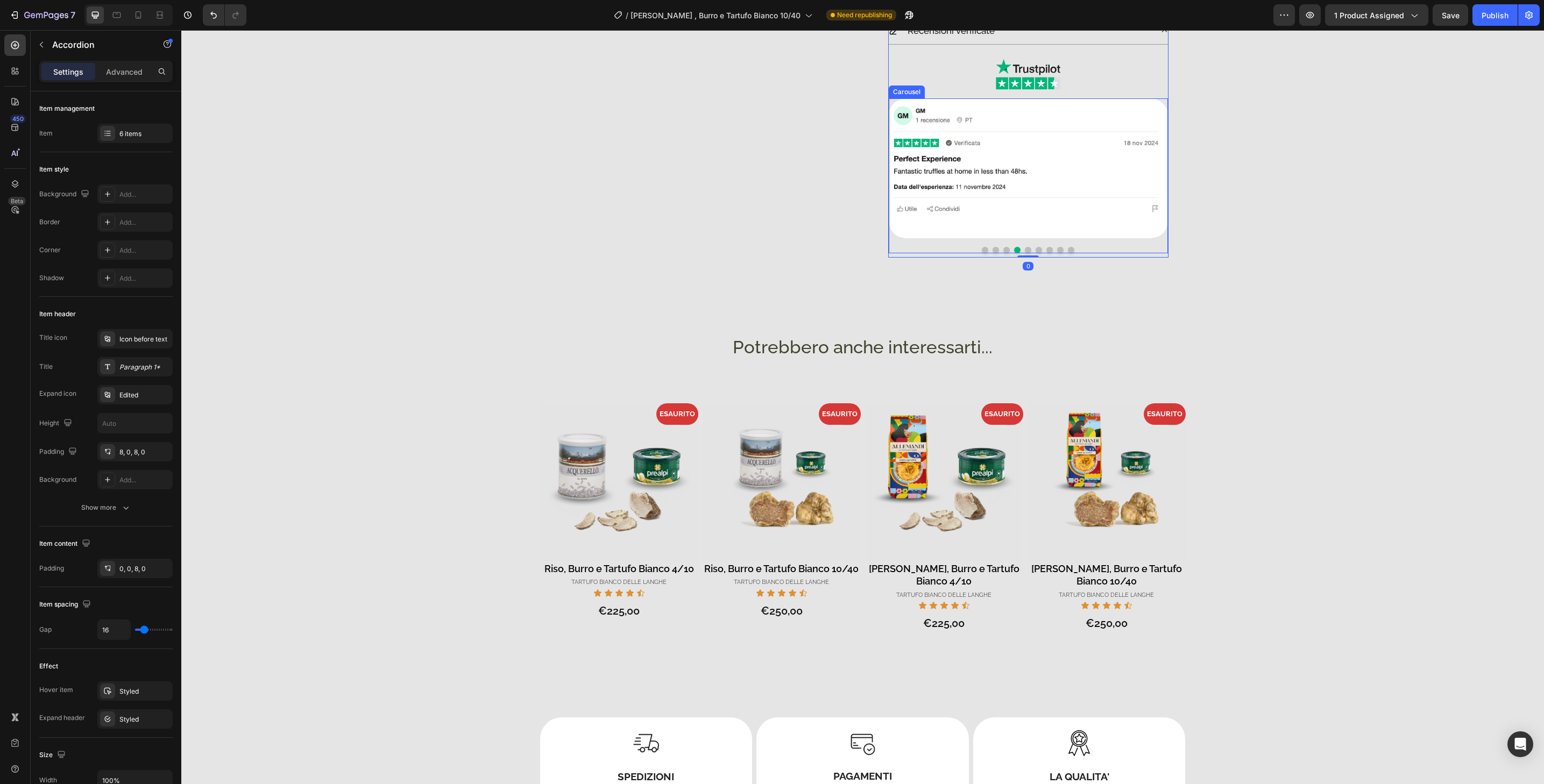
click at [1025, 251] on button "Dot" at bounding box center [1028, 250] width 7 height 7
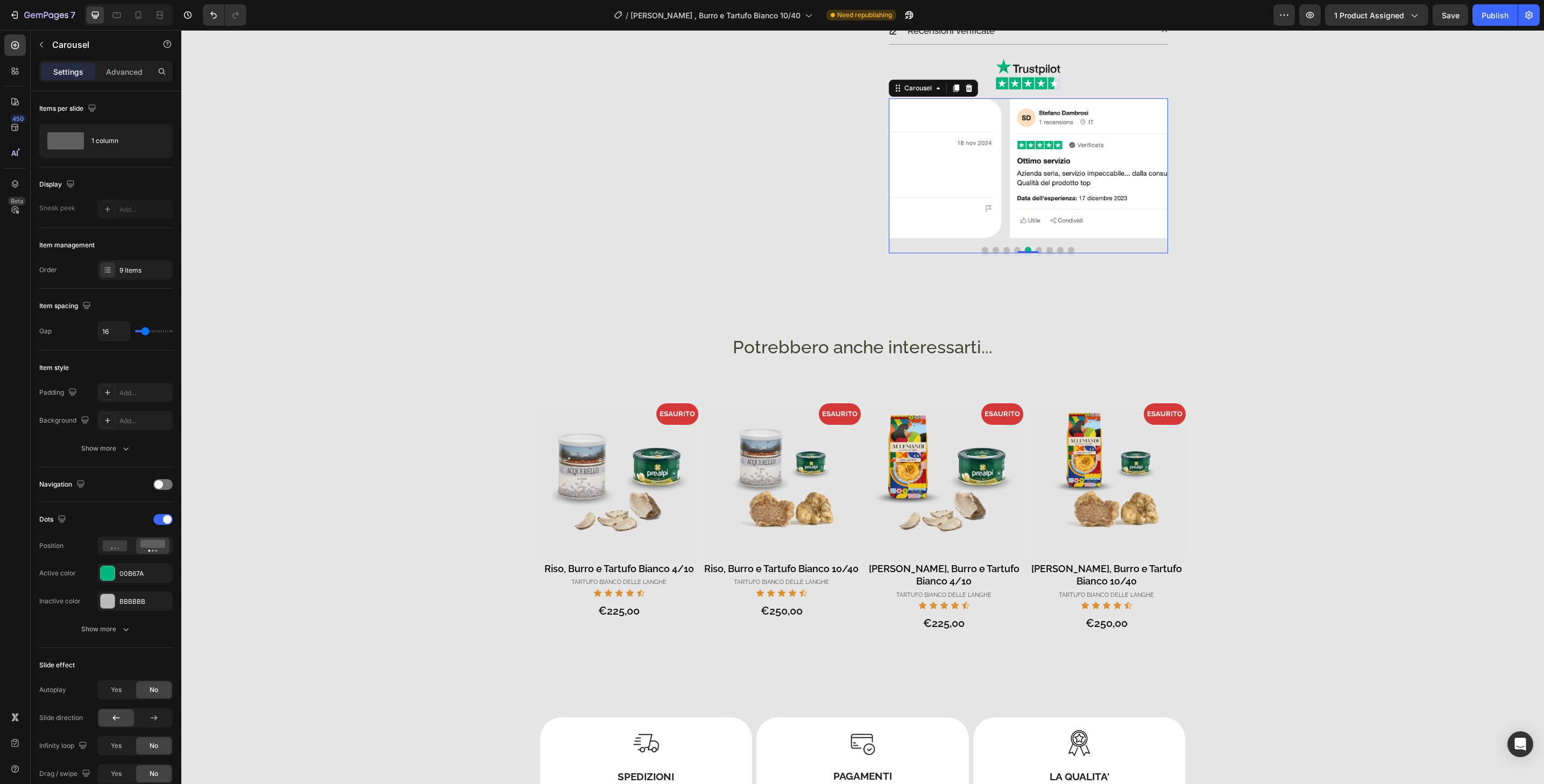
click at [1021, 236] on img at bounding box center [1150, 168] width 280 height 140
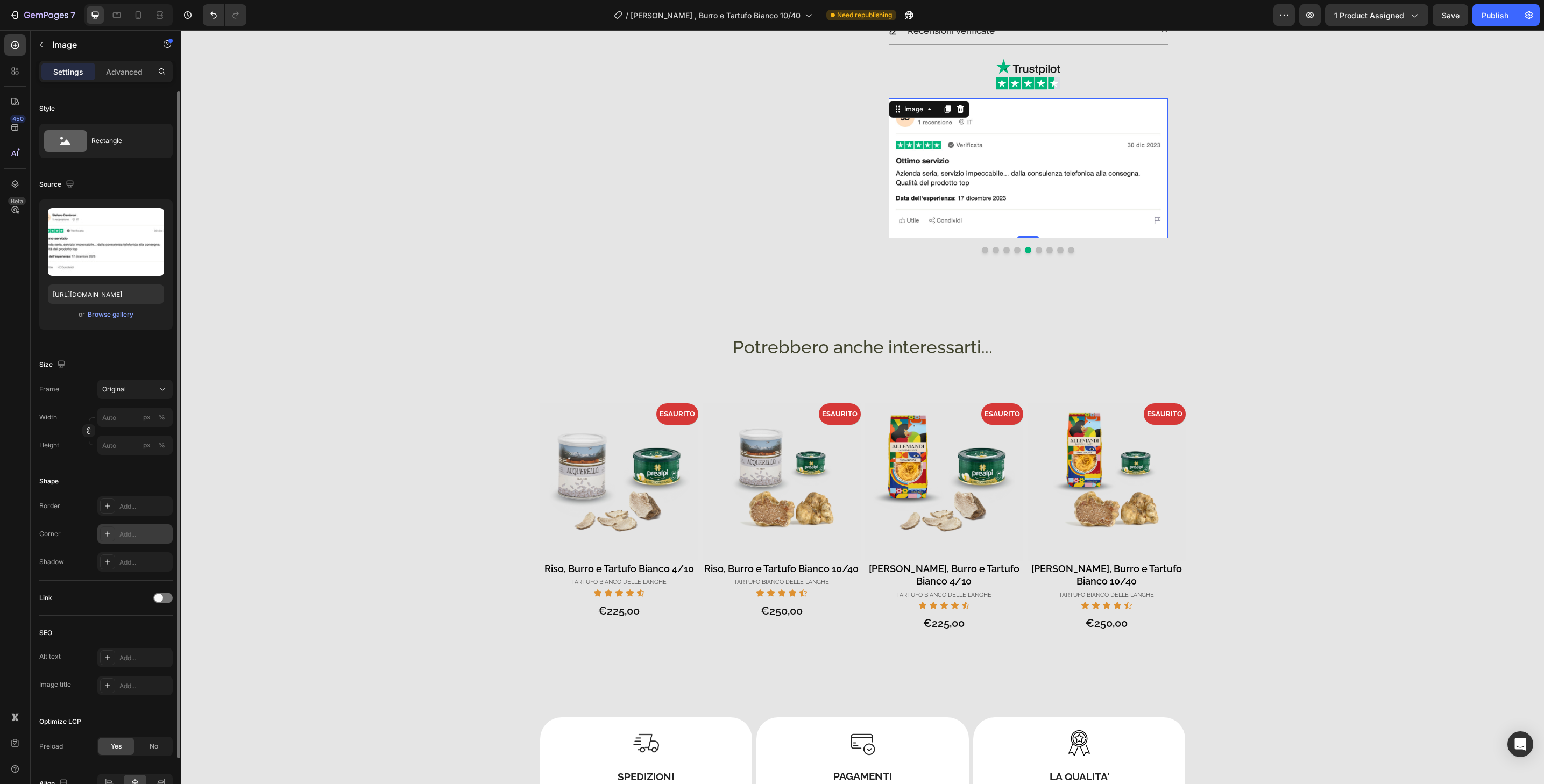
click at [154, 532] on div "Add..." at bounding box center [145, 534] width 51 height 10
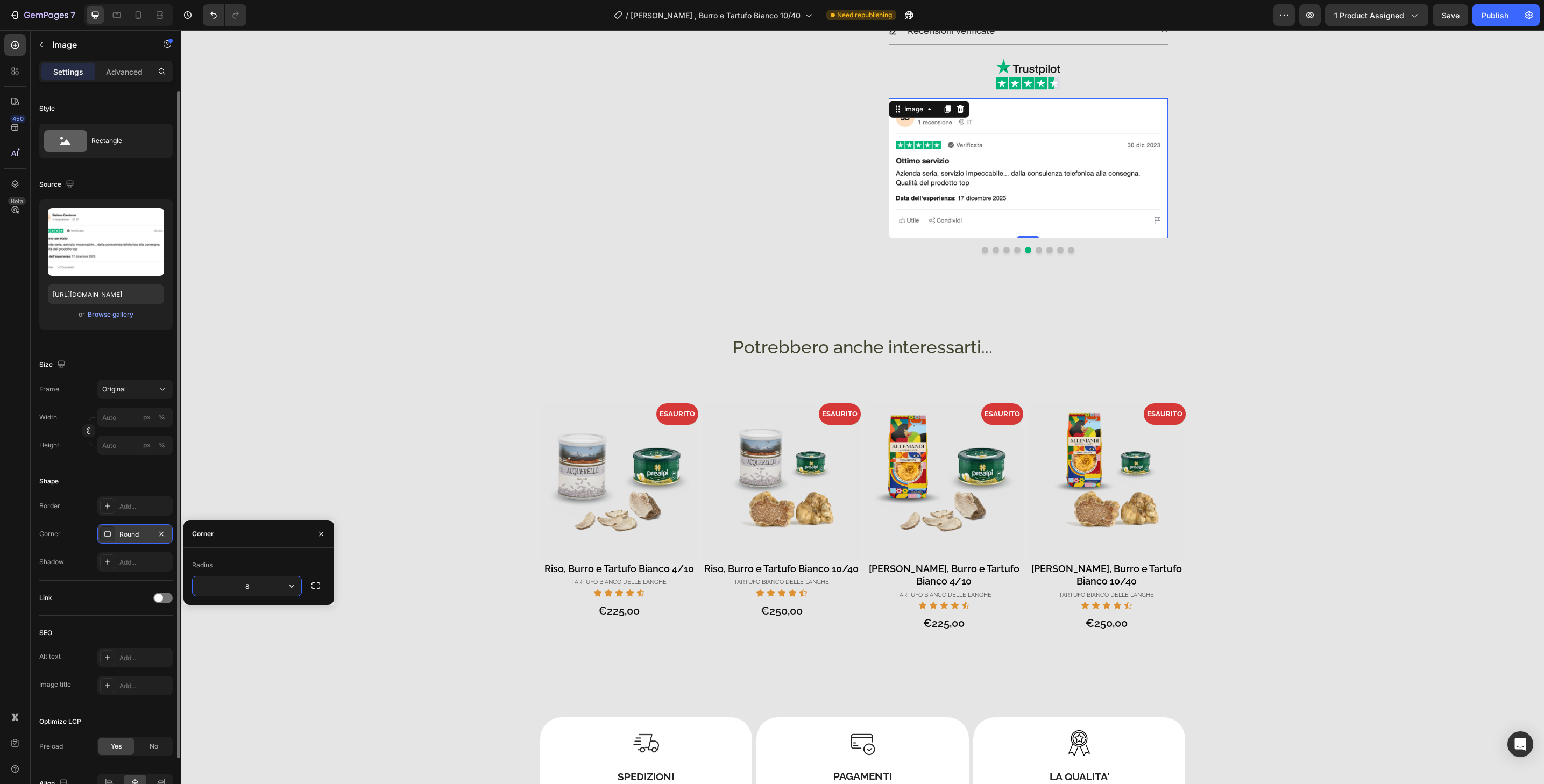
type input "32"
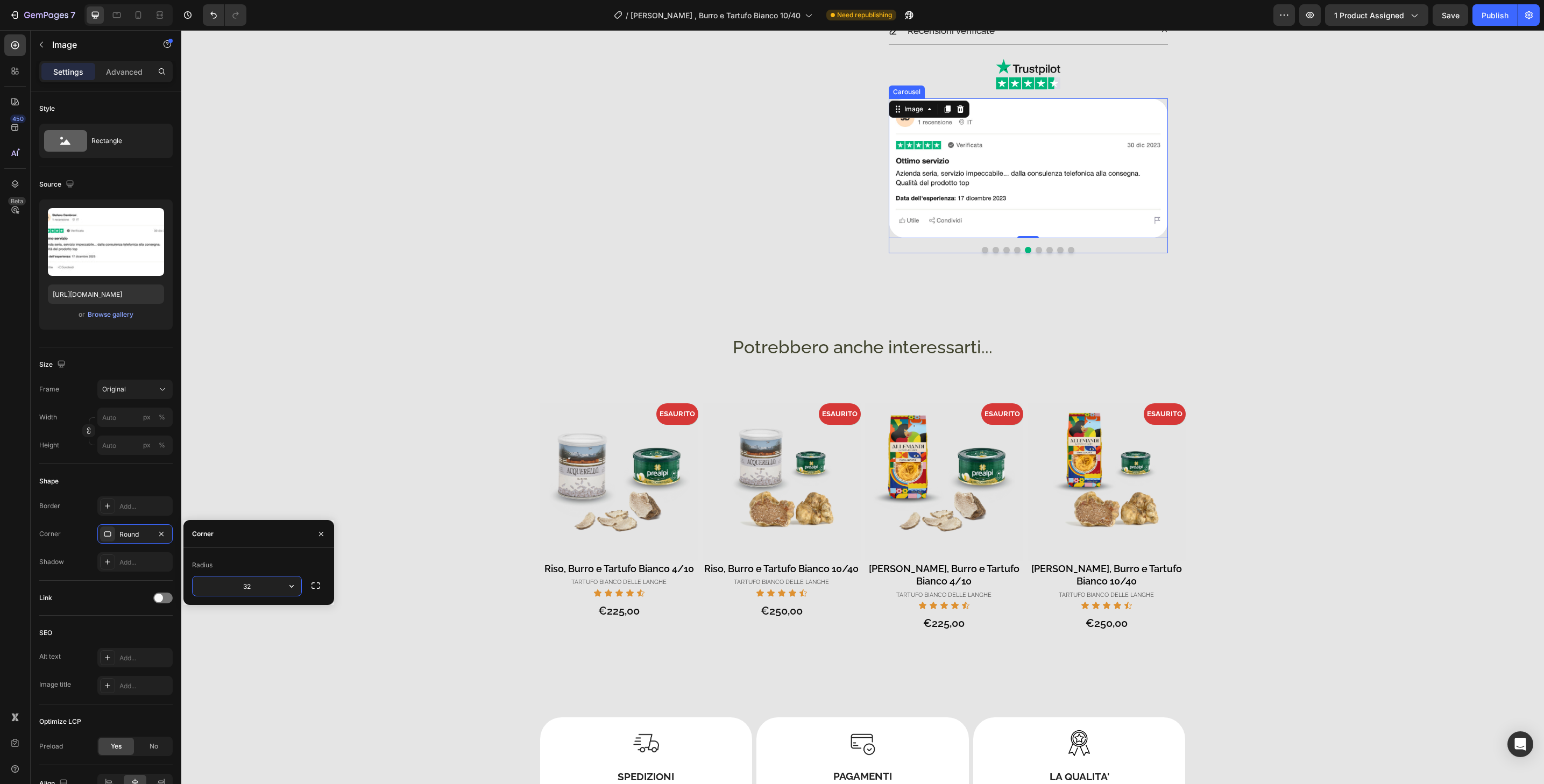
click at [1036, 250] on button "Dot" at bounding box center [1039, 250] width 7 height 7
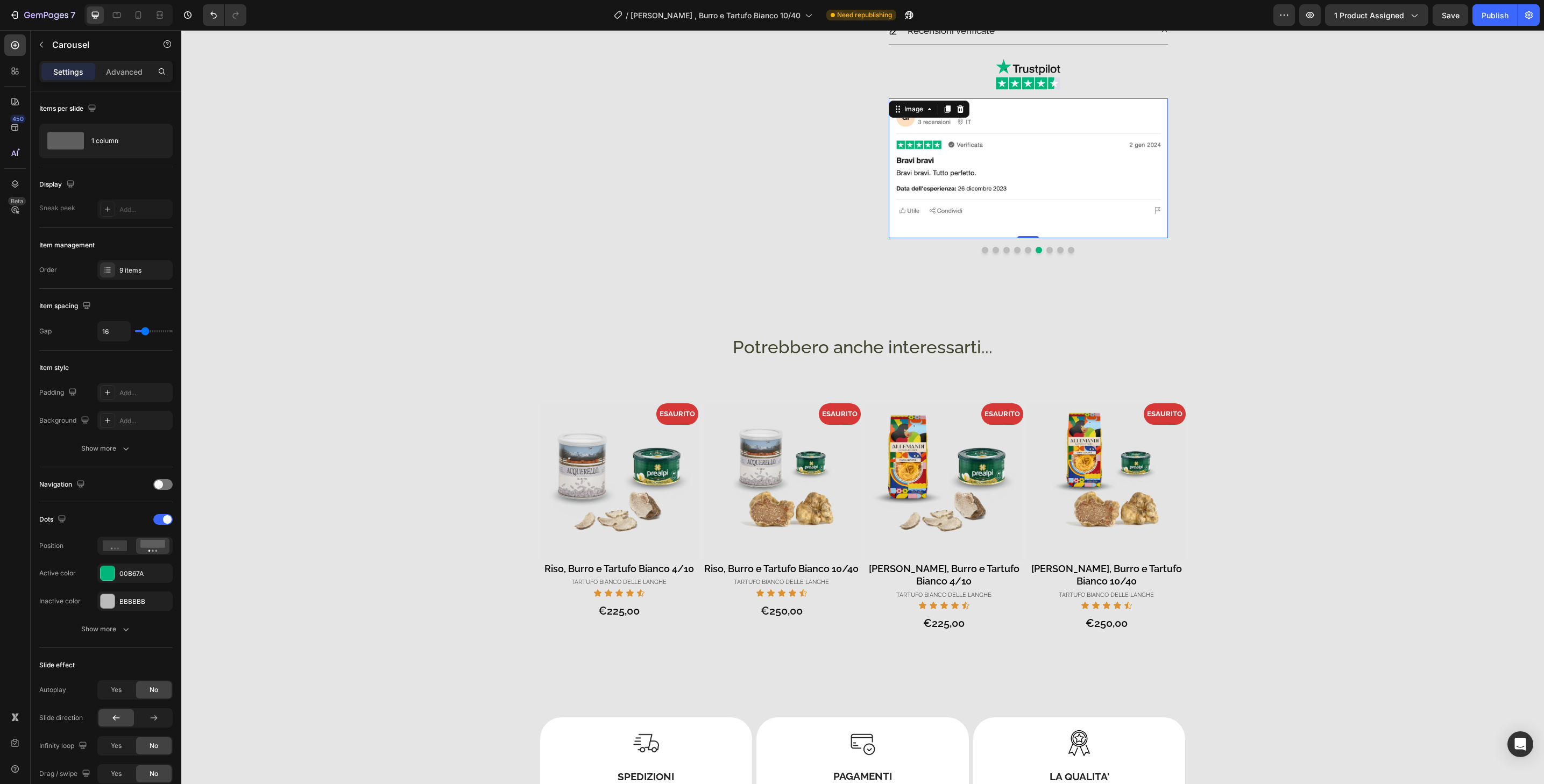
click at [1039, 231] on img at bounding box center [1028, 168] width 280 height 140
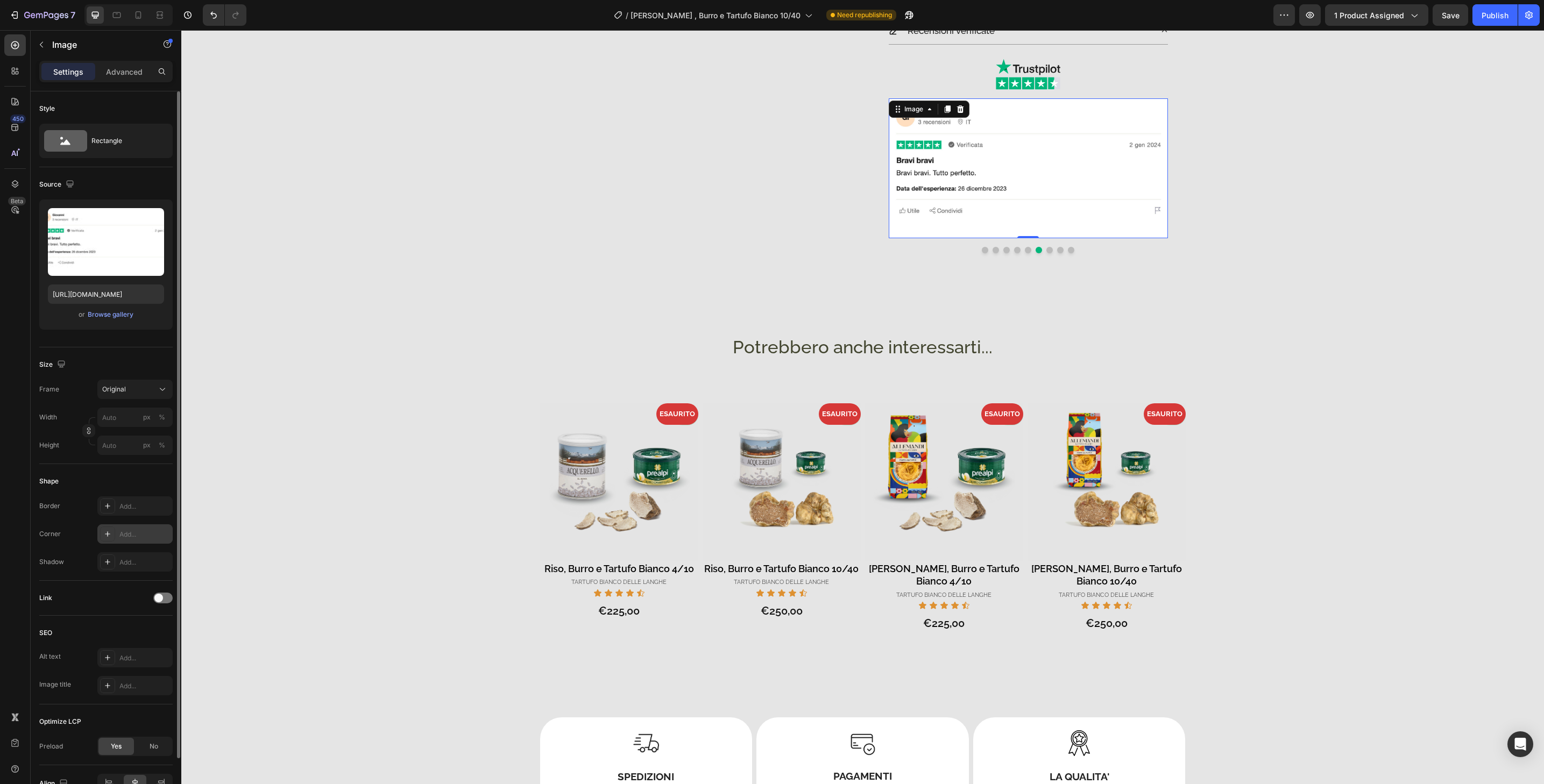
click at [135, 533] on div "Add..." at bounding box center [145, 534] width 51 height 10
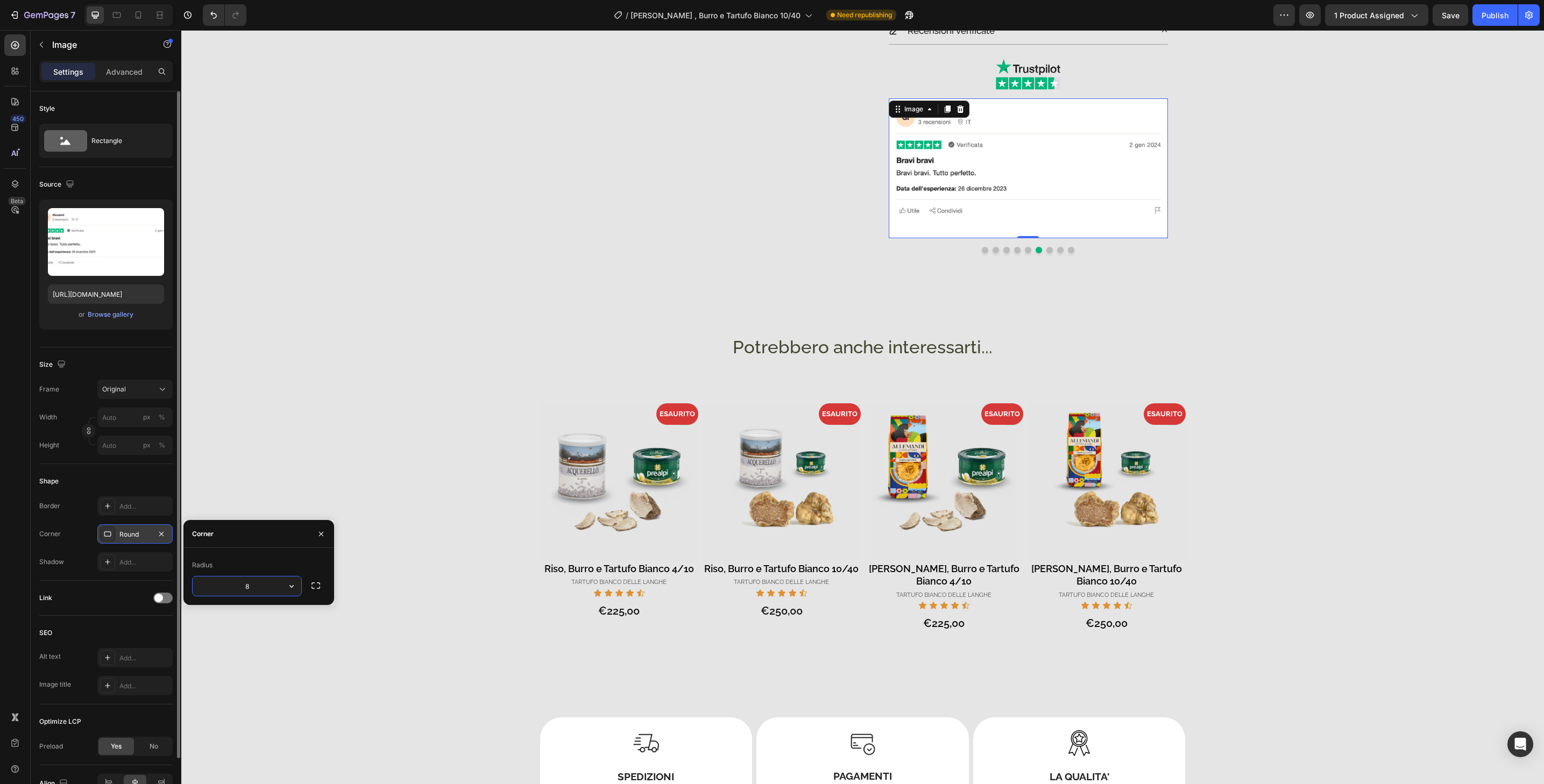
type input "32"
click at [1047, 252] on button "Dot" at bounding box center [1050, 250] width 7 height 7
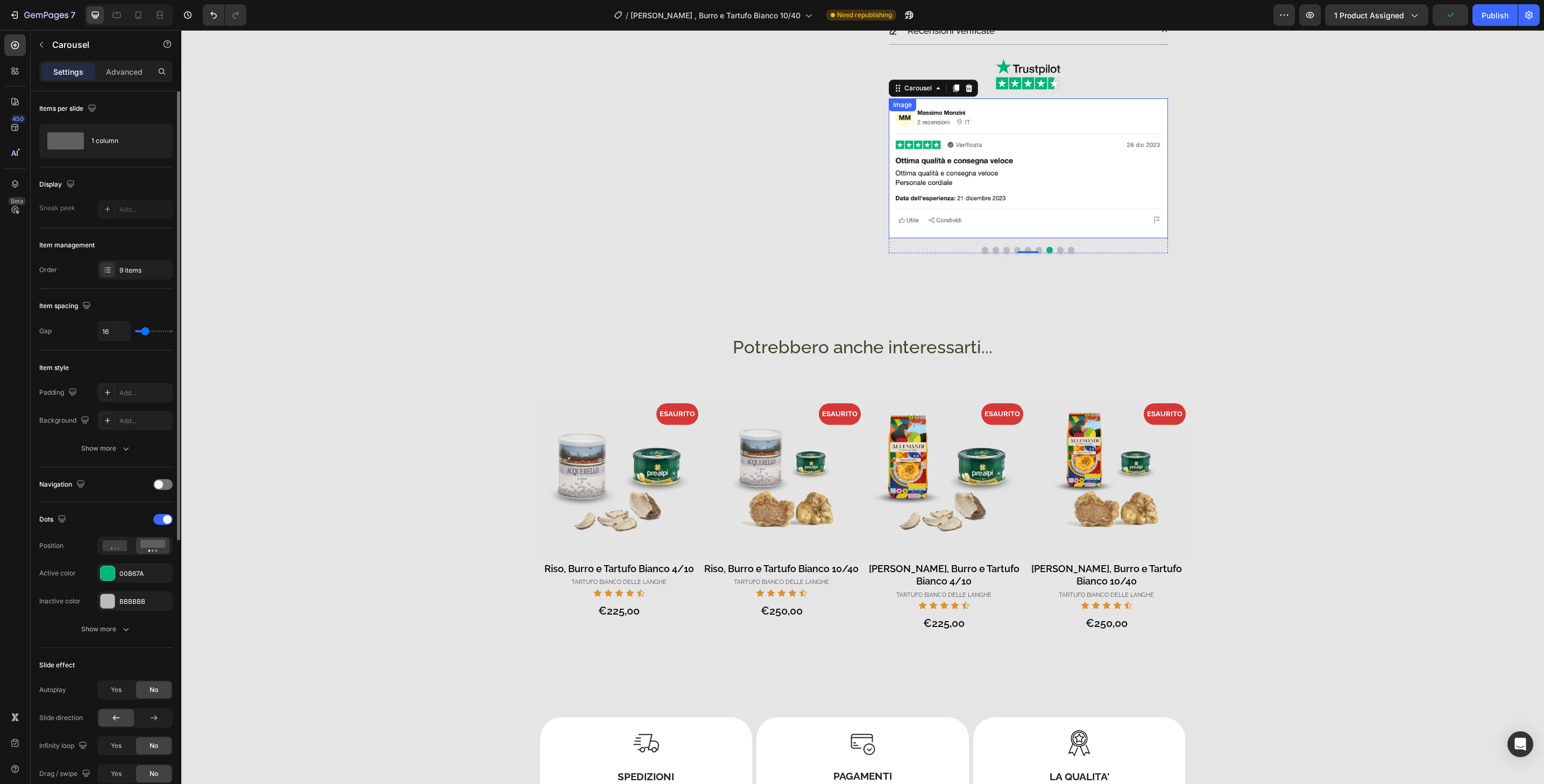
click at [1047, 232] on img at bounding box center [1028, 168] width 280 height 140
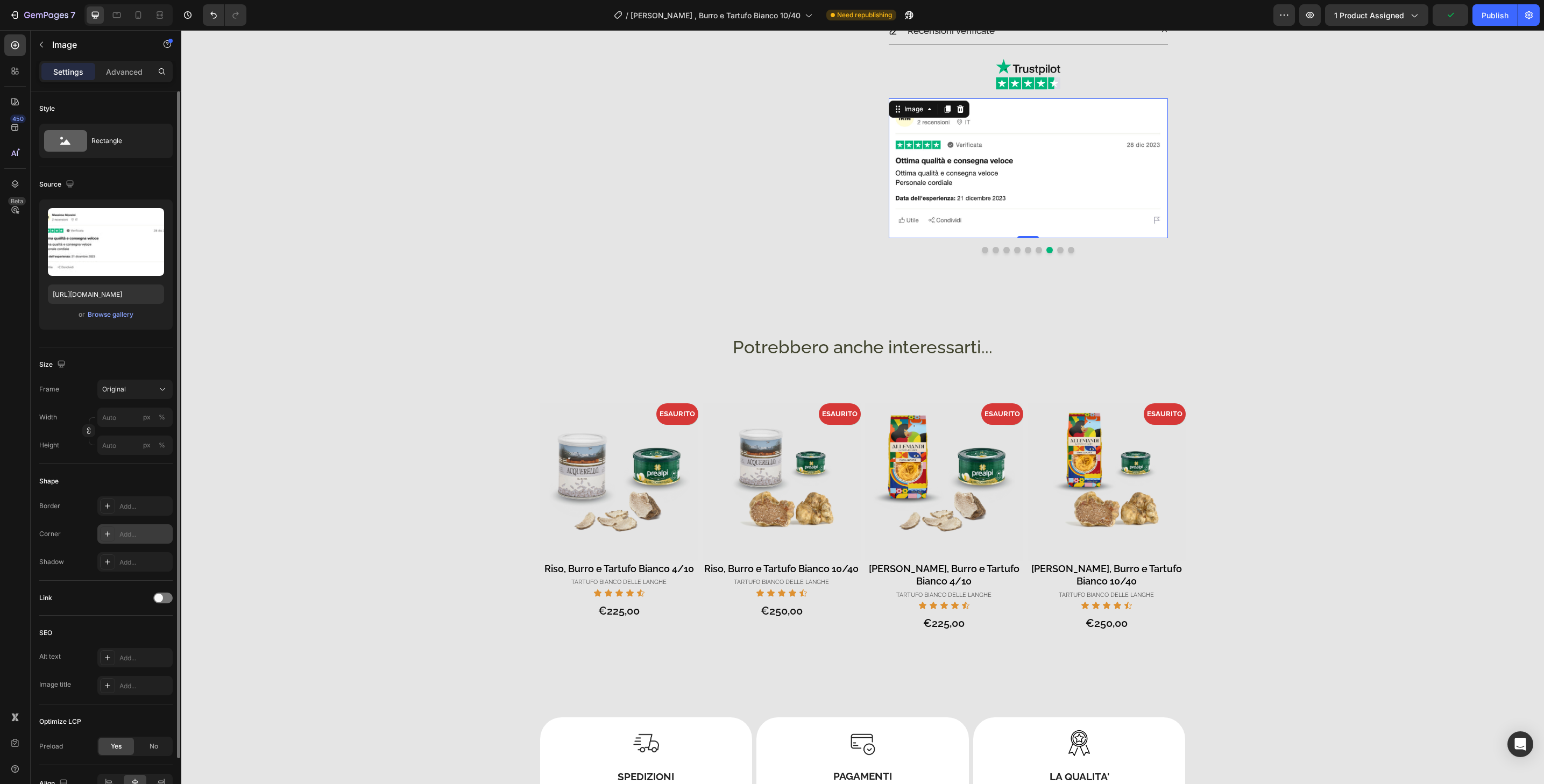
click at [132, 534] on div "Add..." at bounding box center [145, 534] width 51 height 10
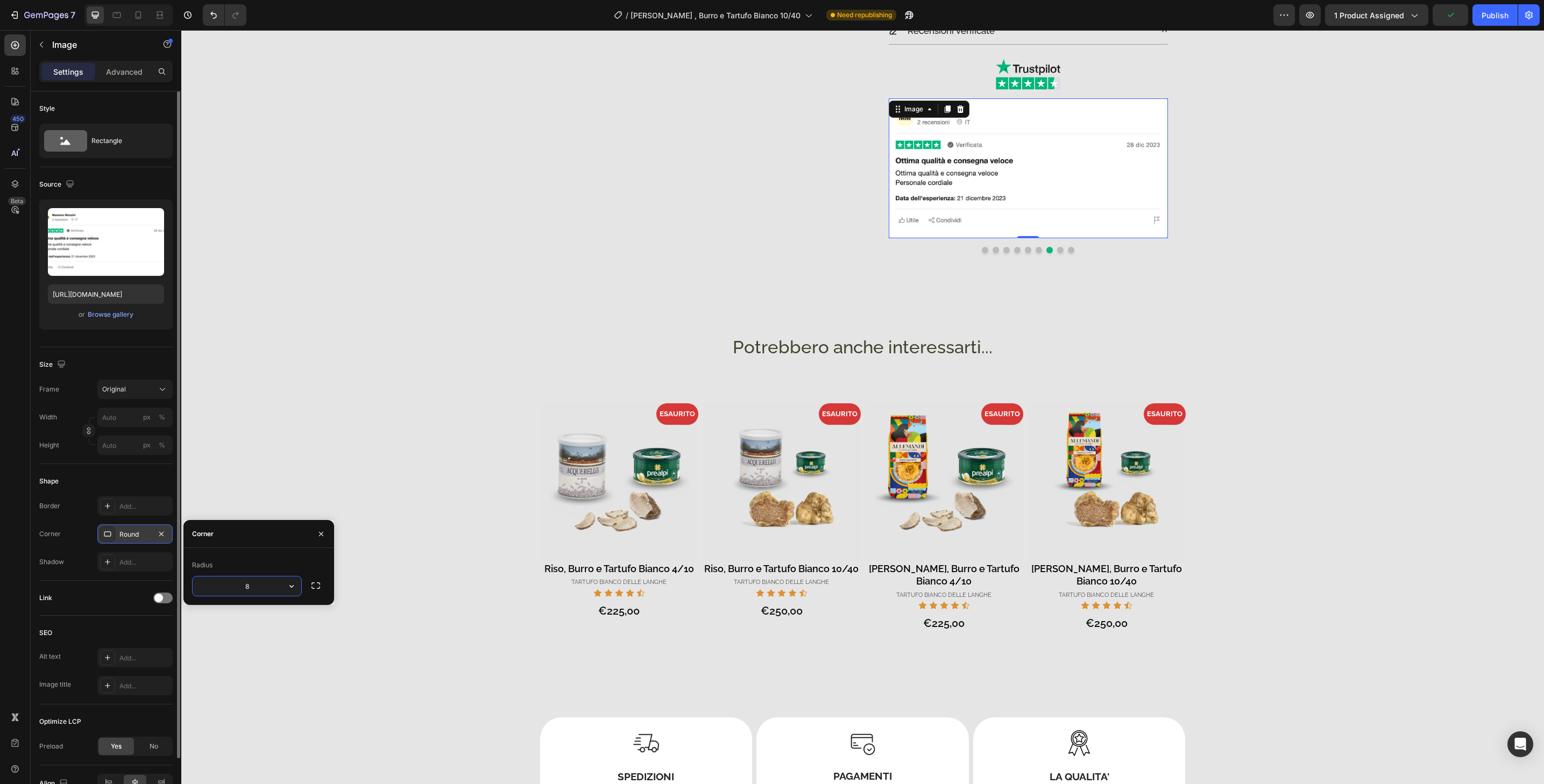
type input "32"
click at [1057, 249] on button "Dot" at bounding box center [1060, 250] width 7 height 7
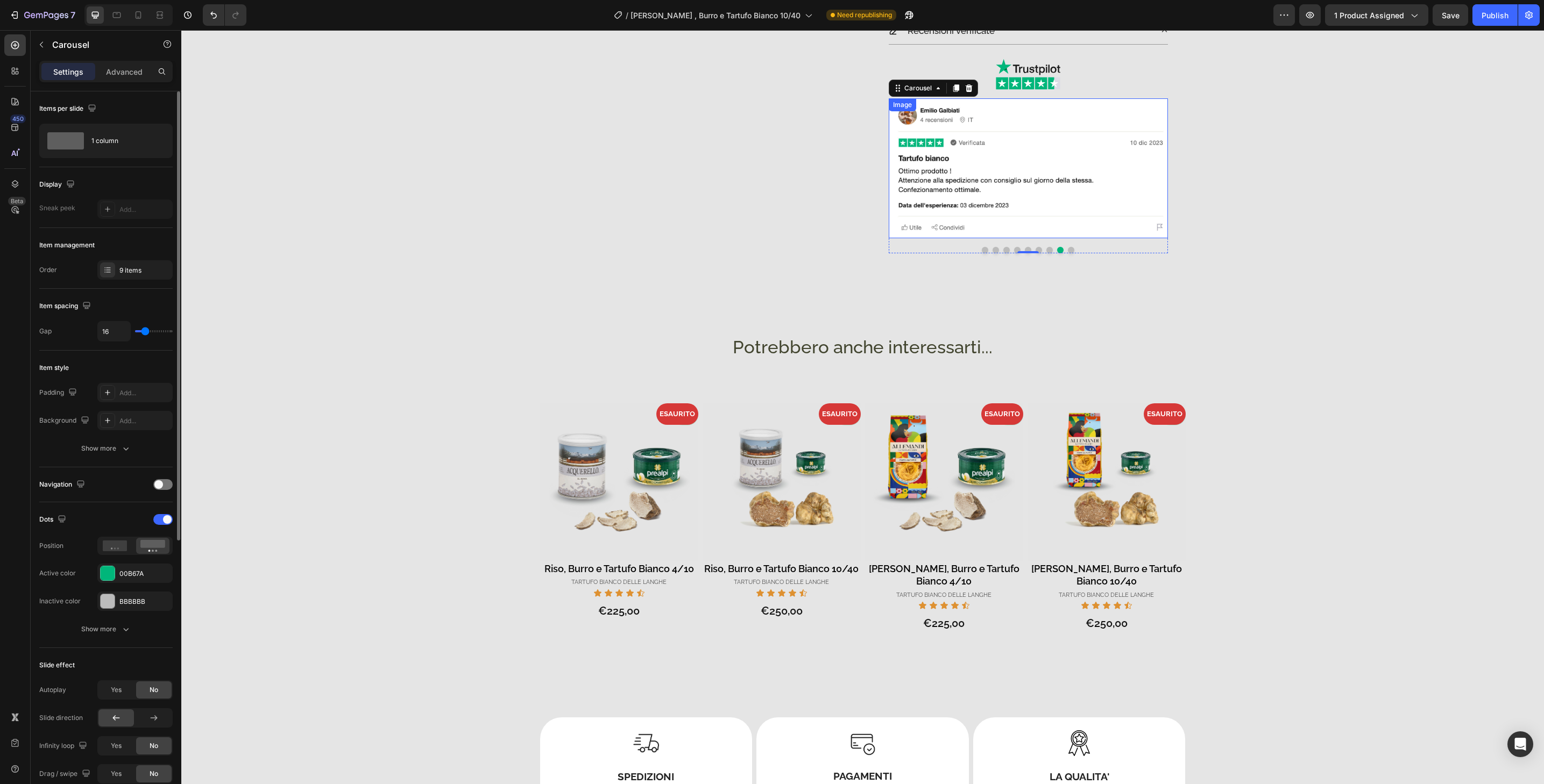
click at [1056, 234] on img at bounding box center [1028, 168] width 280 height 140
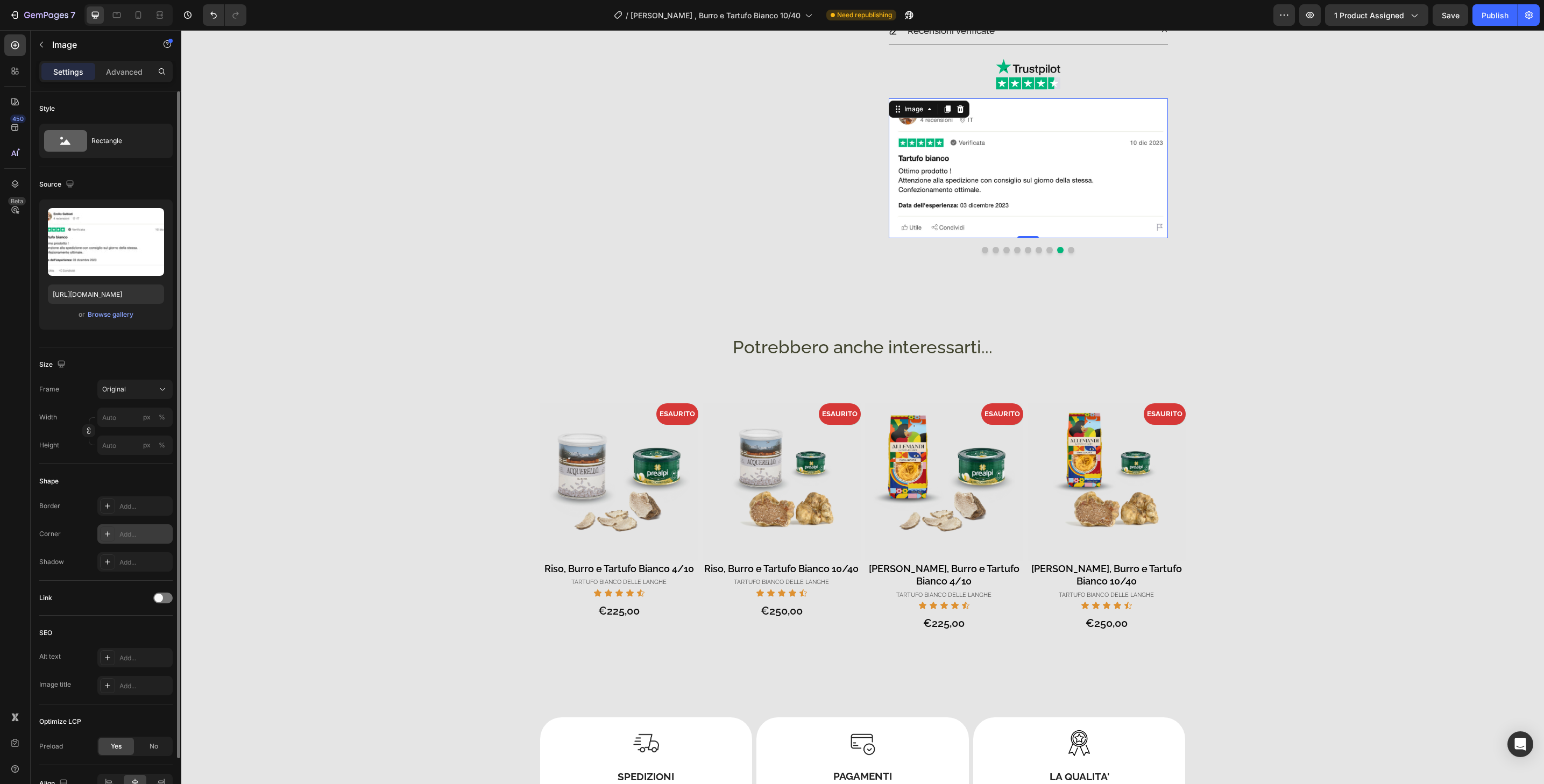
click at [145, 535] on div "Add..." at bounding box center [145, 534] width 51 height 10
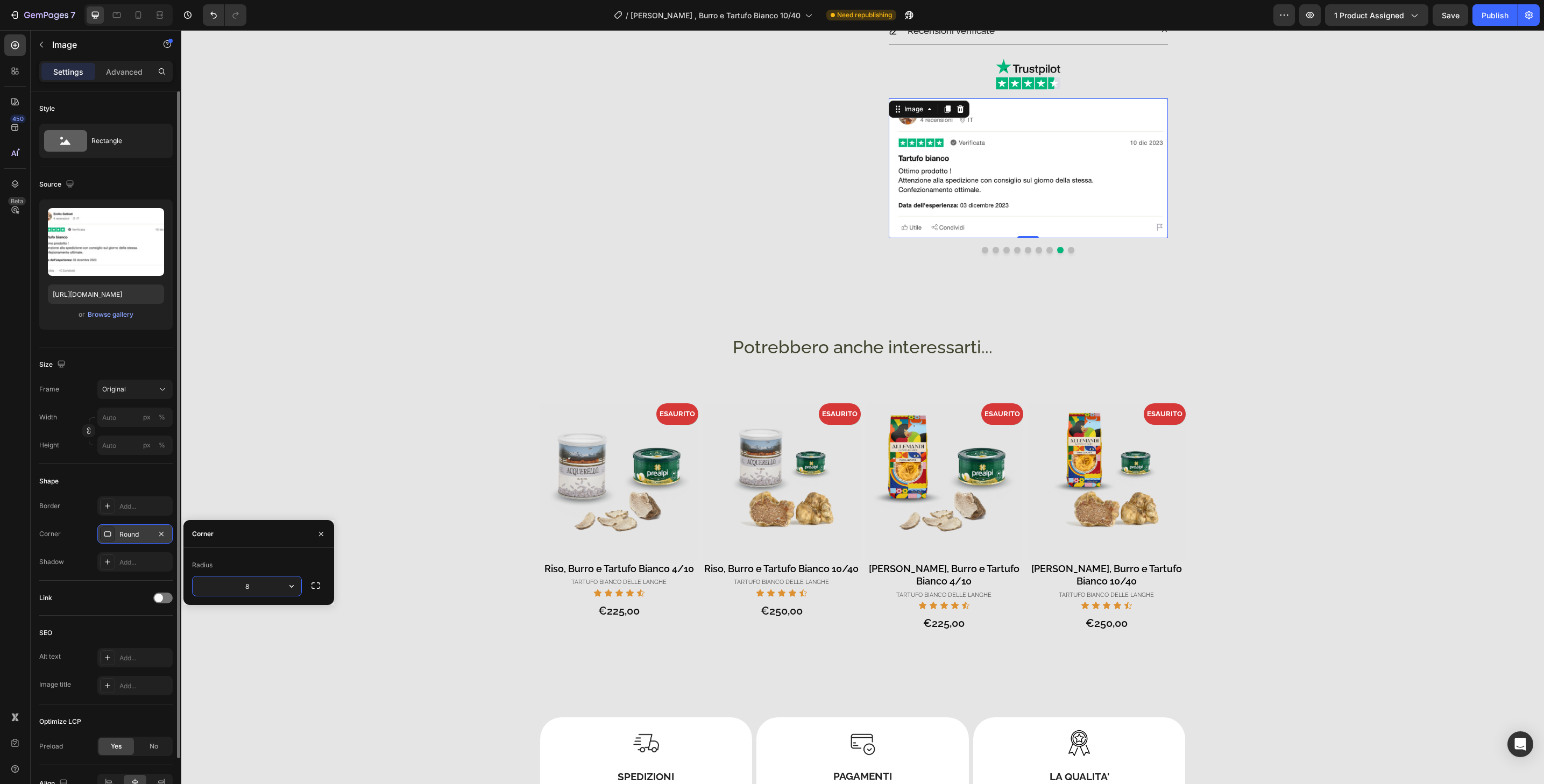
type input "32"
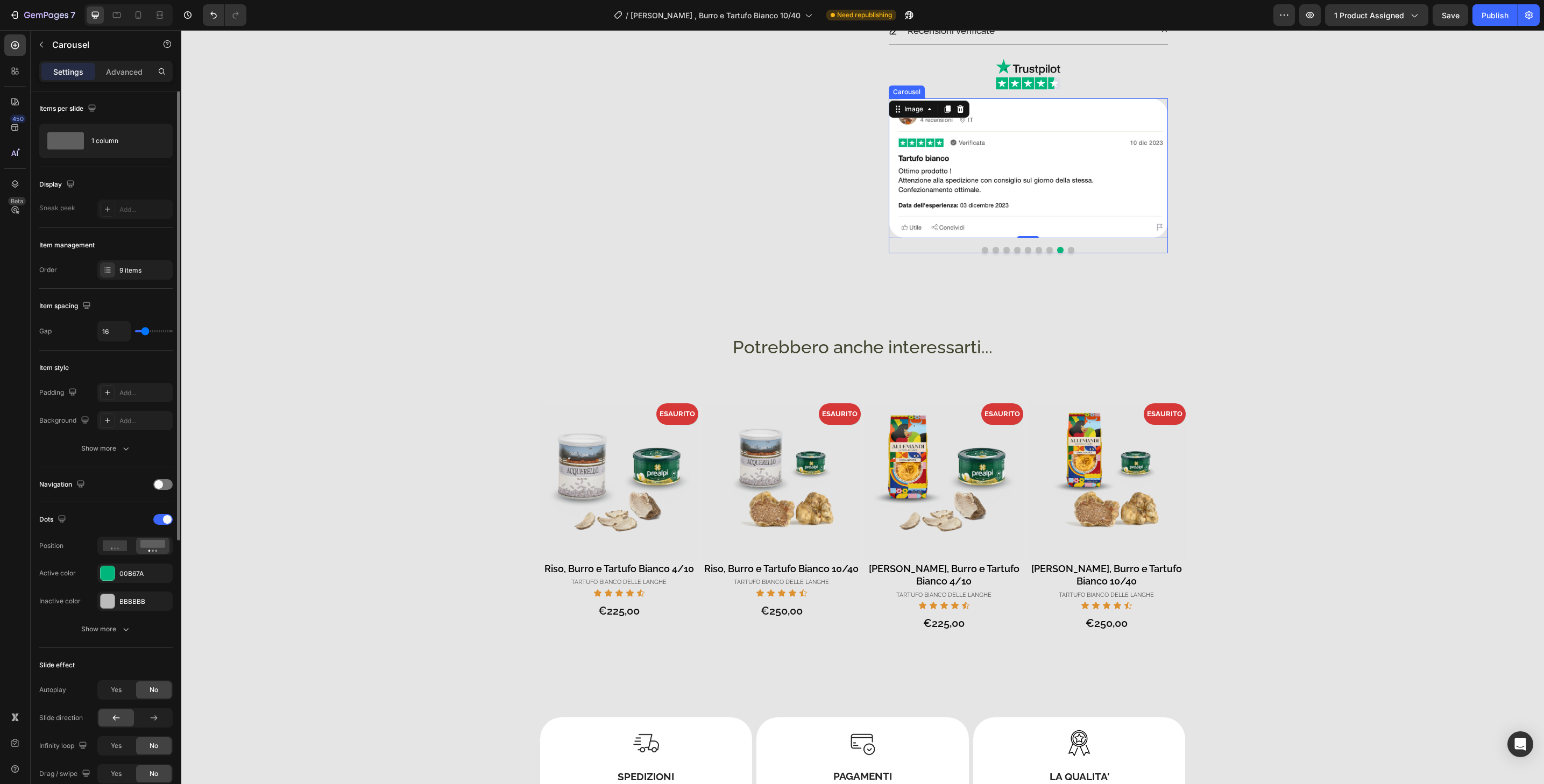
click at [1069, 249] on button "Dot" at bounding box center [1071, 250] width 7 height 7
click at [1070, 234] on img at bounding box center [1028, 168] width 280 height 140
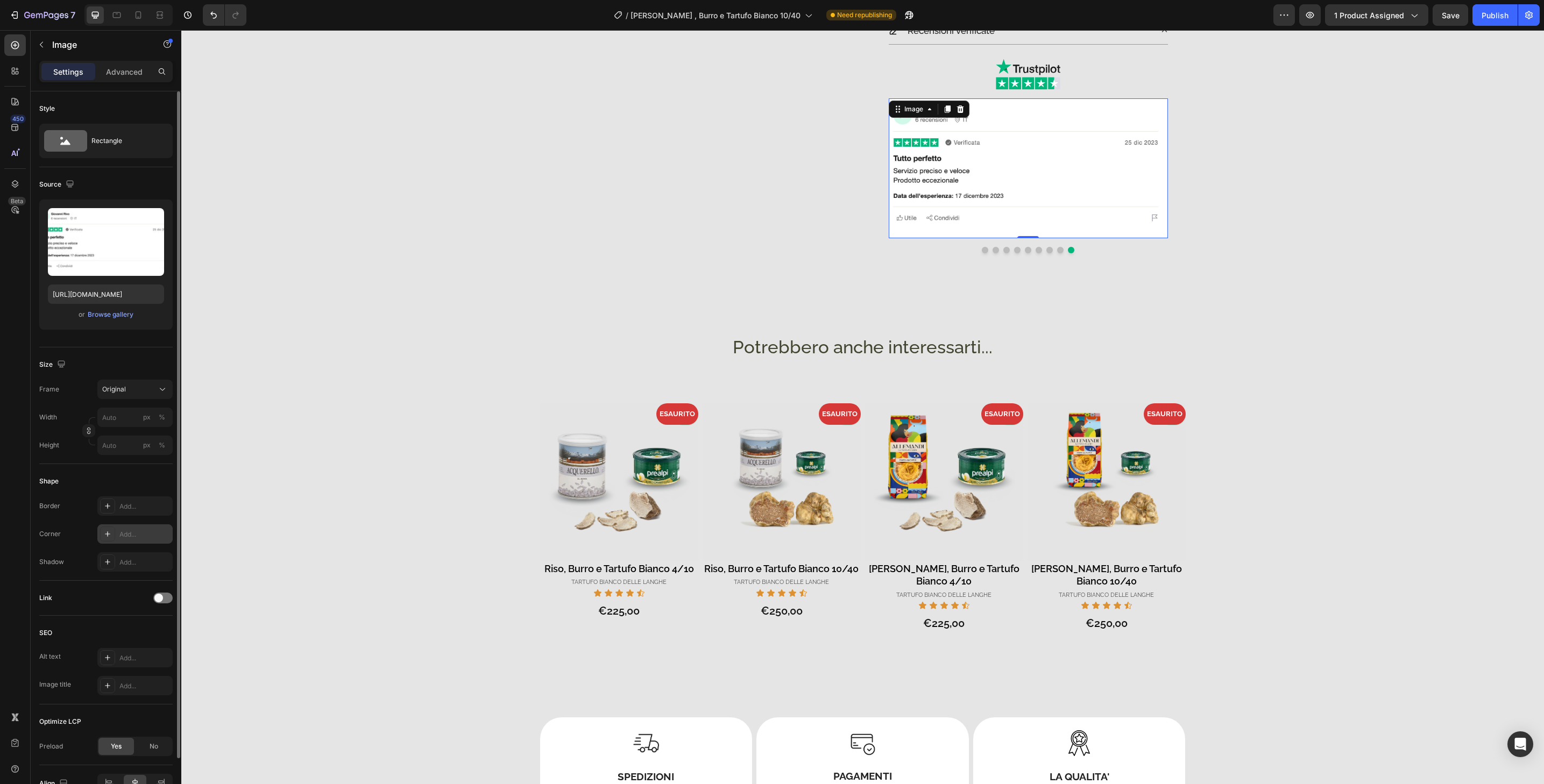
click at [157, 530] on div "Add..." at bounding box center [145, 534] width 51 height 10
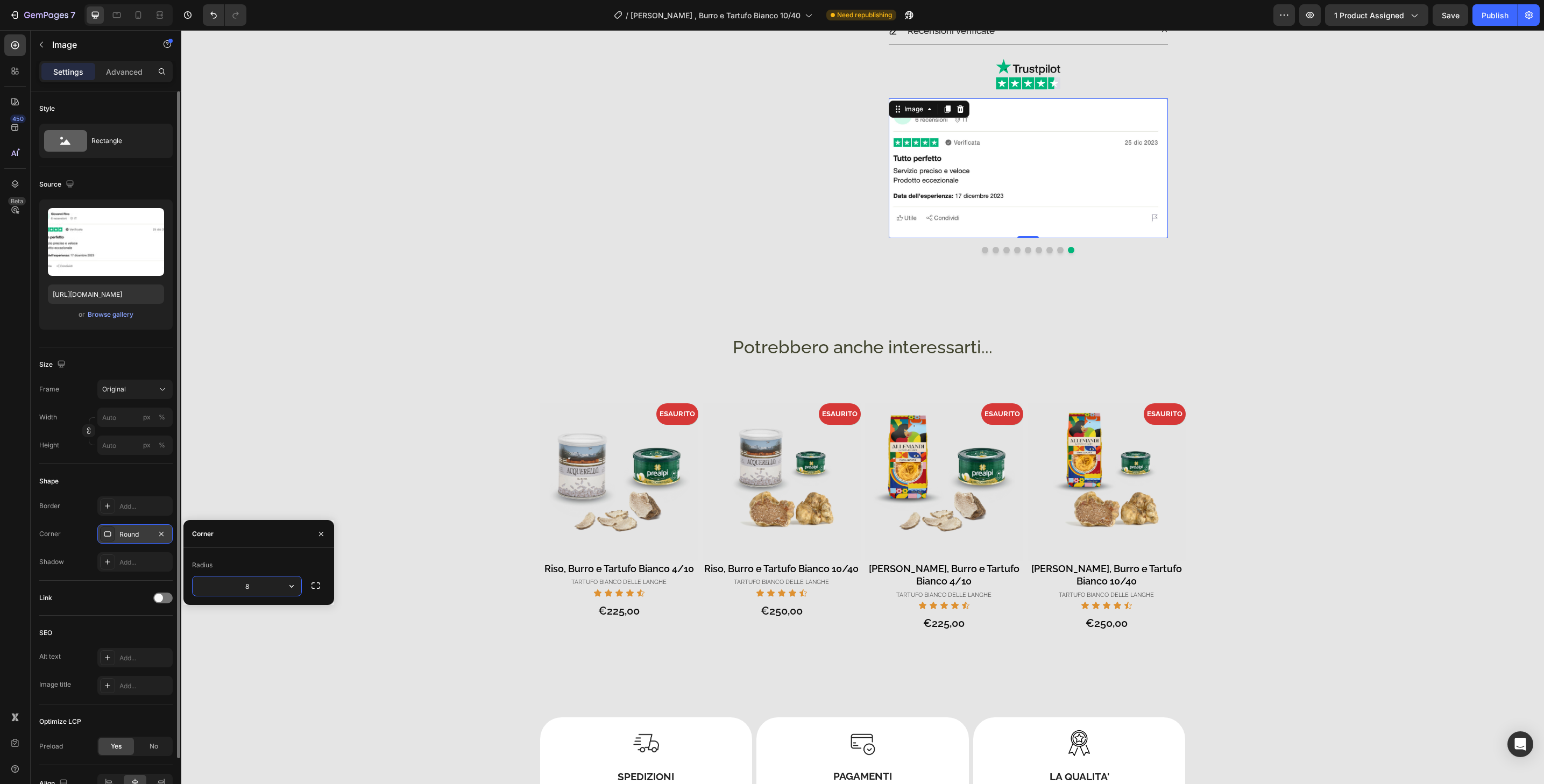
type input "32"
click at [141, 16] on icon at bounding box center [139, 15] width 6 height 7
type input "[URL][DOMAIN_NAME]"
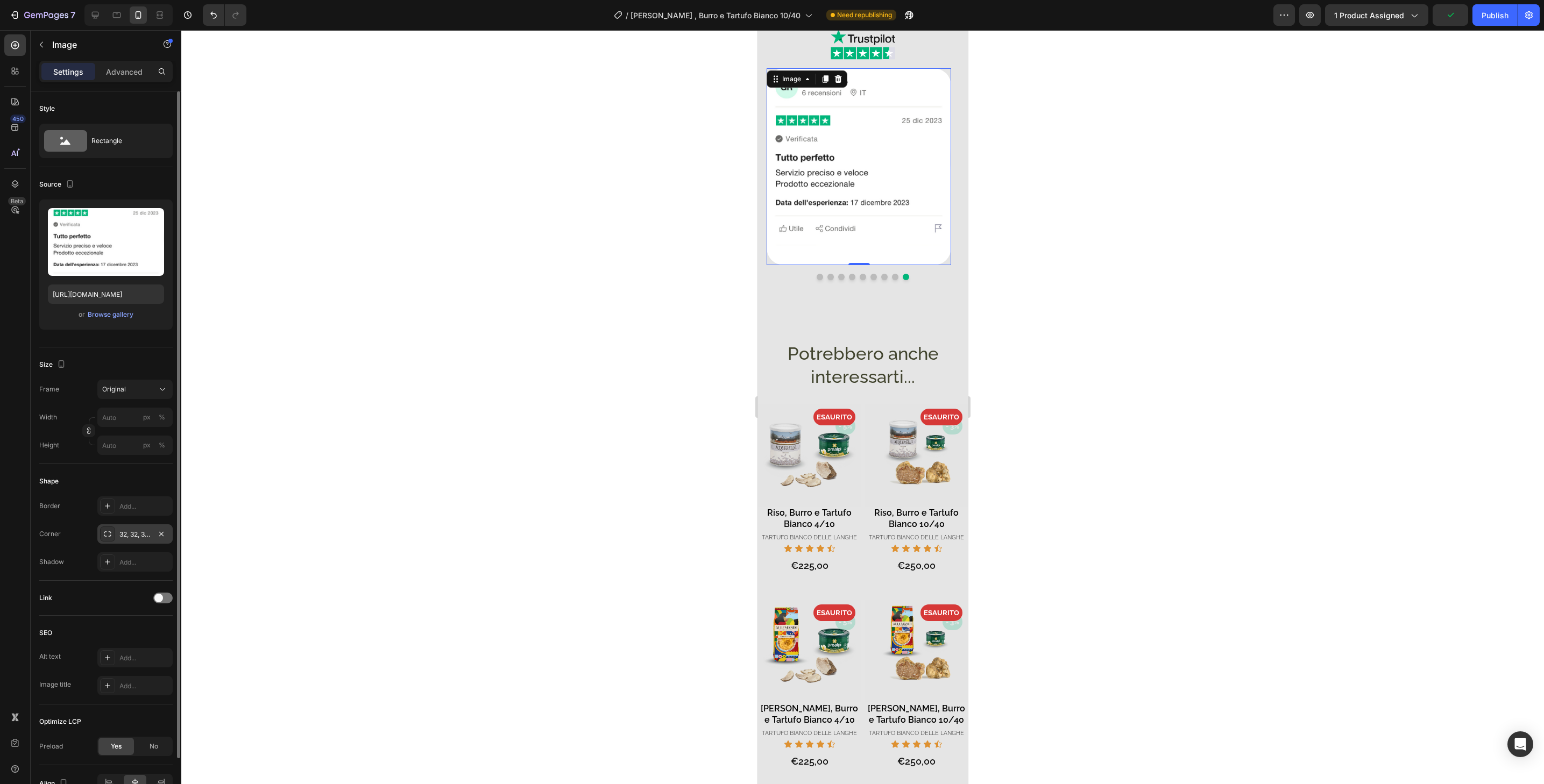
scroll to position [705, 0]
click at [892, 274] on button "Dot" at bounding box center [895, 277] width 7 height 7
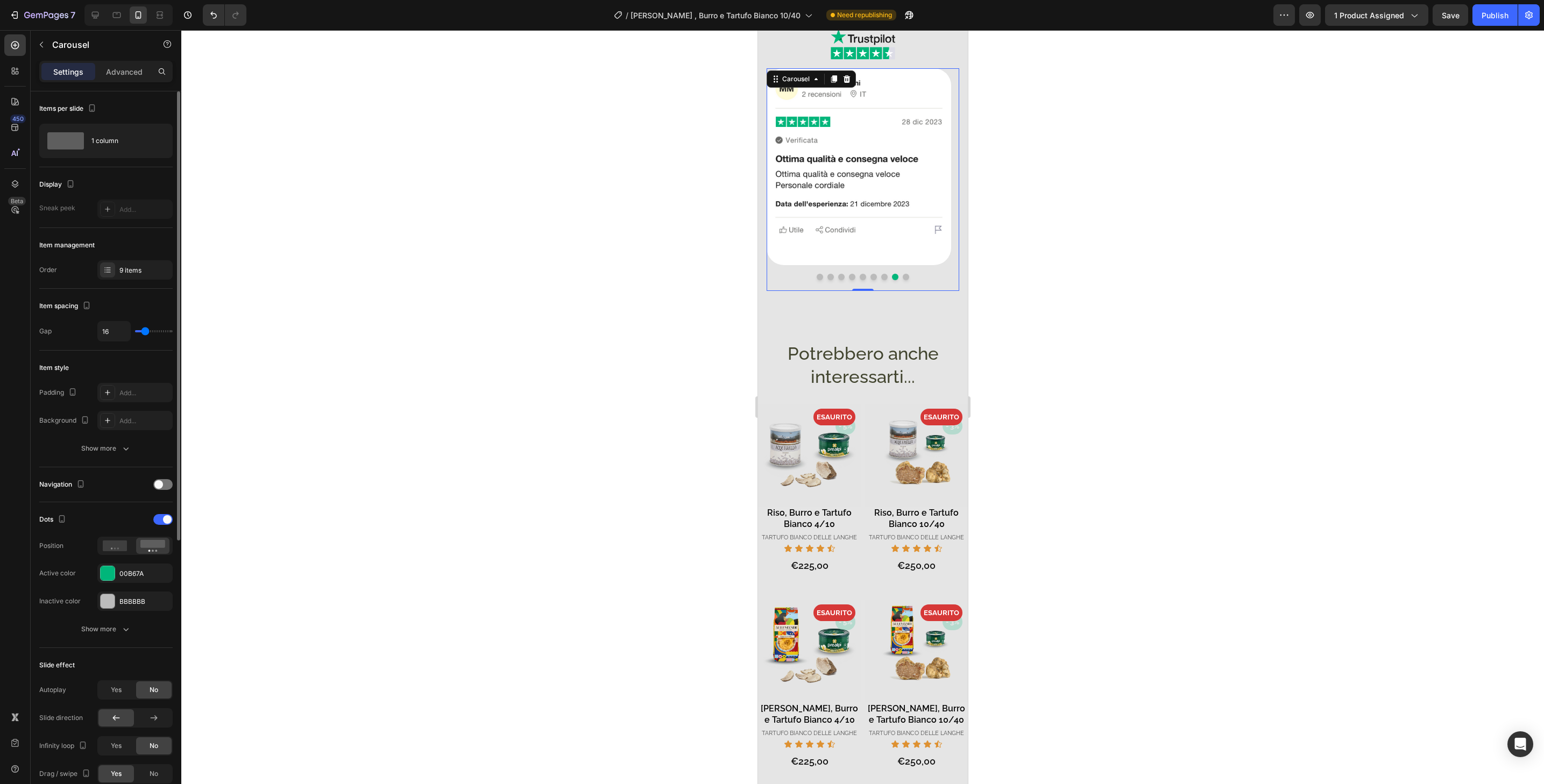
click at [881, 274] on button "Dot" at bounding box center [884, 277] width 7 height 7
click at [954, 581] on div "- 3% Product Badge - 3% Product Badge ESAURITO Product Badge Product Images Ris…" at bounding box center [916, 511] width 103 height 187
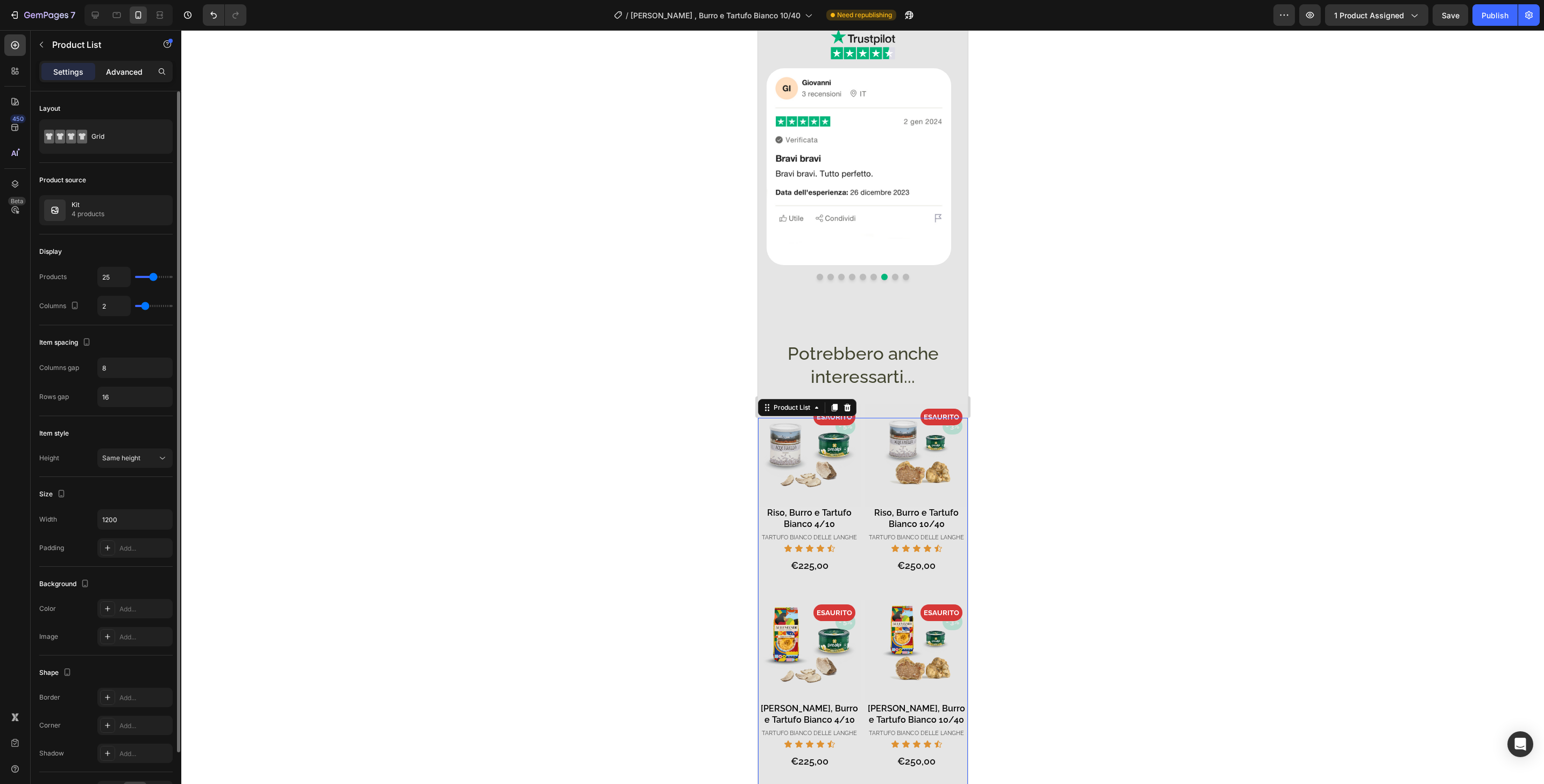
click at [146, 76] on div "Advanced" at bounding box center [124, 71] width 54 height 17
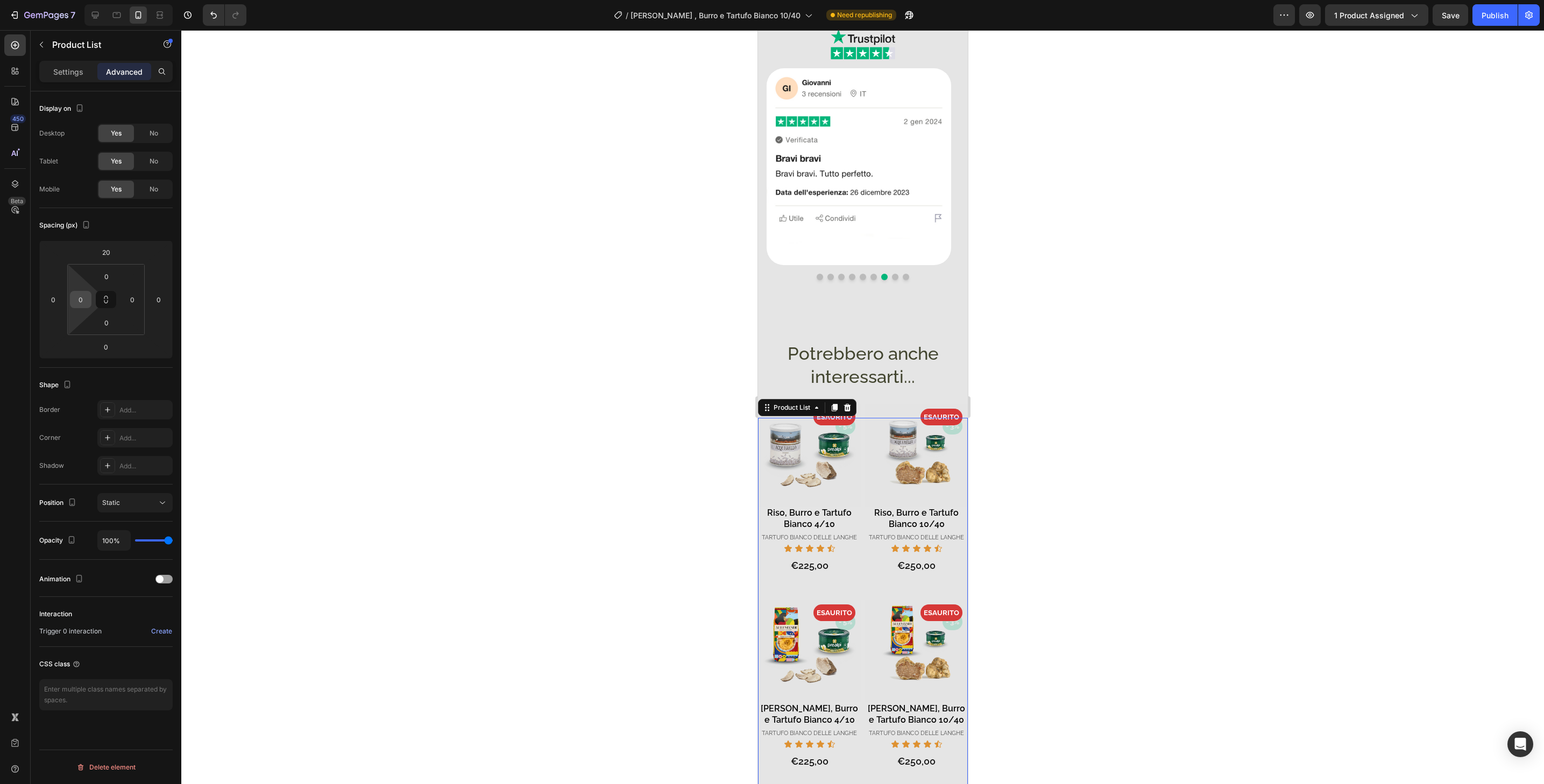
click at [84, 304] on input "0" at bounding box center [81, 300] width 16 height 16
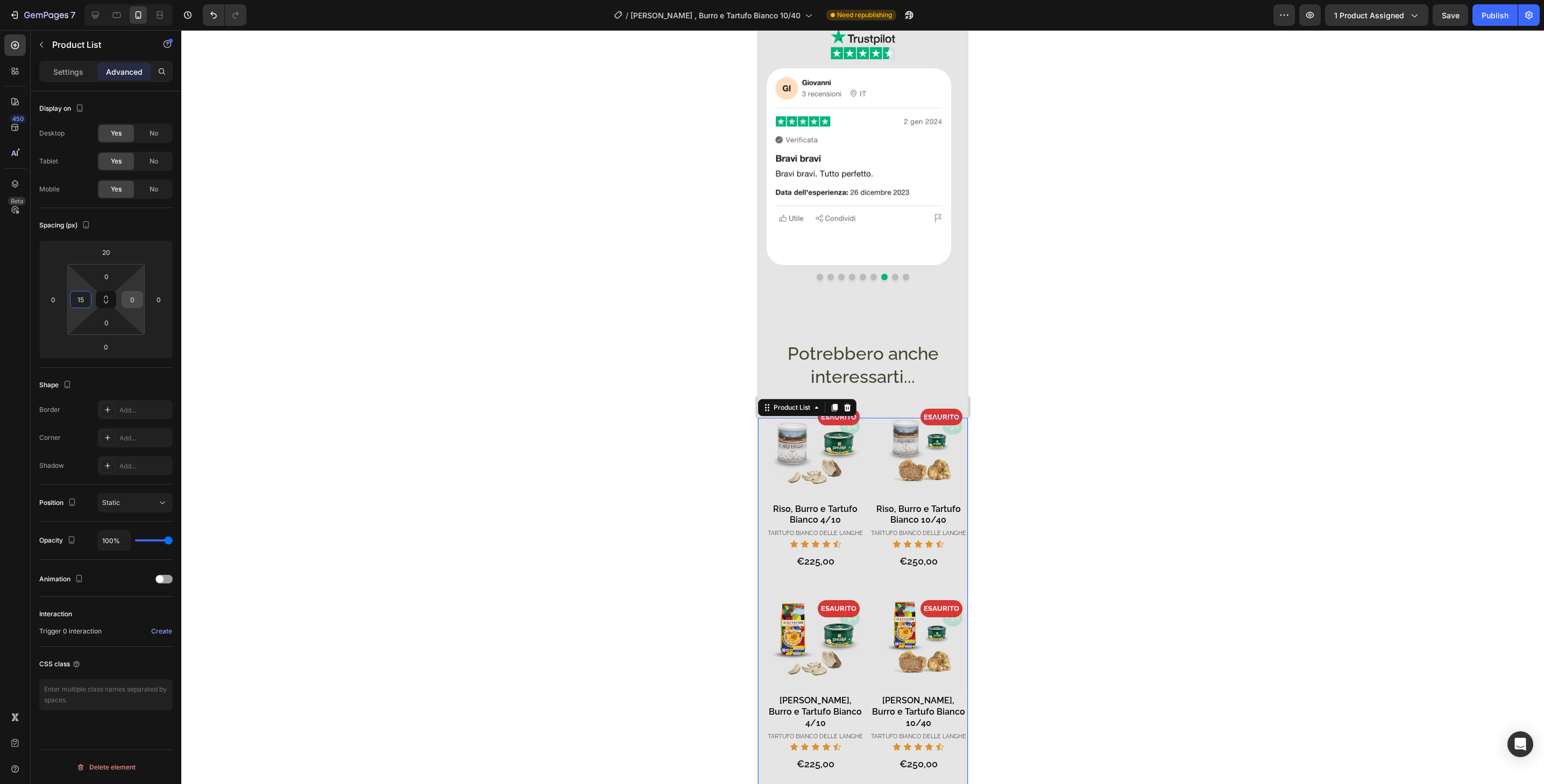
type input "15"
click at [129, 298] on input "0" at bounding box center [132, 300] width 16 height 16
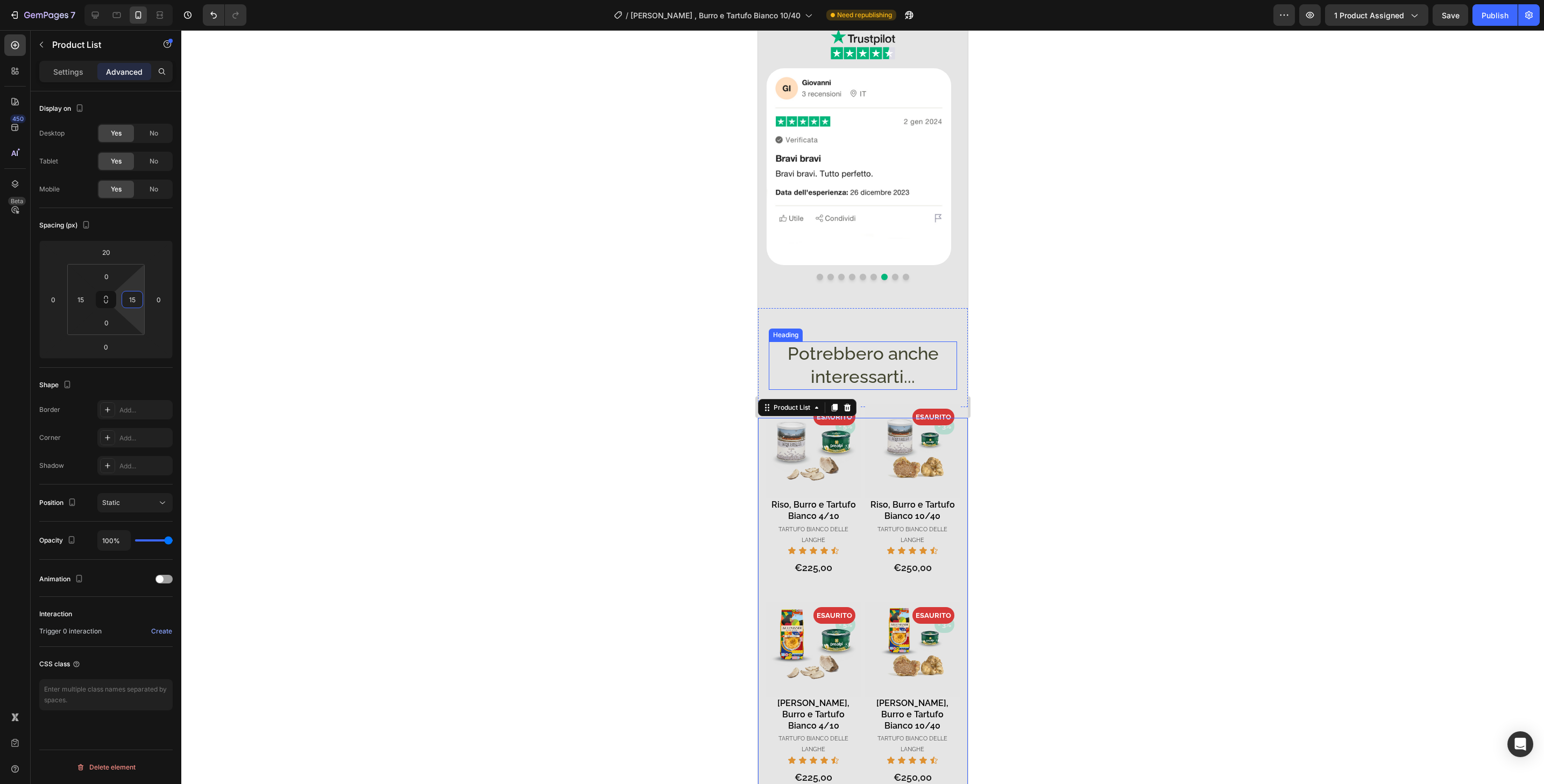
scroll to position [1229, 0]
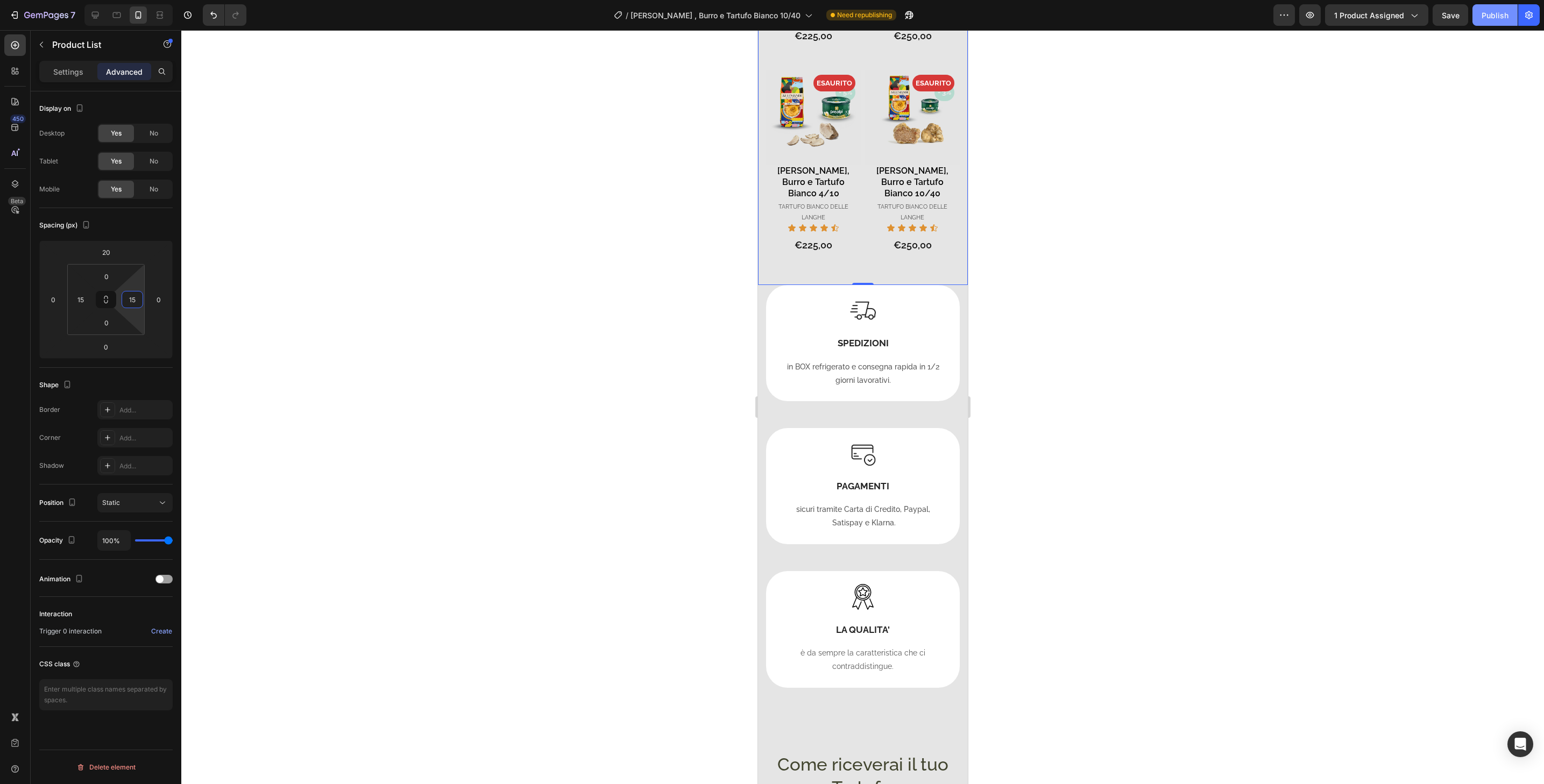
type input "15"
click at [1476, 16] on button "Publish" at bounding box center [1495, 15] width 45 height 21
click at [668, 15] on span "[PERSON_NAME] , Burro e Tartufo [PERSON_NAME] 10/40" at bounding box center [728, 15] width 170 height 12
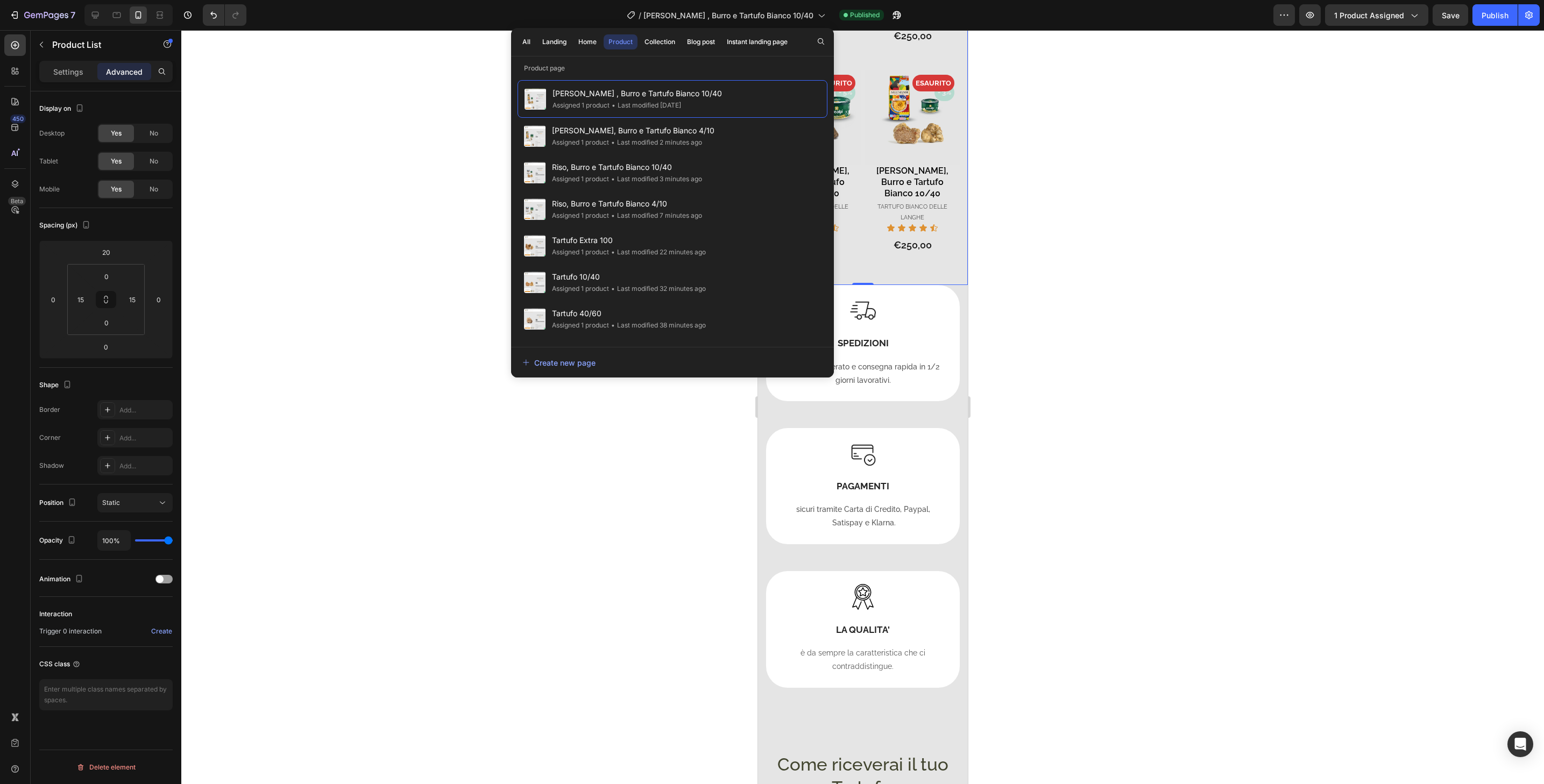
click at [625, 42] on div "Product" at bounding box center [621, 42] width 24 height 10
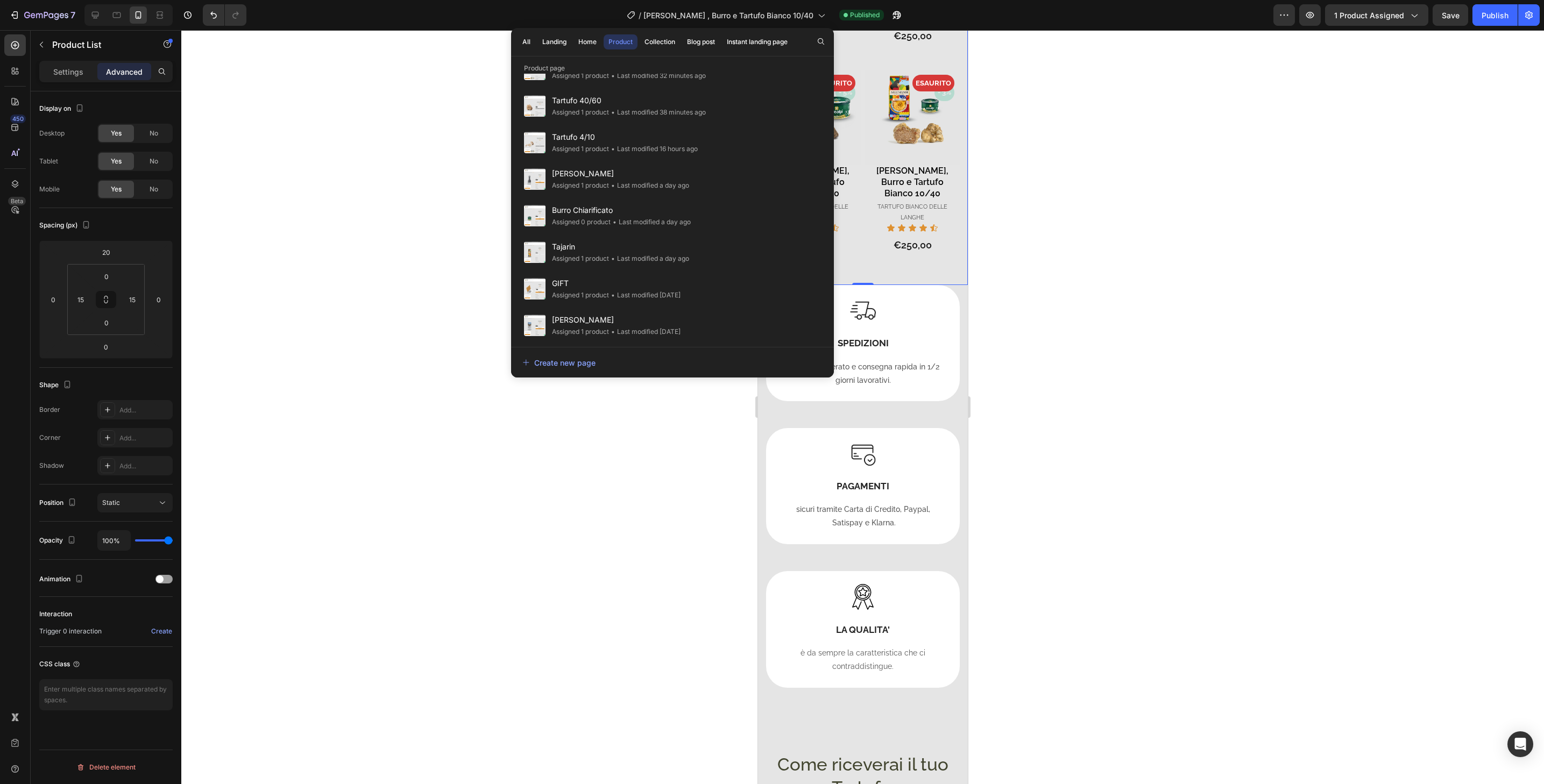
scroll to position [358, 0]
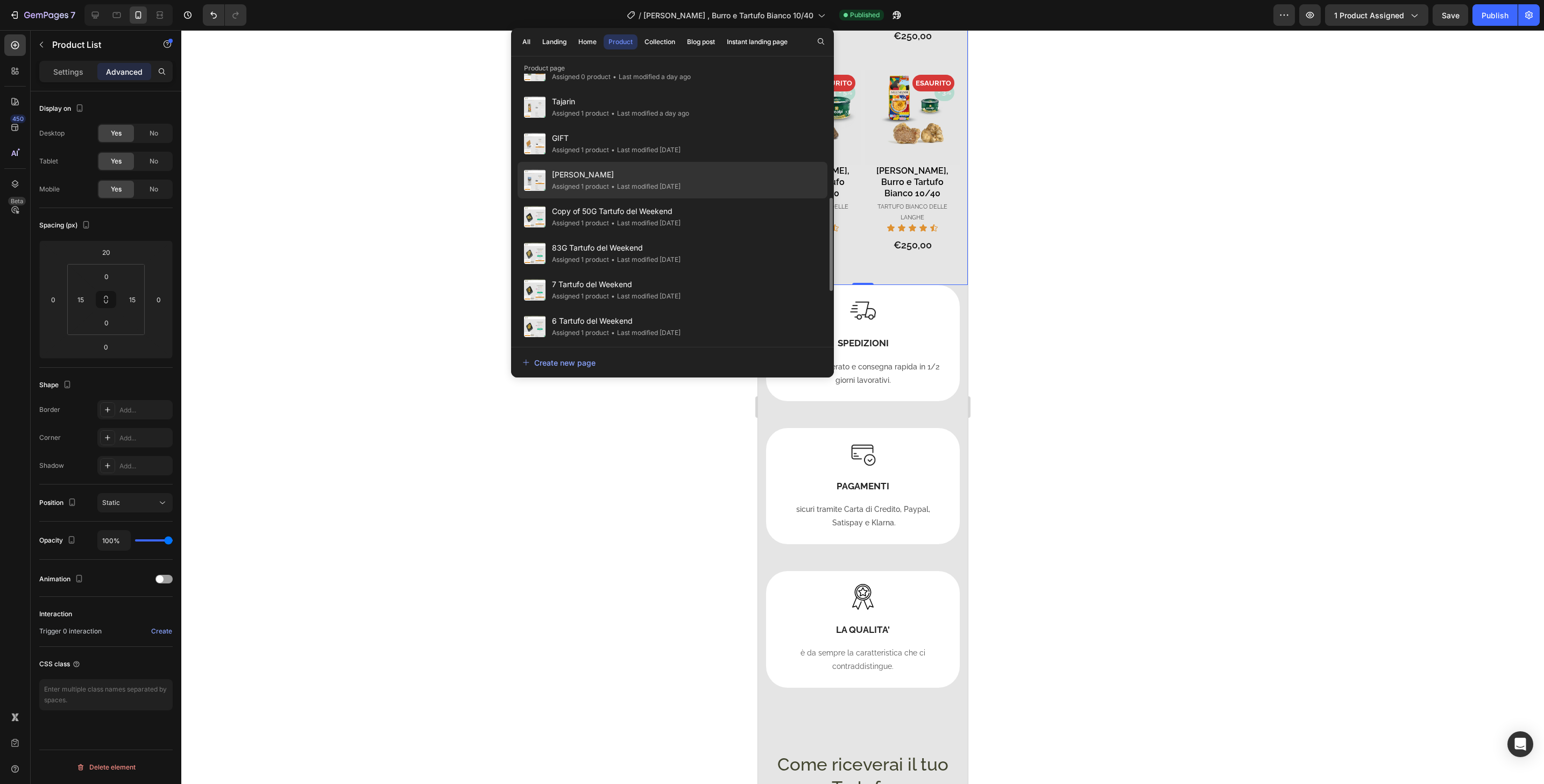
click at [671, 178] on span "[PERSON_NAME]" at bounding box center [616, 174] width 129 height 13
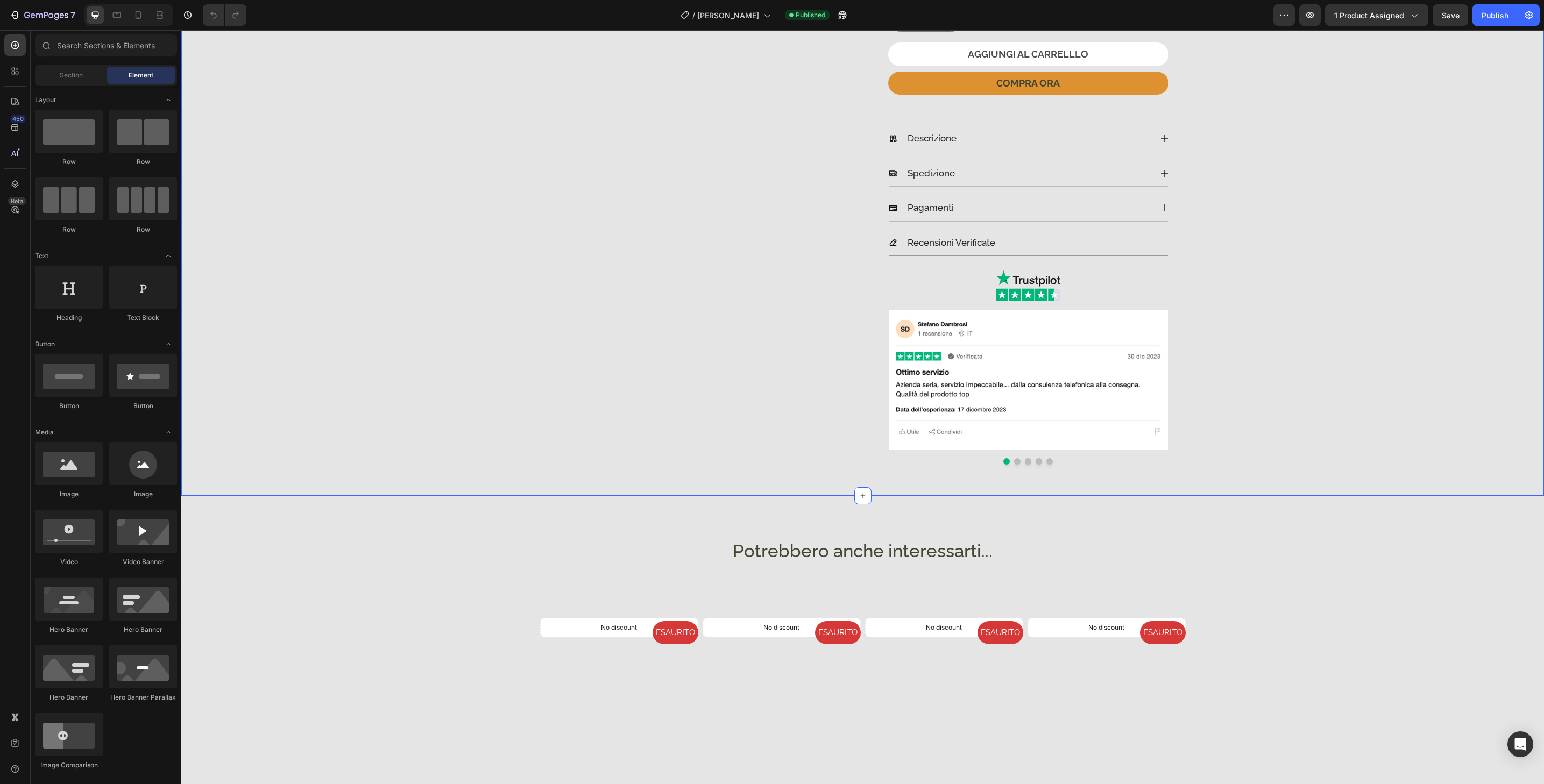
scroll to position [234, 0]
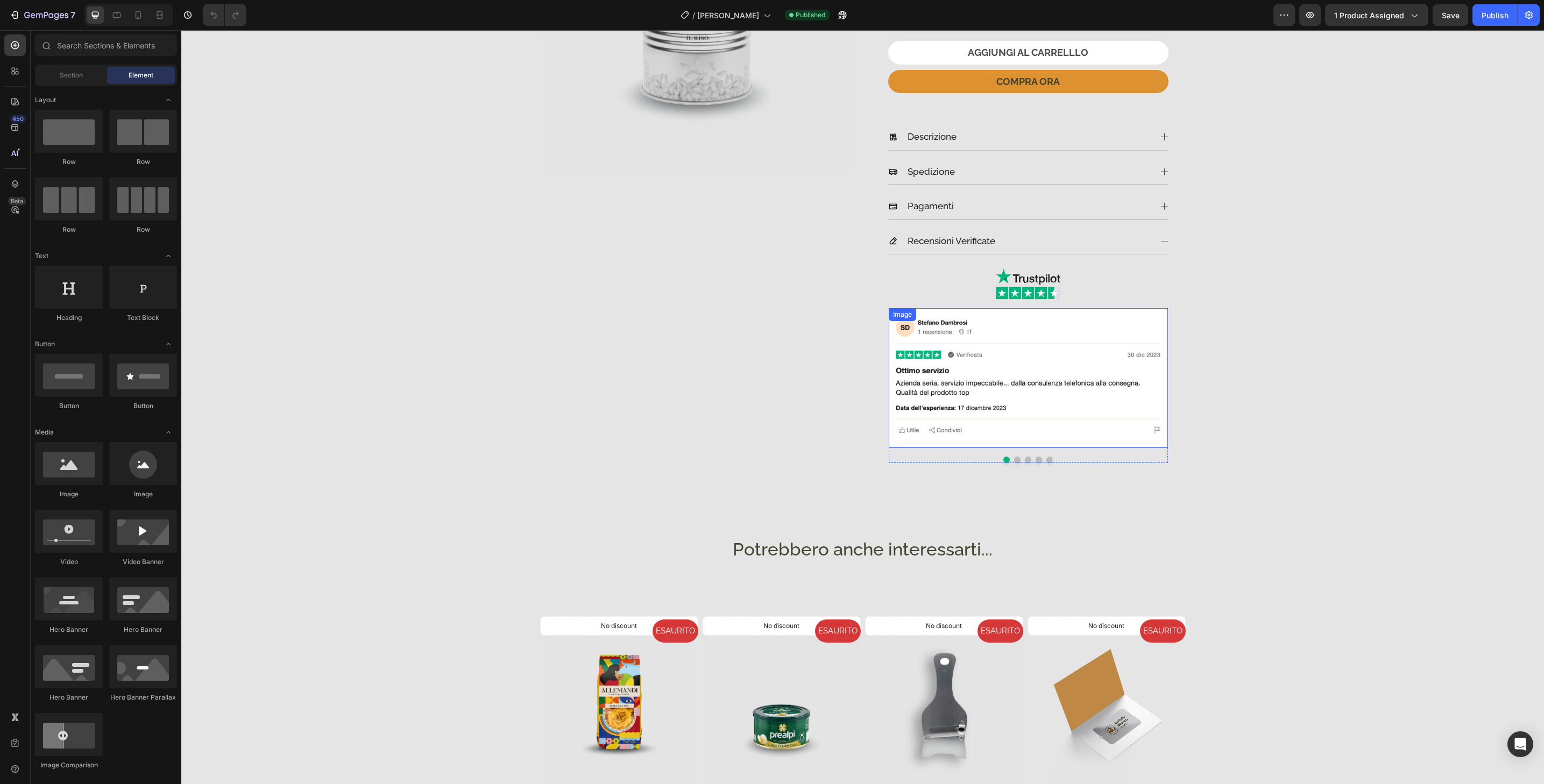
click at [1156, 322] on img at bounding box center [1028, 378] width 280 height 140
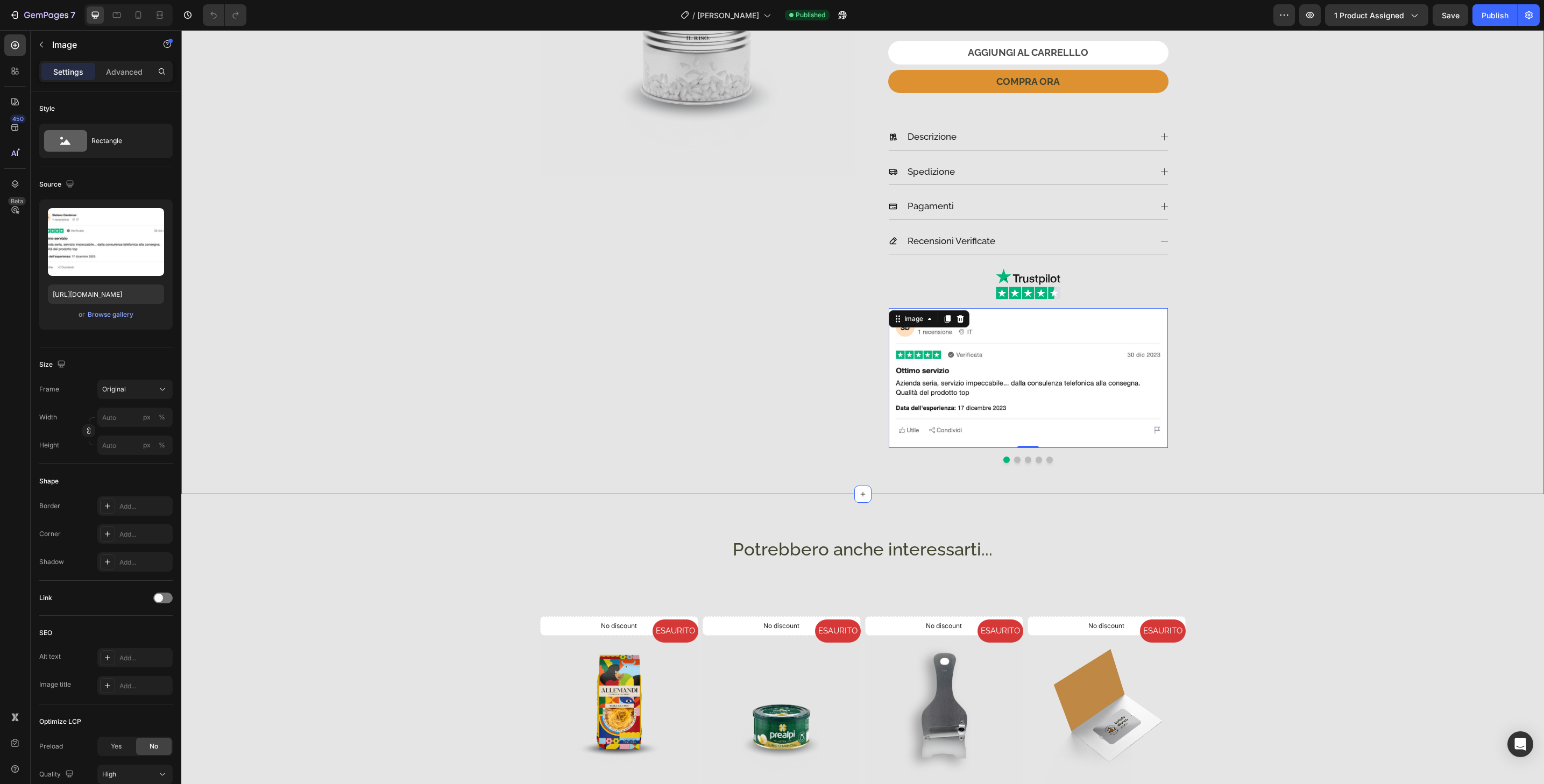
scroll to position [464, 0]
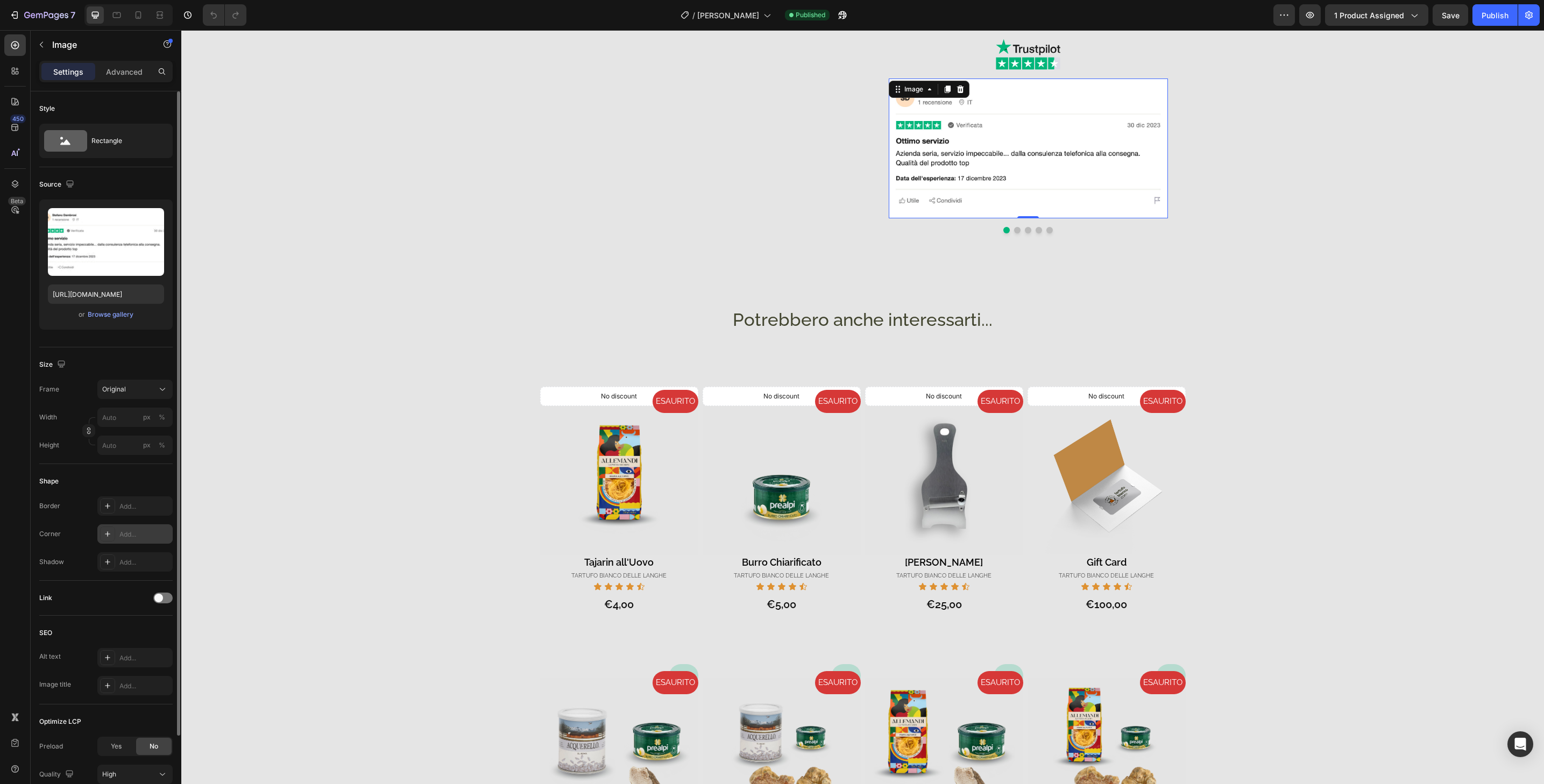
click at [137, 533] on div "Add..." at bounding box center [145, 534] width 51 height 10
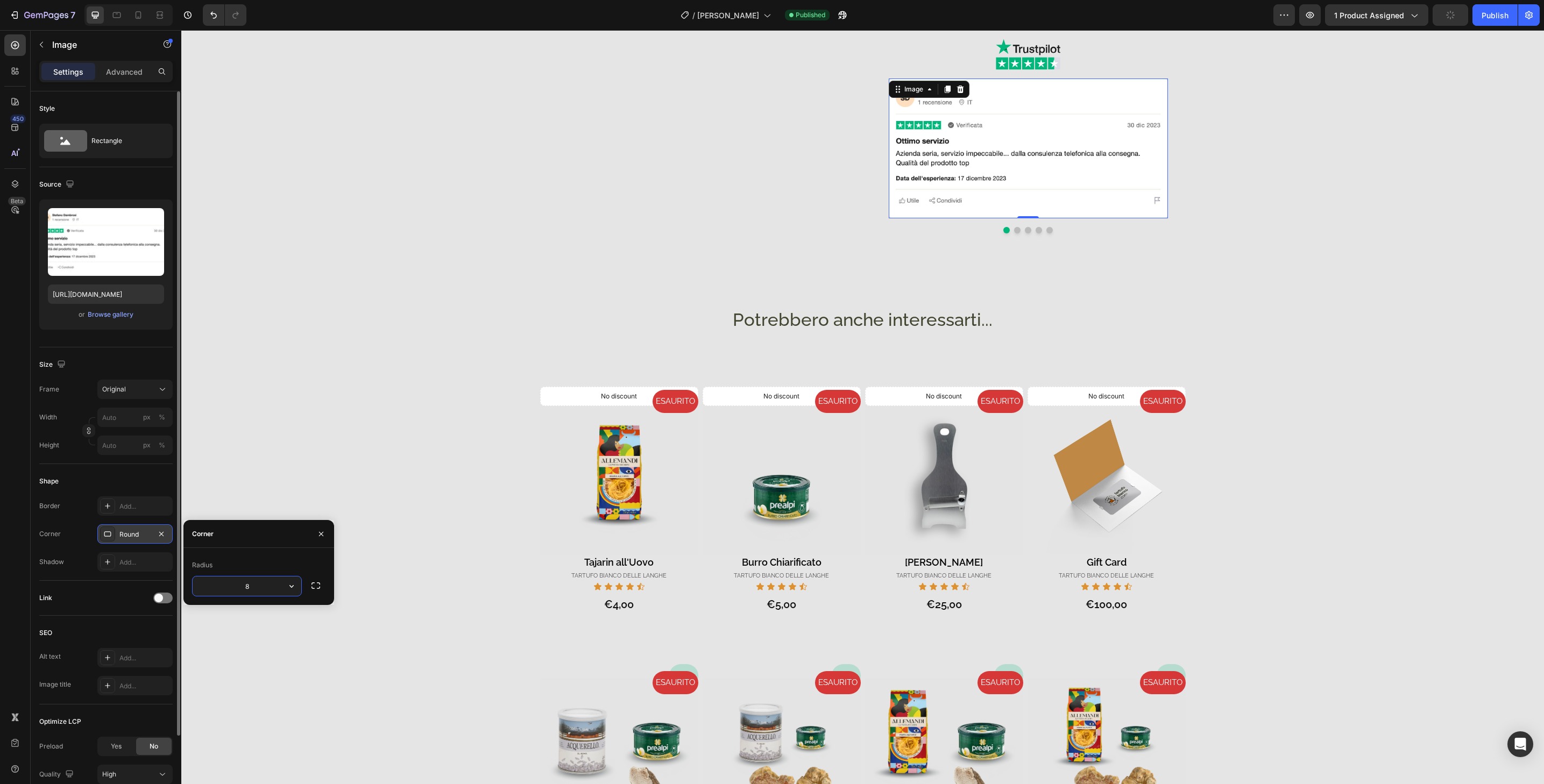
type input "32"
click at [1014, 231] on button "Dot" at bounding box center [1017, 230] width 7 height 7
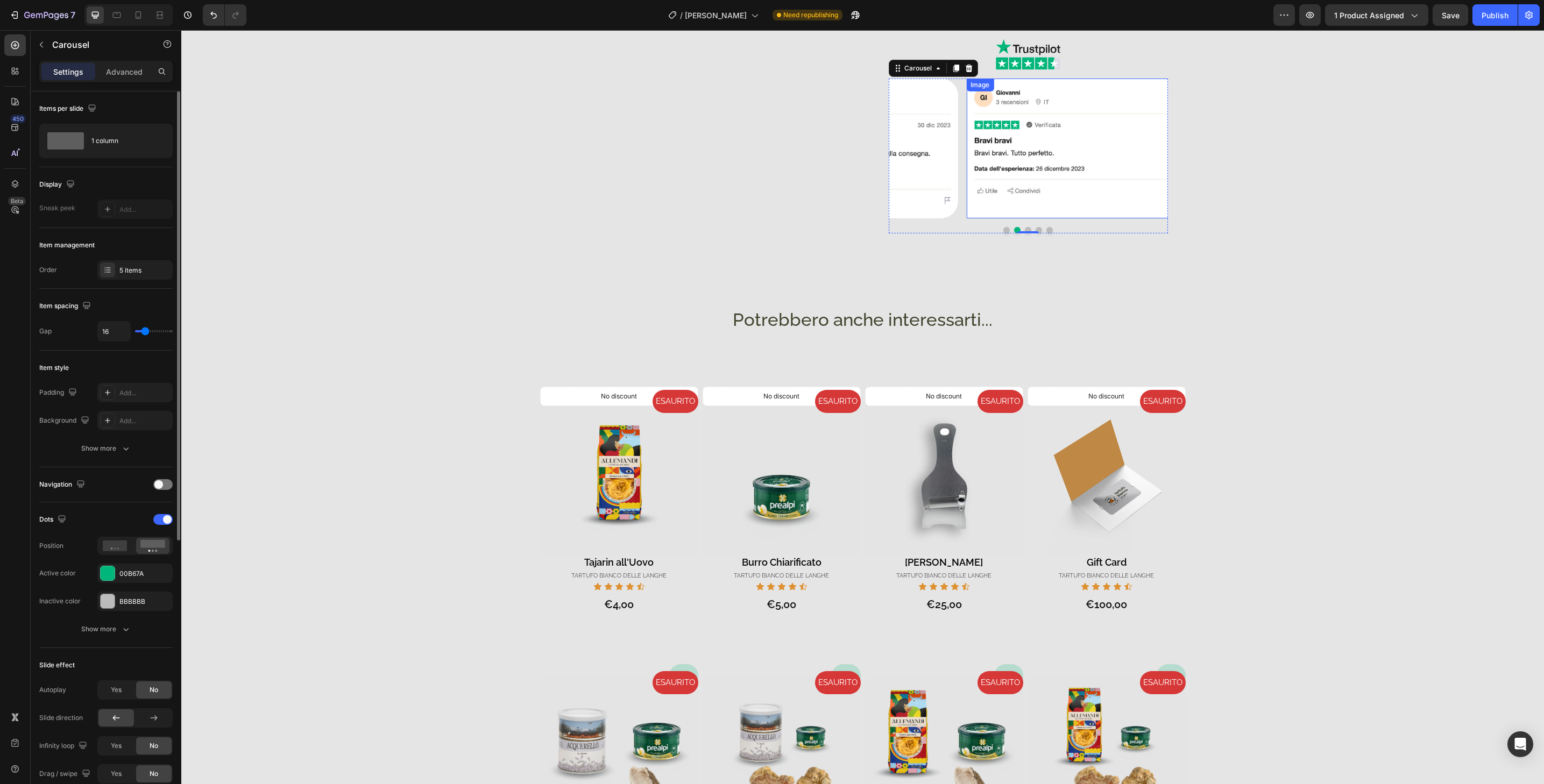
click at [1041, 214] on img at bounding box center [1106, 148] width 280 height 140
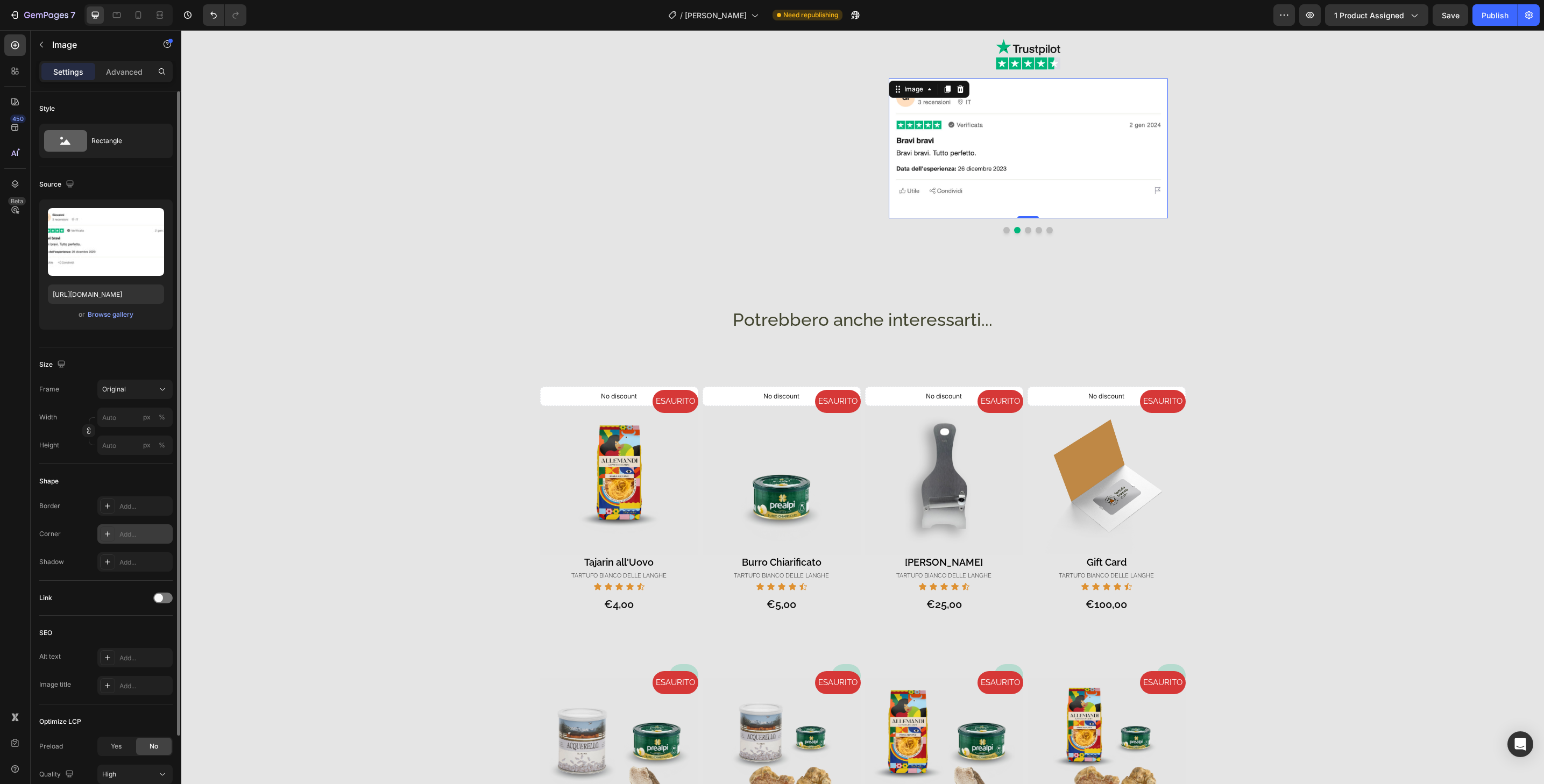
click at [165, 534] on div "Add..." at bounding box center [145, 534] width 51 height 10
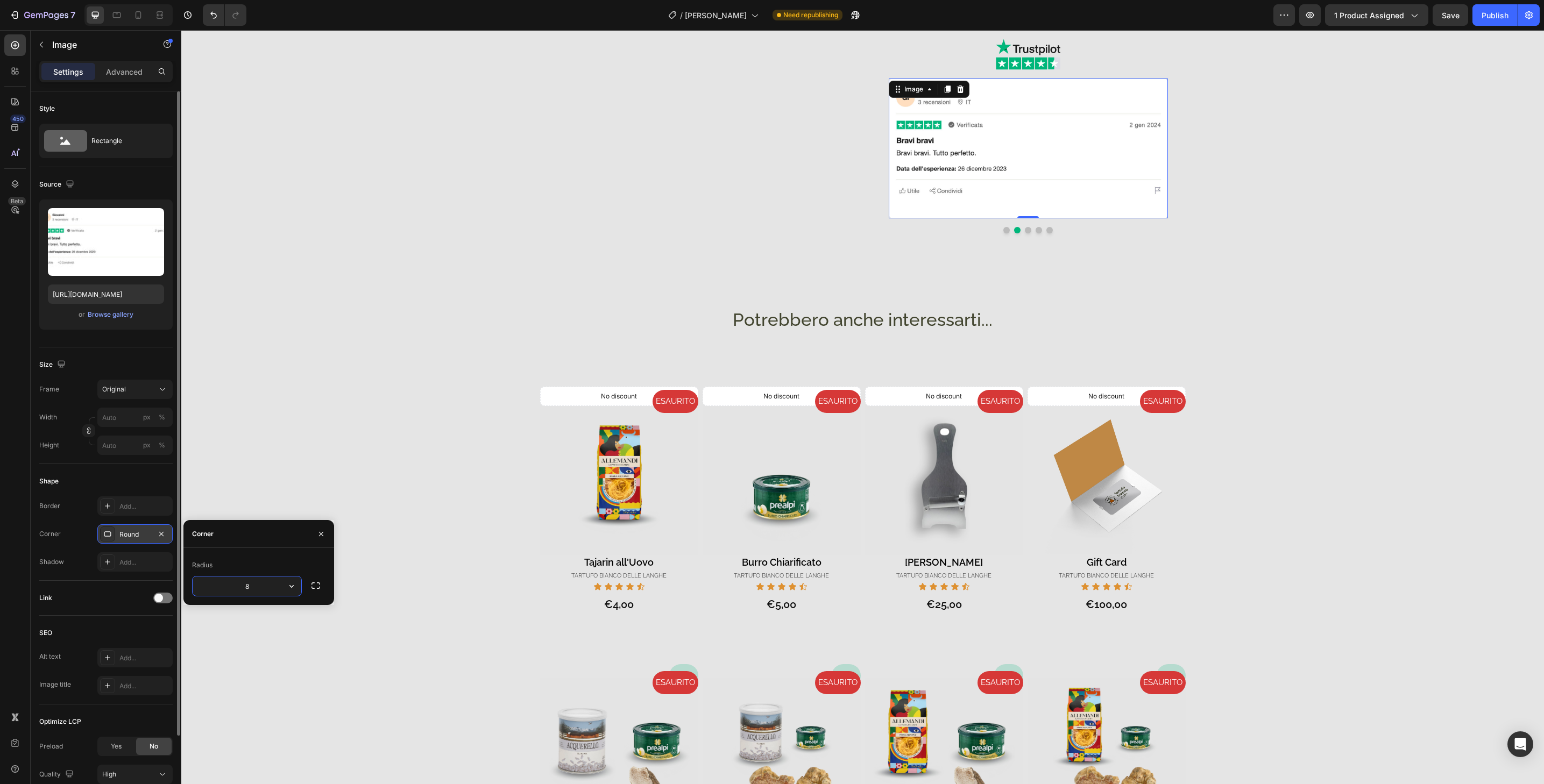
type input "32"
click at [1025, 232] on button "Dot" at bounding box center [1028, 230] width 7 height 7
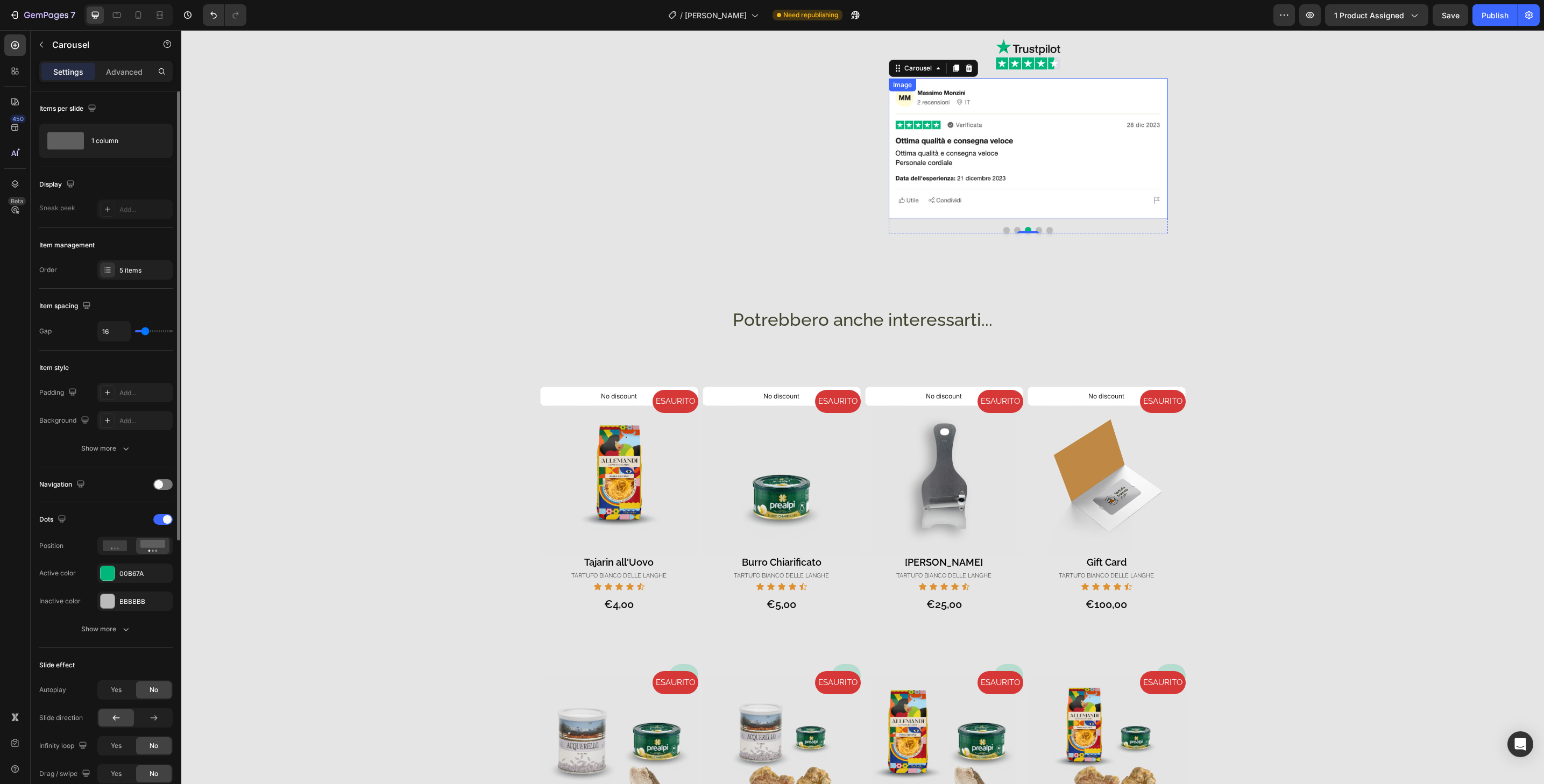
click at [1056, 207] on img at bounding box center [1028, 148] width 280 height 140
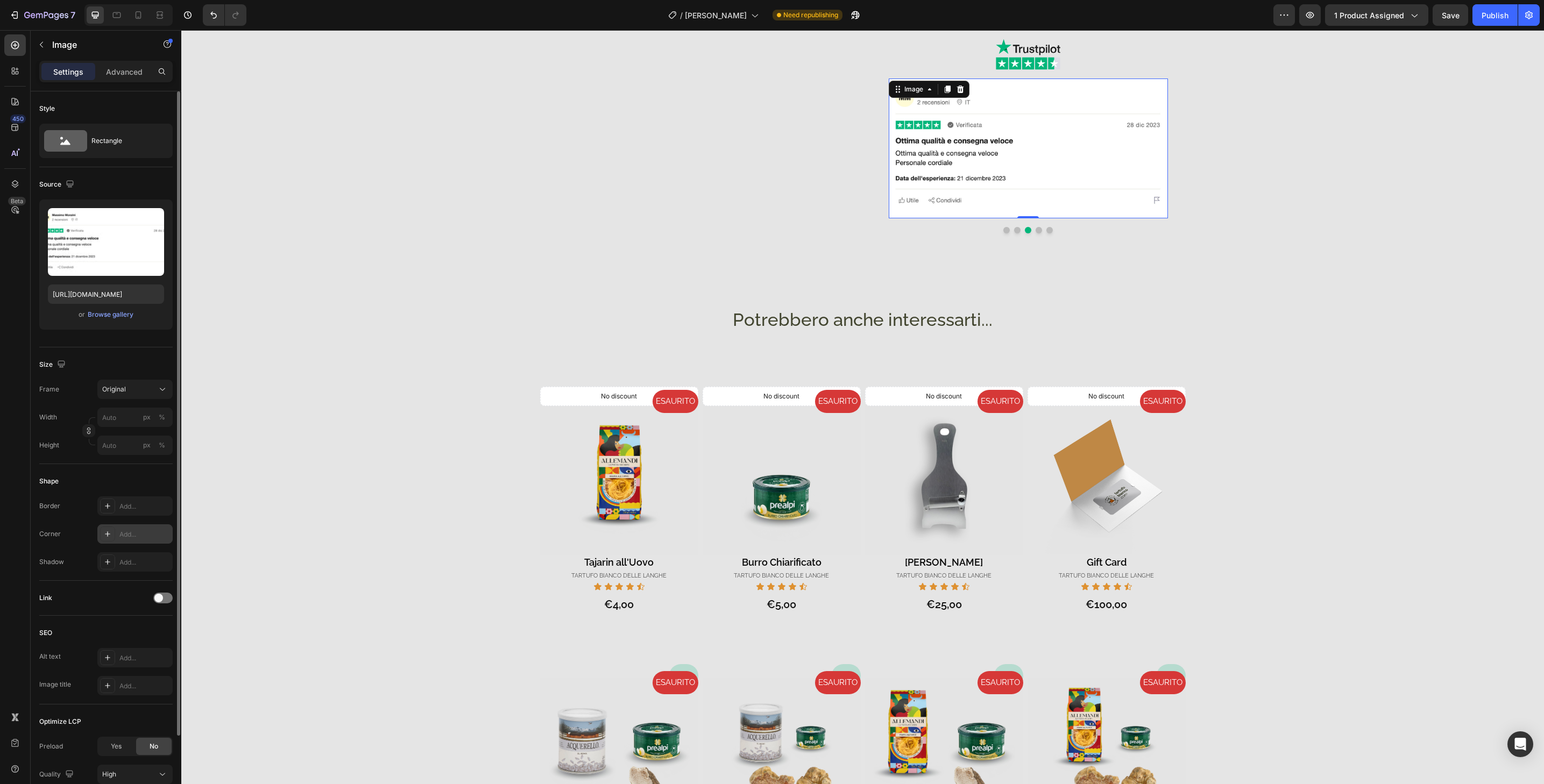
click at [157, 536] on div "Add..." at bounding box center [145, 534] width 51 height 10
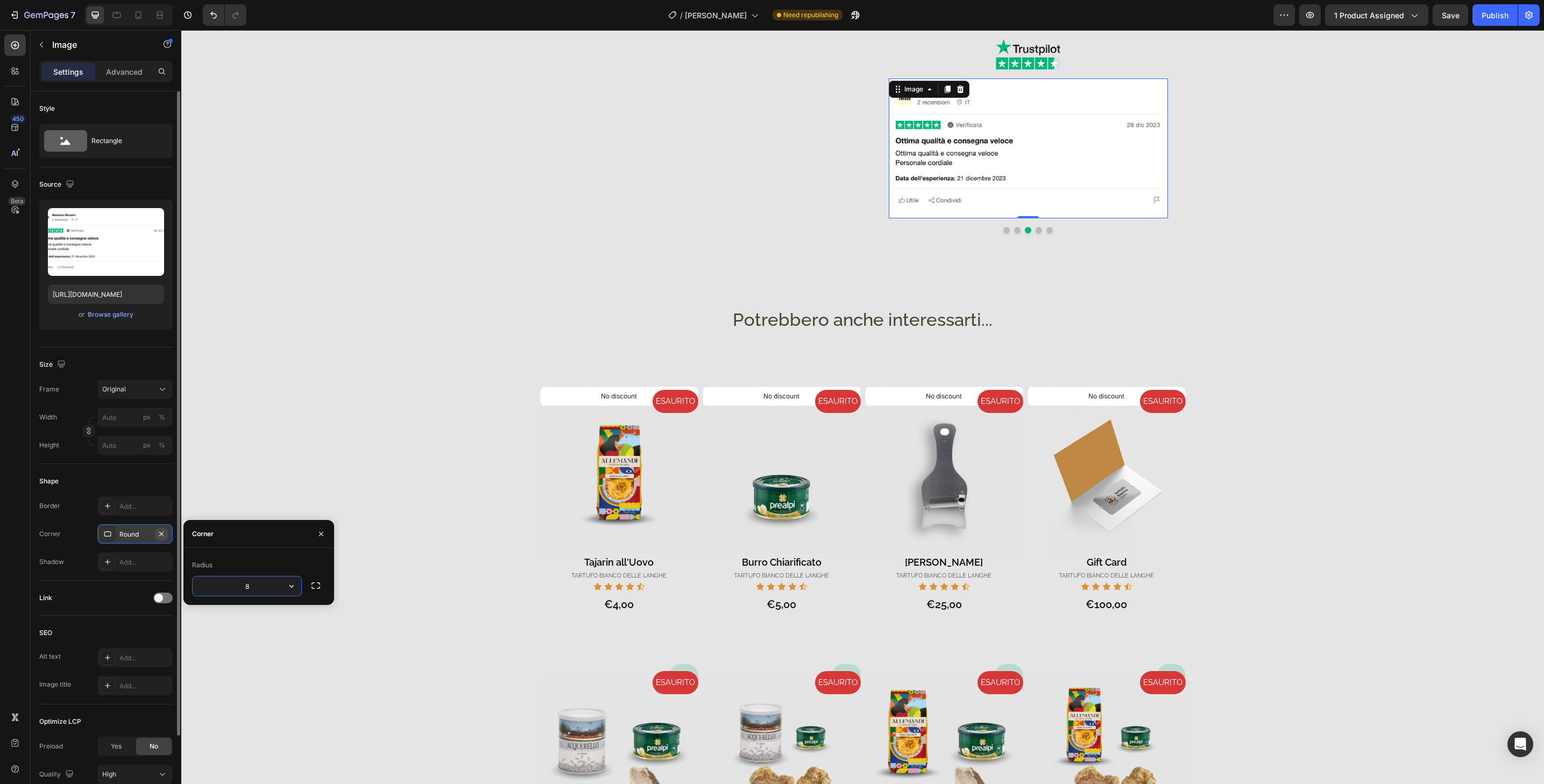
type input "32"
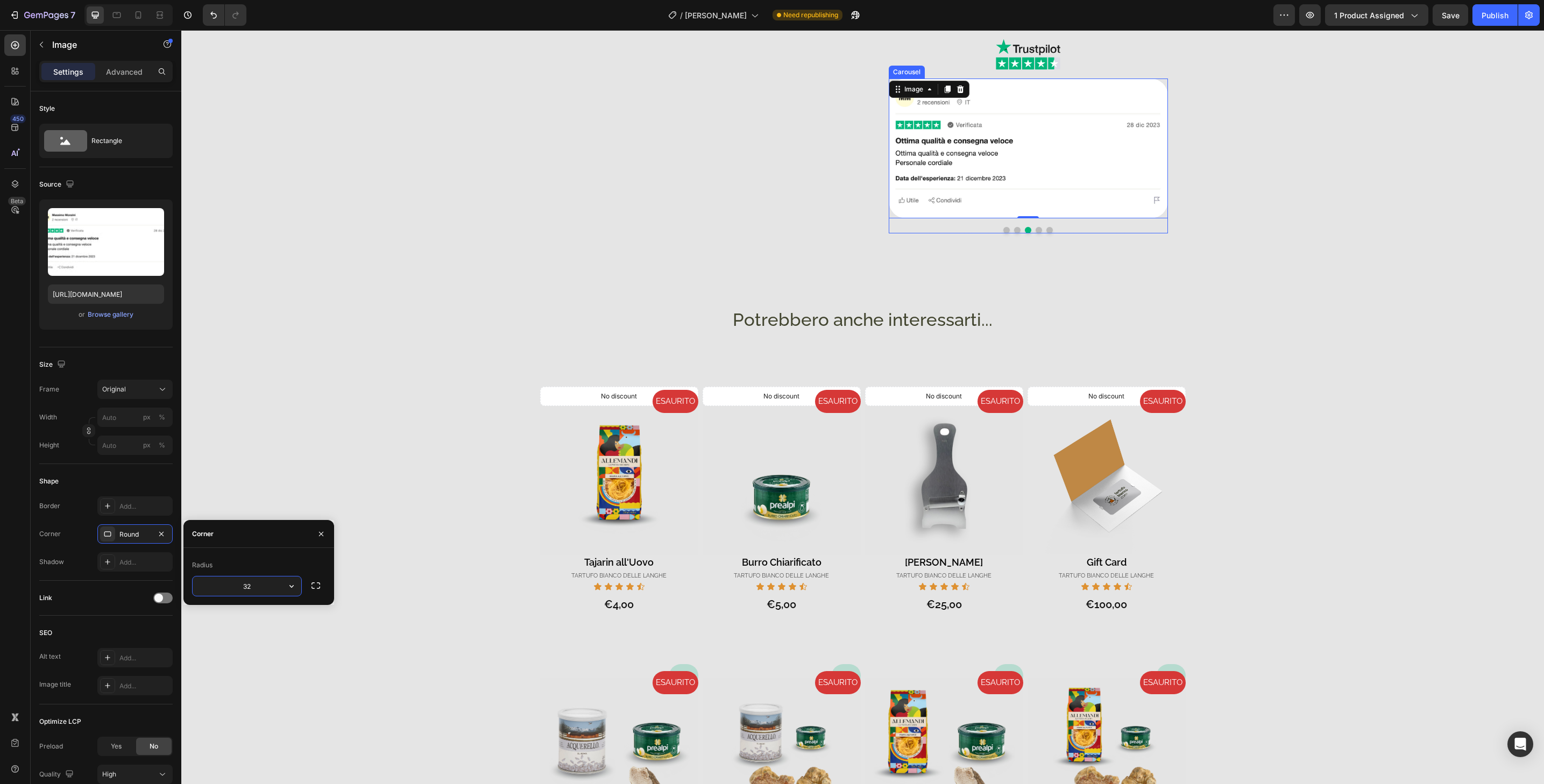
click at [1036, 230] on button "Dot" at bounding box center [1039, 230] width 7 height 7
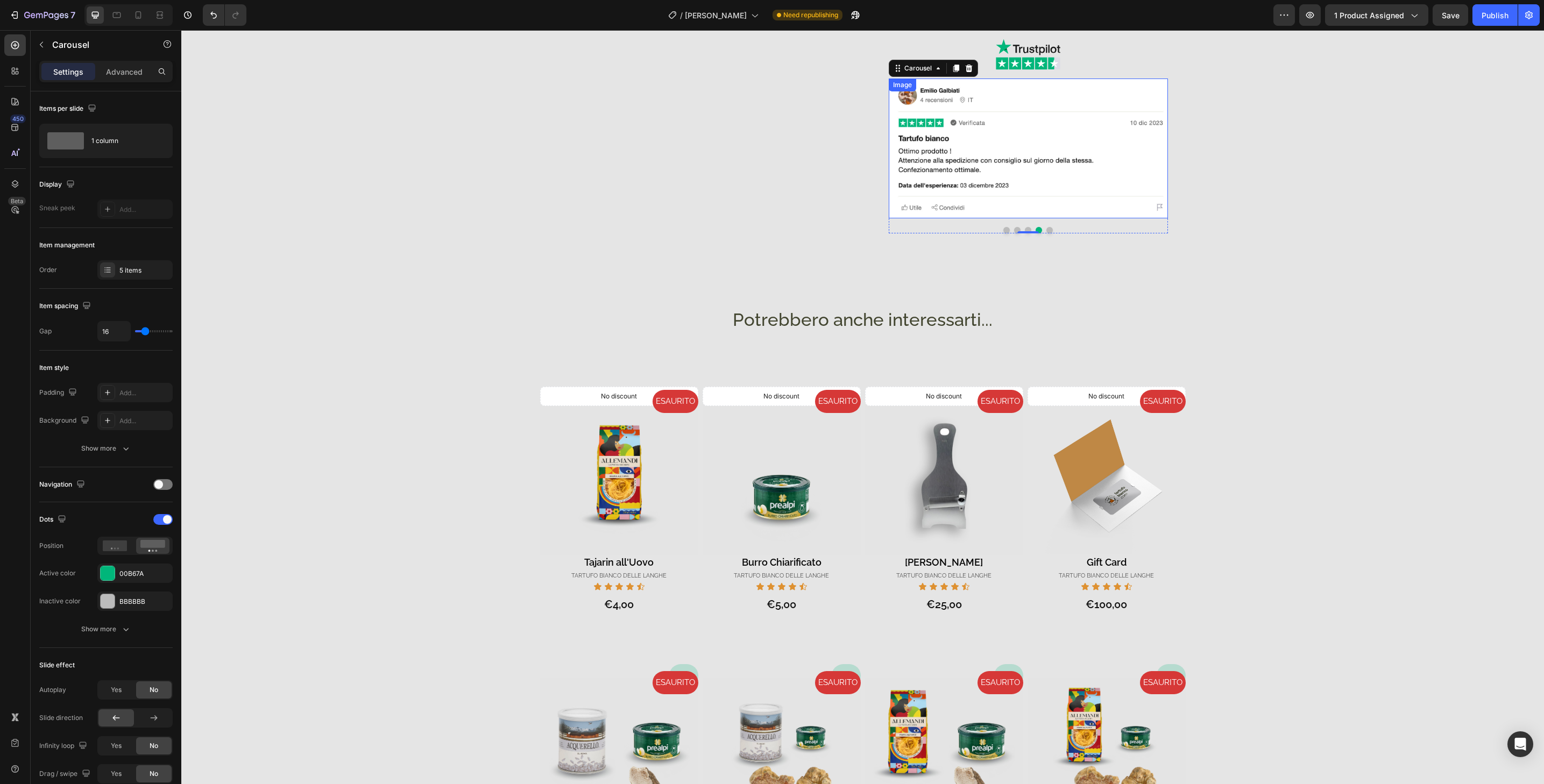
click at [1034, 209] on img at bounding box center [1028, 148] width 280 height 140
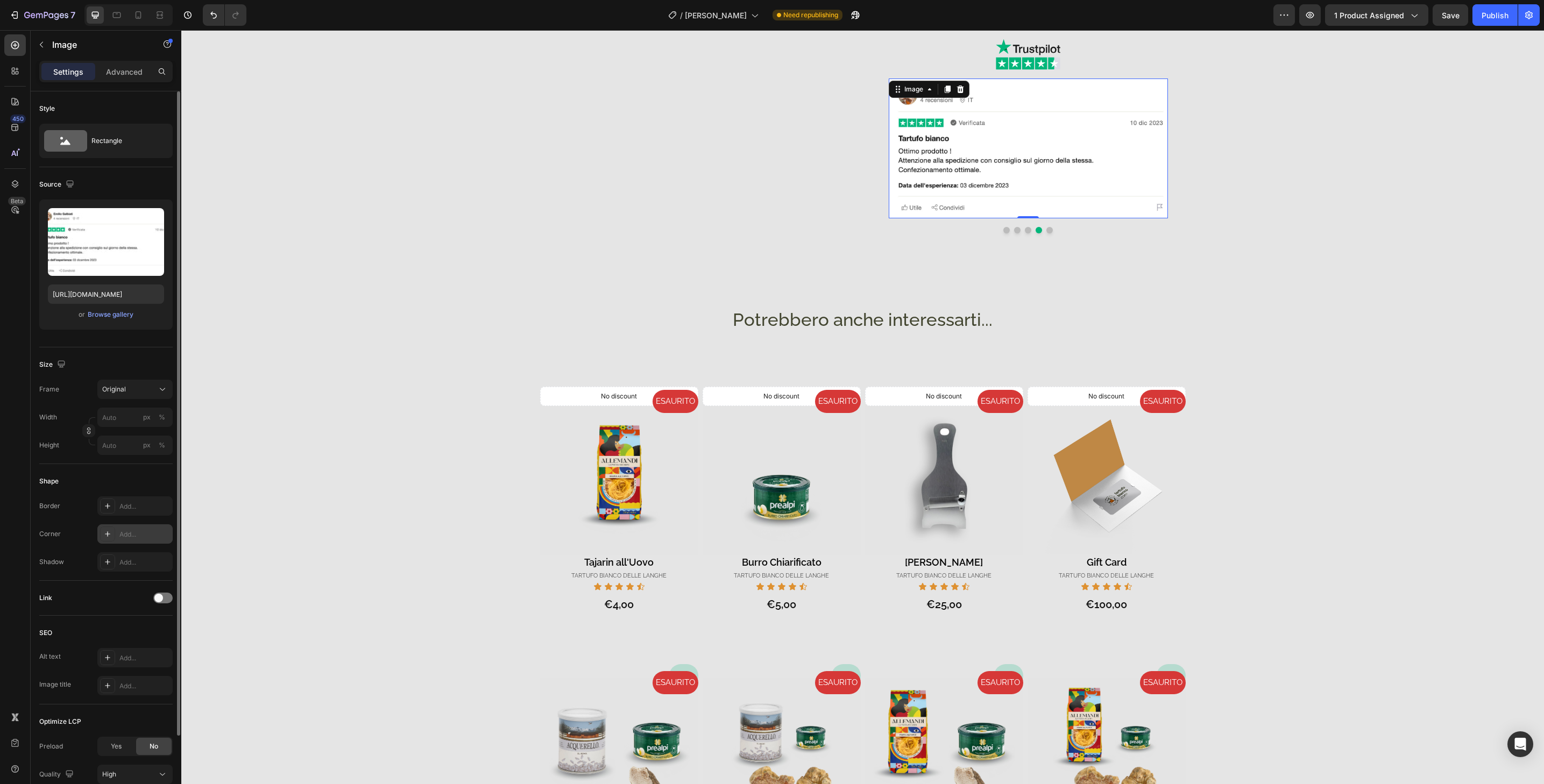
click at [156, 540] on div "Add..." at bounding box center [135, 534] width 75 height 20
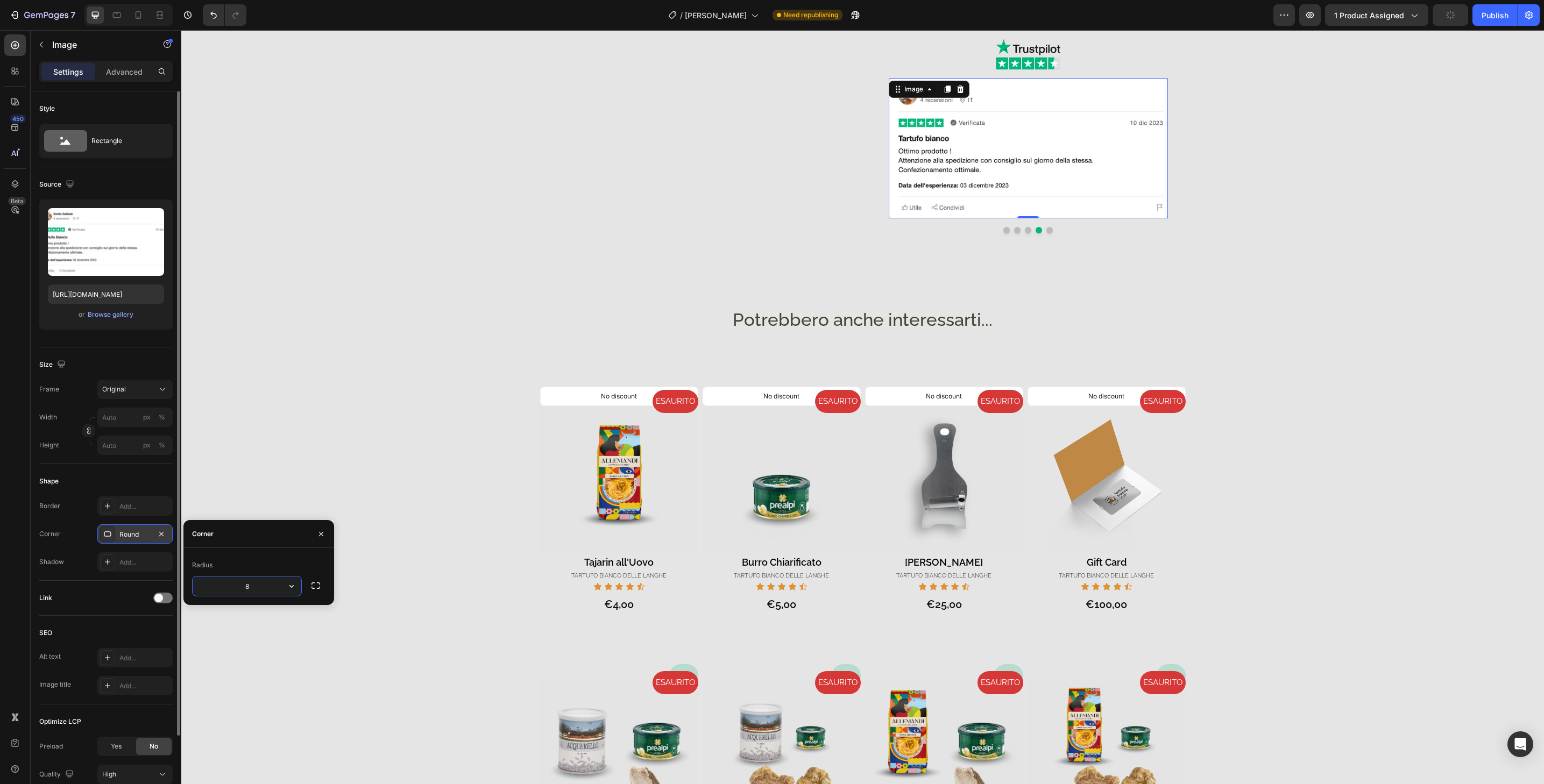
type input "32"
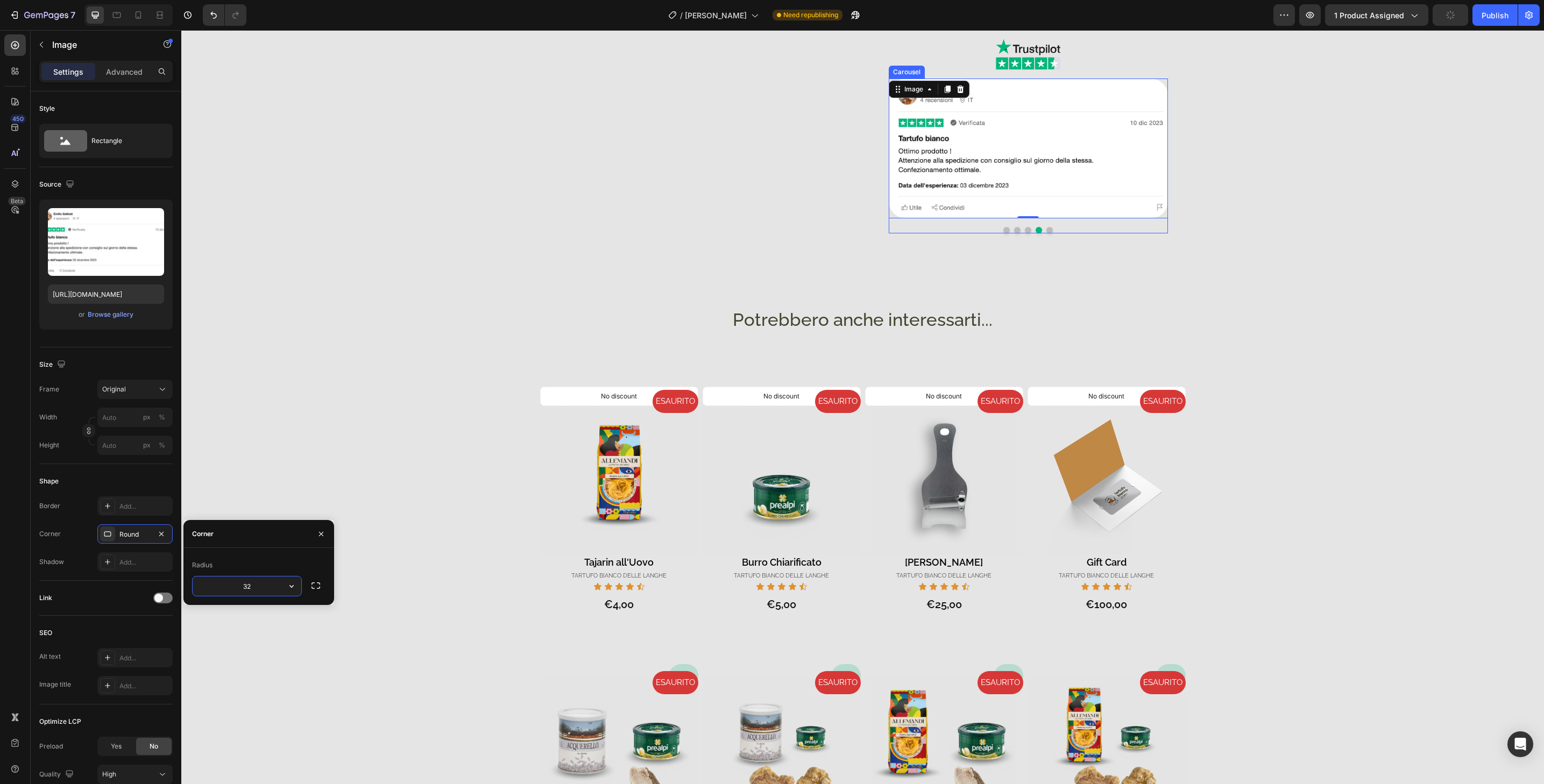
click at [1047, 232] on button "Dot" at bounding box center [1050, 230] width 7 height 7
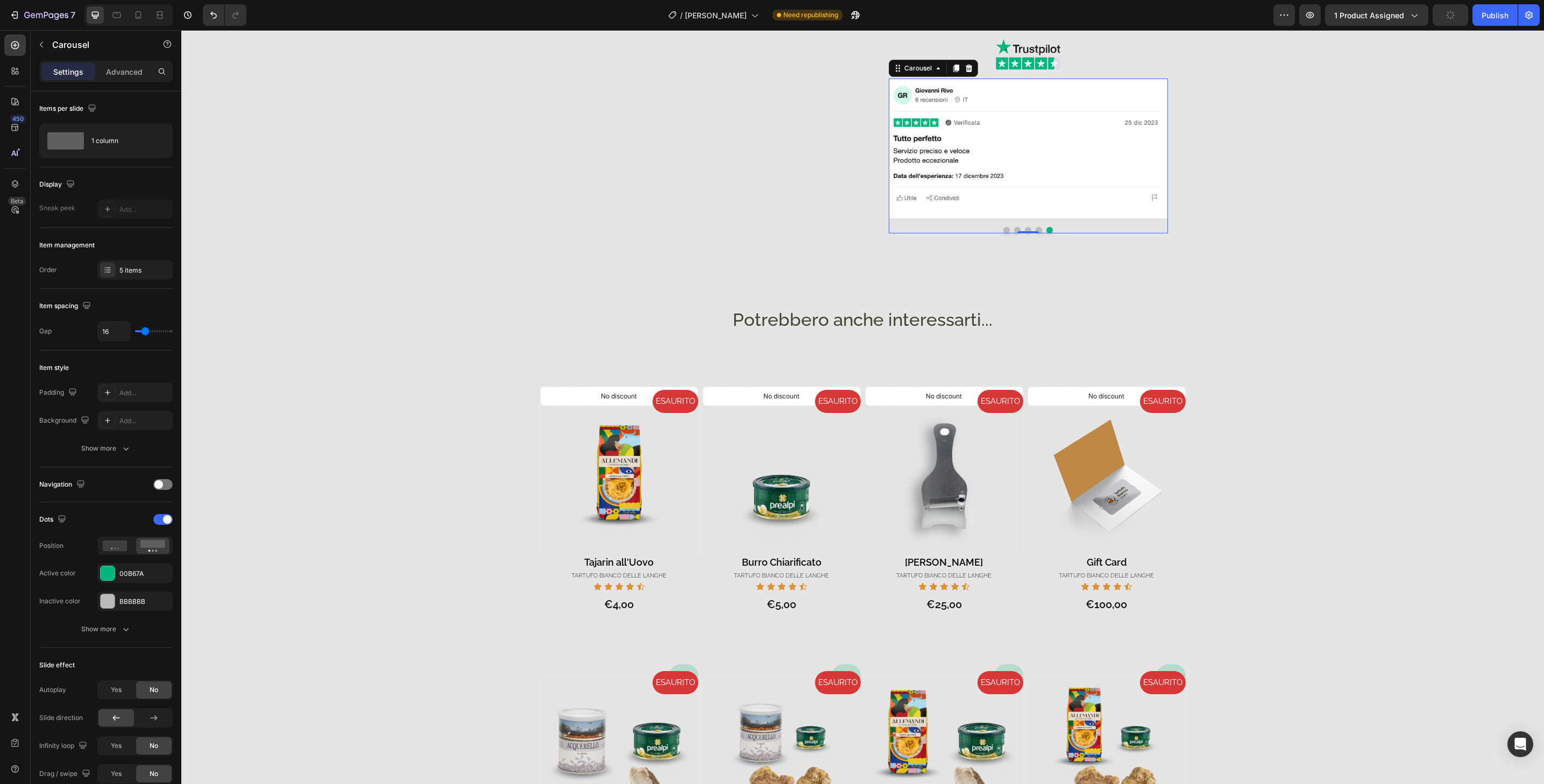
click at [1049, 215] on img at bounding box center [1028, 148] width 280 height 140
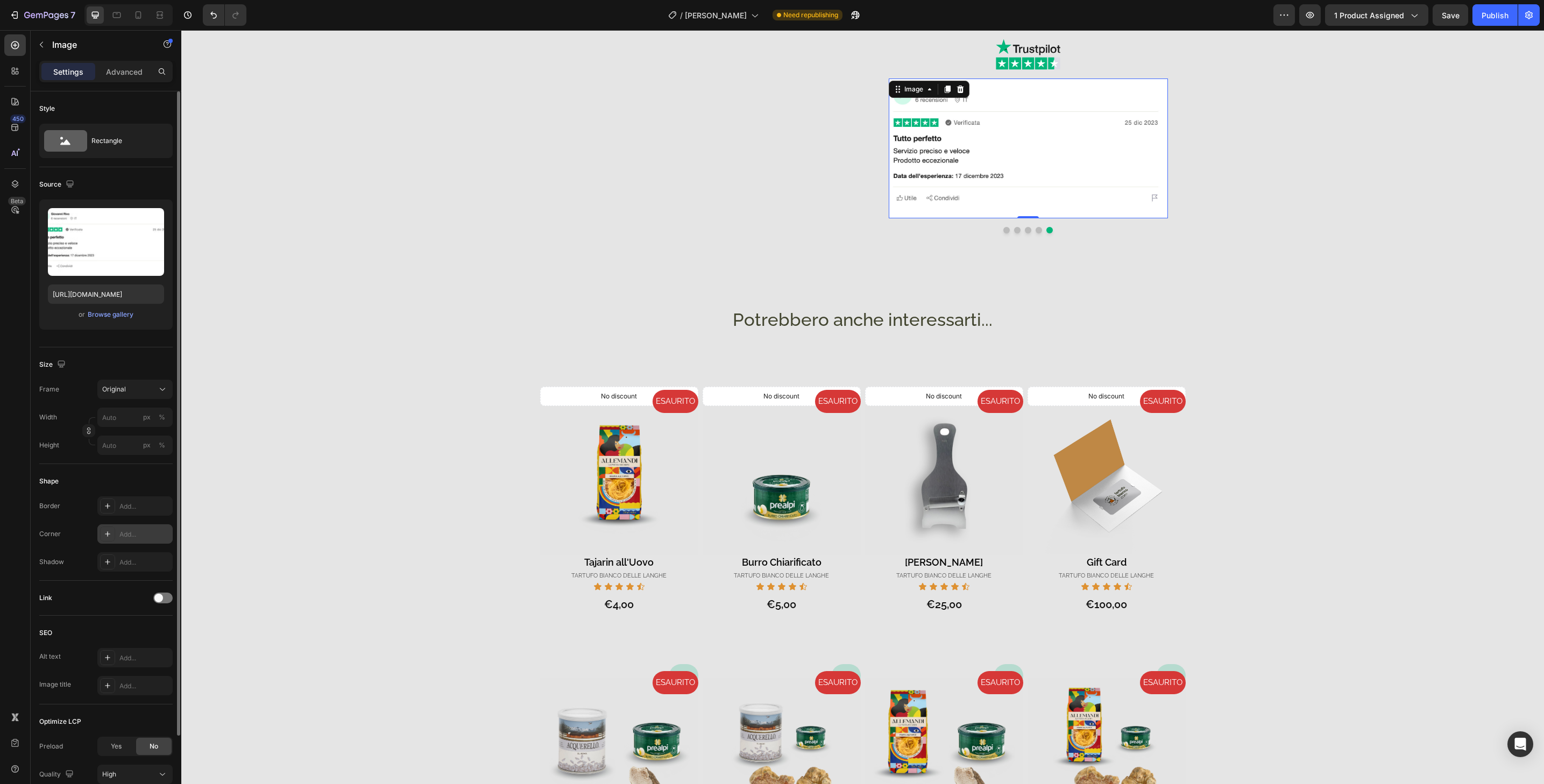
click at [135, 531] on div "Add..." at bounding box center [145, 534] width 51 height 10
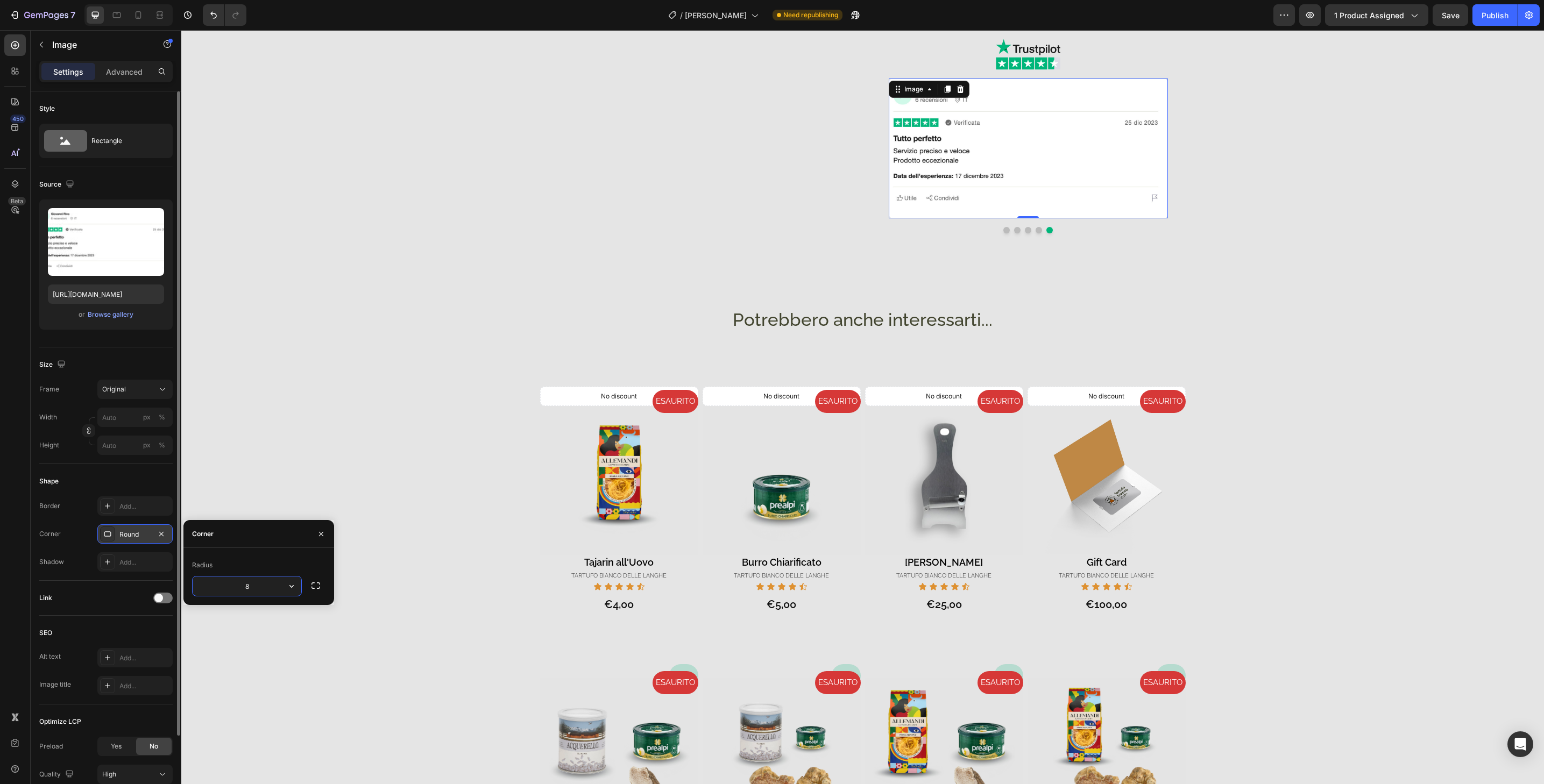
type input "32"
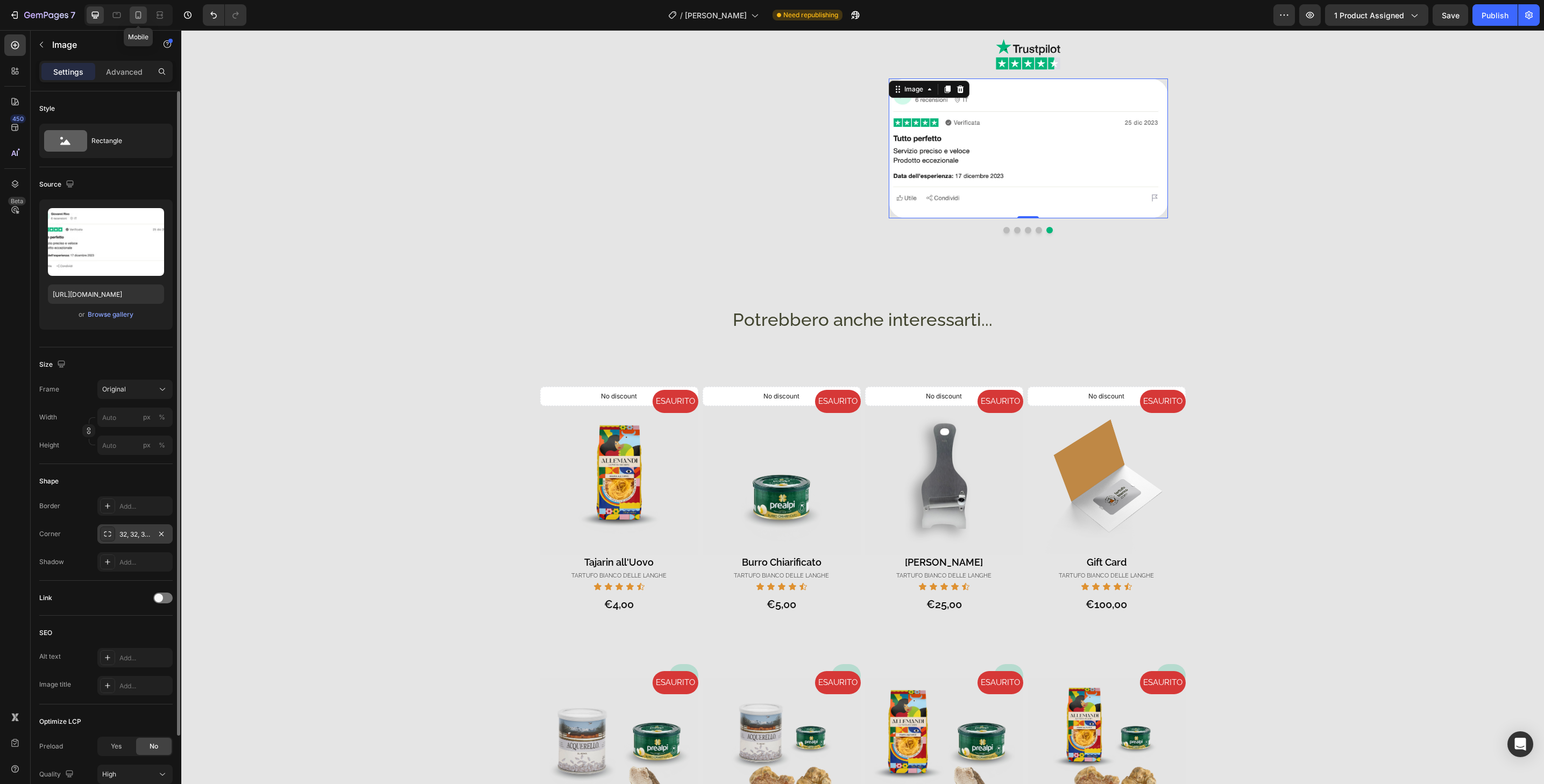
click at [143, 18] on icon at bounding box center [139, 15] width 11 height 11
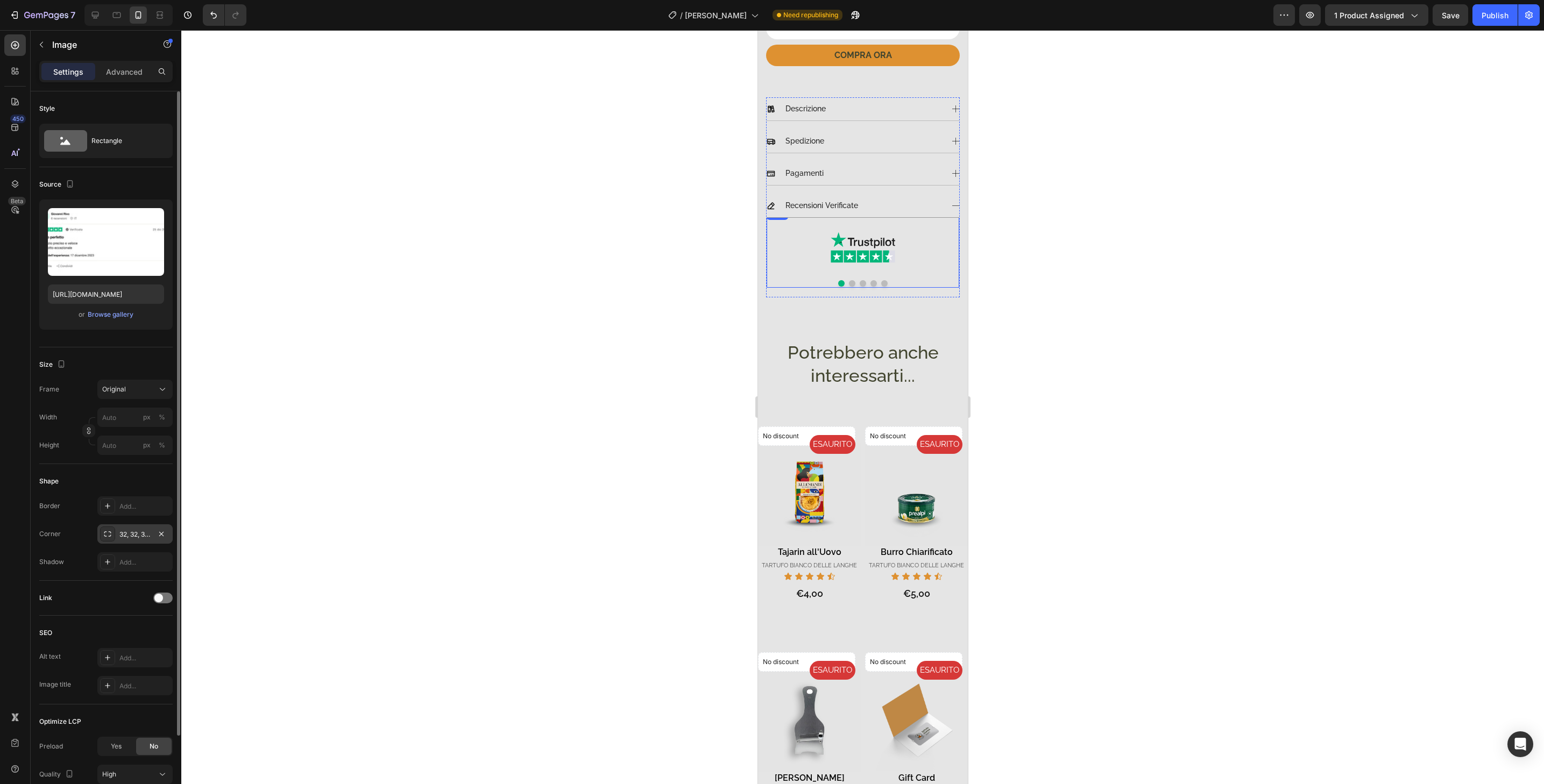
scroll to position [426, 0]
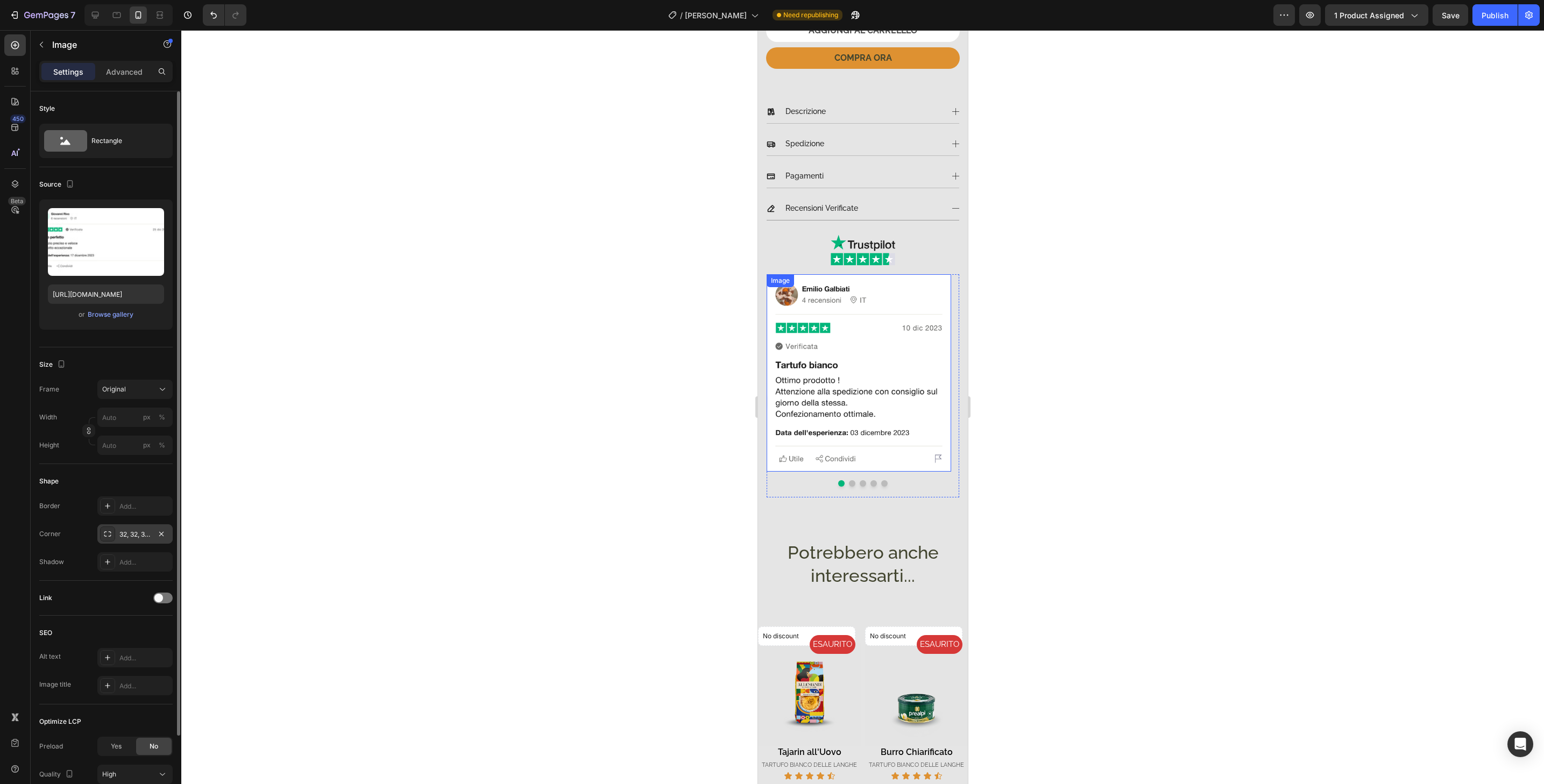
click at [946, 461] on img at bounding box center [858, 373] width 184 height 197
click at [135, 537] on div "Add..." at bounding box center [145, 534] width 51 height 10
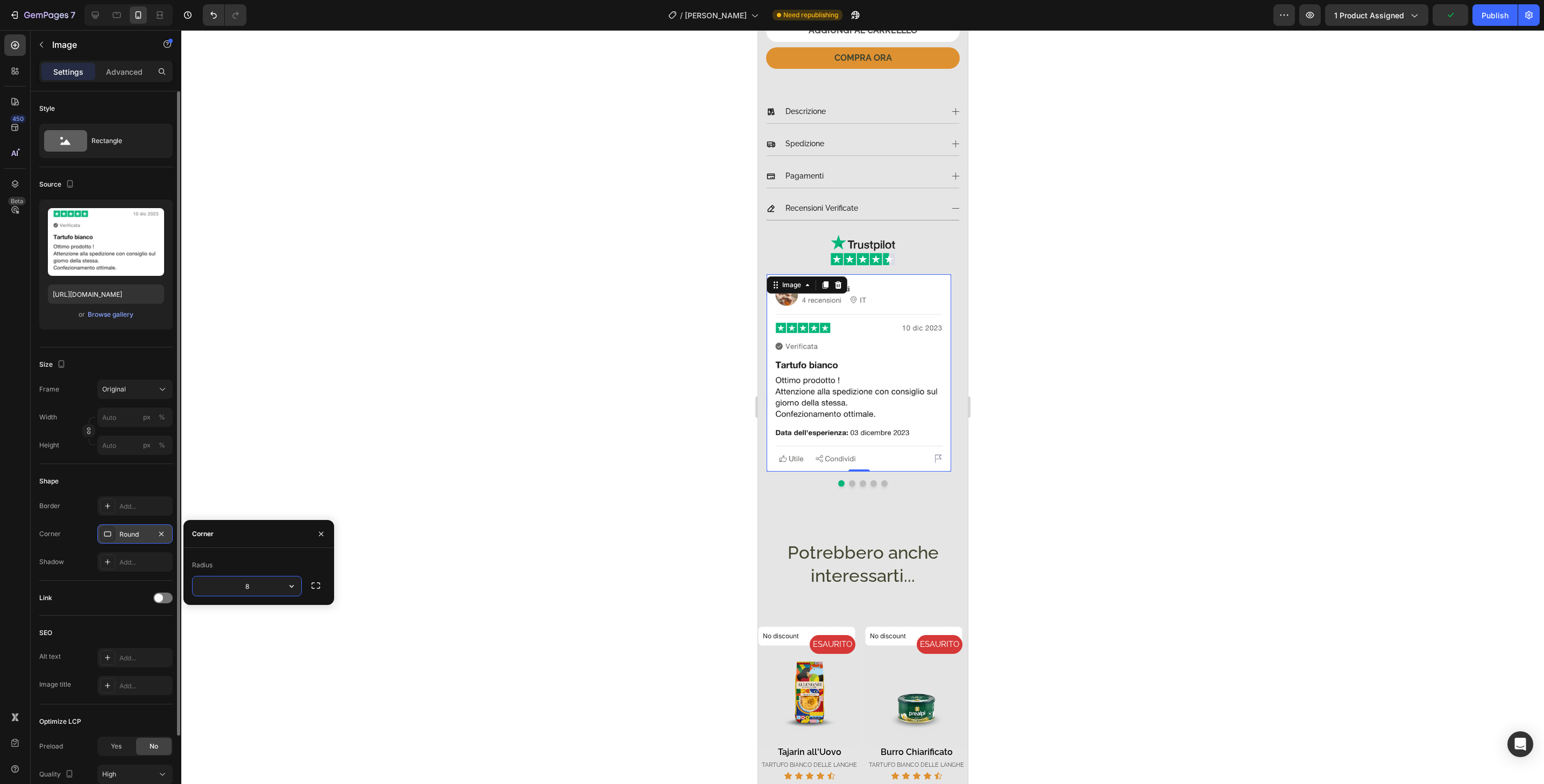
type input "32"
click at [848, 480] on button "Dot" at bounding box center [851, 483] width 7 height 7
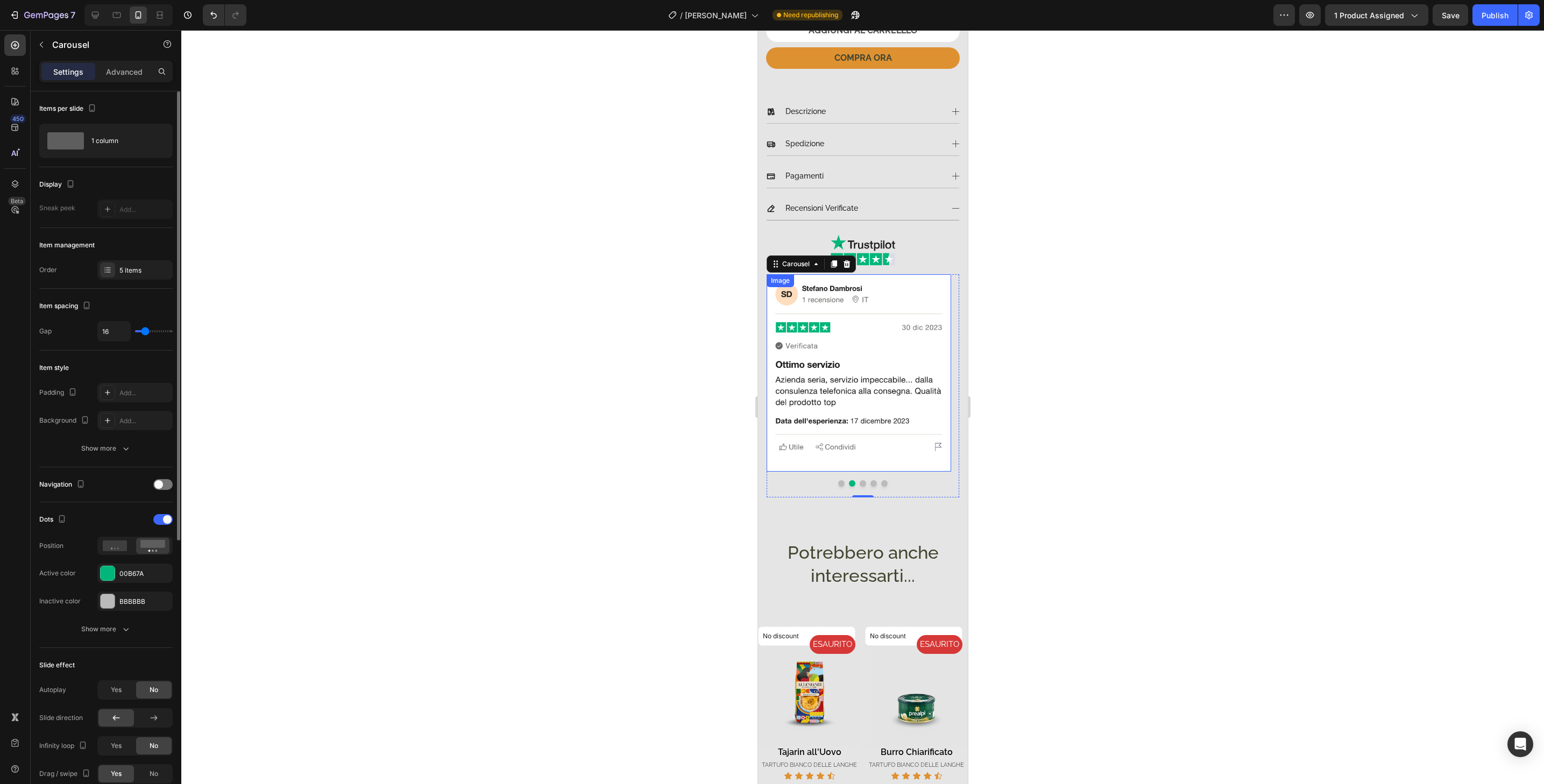
click at [878, 459] on img at bounding box center [858, 373] width 184 height 197
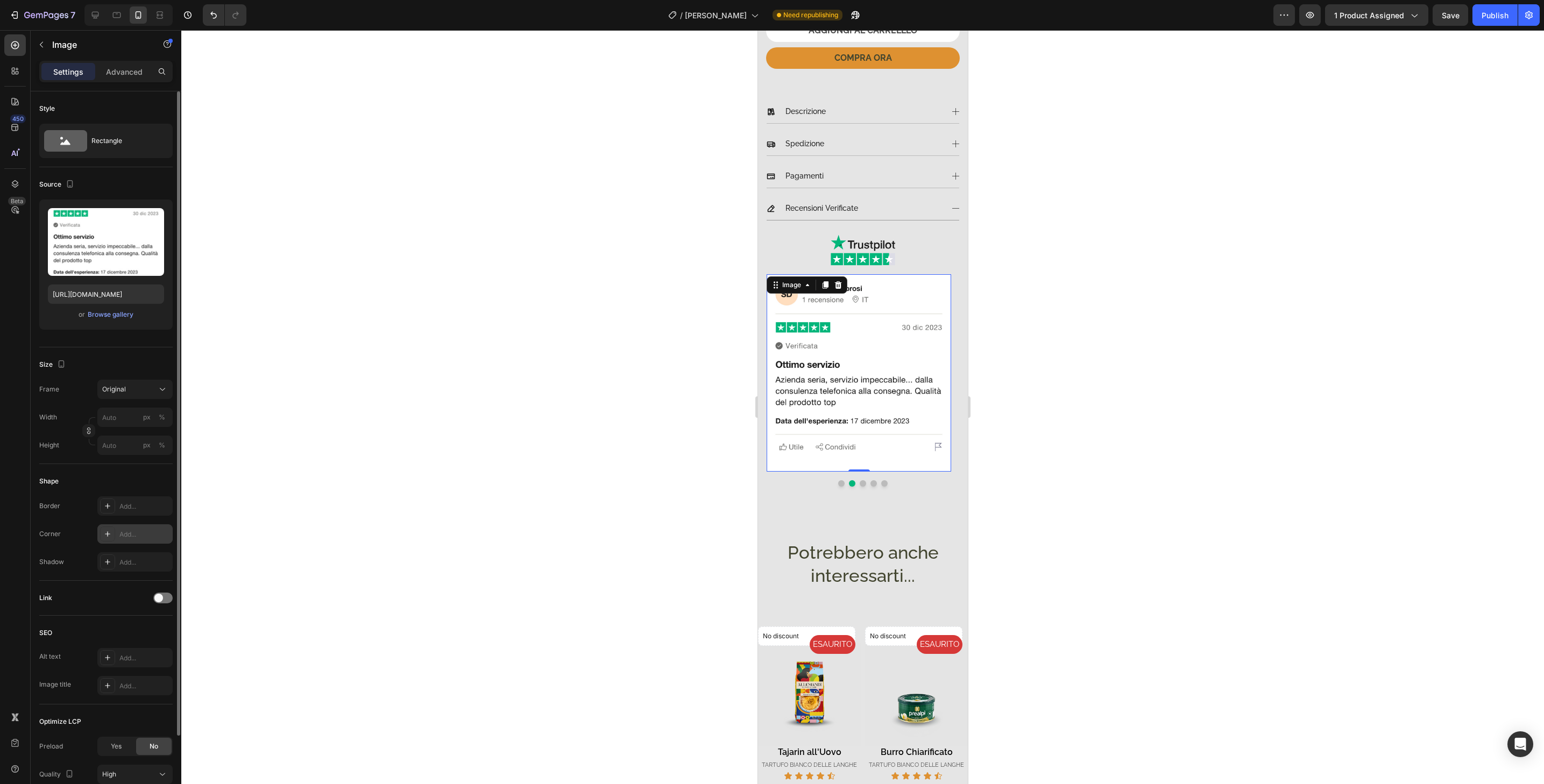
click at [146, 531] on div "Add..." at bounding box center [145, 534] width 51 height 10
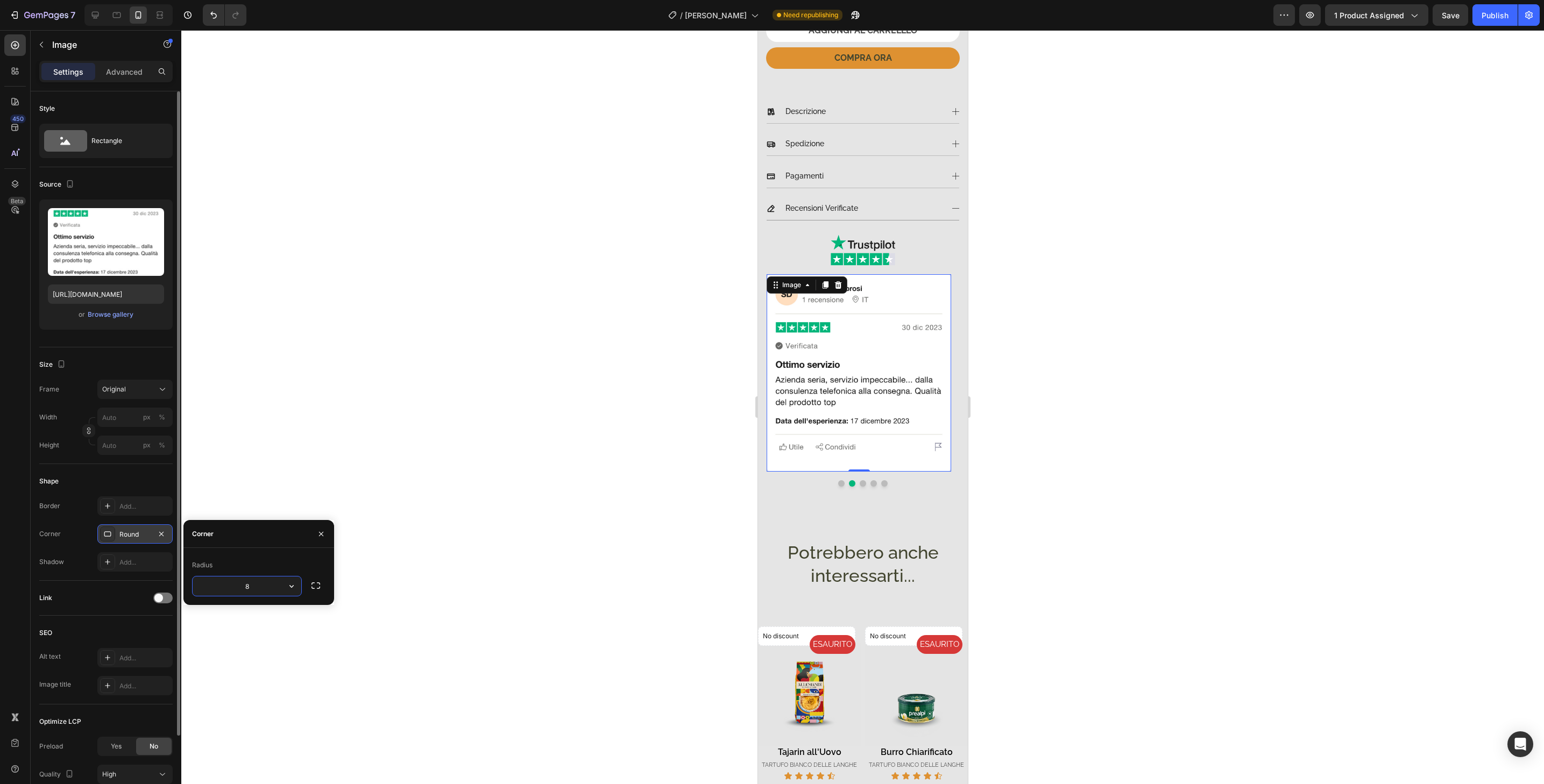
type input "32"
click at [859, 480] on button "Dot" at bounding box center [862, 483] width 7 height 7
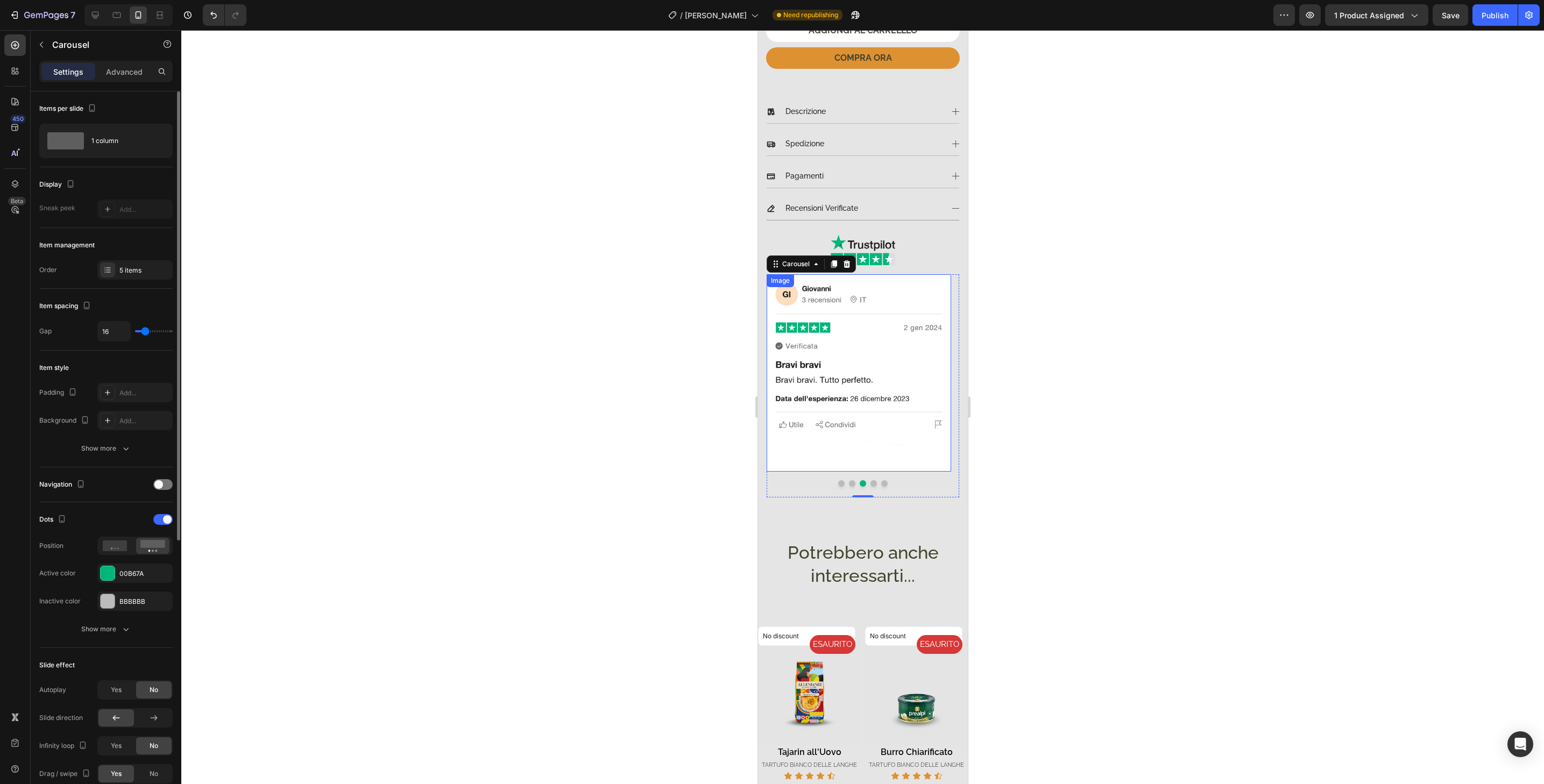
click at [861, 458] on img at bounding box center [858, 373] width 184 height 197
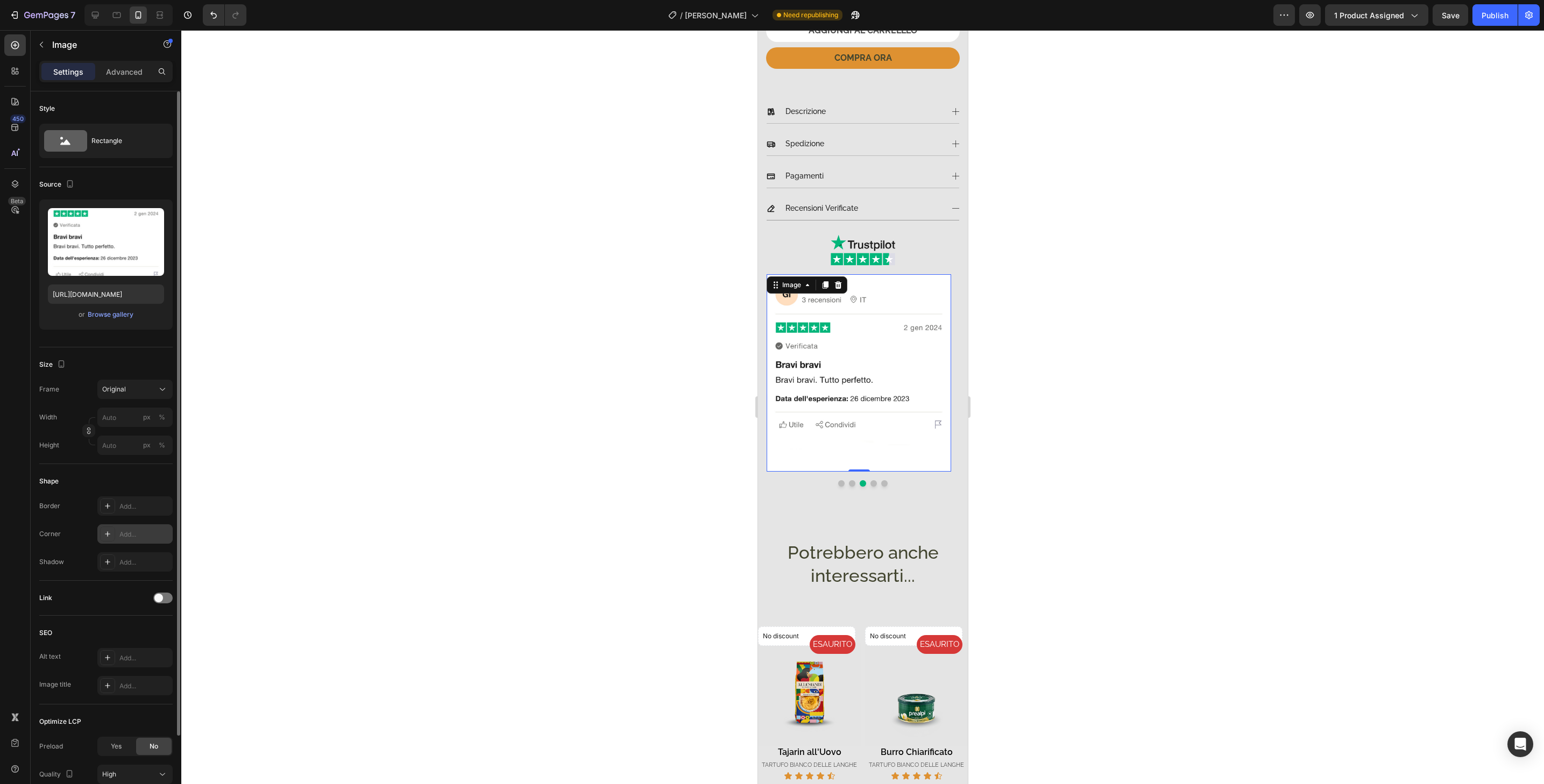
click at [137, 541] on div "Add..." at bounding box center [135, 534] width 75 height 20
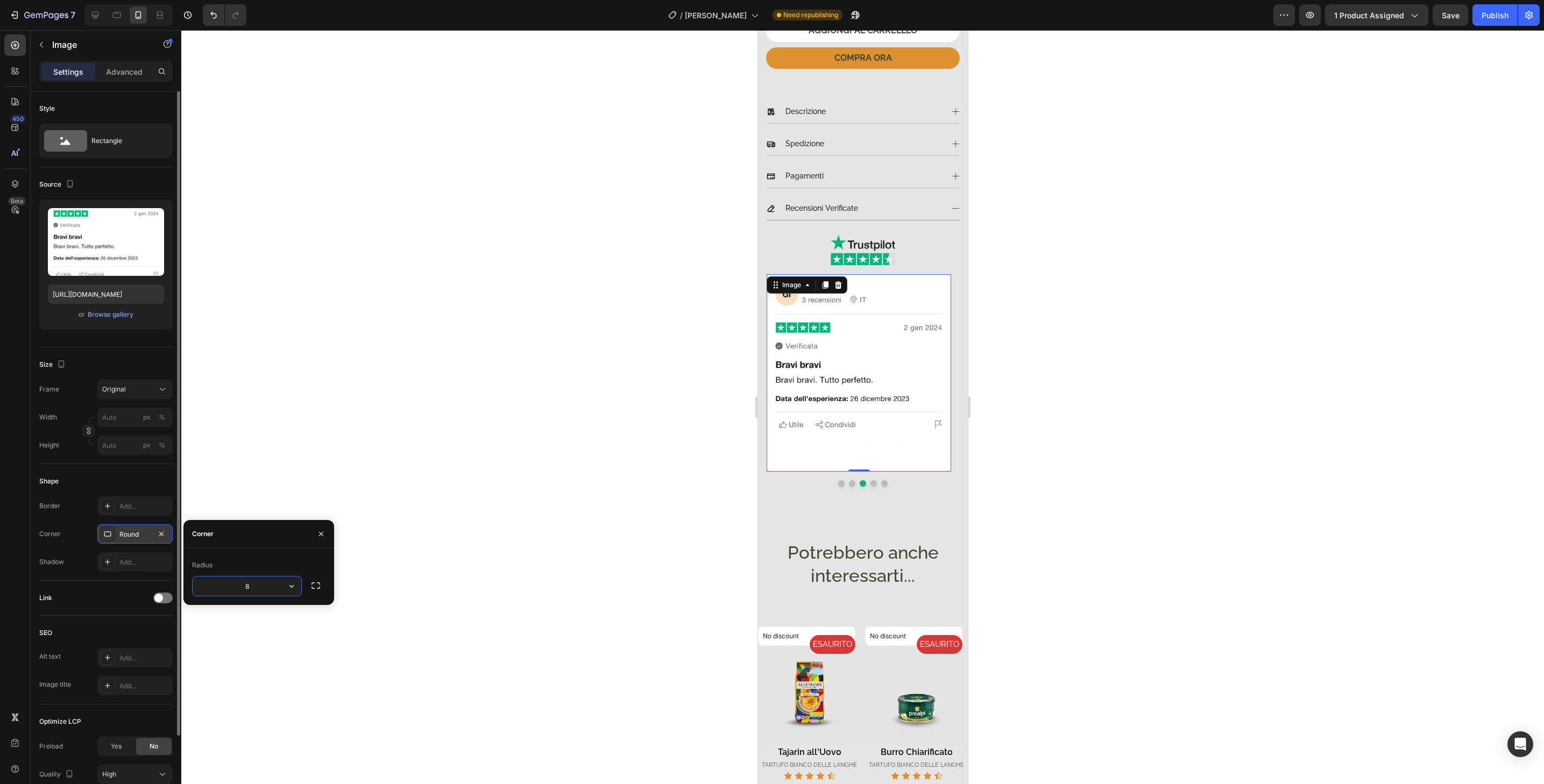
type input "32"
click at [870, 480] on button "Dot" at bounding box center [873, 483] width 7 height 7
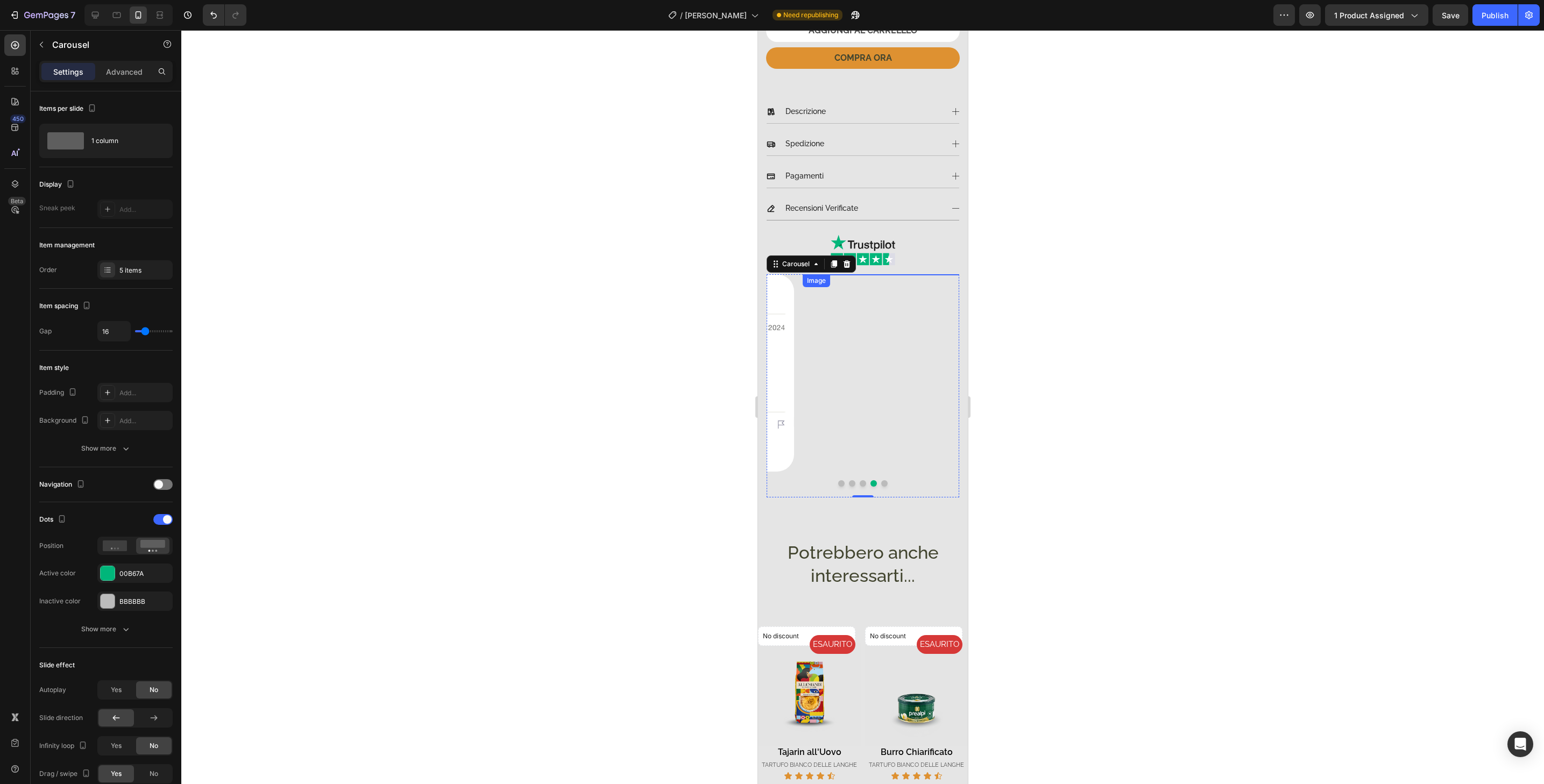
click at [871, 460] on img at bounding box center [894, 373] width 184 height 197
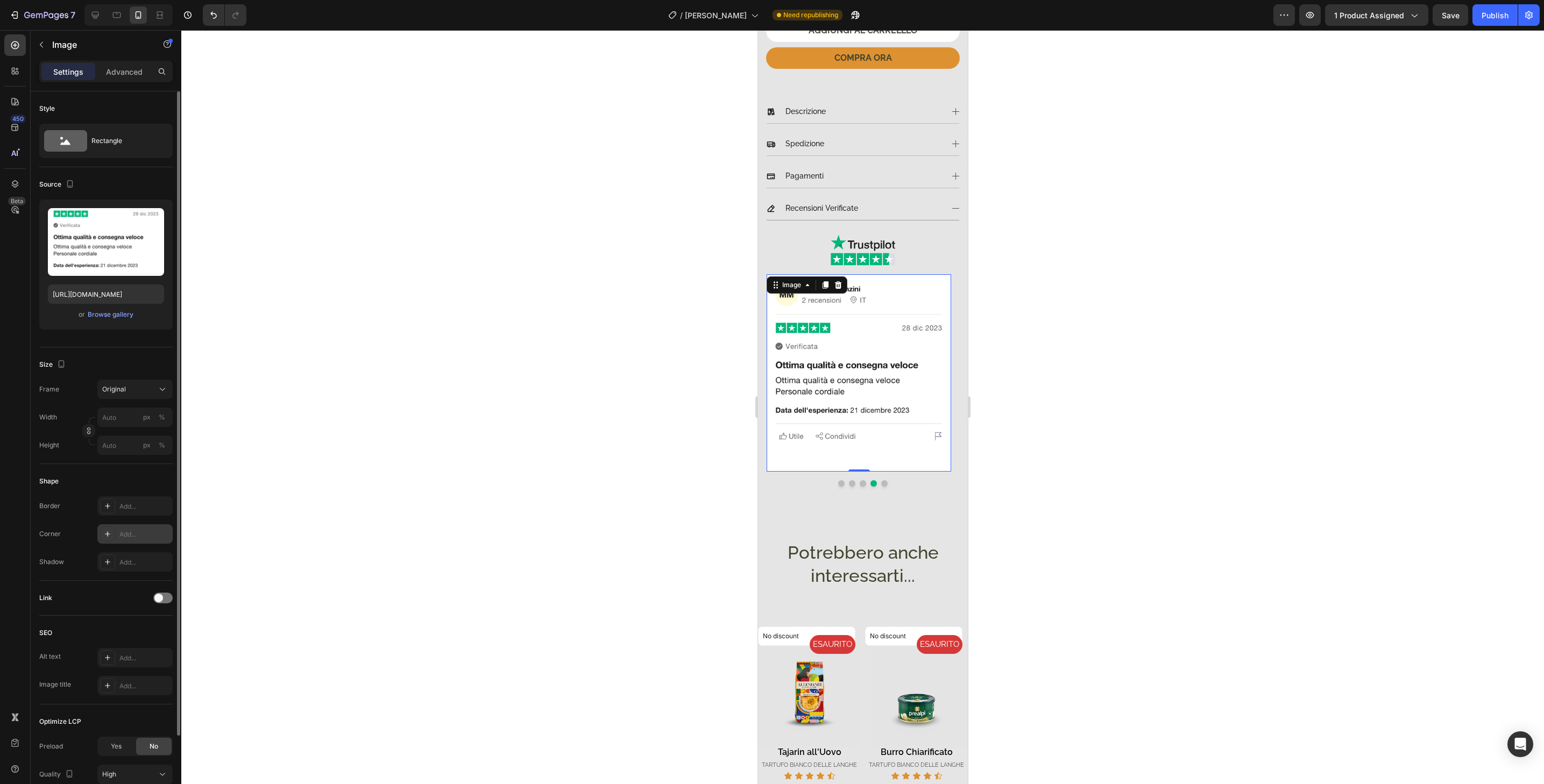
click at [142, 537] on div "Add..." at bounding box center [145, 534] width 51 height 10
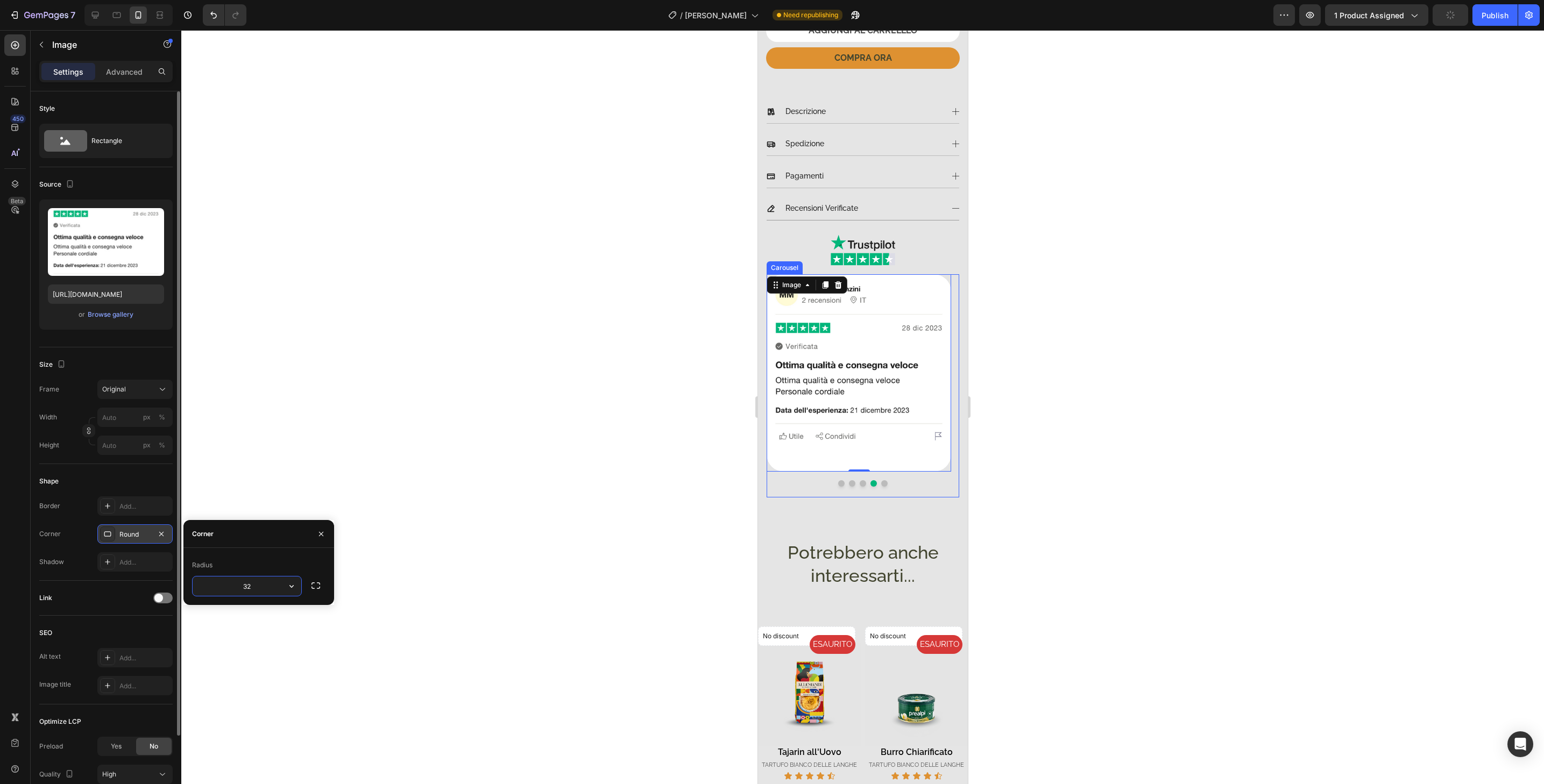
click at [881, 480] on button "Dot" at bounding box center [884, 483] width 7 height 7
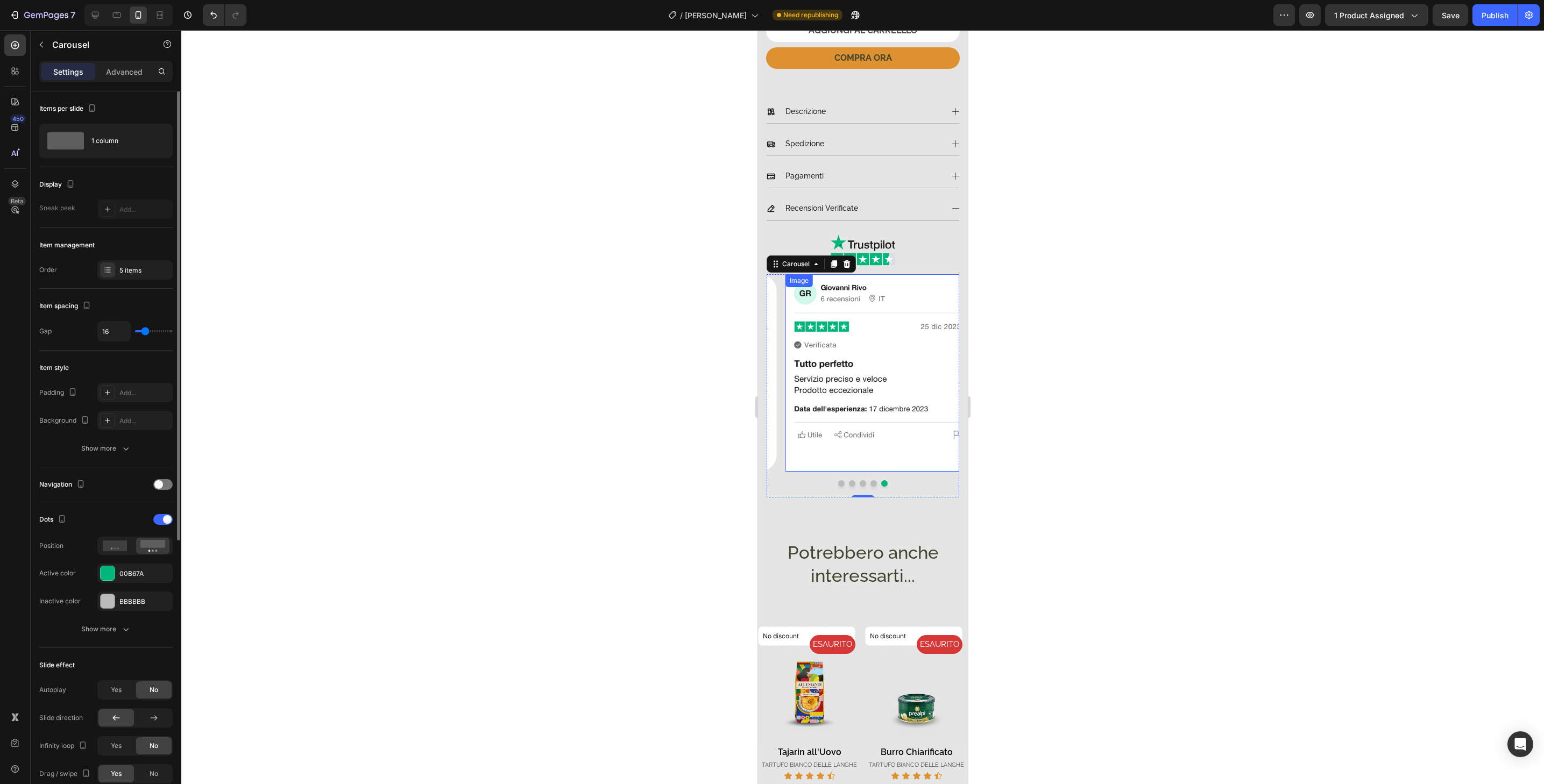
click at [881, 459] on img at bounding box center [877, 373] width 184 height 197
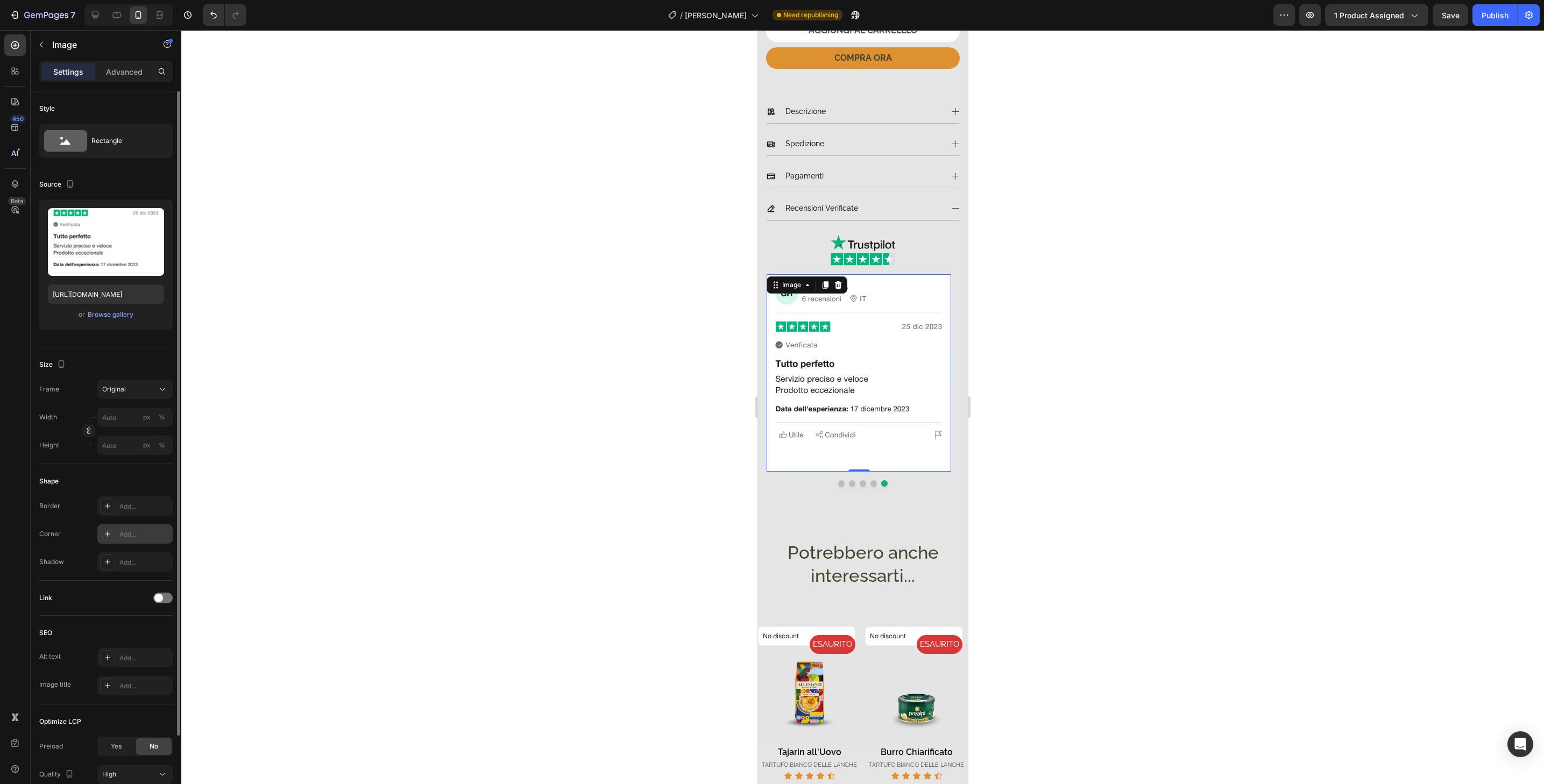
click at [143, 539] on div "Add..." at bounding box center [145, 534] width 51 height 10
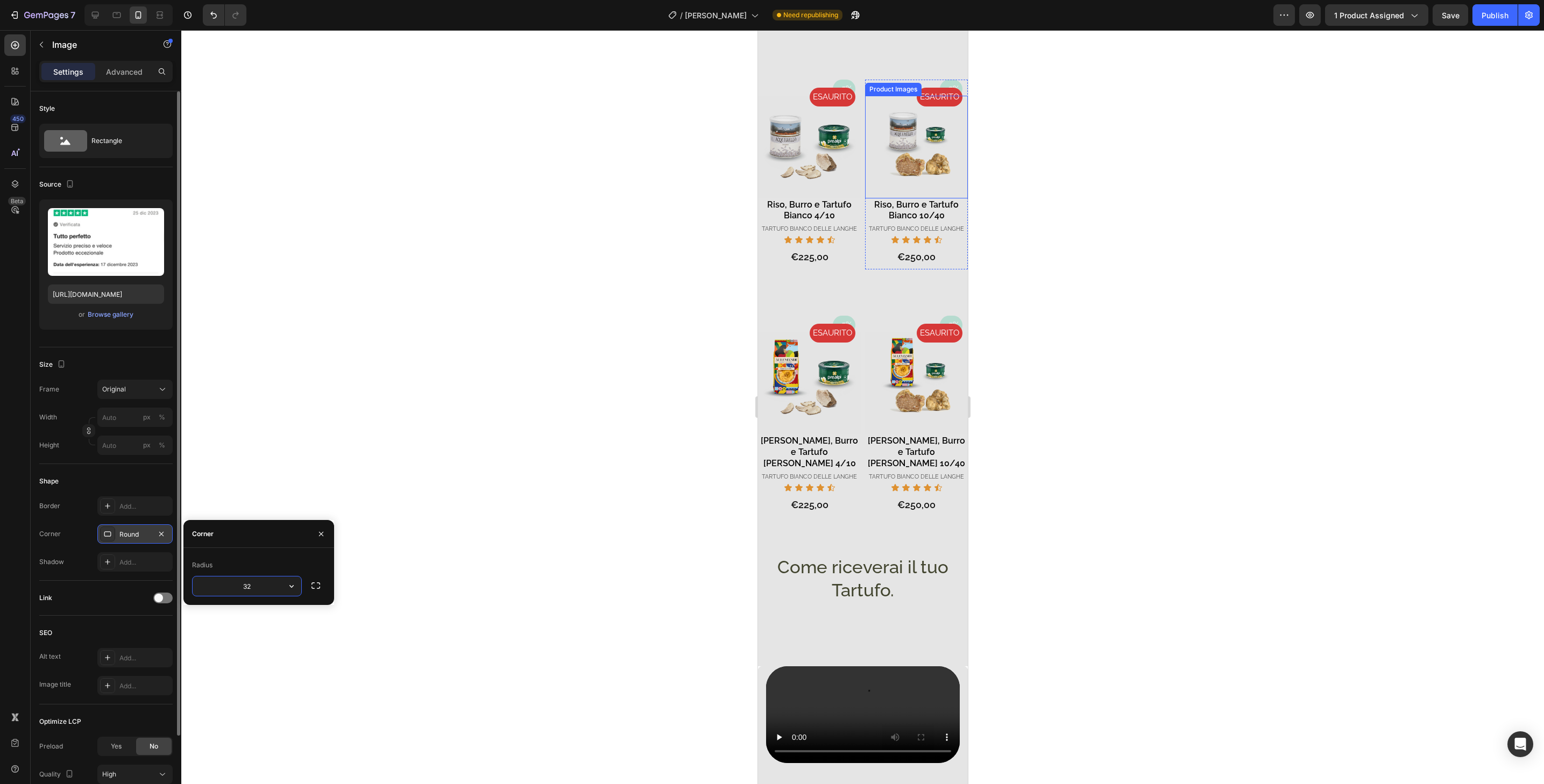
scroll to position [1463, 0]
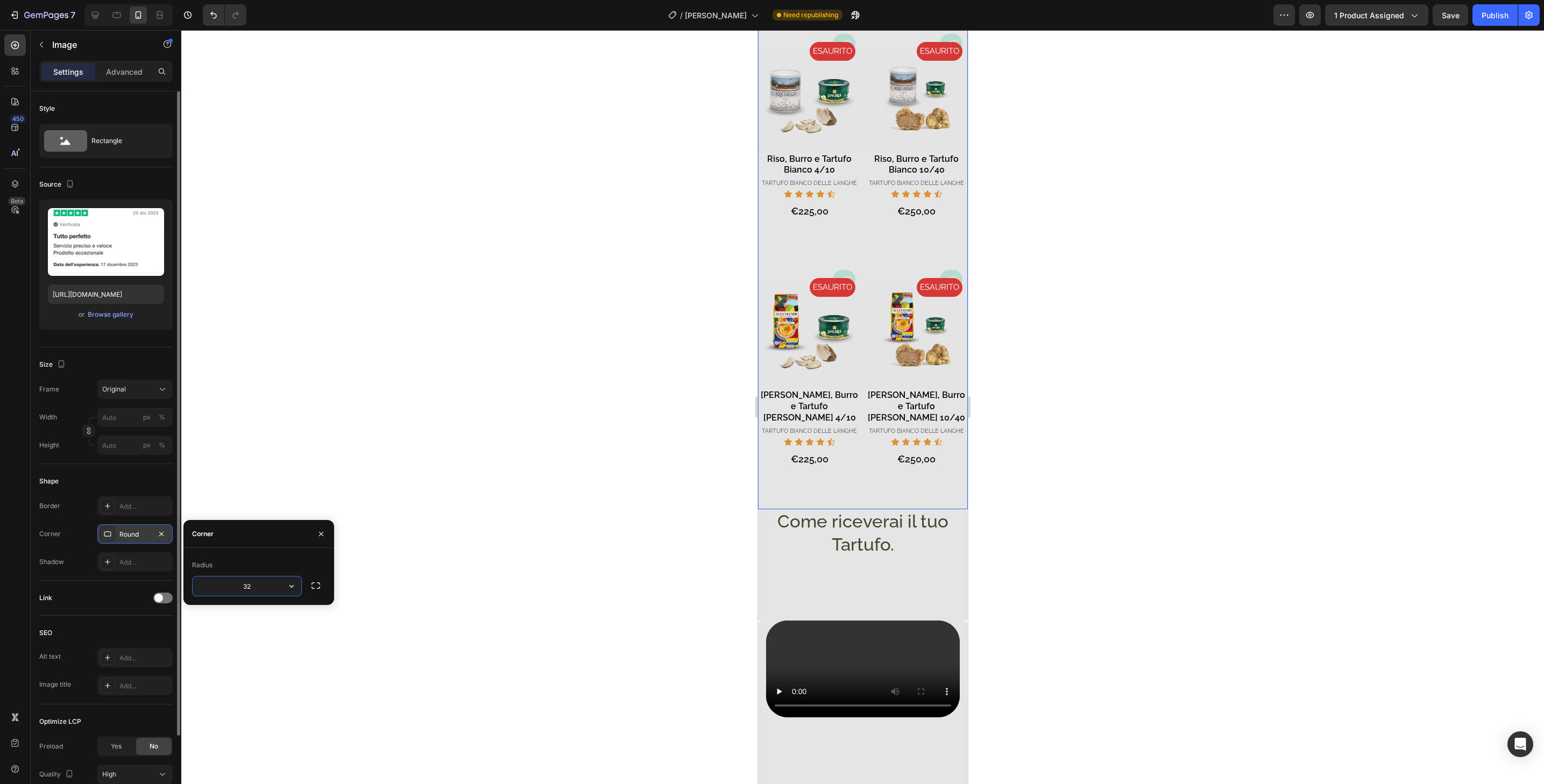
click at [949, 461] on div "- 3% Product Badge ESAURITO Product Badge Product Images Tajarin, Burro e Tartu…" at bounding box center [916, 390] width 103 height 239
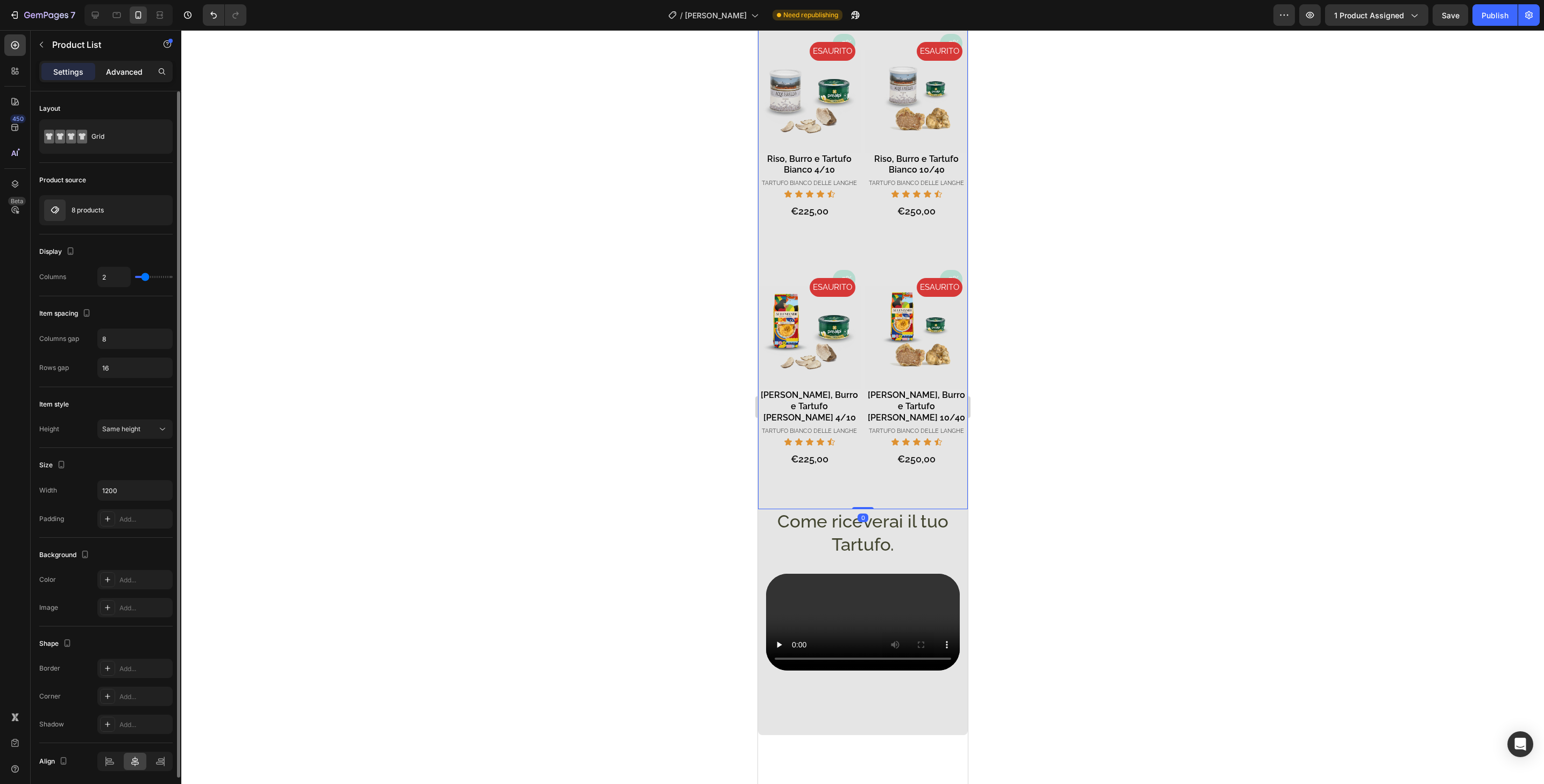
click at [134, 74] on p "Advanced" at bounding box center [124, 71] width 37 height 12
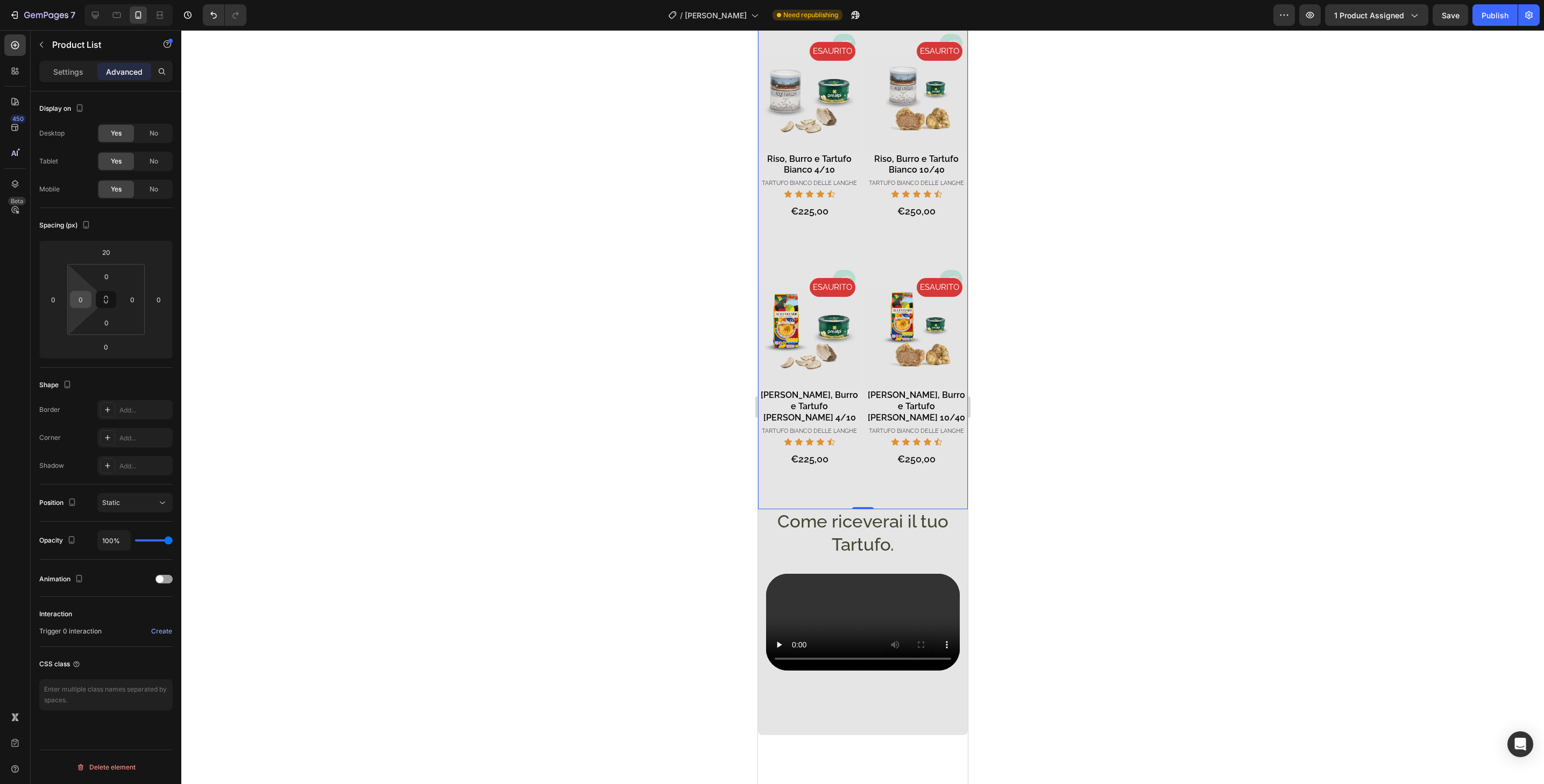
click at [78, 300] on input "0" at bounding box center [81, 300] width 16 height 16
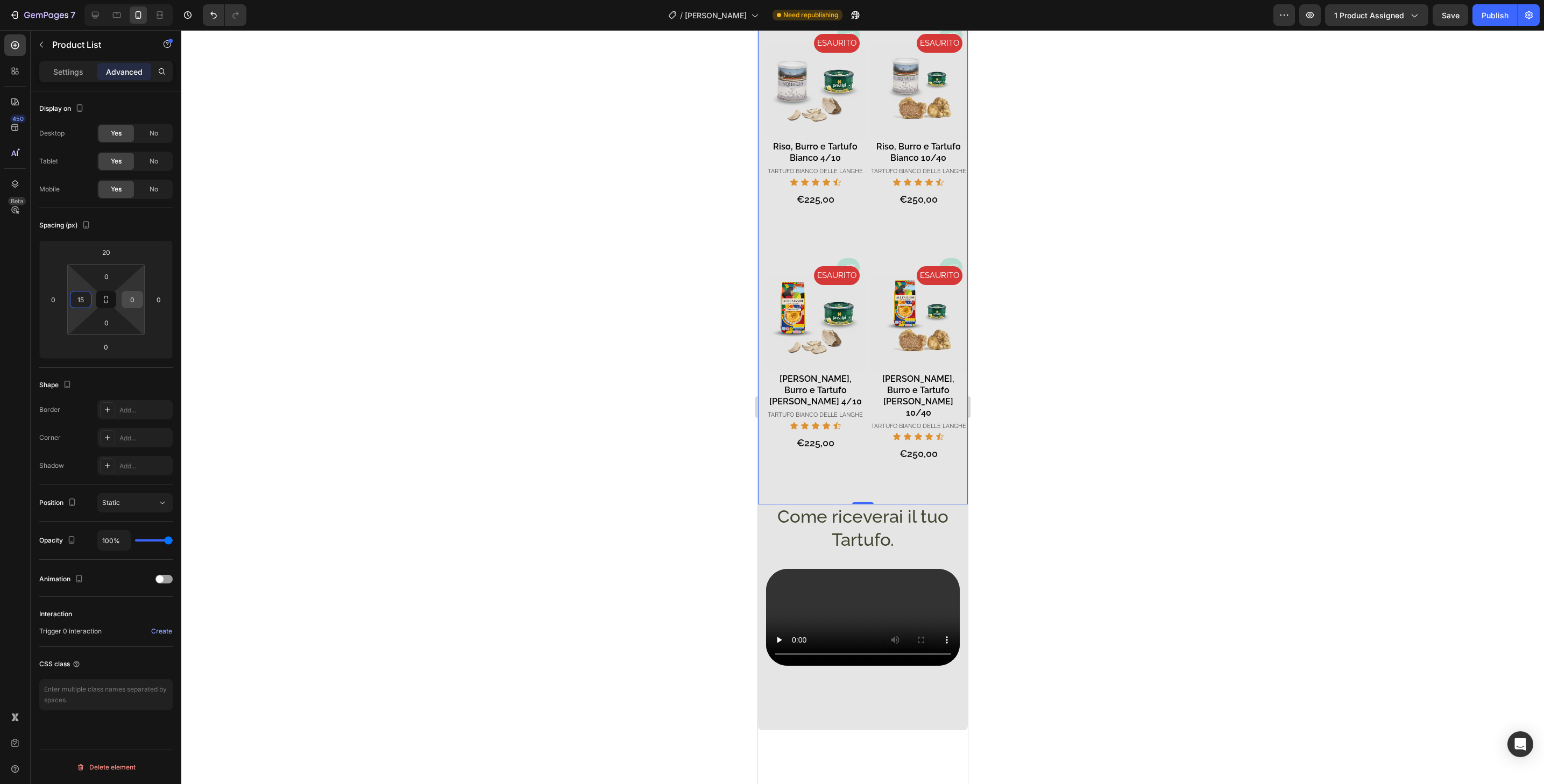
type input "15"
click at [135, 301] on input "0" at bounding box center [132, 300] width 16 height 16
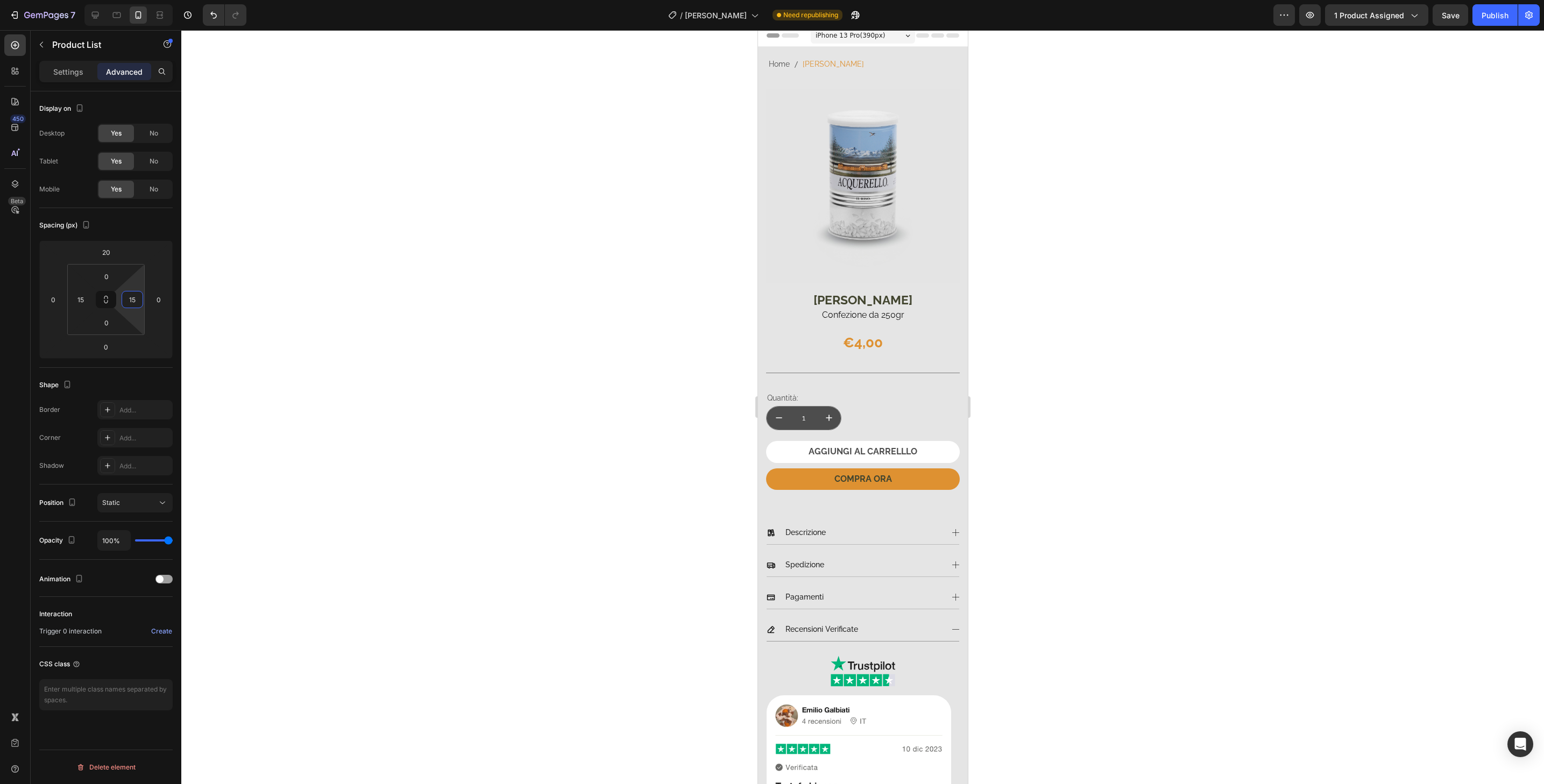
scroll to position [0, 0]
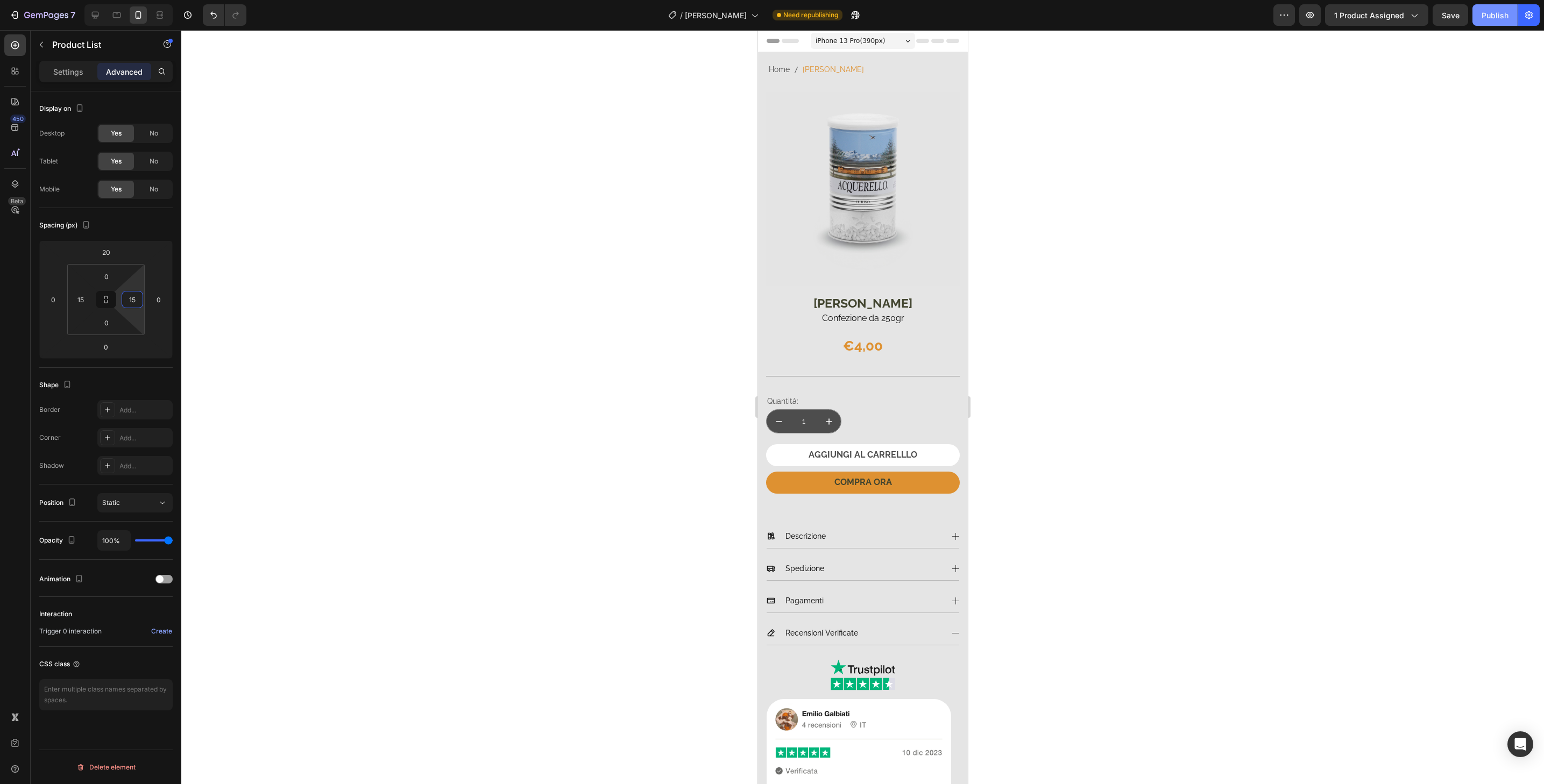
type input "15"
click at [1507, 15] on div "Publish" at bounding box center [1495, 15] width 27 height 12
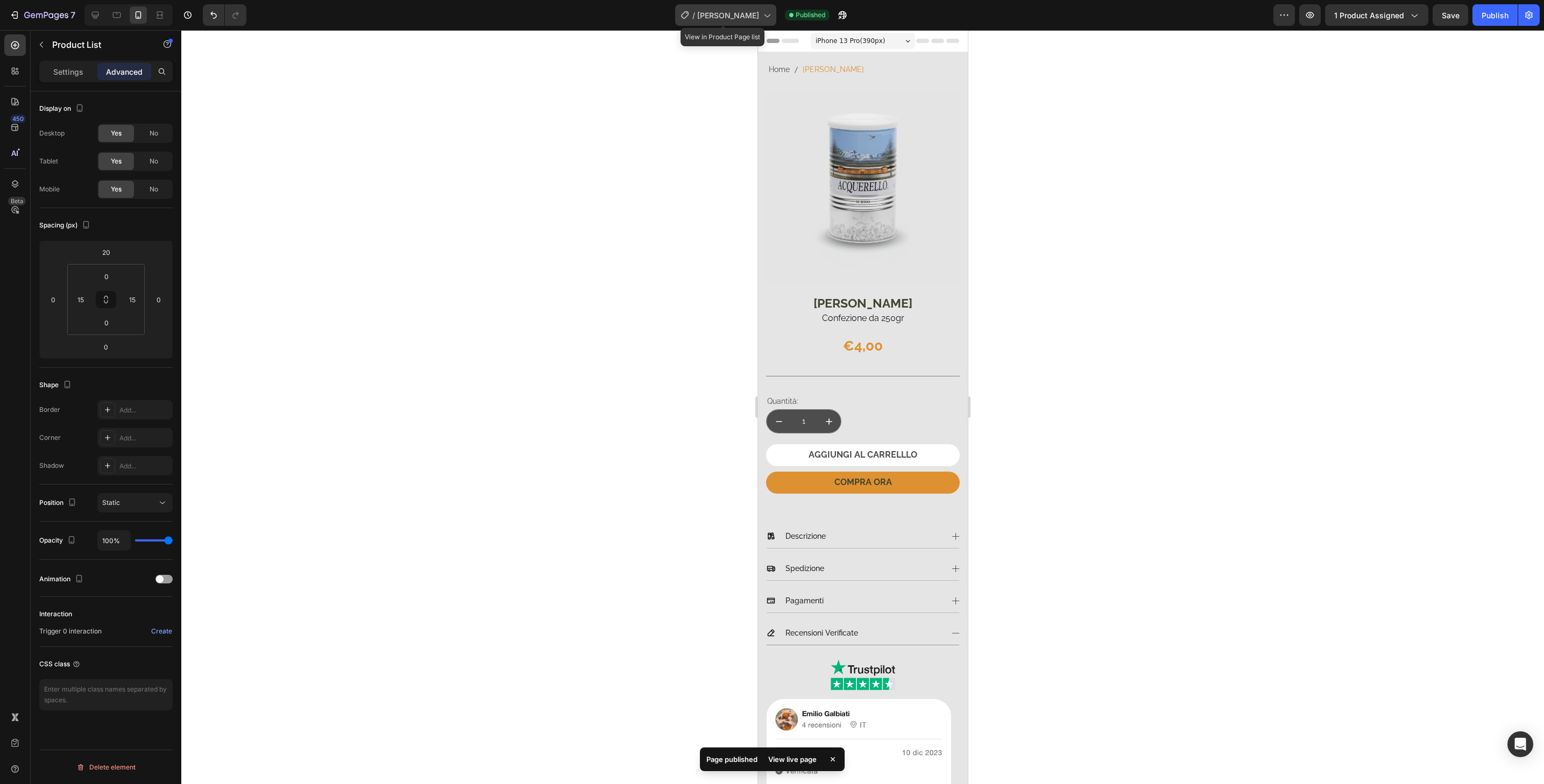
click at [757, 9] on div "/ Riso Acquerello" at bounding box center [726, 15] width 101 height 21
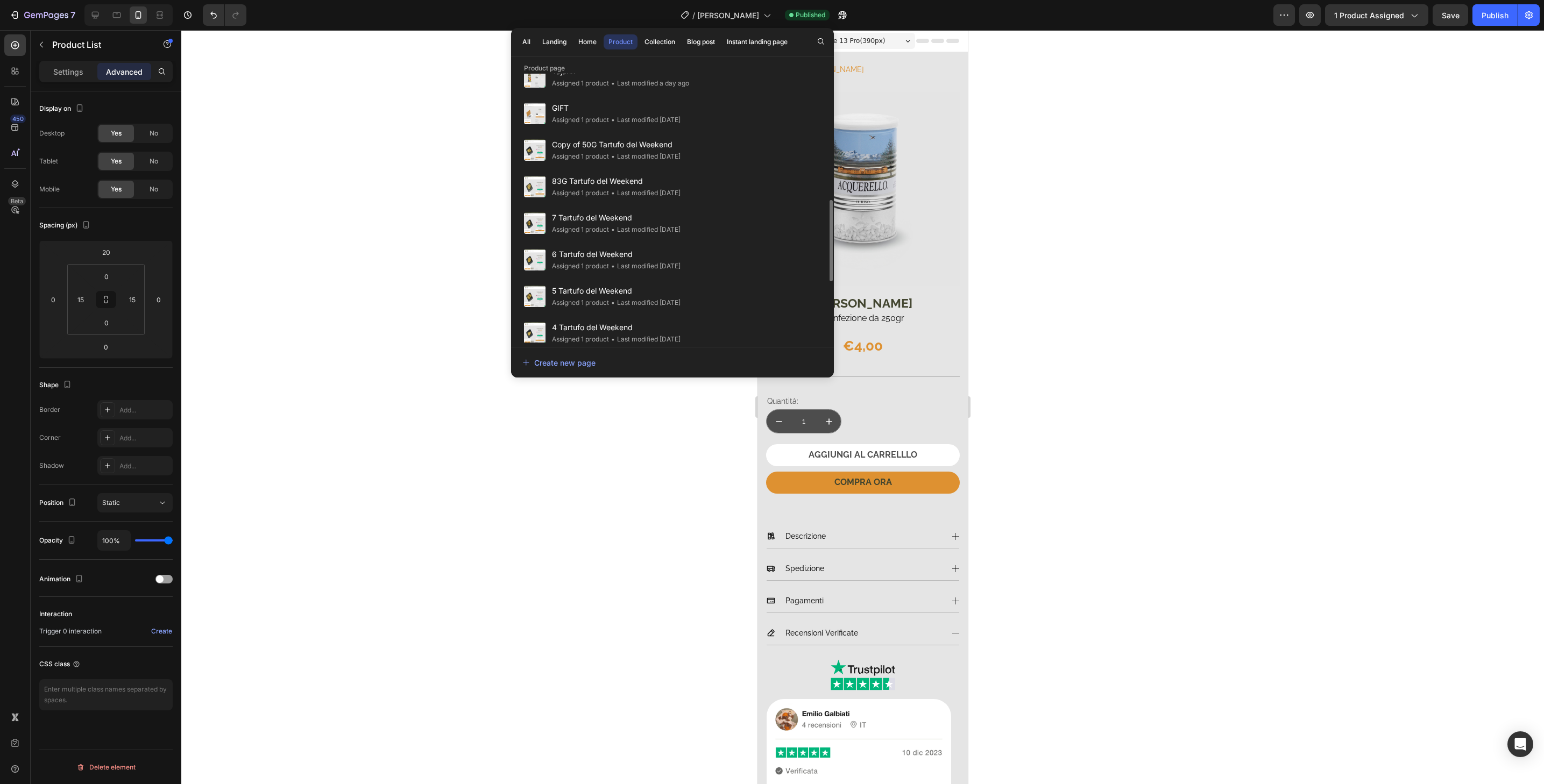
scroll to position [401, 0]
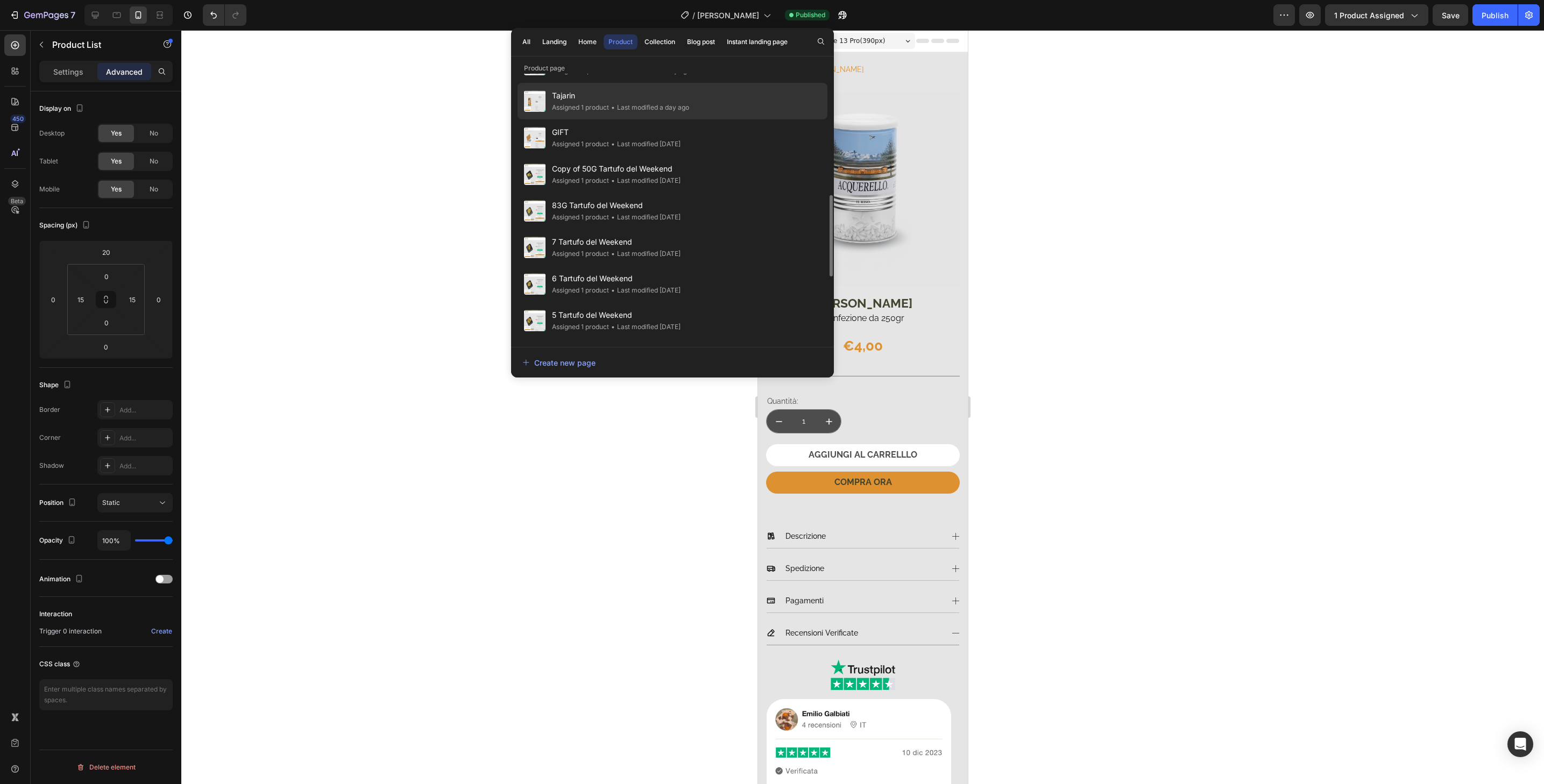
click at [730, 98] on div "Tajarin Assigned 1 product • Last modified a day ago" at bounding box center [673, 101] width 310 height 37
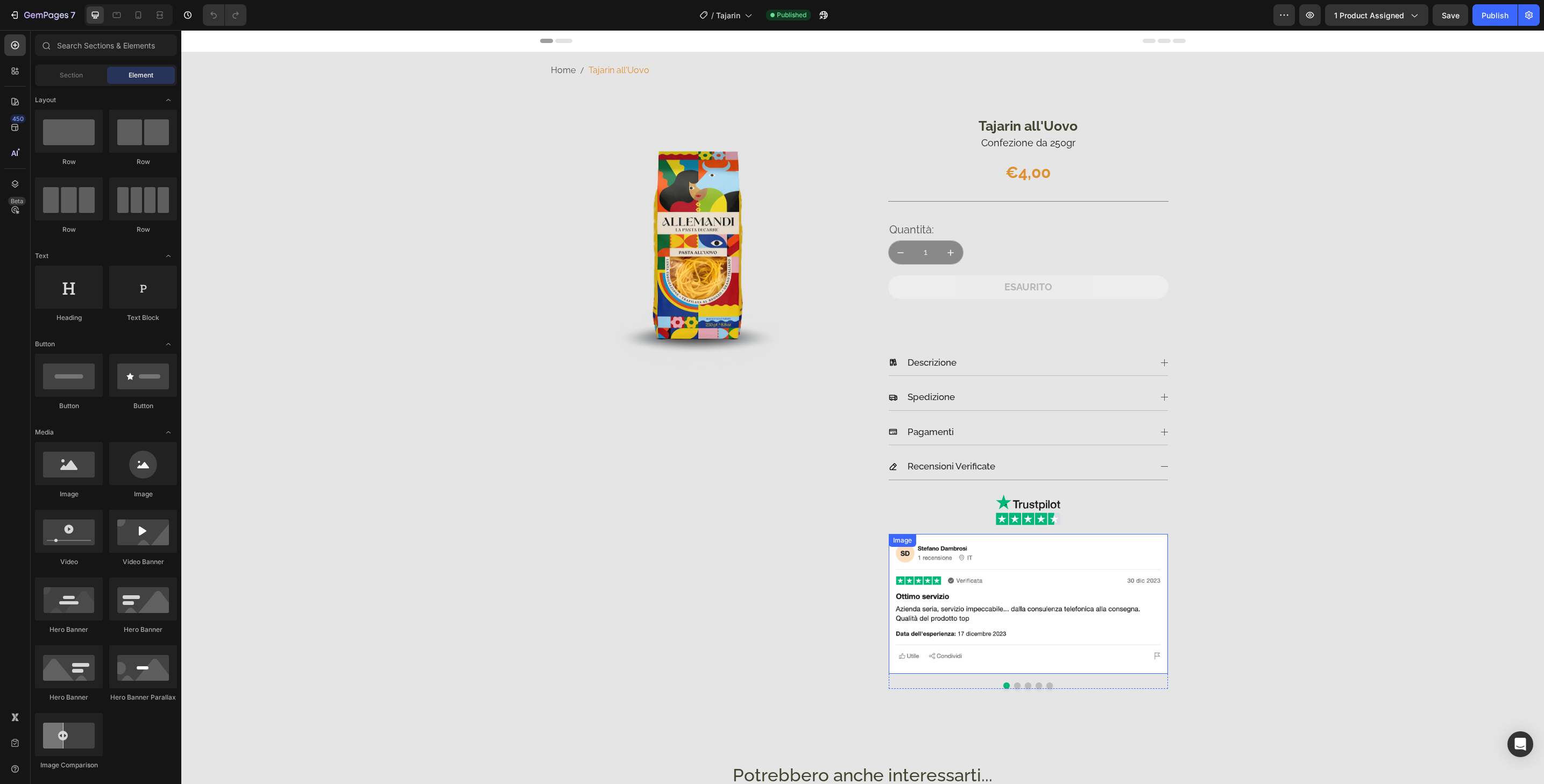
click at [1158, 545] on img at bounding box center [1028, 603] width 280 height 140
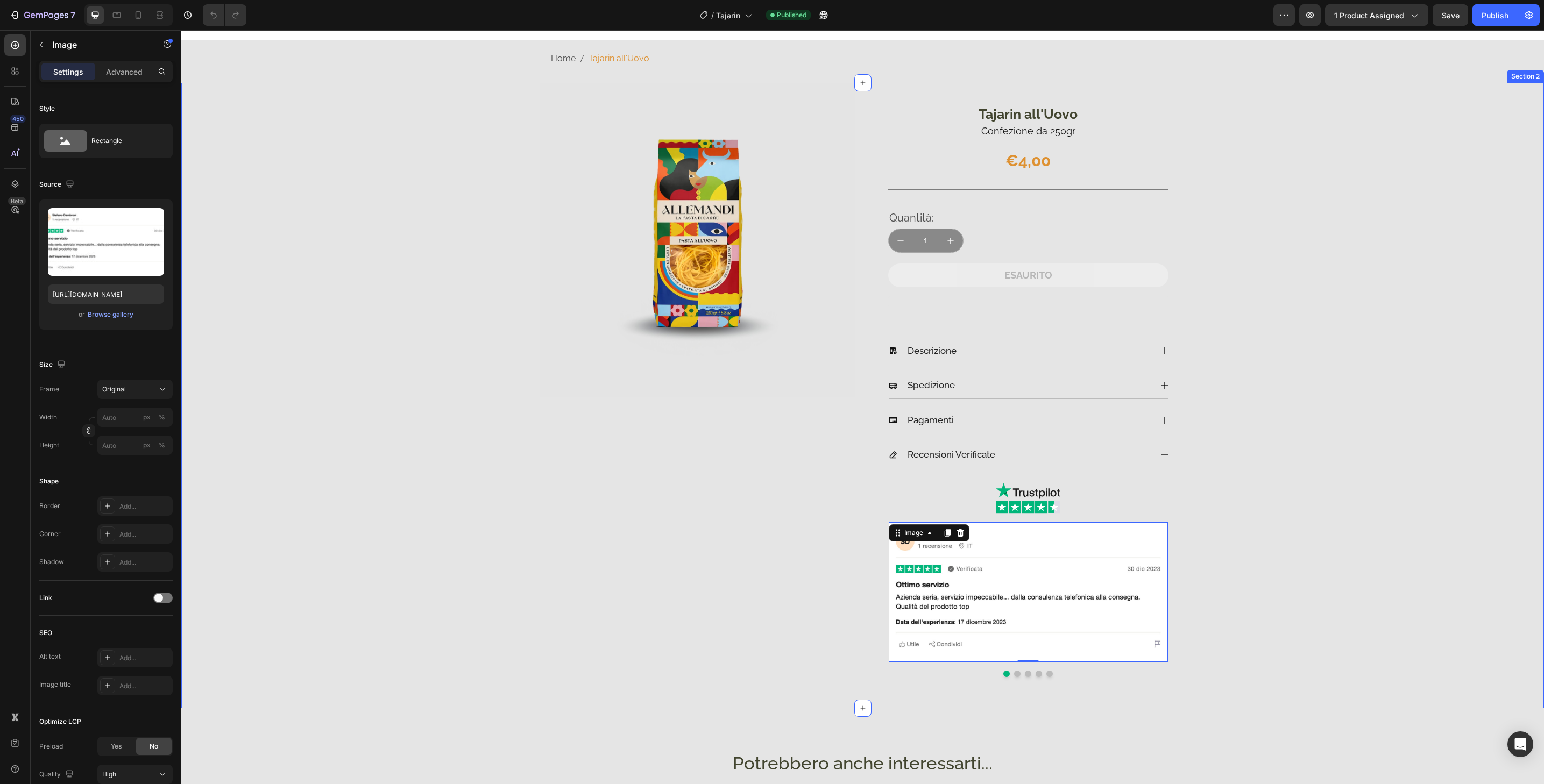
scroll to position [30, 0]
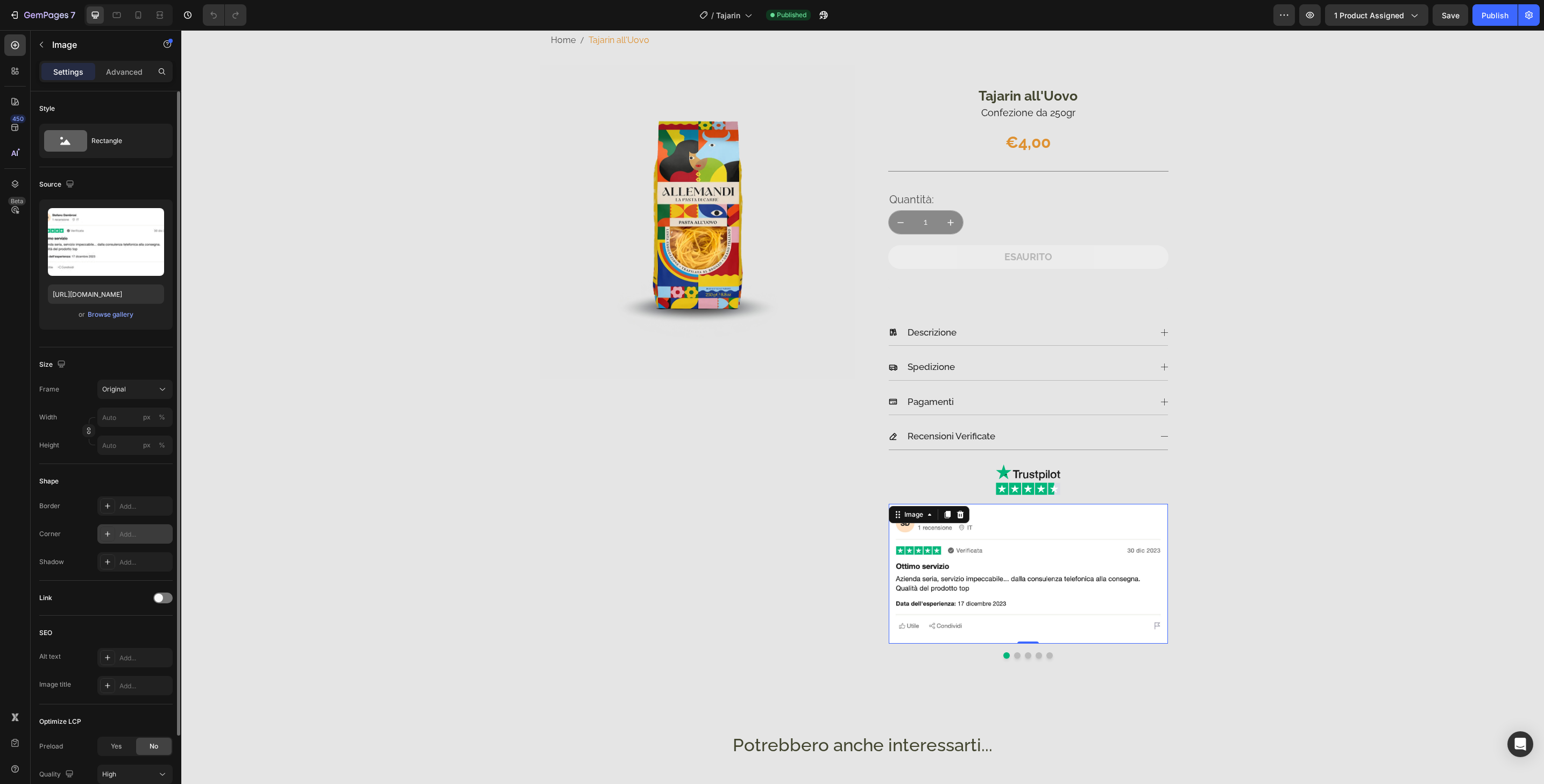
click at [154, 531] on div "Add..." at bounding box center [145, 534] width 51 height 10
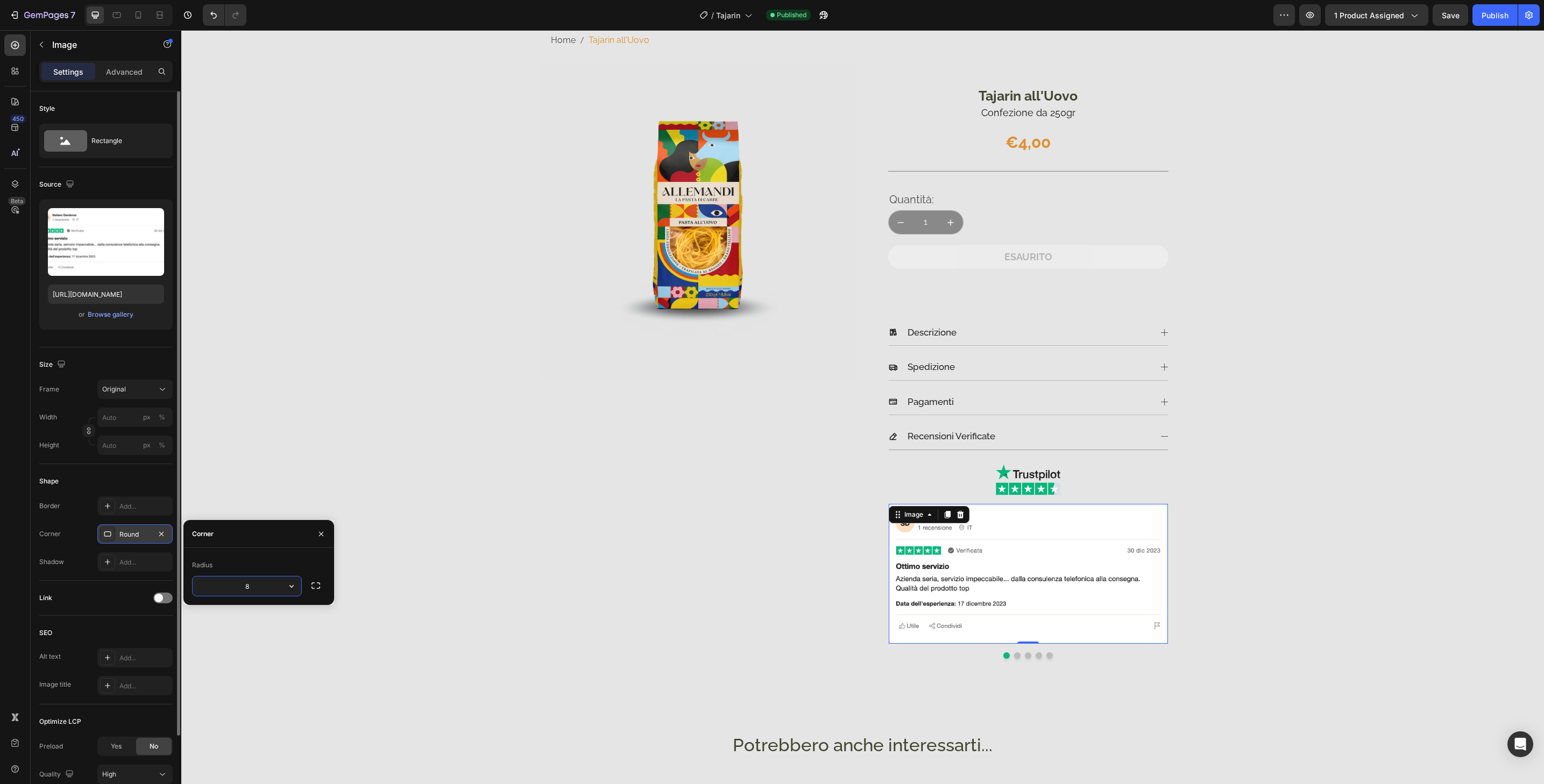
type input "32"
click at [1014, 656] on button "Dot" at bounding box center [1017, 655] width 7 height 7
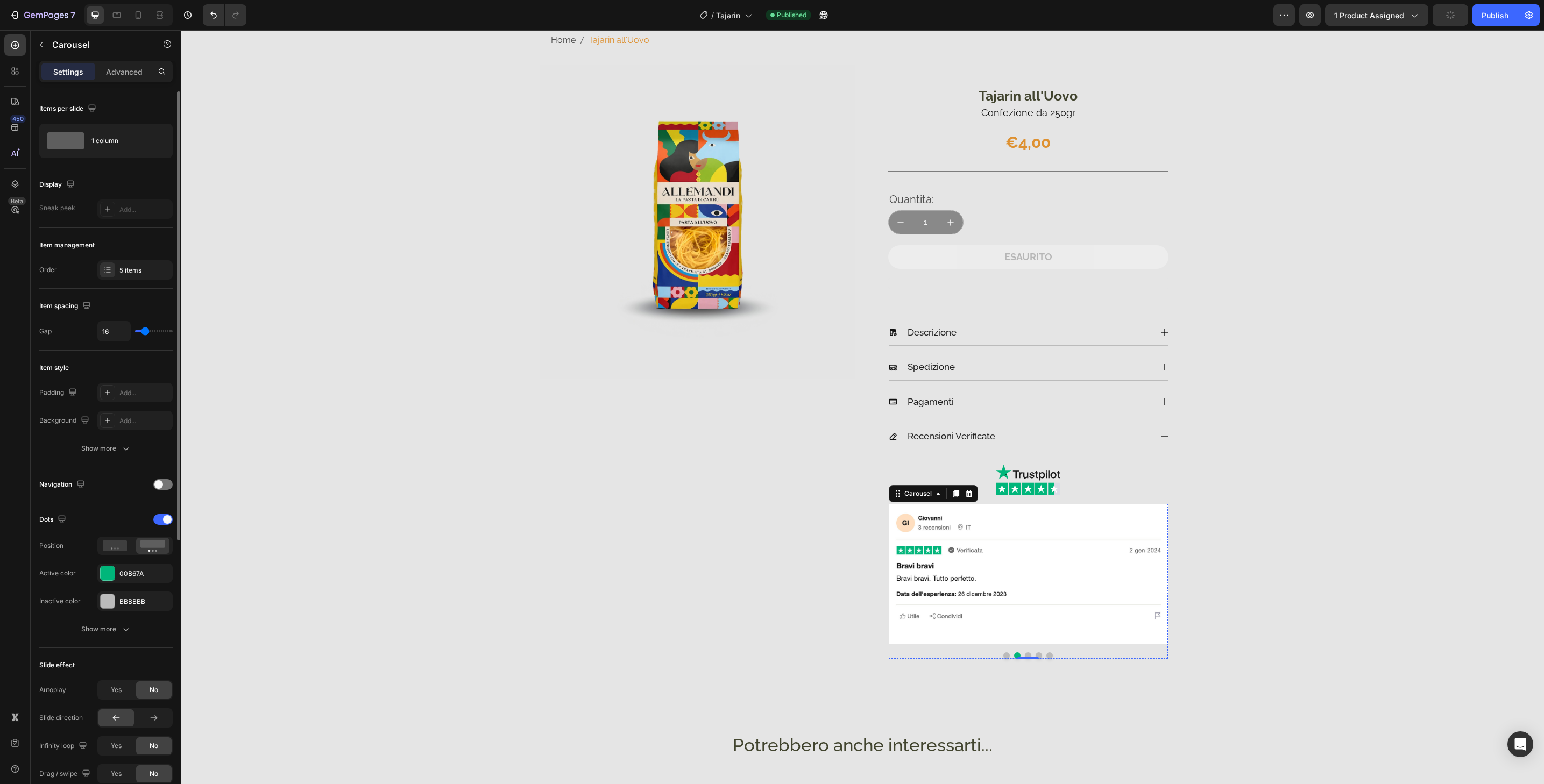
click at [1033, 629] on img at bounding box center [1028, 574] width 280 height 140
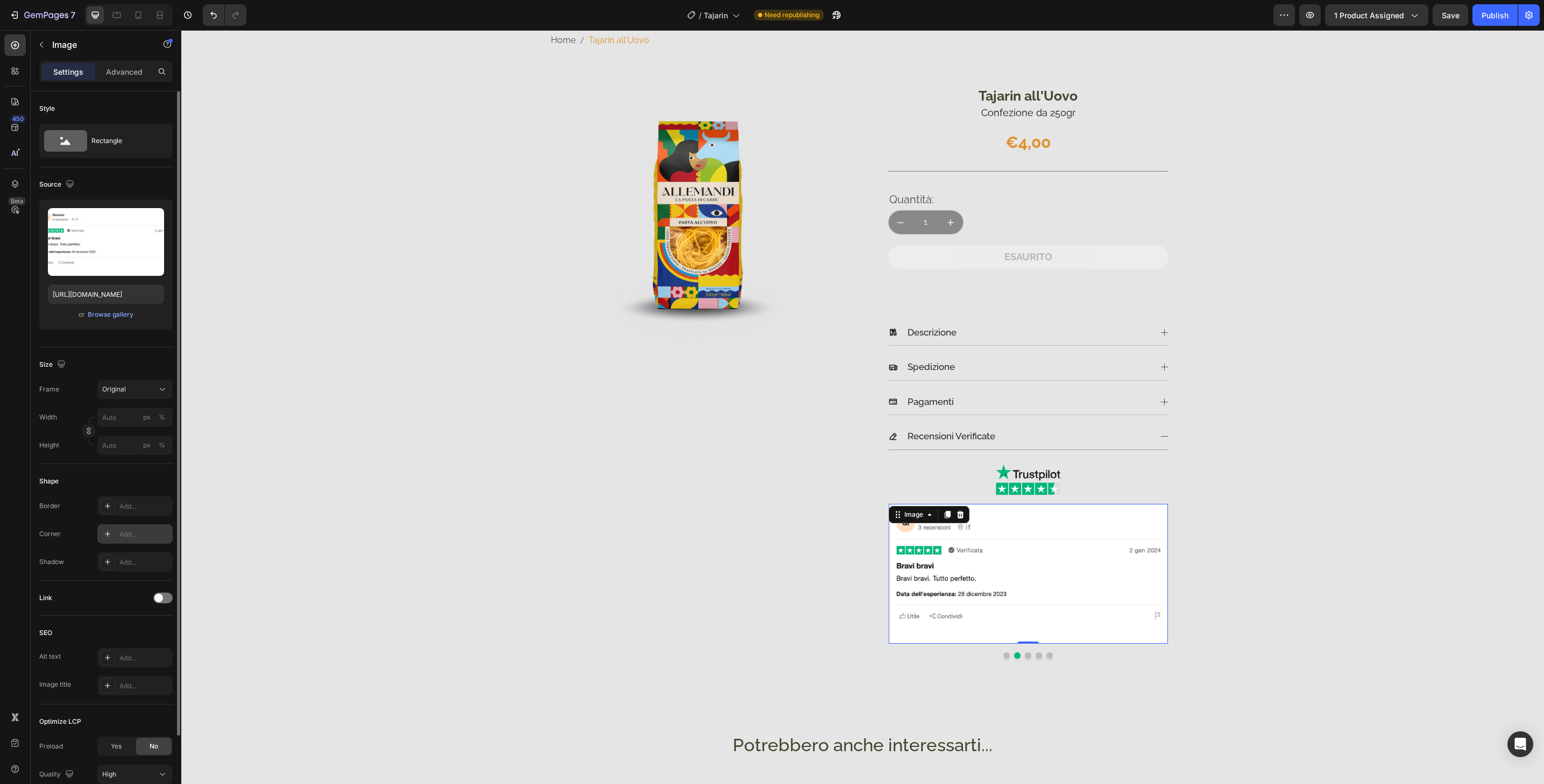
click at [162, 538] on div "Add..." at bounding box center [145, 534] width 51 height 10
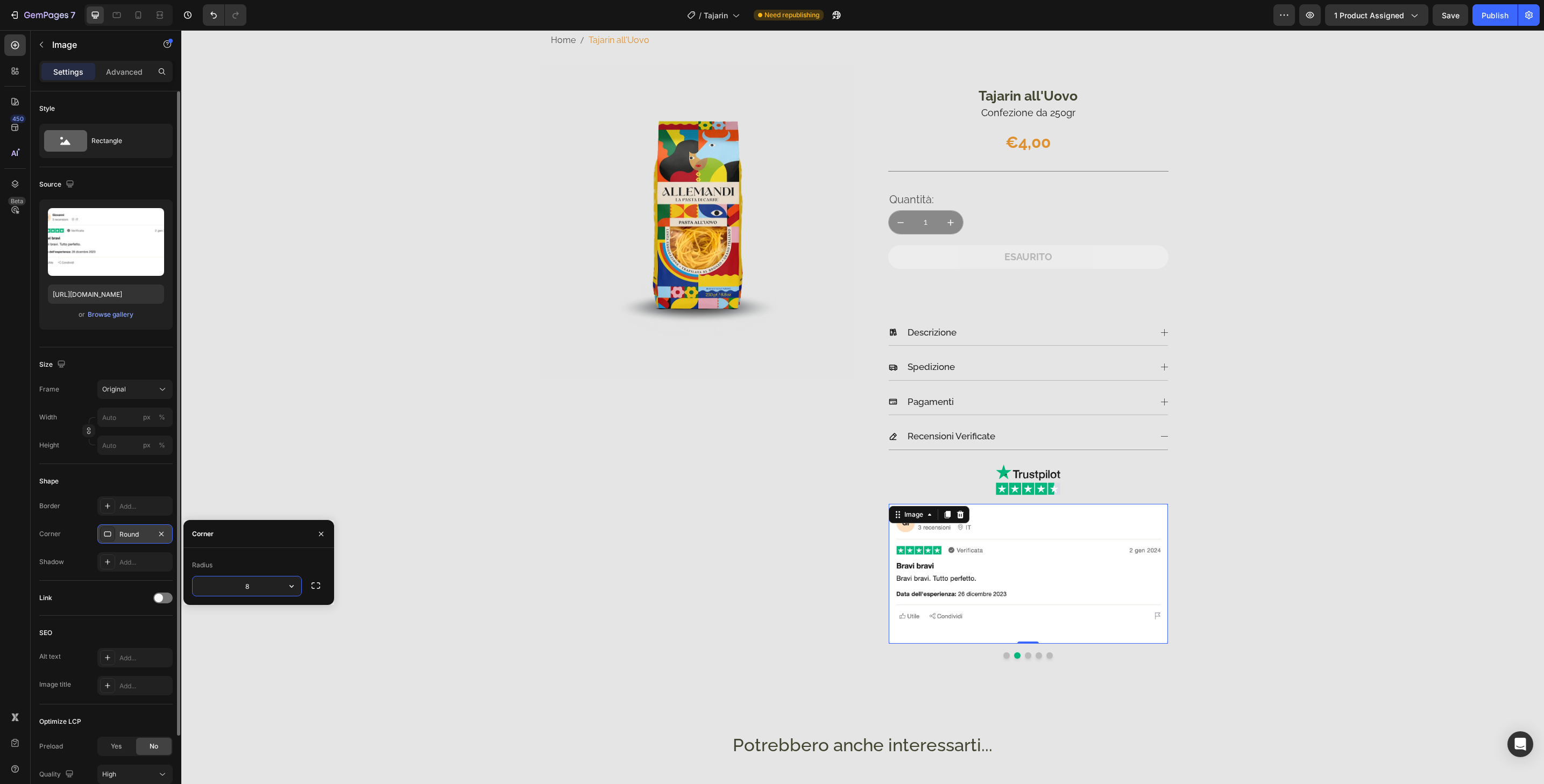
type input "32"
click at [1025, 656] on button "Dot" at bounding box center [1028, 655] width 7 height 7
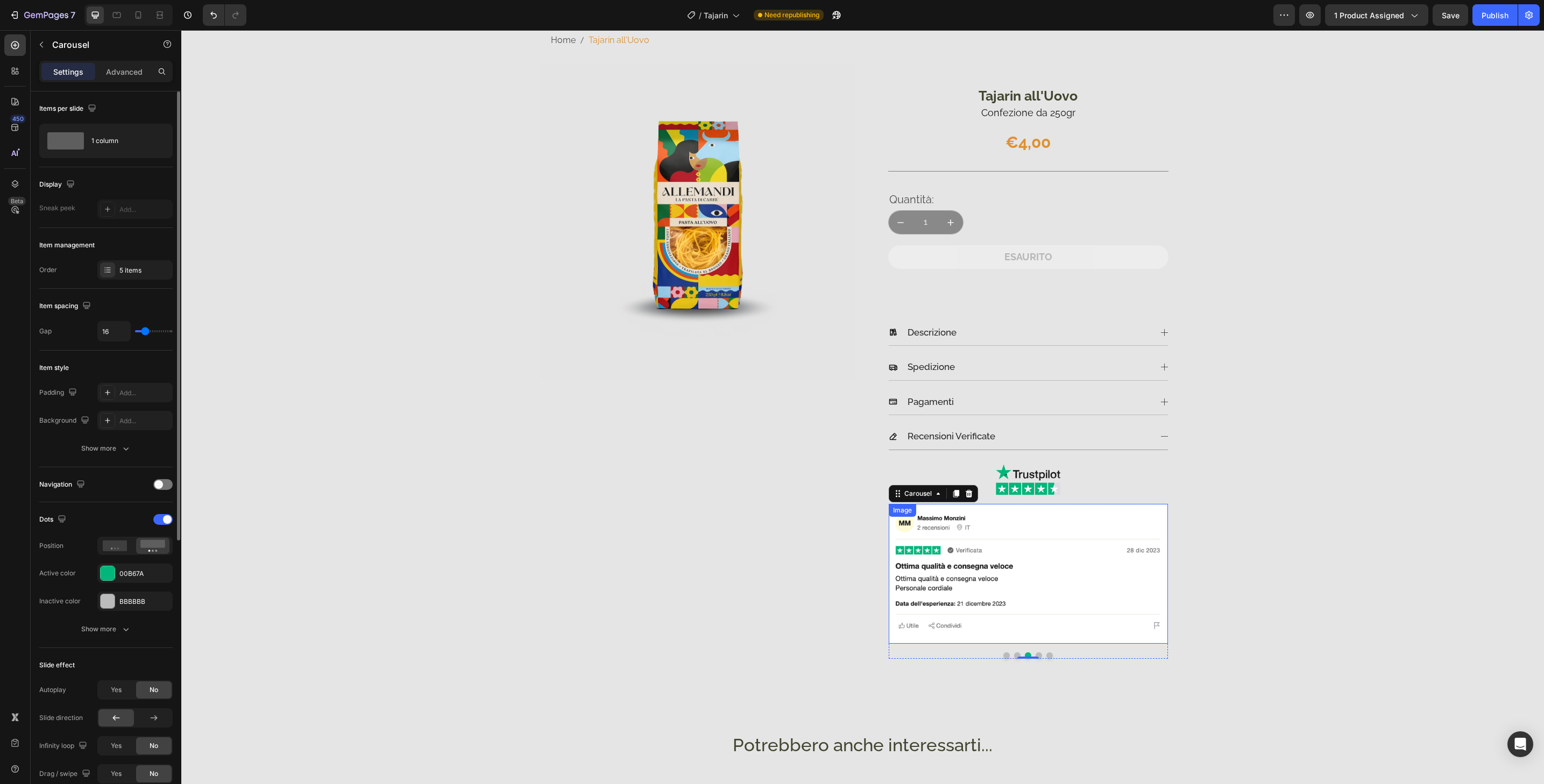
click at [1025, 638] on img at bounding box center [1028, 574] width 280 height 140
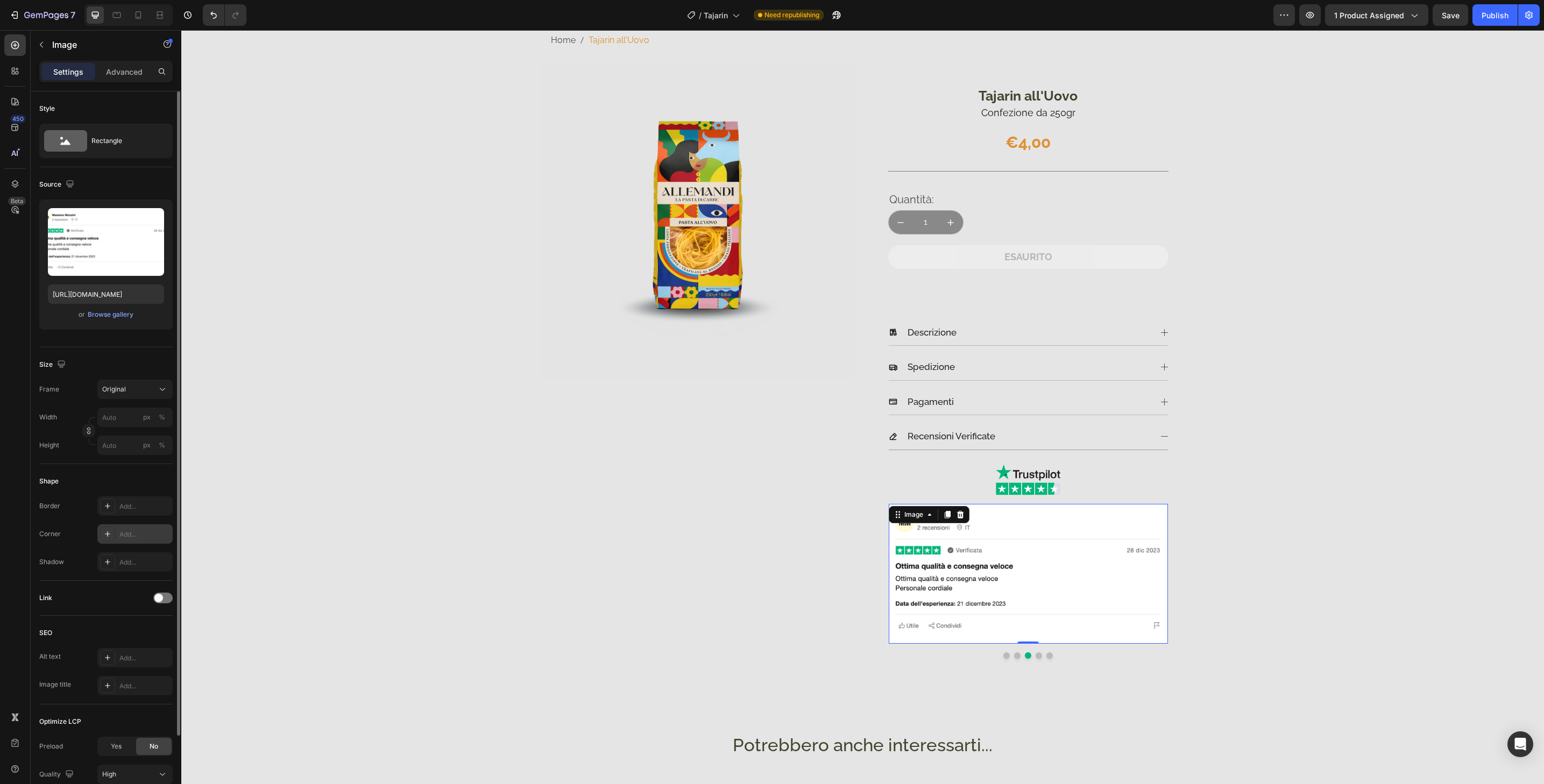
click at [148, 534] on div "Add..." at bounding box center [145, 534] width 51 height 10
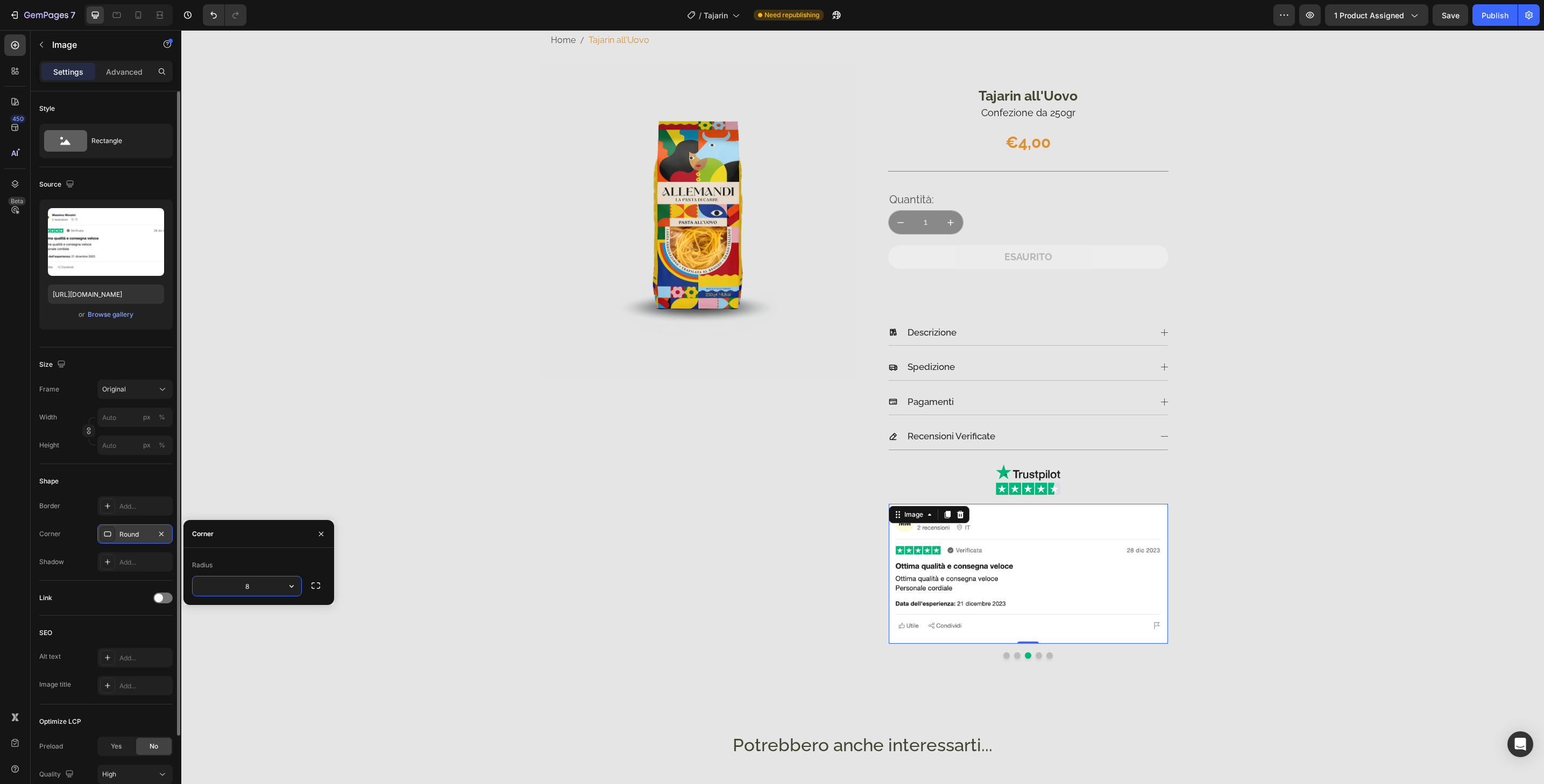
type input "32"
click at [1037, 656] on button "Dot" at bounding box center [1039, 655] width 7 height 7
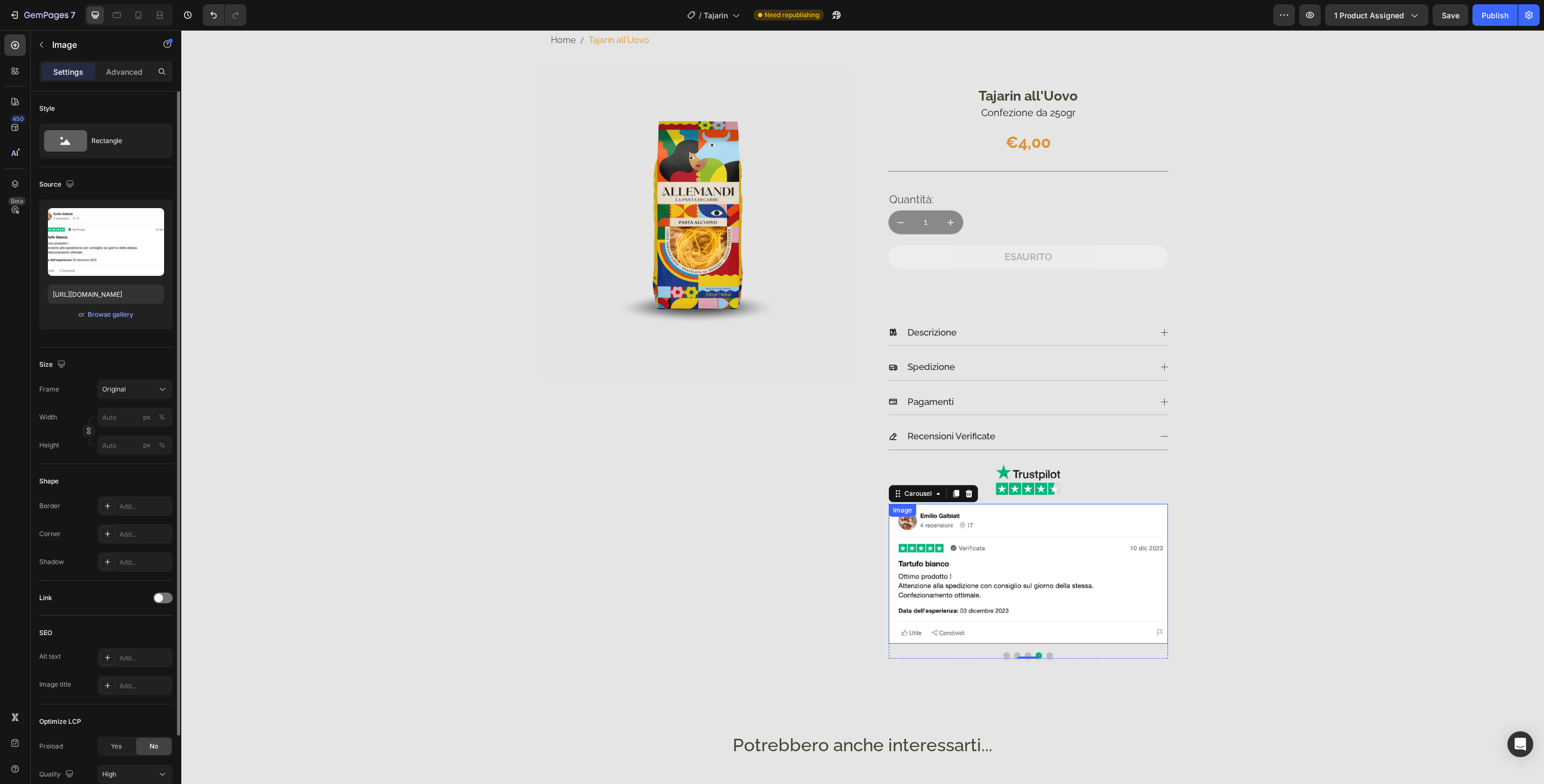
click at [1037, 637] on img at bounding box center [1028, 574] width 280 height 140
click at [143, 530] on div "Add..." at bounding box center [145, 534] width 51 height 10
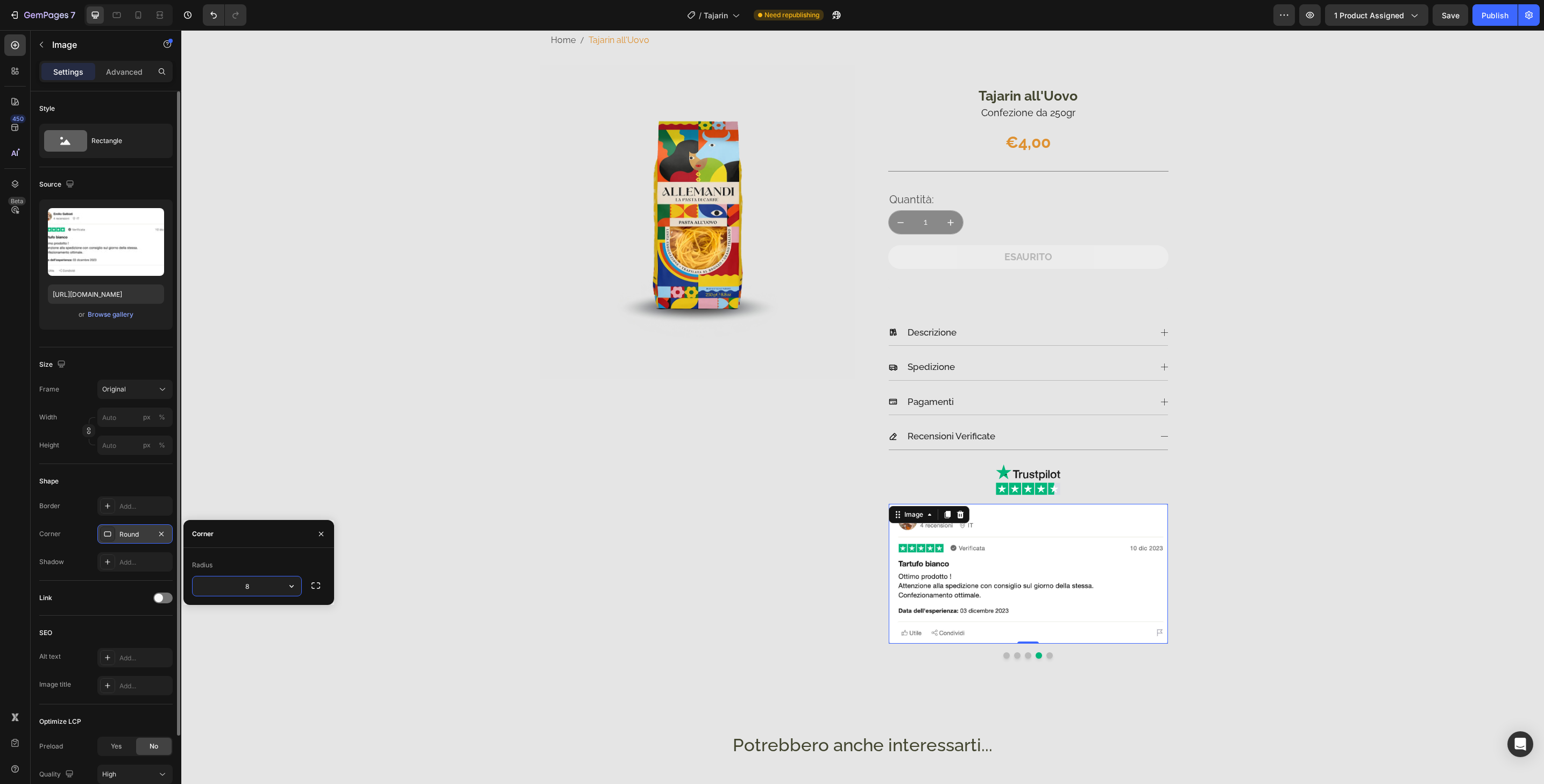
type input "32"
click at [1047, 656] on button "Dot" at bounding box center [1050, 655] width 7 height 7
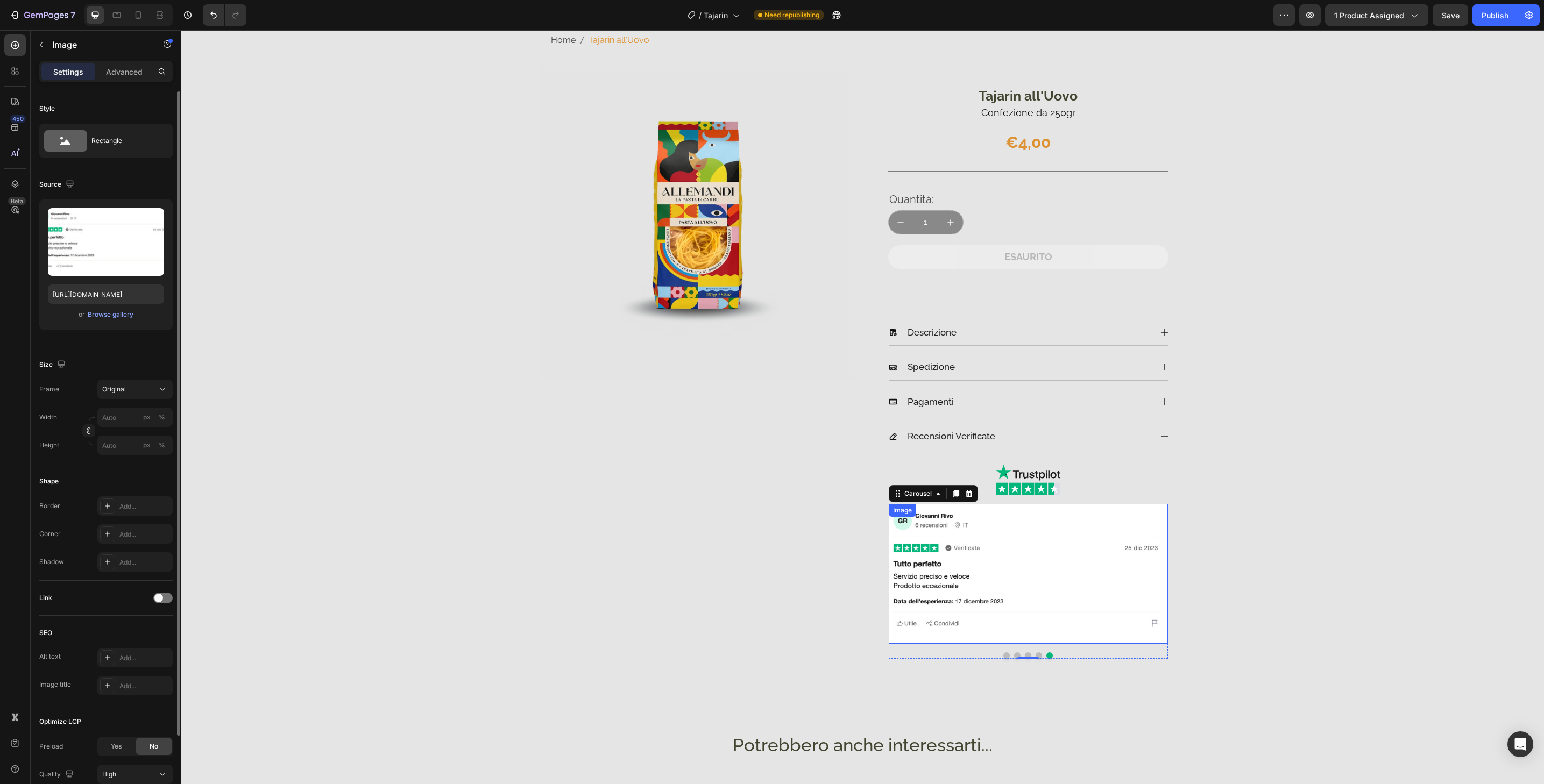
click at [1044, 638] on img at bounding box center [1028, 574] width 280 height 140
click at [125, 534] on div "Add..." at bounding box center [145, 534] width 51 height 10
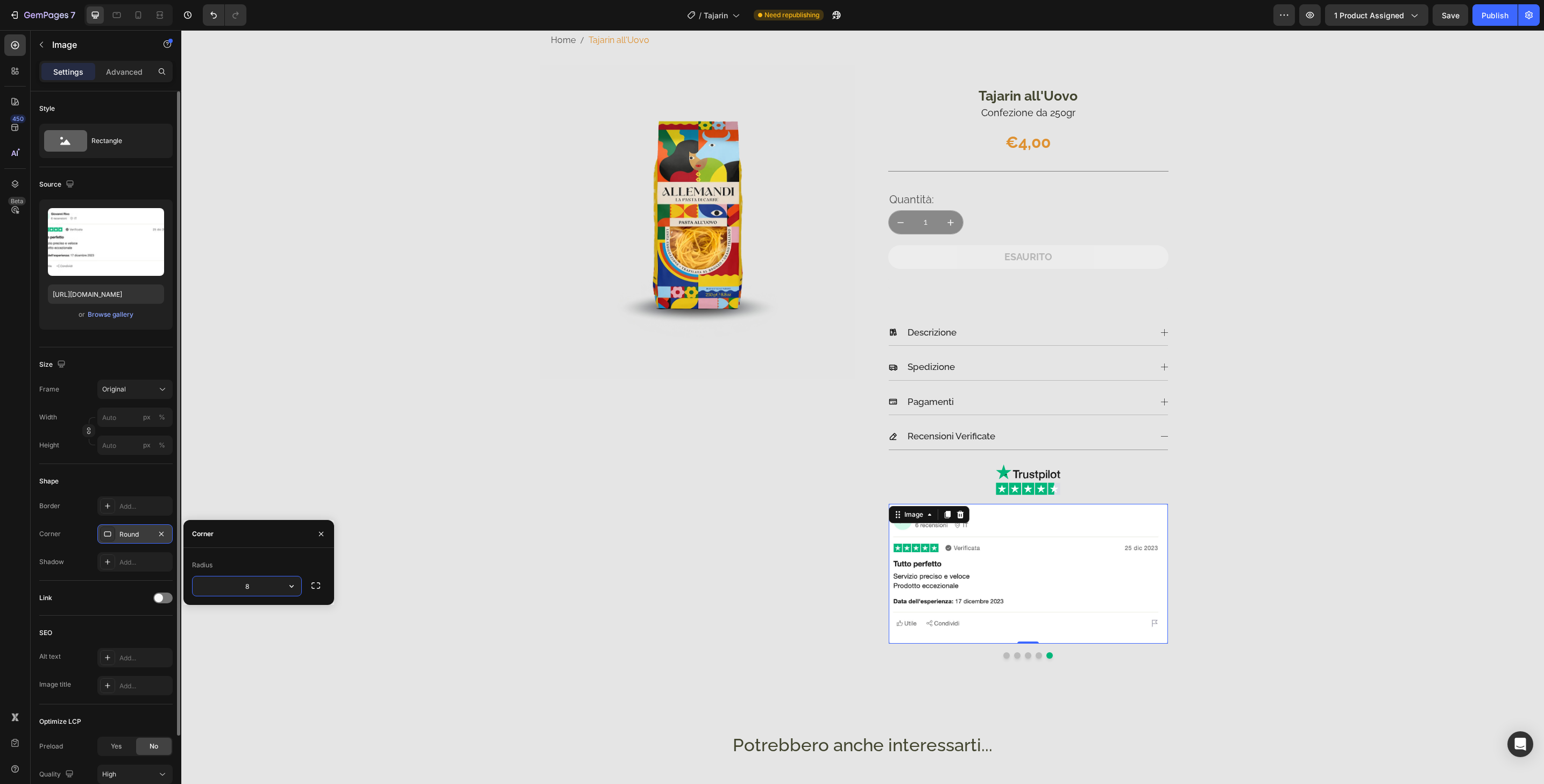
type input "32"
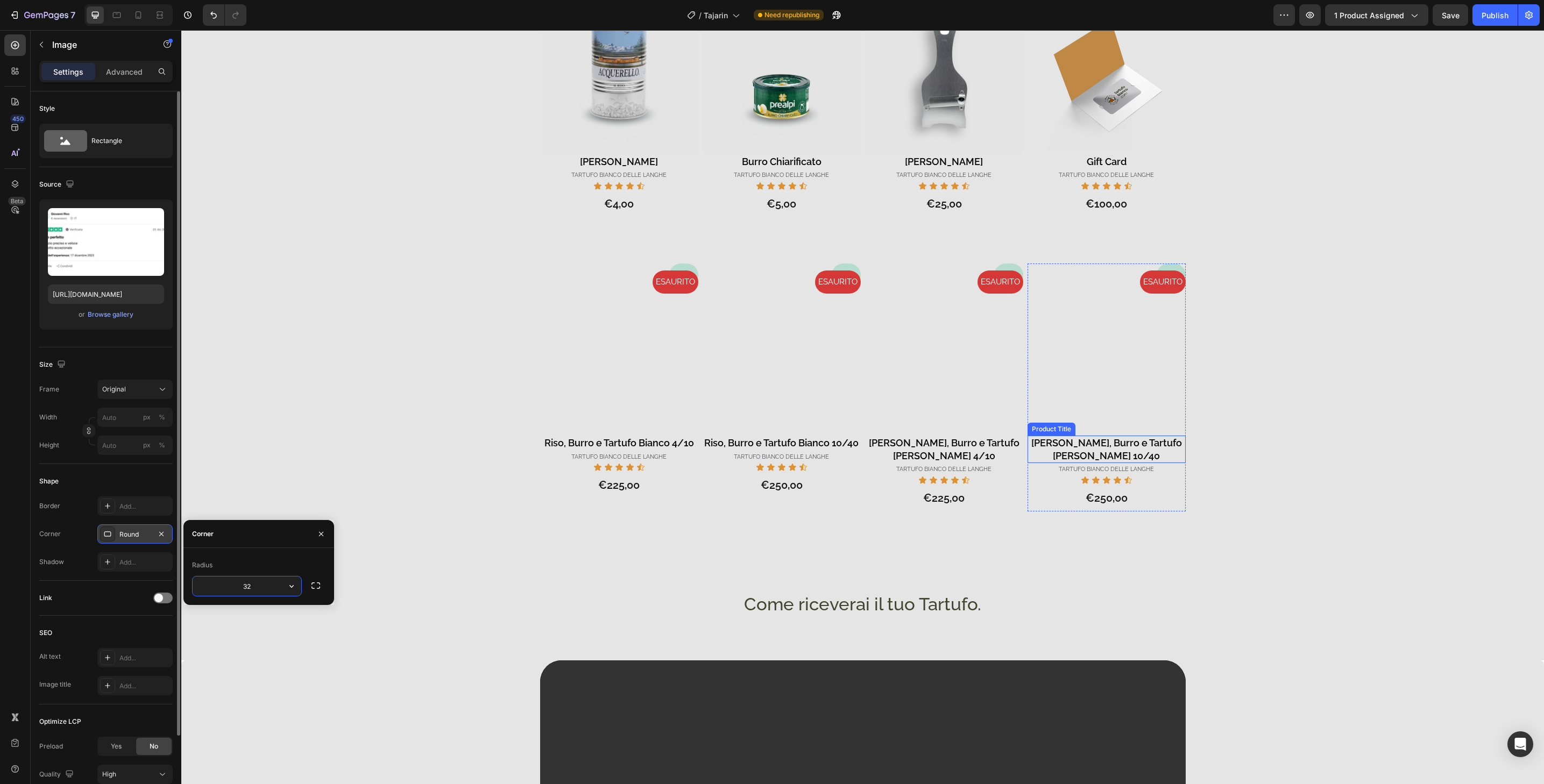
scroll to position [763, 0]
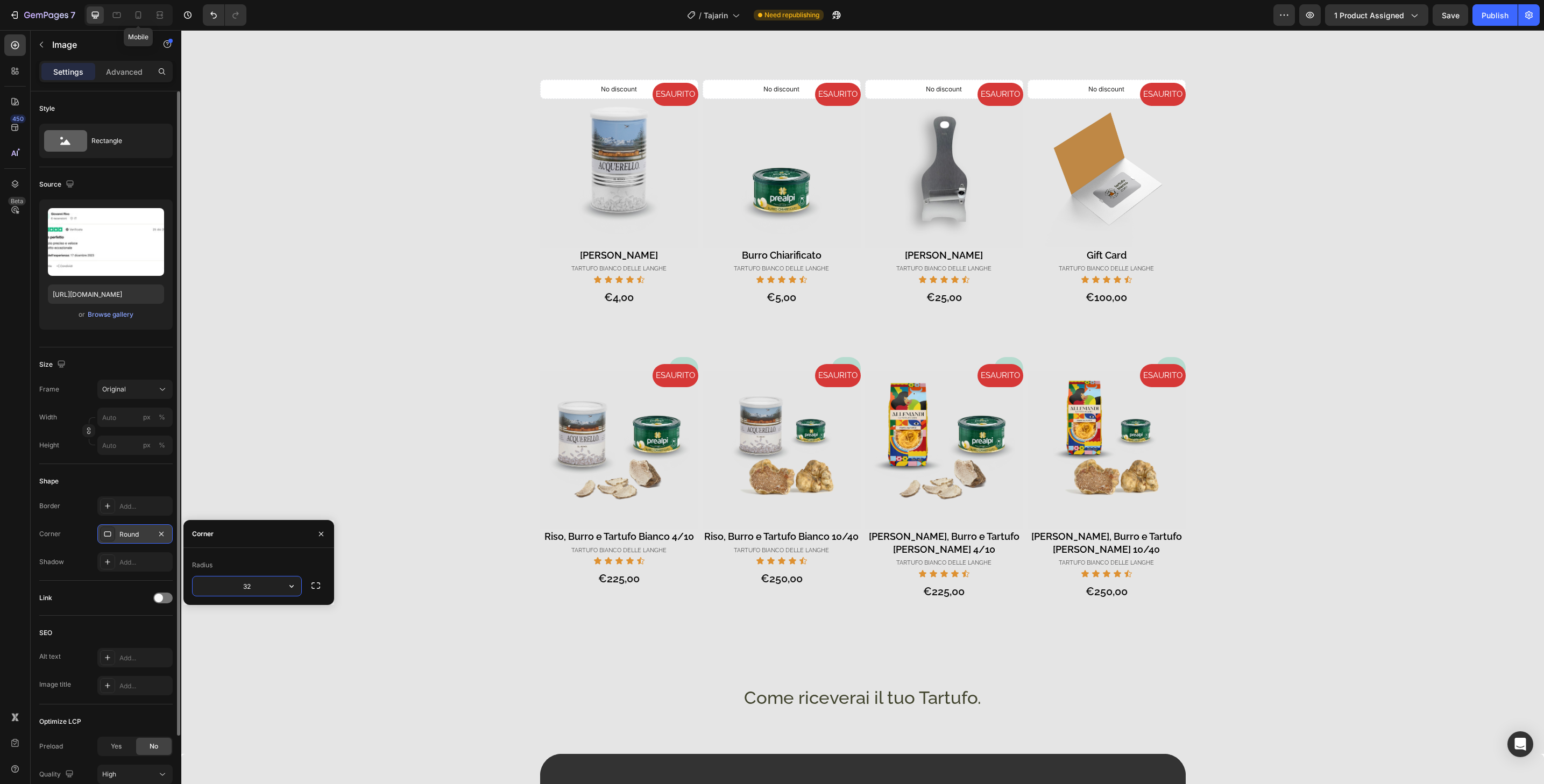
click at [143, 19] on icon at bounding box center [139, 15] width 11 height 11
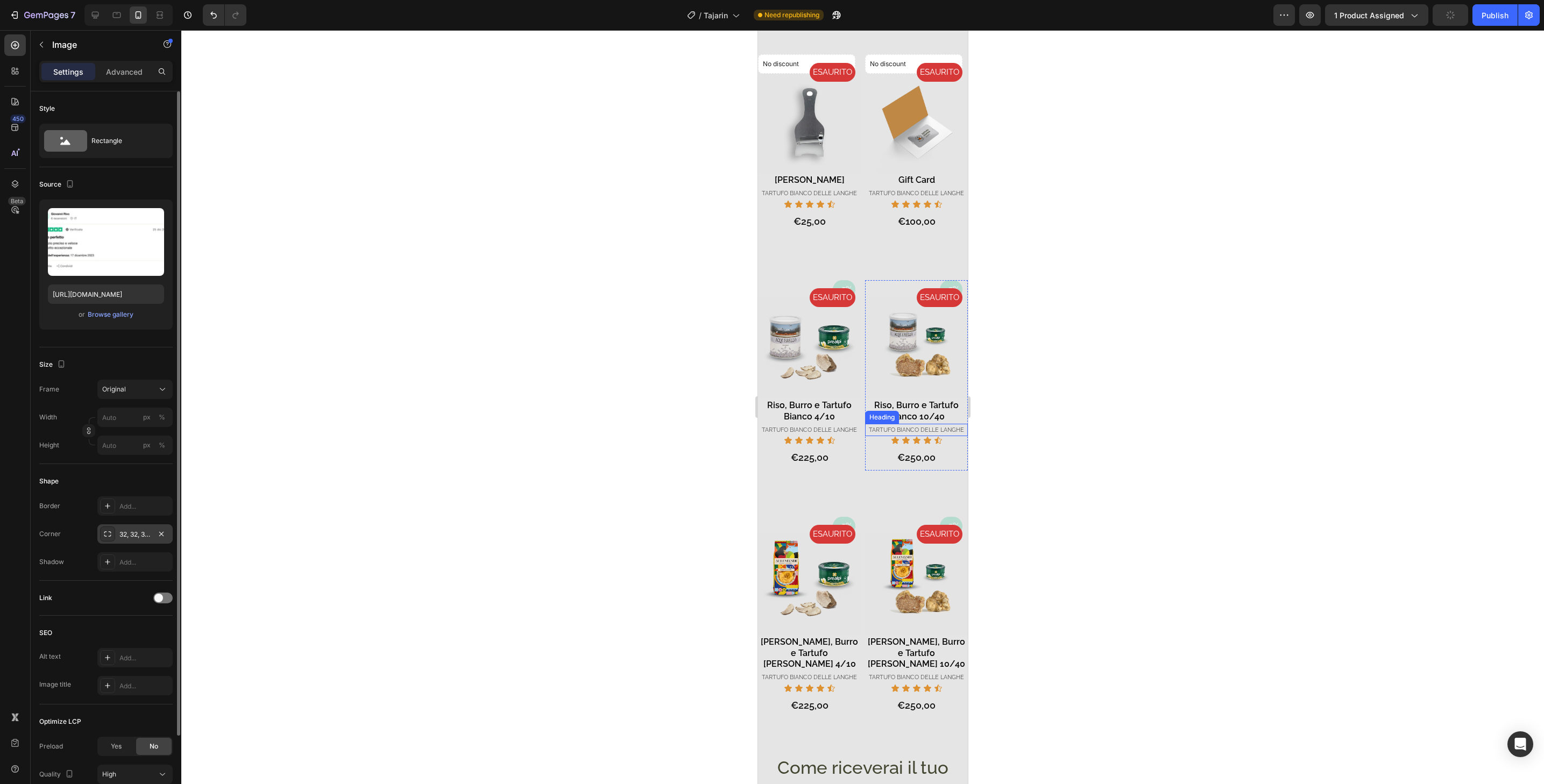
scroll to position [1005, 0]
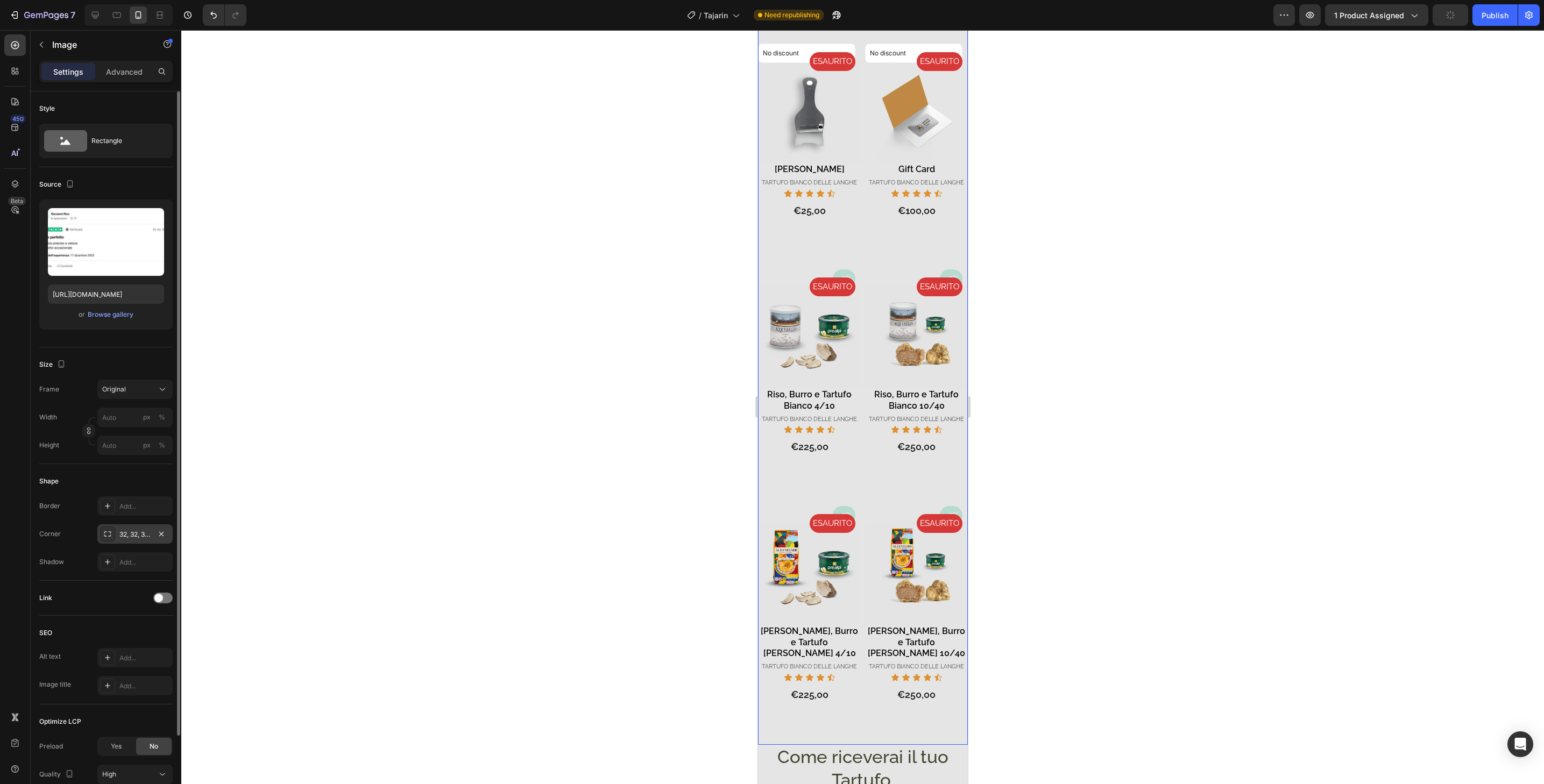
click at [939, 694] on div "- 3% Product Badge ESAURITO Product Badge Product Images Tajarin, Burro e Tartu…" at bounding box center [916, 626] width 103 height 239
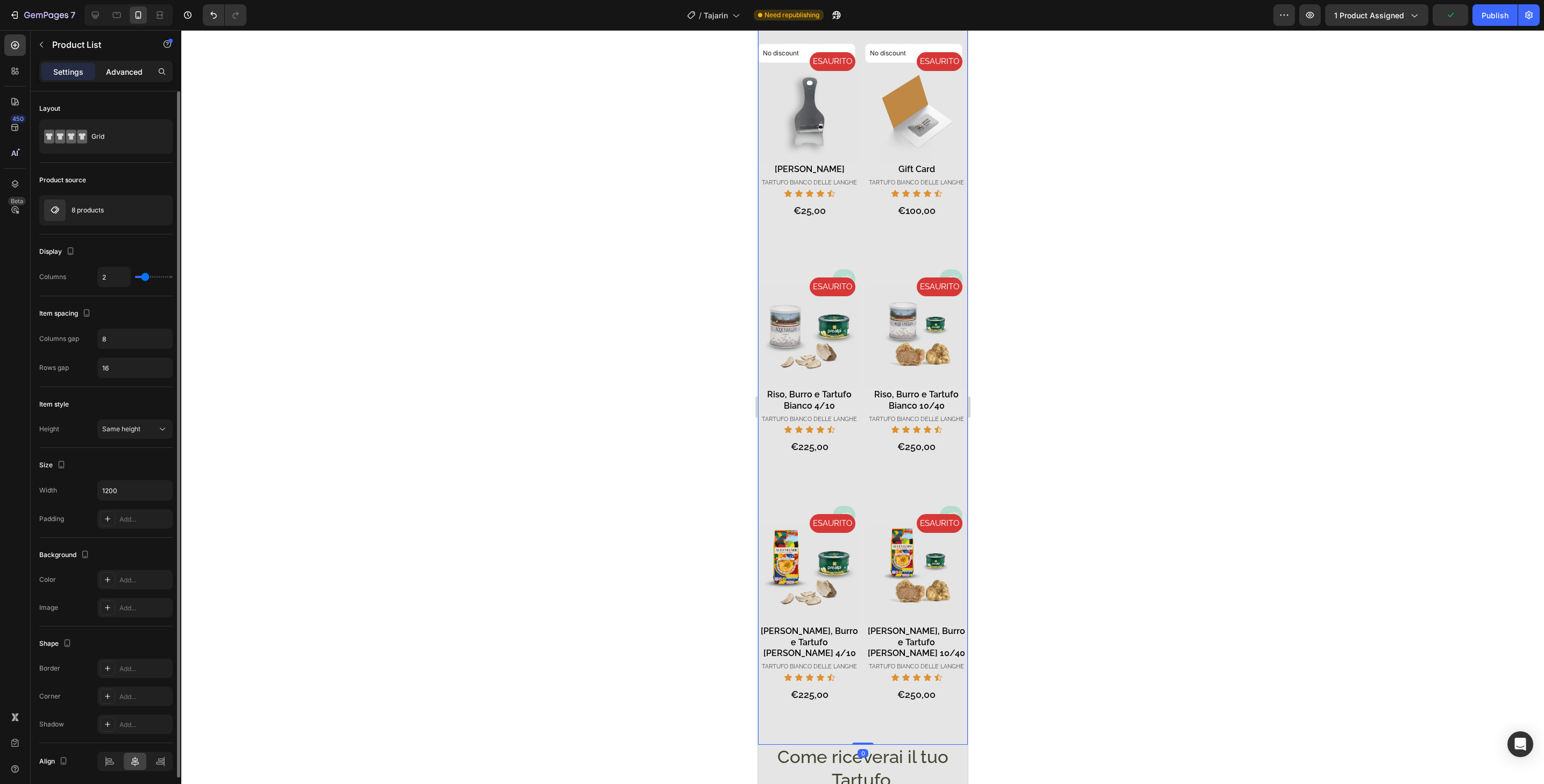
click at [125, 73] on p "Advanced" at bounding box center [124, 71] width 37 height 12
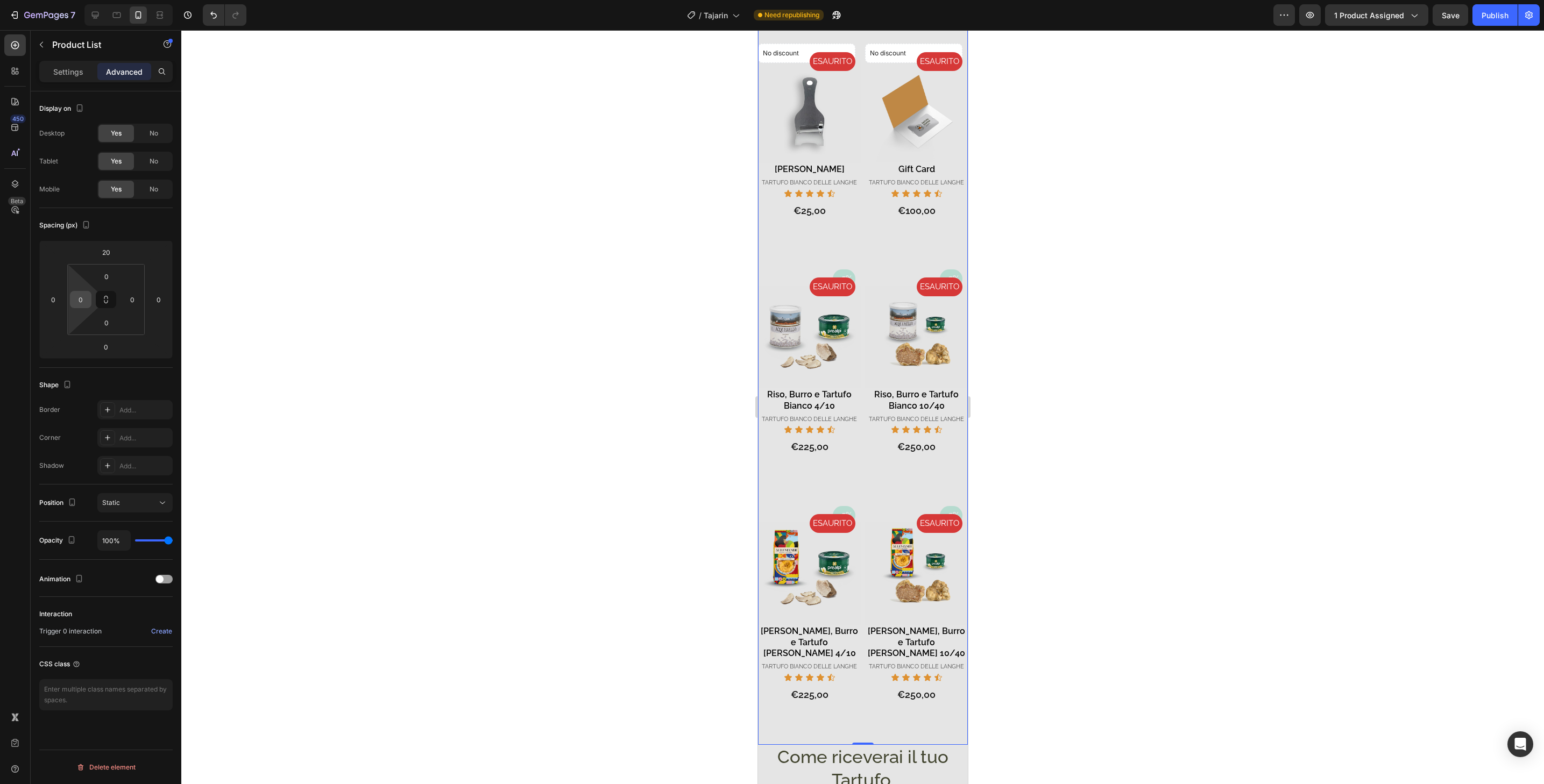
click at [88, 298] on div "0" at bounding box center [81, 300] width 21 height 17
click at [81, 298] on input "0" at bounding box center [81, 300] width 16 height 16
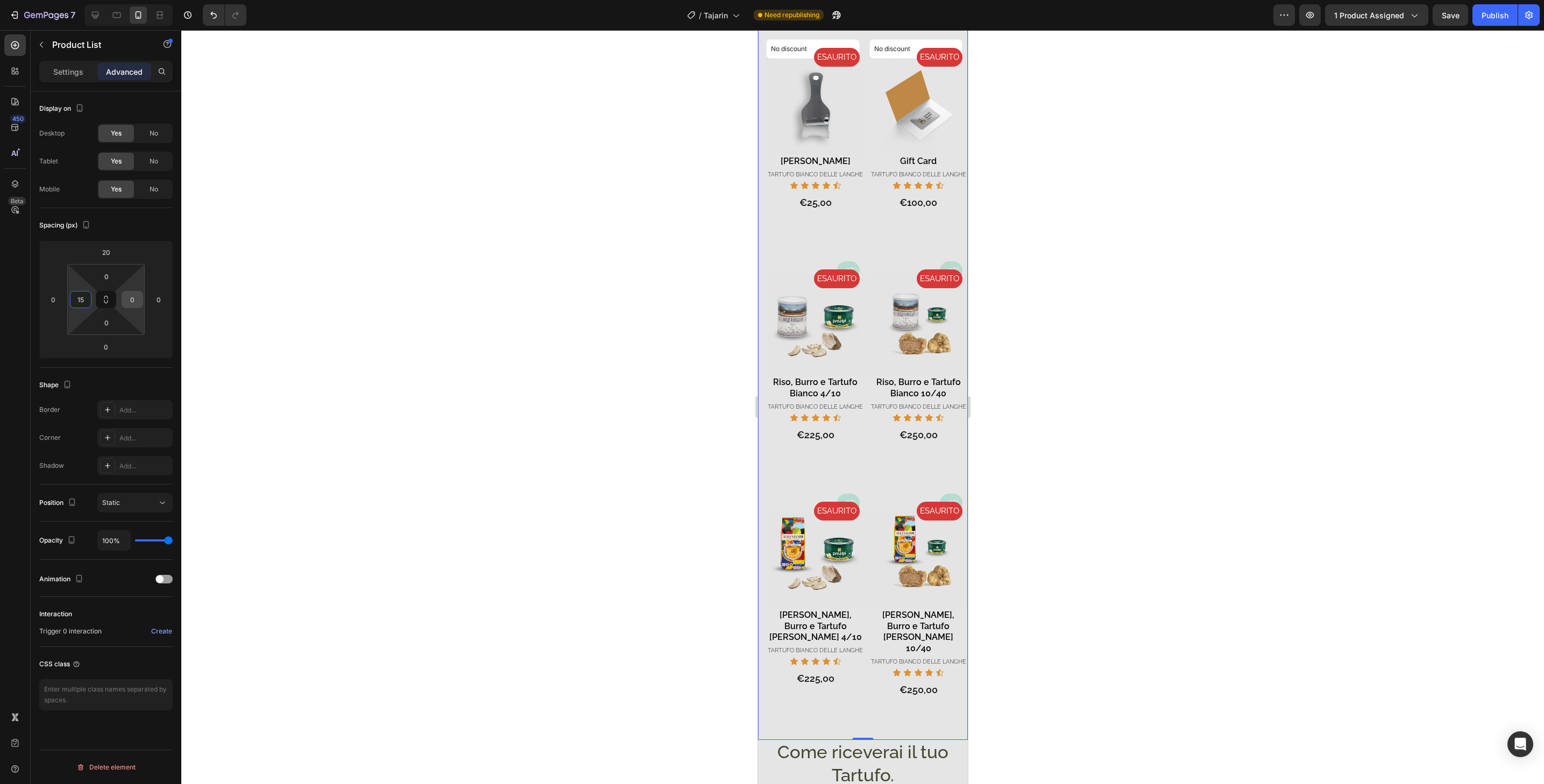
type input "15"
click at [137, 299] on input "0" at bounding box center [132, 300] width 16 height 16
type input "15"
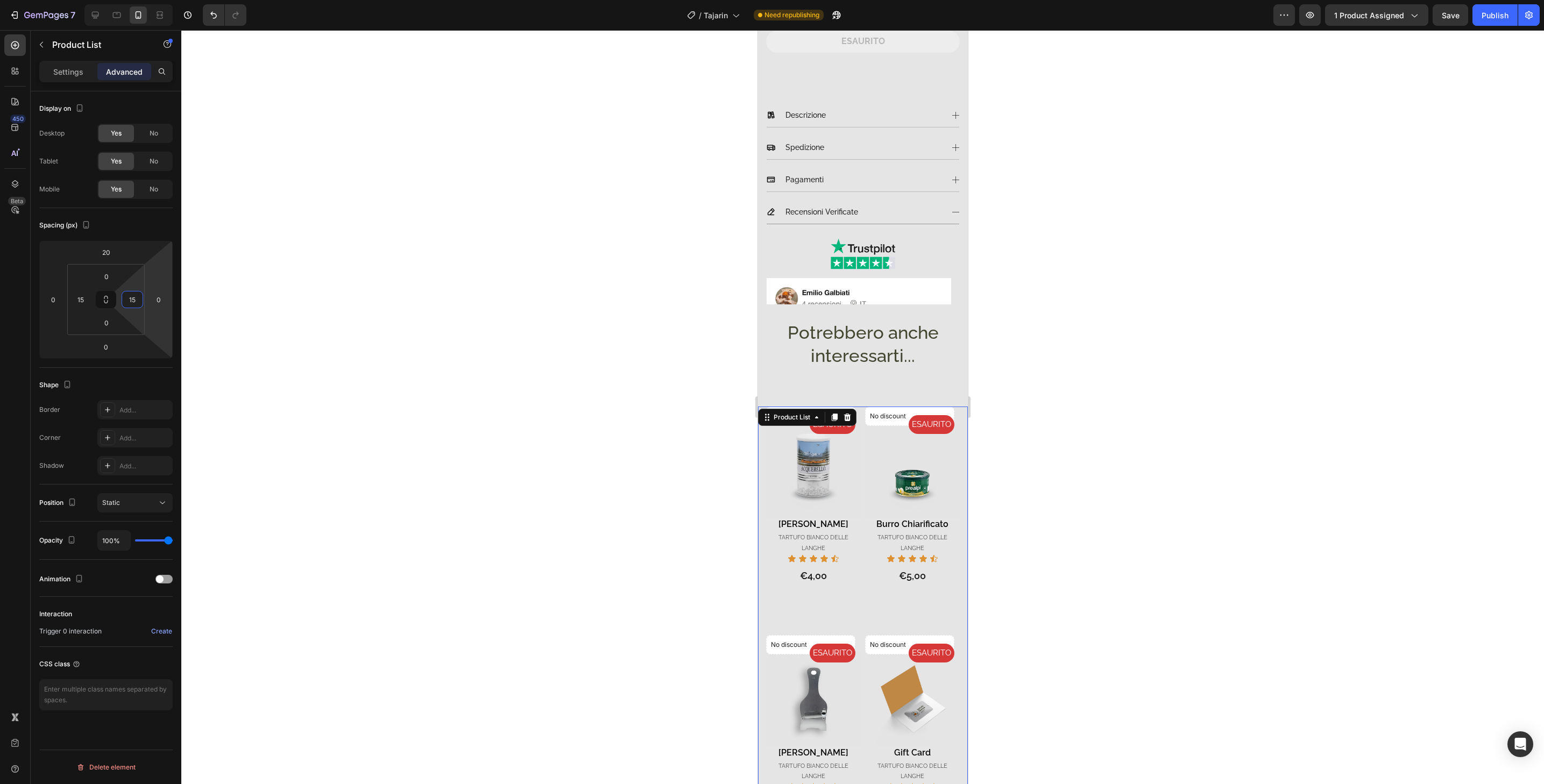
scroll to position [395, 0]
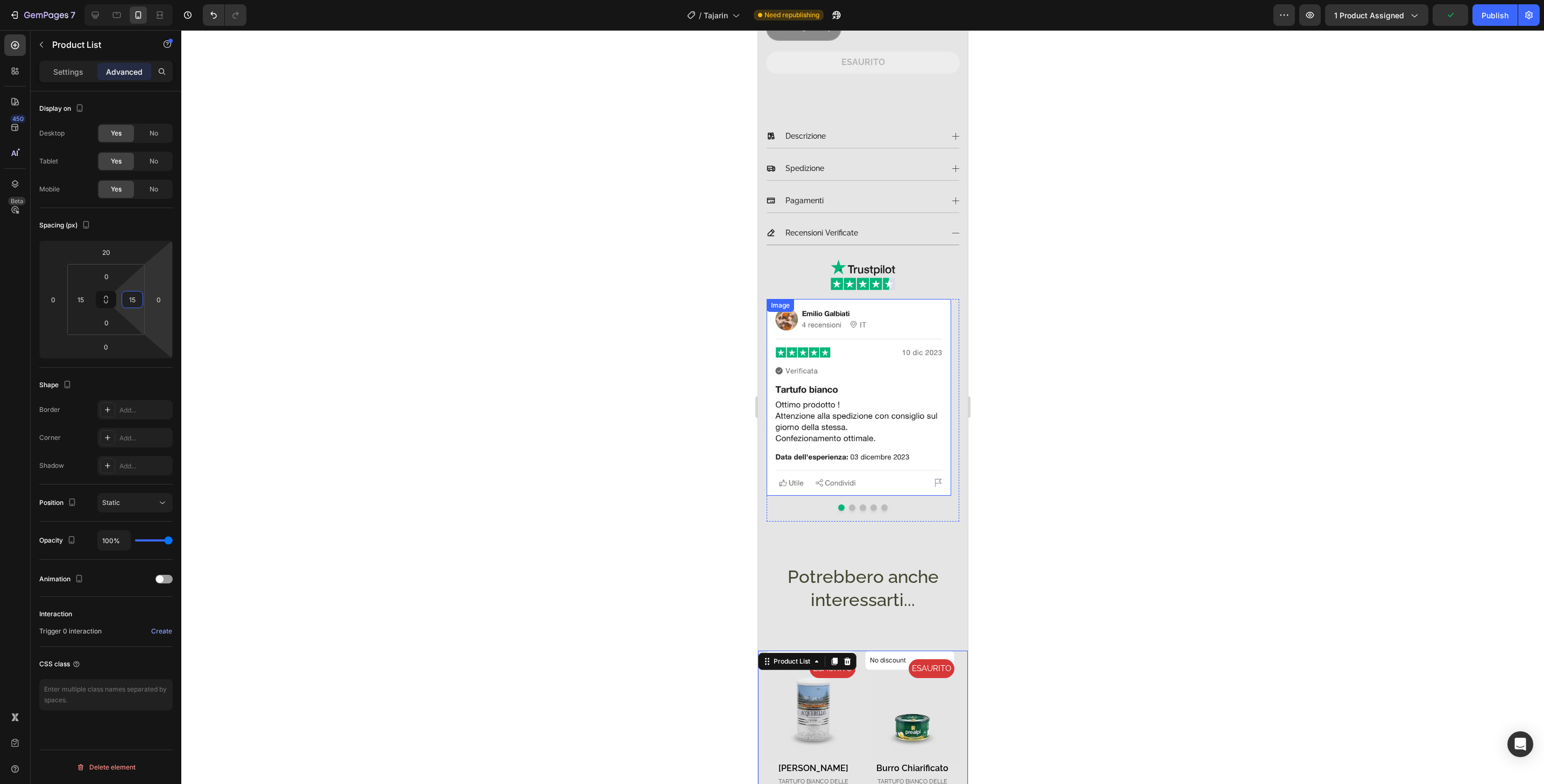
click at [918, 480] on img at bounding box center [858, 397] width 184 height 197
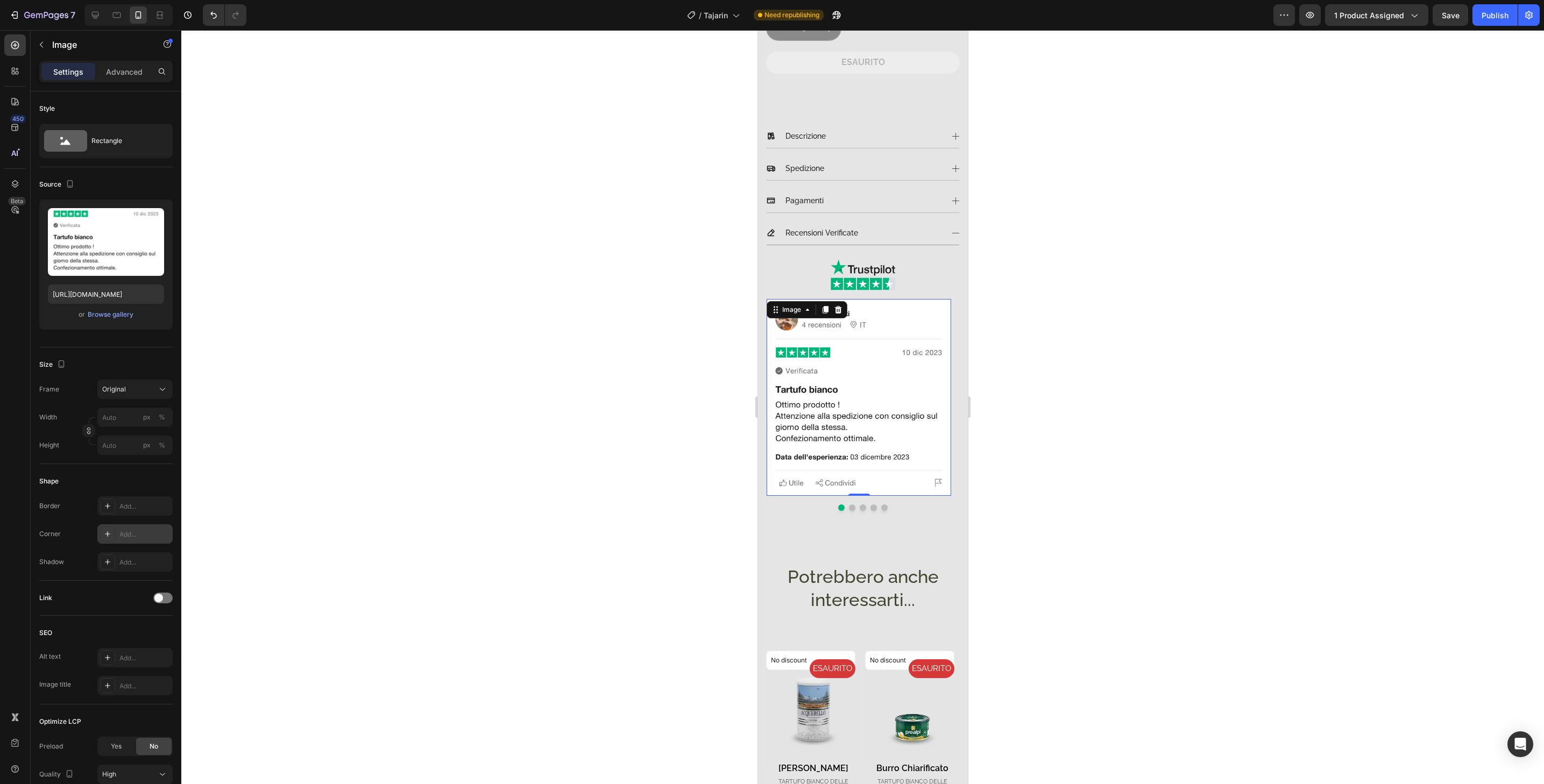
click at [123, 536] on div "Add..." at bounding box center [145, 534] width 51 height 10
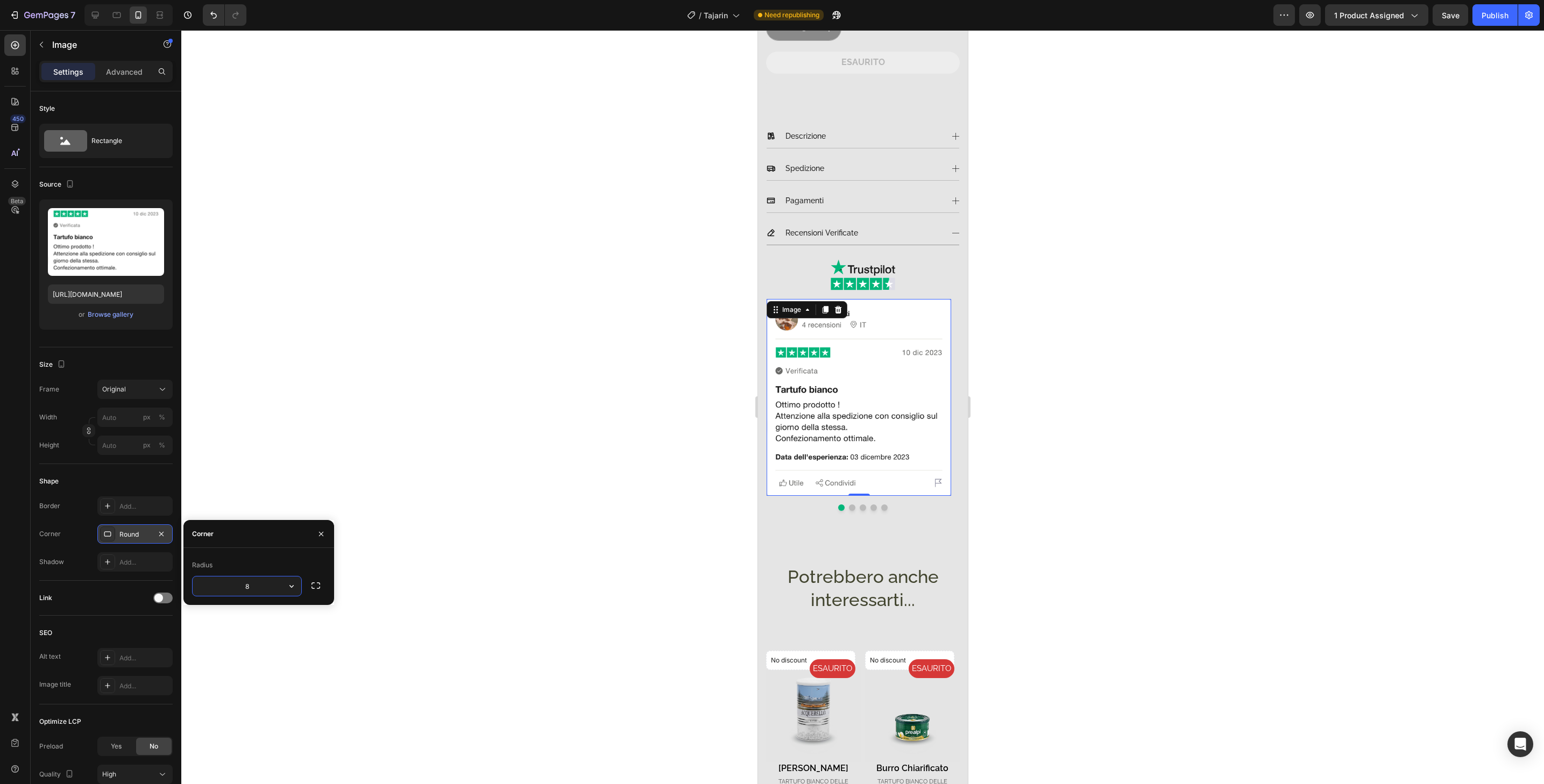
type input "32"
click at [848, 505] on button "Dot" at bounding box center [851, 508] width 7 height 7
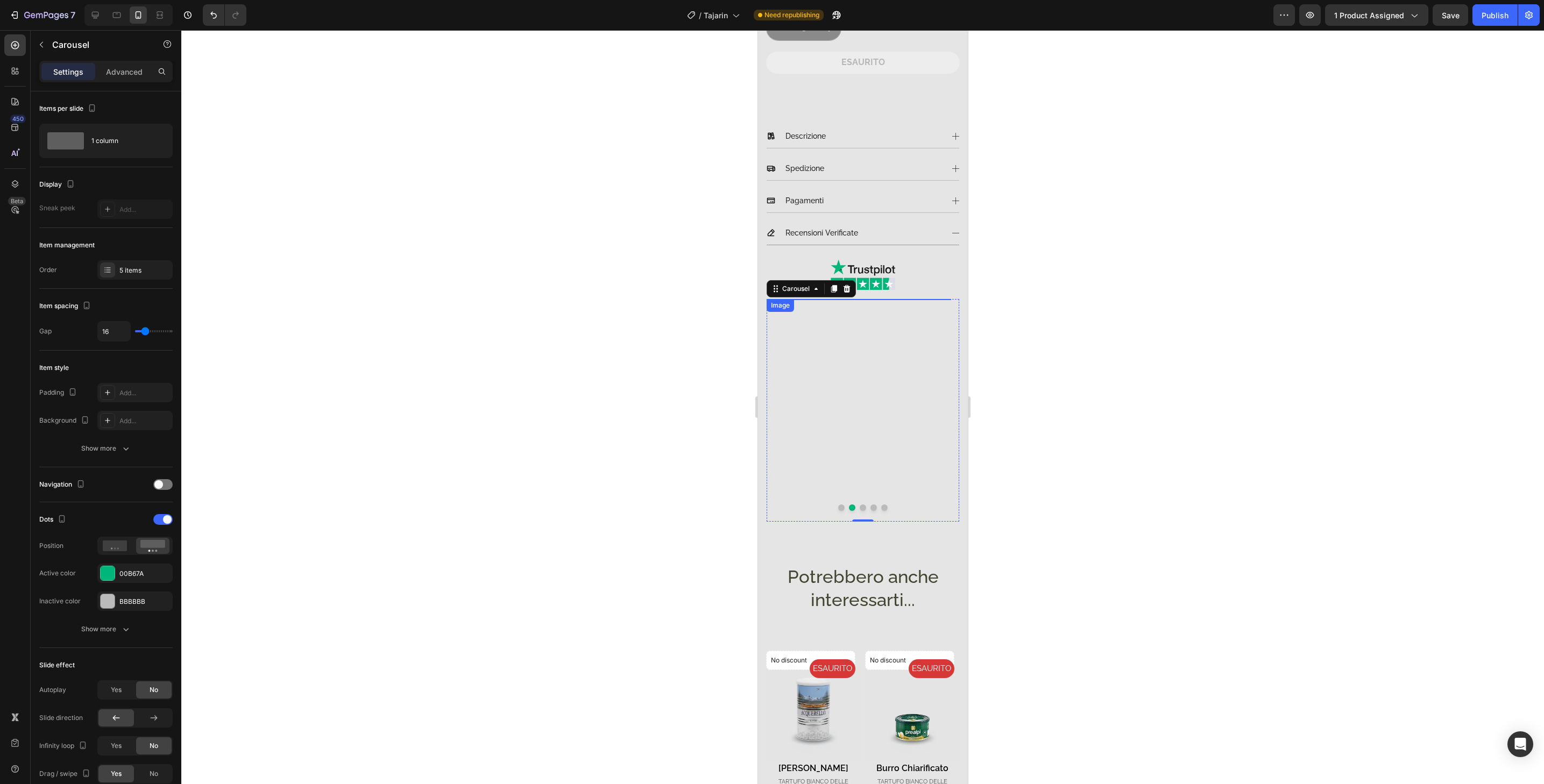
click at [873, 478] on img at bounding box center [858, 397] width 184 height 197
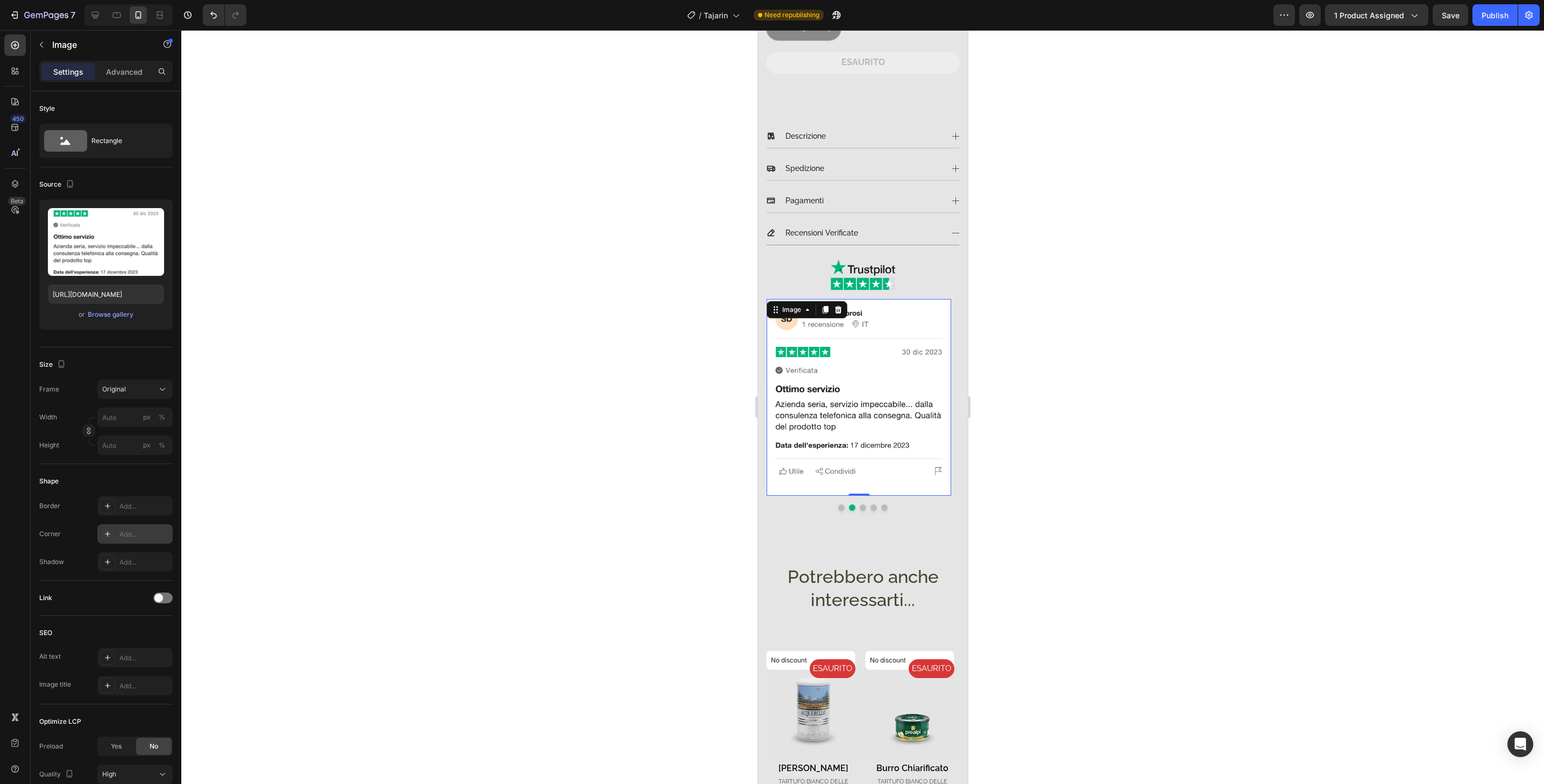
click at [153, 540] on div "Add..." at bounding box center [135, 534] width 75 height 20
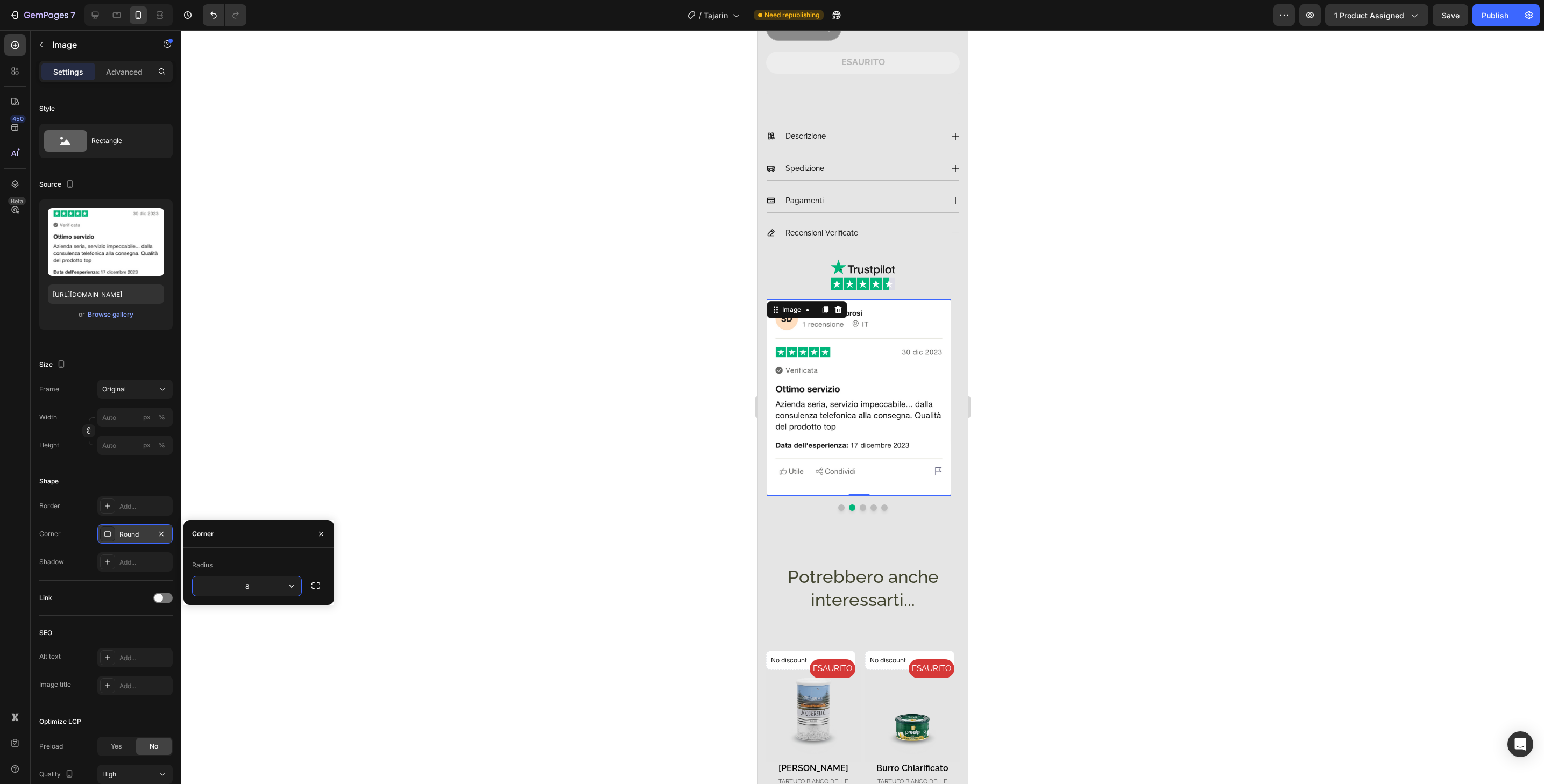
type input "32"
click at [860, 505] on button "Dot" at bounding box center [862, 508] width 7 height 7
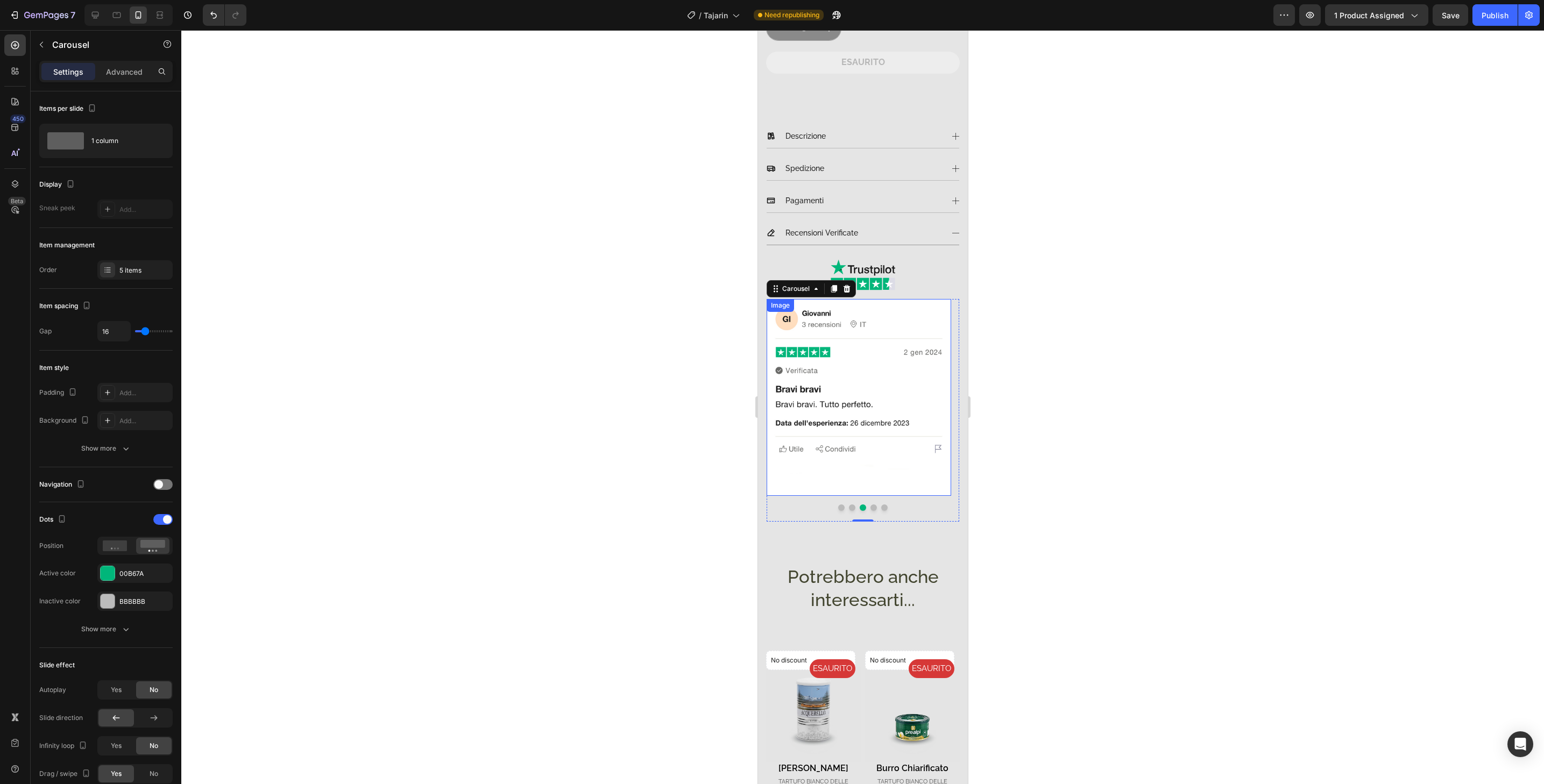
click at [877, 484] on img at bounding box center [858, 397] width 184 height 197
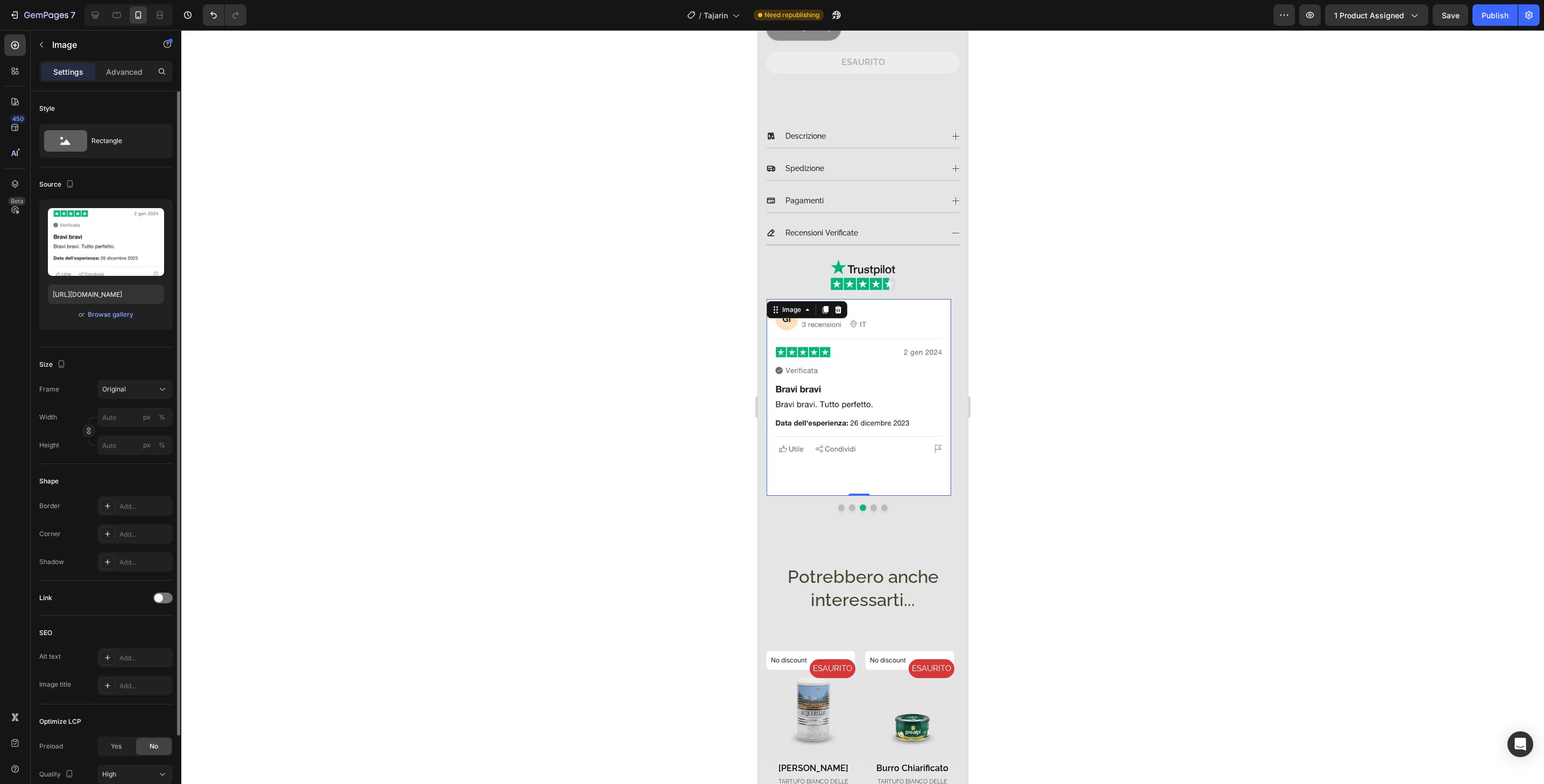
click at [133, 520] on div "Border Add... Corner Add... Shadow Add..." at bounding box center [106, 534] width 134 height 75
click at [143, 533] on div "Add..." at bounding box center [145, 534] width 51 height 10
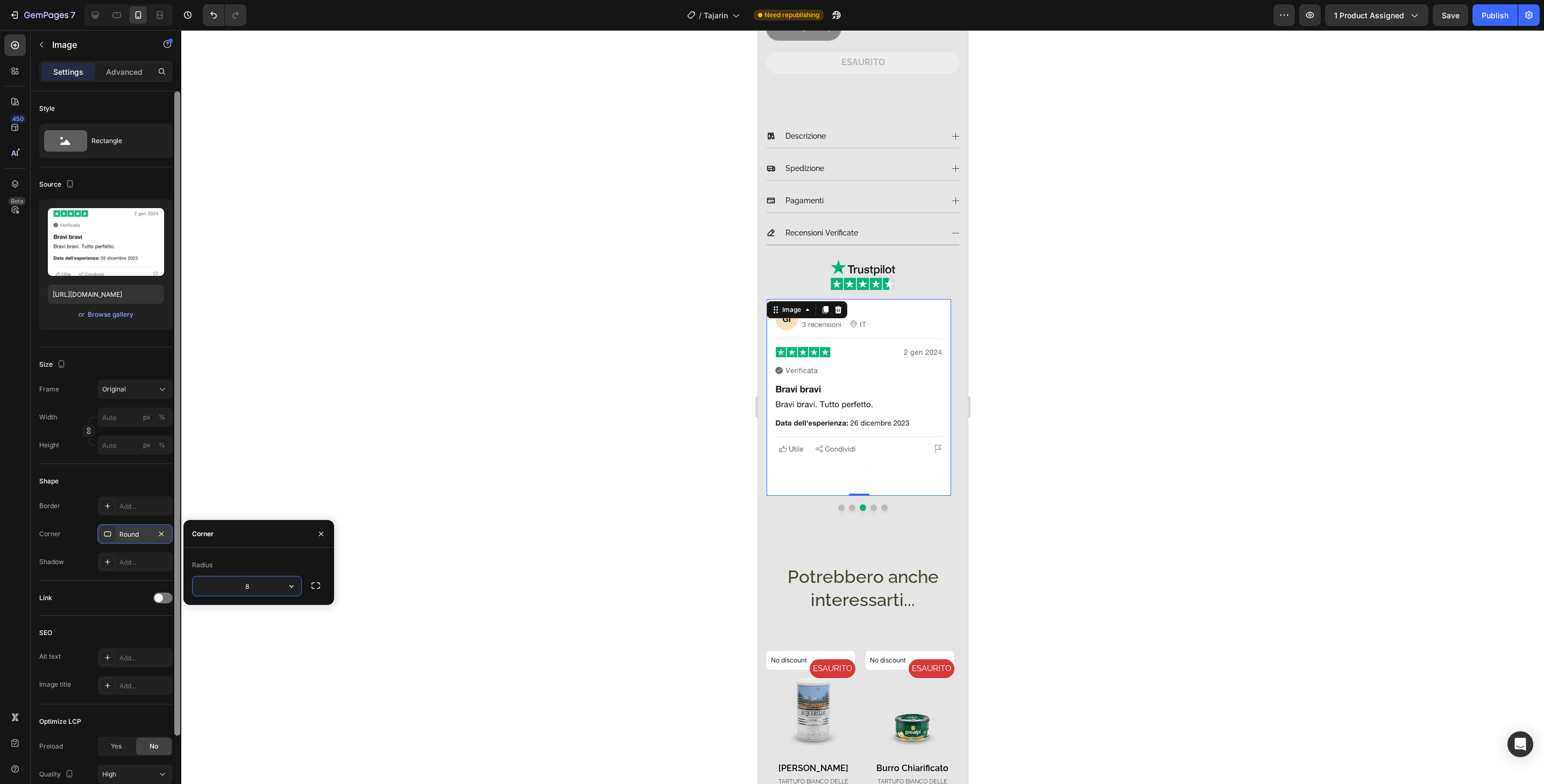
type input "32"
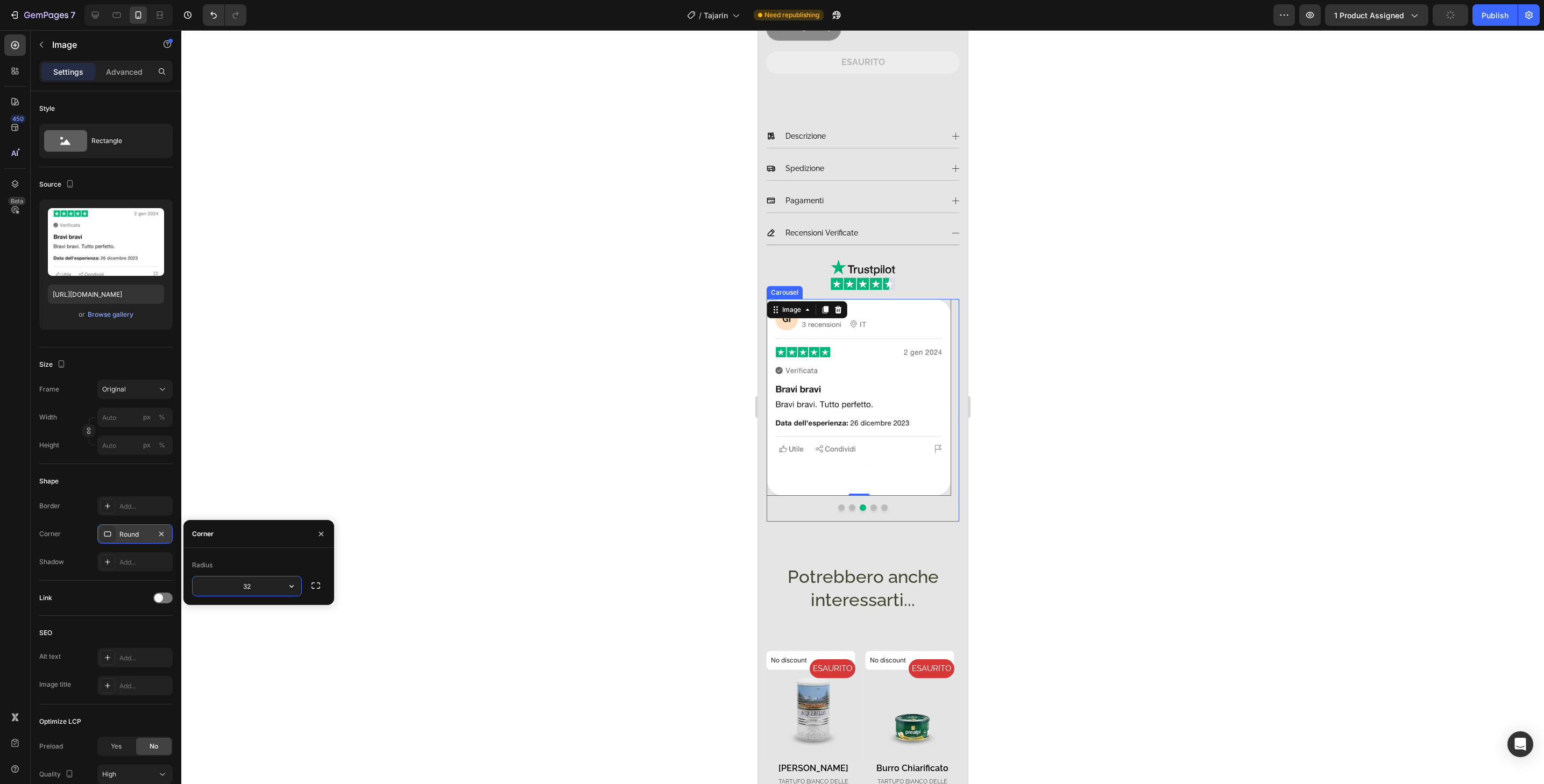
click at [870, 505] on button "Dot" at bounding box center [873, 508] width 7 height 7
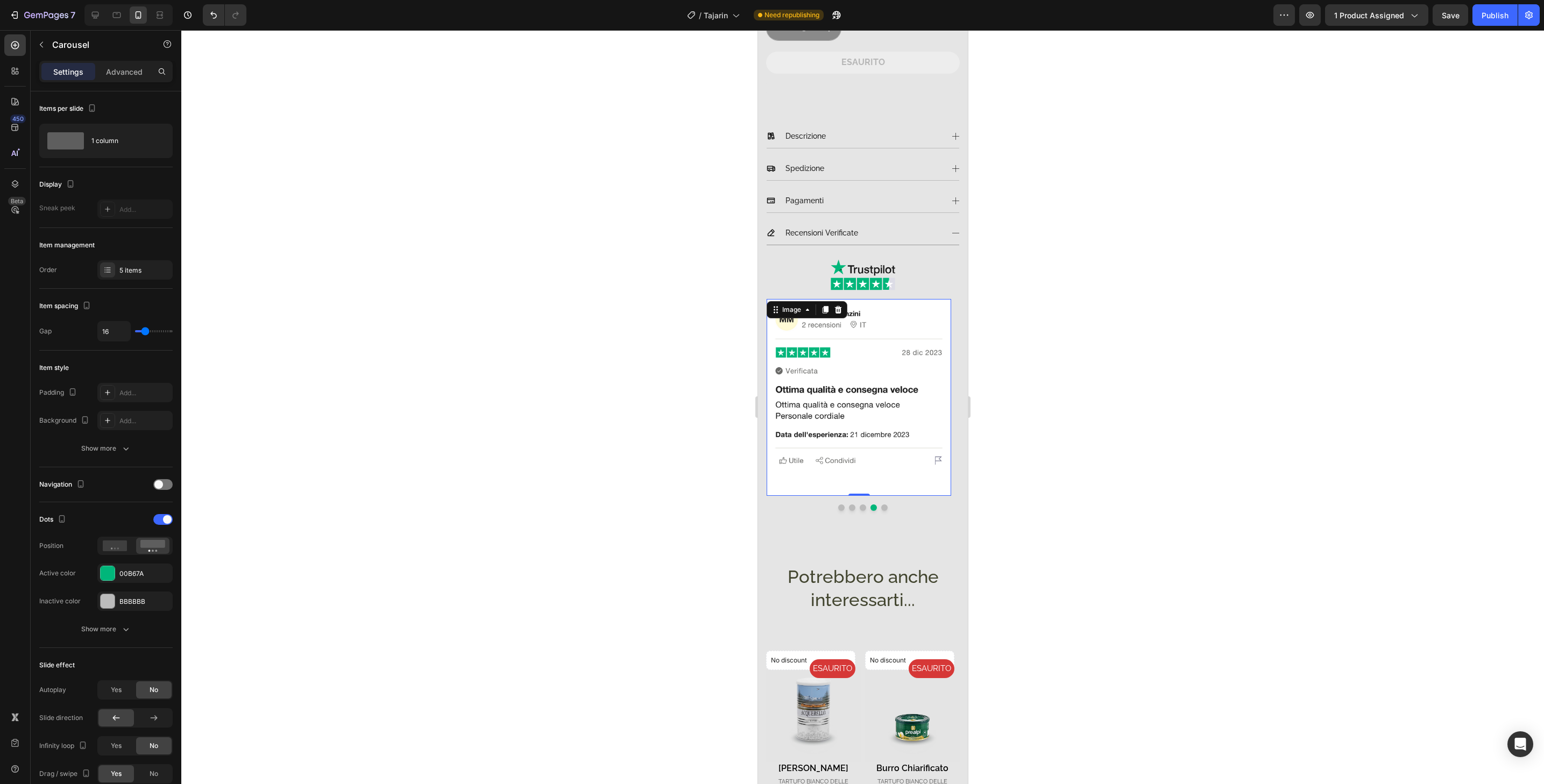
click at [875, 472] on img at bounding box center [858, 397] width 184 height 197
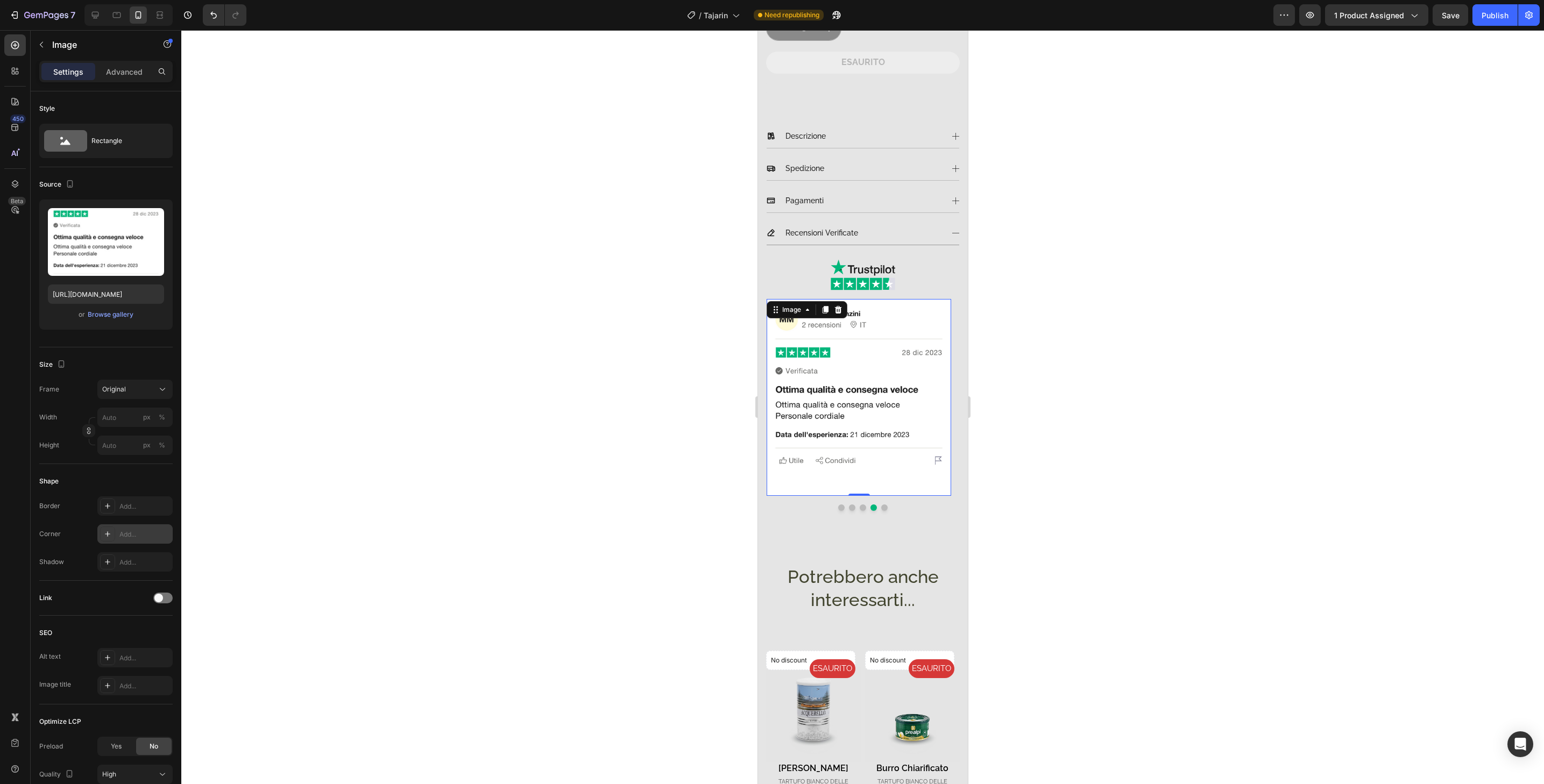
click at [151, 537] on div "Add..." at bounding box center [145, 534] width 51 height 10
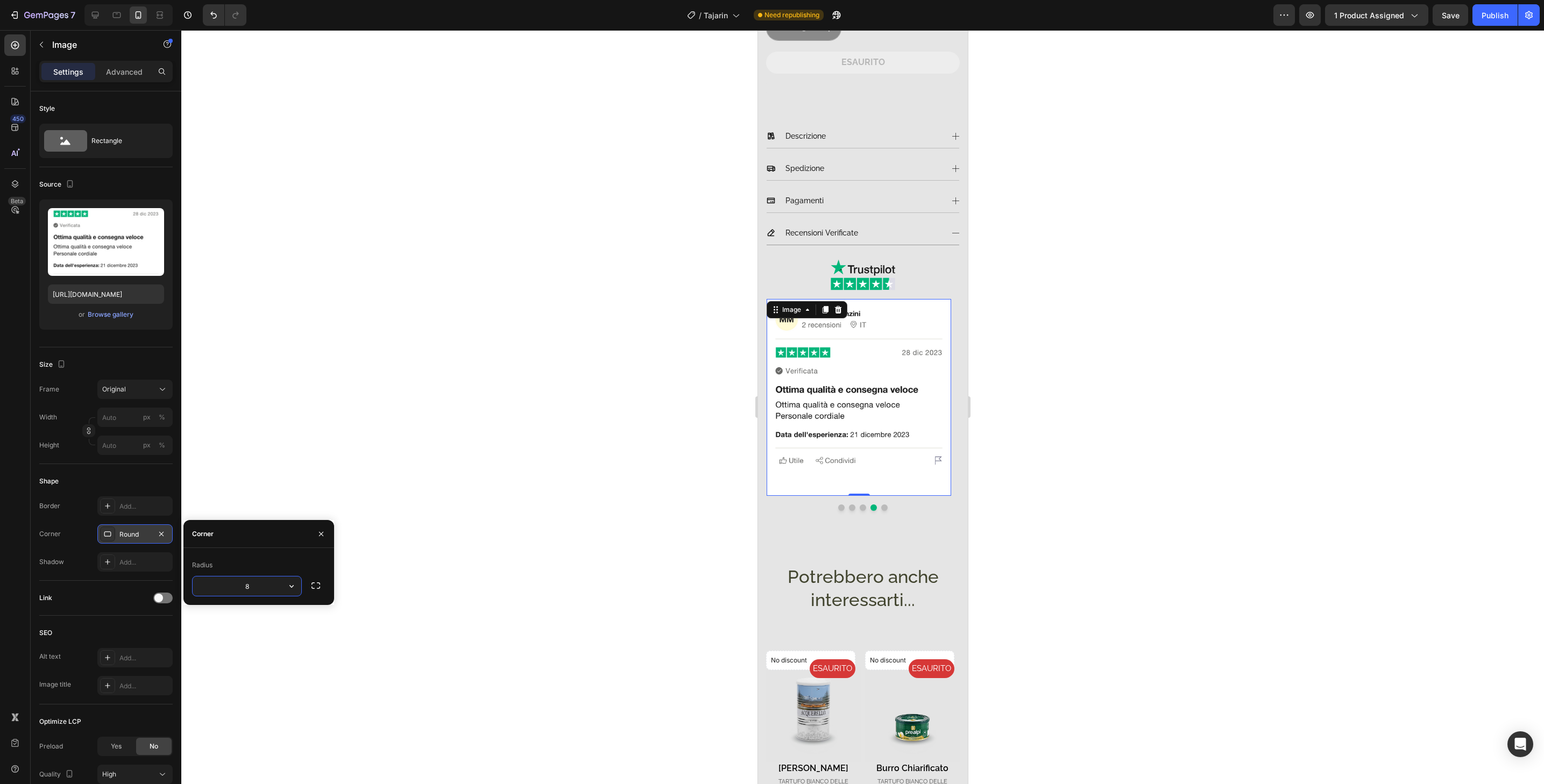
type input "32"
click at [881, 505] on button "Dot" at bounding box center [884, 508] width 7 height 7
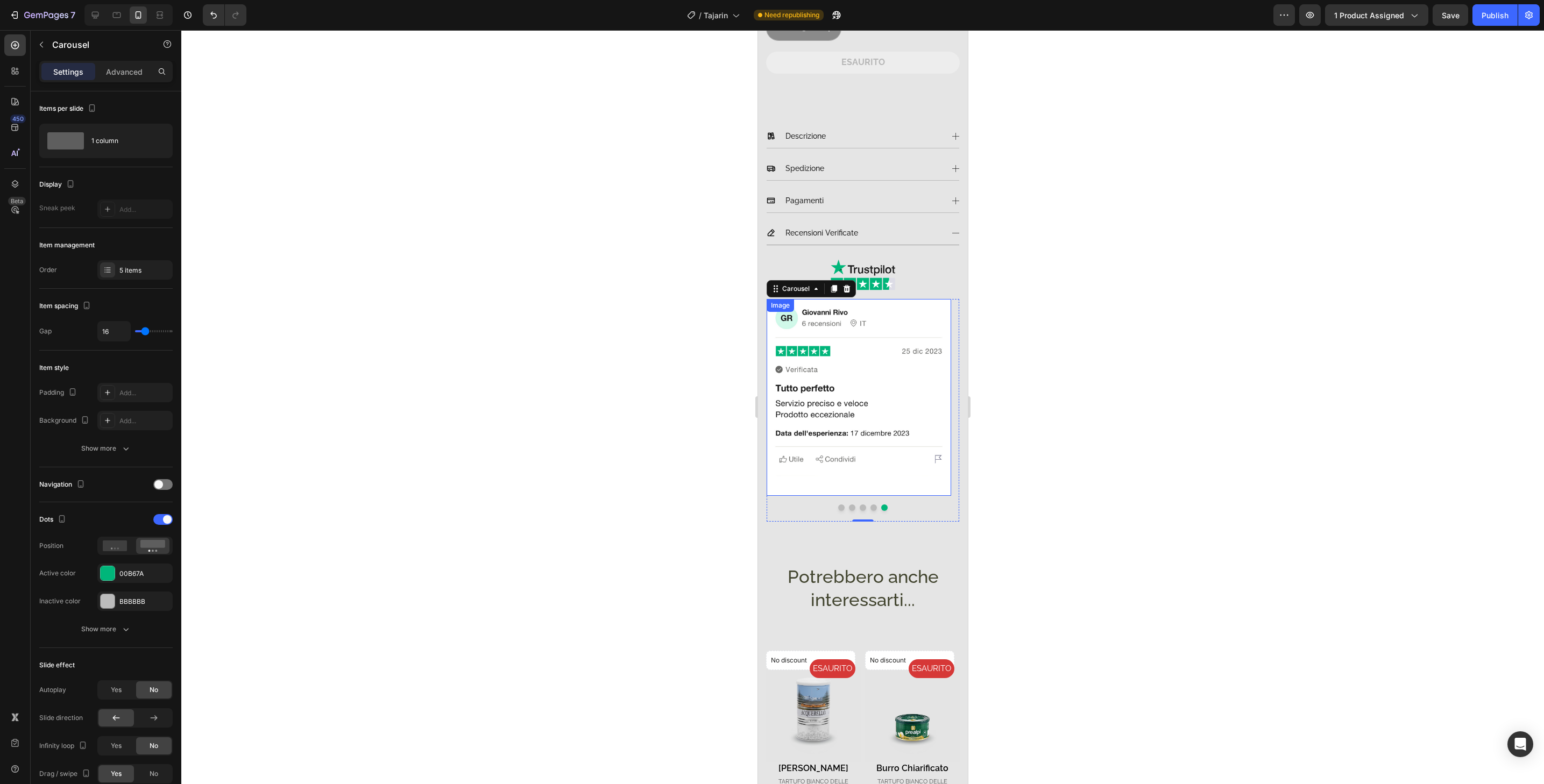
click at [881, 483] on img at bounding box center [858, 397] width 184 height 197
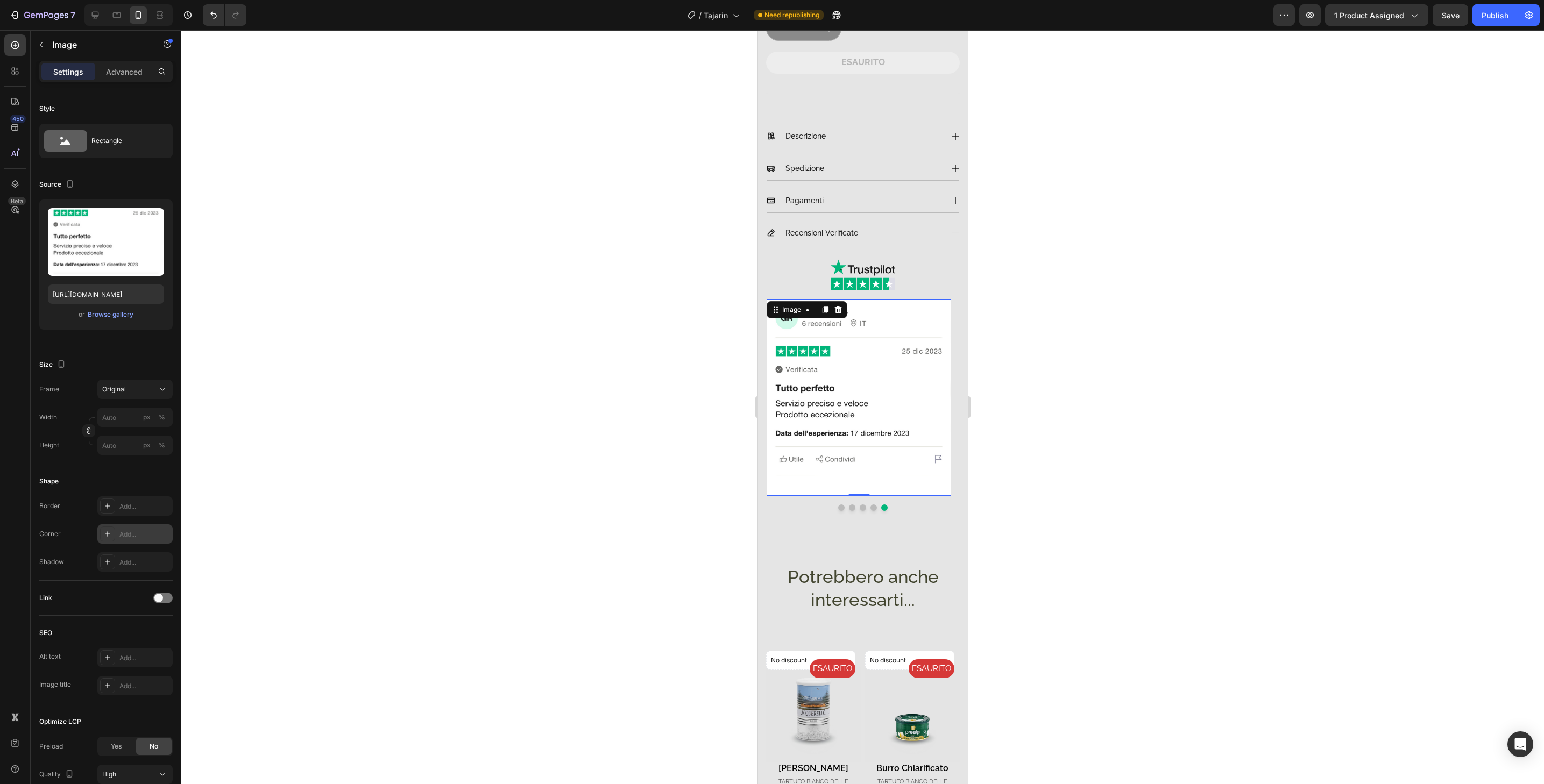
click at [165, 540] on div "Add..." at bounding box center [135, 534] width 75 height 20
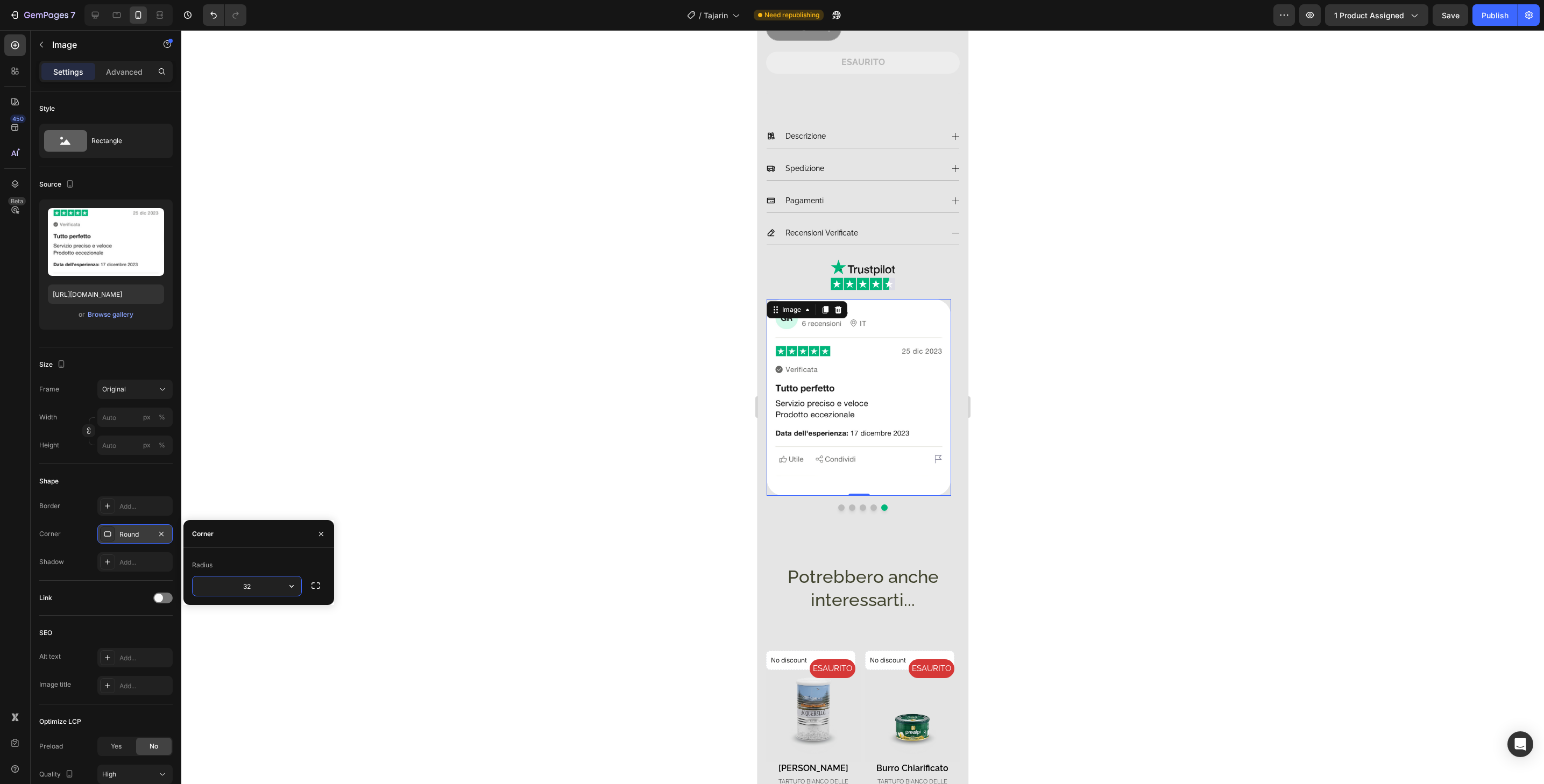
type input "32"
click at [151, 538] on div "Round" at bounding box center [135, 534] width 75 height 20
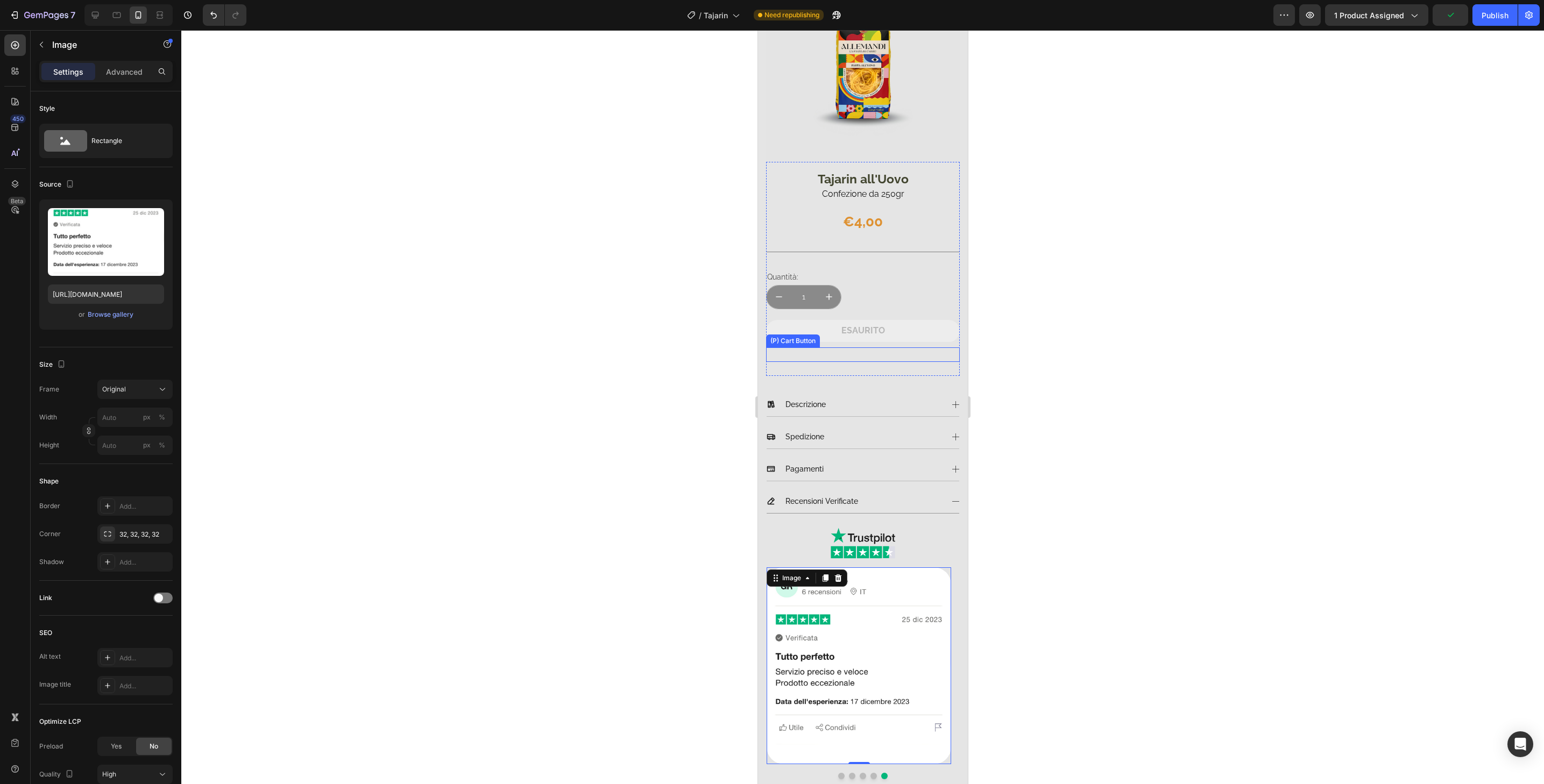
scroll to position [0, 0]
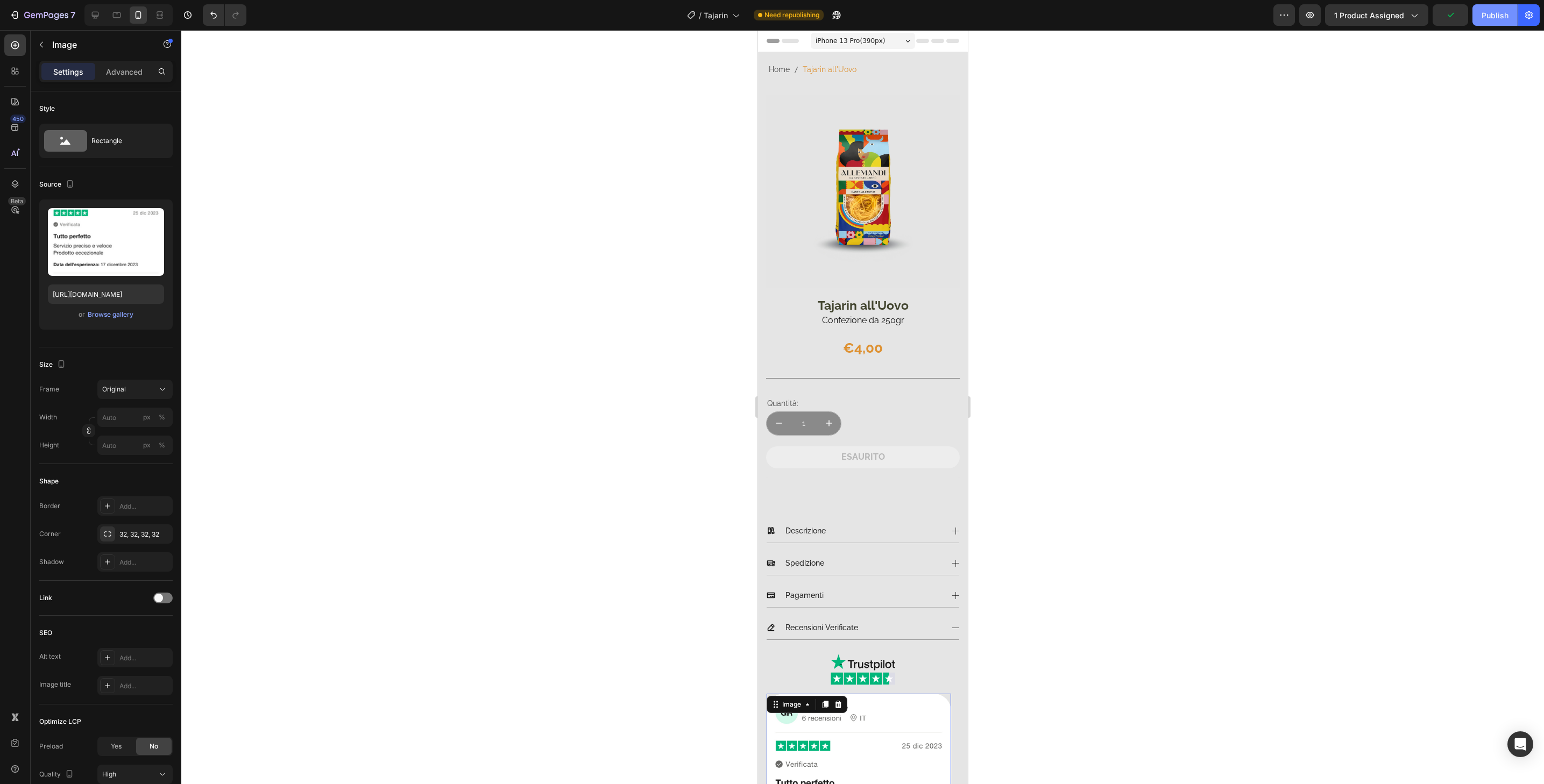
click at [1493, 23] on button "Publish" at bounding box center [1495, 15] width 45 height 21
click at [20, 10] on icon "button" at bounding box center [15, 15] width 11 height 11
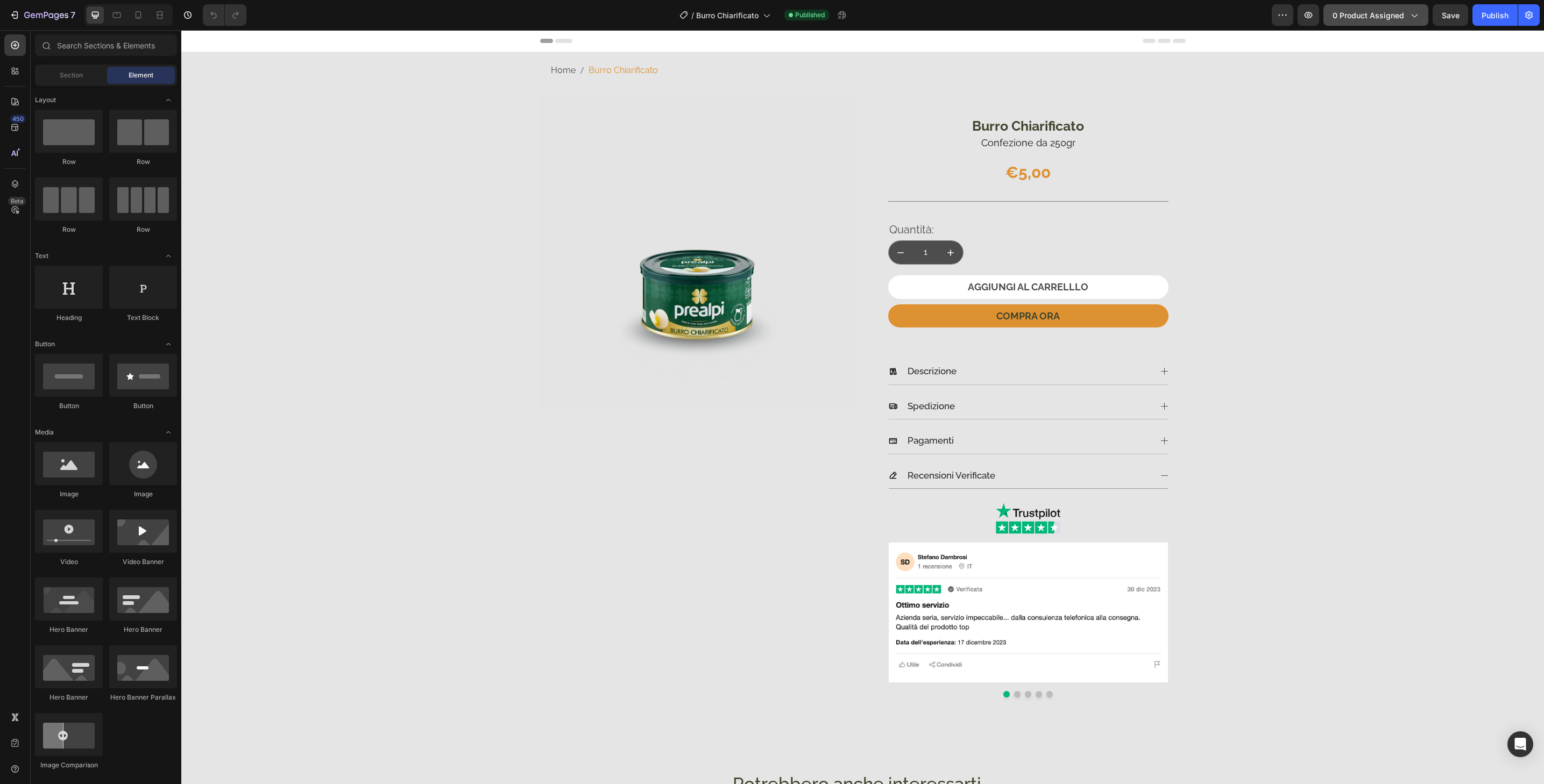
click at [1415, 16] on icon "button" at bounding box center [1414, 15] width 11 height 11
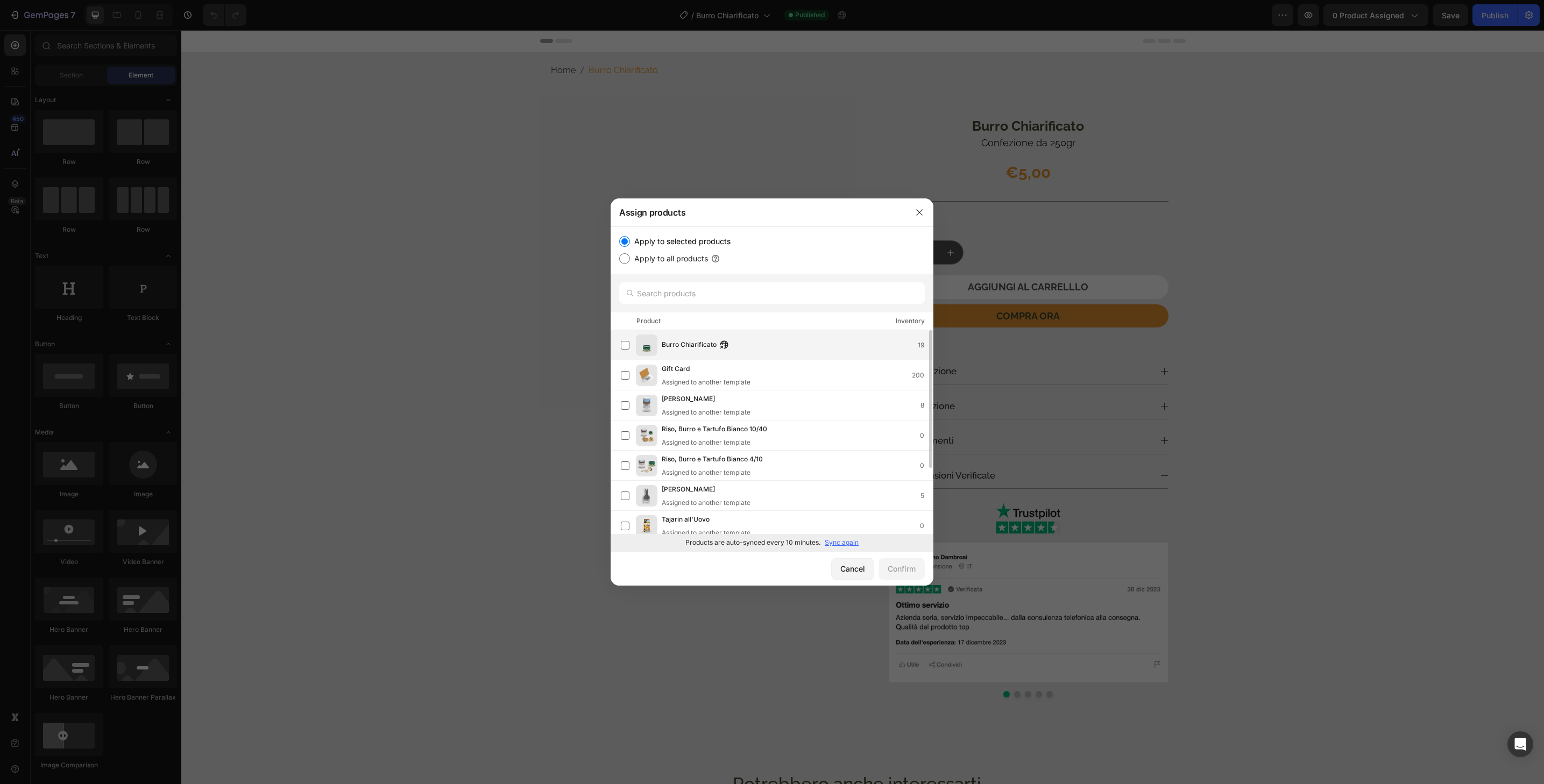
click at [794, 346] on div "Burro Chiarificato 19" at bounding box center [797, 345] width 271 height 12
click at [909, 566] on div "Confirm" at bounding box center [902, 569] width 28 height 12
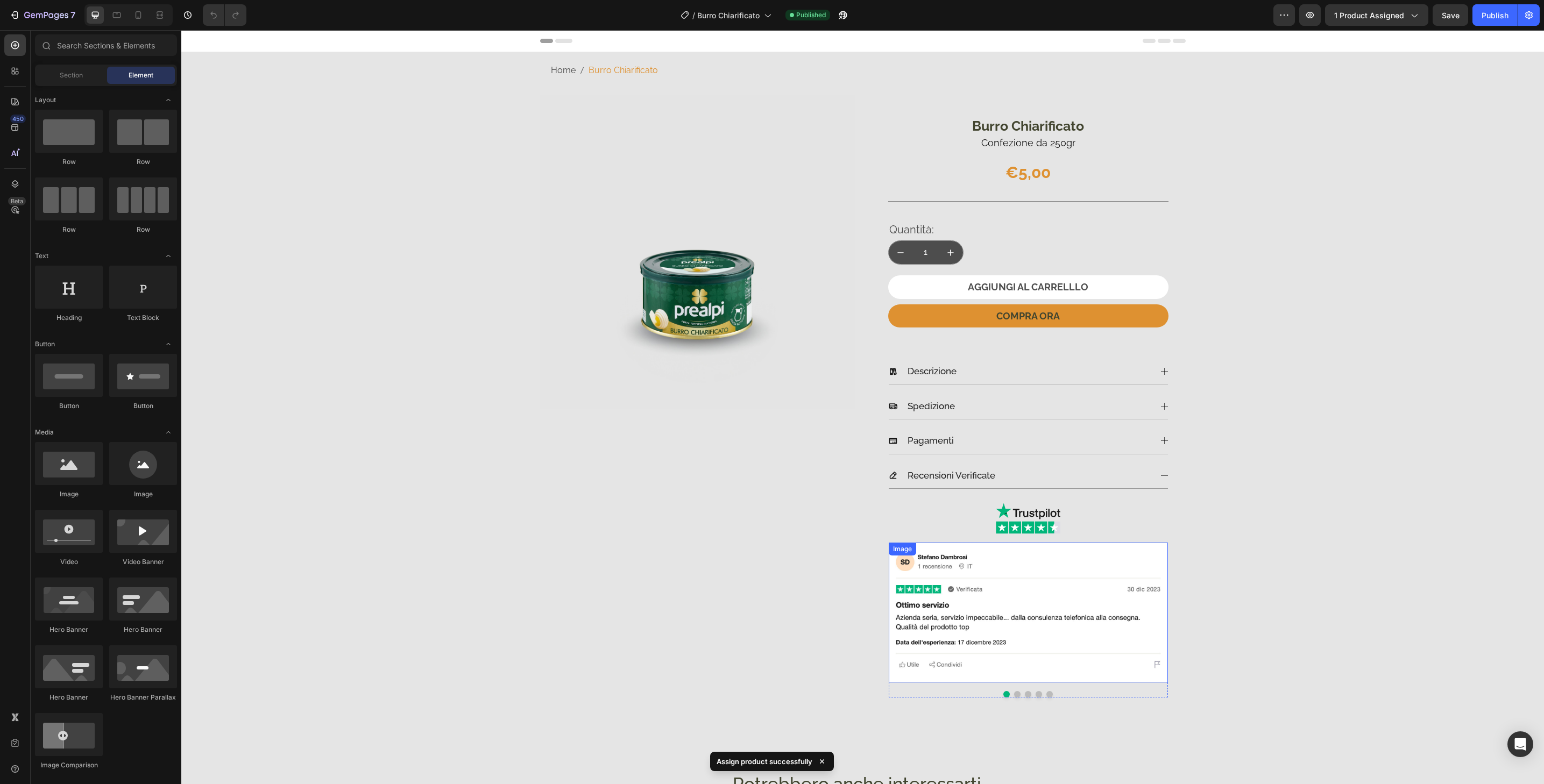
click at [1158, 556] on img at bounding box center [1028, 613] width 280 height 140
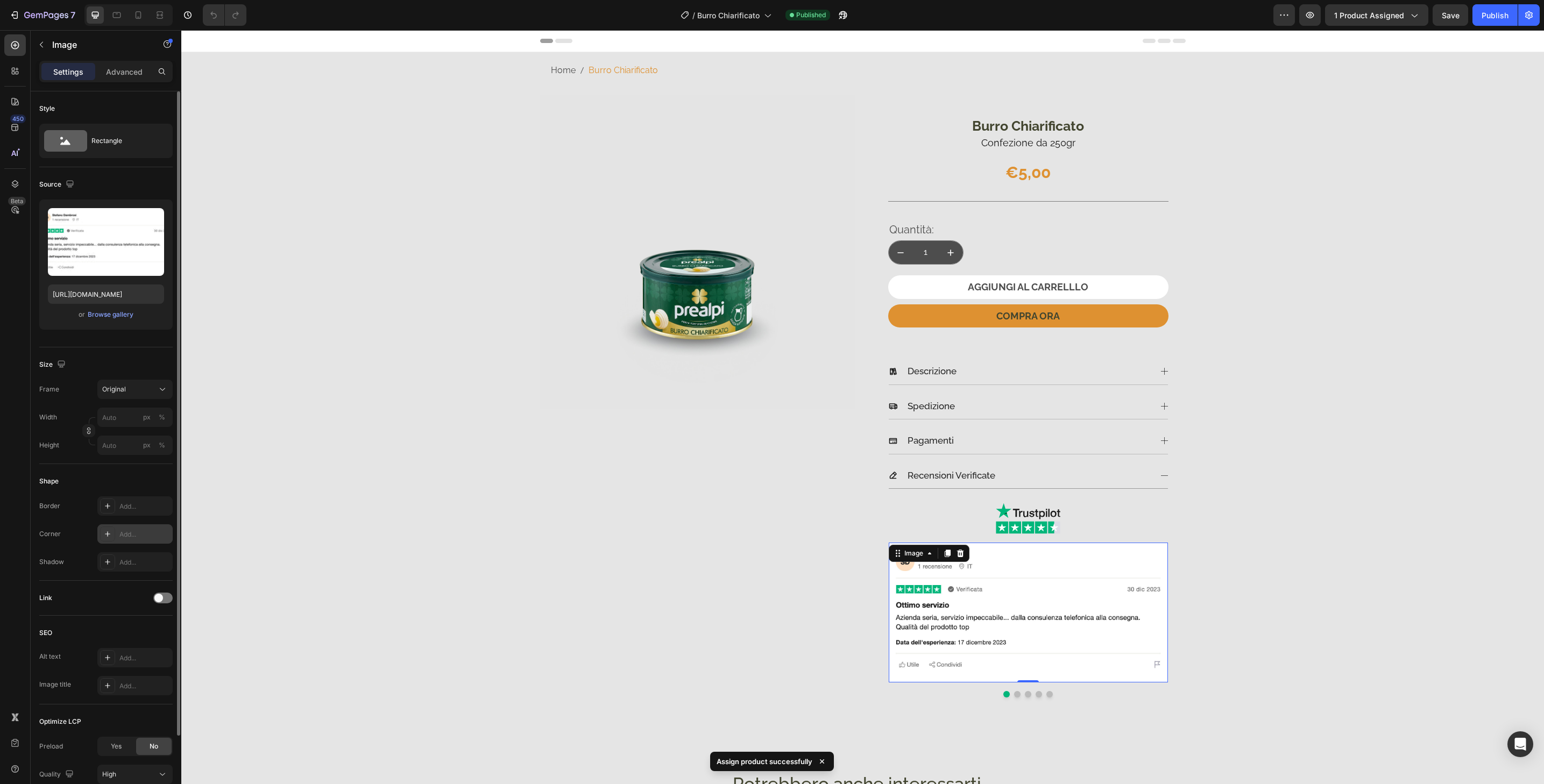
click at [150, 531] on div "Add..." at bounding box center [145, 534] width 51 height 10
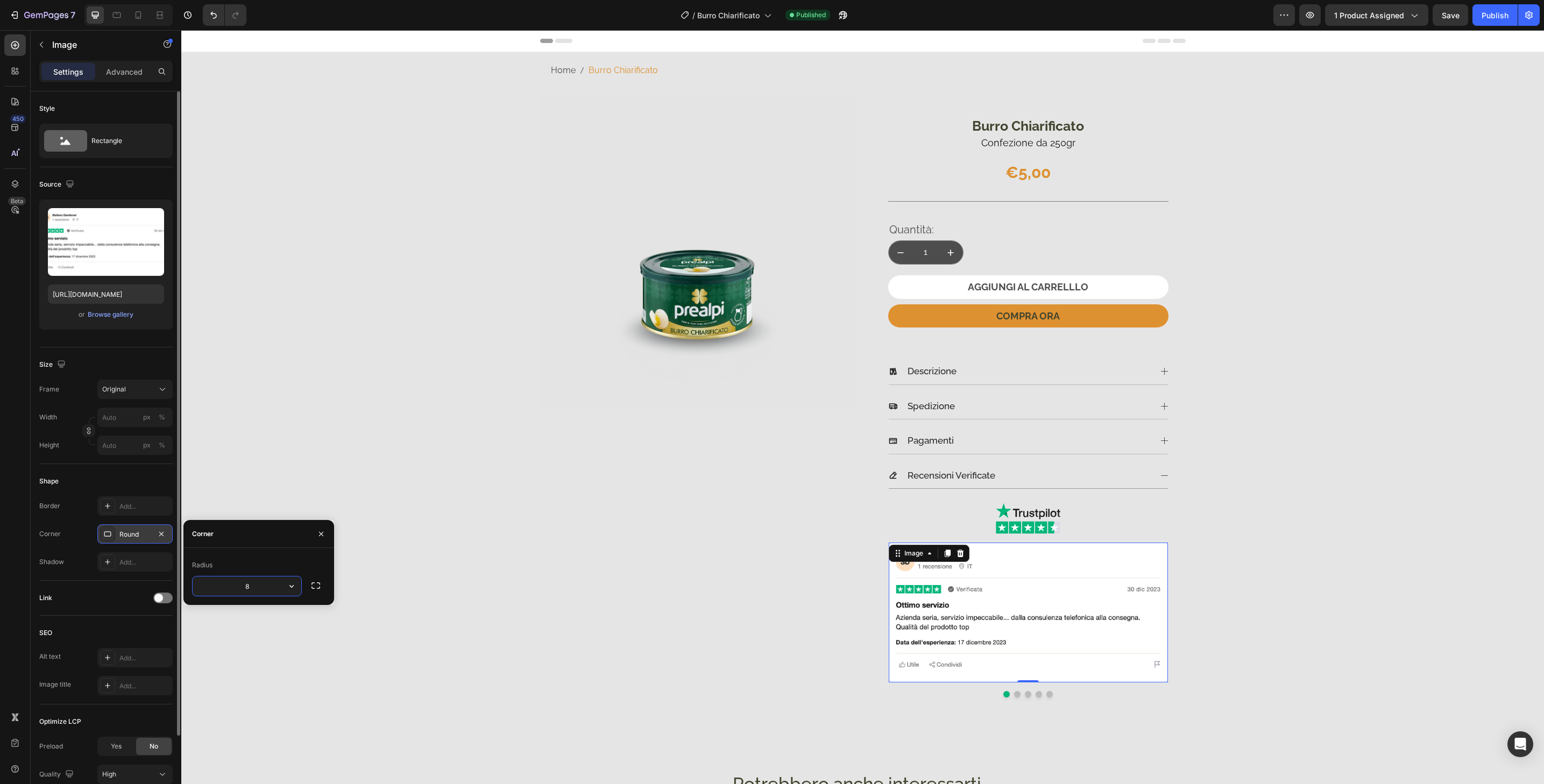
type input "32"
click at [1015, 694] on button "Dot" at bounding box center [1017, 694] width 7 height 7
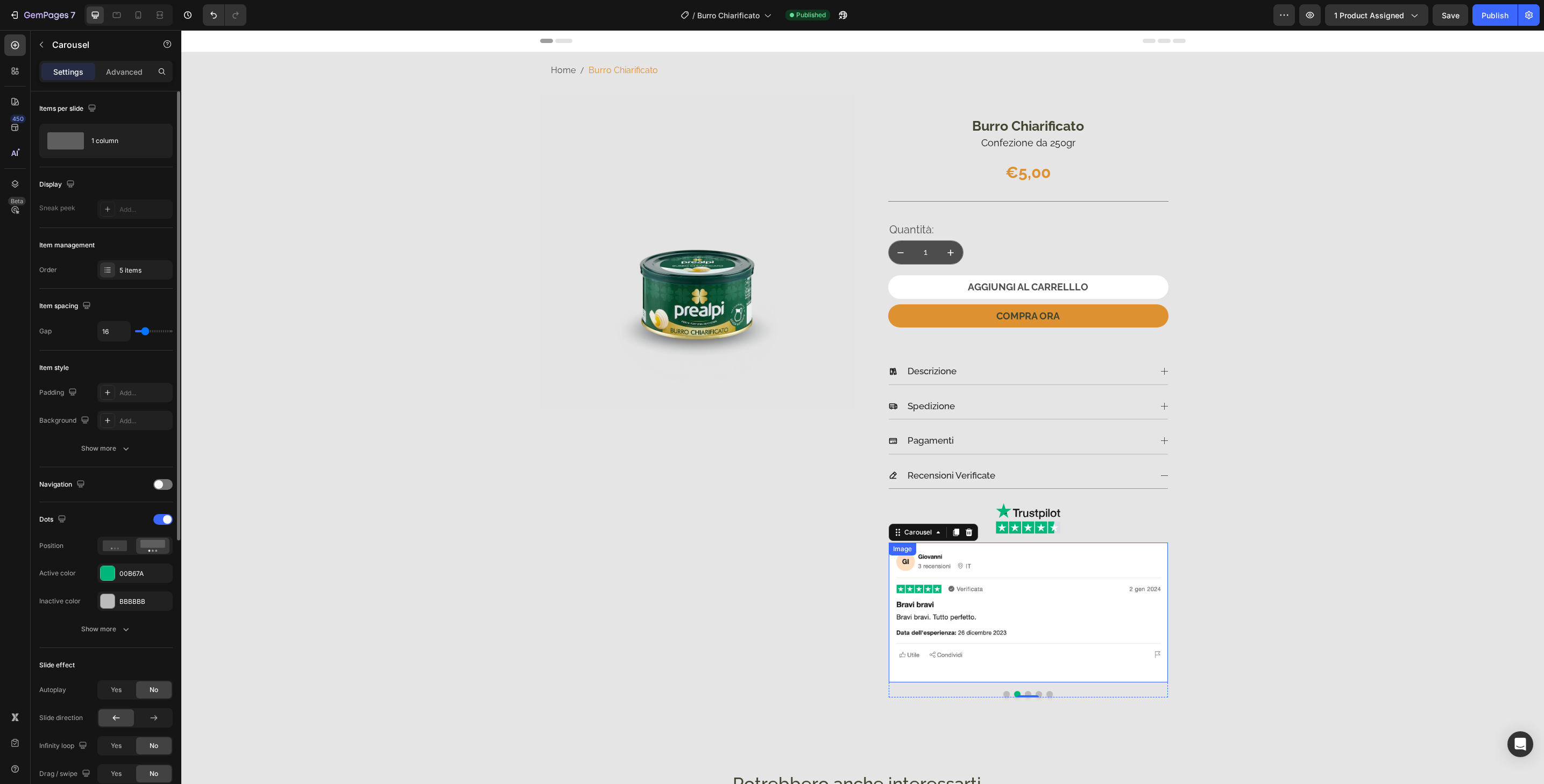
click at [1116, 669] on img at bounding box center [1028, 613] width 280 height 140
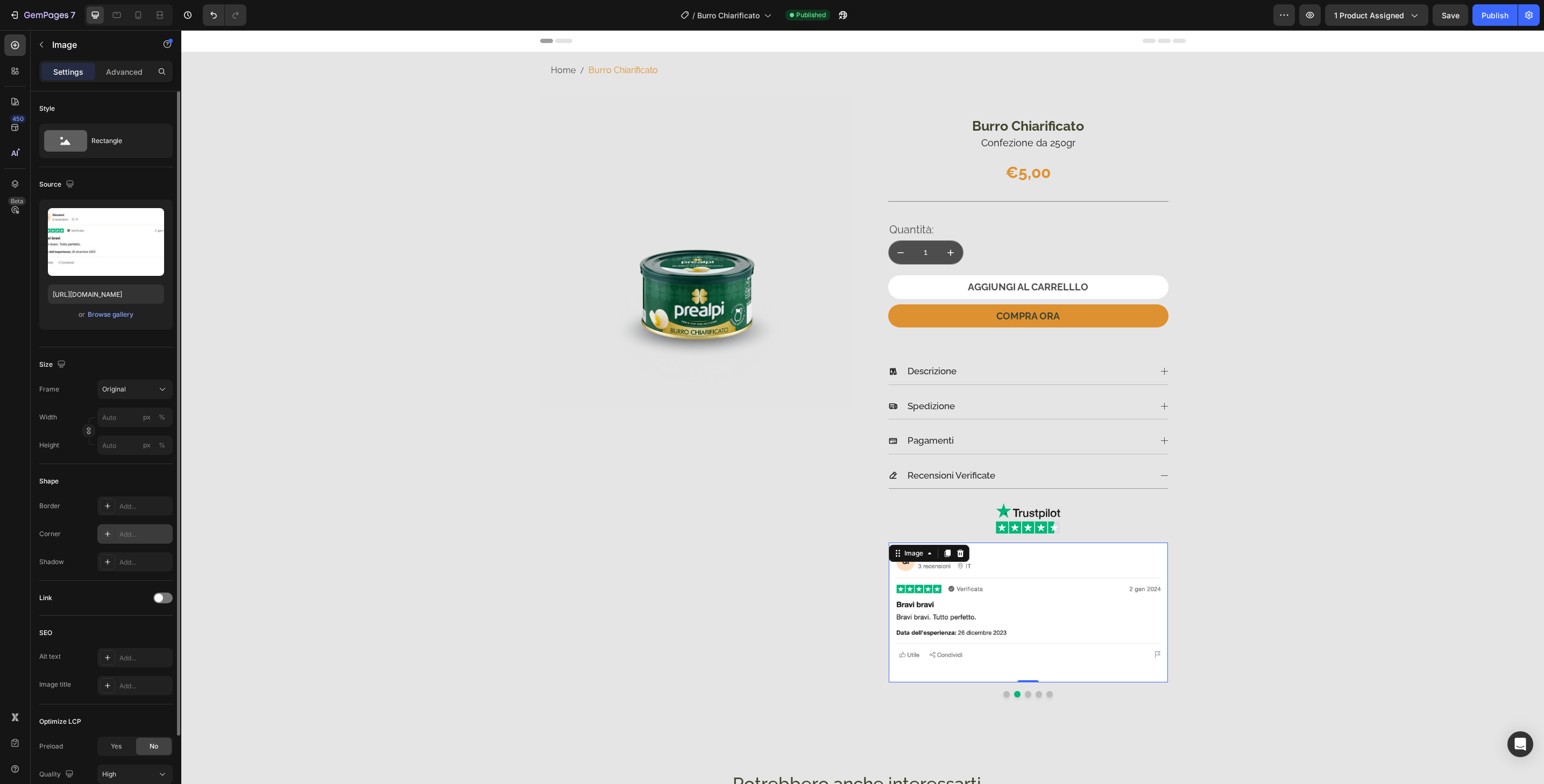
click at [148, 538] on div "Add..." at bounding box center [145, 534] width 51 height 10
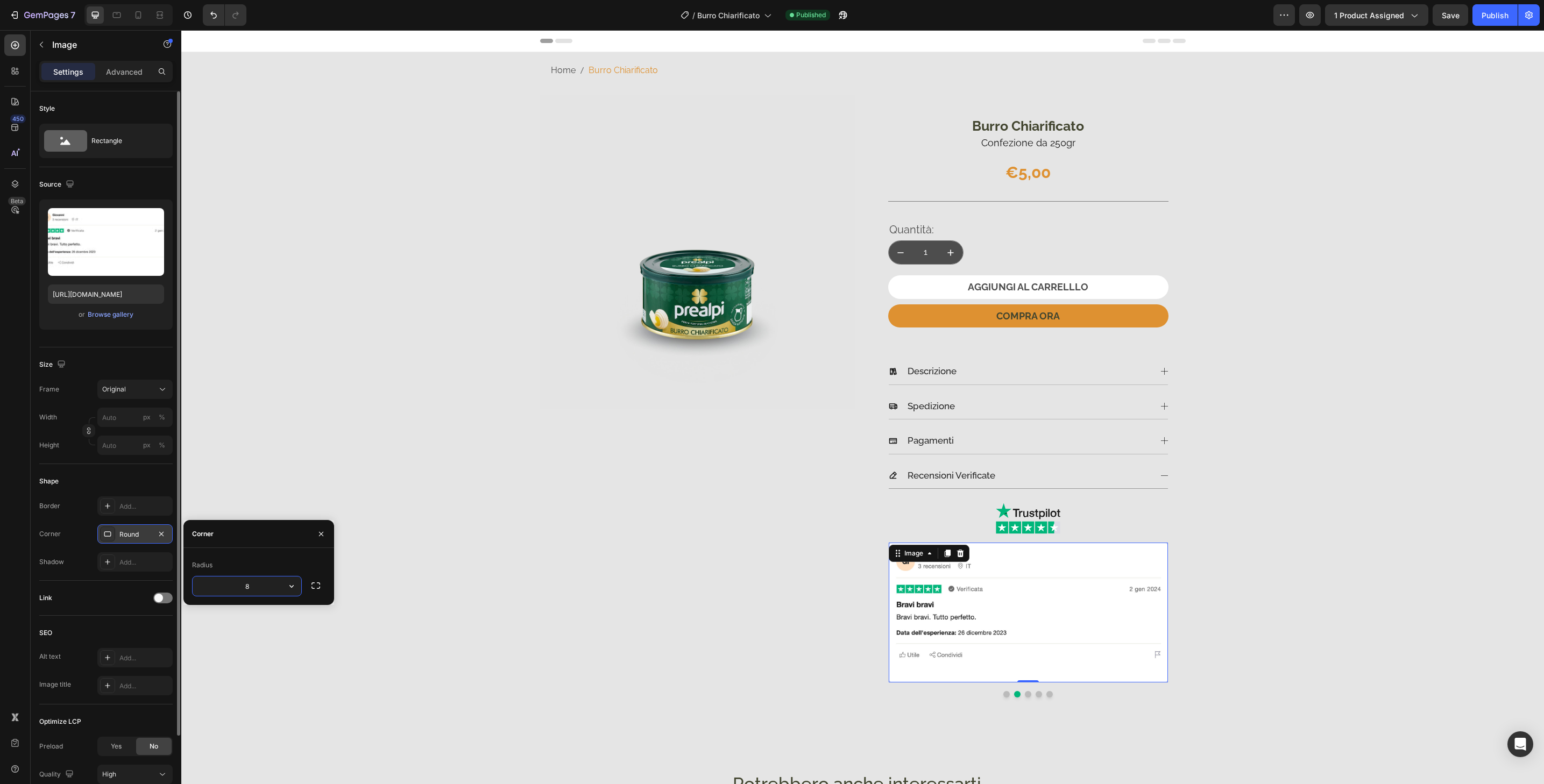
type input "32"
click at [1026, 696] on button "Dot" at bounding box center [1028, 694] width 7 height 7
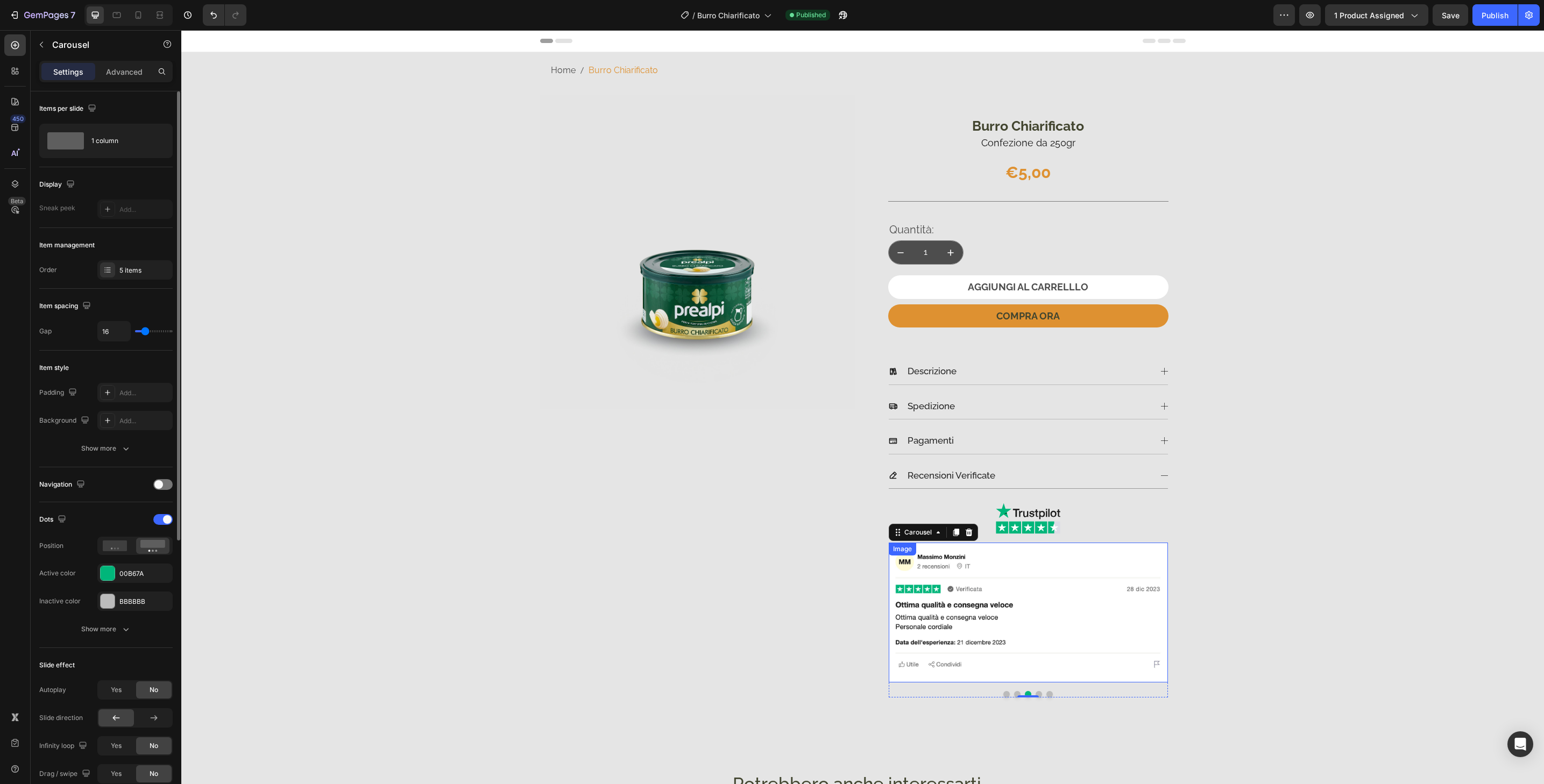
click at [1026, 678] on img at bounding box center [1028, 613] width 280 height 140
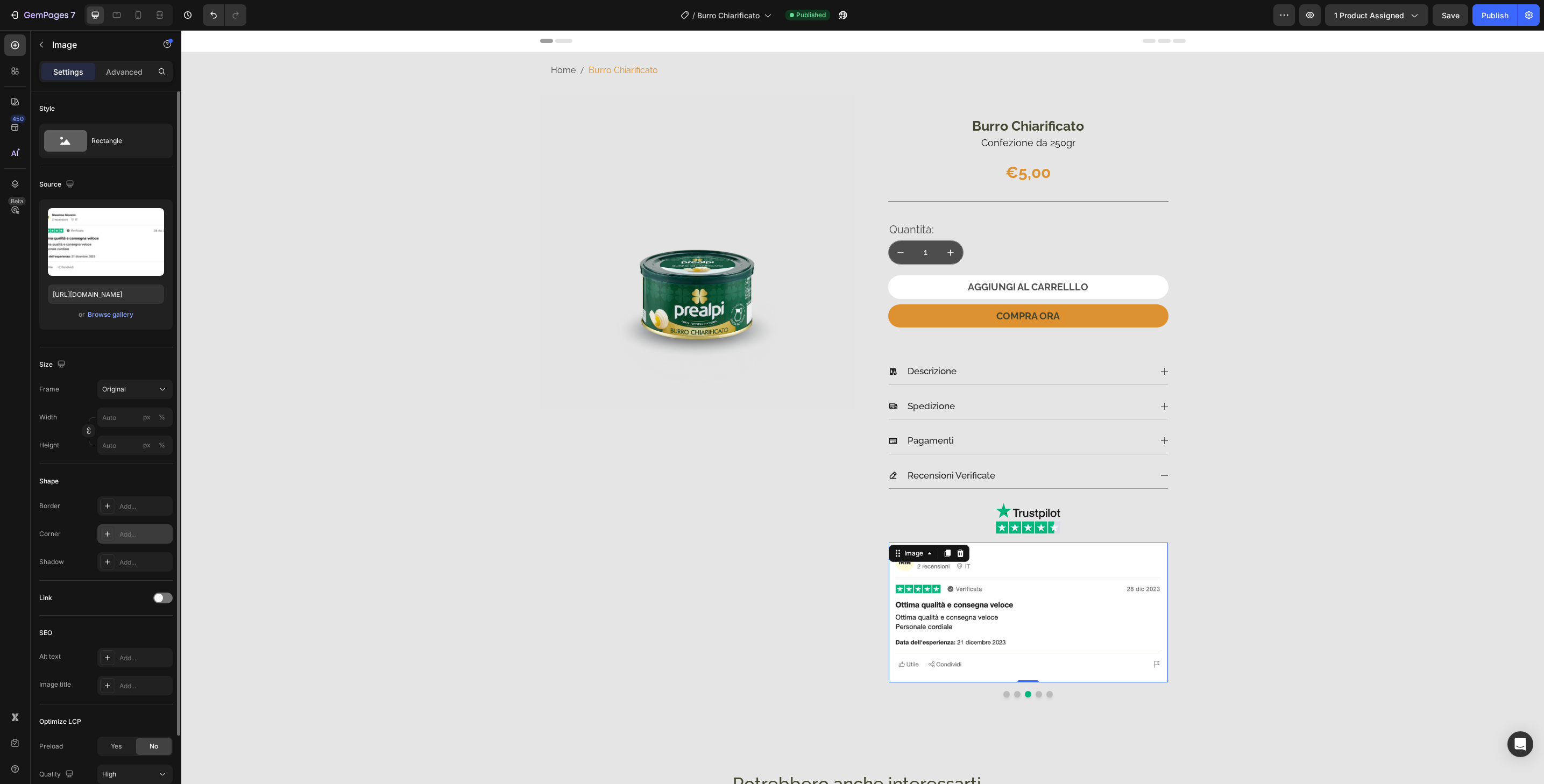
click at [146, 534] on div "Add..." at bounding box center [145, 534] width 51 height 10
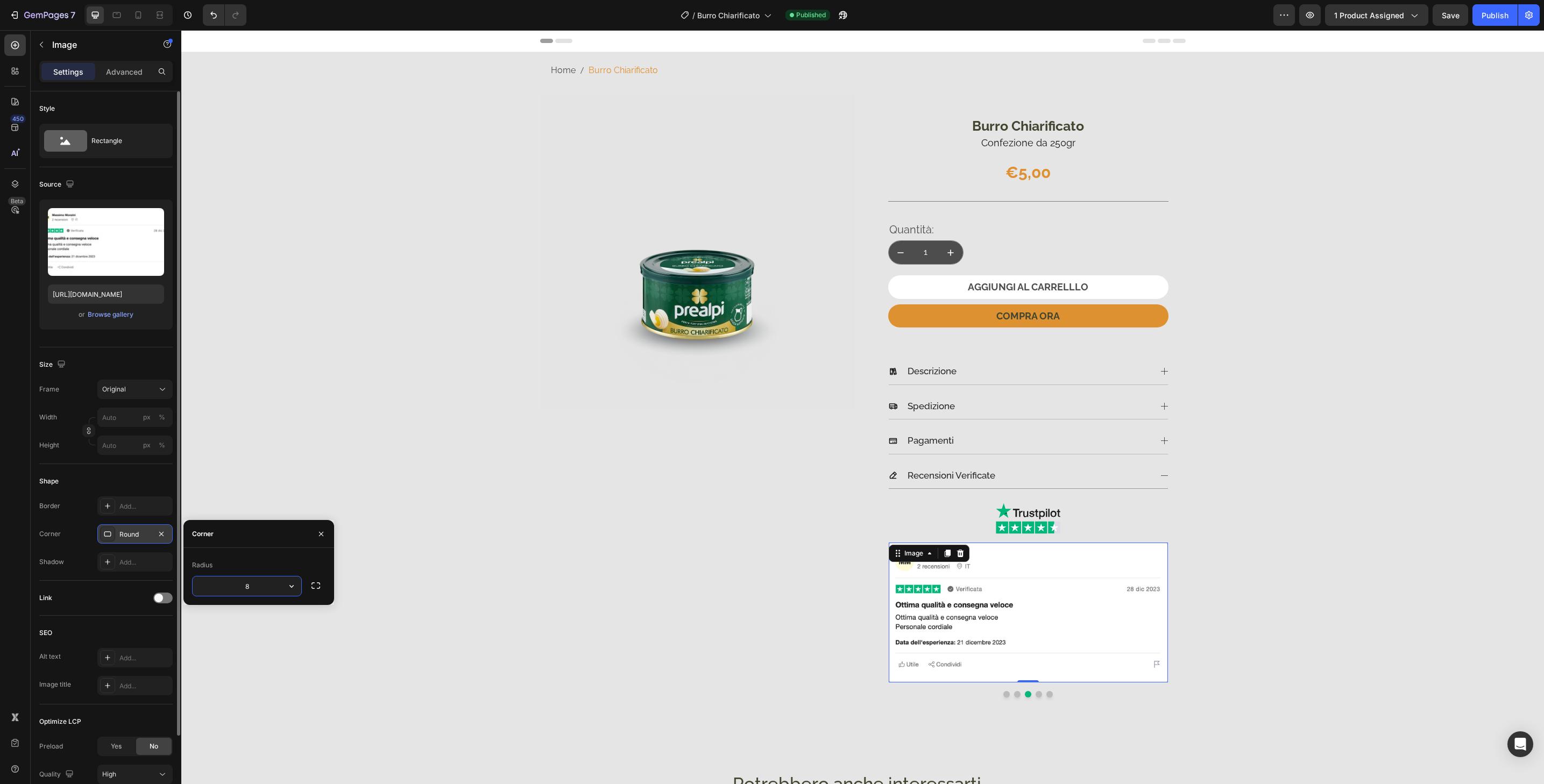
type input "32"
click at [1036, 696] on button "Dot" at bounding box center [1039, 694] width 7 height 7
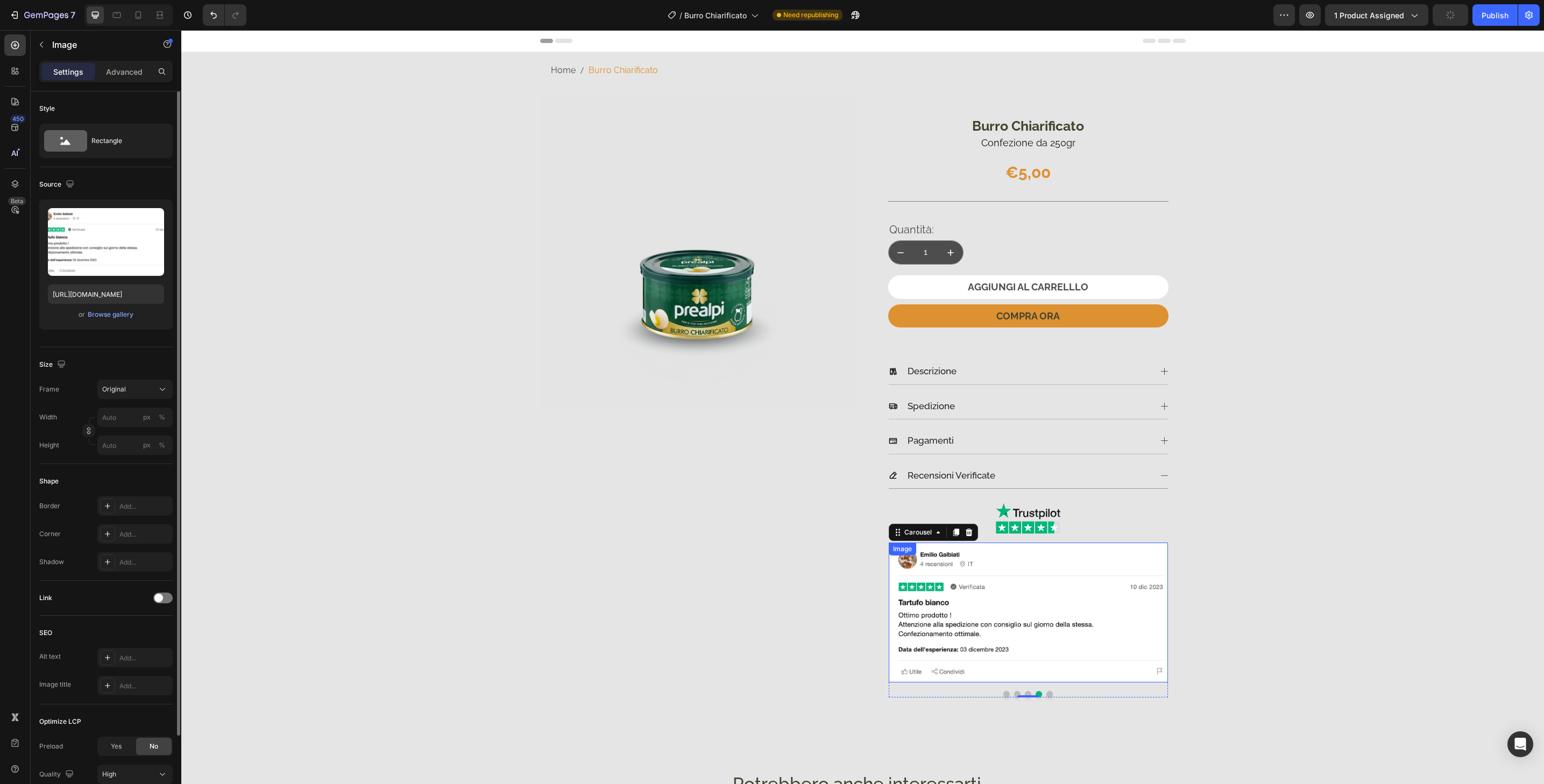
click at [1036, 679] on img at bounding box center [1028, 613] width 280 height 140
click at [140, 537] on div "Add..." at bounding box center [145, 534] width 51 height 10
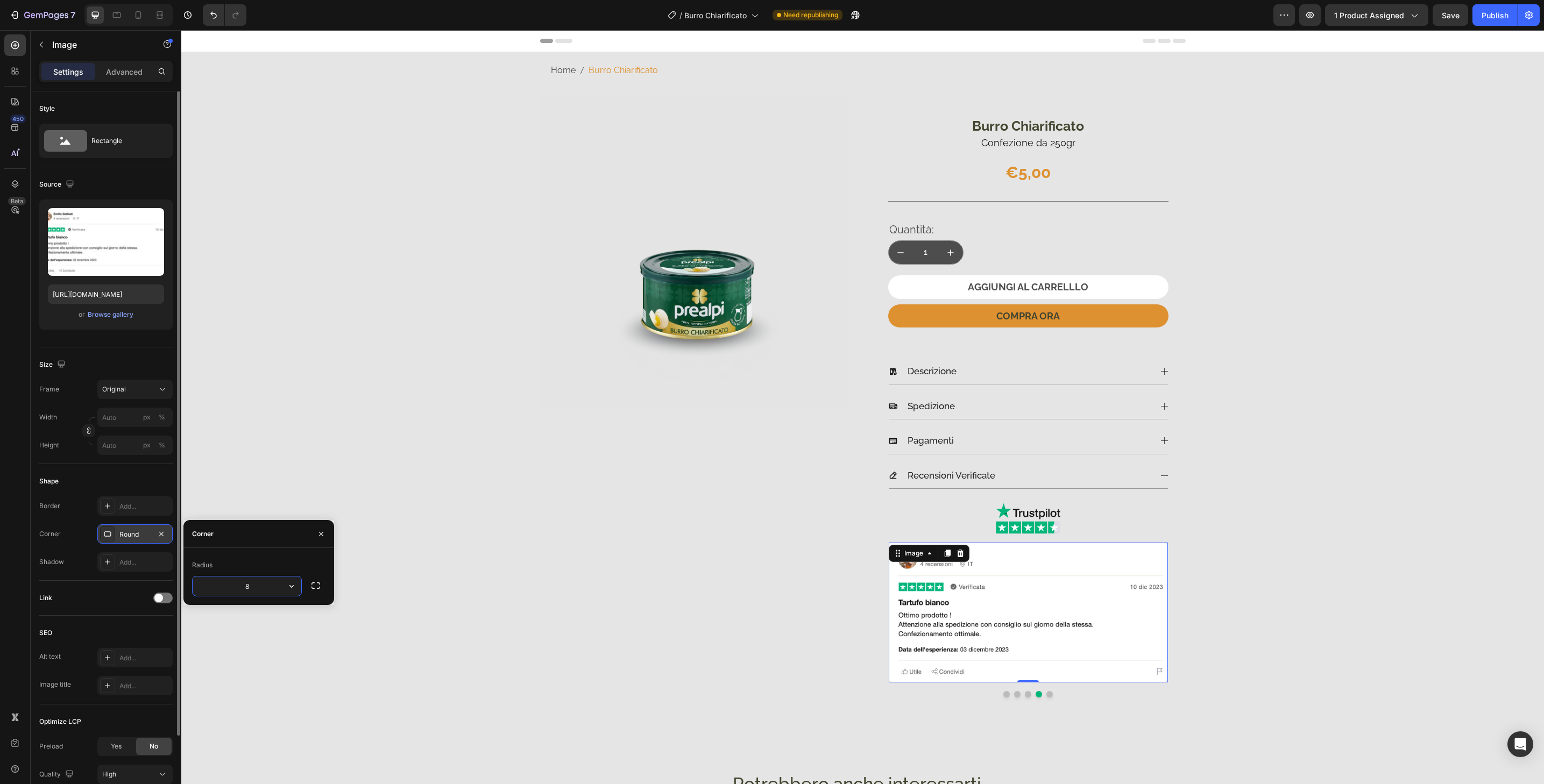
type input "32"
click at [1047, 696] on button "Dot" at bounding box center [1050, 694] width 7 height 7
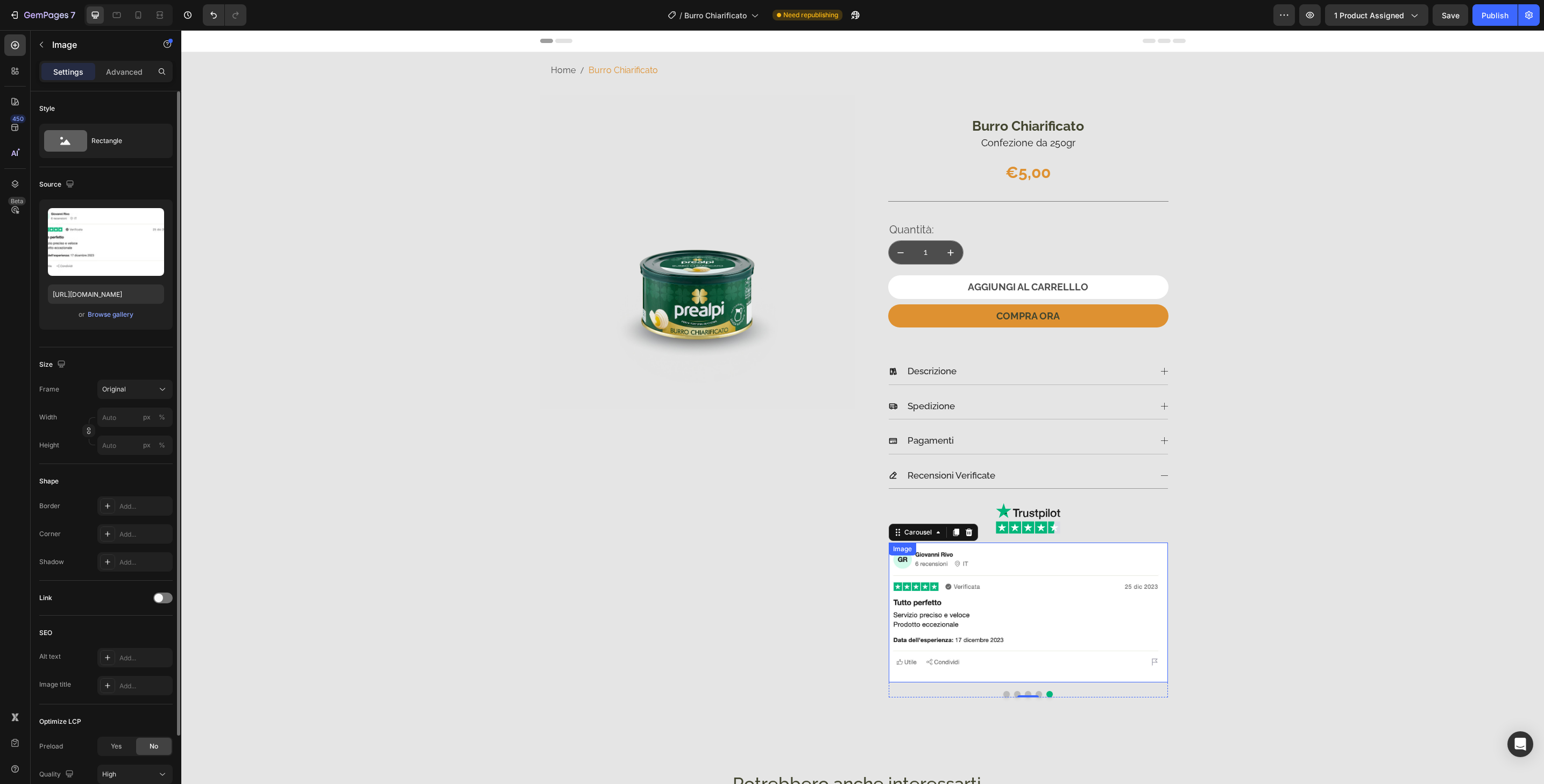
click at [1047, 671] on img at bounding box center [1028, 613] width 280 height 140
click at [135, 533] on div "Add..." at bounding box center [145, 534] width 51 height 10
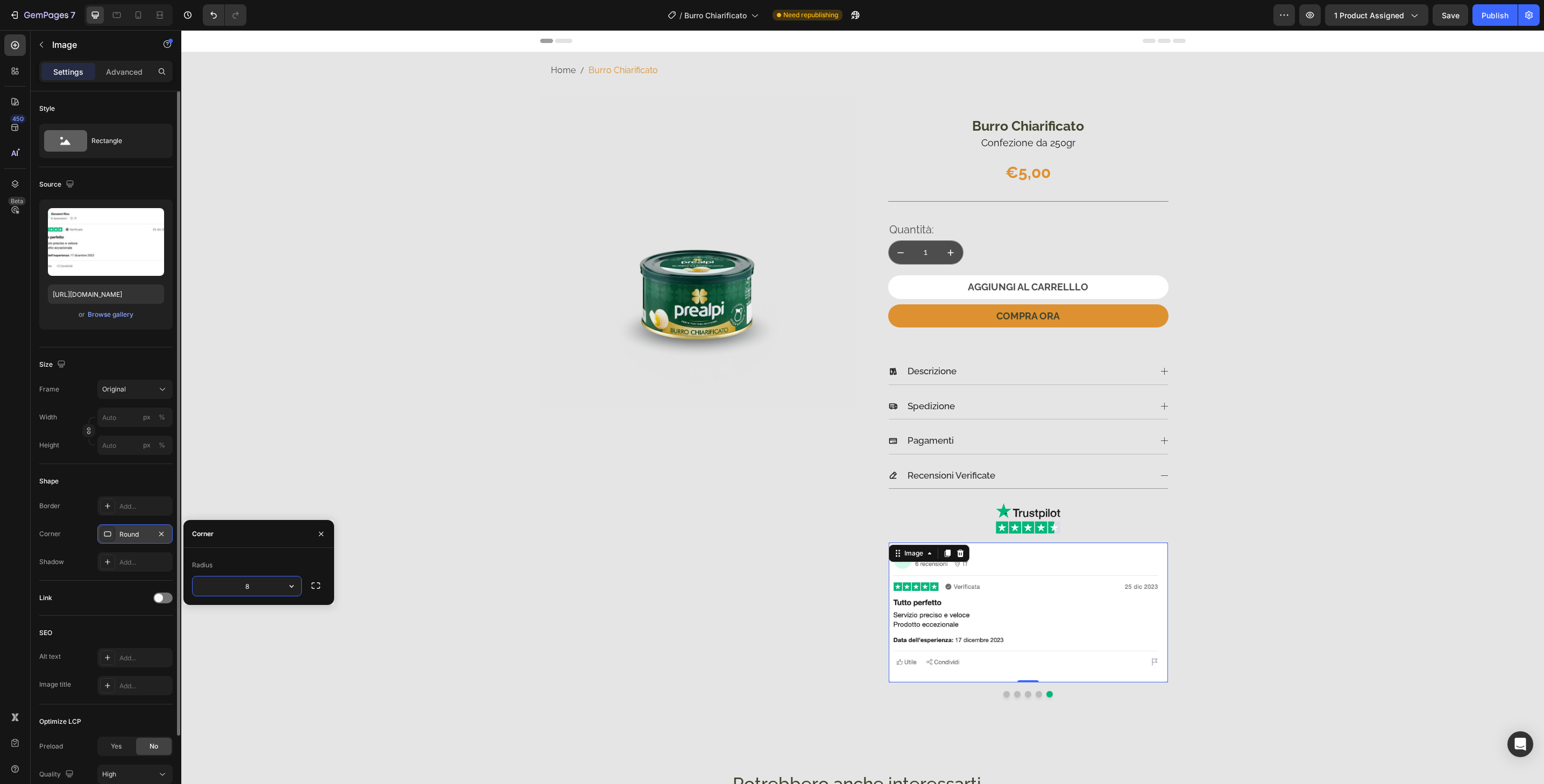
type input "32"
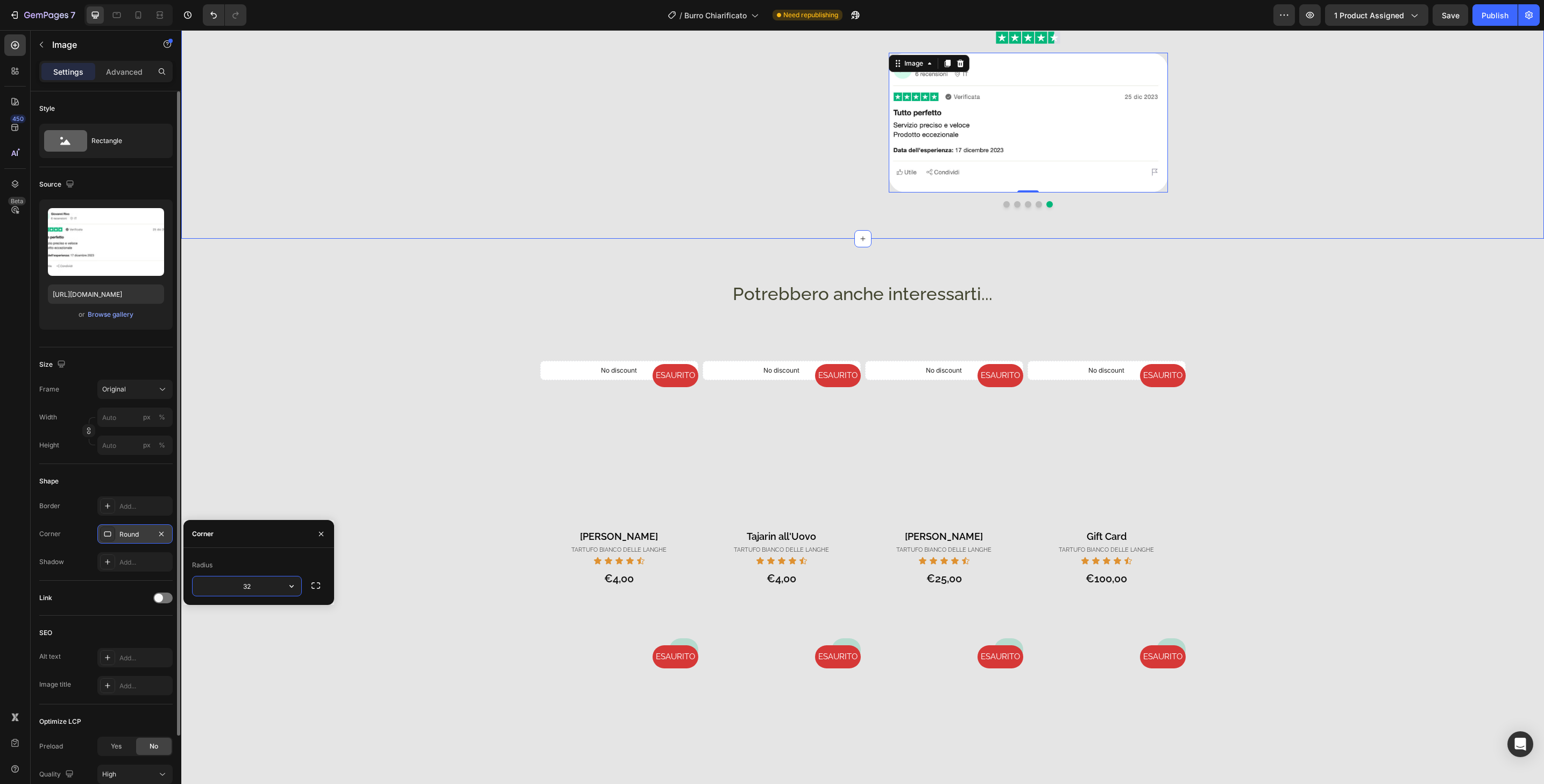
scroll to position [620, 0]
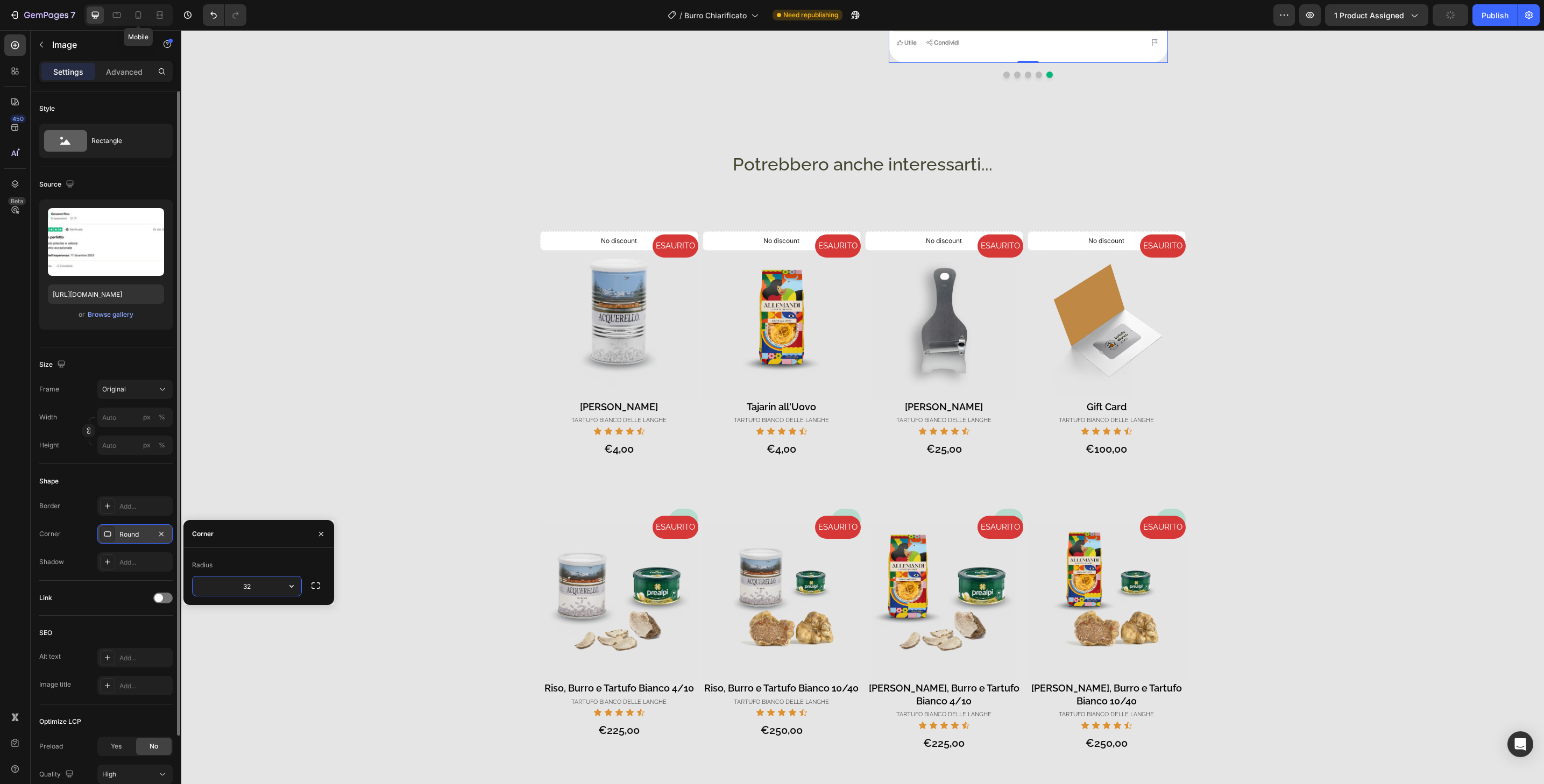
click at [142, 16] on icon at bounding box center [139, 15] width 11 height 11
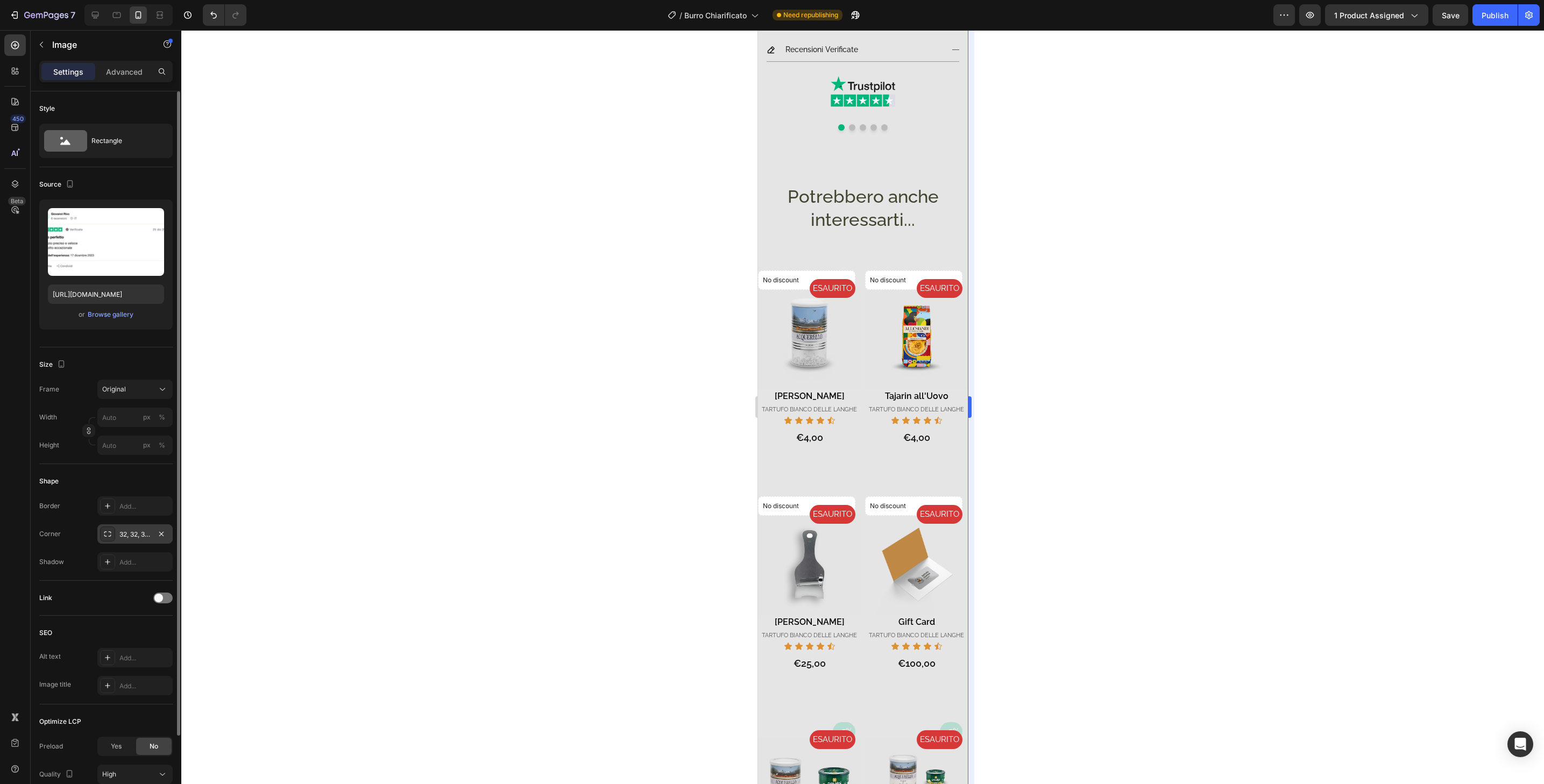
scroll to position [582, 0]
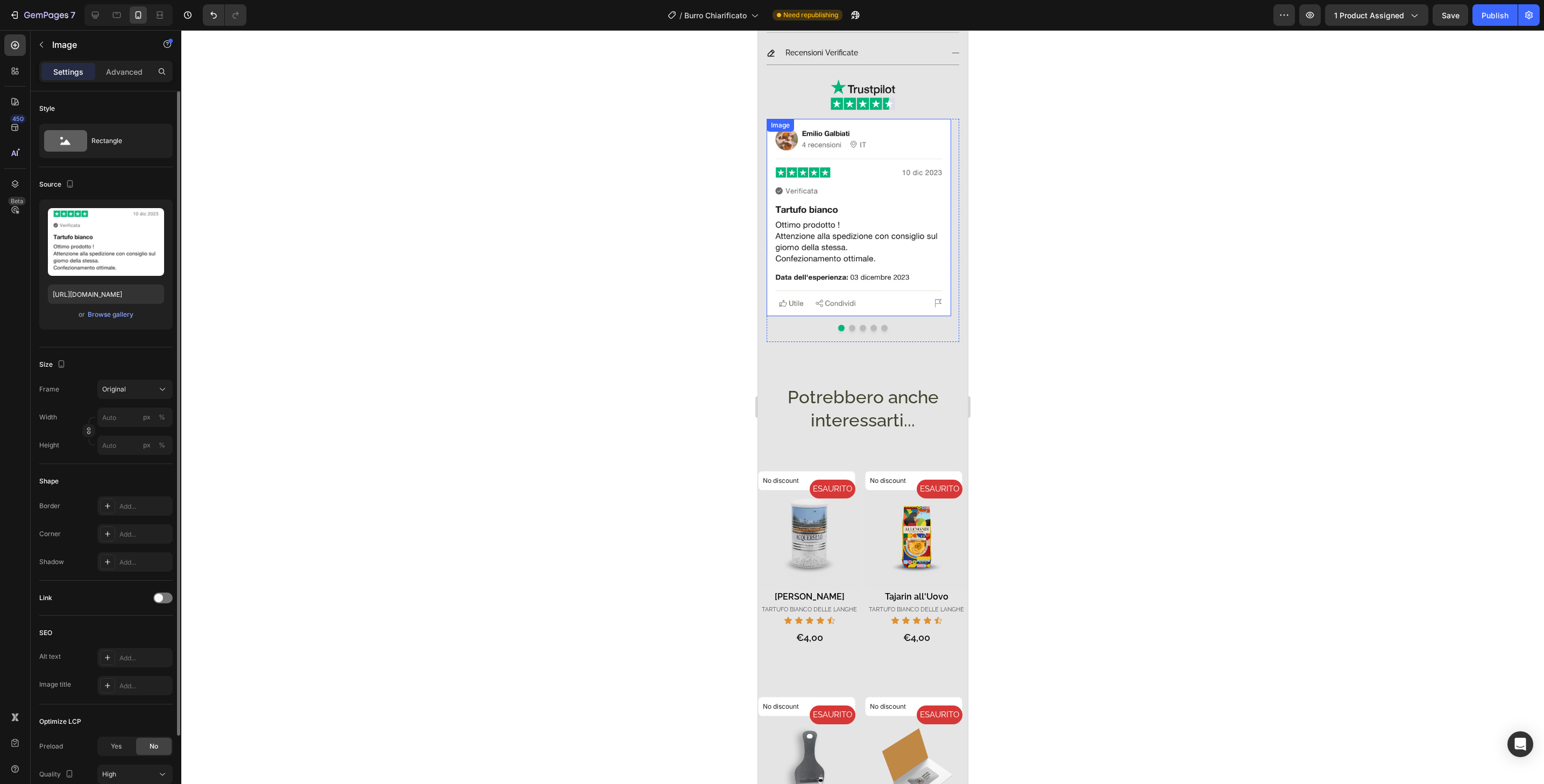
click at [915, 304] on img at bounding box center [858, 217] width 184 height 197
click at [157, 532] on div "Add..." at bounding box center [145, 534] width 51 height 10
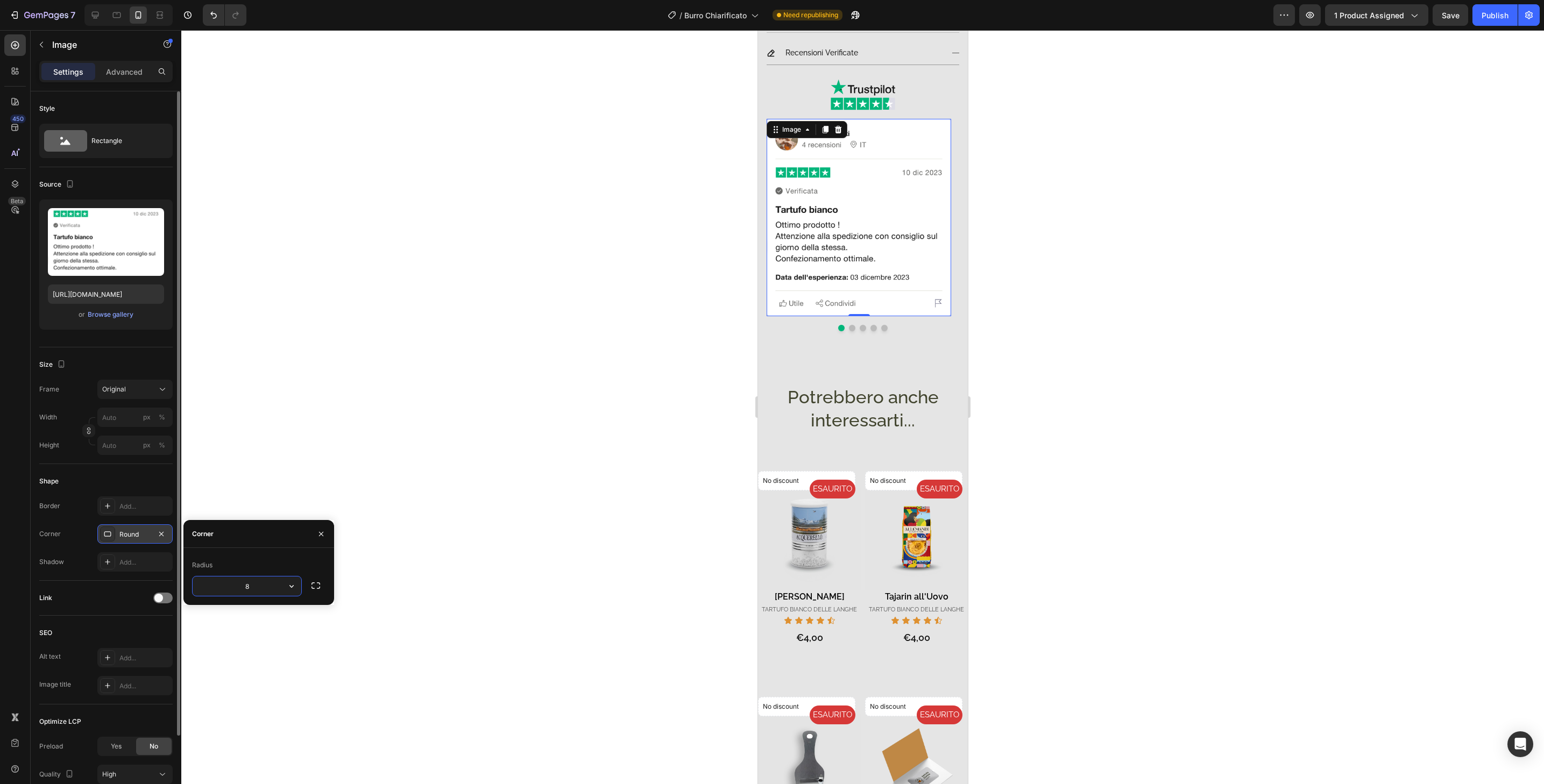
type input "32"
click at [848, 325] on button "Dot" at bounding box center [851, 328] width 7 height 7
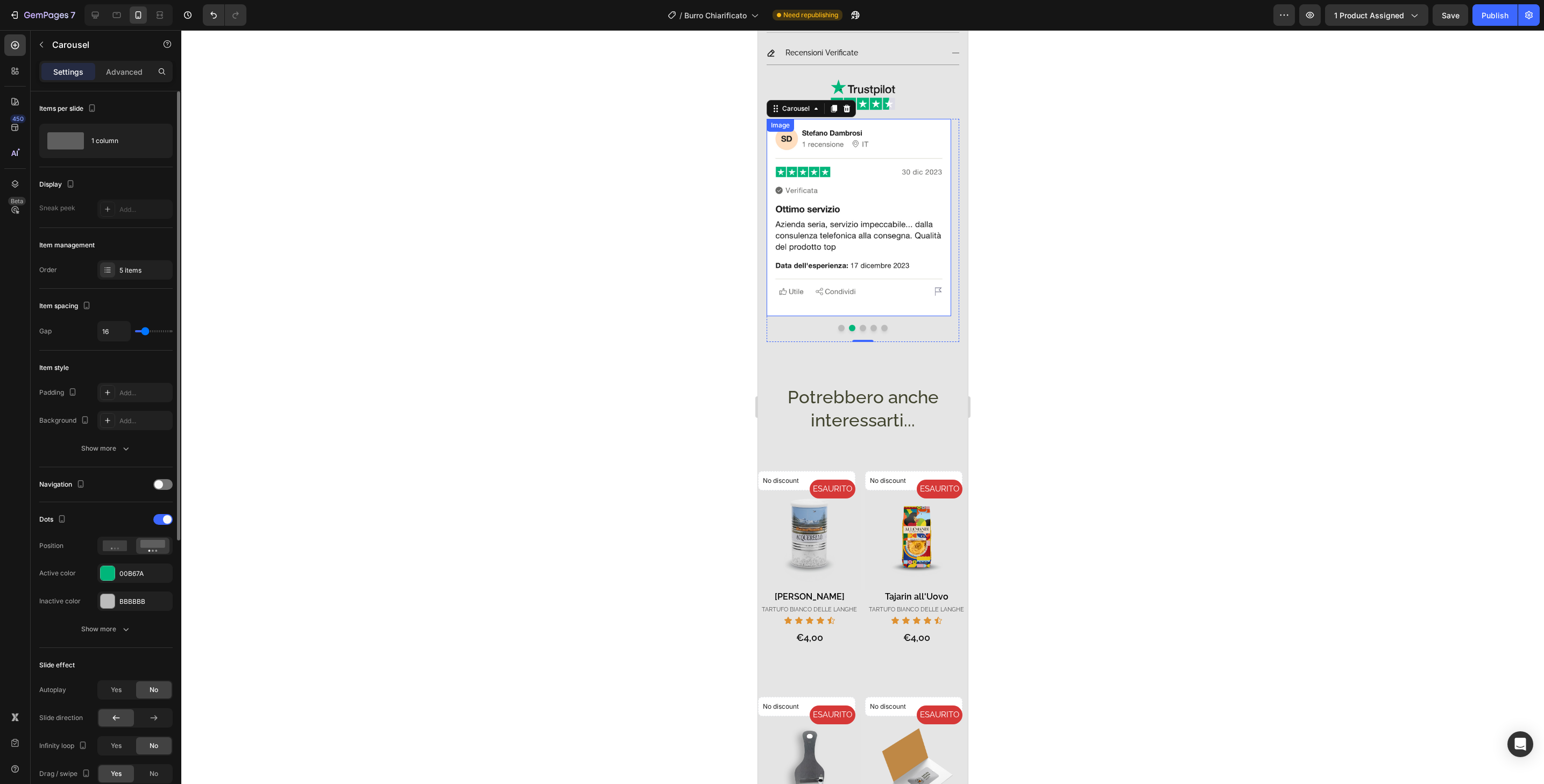
click at [866, 303] on img at bounding box center [858, 217] width 184 height 197
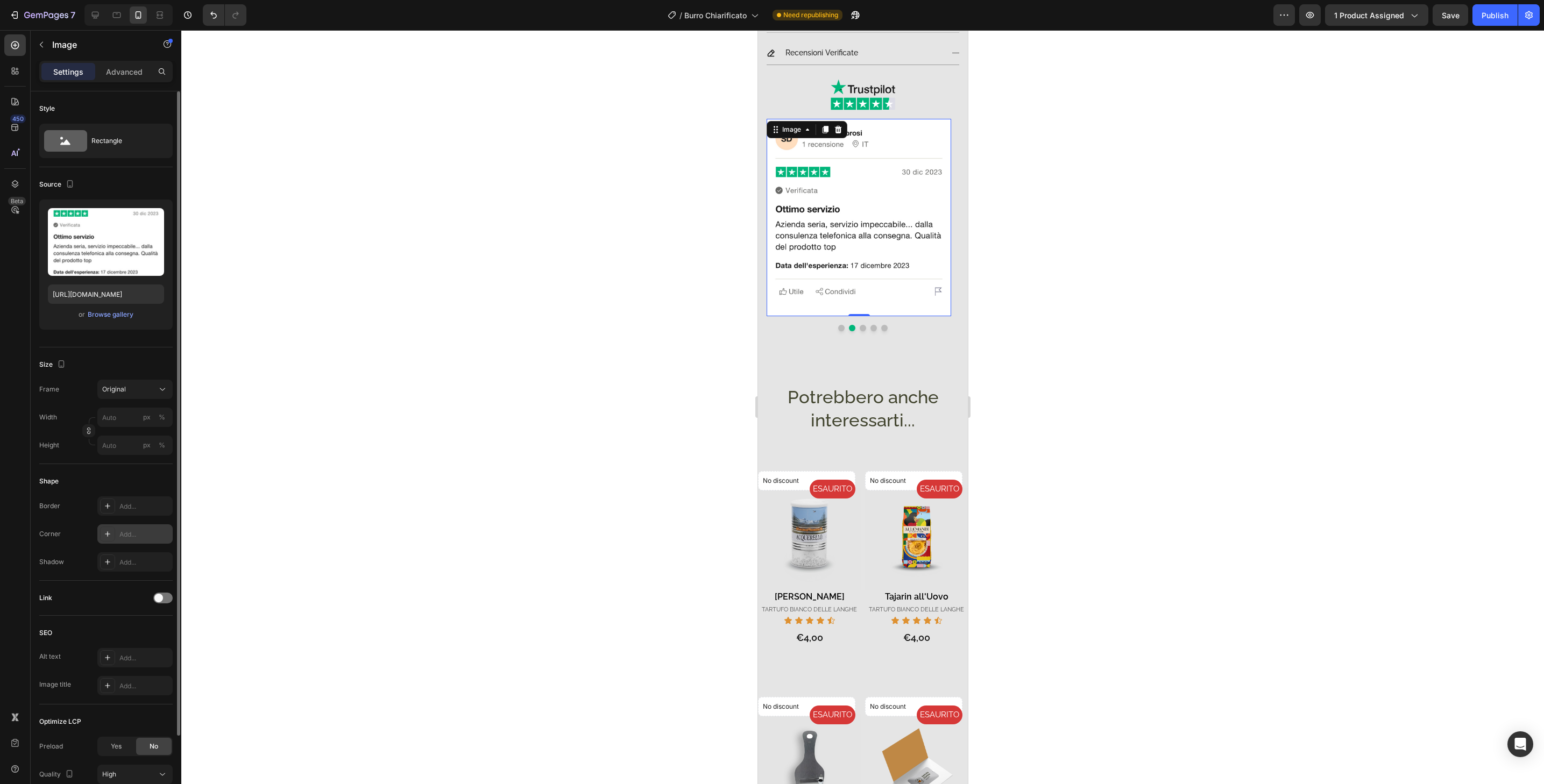
click at [151, 533] on div "Add..." at bounding box center [145, 534] width 51 height 10
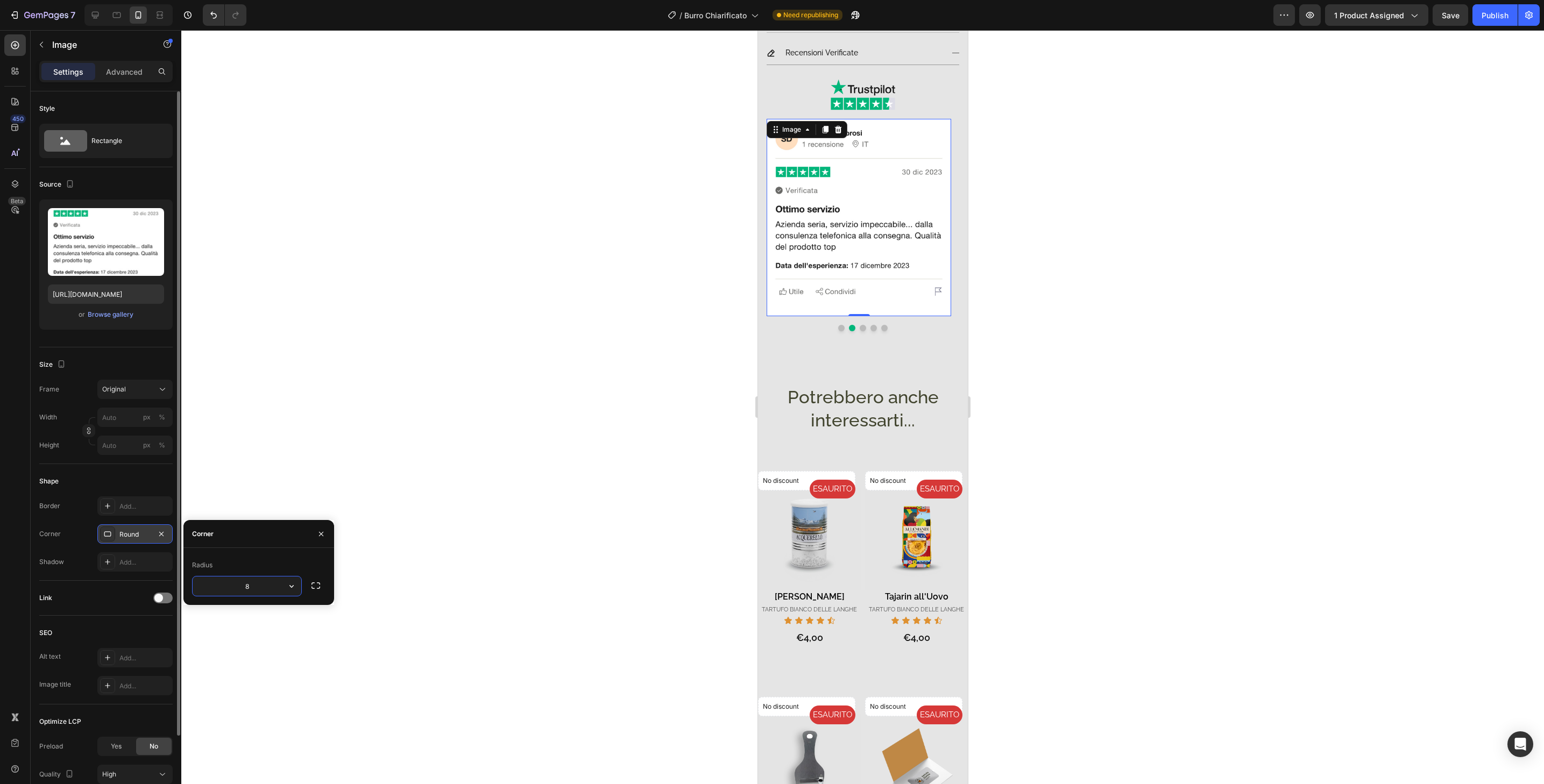
type input "32"
click at [859, 325] on button "Dot" at bounding box center [862, 328] width 7 height 7
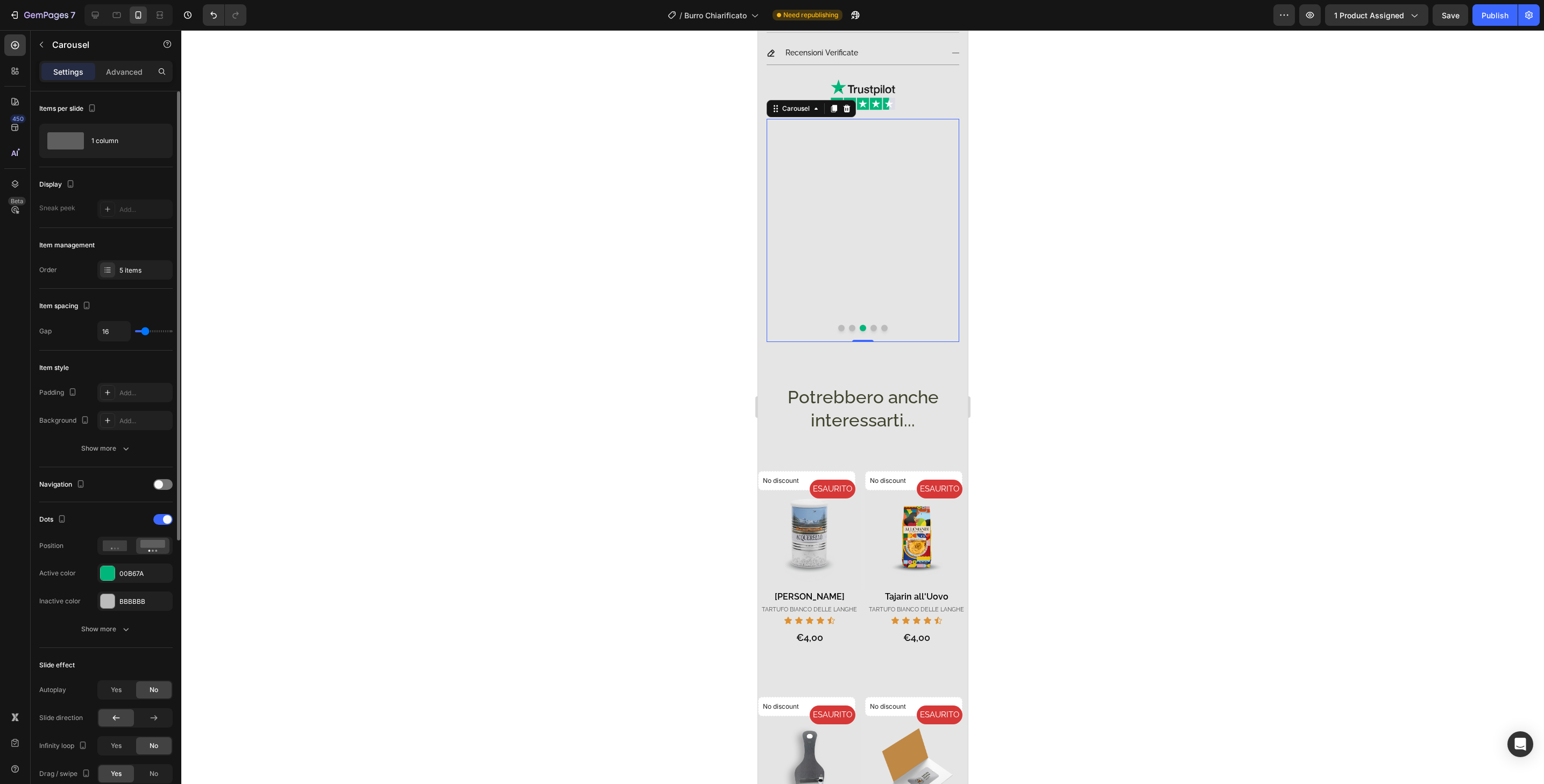
click at [859, 303] on img at bounding box center [858, 217] width 184 height 197
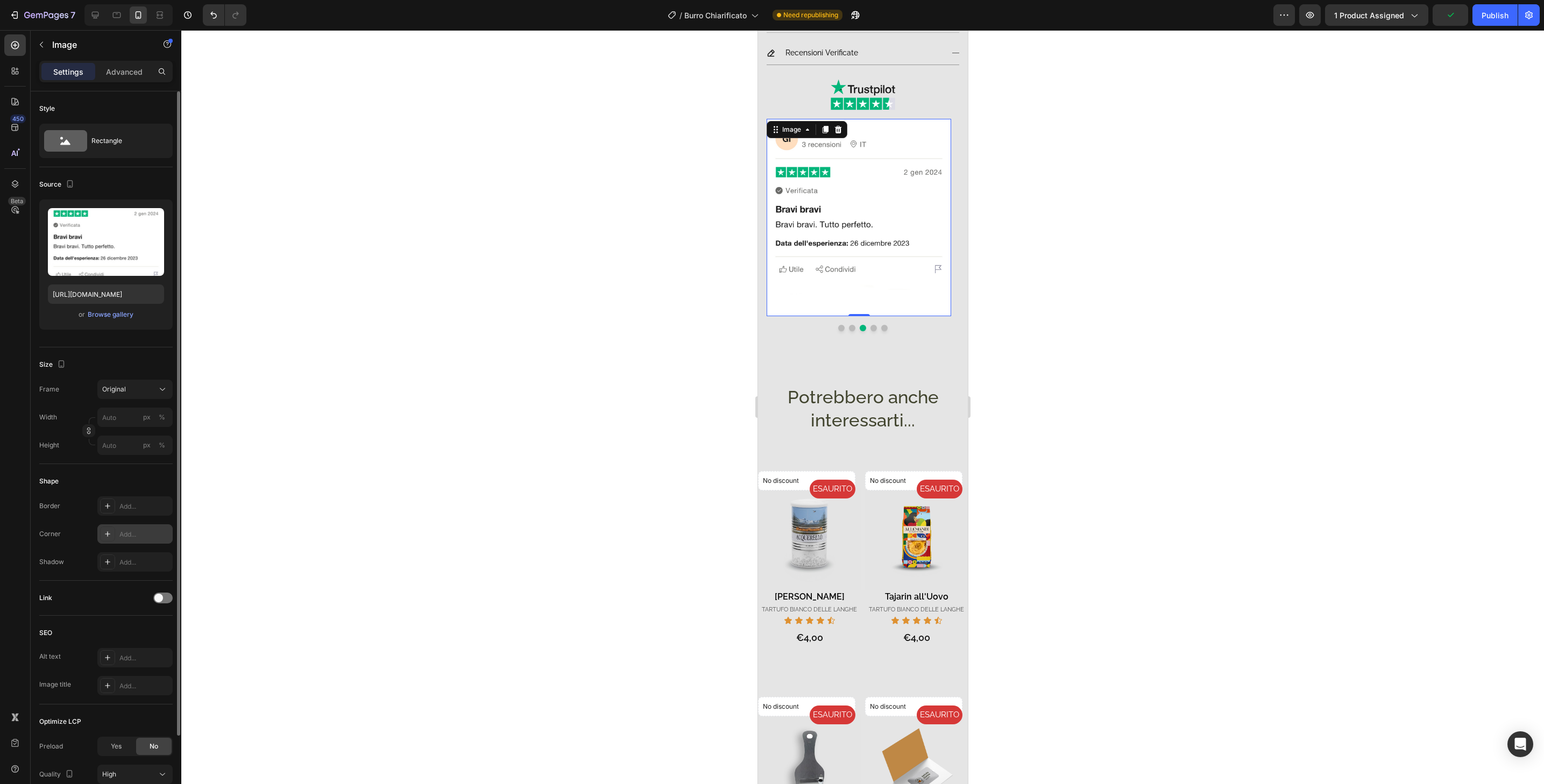
click at [153, 531] on div "Add..." at bounding box center [145, 534] width 51 height 10
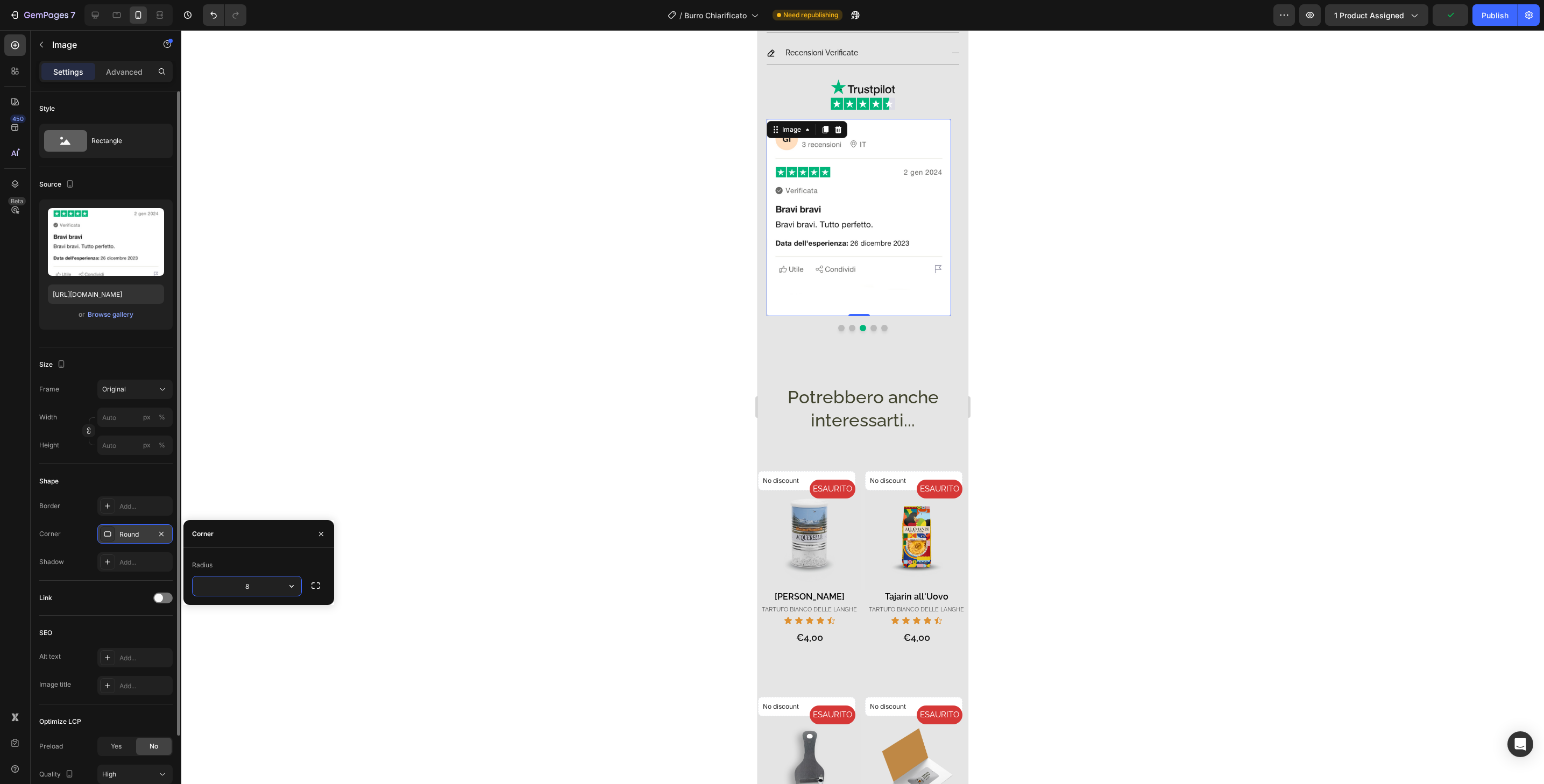
type input "32"
click at [870, 325] on button "Dot" at bounding box center [873, 328] width 7 height 7
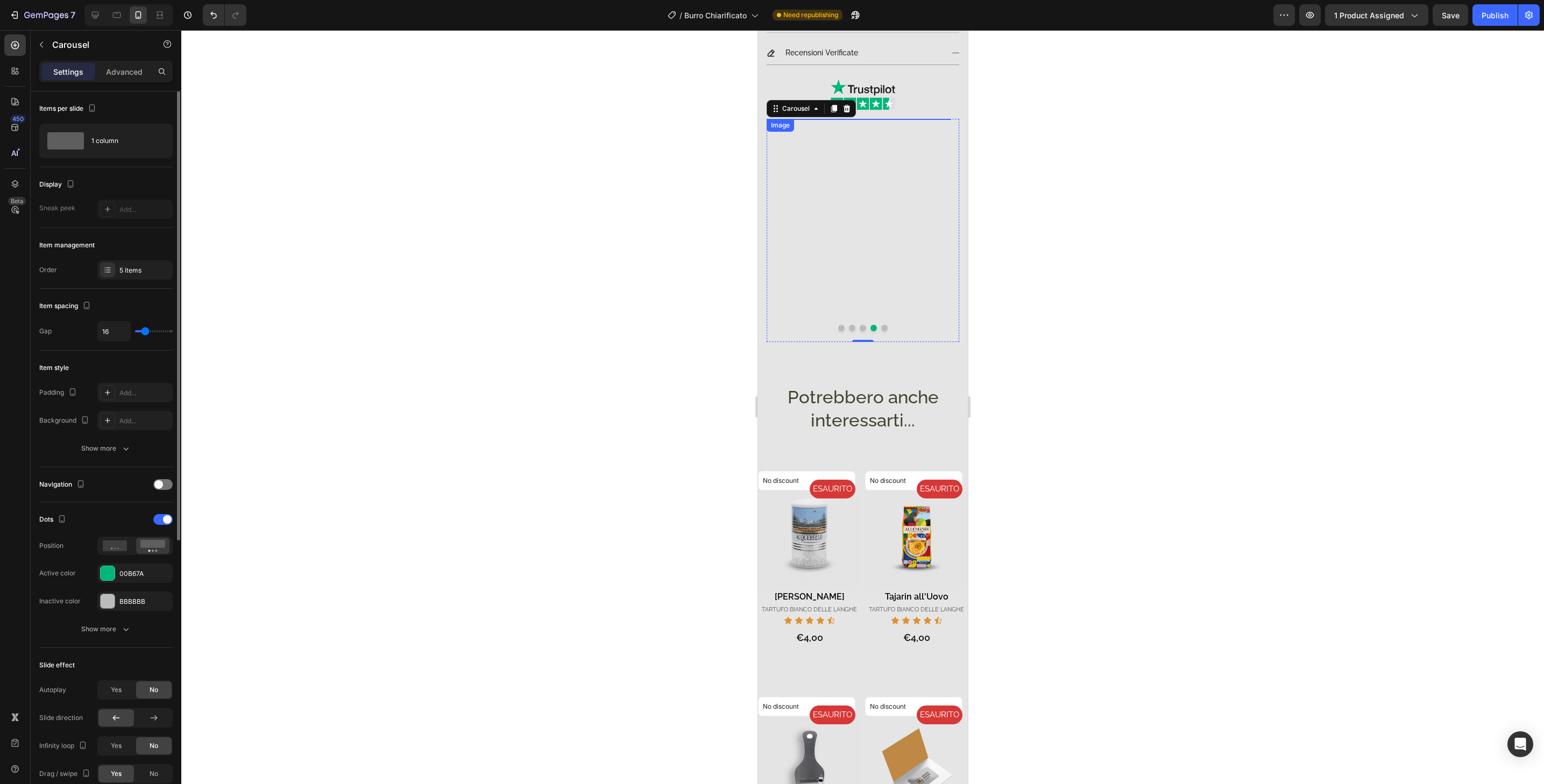
click at [872, 304] on img at bounding box center [858, 217] width 184 height 197
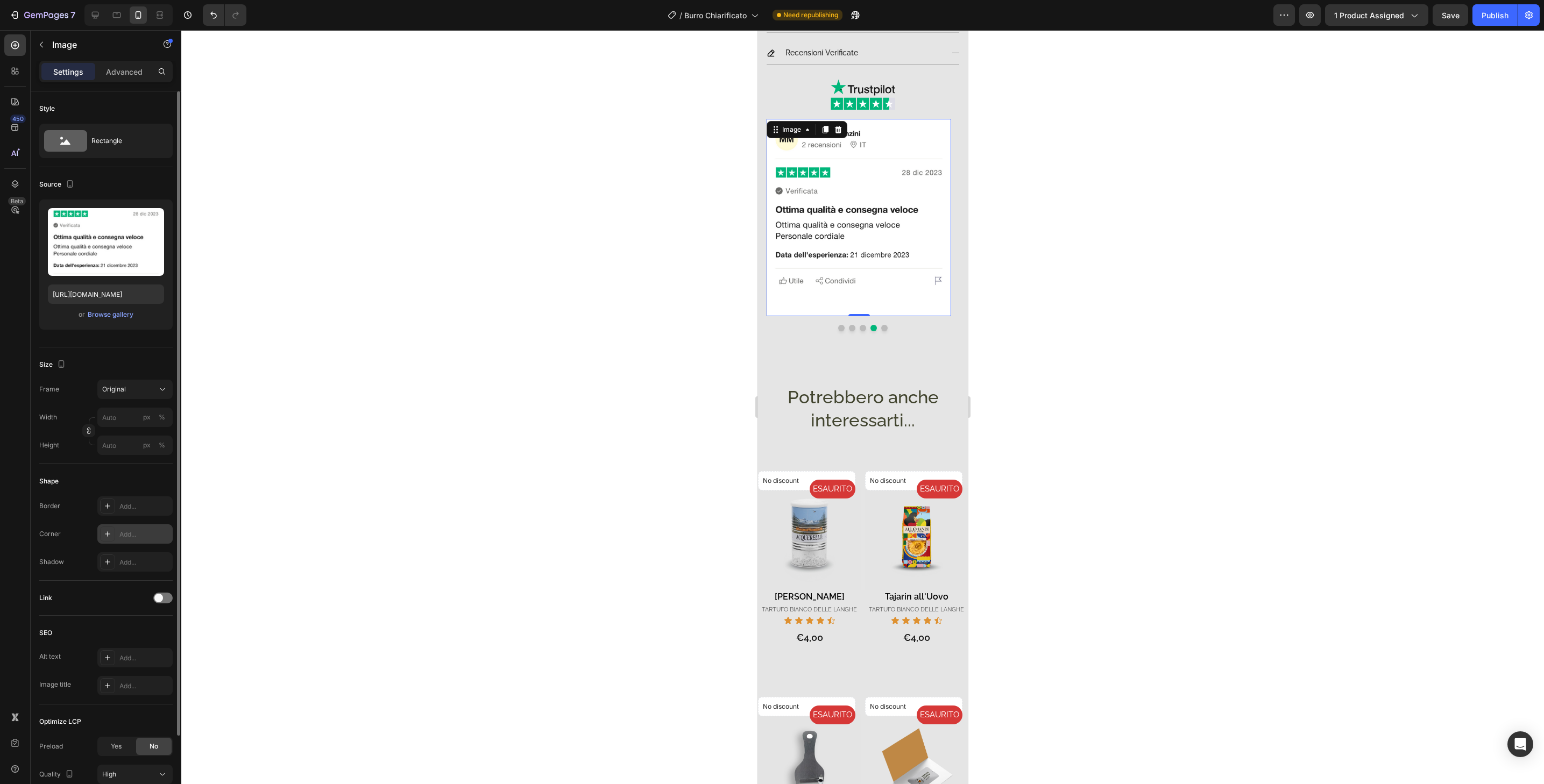
click at [159, 531] on div "Add..." at bounding box center [145, 534] width 51 height 10
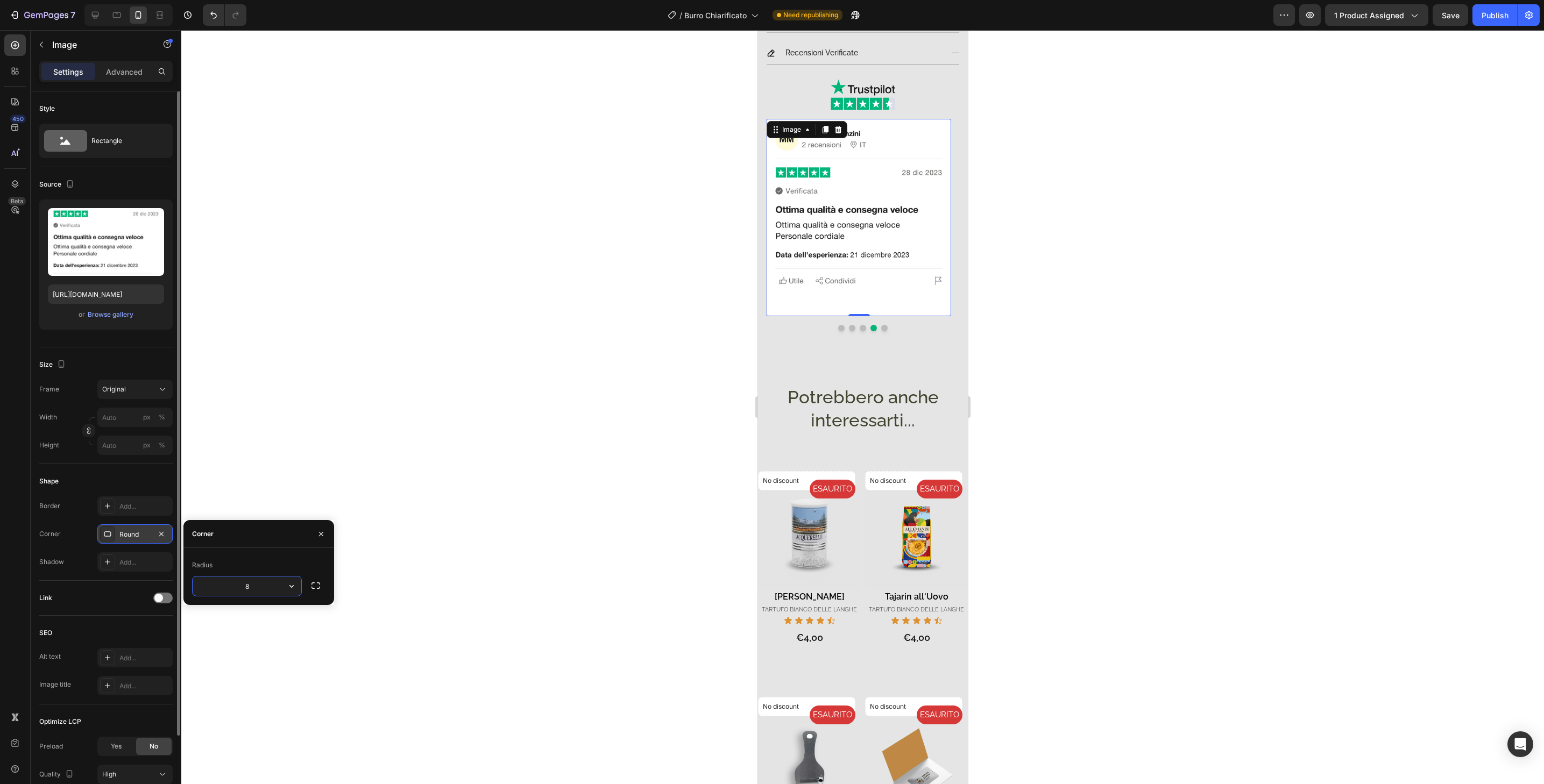
type input "32"
click at [881, 325] on button "Dot" at bounding box center [884, 328] width 7 height 7
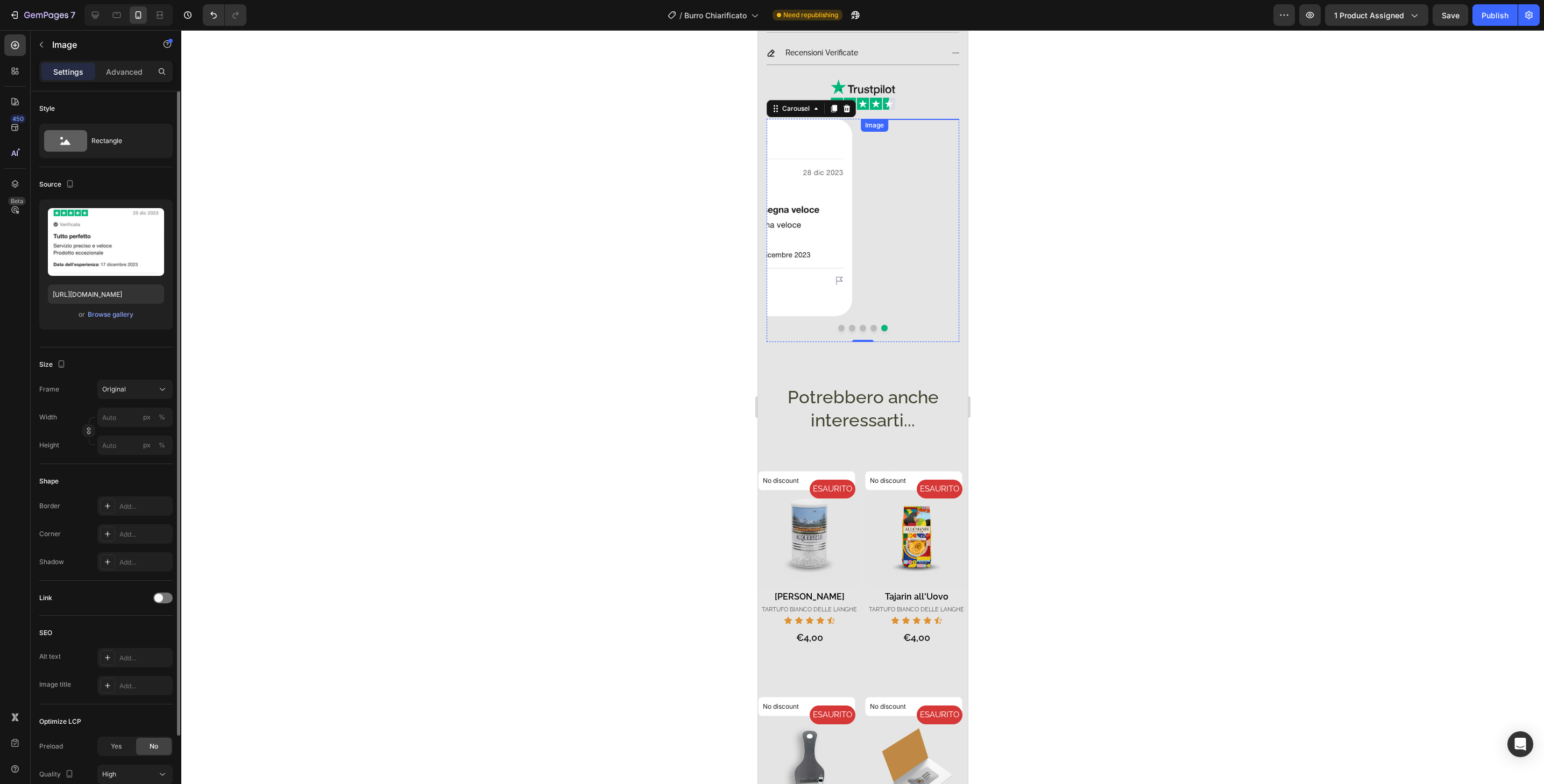
click at [879, 301] on img at bounding box center [953, 217] width 184 height 197
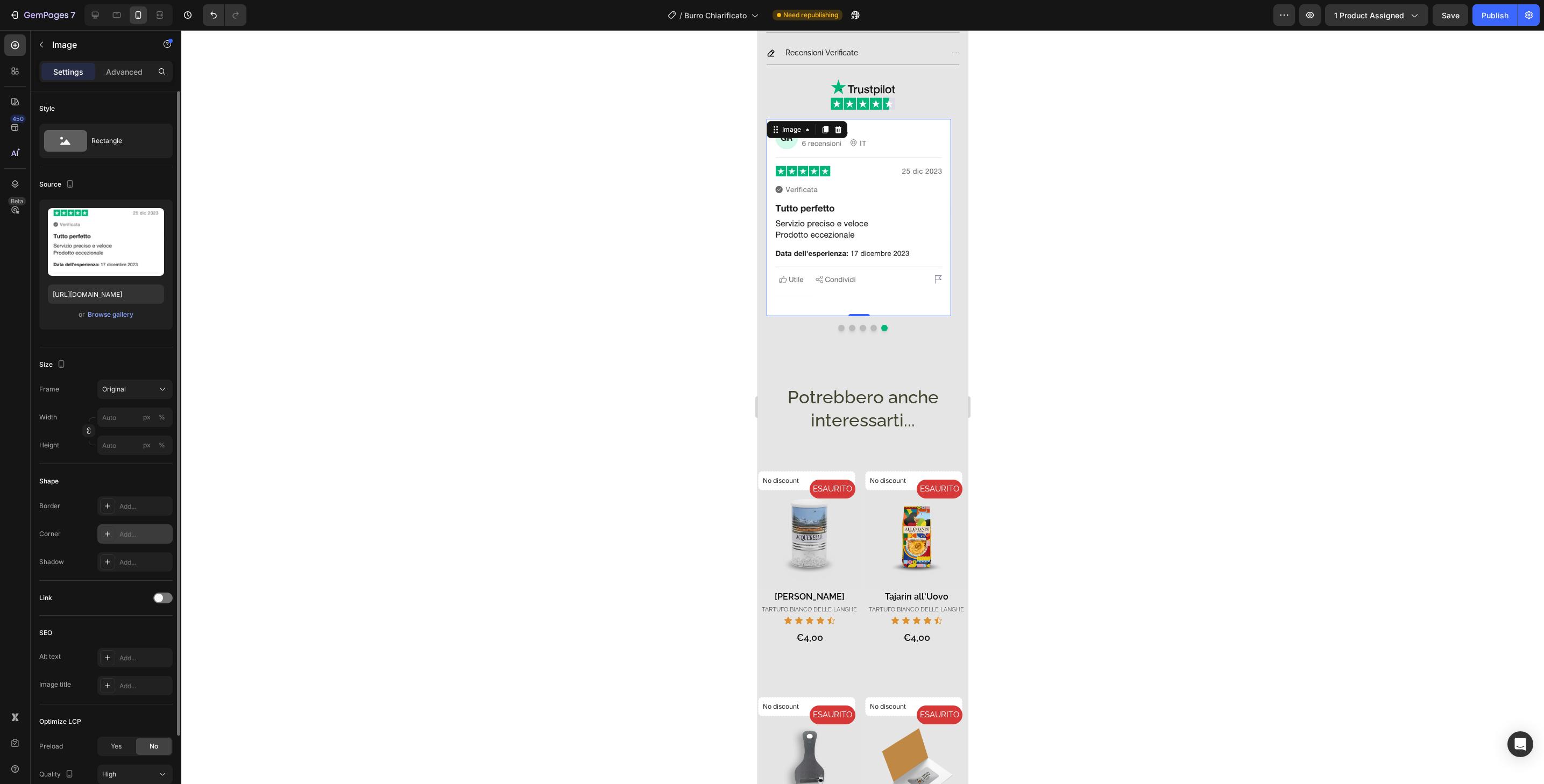
click at [131, 532] on div "Add..." at bounding box center [145, 534] width 51 height 10
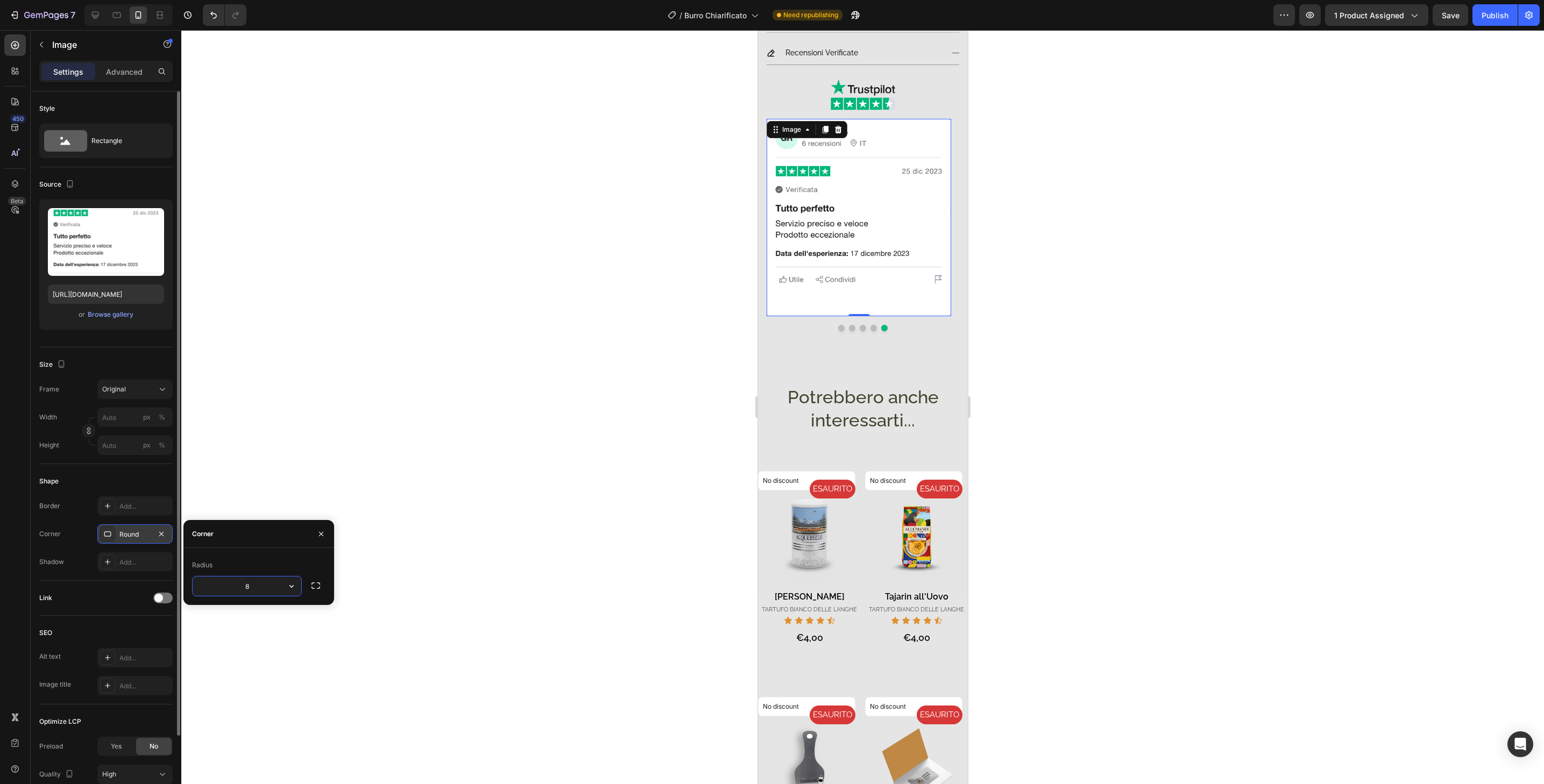
type input "32"
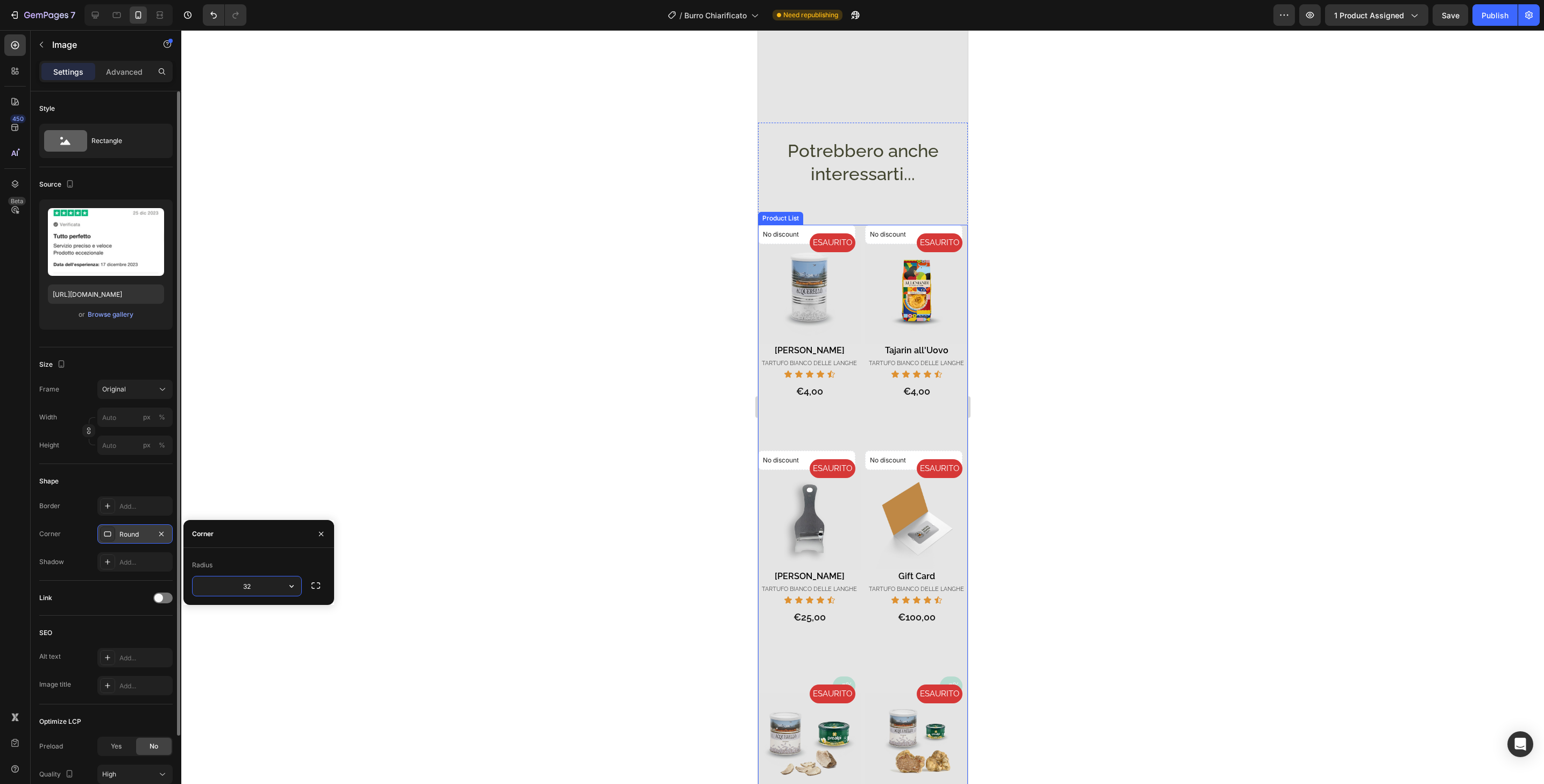
scroll to position [1218, 0]
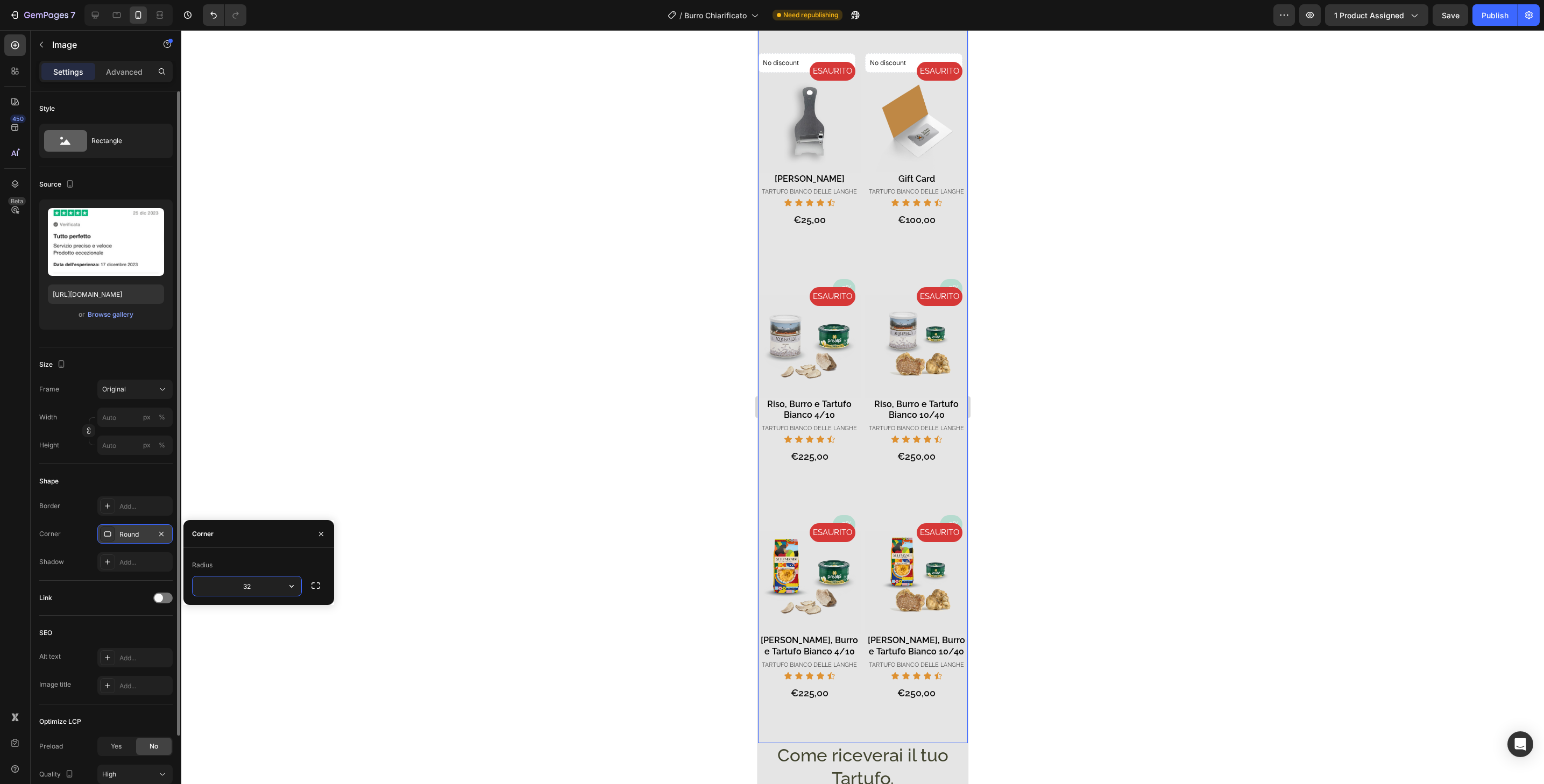
click at [943, 707] on div "- 3% Product Badge ESAURITO Product Badge Product Images Tajarin, Burro e Tartu…" at bounding box center [916, 630] width 103 height 228
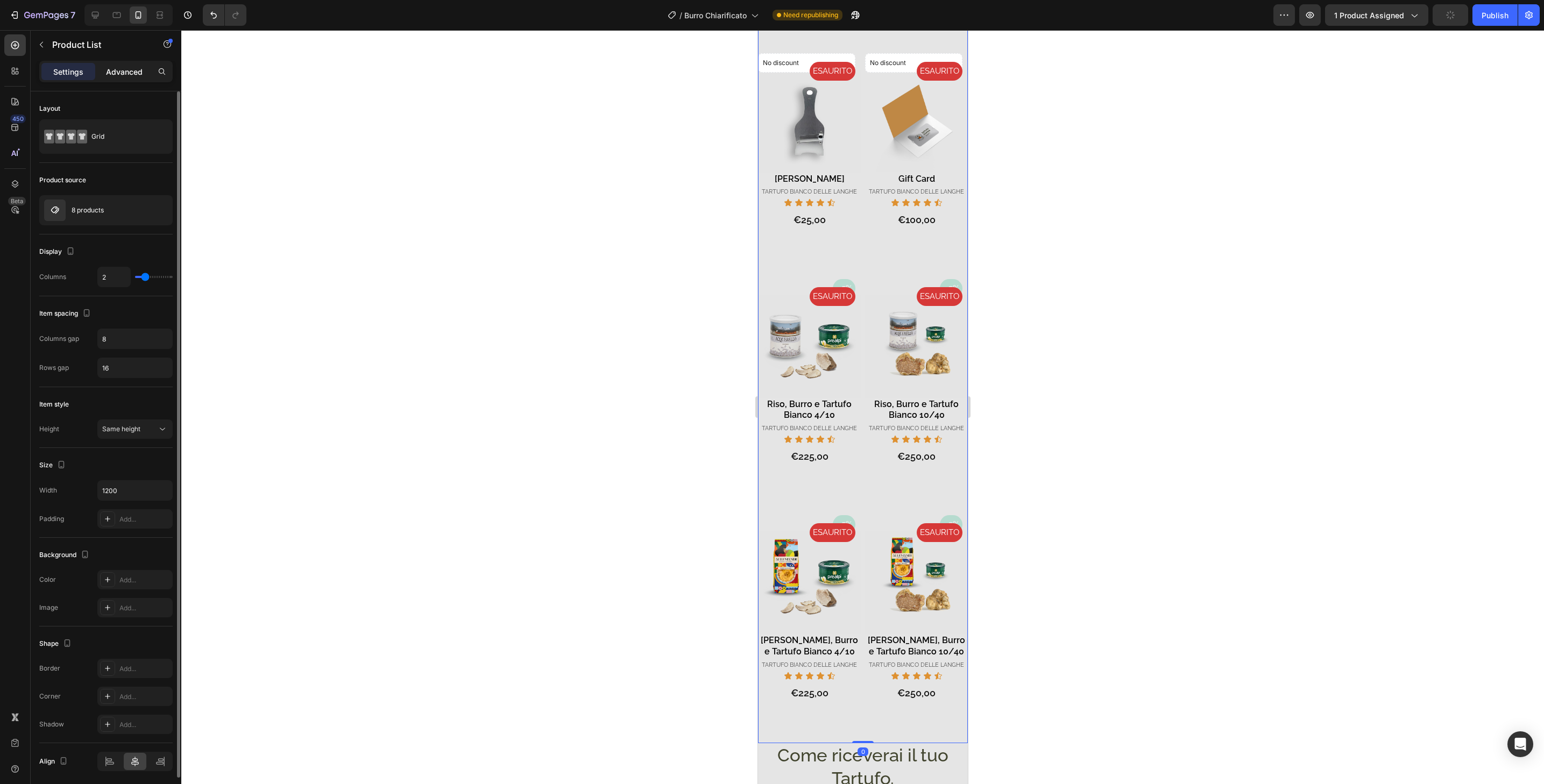
click at [126, 77] on p "Advanced" at bounding box center [124, 71] width 37 height 12
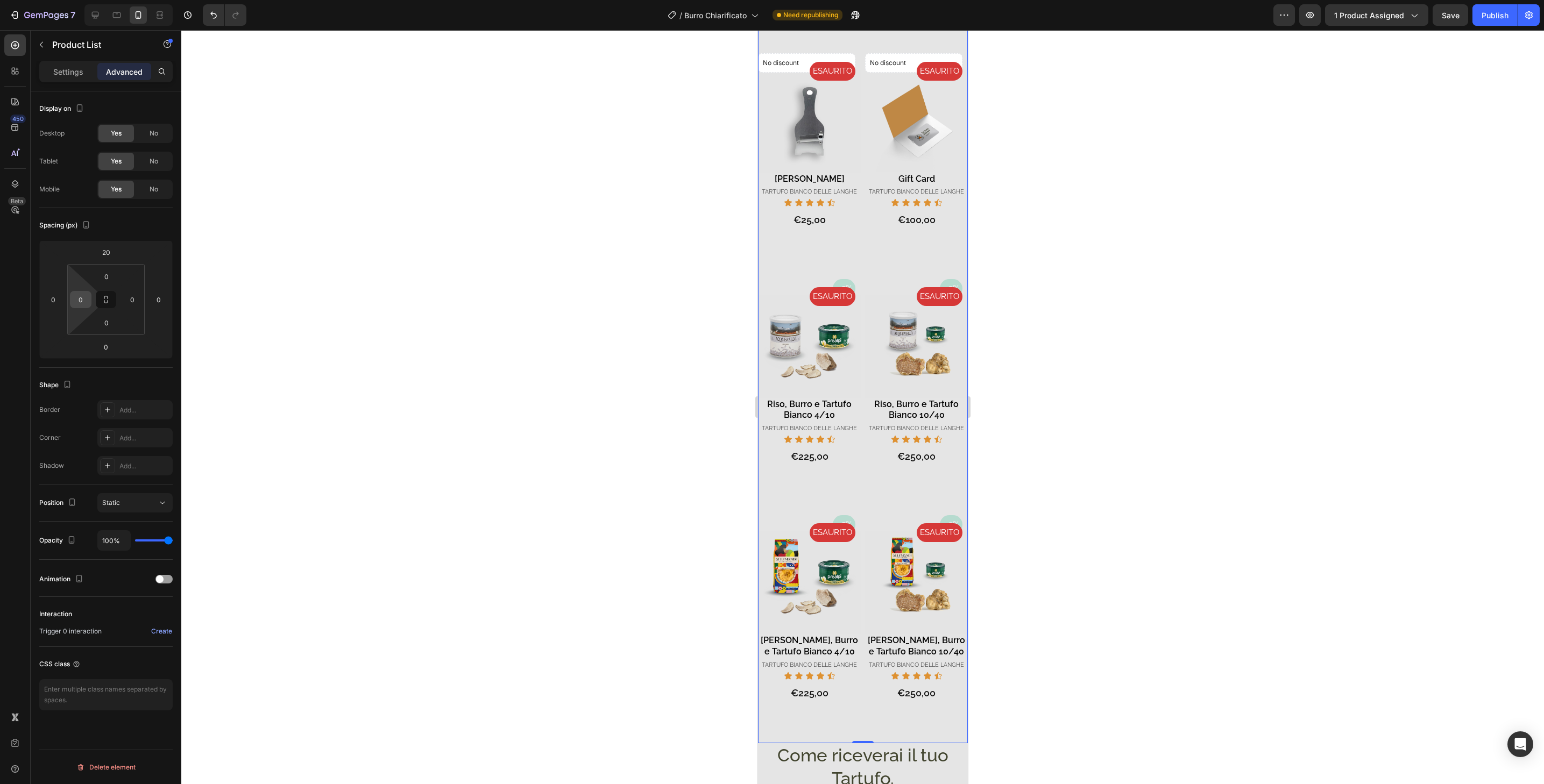
click at [88, 298] on input "0" at bounding box center [81, 300] width 16 height 16
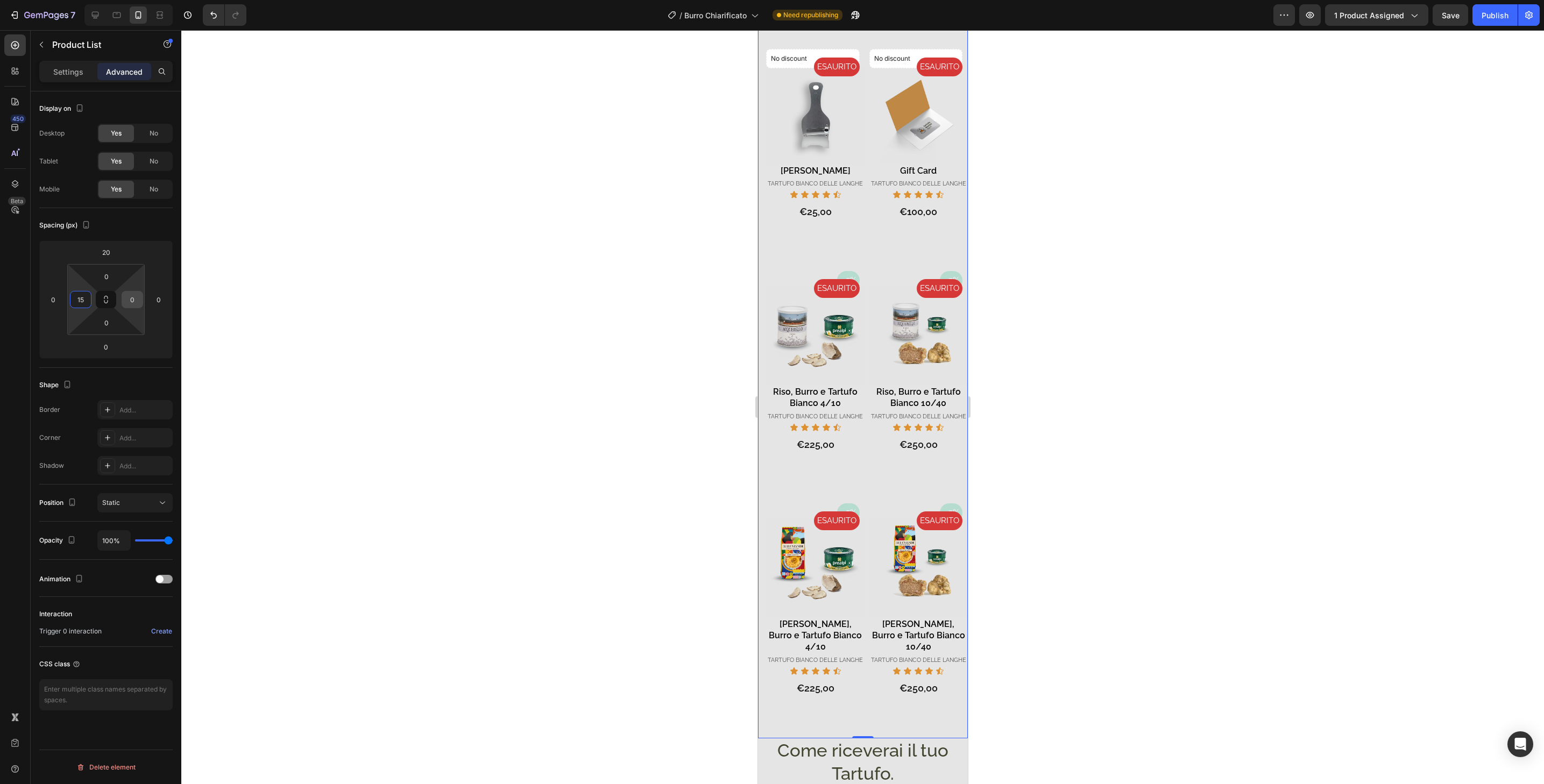
type input "15"
click at [140, 297] on div "0" at bounding box center [132, 300] width 21 height 17
click at [136, 297] on input "0" at bounding box center [132, 300] width 16 height 16
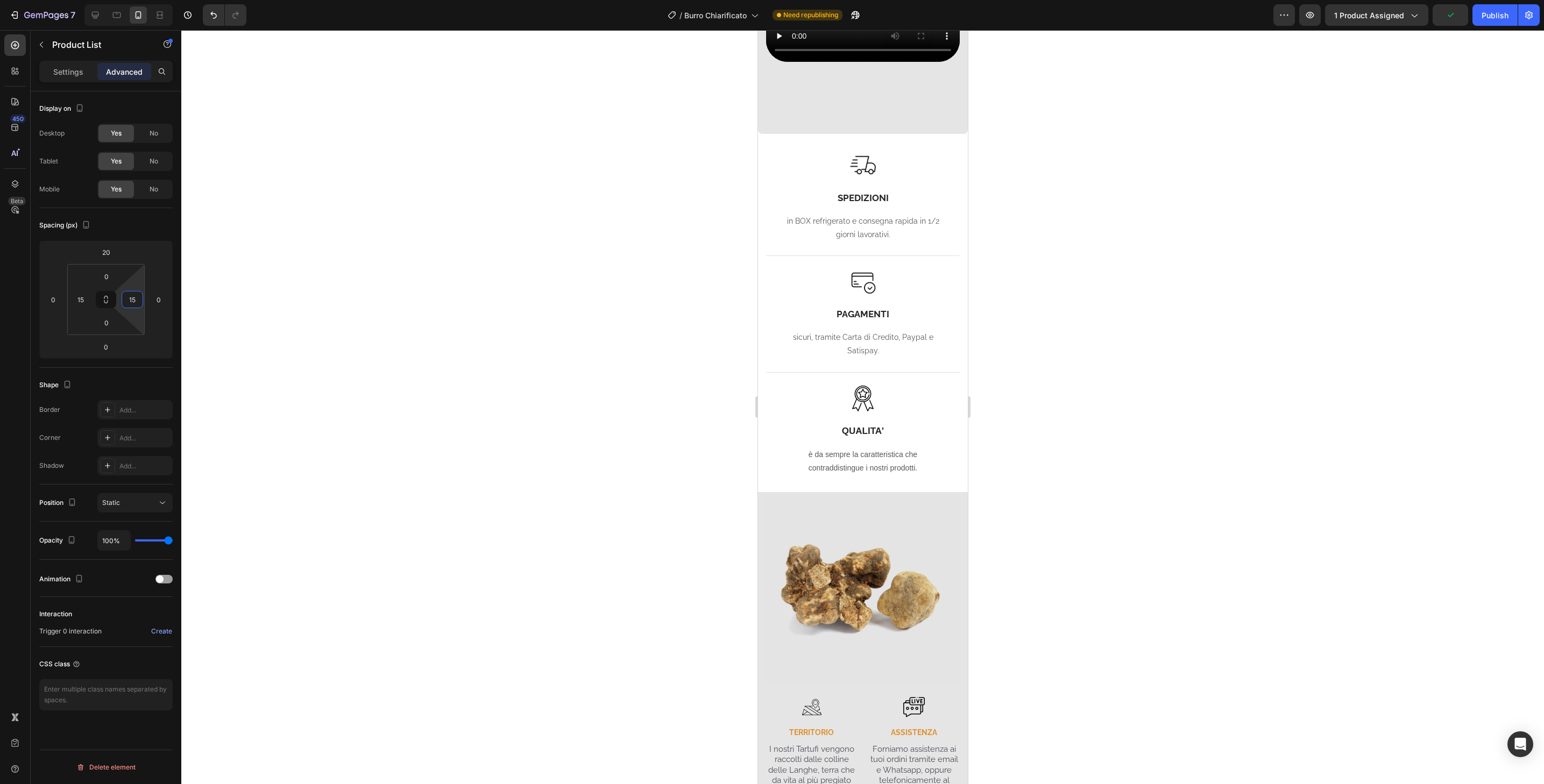
scroll to position [1922, 0]
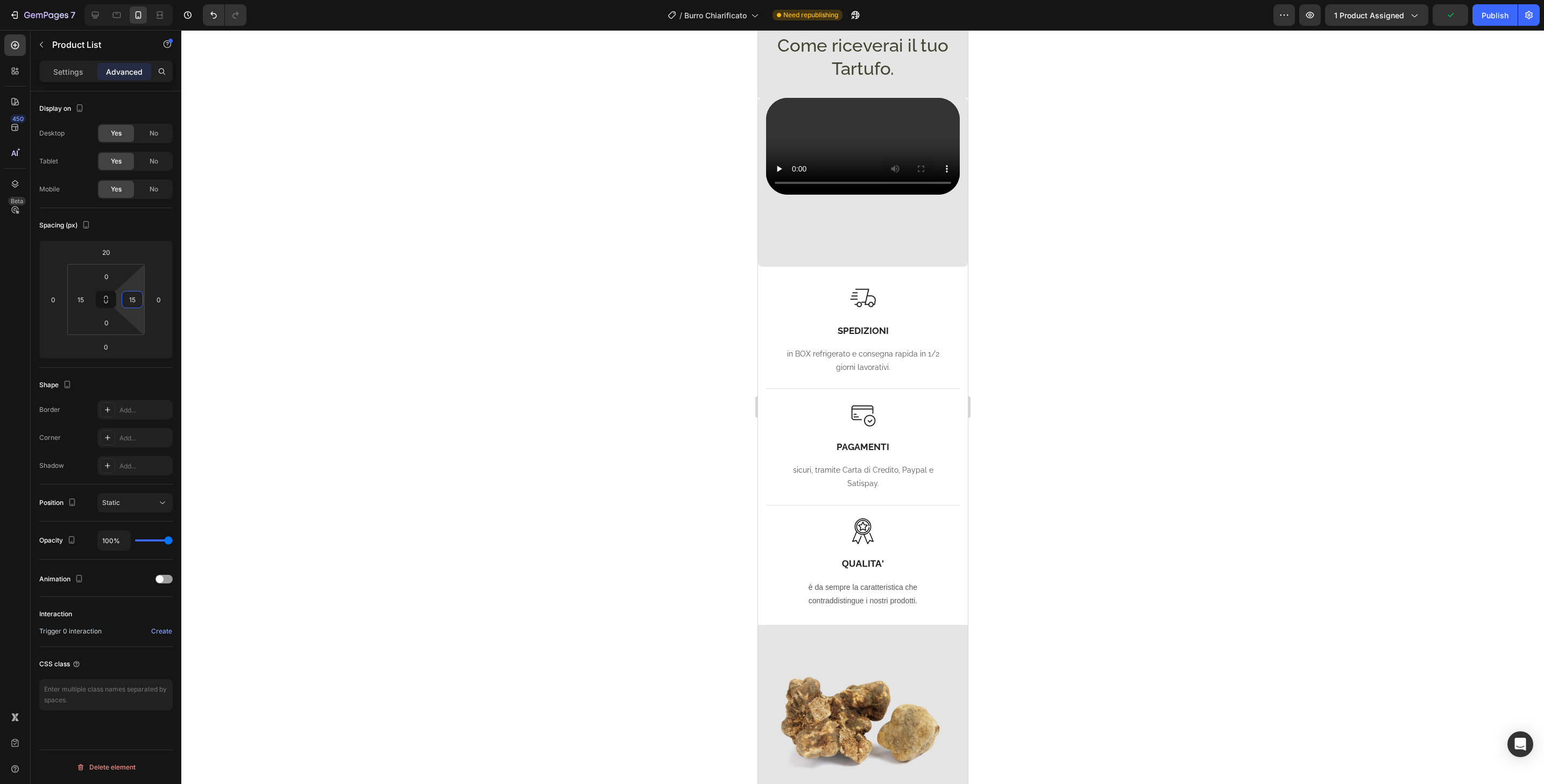
type input "15"
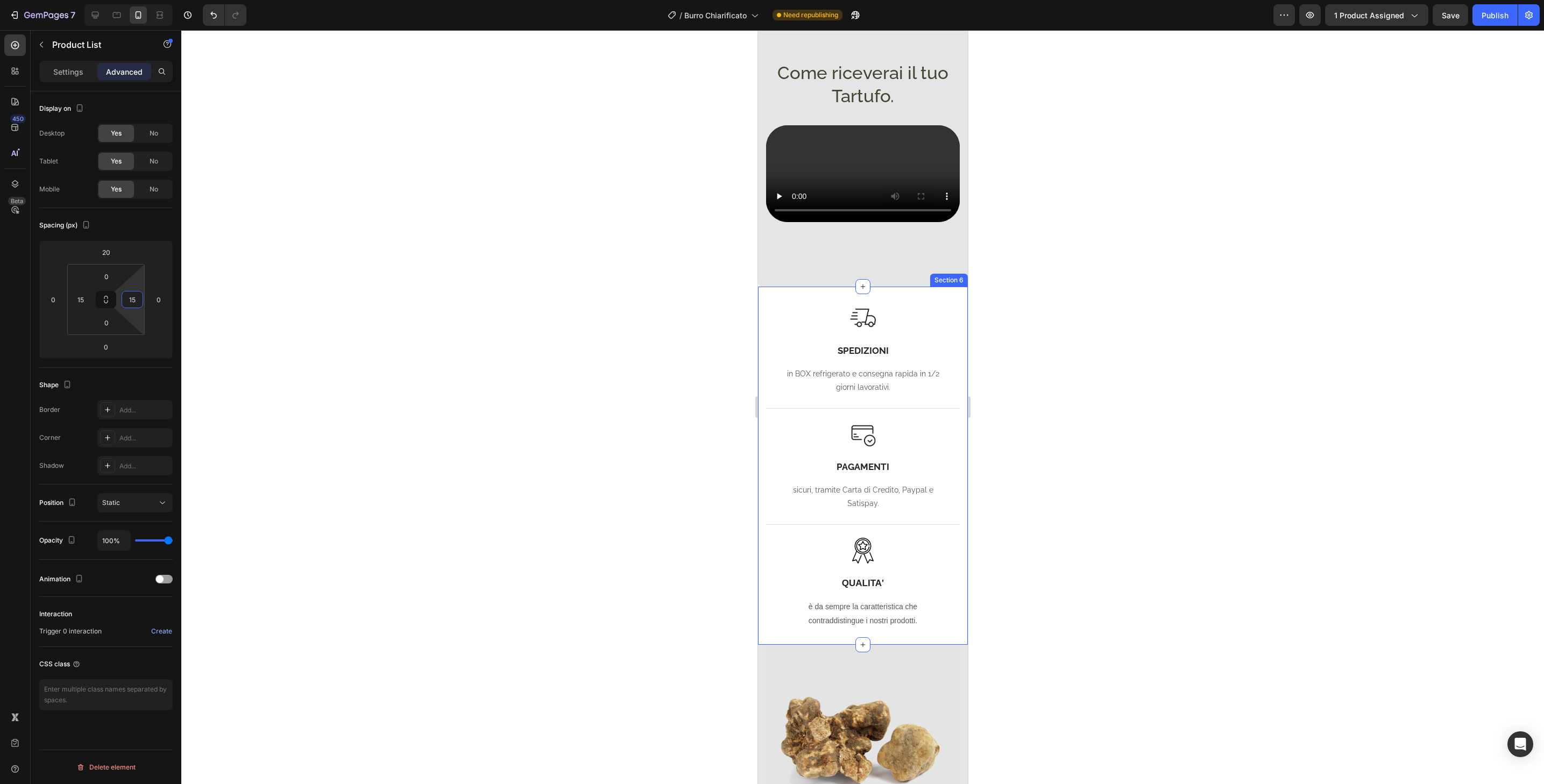
click at [955, 287] on div "Image SPEDIZIONI Heading in BOX refrigerato e consegna rapida in 1/2 giorni lav…" at bounding box center [862, 466] width 210 height 358
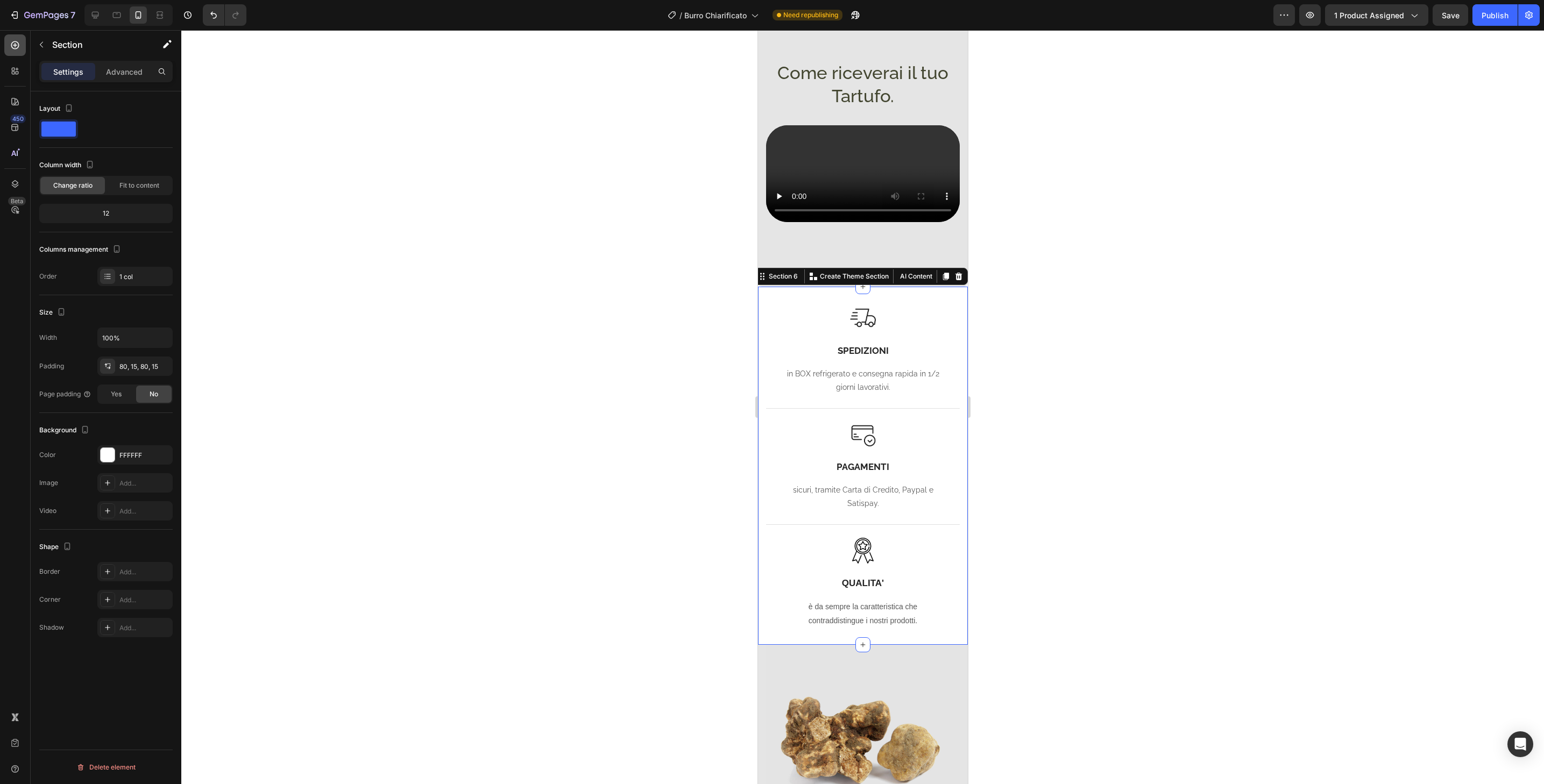
click at [21, 48] on div at bounding box center [15, 45] width 21 height 21
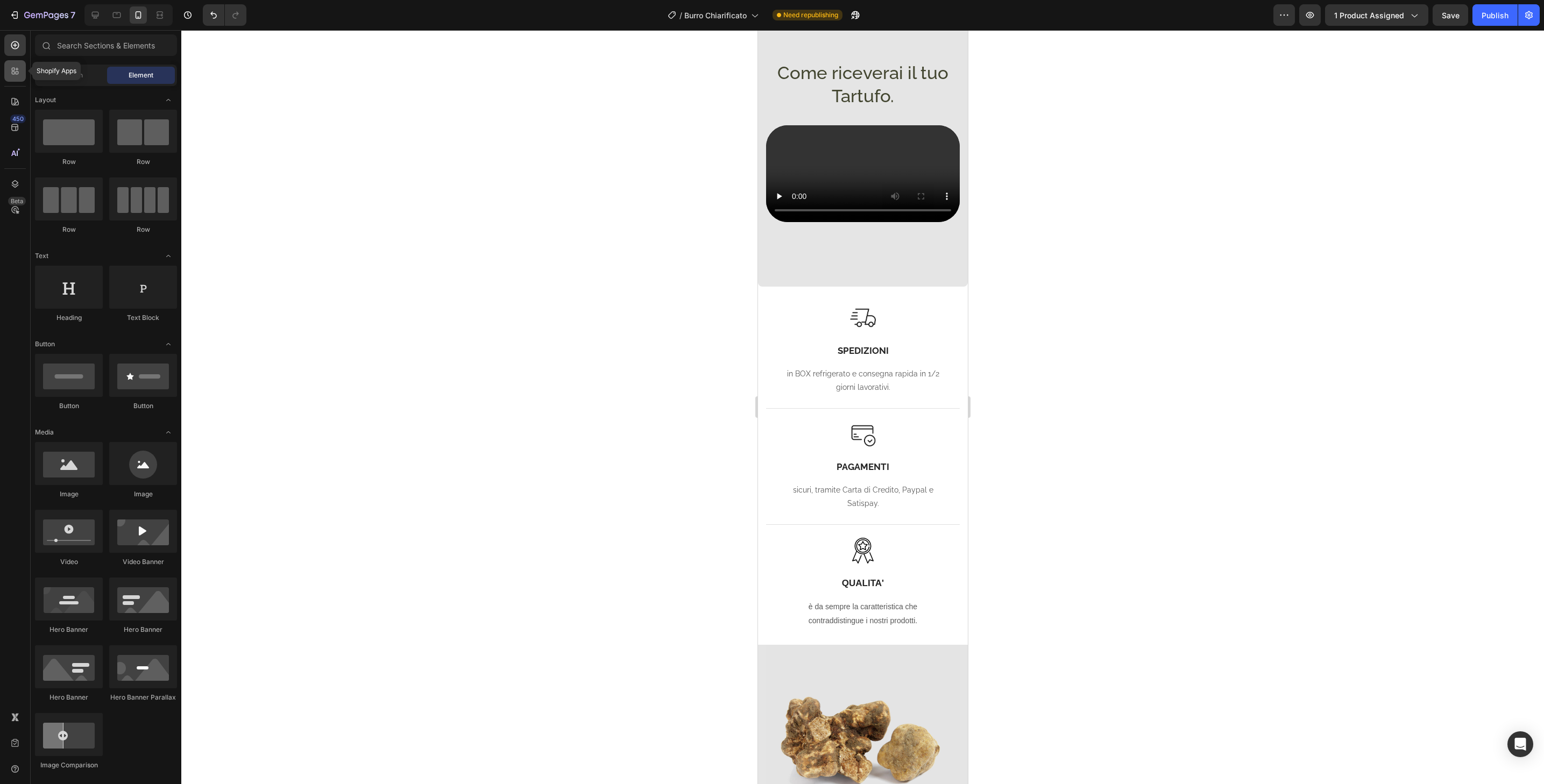
click at [24, 69] on div at bounding box center [15, 71] width 21 height 21
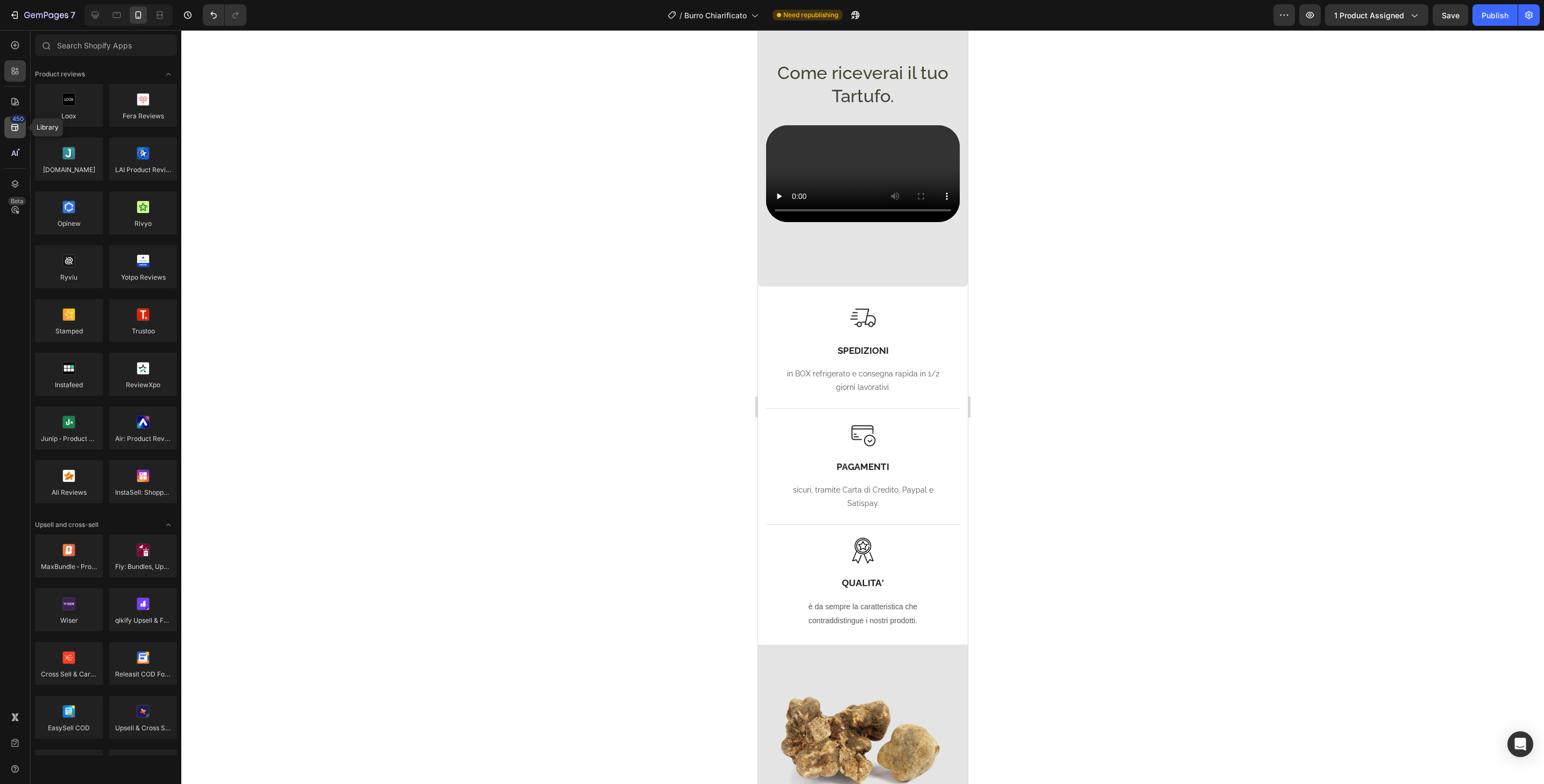
click at [14, 131] on icon at bounding box center [15, 128] width 7 height 7
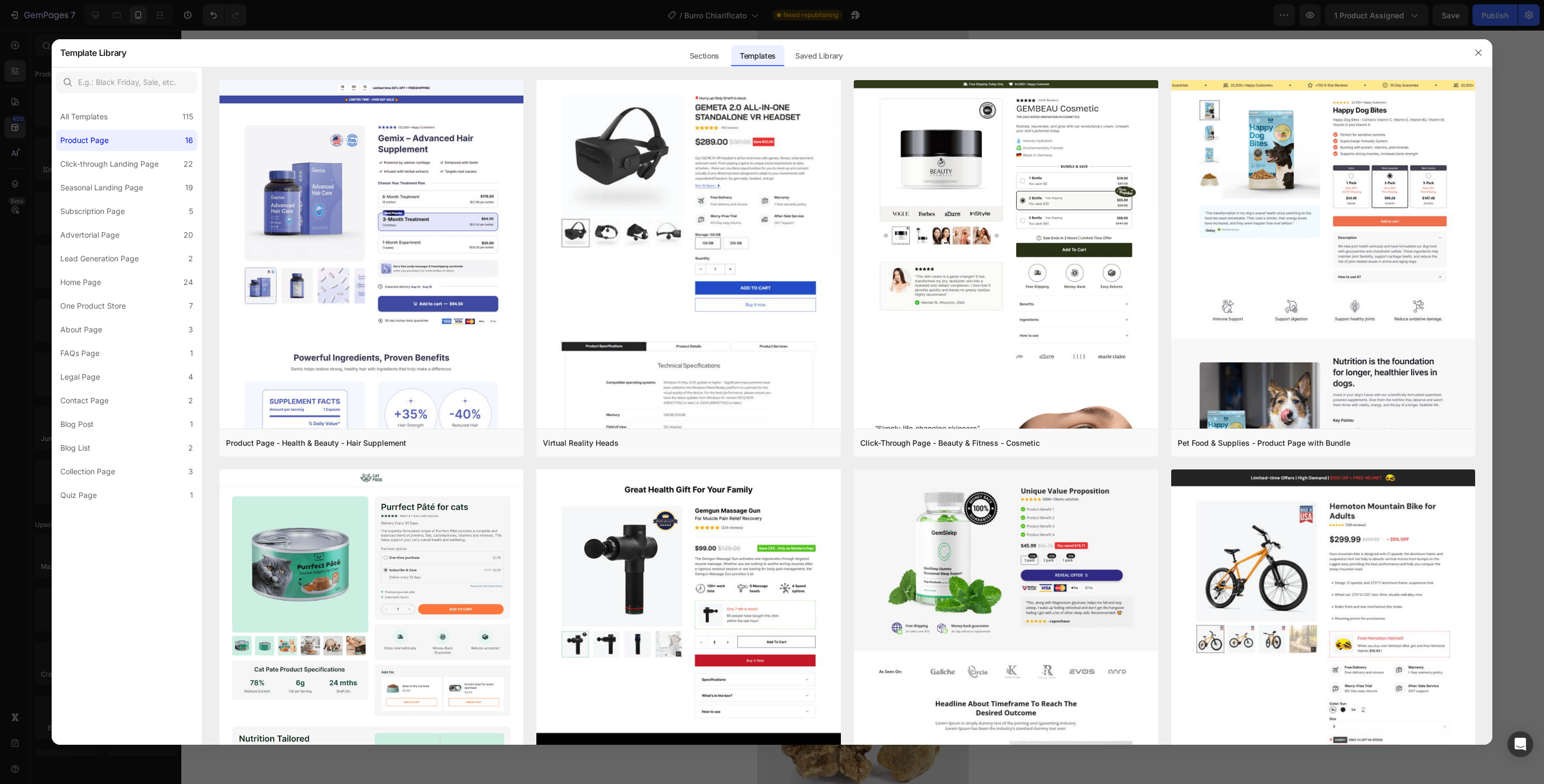
click at [1476, 52] on icon "button" at bounding box center [1479, 52] width 9 height 9
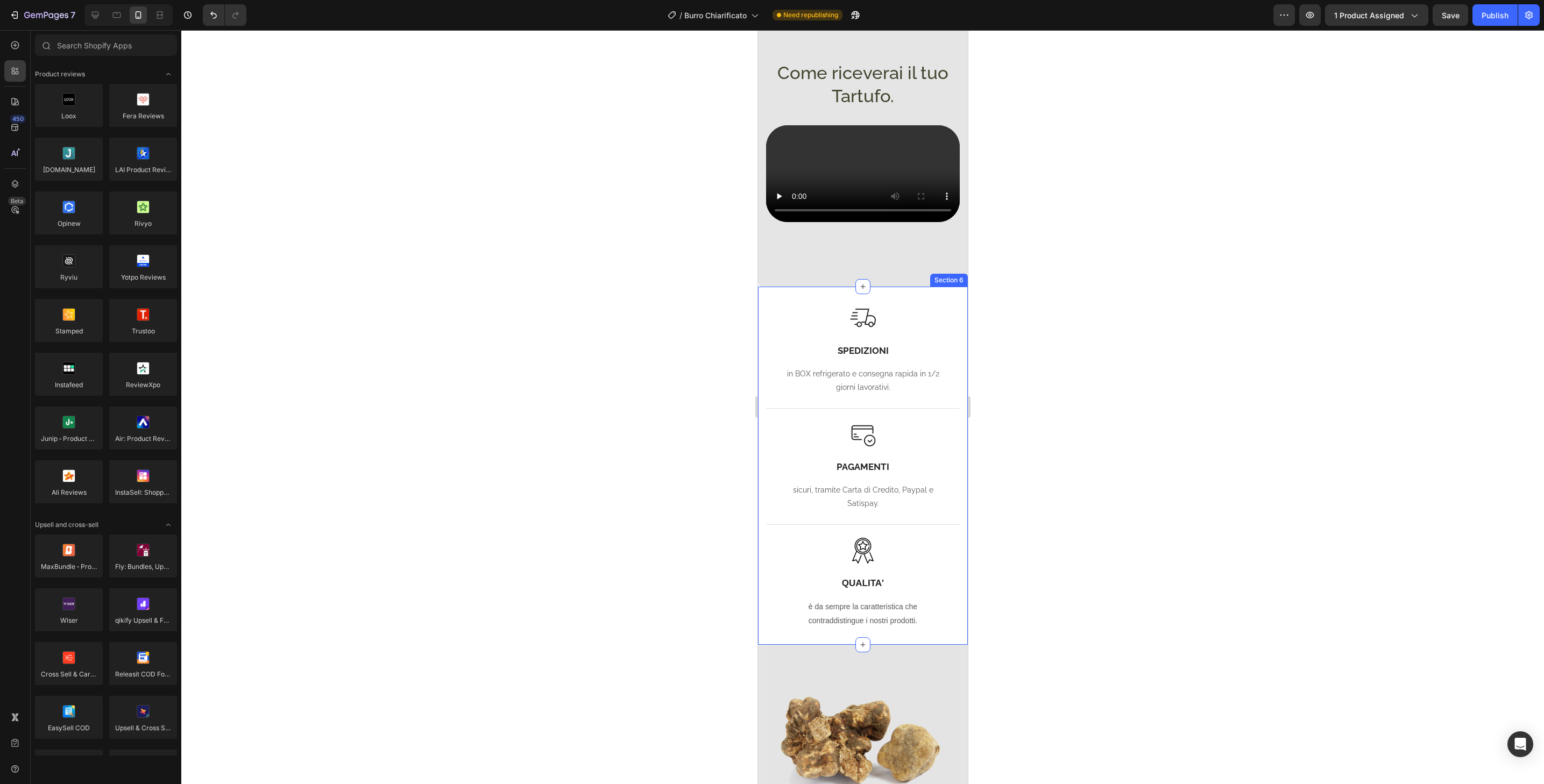
click at [952, 287] on div "Image SPEDIZIONI Heading in BOX refrigerato e consegna rapida in 1/2 giorni lav…" at bounding box center [862, 466] width 210 height 358
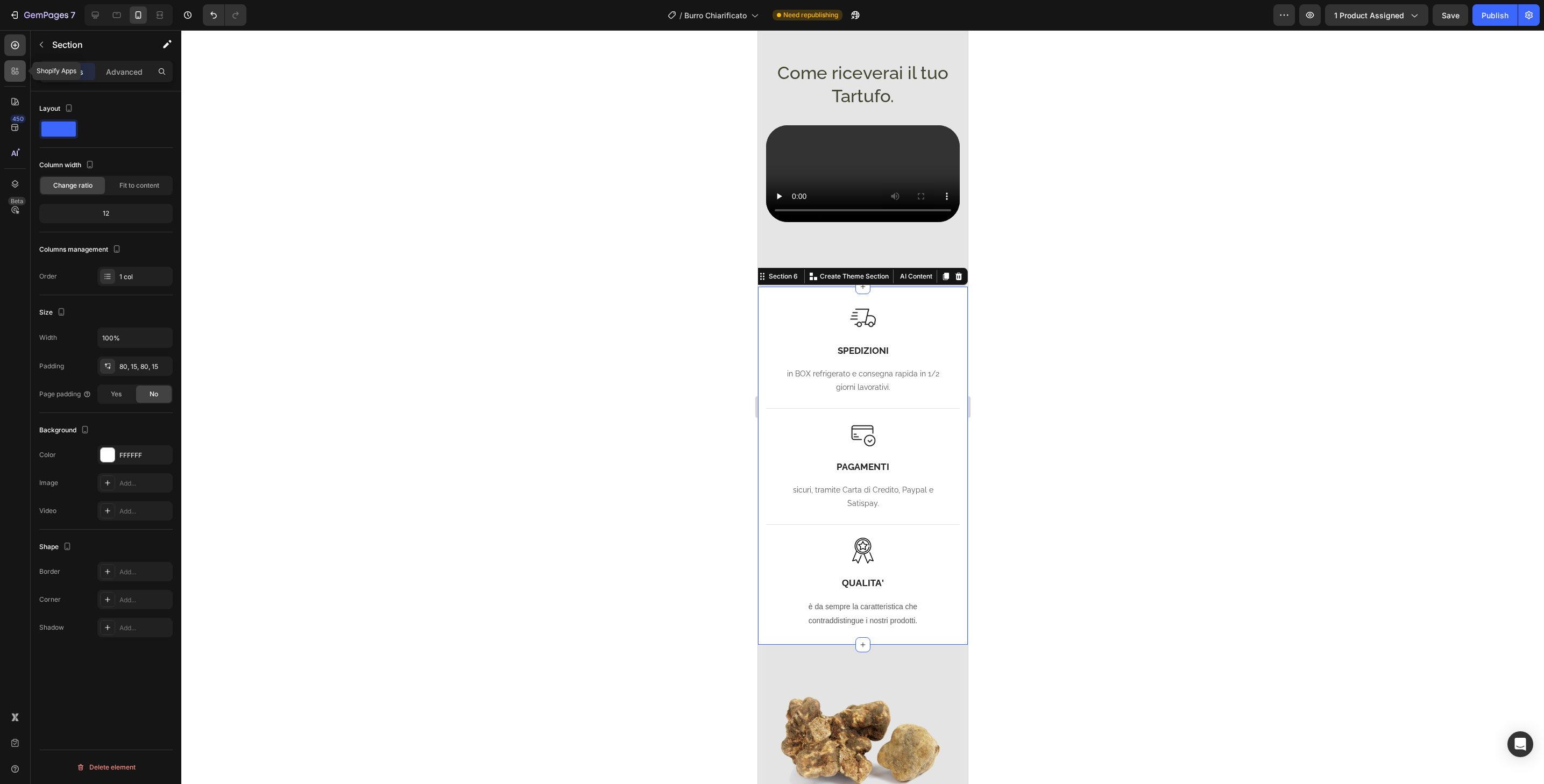
click at [16, 75] on icon at bounding box center [15, 71] width 11 height 11
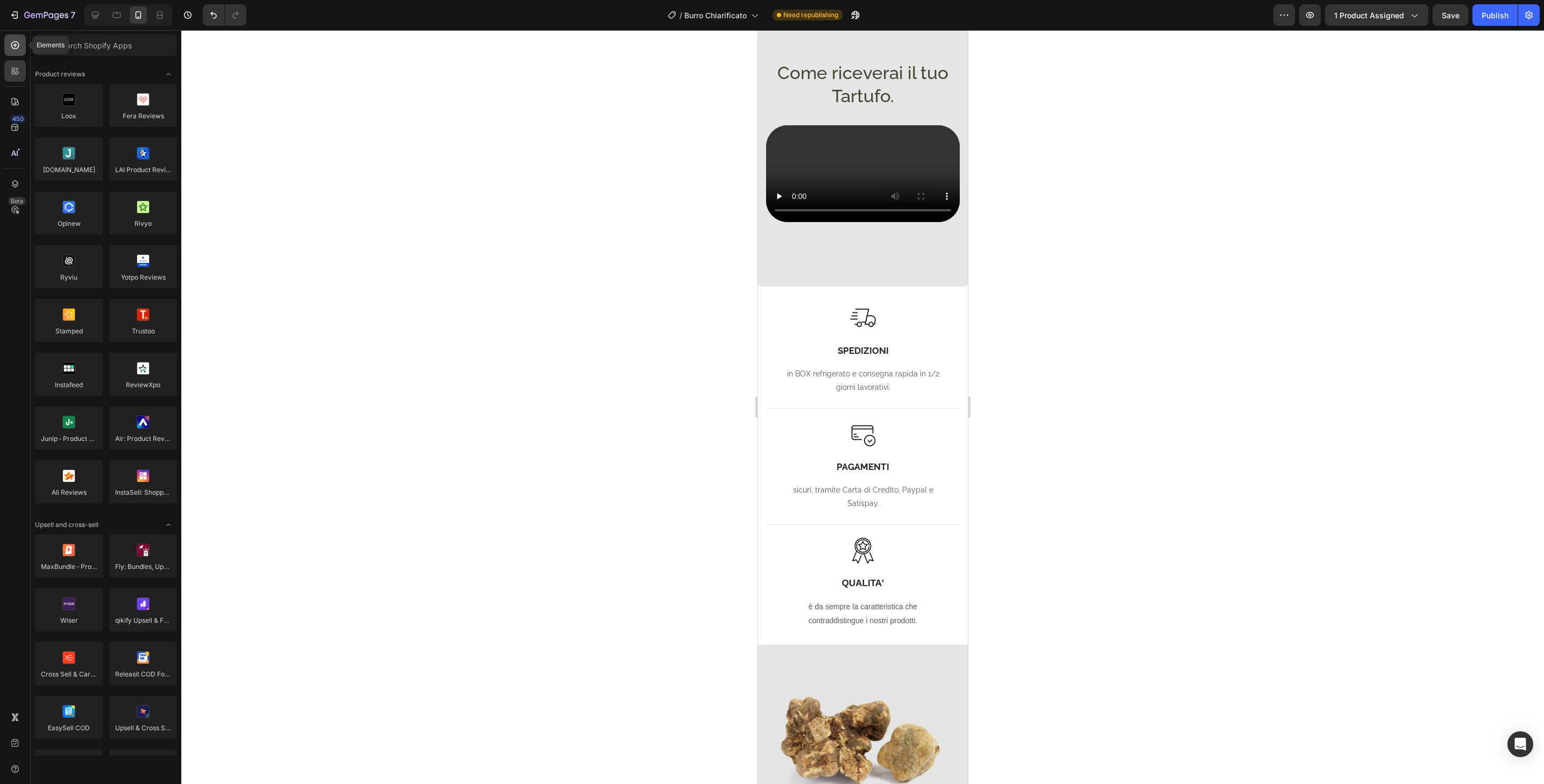
click at [12, 42] on icon at bounding box center [15, 45] width 8 height 8
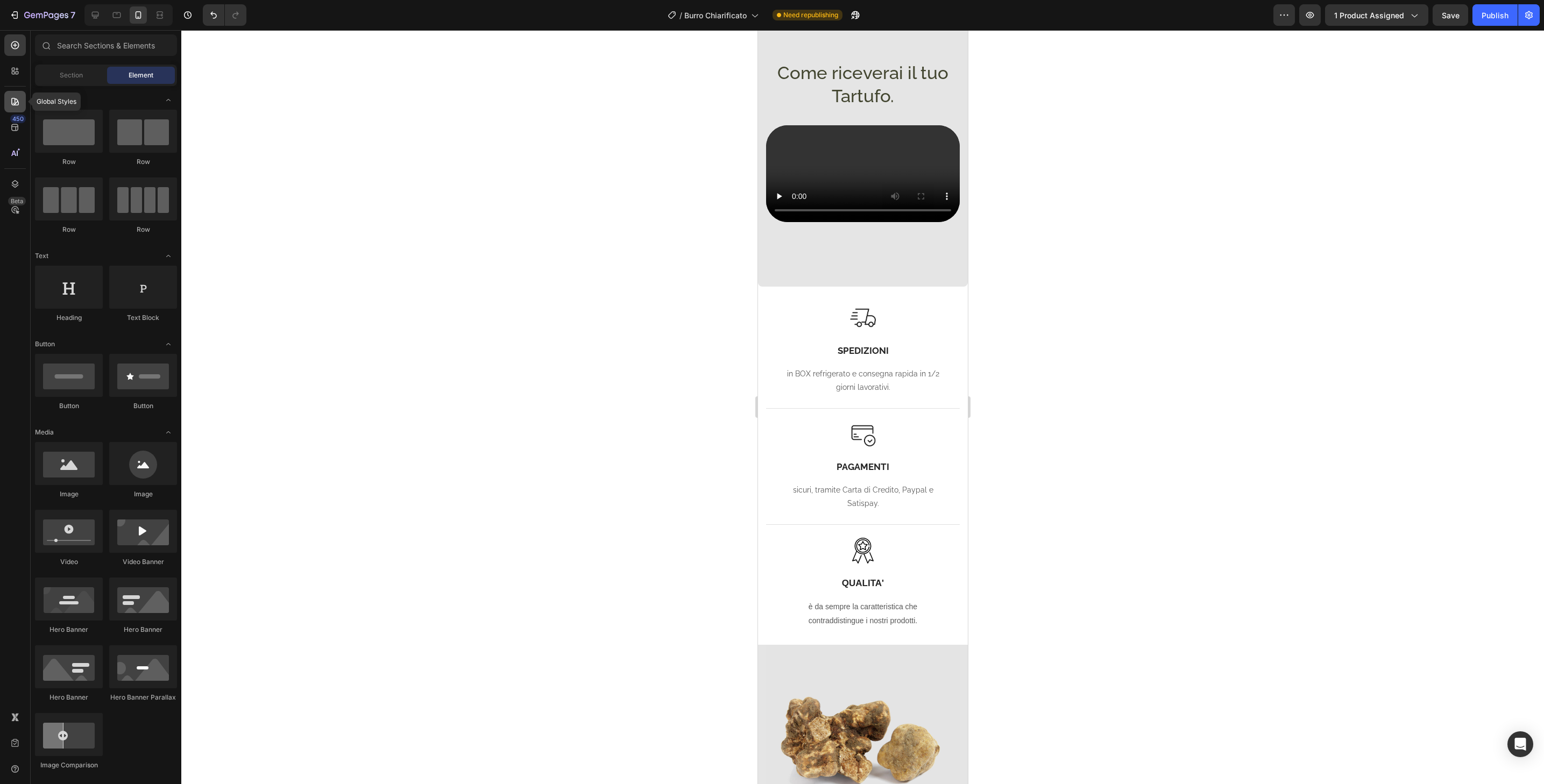
click at [10, 109] on div at bounding box center [15, 101] width 21 height 21
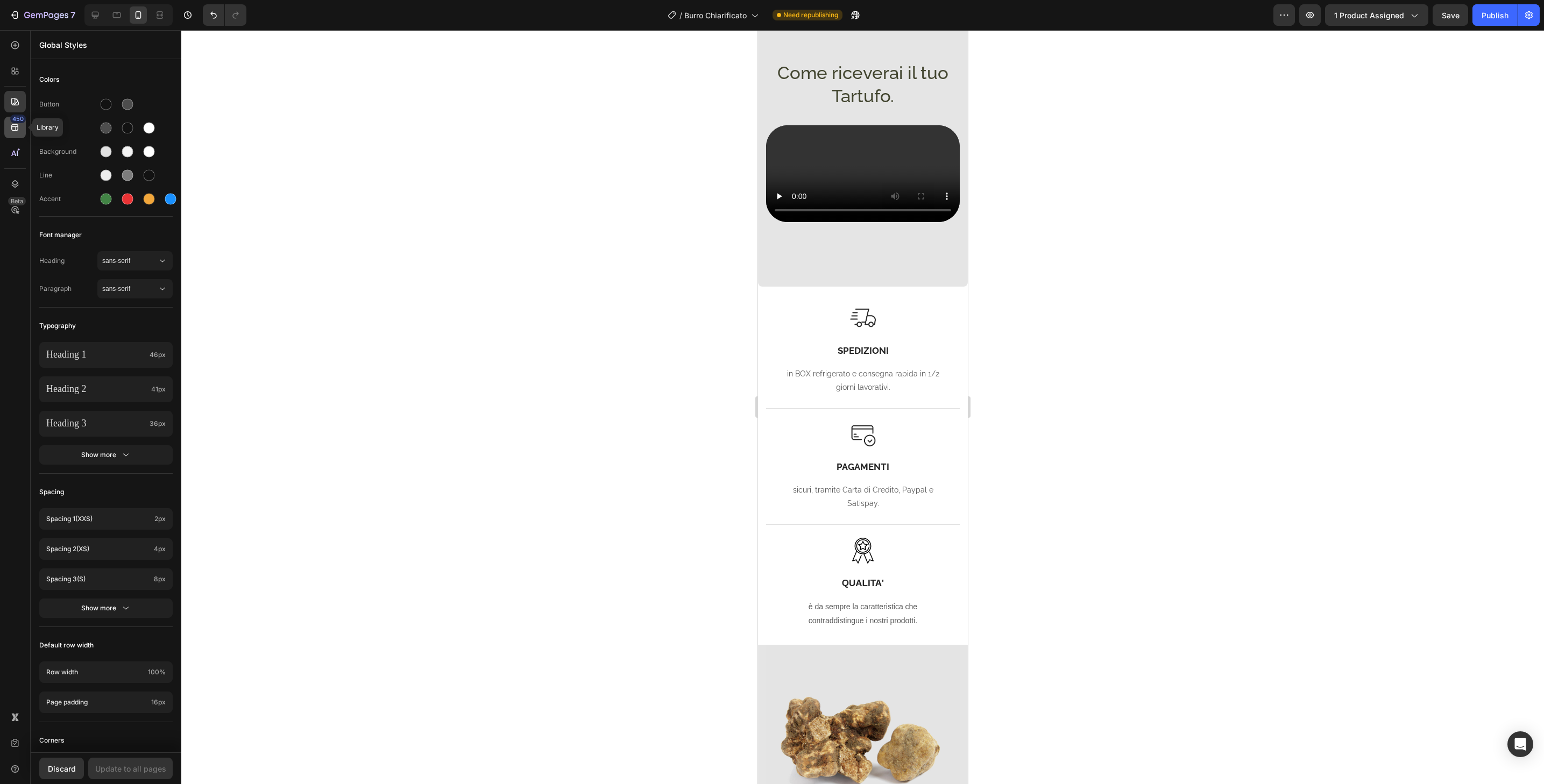
click at [13, 133] on div "450" at bounding box center [15, 127] width 21 height 21
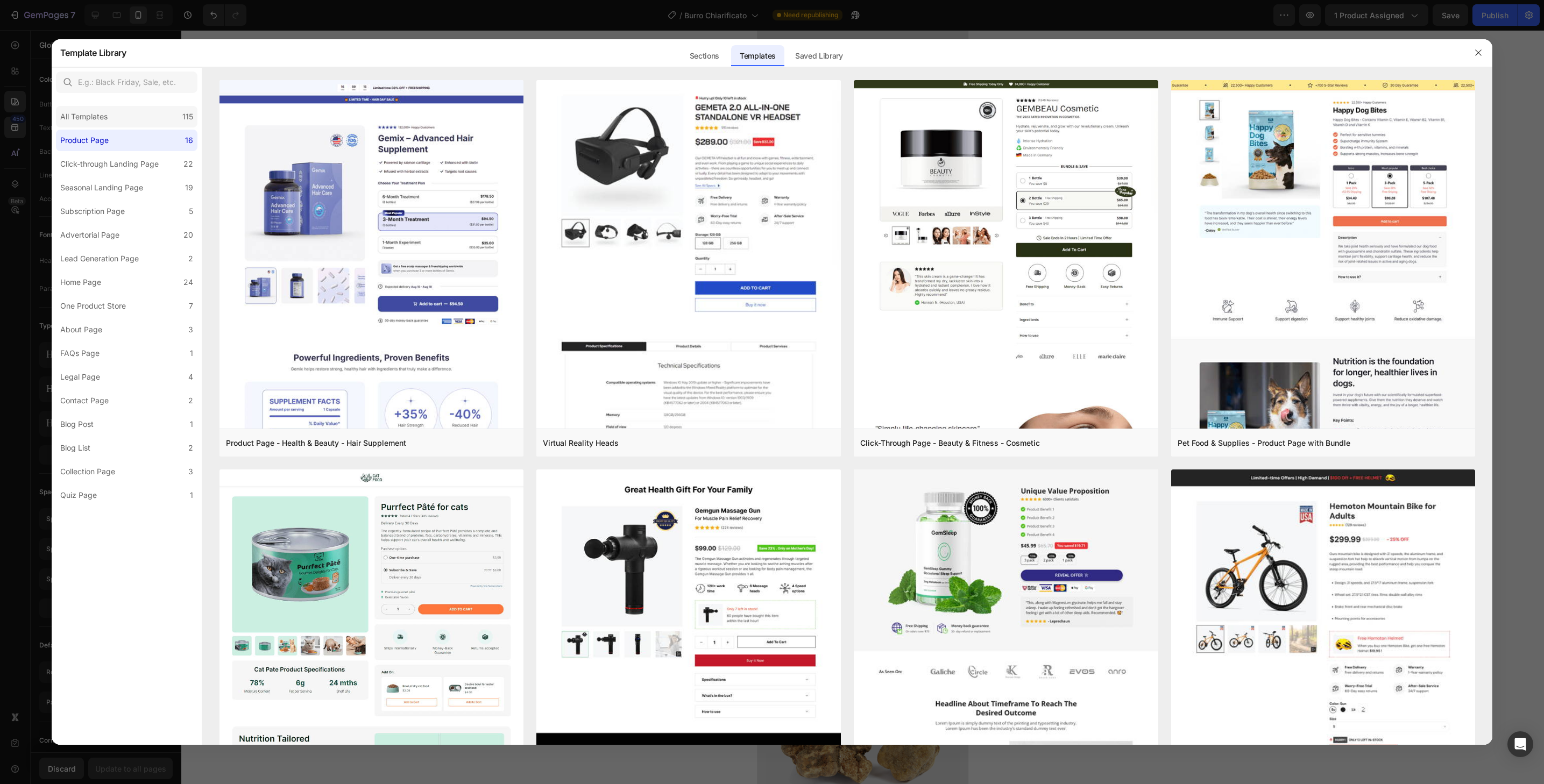
click at [109, 120] on div "All Templates" at bounding box center [86, 117] width 52 height 13
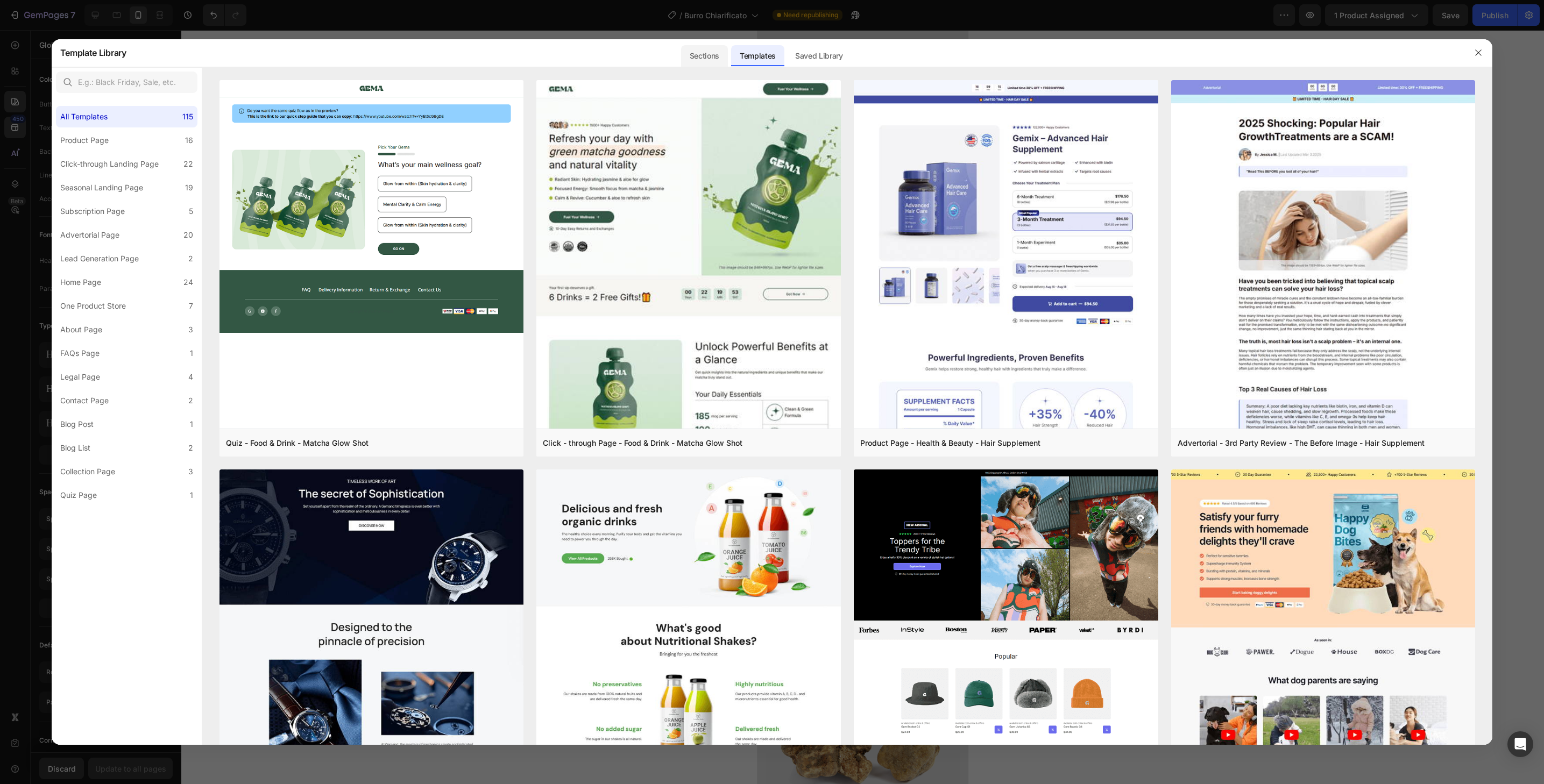
click at [714, 59] on div "Sections" at bounding box center [704, 56] width 47 height 21
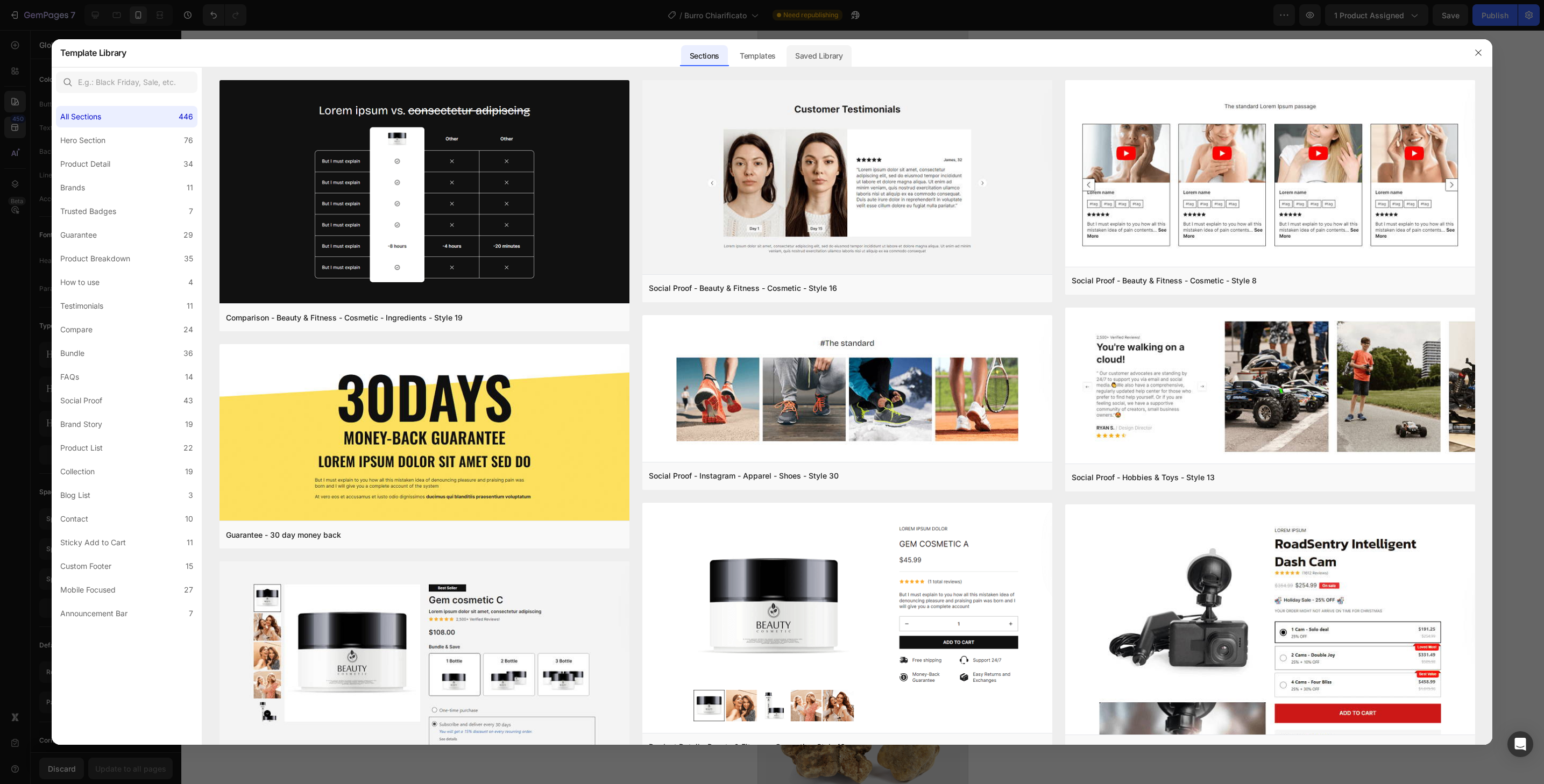
click at [837, 59] on div "Saved Library" at bounding box center [819, 56] width 65 height 21
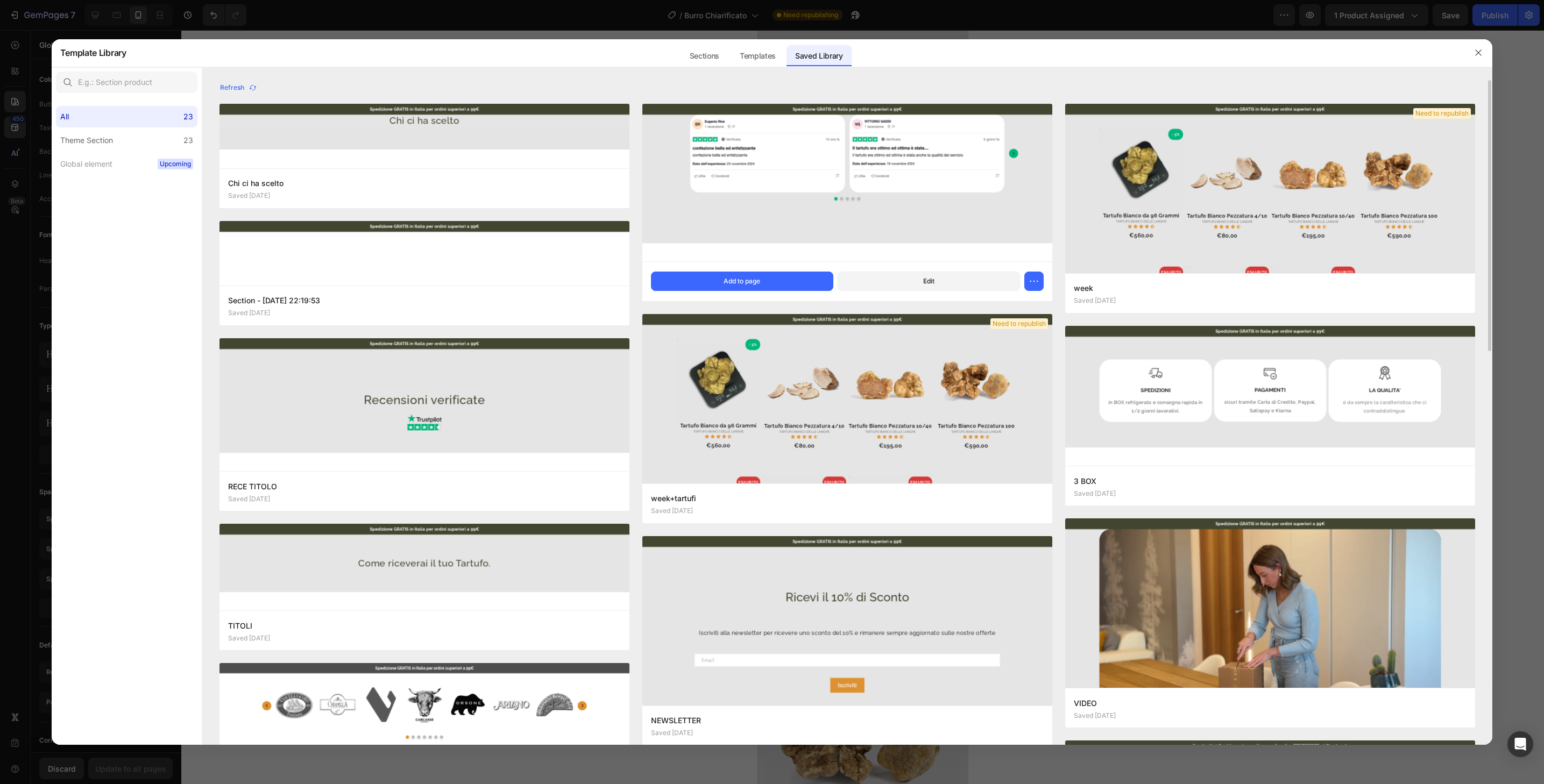
scroll to position [222, 0]
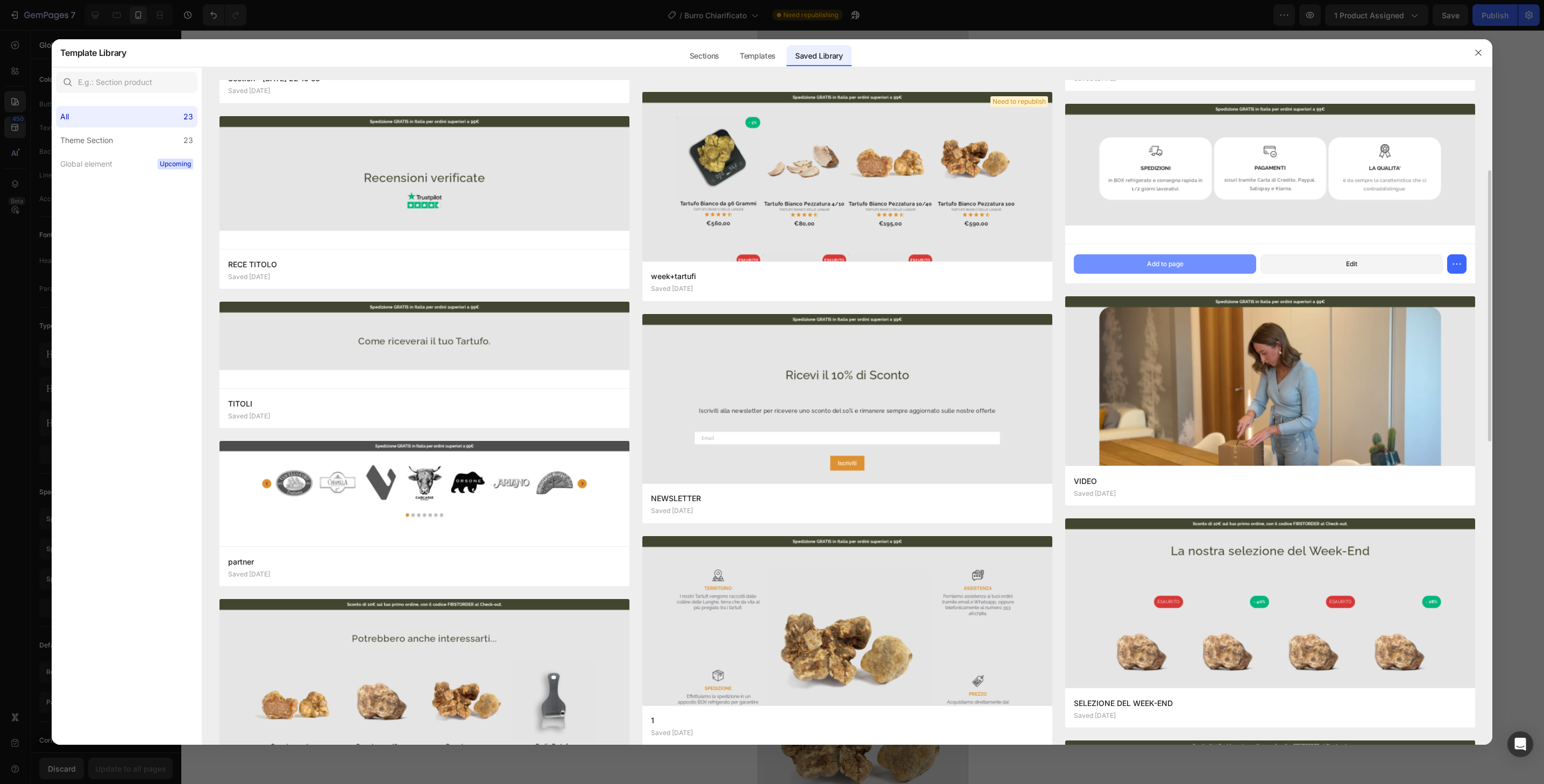
click at [1222, 260] on button "Add to page" at bounding box center [1165, 264] width 182 height 20
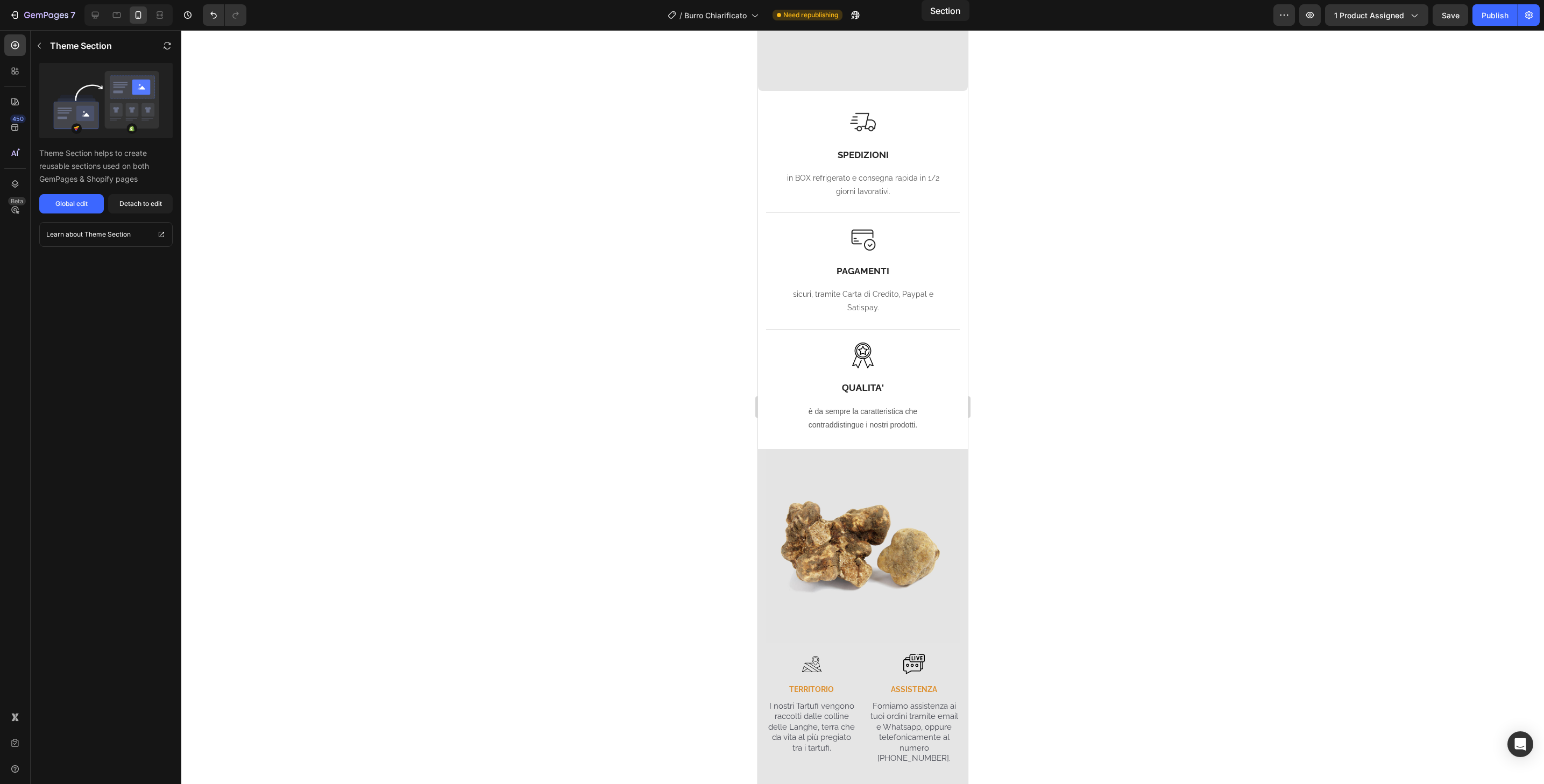
scroll to position [2050, 0]
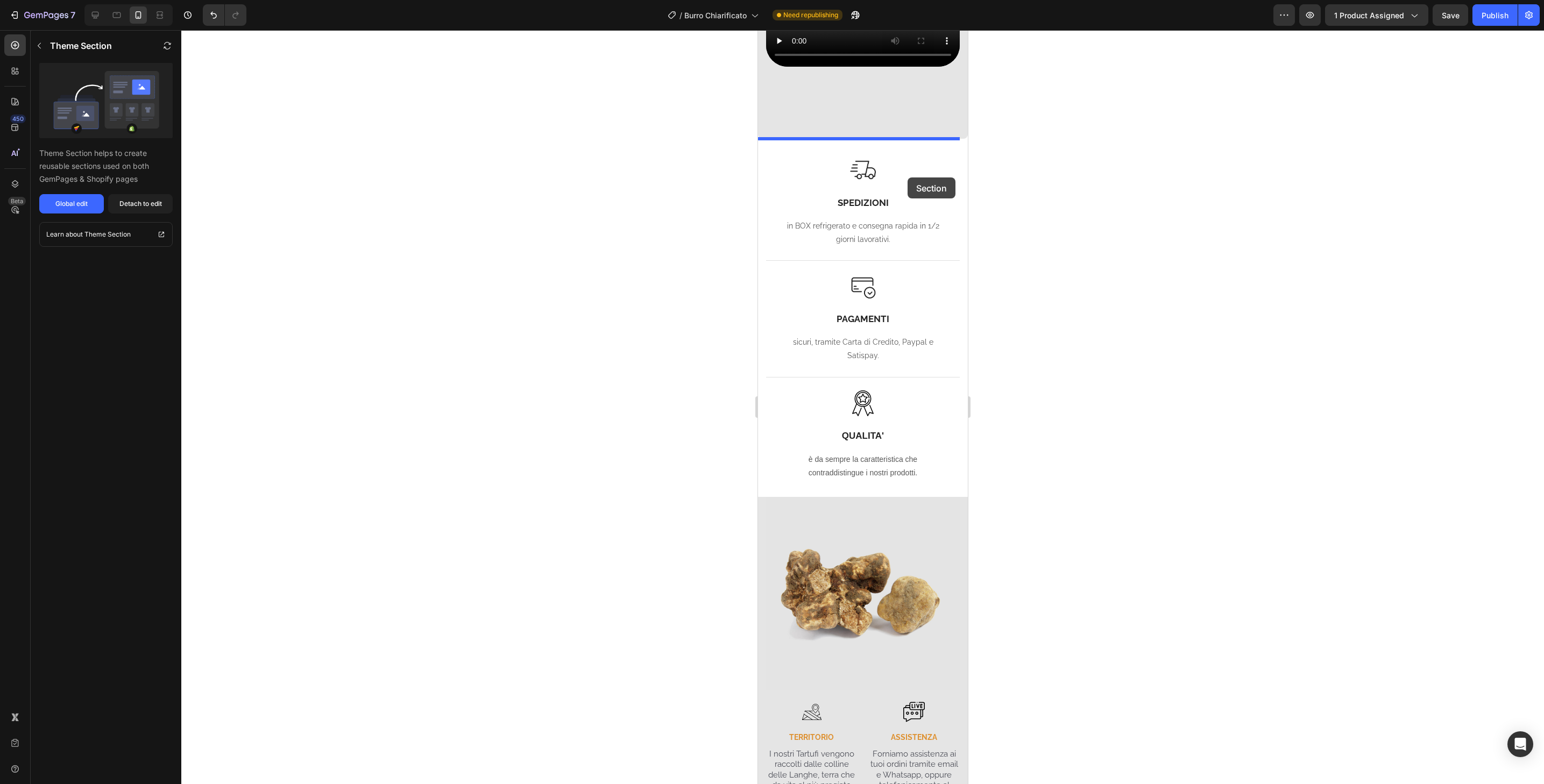
drag, startPoint x: 954, startPoint y: 523, endPoint x: 907, endPoint y: 178, distance: 348.2
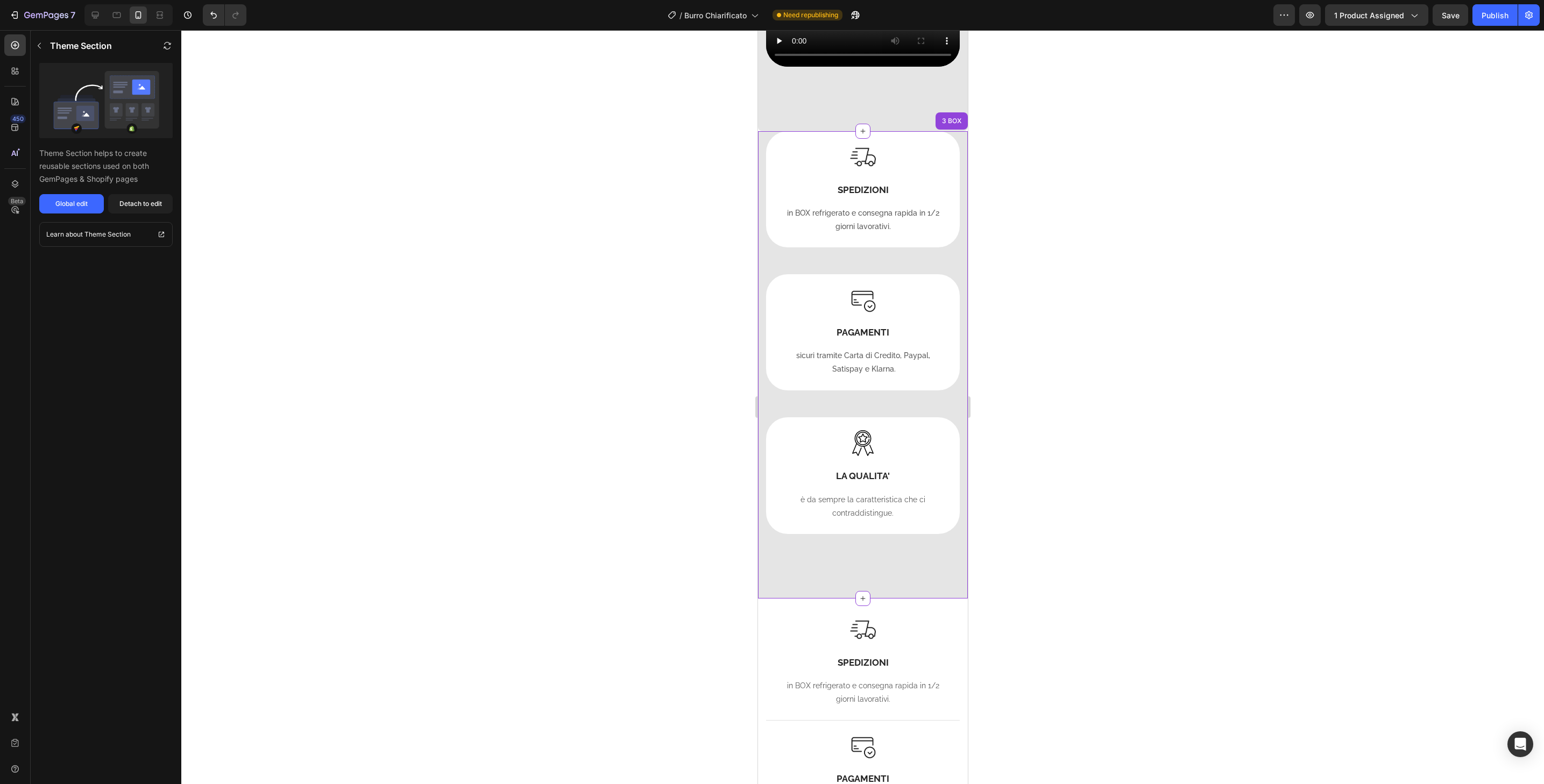
click at [948, 615] on div "Image SPEDIZIONI Heading in BOX refrigerato e consegna rapida in 1/2 giorni lav…" at bounding box center [862, 662] width 193 height 117
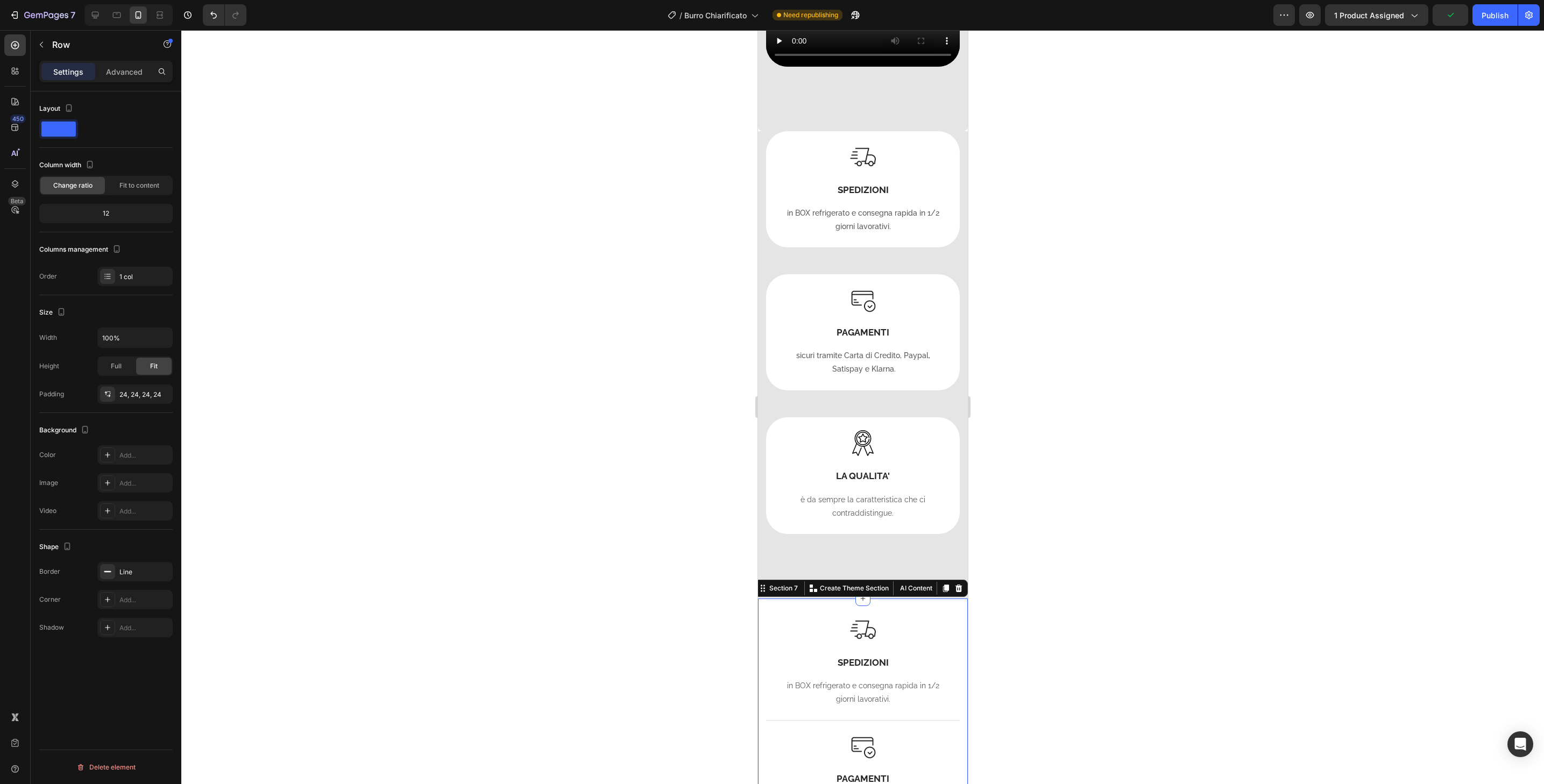
click at [956, 619] on div "Image SPEDIZIONI Heading in BOX refrigerato e consegna rapida in 1/2 giorni lav…" at bounding box center [862, 777] width 210 height 358
click at [955, 592] on icon at bounding box center [958, 588] width 7 height 7
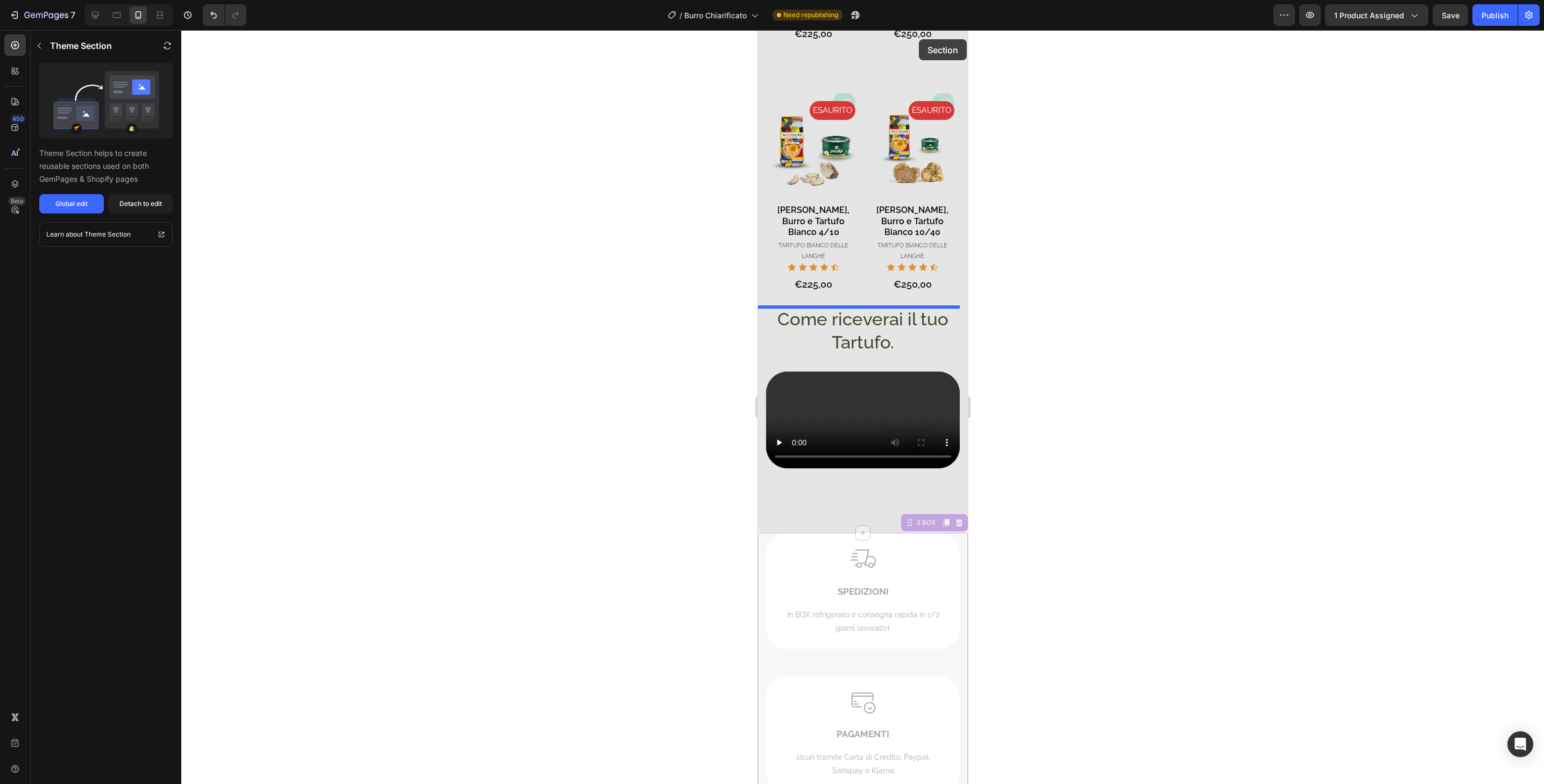
scroll to position [1645, 0]
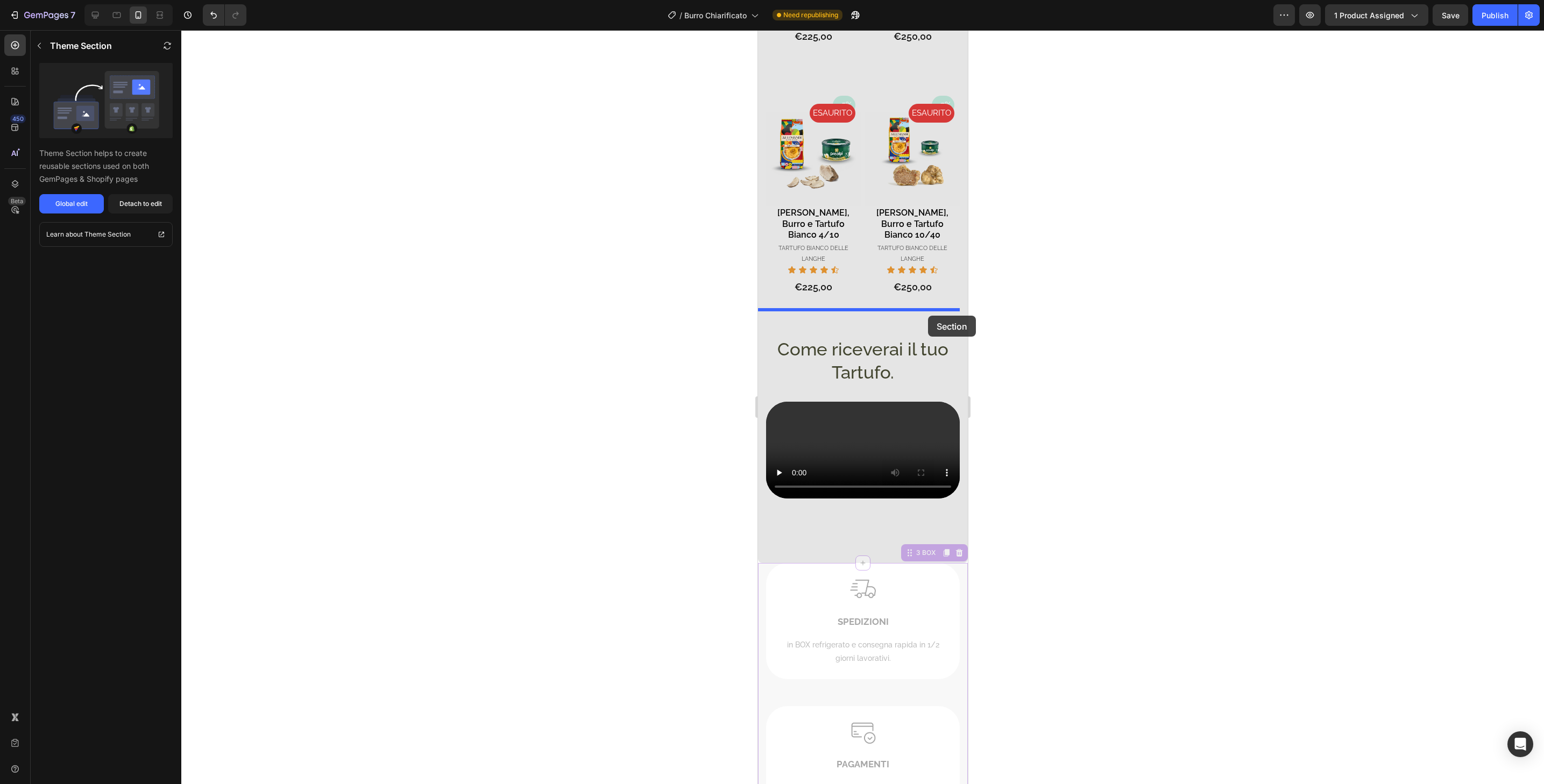
drag, startPoint x: 951, startPoint y: 149, endPoint x: 928, endPoint y: 316, distance: 168.6
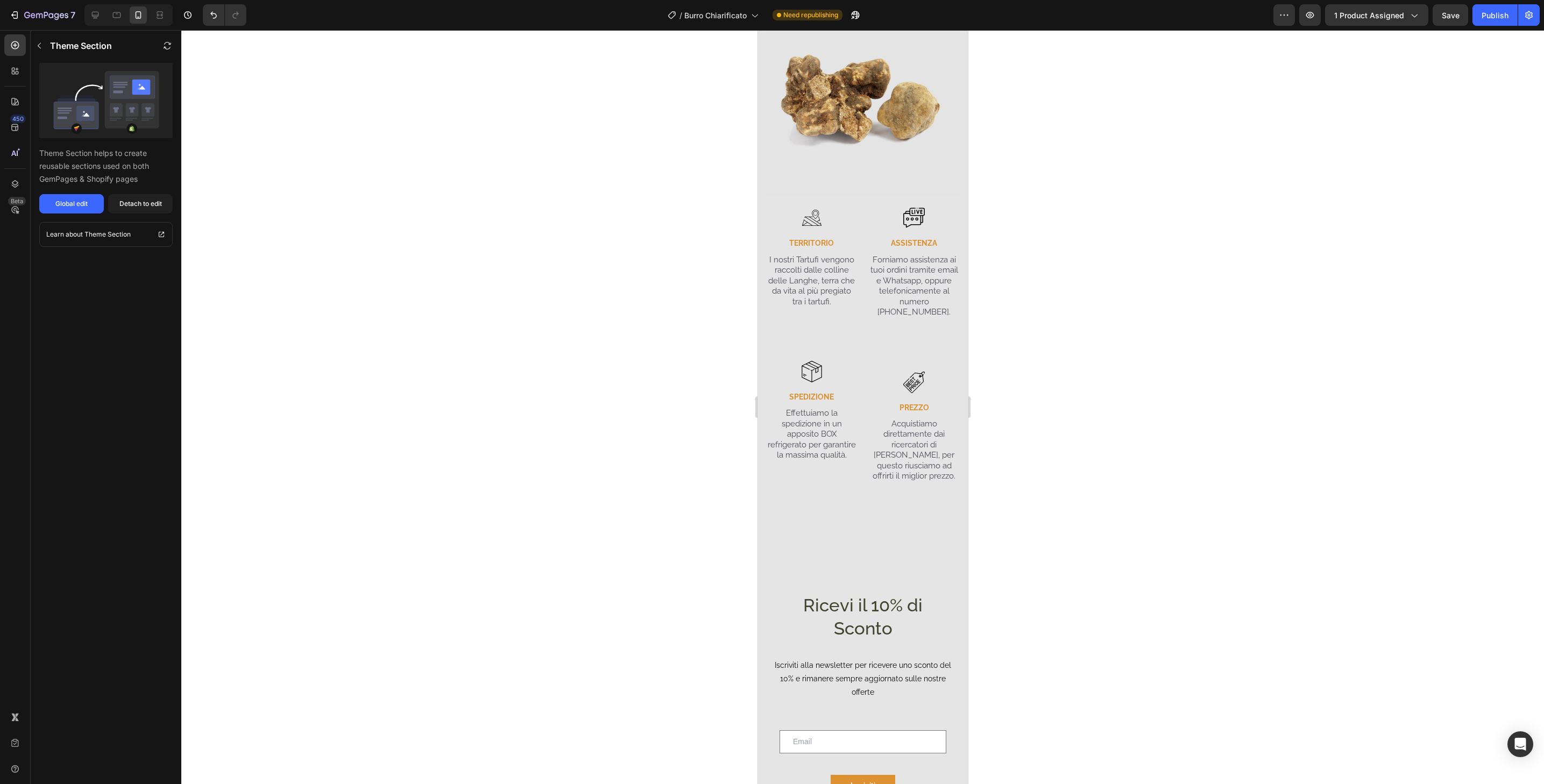
scroll to position [2796, 0]
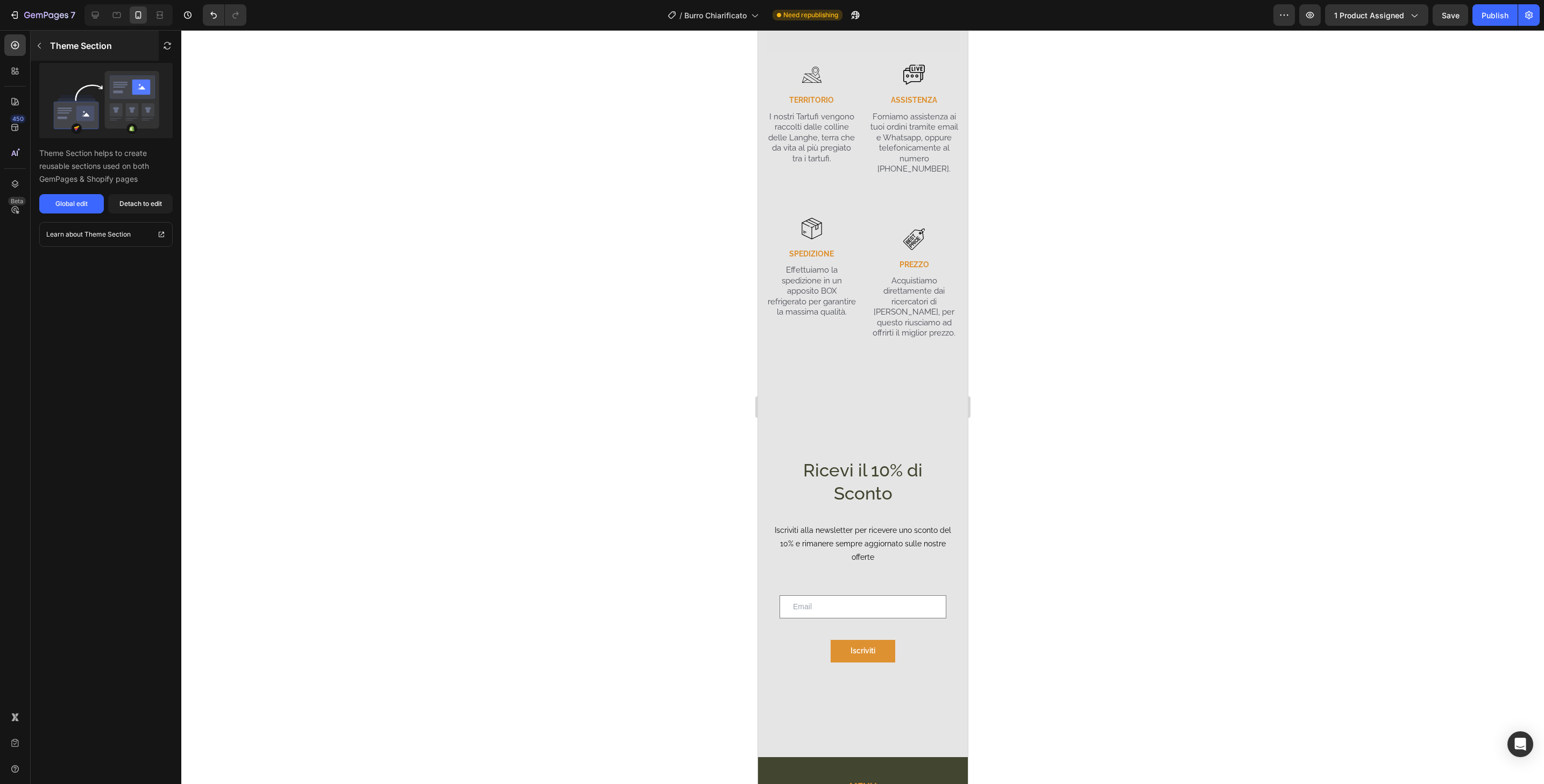
click at [46, 43] on button "button" at bounding box center [39, 46] width 17 height 17
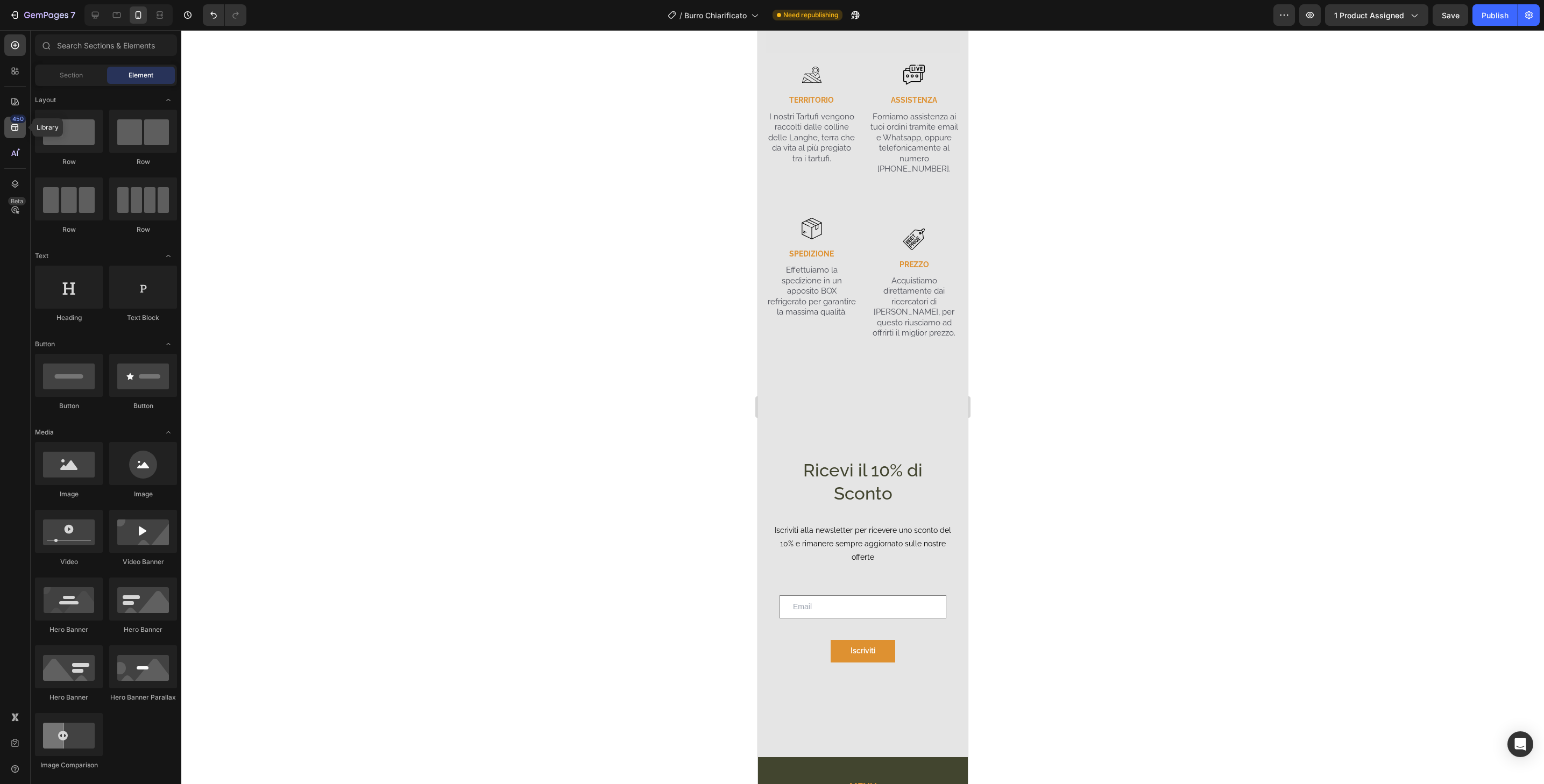
click at [20, 120] on div "450" at bounding box center [18, 119] width 16 height 9
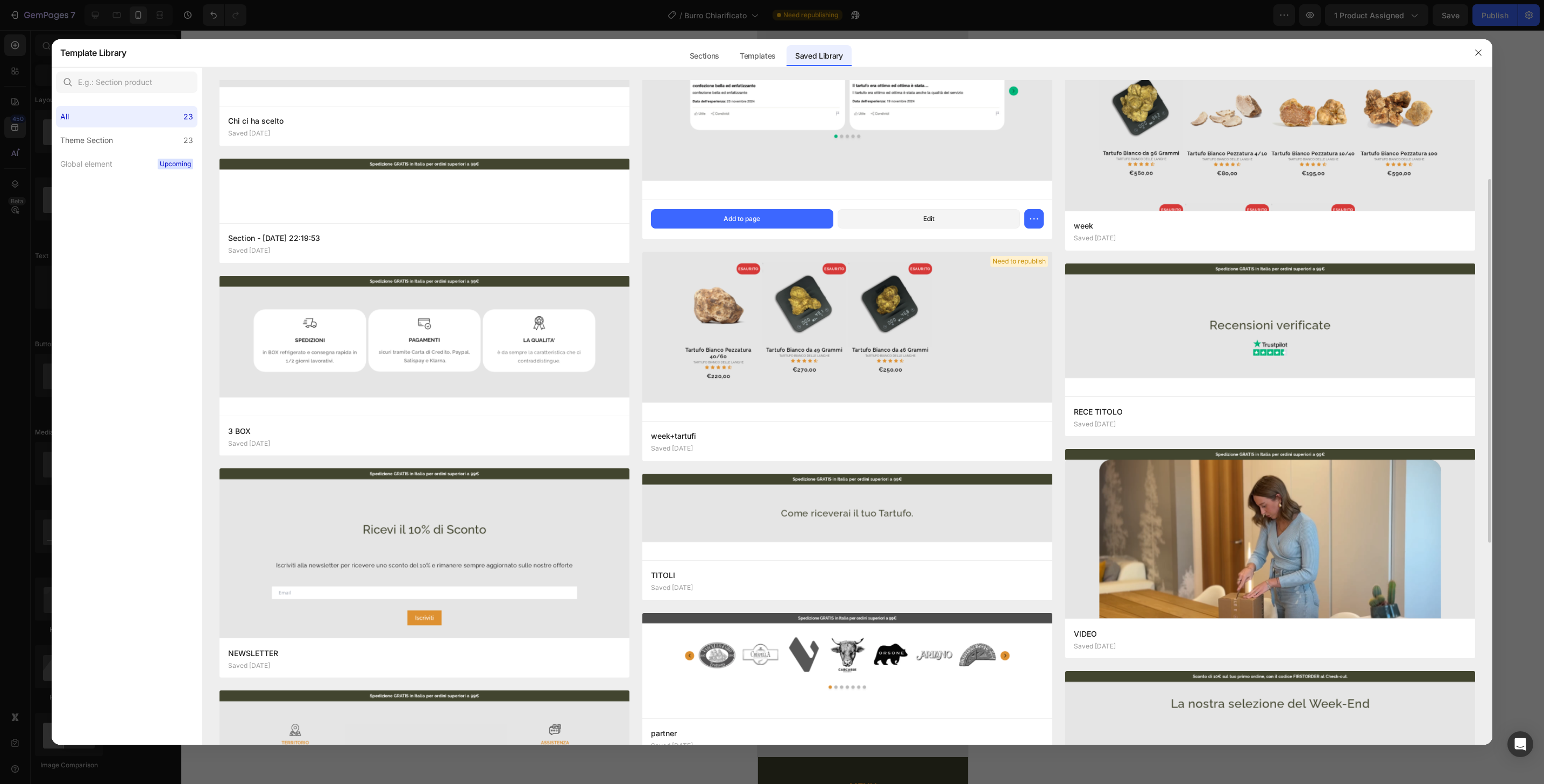
scroll to position [286, 0]
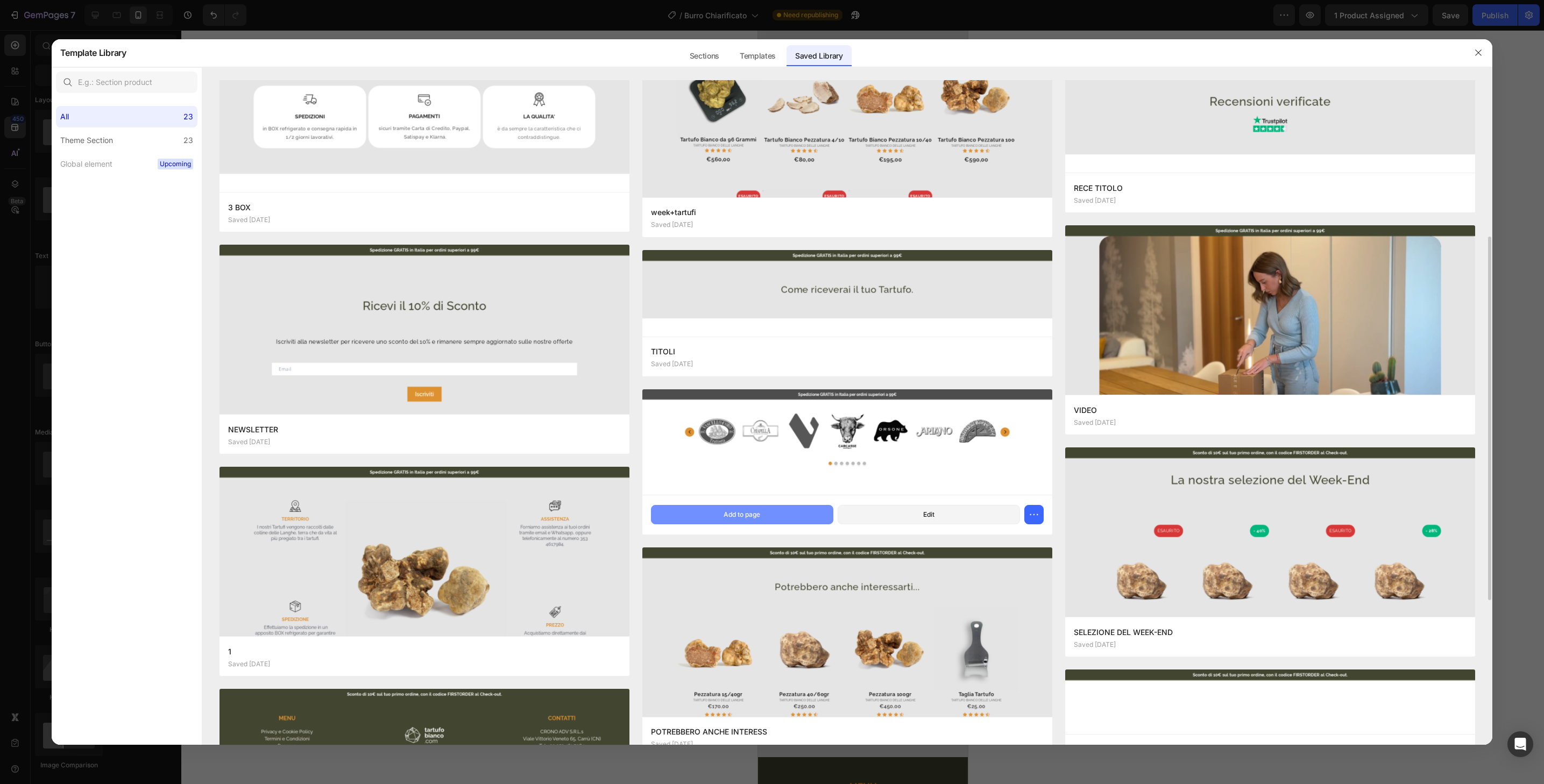
click at [785, 516] on button "Add to page" at bounding box center [742, 515] width 182 height 20
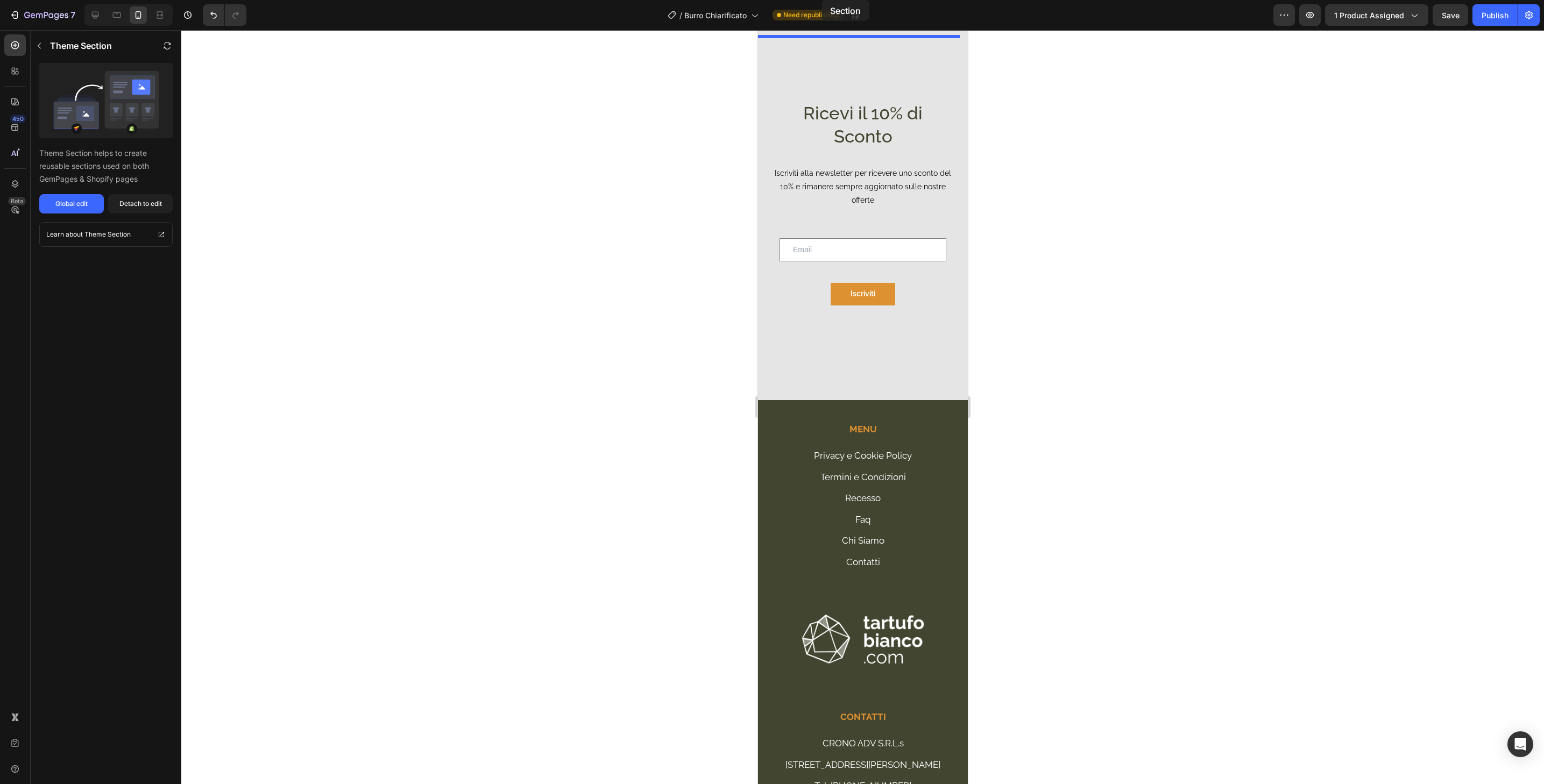
scroll to position [3087, 0]
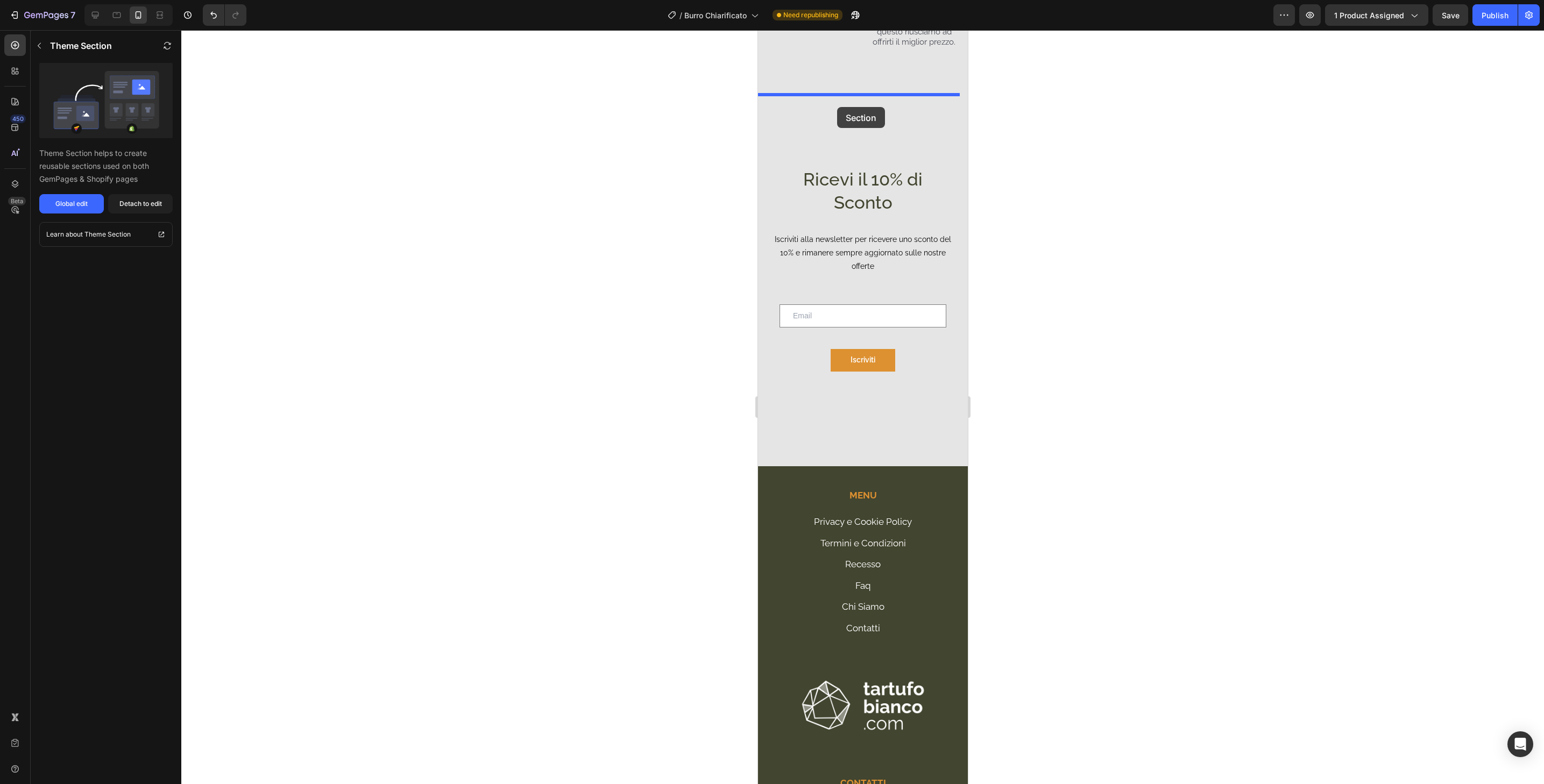
drag, startPoint x: 818, startPoint y: 504, endPoint x: 837, endPoint y: 107, distance: 397.5
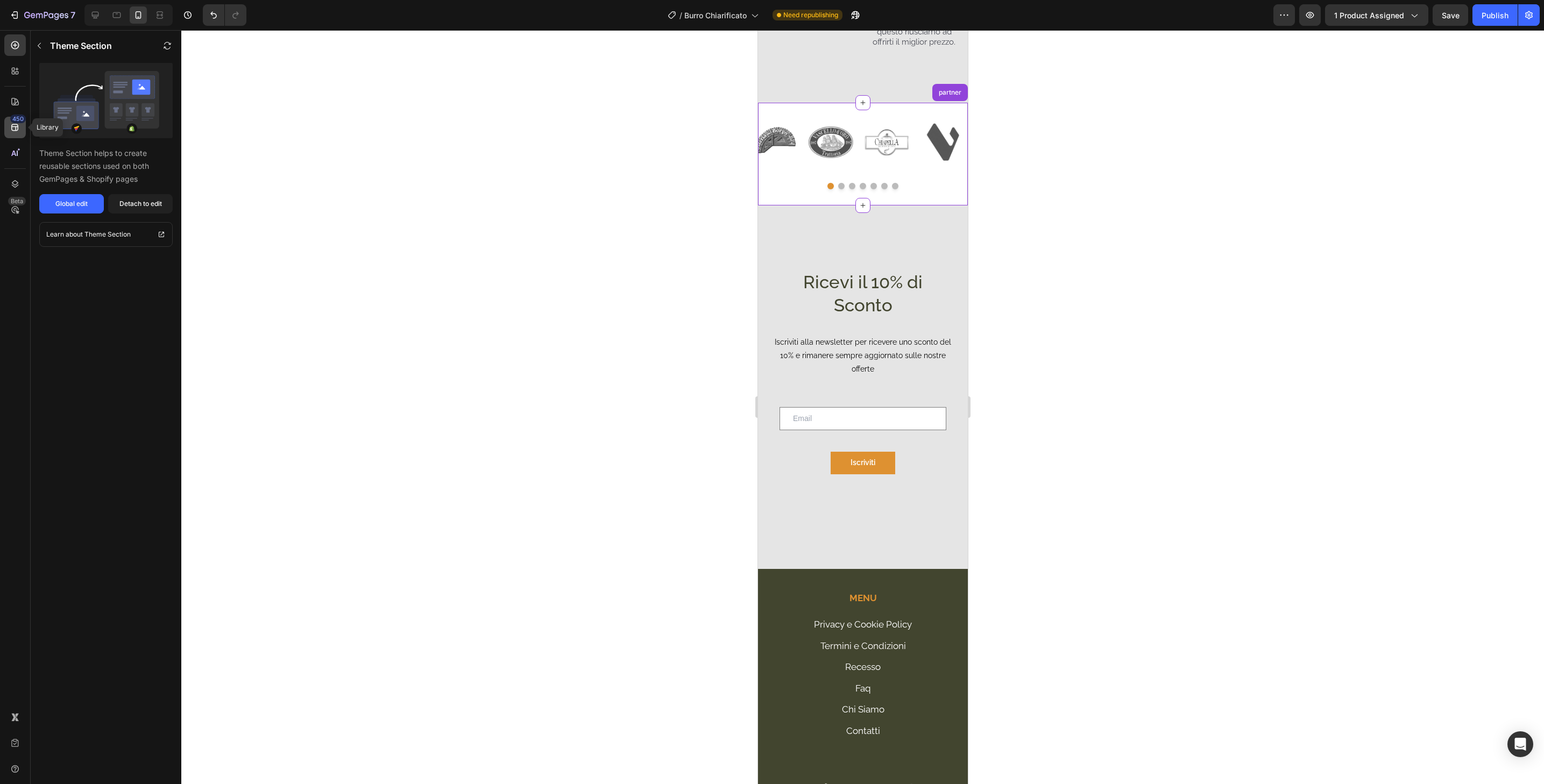
click at [21, 125] on div "450" at bounding box center [15, 127] width 21 height 21
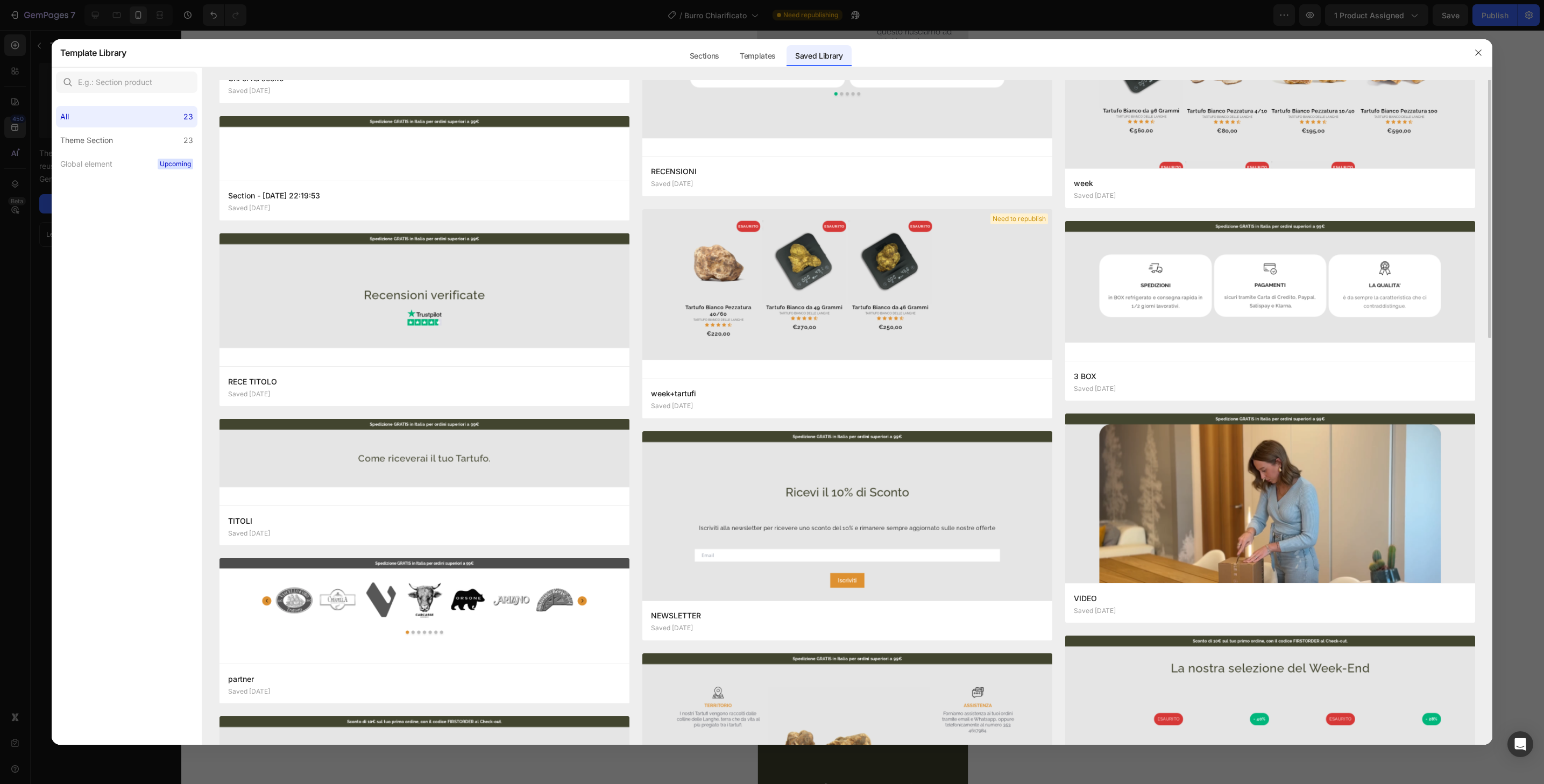
scroll to position [0, 0]
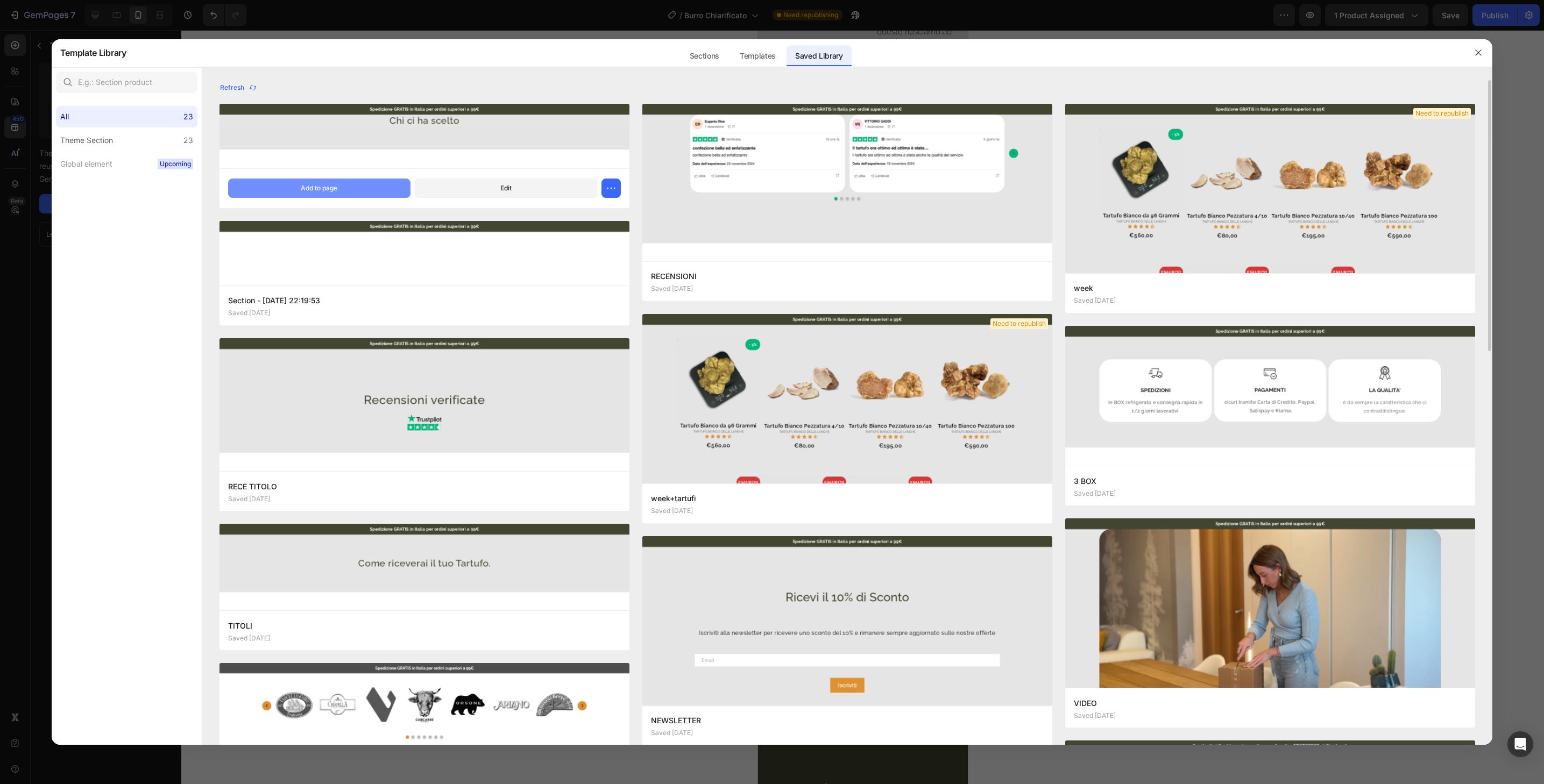
click at [380, 190] on button "Add to page" at bounding box center [319, 189] width 182 height 20
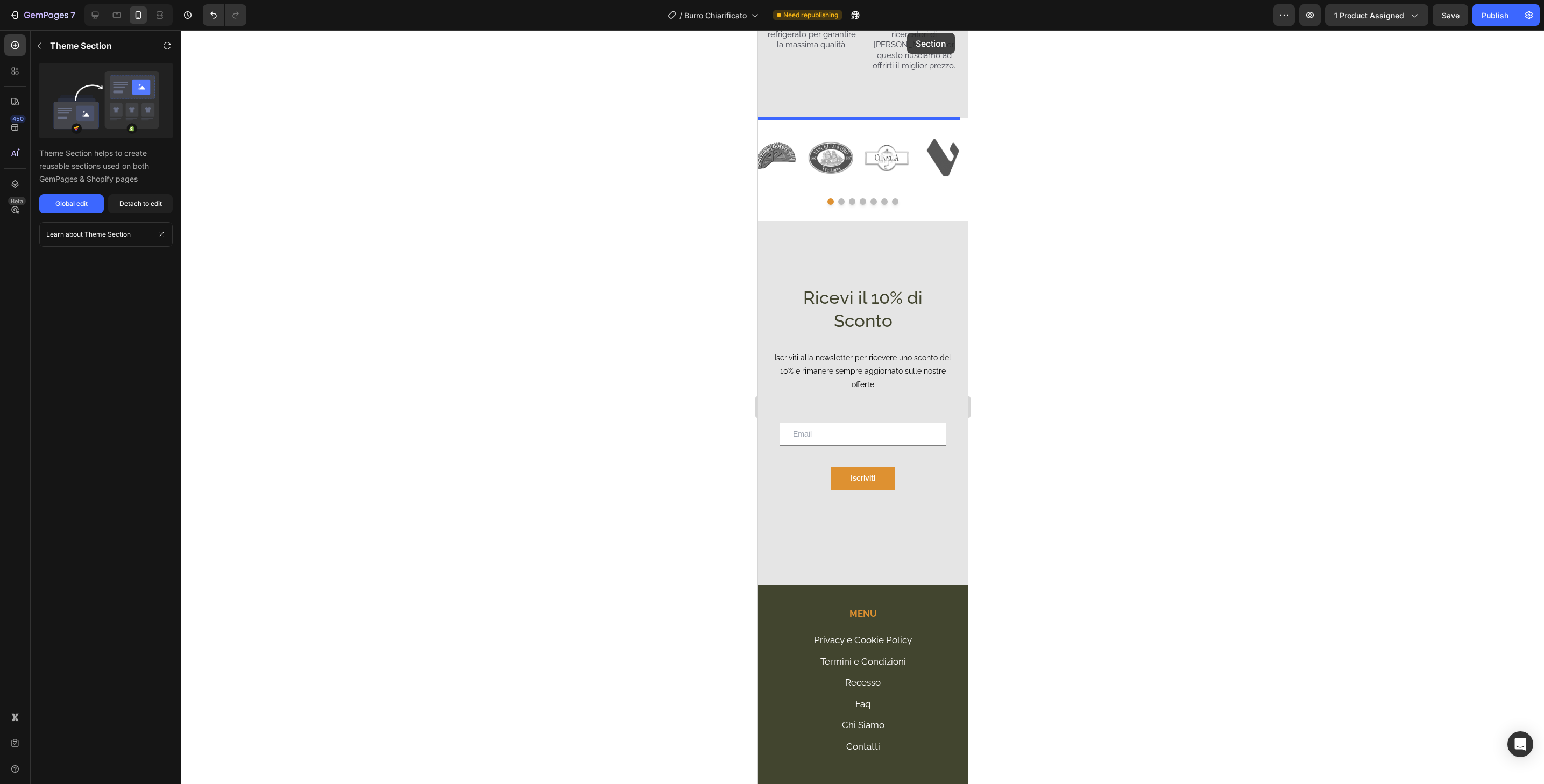
scroll to position [2935, 0]
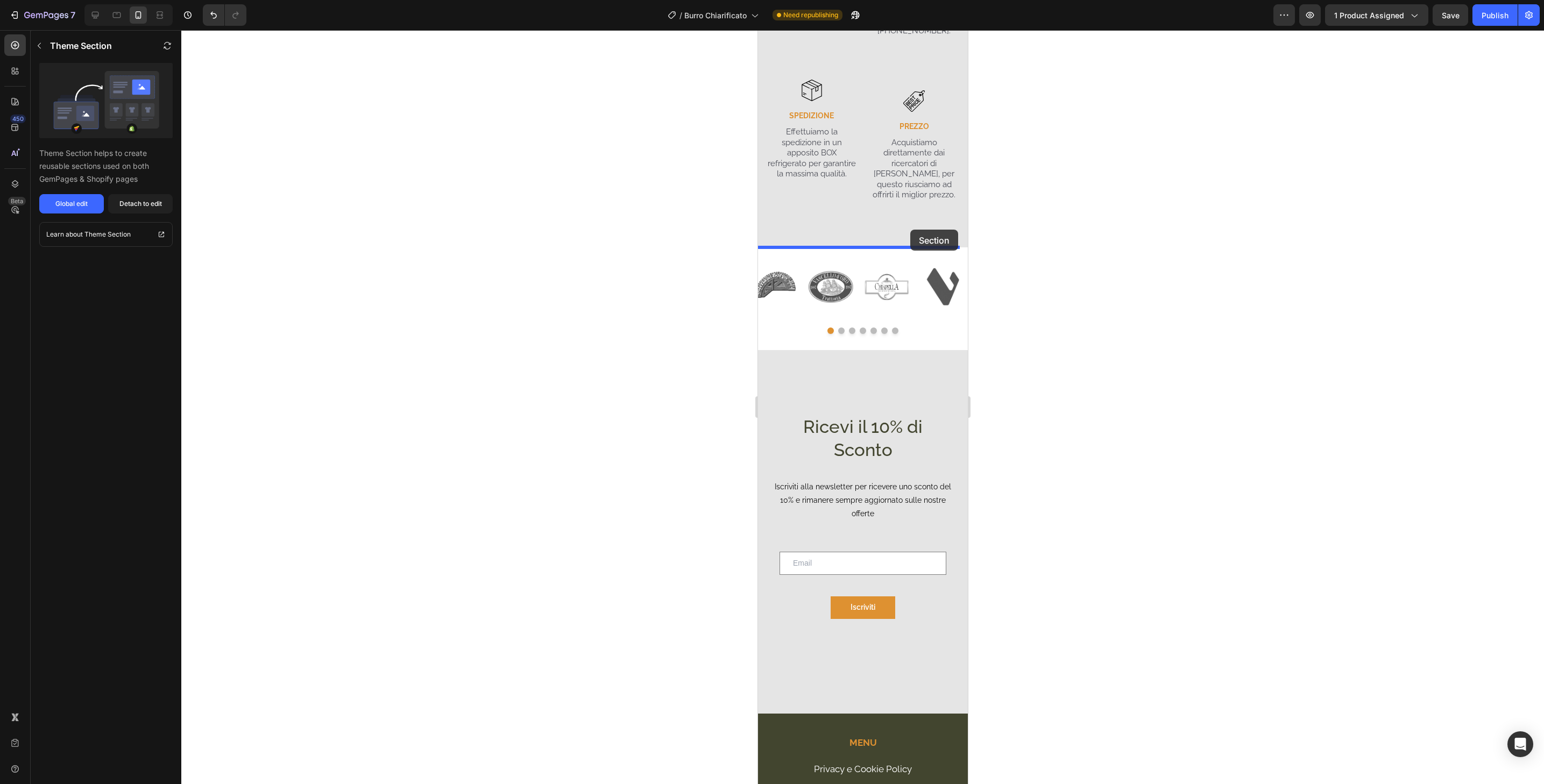
drag, startPoint x: 951, startPoint y: 555, endPoint x: 910, endPoint y: 231, distance: 326.6
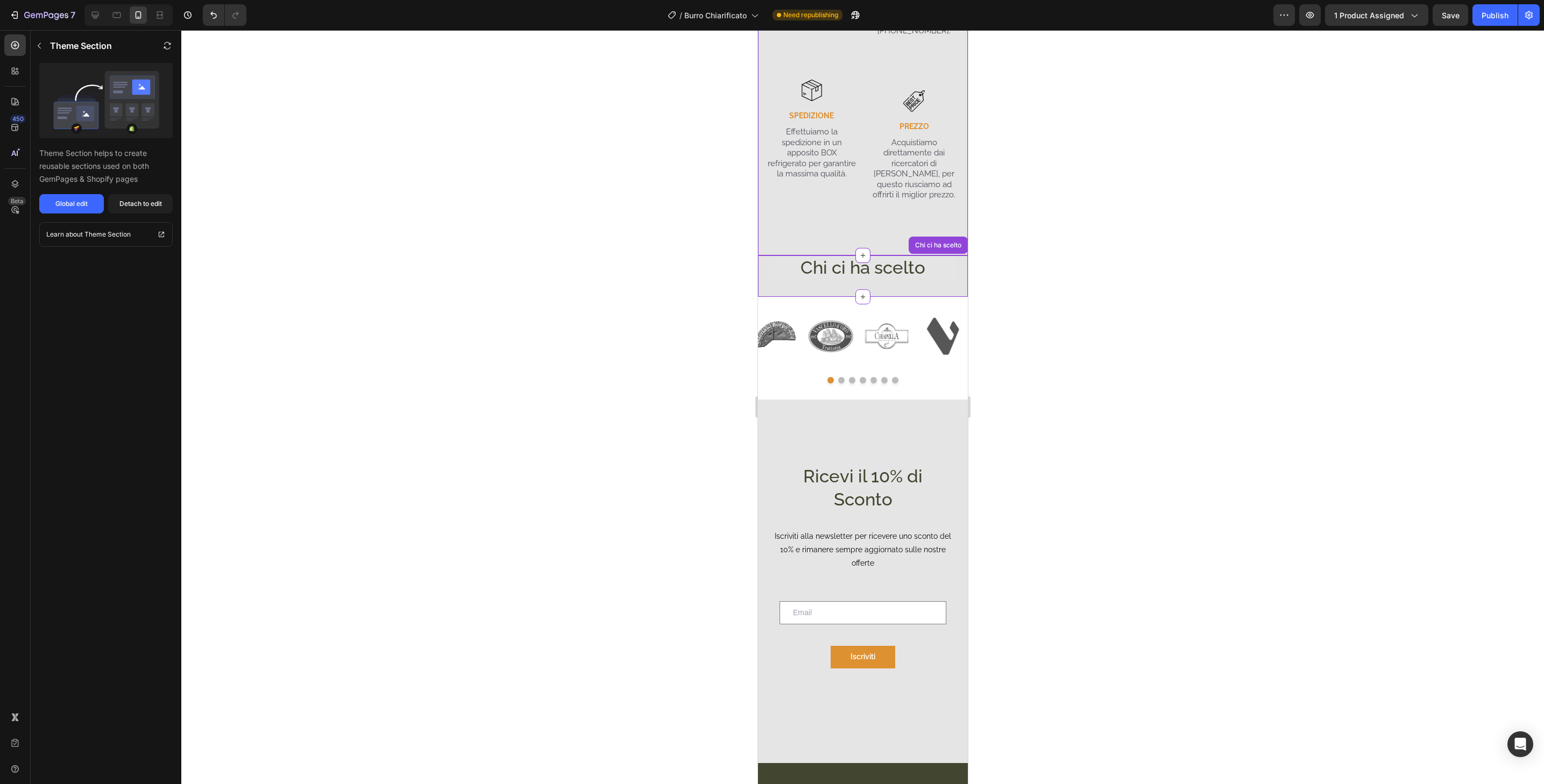
click at [900, 200] on div "Image ASSISTENZA Text Block Forniamo assistenza ai tuoi ordini tramite email e …" at bounding box center [914, 85] width 92 height 340
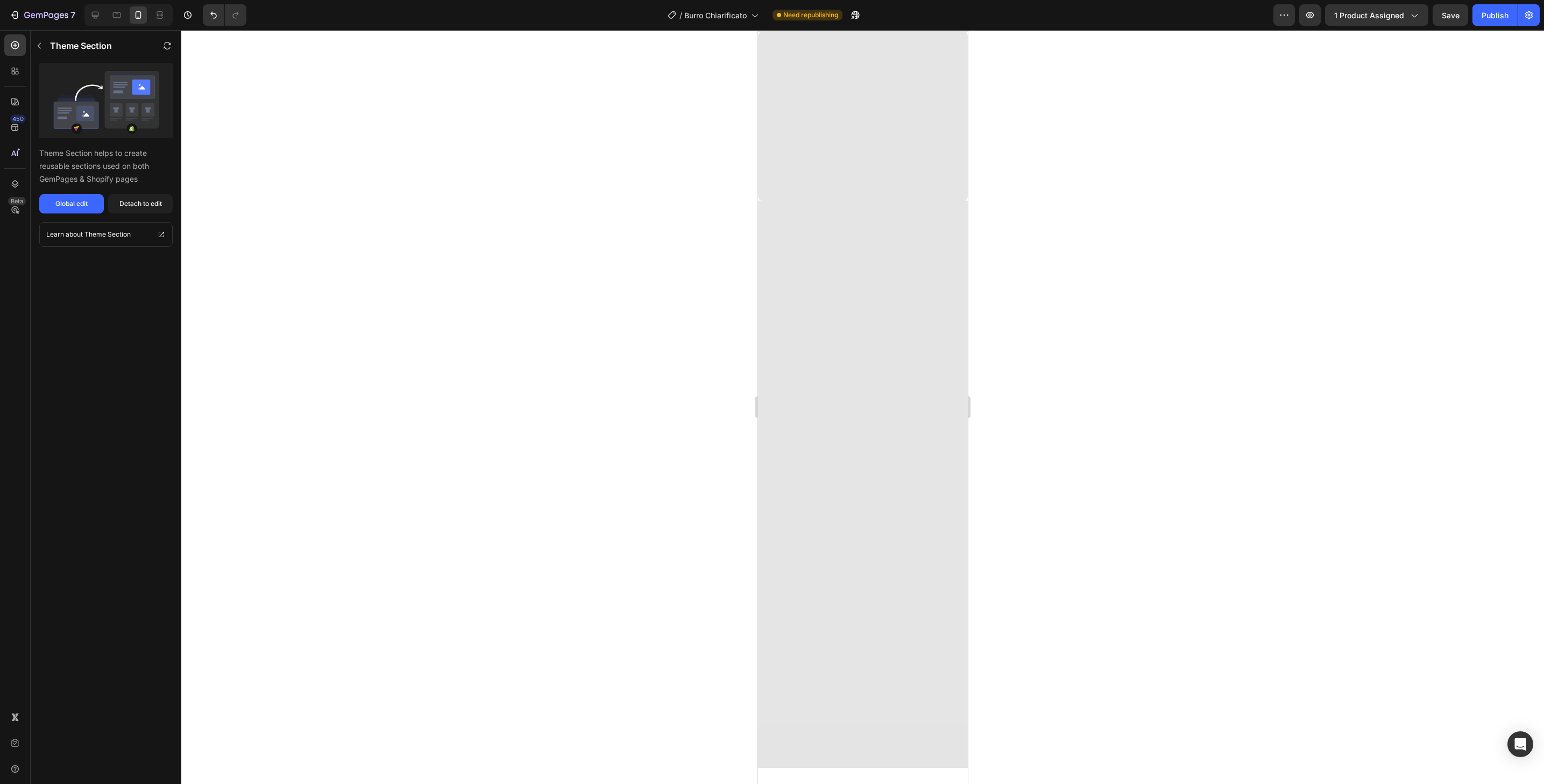
scroll to position [1220, 0]
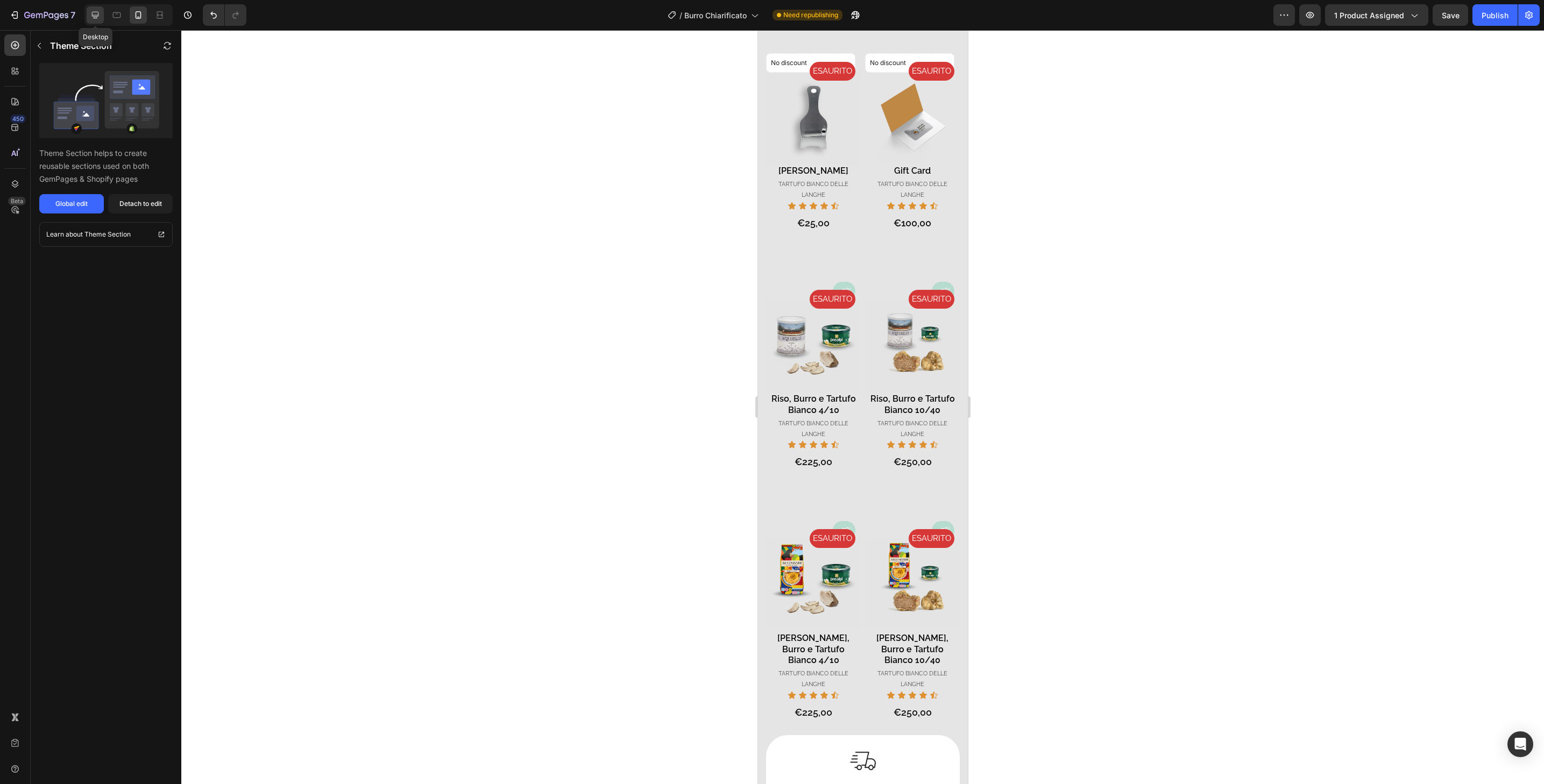
drag, startPoint x: 94, startPoint y: 15, endPoint x: 201, endPoint y: 151, distance: 173.0
click at [94, 15] on icon at bounding box center [95, 15] width 7 height 7
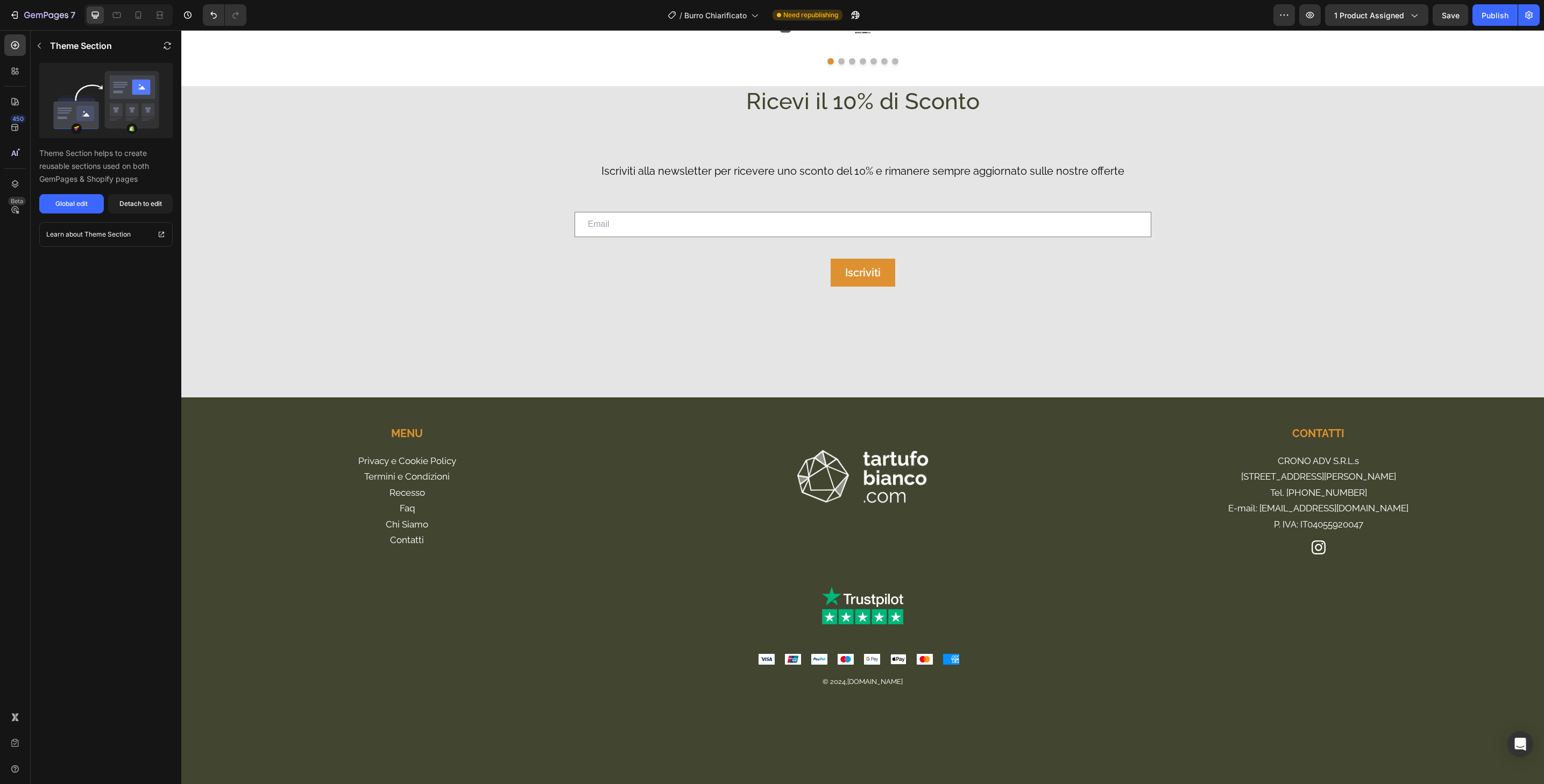
scroll to position [2483, 0]
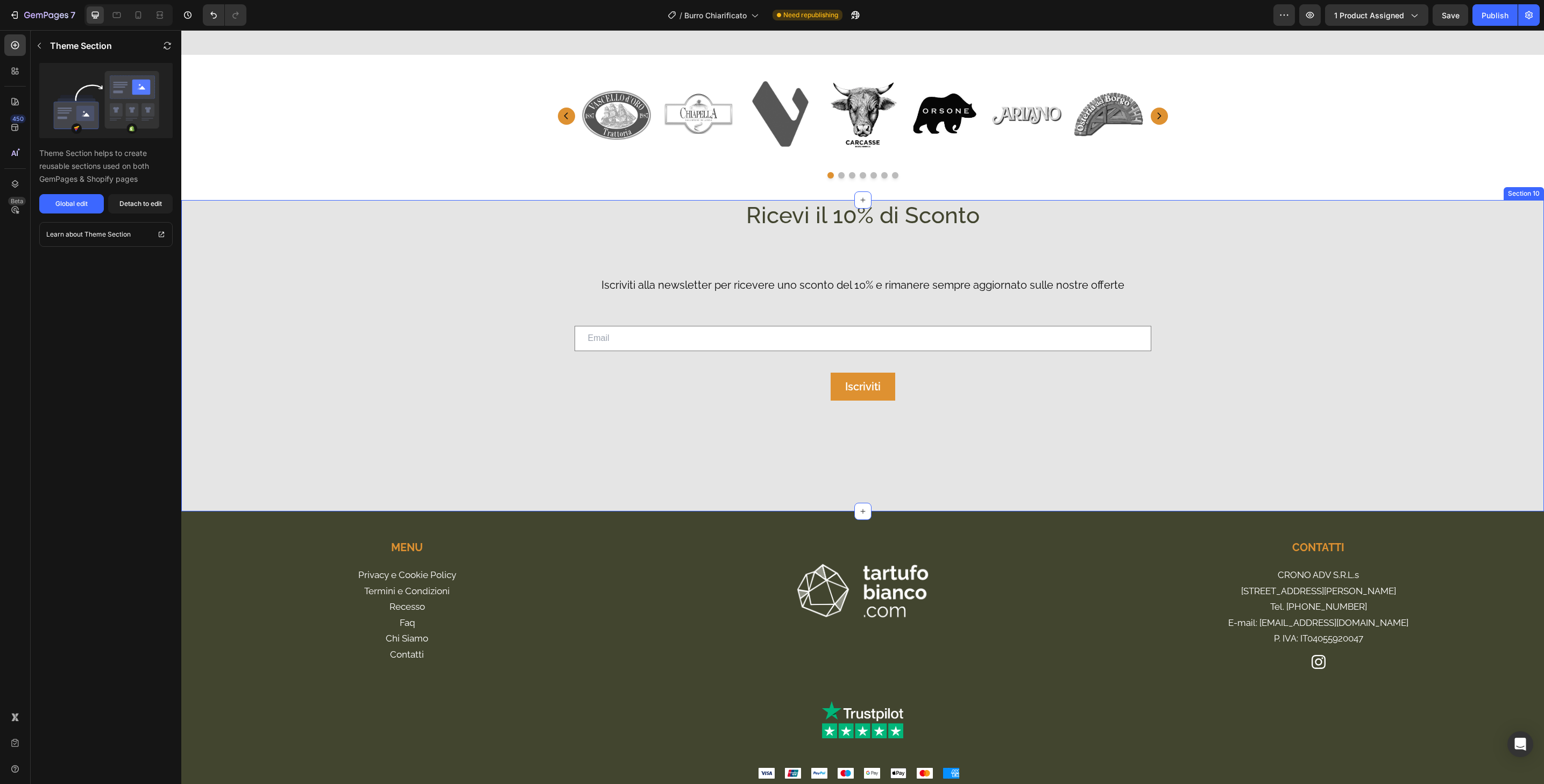
click at [1243, 278] on div "Ricevi il 10% di Sconto Heading Iscriviti alla newsletter per ricevere uno scon…" at bounding box center [862, 315] width 1363 height 231
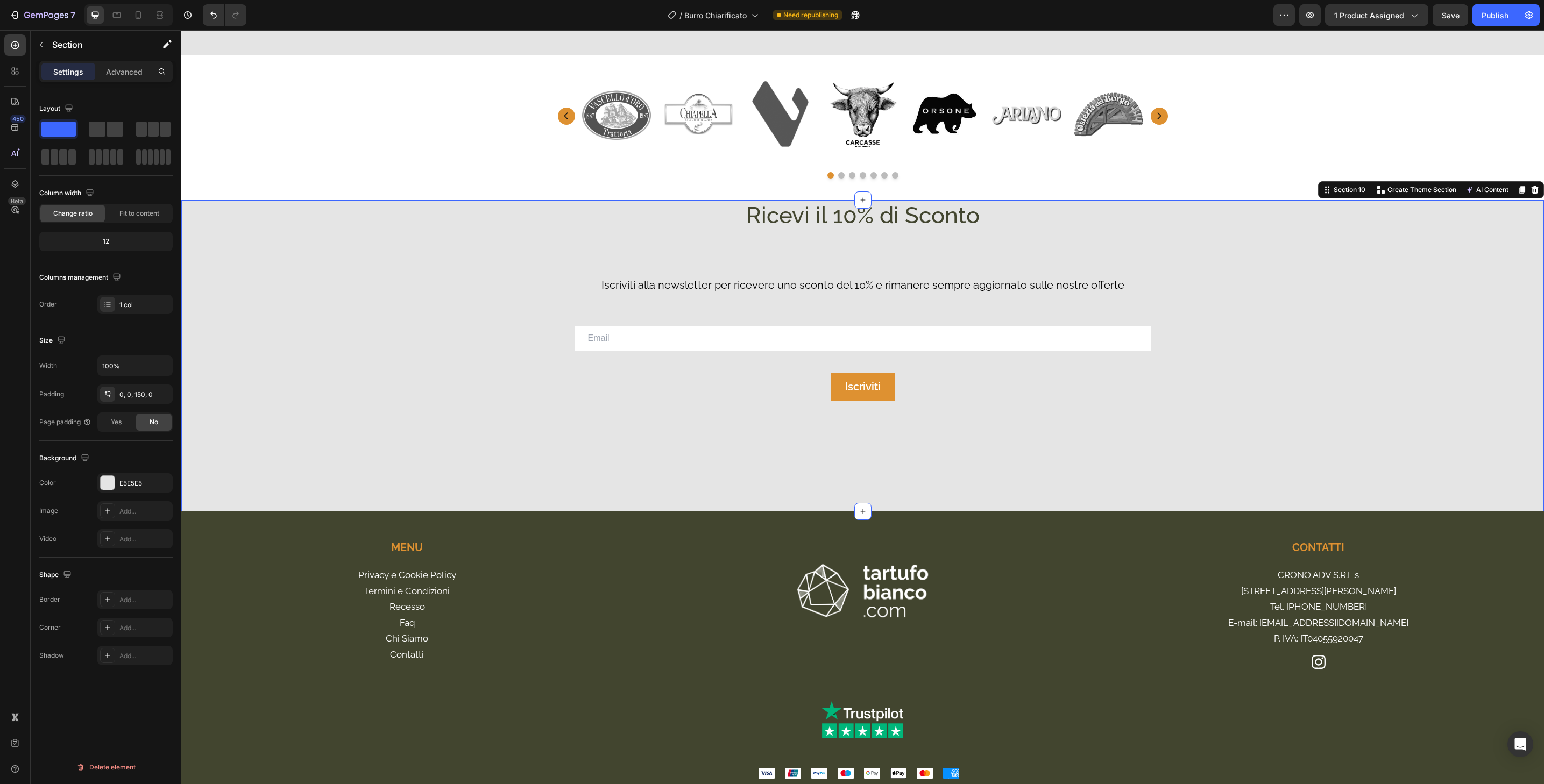
click at [397, 316] on div "Ricevi il 10% di Sconto Heading Iscriviti alla newsletter per ricevere uno scon…" at bounding box center [862, 315] width 1363 height 231
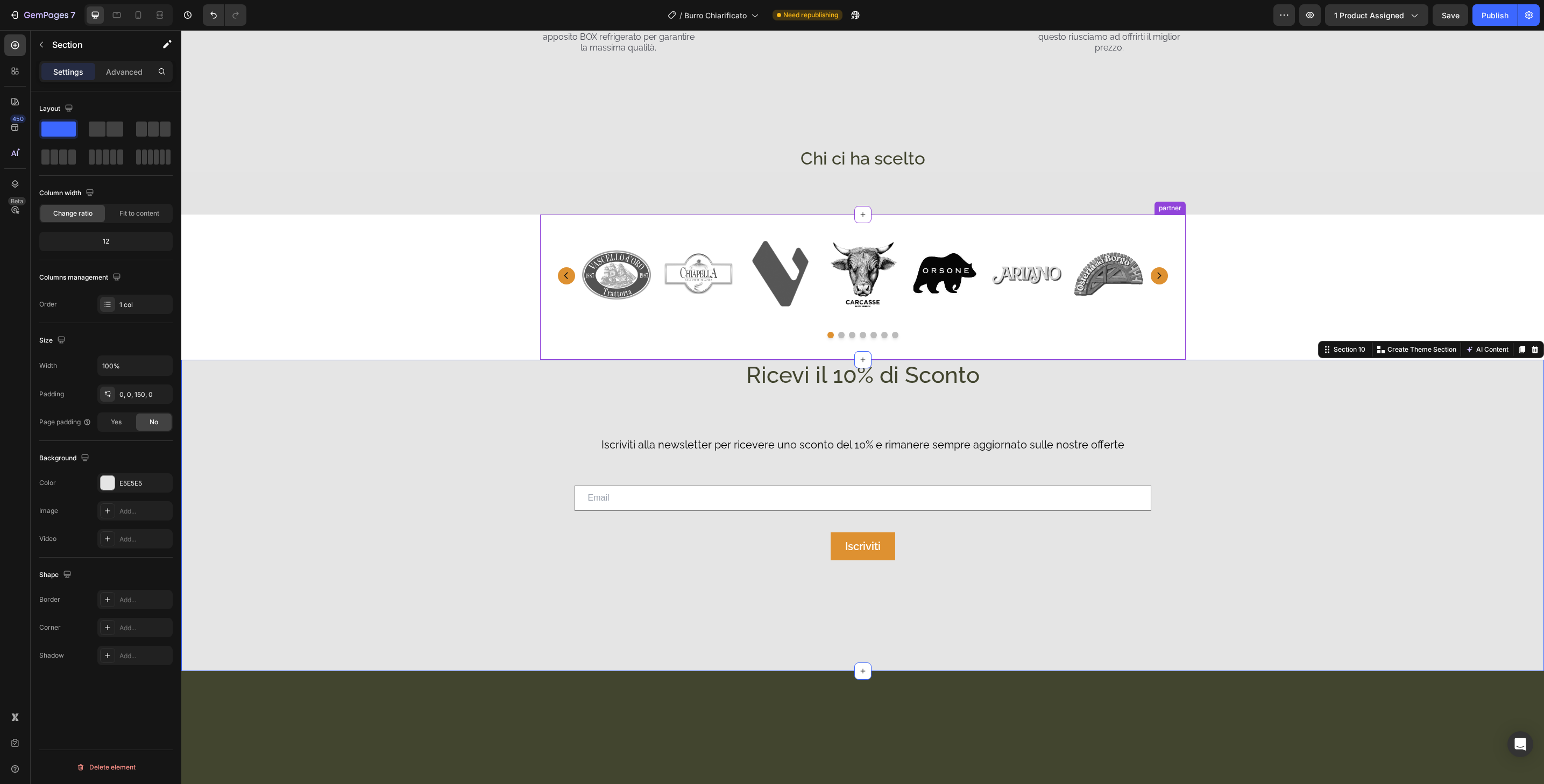
scroll to position [2180, 0]
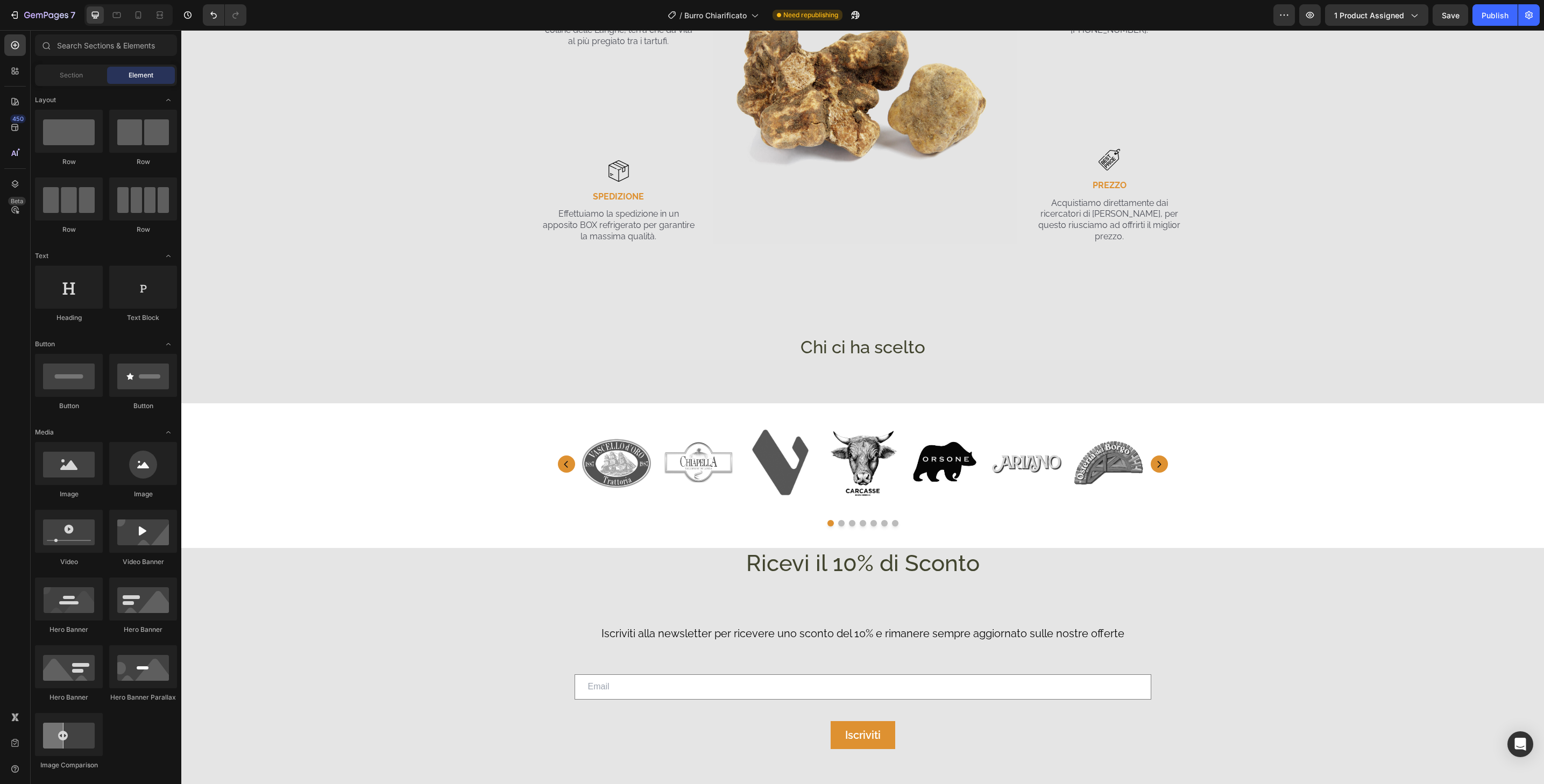
click at [555, 413] on div "Image Image Image Image Image Image Image Carousel Row partner" at bounding box center [863, 476] width 646 height 145
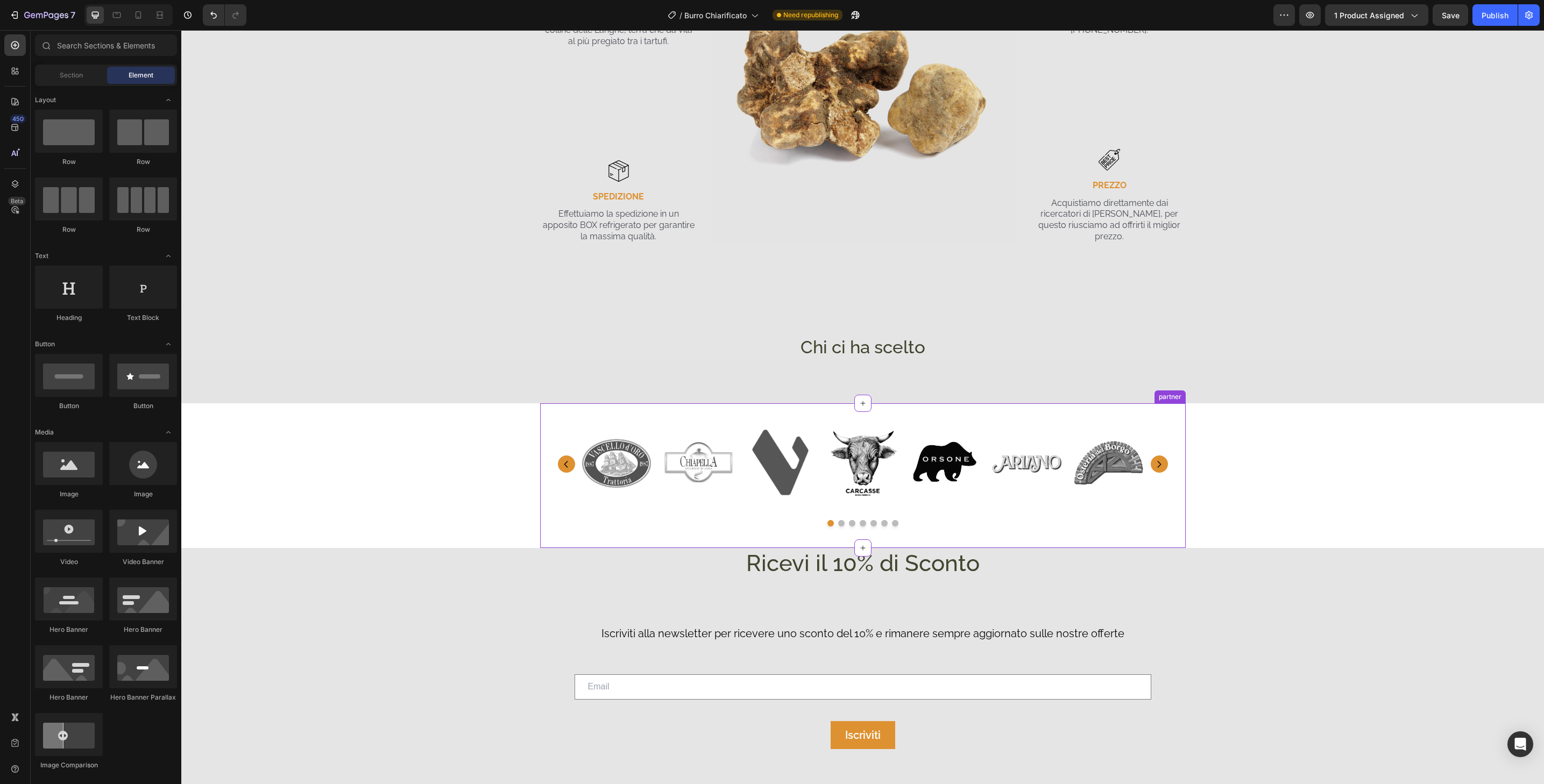
click at [544, 426] on div "Image Image Image Image Image Image Image Carousel Row partner" at bounding box center [863, 476] width 646 height 145
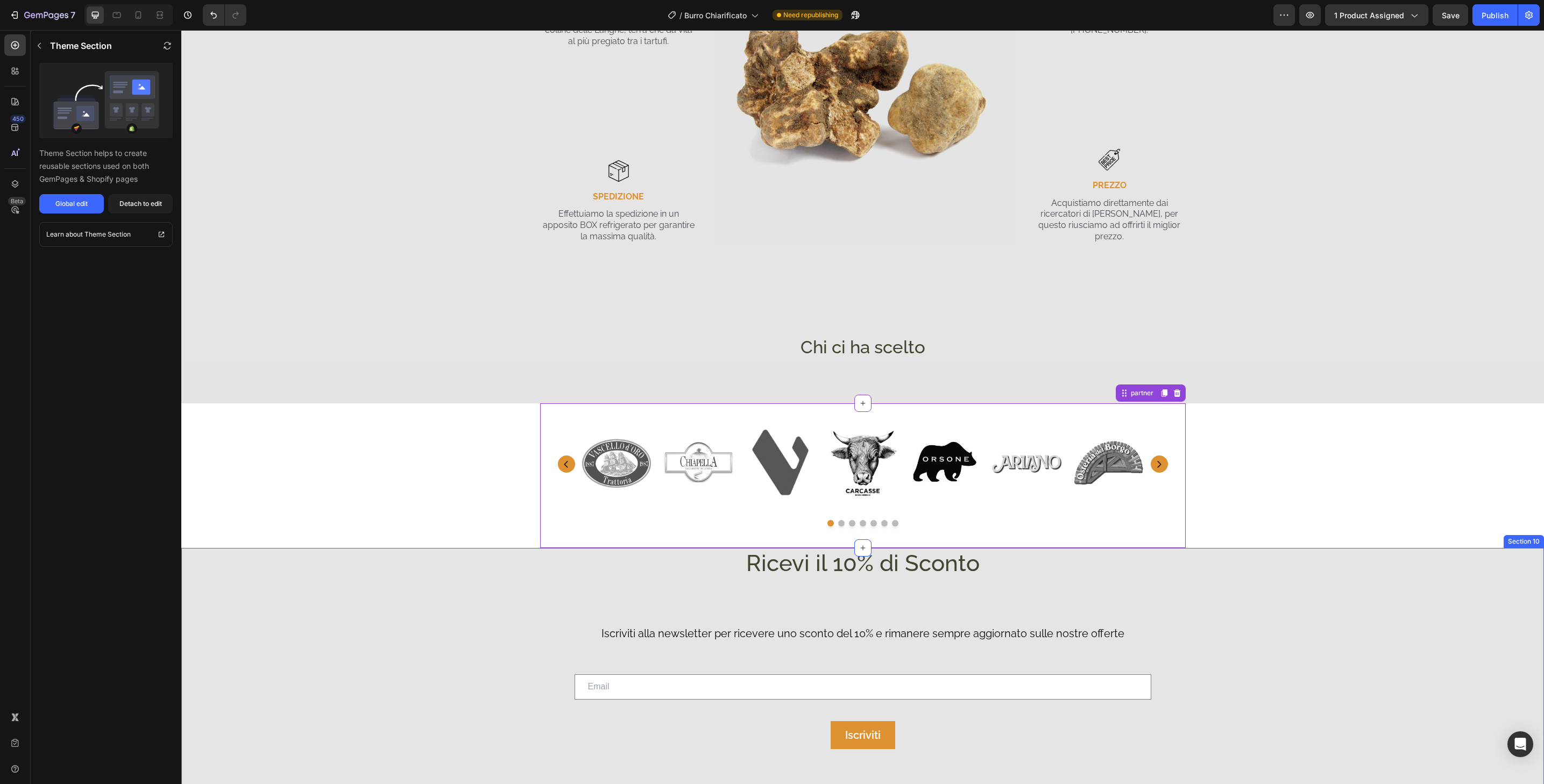
click at [1382, 610] on div "Ricevi il 10% di Sconto Heading Iscriviti alla newsletter per ricevere uno scon…" at bounding box center [862, 663] width 1363 height 231
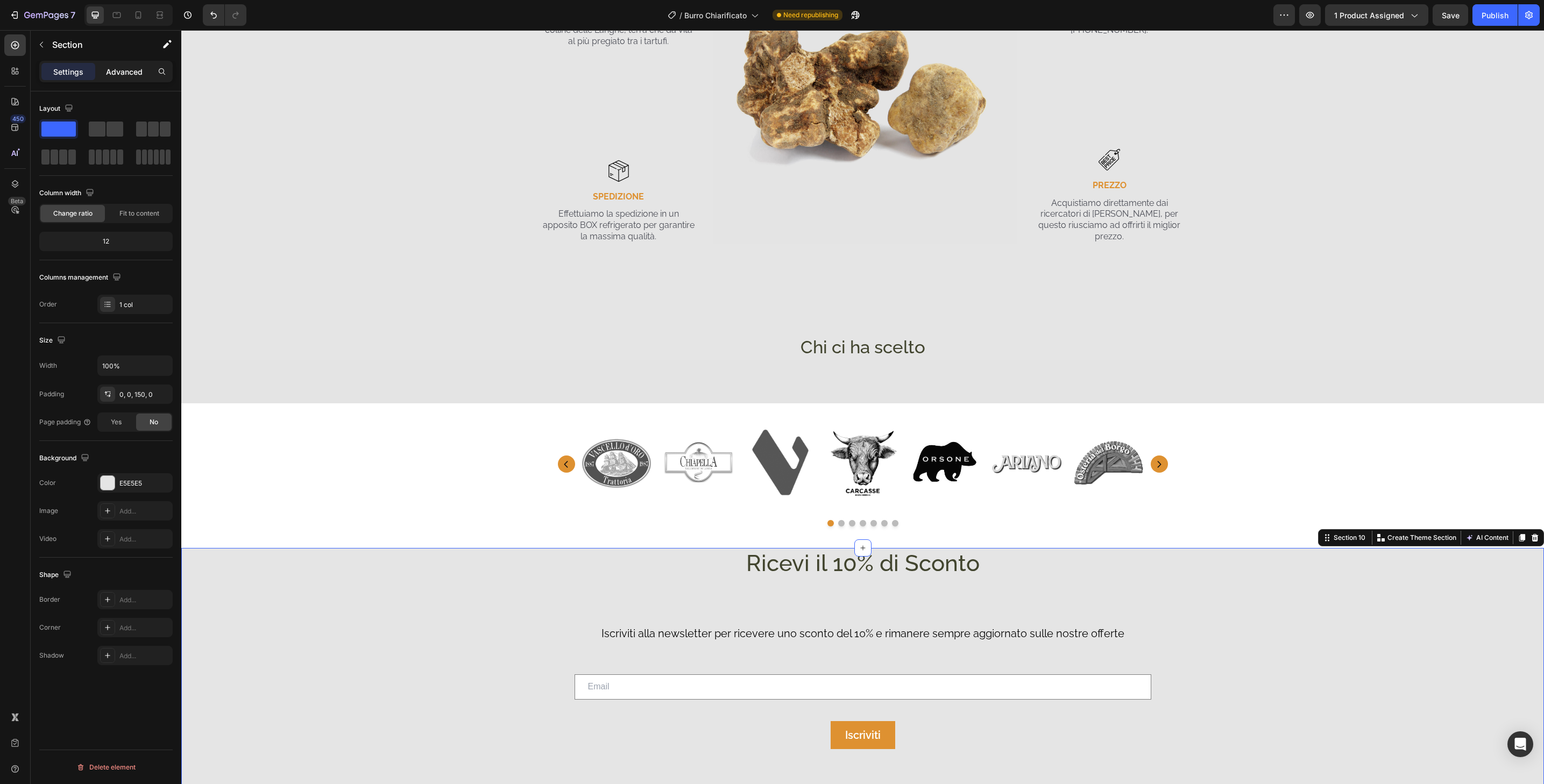
click at [134, 74] on p "Advanced" at bounding box center [124, 71] width 37 height 12
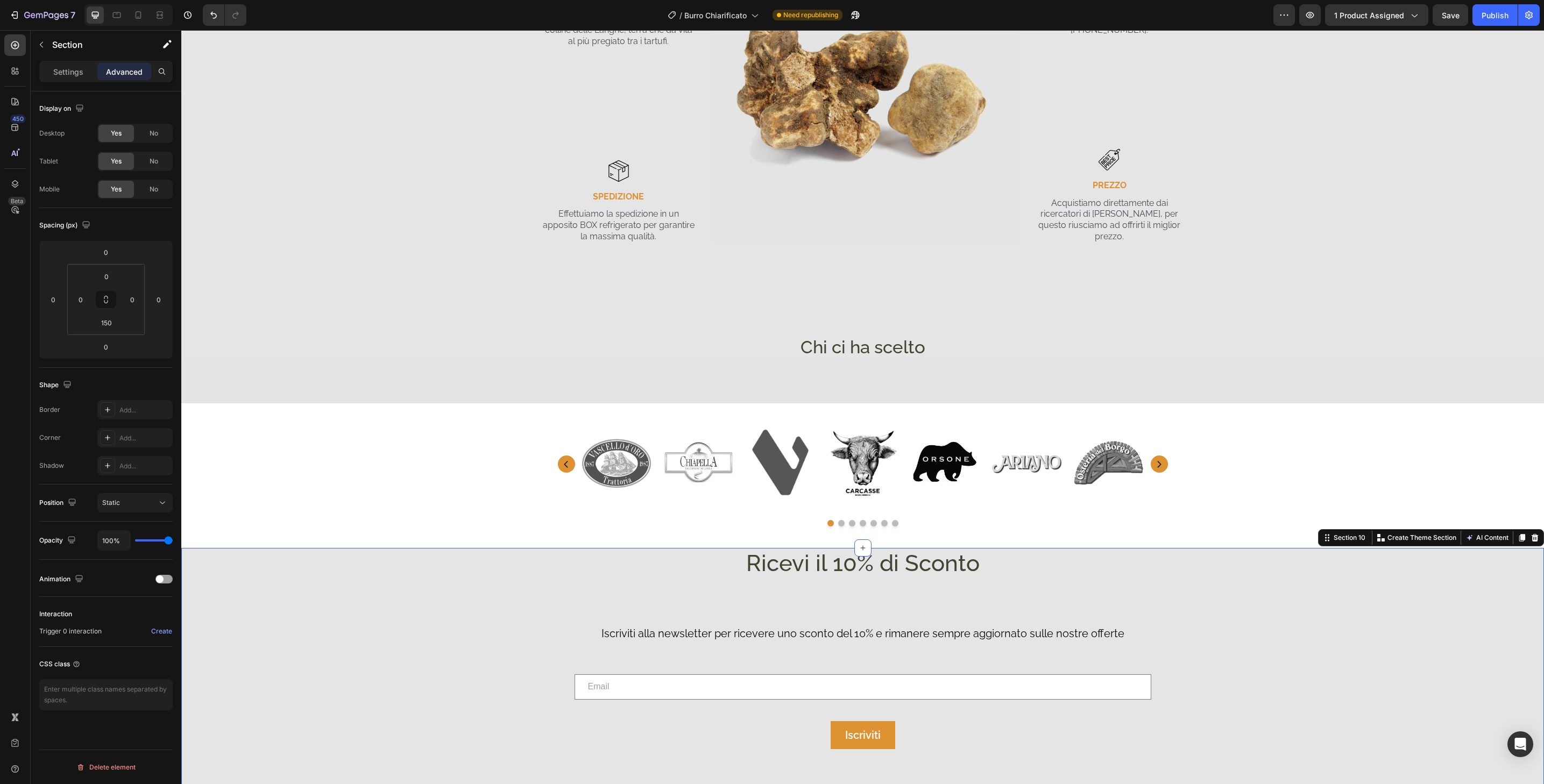
click at [1302, 556] on div "Ricevi il 10% di Sconto Heading Iscriviti alla newsletter per ricevere uno scon…" at bounding box center [862, 663] width 1363 height 231
click at [1304, 592] on div "Ricevi il 10% di Sconto Heading Iscriviti alla newsletter per ricevere uno scon…" at bounding box center [862, 663] width 1363 height 231
click at [110, 253] on input "0" at bounding box center [106, 252] width 21 height 16
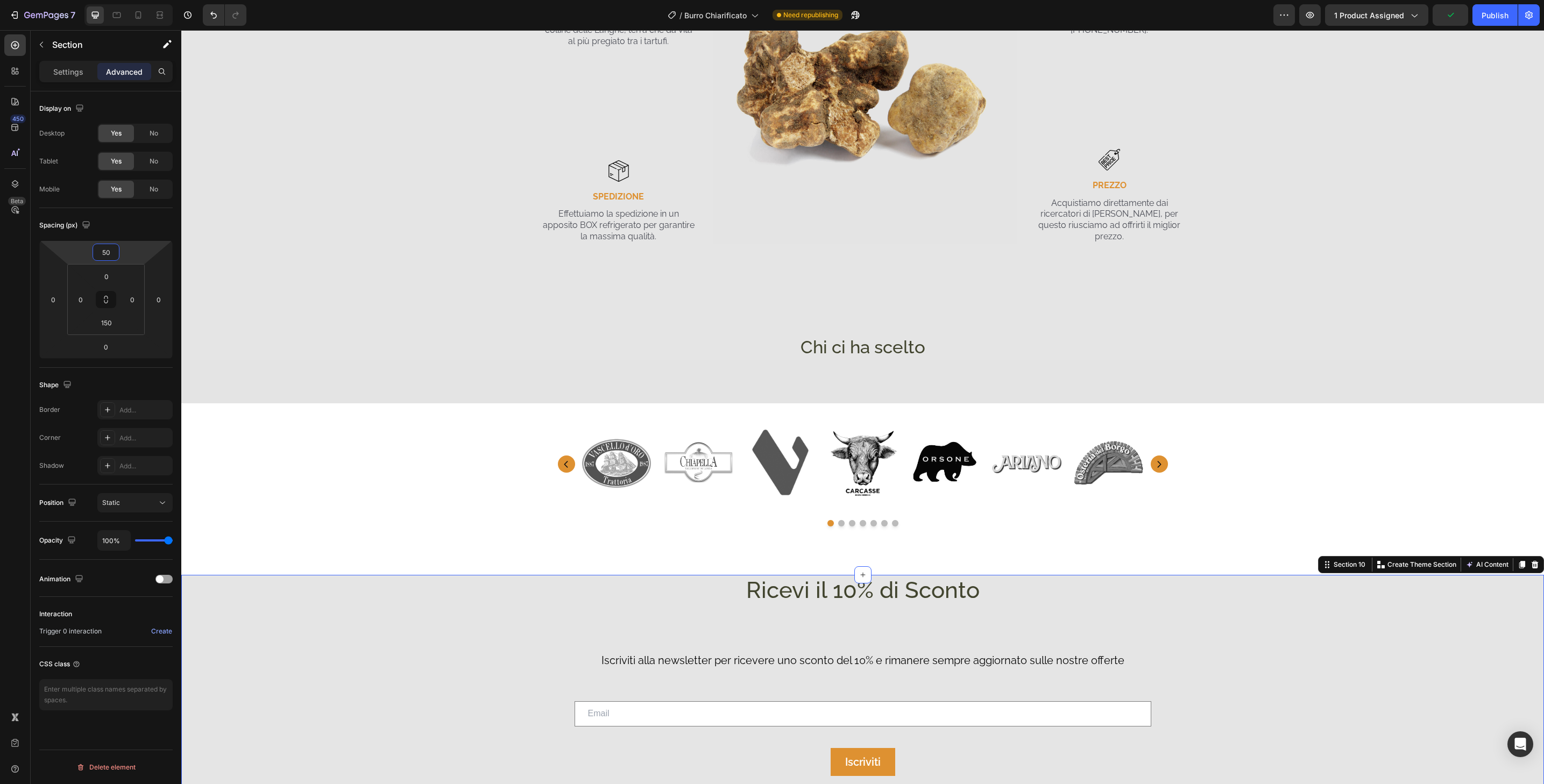
type input "50"
click at [114, 253] on input "50" at bounding box center [106, 252] width 21 height 16
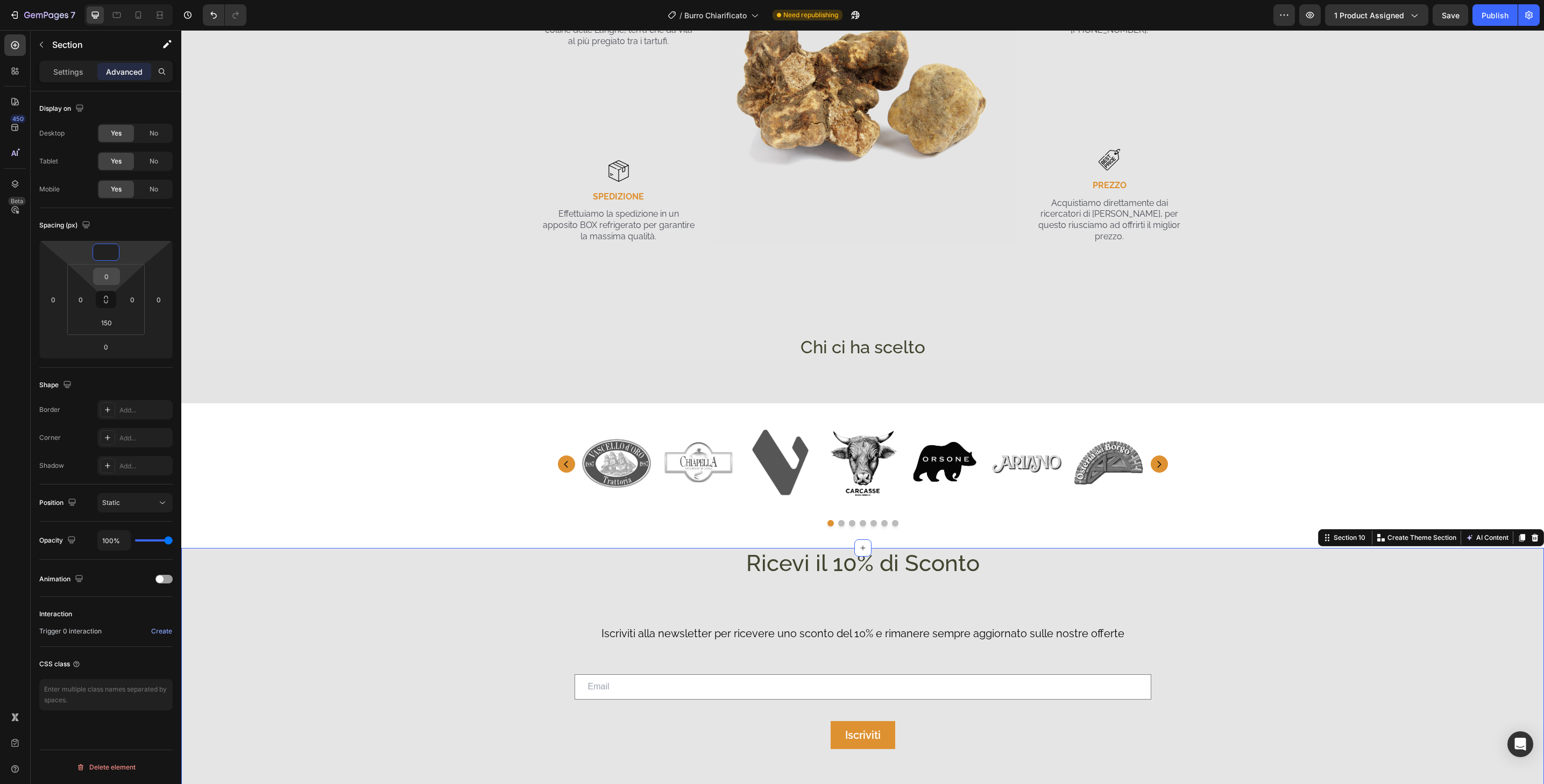
type input "0"
click at [114, 279] on input "0" at bounding box center [106, 276] width 21 height 16
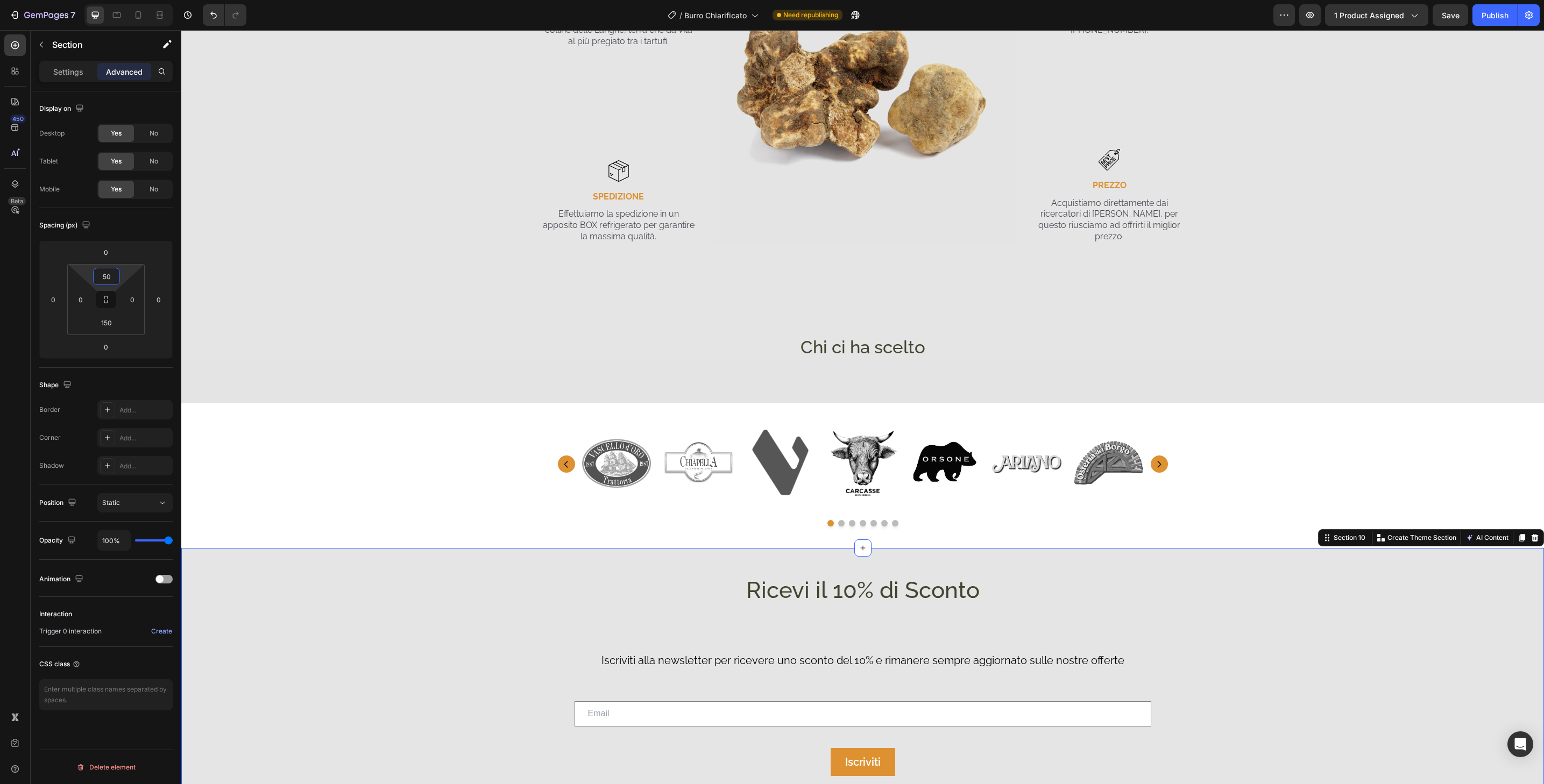
click at [114, 279] on input "50" at bounding box center [106, 276] width 21 height 16
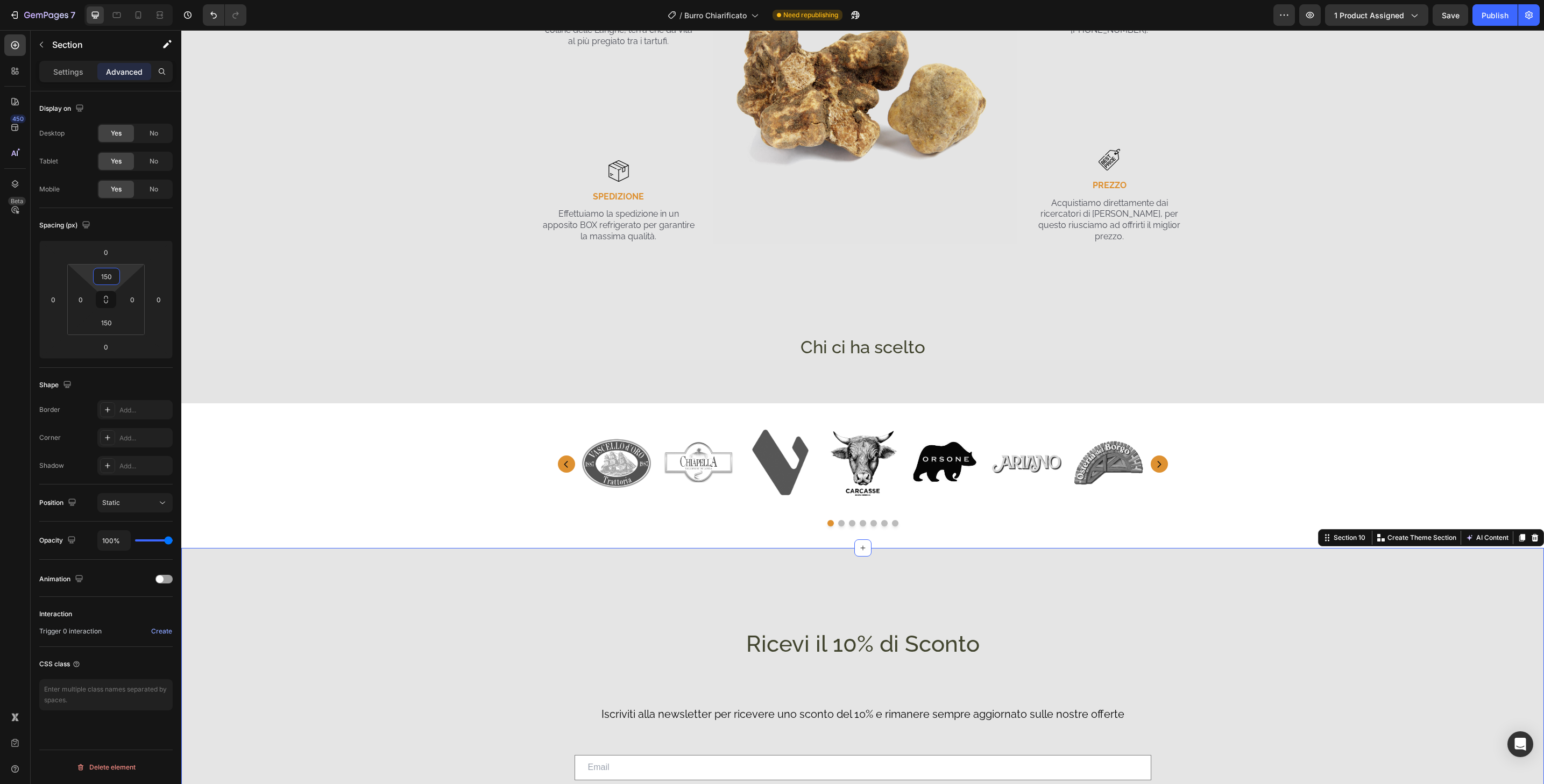
type input "150"
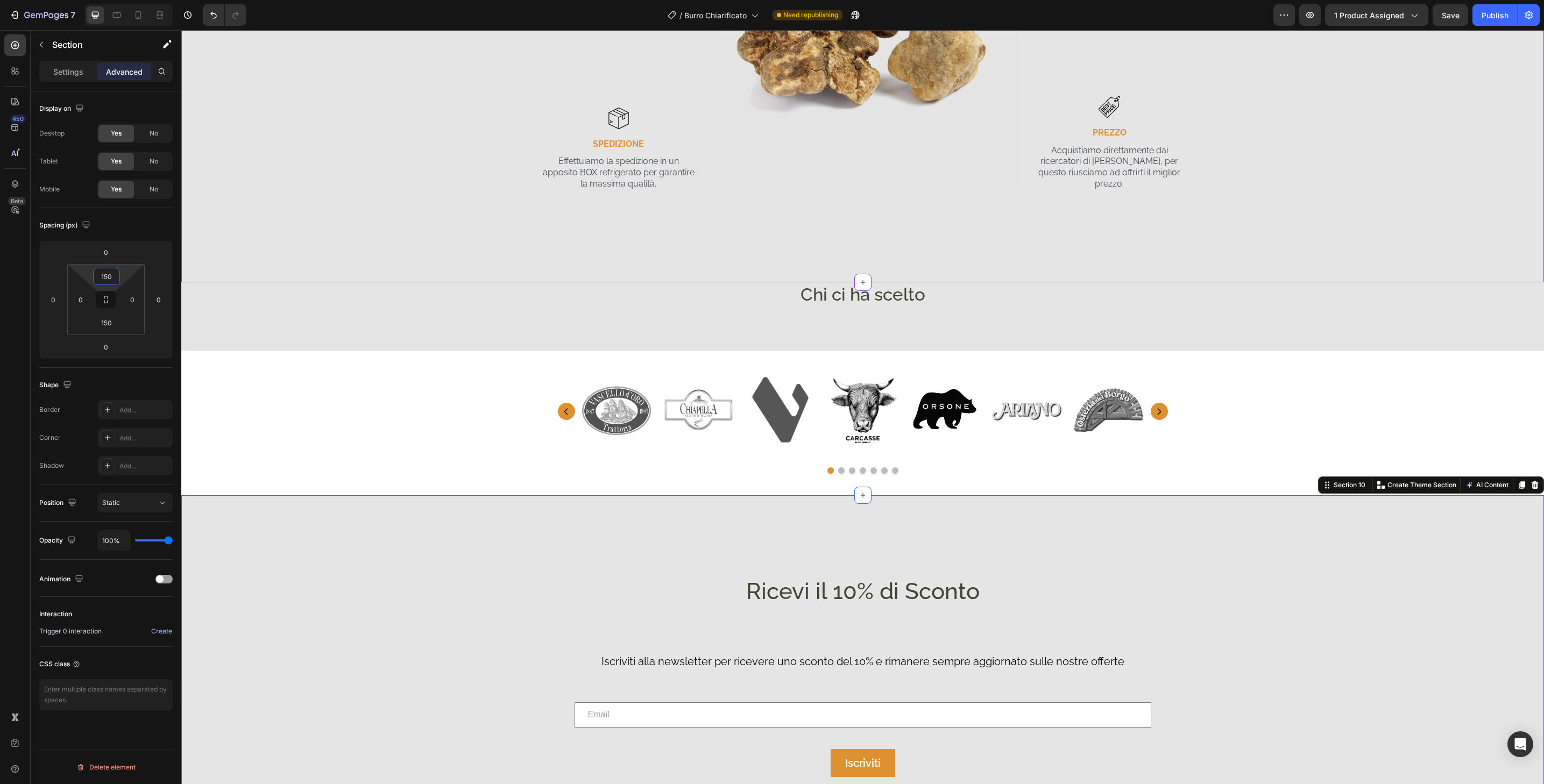
scroll to position [2231, 0]
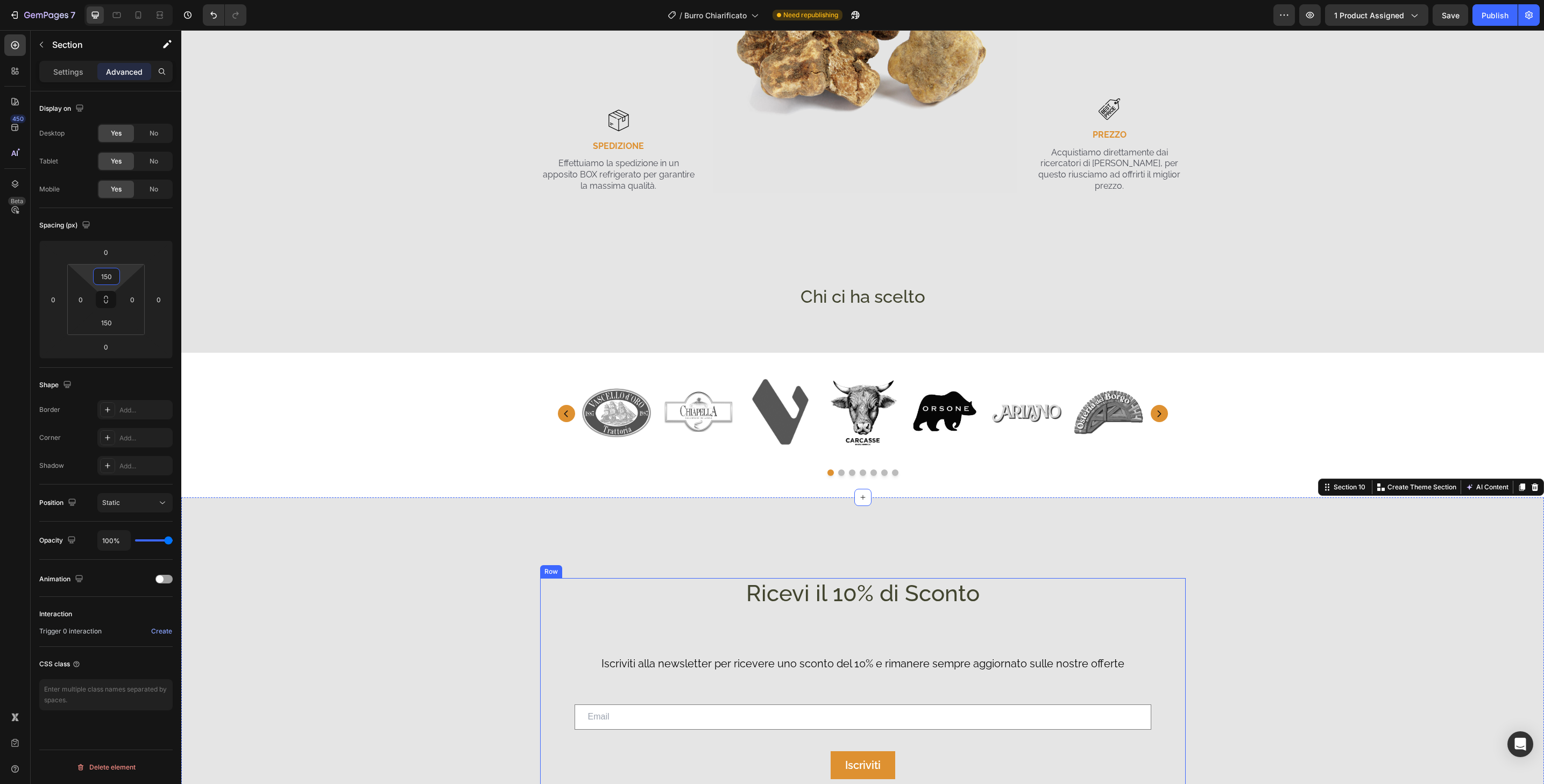
click at [1164, 620] on div "Ricevi il 10% di Sconto Heading Iscriviti alla newsletter per ricevere uno scon…" at bounding box center [863, 694] width 646 height 231
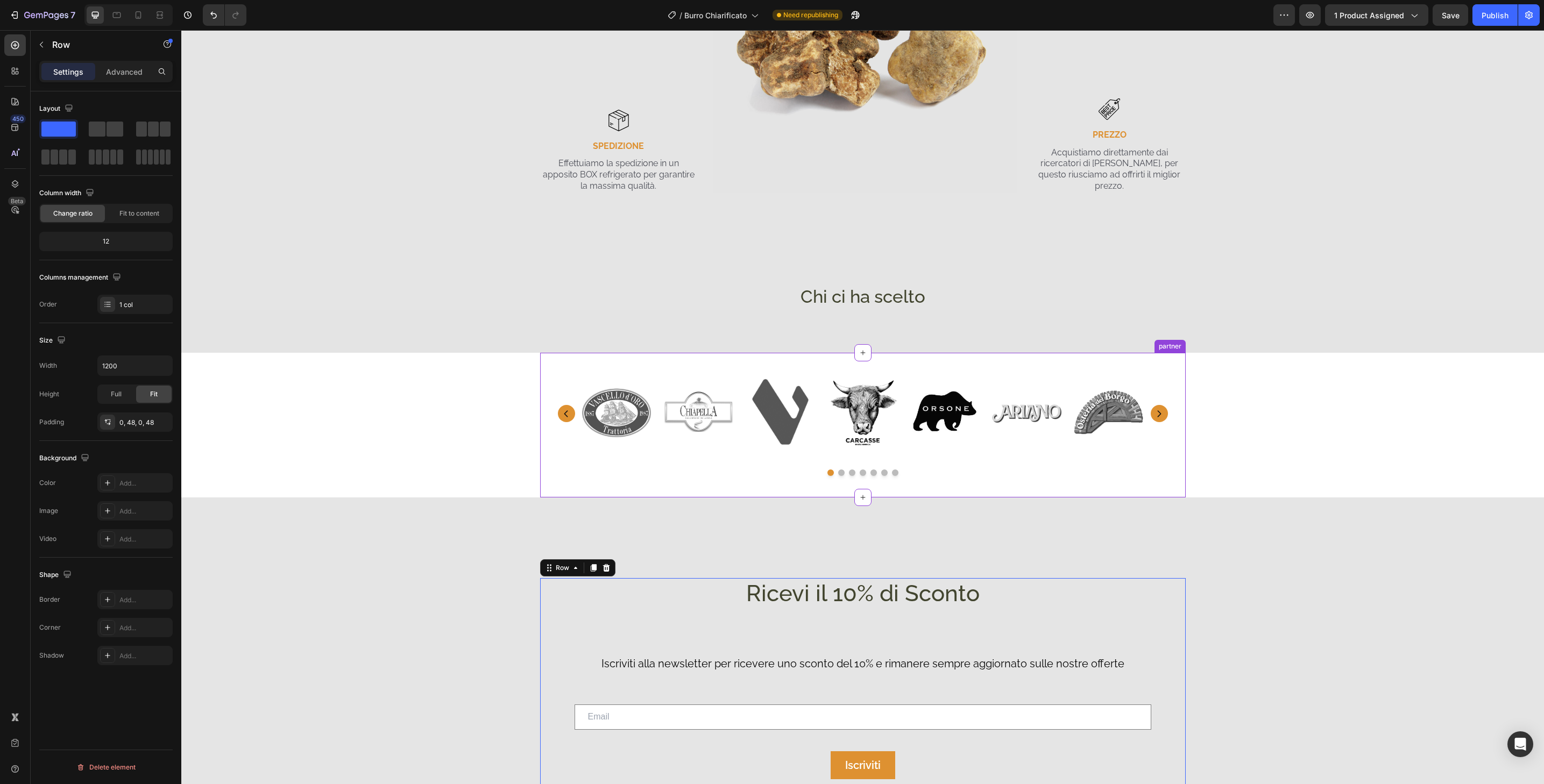
scroll to position [2444, 0]
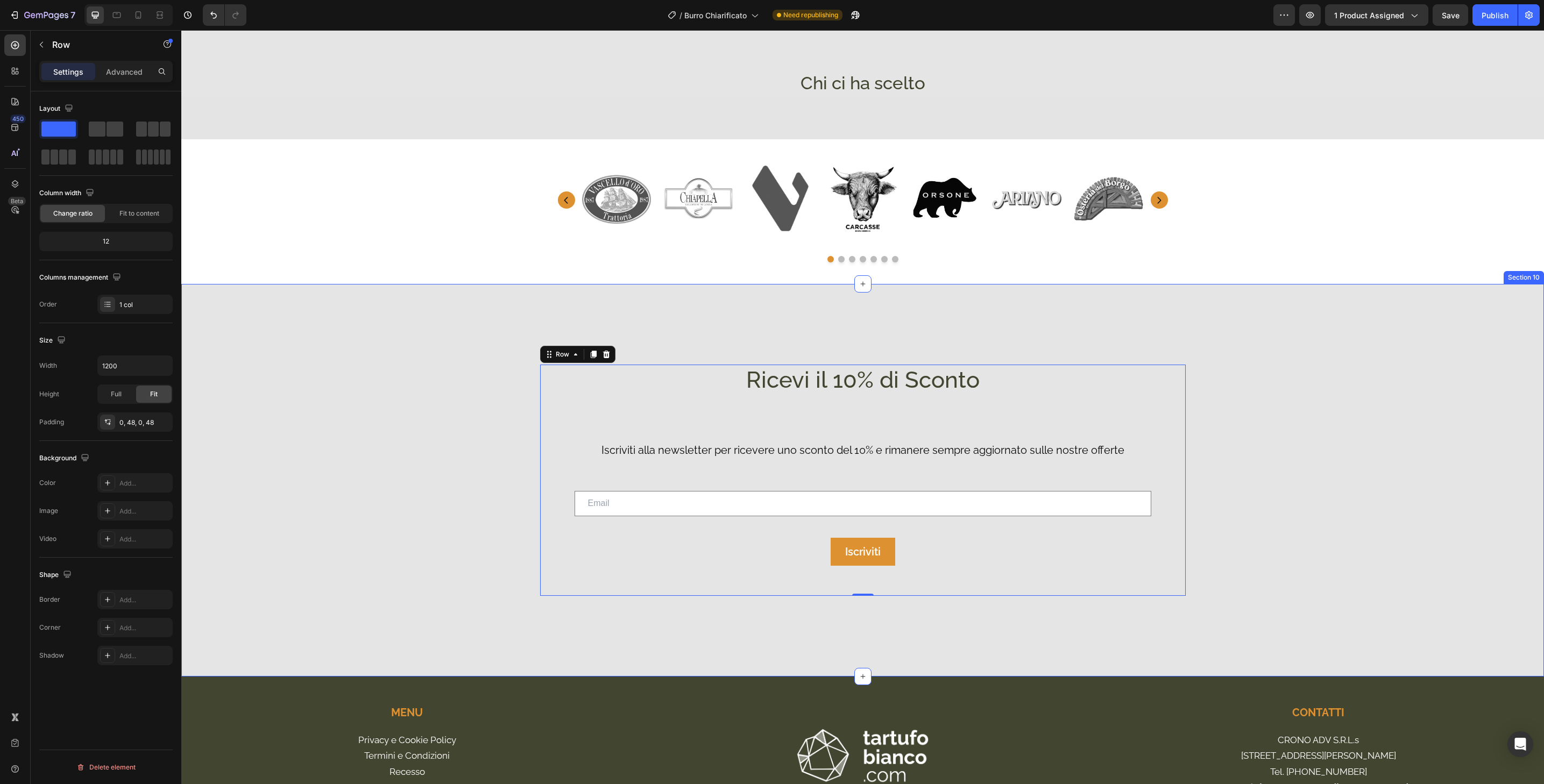
click at [1285, 298] on div "Ricevi il 10% di Sconto Heading Iscriviti alla newsletter per ricevere uno scon…" at bounding box center [862, 480] width 1363 height 392
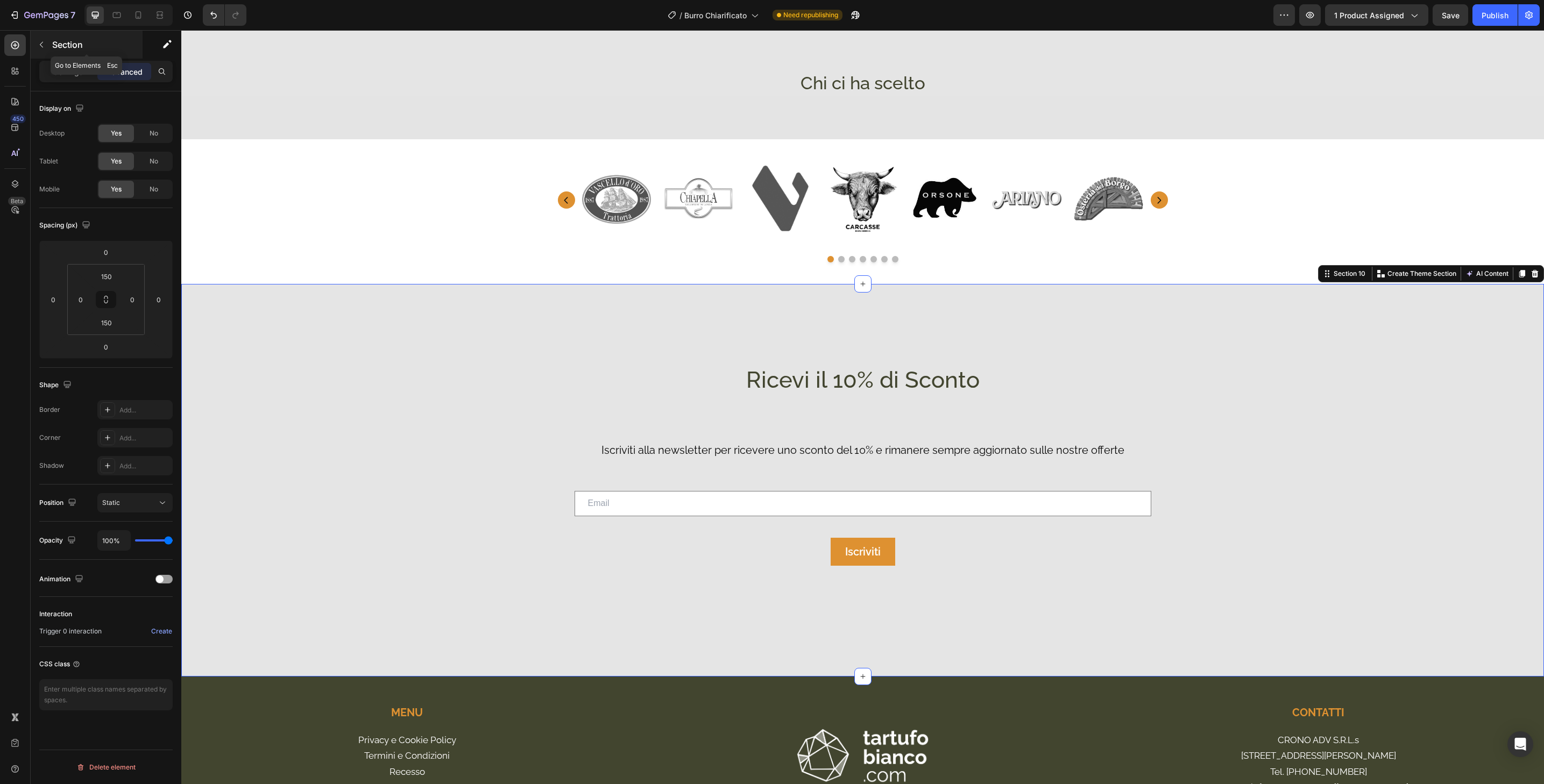
click at [49, 48] on button "button" at bounding box center [41, 45] width 17 height 17
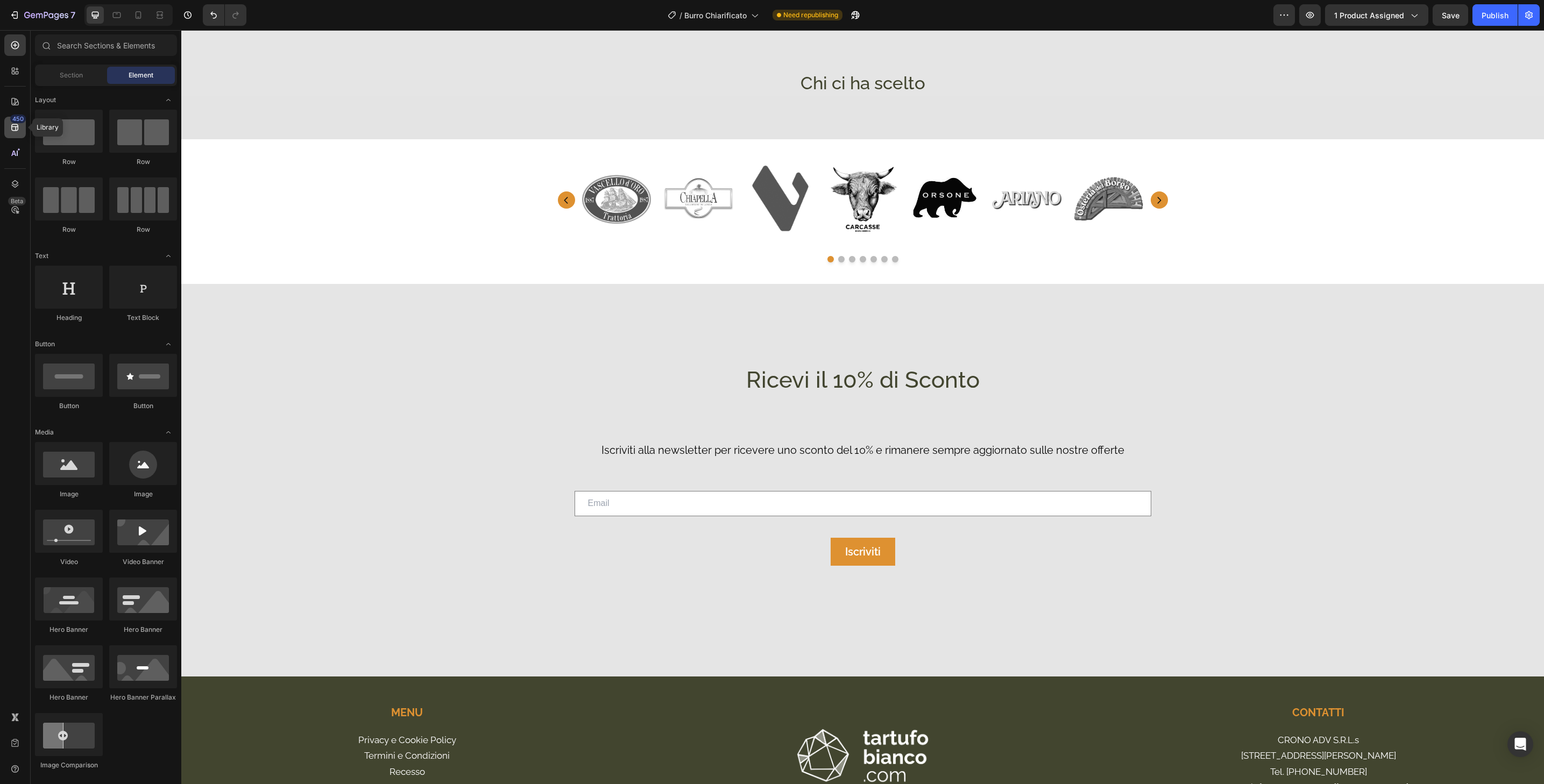
click at [12, 130] on icon at bounding box center [15, 128] width 11 height 11
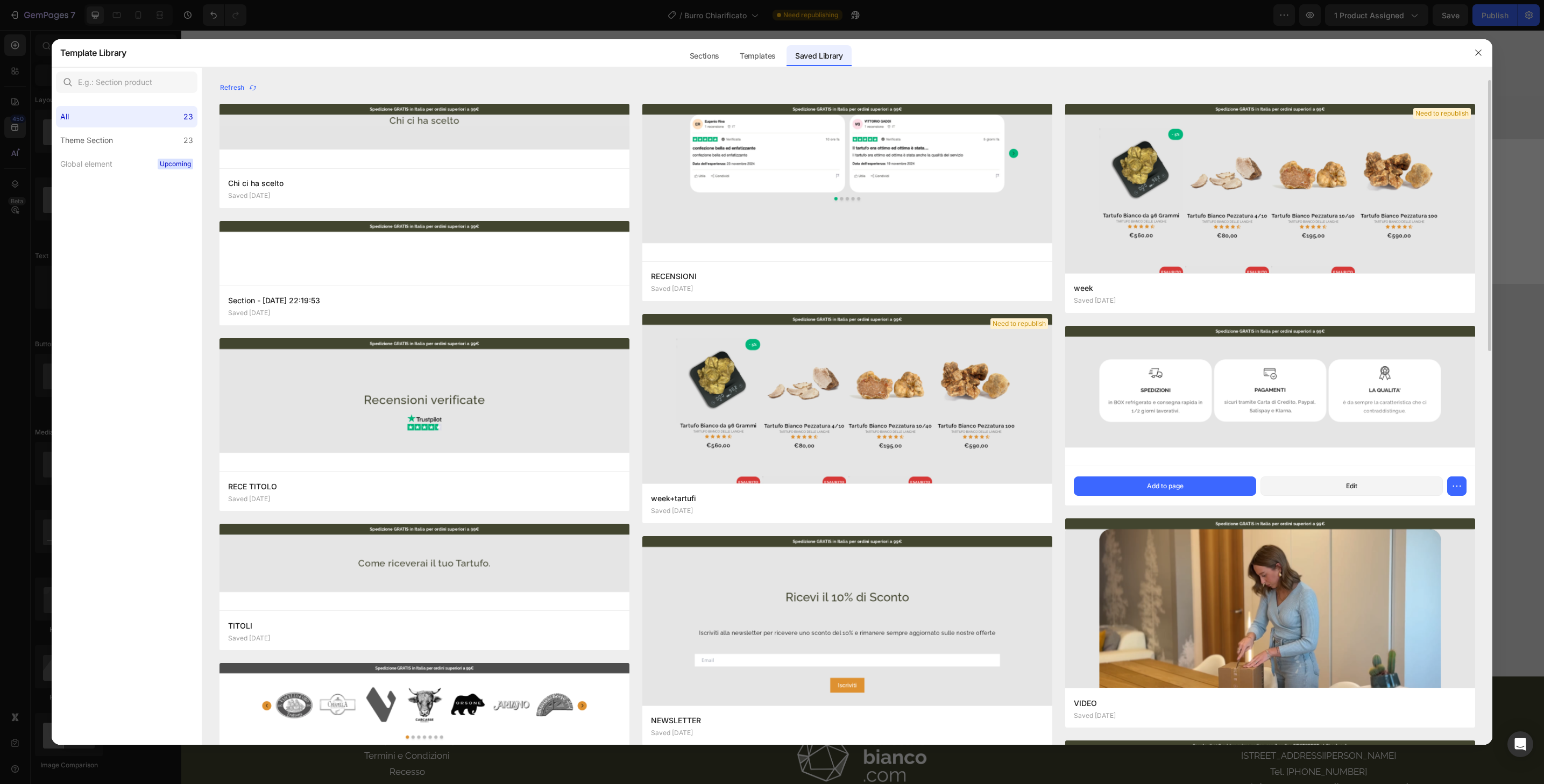
scroll to position [26, 0]
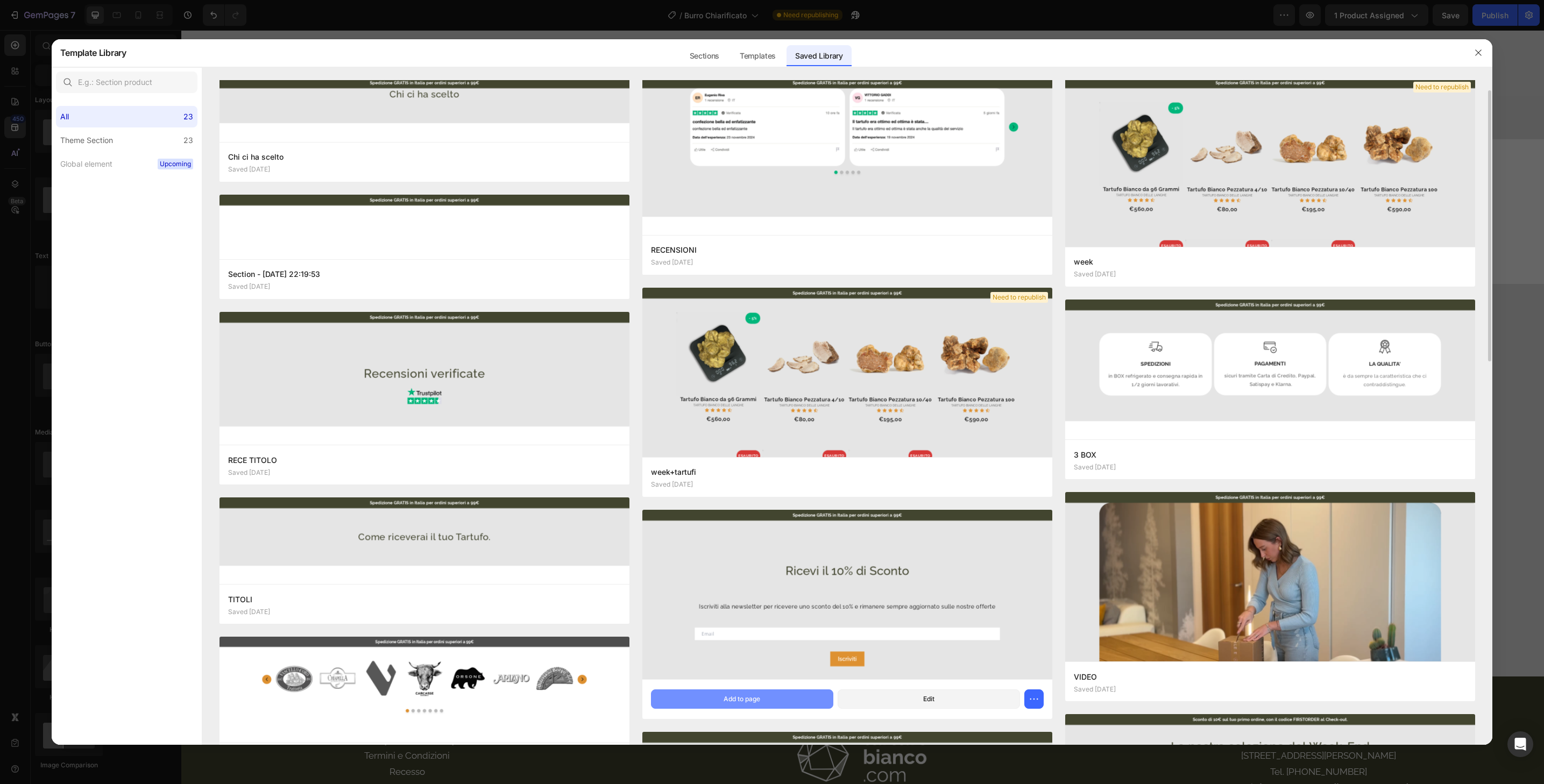
click at [822, 698] on button "Add to page" at bounding box center [742, 699] width 182 height 20
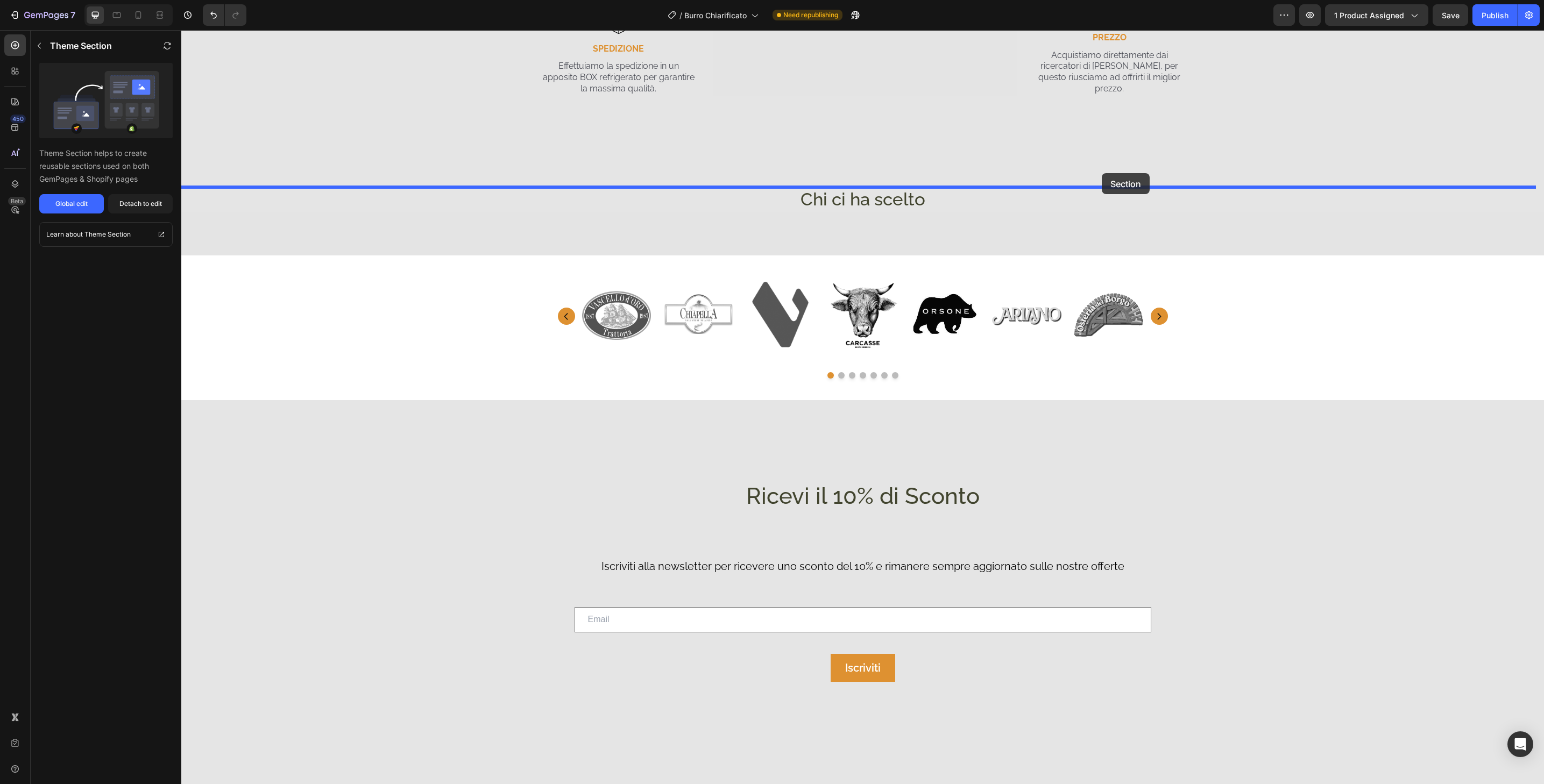
scroll to position [2226, 0]
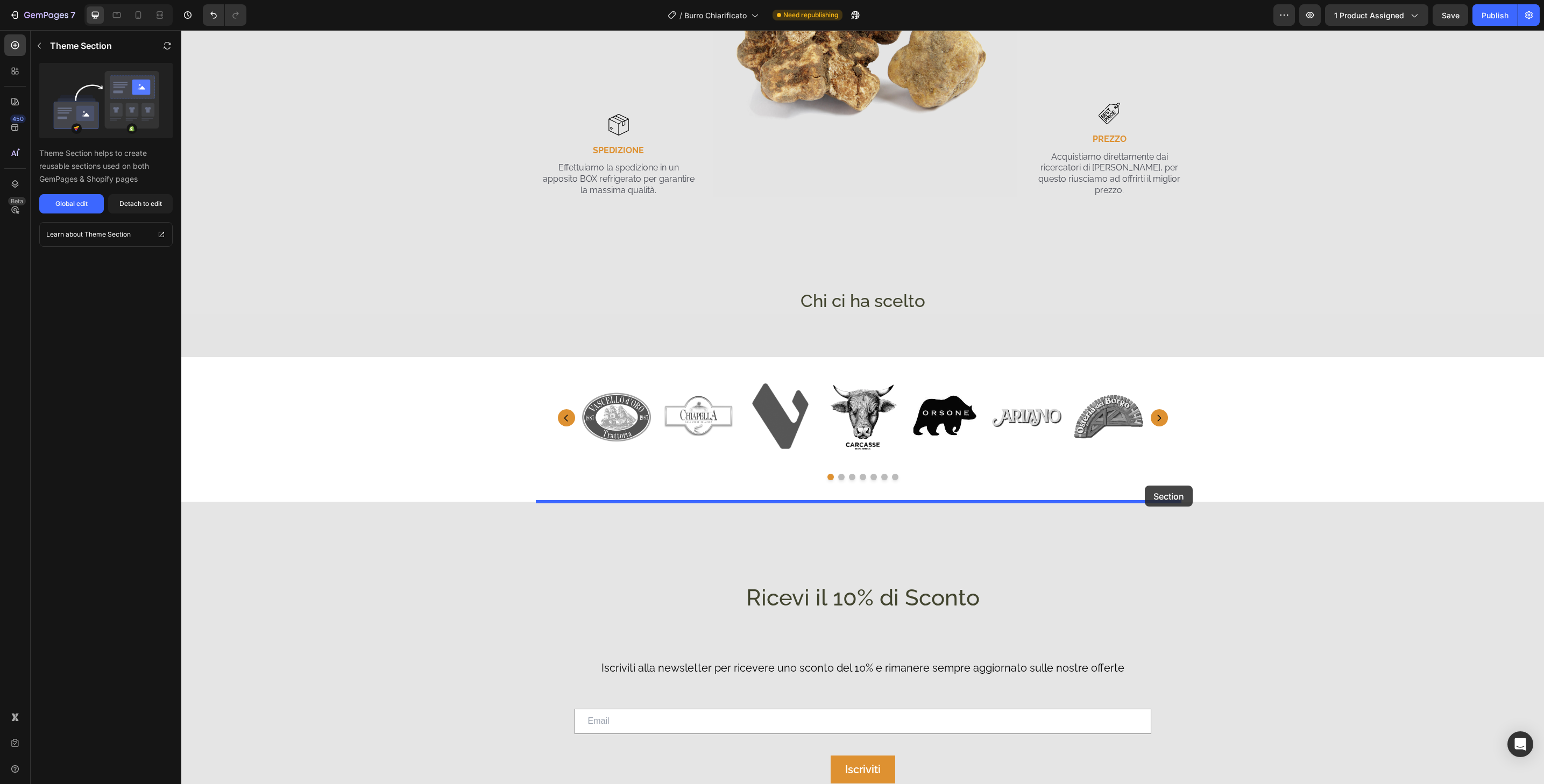
drag, startPoint x: 1106, startPoint y: 318, endPoint x: 1145, endPoint y: 486, distance: 172.5
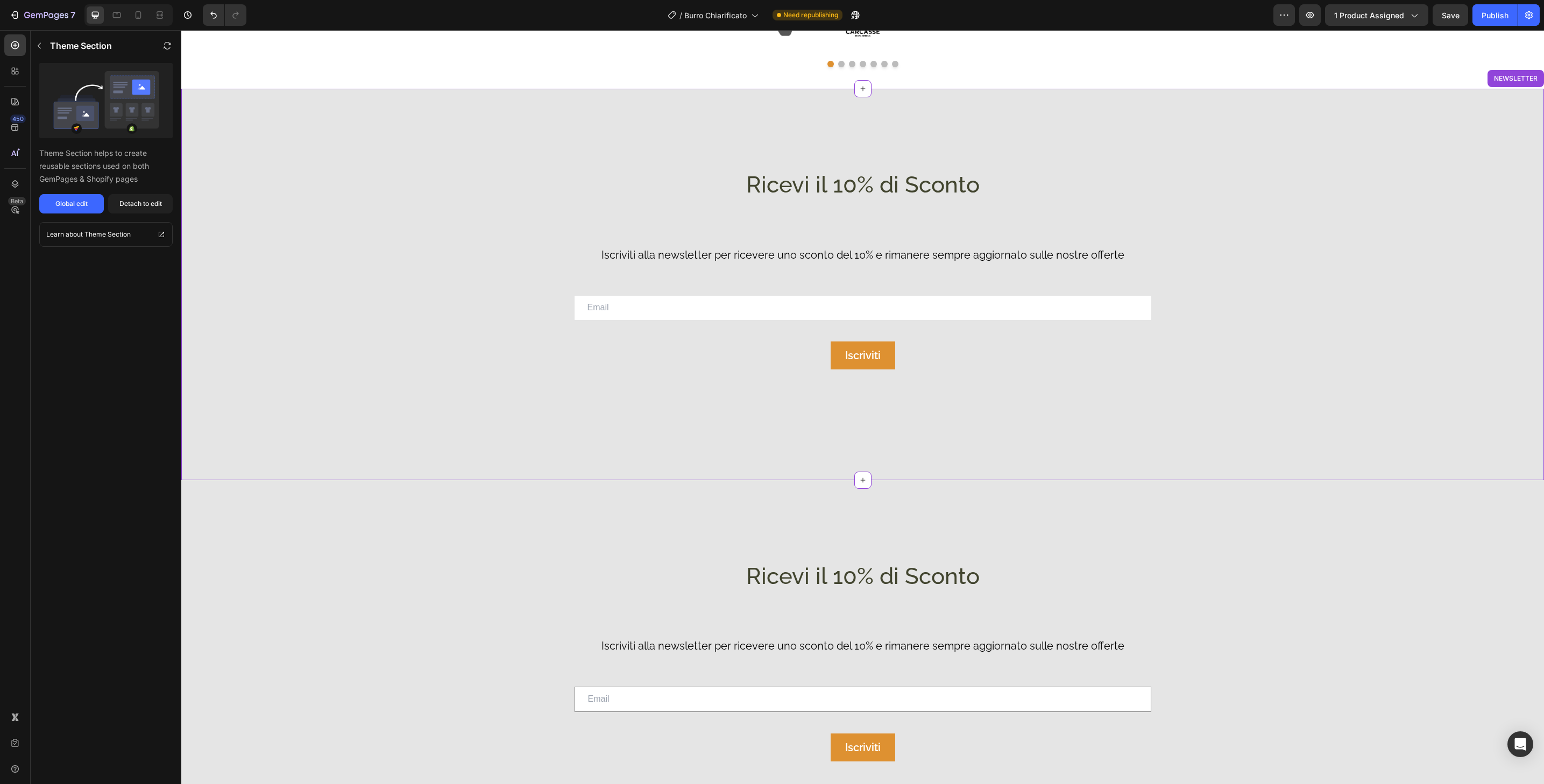
scroll to position [2670, 0]
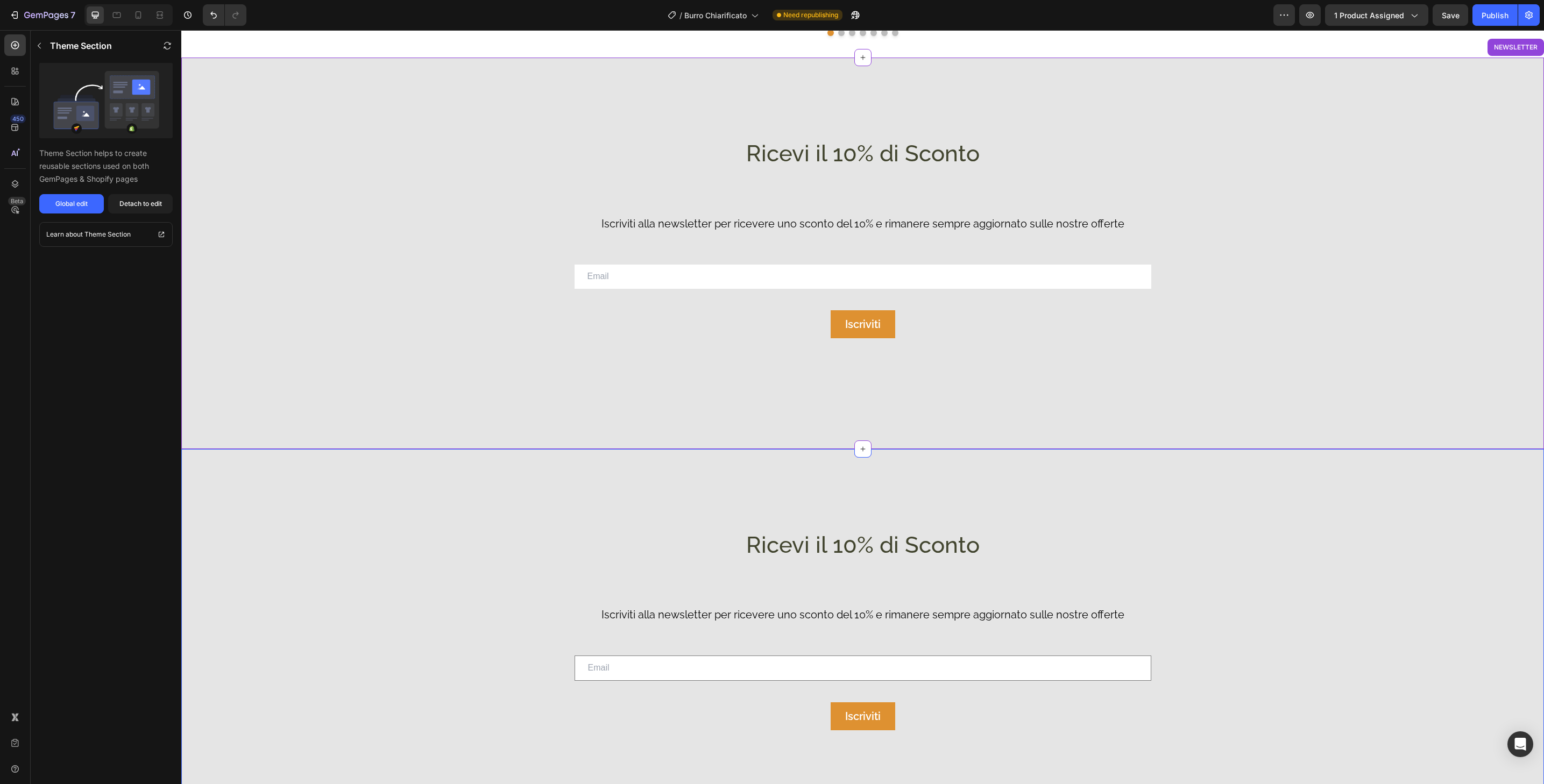
click at [1316, 545] on div "Ricevi il 10% di Sconto Heading Iscriviti alla newsletter per ricevere uno scon…" at bounding box center [862, 645] width 1363 height 231
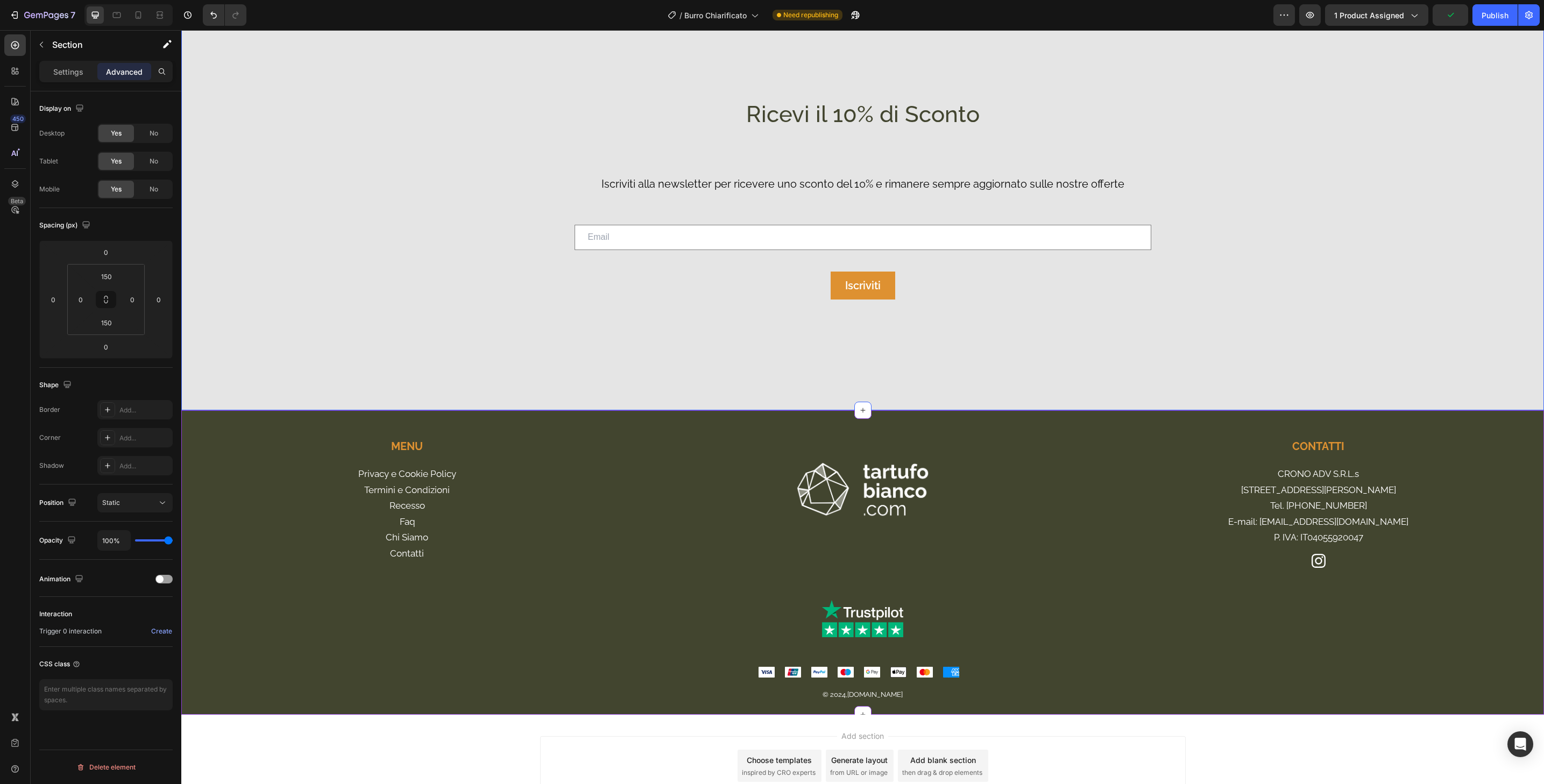
scroll to position [2656, 0]
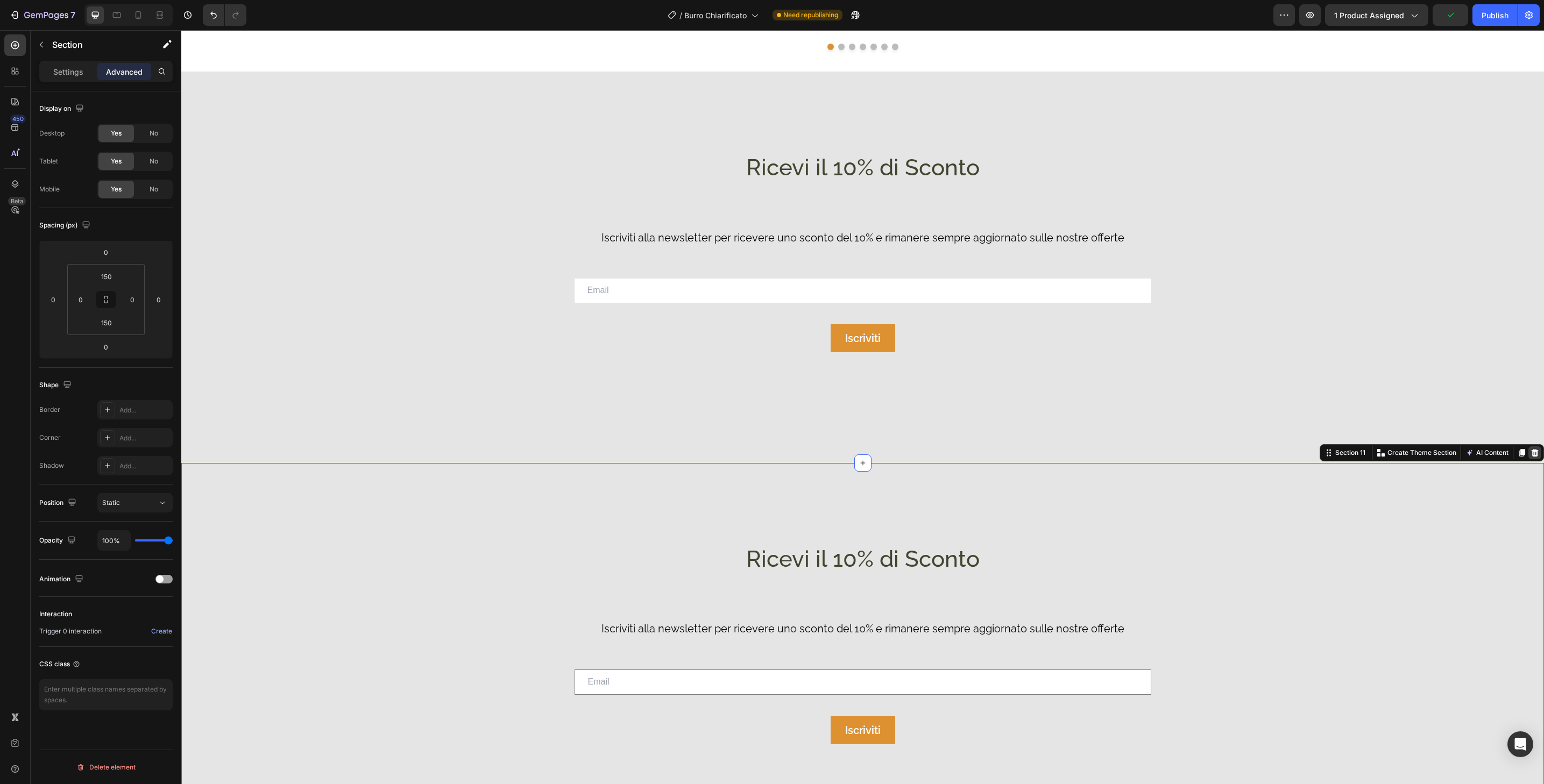
click at [1532, 455] on div at bounding box center [1535, 453] width 13 height 13
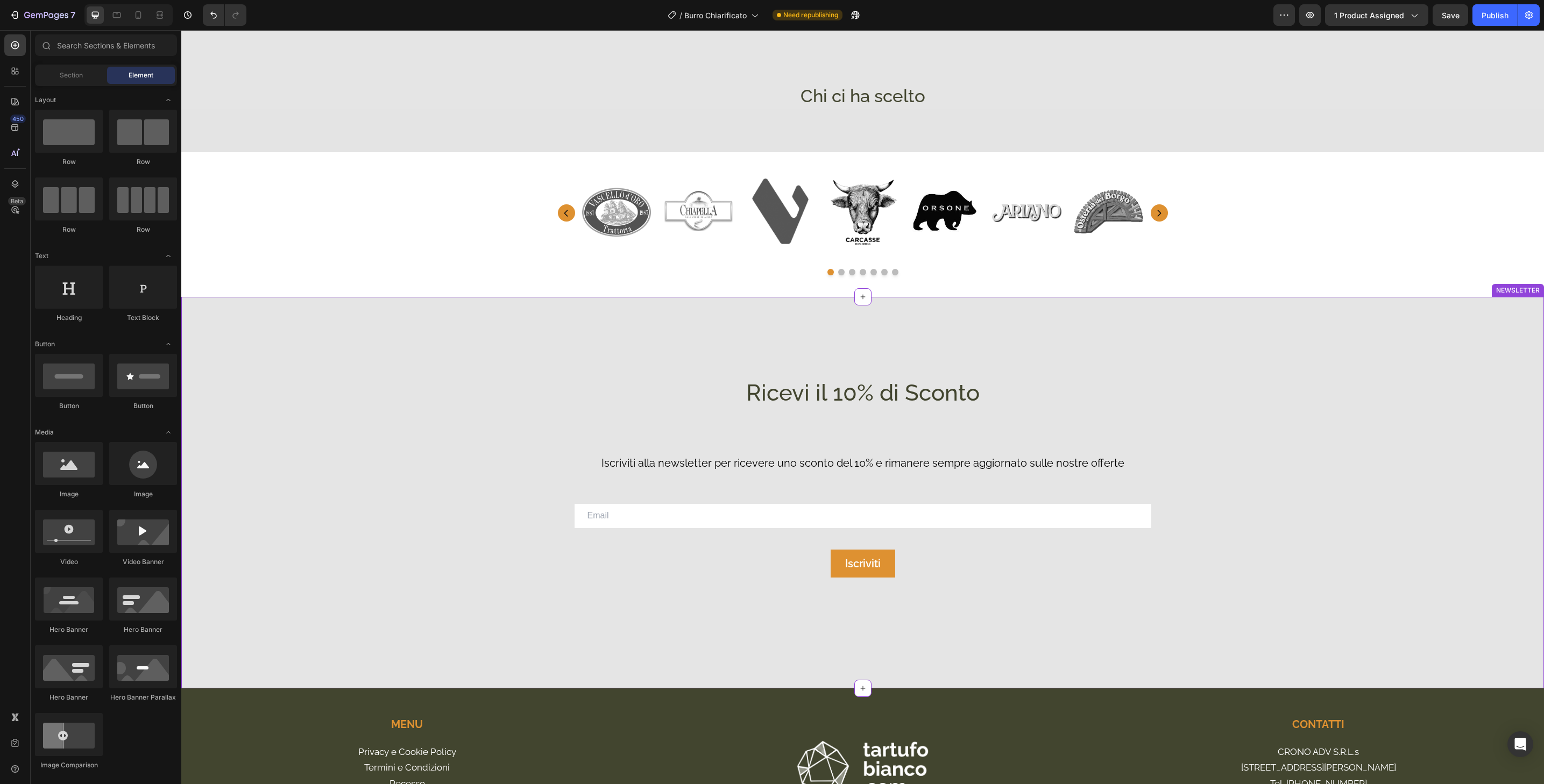
scroll to position [2427, 0]
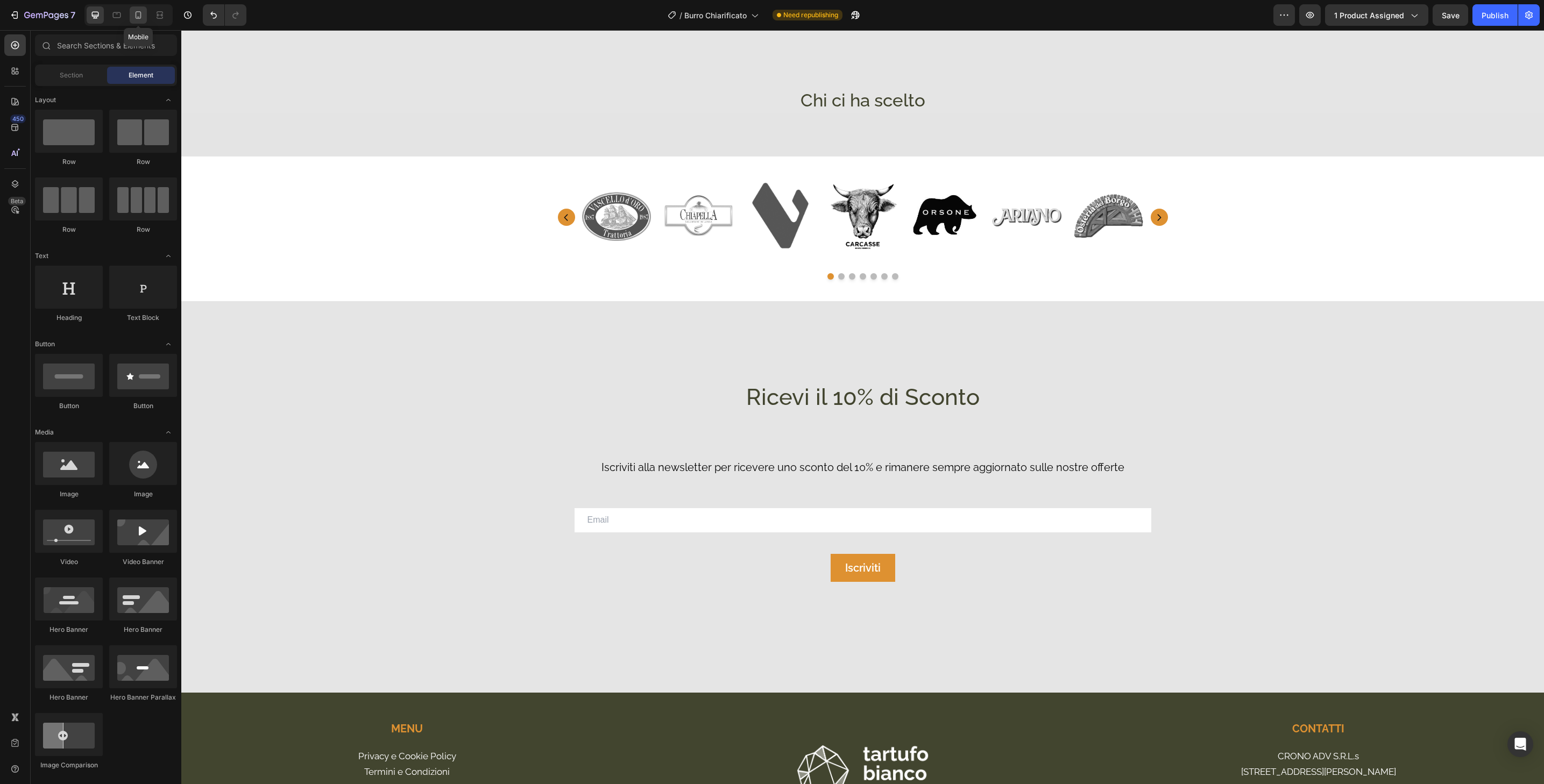
drag, startPoint x: 144, startPoint y: 14, endPoint x: 32, endPoint y: 10, distance: 112.1
click at [144, 14] on div at bounding box center [138, 15] width 17 height 17
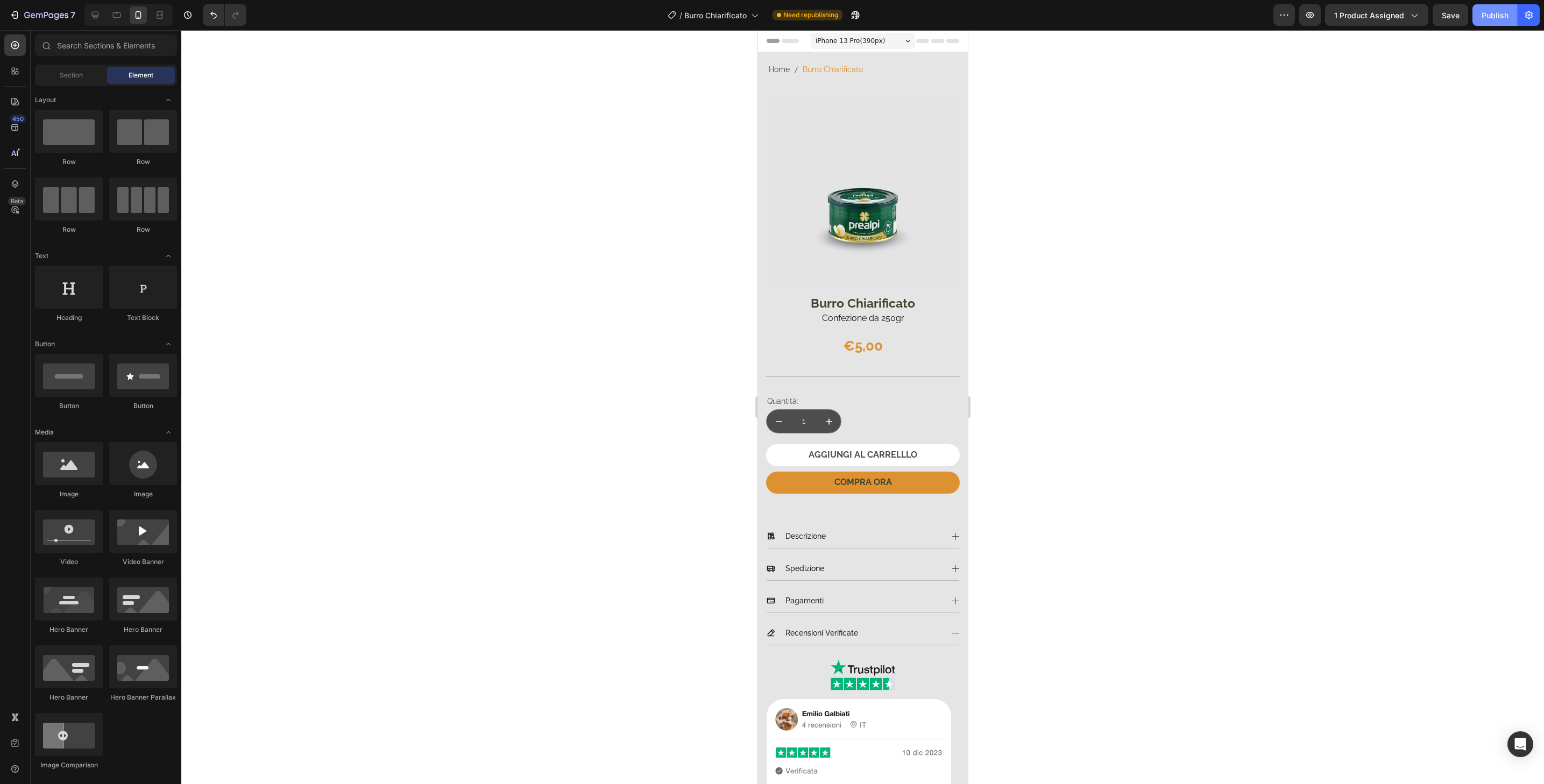
click at [1494, 11] on div "Publish" at bounding box center [1495, 15] width 27 height 12
click at [676, 10] on icon at bounding box center [672, 15] width 11 height 11
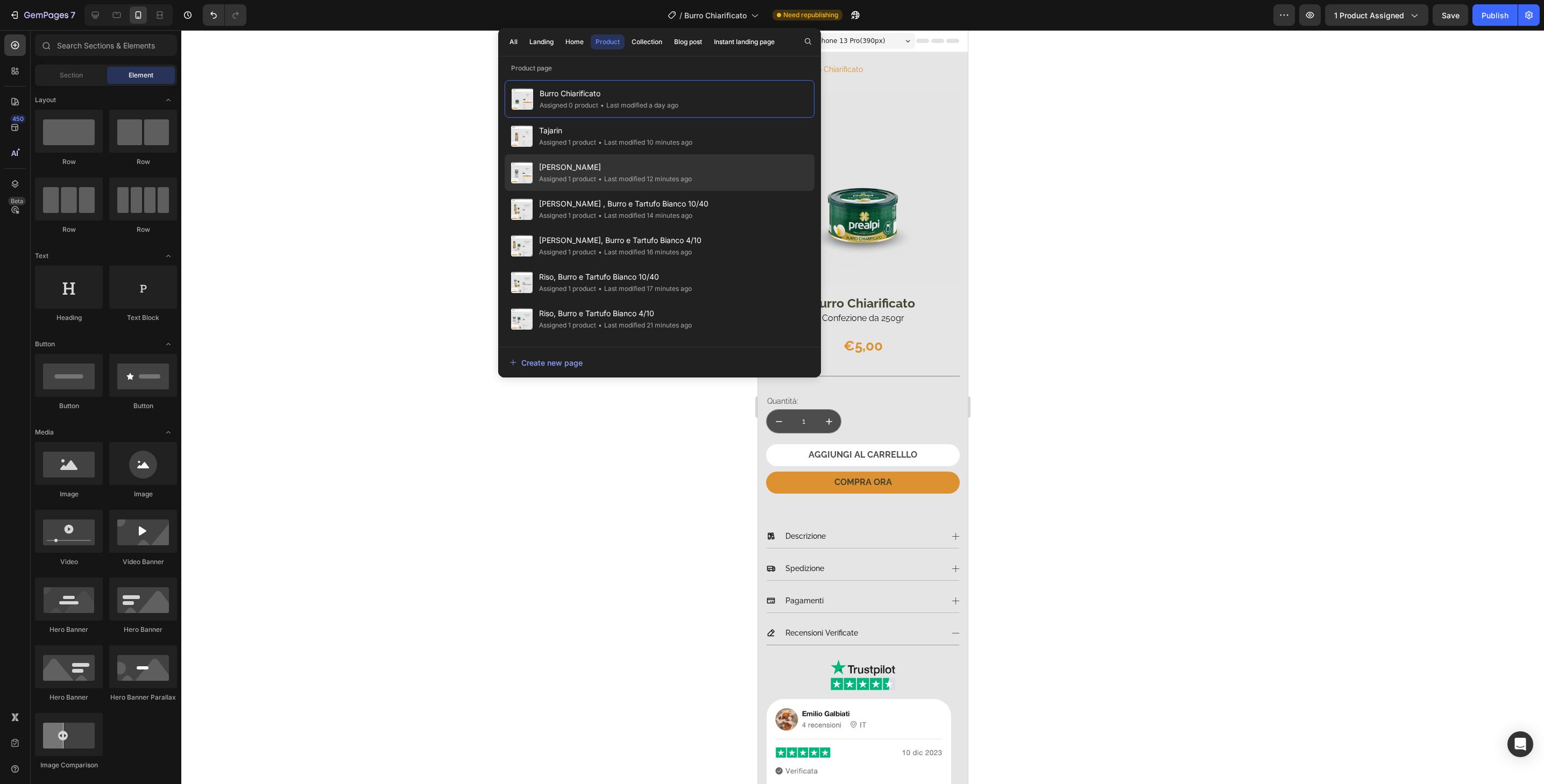
drag, startPoint x: 677, startPoint y: 168, endPoint x: 119, endPoint y: 161, distance: 558.0
click at [677, 168] on span "[PERSON_NAME]" at bounding box center [615, 167] width 153 height 13
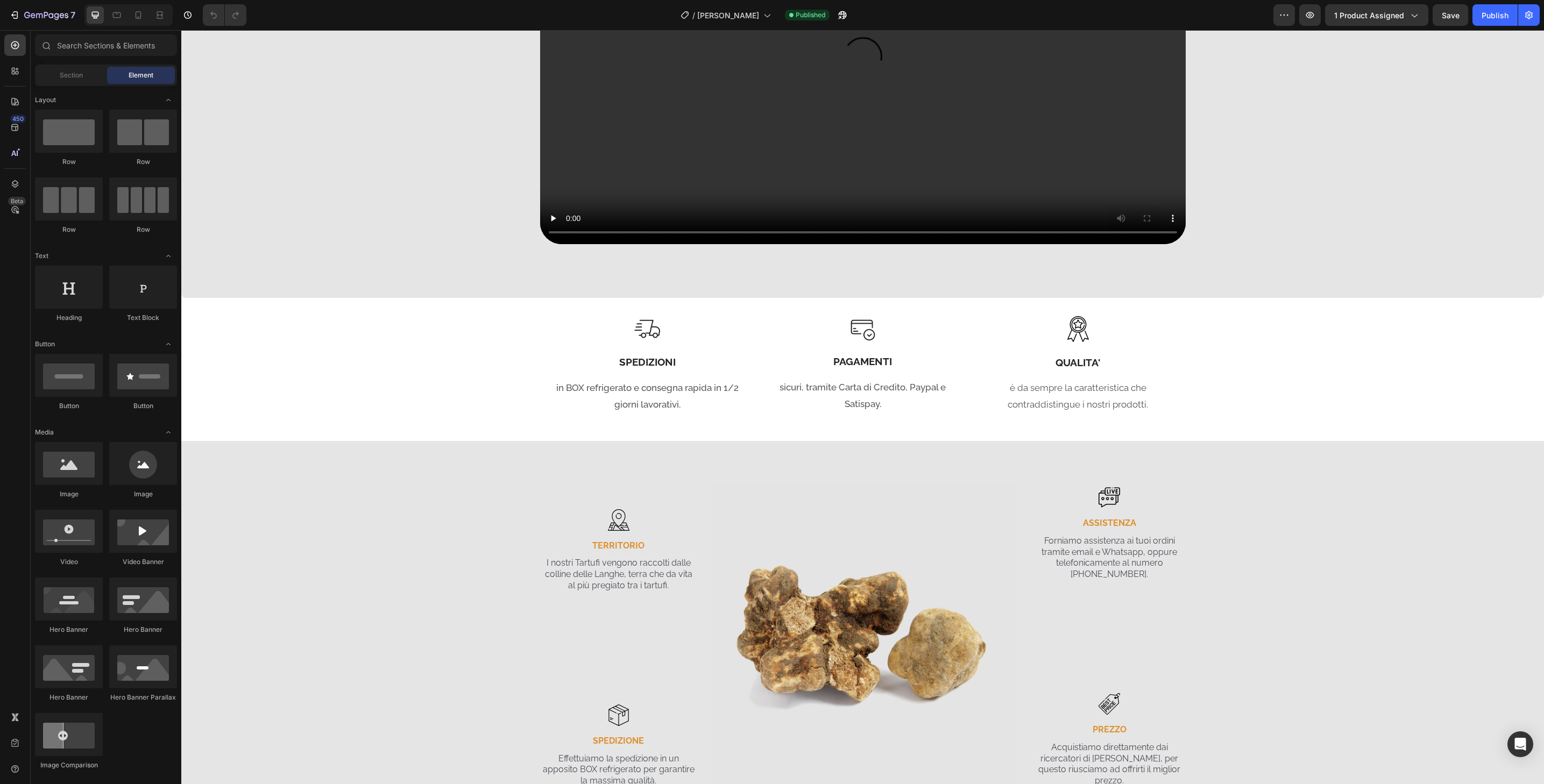
scroll to position [1719, 0]
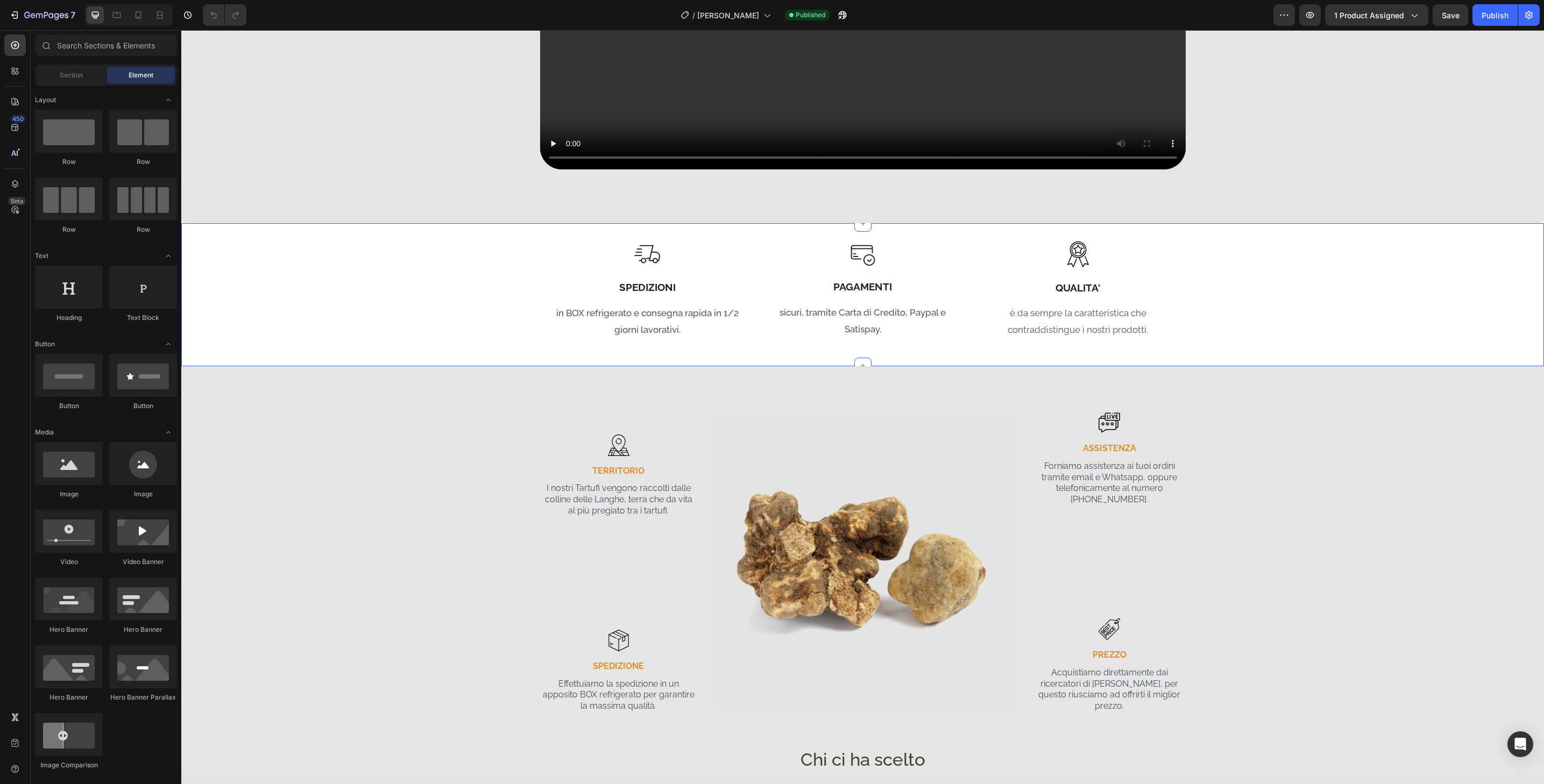
click at [1323, 256] on div "Image SPEDIZIONI Heading in BOX refrigerato e consegna rapida in 1/2 giorni lav…" at bounding box center [862, 295] width 1347 height 132
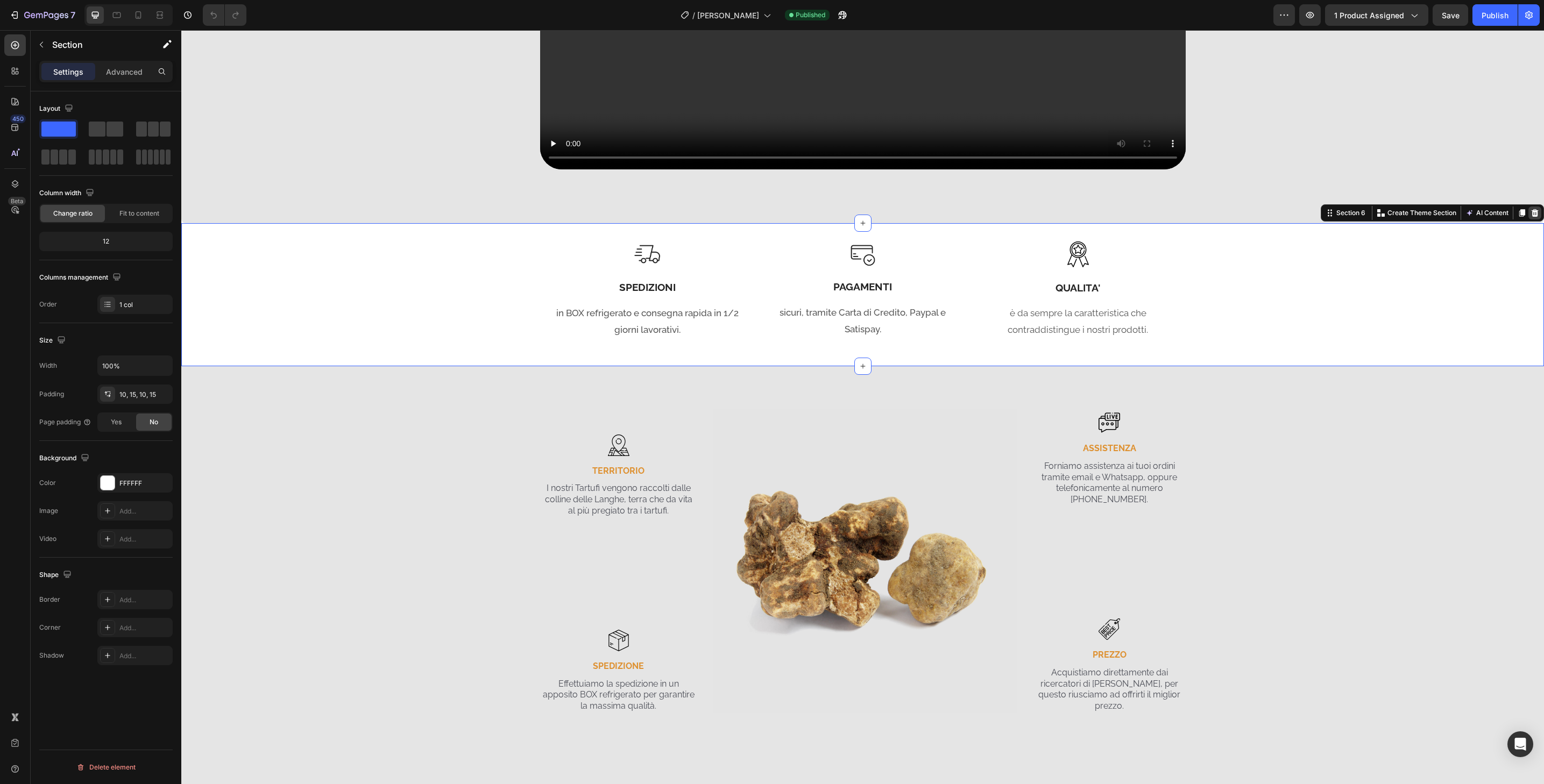
click at [1531, 213] on icon at bounding box center [1535, 213] width 9 height 9
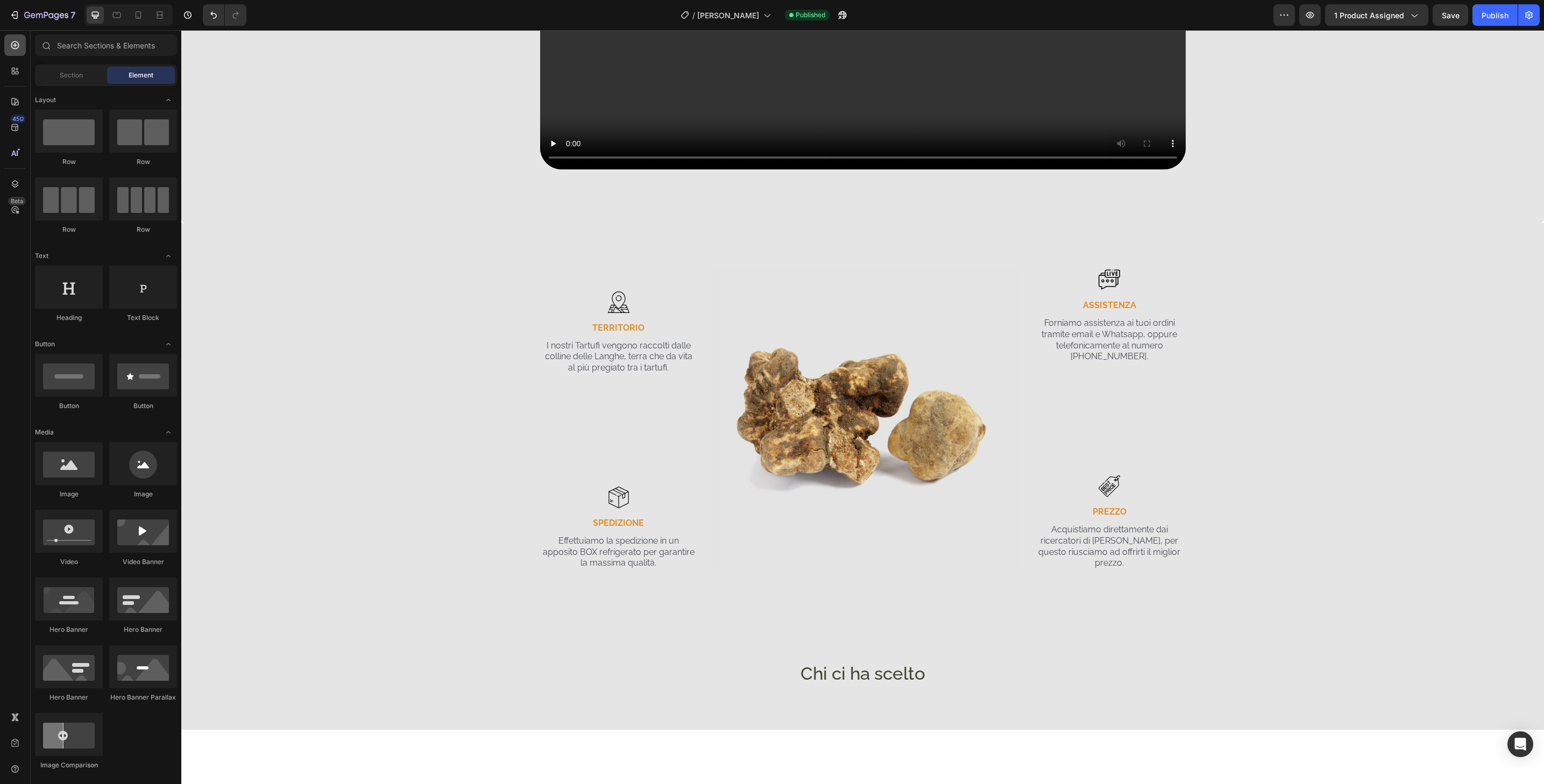
click at [13, 42] on icon at bounding box center [15, 45] width 8 height 8
click at [16, 52] on div at bounding box center [15, 45] width 21 height 21
click at [18, 129] on icon at bounding box center [15, 128] width 7 height 7
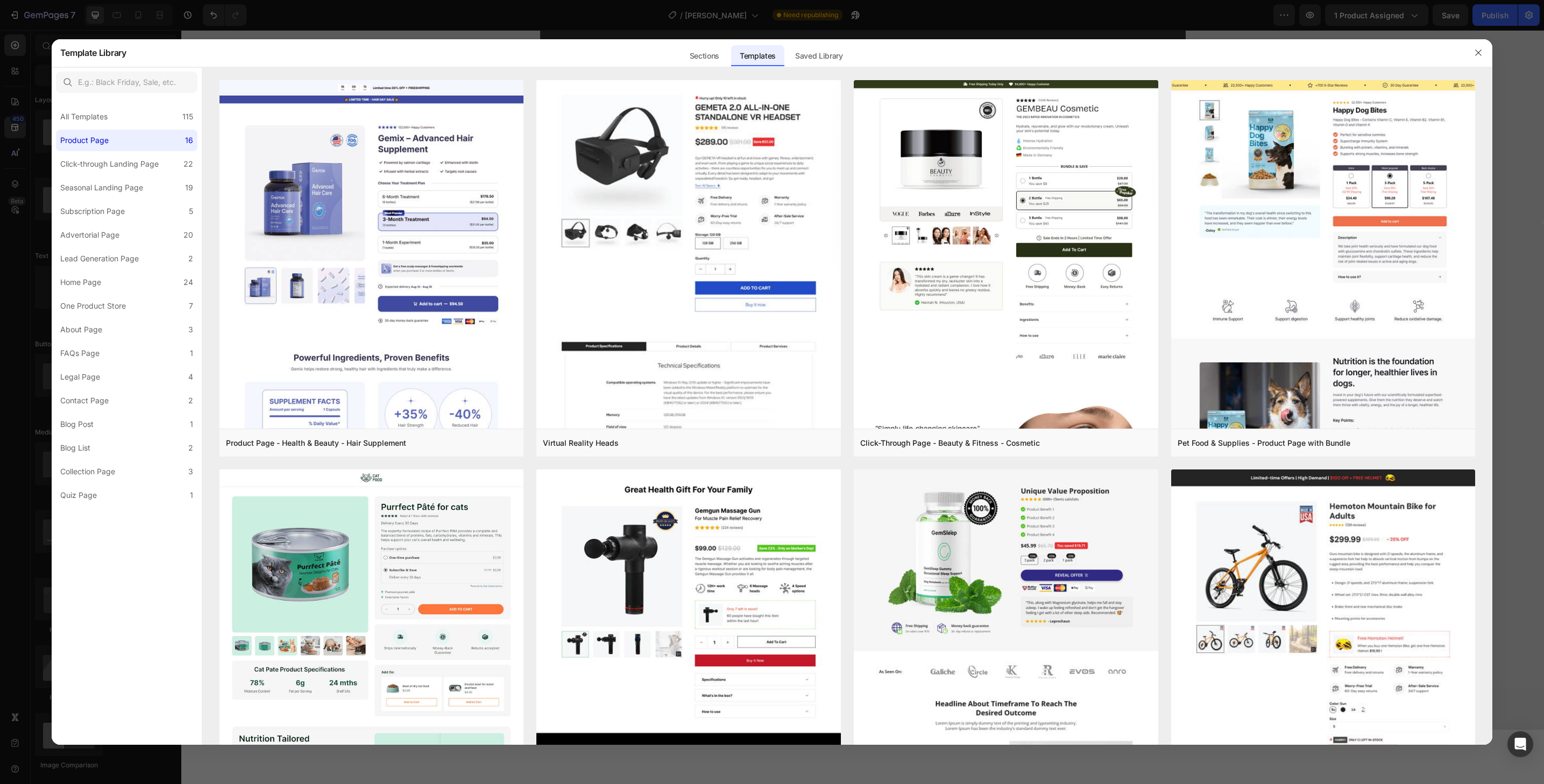
click at [831, 59] on div "Saved Library" at bounding box center [819, 56] width 65 height 21
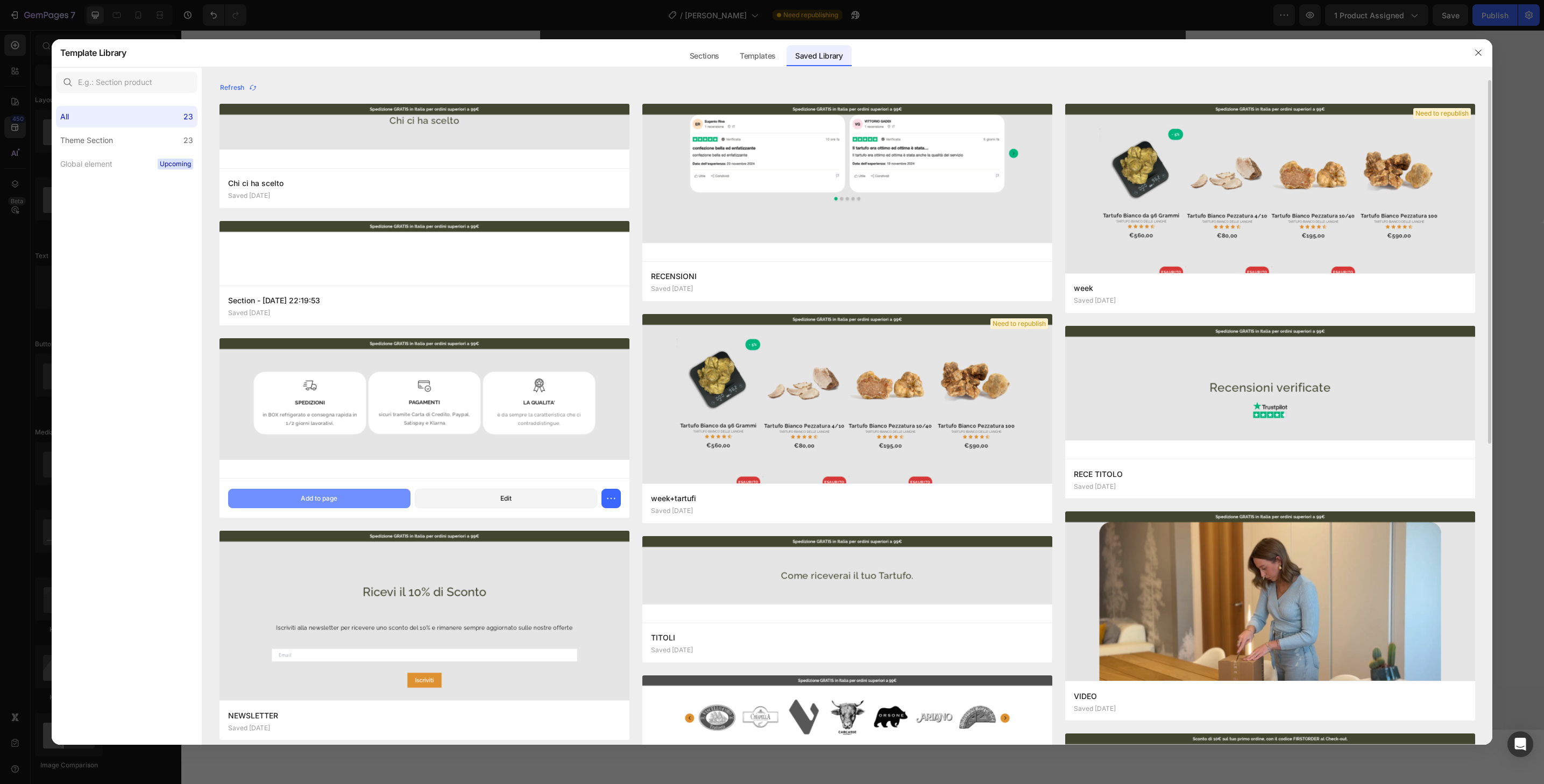
click at [365, 496] on button "Add to page" at bounding box center [319, 498] width 182 height 20
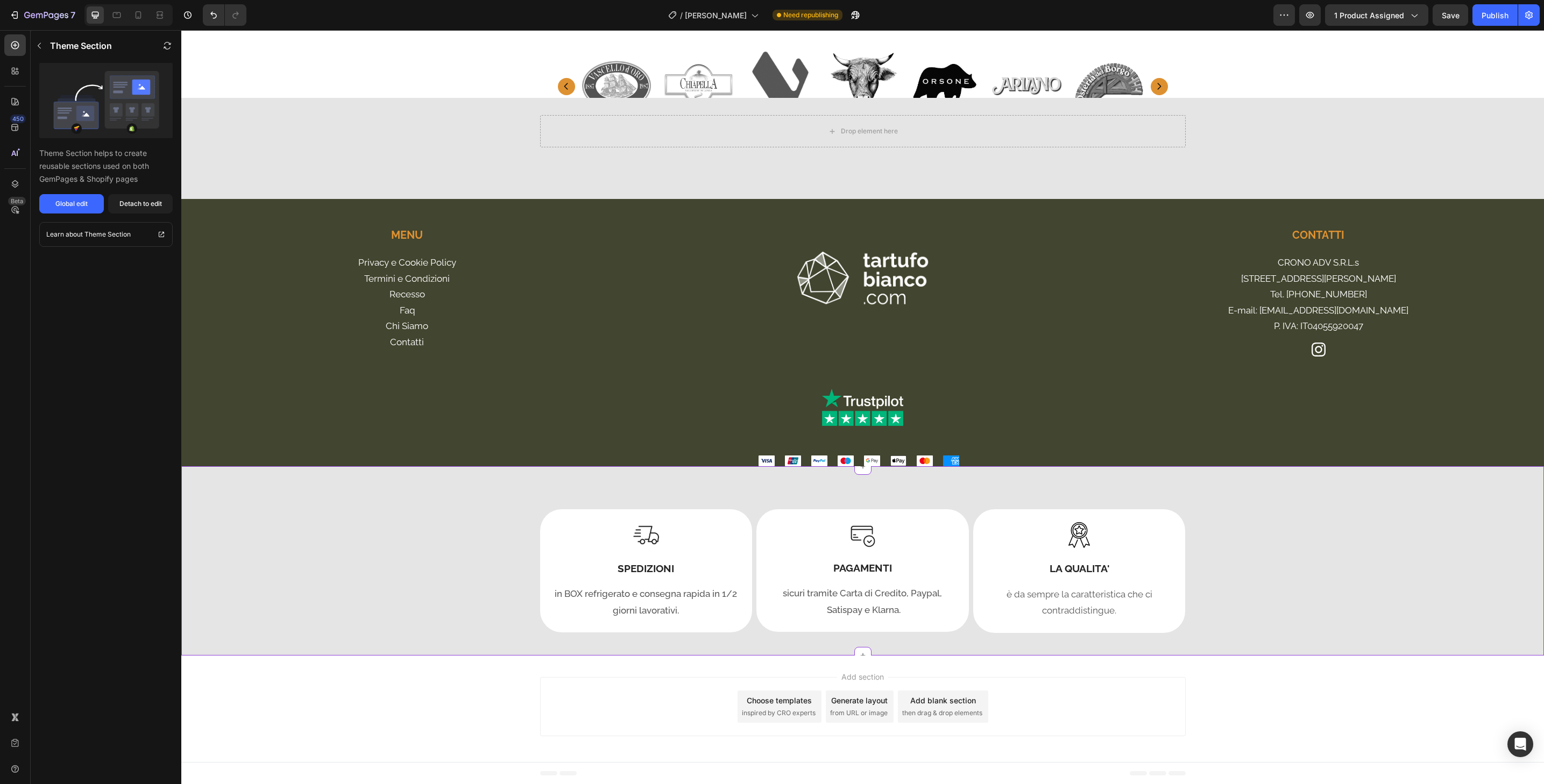
scroll to position [2424, 0]
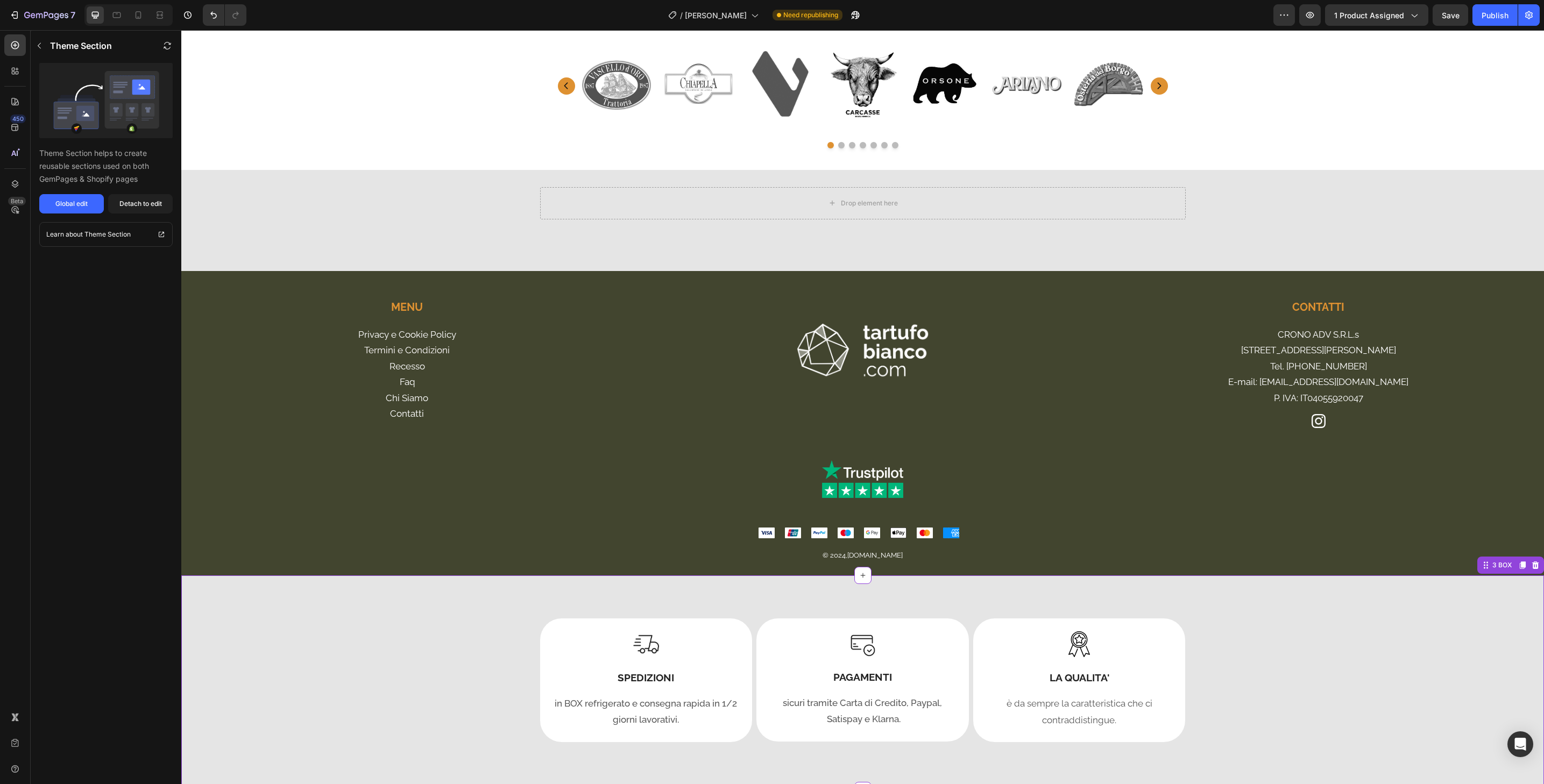
click at [1351, 620] on div "Image SPEDIZIONI Heading in BOX refrigerato e consegna rapida in 1/2 giorni lav…" at bounding box center [862, 680] width 1363 height 124
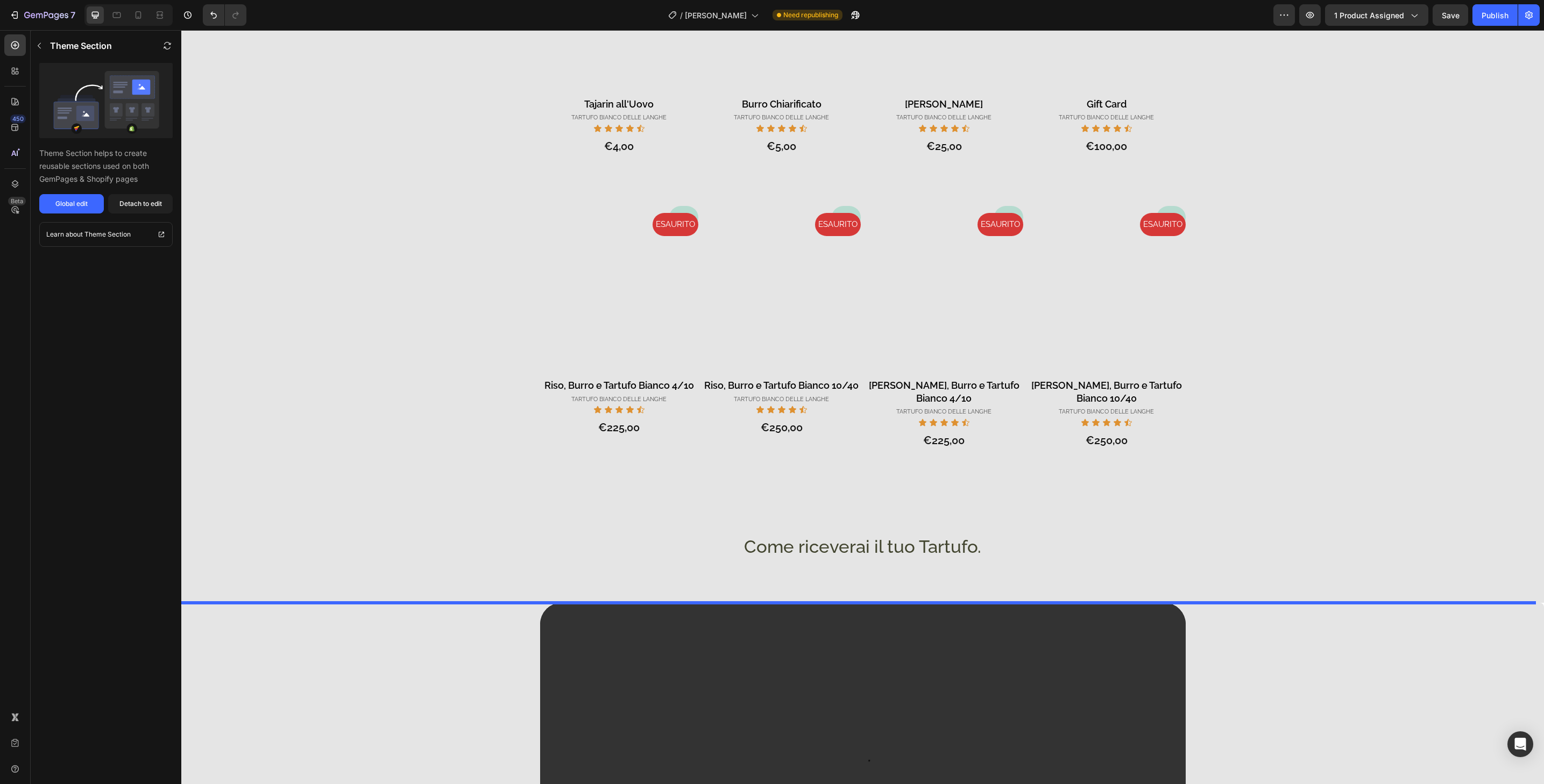
scroll to position [929, 0]
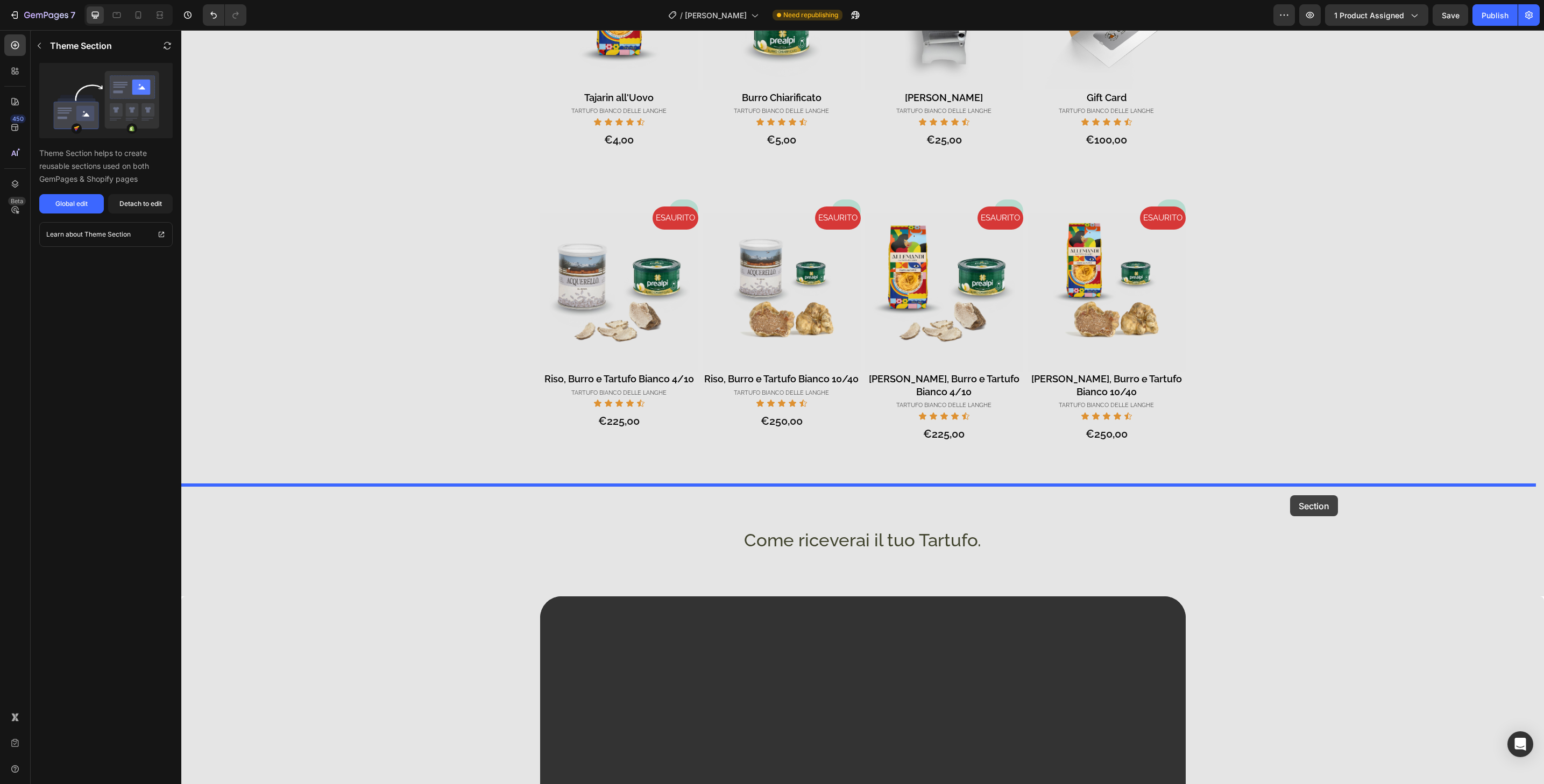
drag, startPoint x: 1327, startPoint y: 608, endPoint x: 1290, endPoint y: 495, distance: 118.9
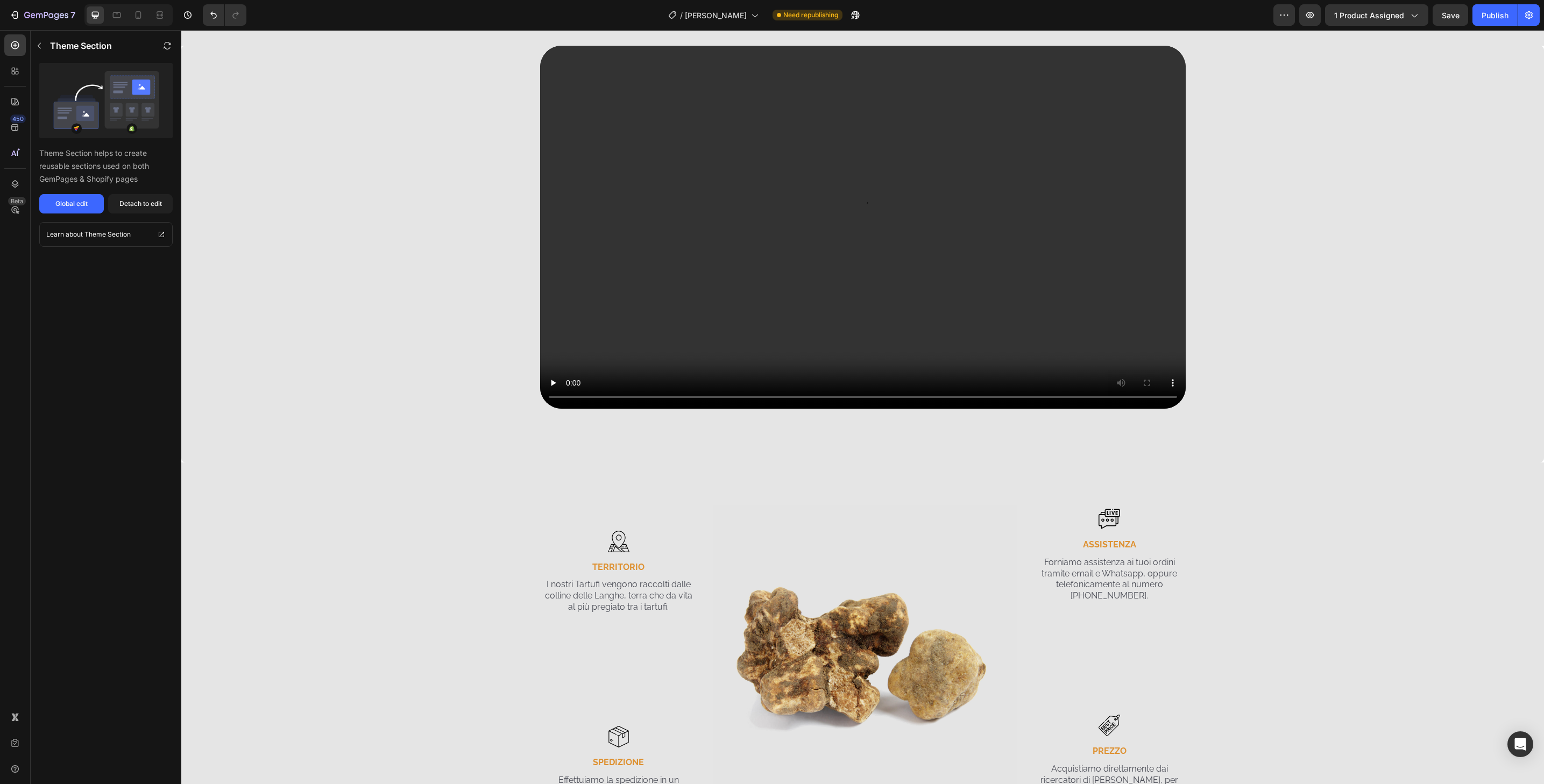
scroll to position [1719, 0]
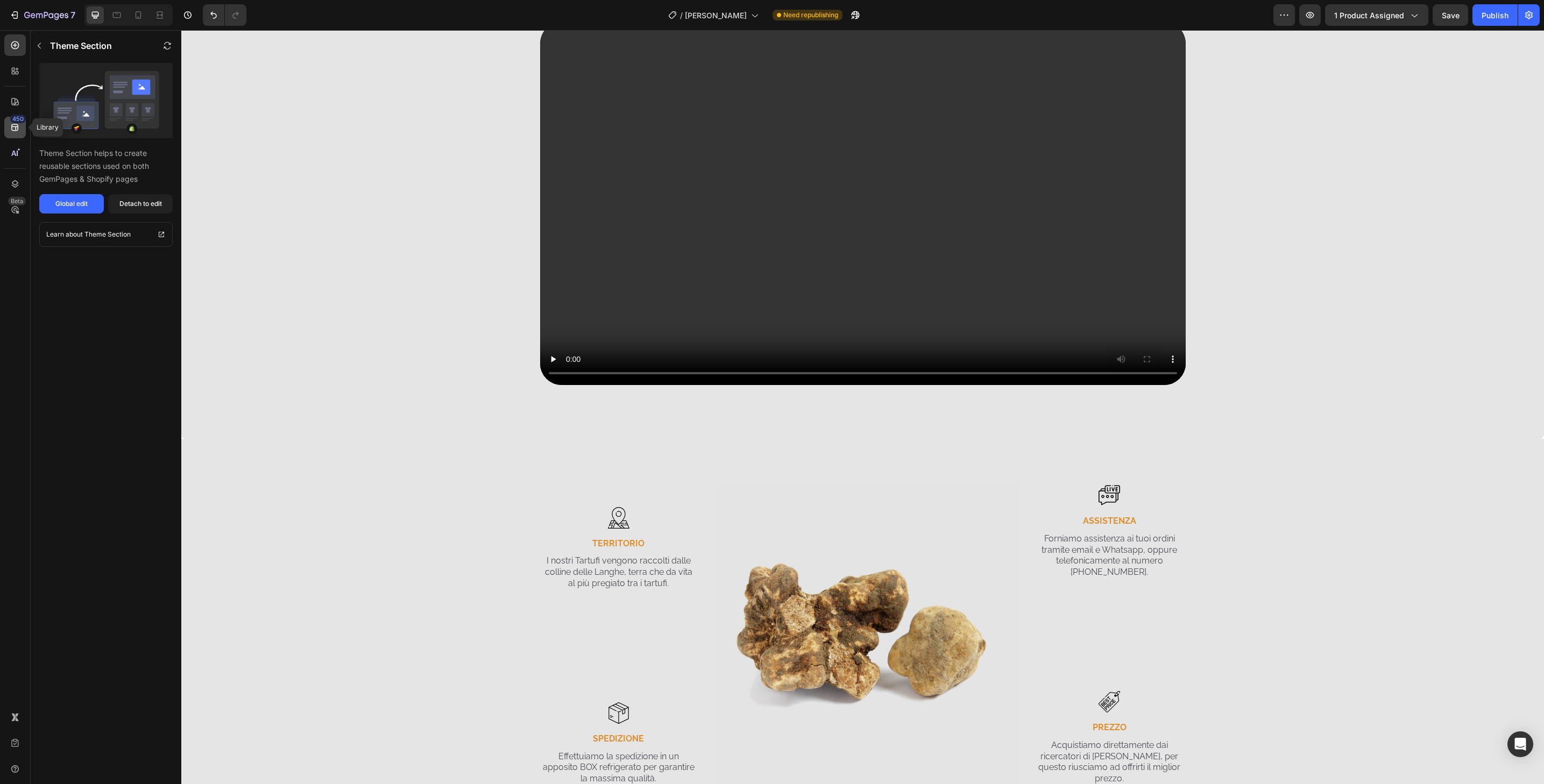
click at [24, 131] on div "450" at bounding box center [15, 127] width 21 height 21
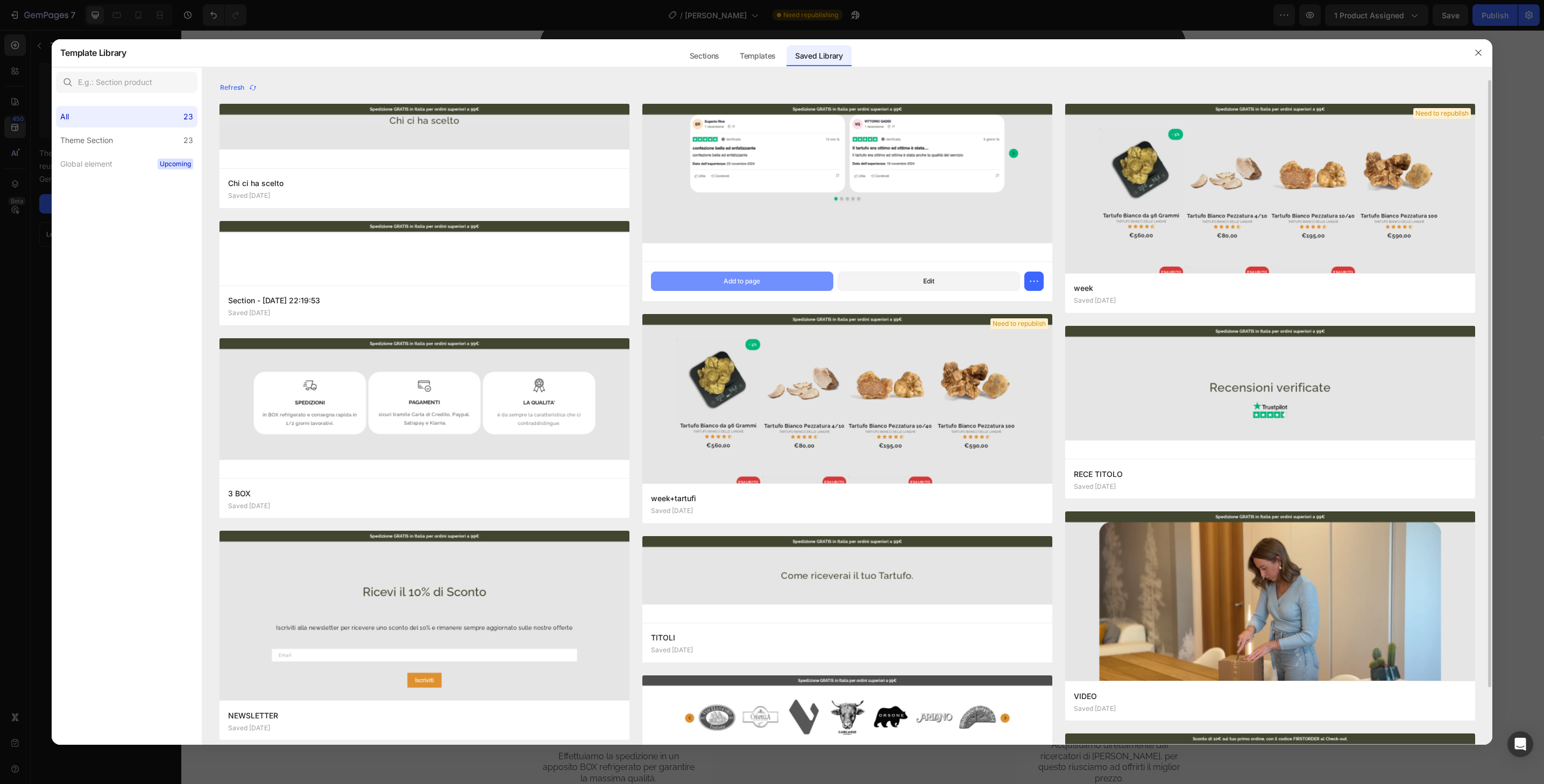
click at [759, 275] on button "Add to page" at bounding box center [742, 281] width 182 height 20
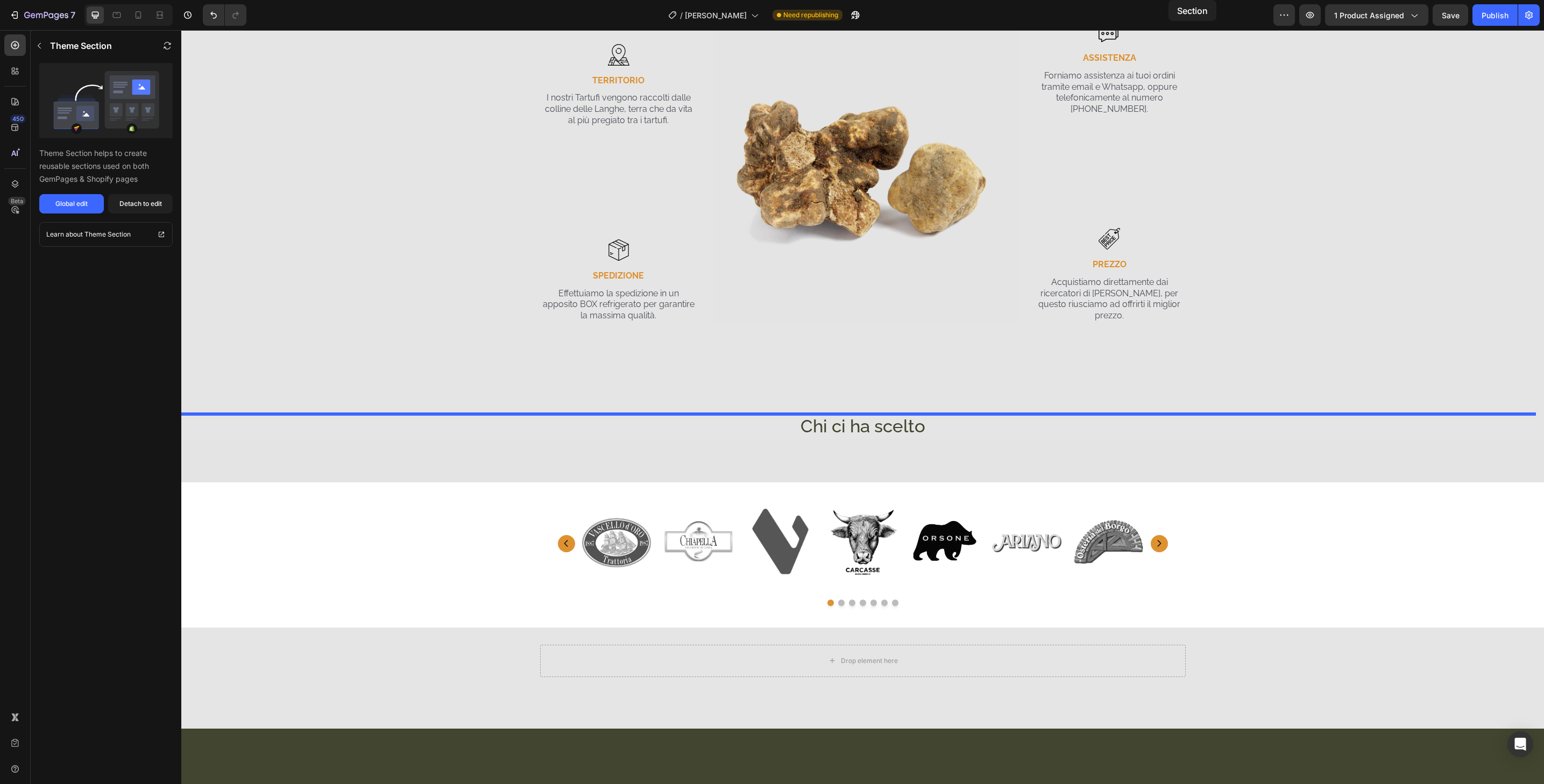
scroll to position [1936, 0]
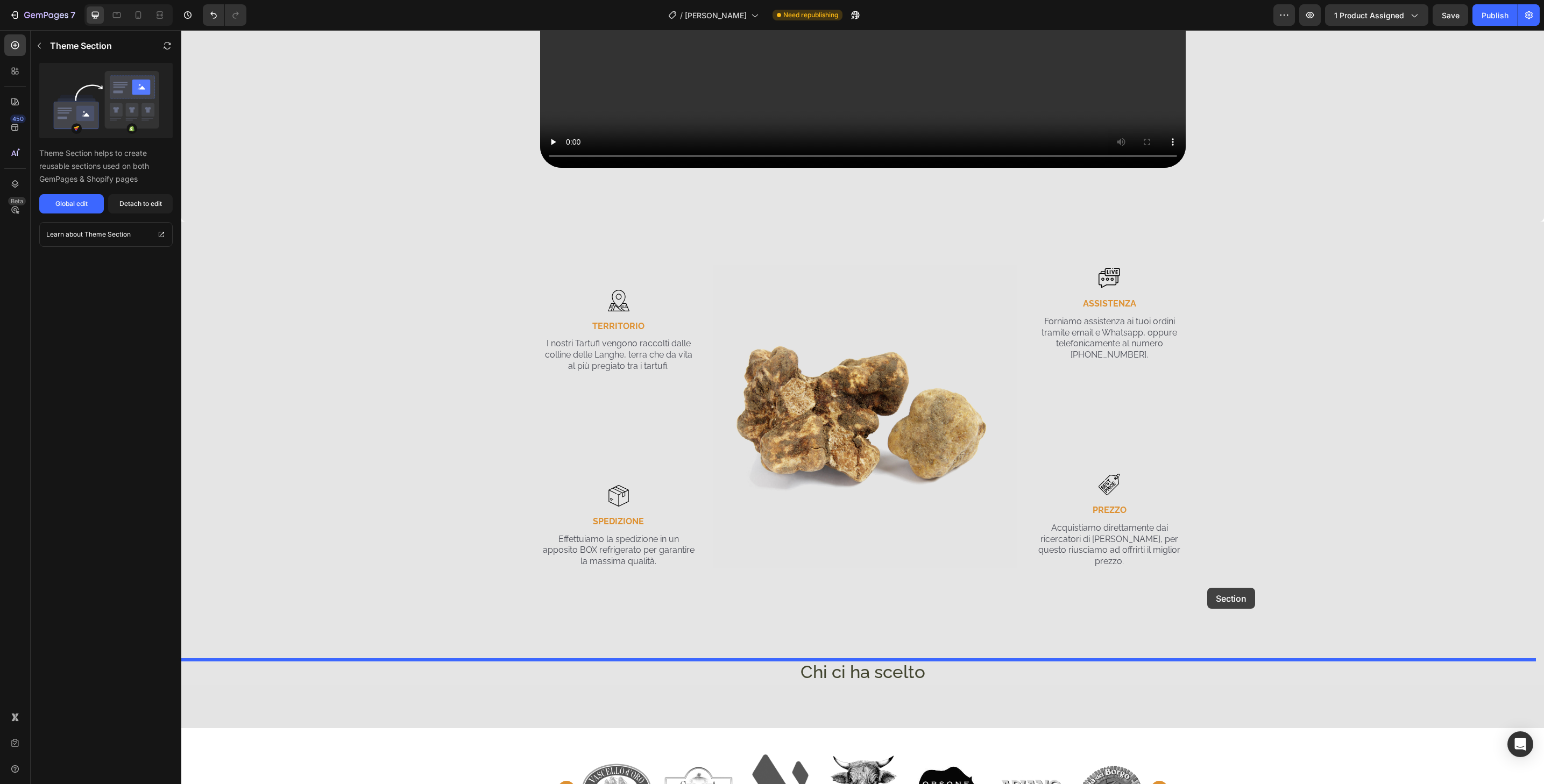
drag, startPoint x: 1308, startPoint y: 583, endPoint x: 1207, endPoint y: 588, distance: 101.1
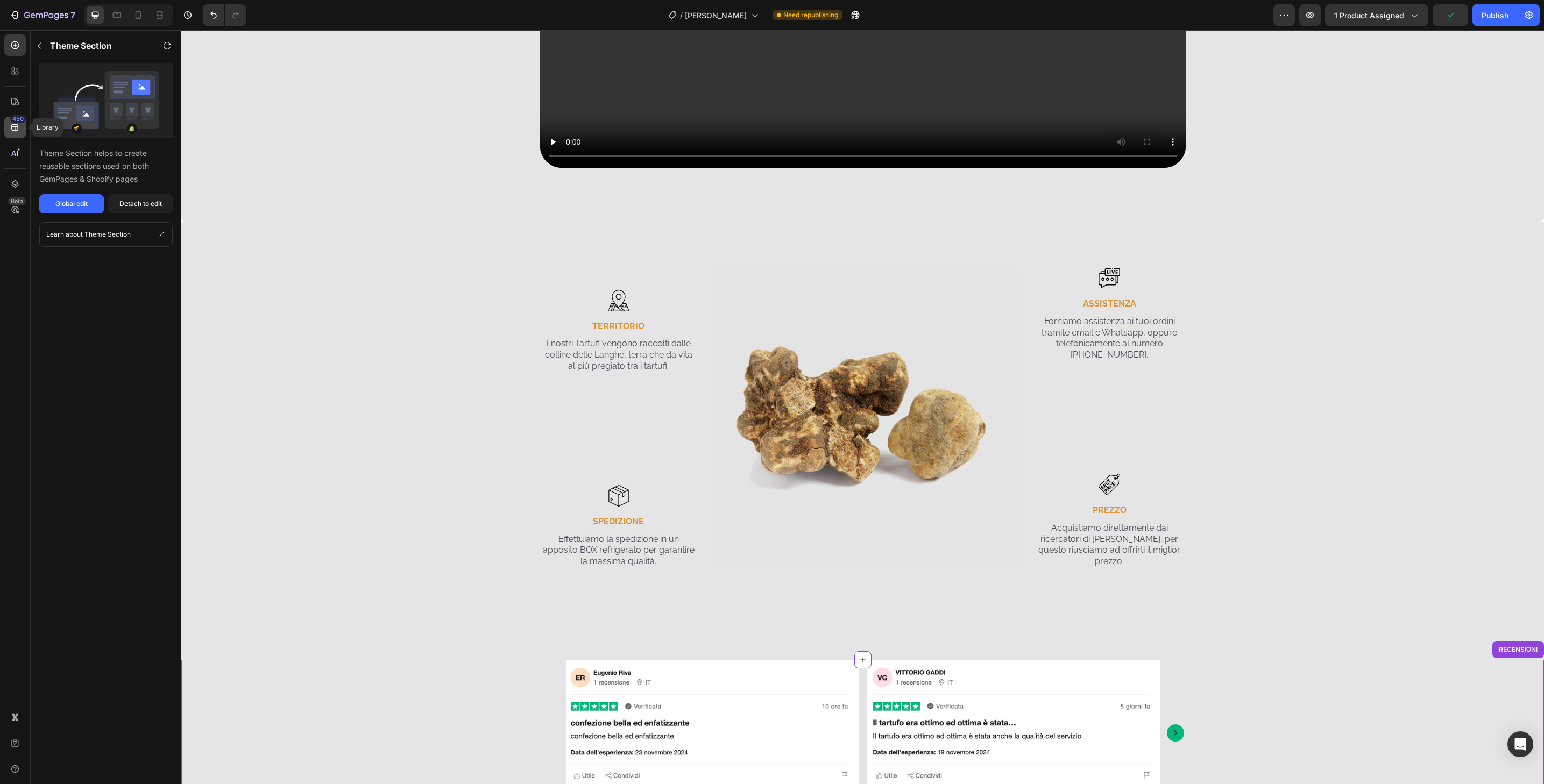
click at [22, 133] on div "450" at bounding box center [15, 127] width 21 height 21
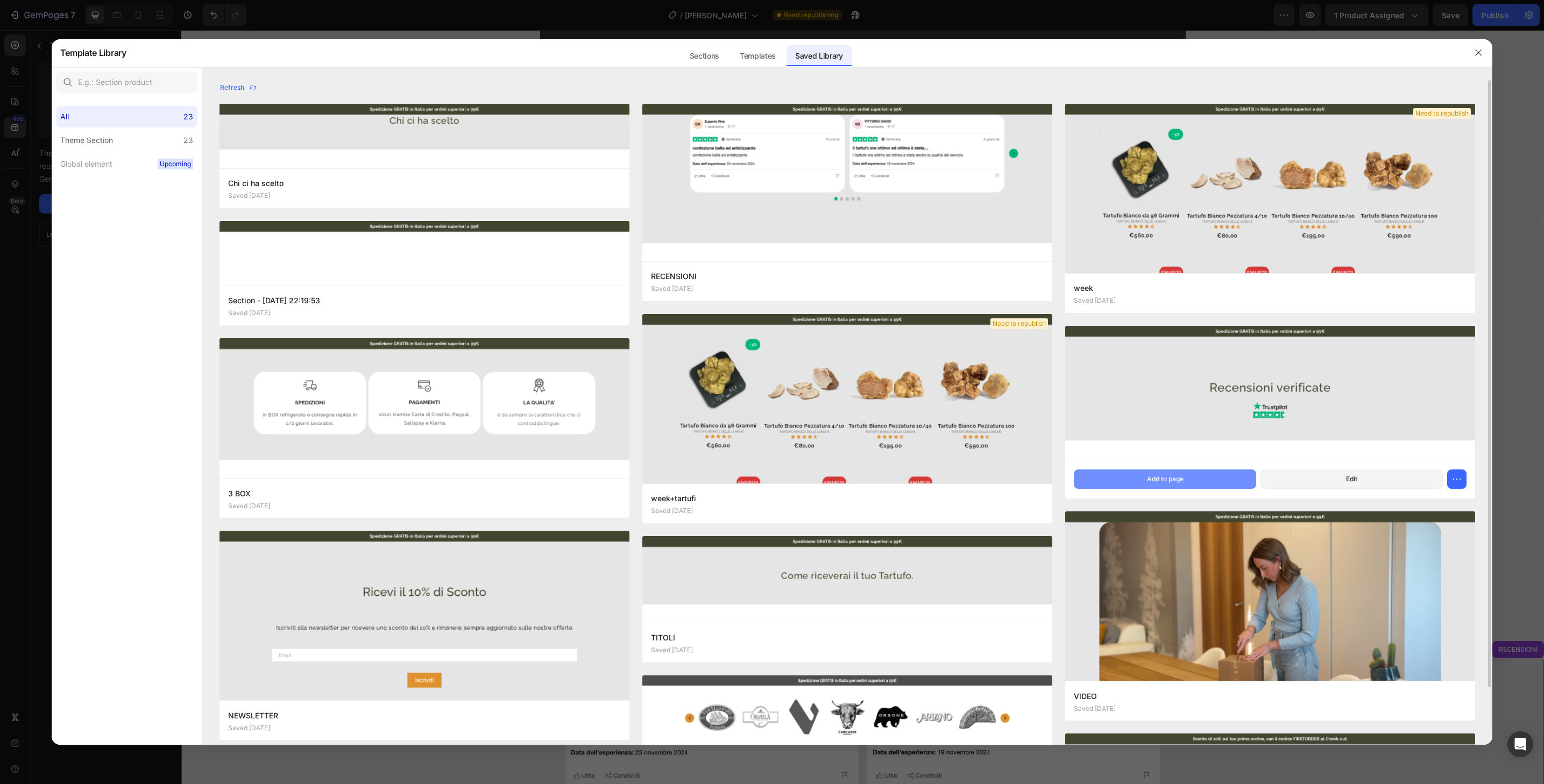
click at [1243, 480] on button "Add to page" at bounding box center [1165, 480] width 182 height 20
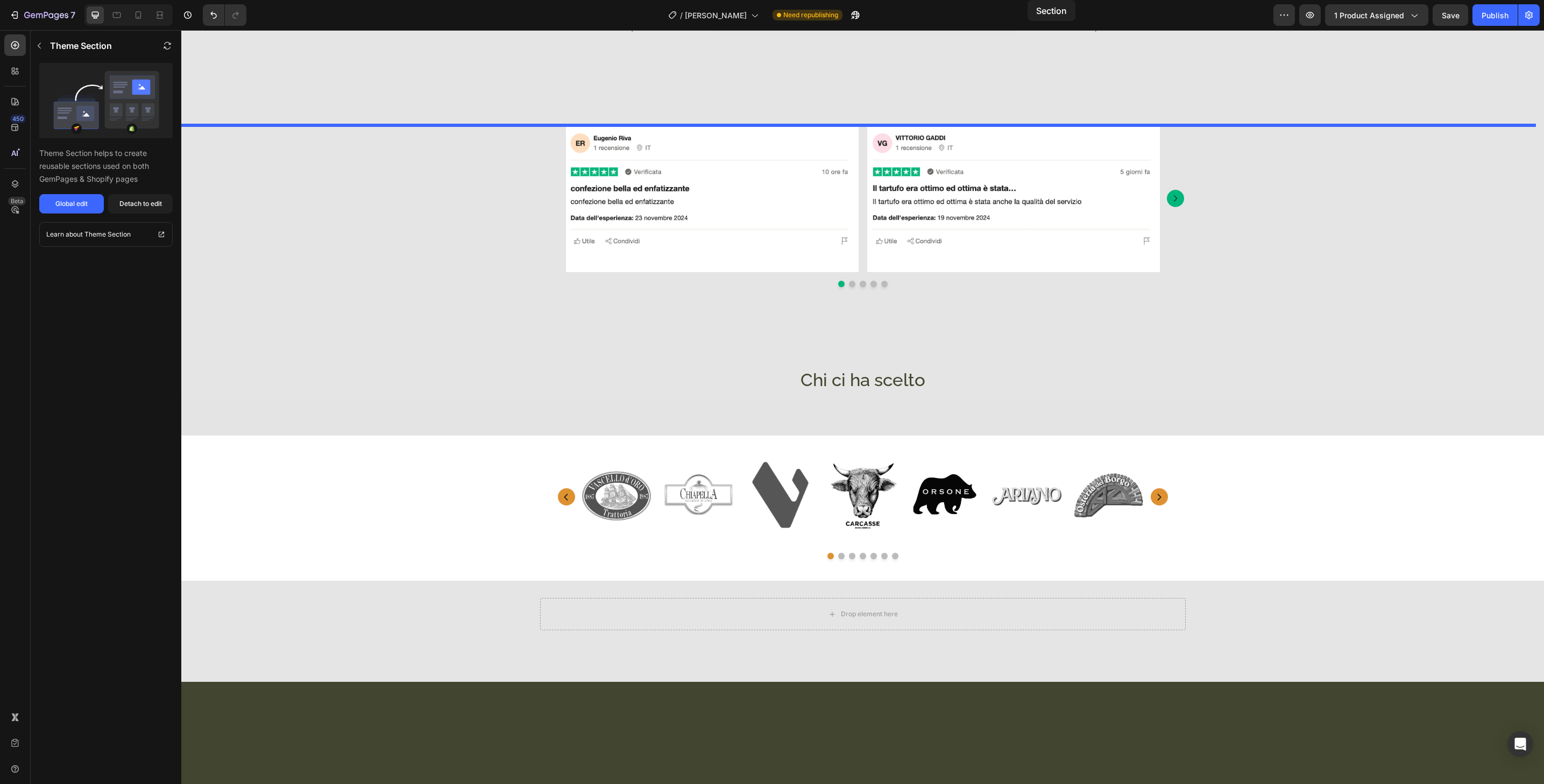
scroll to position [2321, 0]
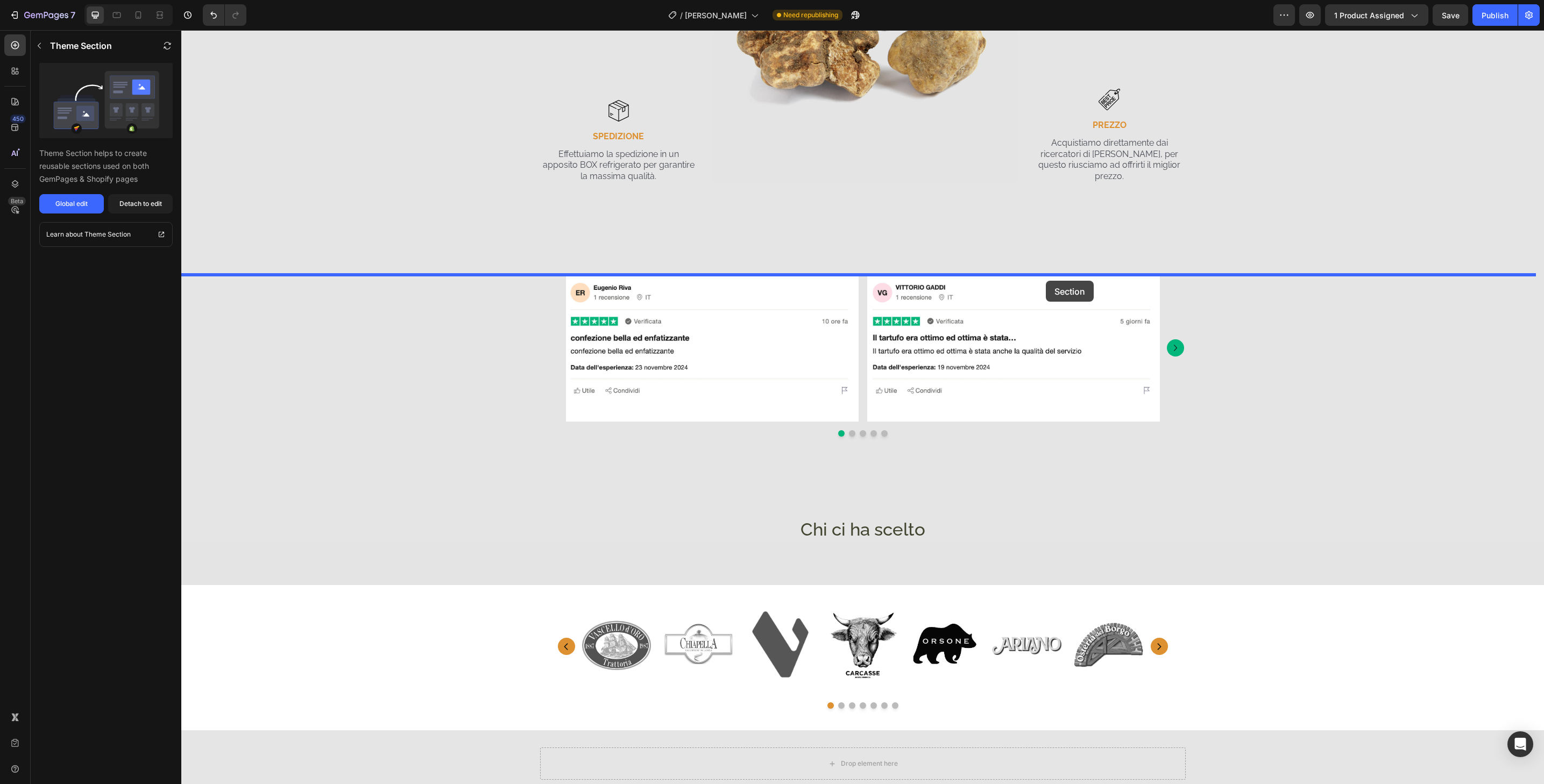
drag, startPoint x: 1078, startPoint y: 472, endPoint x: 1046, endPoint y: 281, distance: 193.7
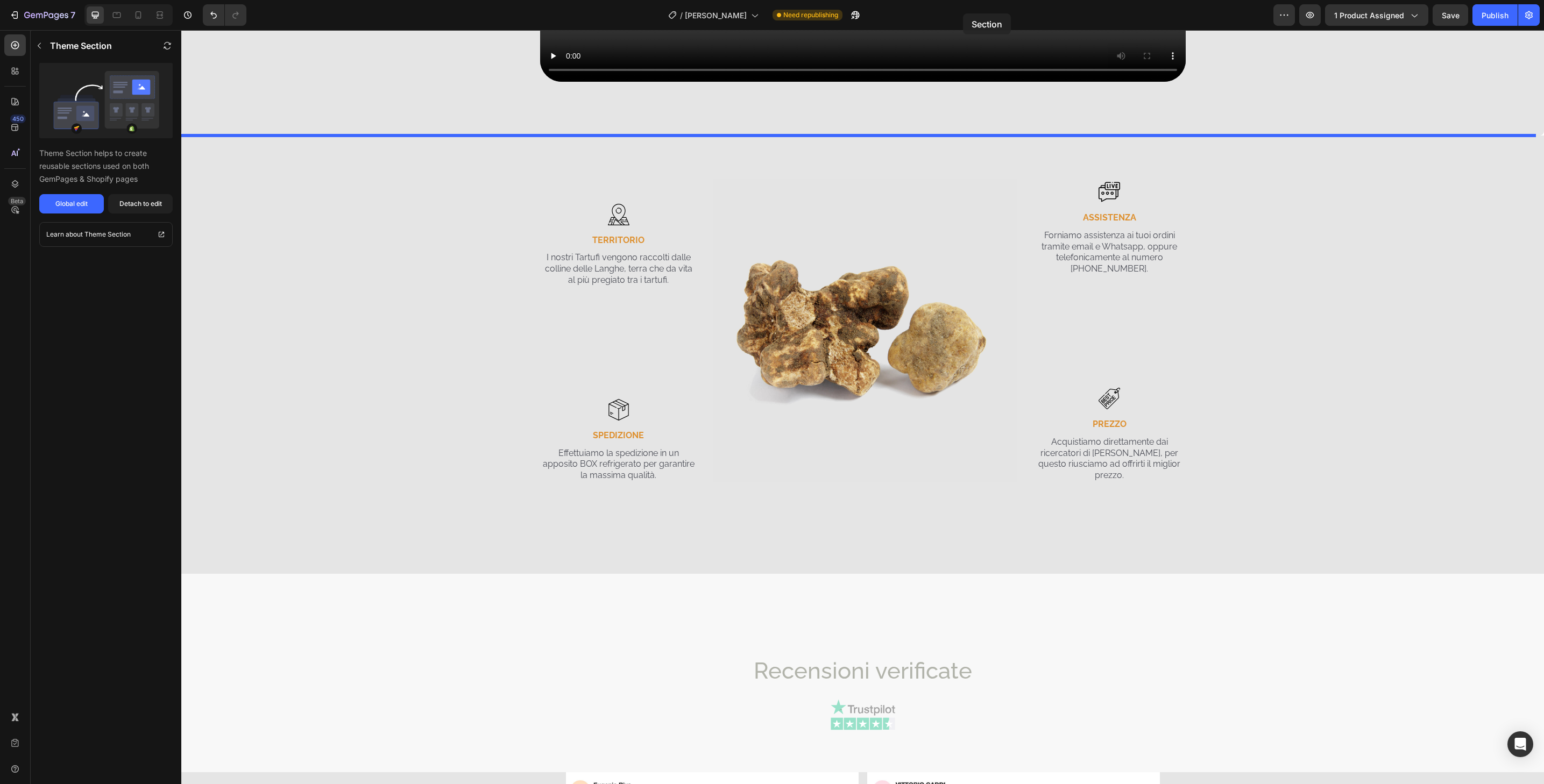
scroll to position [1946, 0]
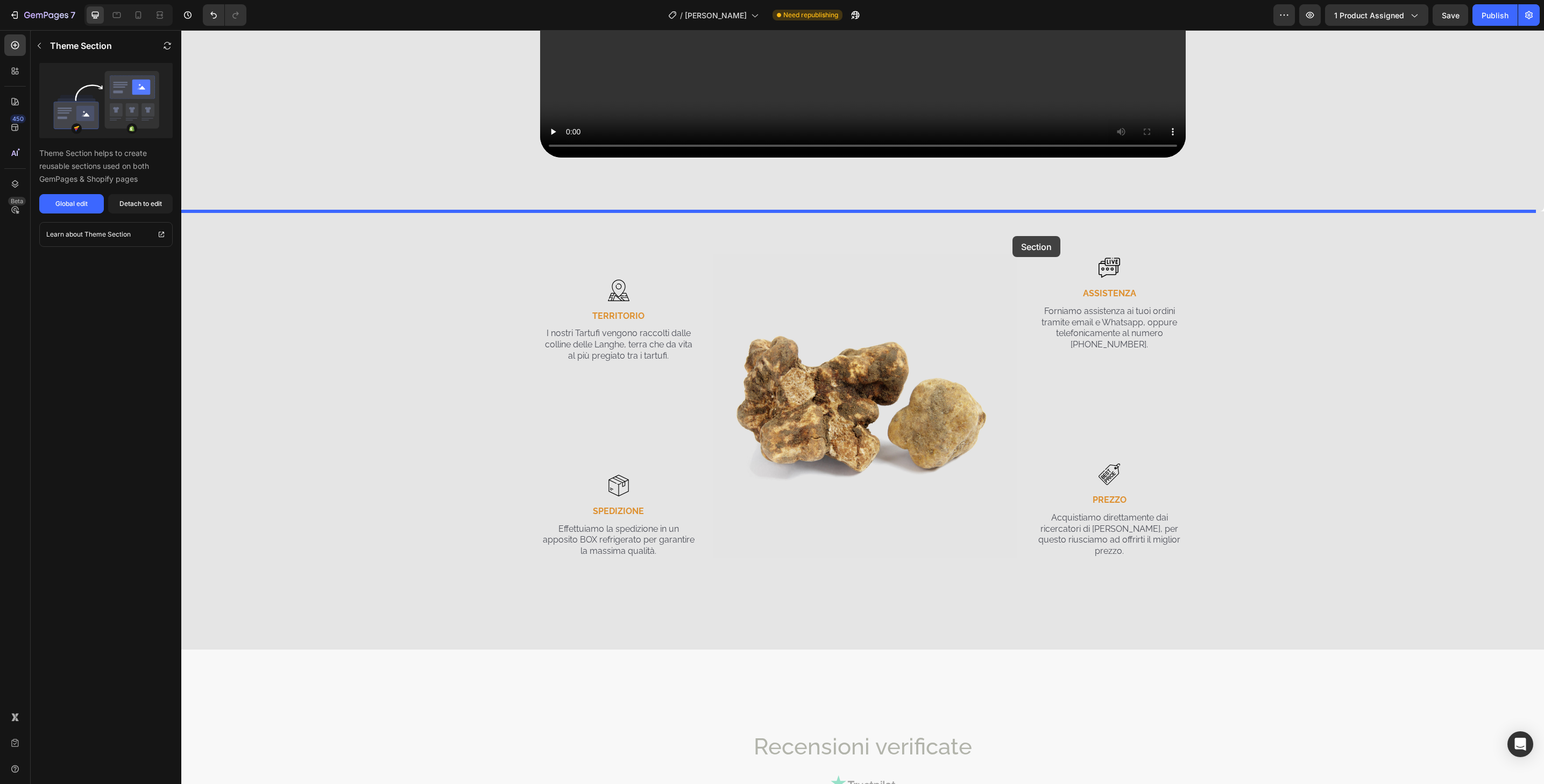
drag, startPoint x: 990, startPoint y: 383, endPoint x: 1012, endPoint y: 236, distance: 148.6
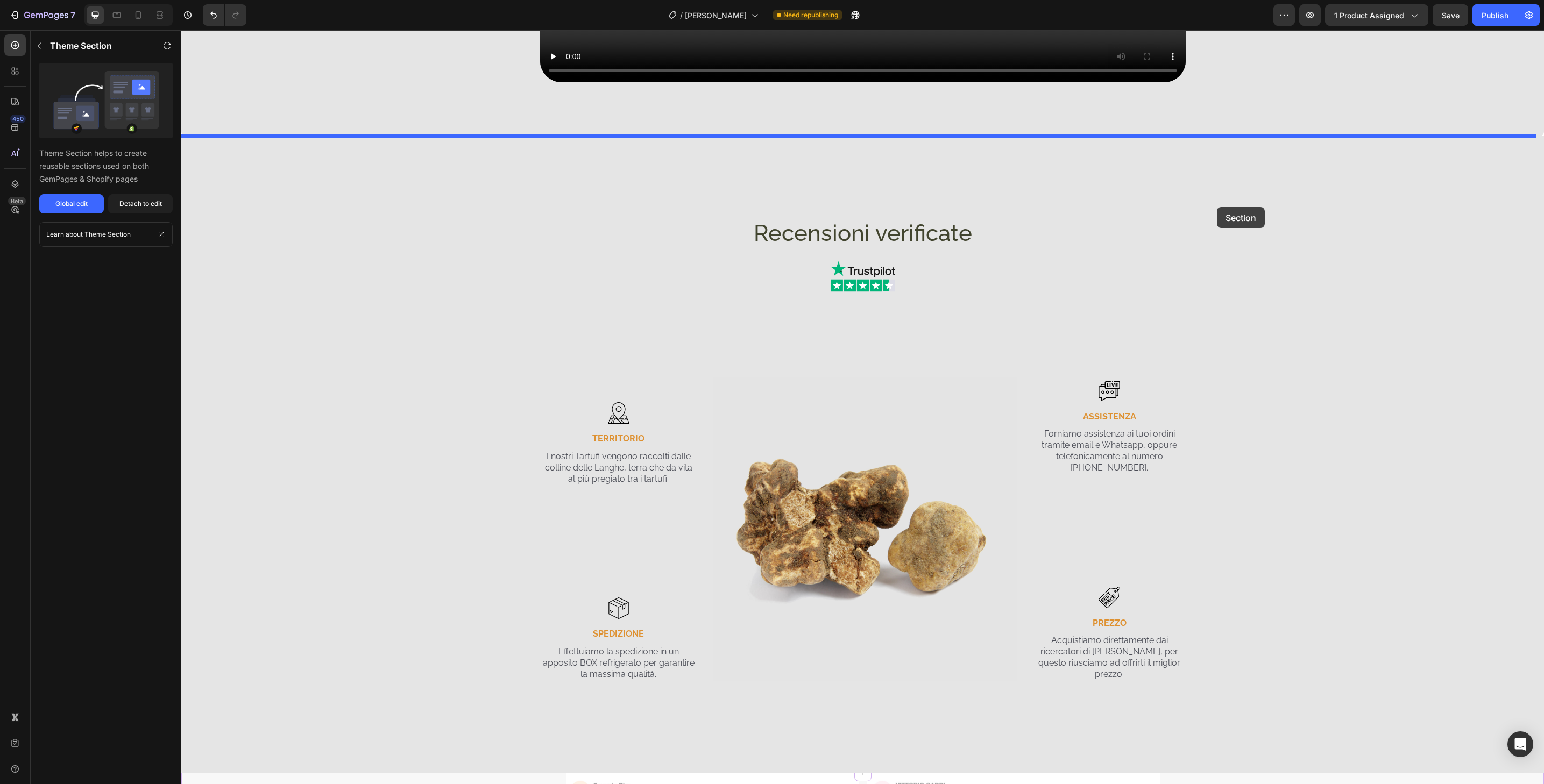
scroll to position [2015, 0]
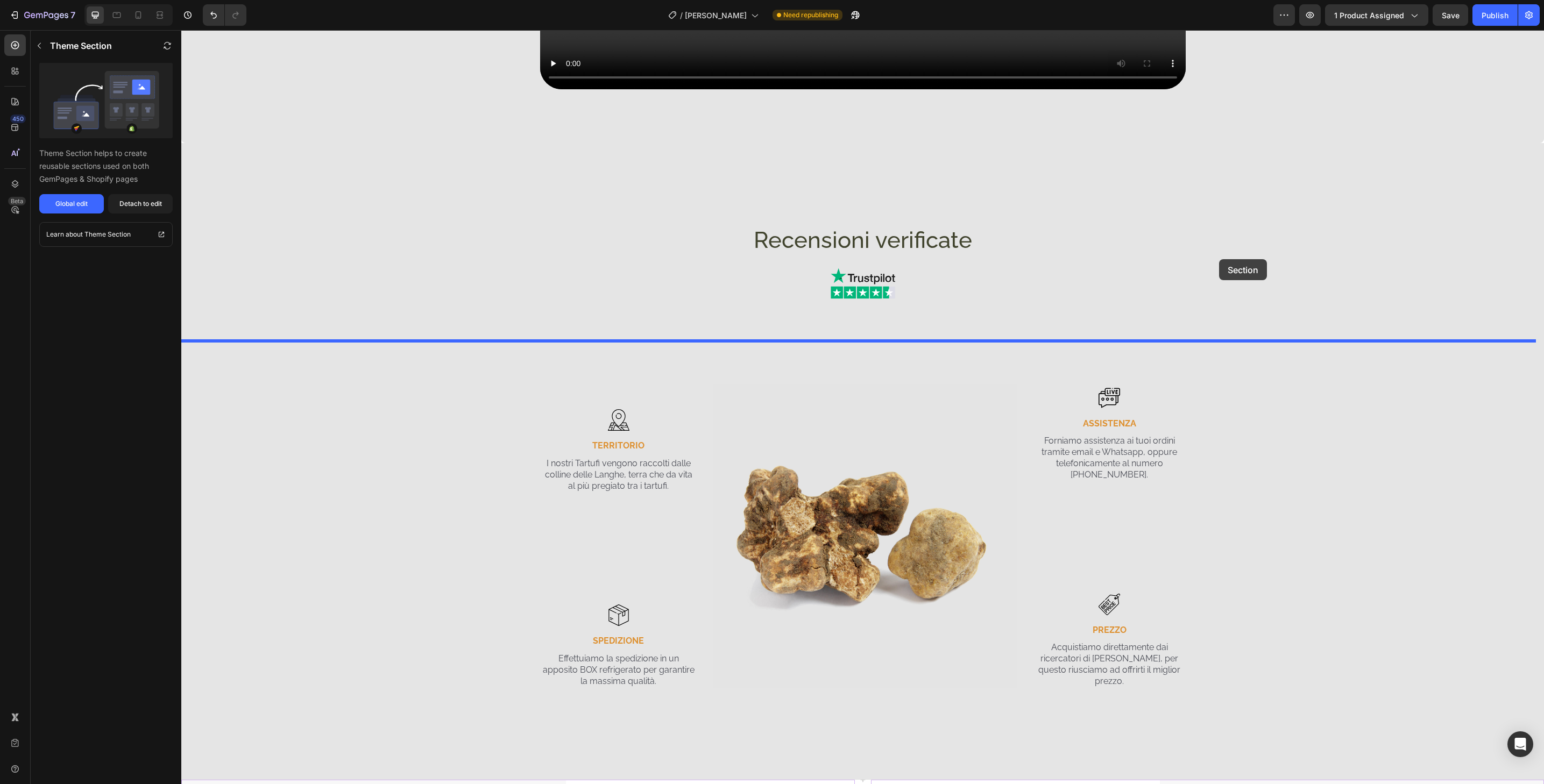
drag, startPoint x: 1242, startPoint y: 204, endPoint x: 1219, endPoint y: 259, distance: 59.6
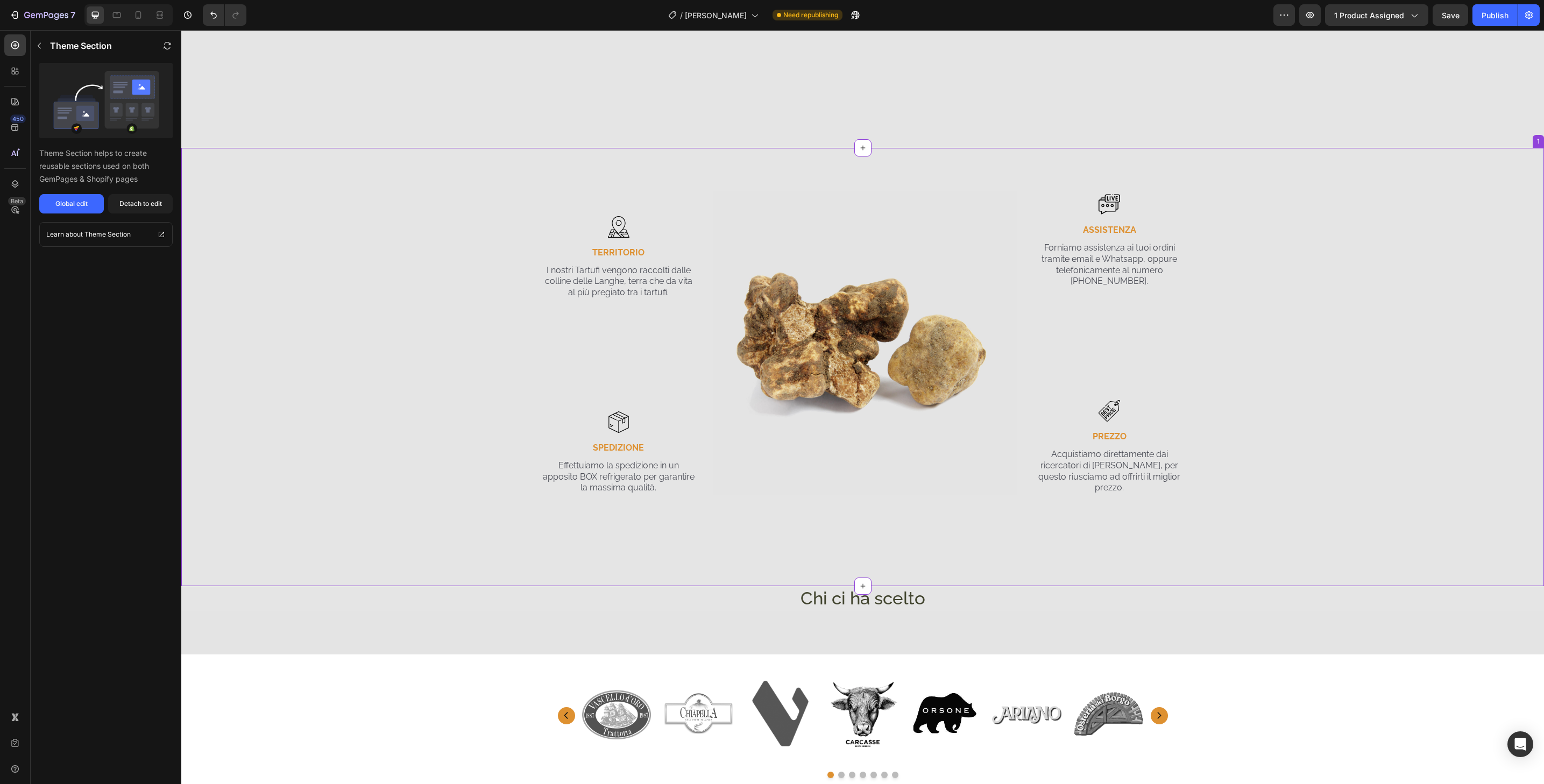
scroll to position [2666, 0]
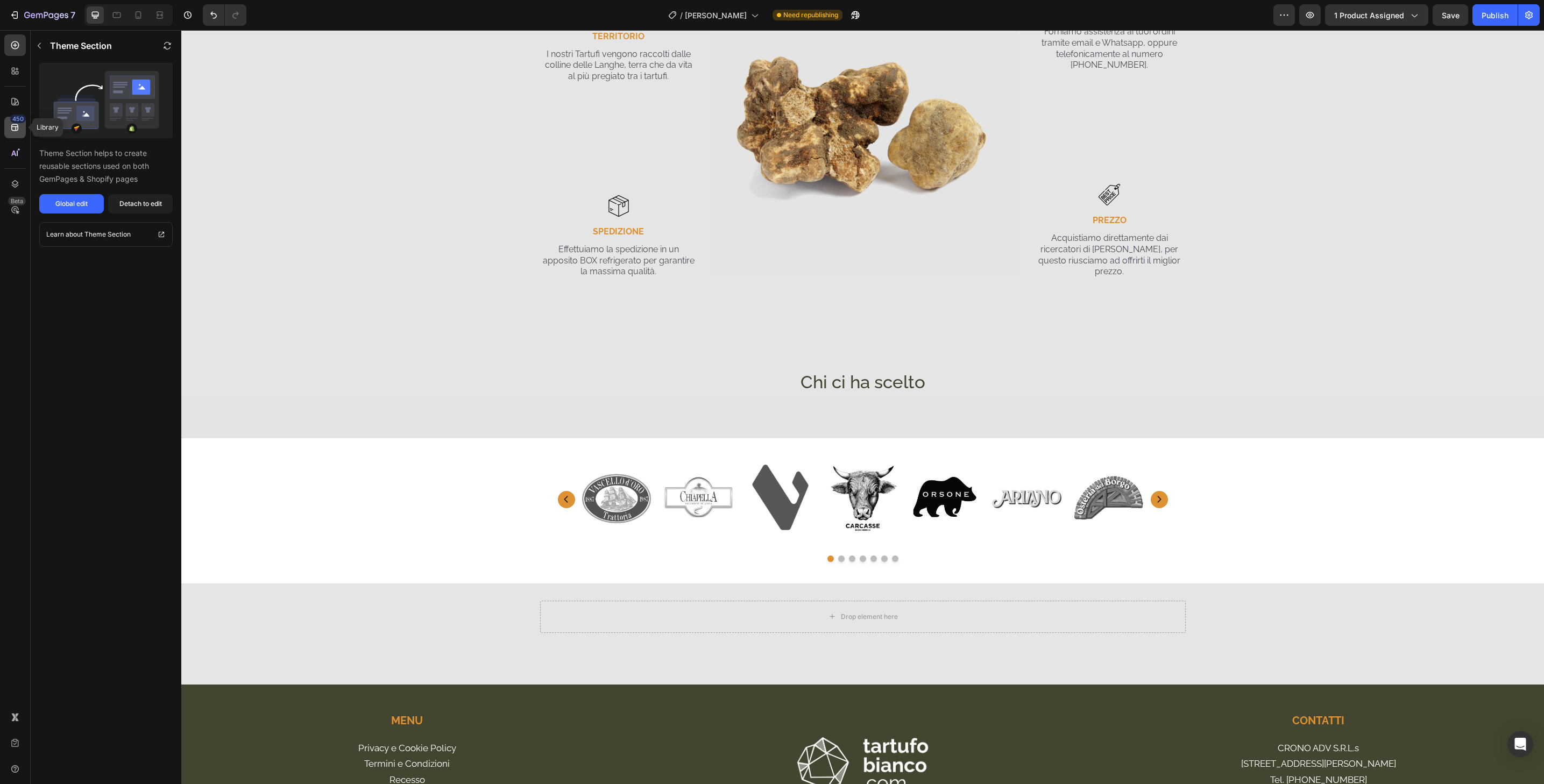
click at [19, 134] on div "450" at bounding box center [15, 127] width 21 height 21
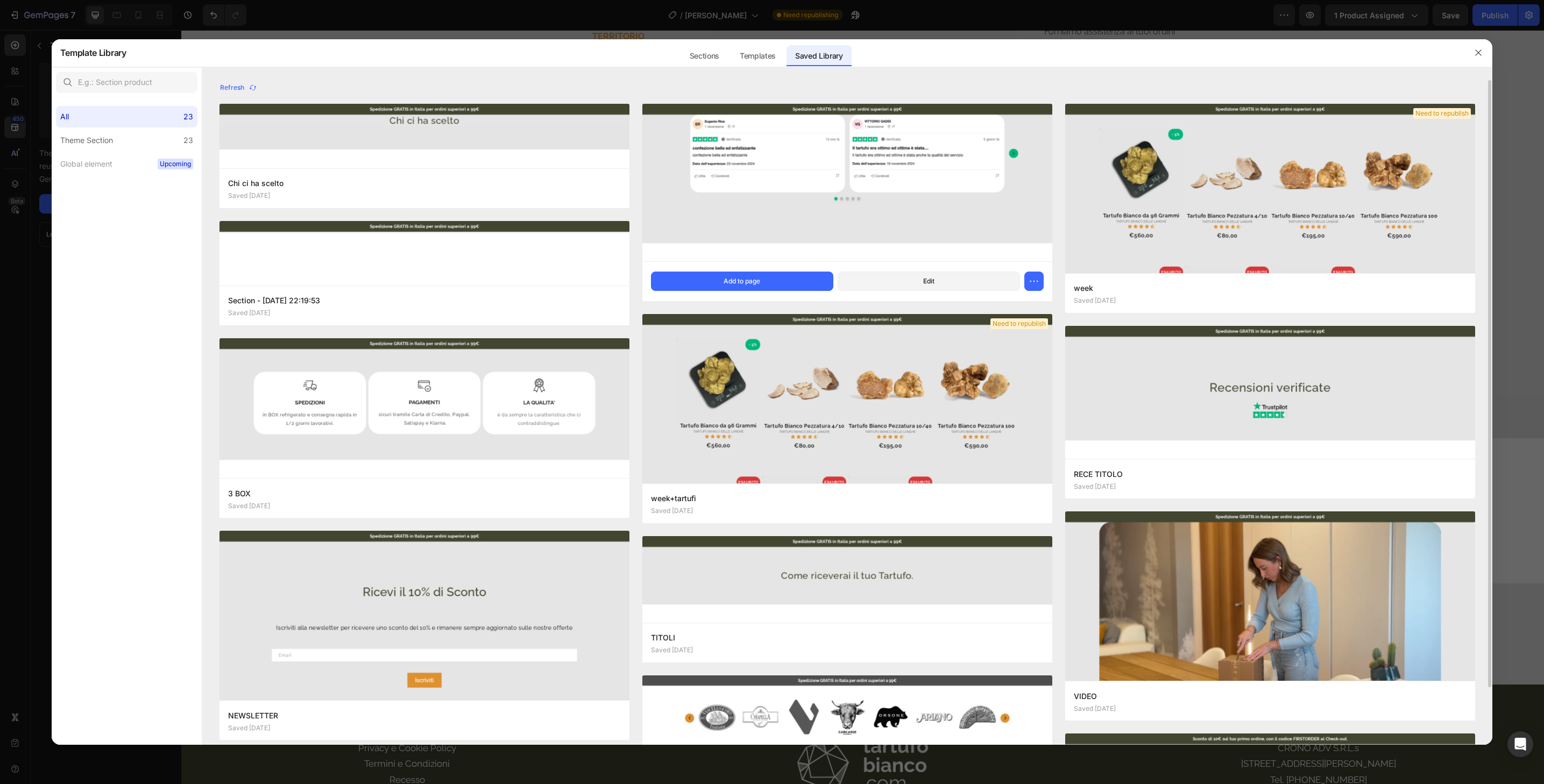
scroll to position [213, 0]
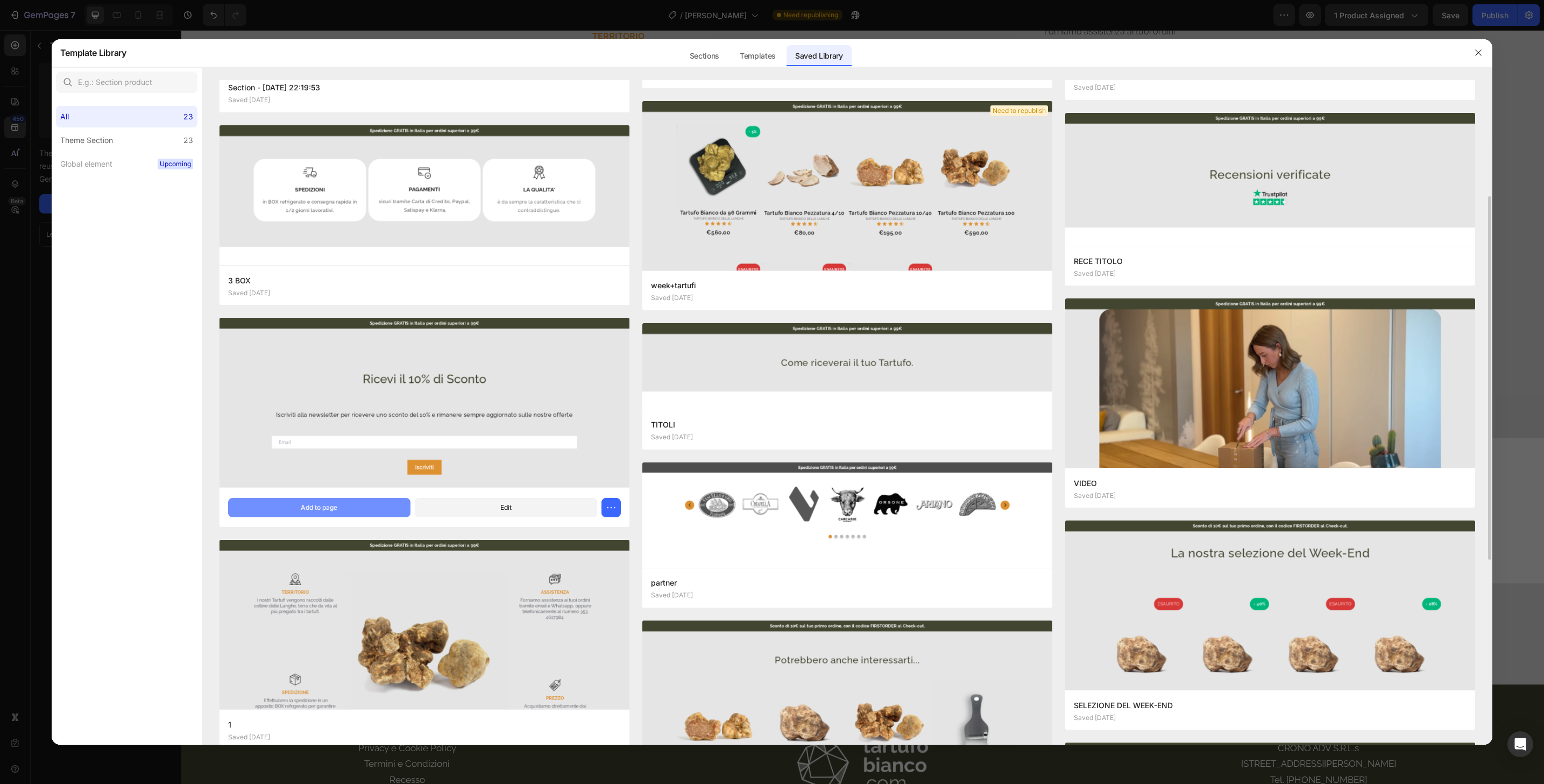
click at [364, 509] on button "Add to page" at bounding box center [319, 508] width 182 height 20
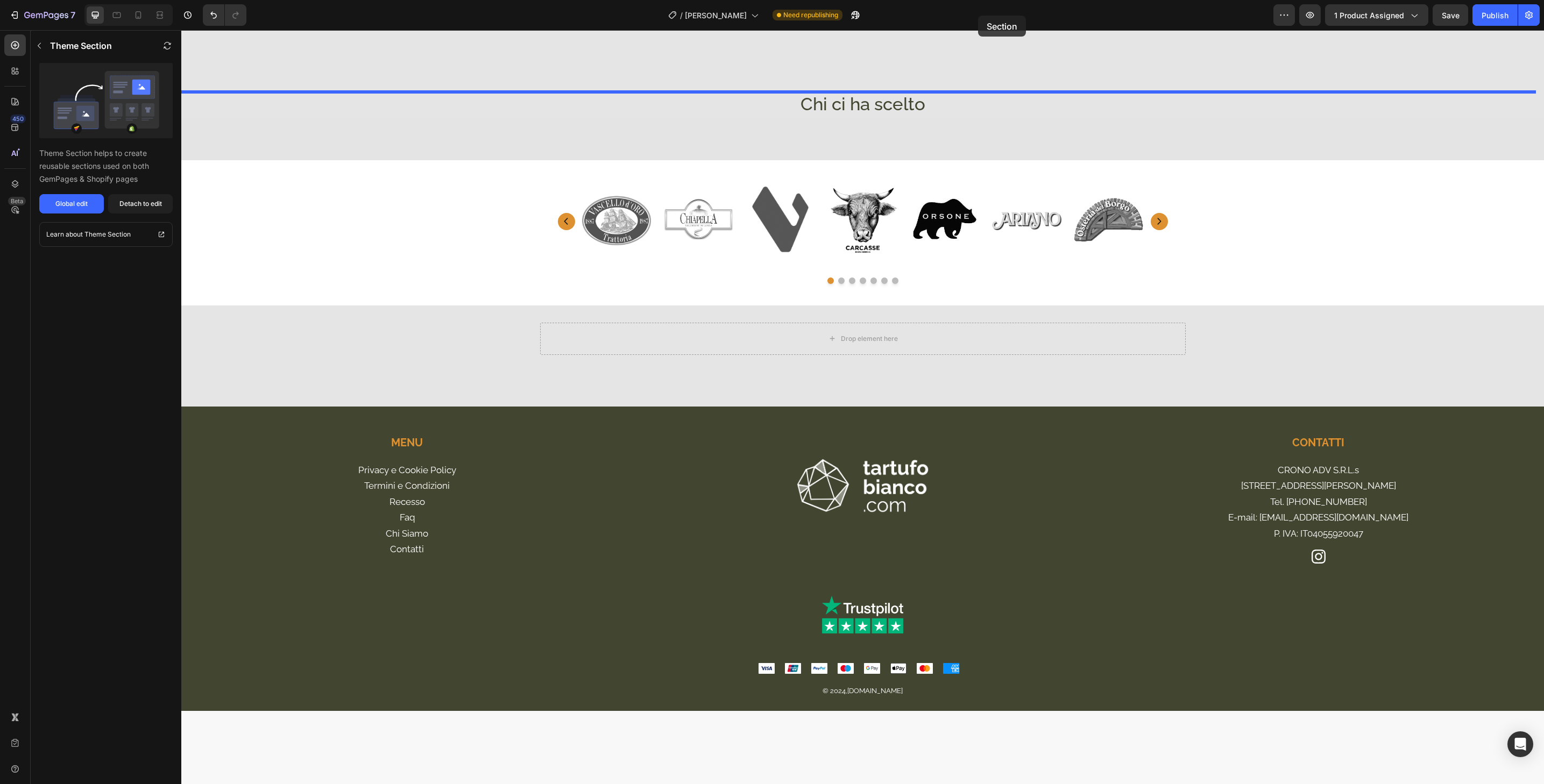
scroll to position [2778, 0]
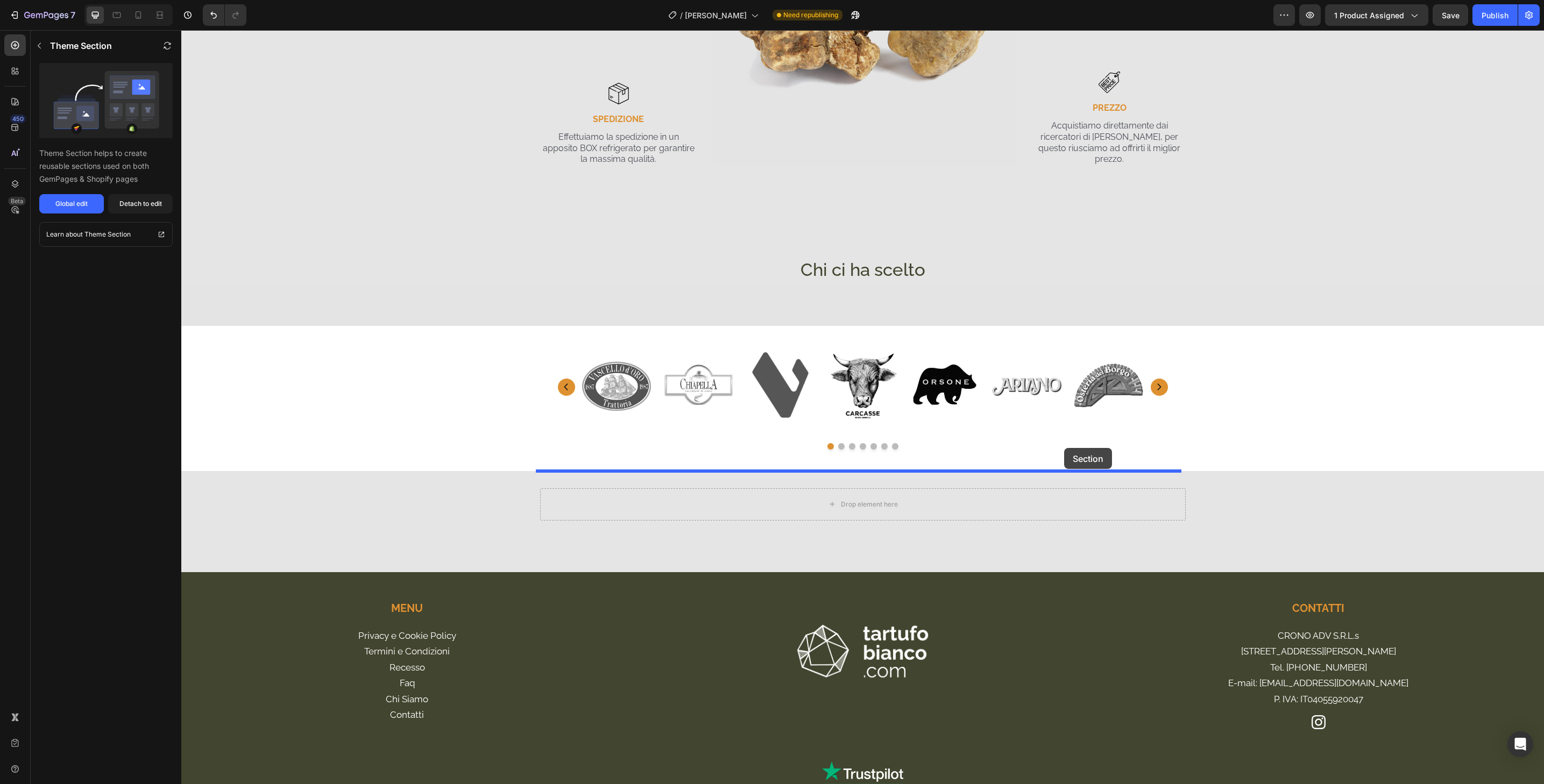
drag, startPoint x: 1011, startPoint y: 276, endPoint x: 1064, endPoint y: 448, distance: 180.0
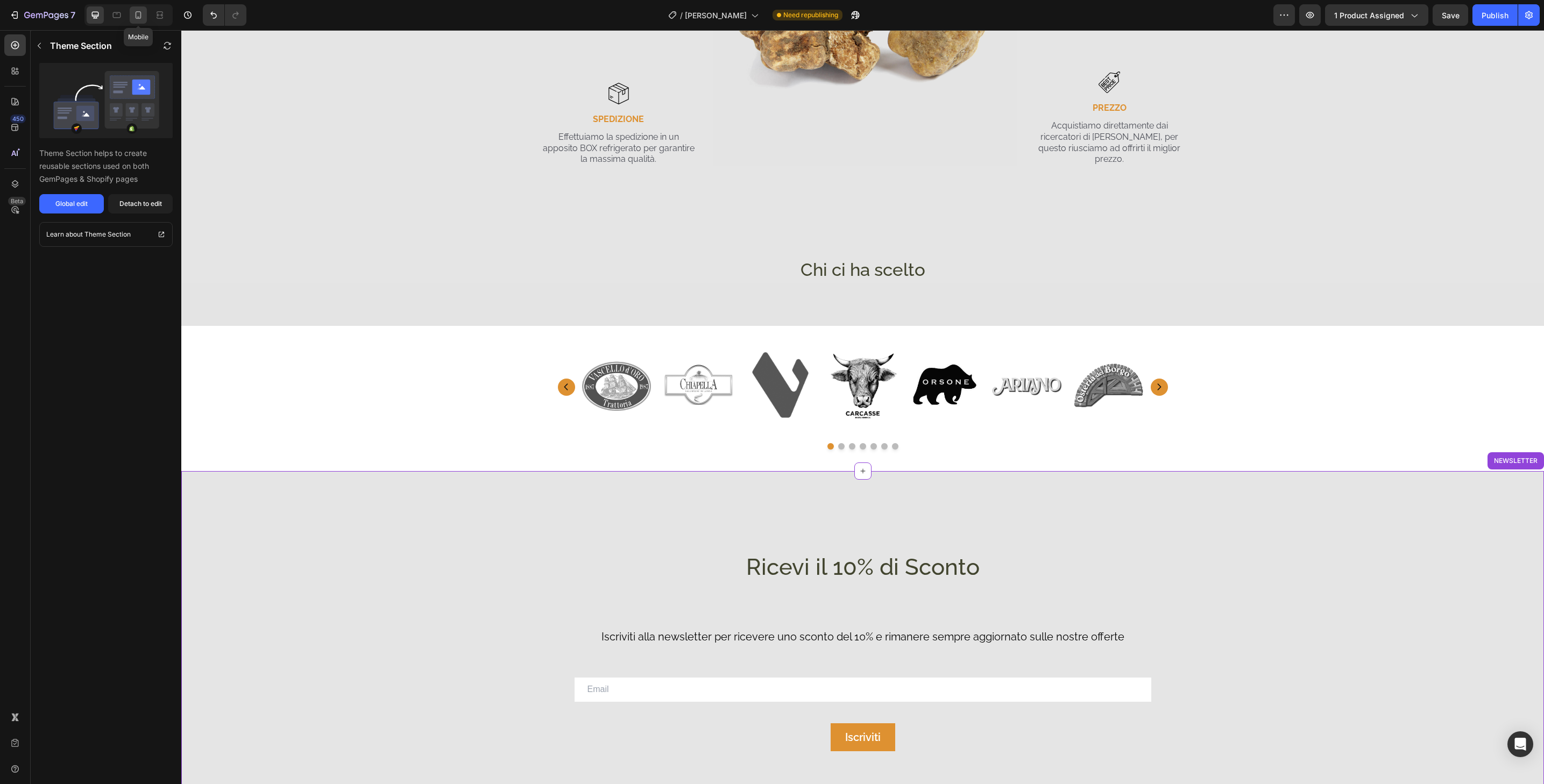
click at [133, 12] on icon at bounding box center [139, 15] width 11 height 11
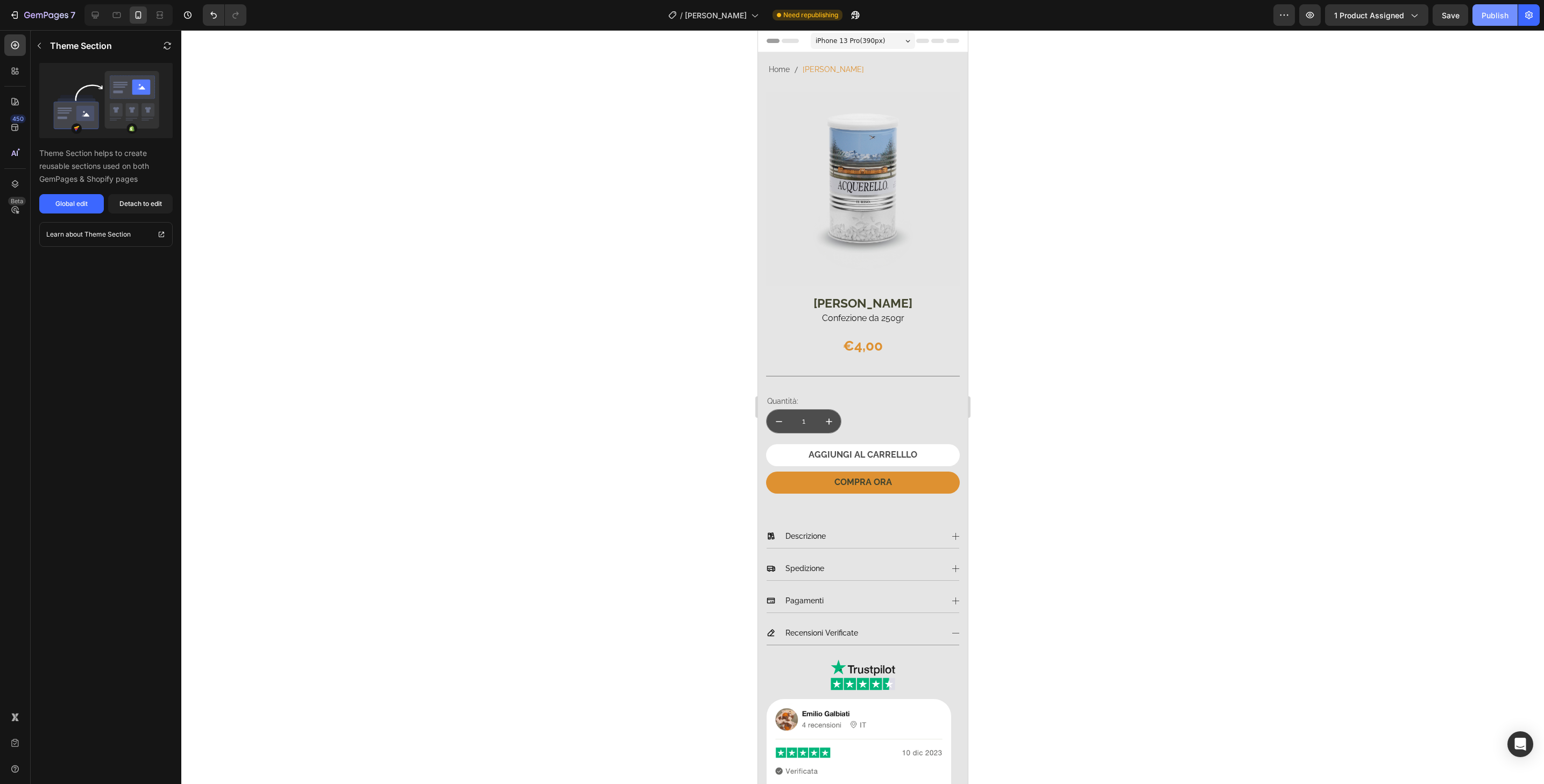
click at [1481, 19] on button "Publish" at bounding box center [1495, 15] width 45 height 21
click at [712, 15] on span "[PERSON_NAME]" at bounding box center [728, 15] width 62 height 12
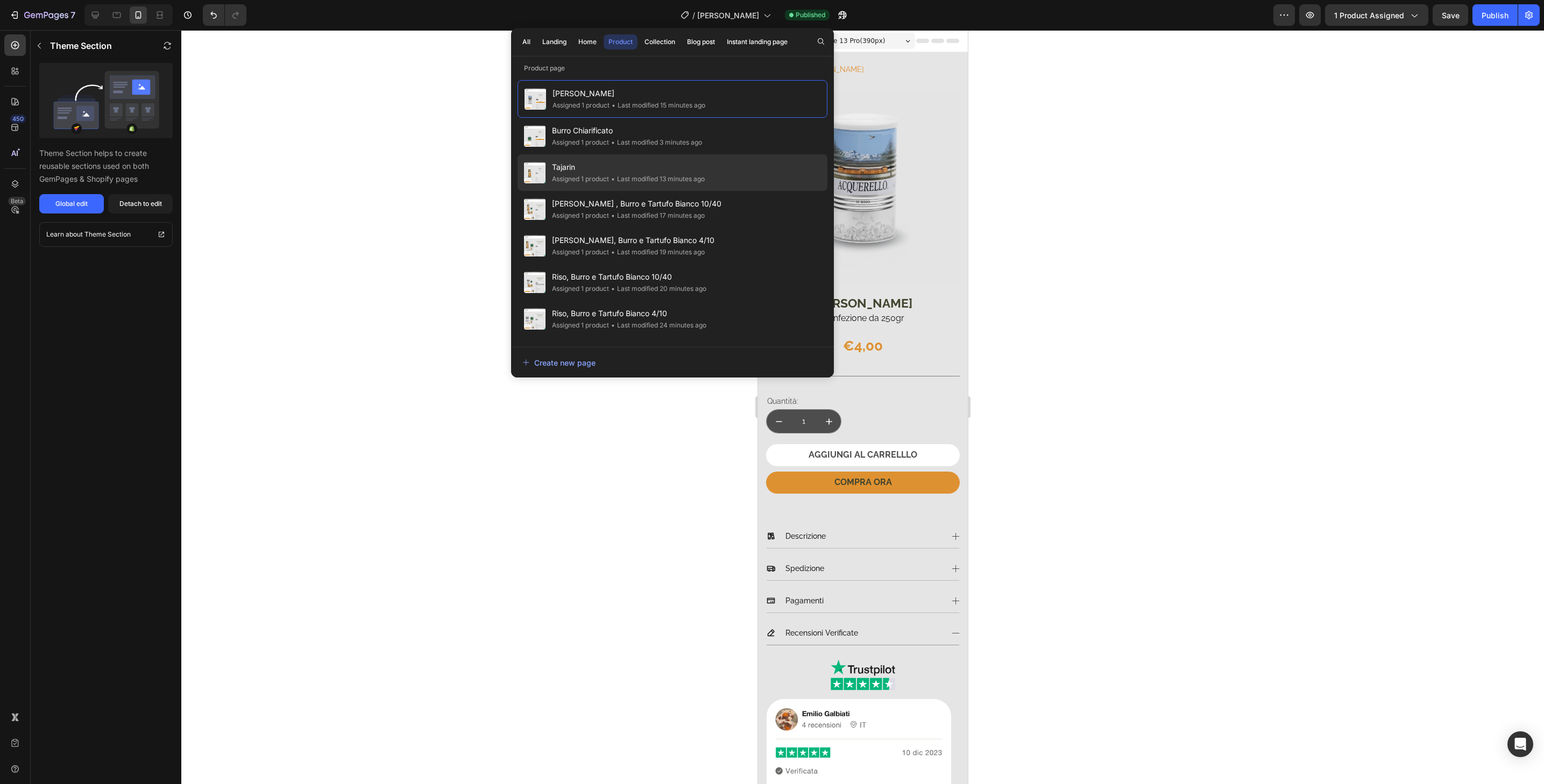
click at [637, 171] on span "Tajarin" at bounding box center [629, 167] width 153 height 13
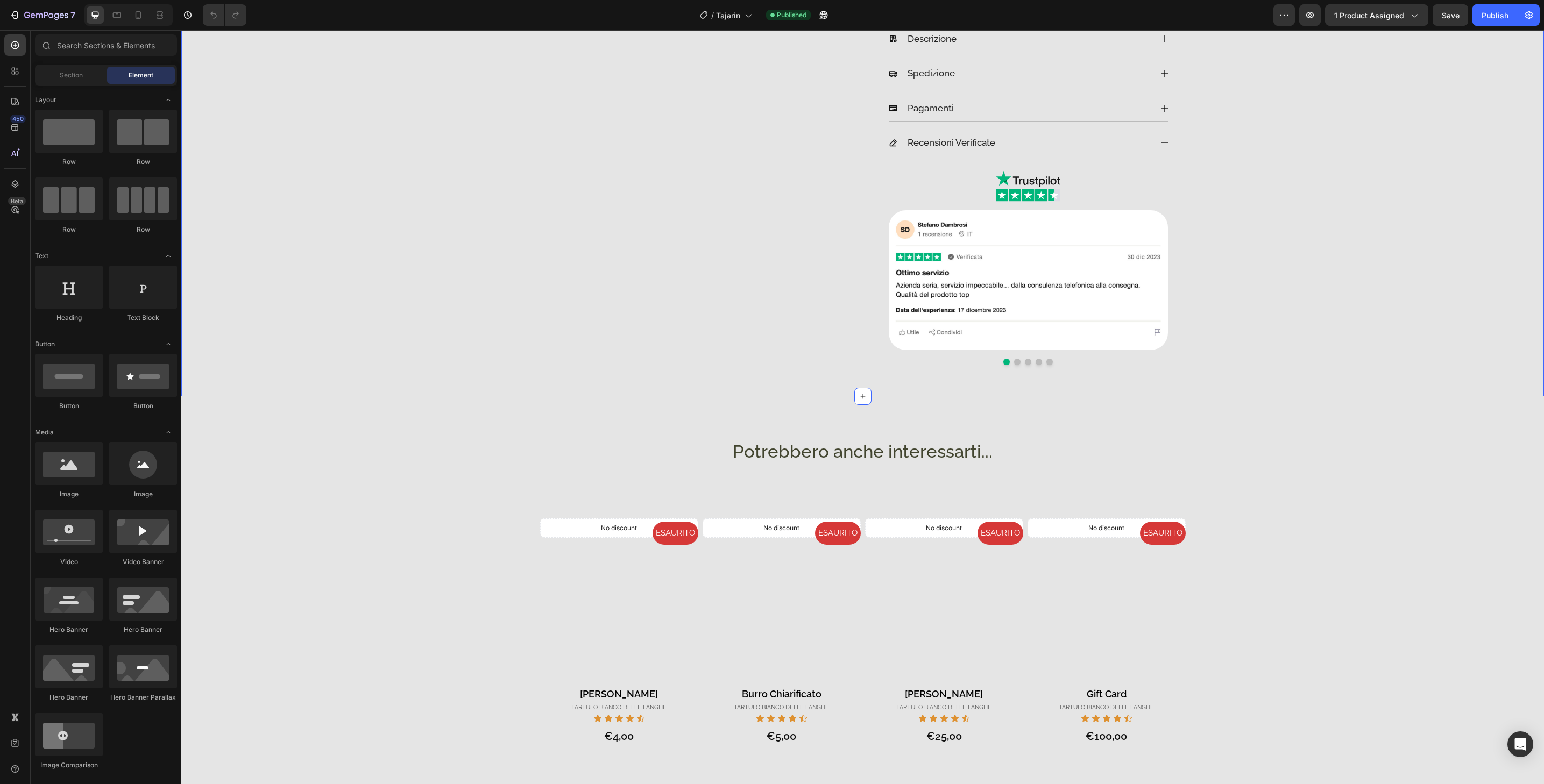
scroll to position [456, 0]
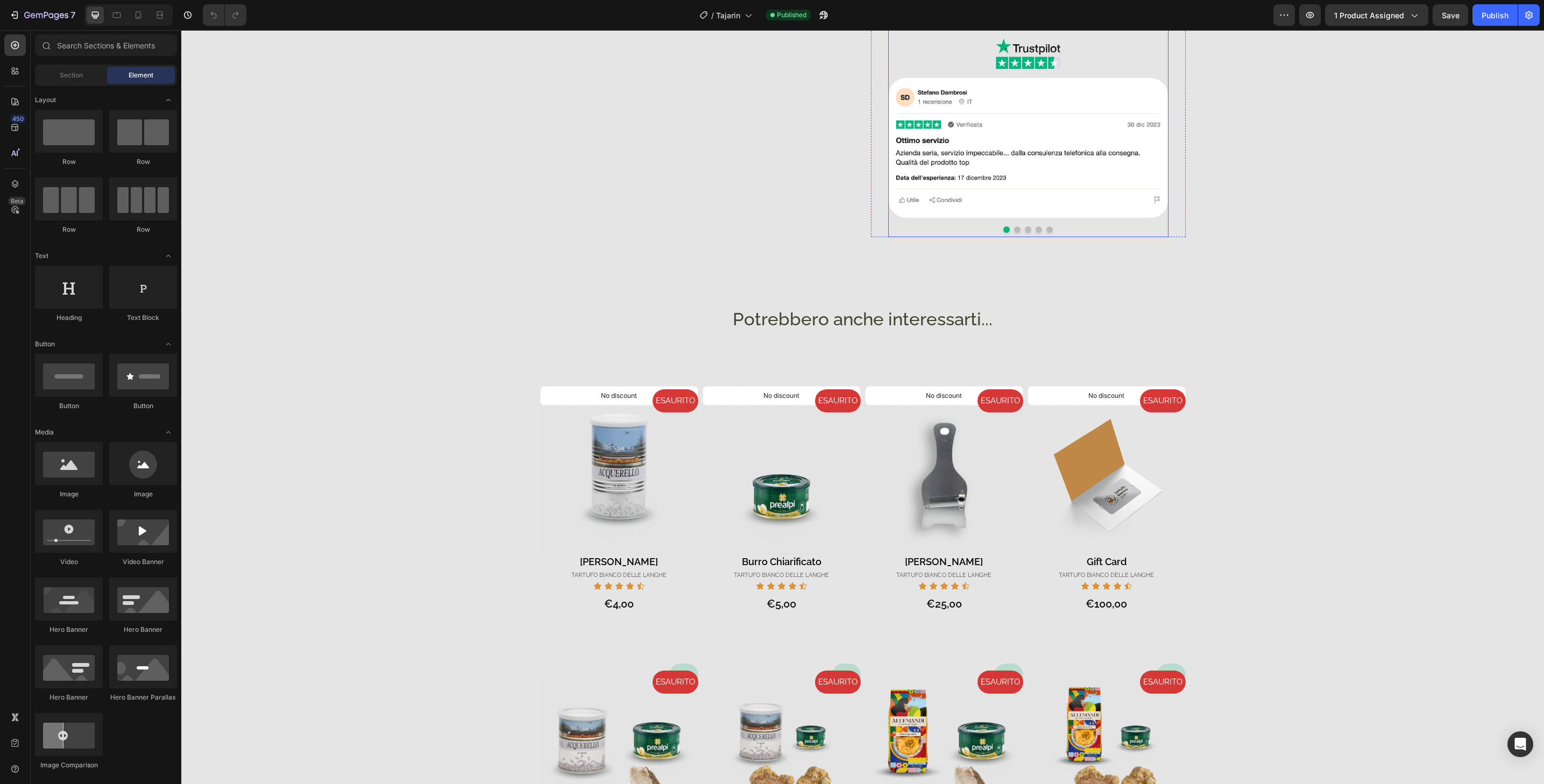
click at [1047, 230] on button "Dot" at bounding box center [1050, 229] width 7 height 7
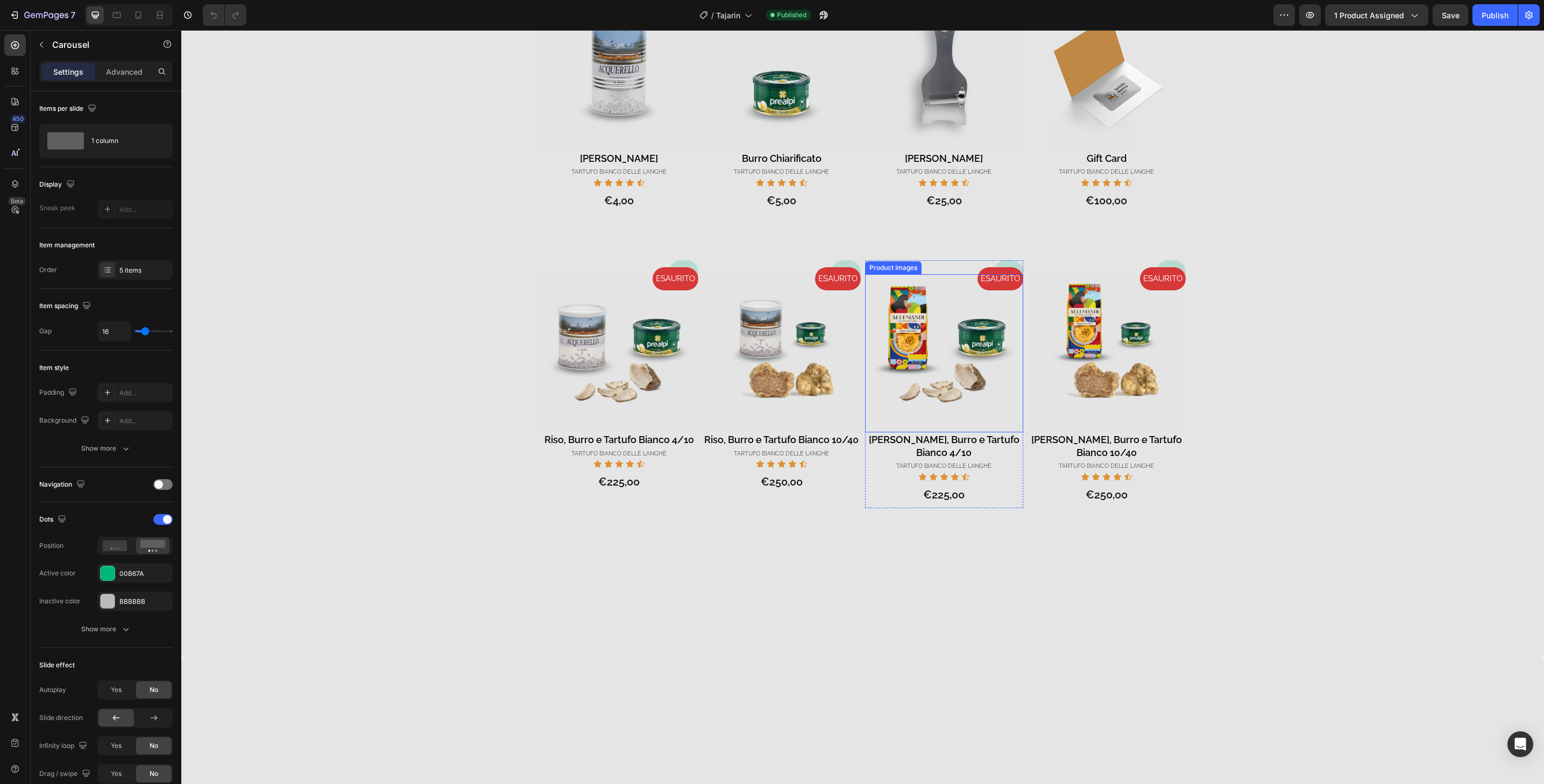
scroll to position [889, 0]
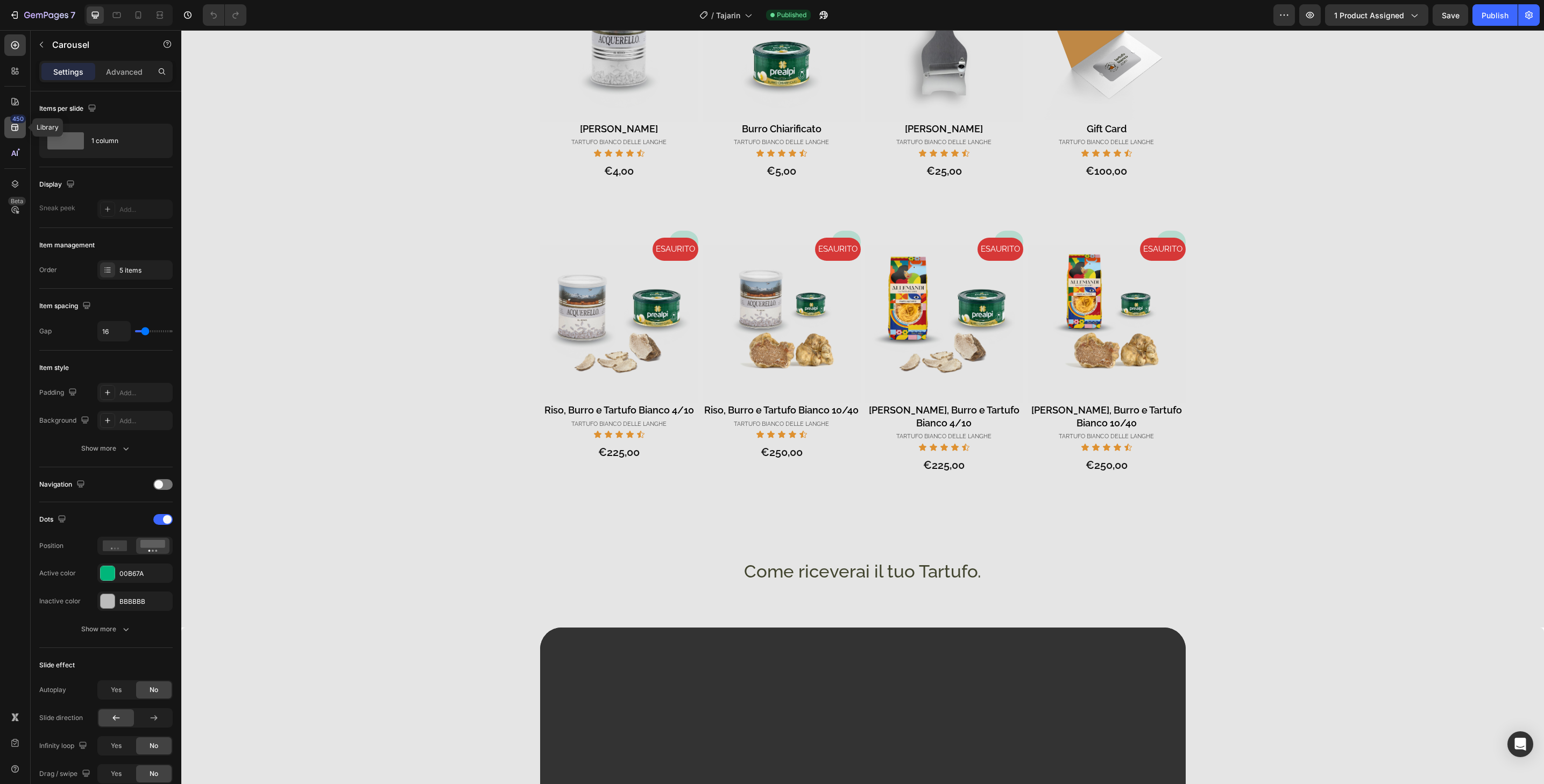
click at [12, 138] on div "450" at bounding box center [15, 127] width 21 height 21
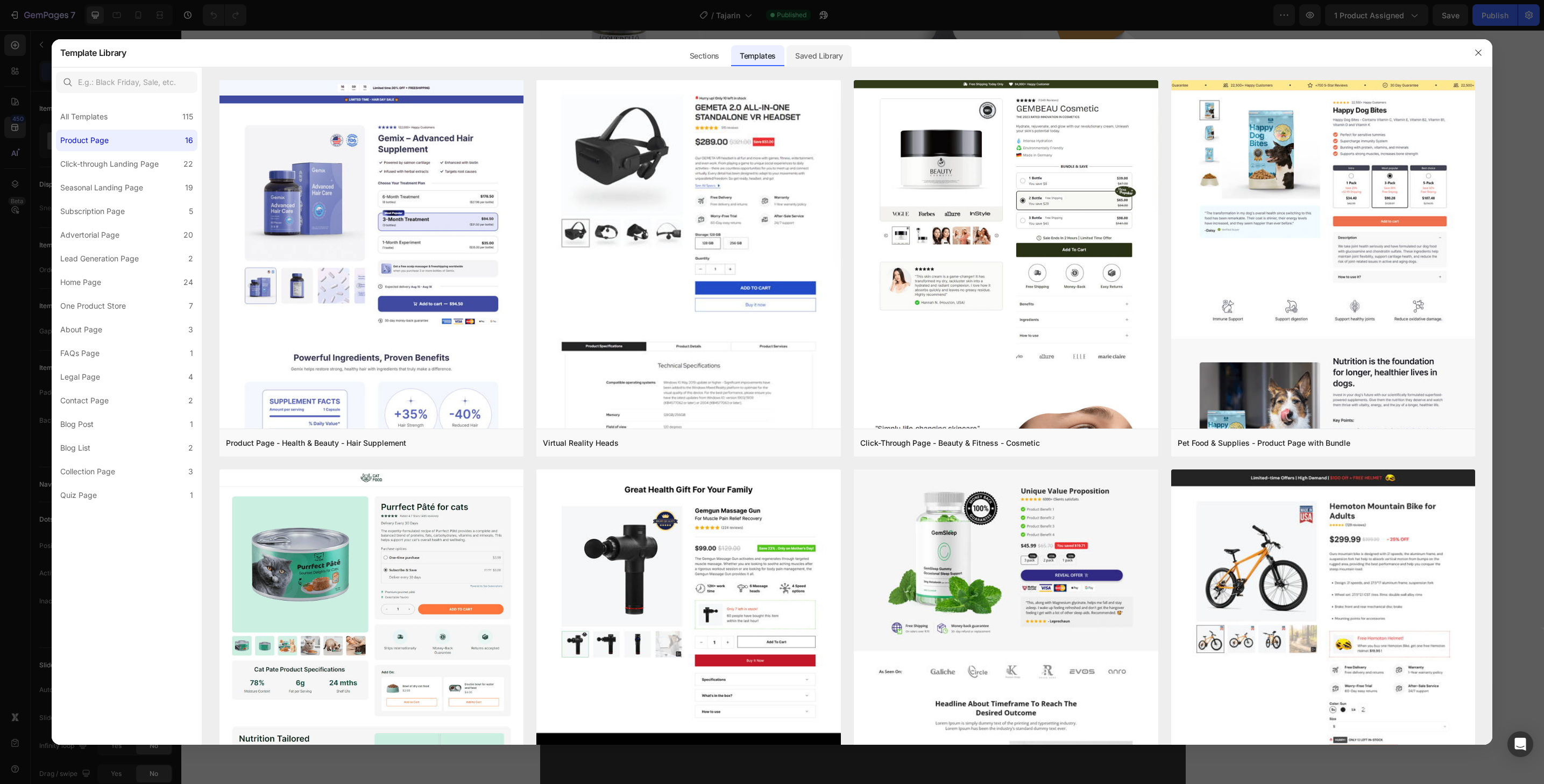
click at [838, 54] on div "Saved Library" at bounding box center [819, 56] width 65 height 21
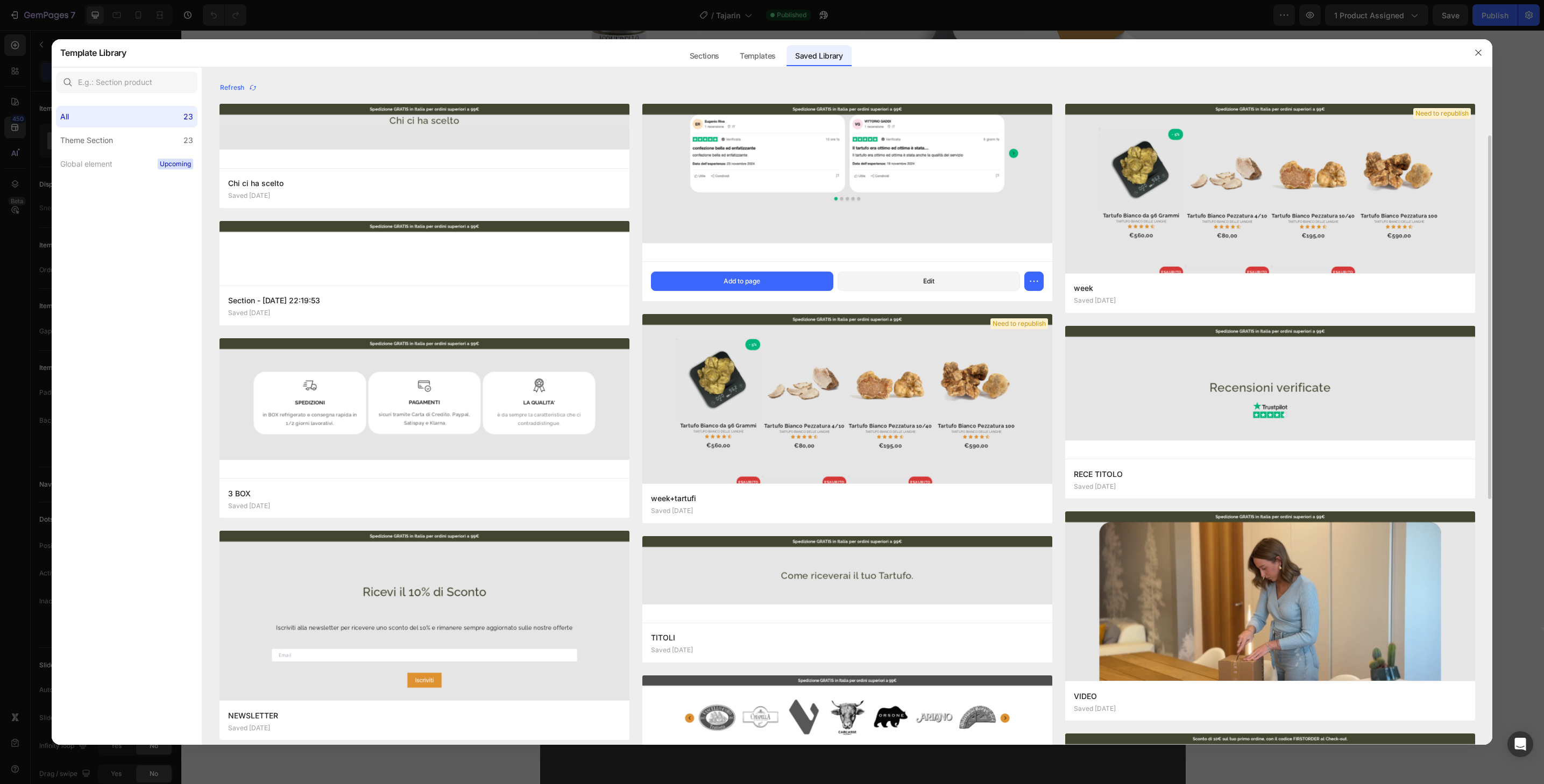
scroll to position [36, 0]
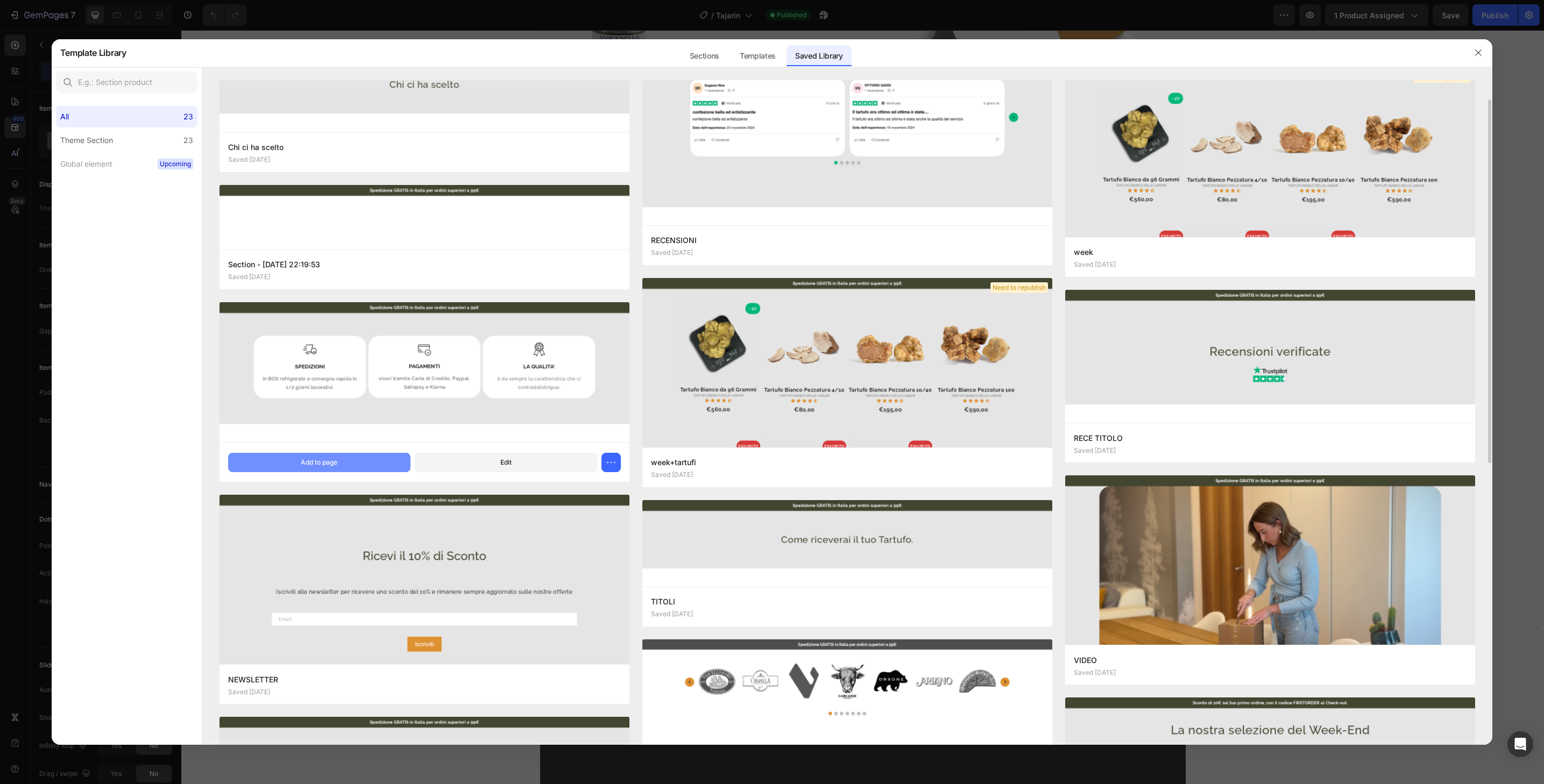
click at [346, 466] on button "Add to page" at bounding box center [319, 462] width 182 height 20
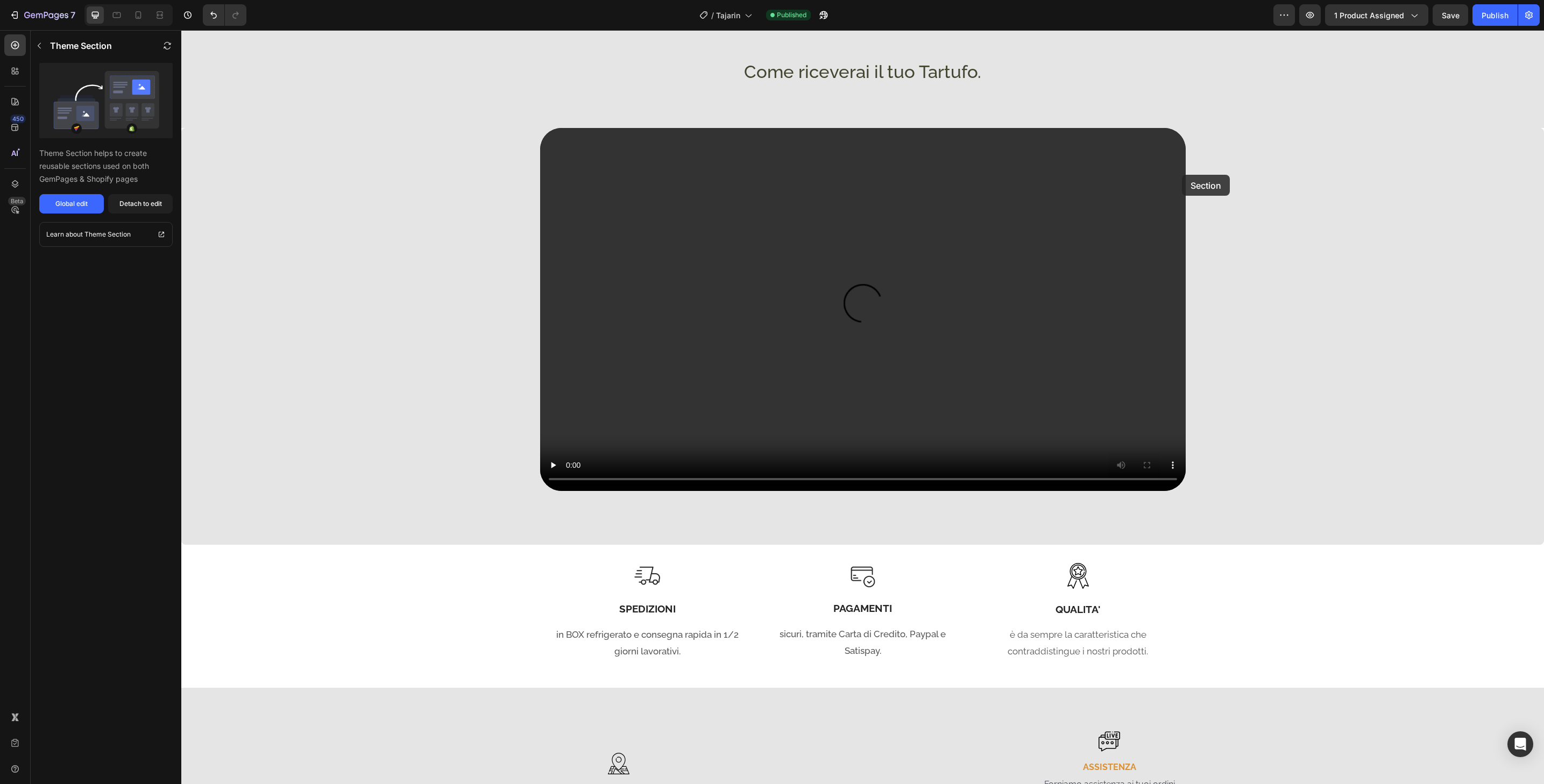
scroll to position [1185, 0]
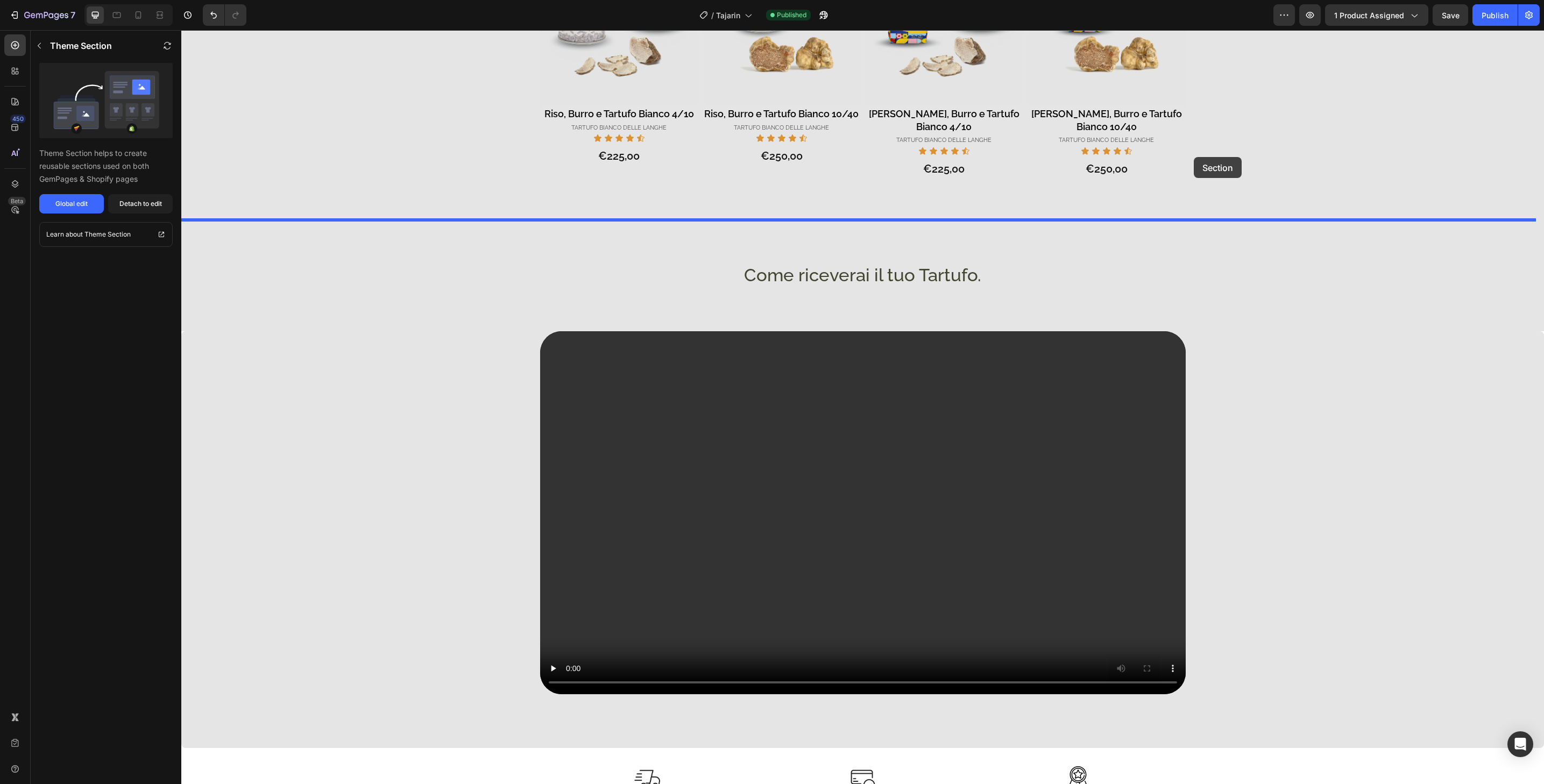
drag, startPoint x: 1202, startPoint y: 488, endPoint x: 1194, endPoint y: 157, distance: 331.1
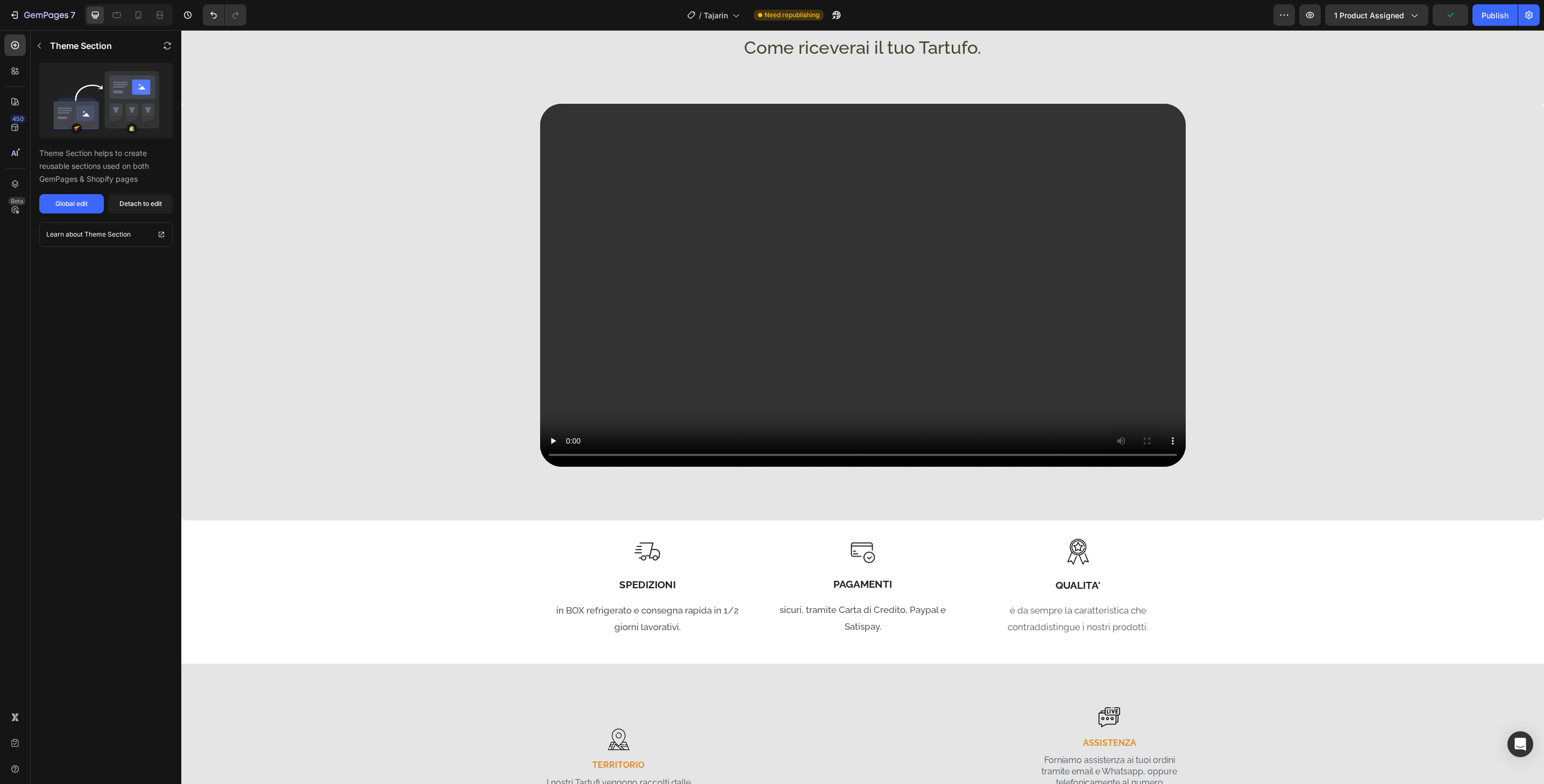
scroll to position [1650, 0]
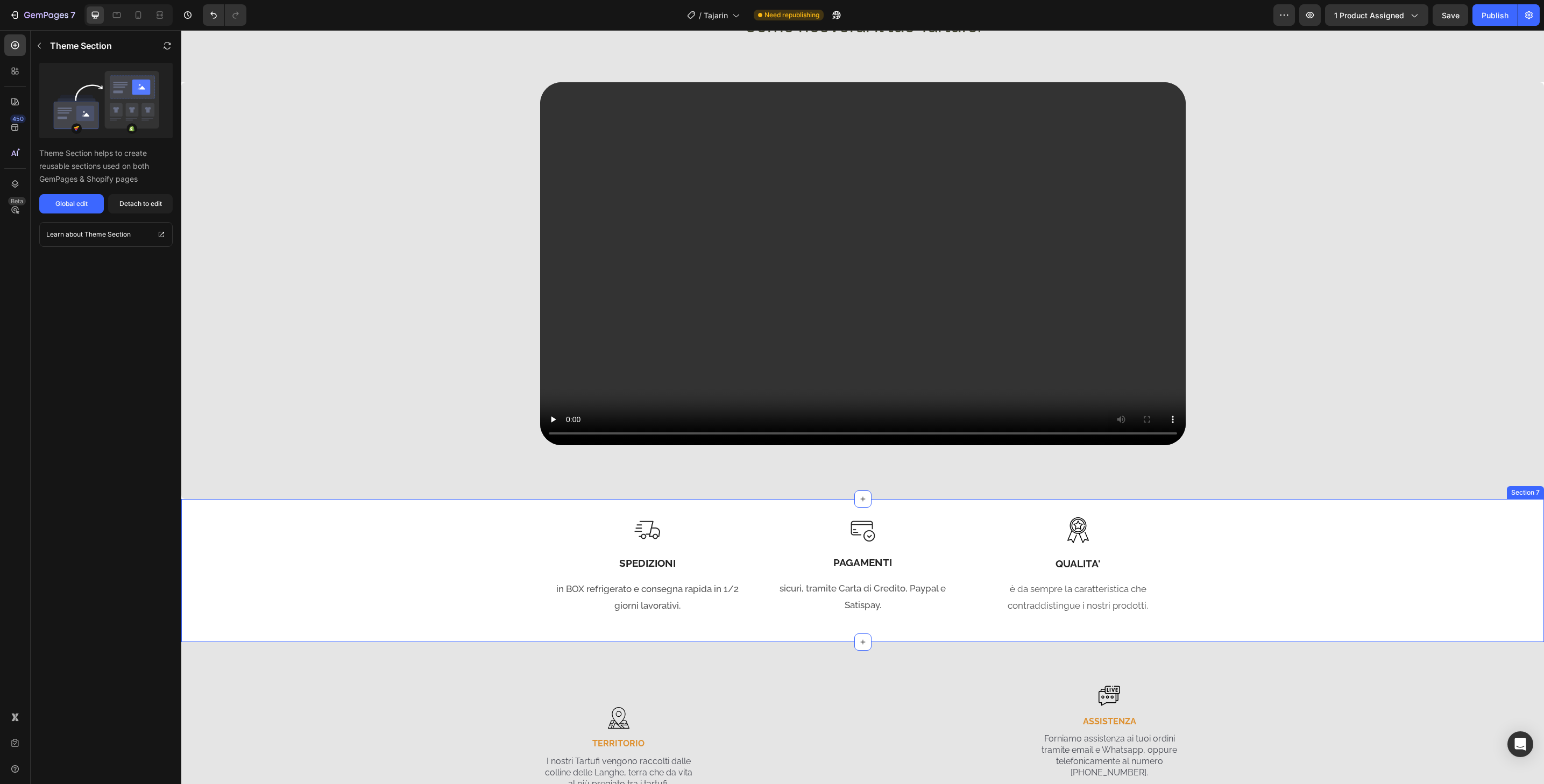
click at [1368, 531] on div "Image SPEDIZIONI Heading in BOX refrigerato e consegna rapida in 1/2 giorni lav…" at bounding box center [862, 570] width 1347 height 132
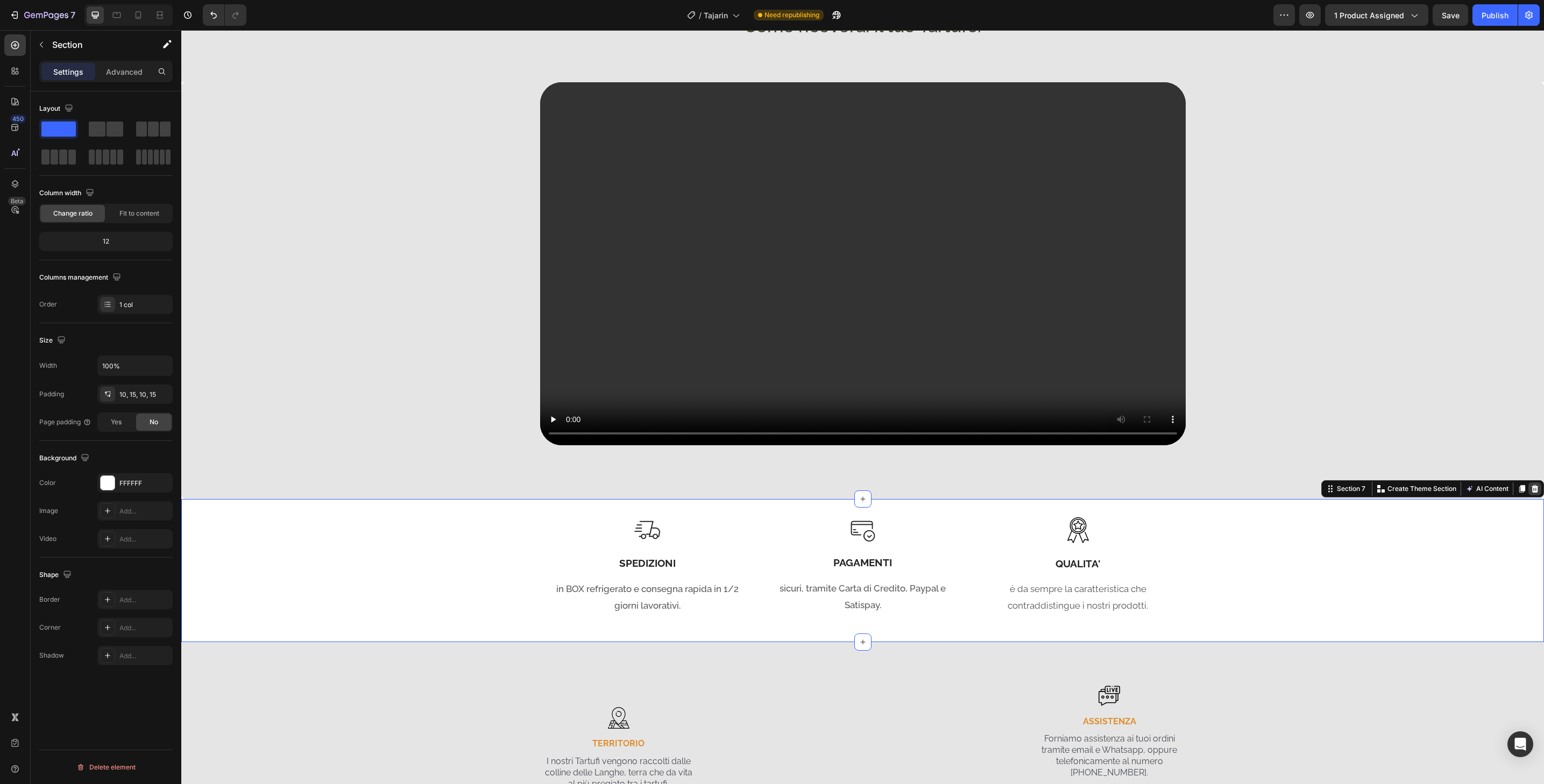
click at [1533, 492] on div at bounding box center [1535, 489] width 13 height 13
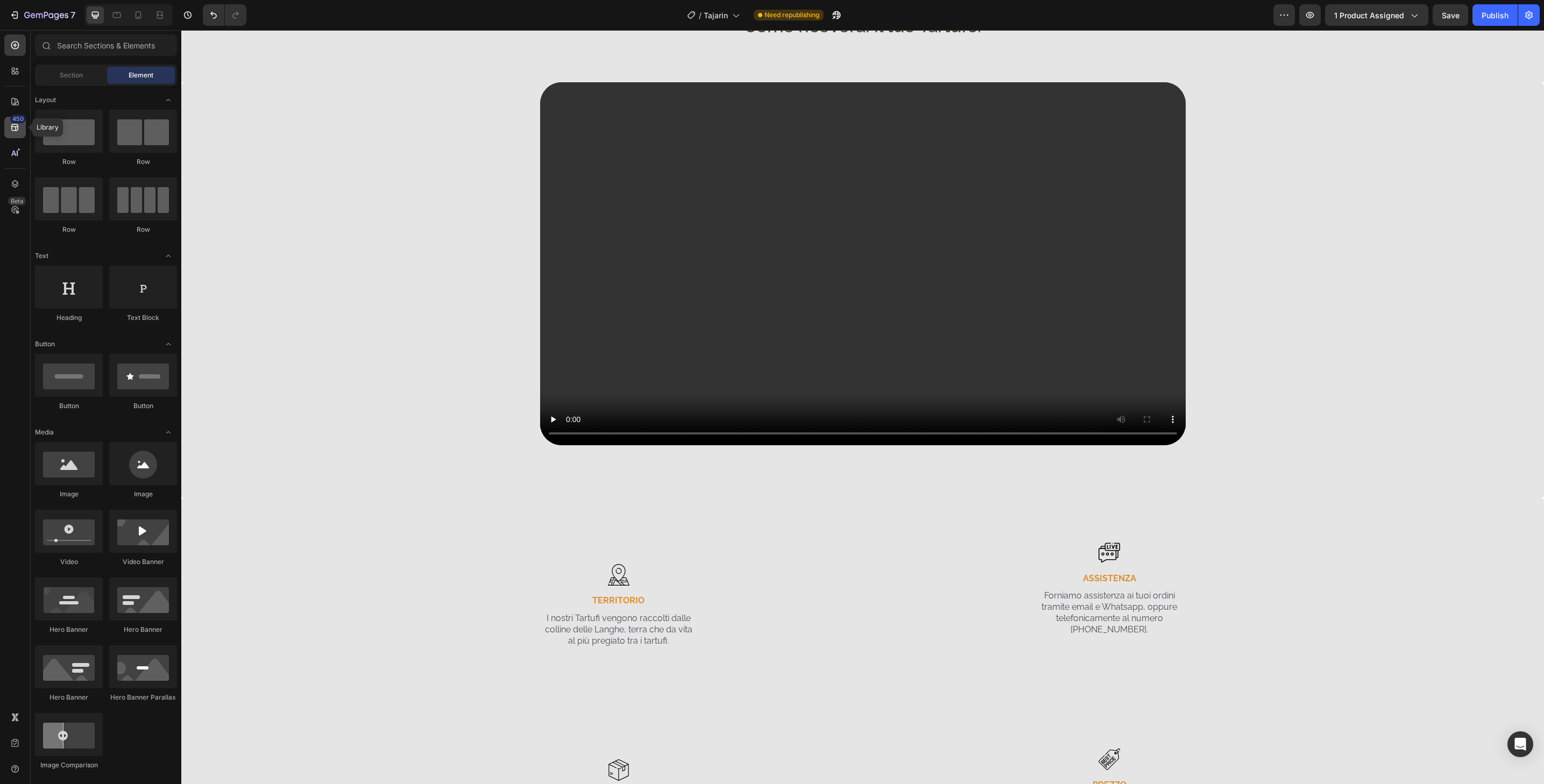
click at [18, 127] on icon at bounding box center [15, 128] width 11 height 11
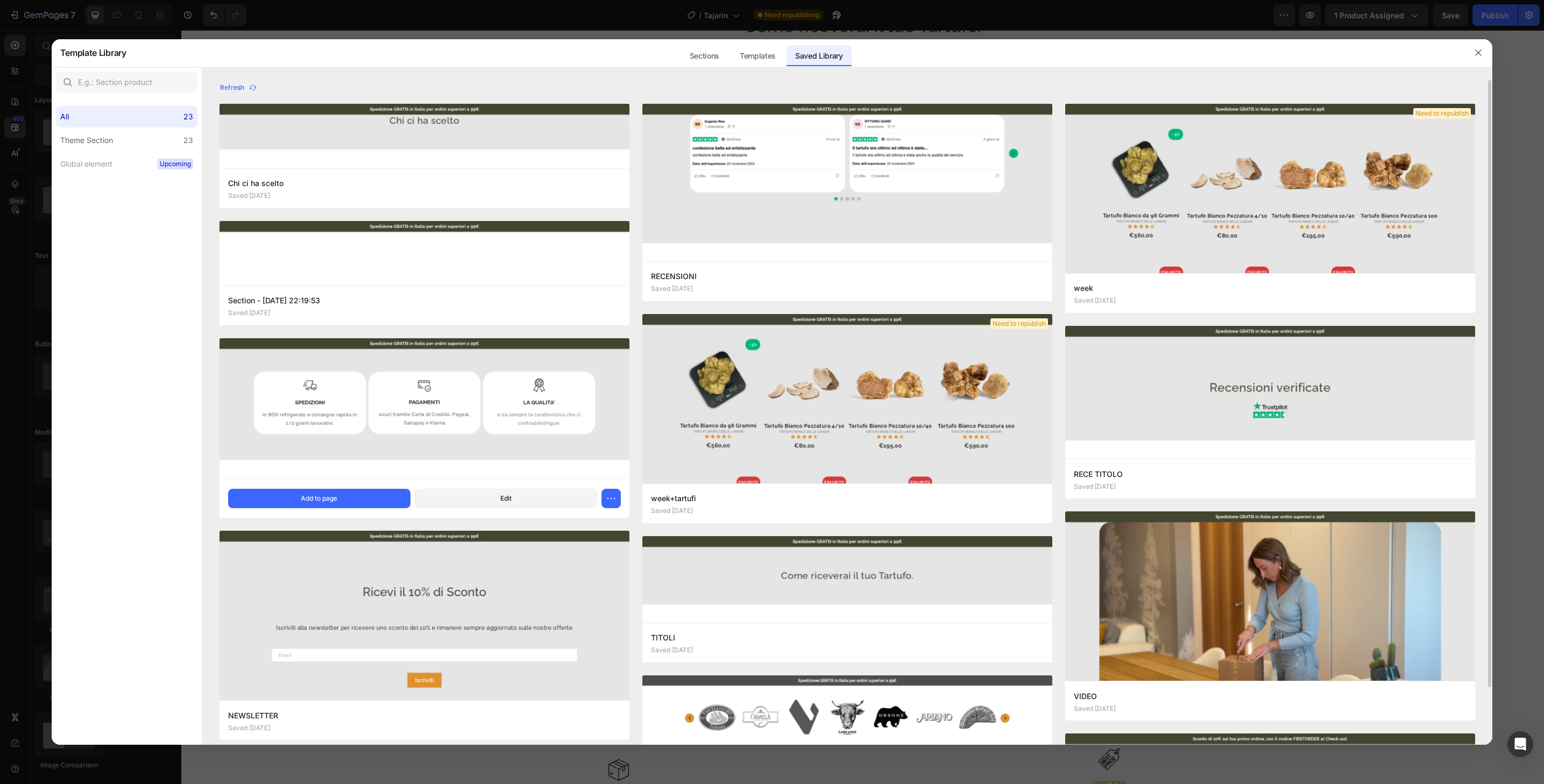
click at [508, 452] on img at bounding box center [425, 408] width 410 height 140
click at [376, 490] on button "Add to page" at bounding box center [319, 498] width 182 height 20
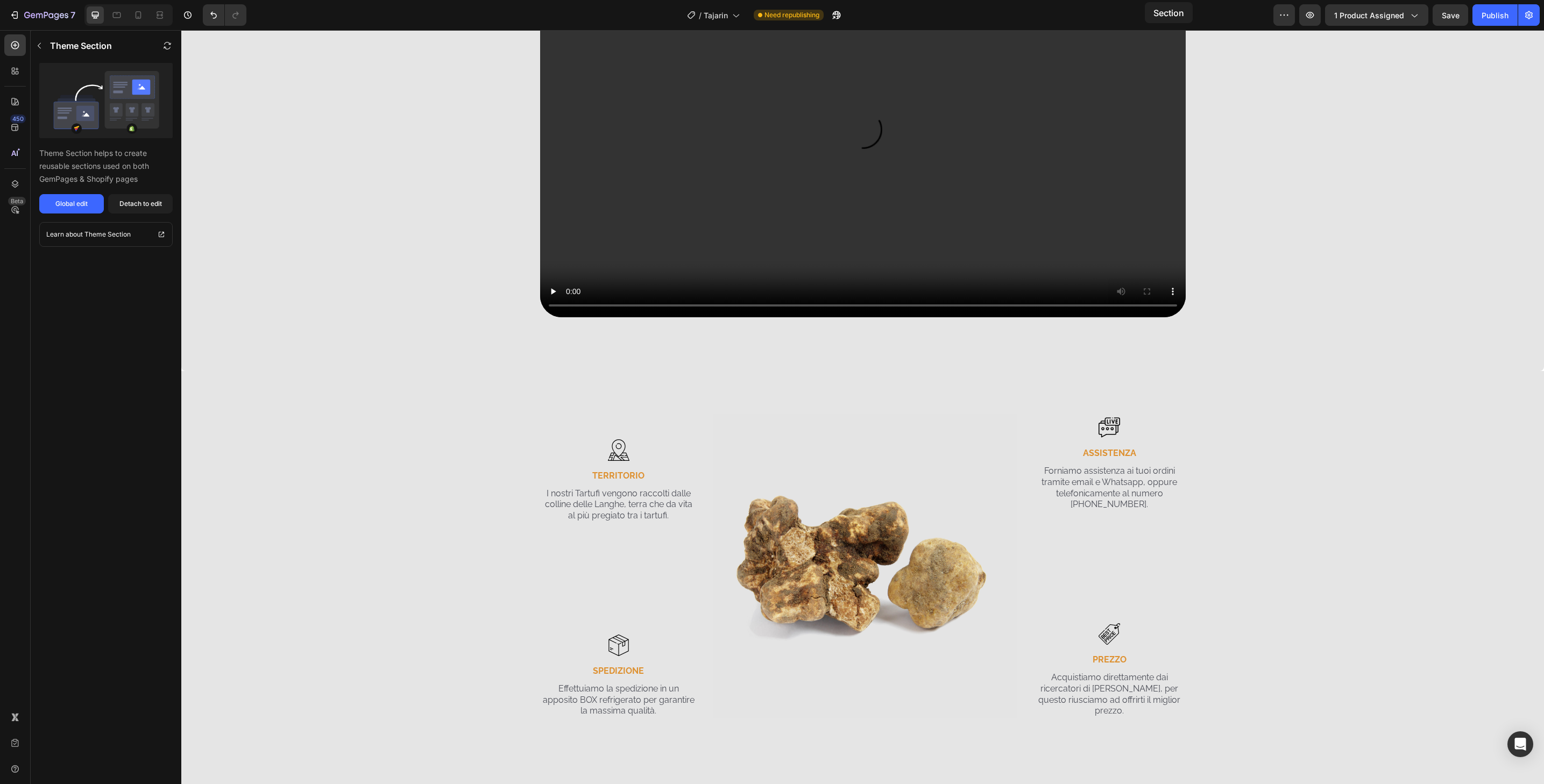
scroll to position [1733, 0]
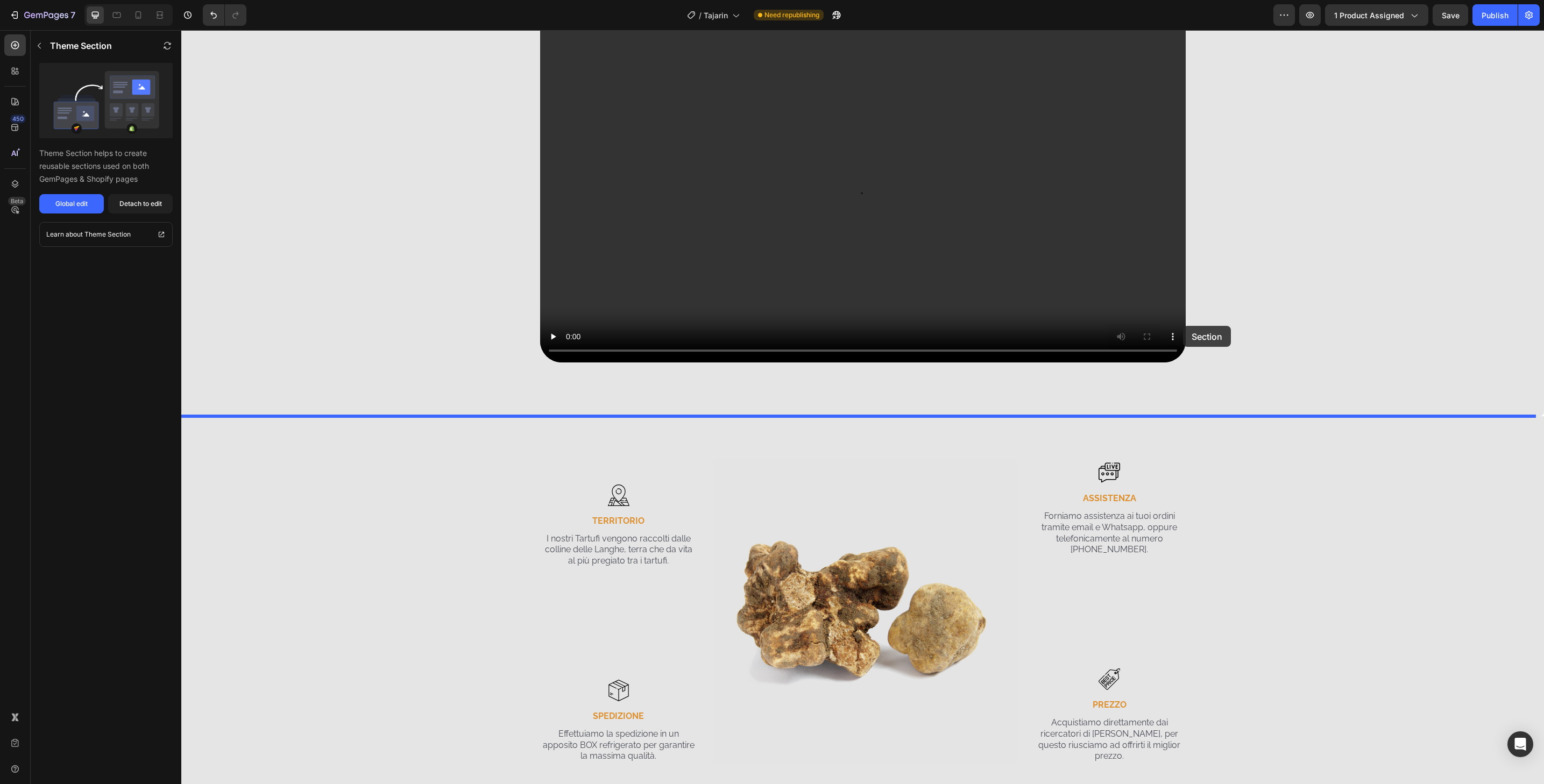
drag, startPoint x: 1227, startPoint y: 475, endPoint x: 1184, endPoint y: 326, distance: 155.1
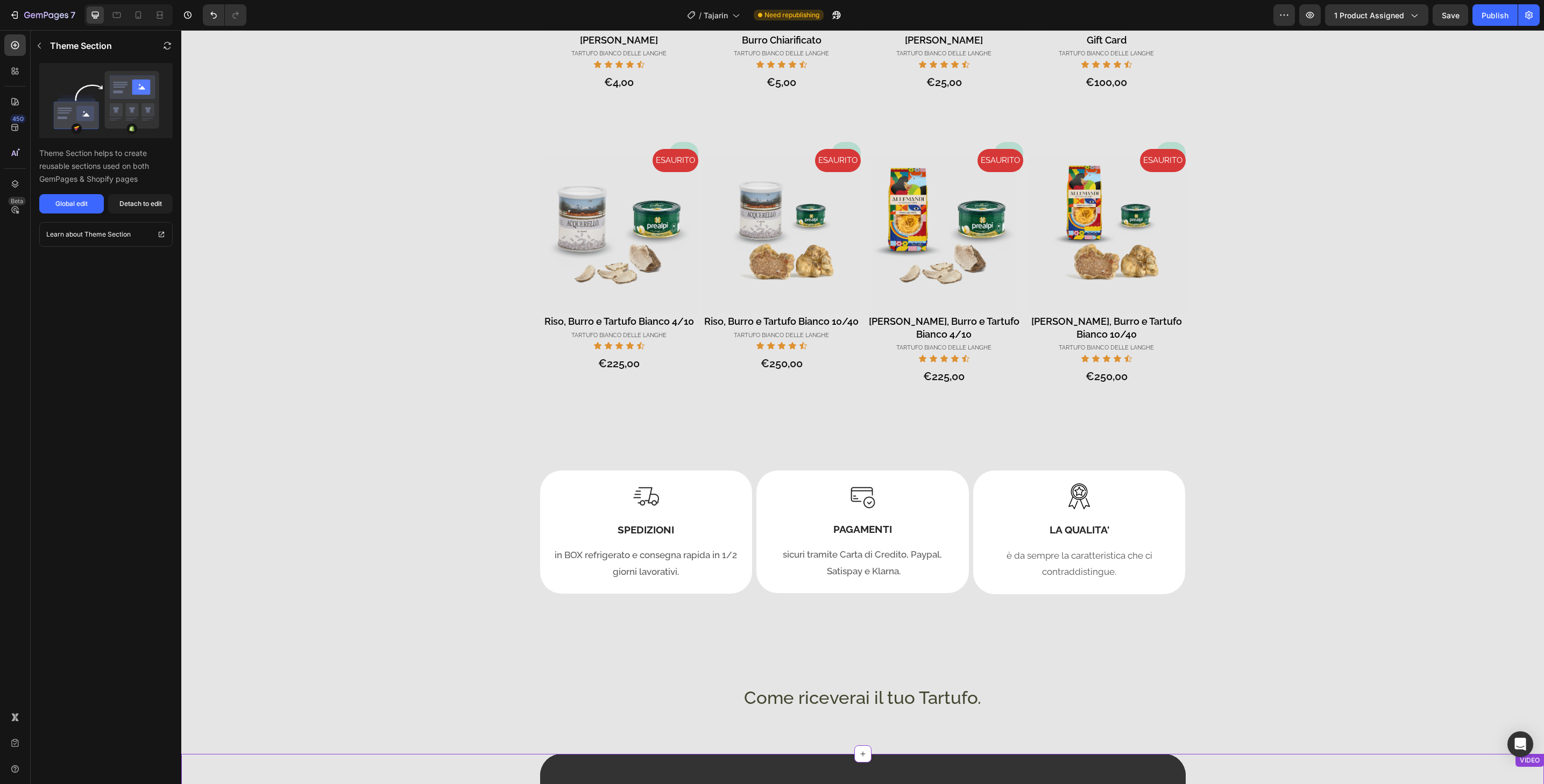
scroll to position [1473, 0]
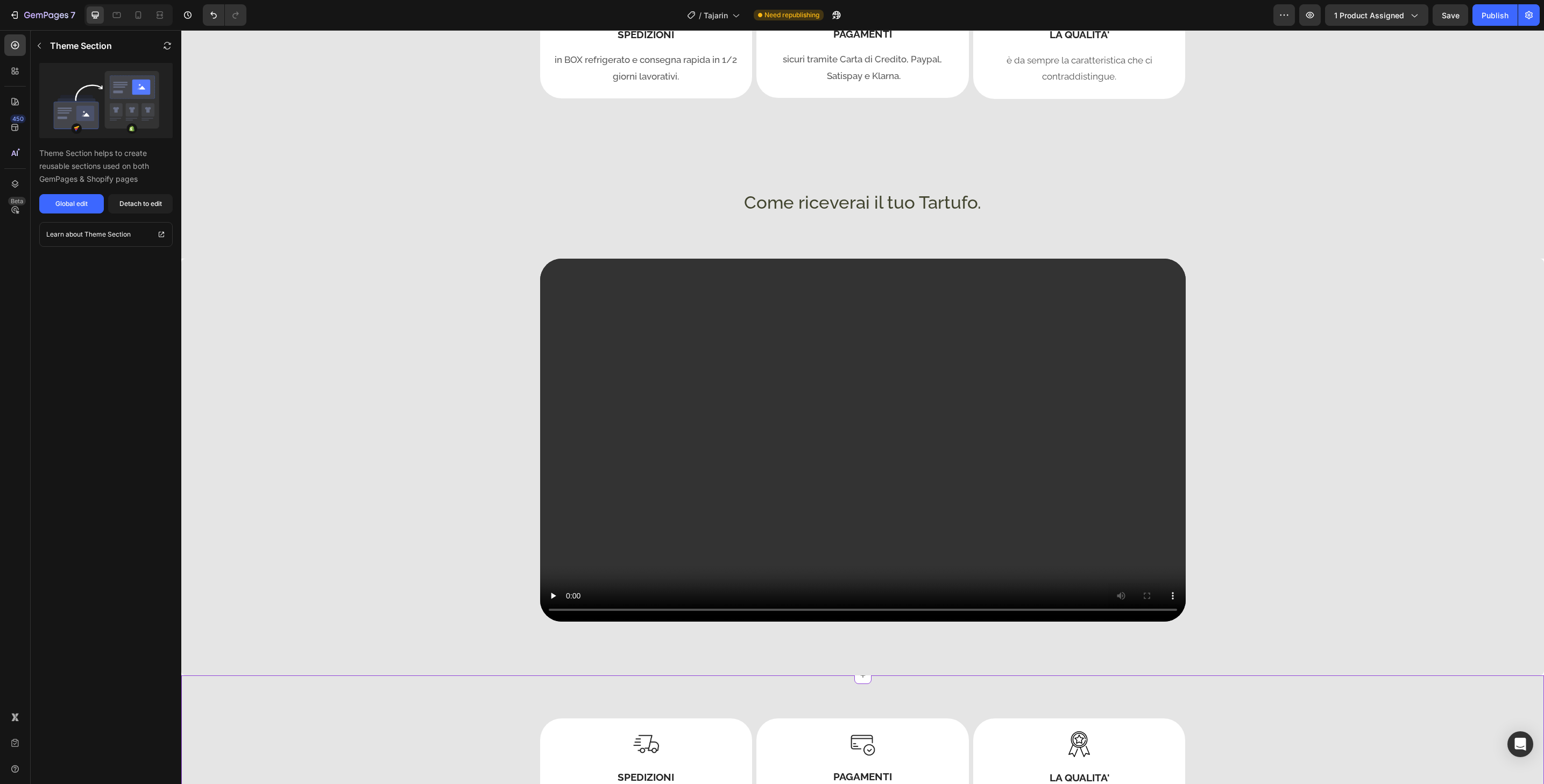
click at [1473, 704] on div "Image SPEDIZIONI Heading in BOX refrigerato e consegna rapida in 1/2 giorni lav…" at bounding box center [862, 783] width 1363 height 215
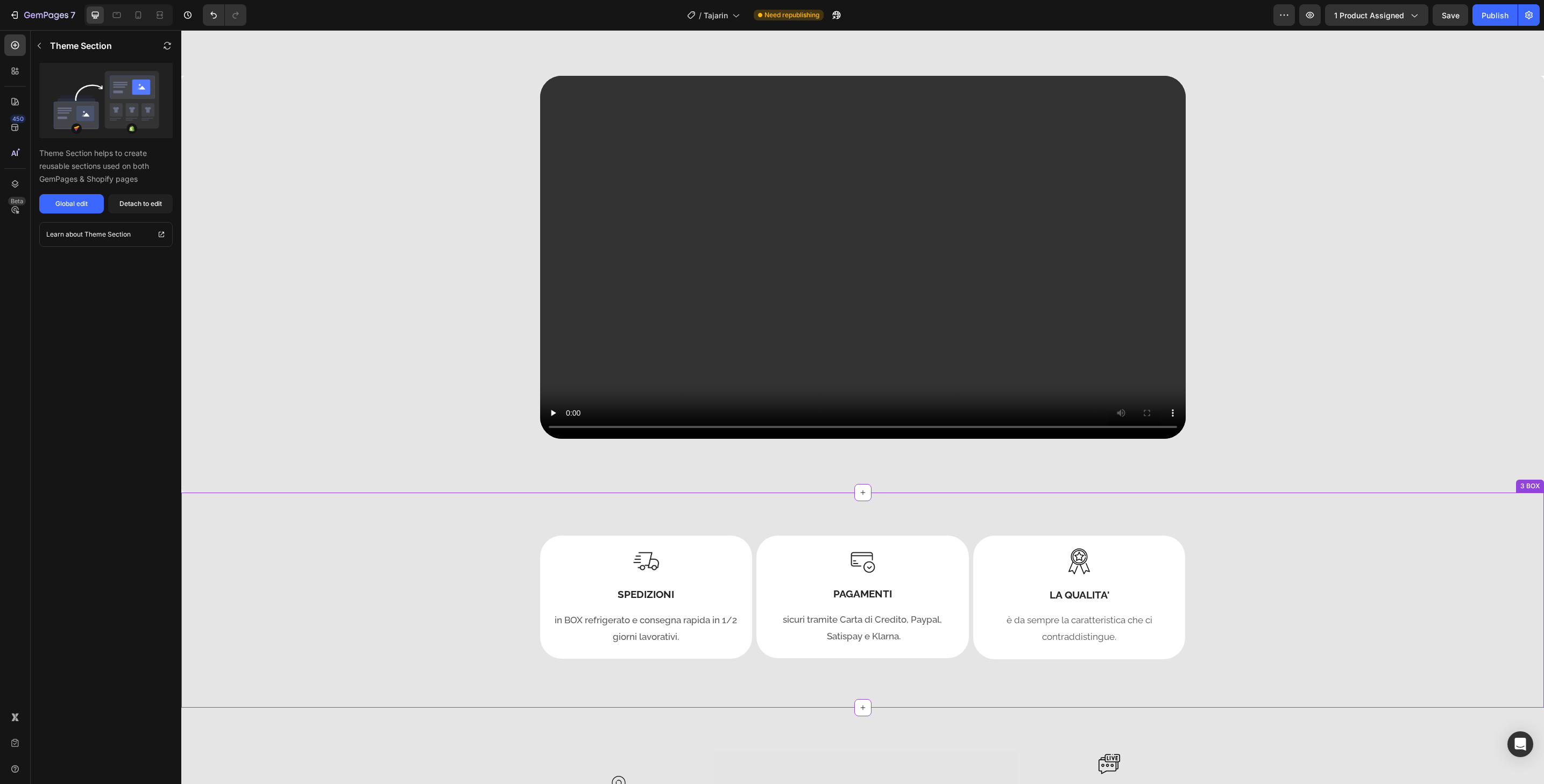
click at [1436, 574] on div "Image SPEDIZIONI Heading in BOX refrigerato e consegna rapida in 1/2 giorni lav…" at bounding box center [862, 597] width 1363 height 124
click at [1293, 566] on div "Image SPEDIZIONI Heading in BOX refrigerato e consegna rapida in 1/2 giorni lav…" at bounding box center [862, 597] width 1363 height 124
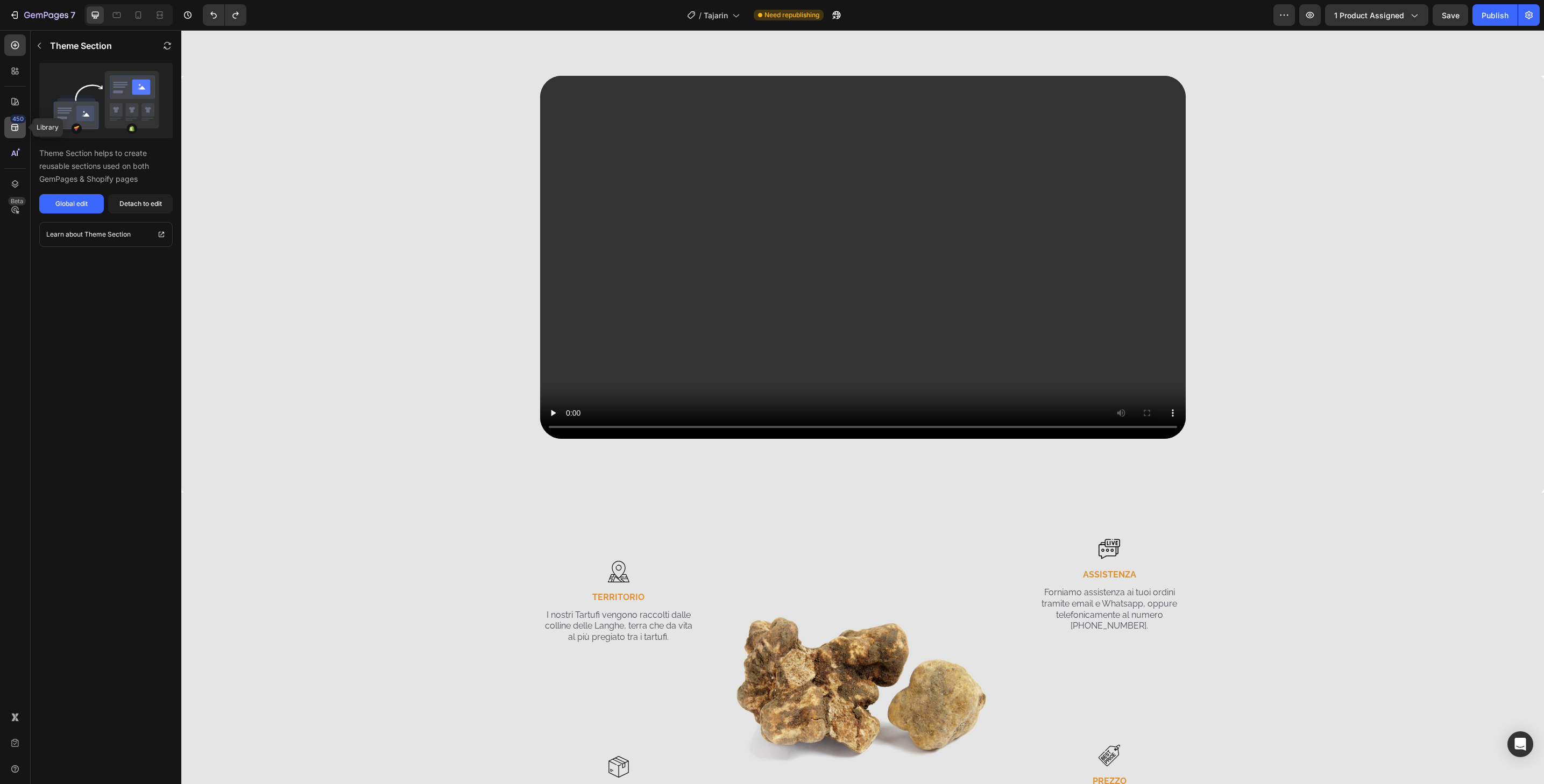
click at [10, 134] on div "450" at bounding box center [15, 127] width 21 height 21
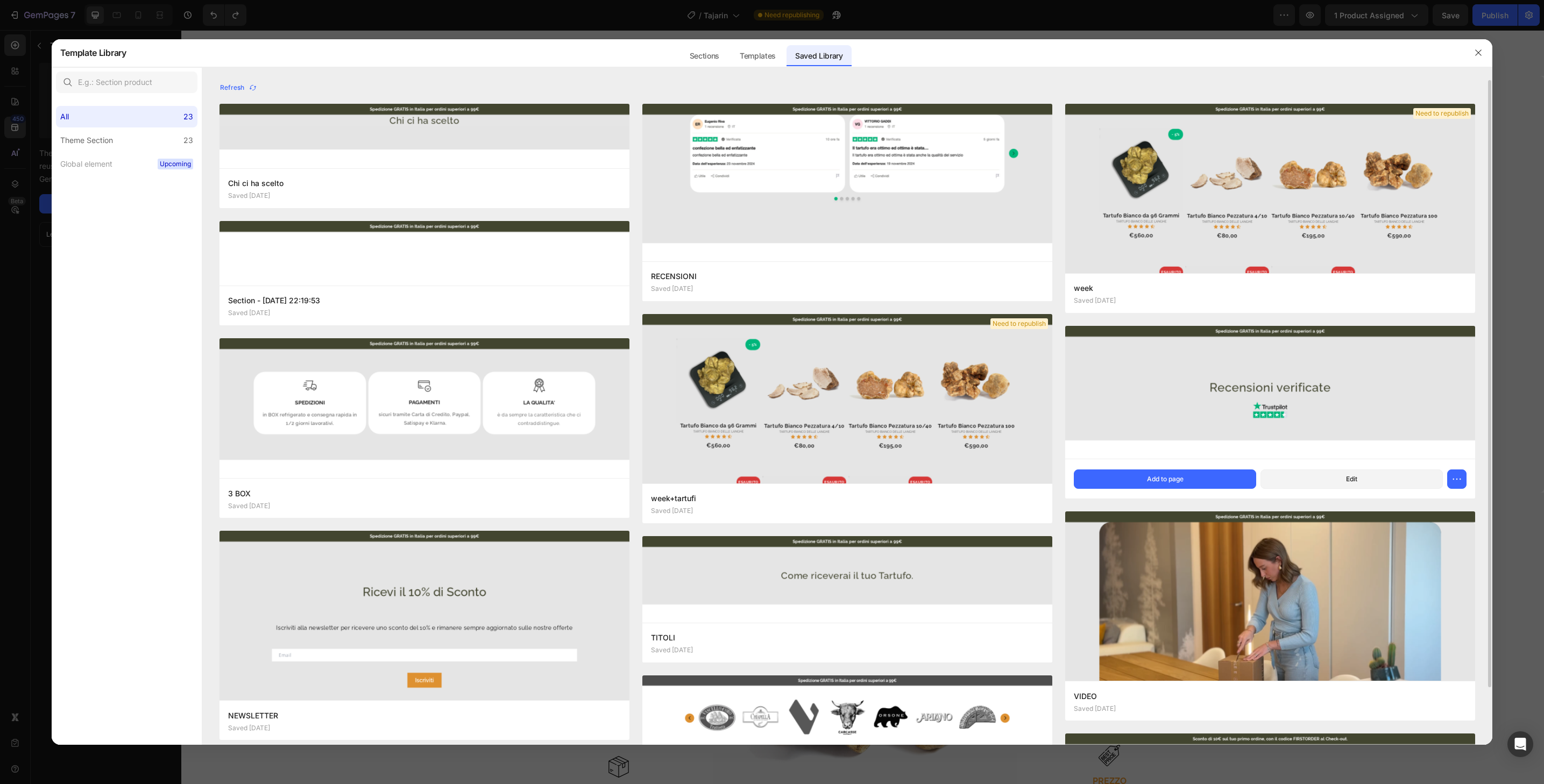
click at [1186, 340] on img at bounding box center [1271, 392] width 410 height 133
click at [1203, 483] on button "Add to page" at bounding box center [1165, 480] width 182 height 20
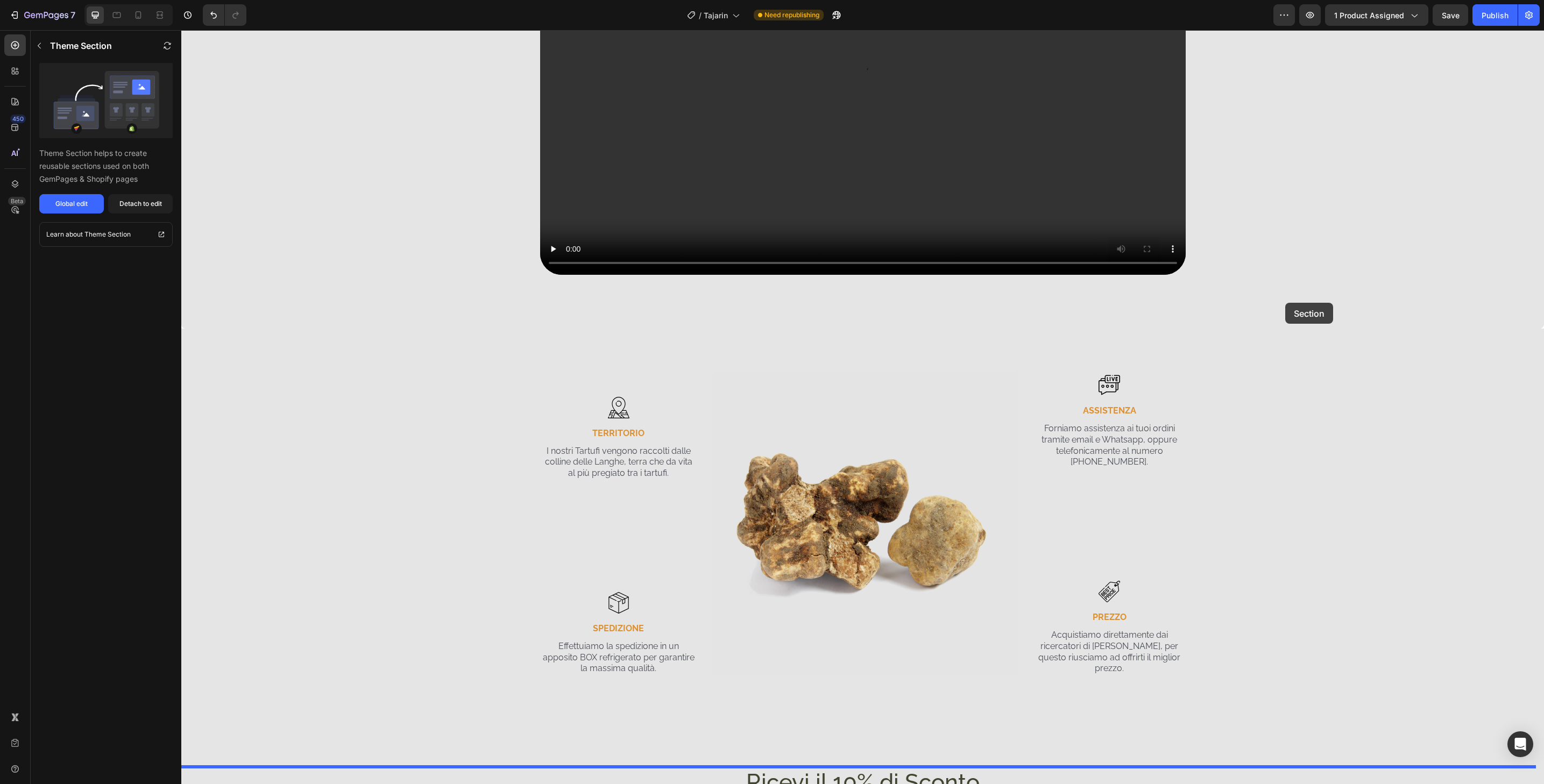
scroll to position [1797, 0]
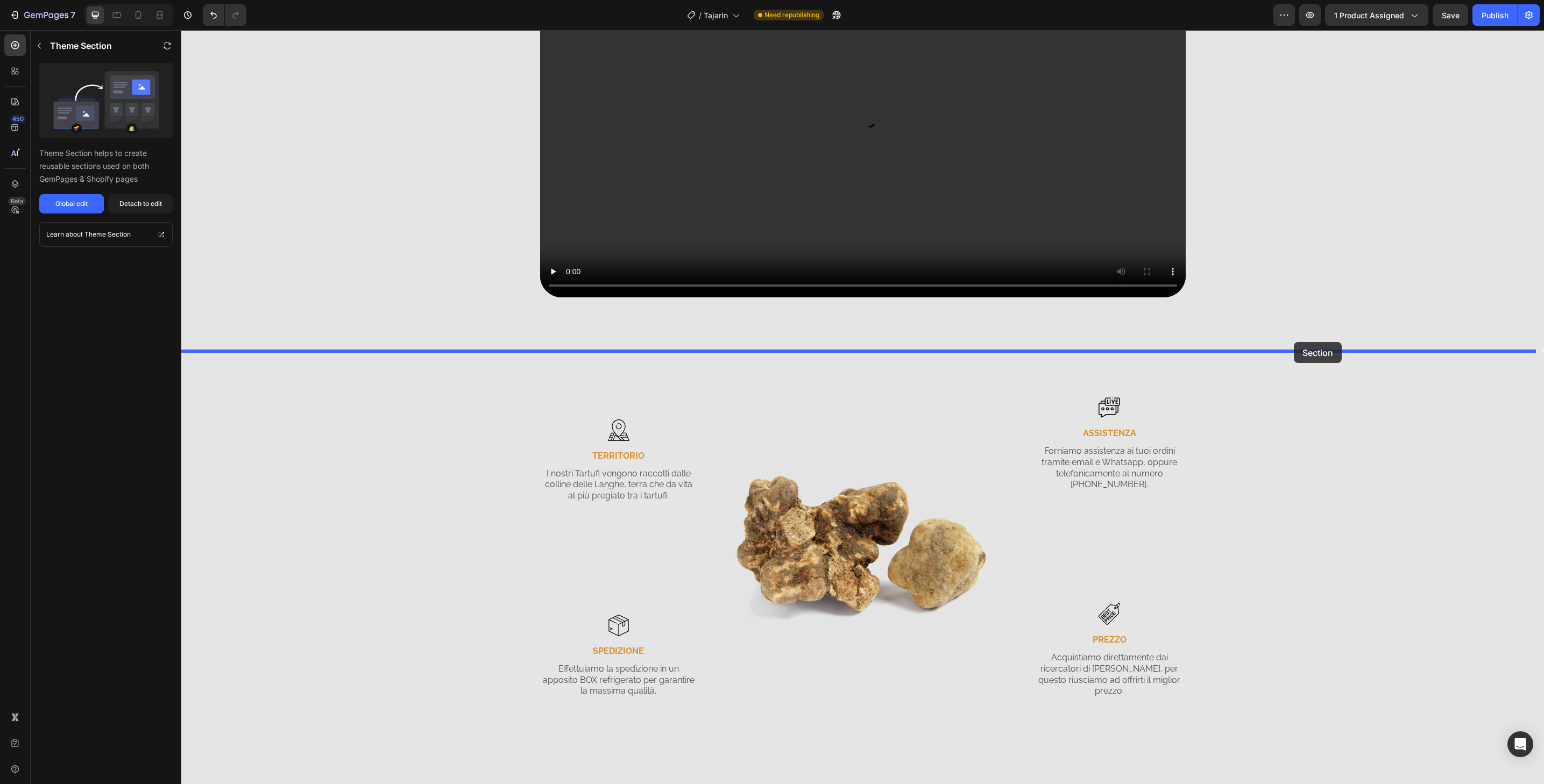
drag, startPoint x: 1316, startPoint y: 484, endPoint x: 1294, endPoint y: 342, distance: 143.7
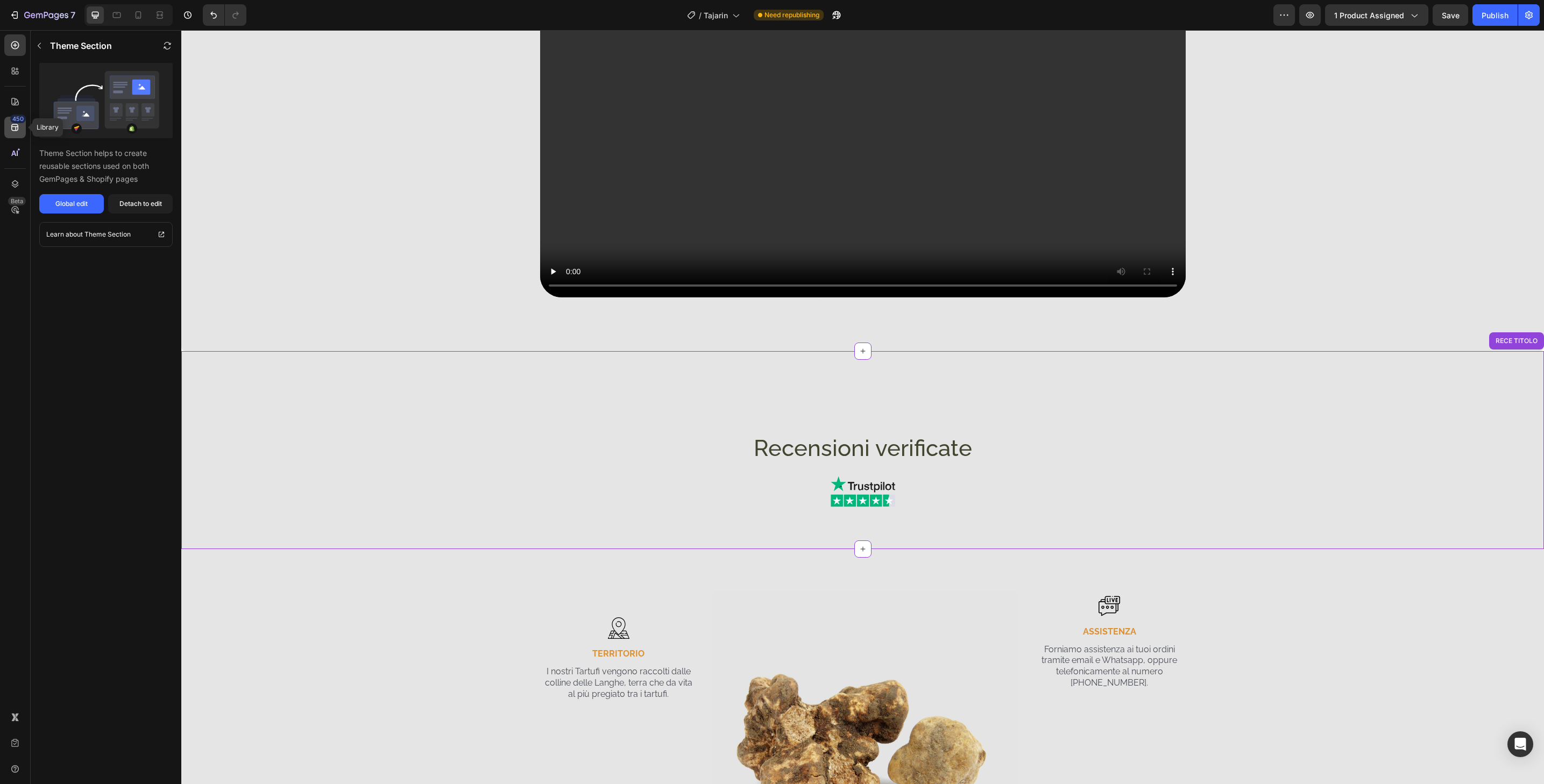
click at [7, 123] on div "450" at bounding box center [15, 127] width 21 height 21
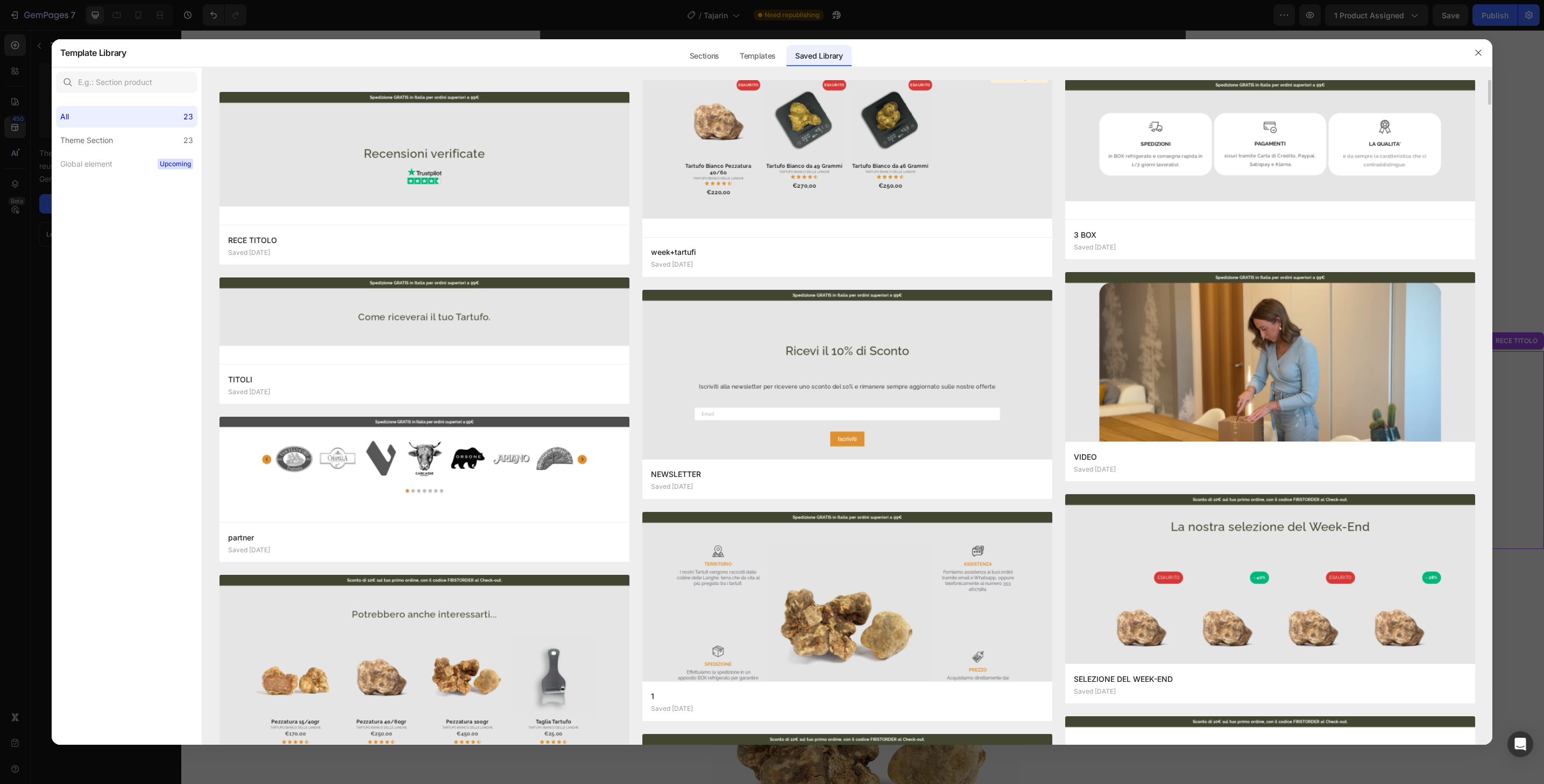
scroll to position [0, 0]
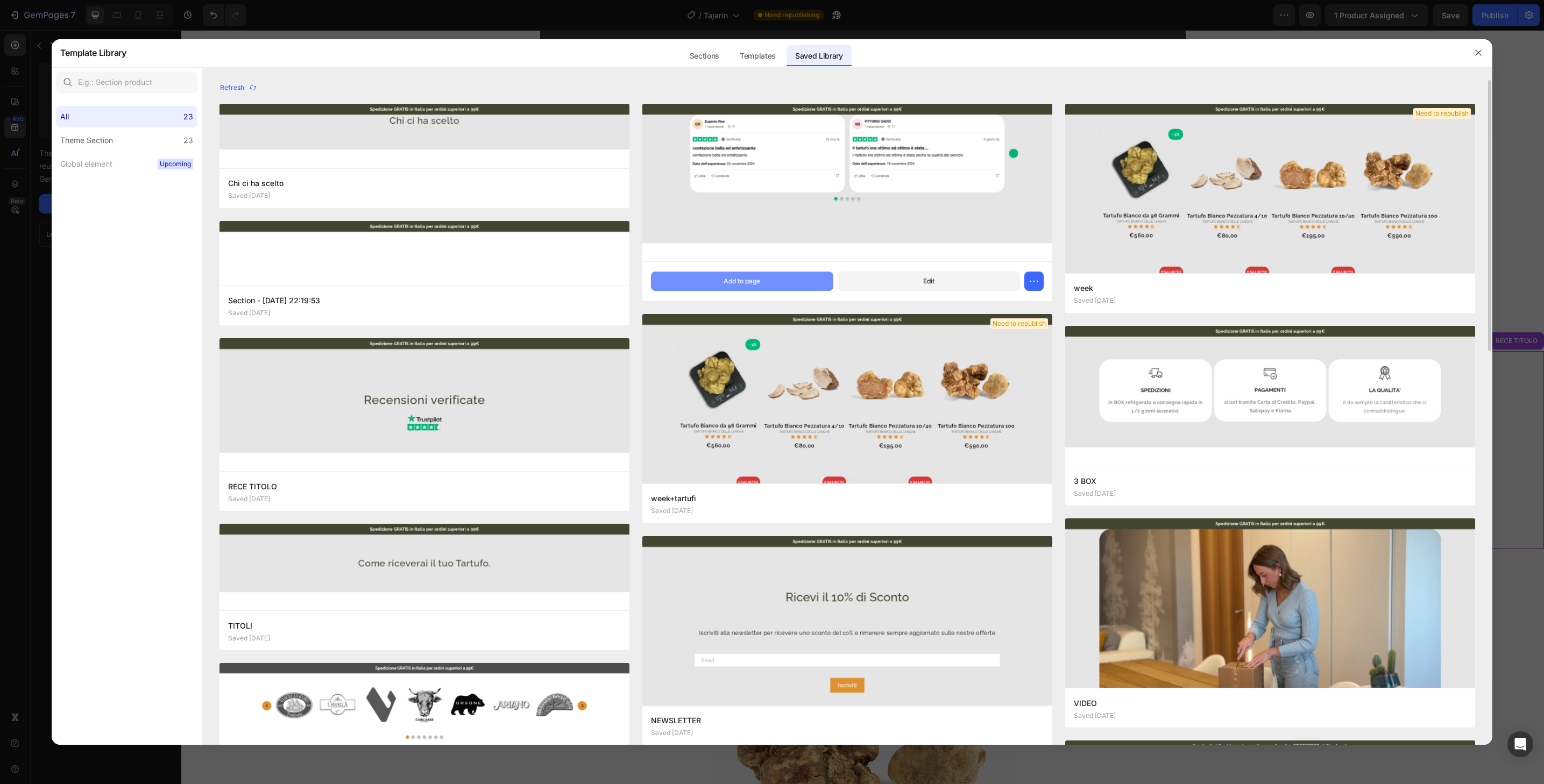
click at [775, 284] on button "Add to page" at bounding box center [742, 281] width 182 height 20
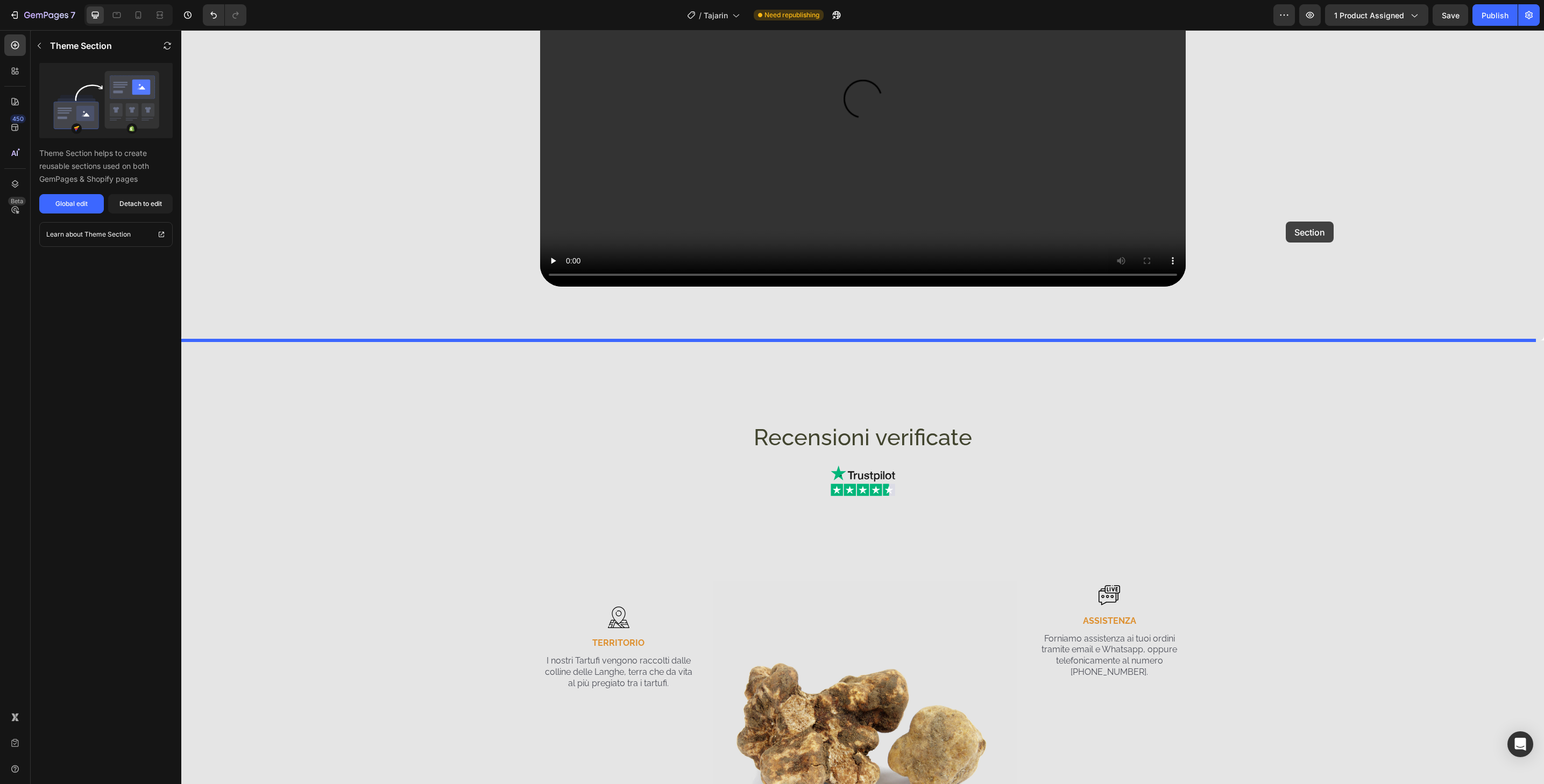
scroll to position [1794, 0]
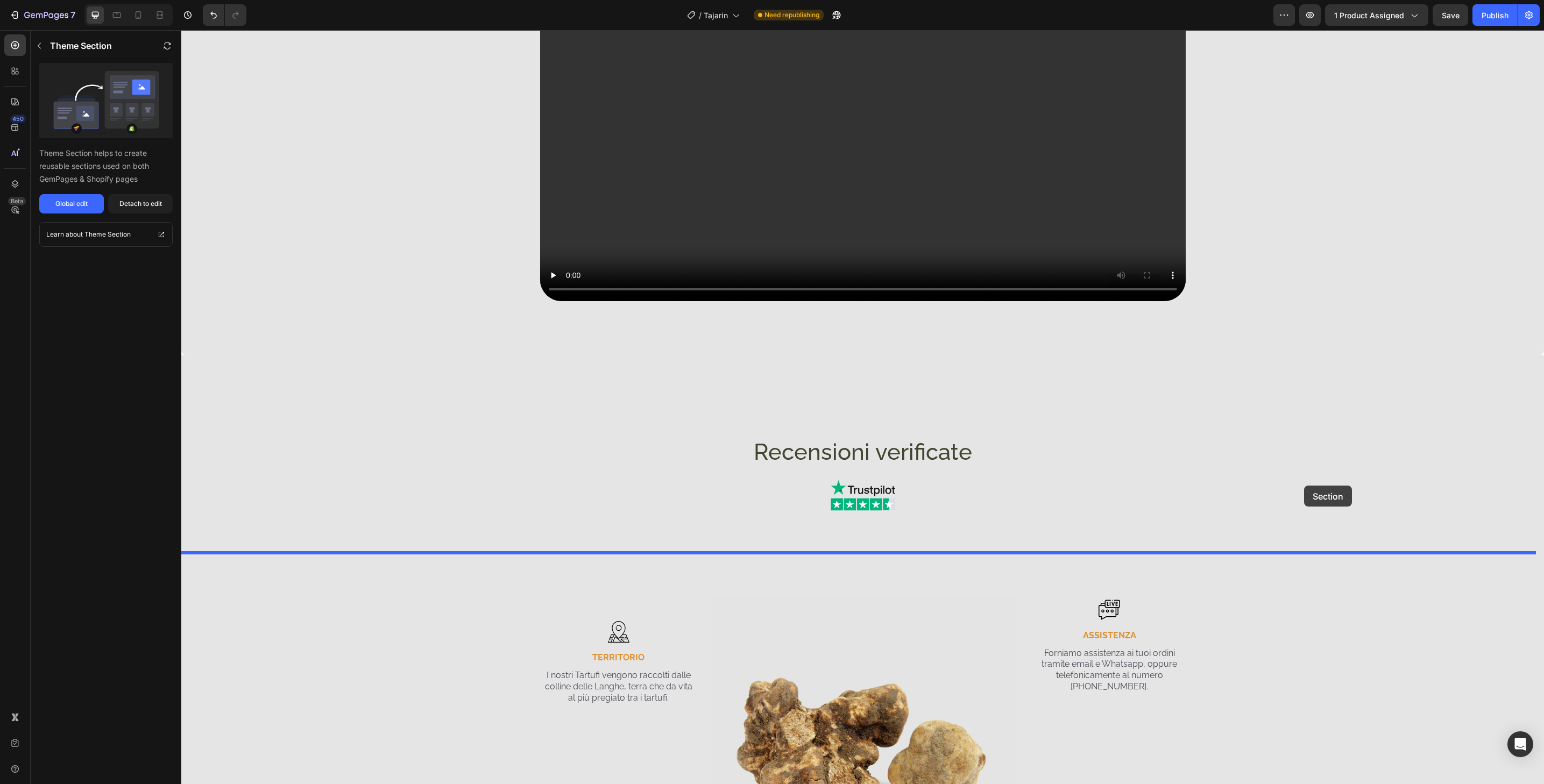
drag, startPoint x: 1418, startPoint y: 575, endPoint x: 1304, endPoint y: 486, distance: 144.6
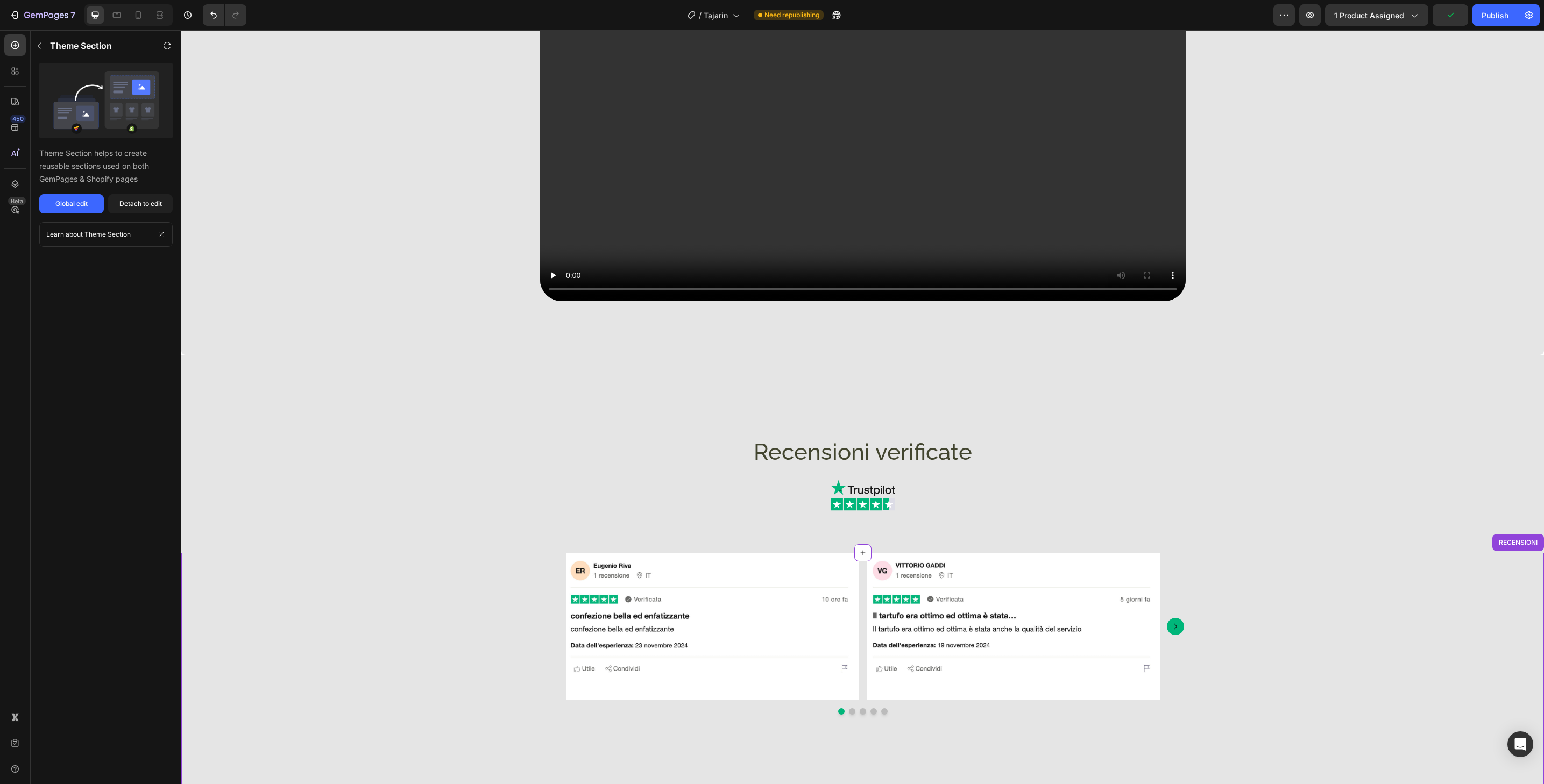
click at [1143, 688] on img at bounding box center [1014, 626] width 293 height 147
click at [1459, 658] on div "Image Image Image Image Image Image Image Image Image Carousel Row" at bounding box center [862, 633] width 1363 height 162
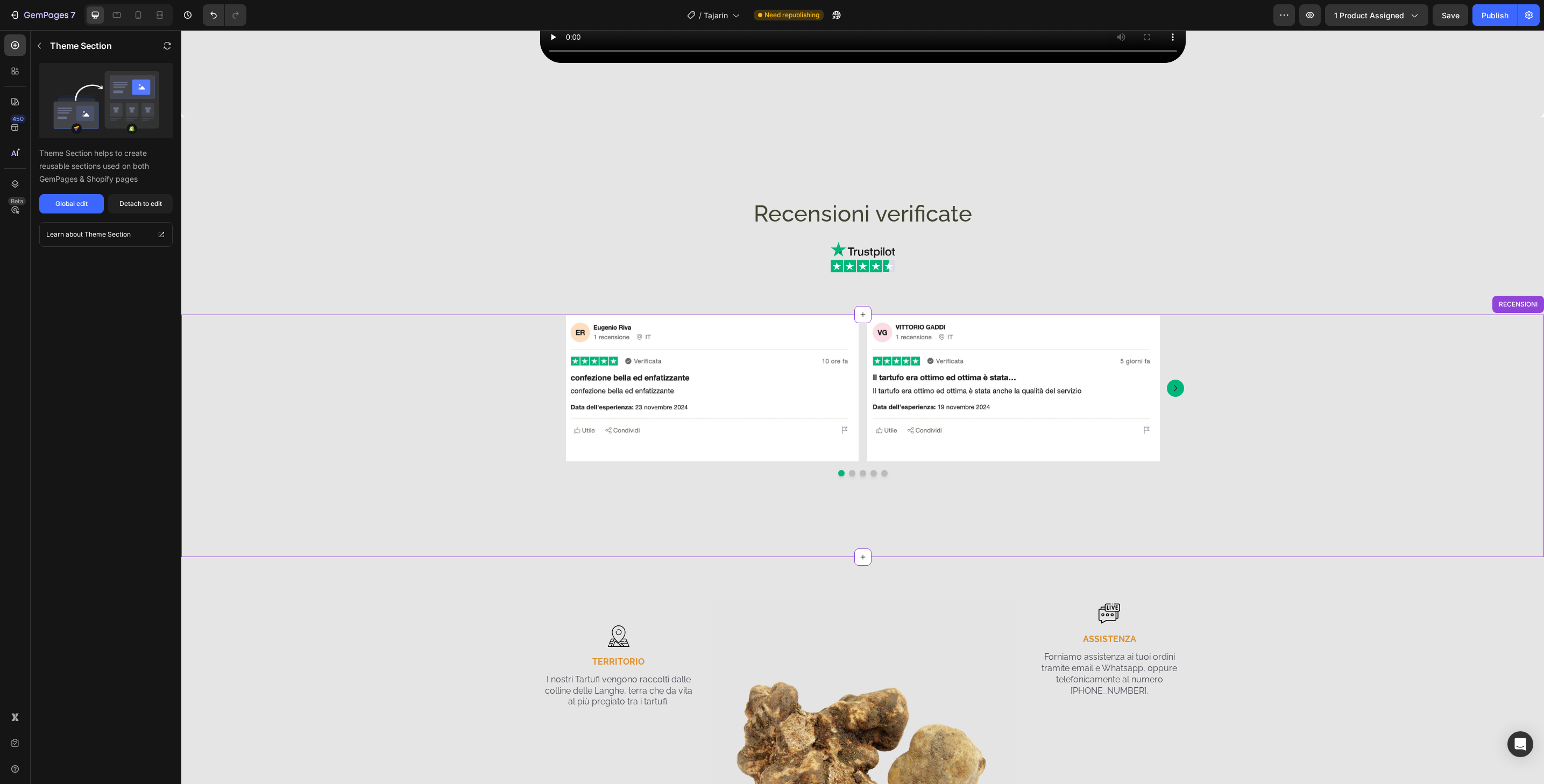
click at [1133, 449] on img at bounding box center [1014, 388] width 293 height 147
click at [657, 453] on img at bounding box center [712, 388] width 293 height 147
click at [1307, 210] on h2 "Recensioni verificate" at bounding box center [862, 214] width 1363 height 32
click at [1387, 373] on div "Image Image Image Image Image Image Image Image Image Carousel Row" at bounding box center [862, 395] width 1363 height 162
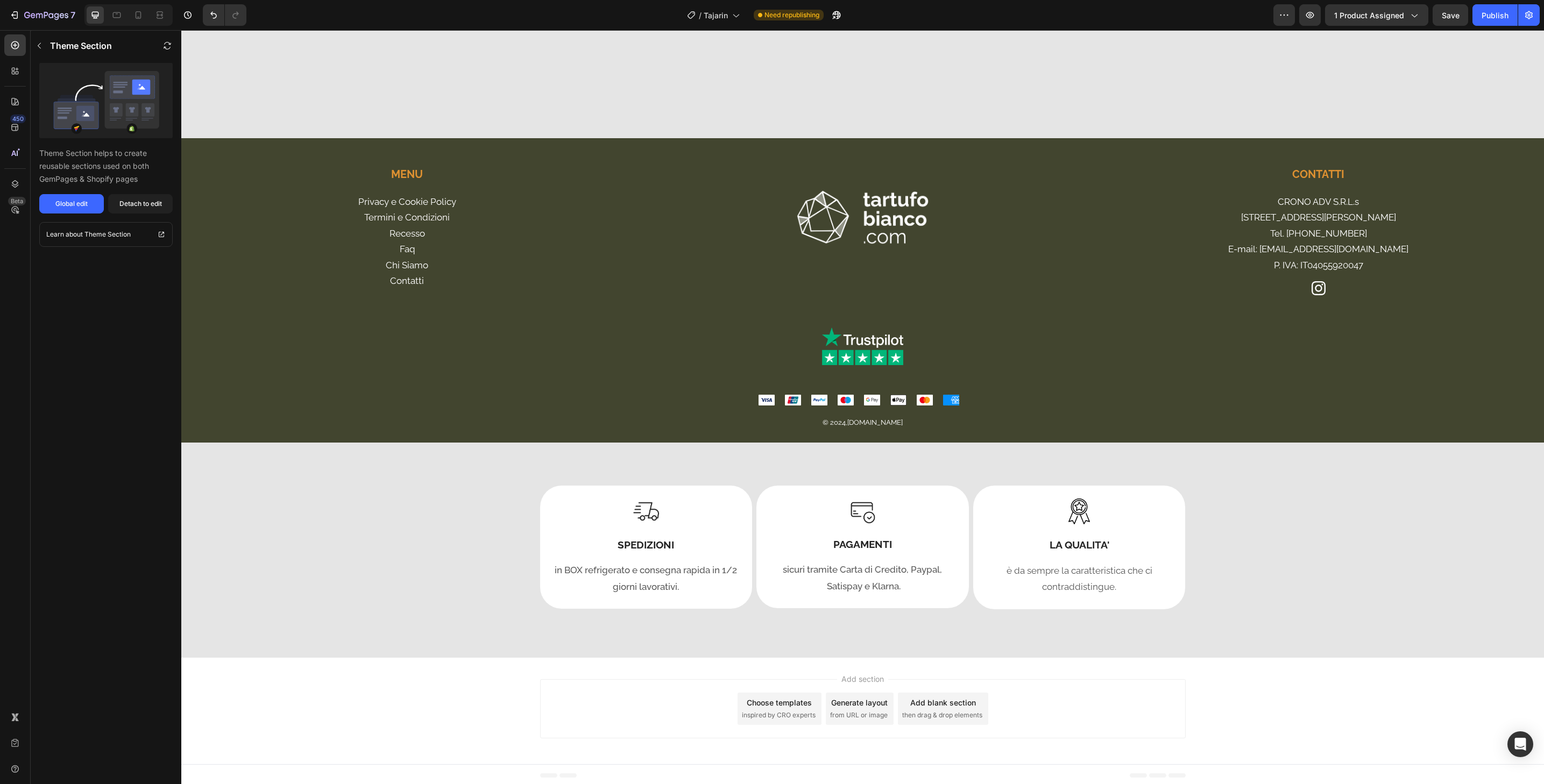
scroll to position [3204, 0]
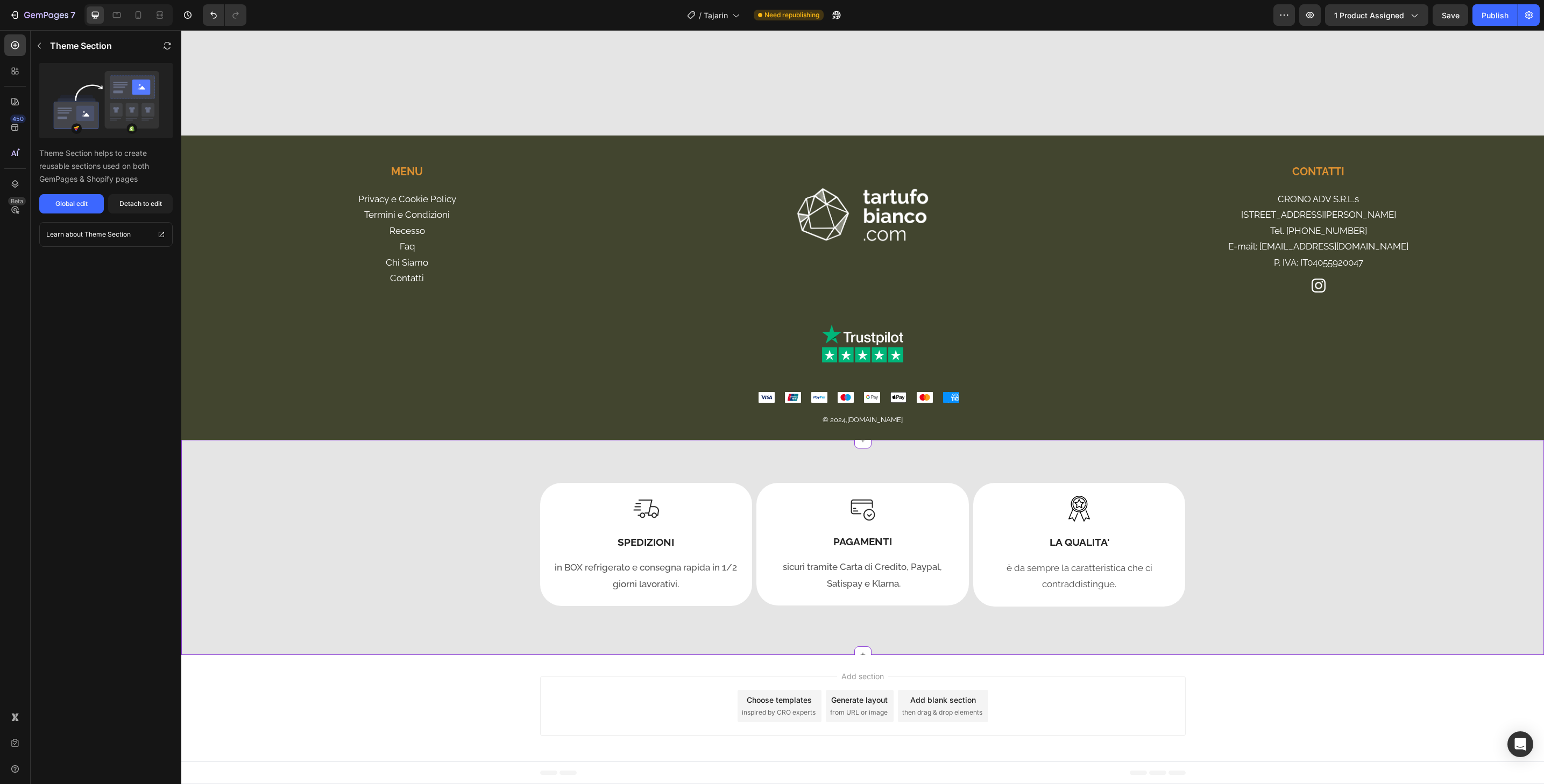
click at [1338, 525] on div "Image SPEDIZIONI Heading in BOX refrigerato e consegna rapida in 1/2 giorni lav…" at bounding box center [862, 545] width 1363 height 124
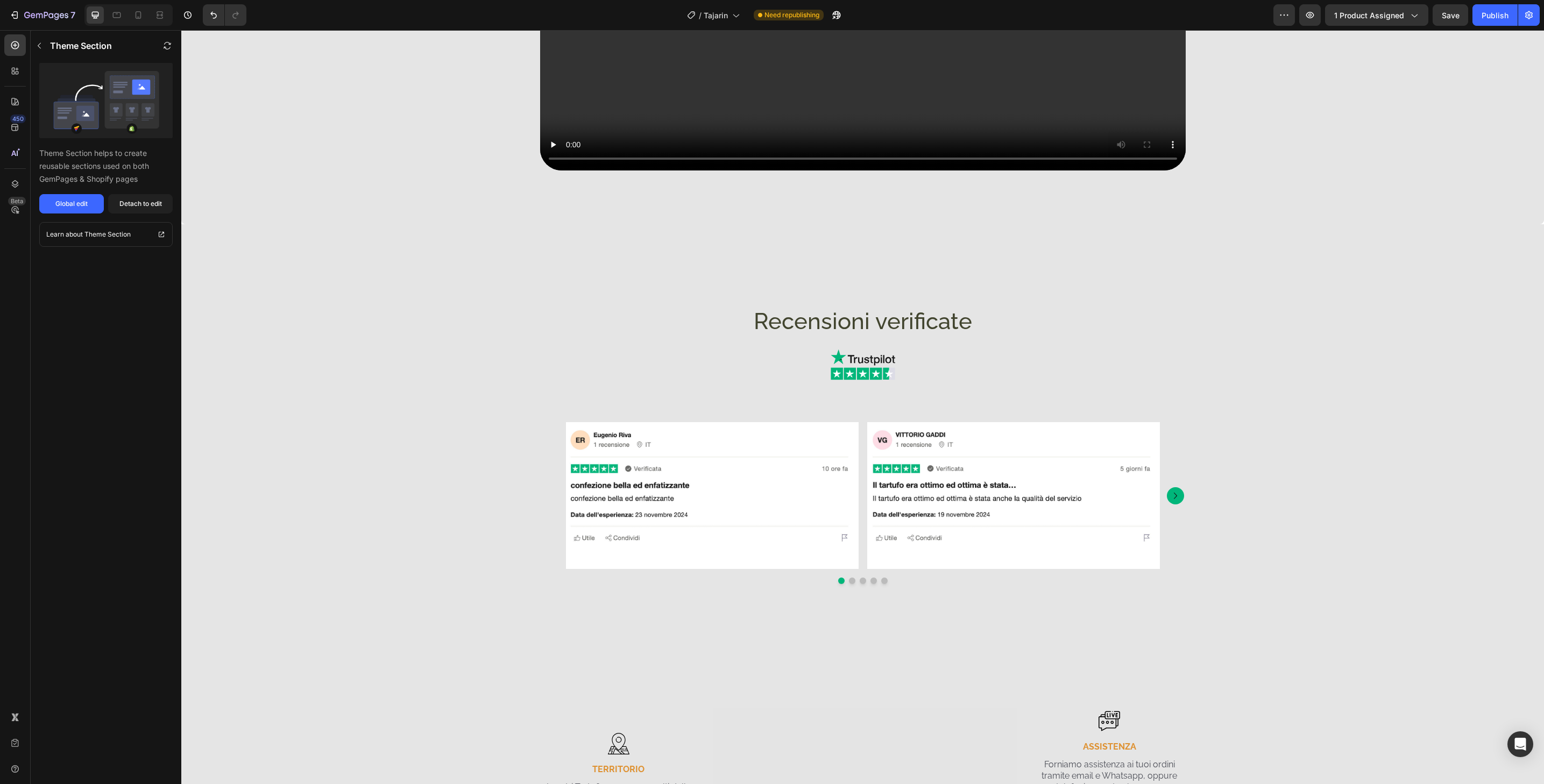
scroll to position [2115, 0]
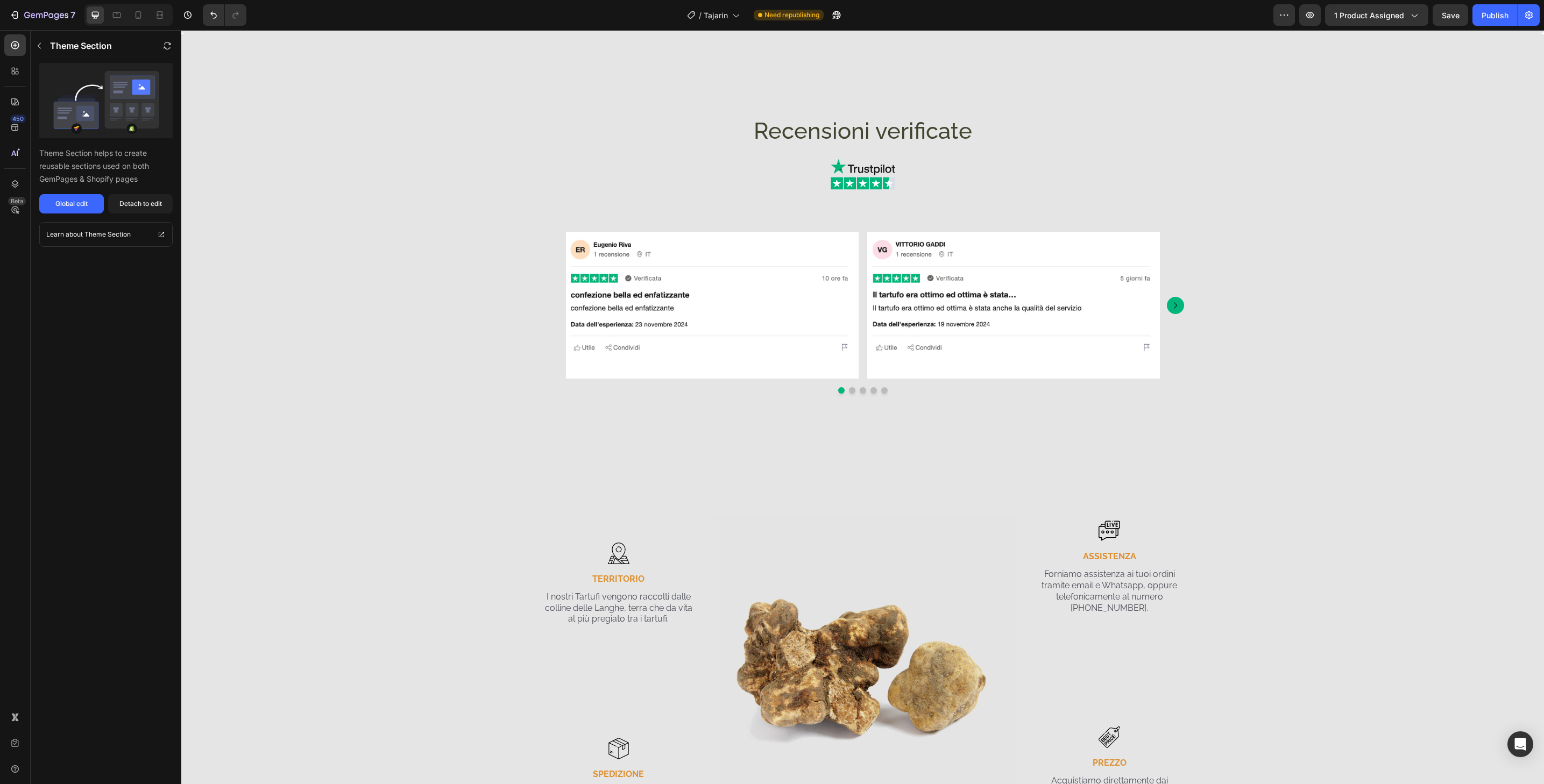
click at [1079, 258] on img at bounding box center [1014, 305] width 293 height 147
click at [80, 211] on button "Global edit" at bounding box center [71, 204] width 65 height 20
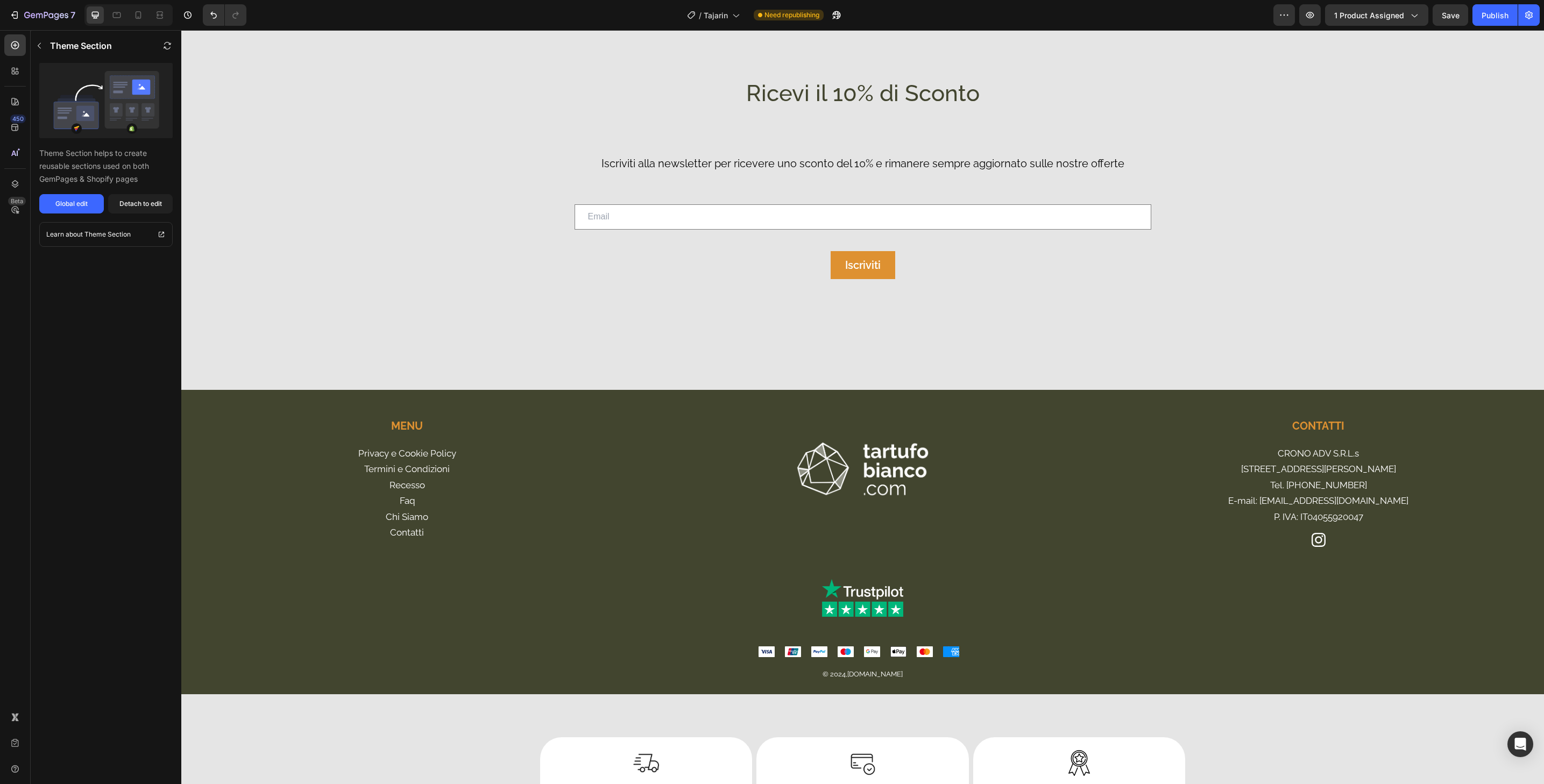
scroll to position [2949, 0]
click at [1143, 335] on div "Ricevi il 10% di Sconto Heading Iscriviti alla newsletter per ricevere uno scon…" at bounding box center [862, 234] width 1363 height 311
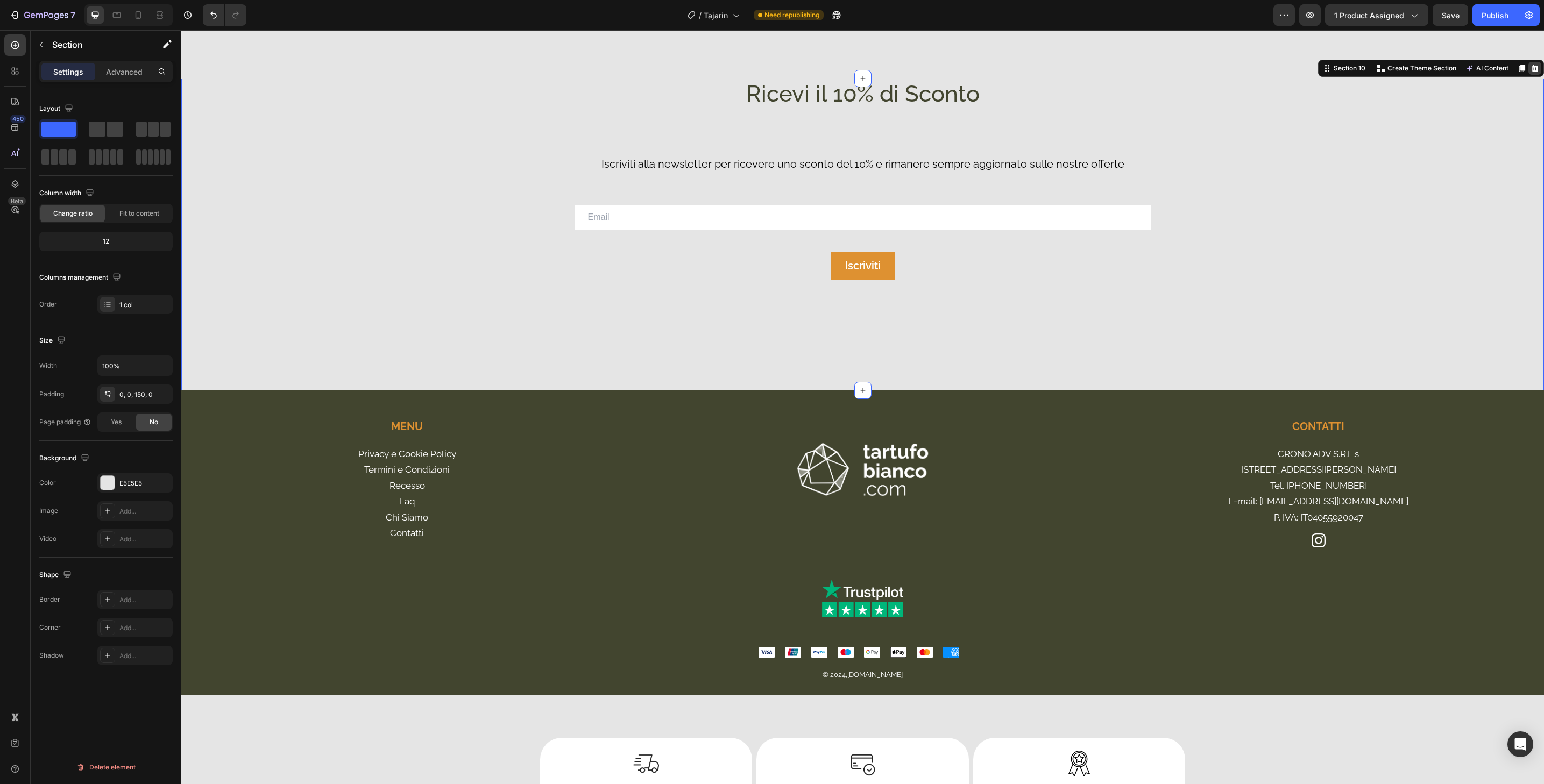
click at [1531, 67] on div at bounding box center [1535, 68] width 13 height 13
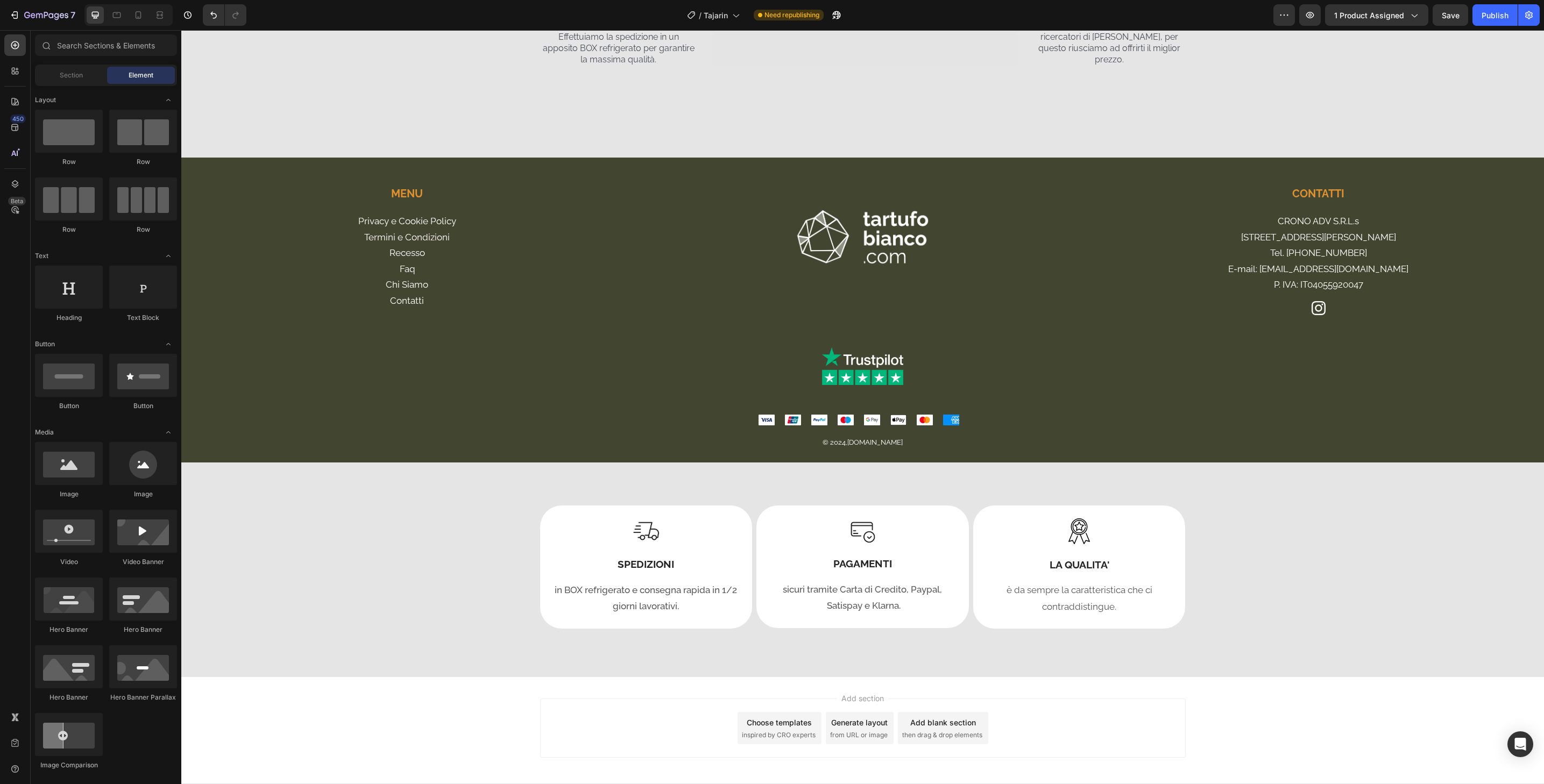
scroll to position [2892, 0]
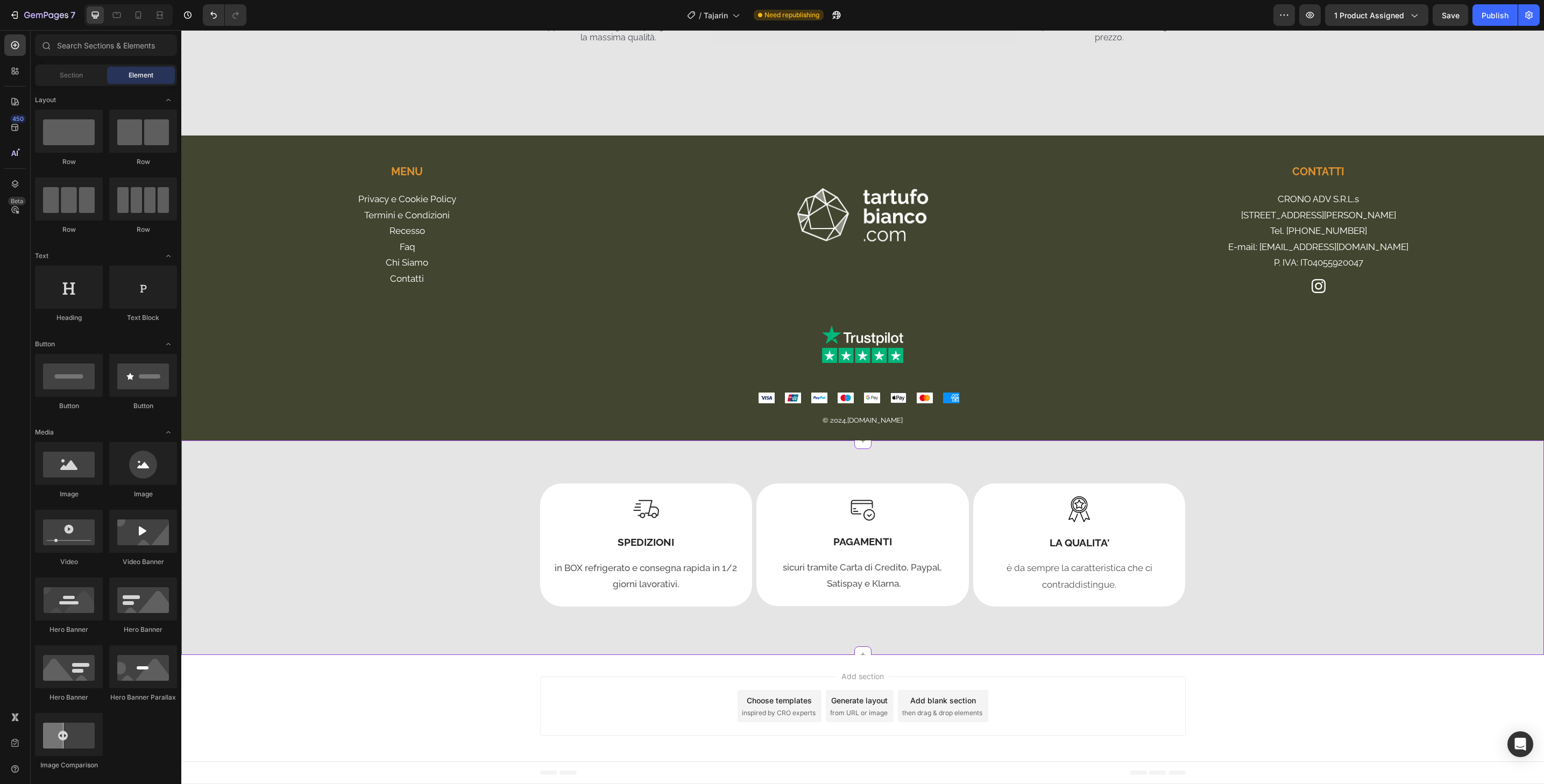
click at [1369, 534] on div "Image SPEDIZIONI Heading in BOX refrigerato e consegna rapida in 1/2 giorni lav…" at bounding box center [862, 545] width 1363 height 124
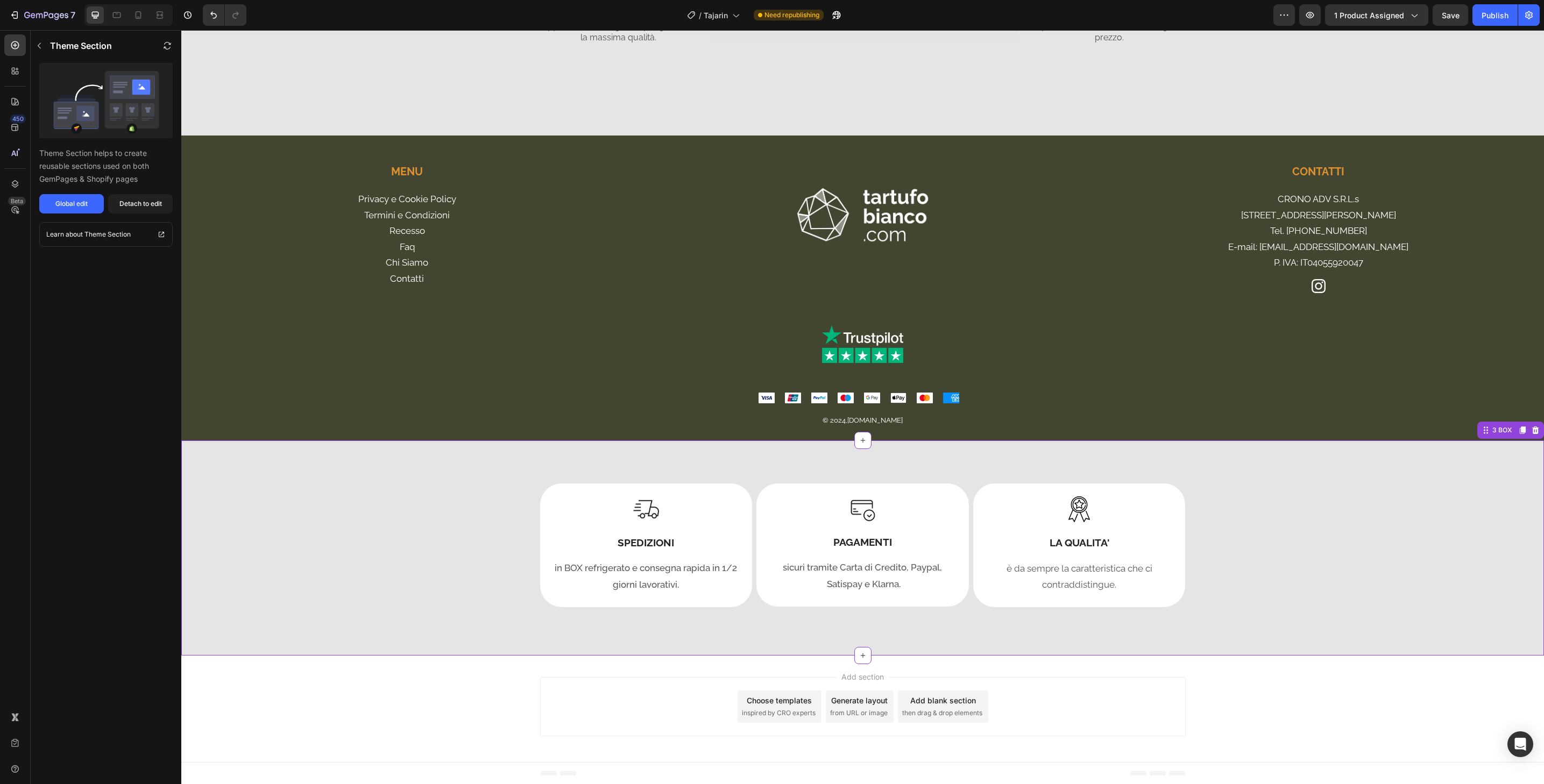
click at [441, 479] on div "Image SPEDIZIONI Heading in BOX refrigerato e consegna rapida in 1/2 giorni lav…" at bounding box center [862, 548] width 1363 height 215
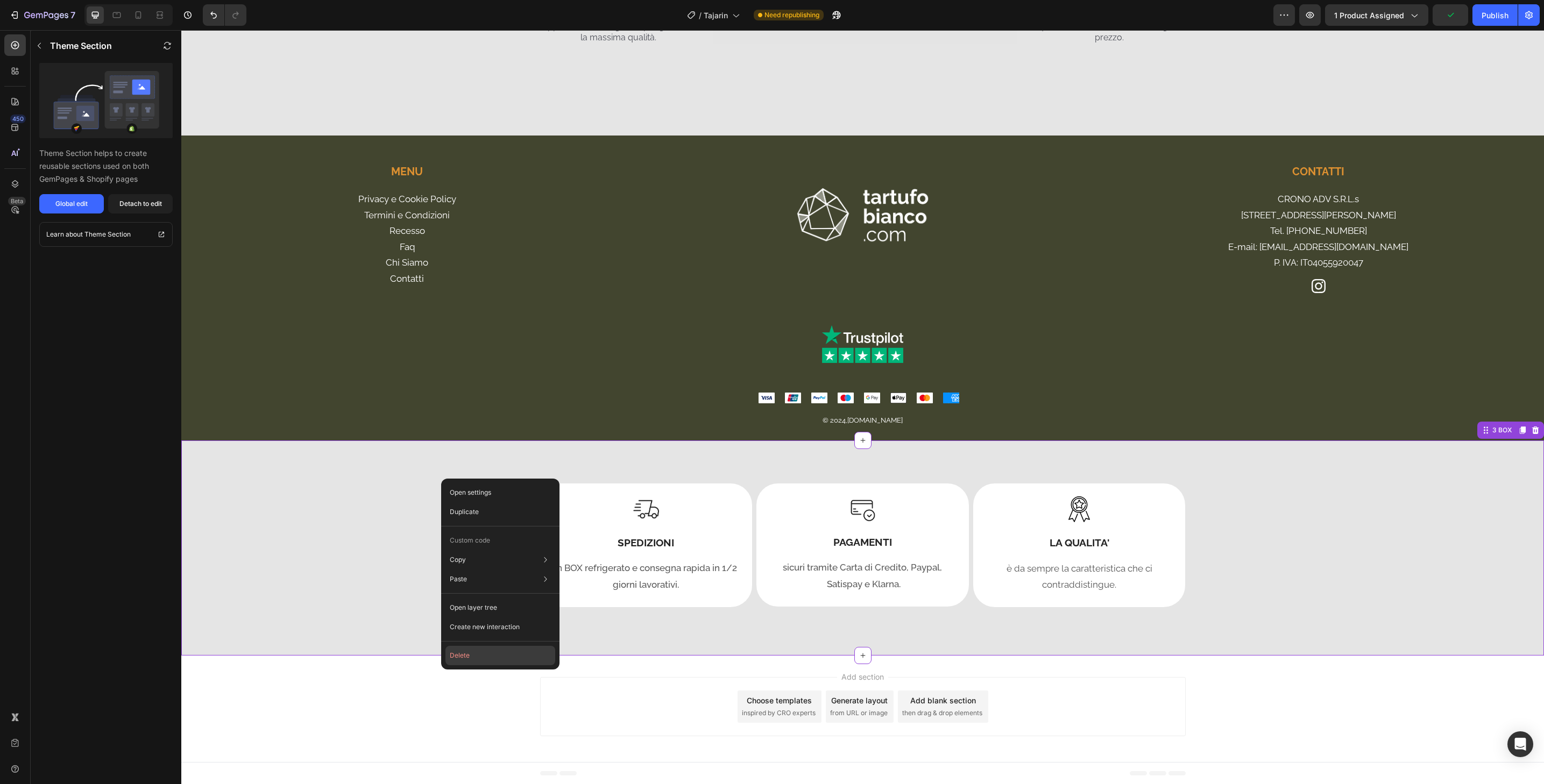
click at [471, 655] on button "Delete" at bounding box center [500, 656] width 110 height 20
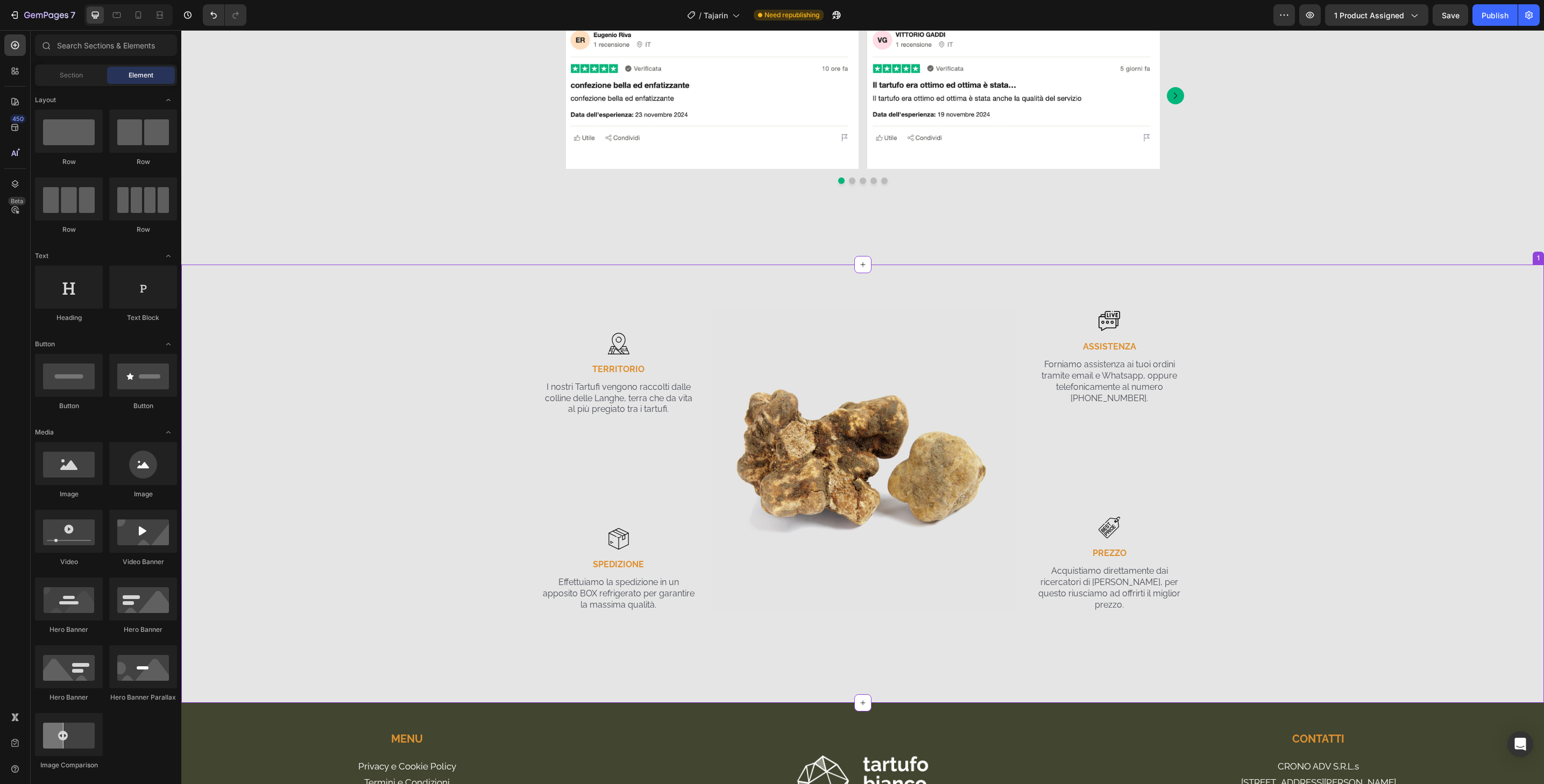
scroll to position [2627, 0]
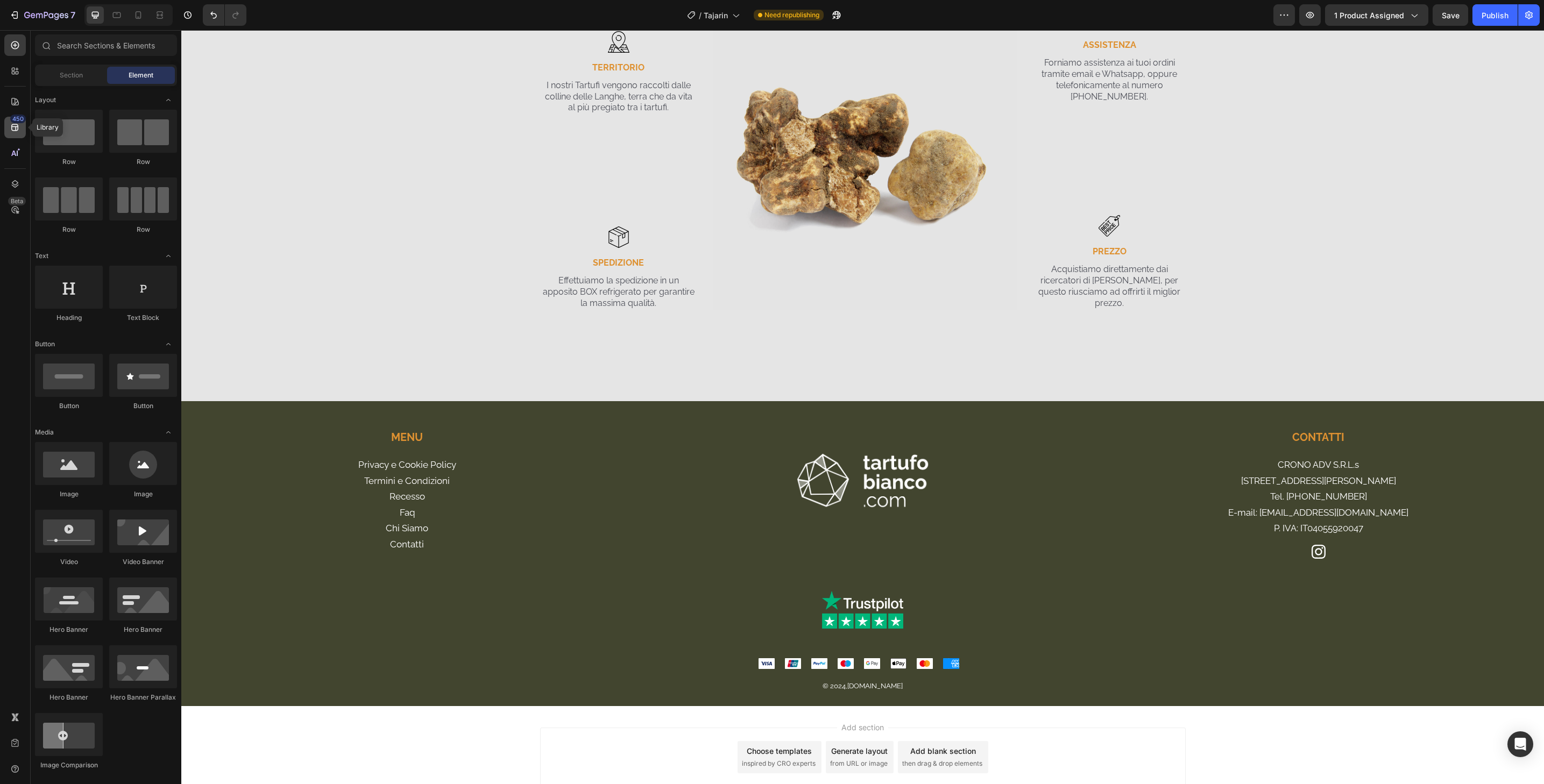
click at [21, 130] on div "450" at bounding box center [15, 127] width 21 height 21
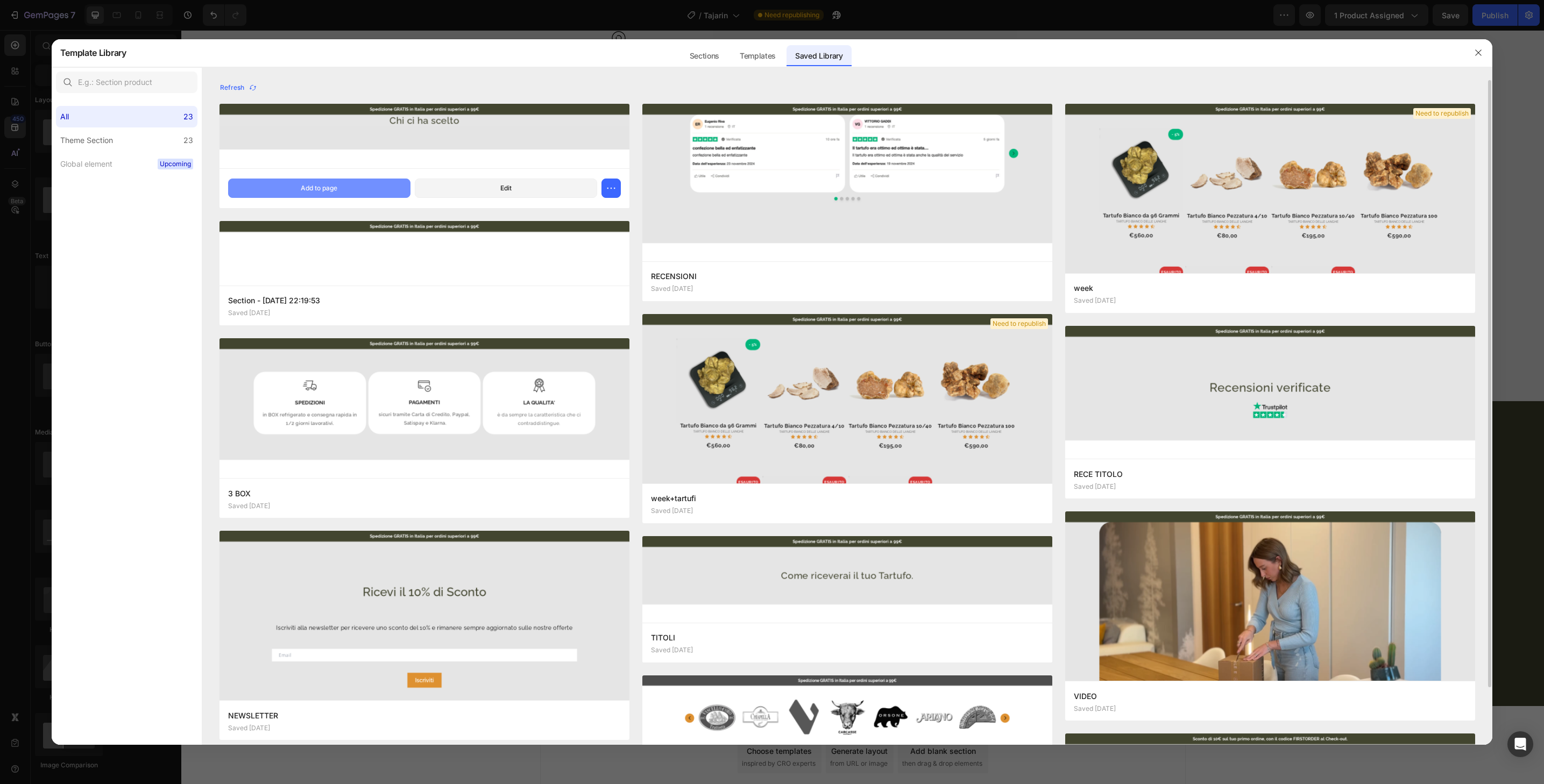
click at [399, 184] on button "Add to page" at bounding box center [319, 189] width 182 height 20
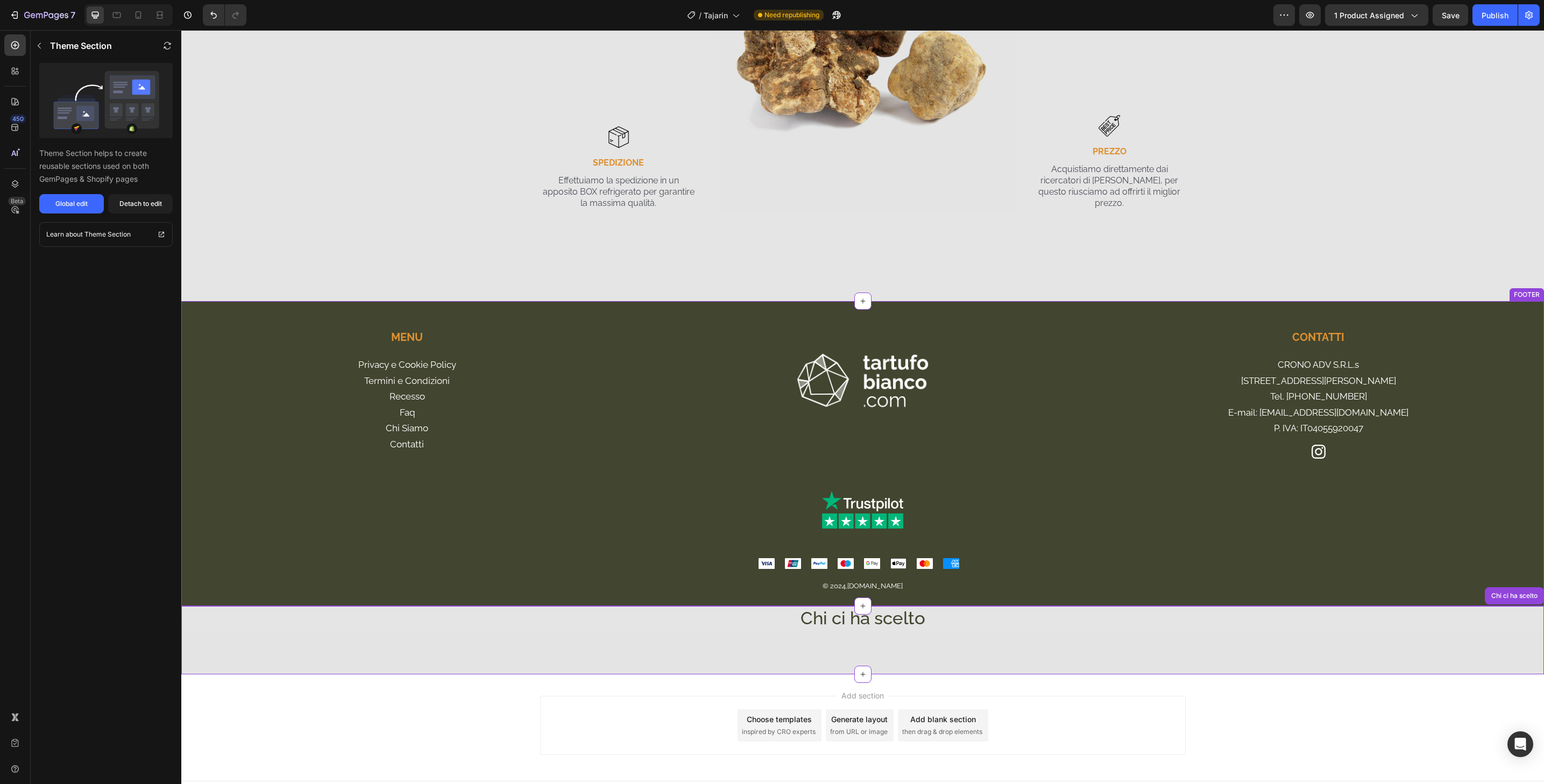
scroll to position [2746, 0]
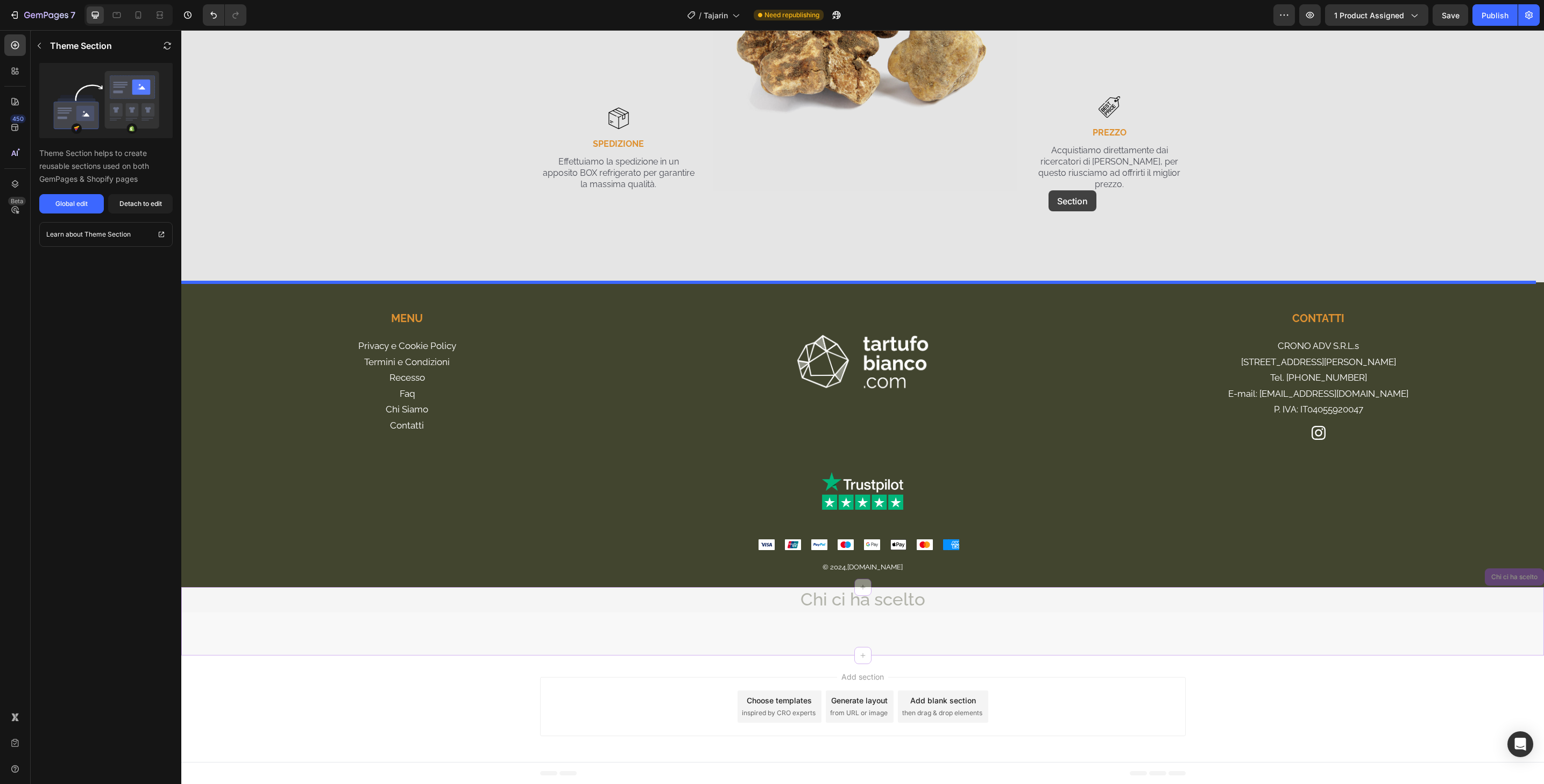
drag, startPoint x: 1109, startPoint y: 597, endPoint x: 1048, endPoint y: 190, distance: 411.5
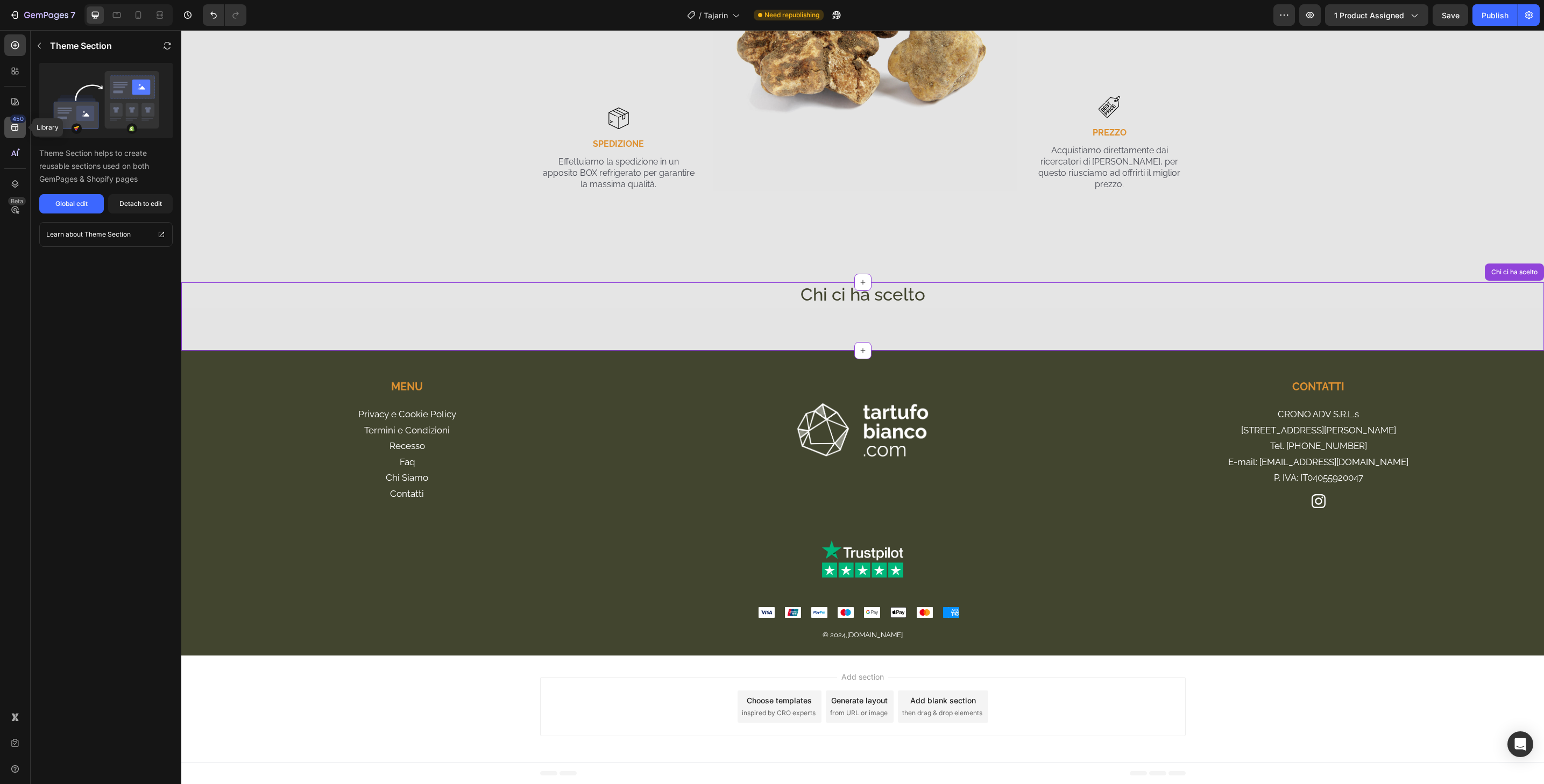
click at [15, 123] on icon at bounding box center [15, 128] width 11 height 11
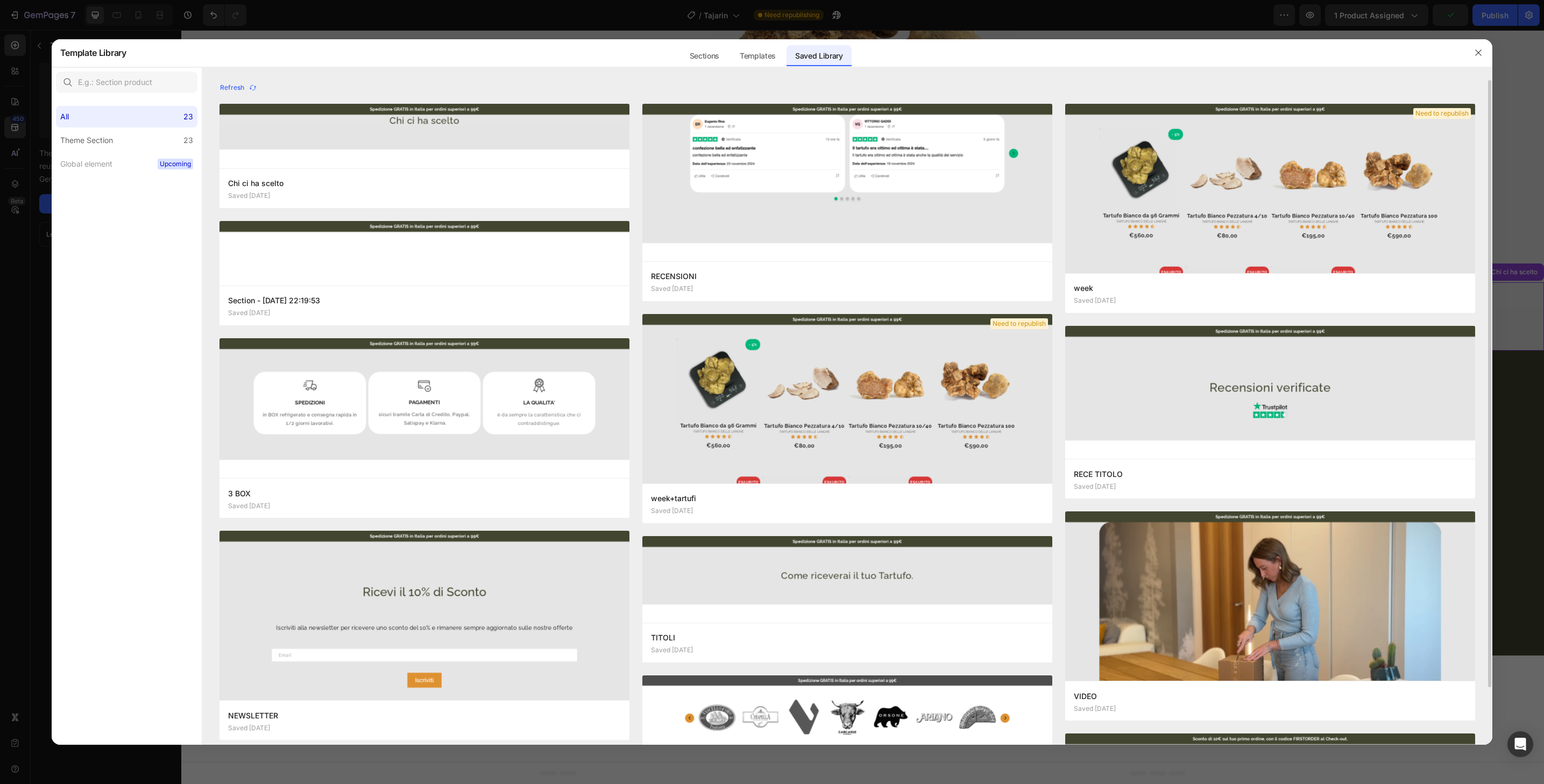
click at [1025, 724] on img at bounding box center [848, 728] width 410 height 106
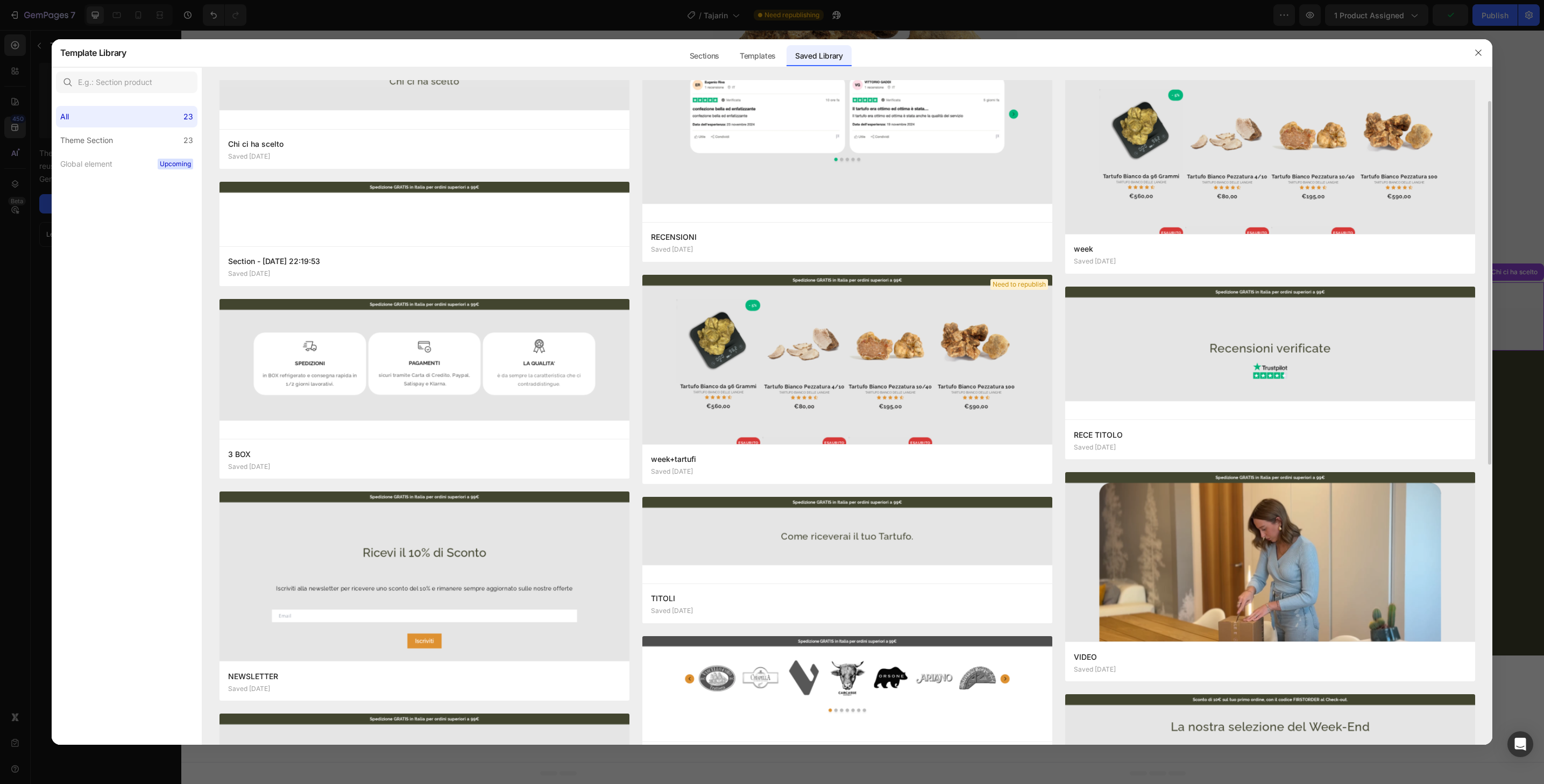
scroll to position [492, 0]
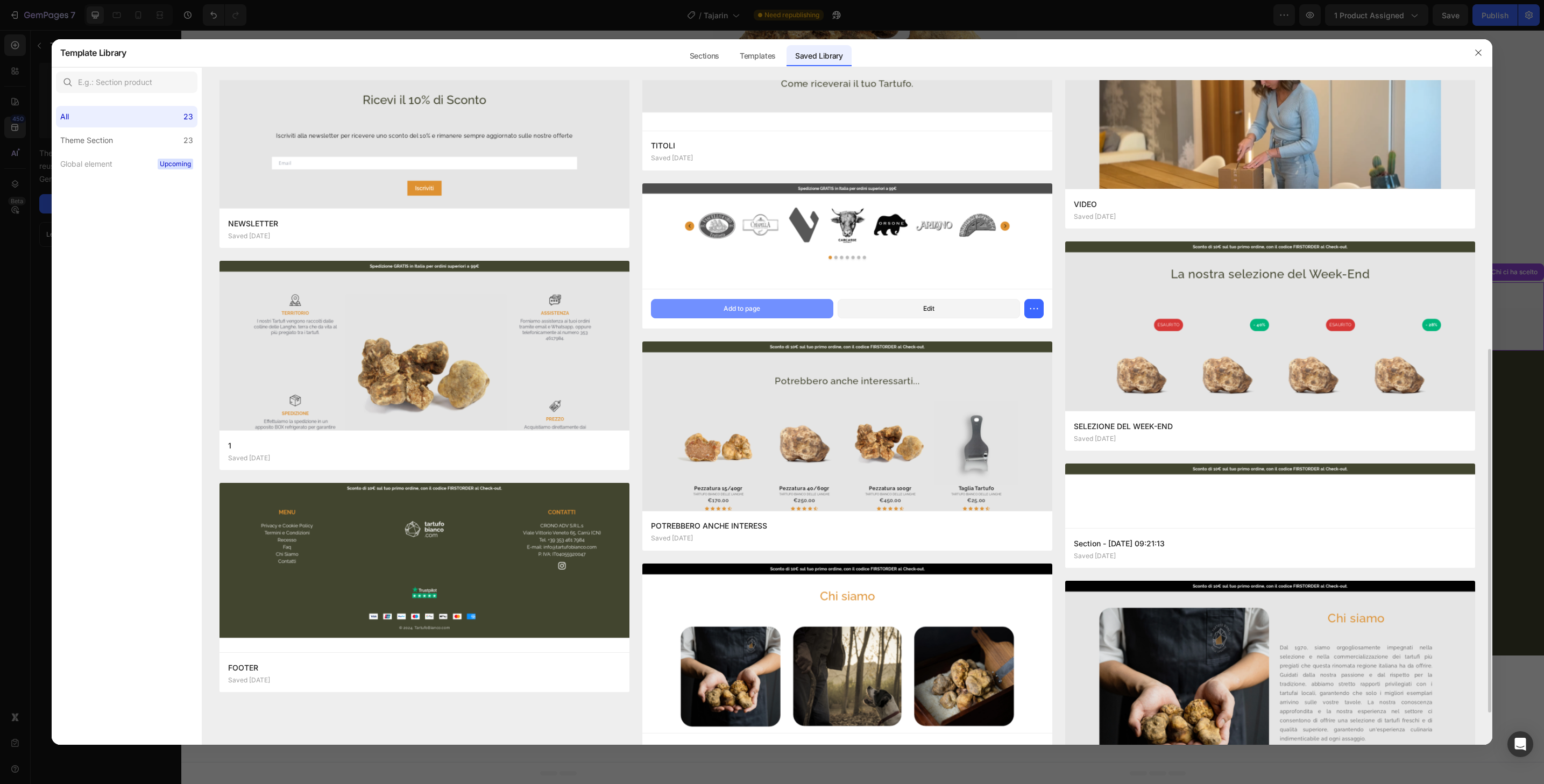
click at [807, 307] on button "Add to page" at bounding box center [742, 309] width 182 height 20
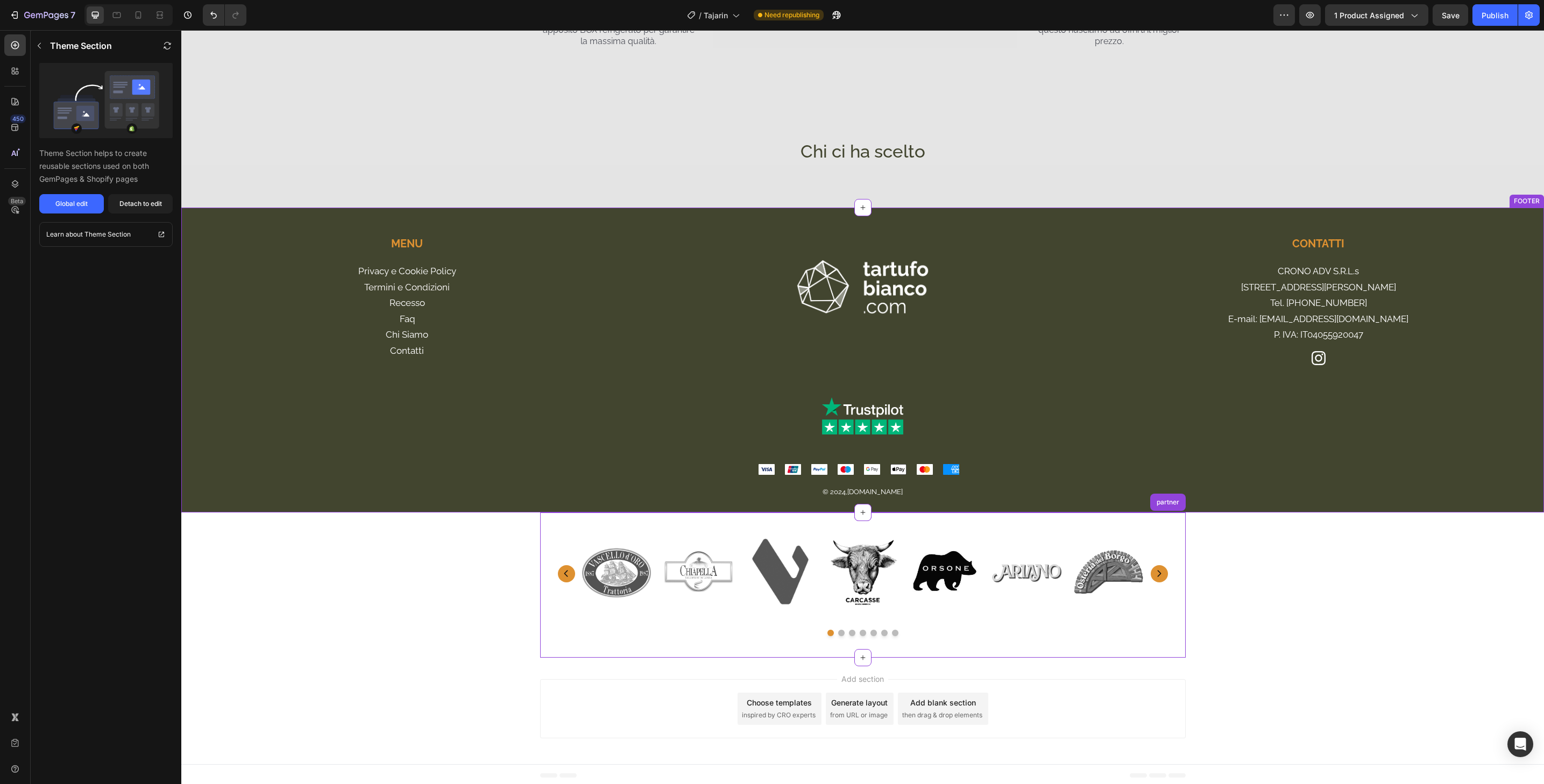
scroll to position [2891, 0]
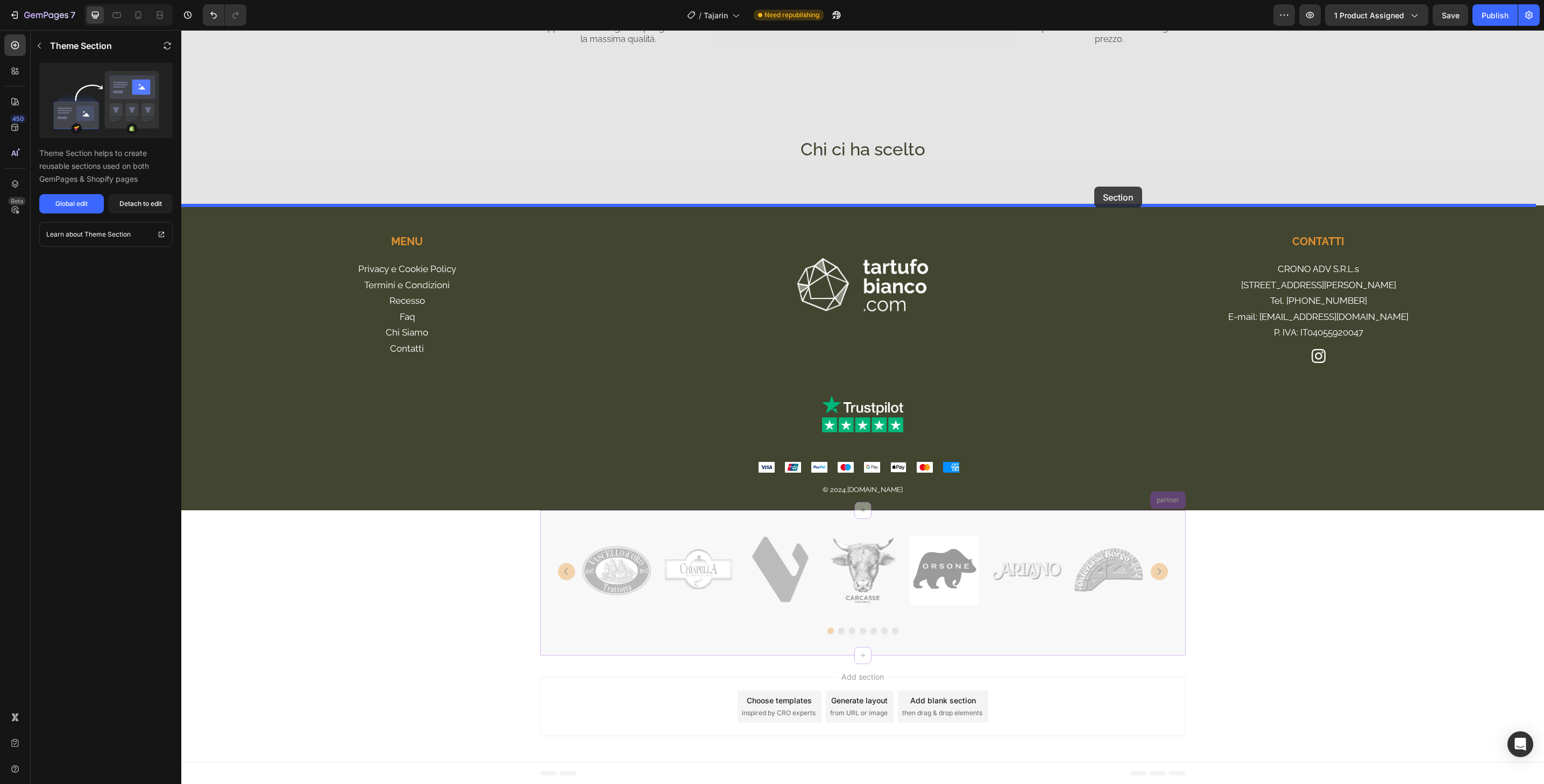
drag, startPoint x: 1120, startPoint y: 569, endPoint x: 1094, endPoint y: 187, distance: 382.9
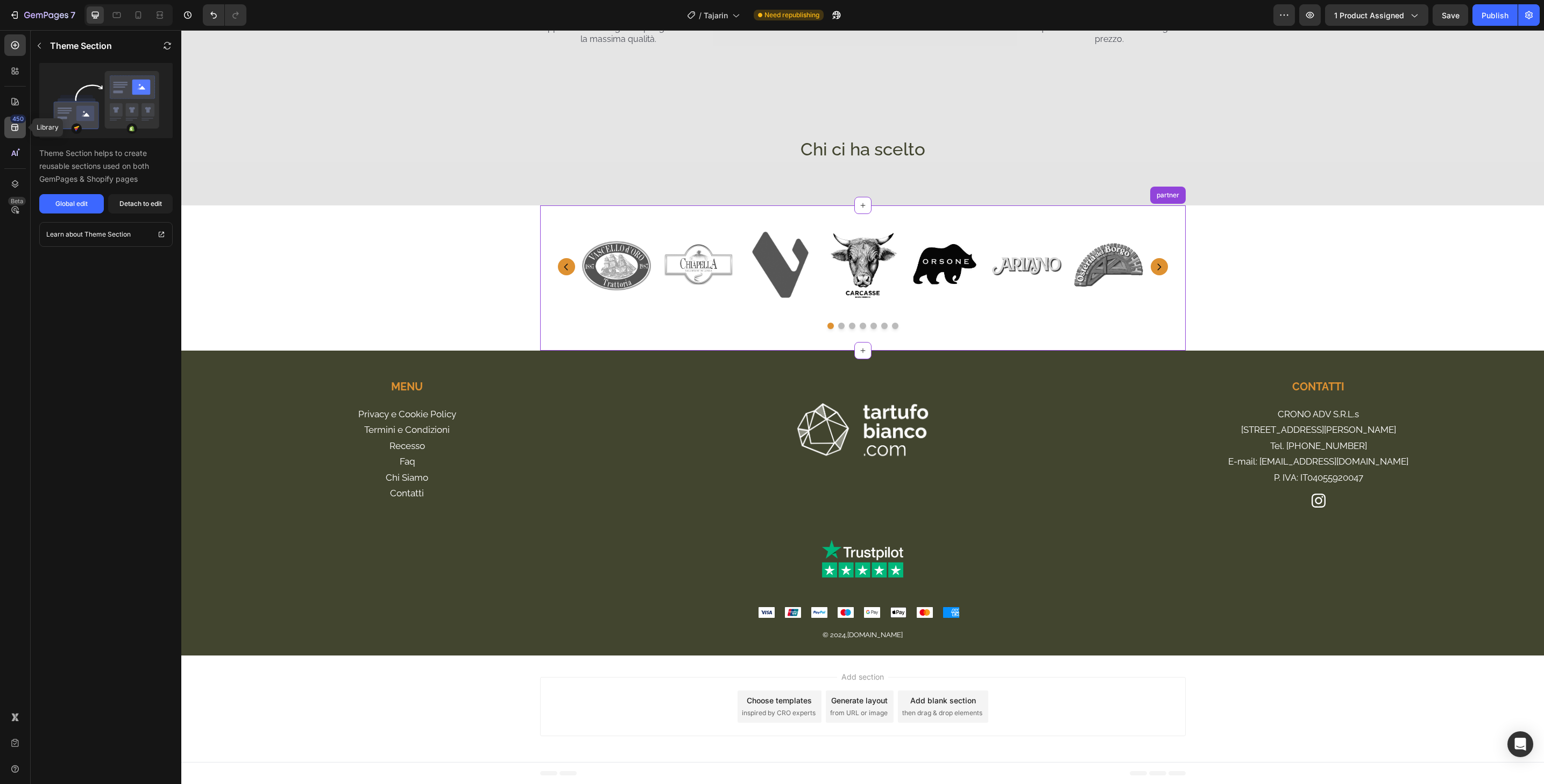
click at [16, 129] on icon at bounding box center [15, 128] width 11 height 11
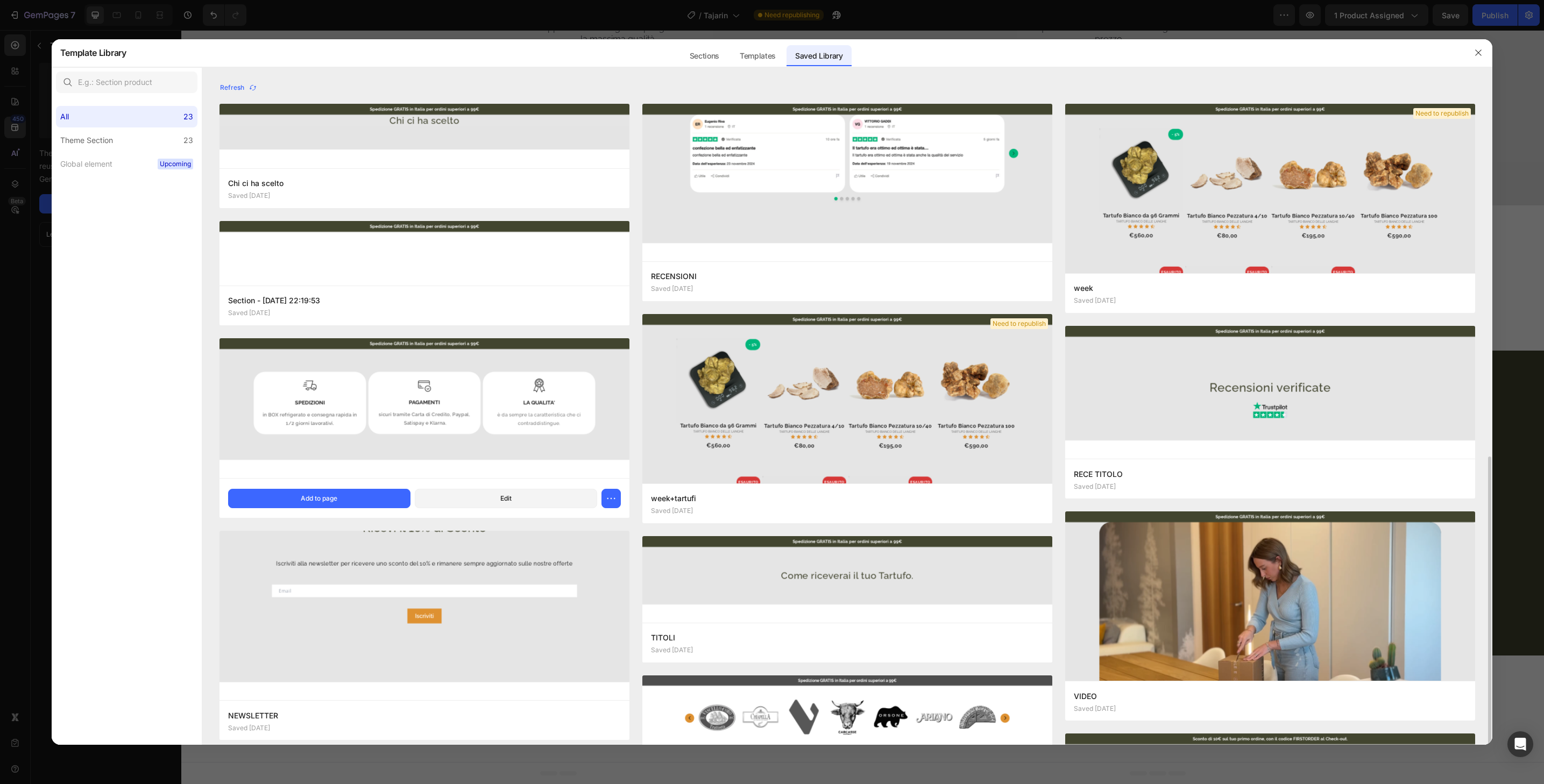
scroll to position [243, 0]
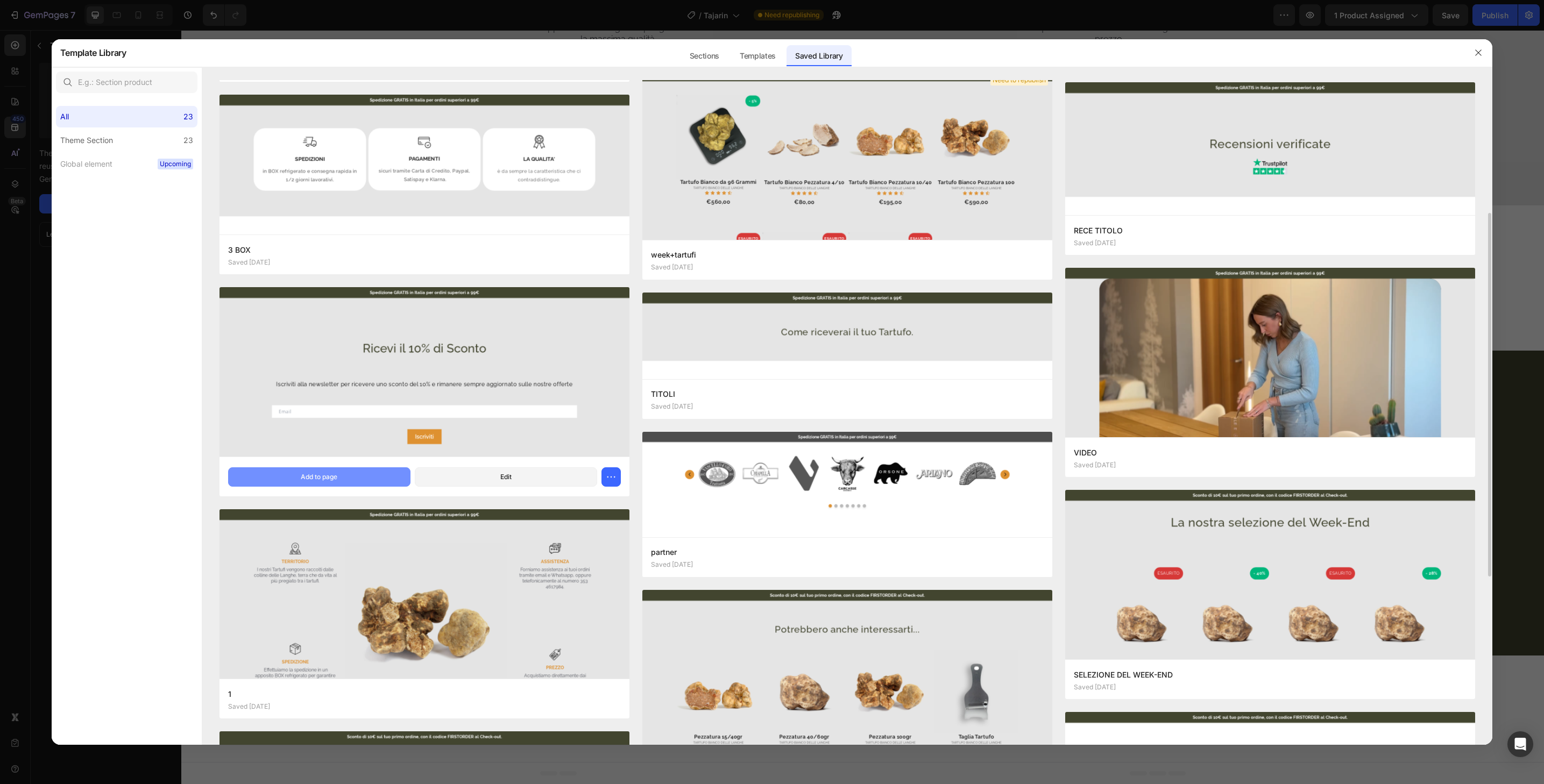
click at [391, 477] on button "Add to page" at bounding box center [319, 477] width 182 height 20
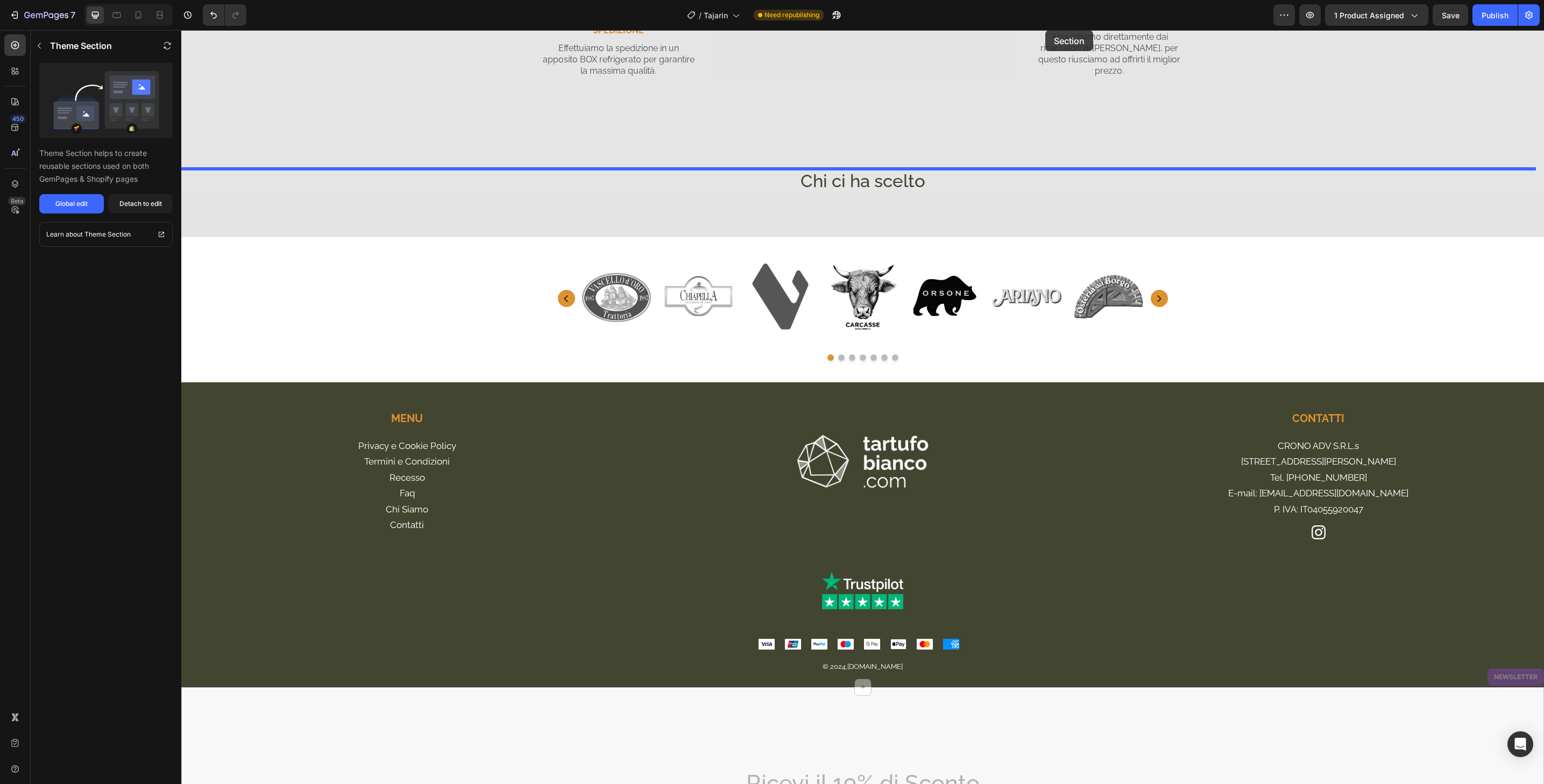
scroll to position [2801, 0]
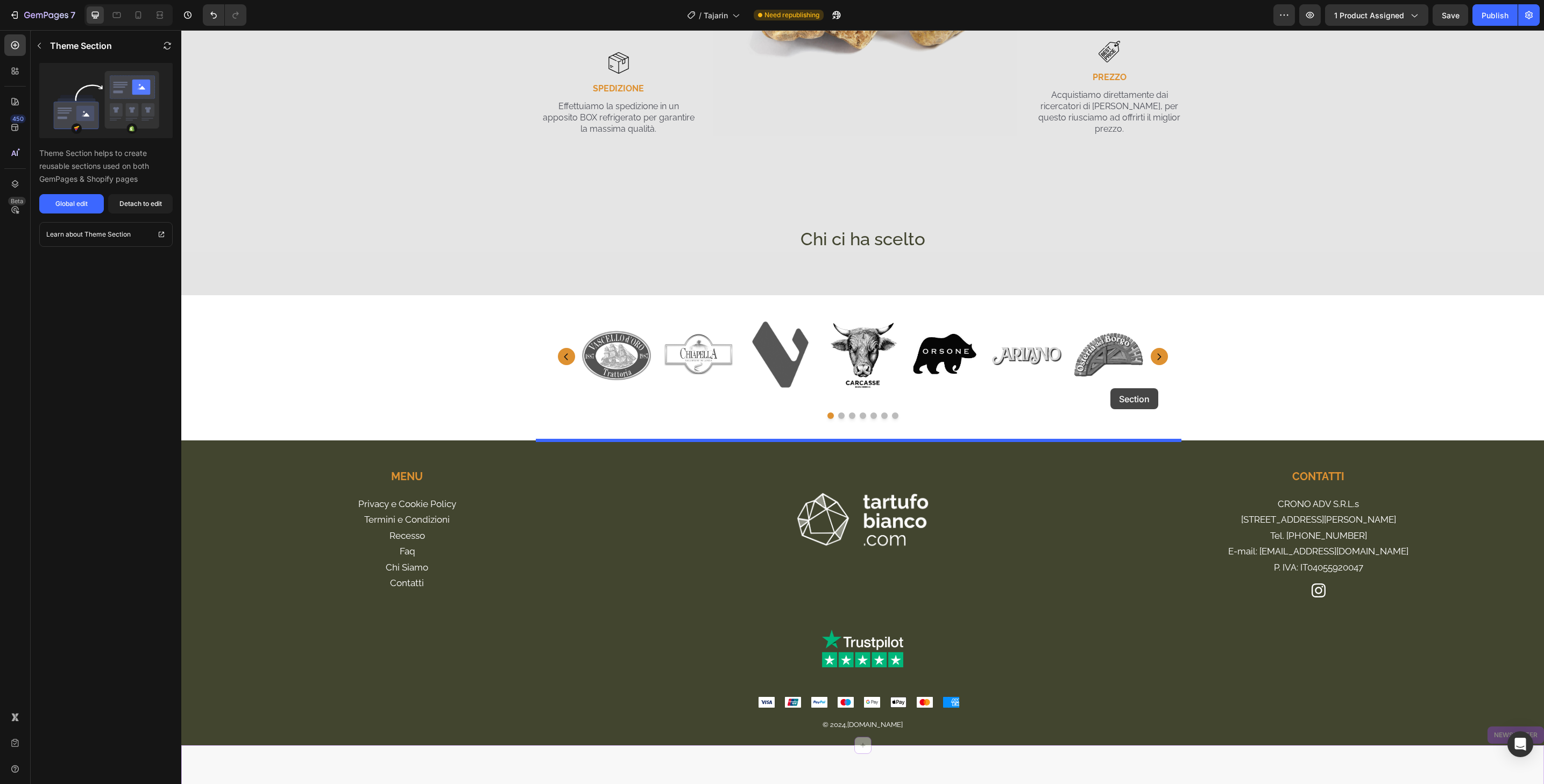
drag, startPoint x: 1066, startPoint y: 281, endPoint x: 1115, endPoint y: 400, distance: 128.7
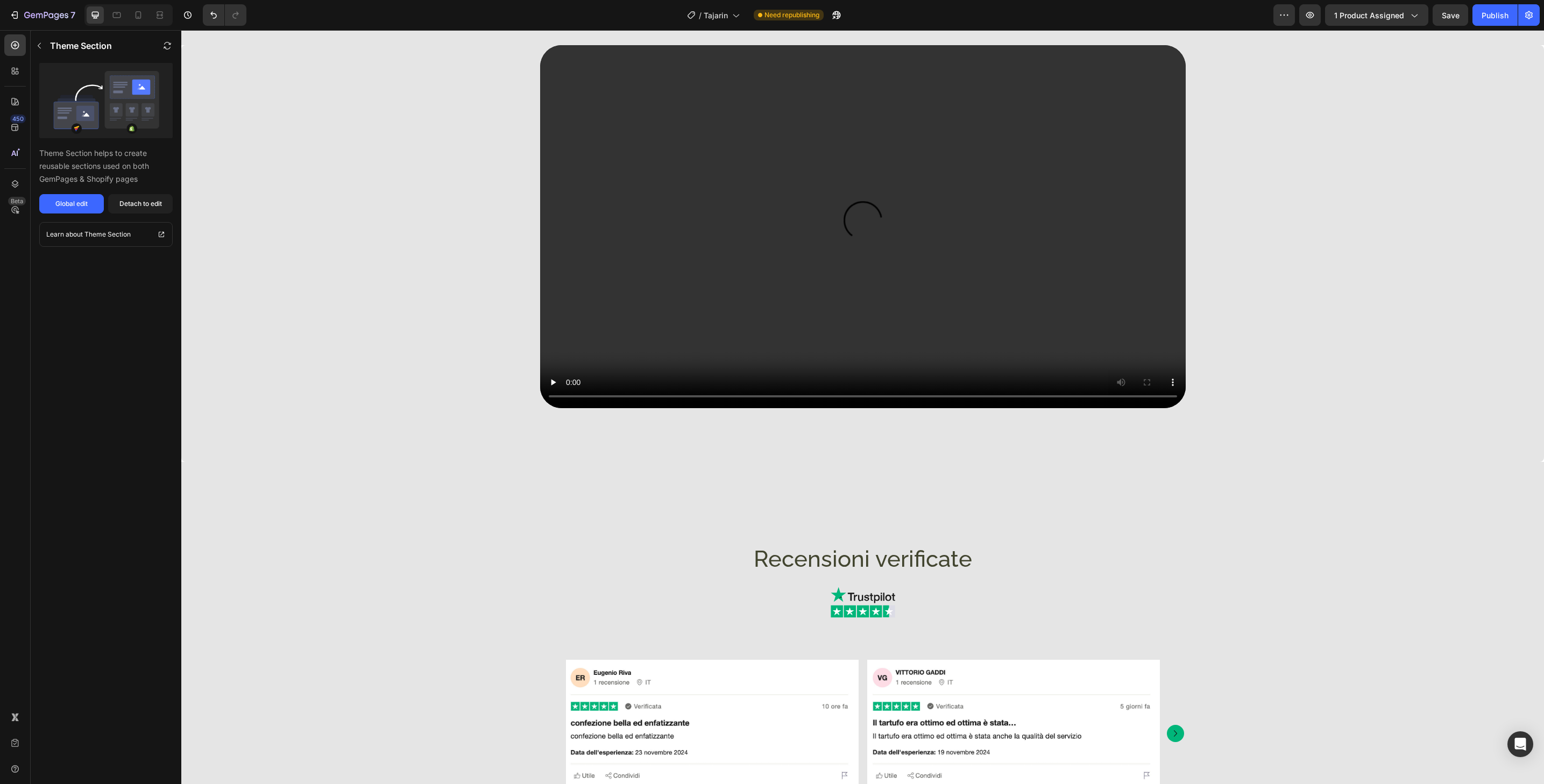
scroll to position [1686, 0]
click at [1508, 13] on div "Publish" at bounding box center [1495, 15] width 27 height 12
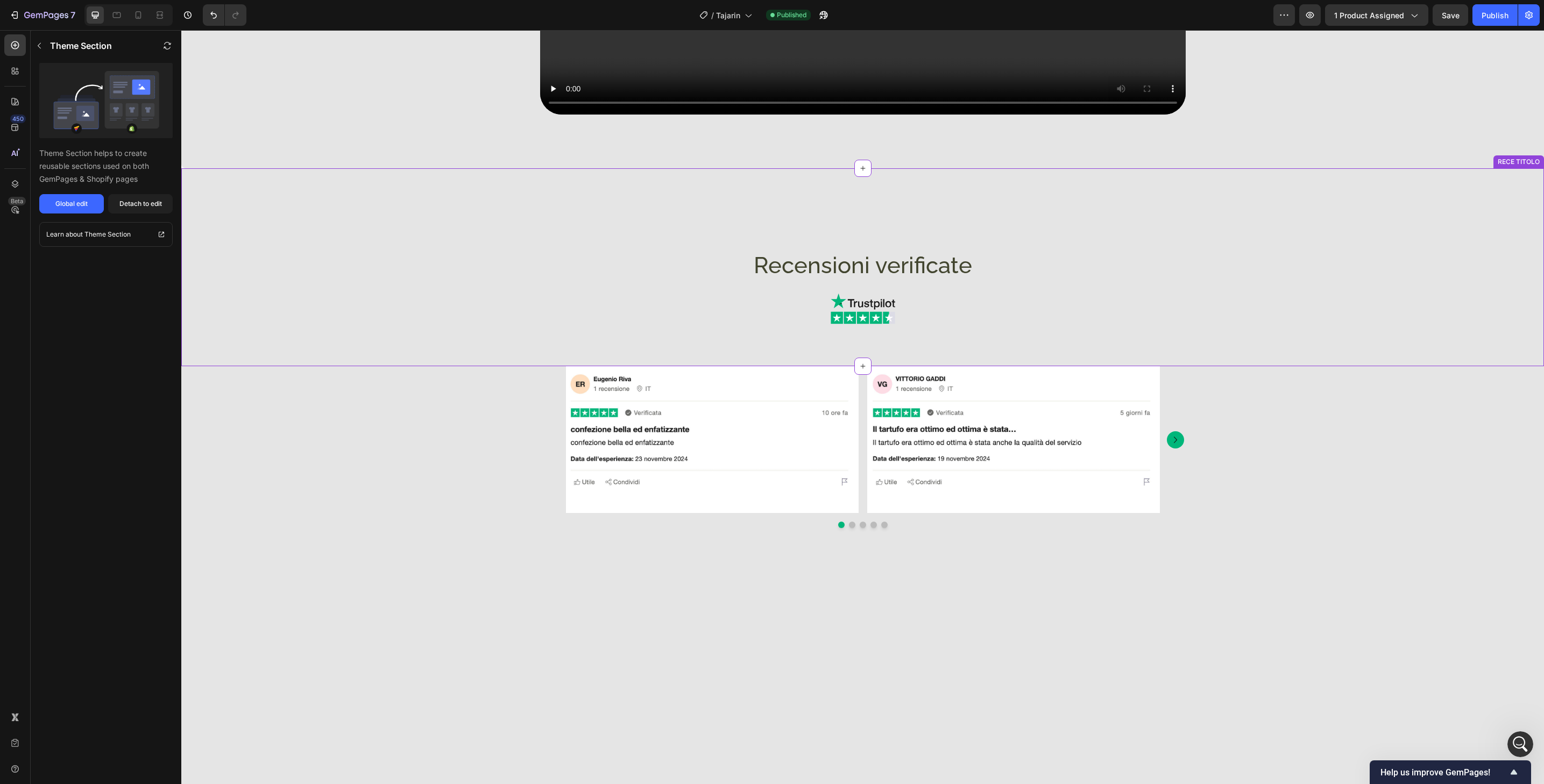
scroll to position [1520, 0]
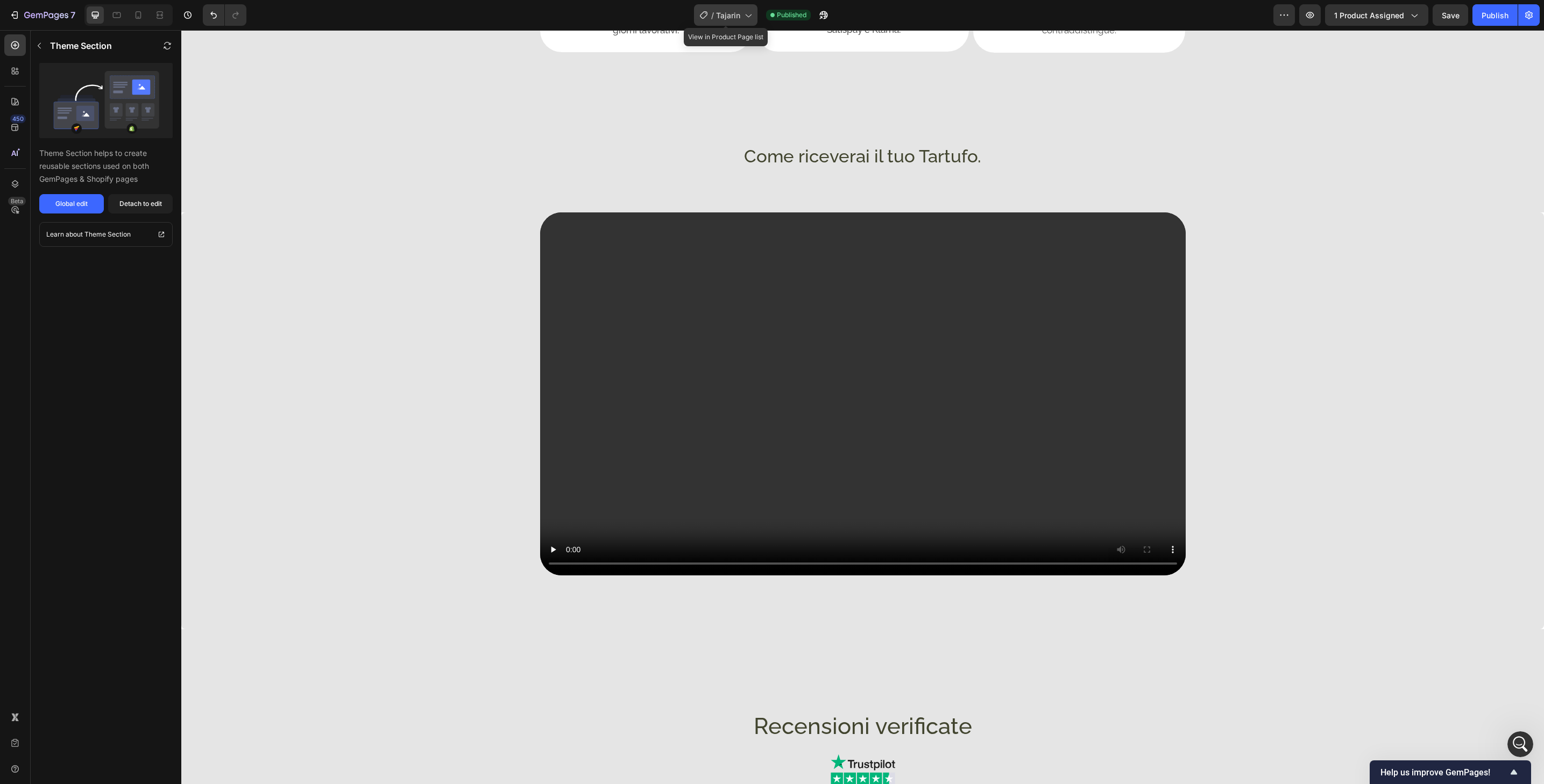
click at [739, 5] on div "/ Tajarin" at bounding box center [726, 15] width 63 height 21
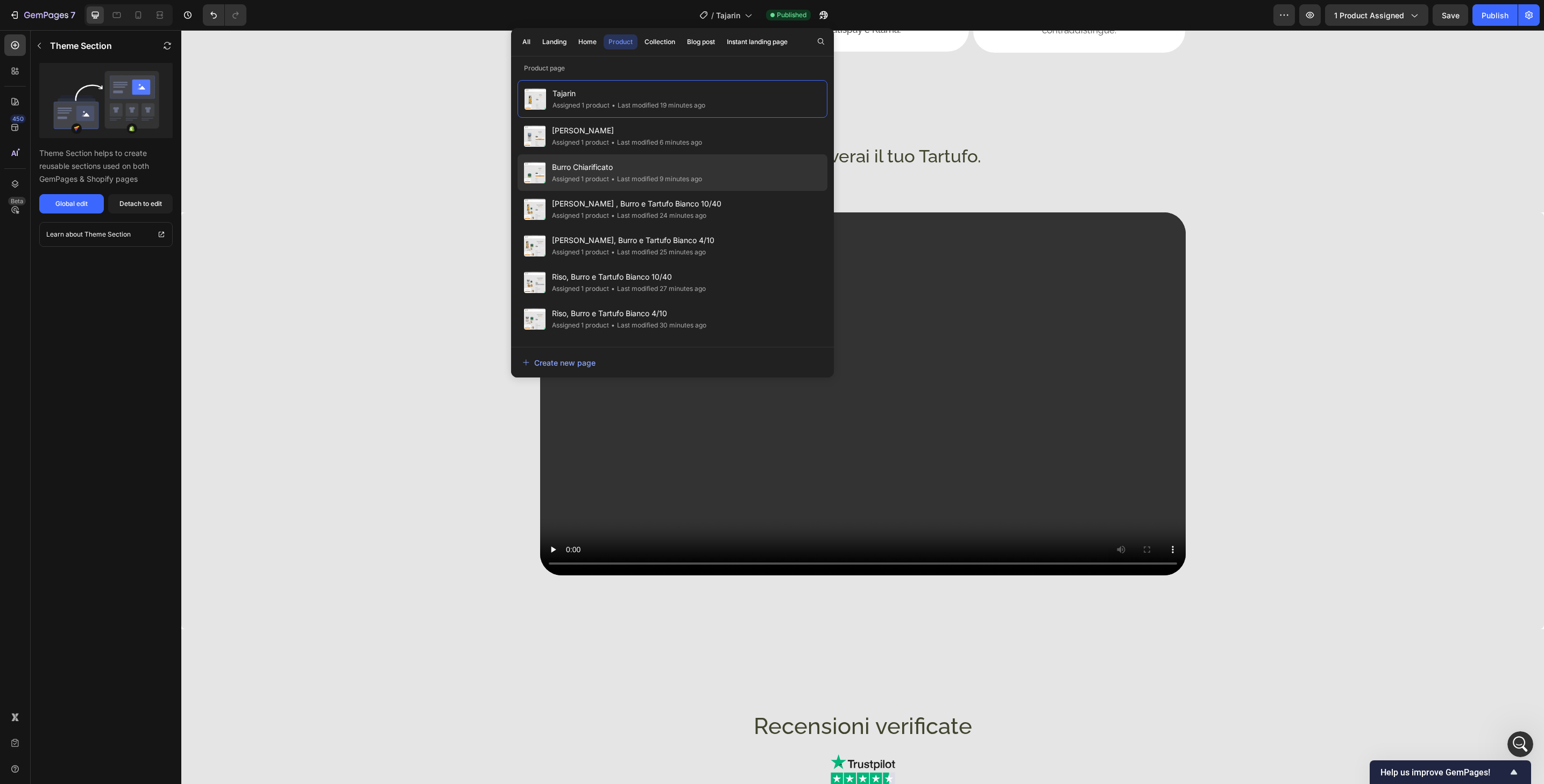
click at [675, 170] on span "Burro Chiarificato" at bounding box center [627, 167] width 150 height 13
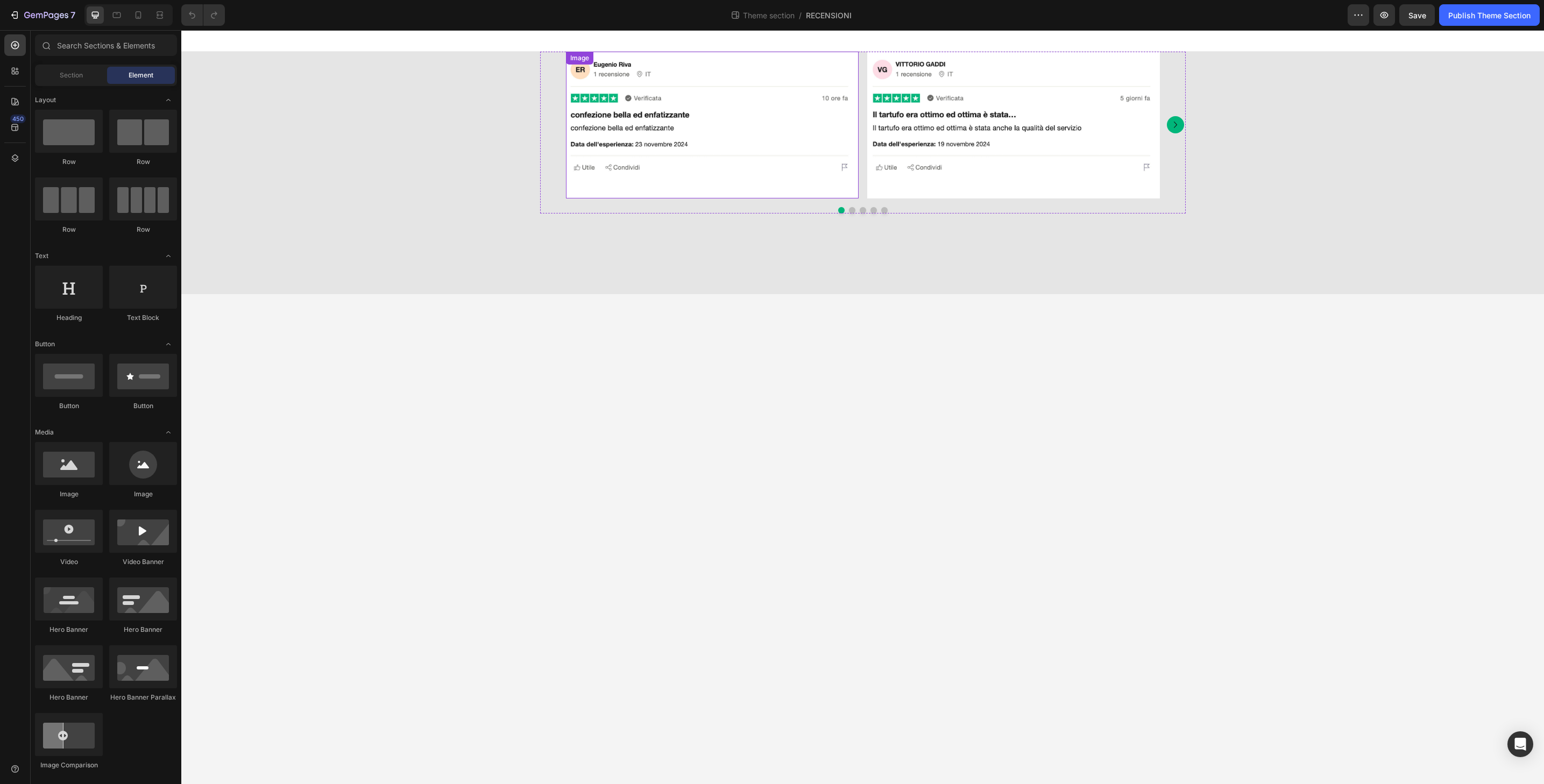
click at [757, 181] on img at bounding box center [712, 125] width 293 height 147
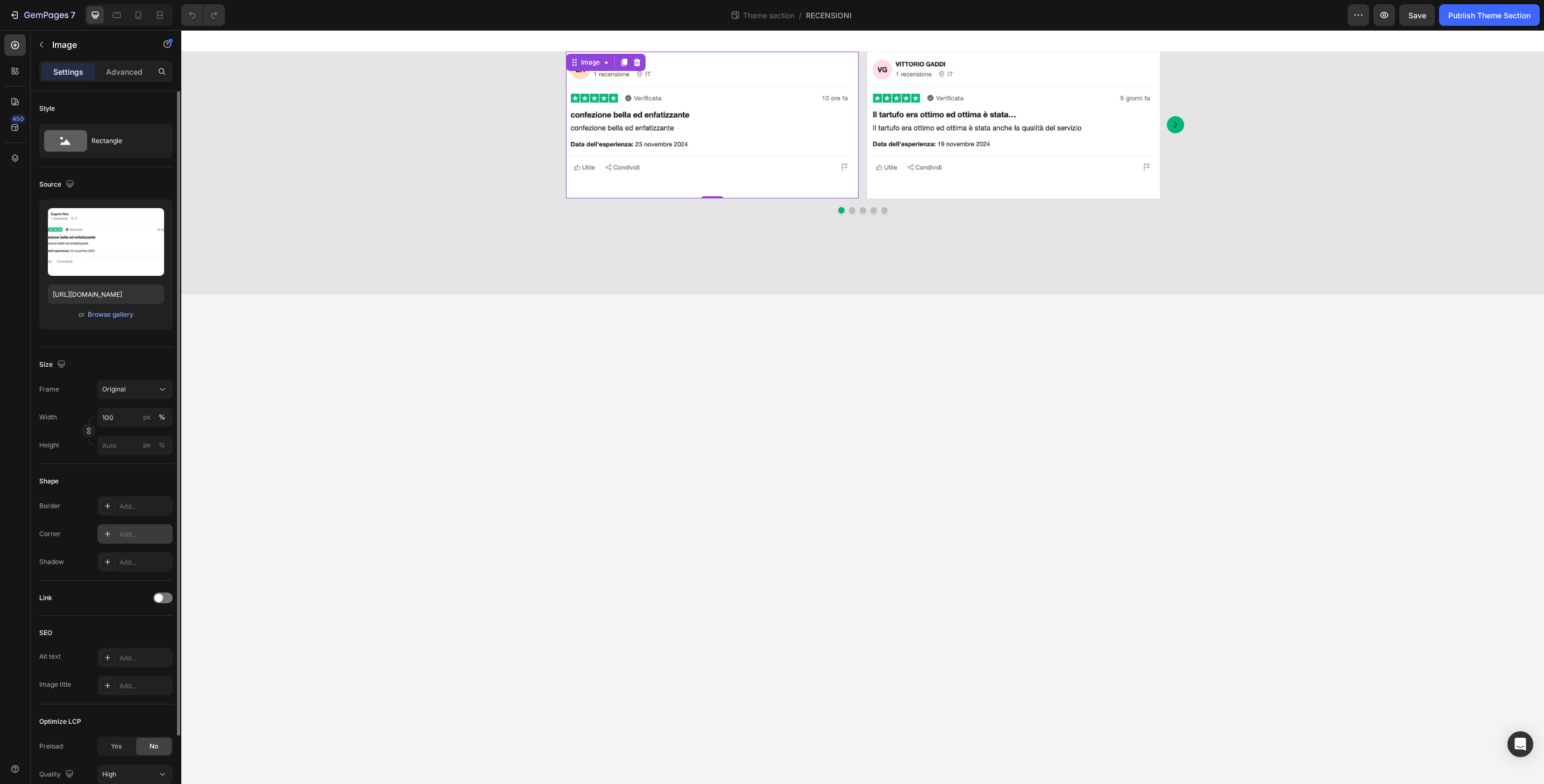
click at [159, 536] on div "Add..." at bounding box center [145, 534] width 51 height 10
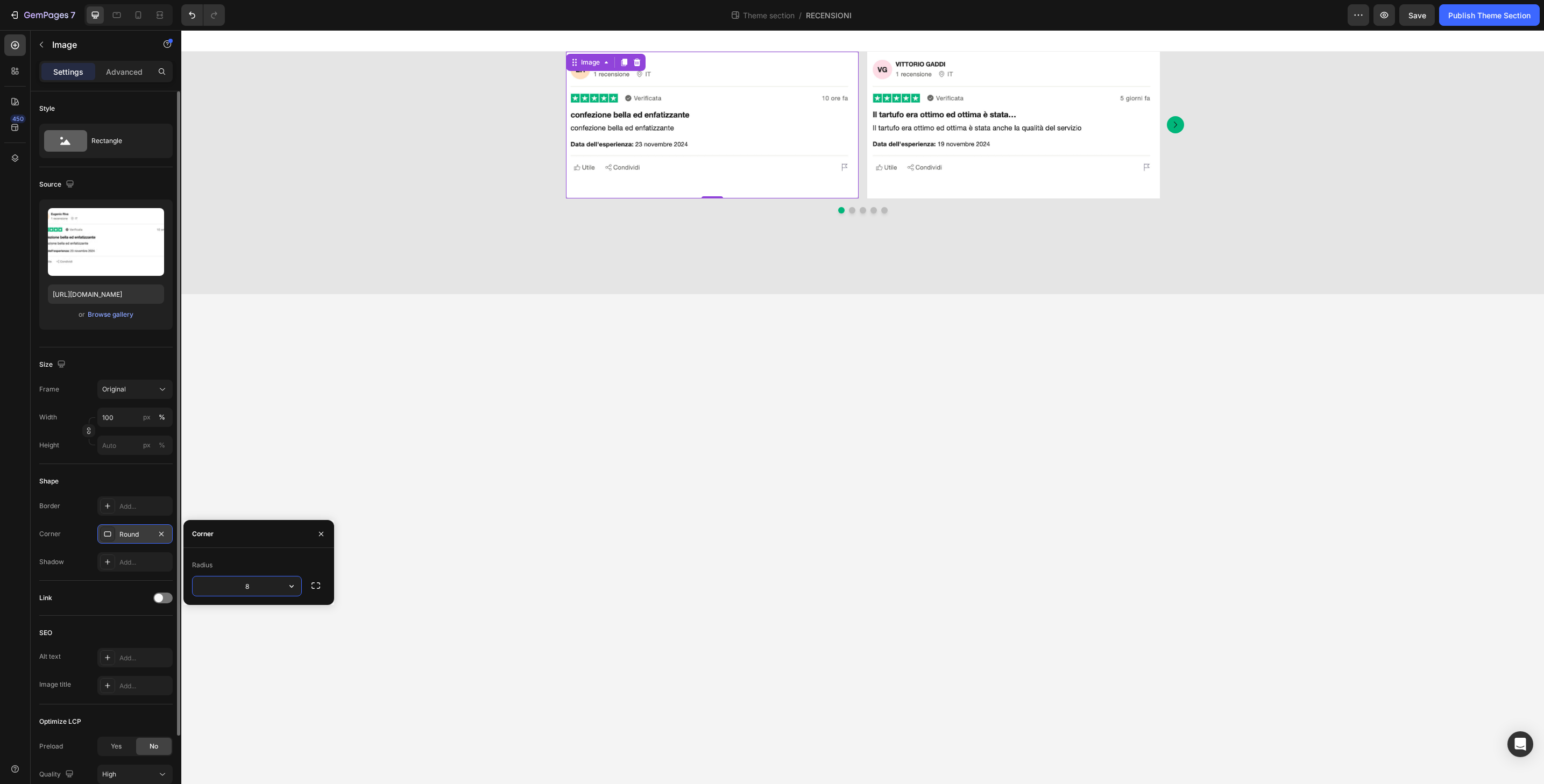
type input "32"
click at [1039, 189] on img at bounding box center [1014, 125] width 293 height 147
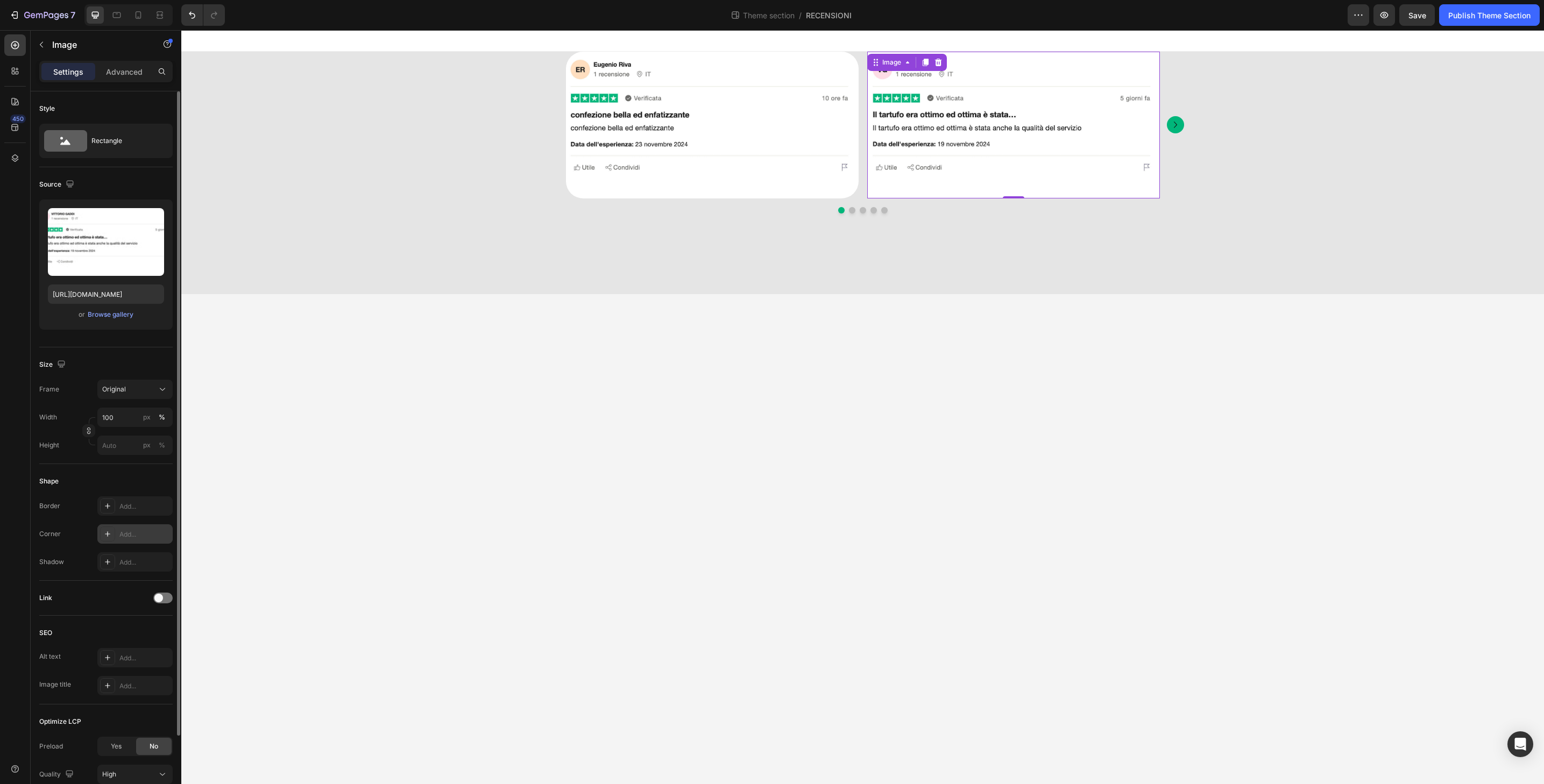
click at [152, 532] on div "Add..." at bounding box center [145, 534] width 51 height 10
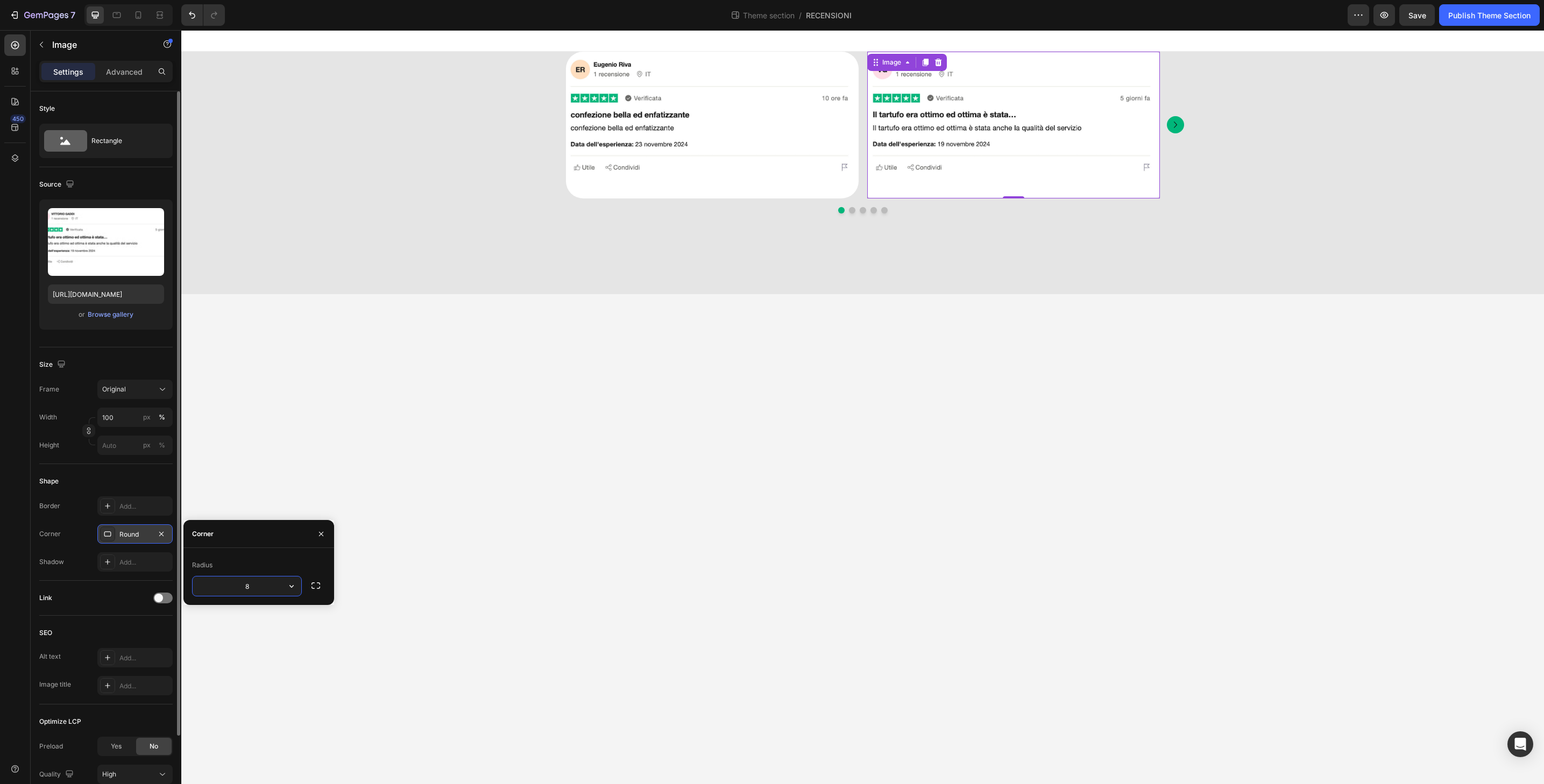
type input "32"
click at [850, 210] on button "Dot" at bounding box center [852, 210] width 7 height 7
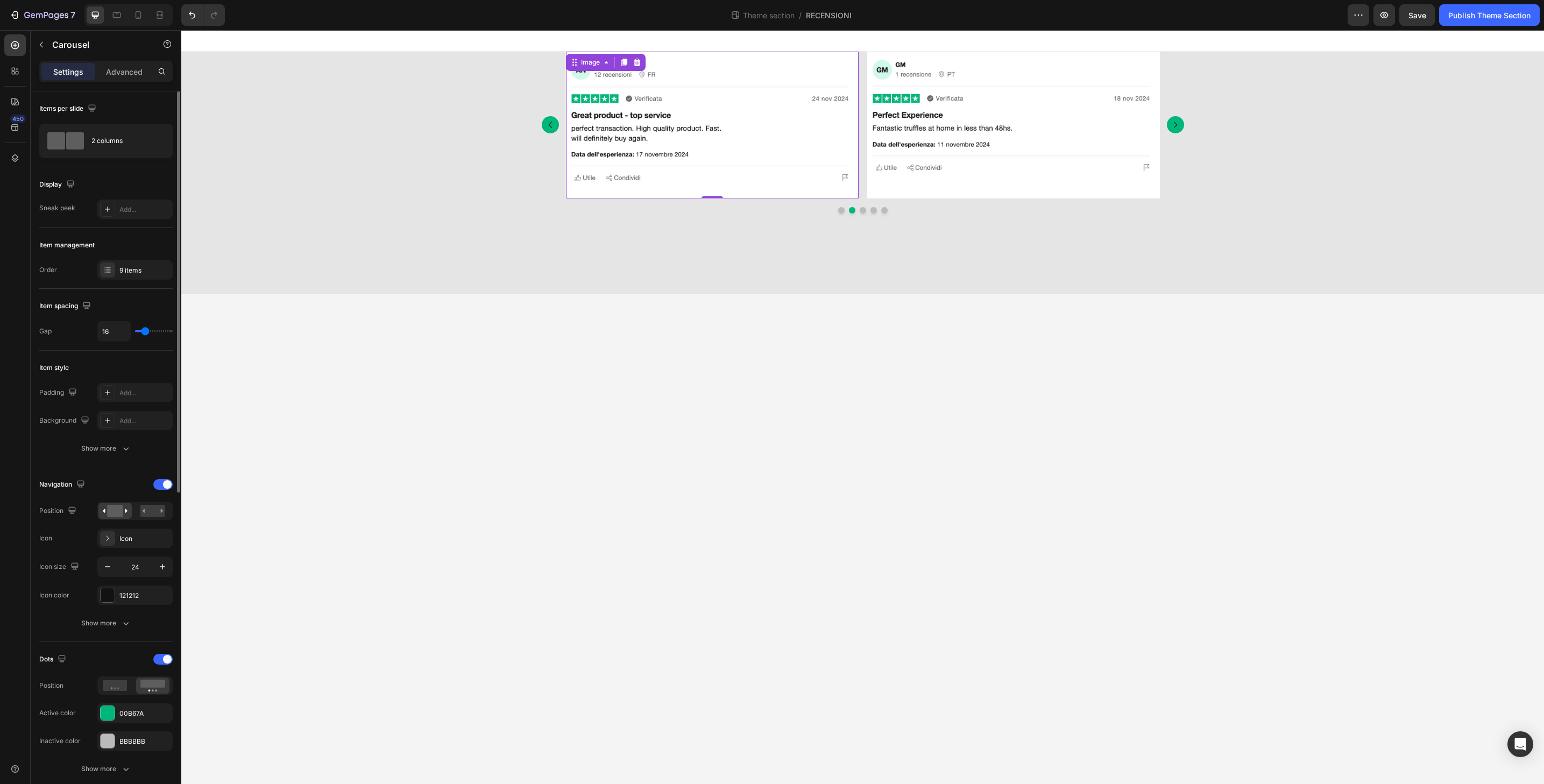
click at [849, 184] on img at bounding box center [712, 125] width 293 height 147
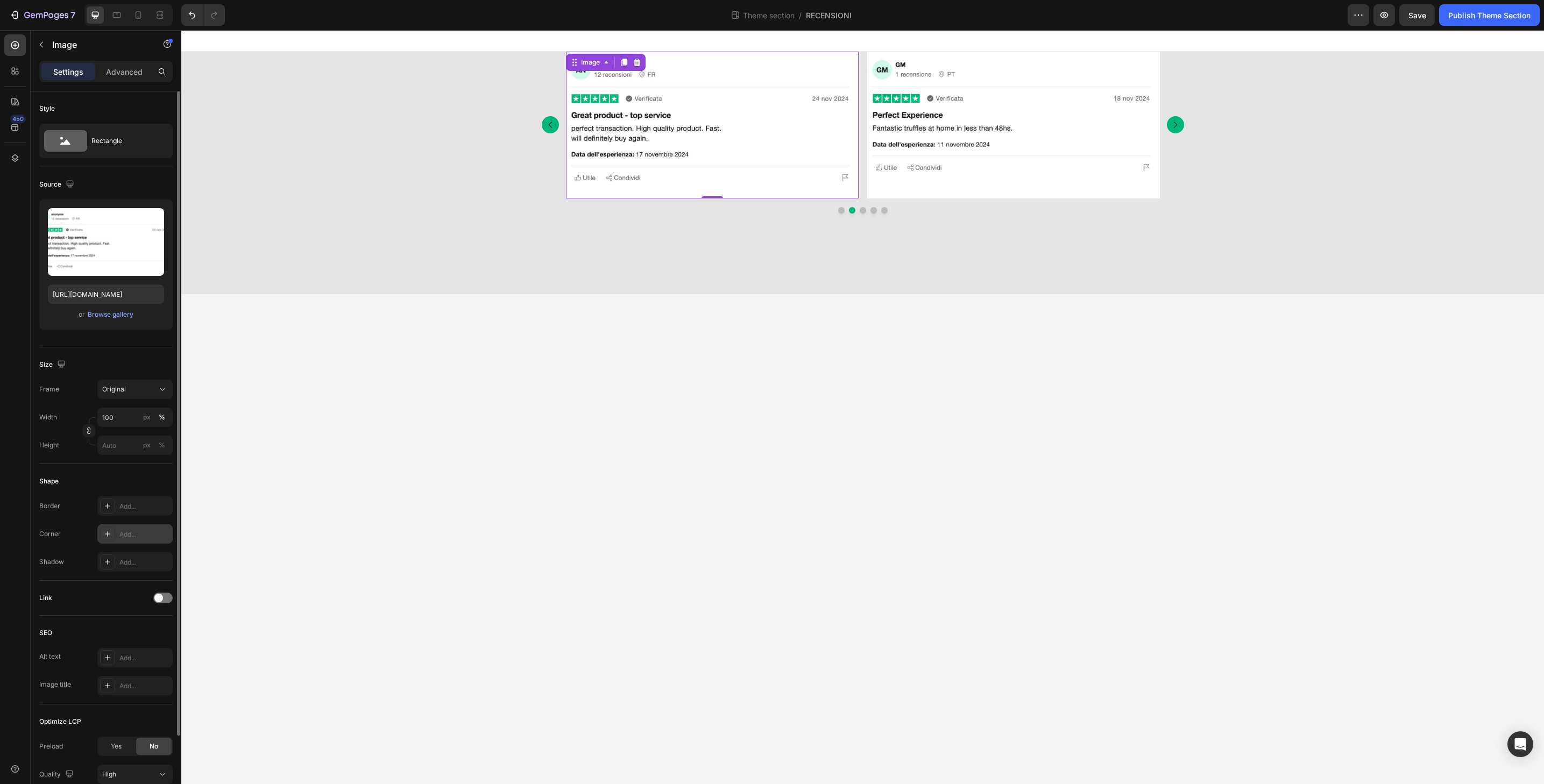
click at [157, 528] on div "Add..." at bounding box center [135, 534] width 75 height 20
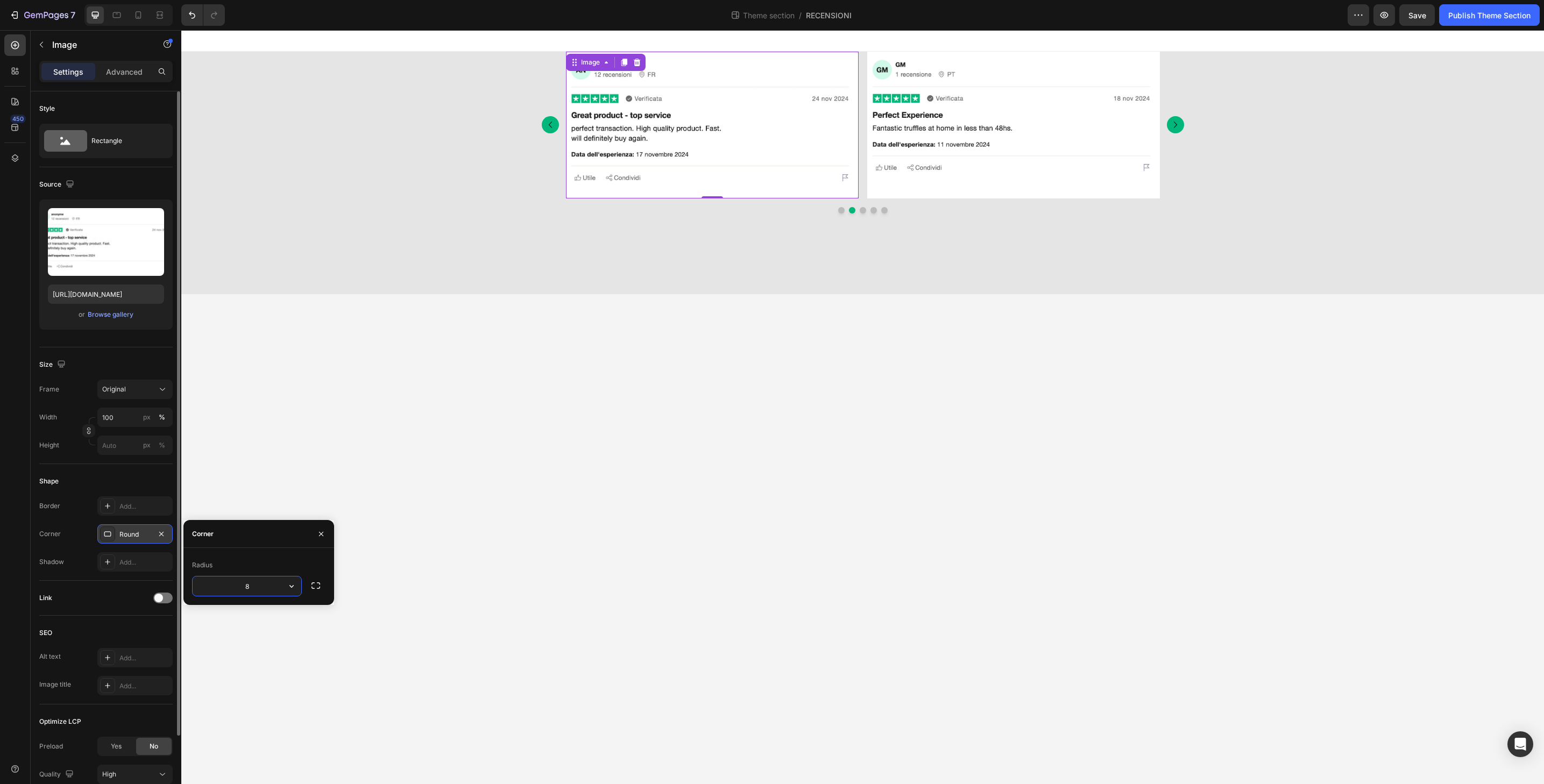
type input "32"
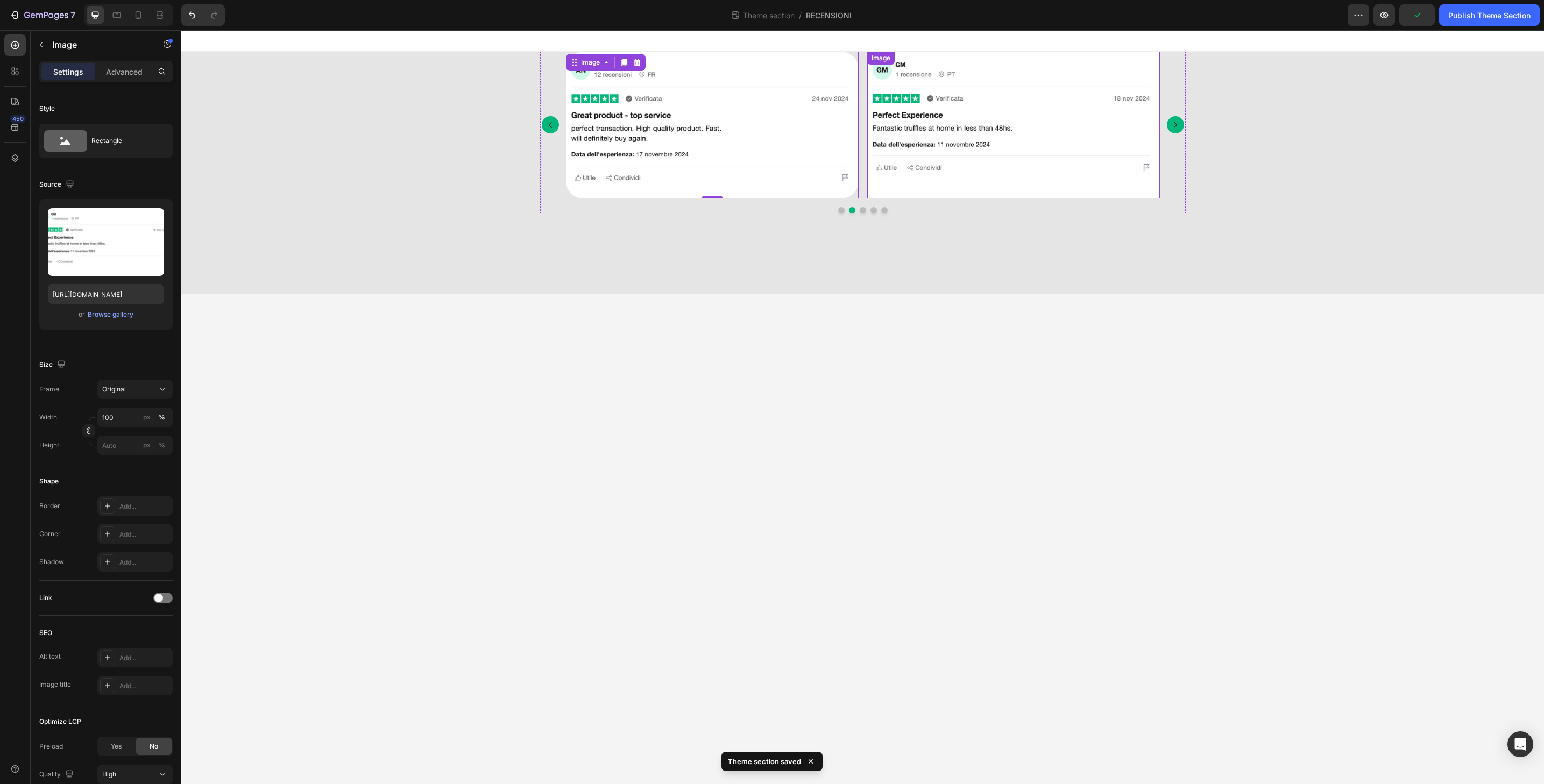
click at [892, 191] on img at bounding box center [1014, 125] width 293 height 147
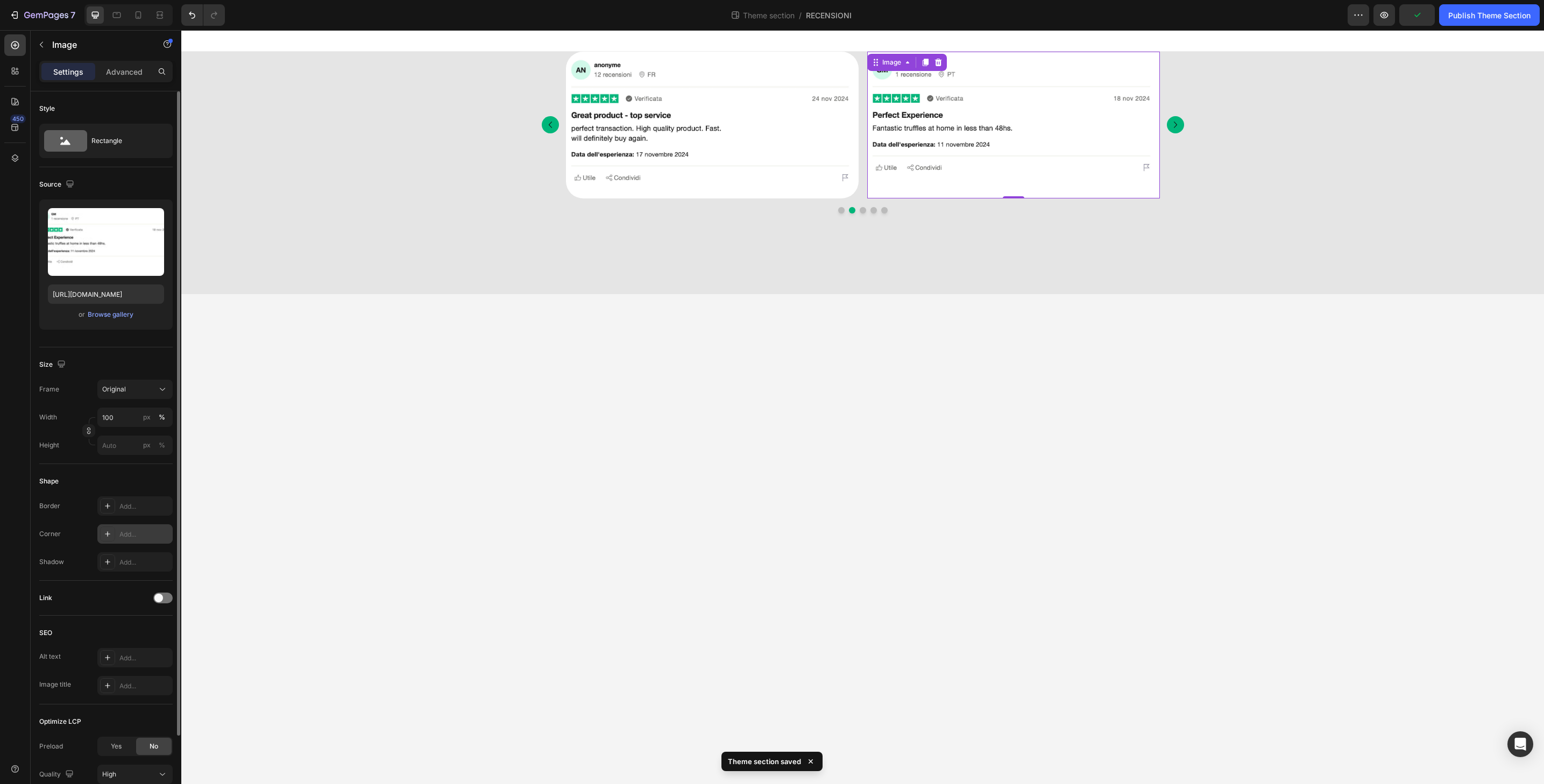
click at [128, 536] on div "Add..." at bounding box center [145, 534] width 51 height 10
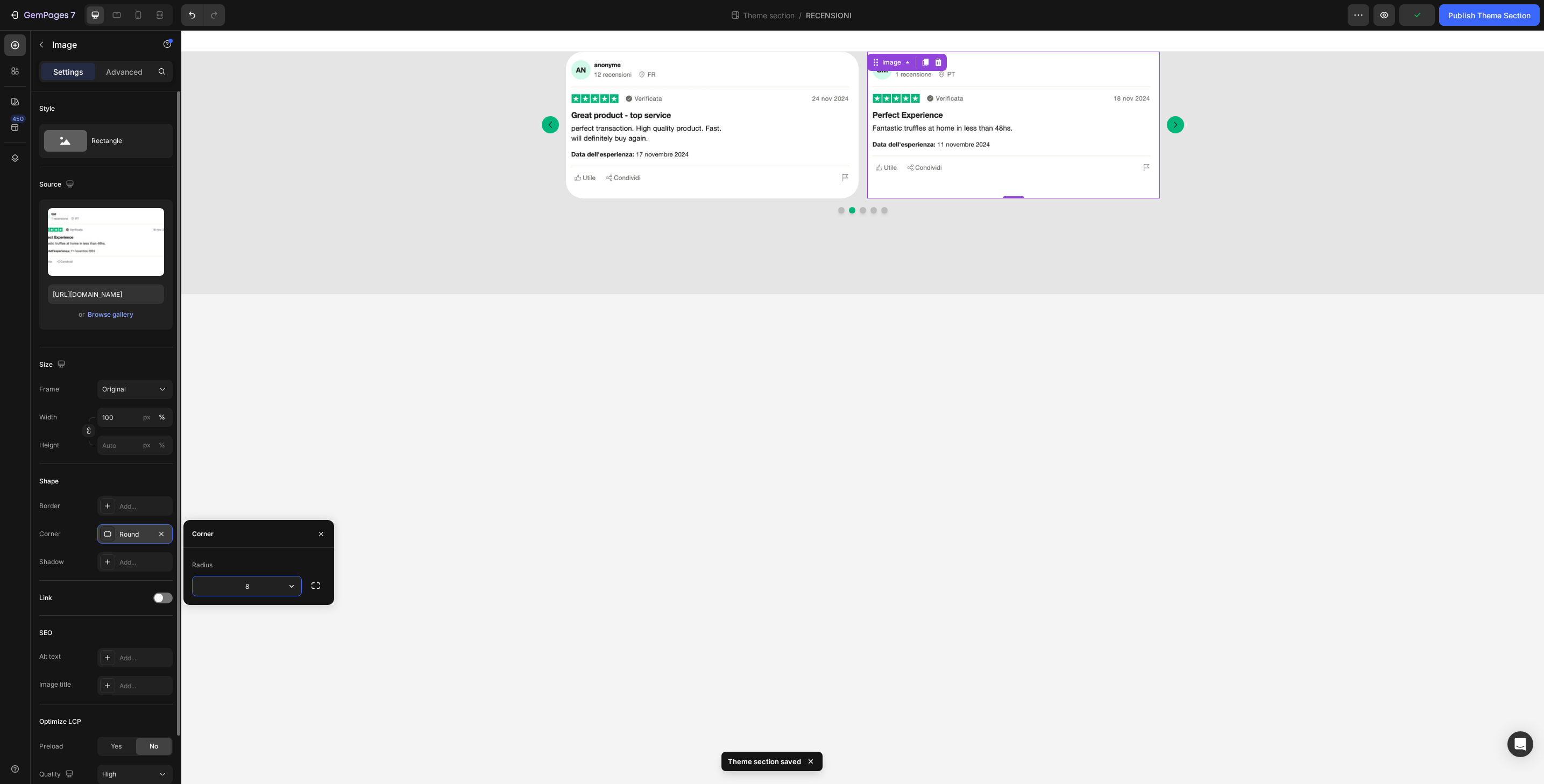
type input "32"
click at [861, 210] on button "Dot" at bounding box center [863, 210] width 7 height 7
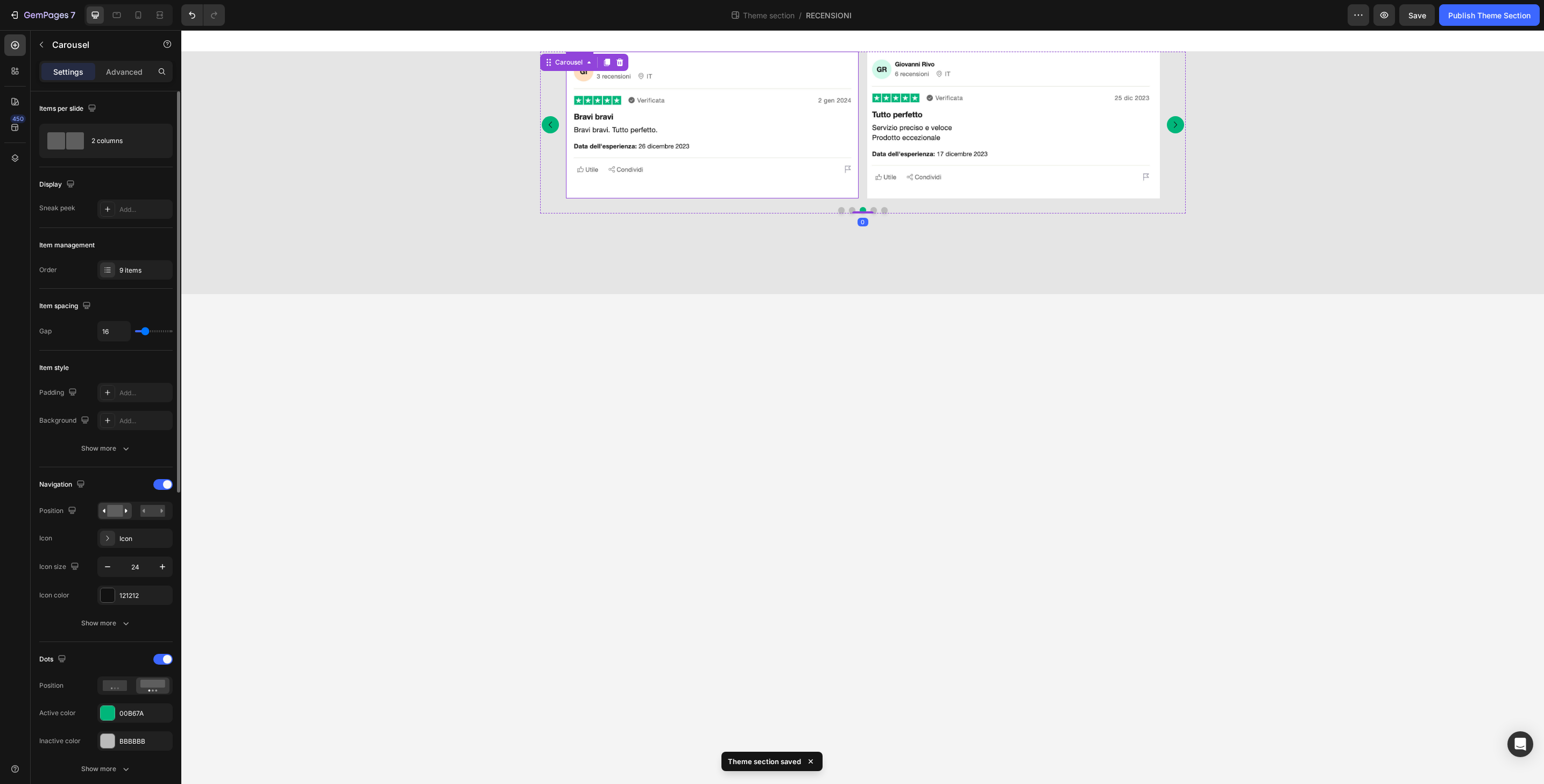
click at [837, 189] on img at bounding box center [712, 125] width 293 height 147
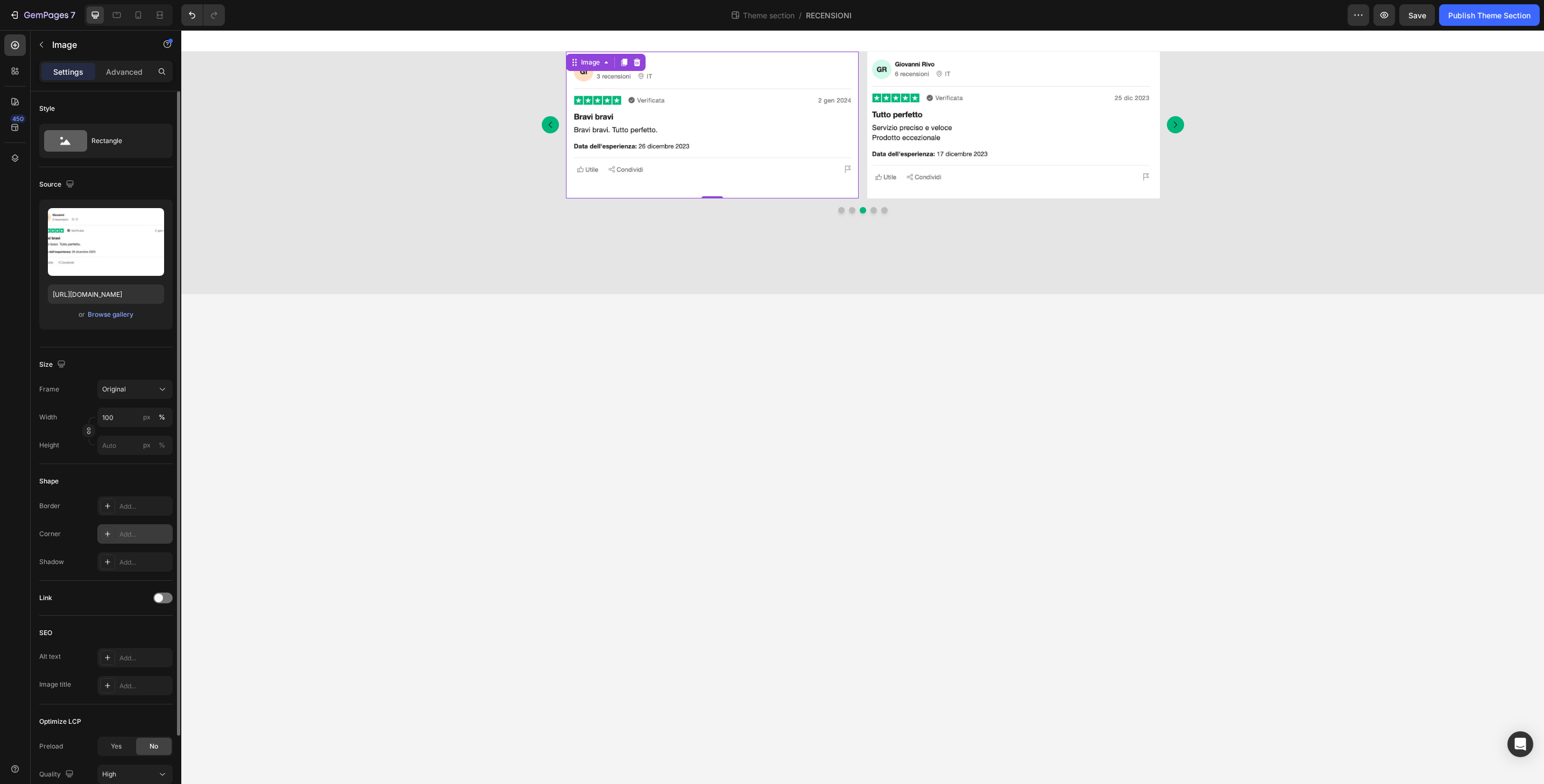
click at [157, 534] on div "Add..." at bounding box center [145, 534] width 51 height 10
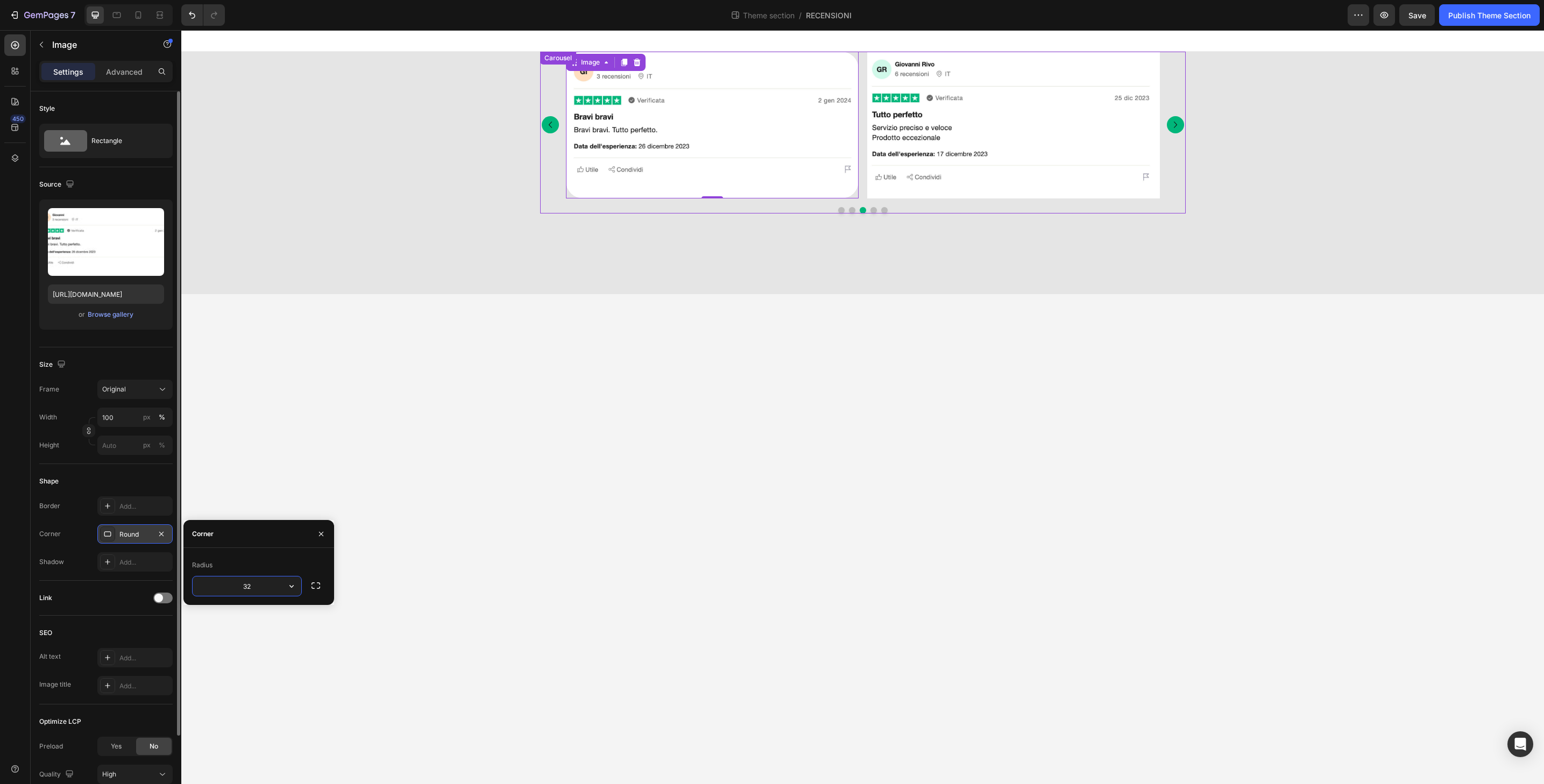
click at [916, 195] on img at bounding box center [1014, 125] width 293 height 147
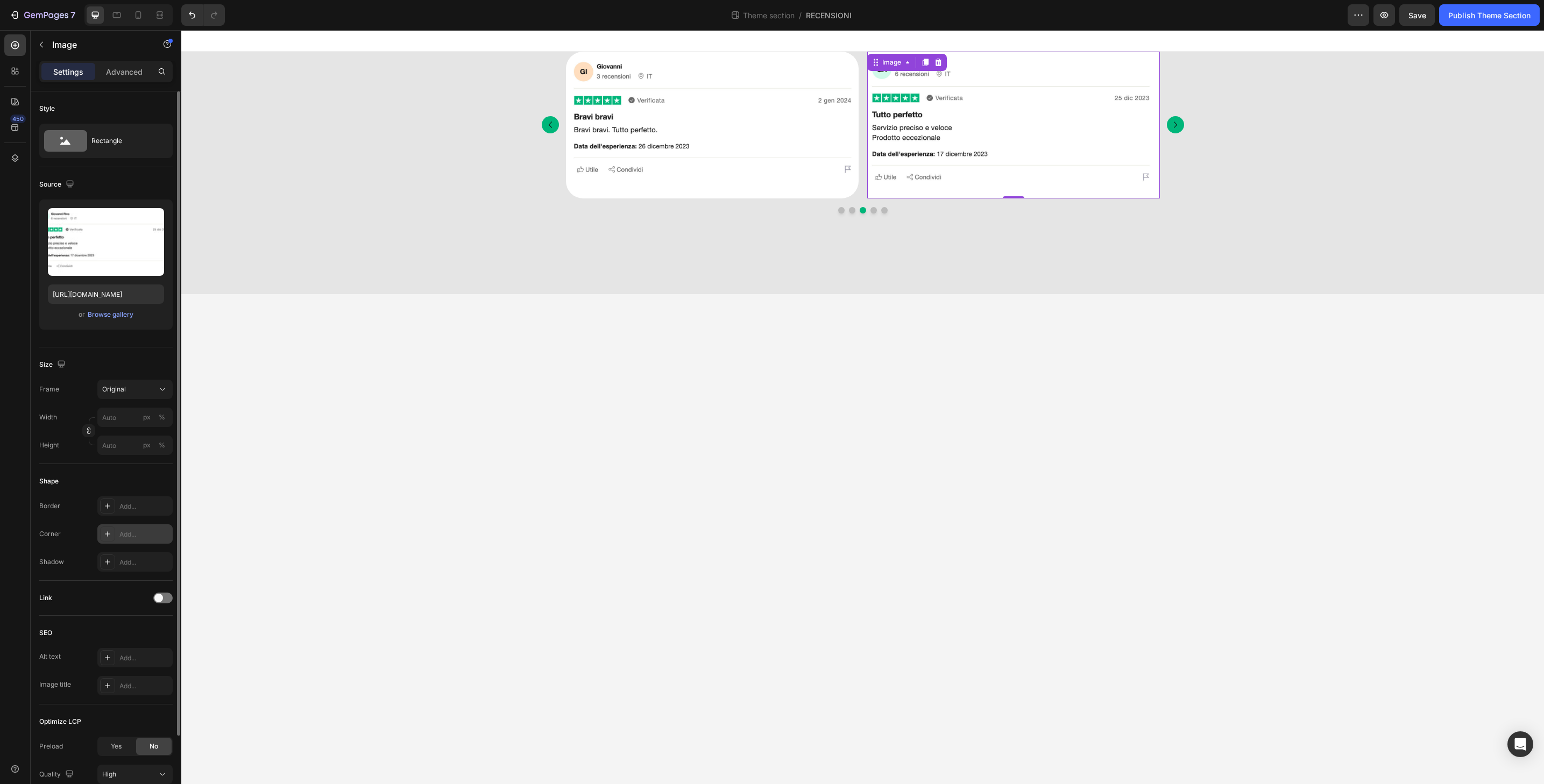
click at [156, 529] on div "Add..." at bounding box center [135, 534] width 75 height 20
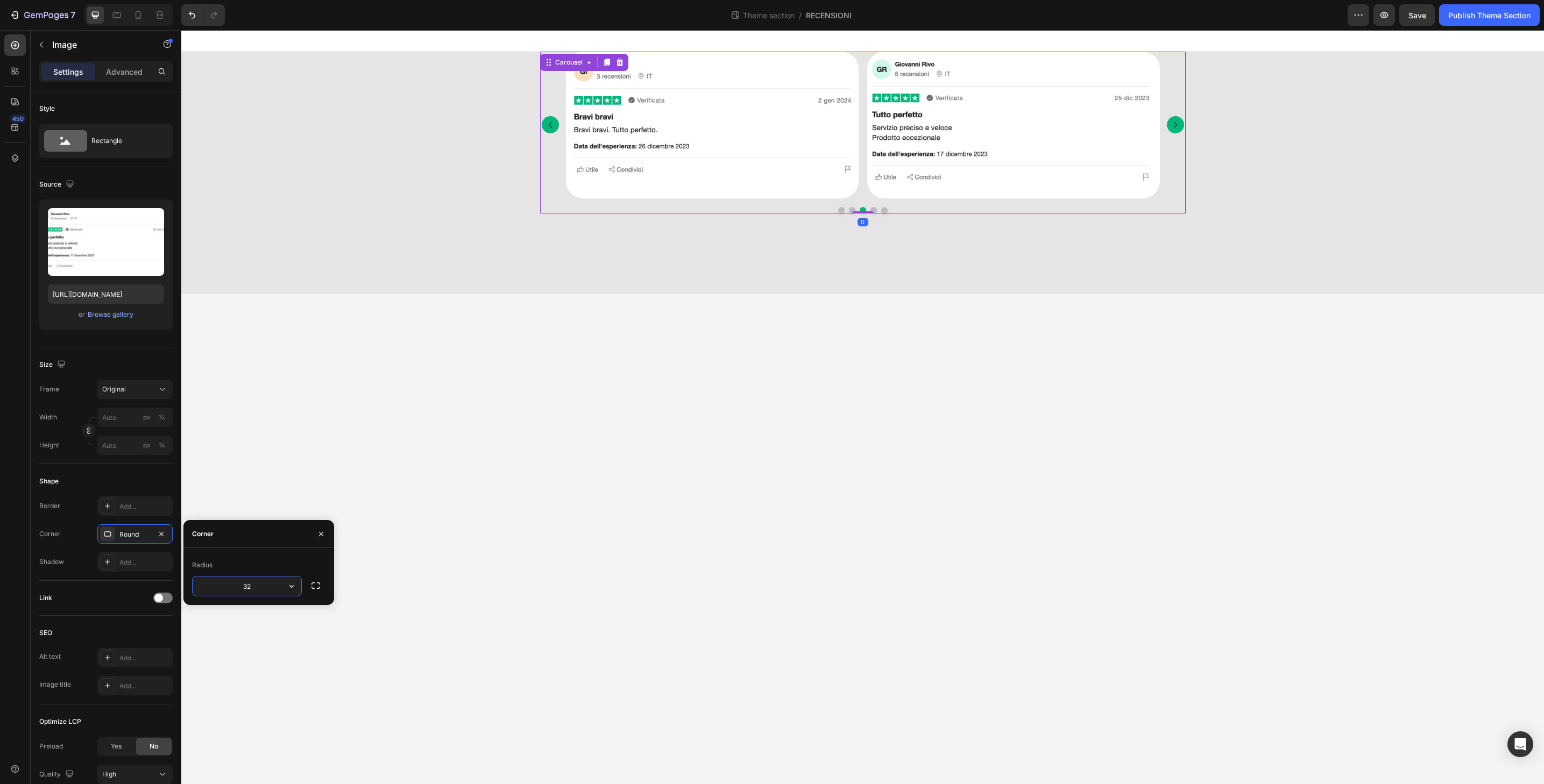
click at [873, 211] on button "Dot" at bounding box center [873, 210] width 7 height 7
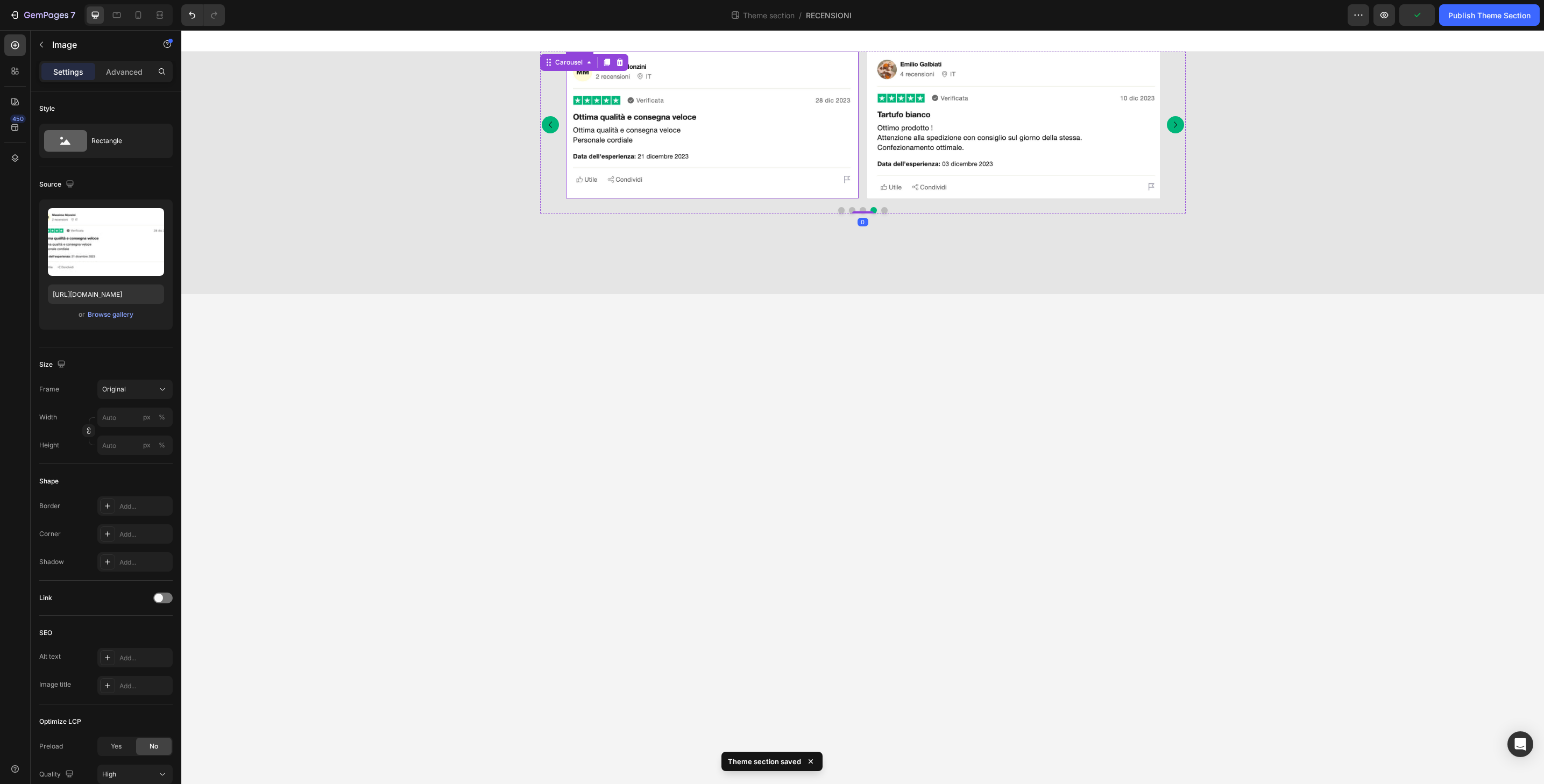
click at [738, 198] on img at bounding box center [712, 125] width 293 height 147
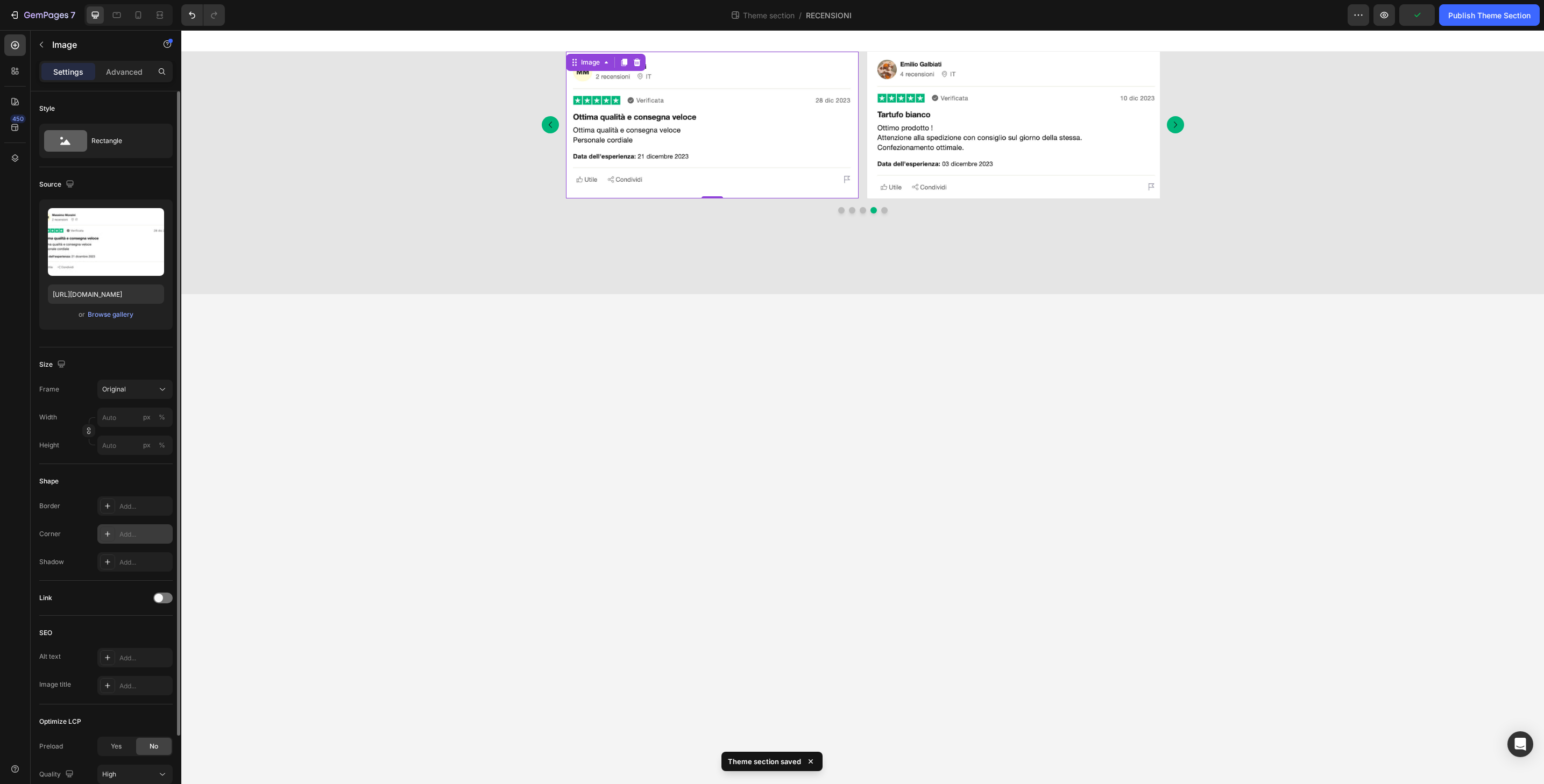
click at [131, 541] on div "Add..." at bounding box center [135, 534] width 75 height 20
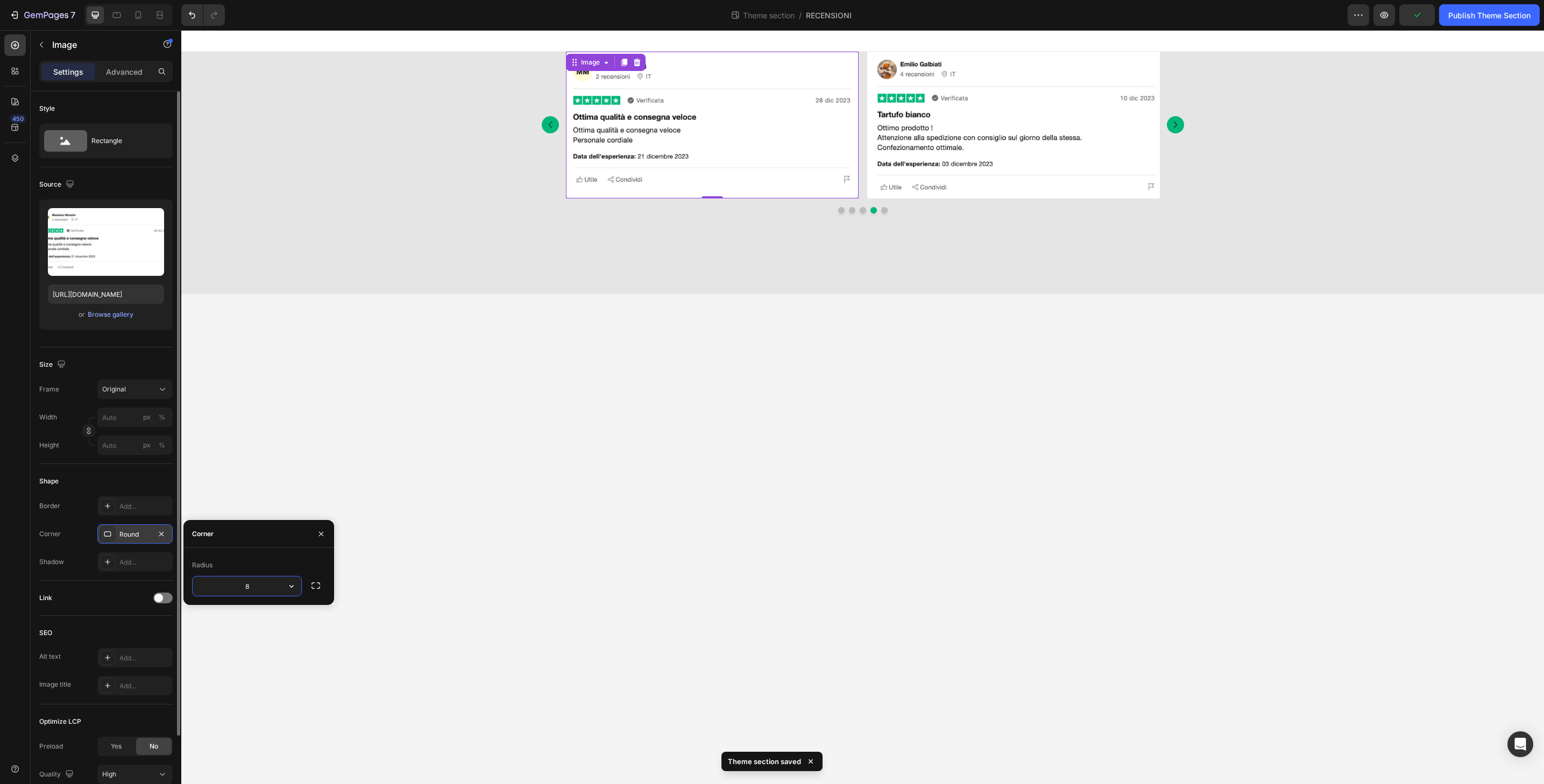
type input "32"
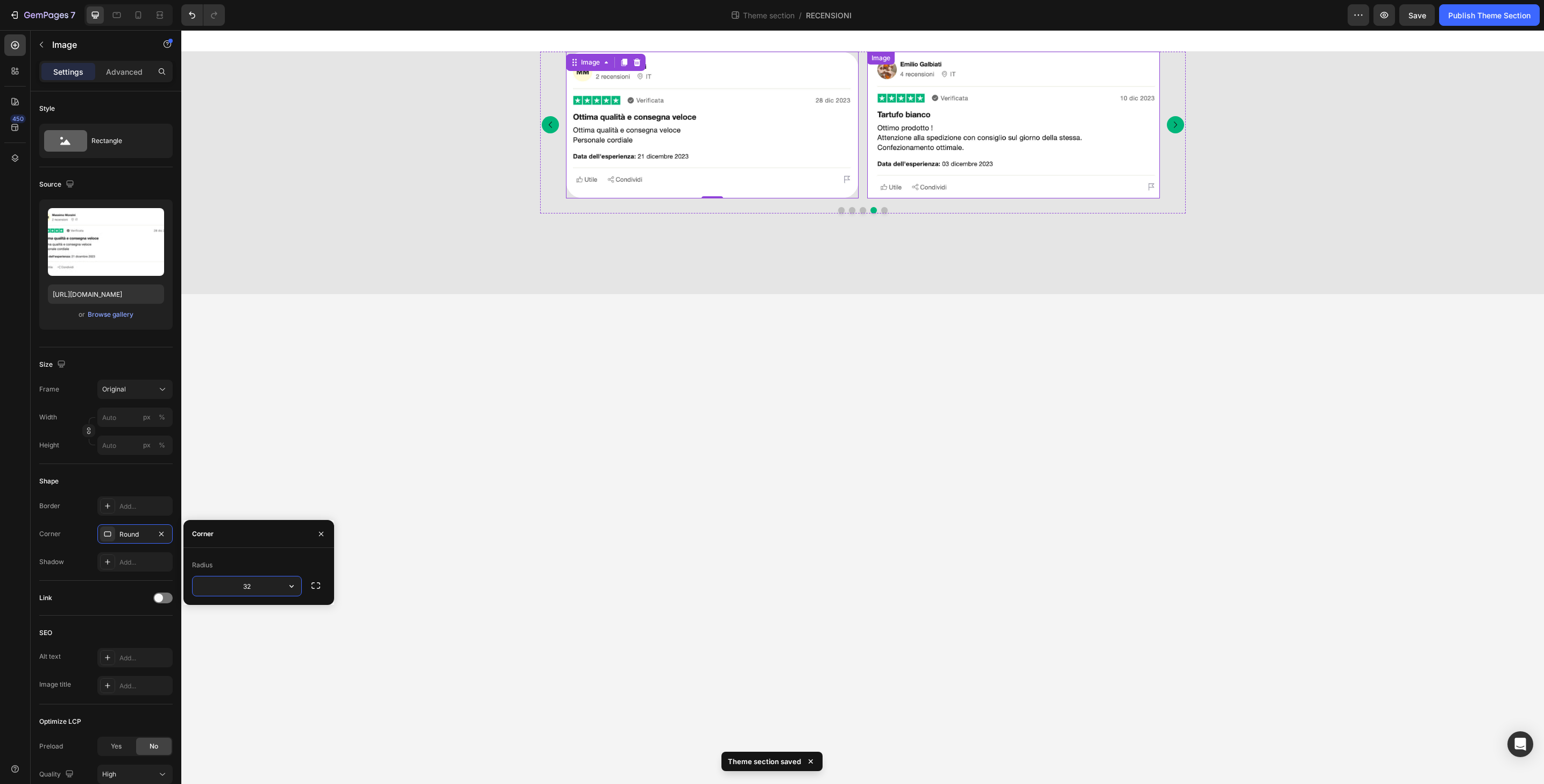
click at [1027, 189] on img at bounding box center [1014, 125] width 293 height 147
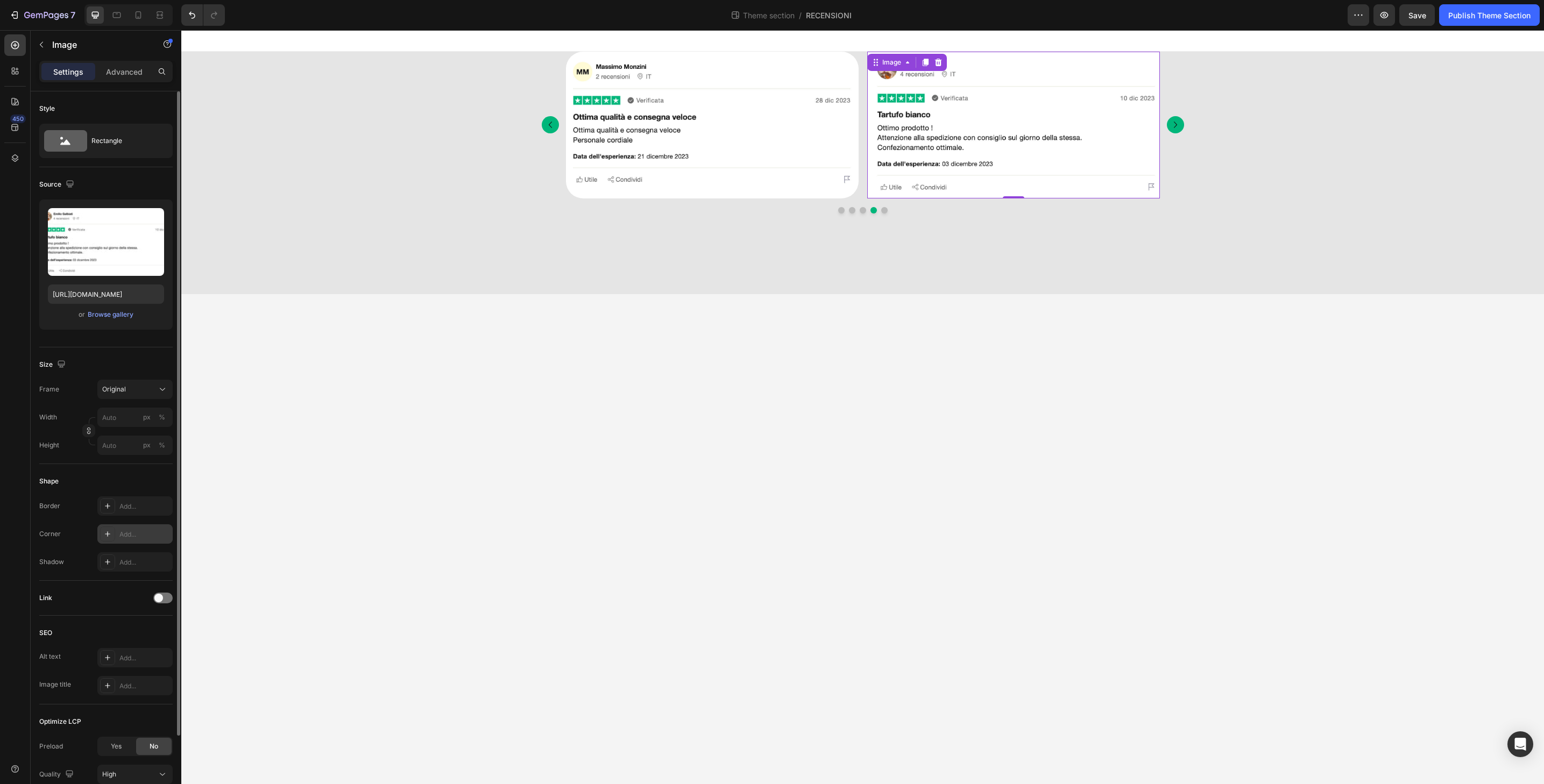
click at [122, 537] on div "Add..." at bounding box center [145, 534] width 51 height 10
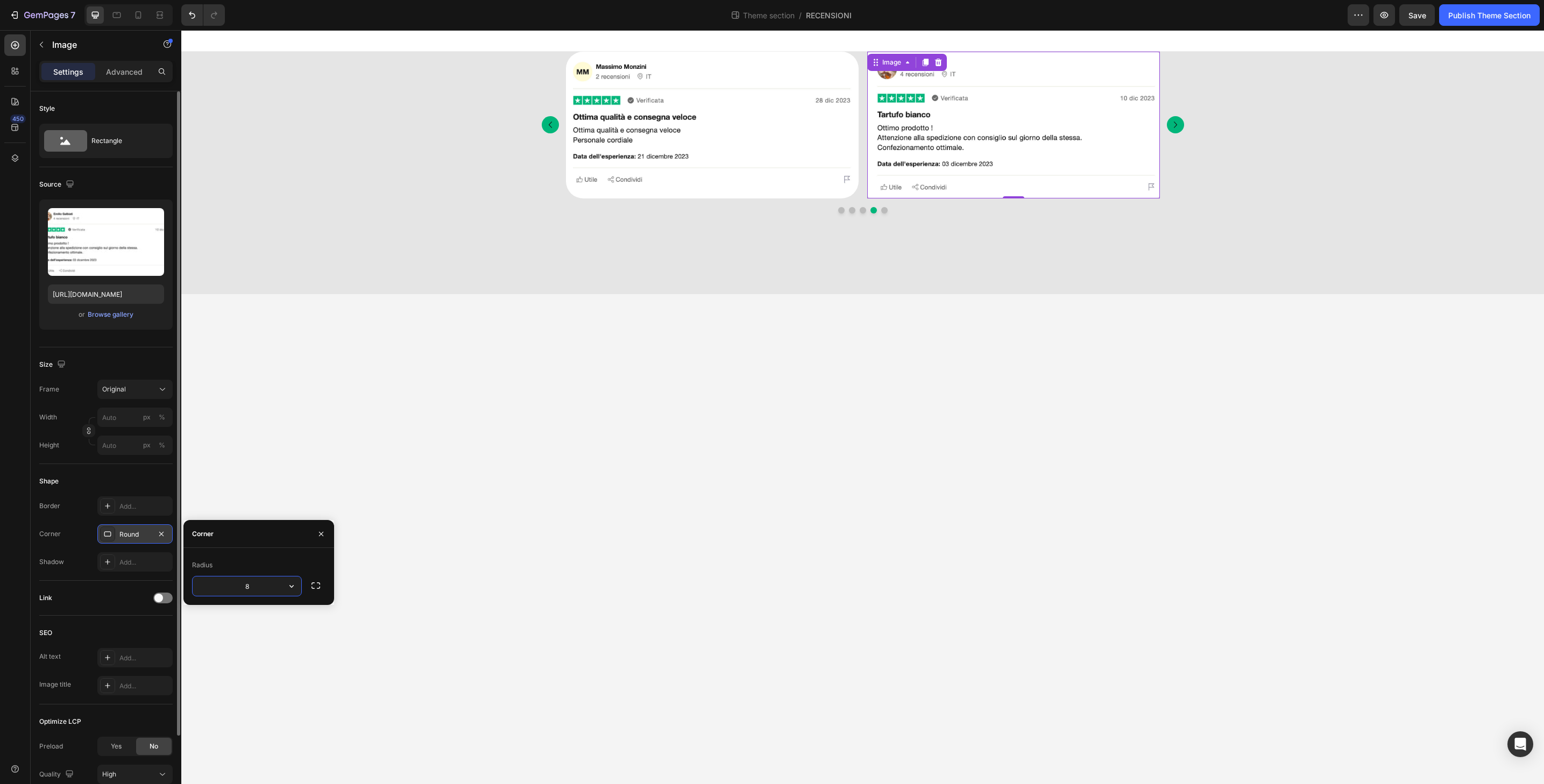
type input "32"
click at [884, 211] on button "Dot" at bounding box center [884, 210] width 7 height 7
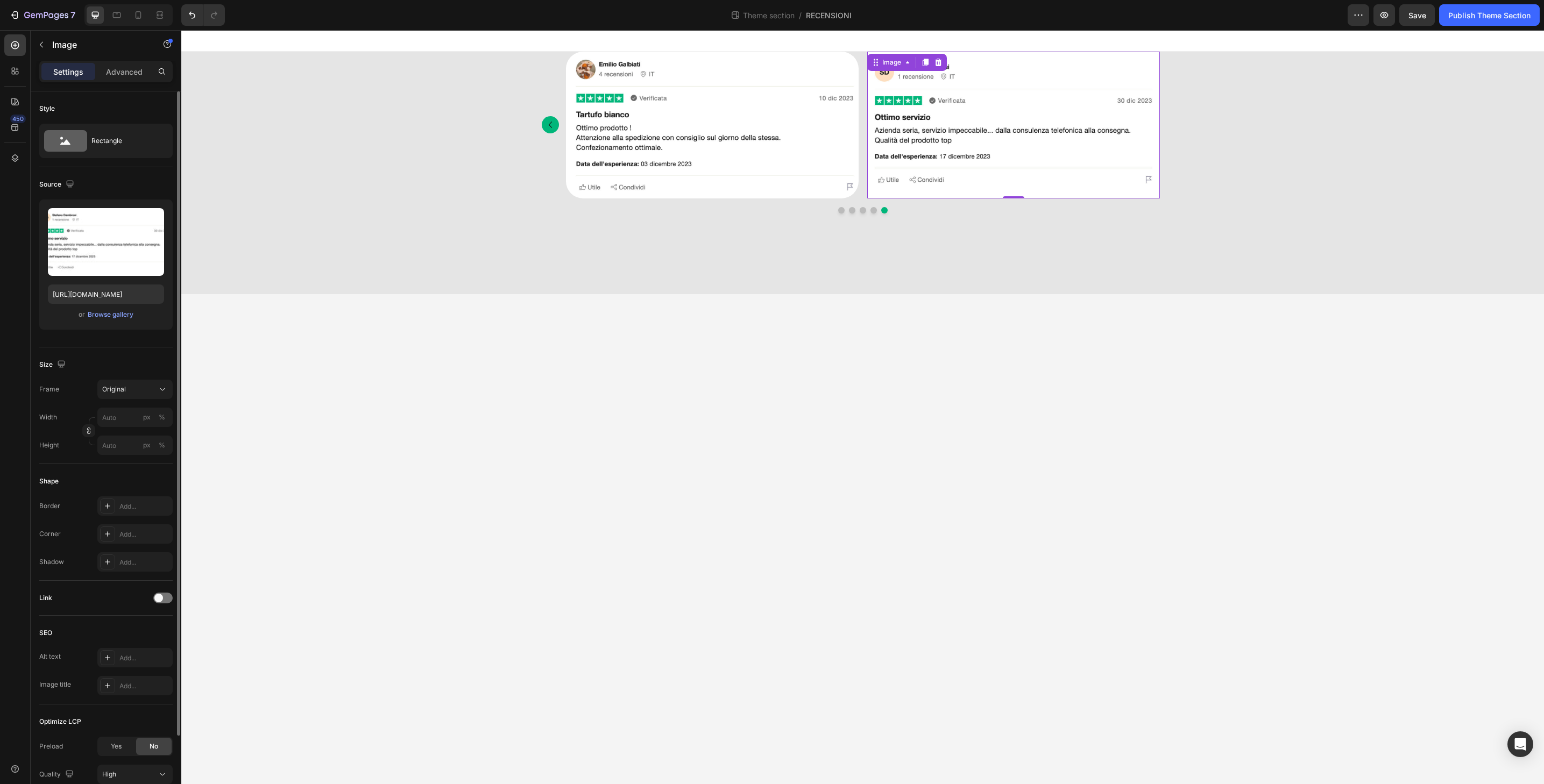
click at [927, 194] on img at bounding box center [1014, 125] width 293 height 147
click at [150, 545] on div "Border Add... Corner Add... Shadow Add..." at bounding box center [106, 534] width 134 height 75
click at [154, 536] on div "Add..." at bounding box center [145, 534] width 51 height 10
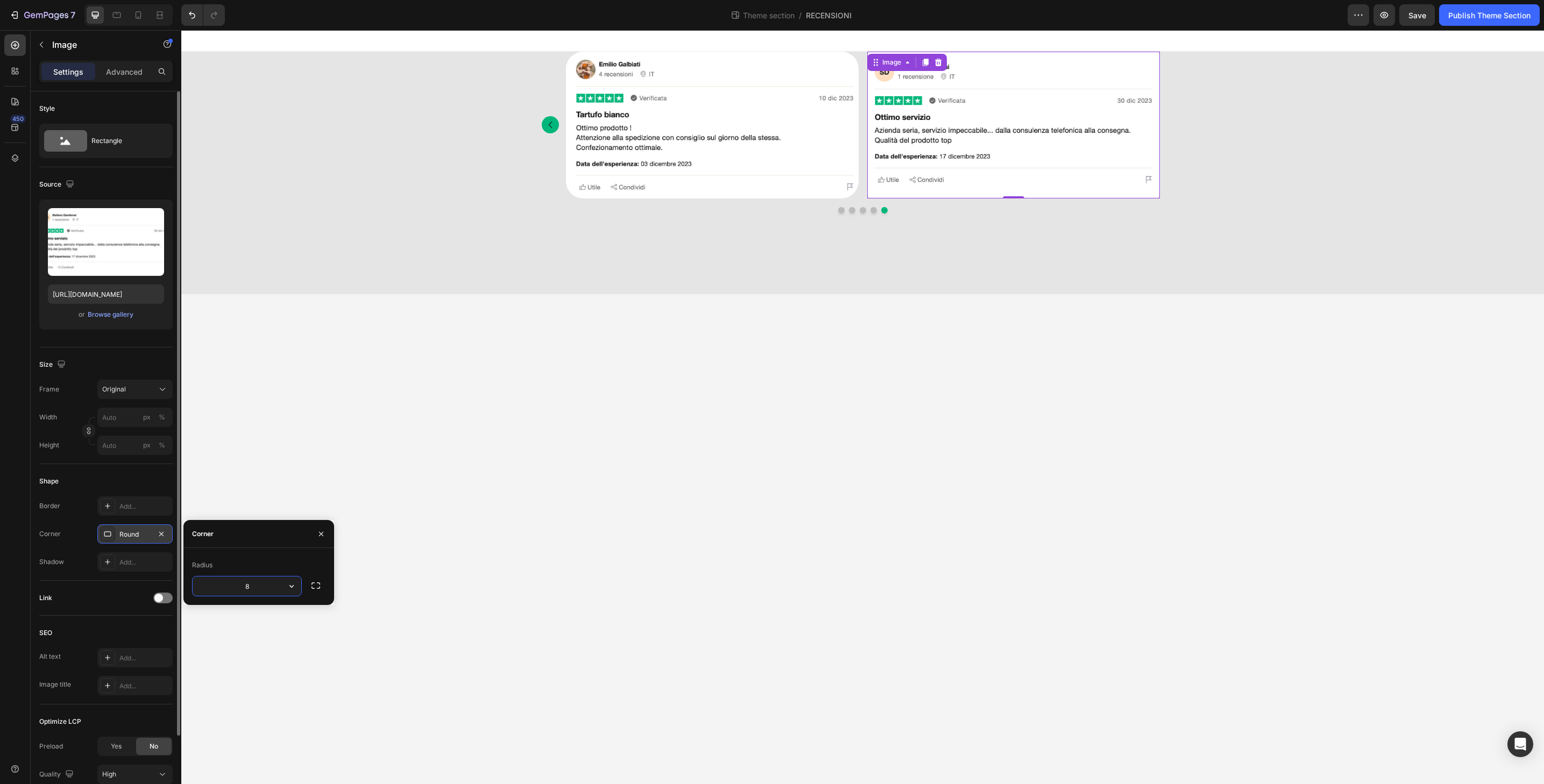
type input "32"
click at [1481, 18] on div "Publish Theme Section" at bounding box center [1489, 15] width 82 height 12
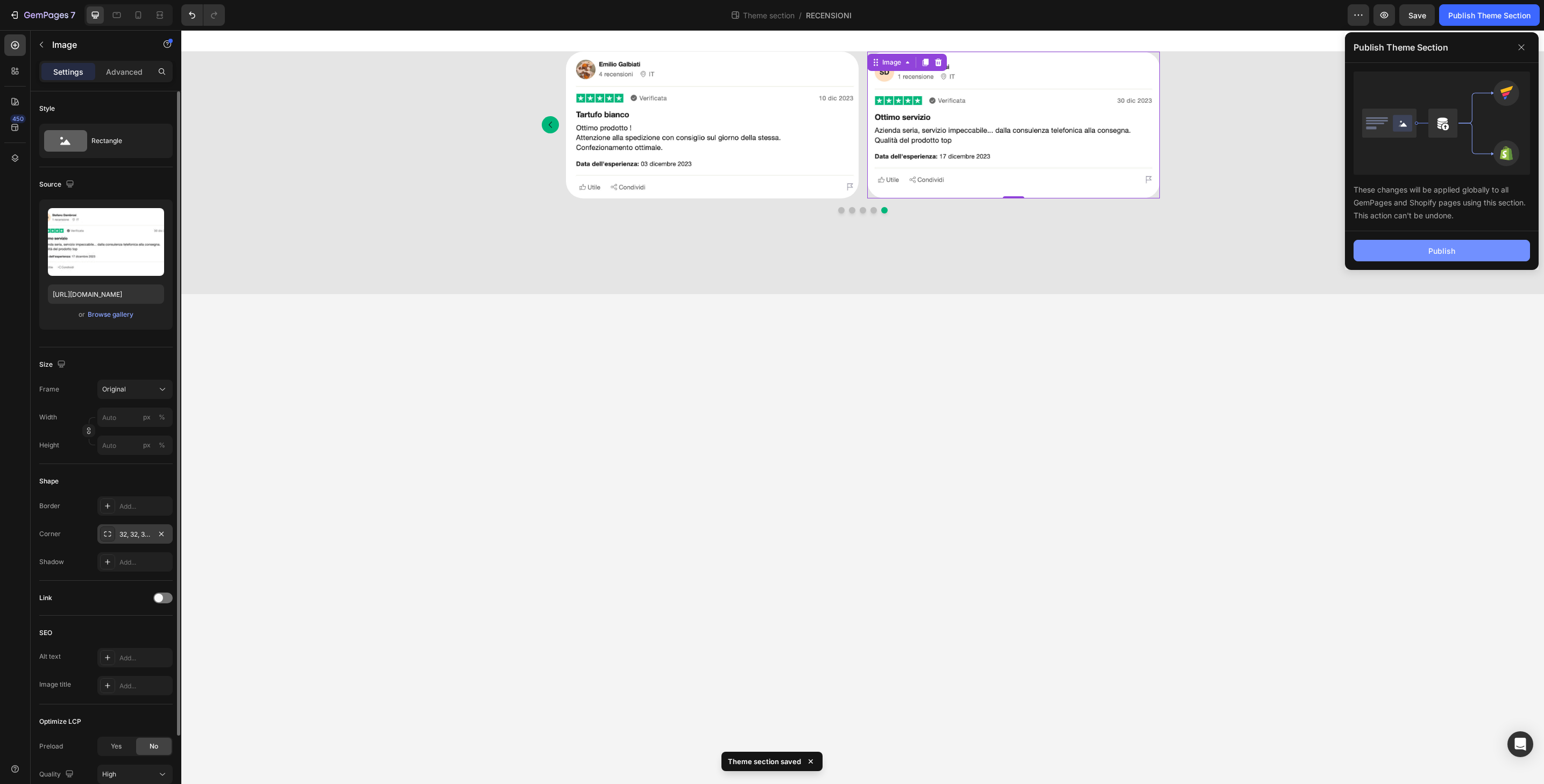
click at [1488, 243] on button "Publish" at bounding box center [1441, 250] width 176 height 21
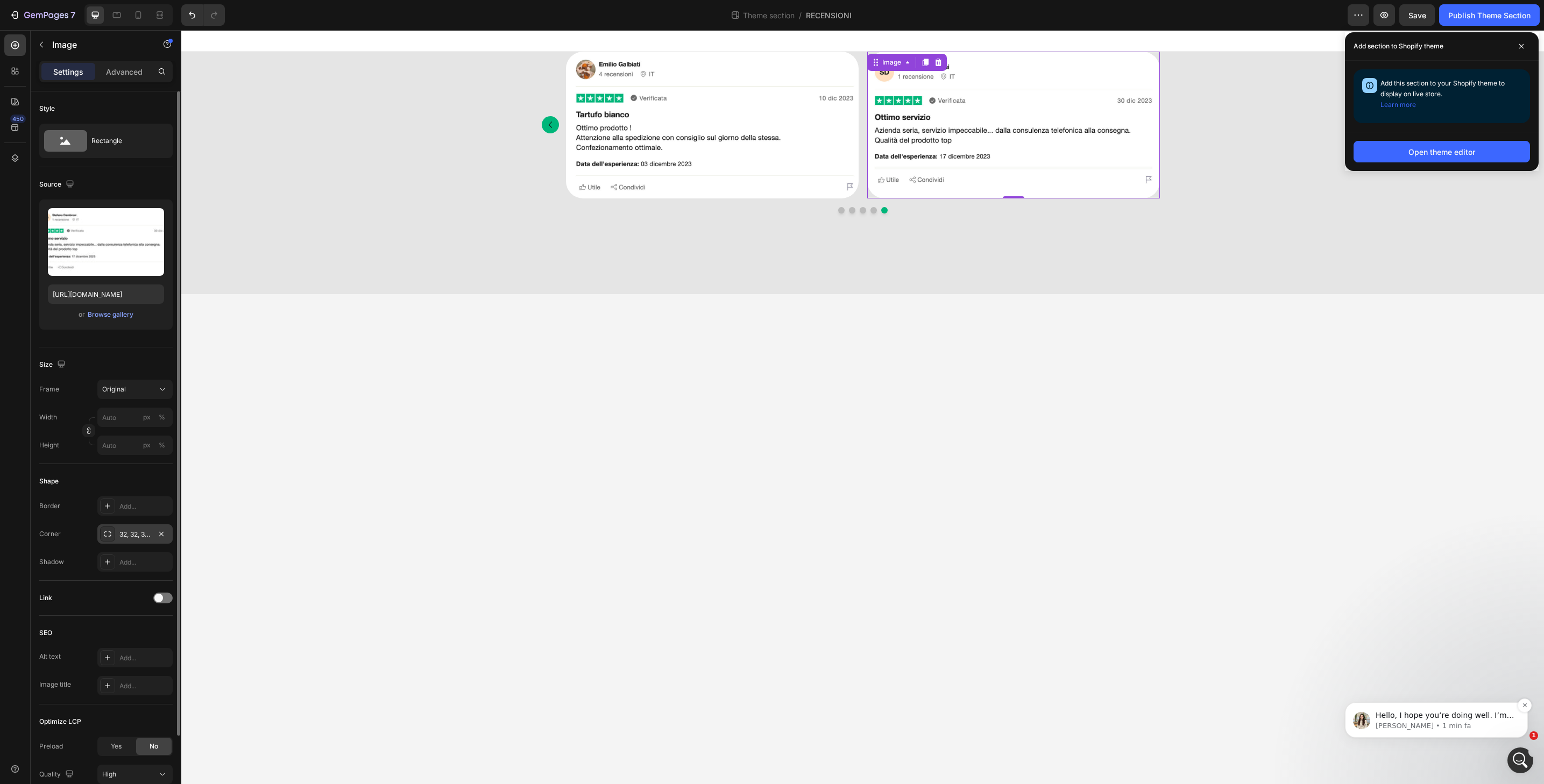
click at [1440, 727] on p "[PERSON_NAME] • 1 min fa" at bounding box center [1445, 726] width 139 height 10
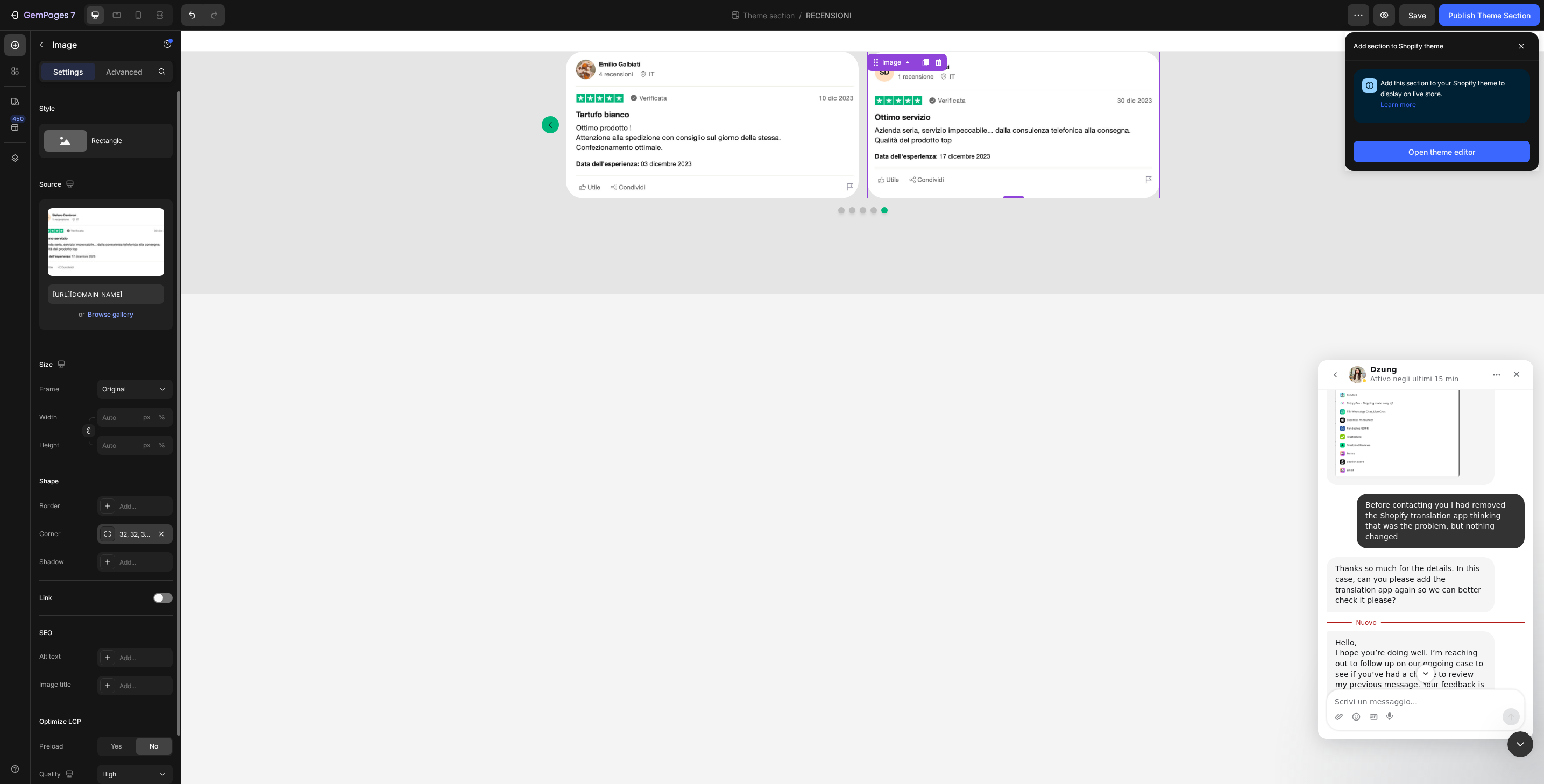
scroll to position [2628, 0]
click at [1422, 702] on textarea "Scrivi un messaggio..." at bounding box center [1426, 699] width 197 height 18
click at [1441, 710] on div "Messenger Intercom" at bounding box center [1426, 717] width 197 height 17
click at [1434, 705] on textarea "Scrivi un messaggio..." at bounding box center [1426, 699] width 197 height 18
paste textarea "I installed the new Shopify translation app as recommended, but it doesn't seem…"
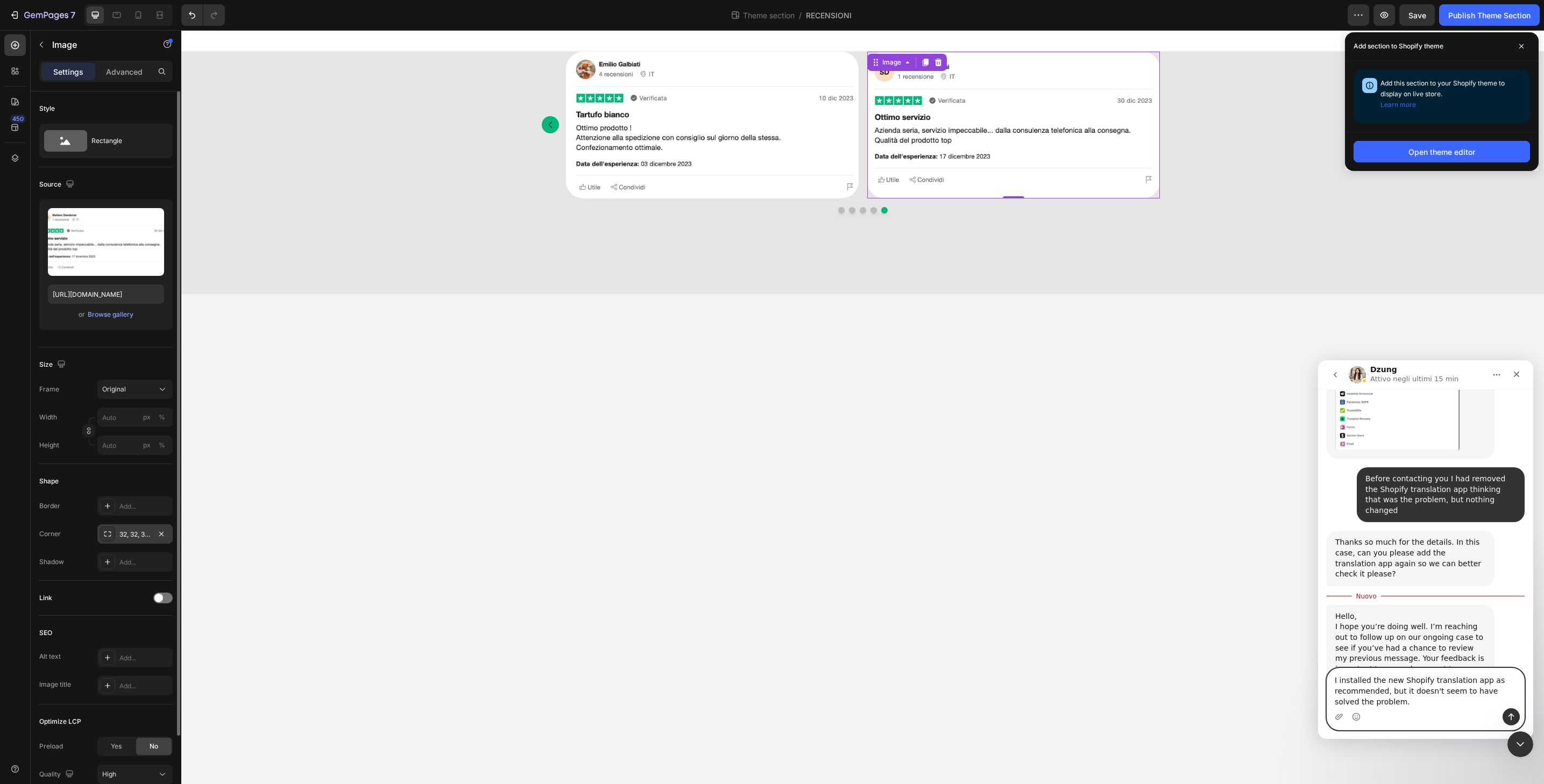
type textarea "I installed the new Shopify translation app as recommended, but it doesn't seem…"
click at [1510, 716] on icon "Invia un messaggio…" at bounding box center [1511, 717] width 9 height 9
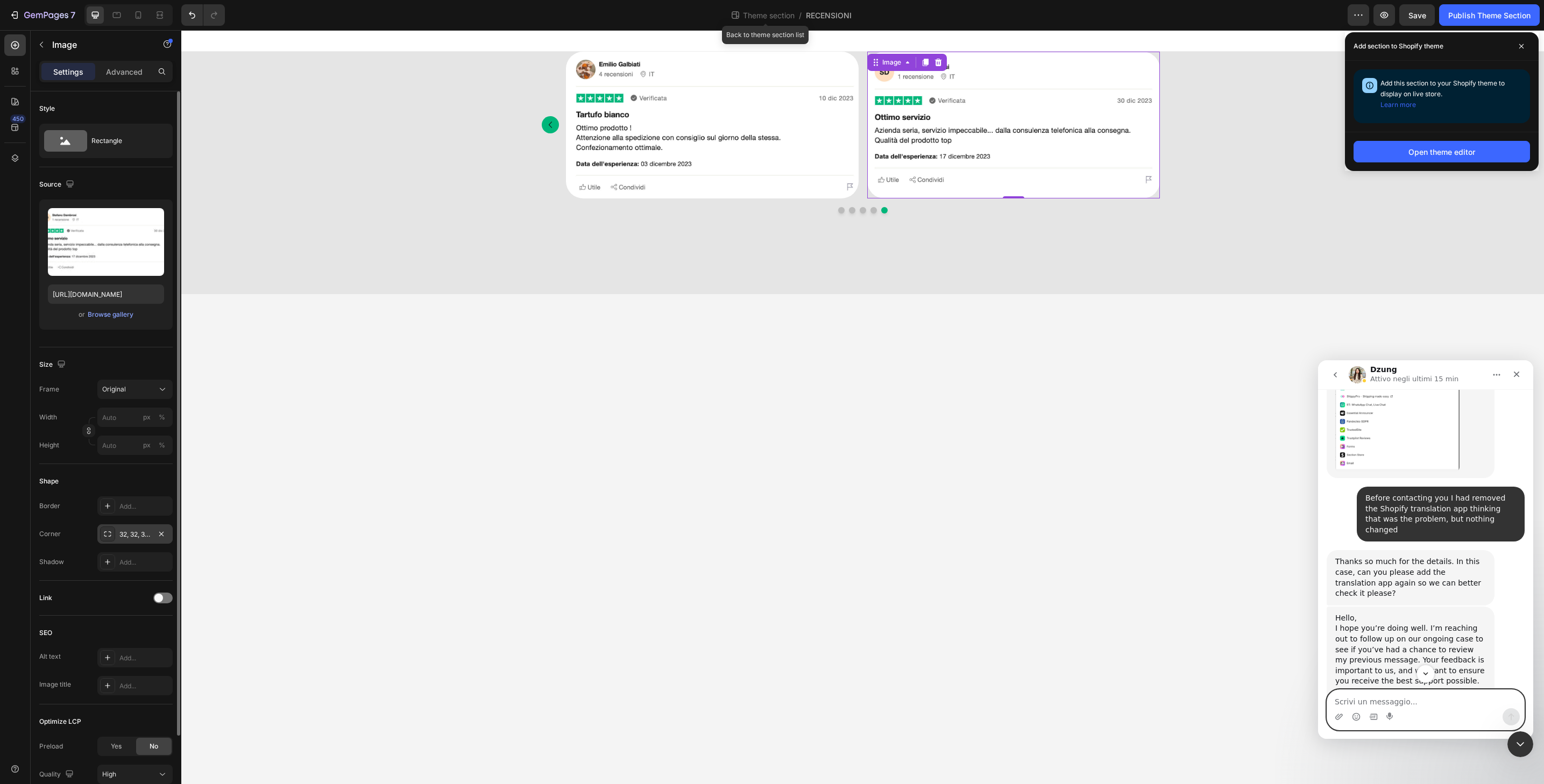
scroll to position [2663, 0]
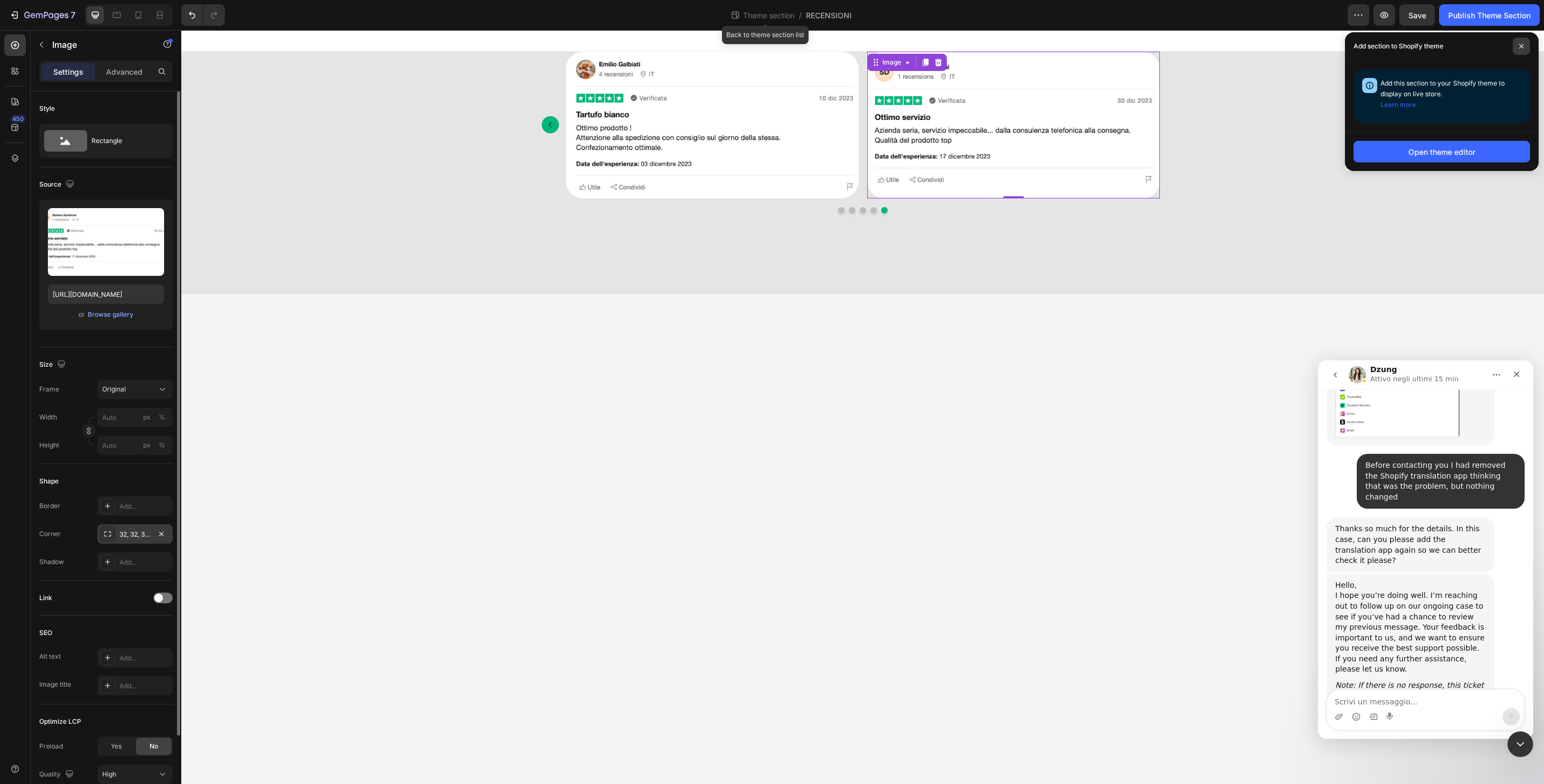
click at [1521, 41] on span at bounding box center [1521, 46] width 17 height 17
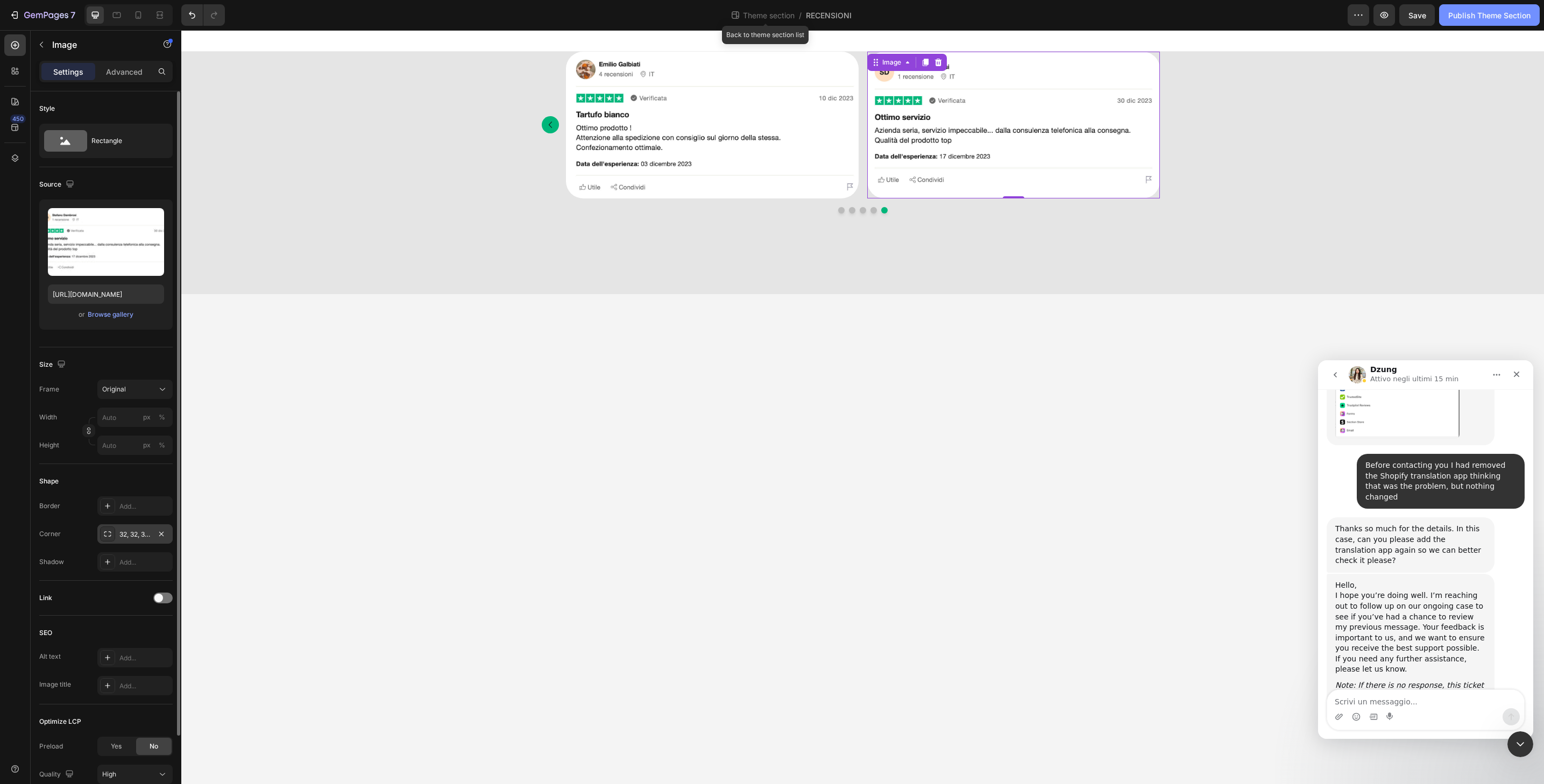
click at [1512, 16] on div "Publish Theme Section" at bounding box center [1489, 15] width 82 height 12
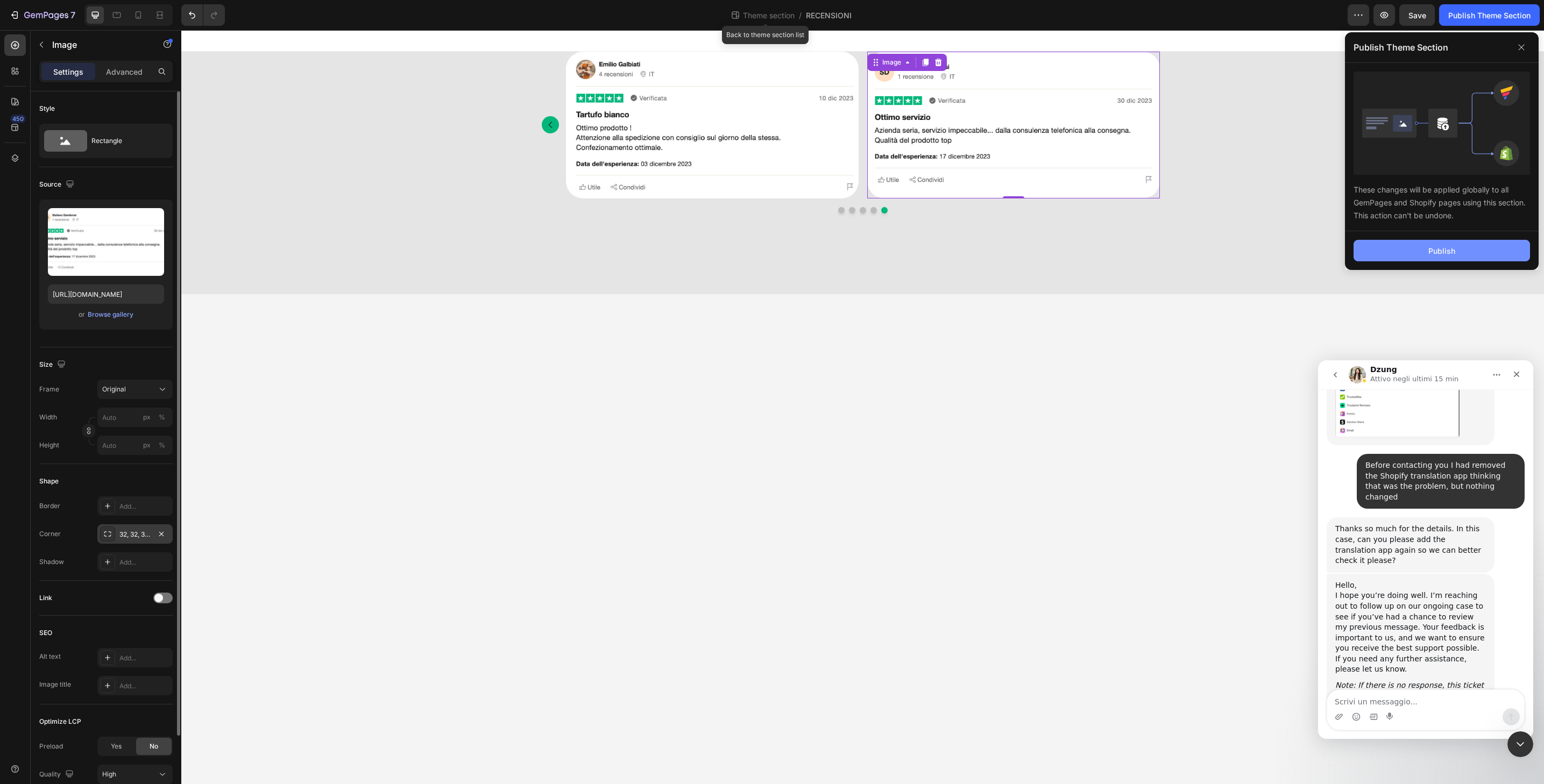
click at [1399, 247] on button "Publish" at bounding box center [1441, 250] width 176 height 21
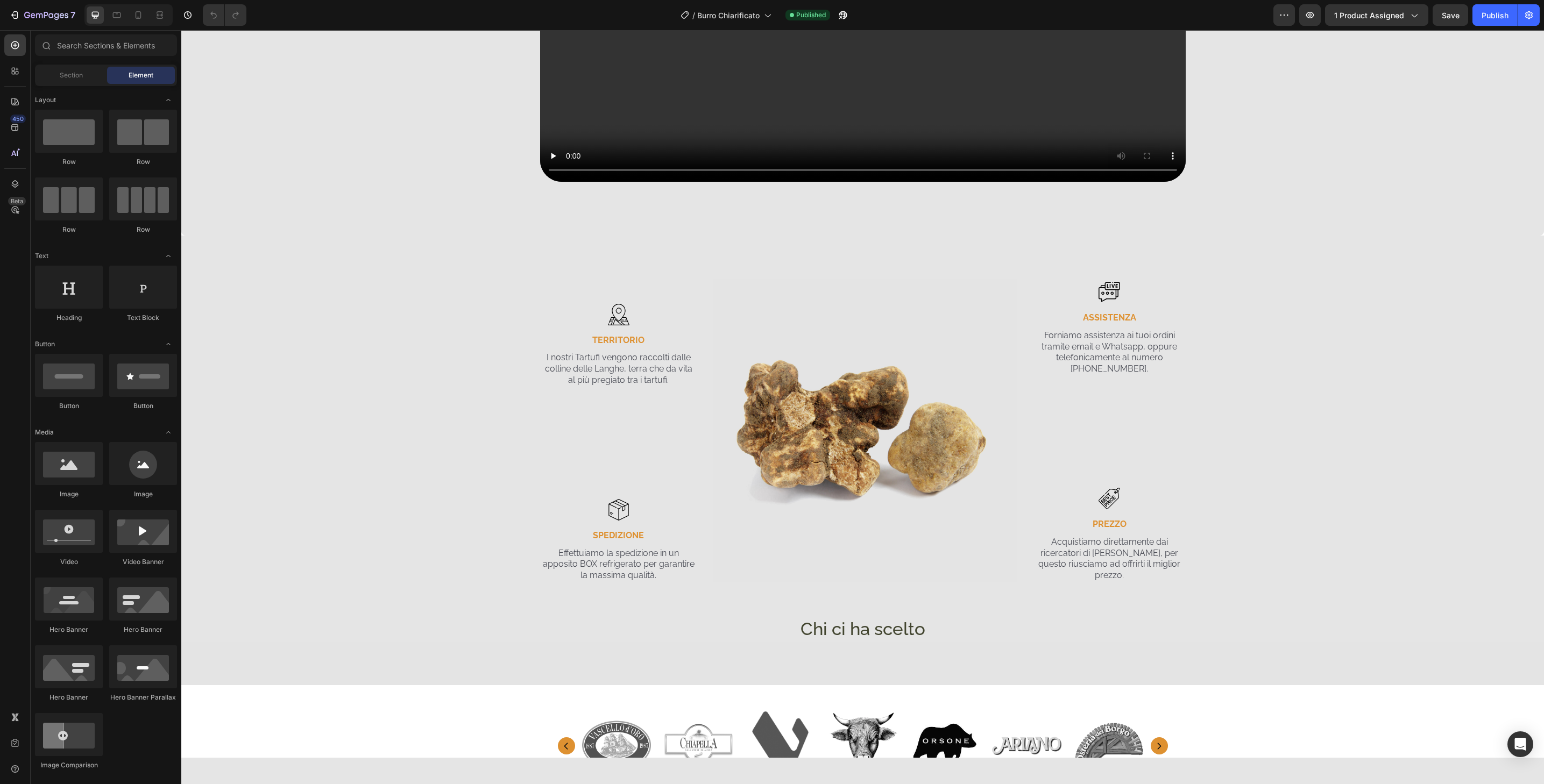
scroll to position [1931, 0]
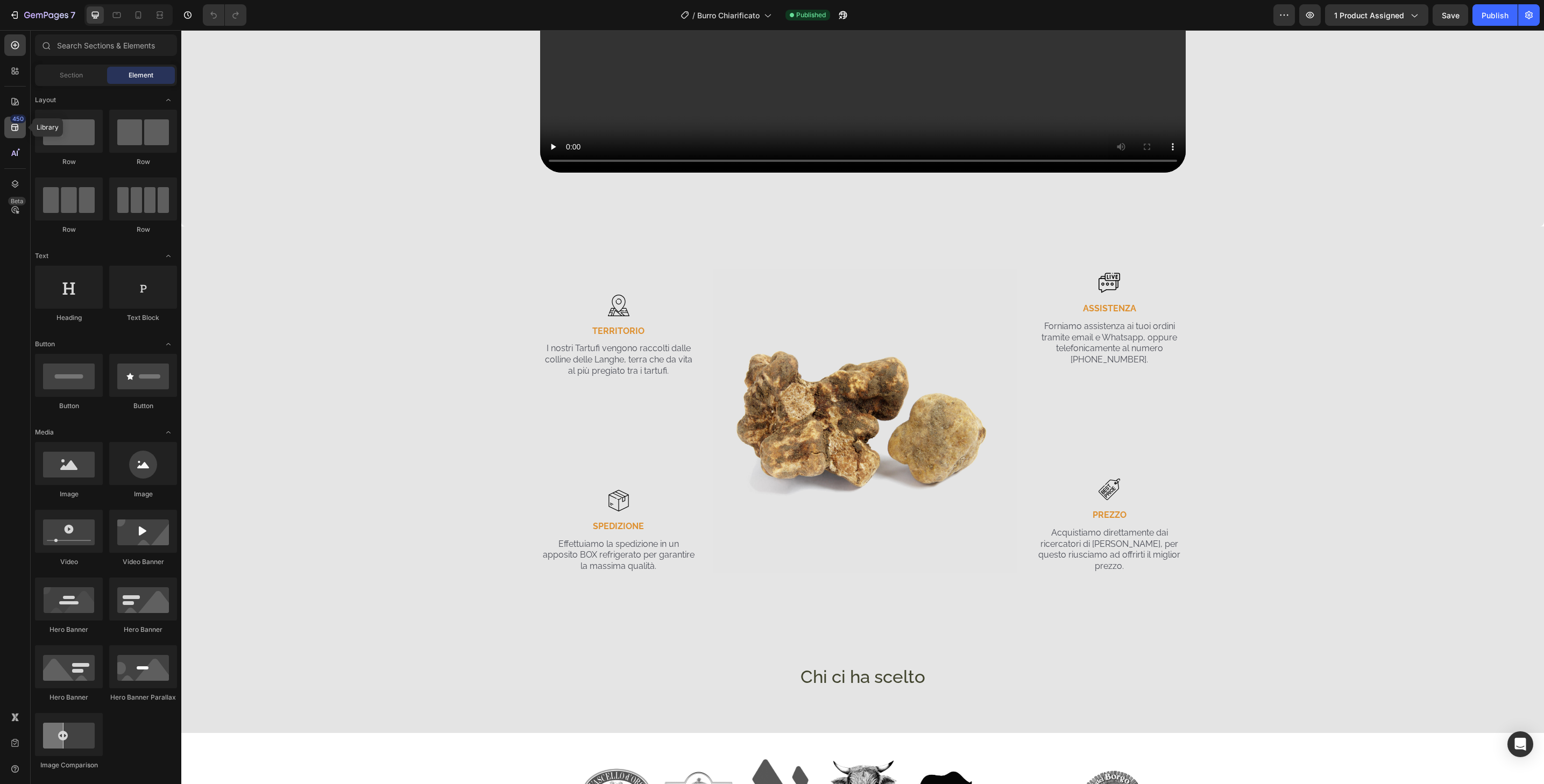
click at [21, 129] on div "450" at bounding box center [15, 127] width 21 height 21
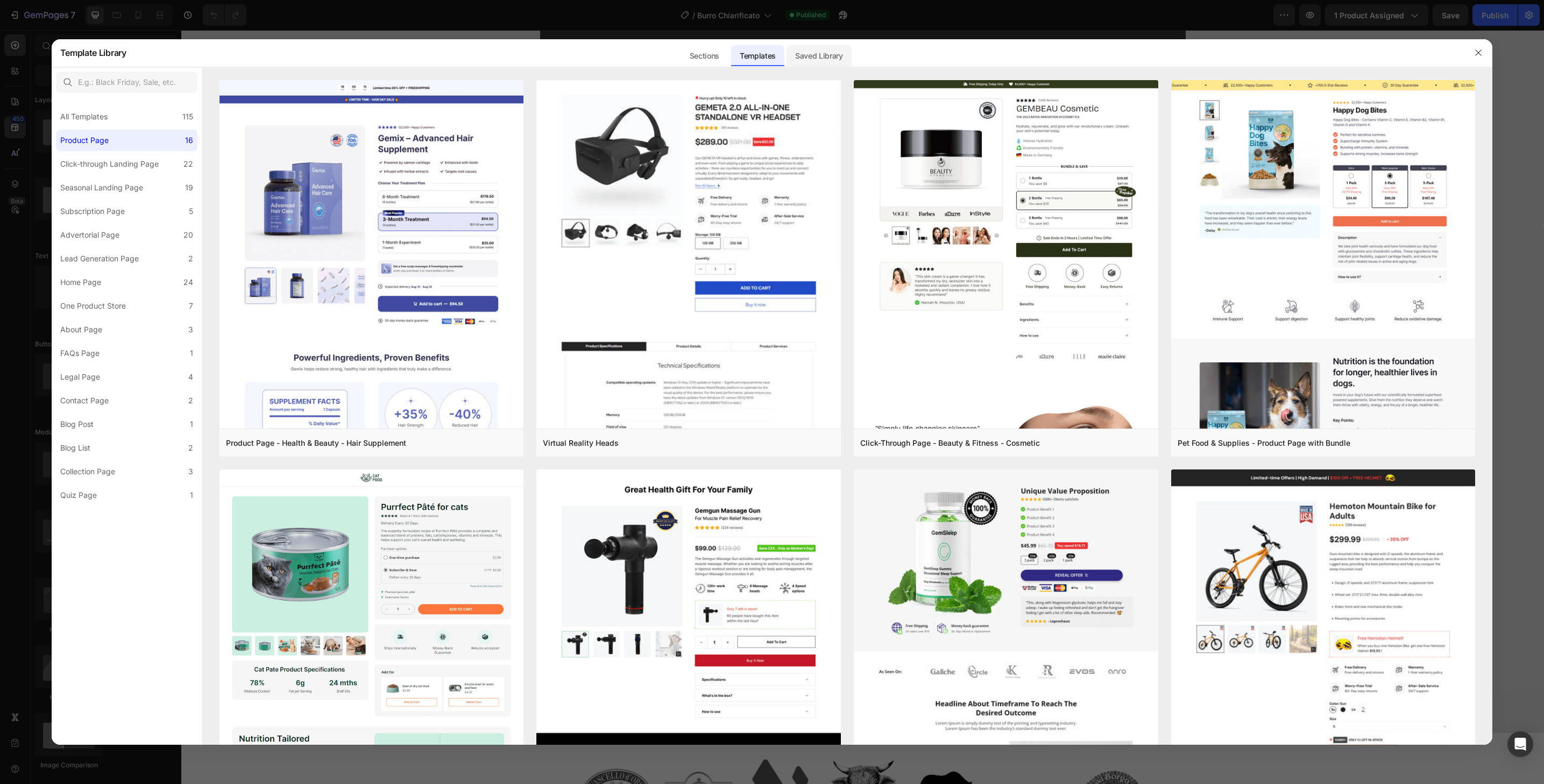
click at [824, 56] on div "Saved Library" at bounding box center [819, 56] width 65 height 21
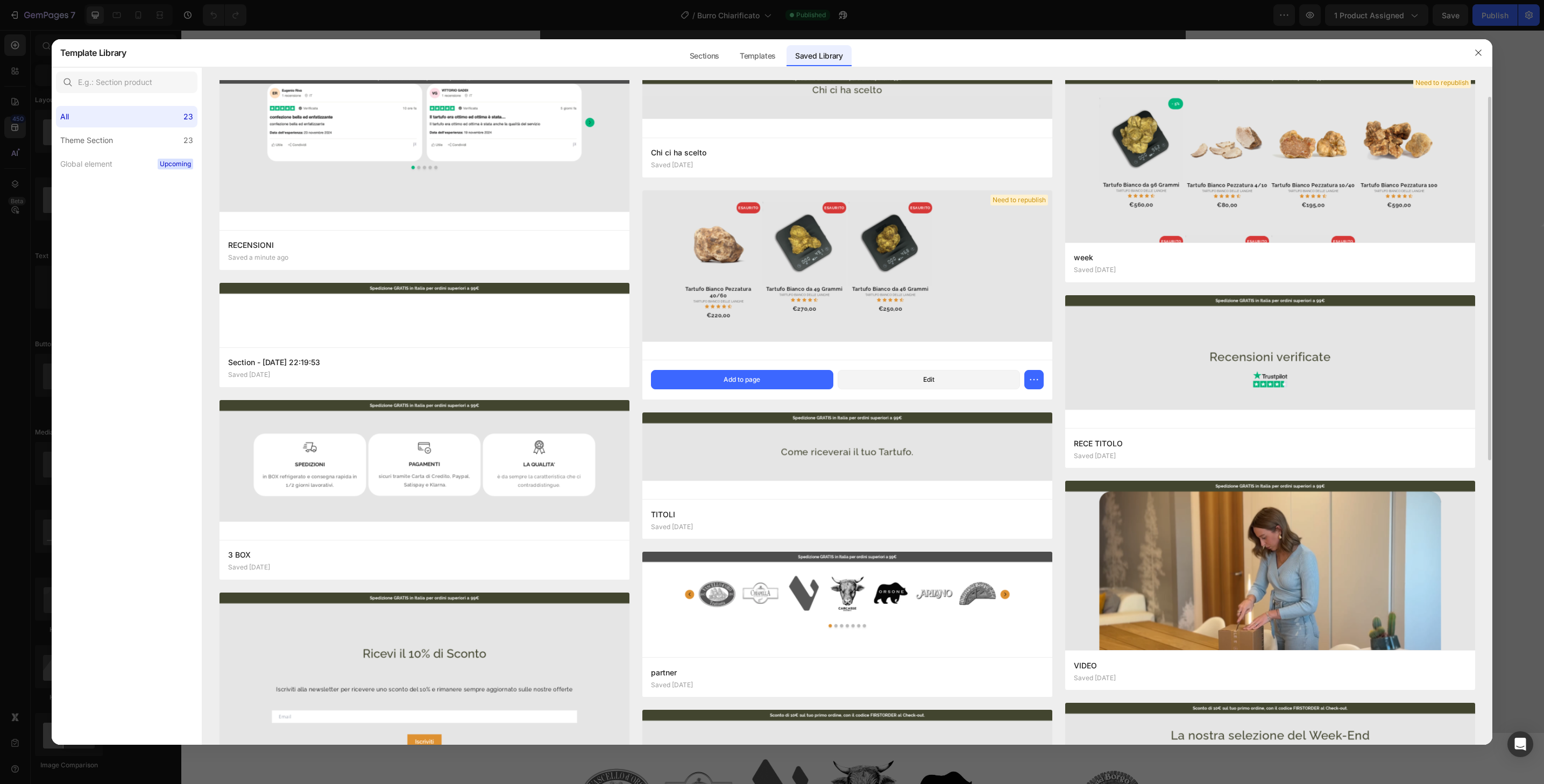
scroll to position [108, 0]
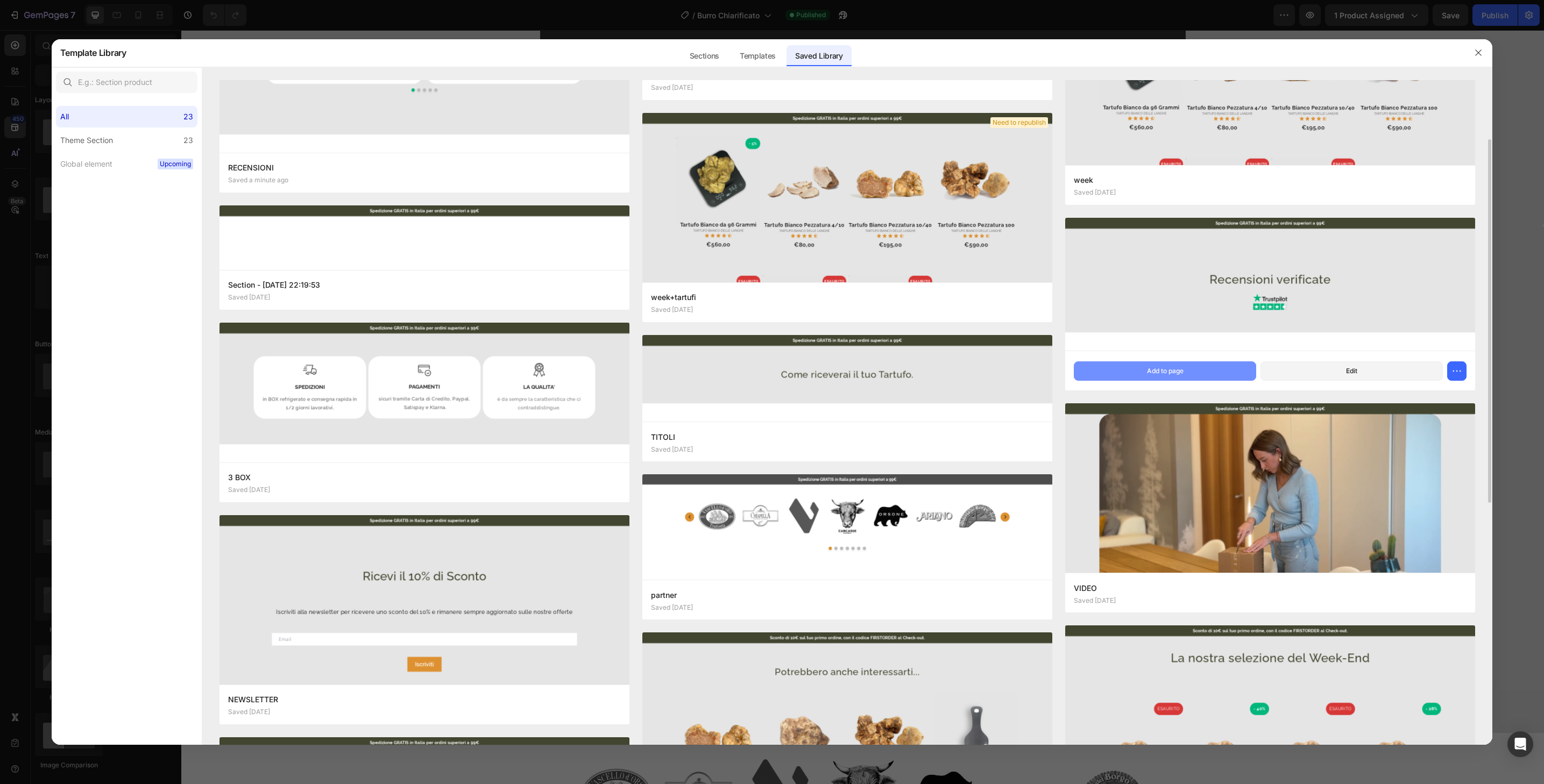
click at [1199, 370] on button "Add to page" at bounding box center [1165, 371] width 182 height 20
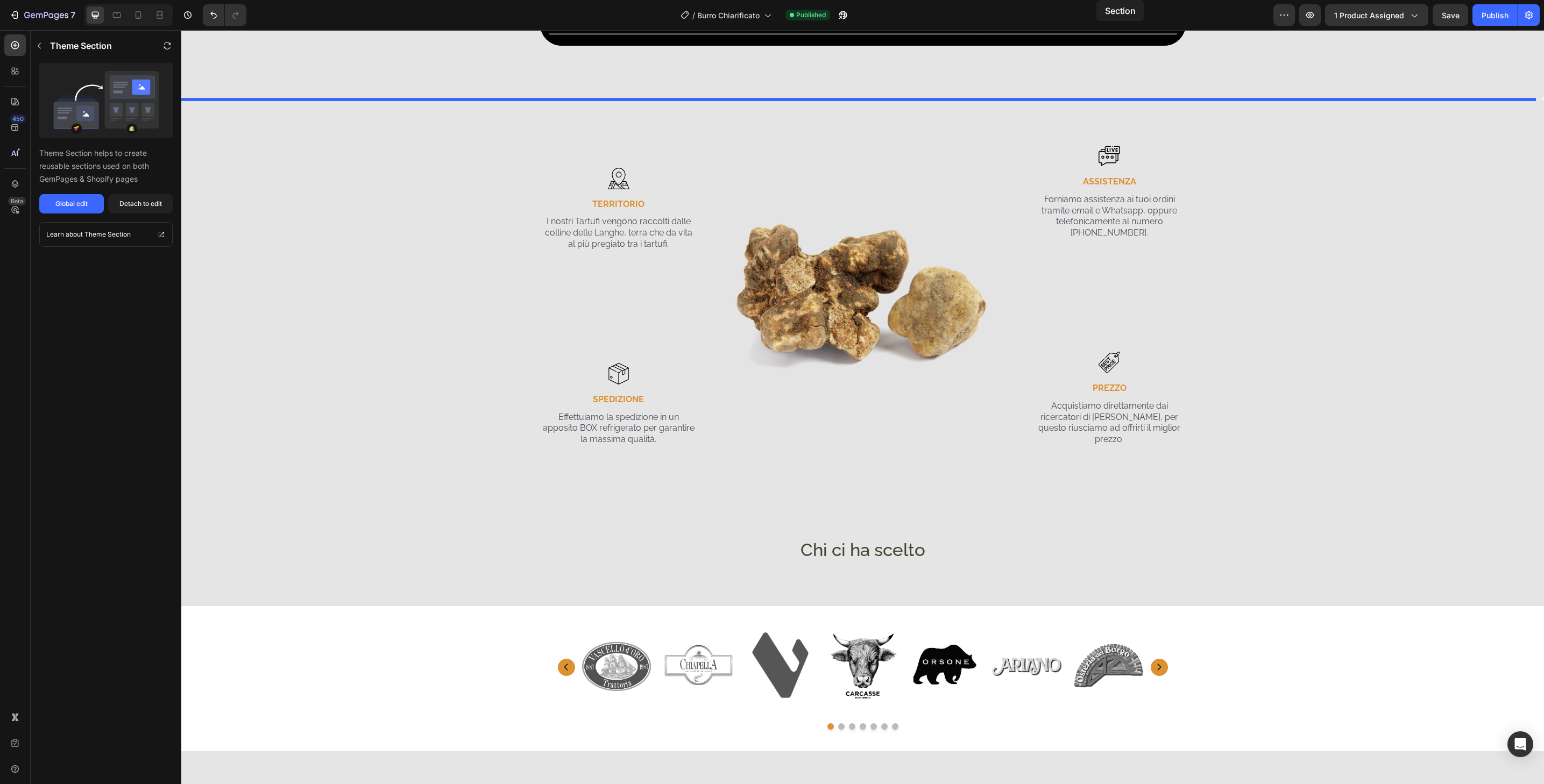
scroll to position [2042, 0]
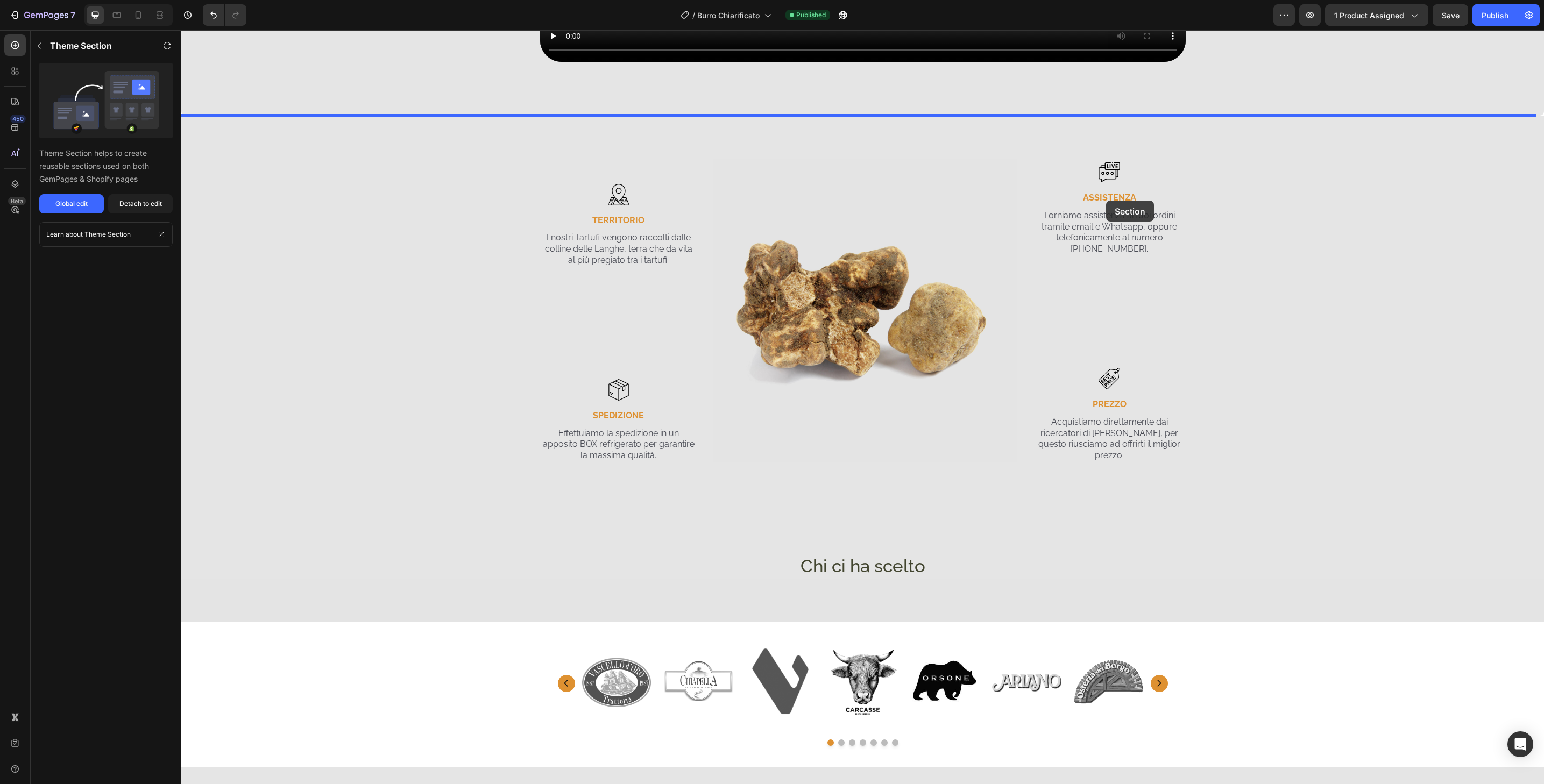
drag, startPoint x: 1218, startPoint y: 475, endPoint x: 1102, endPoint y: 179, distance: 317.9
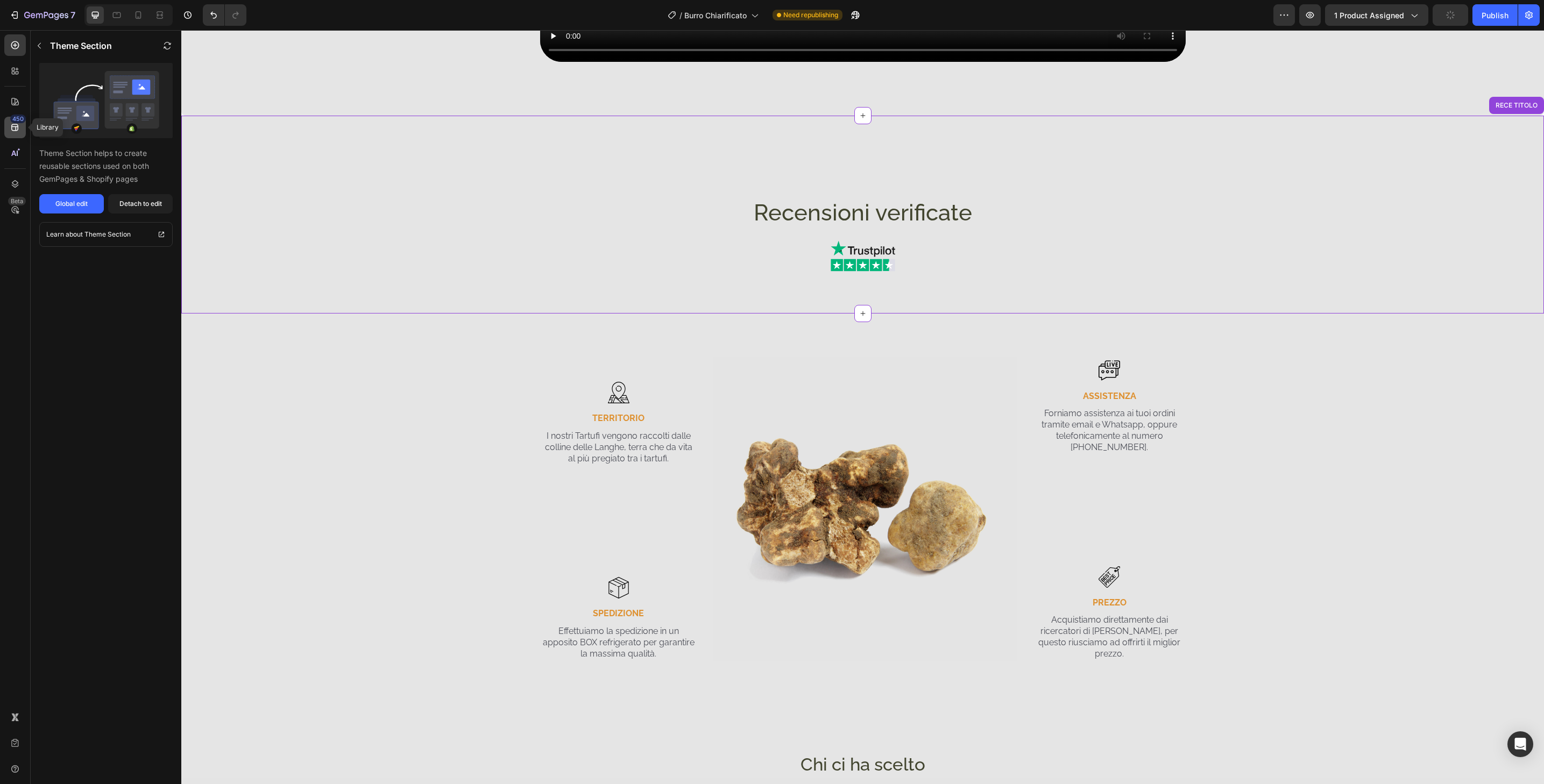
click at [18, 131] on icon at bounding box center [15, 128] width 11 height 11
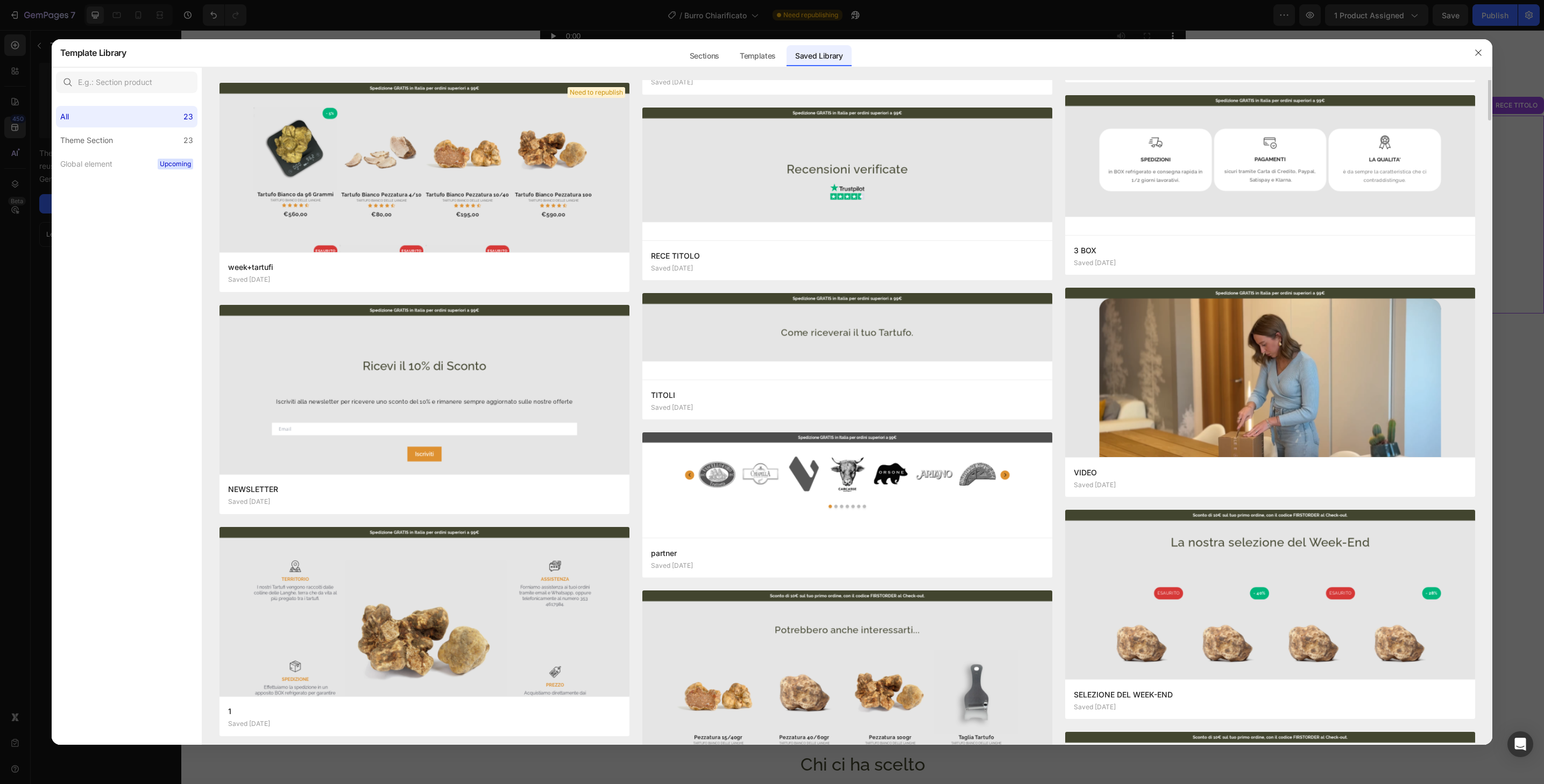
scroll to position [0, 0]
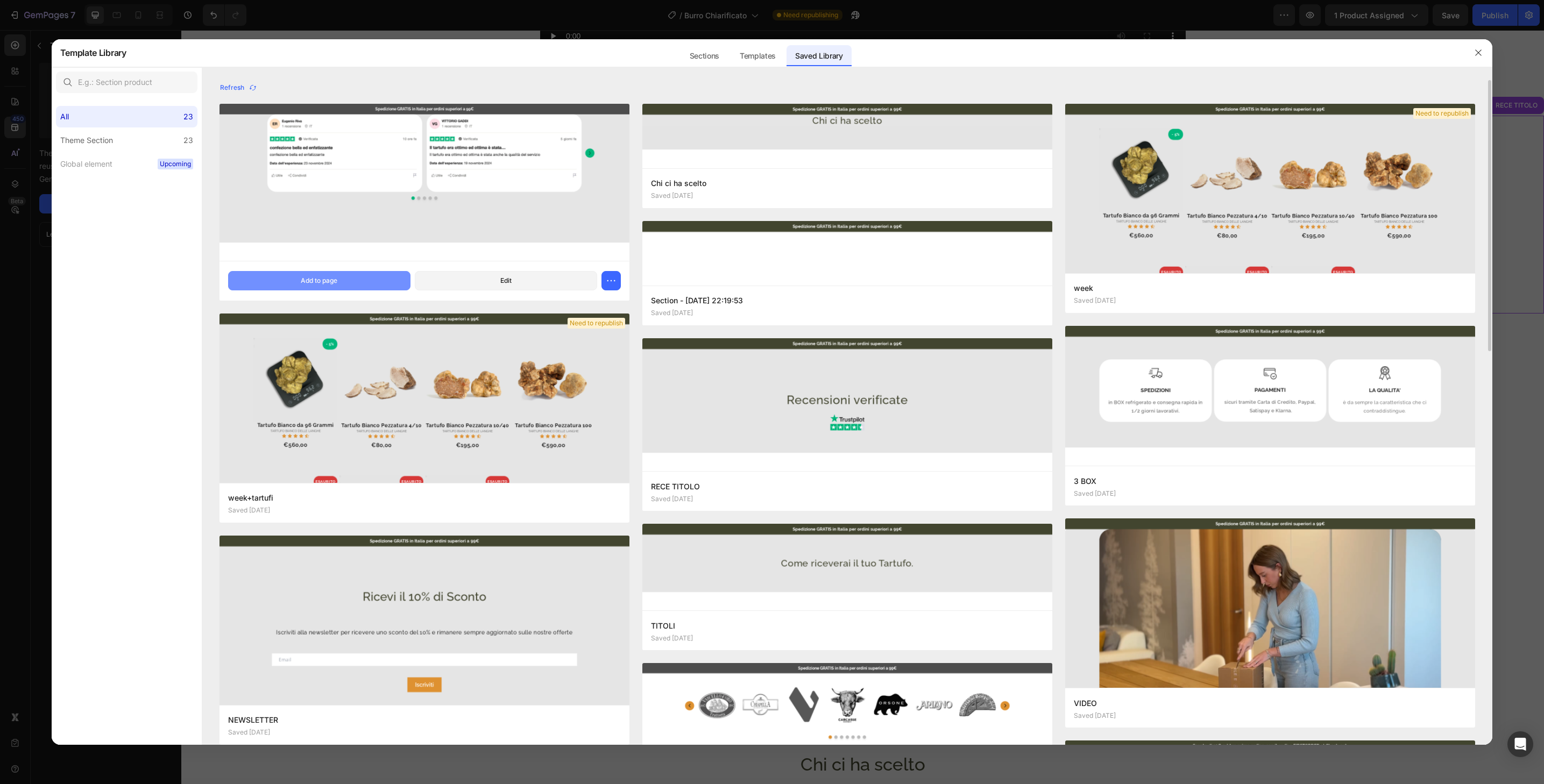
click at [373, 281] on button "Add to page" at bounding box center [319, 281] width 182 height 20
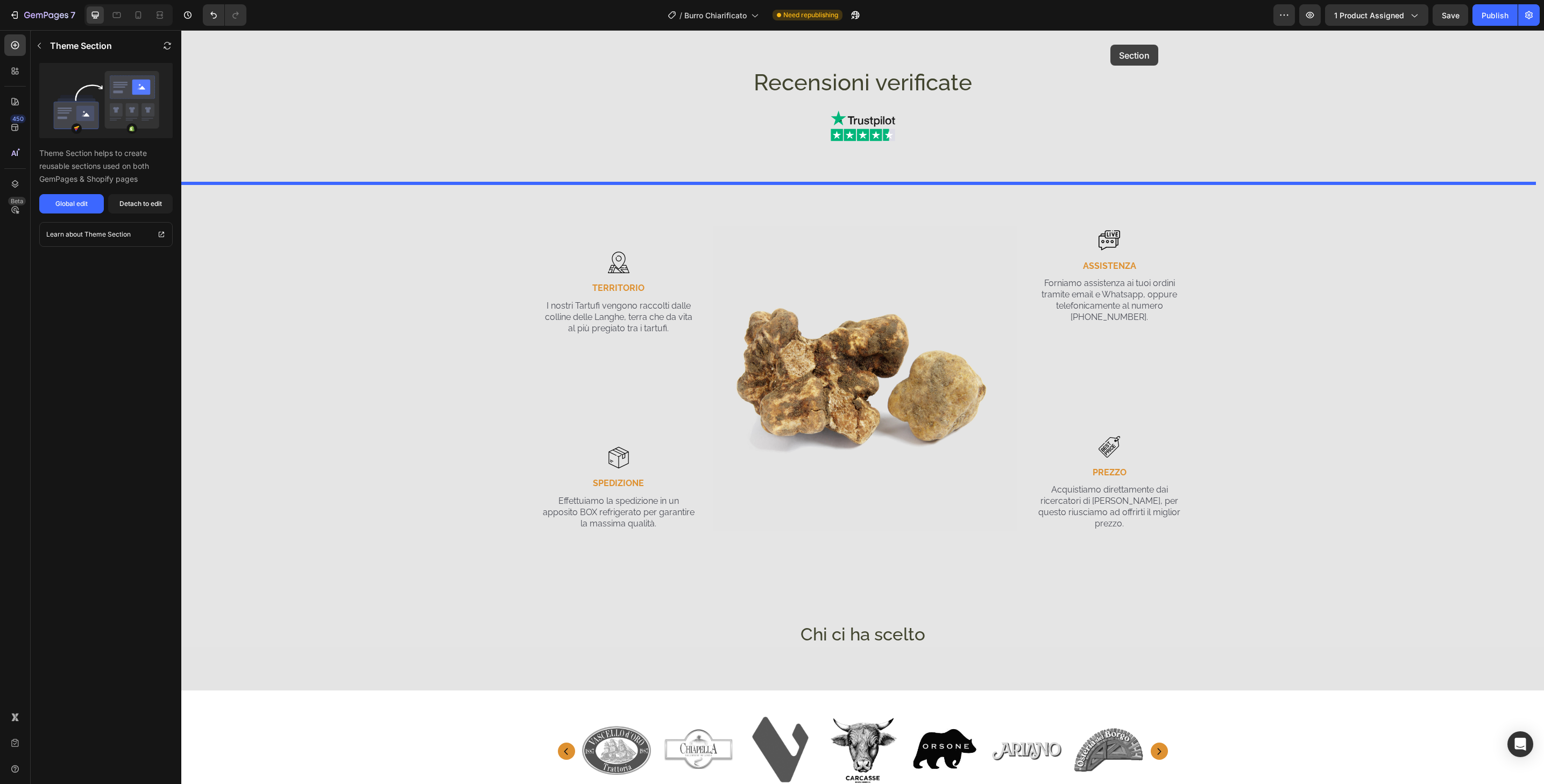
scroll to position [2124, 0]
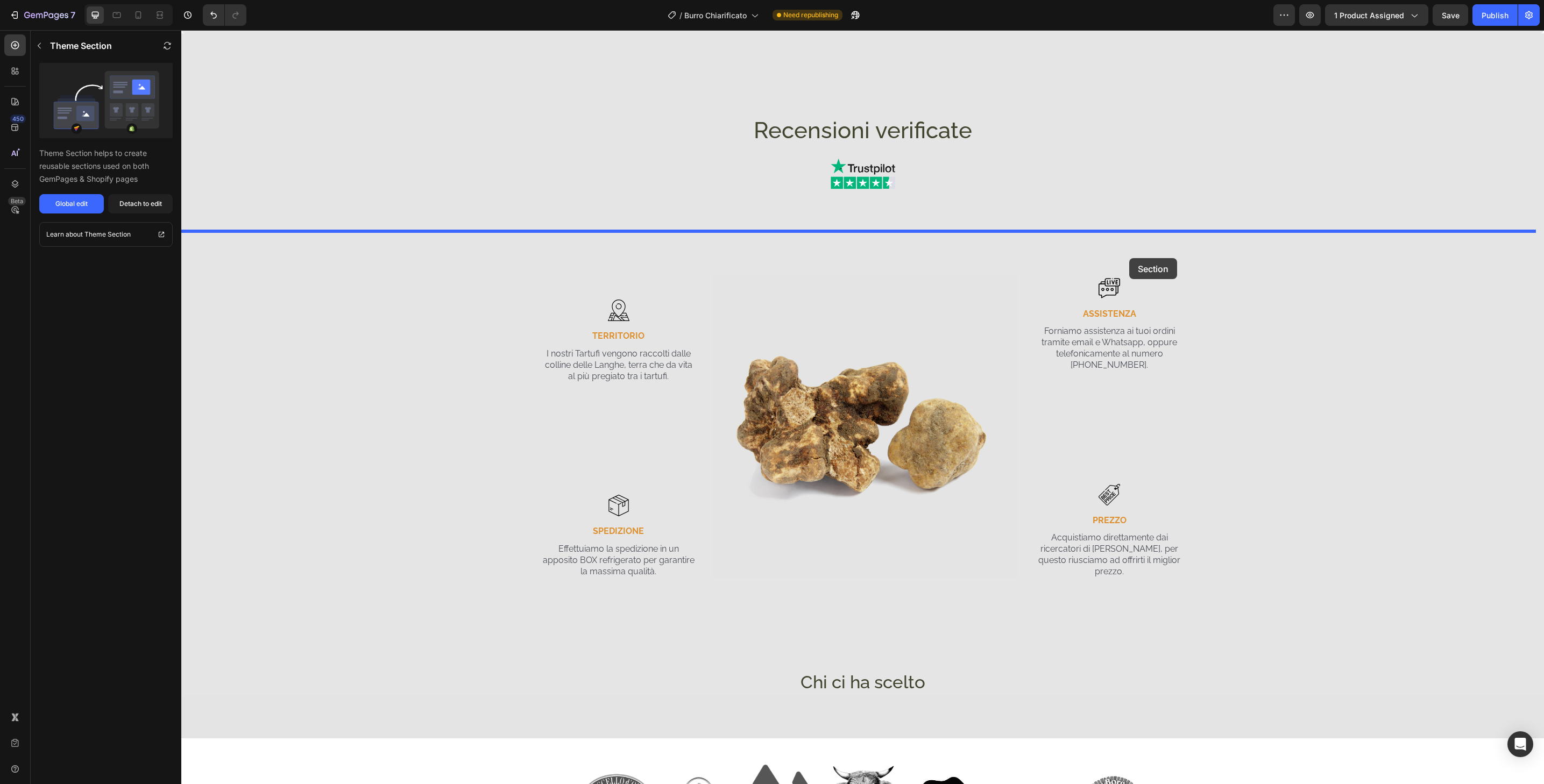
drag, startPoint x: 1260, startPoint y: 566, endPoint x: 1129, endPoint y: 258, distance: 334.7
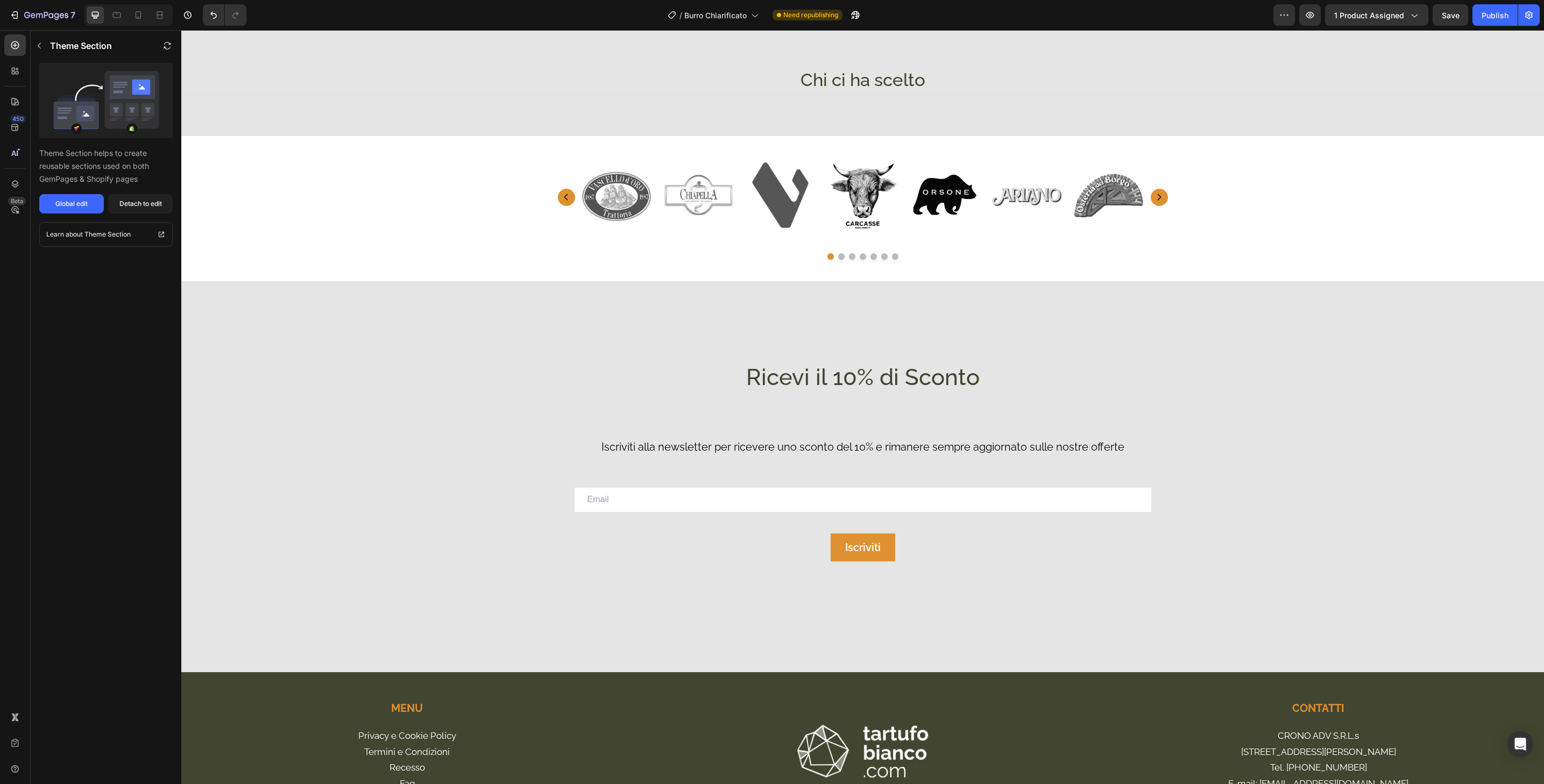
scroll to position [3055, 0]
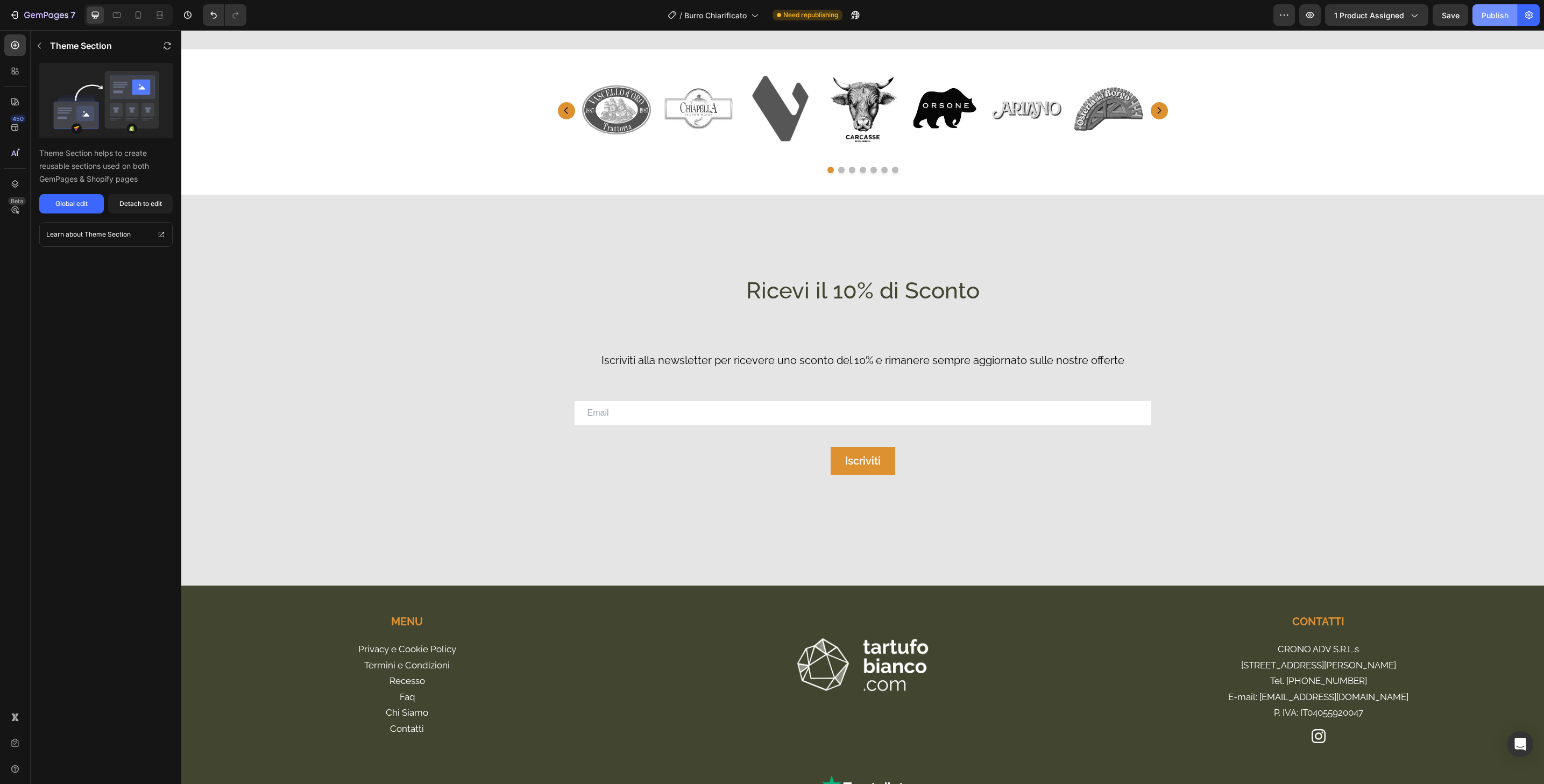
click at [1484, 15] on div "Publish" at bounding box center [1495, 15] width 27 height 12
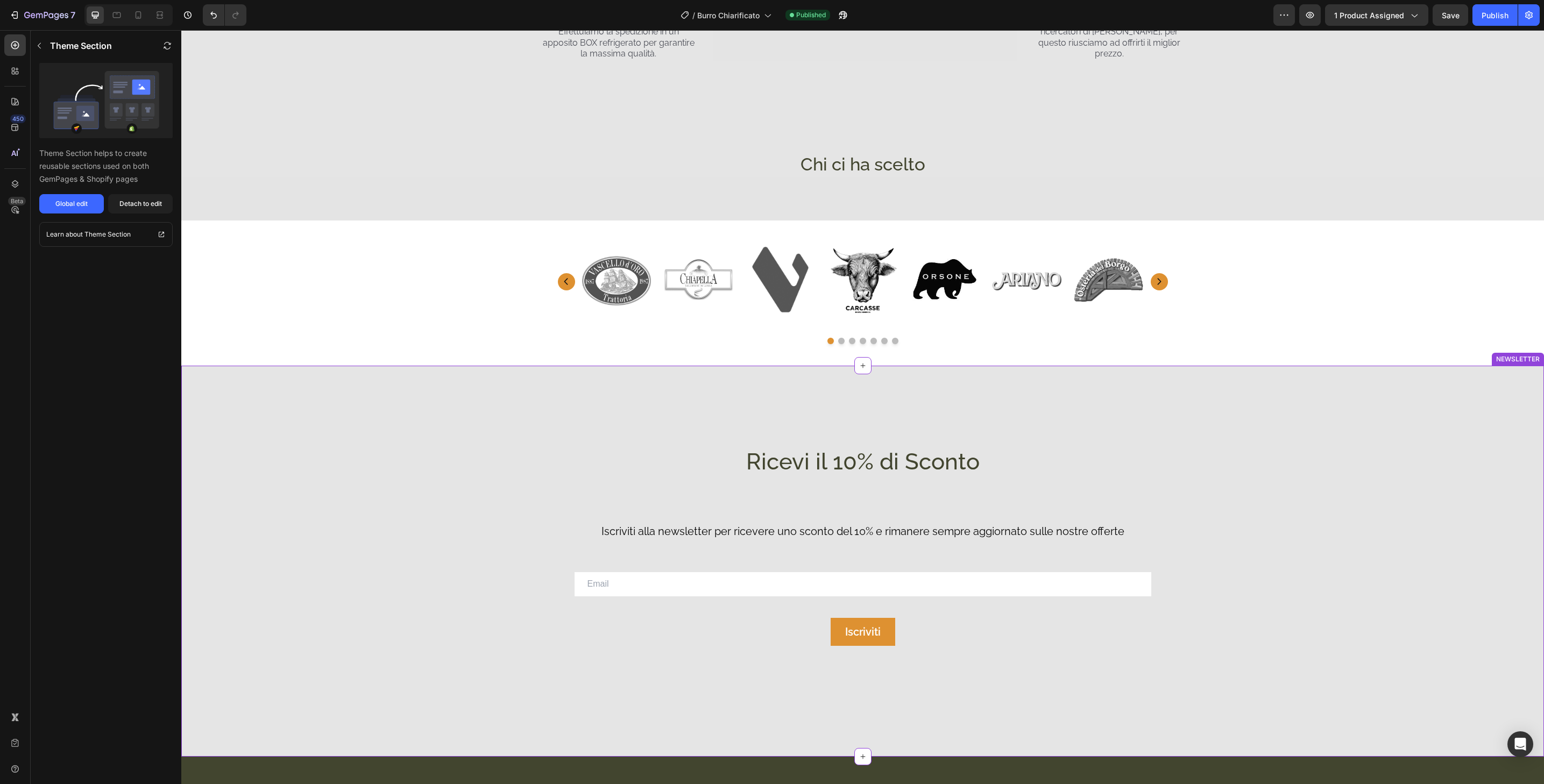
scroll to position [2879, 0]
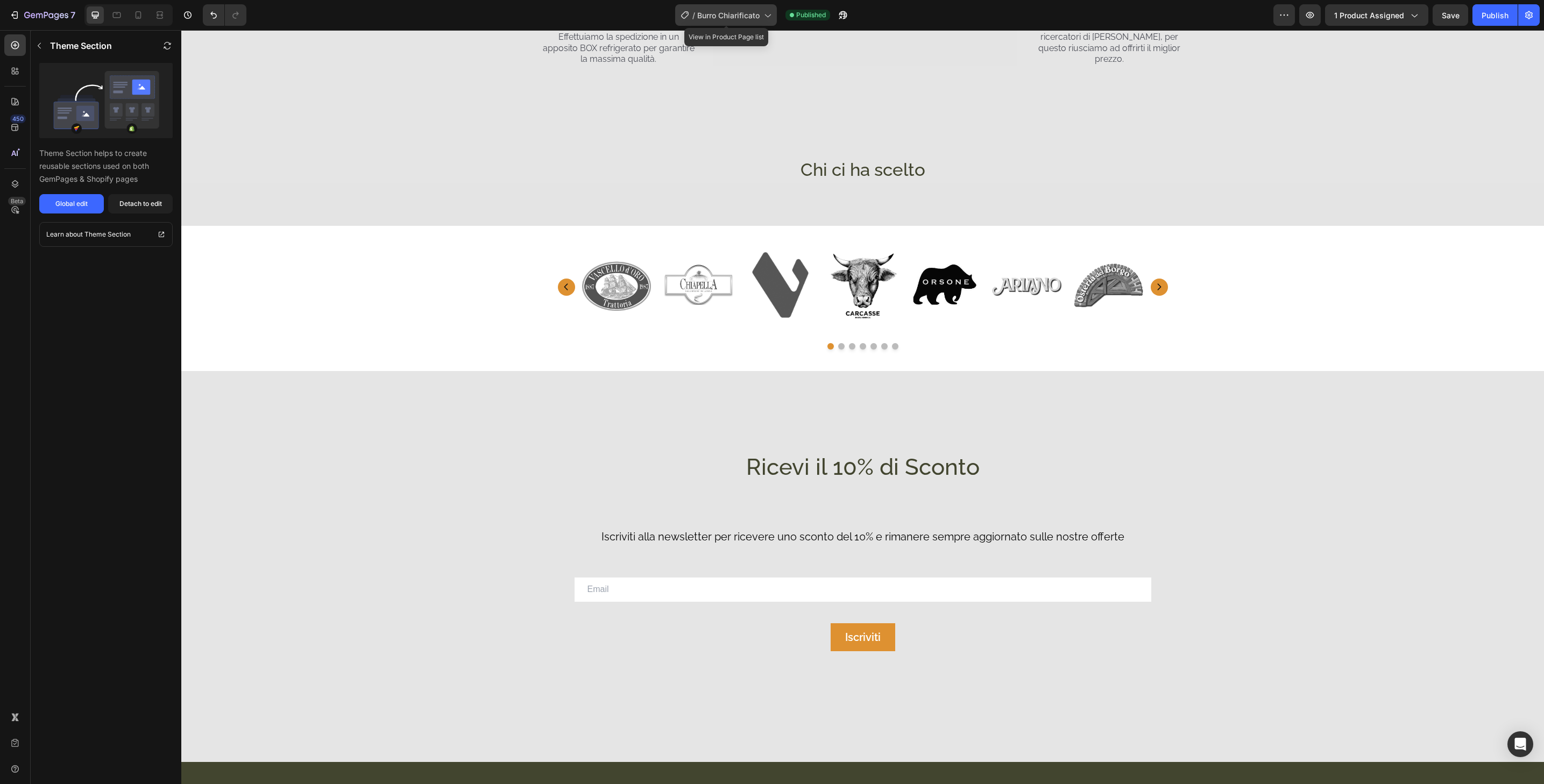
click at [746, 17] on span "Burro Chiarificato" at bounding box center [729, 15] width 62 height 12
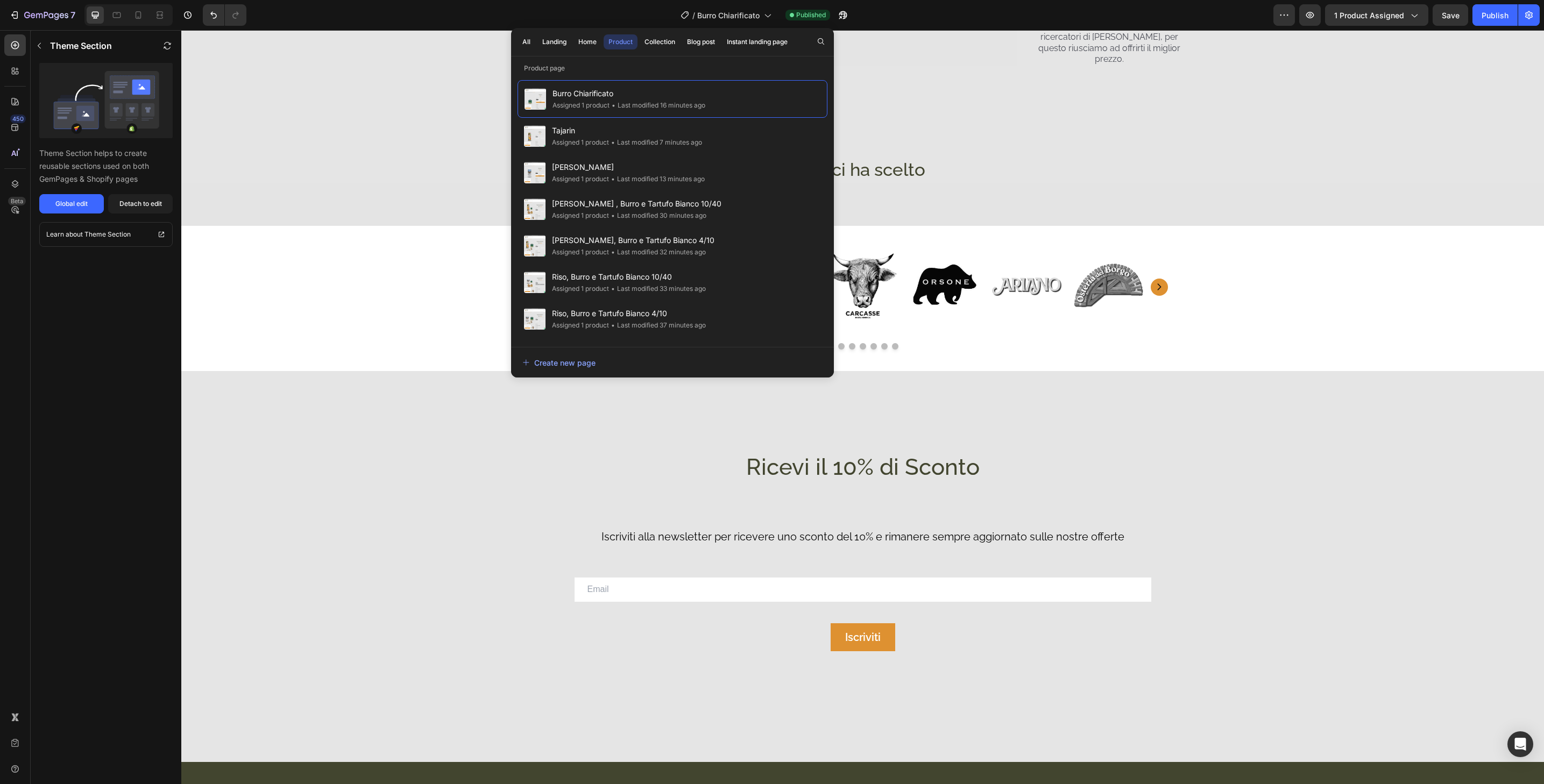
click at [629, 41] on div "Product" at bounding box center [621, 42] width 24 height 10
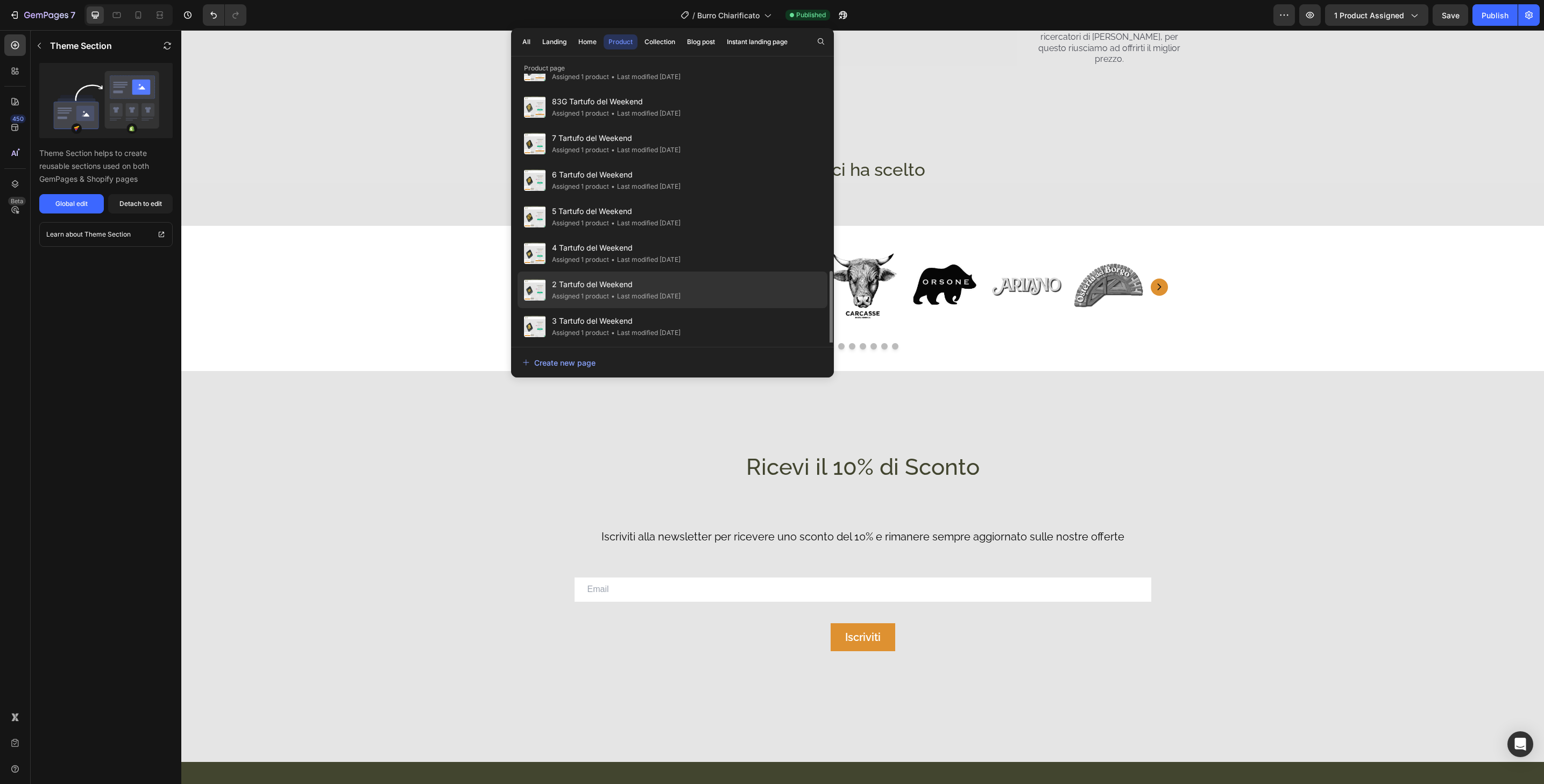
scroll to position [375, 0]
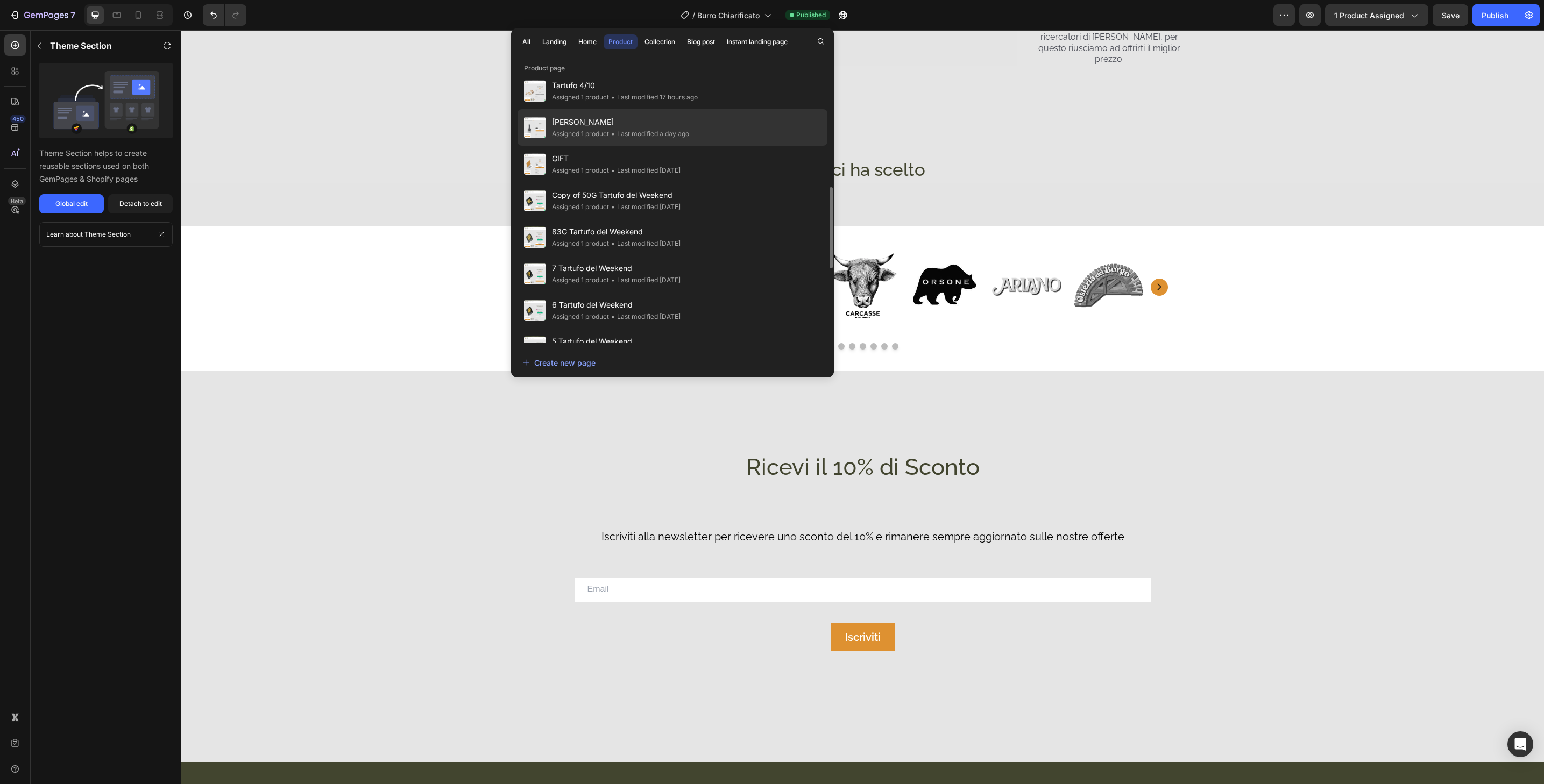
click at [675, 123] on span "[PERSON_NAME]" at bounding box center [621, 122] width 137 height 13
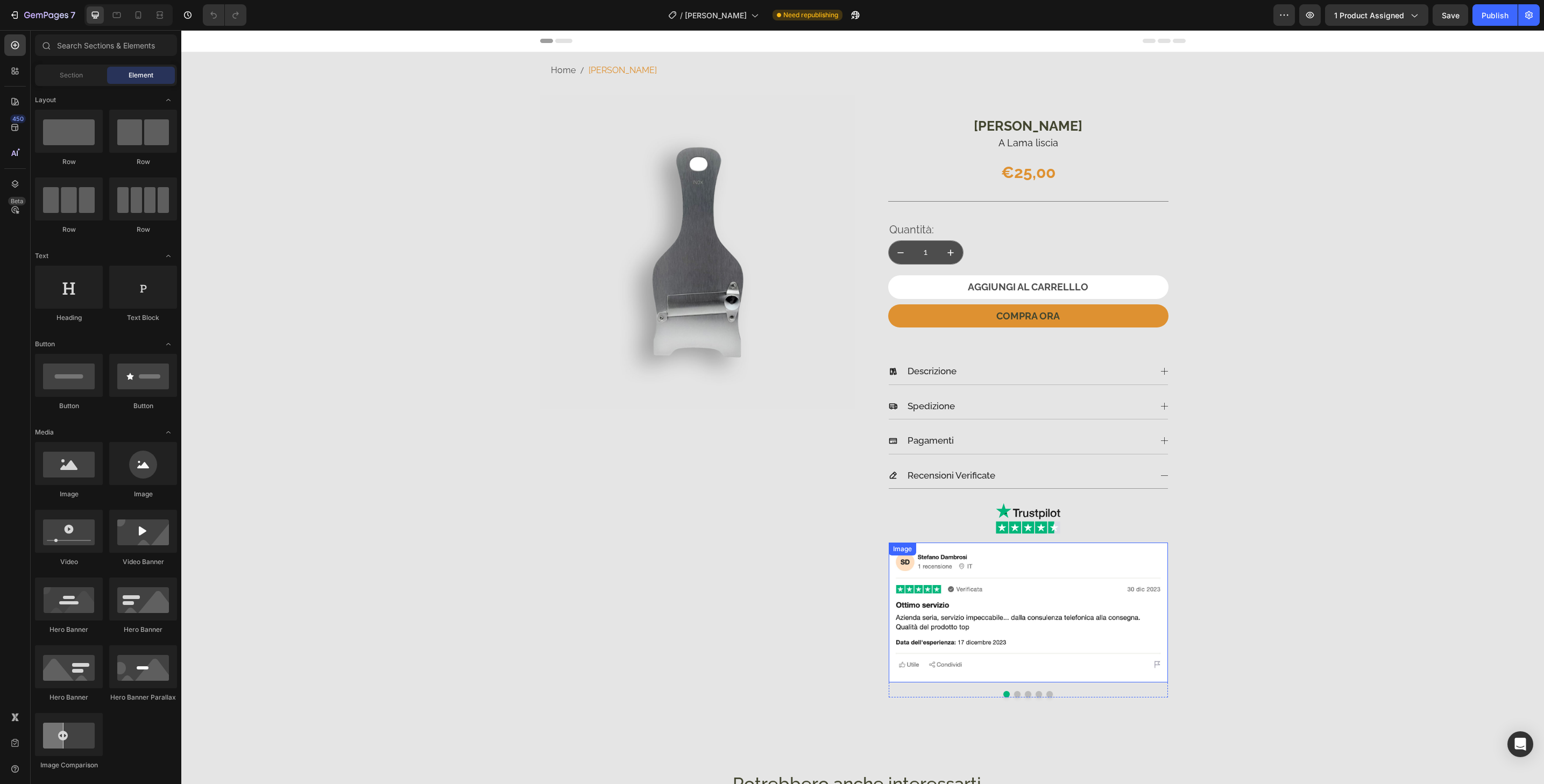
click at [1156, 558] on img at bounding box center [1028, 613] width 280 height 140
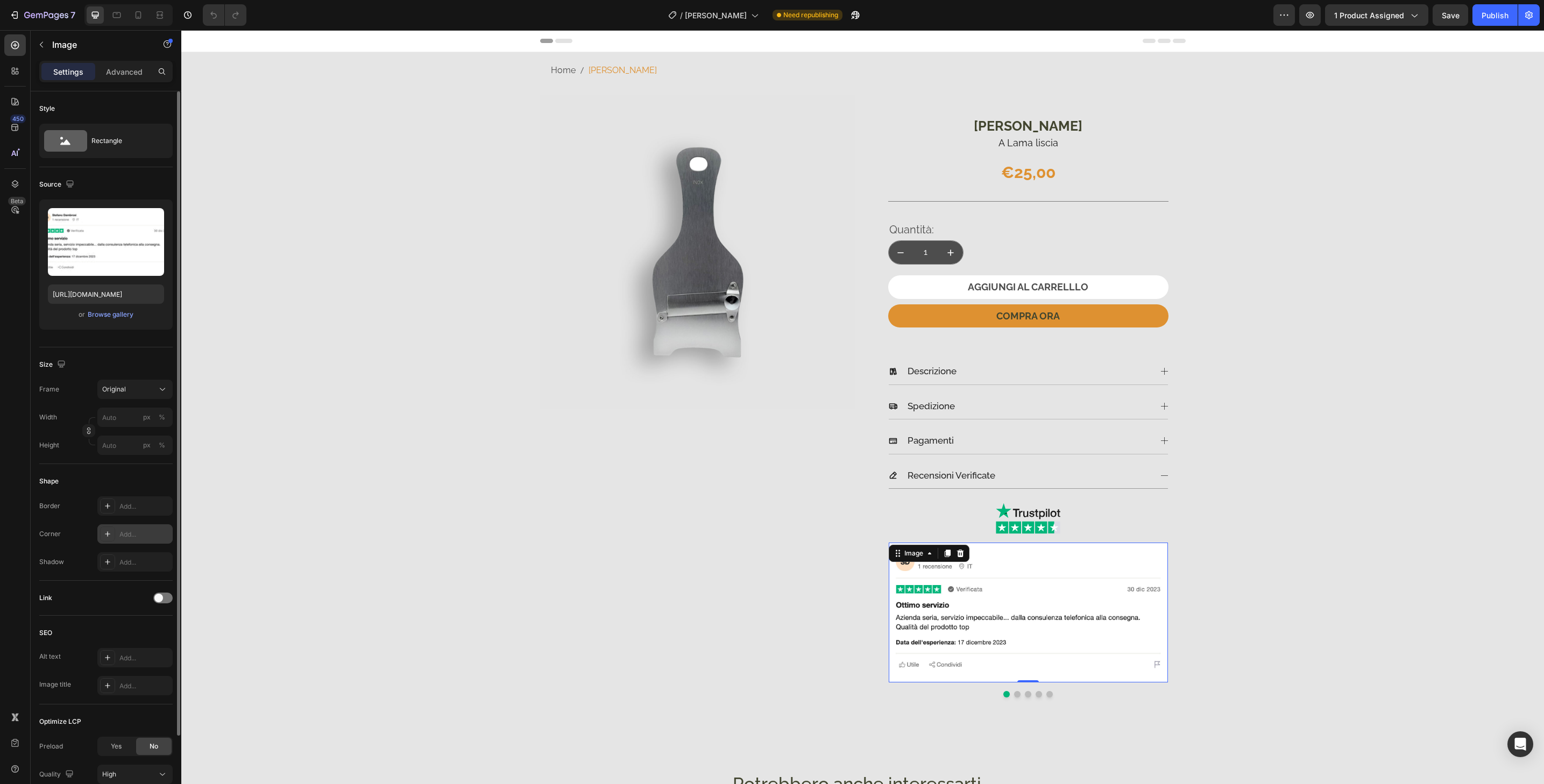
click at [150, 529] on div "Add..." at bounding box center [135, 534] width 75 height 20
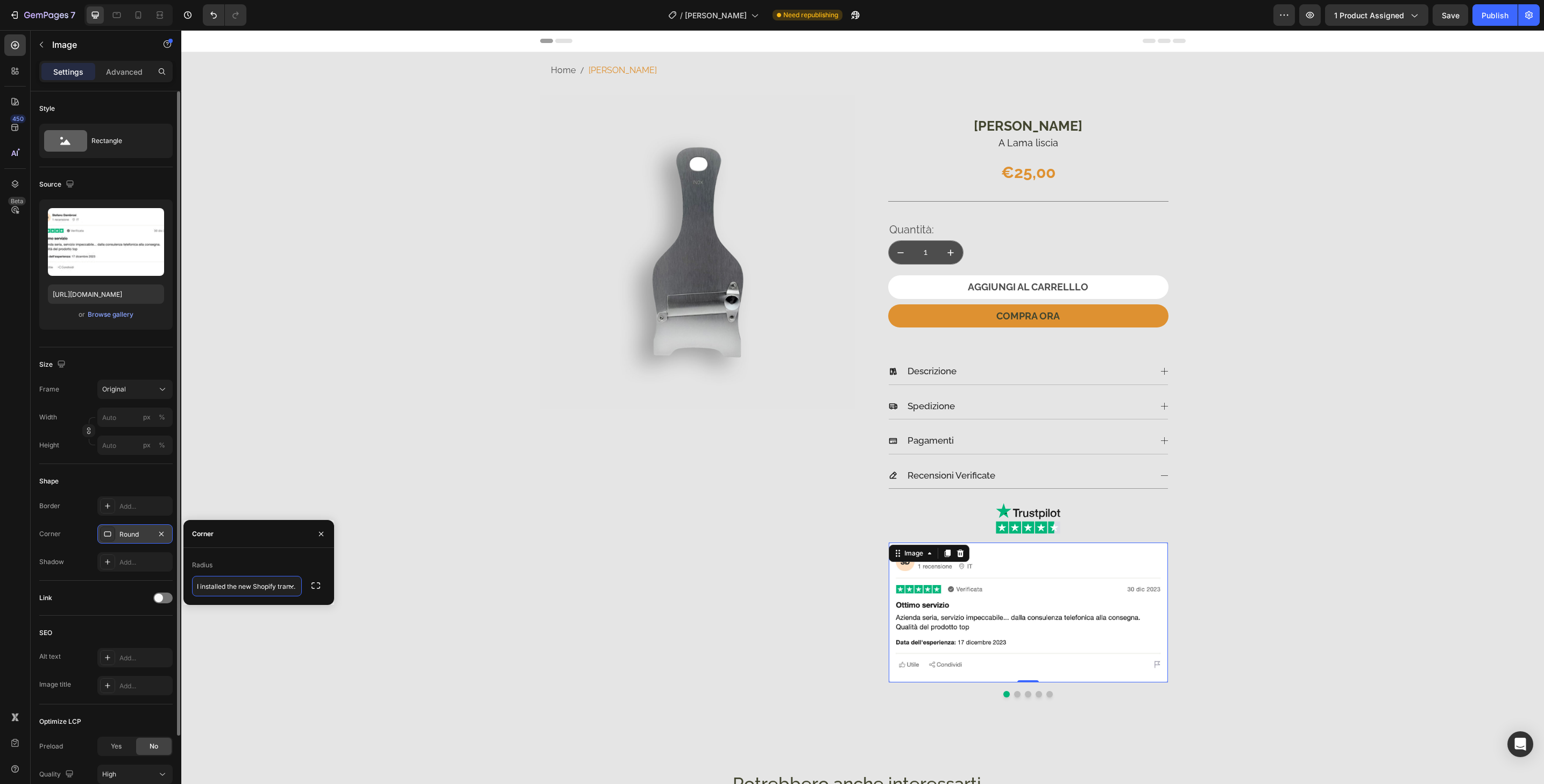
scroll to position [0, 230]
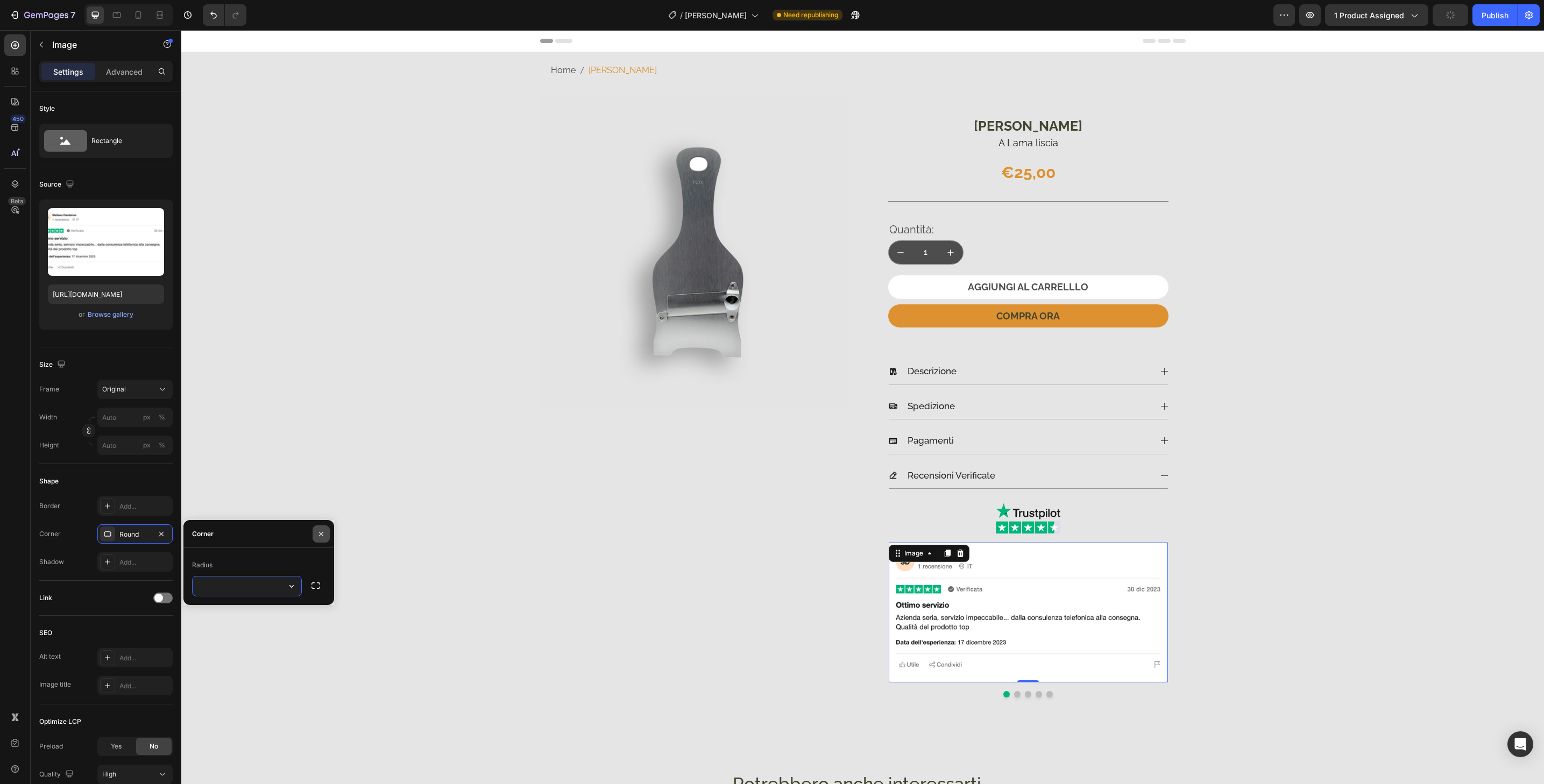
click at [322, 534] on icon "button" at bounding box center [321, 534] width 9 height 9
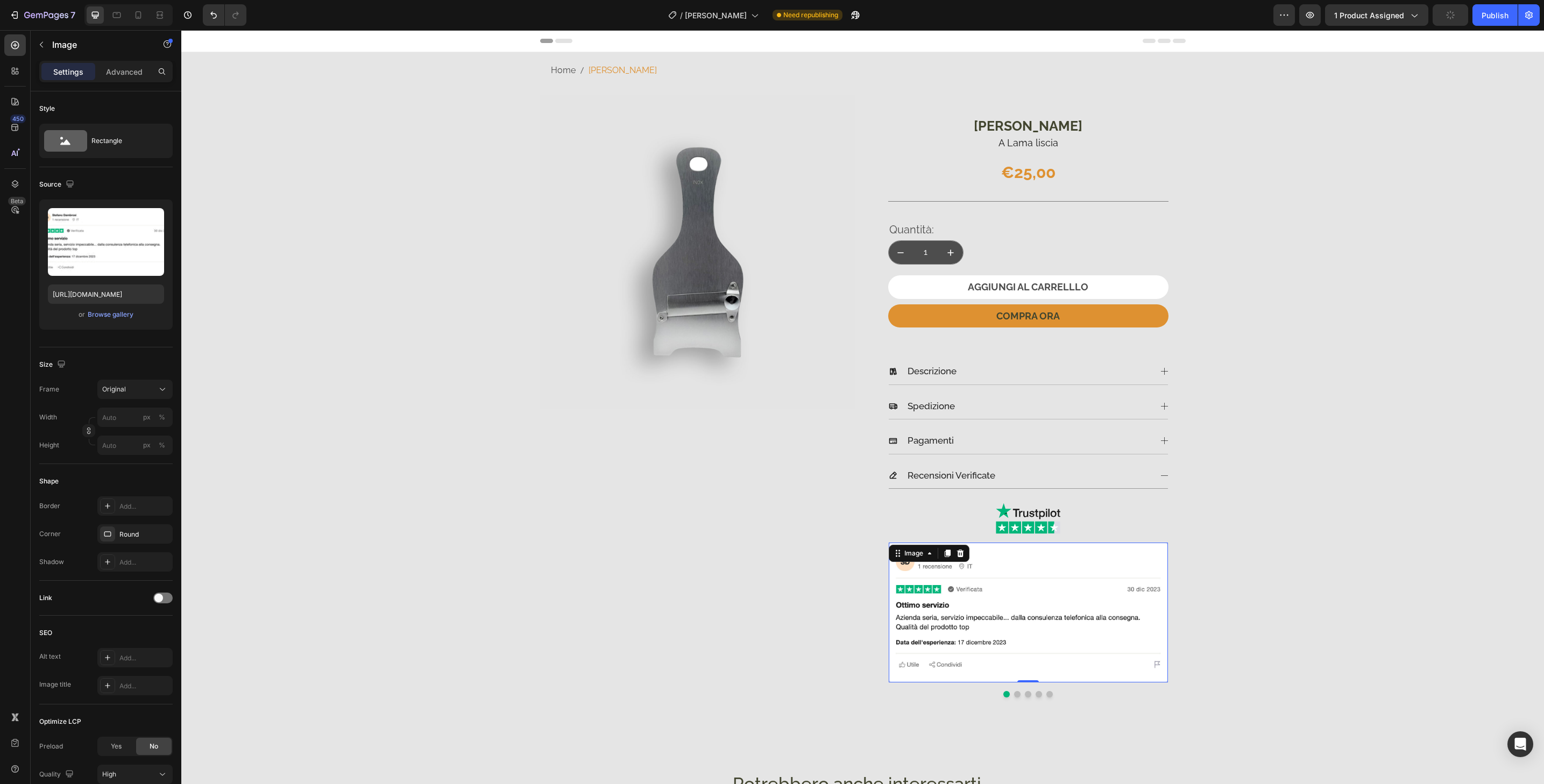
scroll to position [0, 0]
click at [1090, 669] on img at bounding box center [1028, 613] width 280 height 140
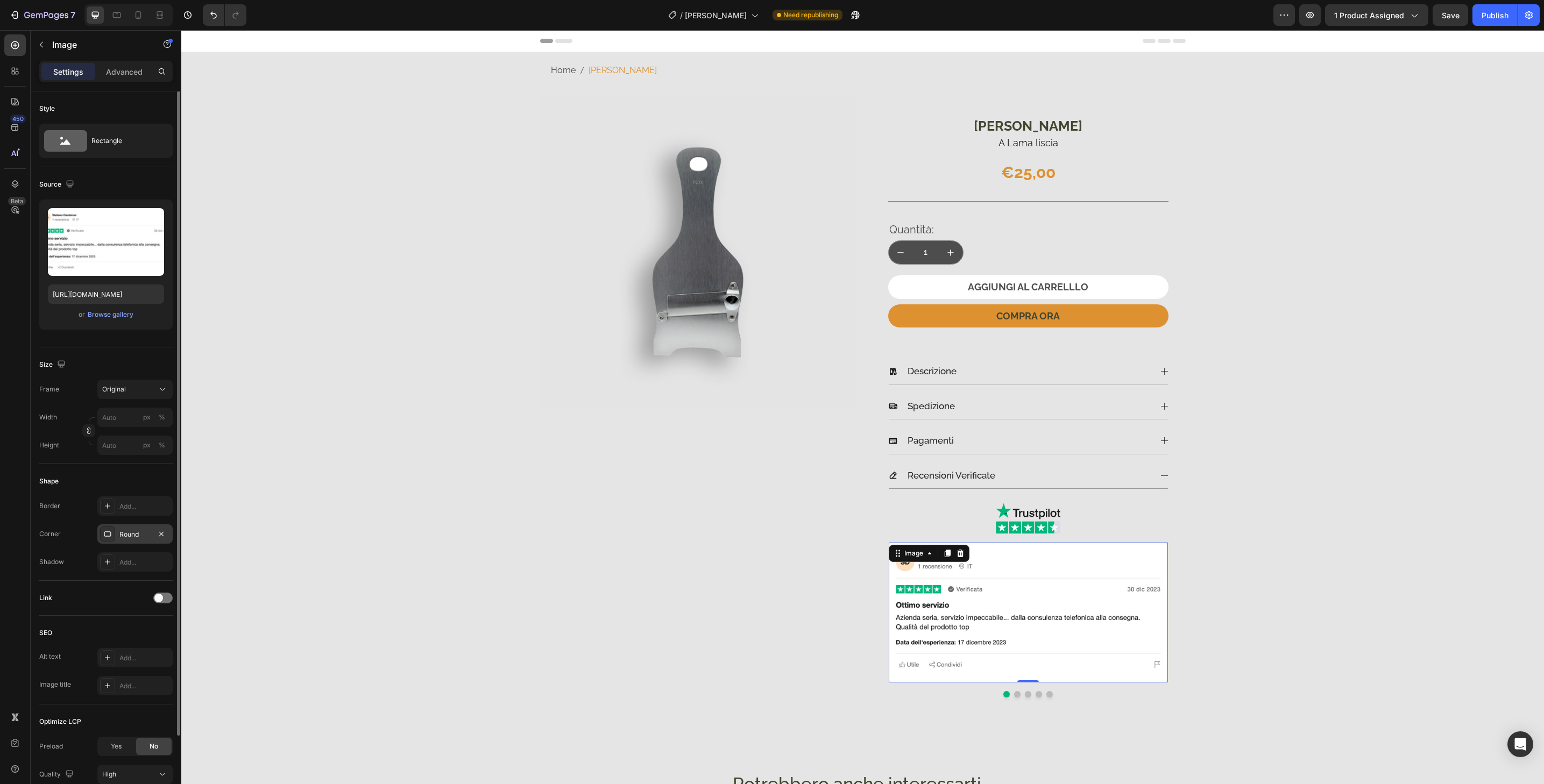
click at [151, 542] on div "Round" at bounding box center [135, 534] width 75 height 20
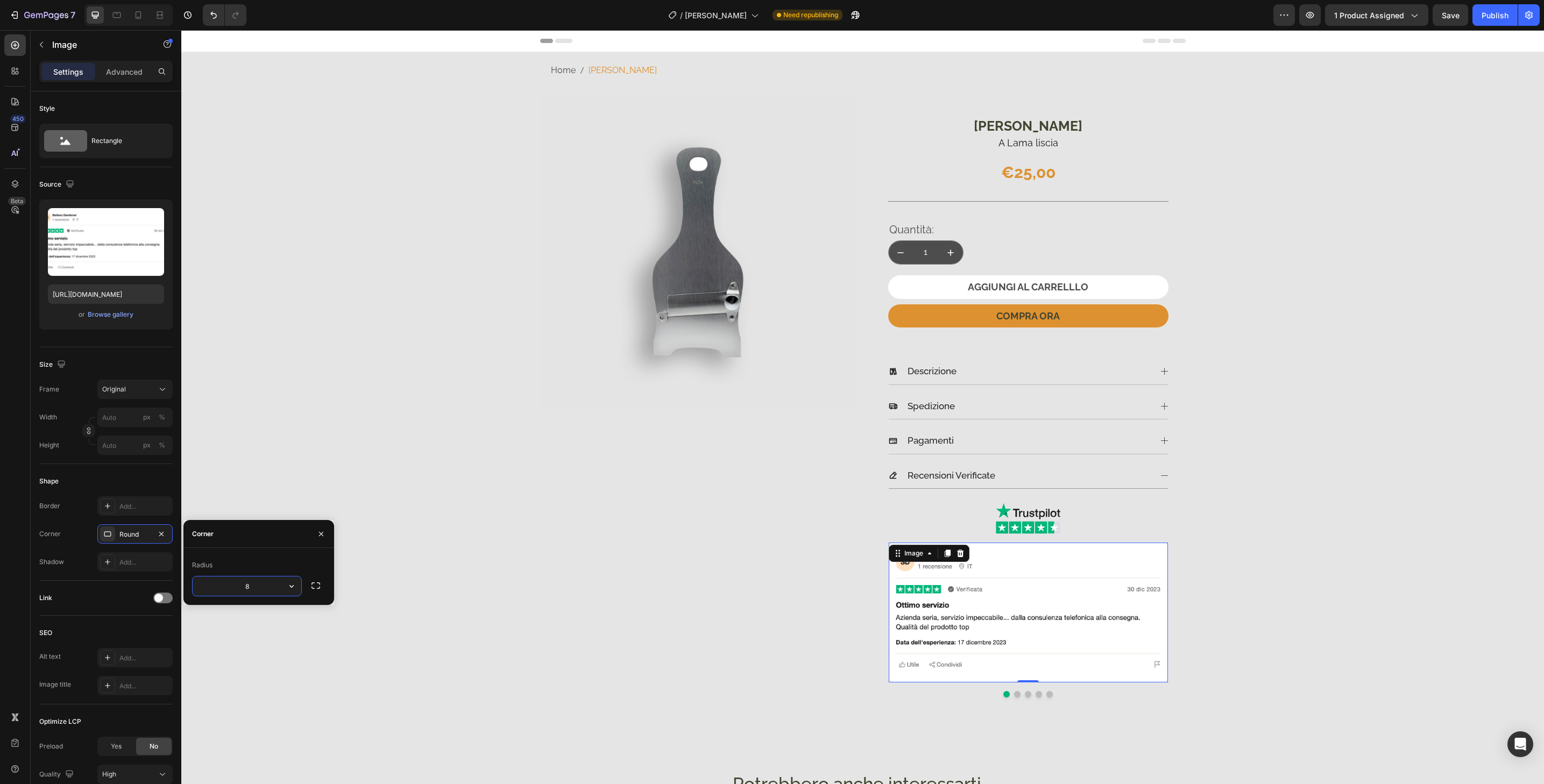
paste input "I installed the new Shopify translation app as recommended, but it doesn't seem…"
click at [256, 588] on input "I installed the new Shopify translation app as recommended, but it doesn't seem…" at bounding box center [247, 586] width 109 height 20
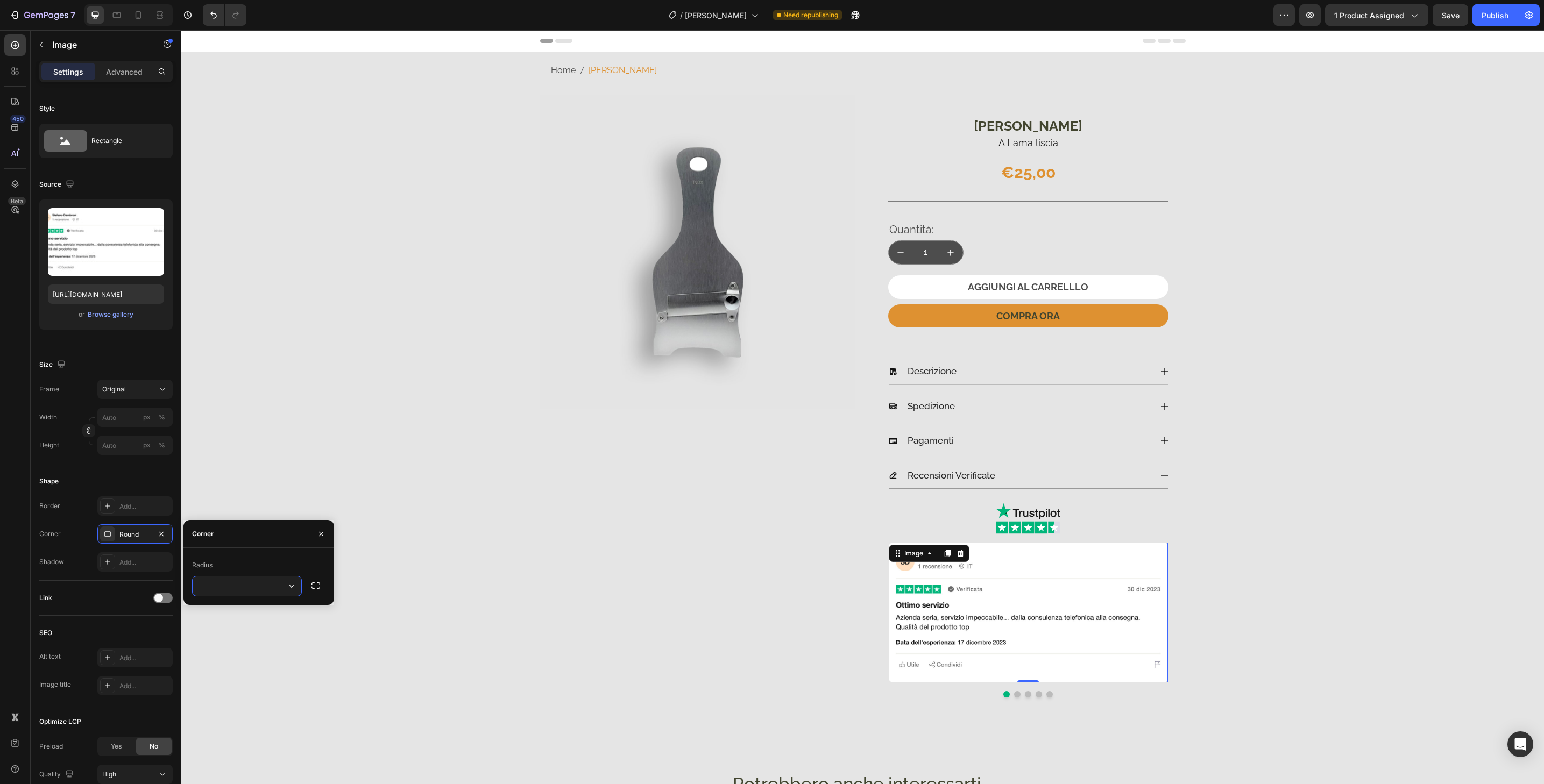
click at [256, 588] on input "I installed the new Shopify translation app as recommended, but it doesn't seem…" at bounding box center [247, 586] width 109 height 20
type input "32"
click at [263, 587] on input "32" at bounding box center [247, 586] width 109 height 20
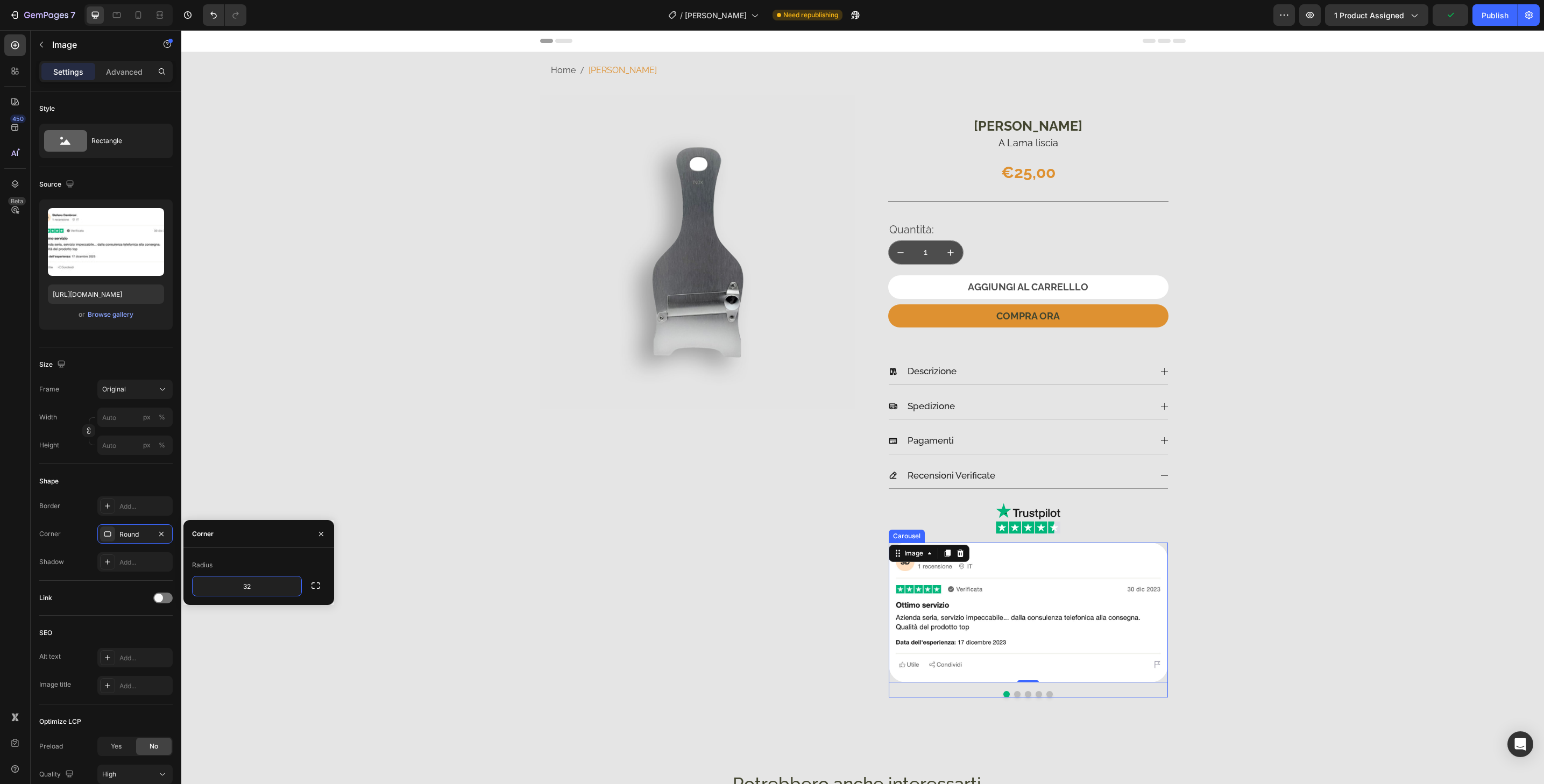
click at [1014, 696] on button "Dot" at bounding box center [1017, 694] width 7 height 7
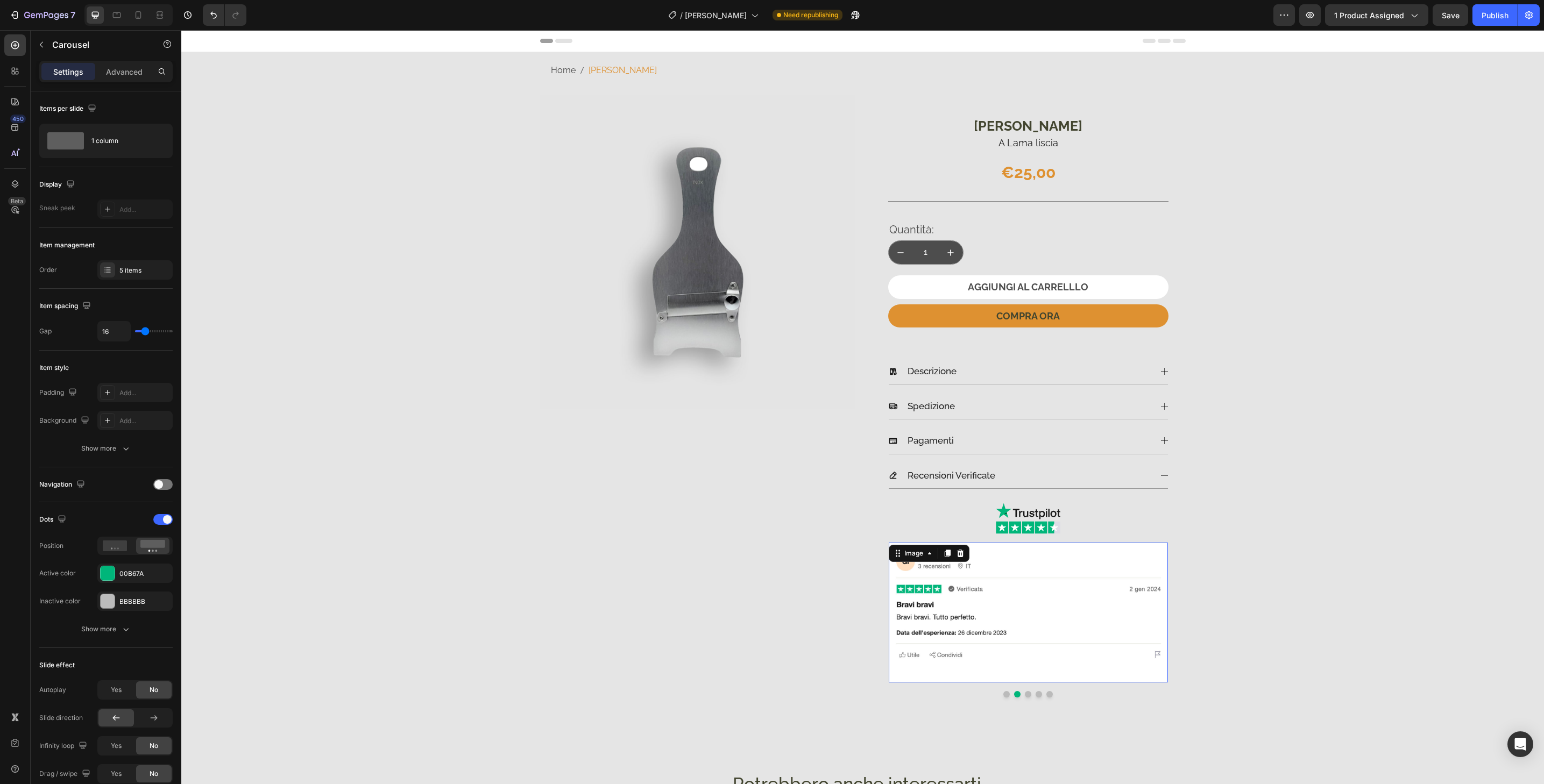
click at [1130, 672] on img at bounding box center [1028, 613] width 280 height 140
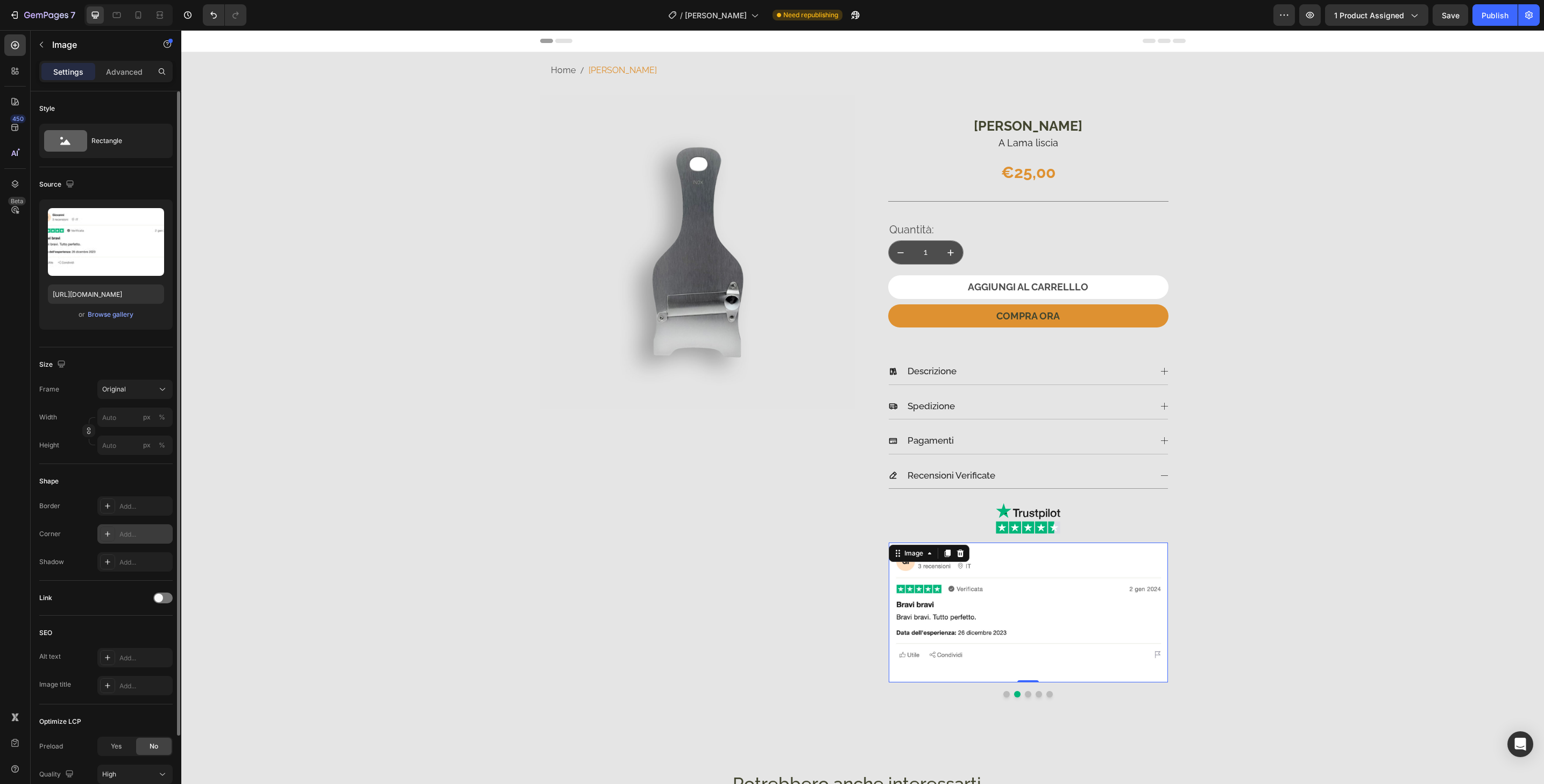
click at [145, 538] on div "Add..." at bounding box center [145, 534] width 51 height 10
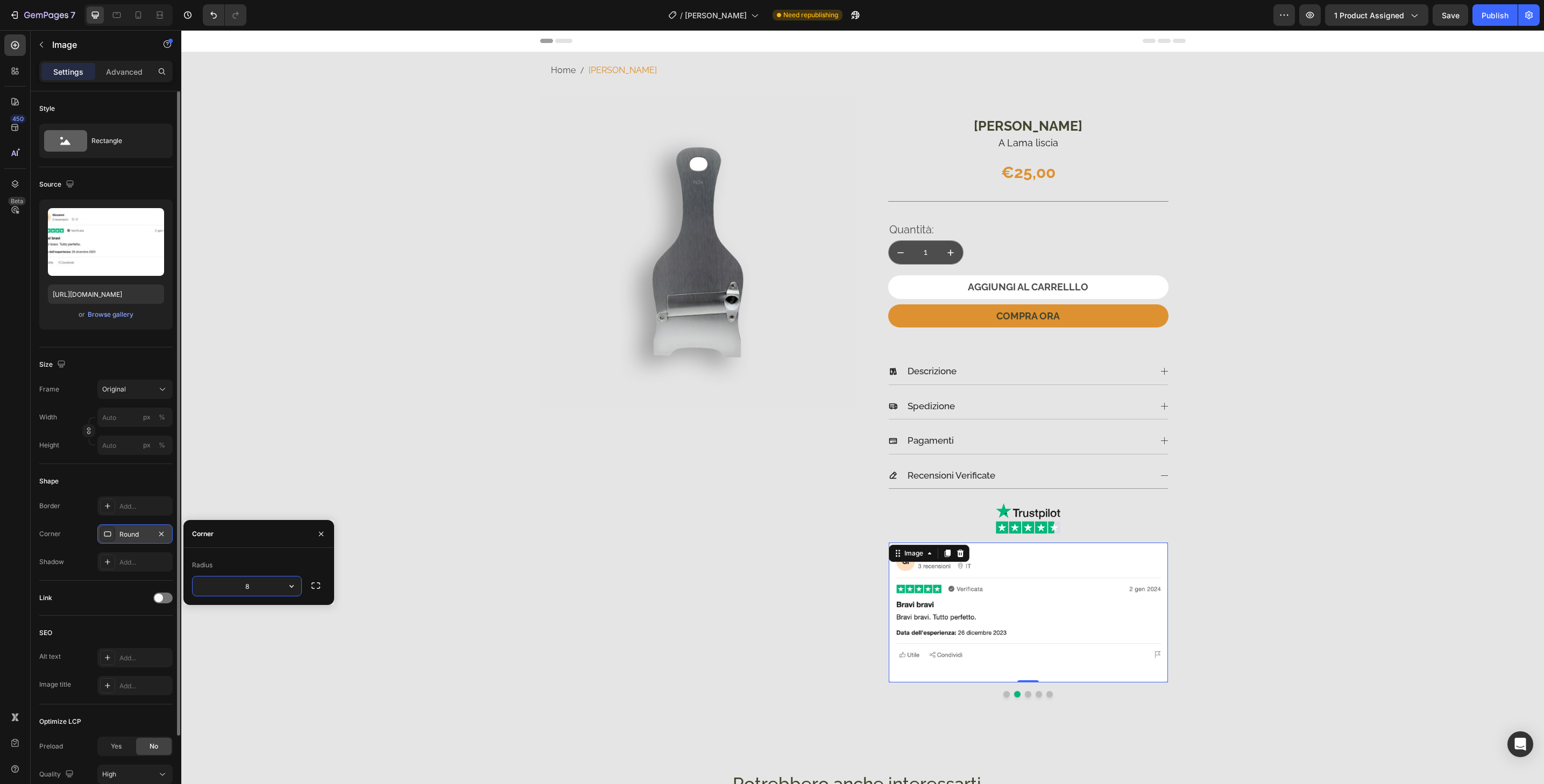
type input "32"
click at [1025, 694] on button "Dot" at bounding box center [1028, 694] width 7 height 7
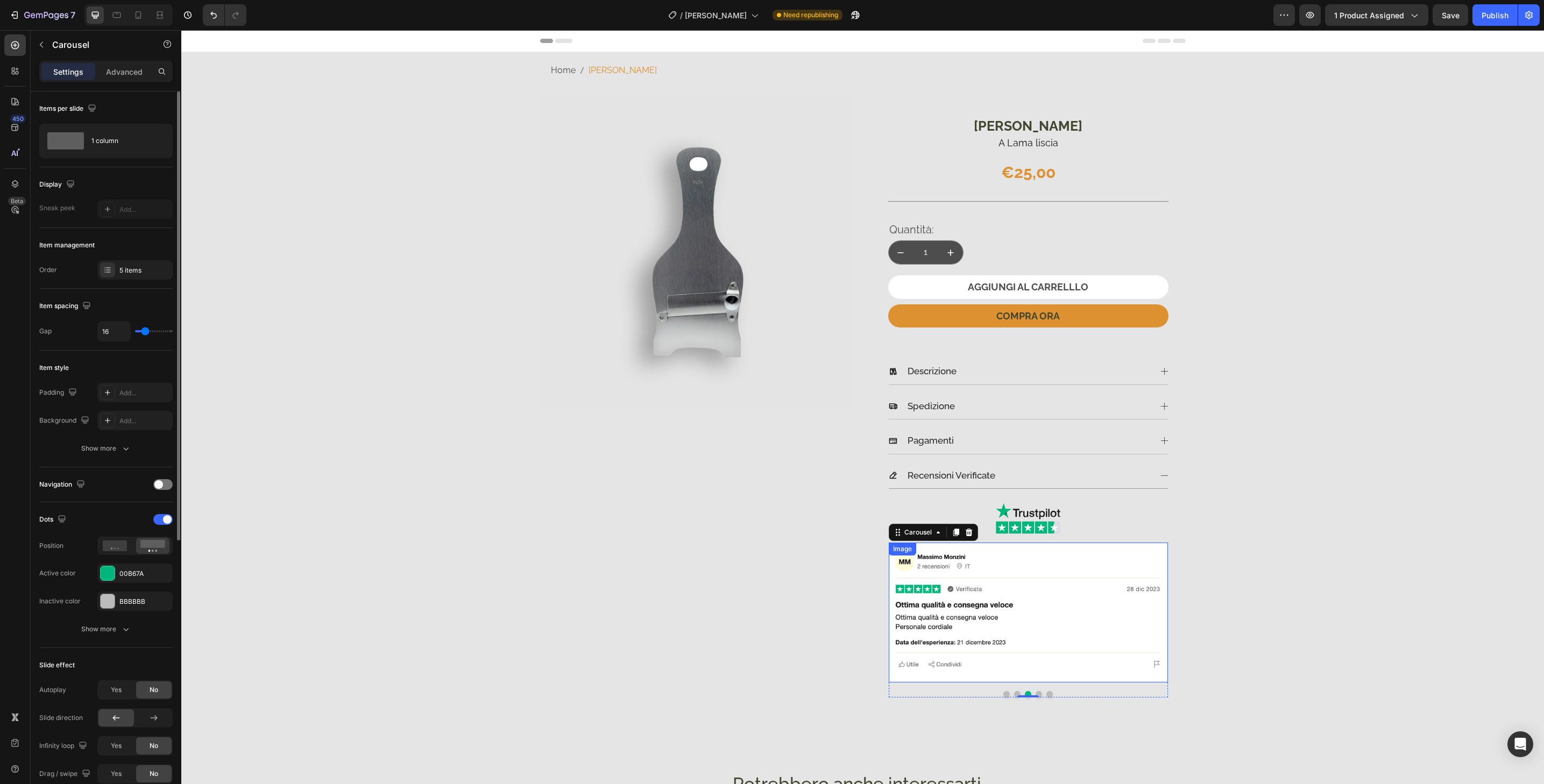
click at [1038, 675] on img at bounding box center [1028, 613] width 280 height 140
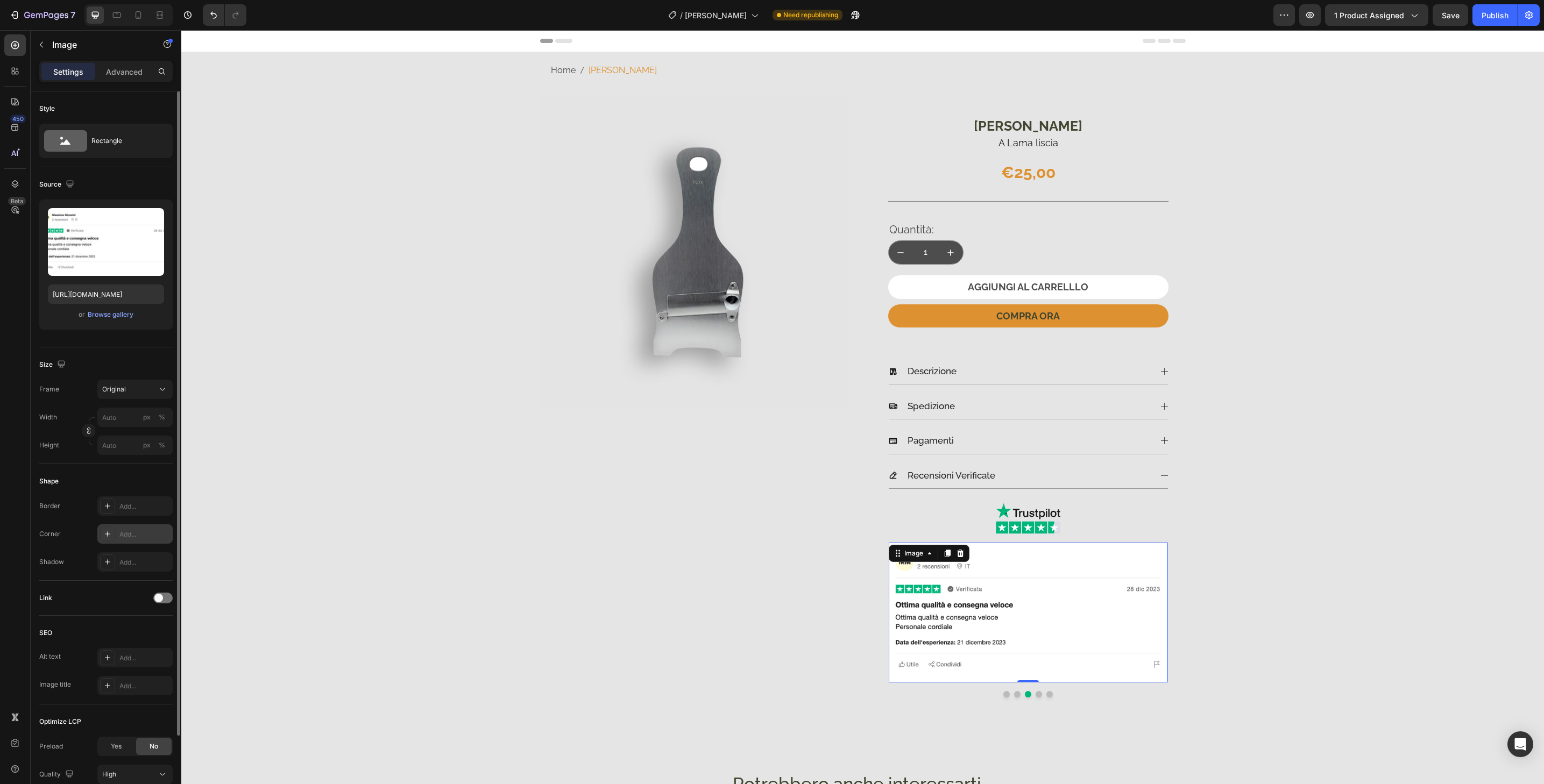
click at [142, 542] on div "Add..." at bounding box center [135, 534] width 75 height 20
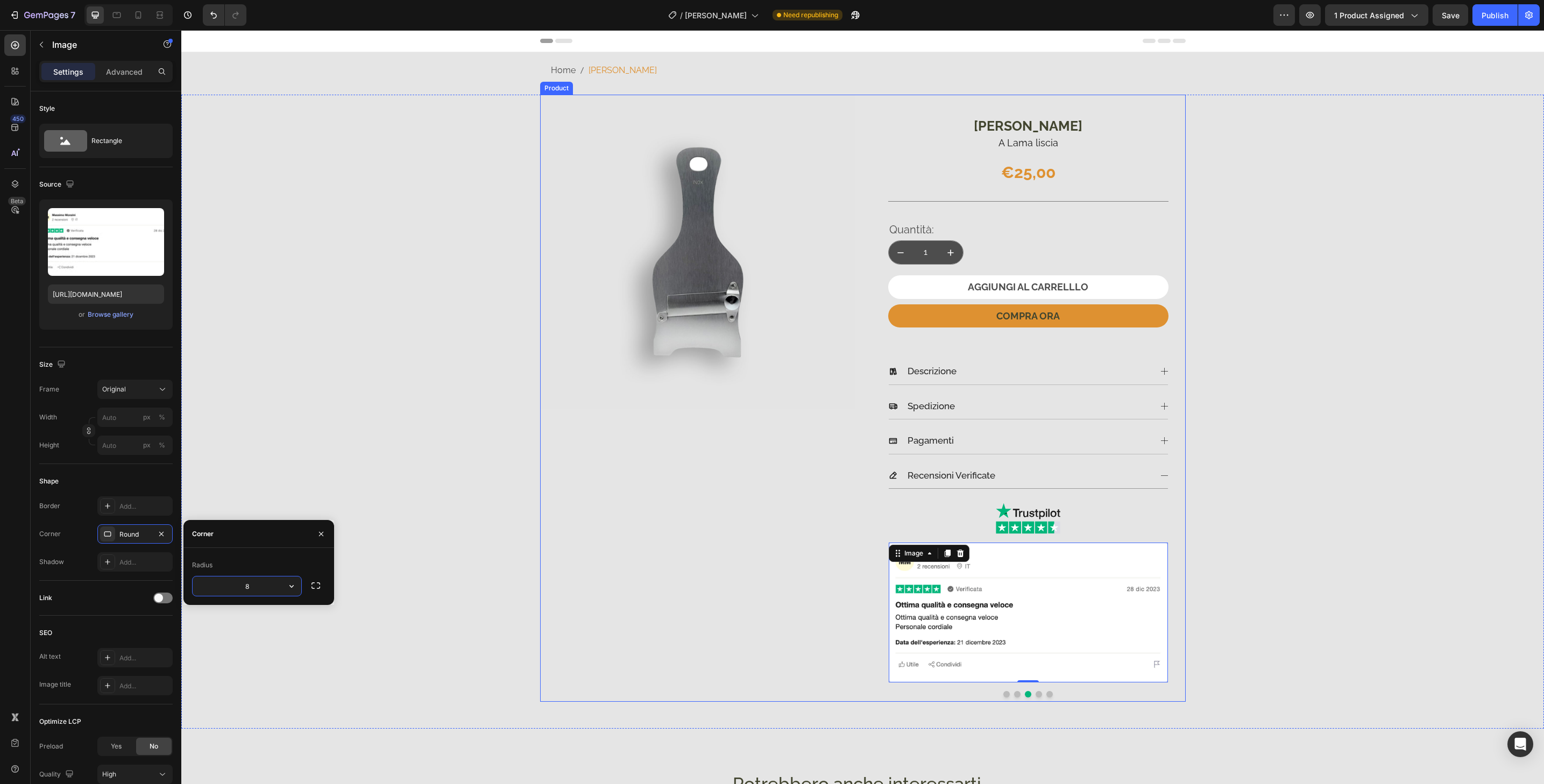
type input "32"
click at [1036, 694] on button "Dot" at bounding box center [1039, 694] width 7 height 7
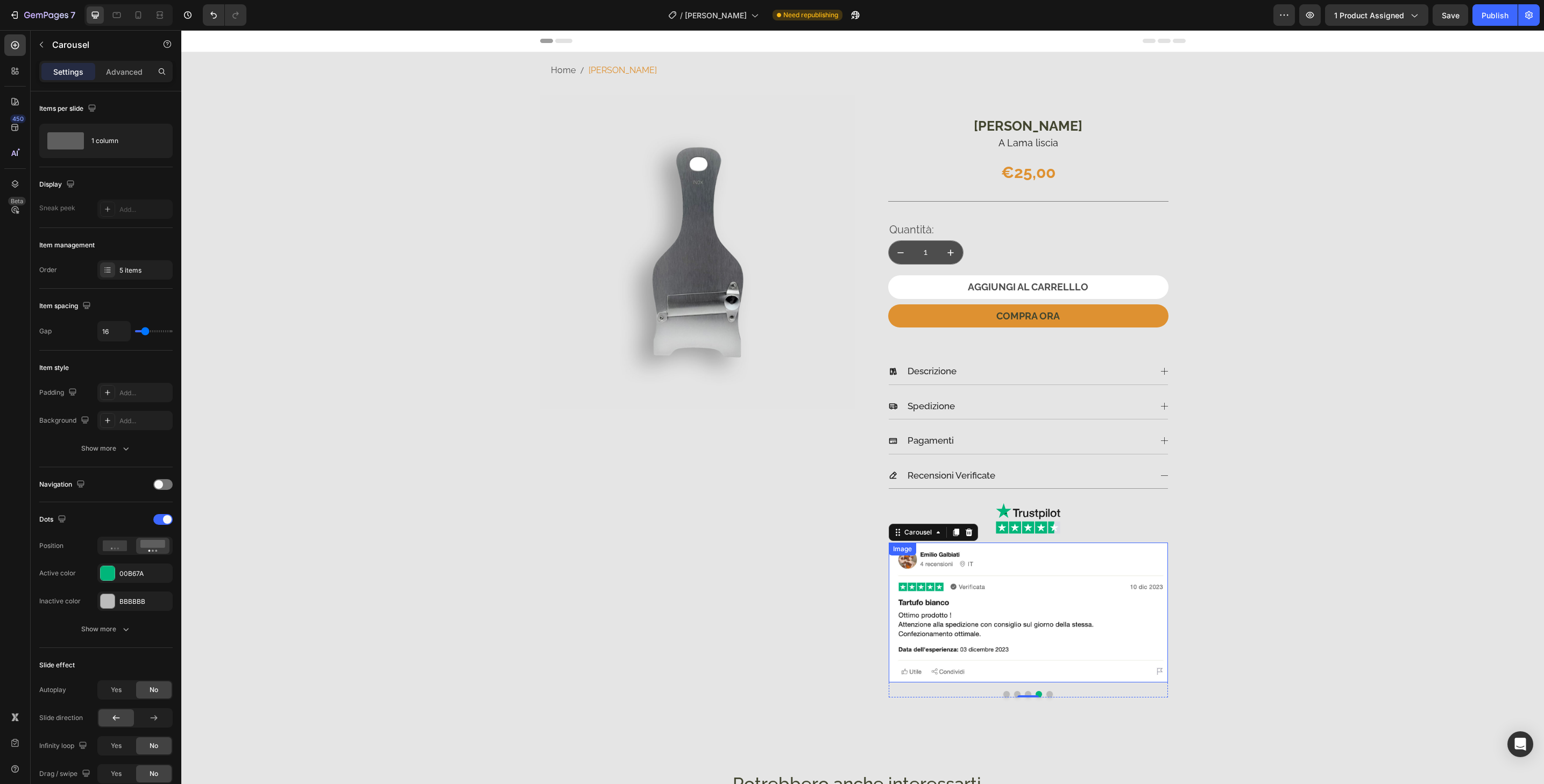
click at [1039, 675] on img at bounding box center [1028, 613] width 280 height 140
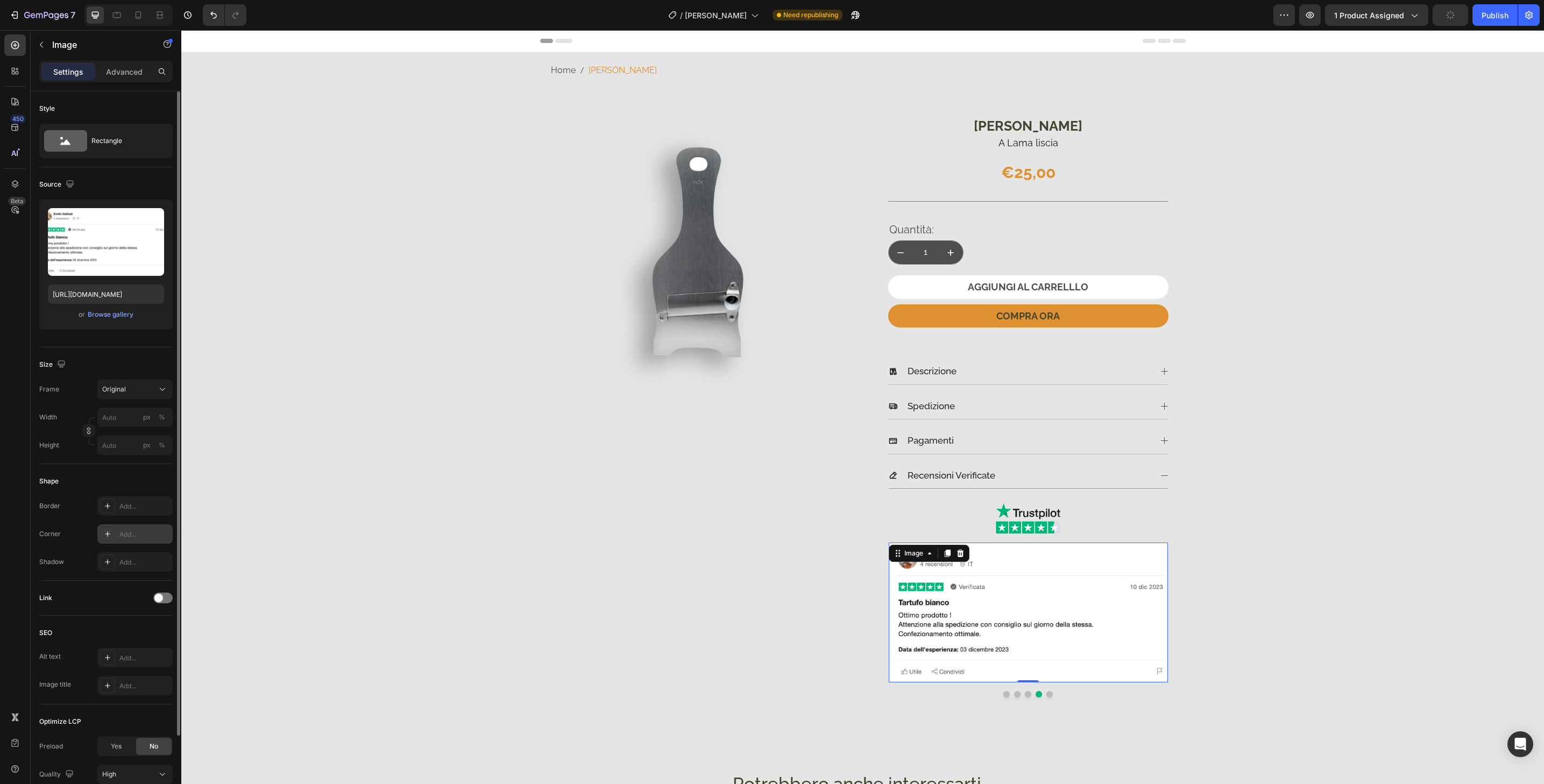
click at [135, 539] on div "Add..." at bounding box center [135, 534] width 75 height 20
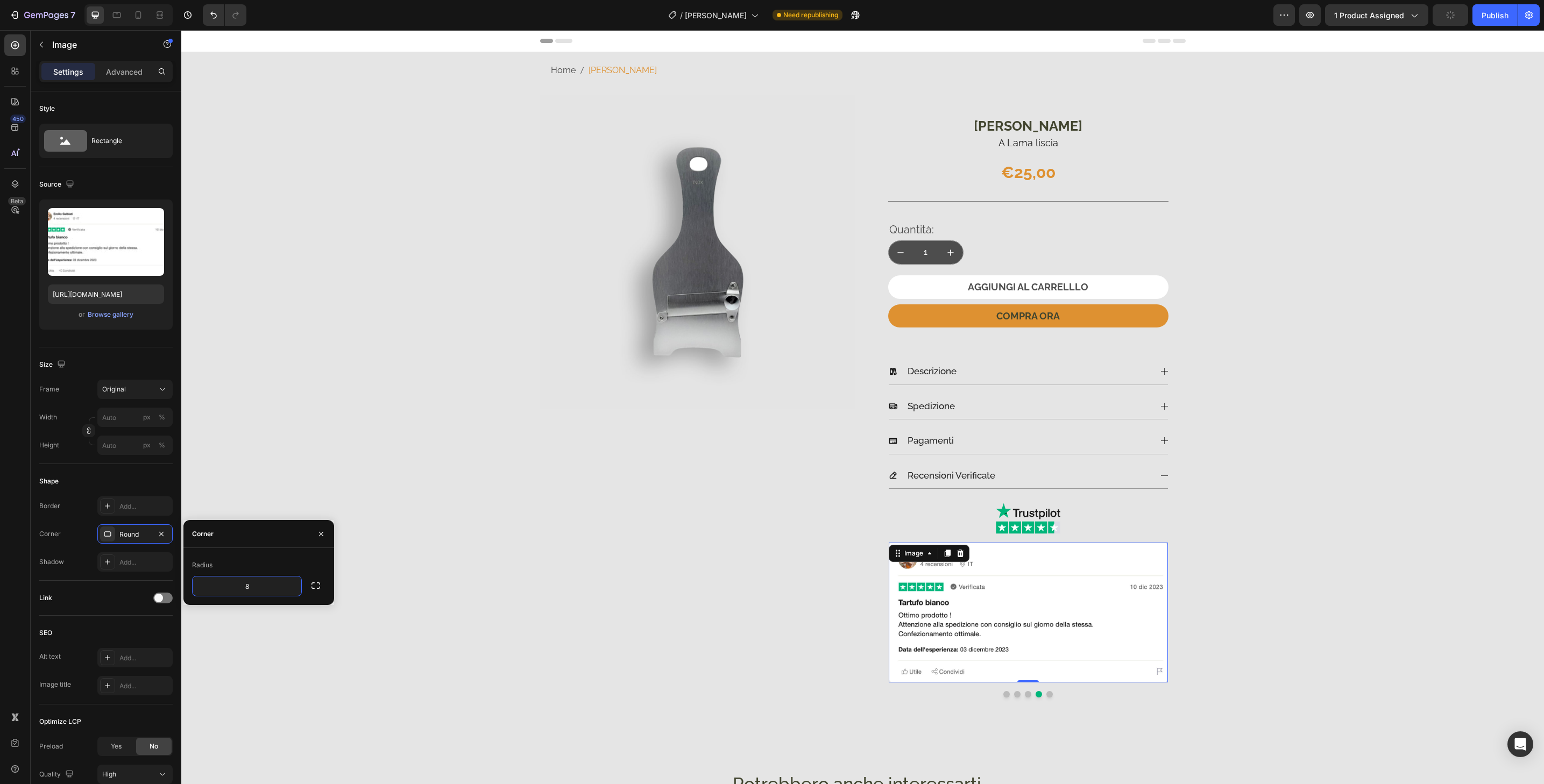
type input "32"
click at [1047, 695] on button "Dot" at bounding box center [1050, 694] width 7 height 7
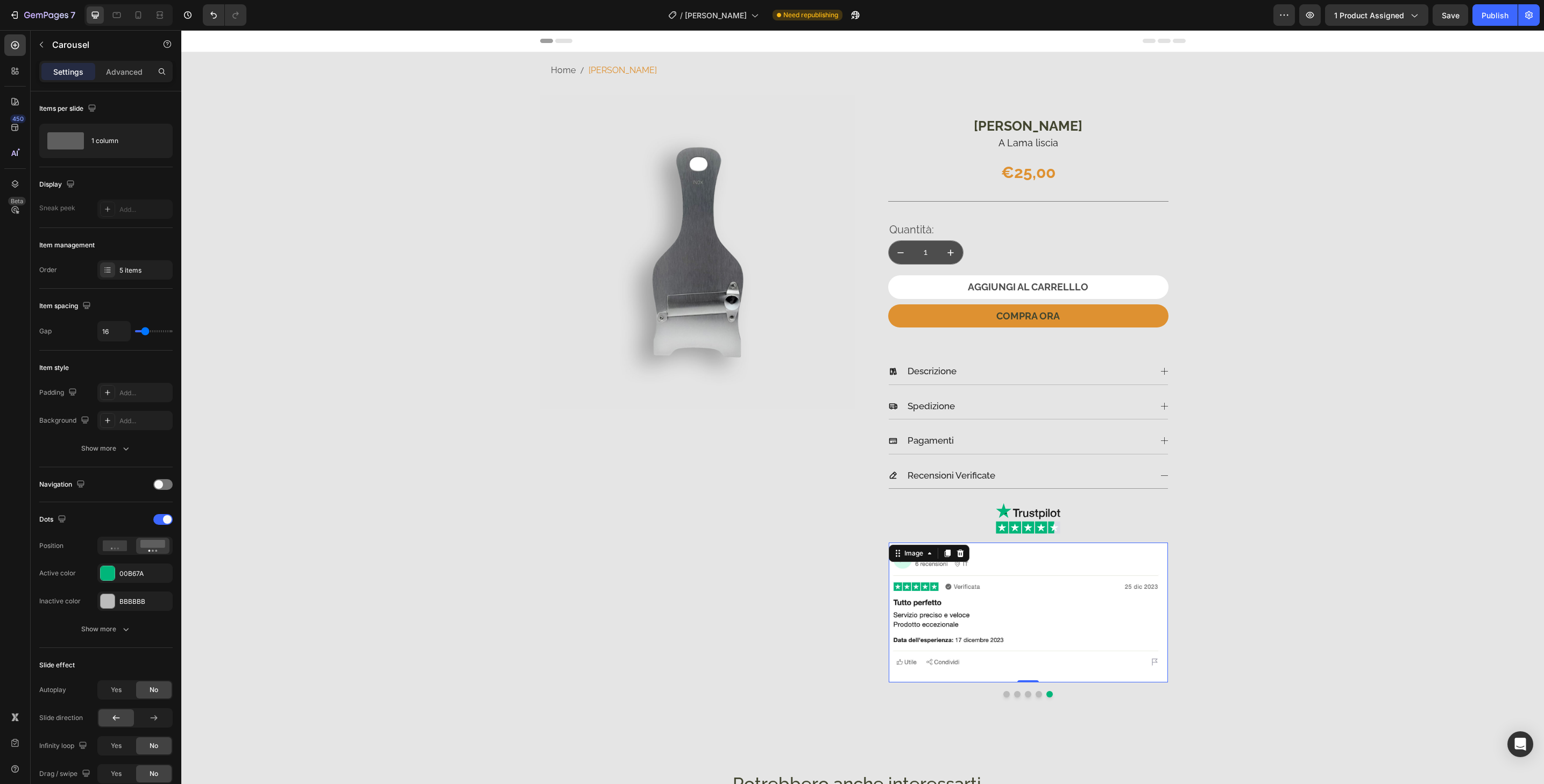
click at [1045, 674] on img at bounding box center [1028, 613] width 280 height 140
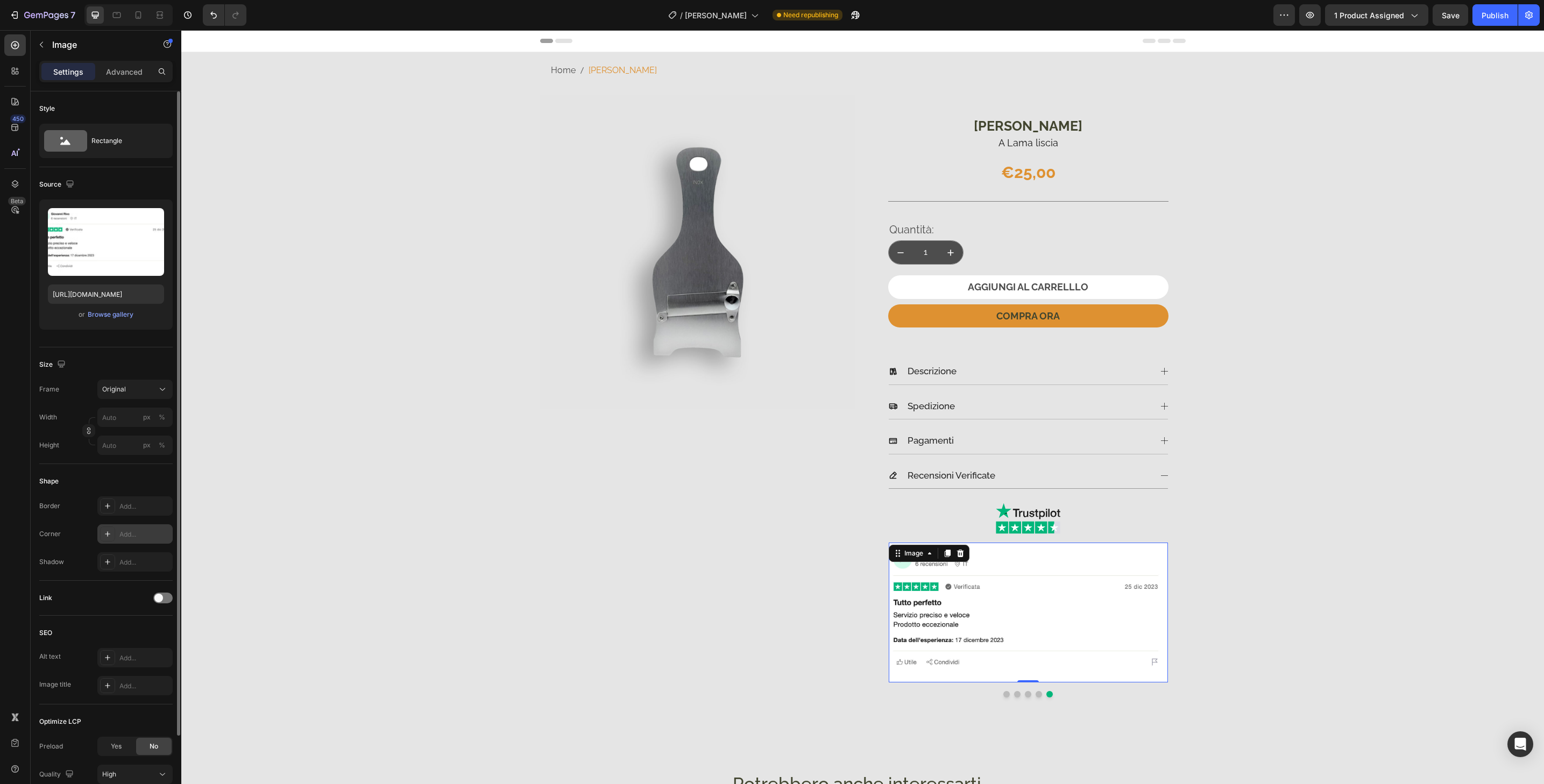
click at [145, 539] on div "Add..." at bounding box center [135, 534] width 75 height 20
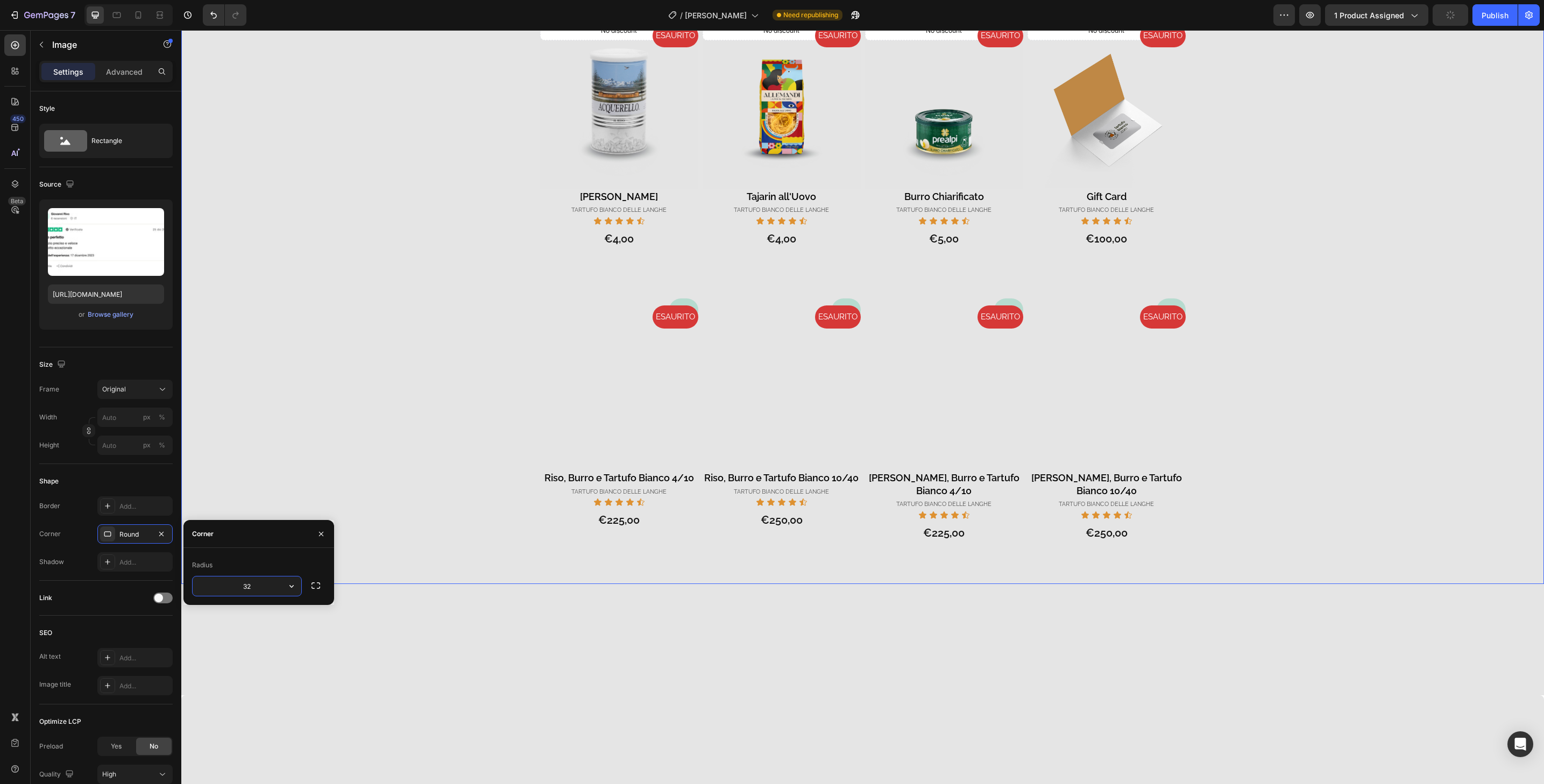
scroll to position [337, 0]
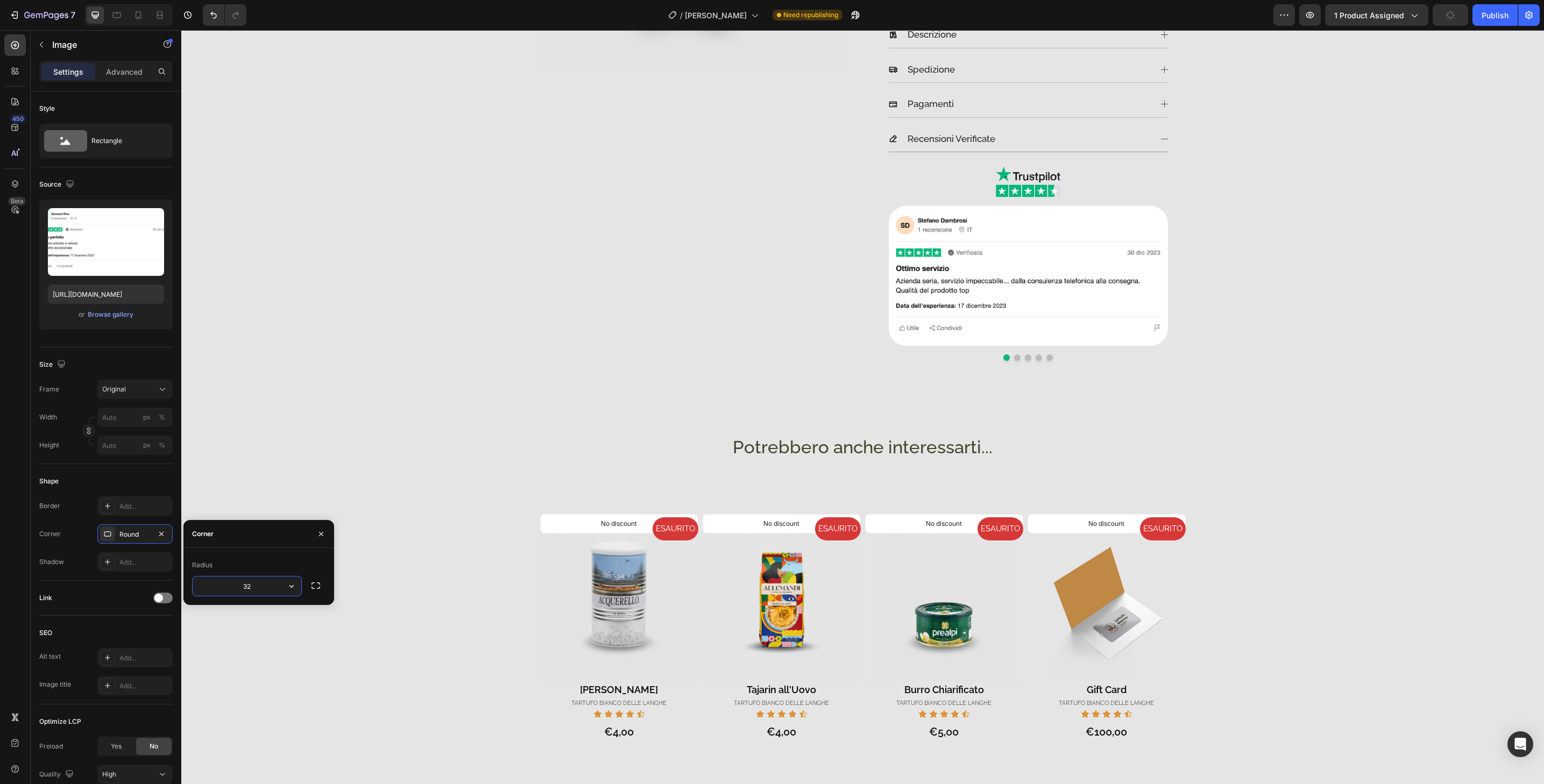
type input "32"
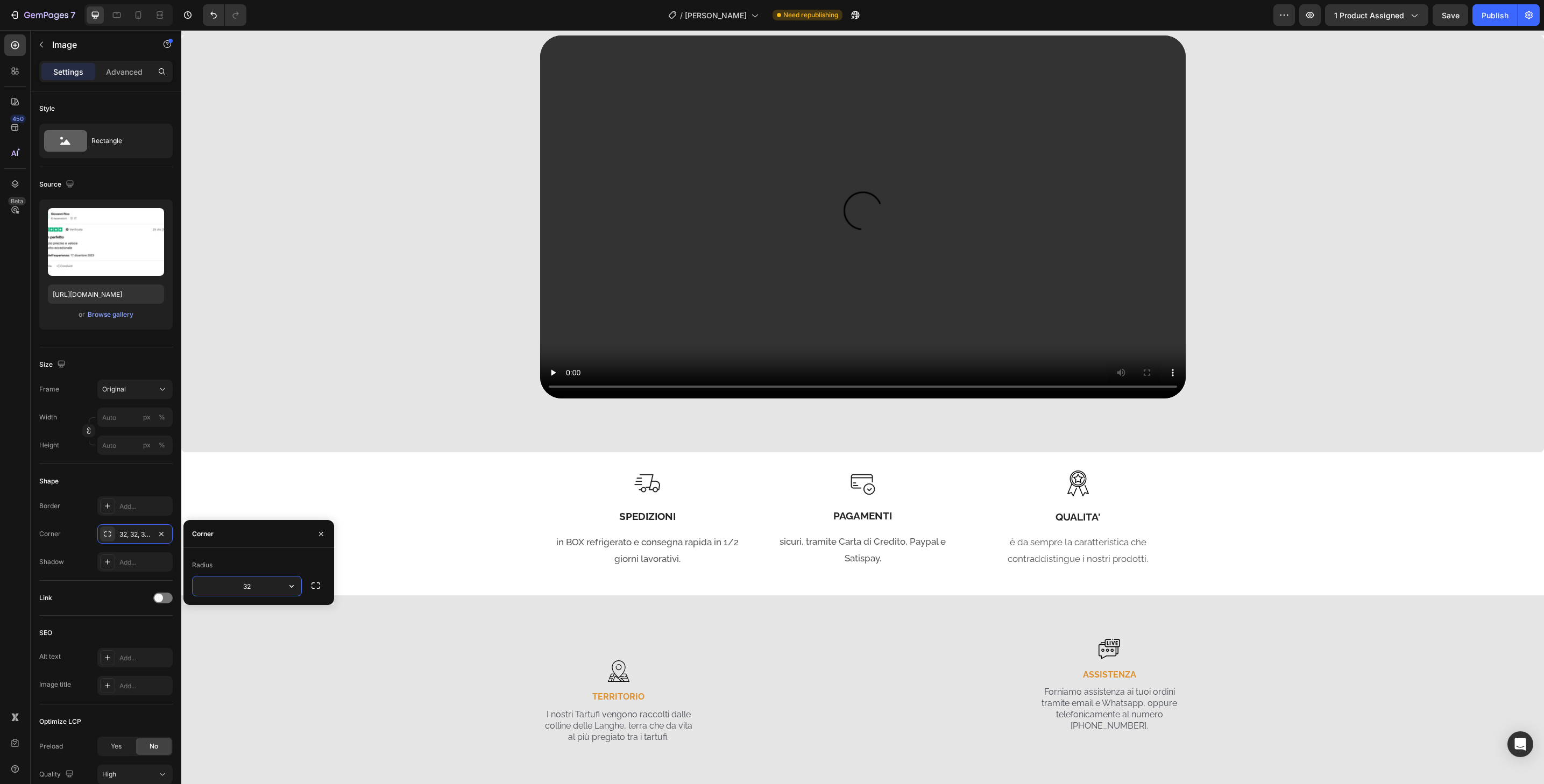
scroll to position [1511, 0]
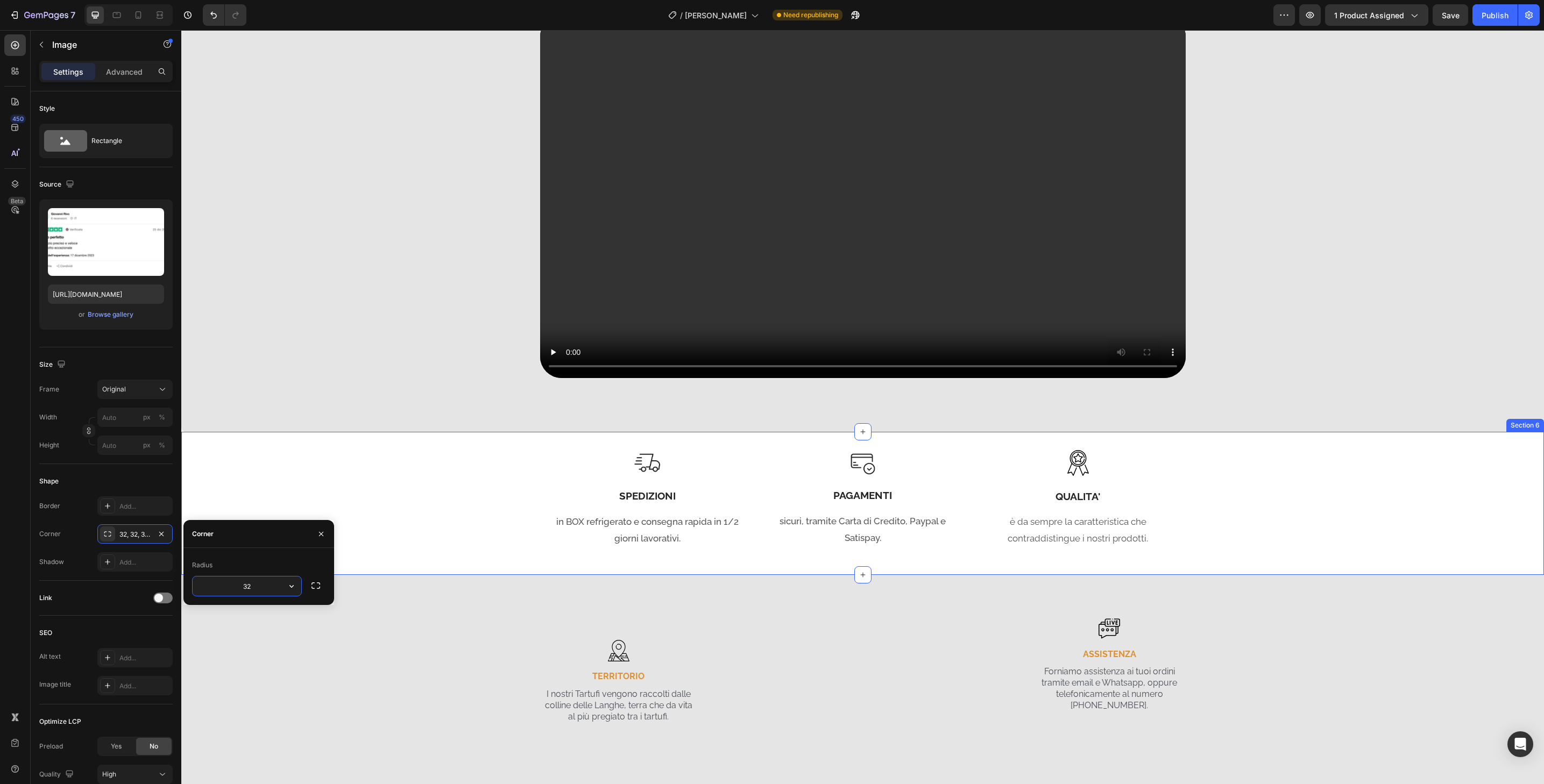
click at [1338, 484] on div "Image SPEDIZIONI Heading in BOX refrigerato e consegna rapida in 1/2 giorni lav…" at bounding box center [862, 503] width 1347 height 132
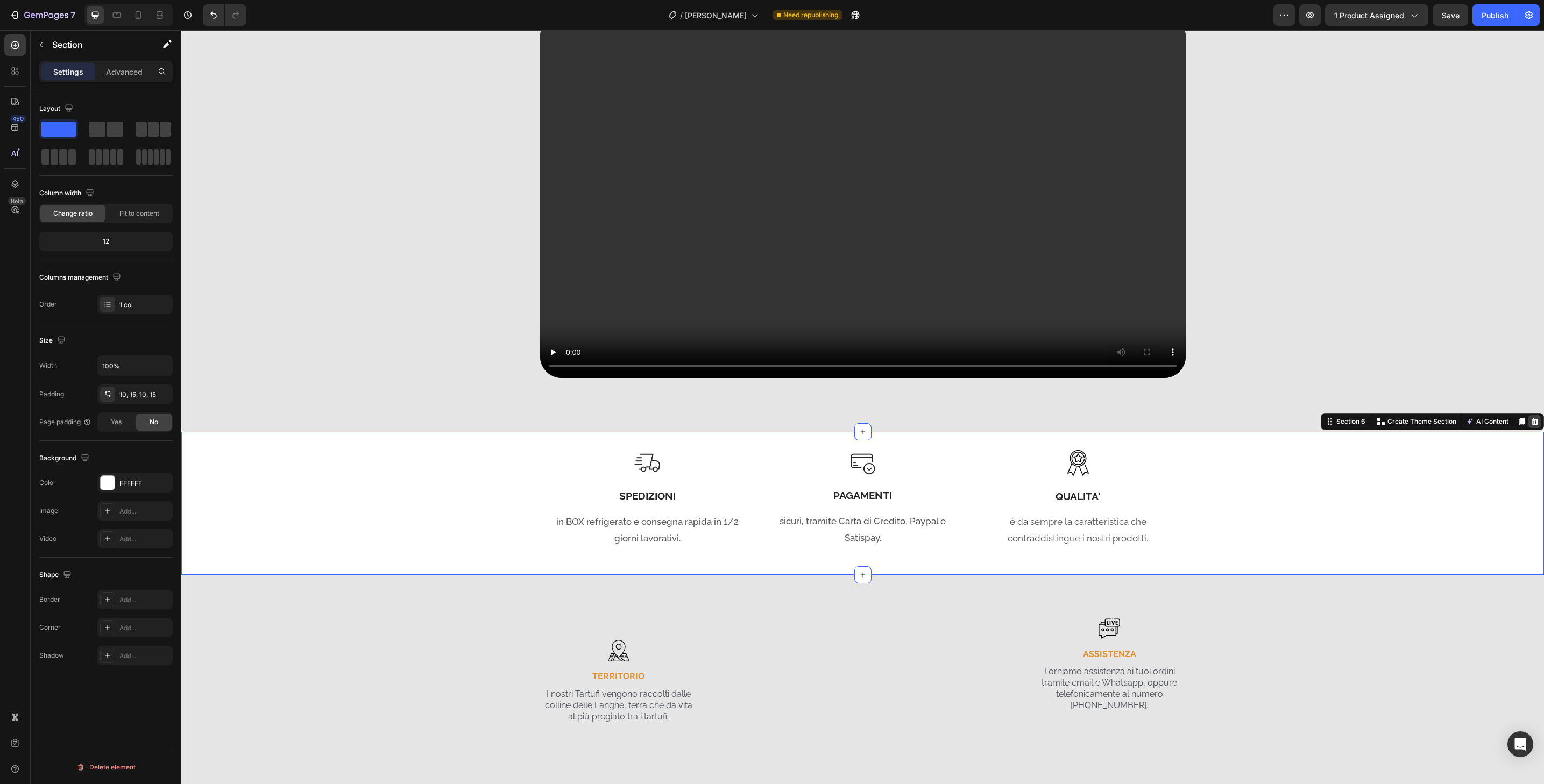
click at [1532, 423] on icon at bounding box center [1535, 422] width 7 height 7
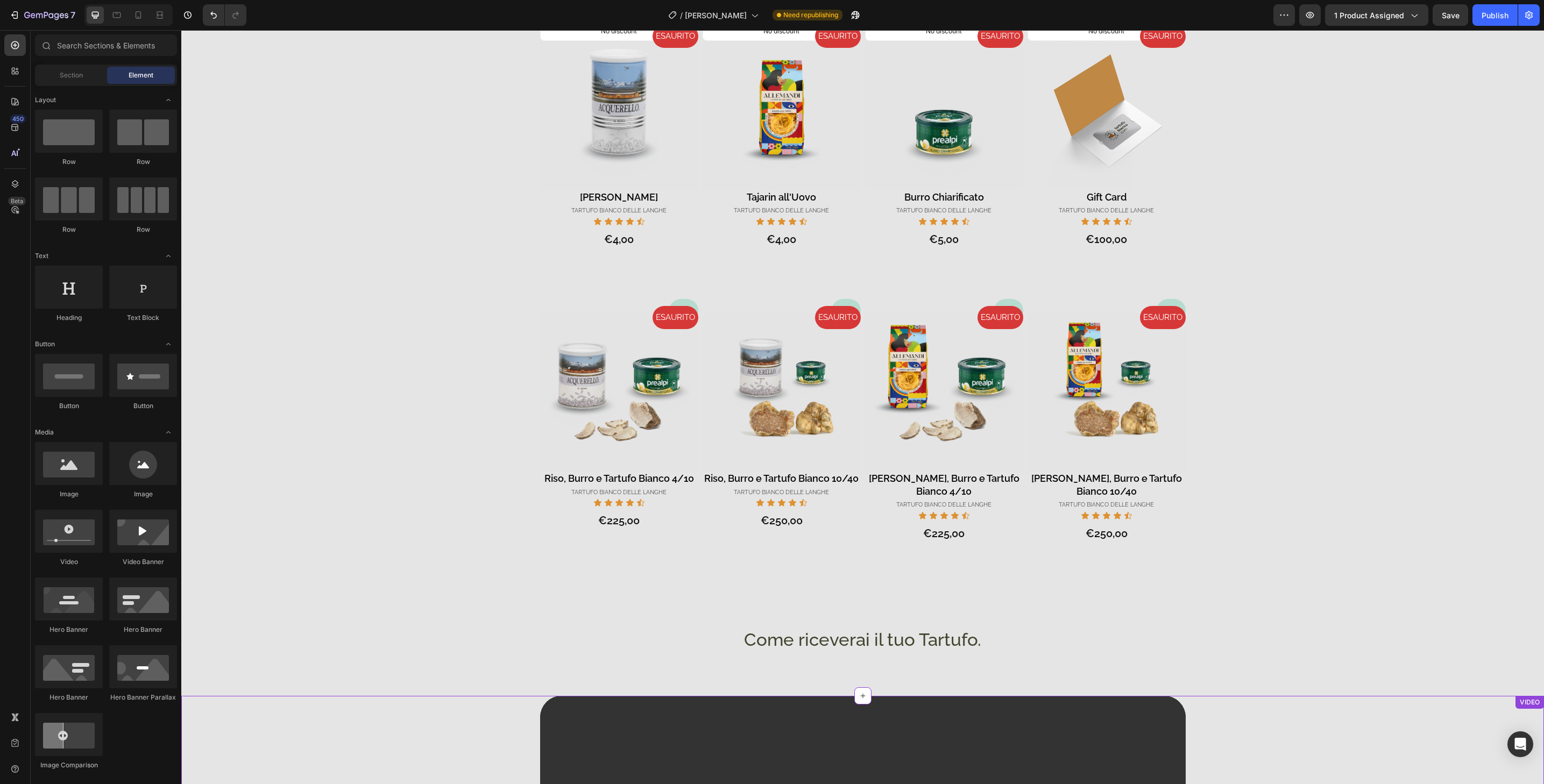
scroll to position [830, 0]
click at [12, 129] on icon at bounding box center [15, 128] width 7 height 7
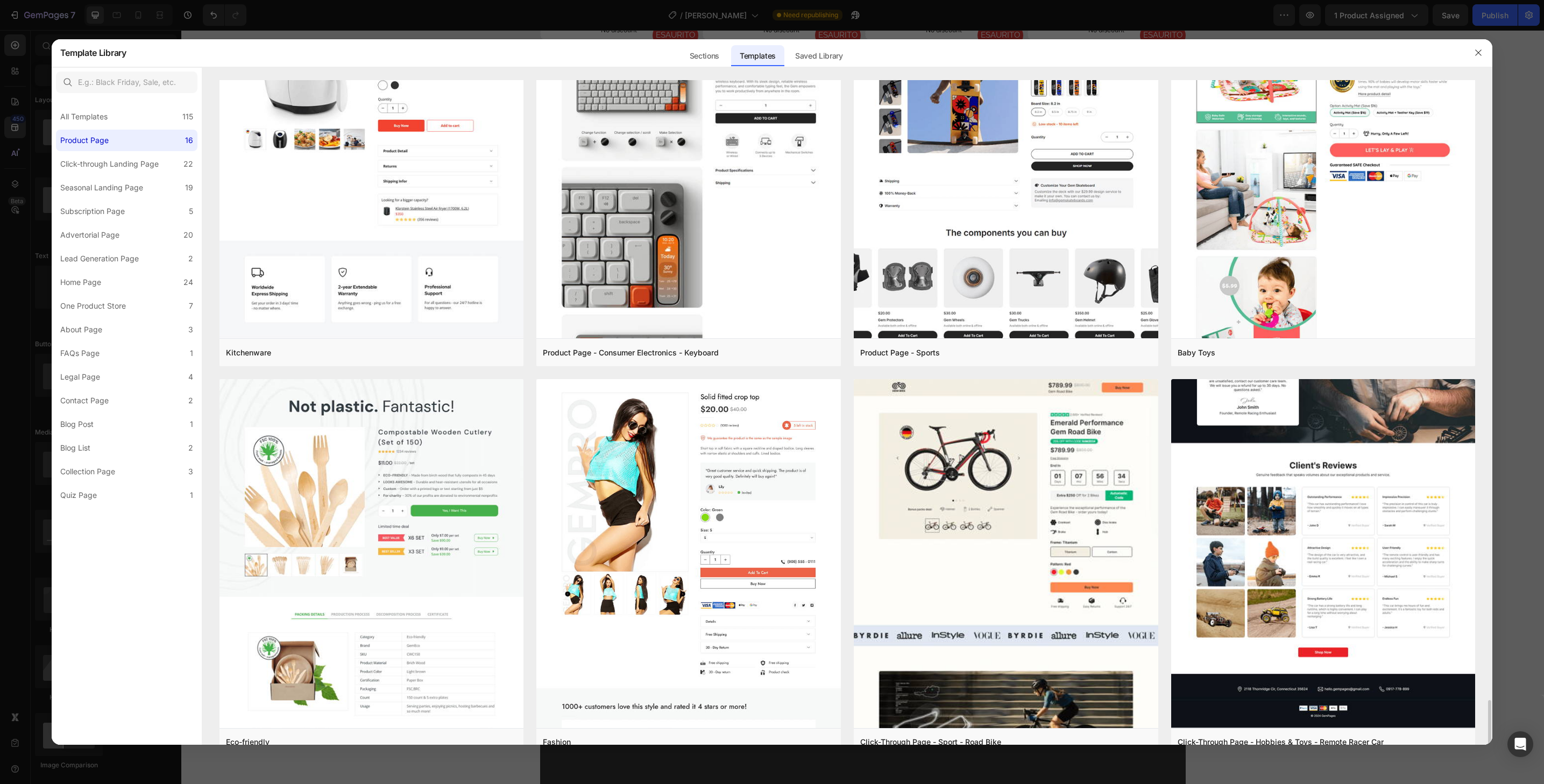
scroll to position [1282, 0]
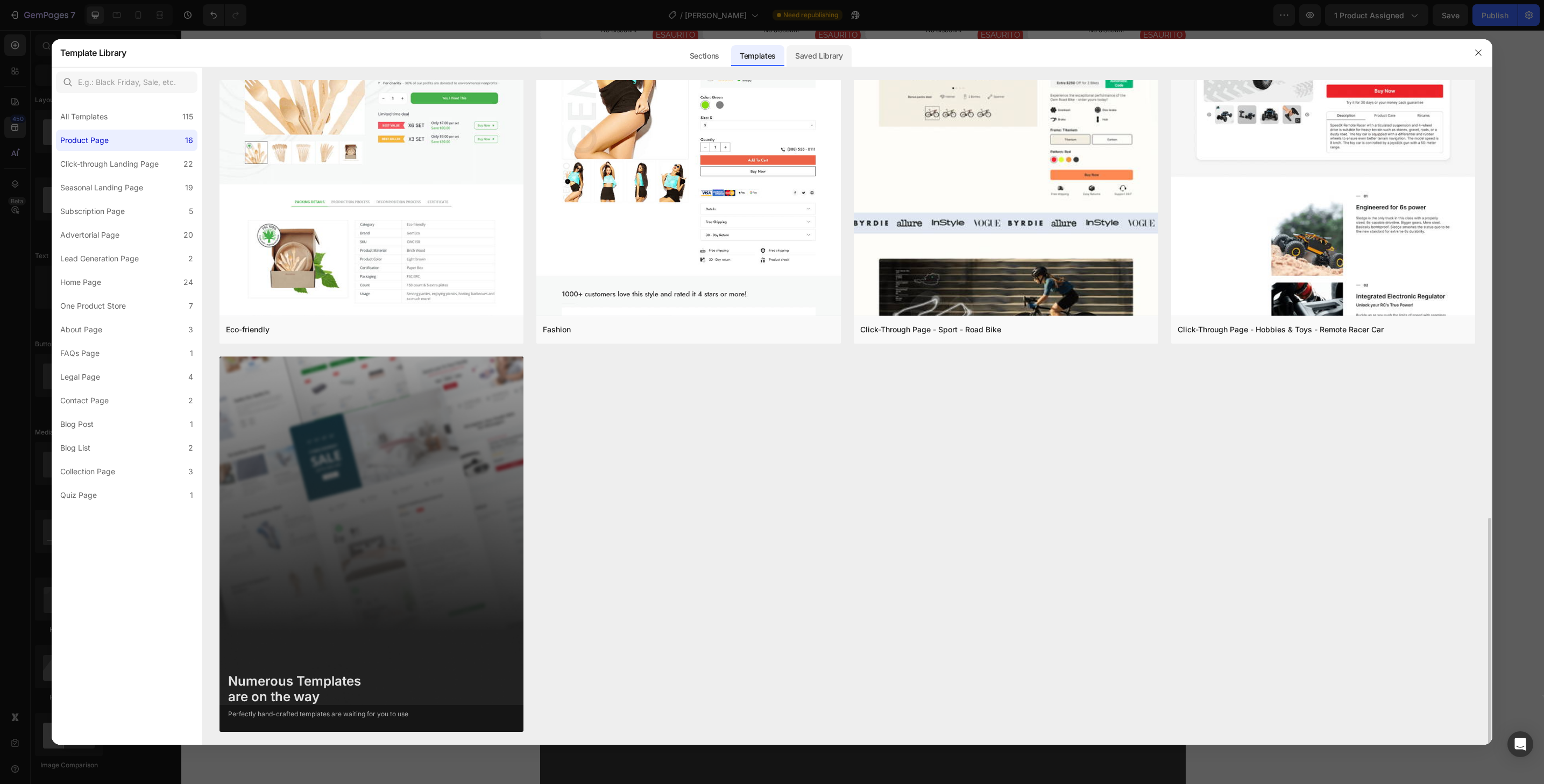
click at [823, 48] on div "Saved Library" at bounding box center [819, 56] width 65 height 21
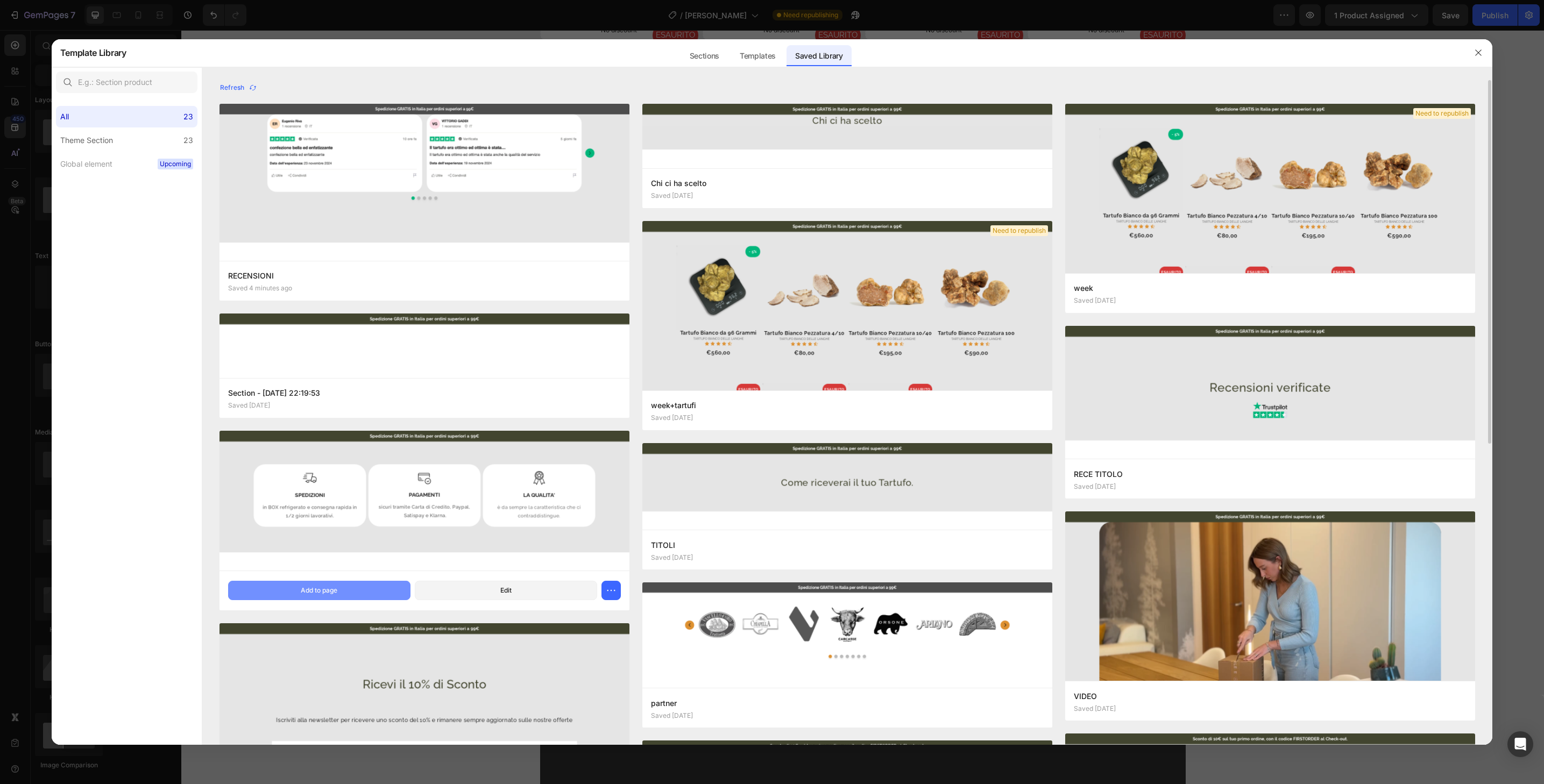
click at [388, 589] on button "Add to page" at bounding box center [319, 591] width 182 height 20
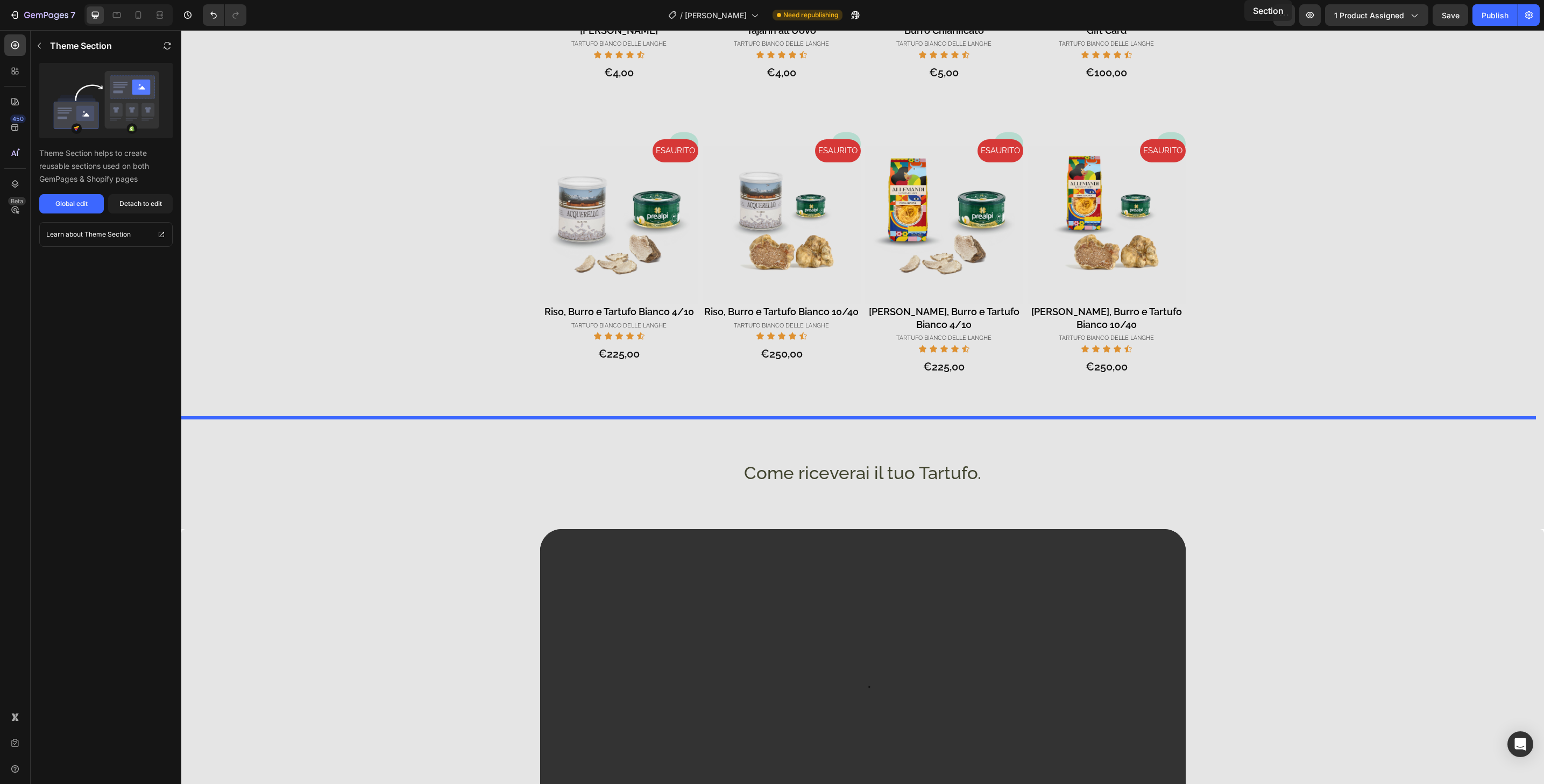
scroll to position [898, 0]
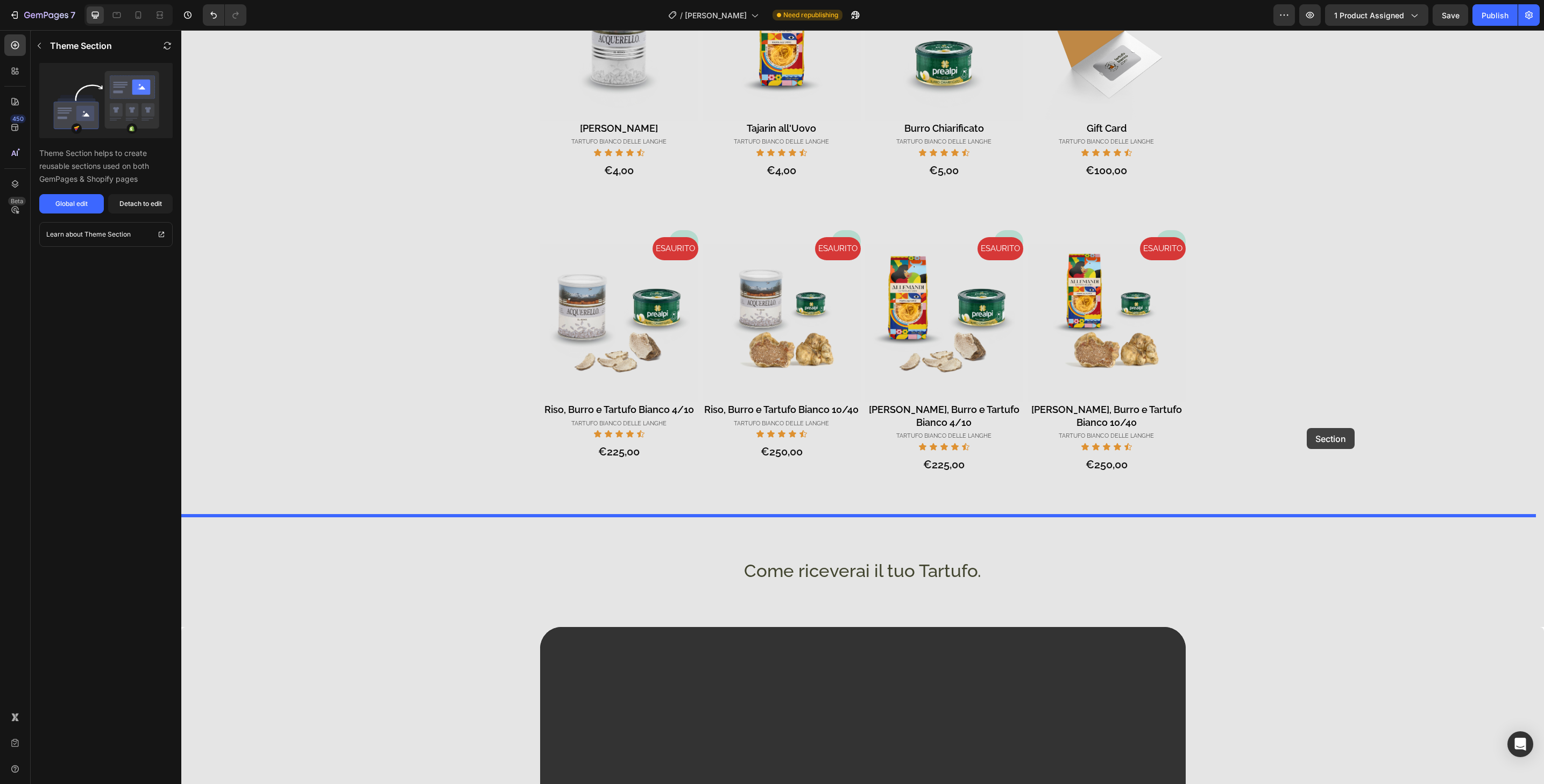
drag, startPoint x: 1308, startPoint y: 518, endPoint x: 1307, endPoint y: 429, distance: 89.0
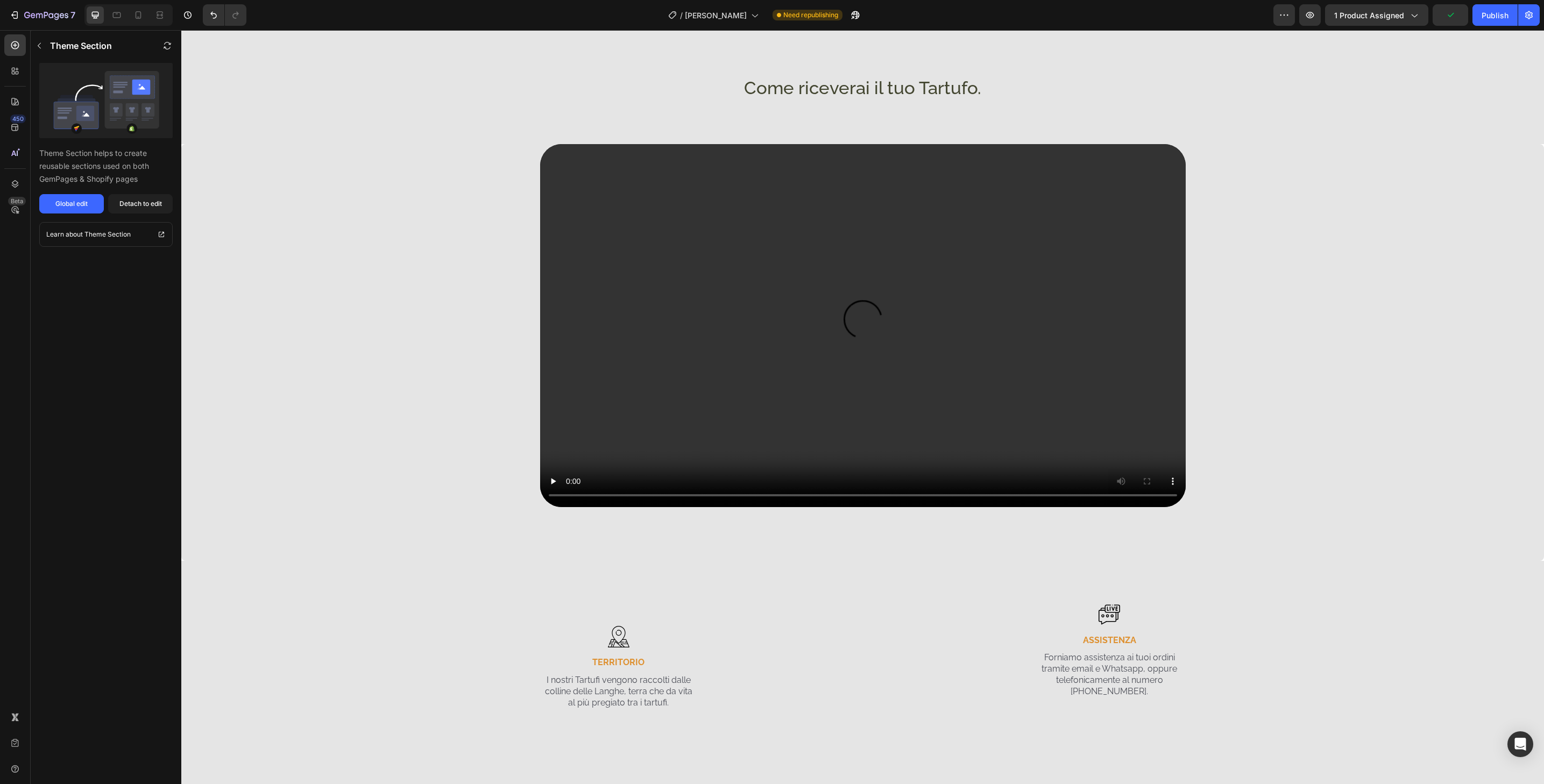
scroll to position [1706, 0]
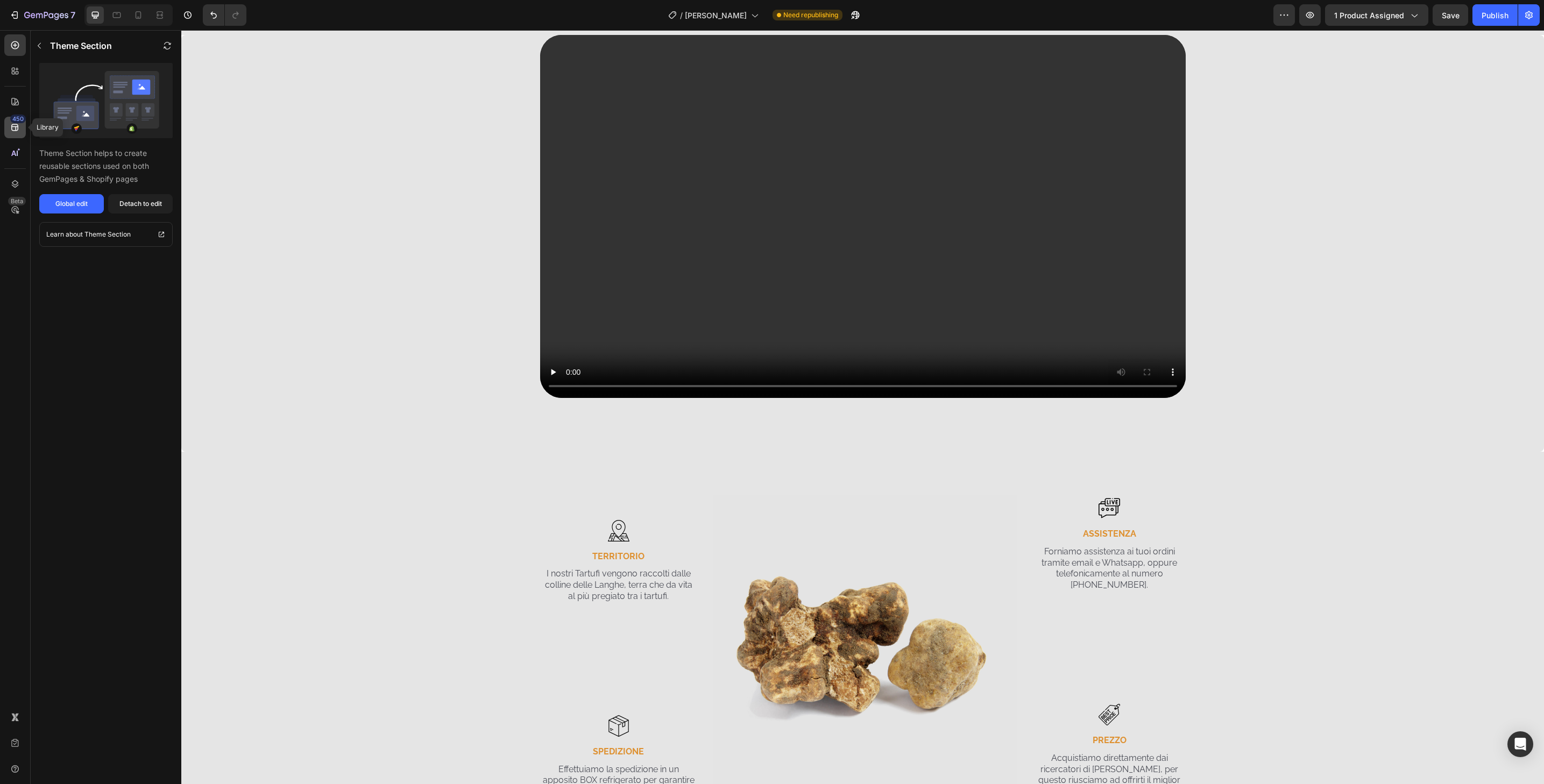
click at [22, 128] on div "450" at bounding box center [15, 127] width 21 height 21
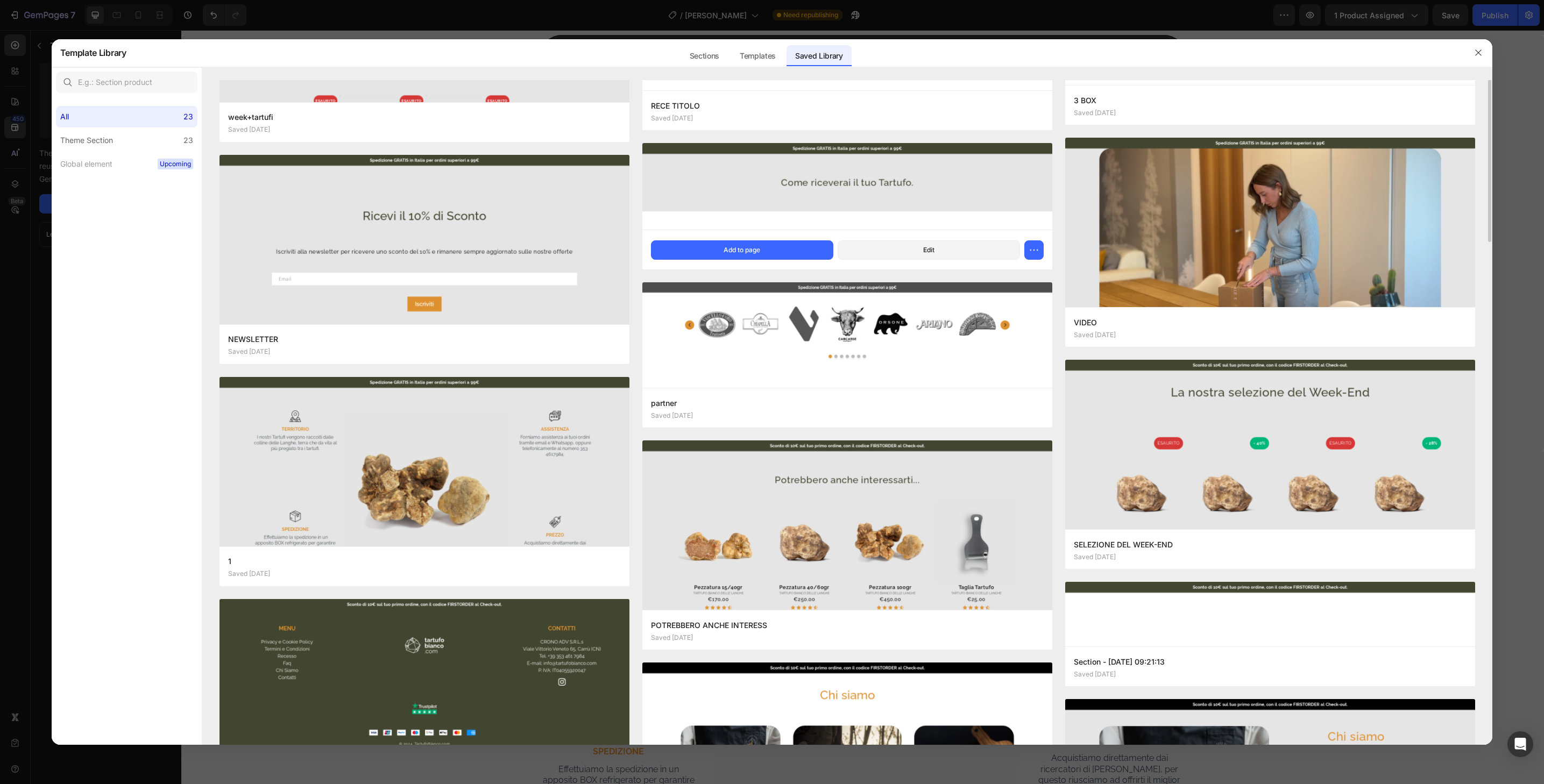
scroll to position [5, 0]
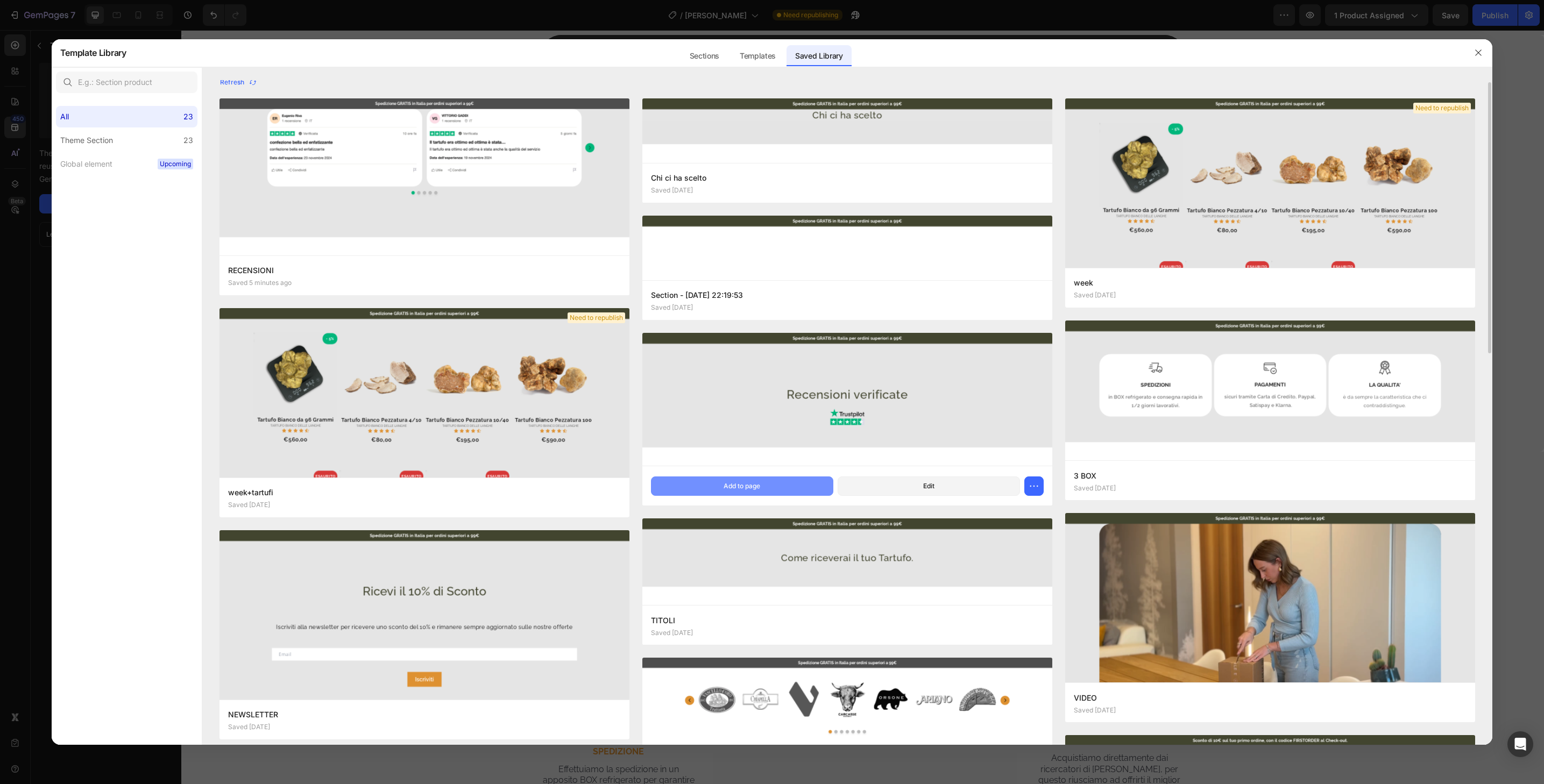
click at [823, 483] on button "Add to page" at bounding box center [742, 486] width 182 height 20
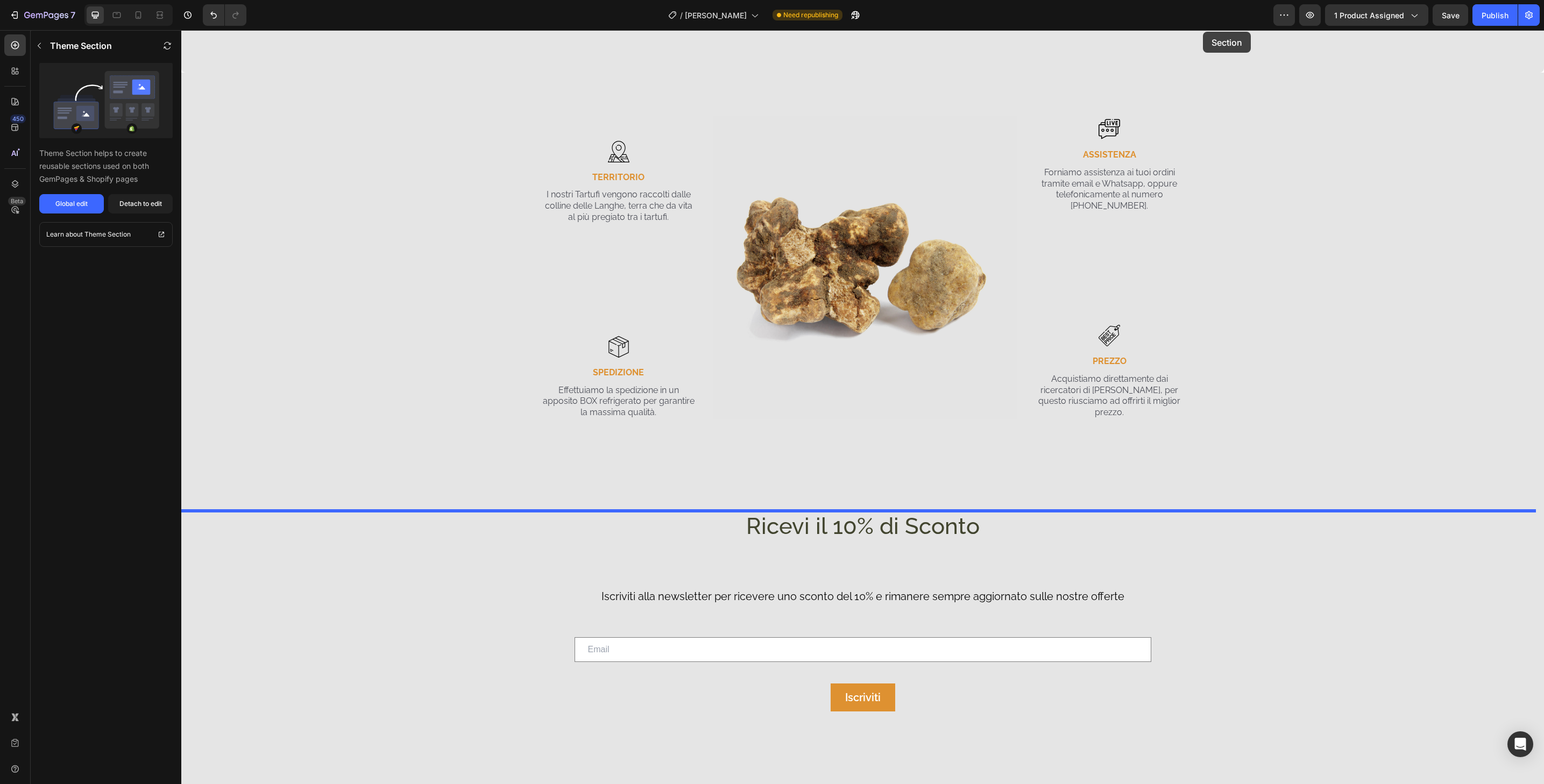
scroll to position [2001, 0]
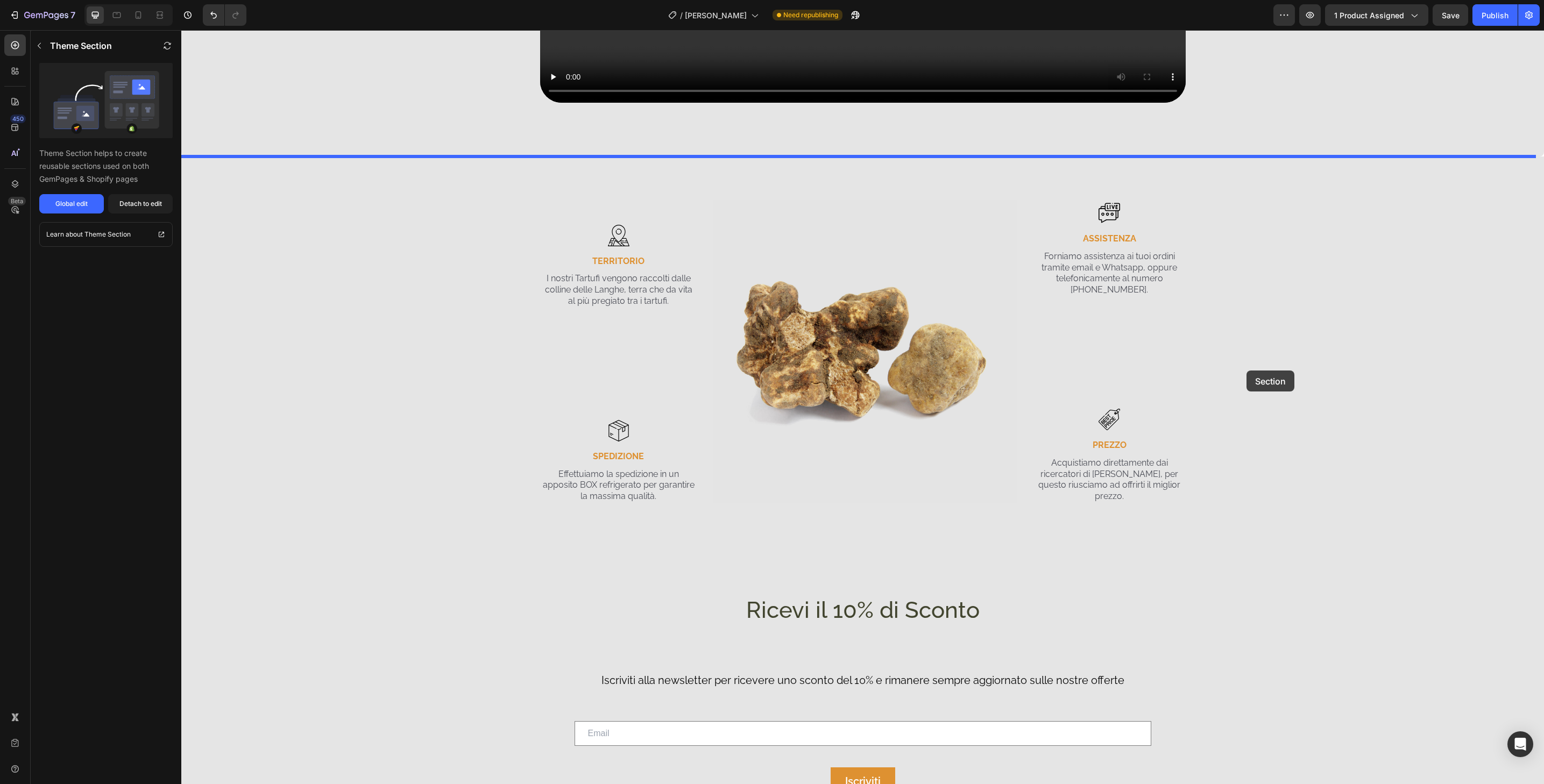
drag, startPoint x: 1277, startPoint y: 506, endPoint x: 1247, endPoint y: 370, distance: 139.3
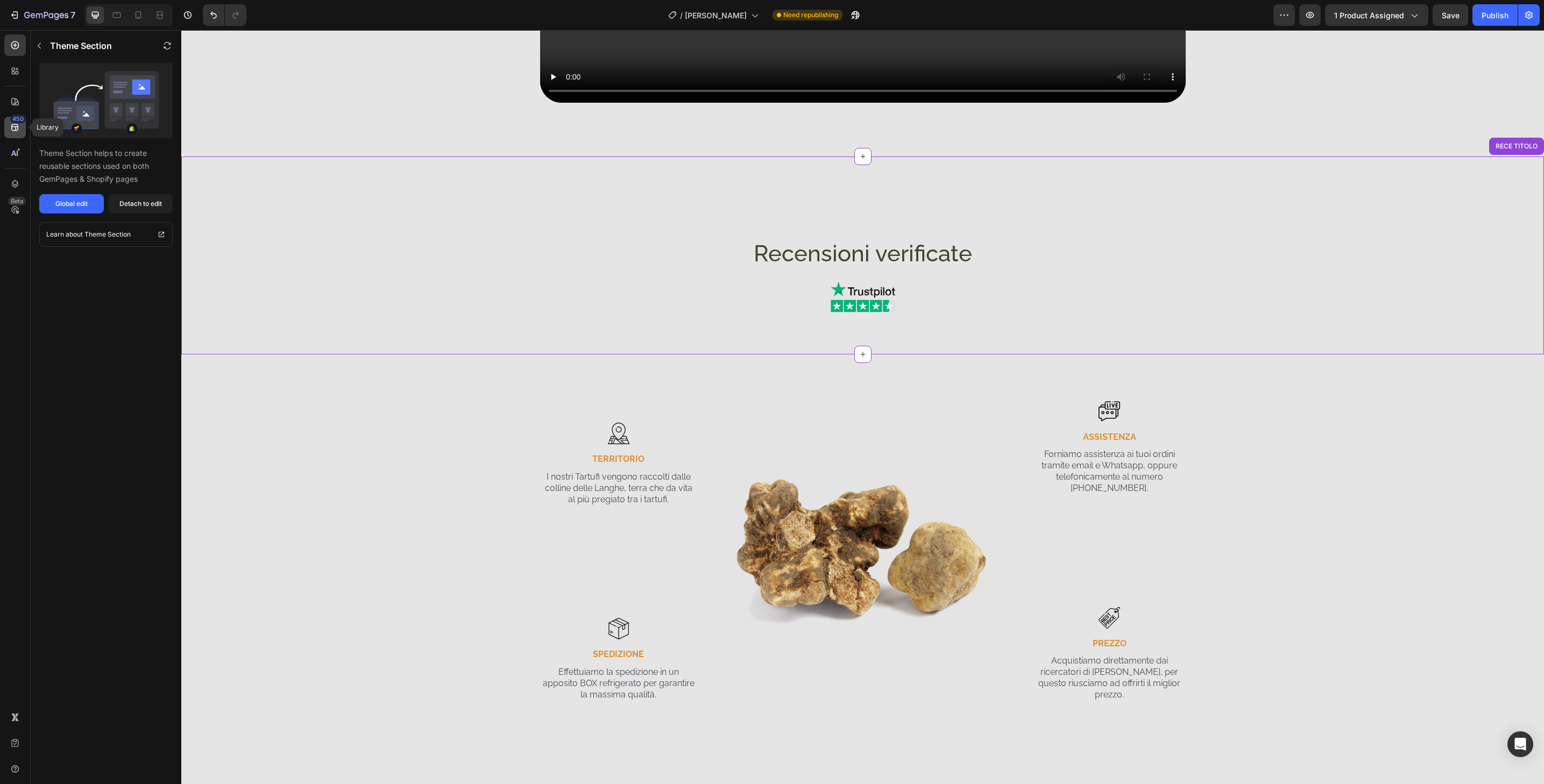
click at [9, 118] on div "450" at bounding box center [15, 127] width 21 height 21
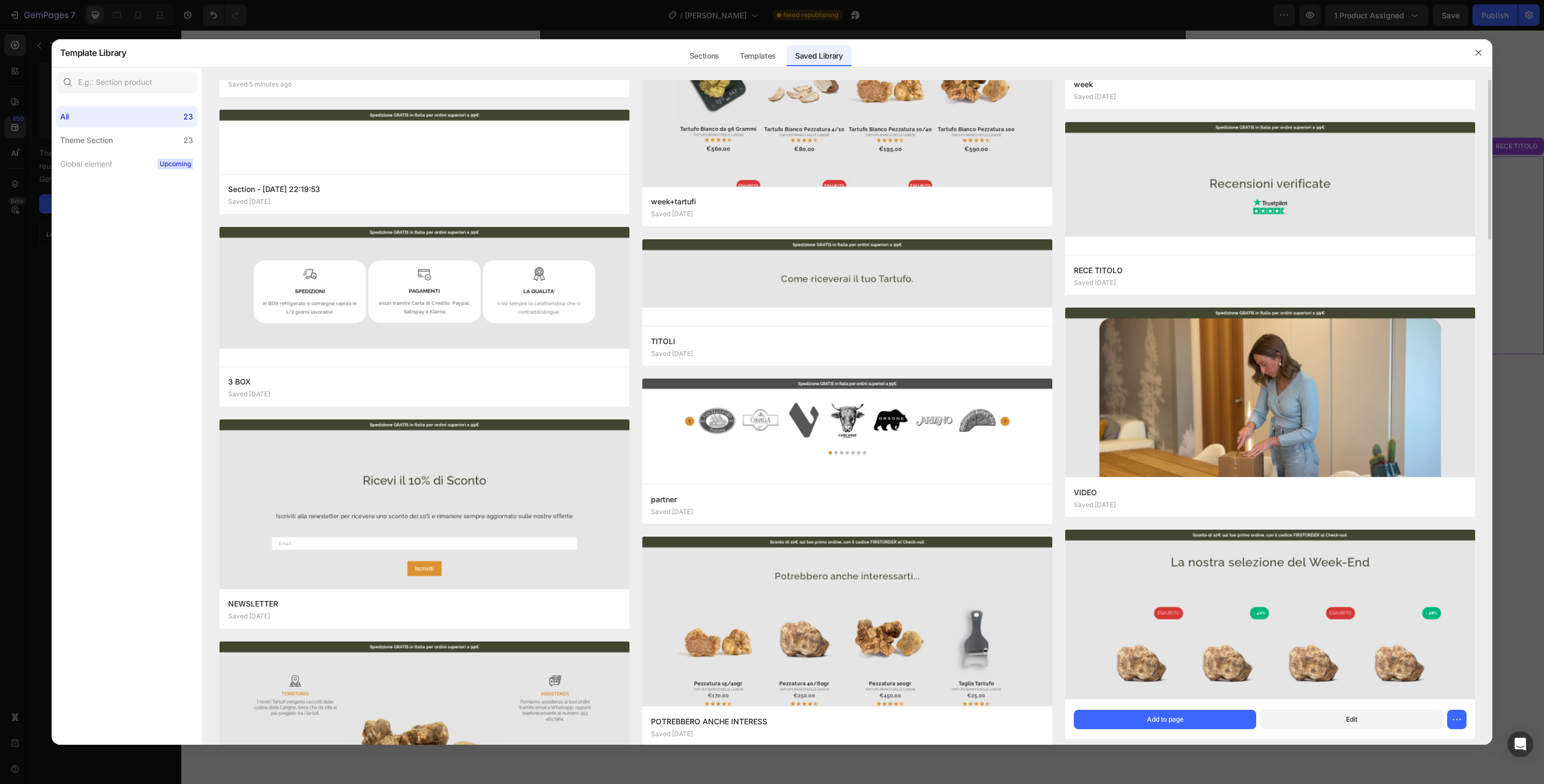
scroll to position [0, 0]
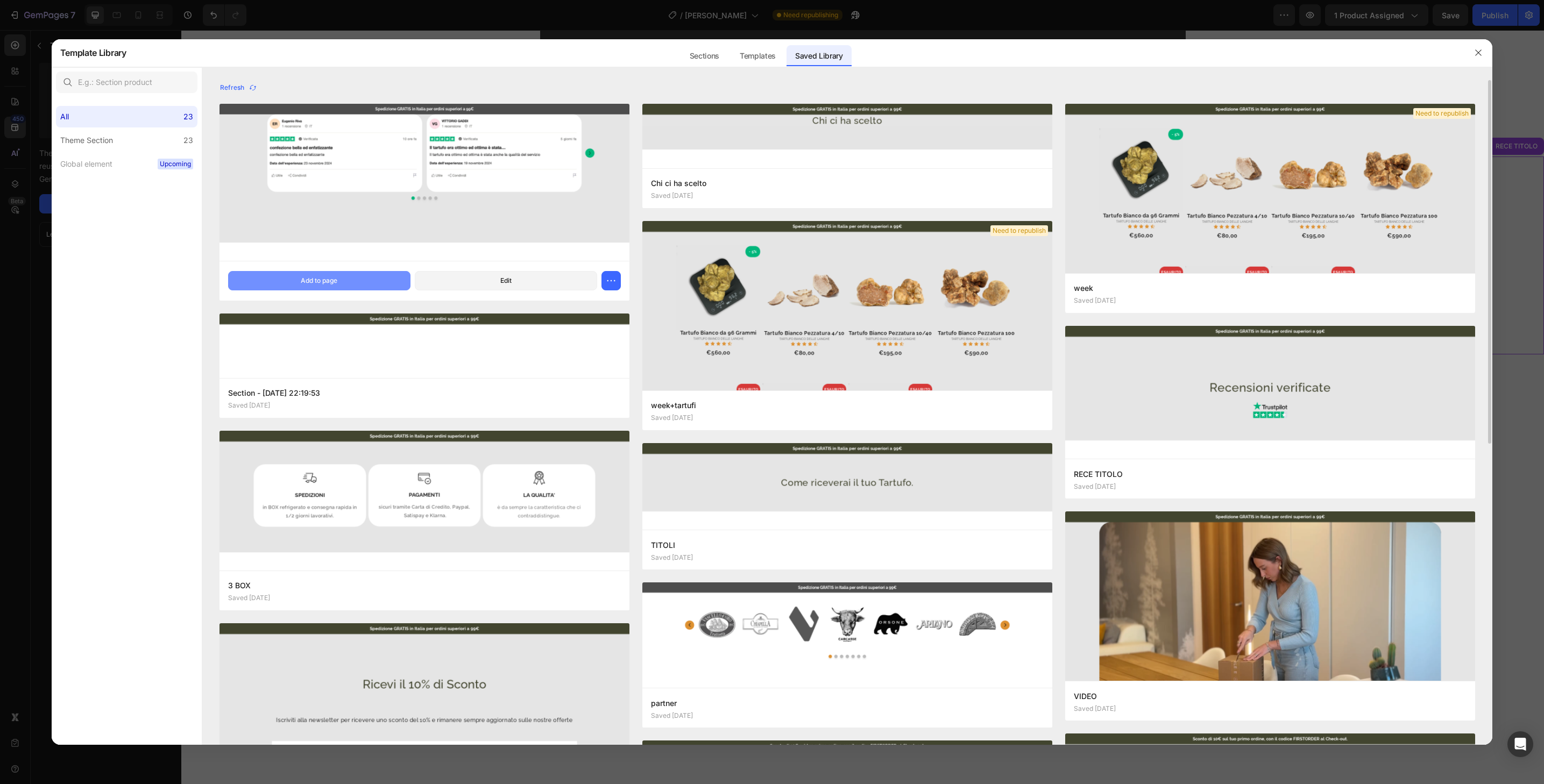
click at [388, 279] on button "Add to page" at bounding box center [319, 281] width 182 height 20
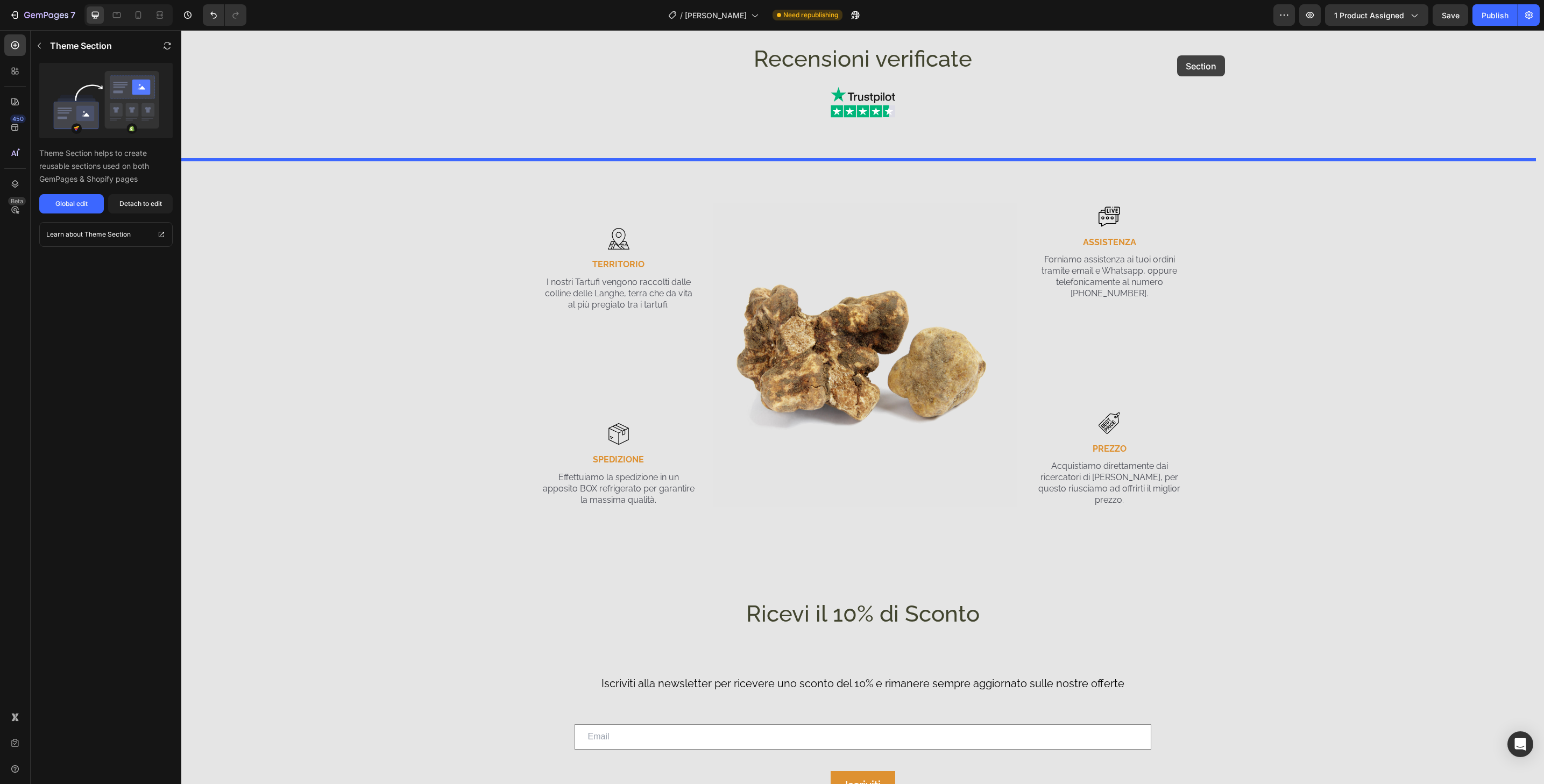
scroll to position [2179, 0]
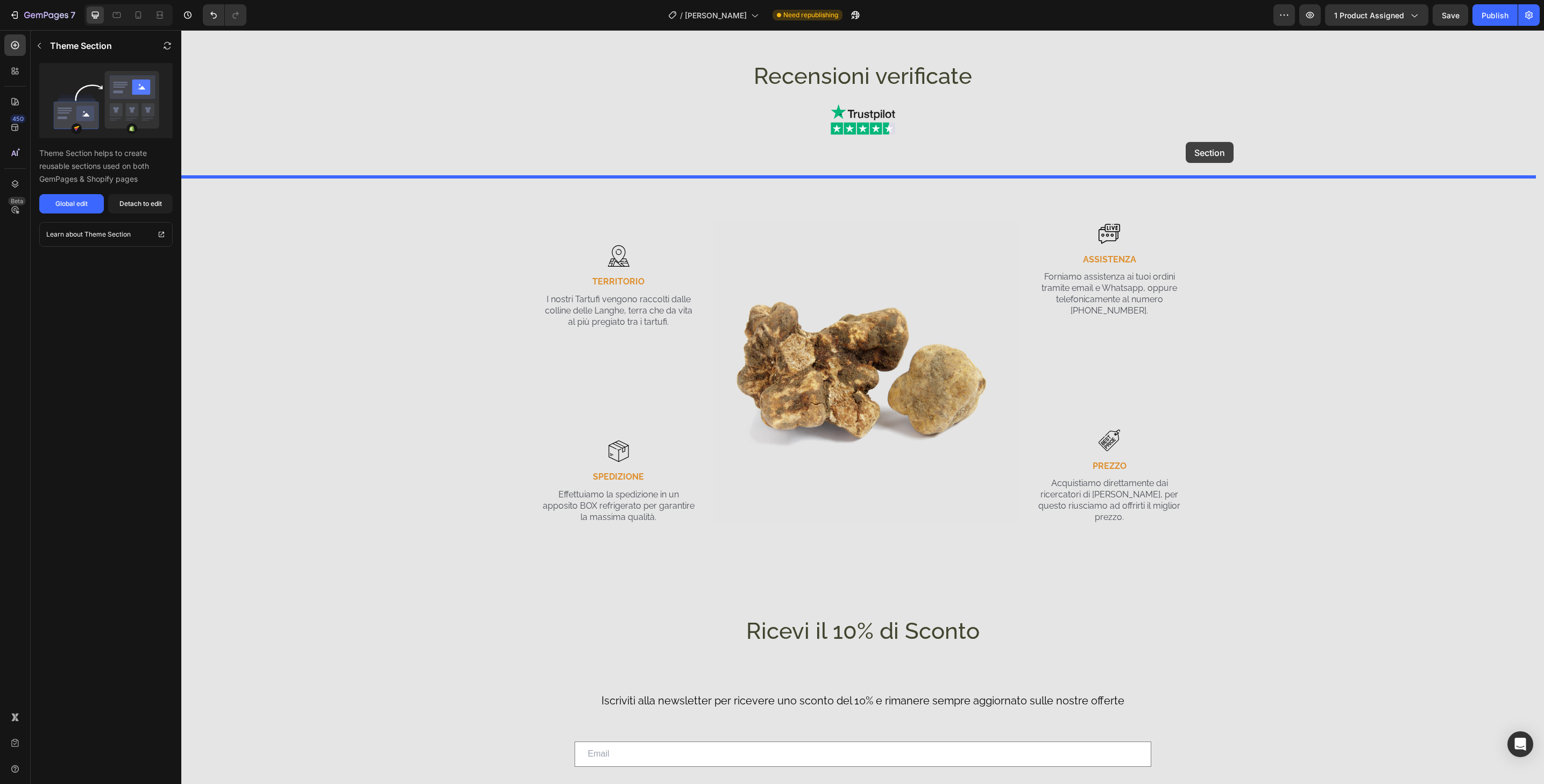
drag, startPoint x: 1223, startPoint y: 579, endPoint x: 1186, endPoint y: 142, distance: 438.6
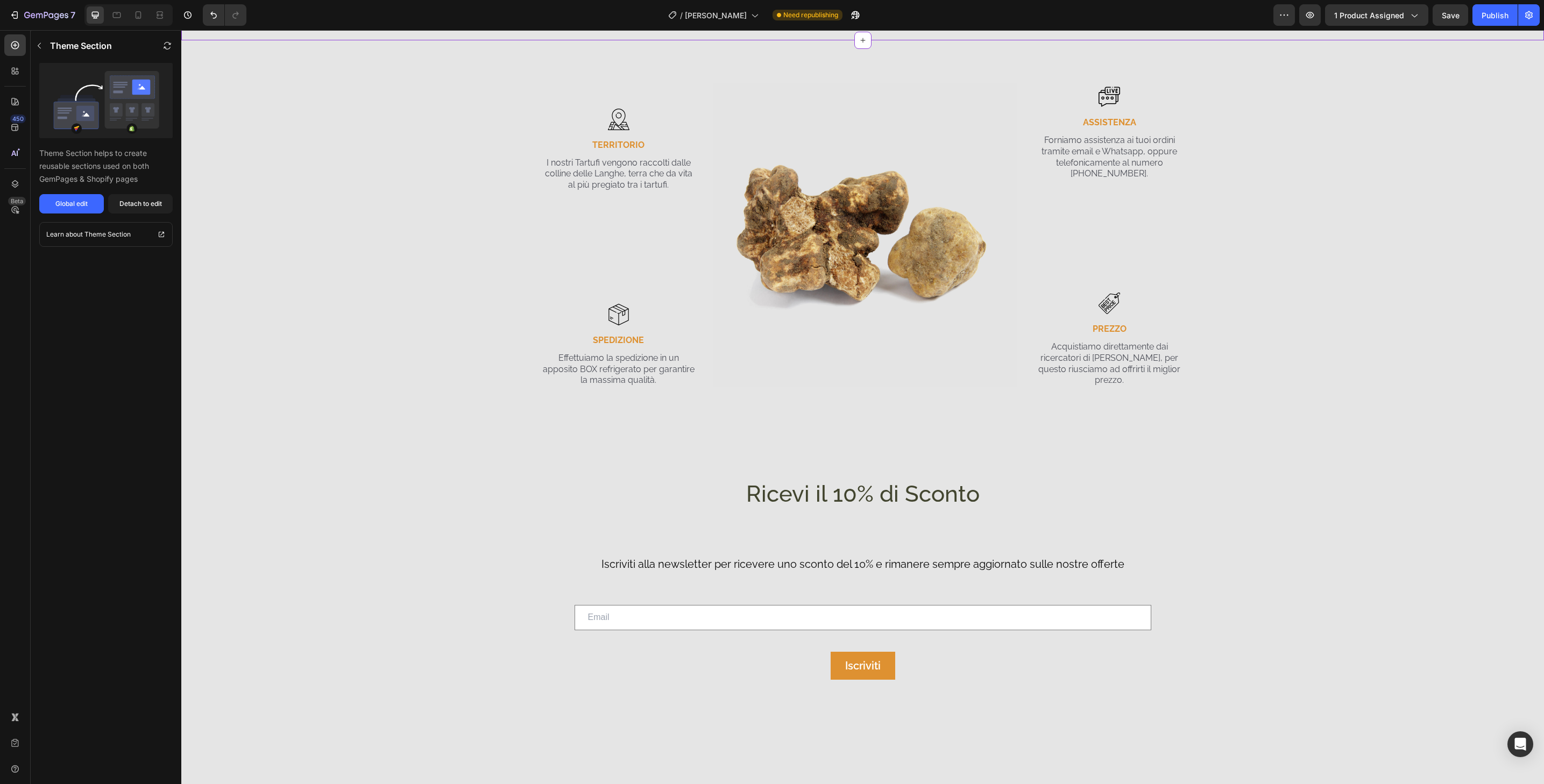
scroll to position [2603, 0]
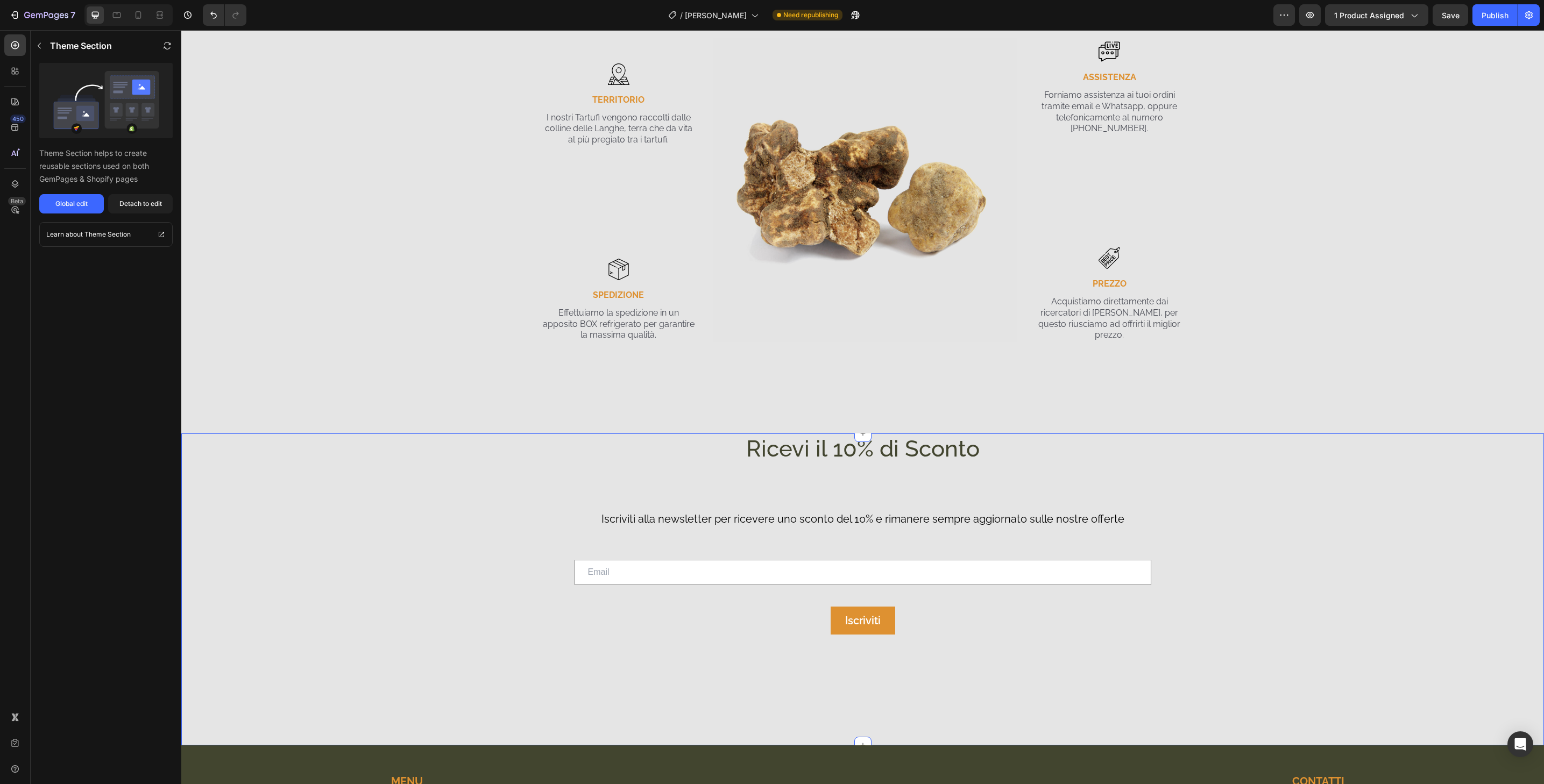
click at [1368, 498] on div "Ricevi il 10% di Sconto Heading Iscriviti alla newsletter per ricevere uno scon…" at bounding box center [862, 549] width 1363 height 231
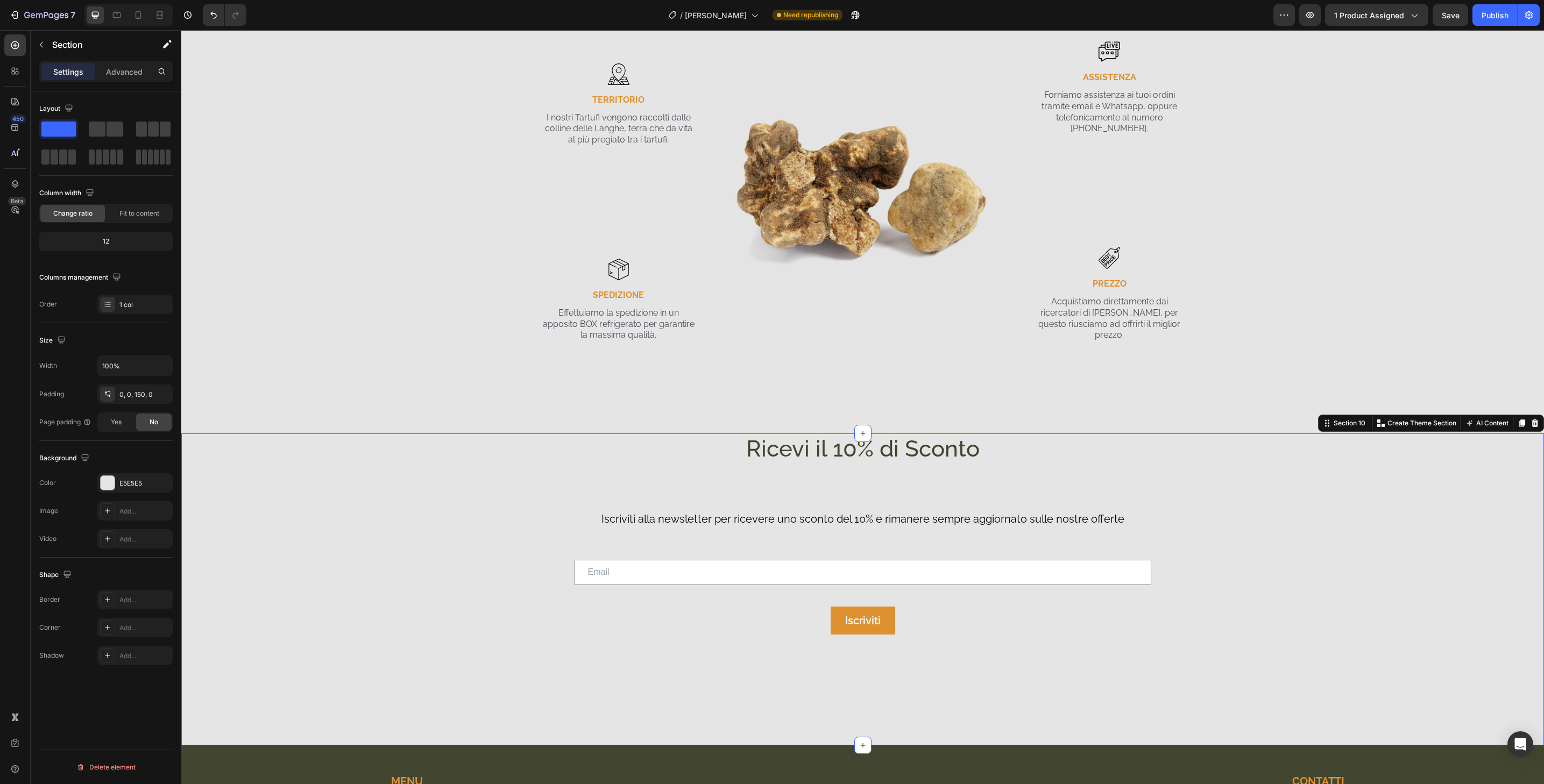
click at [1534, 422] on div "Section 10 Create Theme Section AI Content Write with GemAI What would you like…" at bounding box center [1431, 423] width 226 height 17
click at [1397, 491] on div "Ricevi il 10% di Sconto Heading Iscriviti alla newsletter per ricevere uno scon…" at bounding box center [862, 549] width 1363 height 231
click at [1531, 425] on icon at bounding box center [1535, 423] width 9 height 9
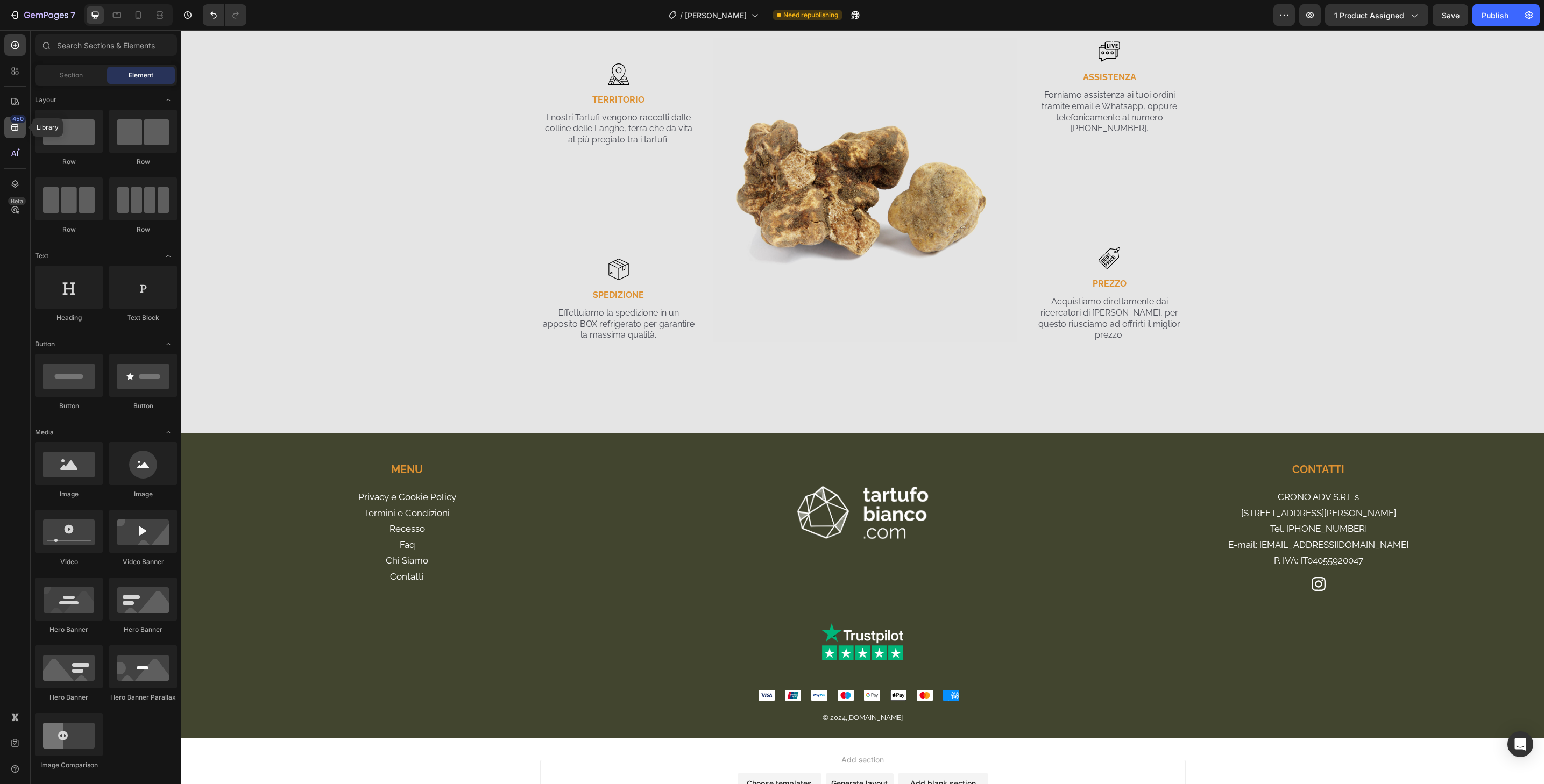
click at [16, 125] on icon at bounding box center [15, 128] width 11 height 11
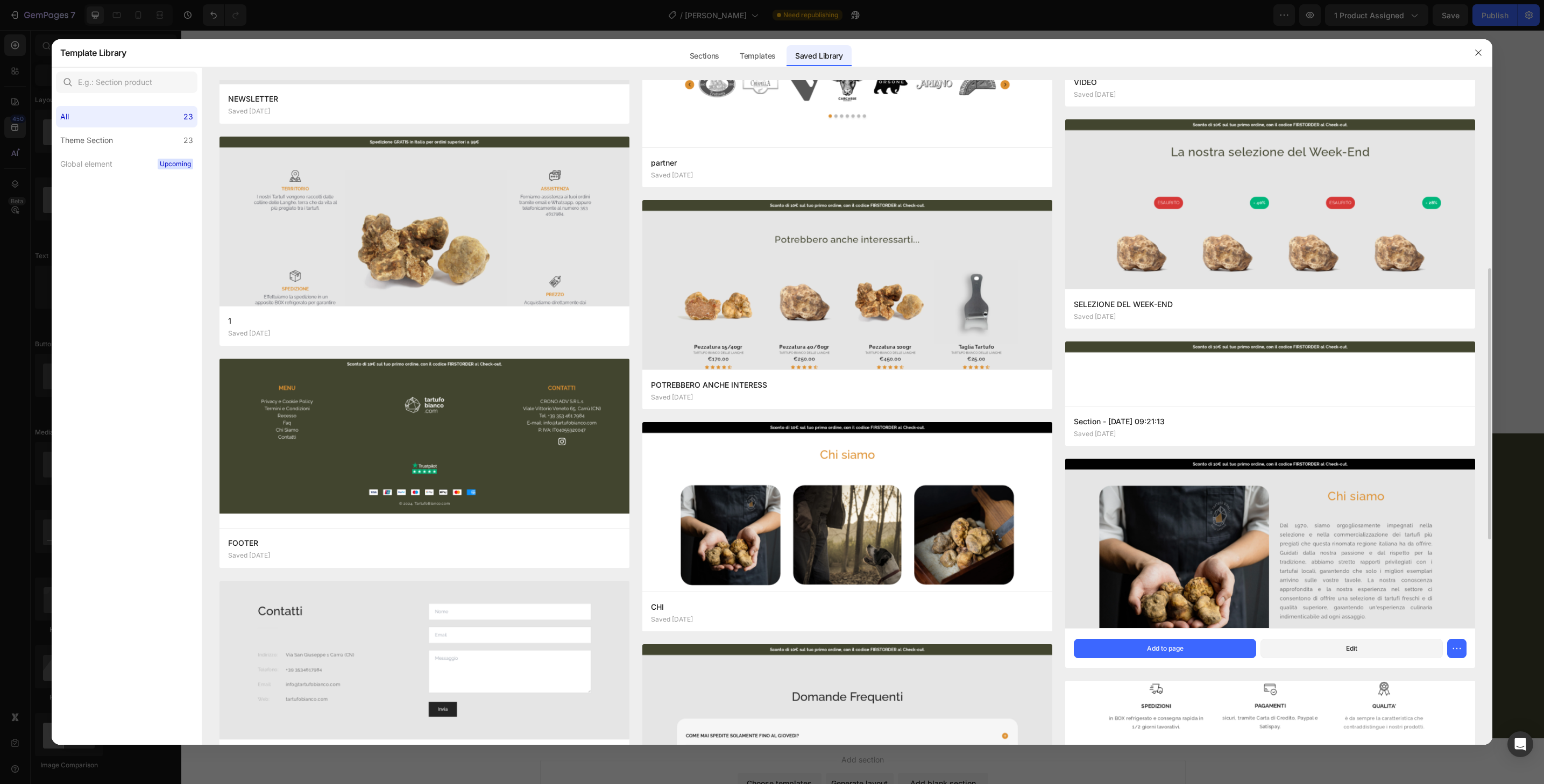
scroll to position [472, 0]
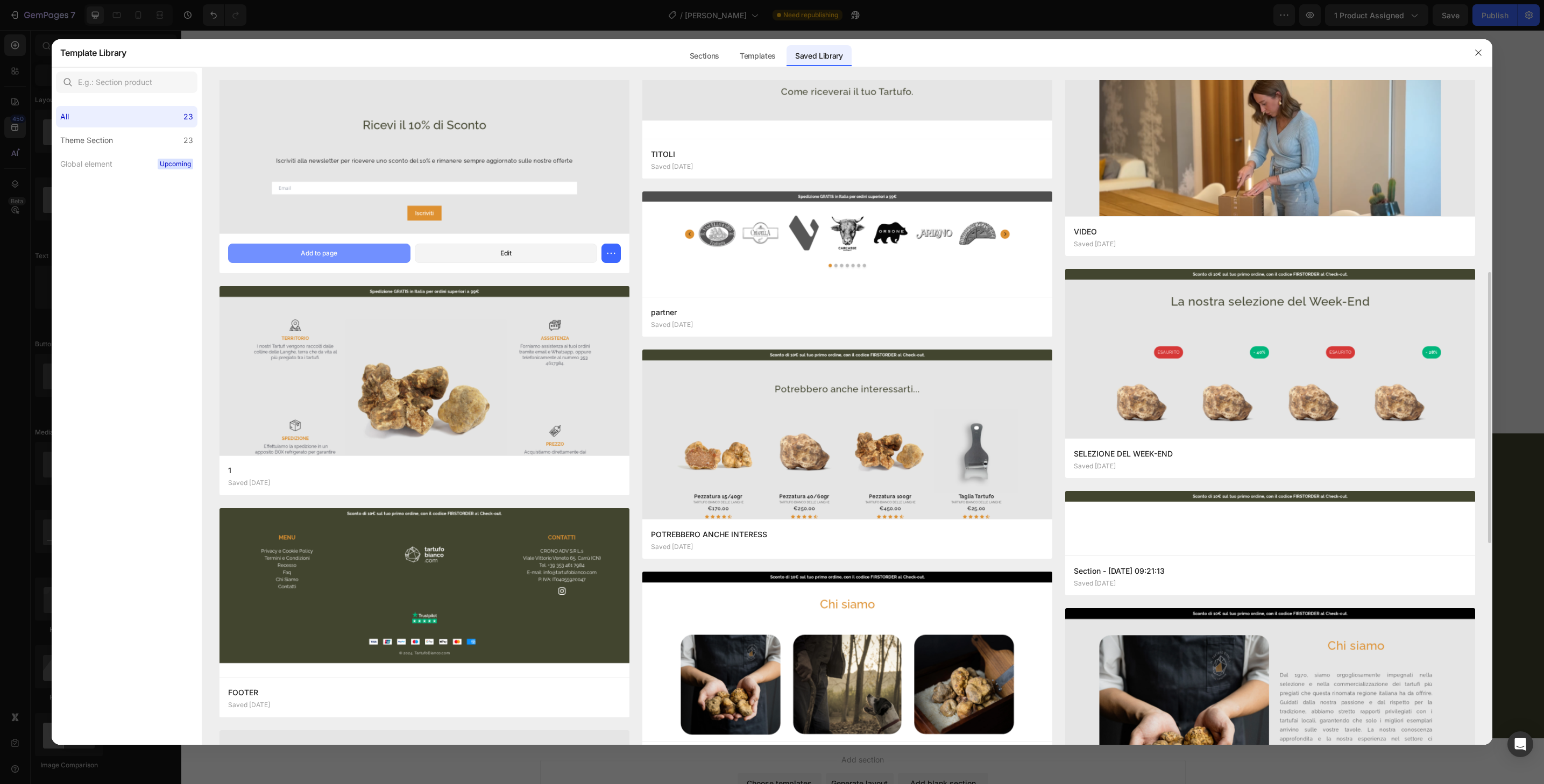
click at [374, 253] on button "Add to page" at bounding box center [319, 253] width 182 height 20
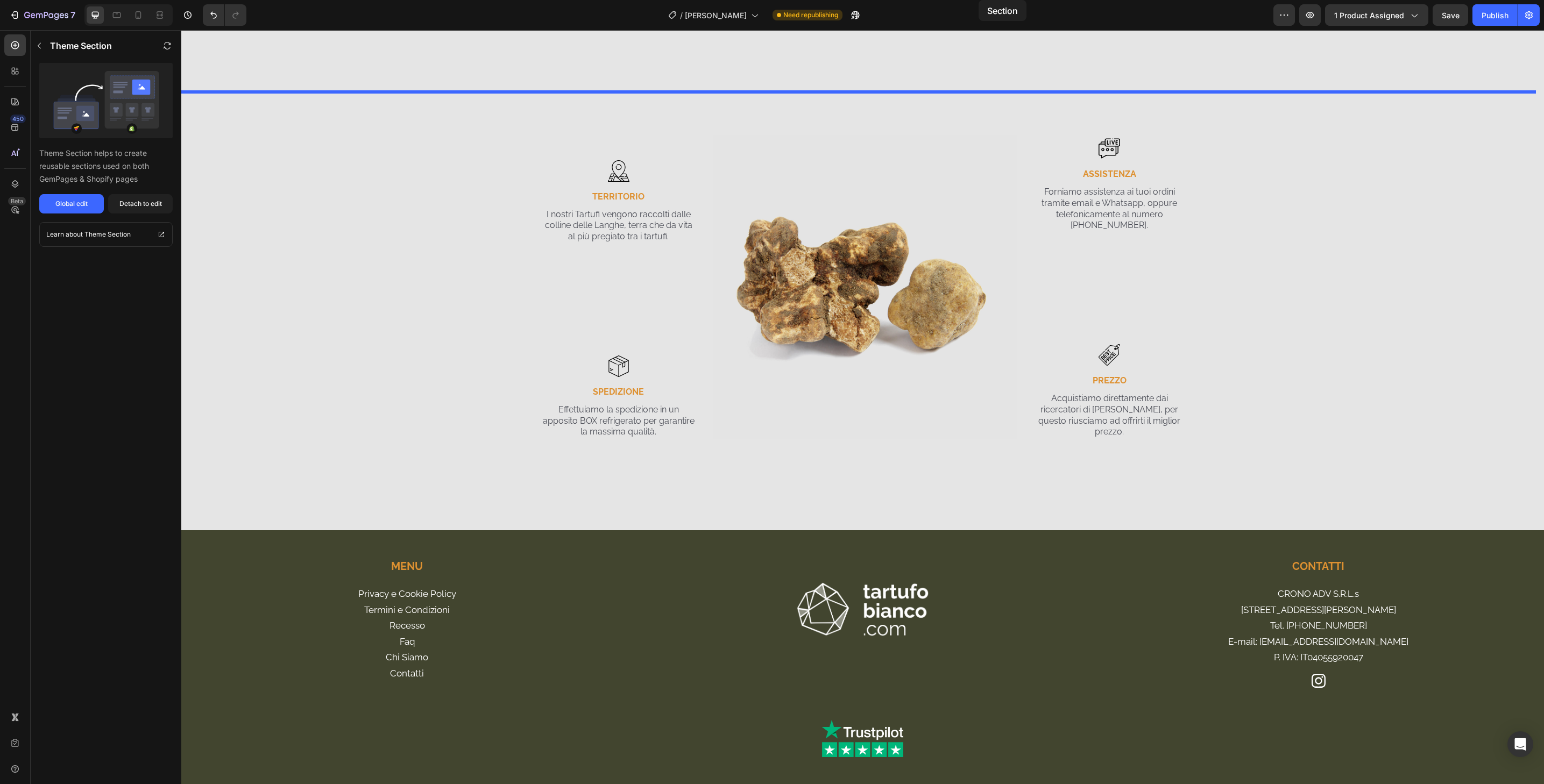
scroll to position [2446, 0]
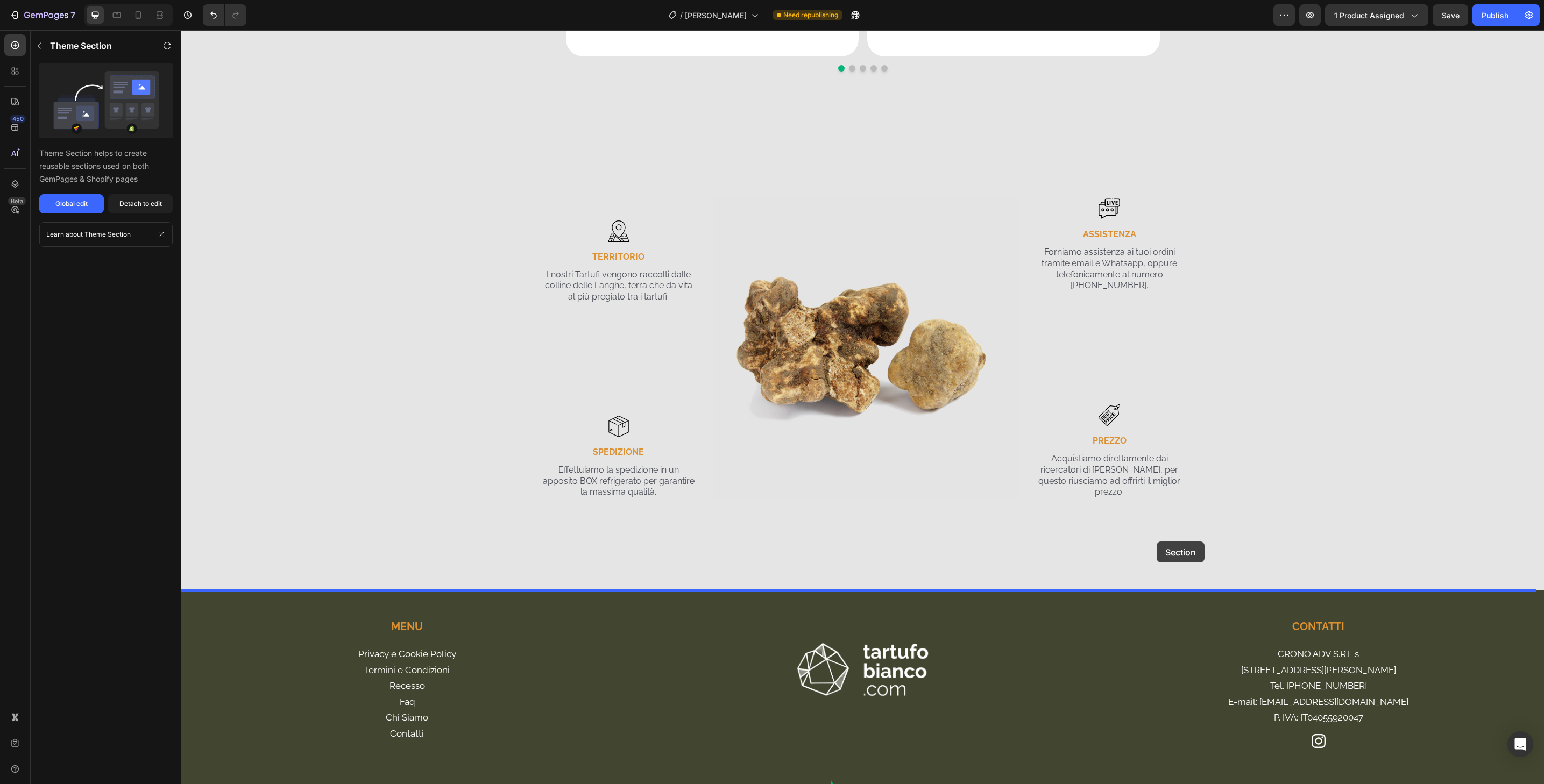
drag, startPoint x: 1056, startPoint y: 303, endPoint x: 1156, endPoint y: 542, distance: 259.1
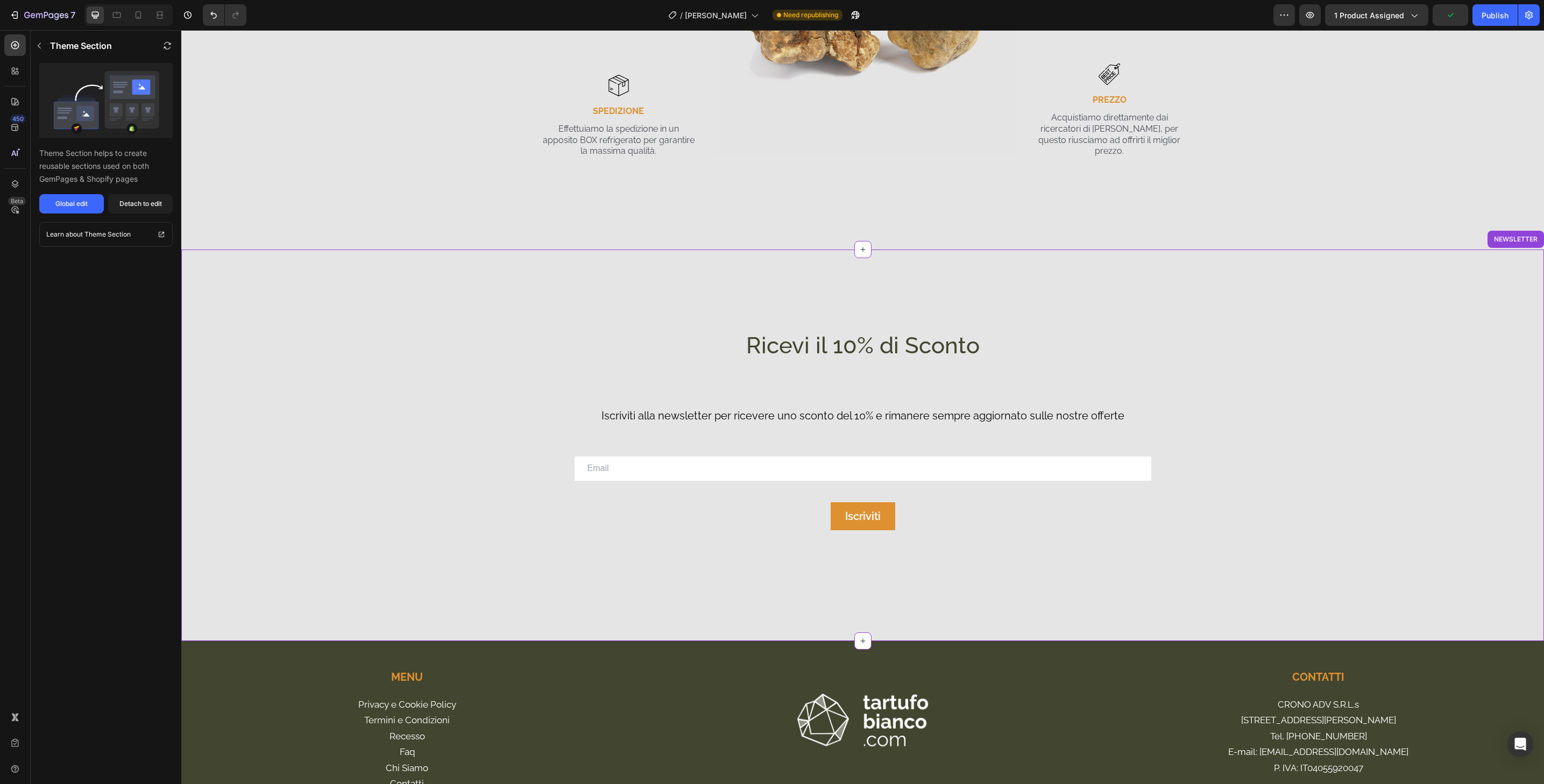
scroll to position [2730, 0]
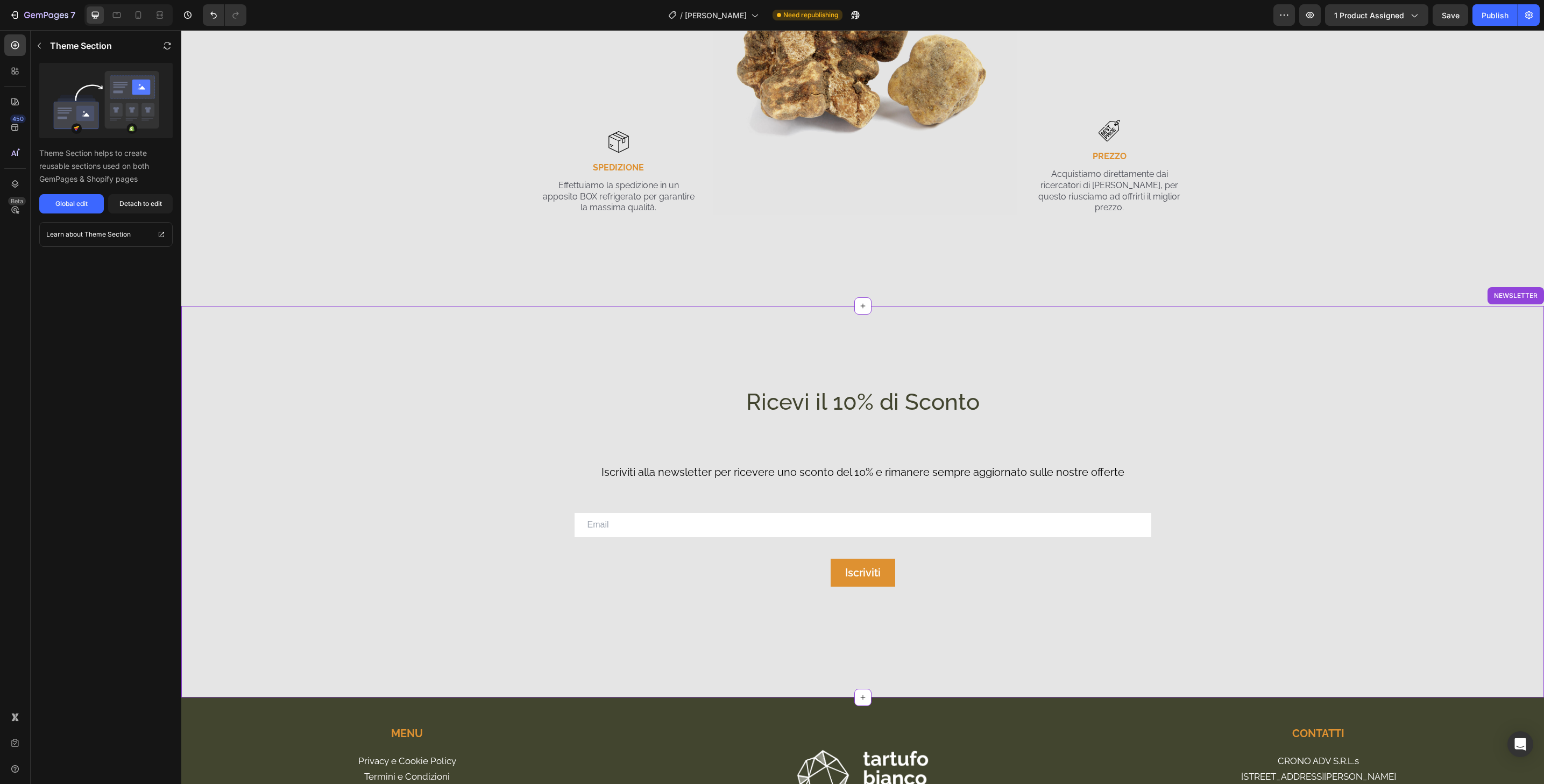
click at [20, 113] on div "450 Beta" at bounding box center [15, 370] width 21 height 672
click at [16, 126] on icon at bounding box center [15, 128] width 11 height 11
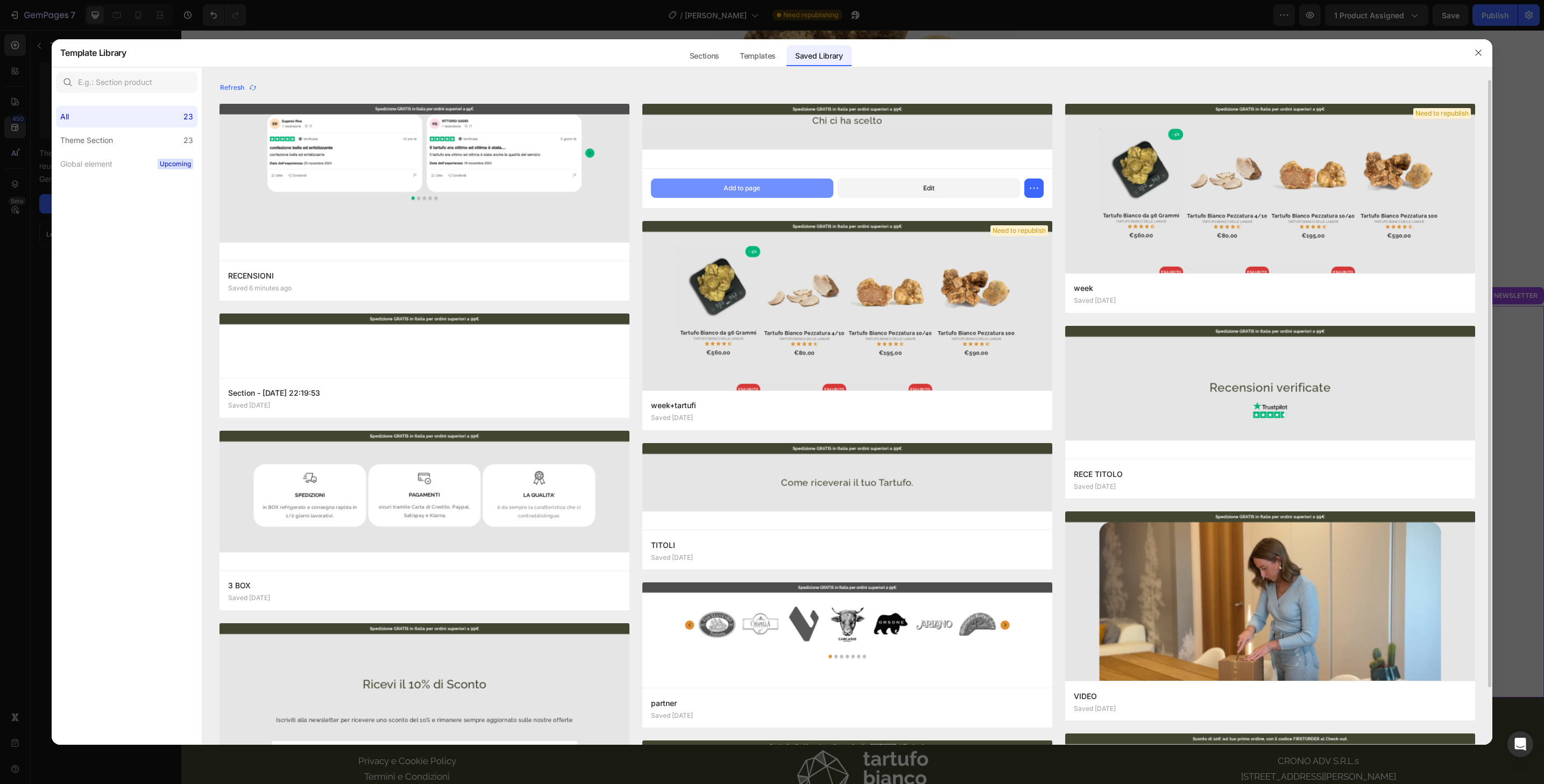
click at [799, 182] on button "Add to page" at bounding box center [742, 189] width 182 height 20
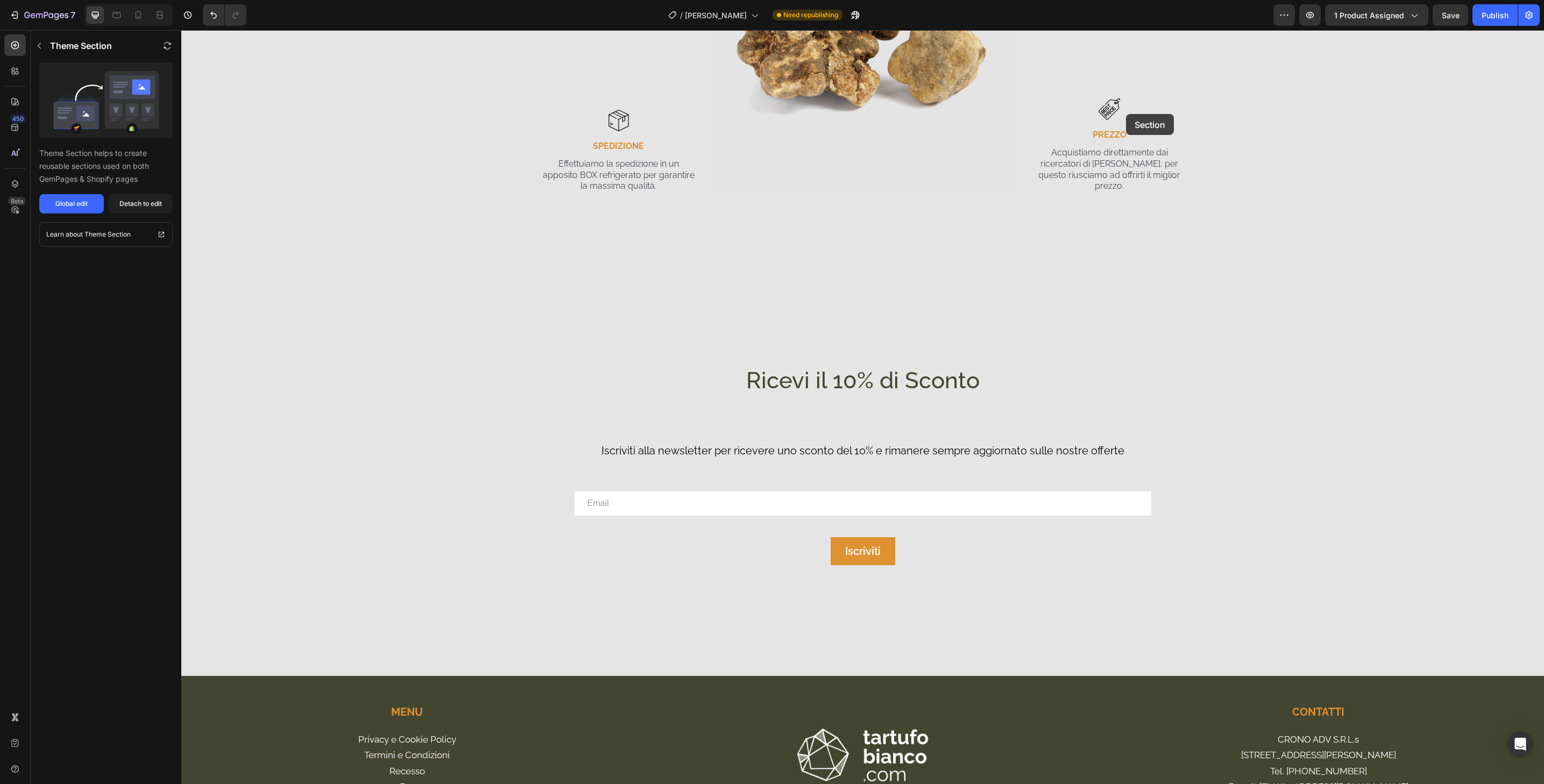
scroll to position [2749, 0]
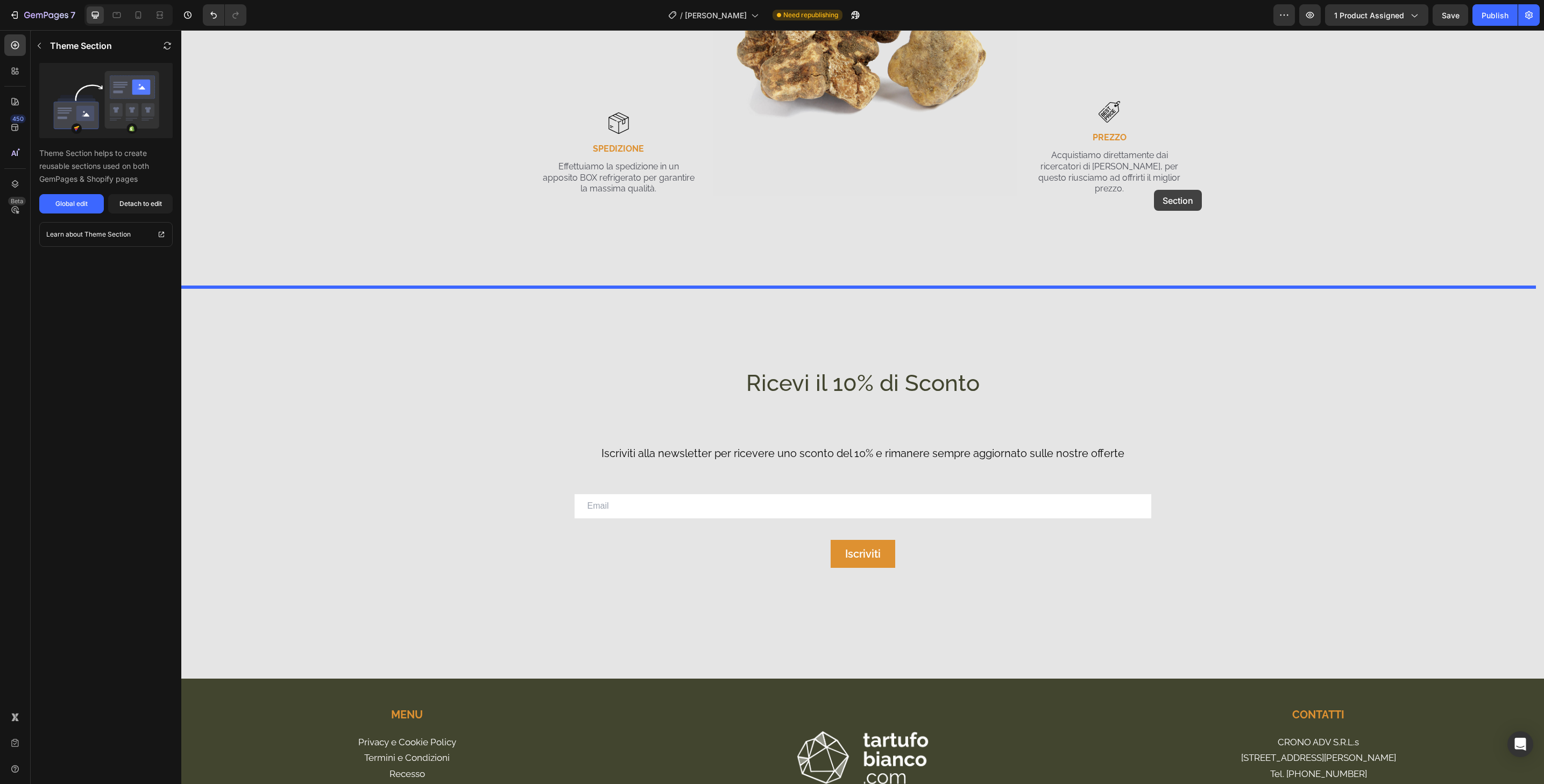
drag, startPoint x: 1260, startPoint y: 597, endPoint x: 1154, endPoint y: 190, distance: 420.6
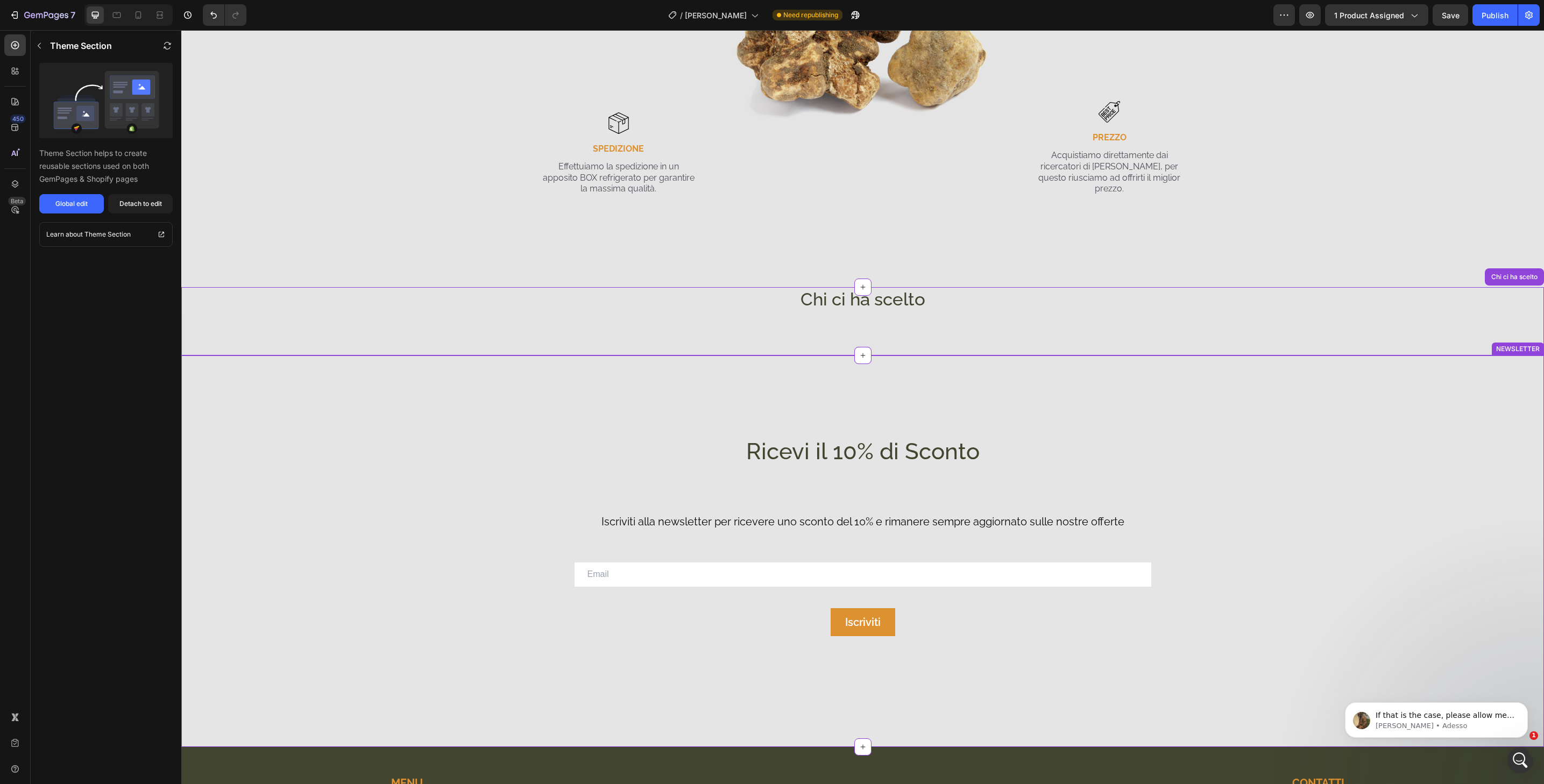
scroll to position [2751, 0]
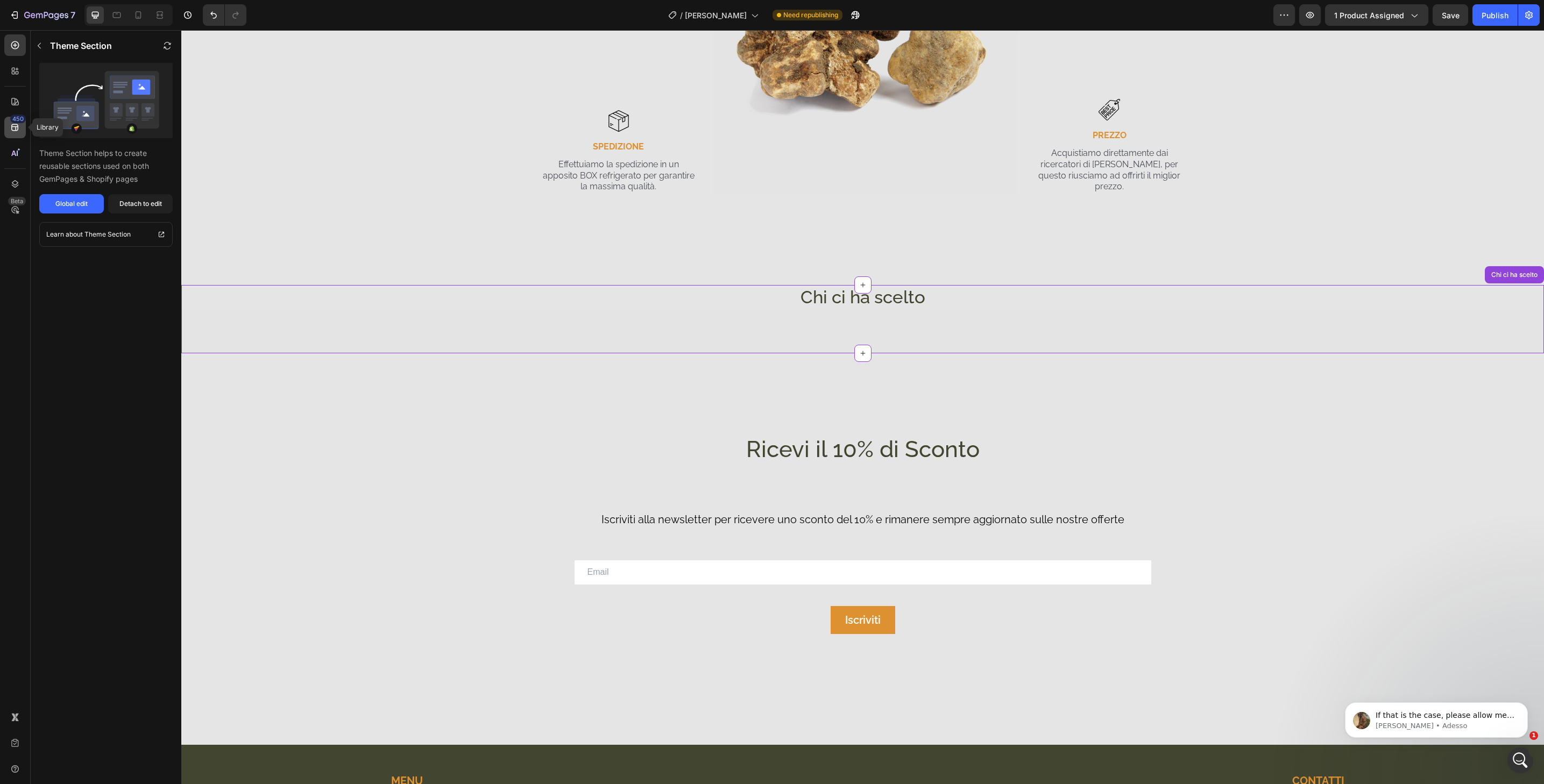
click at [15, 127] on icon at bounding box center [15, 128] width 11 height 11
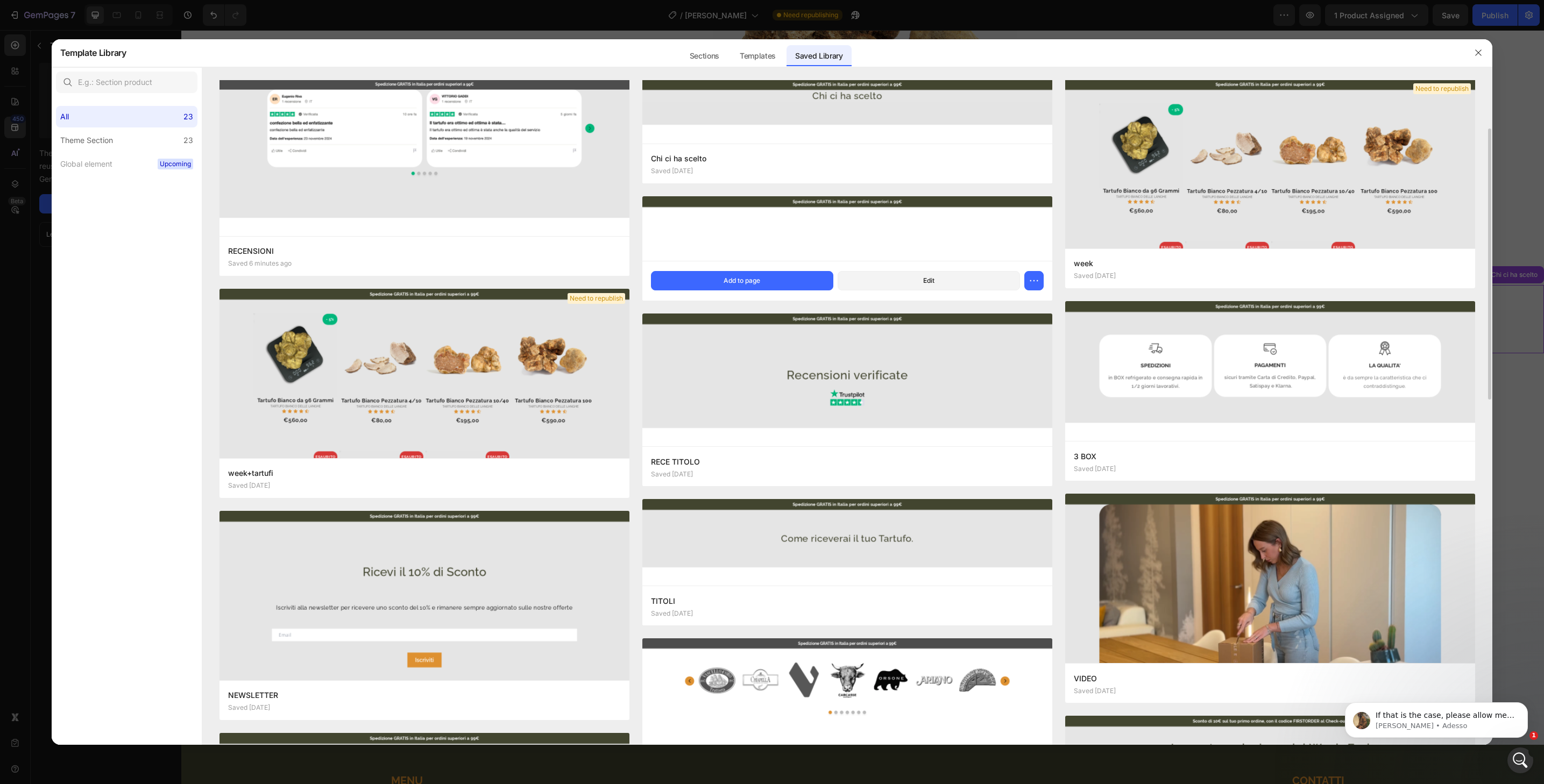
scroll to position [183, 0]
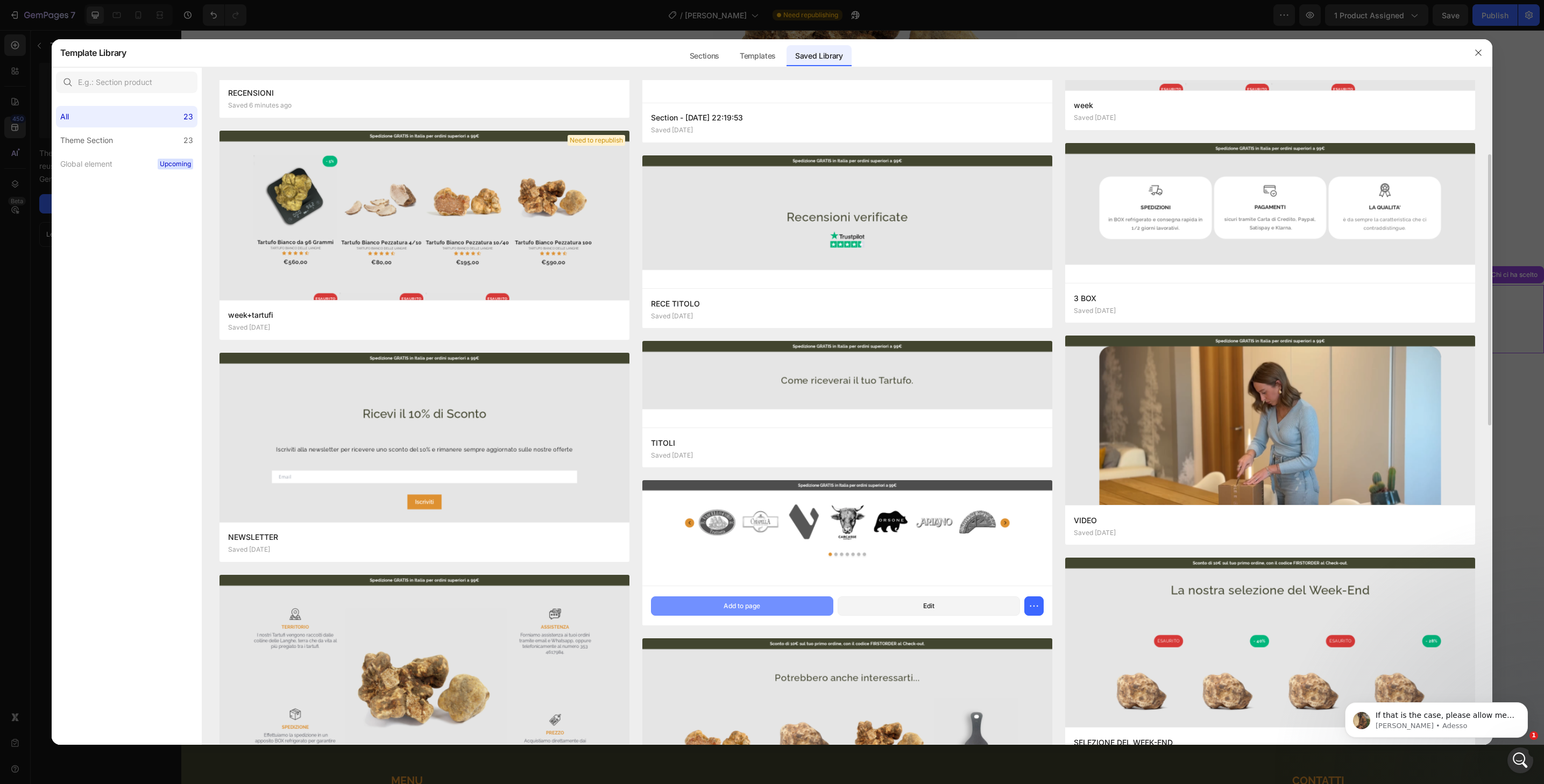
click at [786, 608] on button "Add to page" at bounding box center [742, 606] width 182 height 20
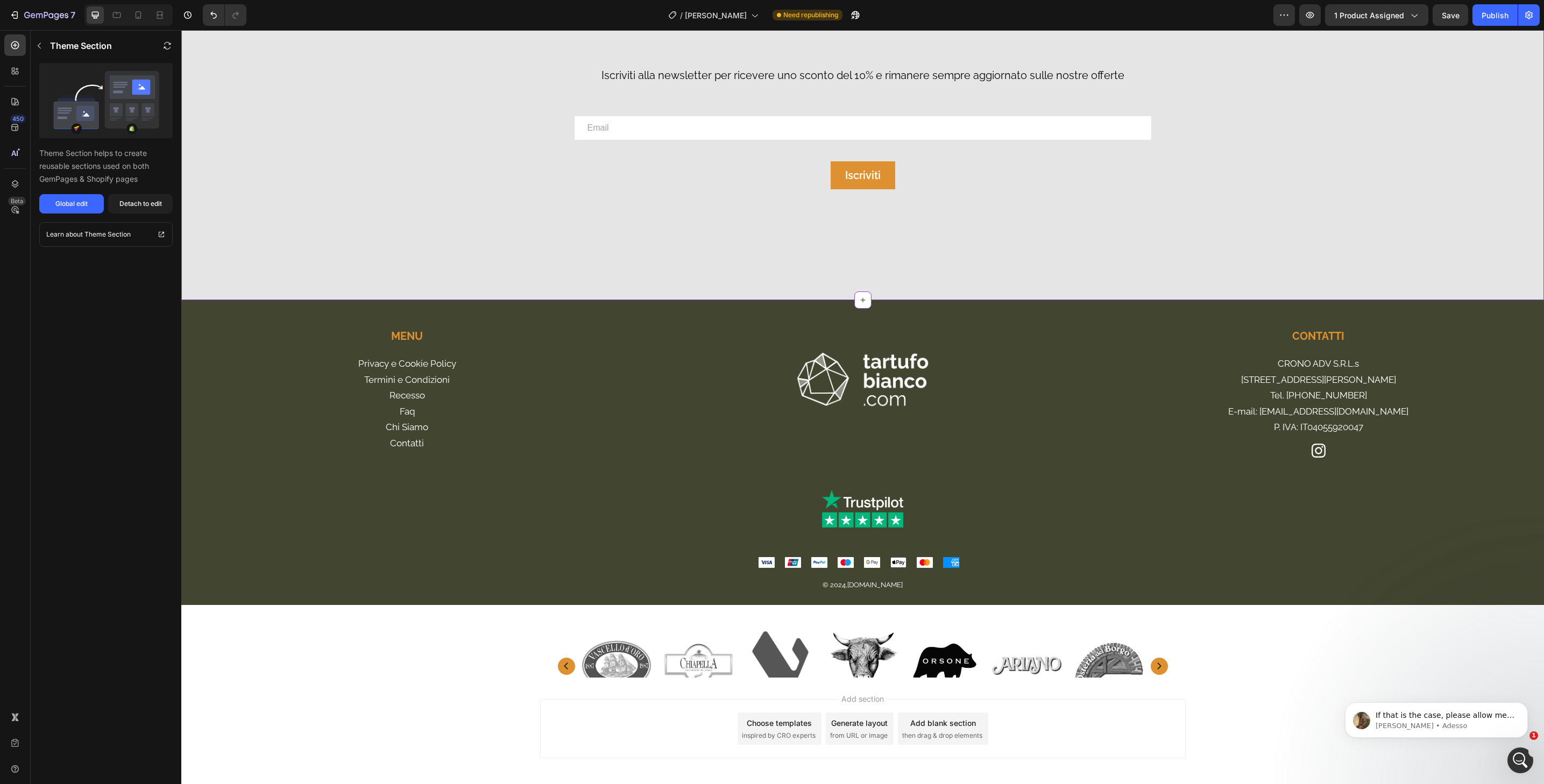
scroll to position [3218, 0]
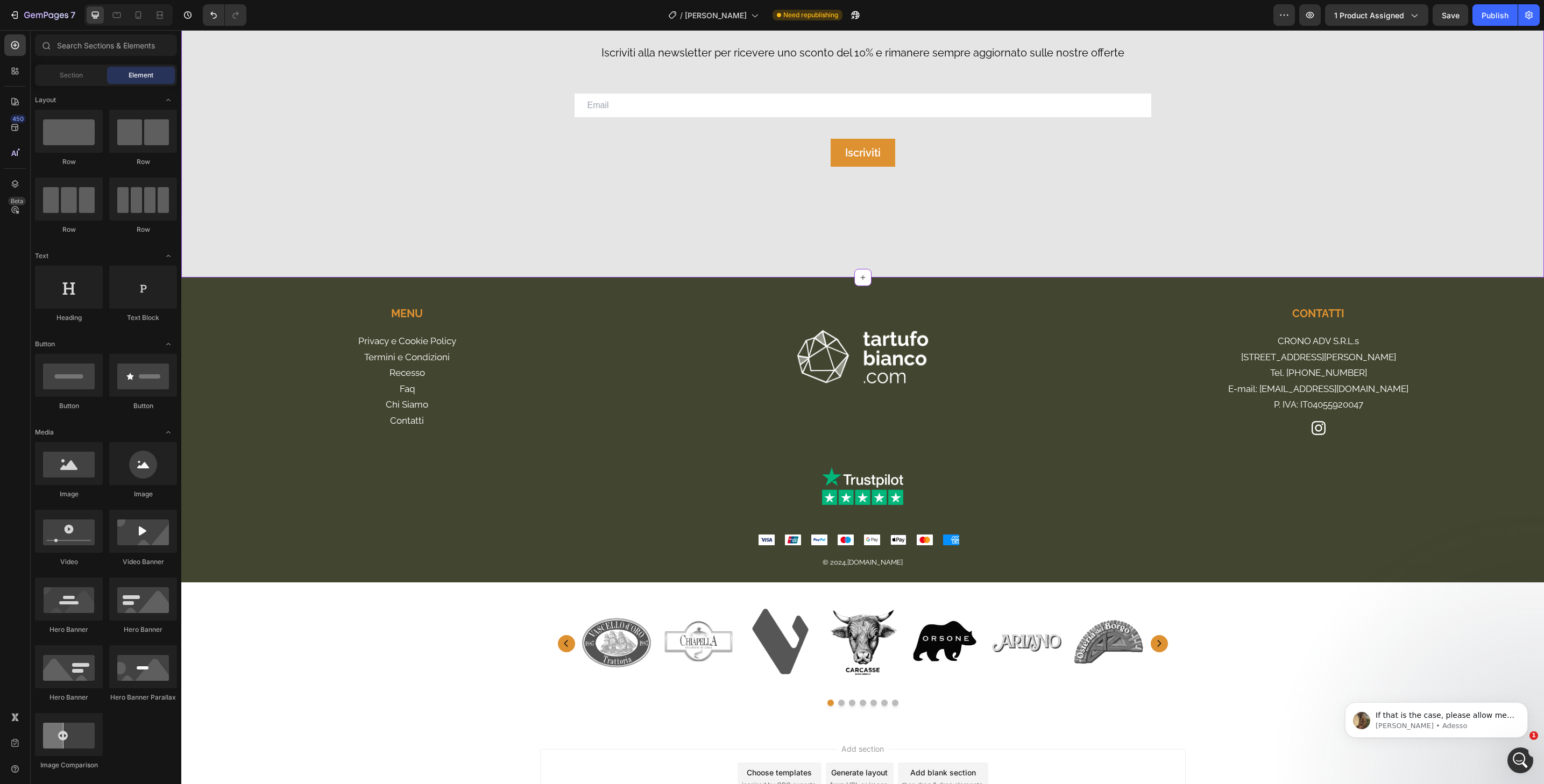
drag, startPoint x: 1257, startPoint y: 619, endPoint x: 1144, endPoint y: 157, distance: 475.6
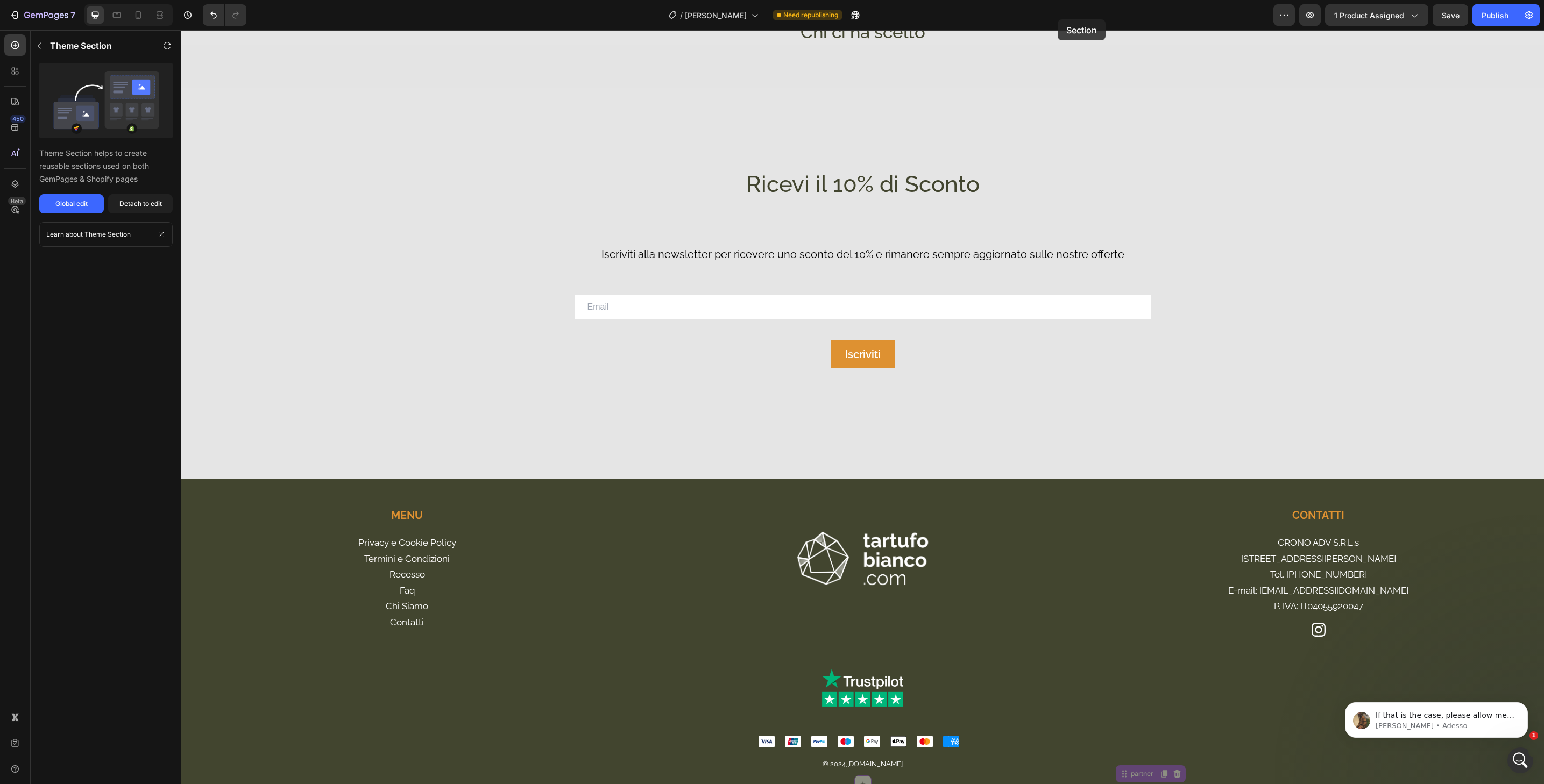
scroll to position [2924, 0]
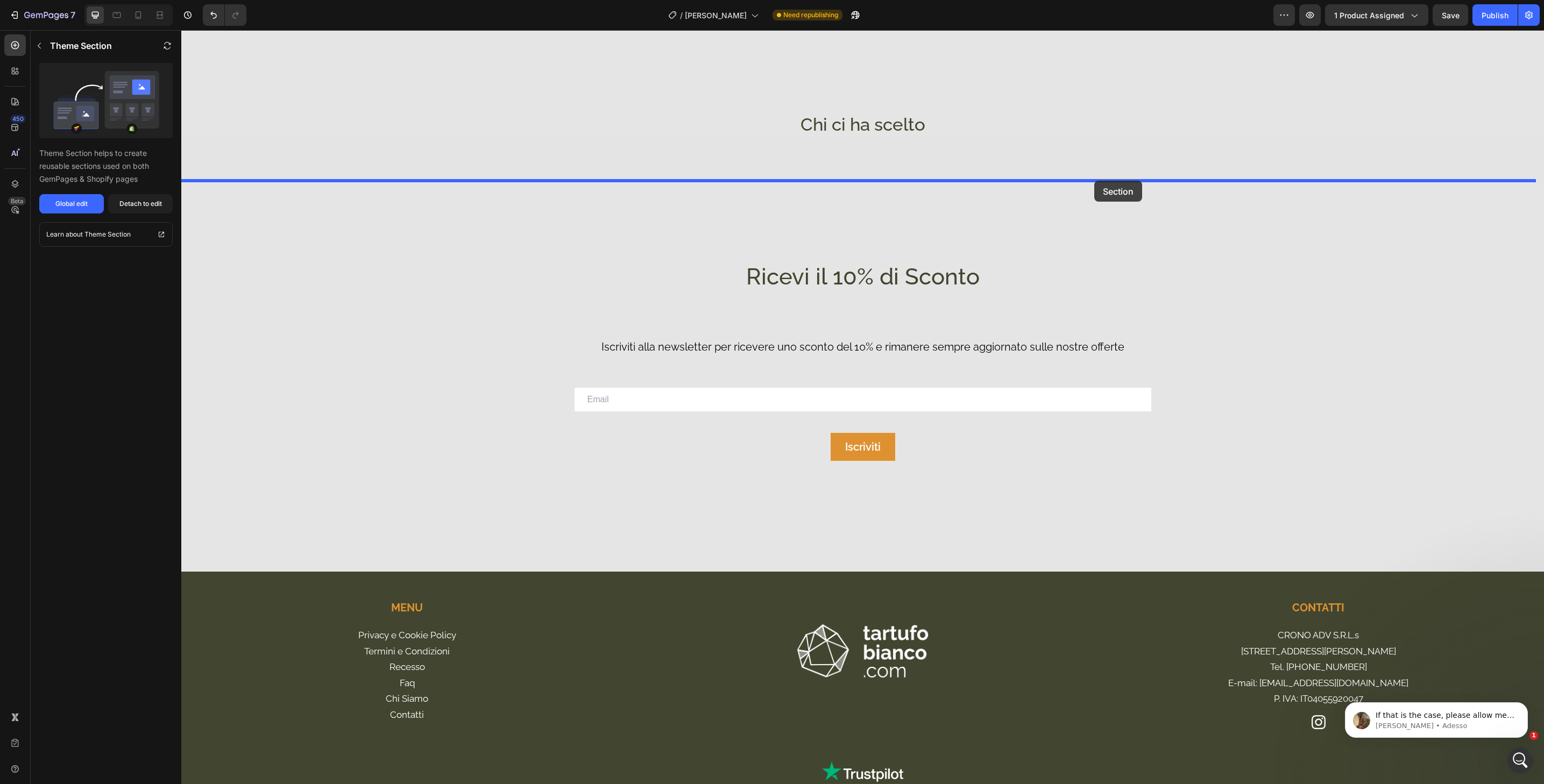
drag, startPoint x: 1127, startPoint y: 600, endPoint x: 1094, endPoint y: 181, distance: 420.3
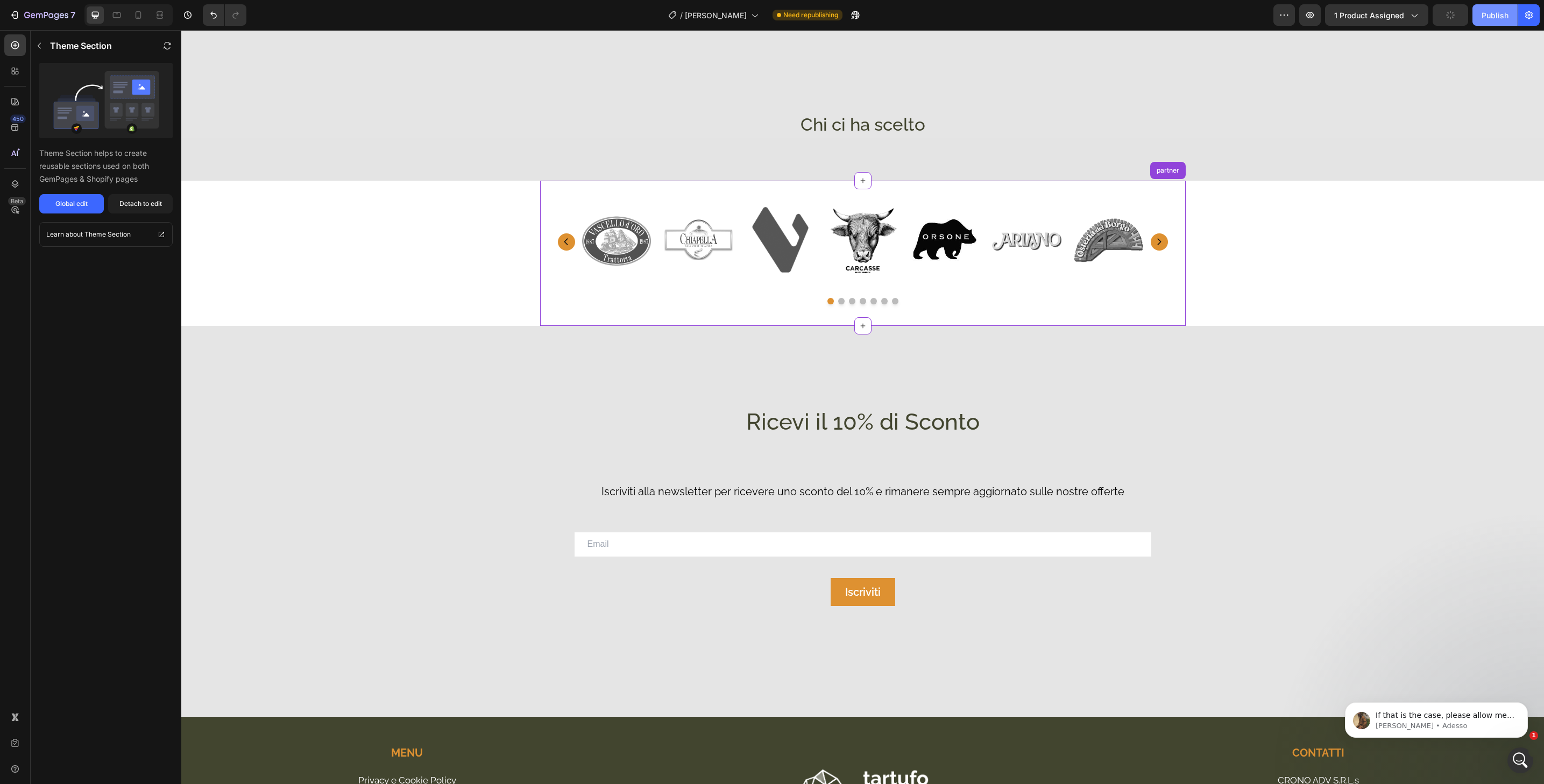
click at [1500, 18] on div "Publish" at bounding box center [1495, 15] width 27 height 12
click at [1445, 733] on div "If that is the case, please allow me check your pages as regards to this concer…" at bounding box center [1437, 720] width 183 height 35
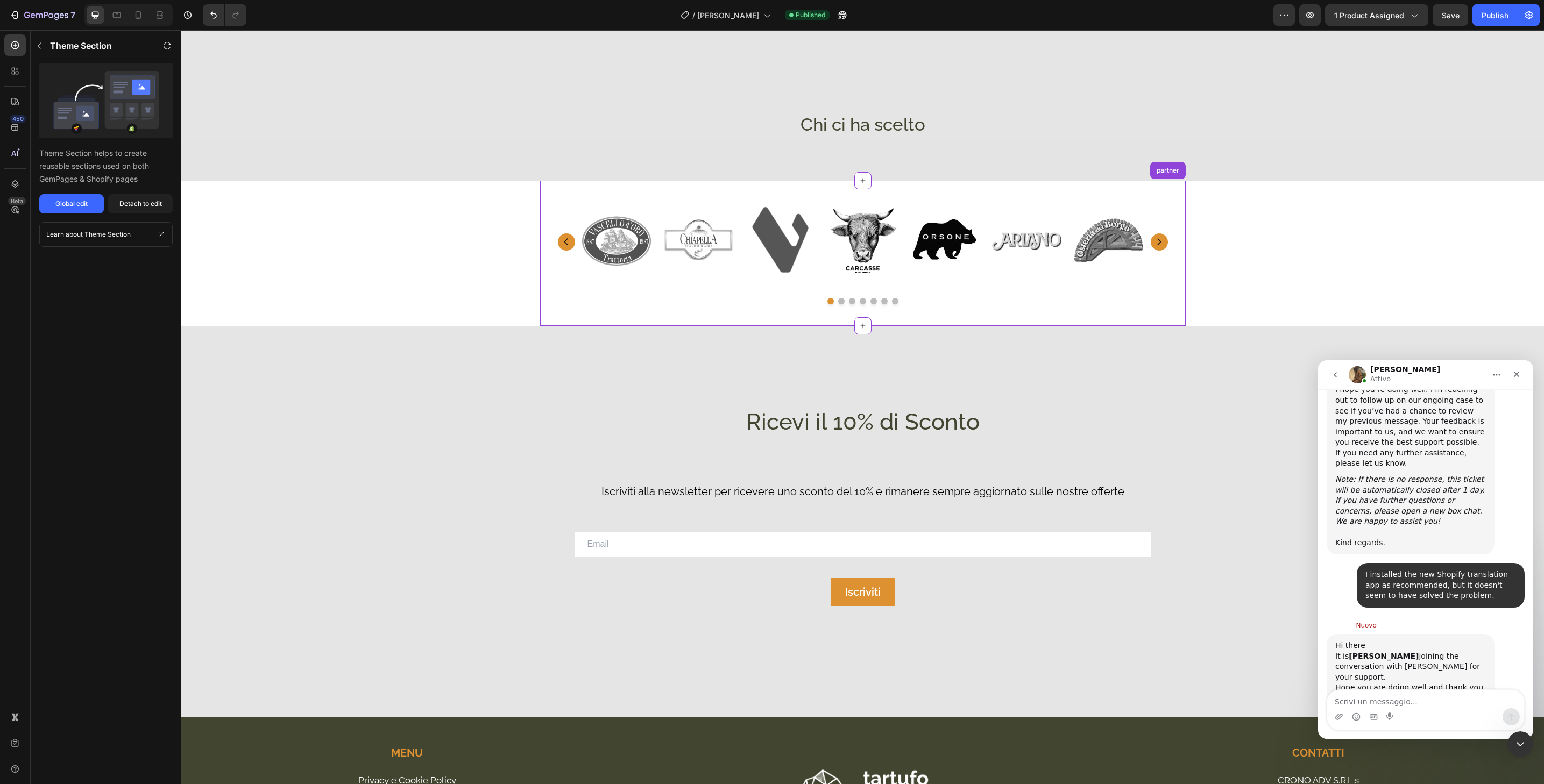
scroll to position [2869, 0]
click at [144, 14] on div at bounding box center [138, 15] width 17 height 17
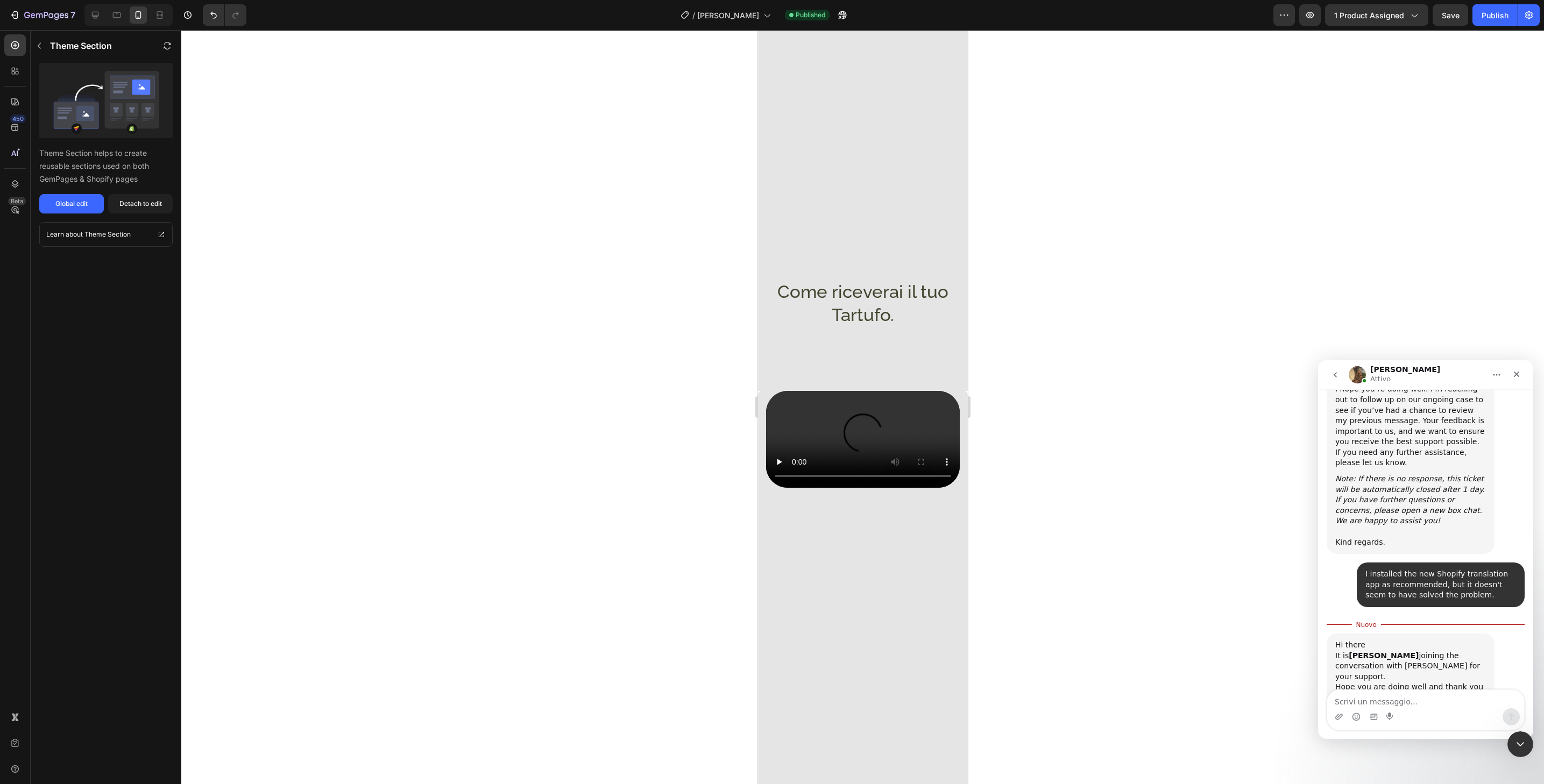
scroll to position [1267, 0]
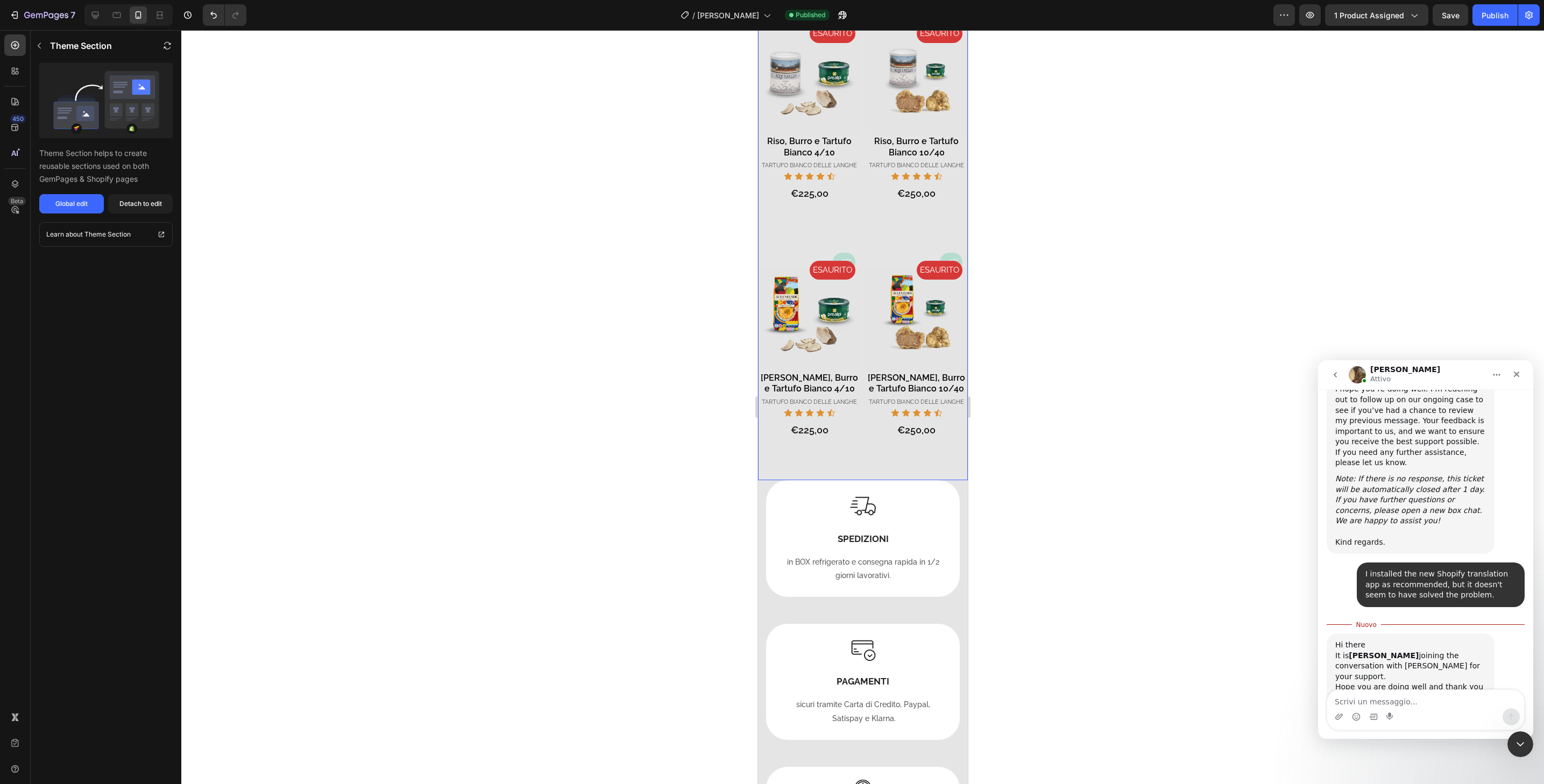
click at [940, 451] on div "- 3% Product Badge ESAURITO Product Badge Product Images Tajarin, Burro e Tartu…" at bounding box center [916, 367] width 103 height 228
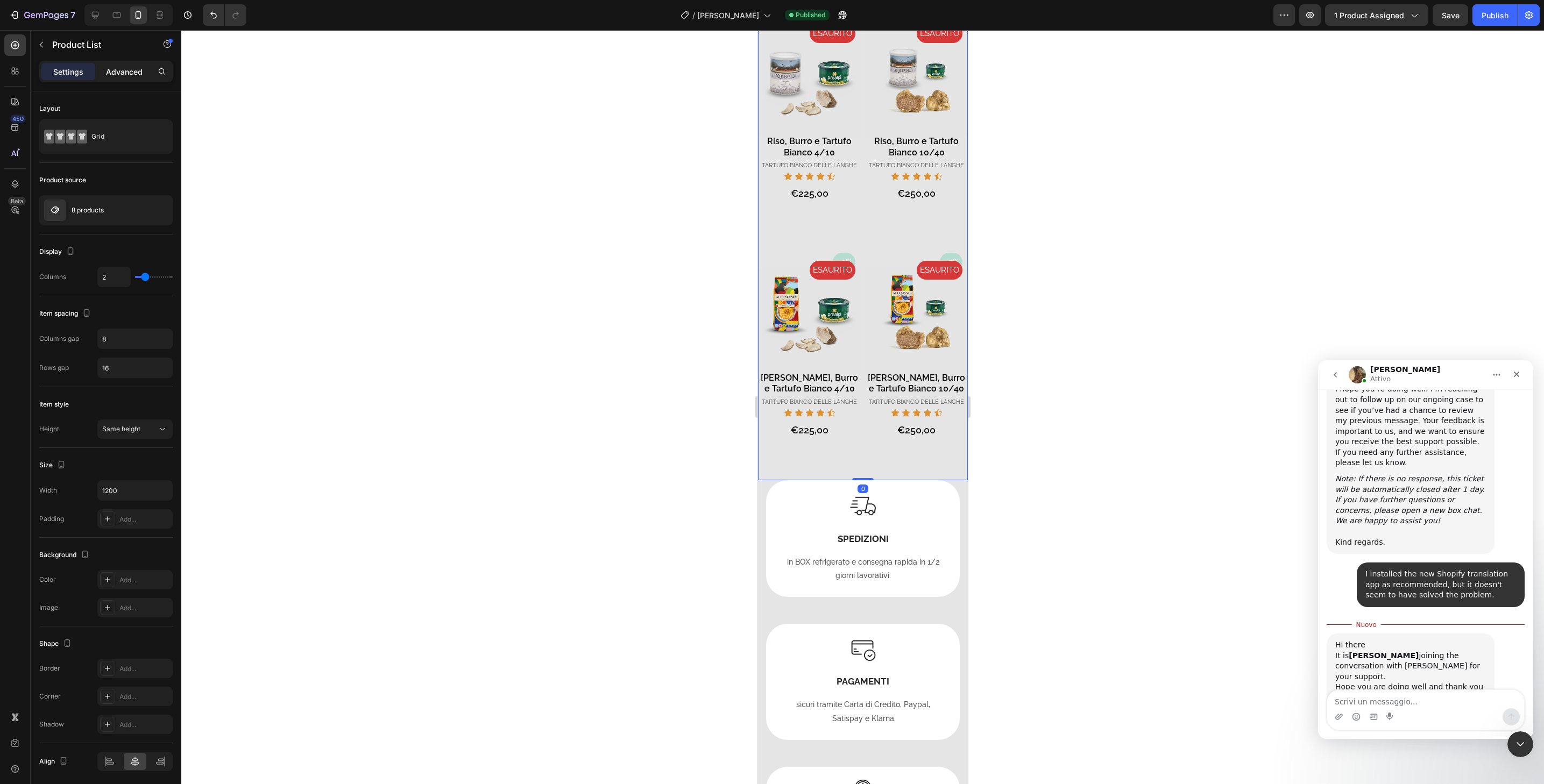
click at [112, 70] on p "Advanced" at bounding box center [124, 71] width 37 height 12
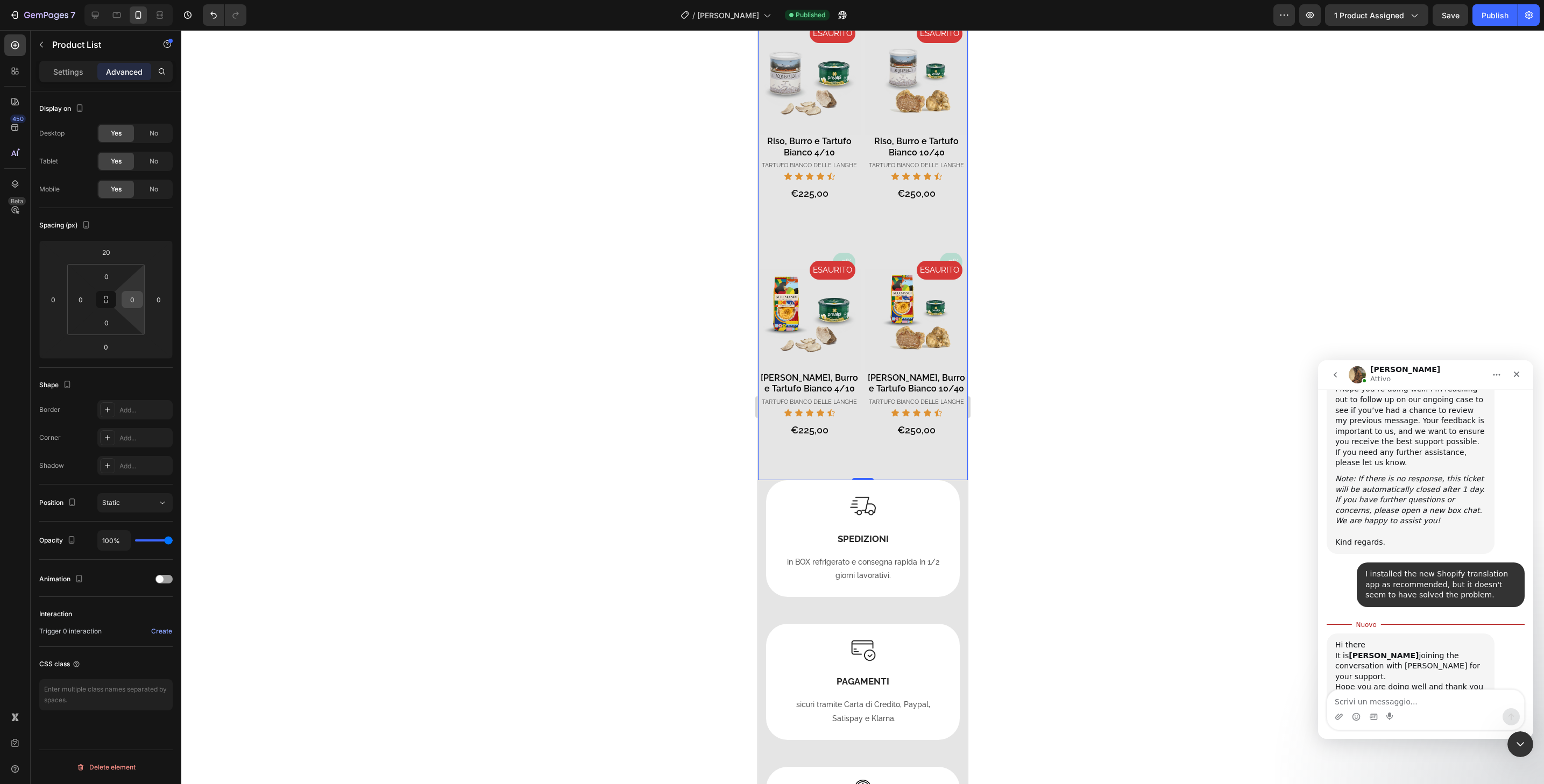
click at [140, 300] on input "0" at bounding box center [132, 300] width 16 height 16
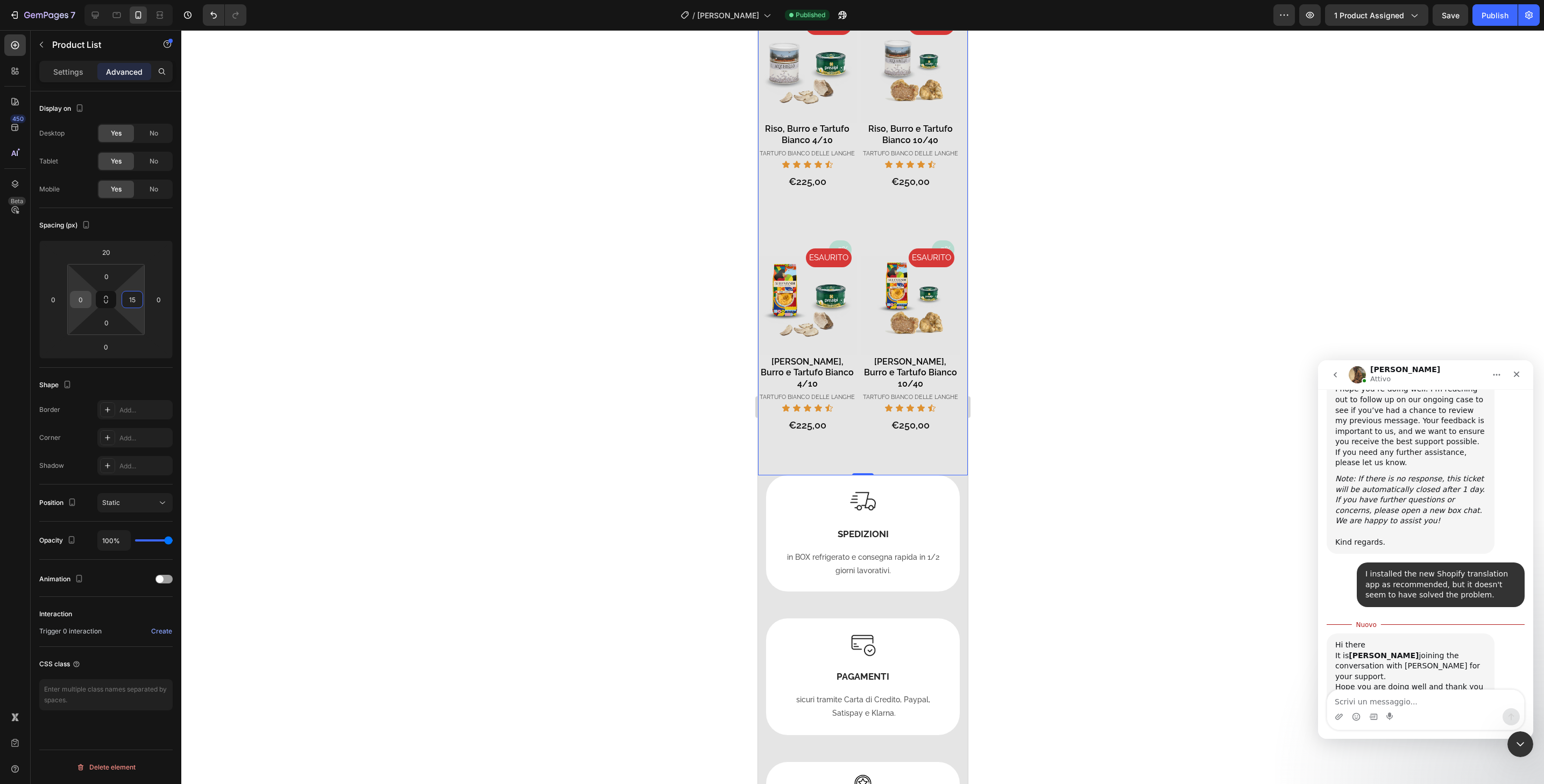
type input "15"
click at [84, 298] on input "0" at bounding box center [81, 300] width 16 height 16
type input "15"
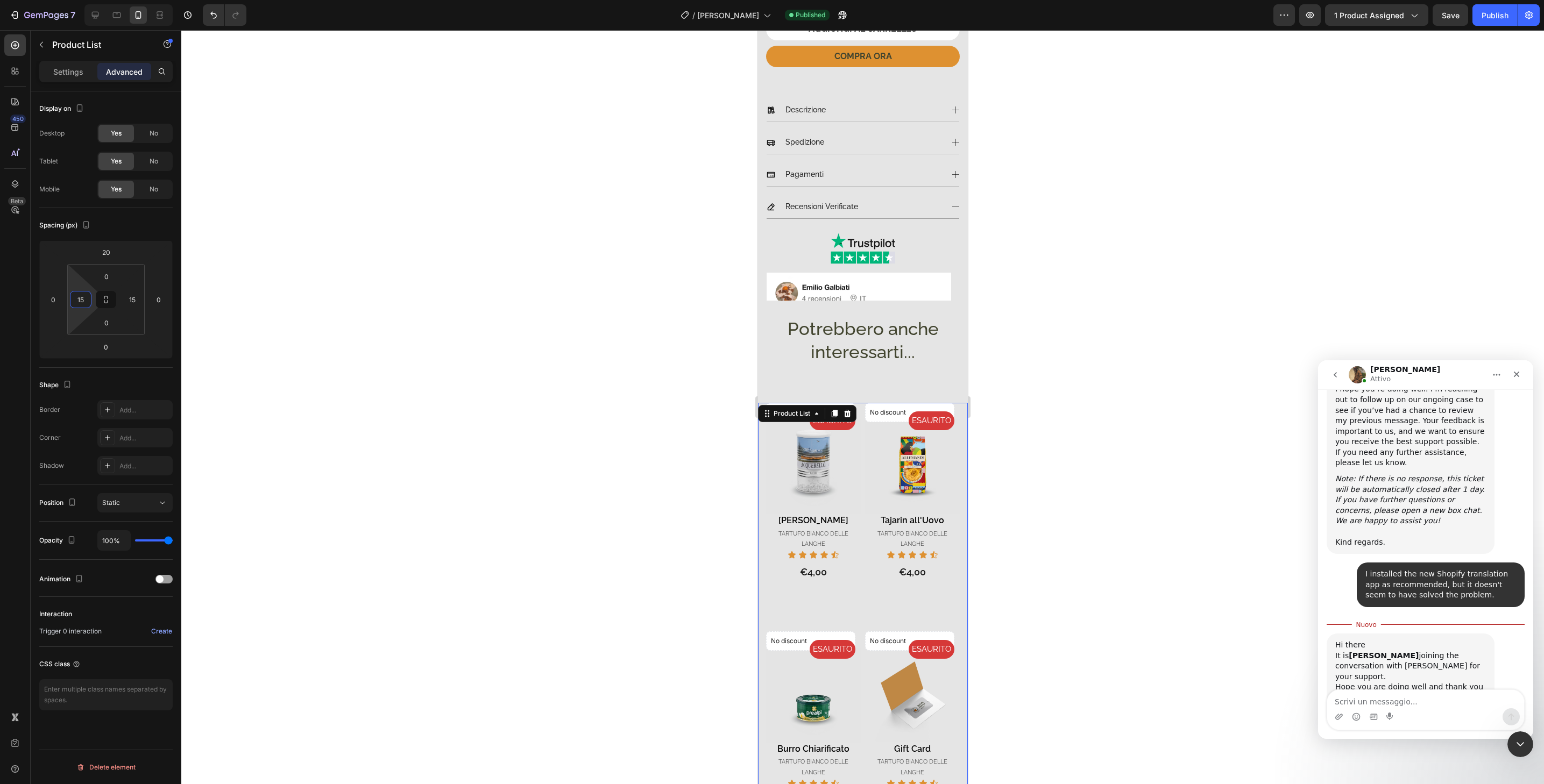
scroll to position [345, 0]
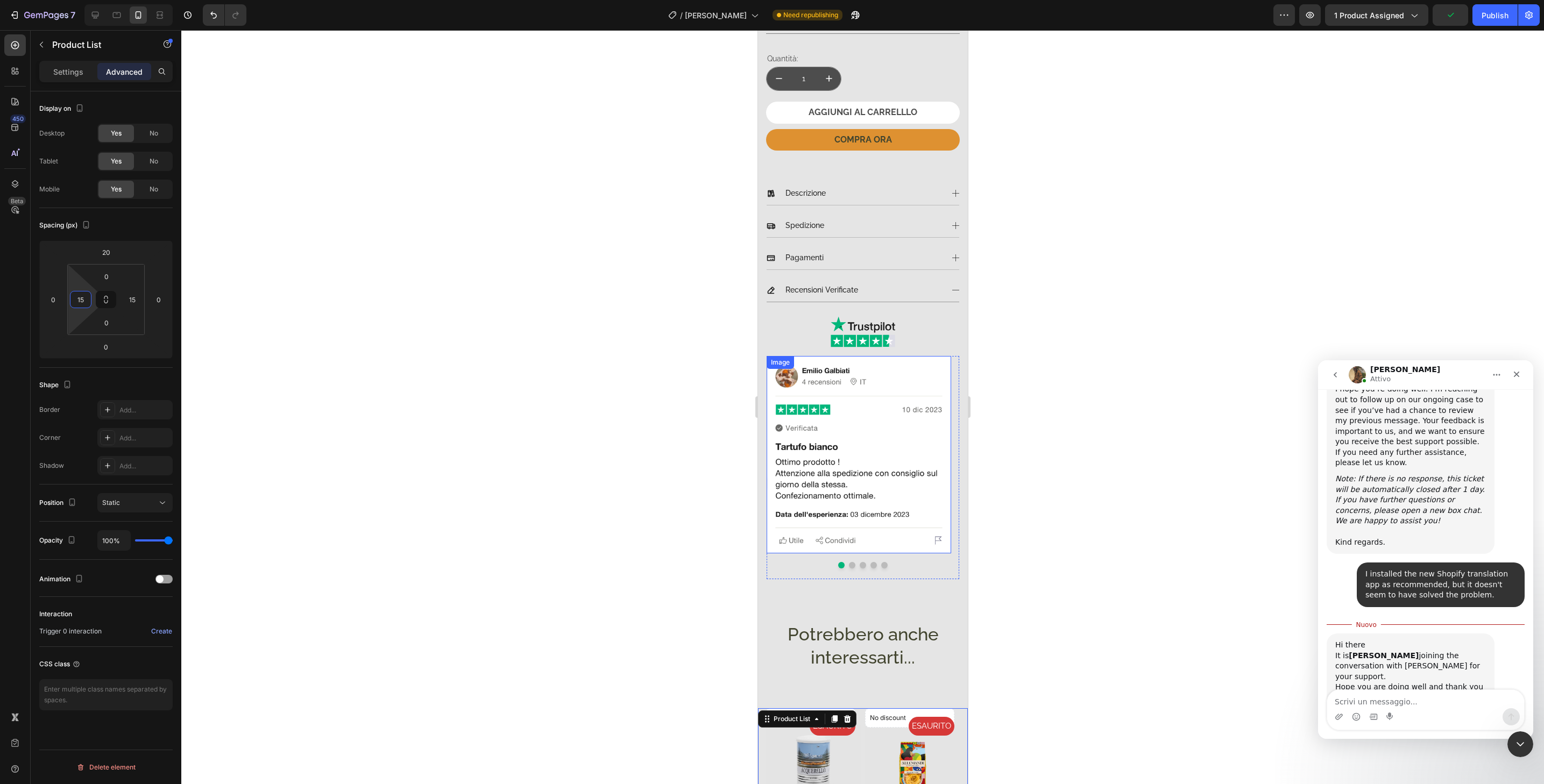
click at [947, 473] on img at bounding box center [858, 455] width 184 height 197
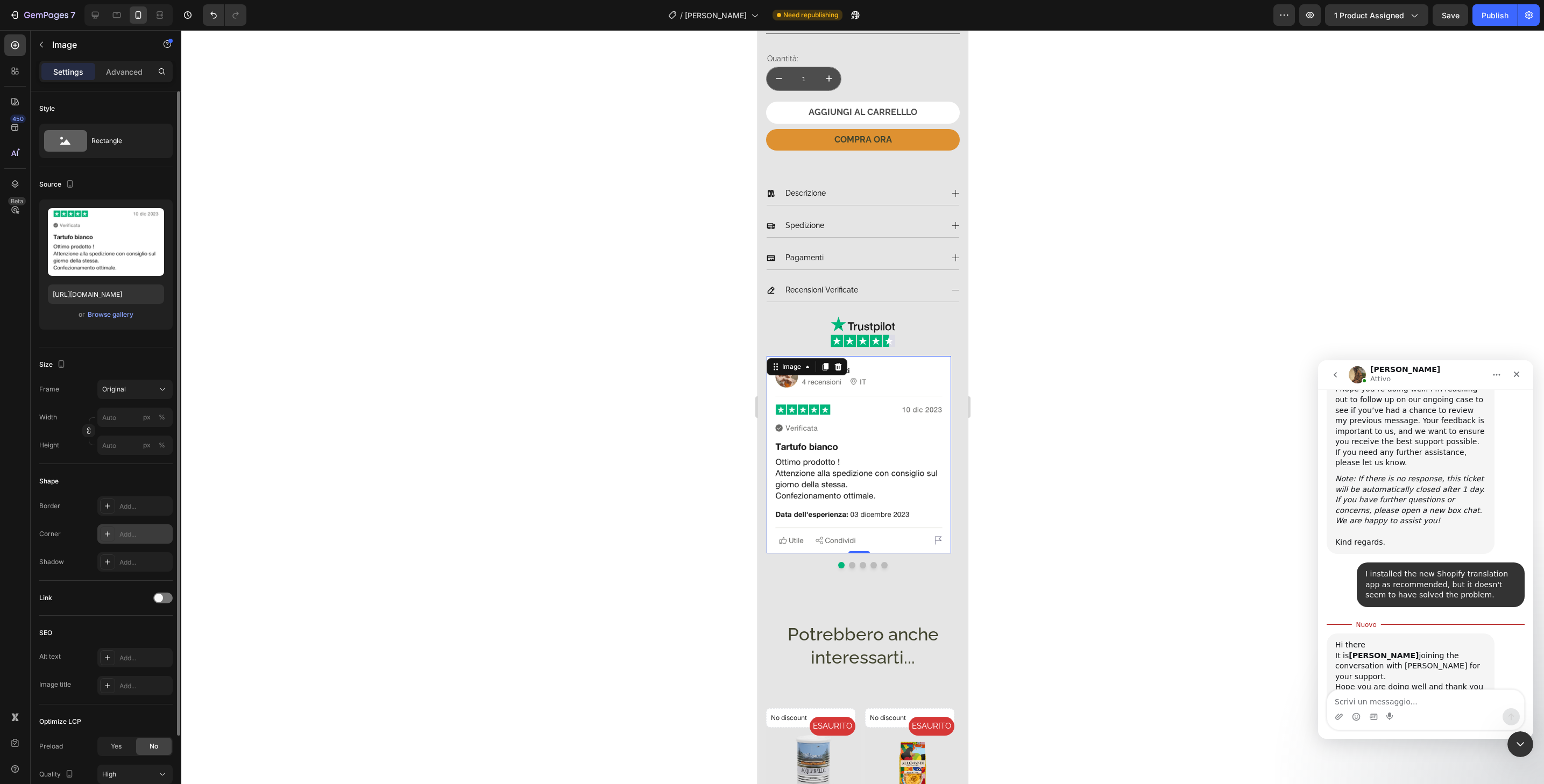
click at [143, 538] on div "Add..." at bounding box center [145, 534] width 51 height 10
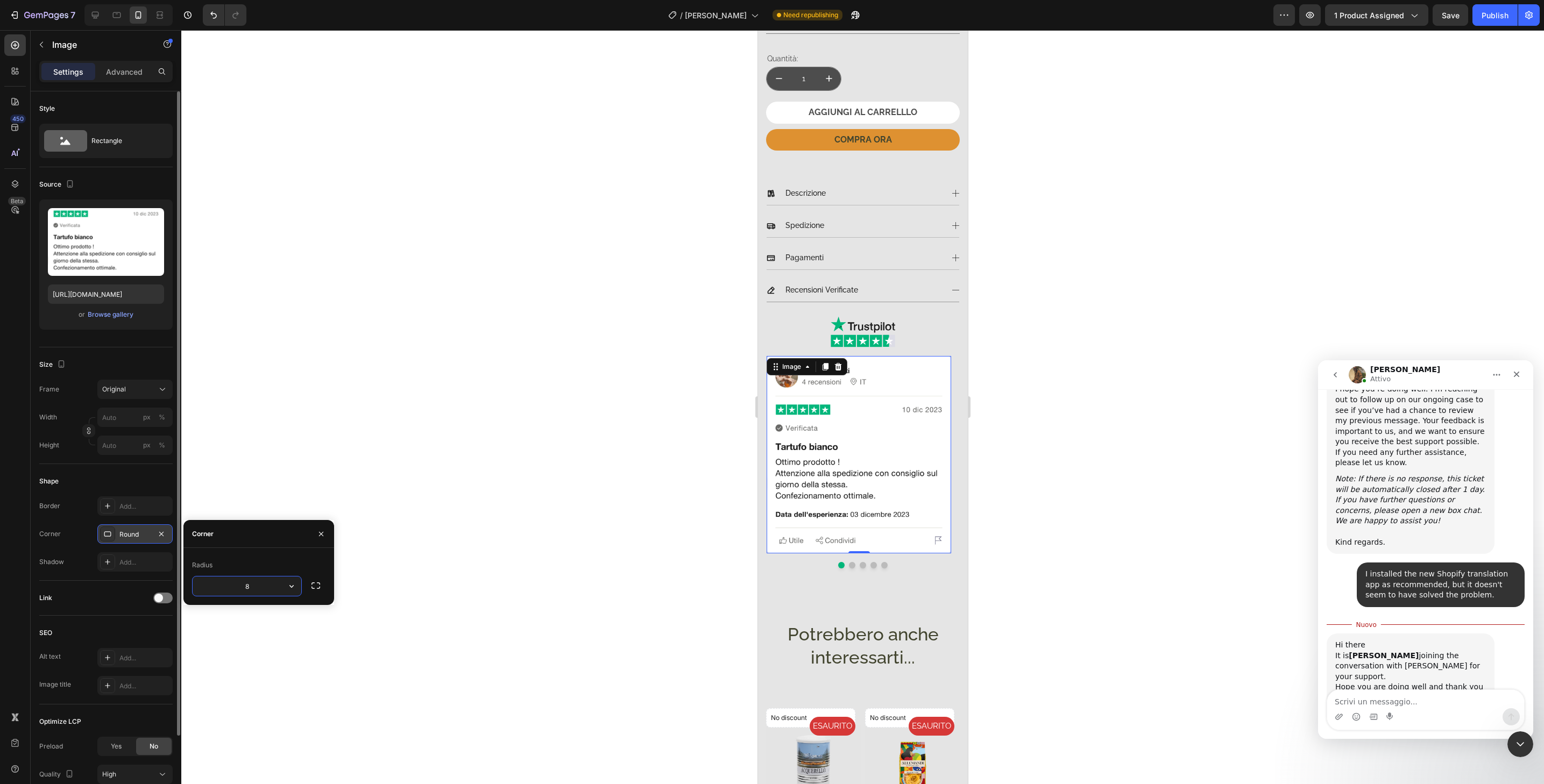
type input "32"
click at [852, 562] on div at bounding box center [862, 565] width 193 height 7
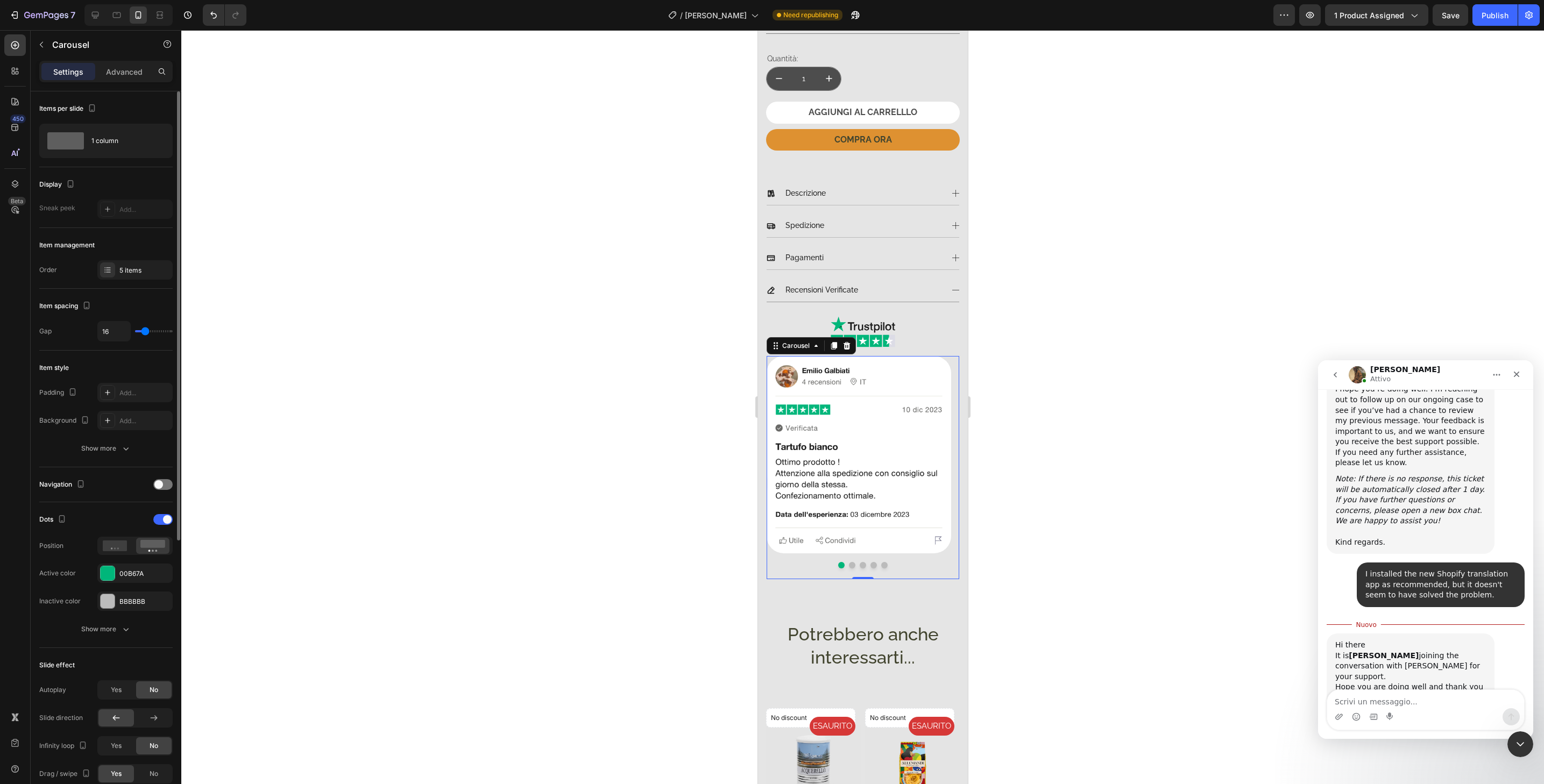
click at [849, 562] on button "Dot" at bounding box center [851, 565] width 7 height 7
click at [933, 501] on img at bounding box center [858, 455] width 184 height 197
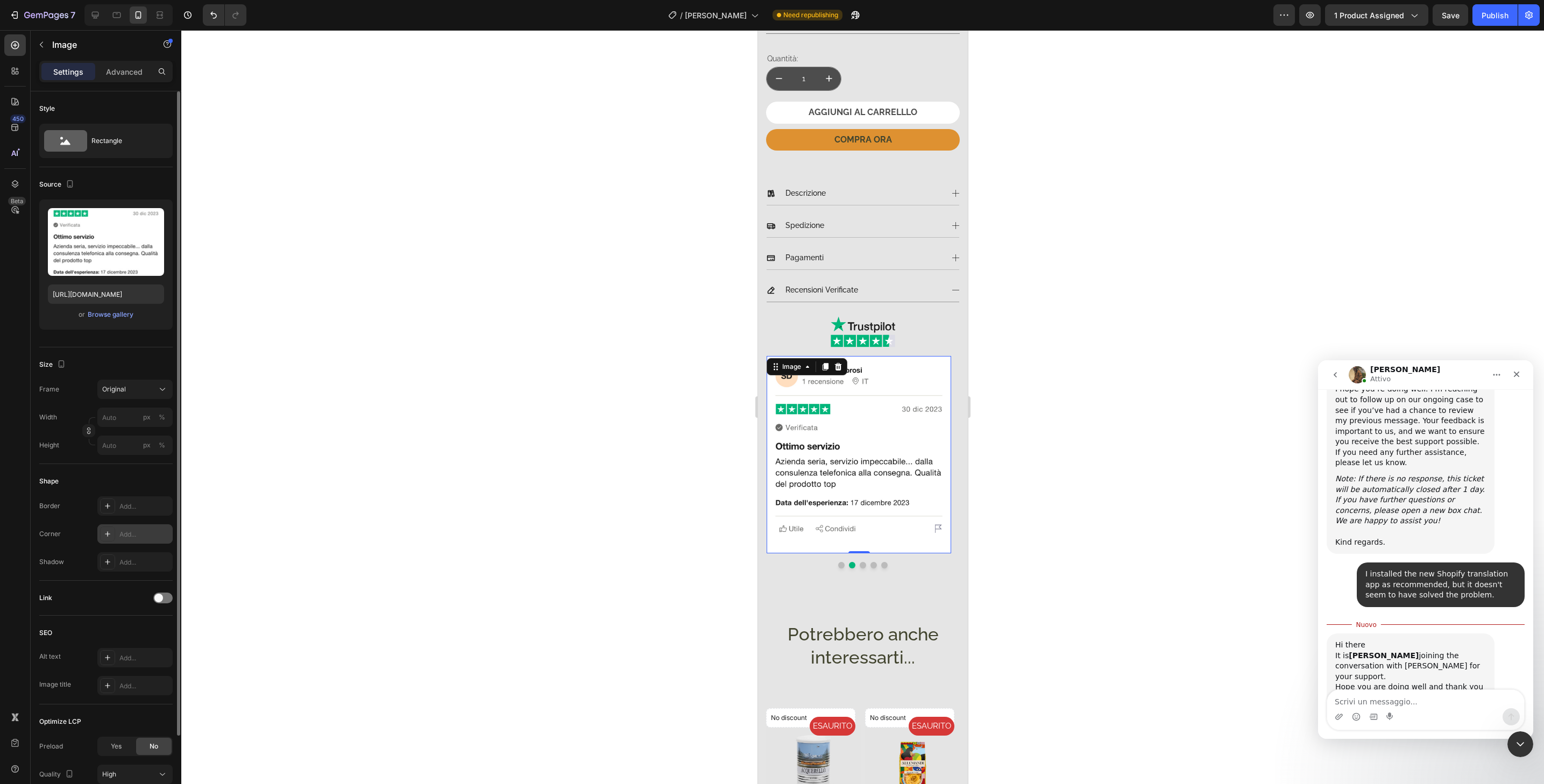
click at [159, 535] on div "Add..." at bounding box center [145, 534] width 51 height 10
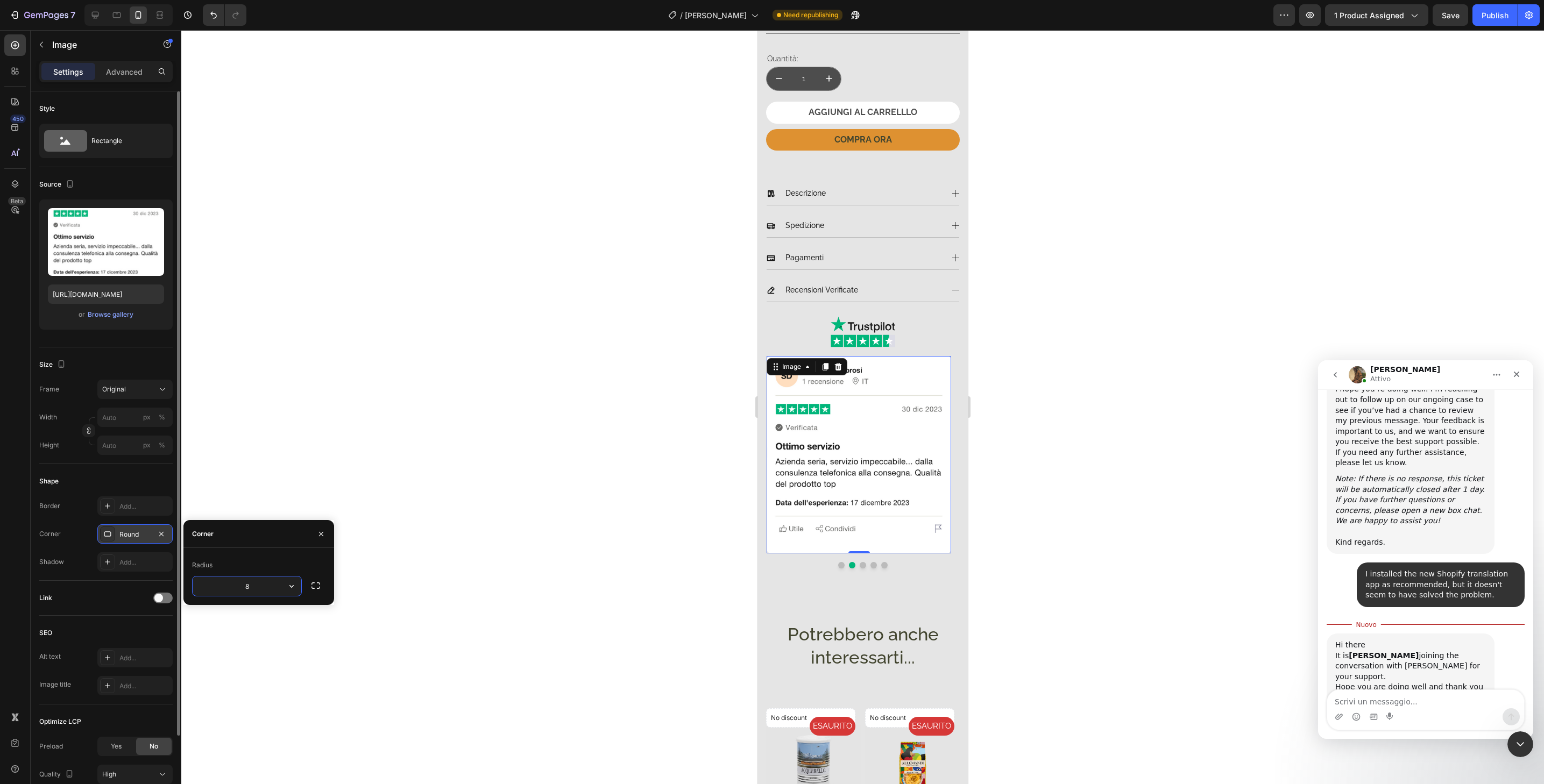
type input "32"
click at [859, 562] on button "Dot" at bounding box center [862, 565] width 7 height 7
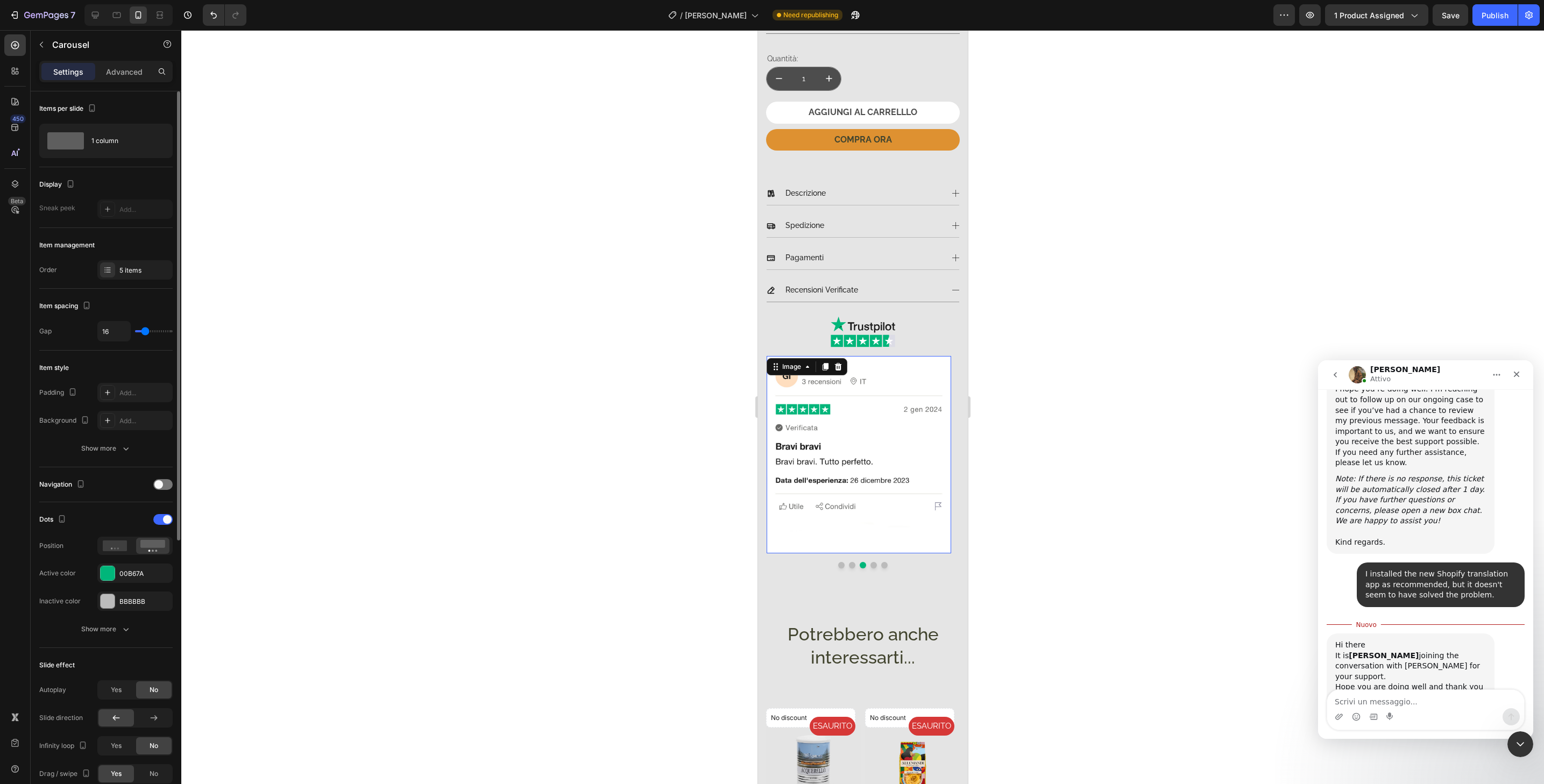
click at [920, 539] on img at bounding box center [858, 455] width 184 height 197
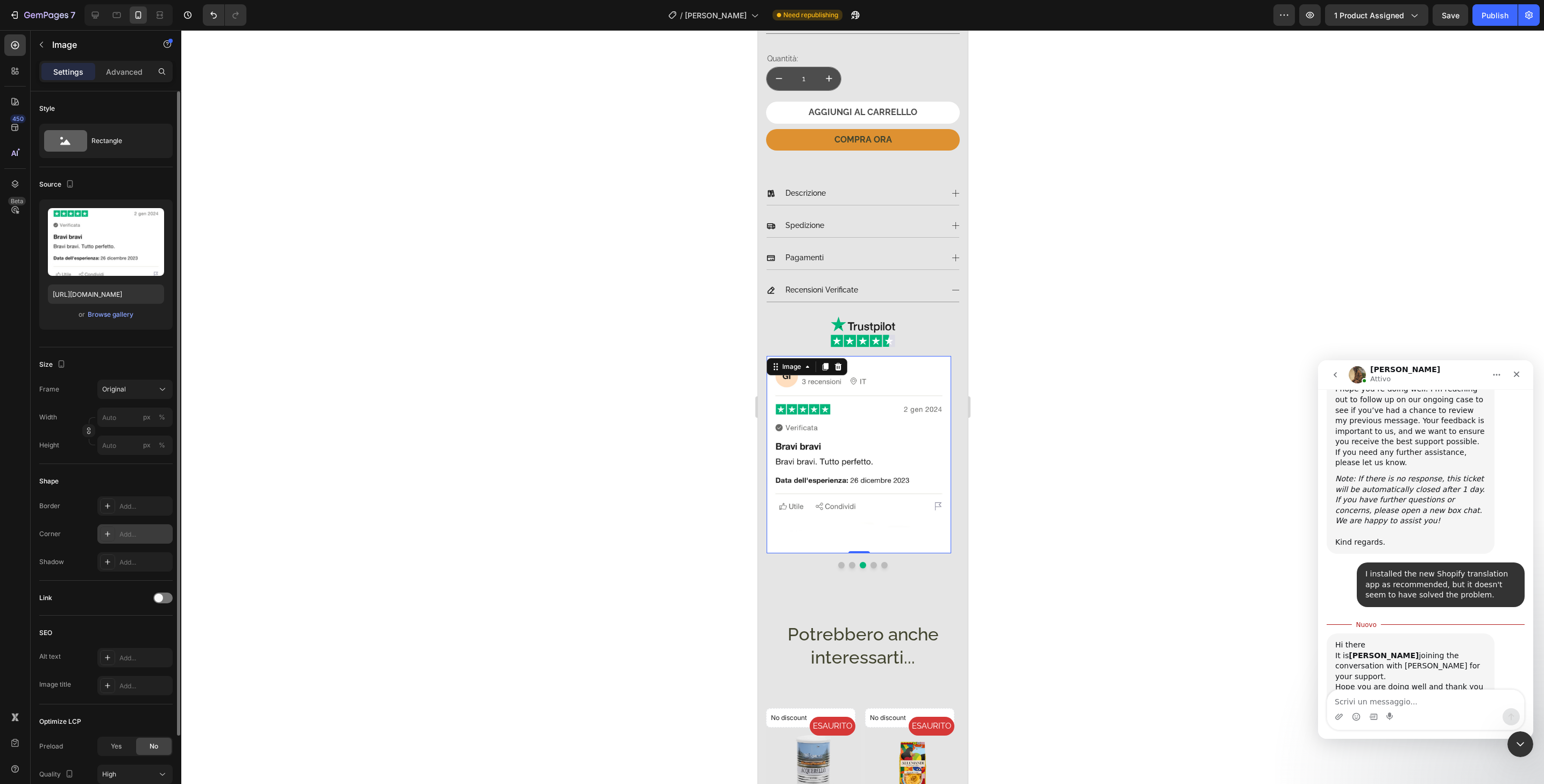
click at [141, 538] on div "Add..." at bounding box center [145, 534] width 51 height 10
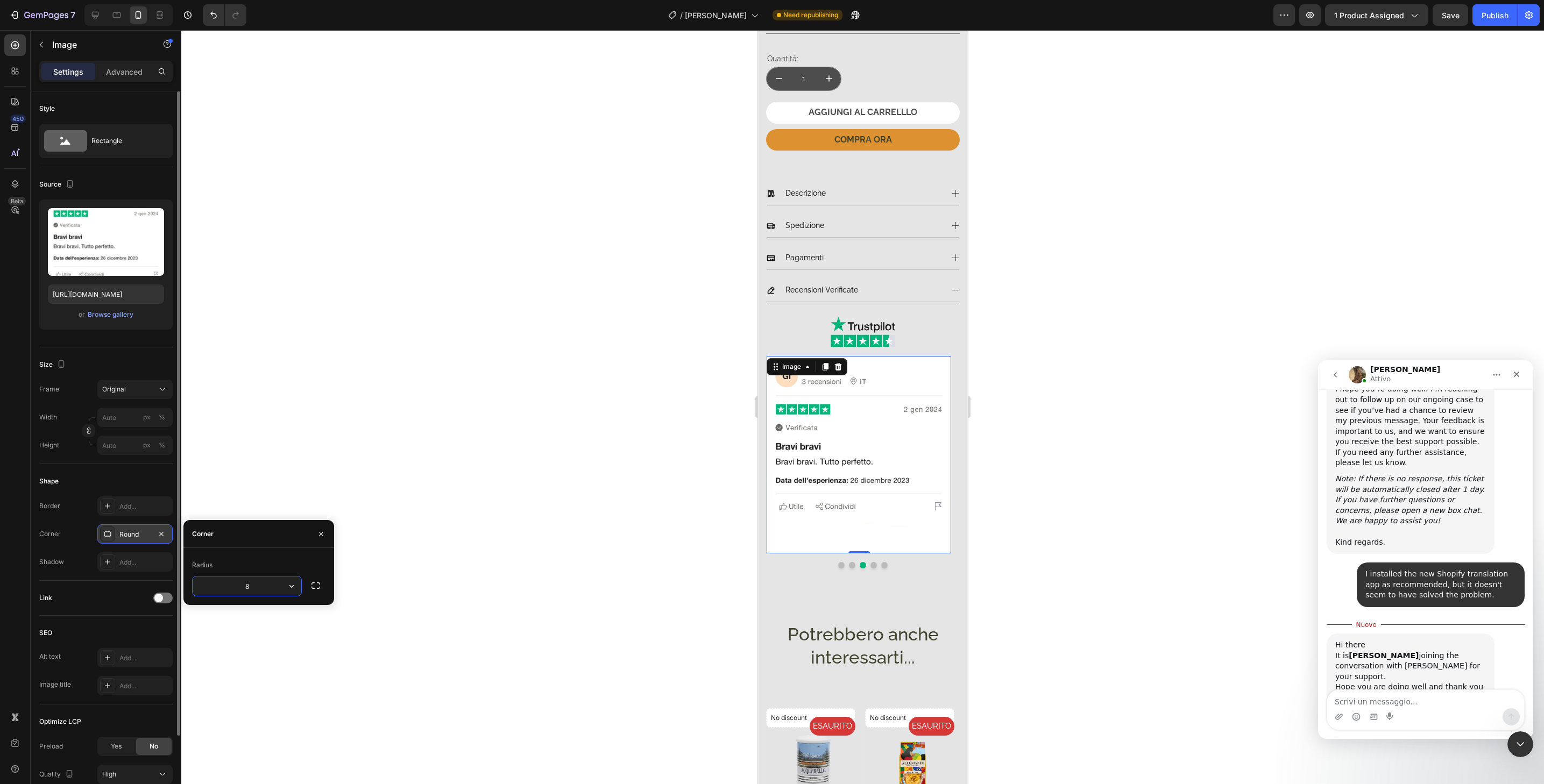
type input "32"
click at [870, 562] on button "Dot" at bounding box center [873, 565] width 7 height 7
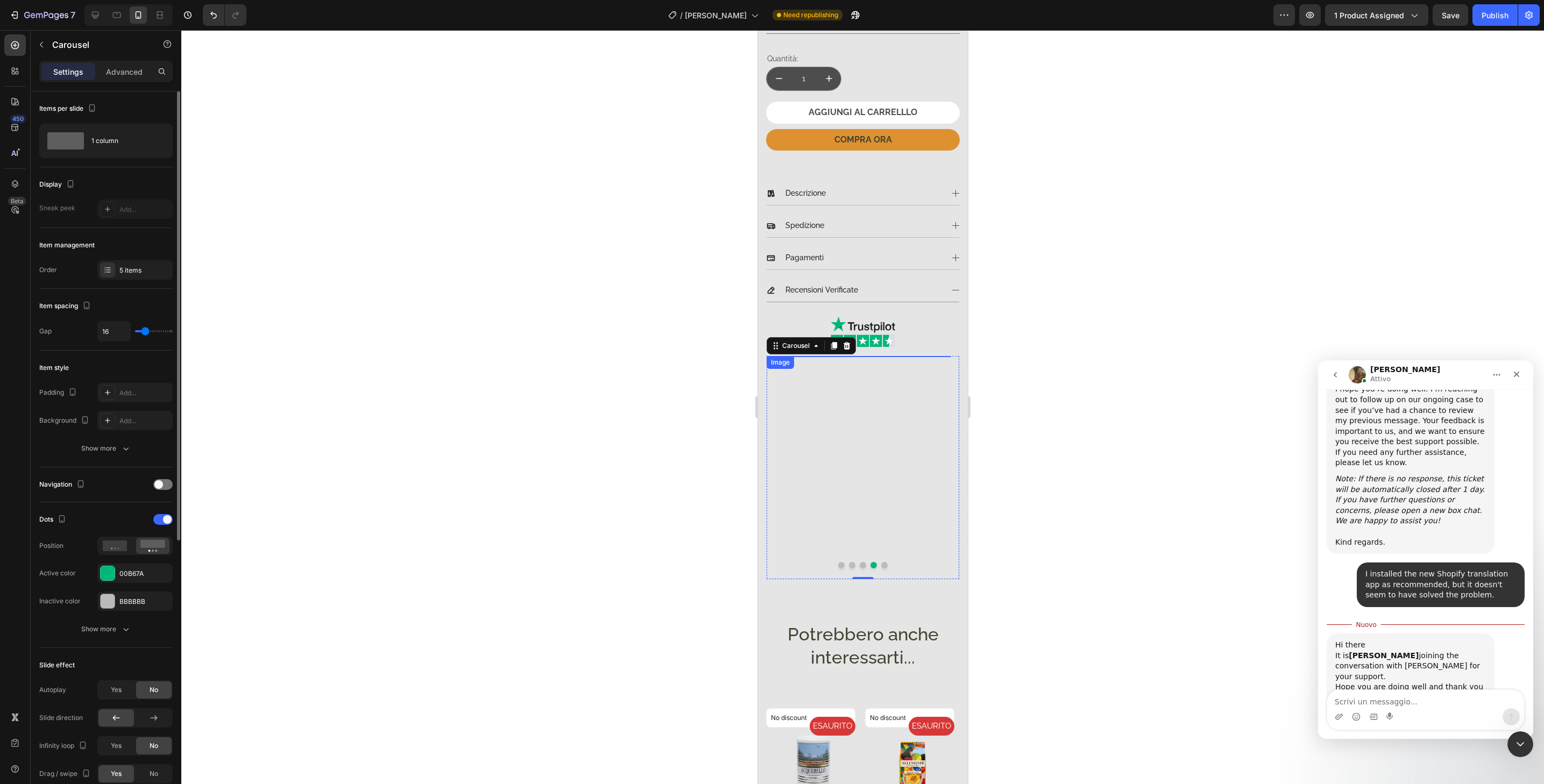
click at [904, 534] on img at bounding box center [858, 455] width 184 height 197
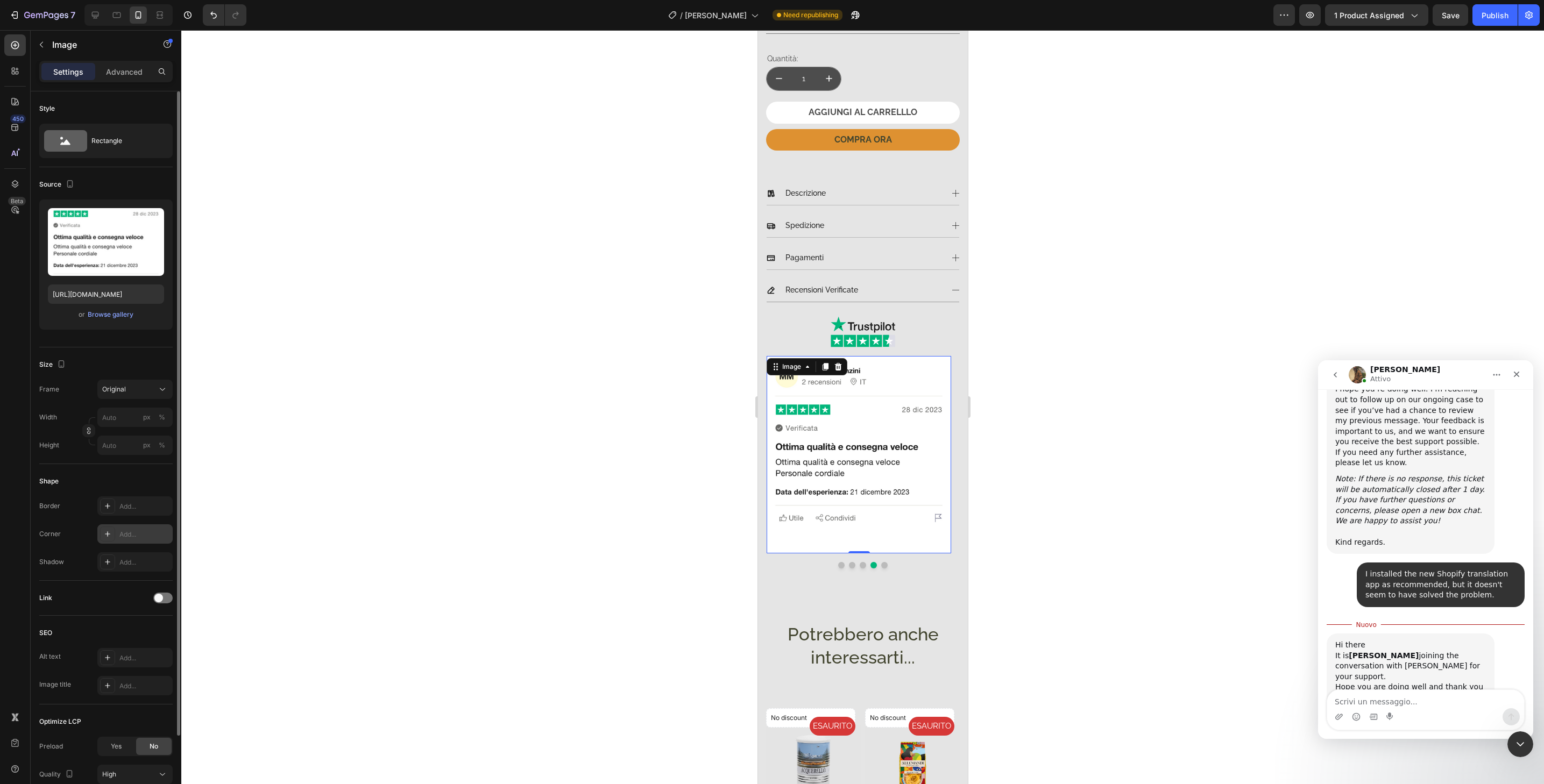
click at [147, 538] on div "Add..." at bounding box center [145, 534] width 51 height 10
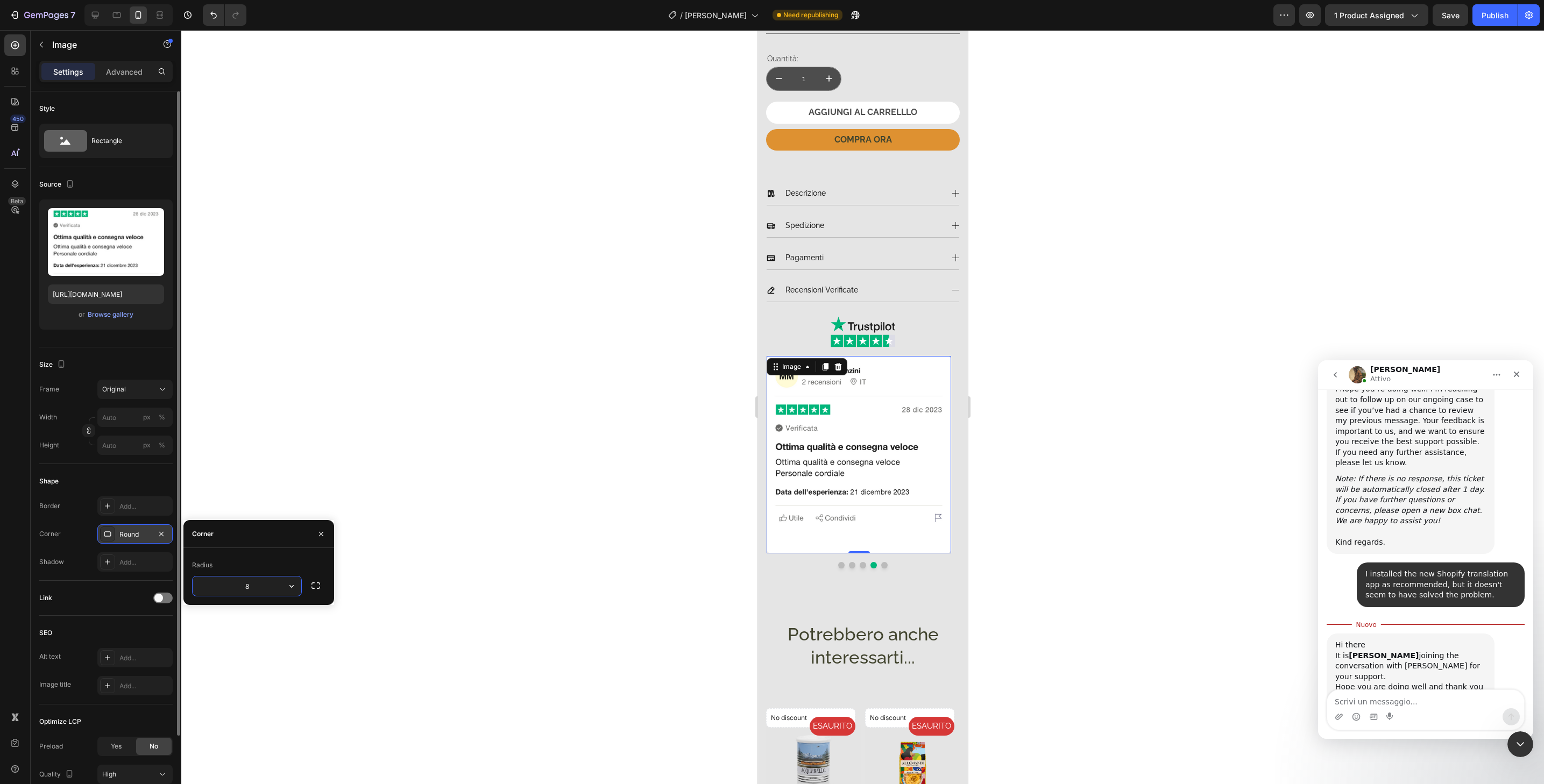
type input "32"
click at [881, 562] on button "Dot" at bounding box center [884, 565] width 7 height 7
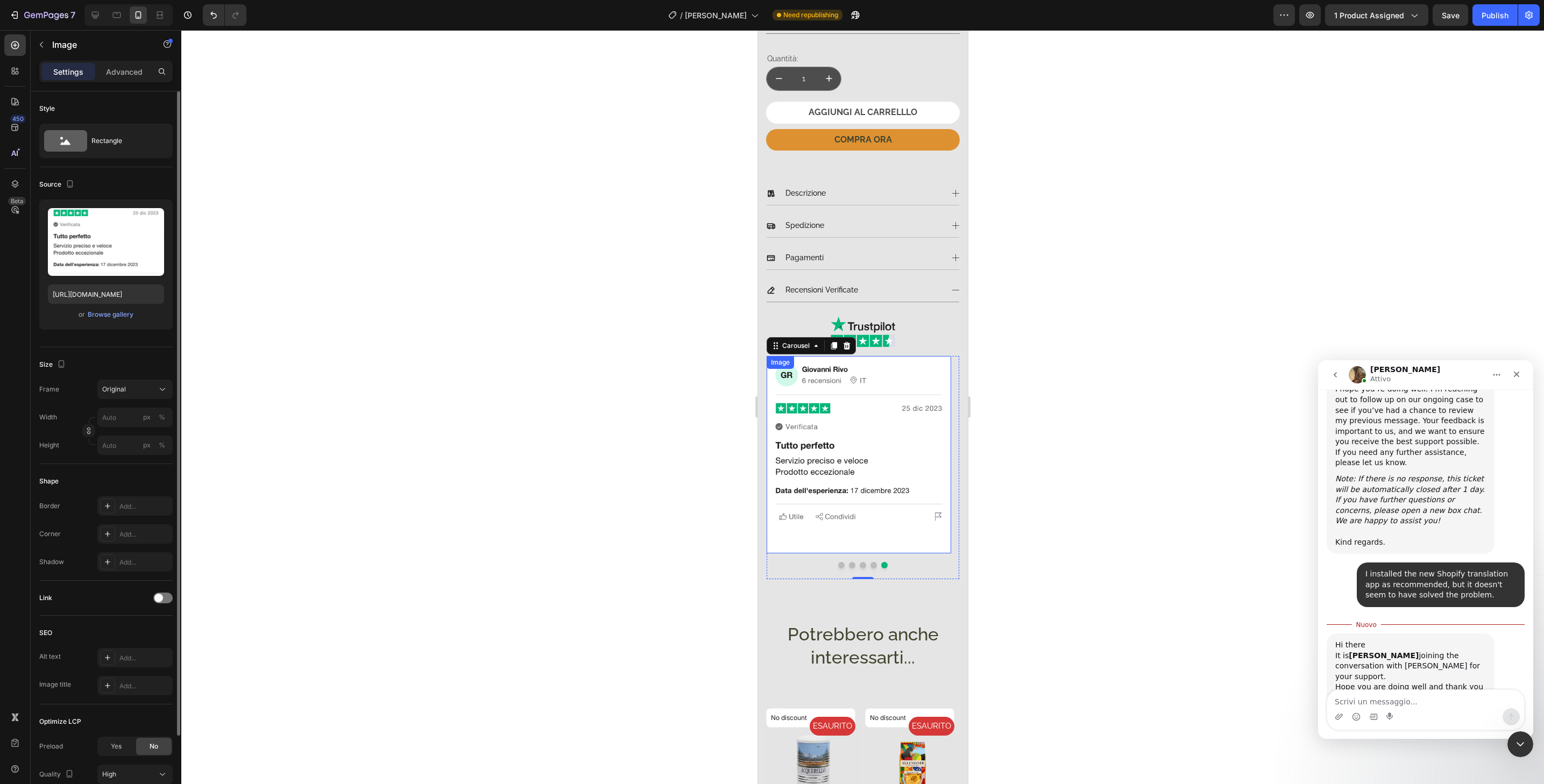
click at [908, 542] on img at bounding box center [858, 455] width 184 height 197
click at [150, 542] on div "Add..." at bounding box center [135, 534] width 75 height 20
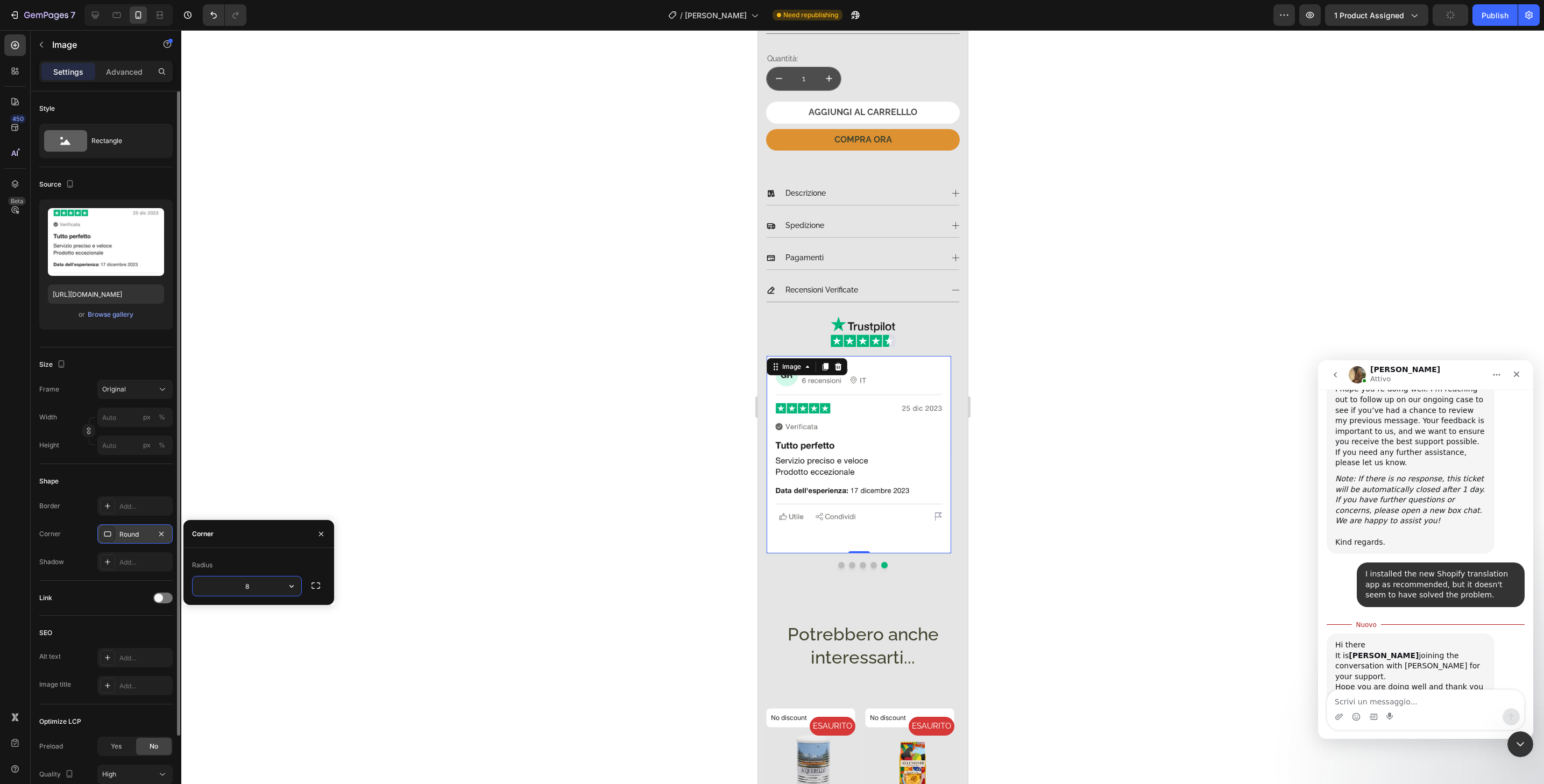
type input "32"
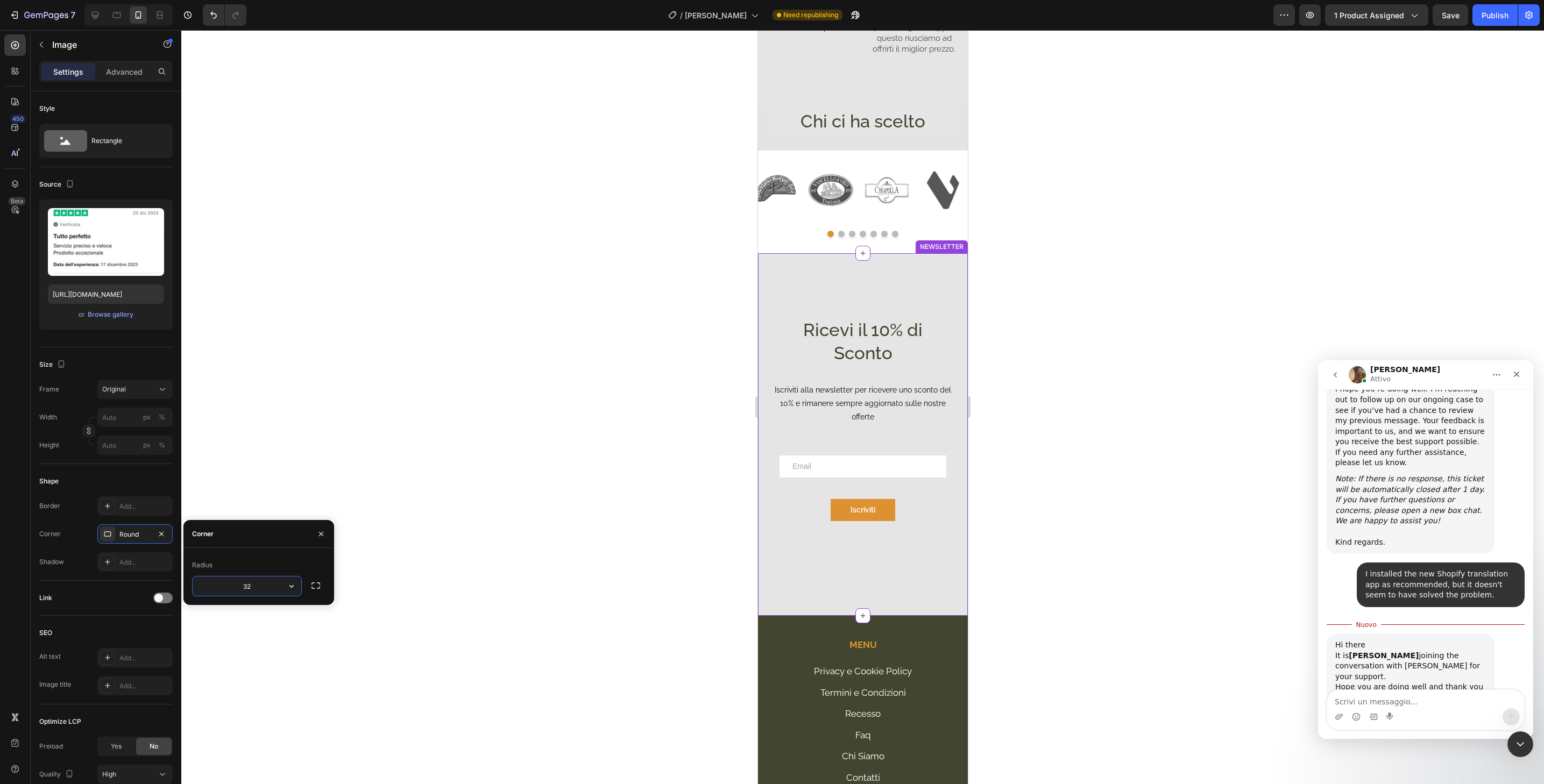
scroll to position [3150, 0]
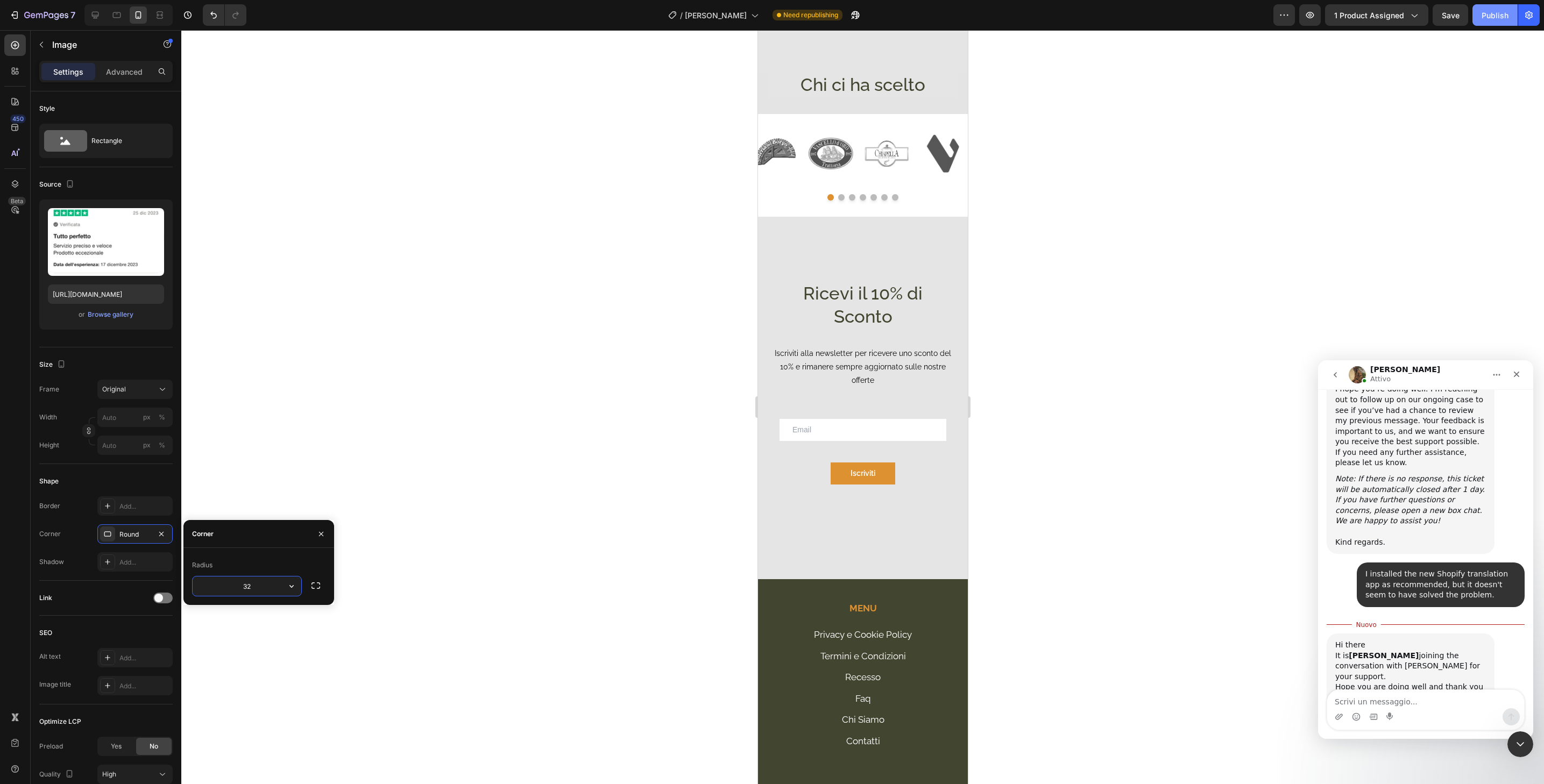
click at [1487, 16] on div "Publish" at bounding box center [1495, 15] width 27 height 12
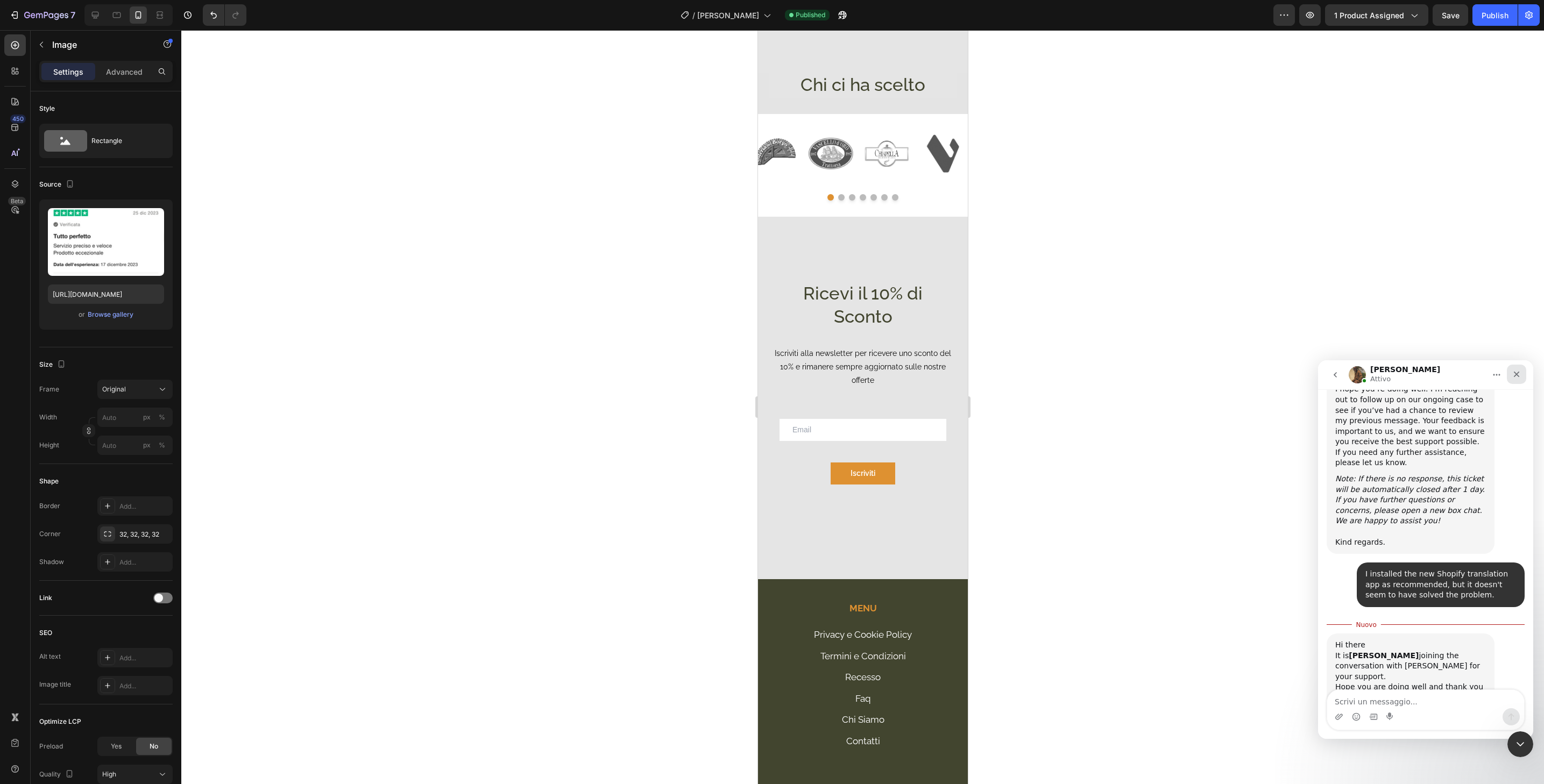
click at [1517, 375] on icon "Chiudi" at bounding box center [1517, 375] width 6 height 6
